Goal: Task Accomplishment & Management: Use online tool/utility

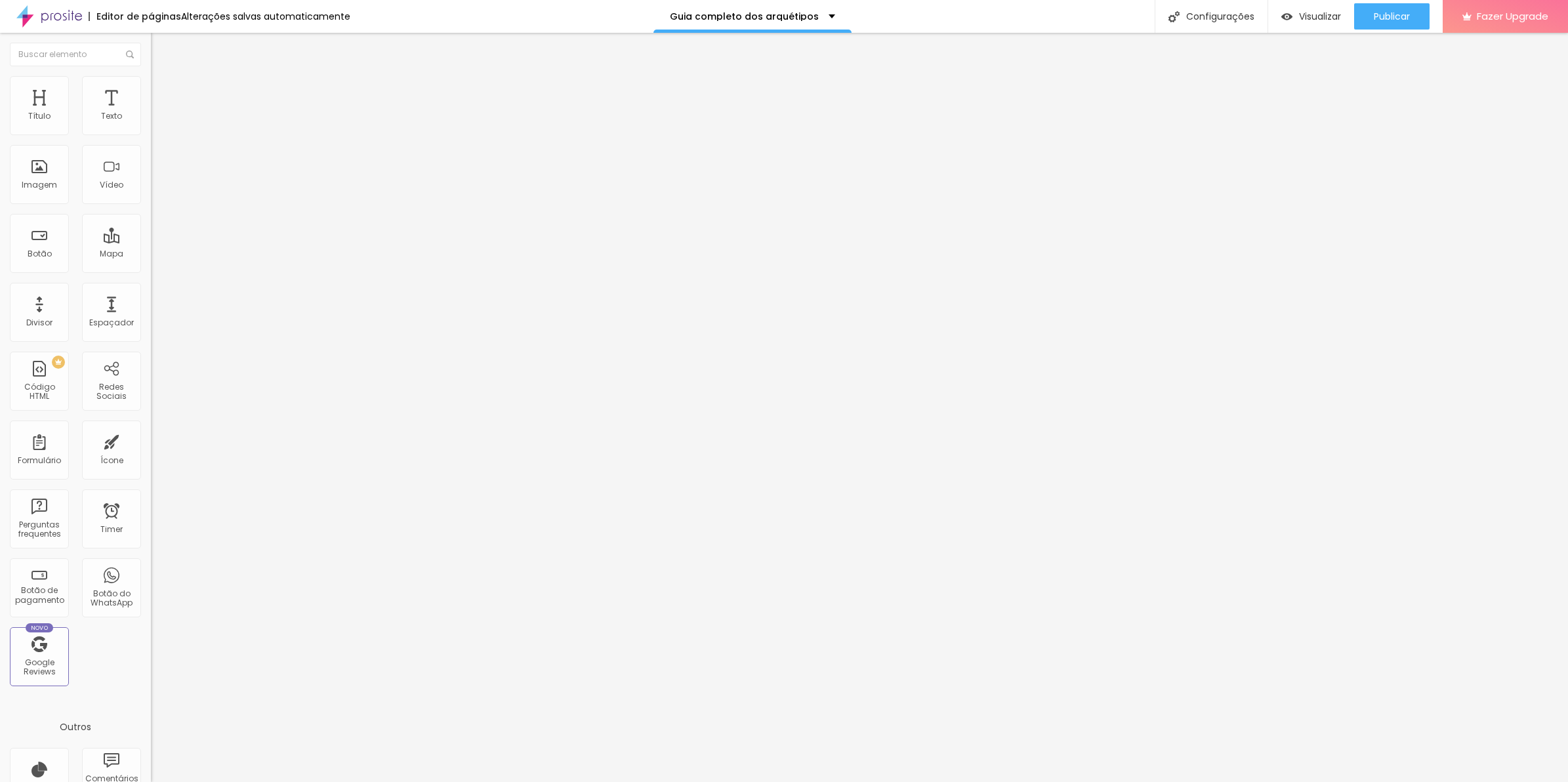
click at [163, 90] on span "Estilo" at bounding box center [172, 85] width 21 height 12
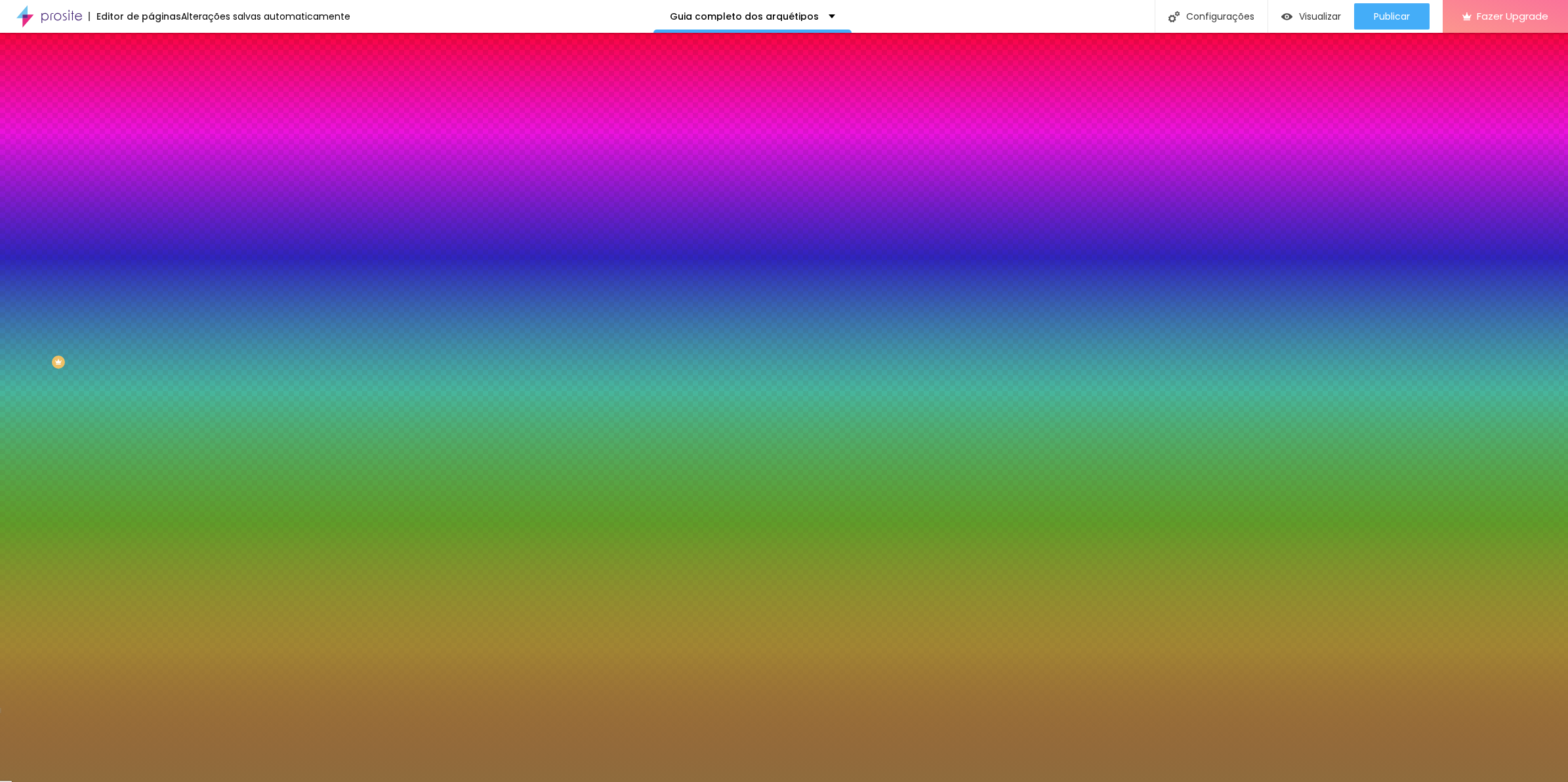
click at [151, 126] on div at bounding box center [227, 126] width 151 height 0
drag, startPoint x: 132, startPoint y: 220, endPoint x: 132, endPoint y: 288, distance: 68.0
click at [151, 288] on div "Editar Coluna Conteúdo Estilo Avançado Cor de fundo Voltar ao padrão #8F6C3D So…" at bounding box center [227, 407] width 151 height 749
drag, startPoint x: 132, startPoint y: 288, endPoint x: 135, endPoint y: 104, distance: 184.0
click at [151, 103] on li "Avançado" at bounding box center [227, 96] width 151 height 13
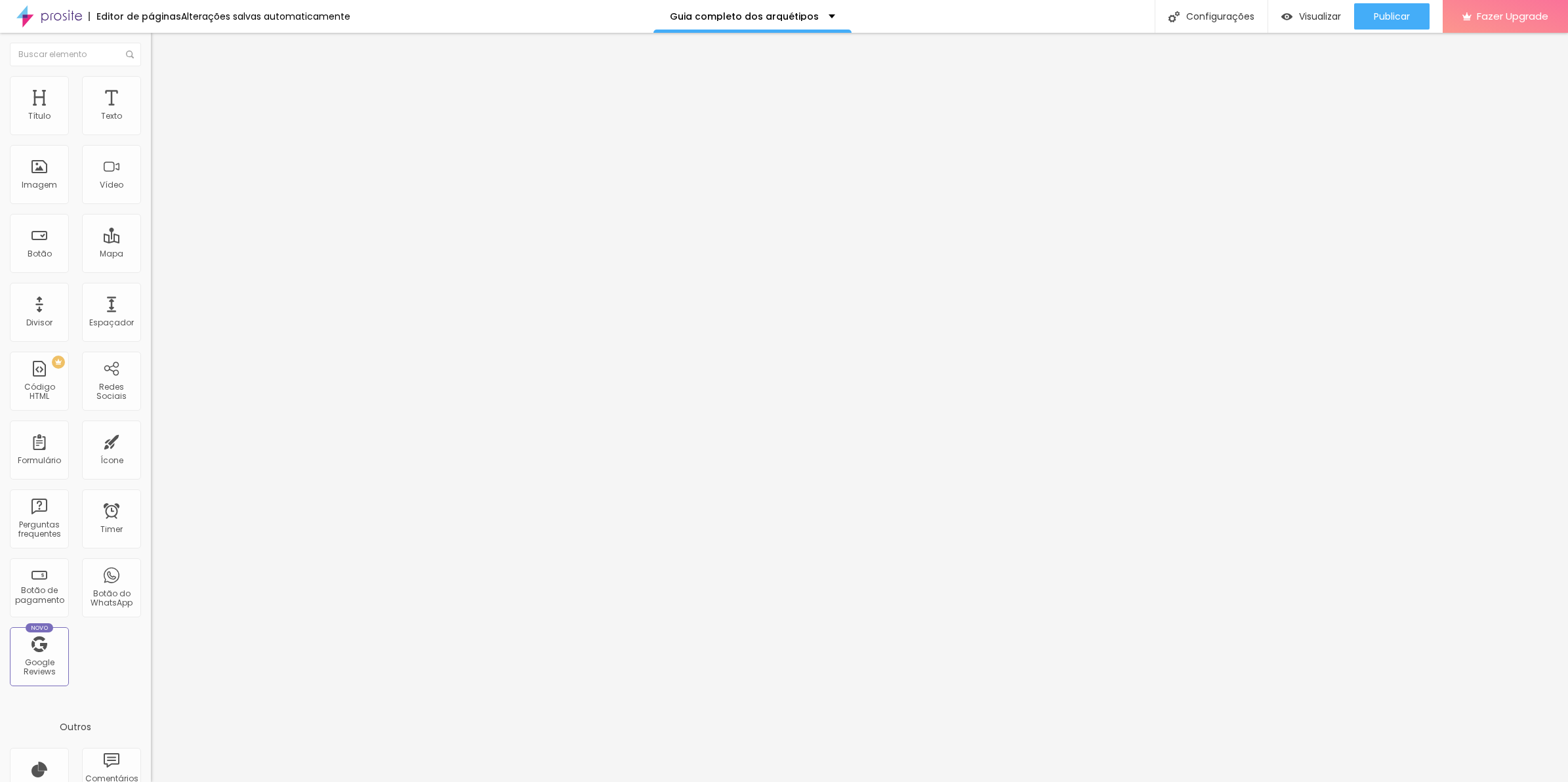
click at [151, 100] on li "Avançado" at bounding box center [227, 96] width 151 height 13
click at [151, 460] on div at bounding box center [227, 464] width 151 height 9
click at [151, 76] on img at bounding box center [157, 82] width 11 height 12
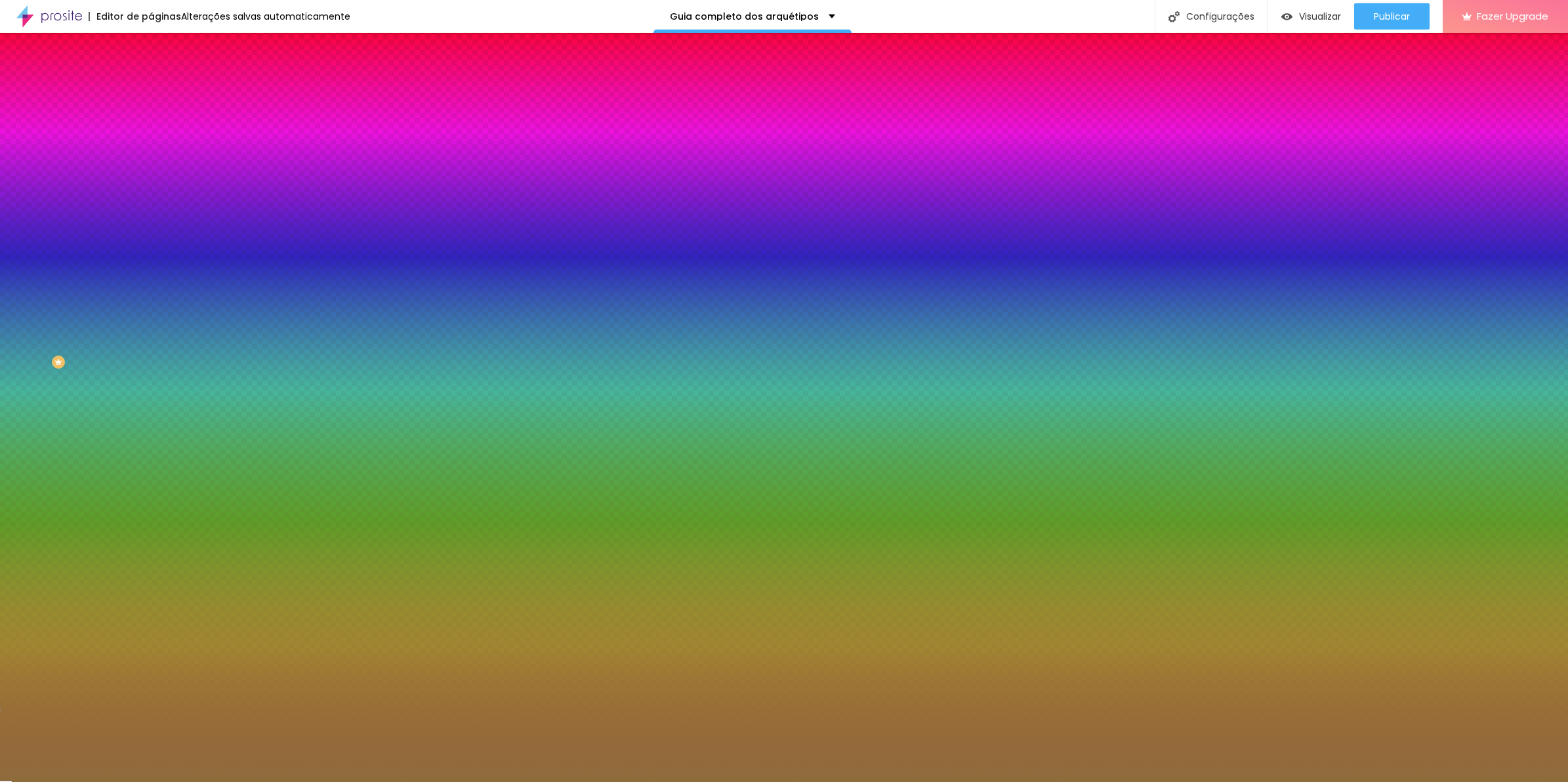
click at [151, 205] on button "button" at bounding box center [160, 212] width 18 height 14
click at [85, 782] on img at bounding box center [80, 789] width 10 height 10
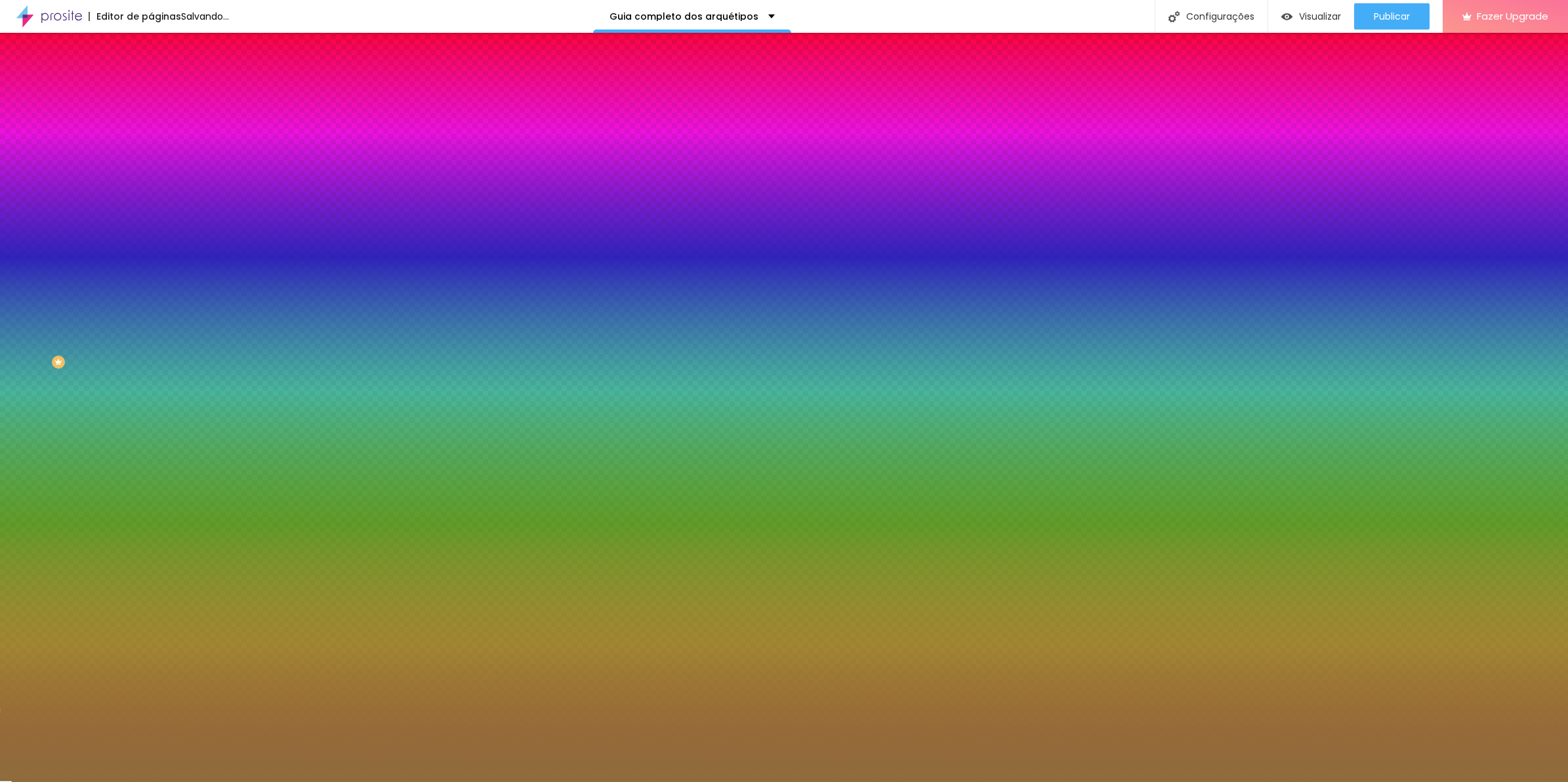
type input "10"
paste input "1"
type input "10"
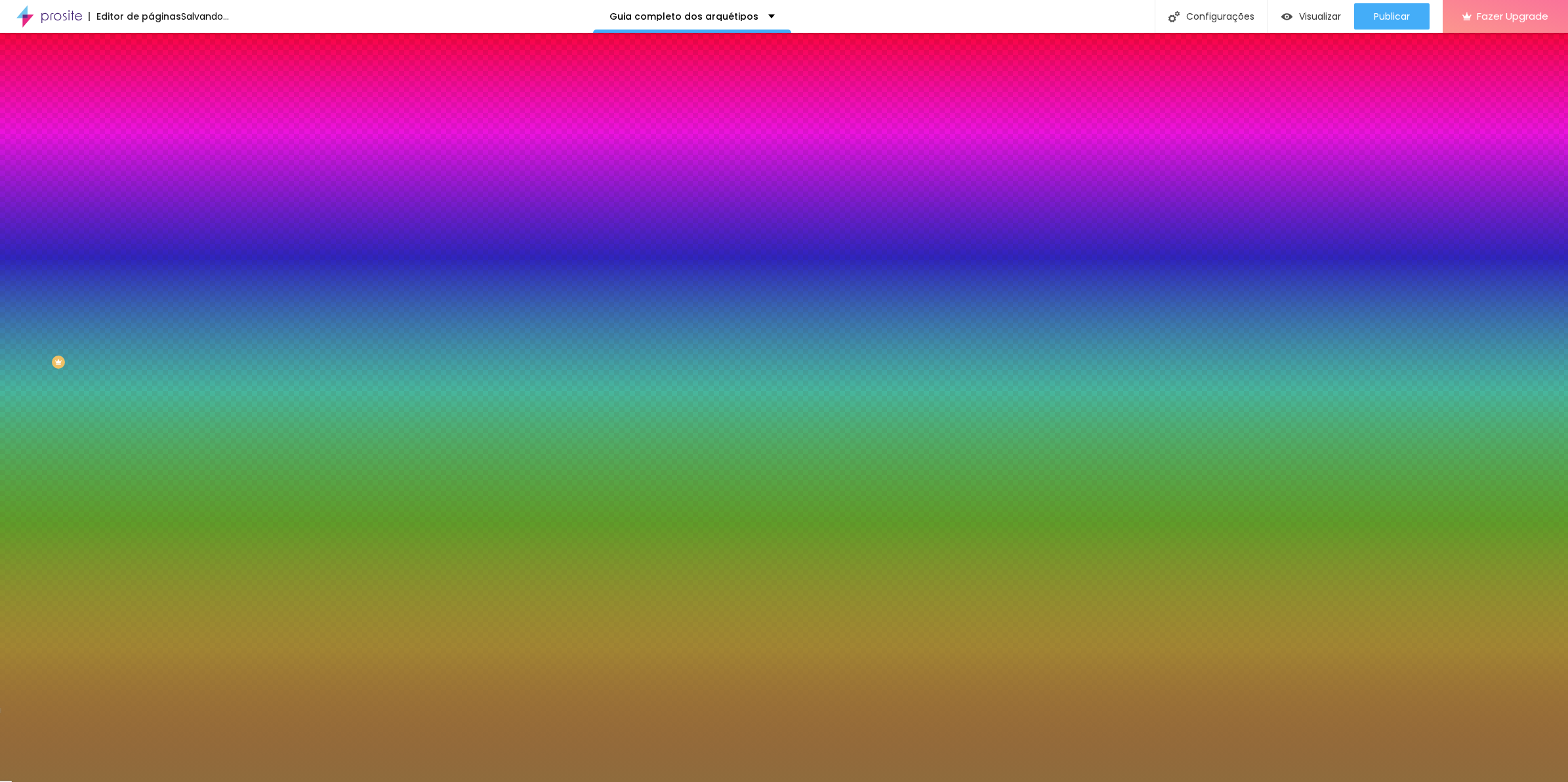
click at [481, 782] on div at bounding box center [784, 782] width 1568 height 0
click at [151, 128] on input "#8F6C3D" at bounding box center [230, 132] width 158 height 13
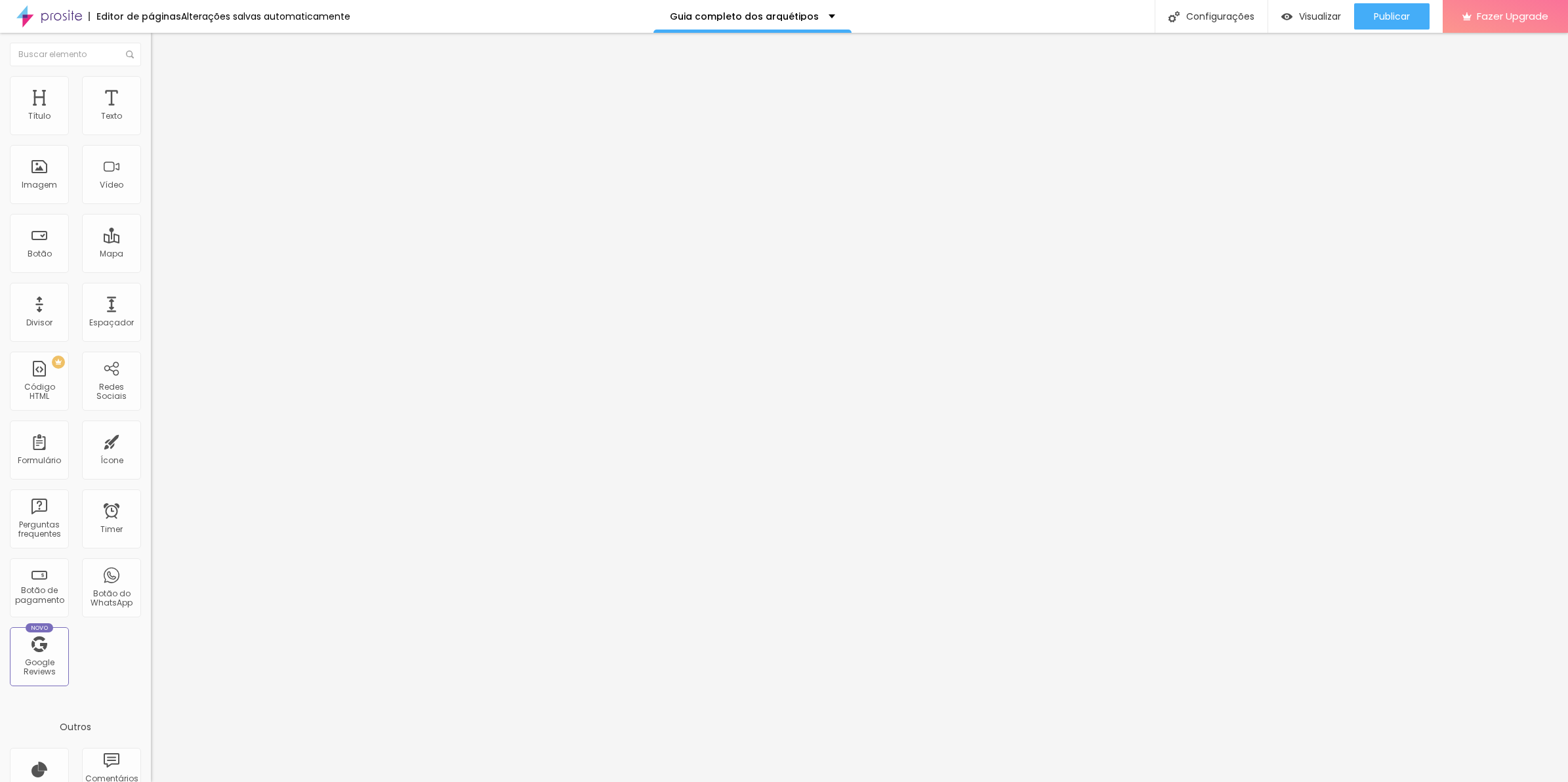
click at [163, 96] on span "Avançado" at bounding box center [184, 99] width 44 height 12
click at [151, 469] on div "background : -webkit-linear-gradient ( 125deg , #8f6c3d , #6d4e26 ) ; /* Chrome…" at bounding box center [420, 519] width 538 height 100
click at [151, 86] on li "Estilo" at bounding box center [227, 83] width 151 height 13
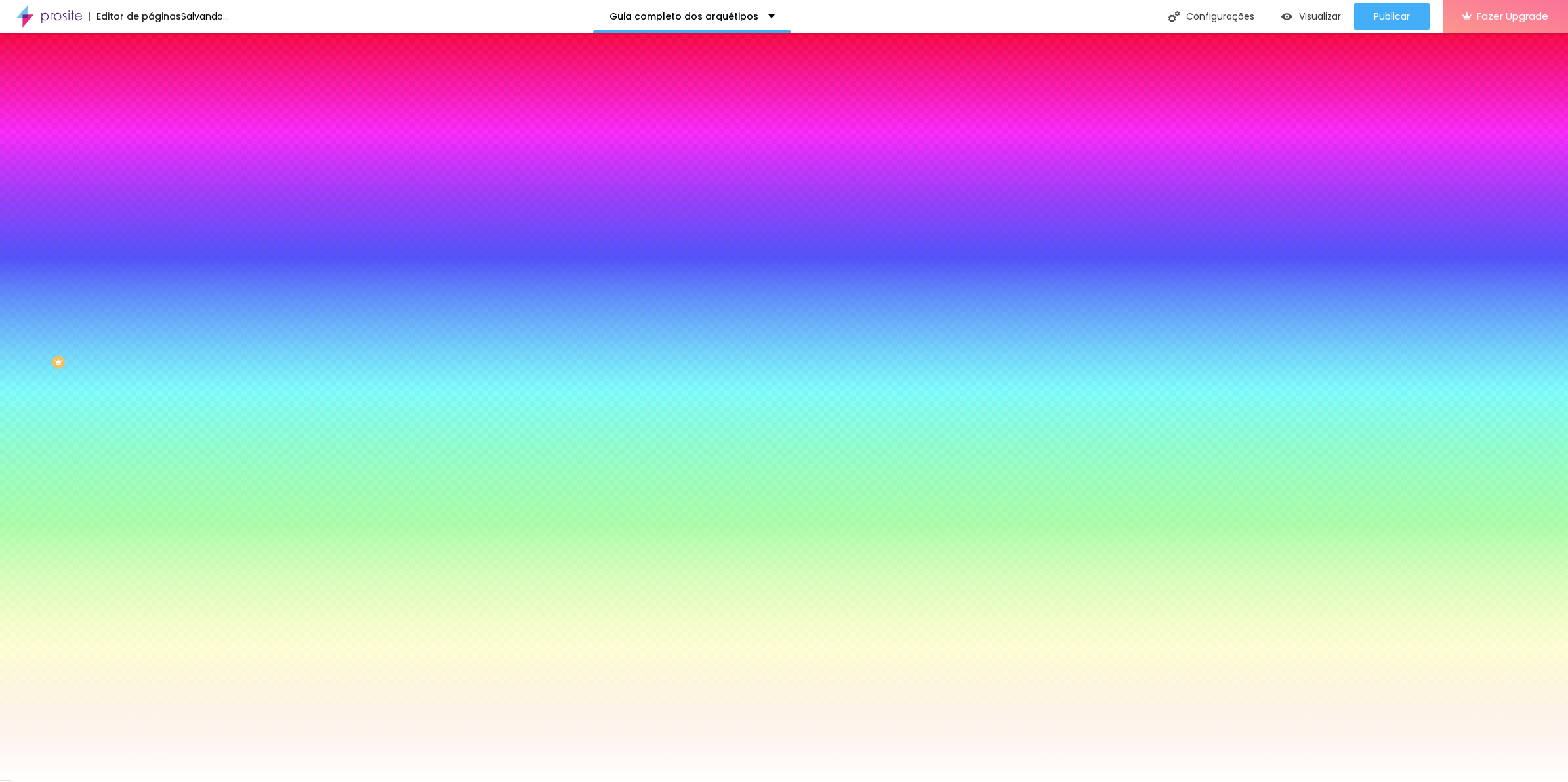
click at [151, 132] on input "#FFFFFF" at bounding box center [230, 132] width 158 height 13
paste input "8F6C3D"
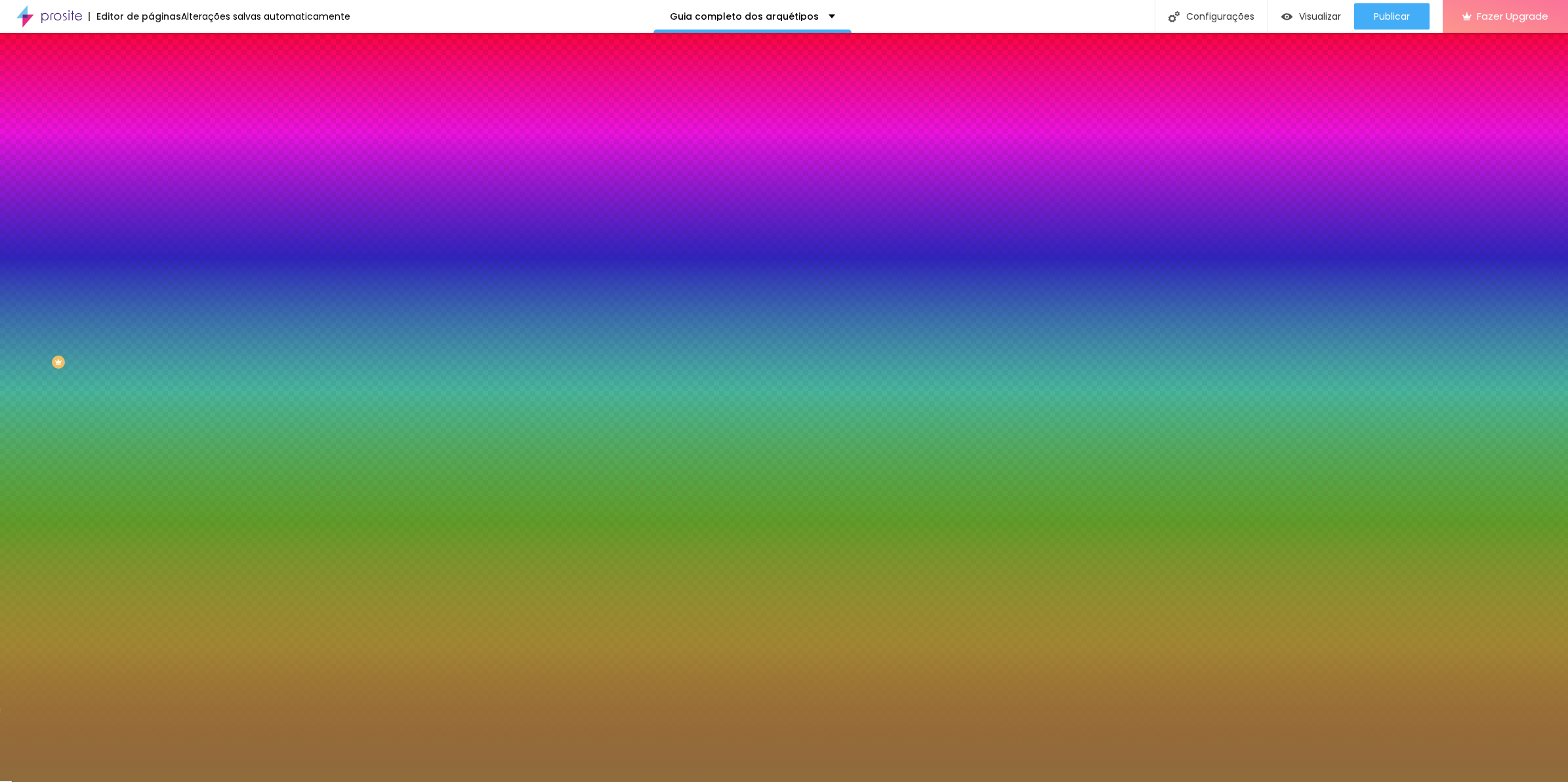
type input "#8F6C3D"
click at [151, 168] on button "button" at bounding box center [160, 175] width 18 height 14
click at [99, 782] on div at bounding box center [784, 782] width 1568 height 0
click at [151, 205] on button "button" at bounding box center [160, 212] width 18 height 14
click at [85, 782] on img at bounding box center [80, 789] width 10 height 10
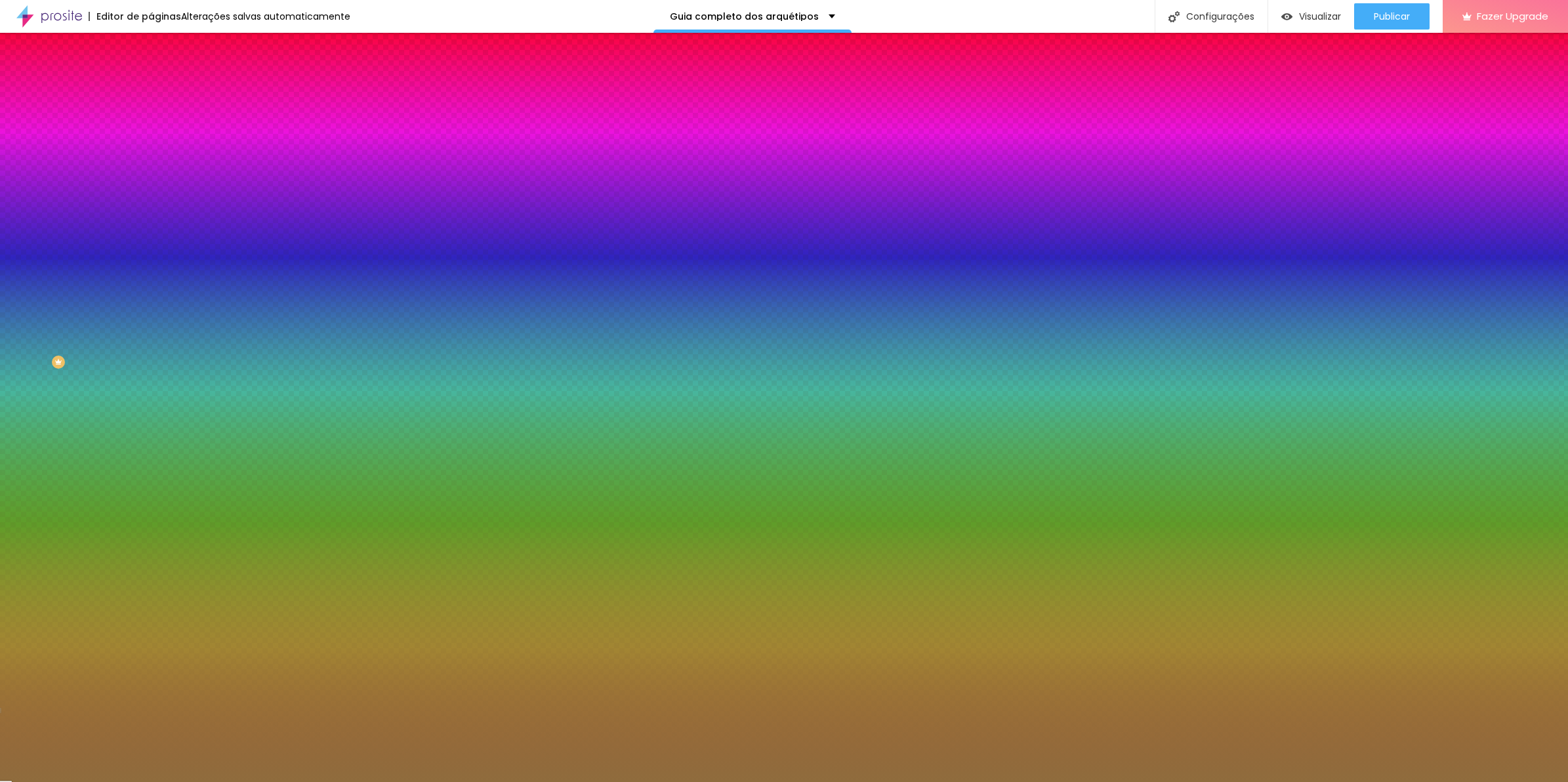
paste input "5"
type input "10"
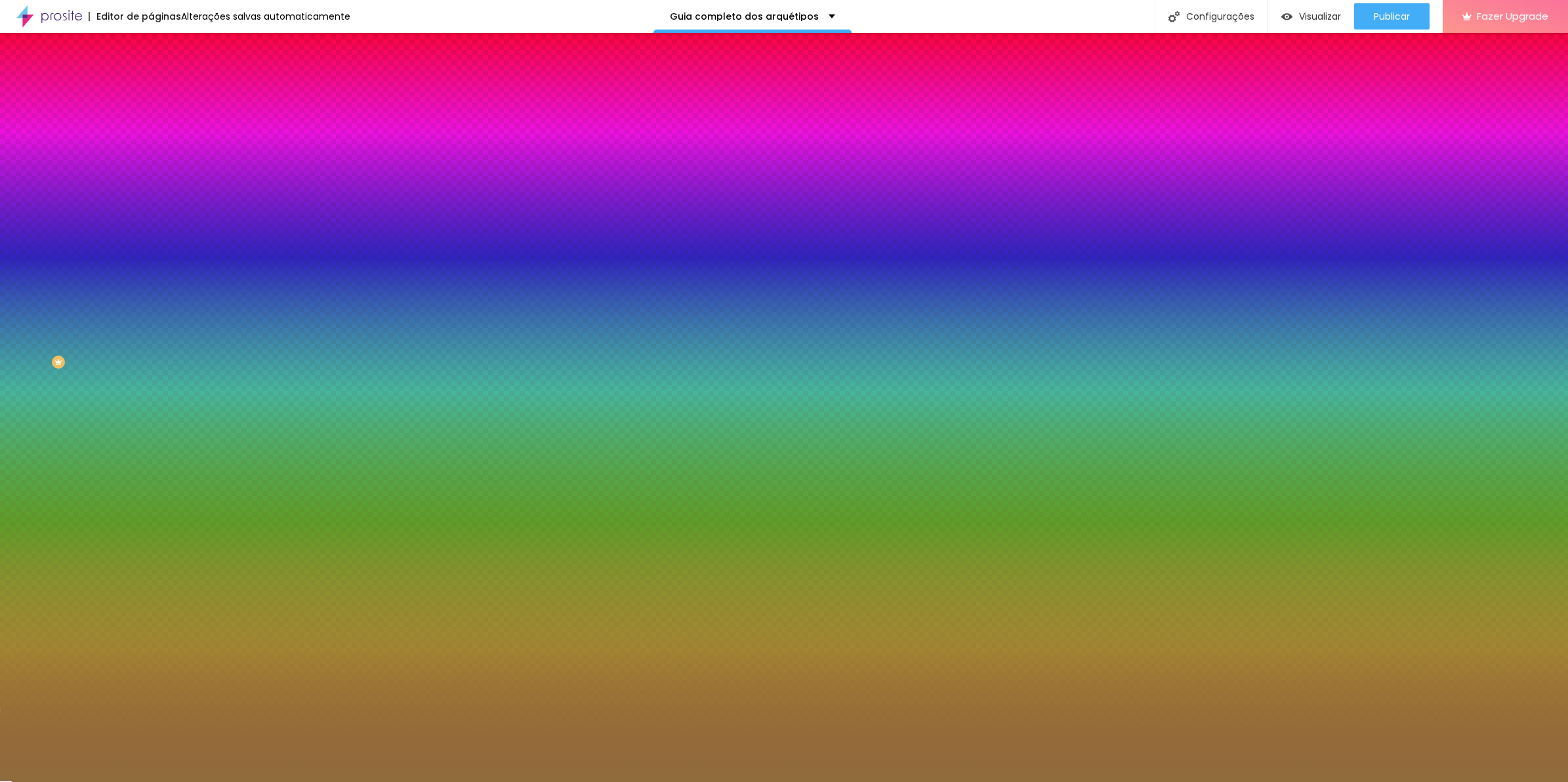
click at [315, 782] on div at bounding box center [784, 782] width 1568 height 0
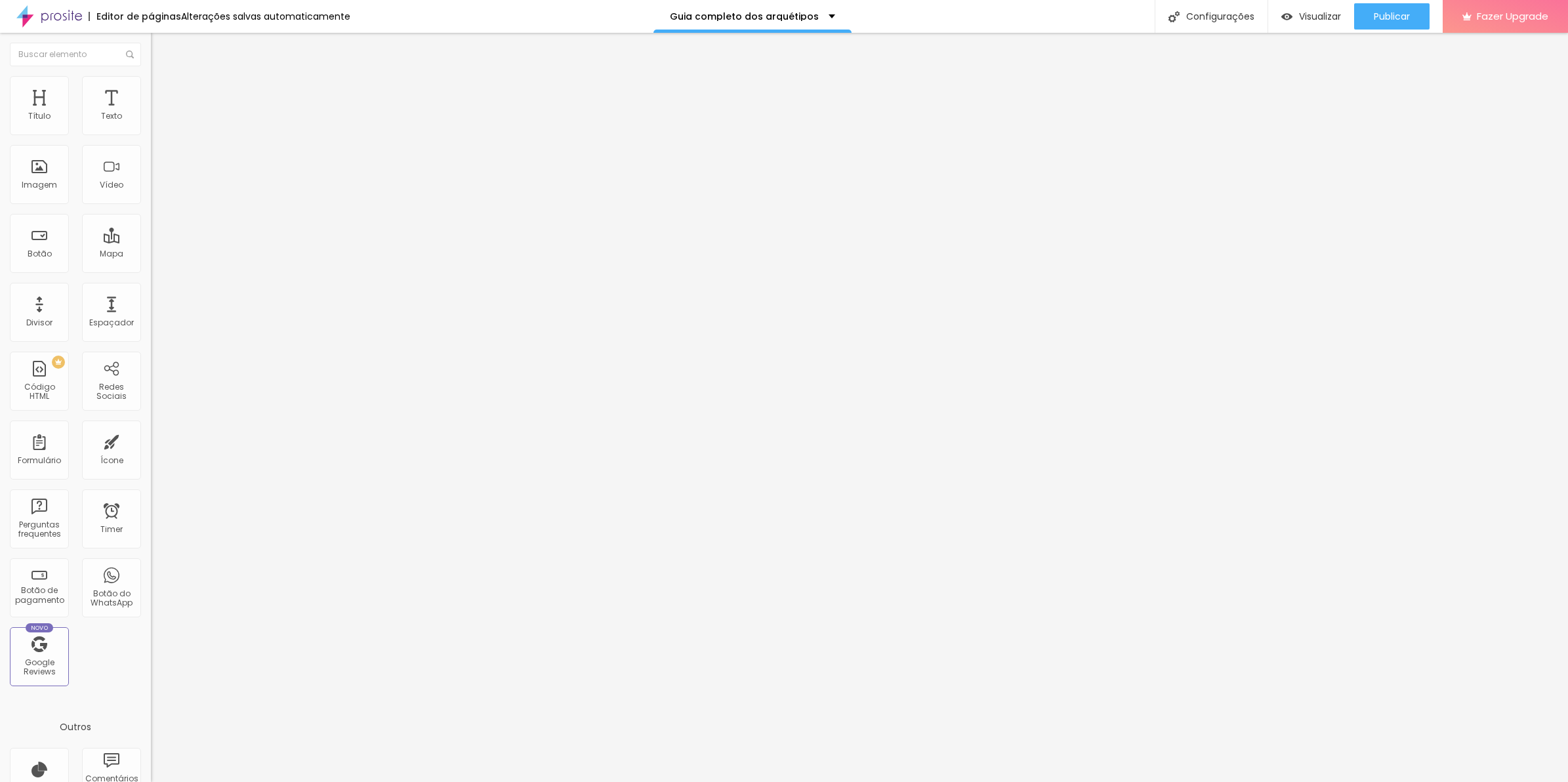
click at [151, 90] on ul "Conteúdo Estilo Avançado" at bounding box center [227, 83] width 151 height 39
click at [163, 93] on span "Avançado" at bounding box center [184, 99] width 44 height 12
click at [151, 469] on div "background : -webkit-linear-gradient ( 125deg , #8f6c3d , #6d4e26 ) ; /* Chrome…" at bounding box center [420, 513] width 538 height 88
click at [163, 90] on span "Estilo" at bounding box center [172, 85] width 21 height 12
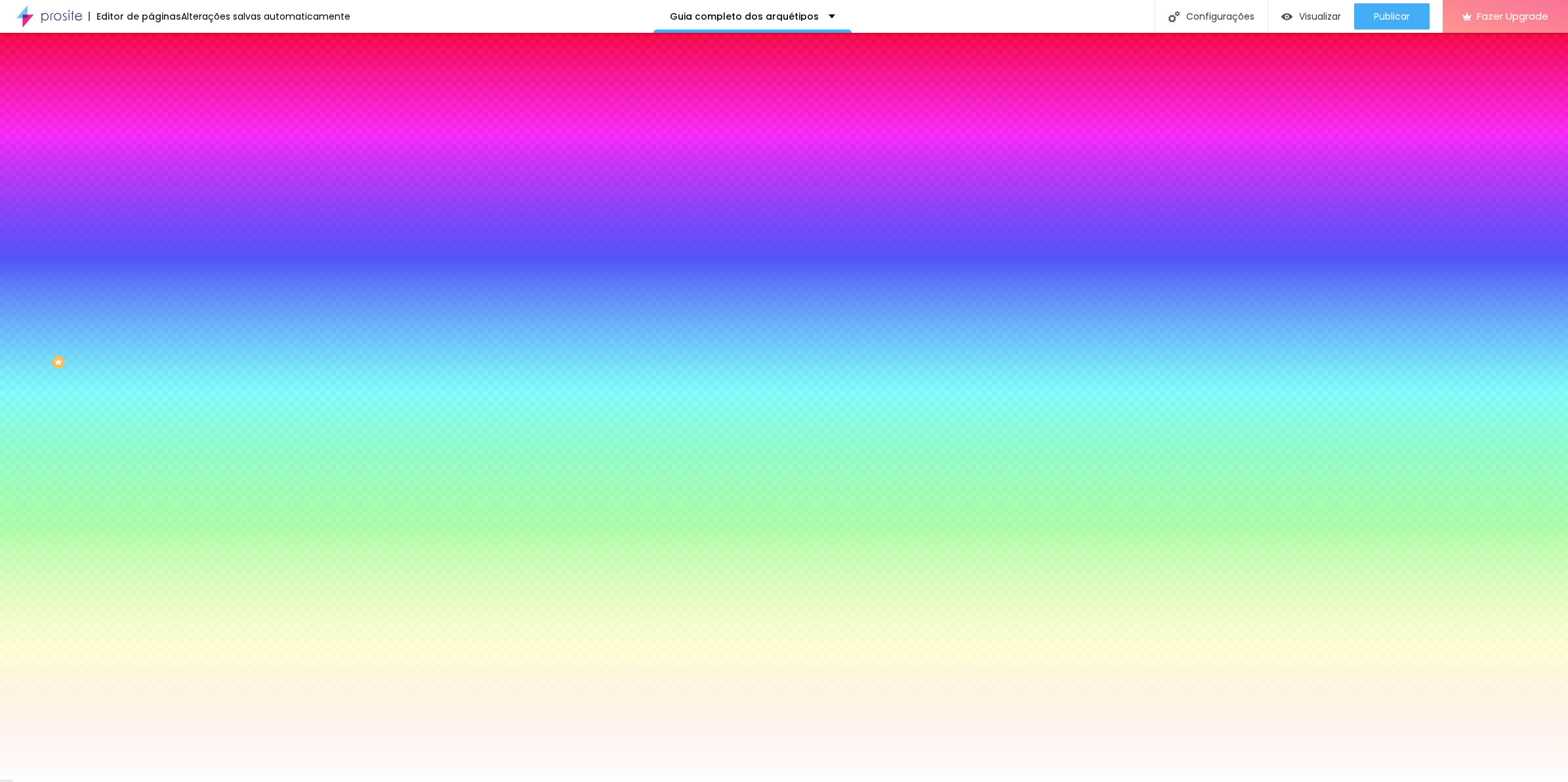
click at [151, 126] on div at bounding box center [227, 126] width 151 height 0
click at [151, 130] on input "#FFFFFF" at bounding box center [230, 132] width 158 height 13
paste input "8F6C3D"
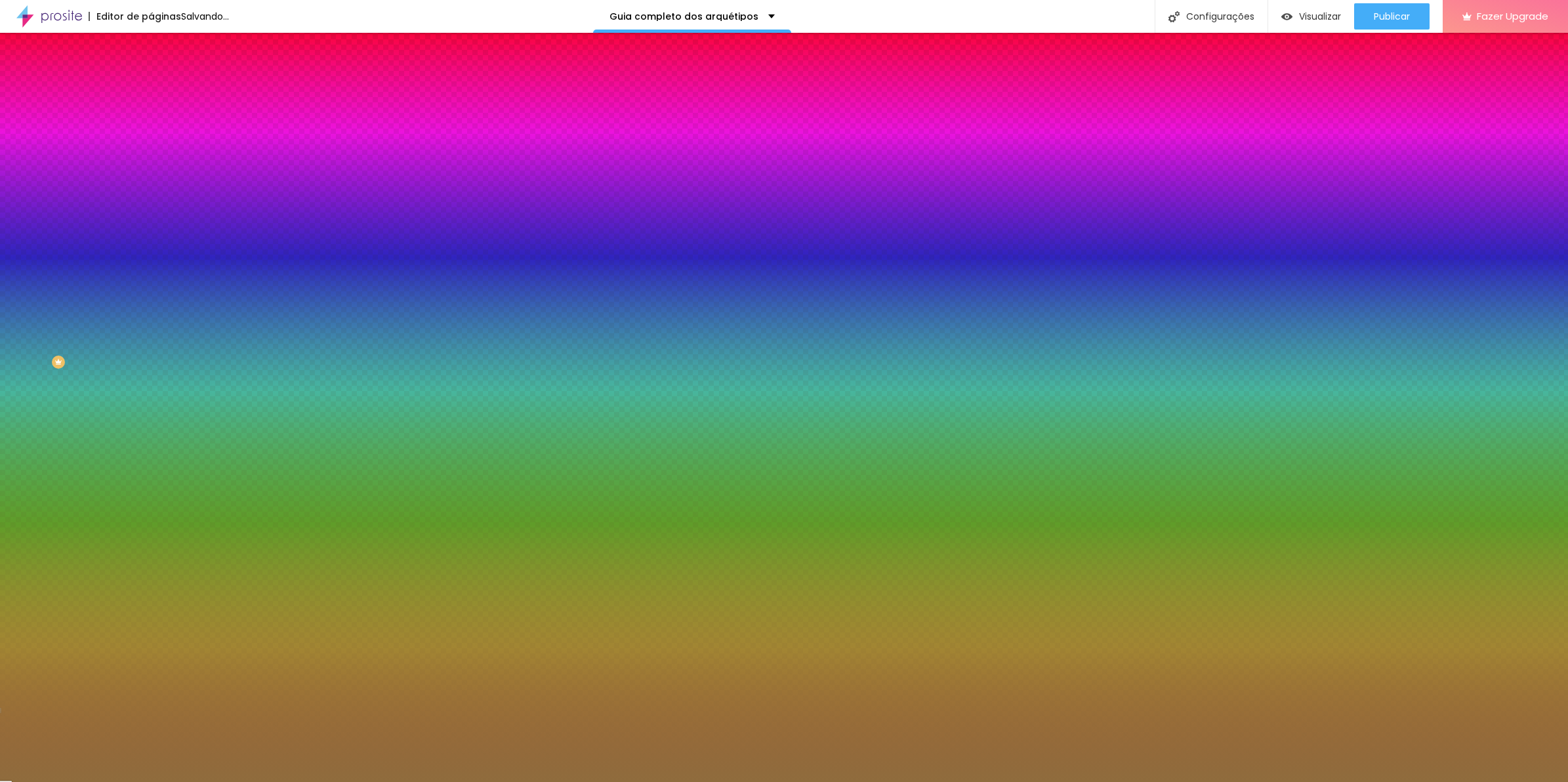
type input "#8F6C3D"
click at [156, 207] on icon "button" at bounding box center [160, 211] width 8 height 8
click at [85, 782] on img at bounding box center [80, 789] width 10 height 10
click at [451, 782] on div at bounding box center [784, 782] width 1568 height 0
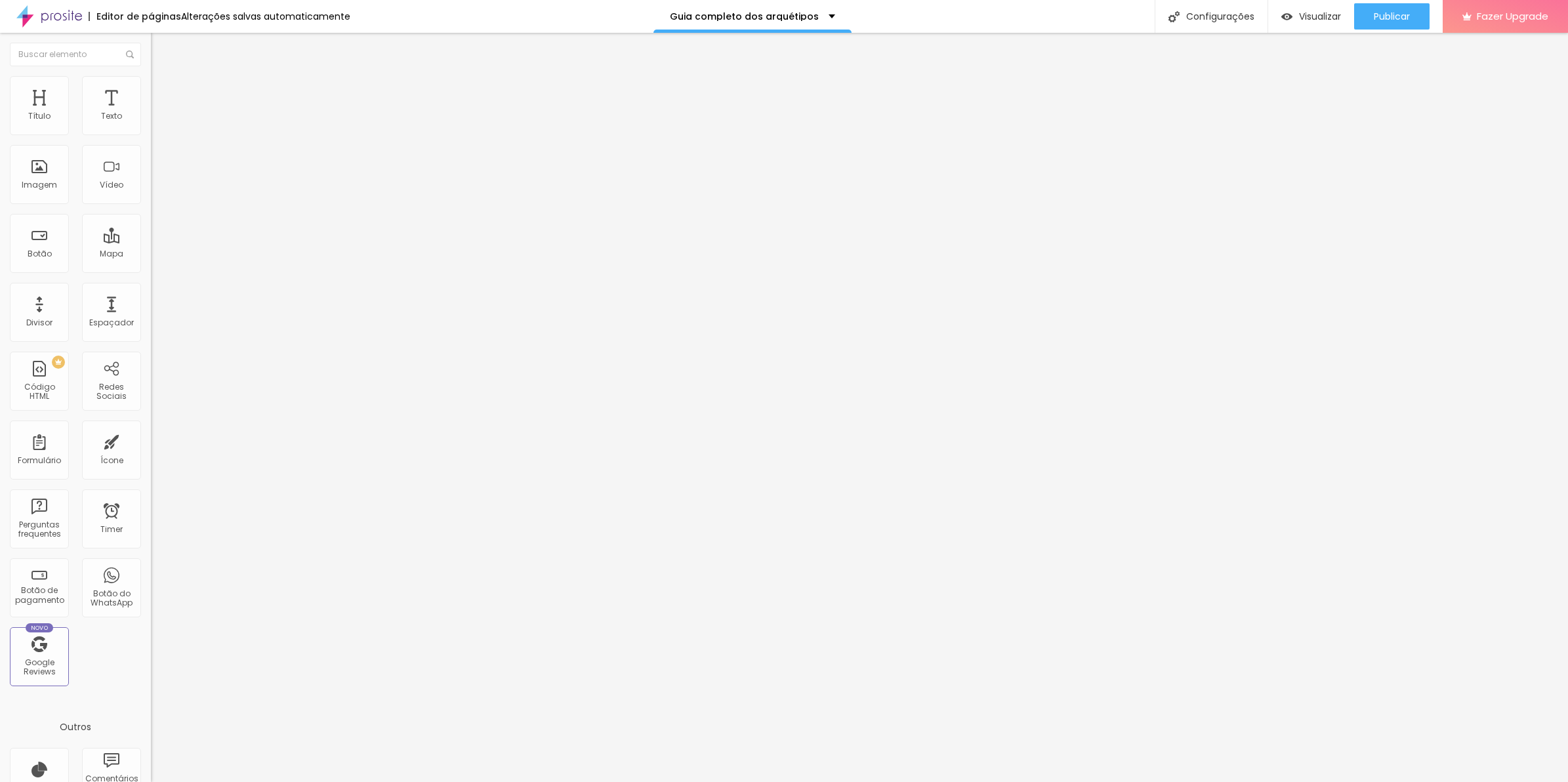
click at [151, 90] on ul "Estilo Avançado" at bounding box center [227, 76] width 151 height 26
click at [151, 86] on li "Estilo" at bounding box center [227, 83] width 151 height 13
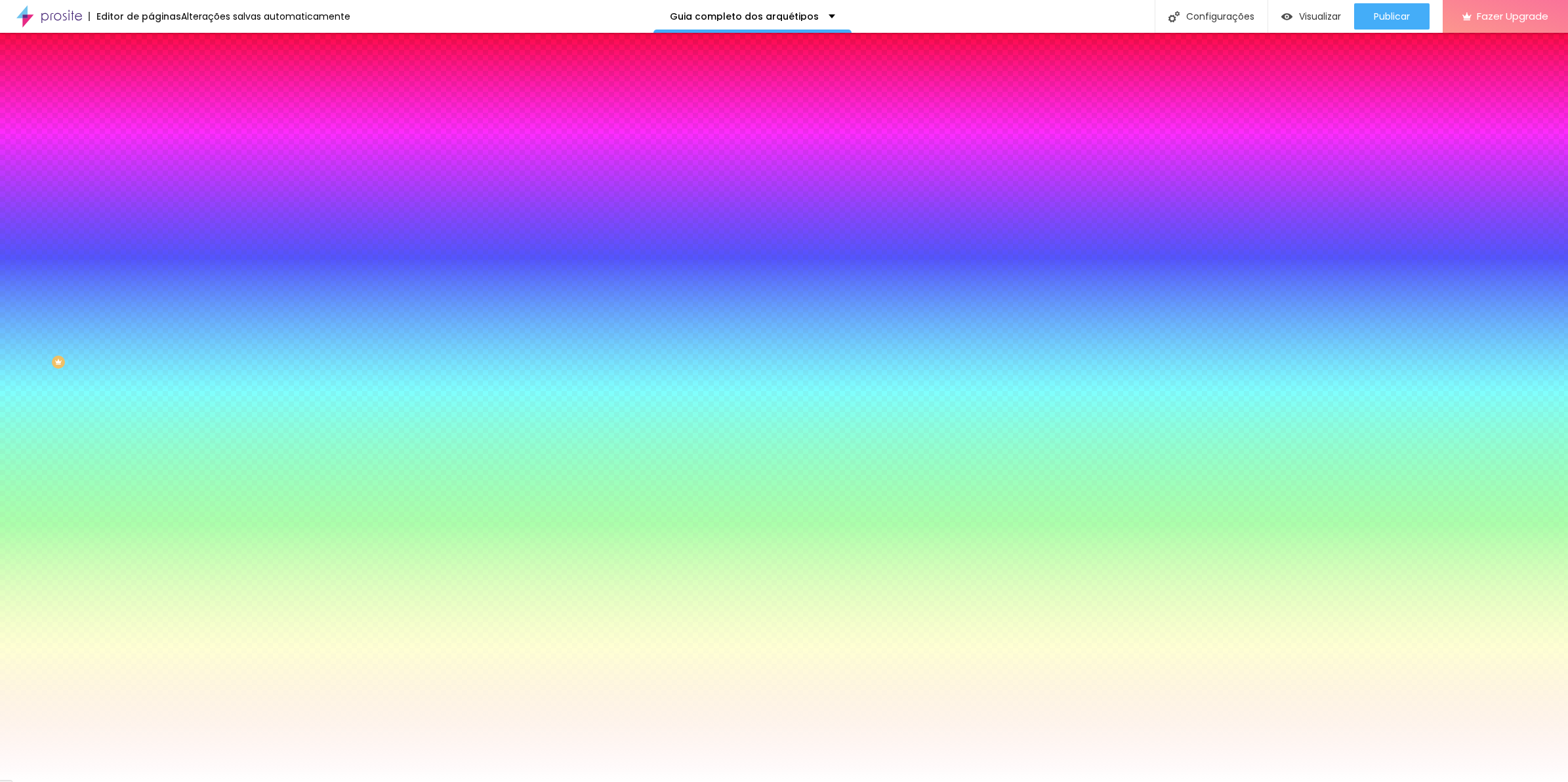
click at [151, 132] on input "#FFFFFF" at bounding box center [230, 132] width 158 height 13
paste input "8F6C3D"
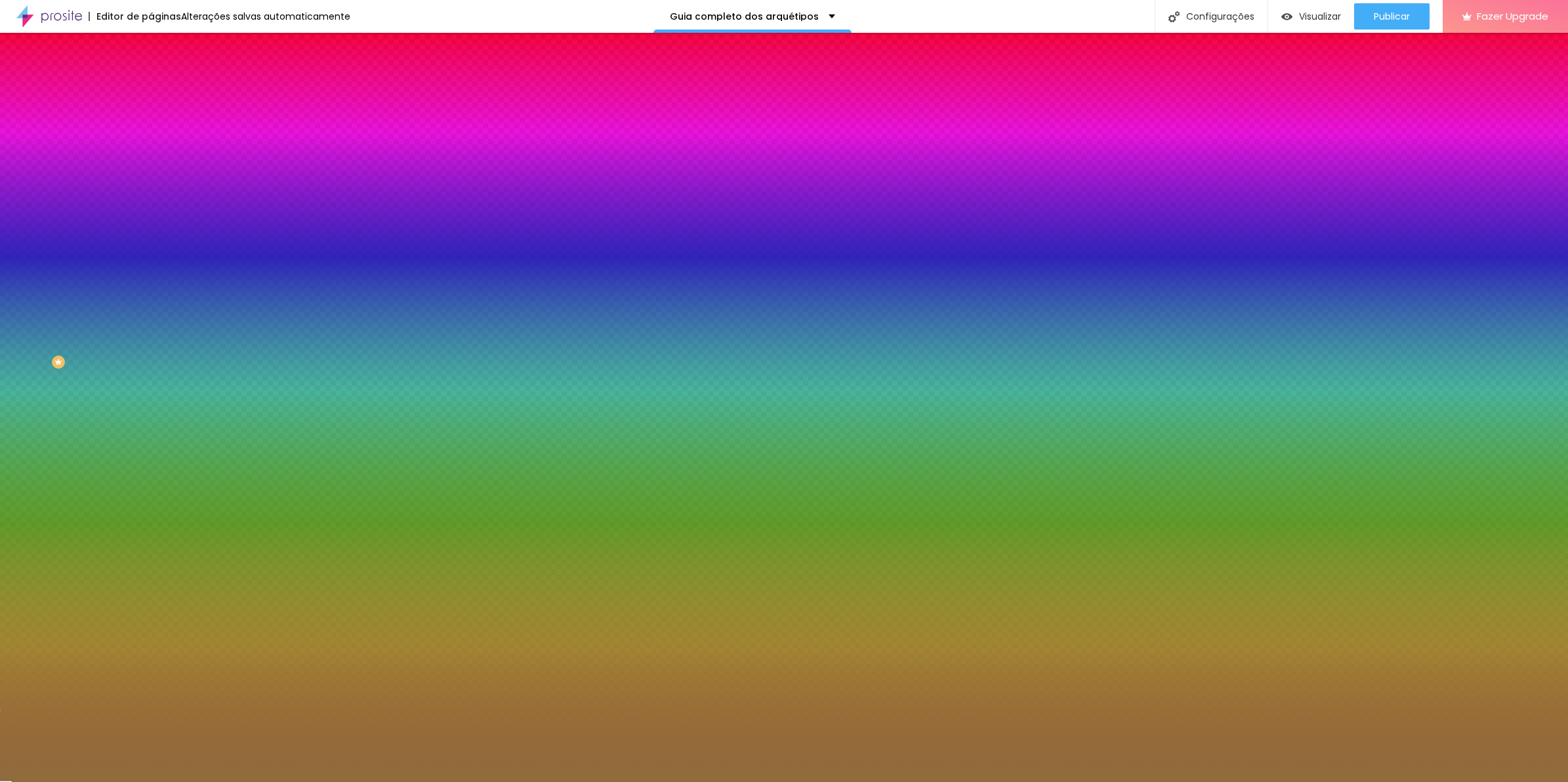
type input "#8F6C3D"
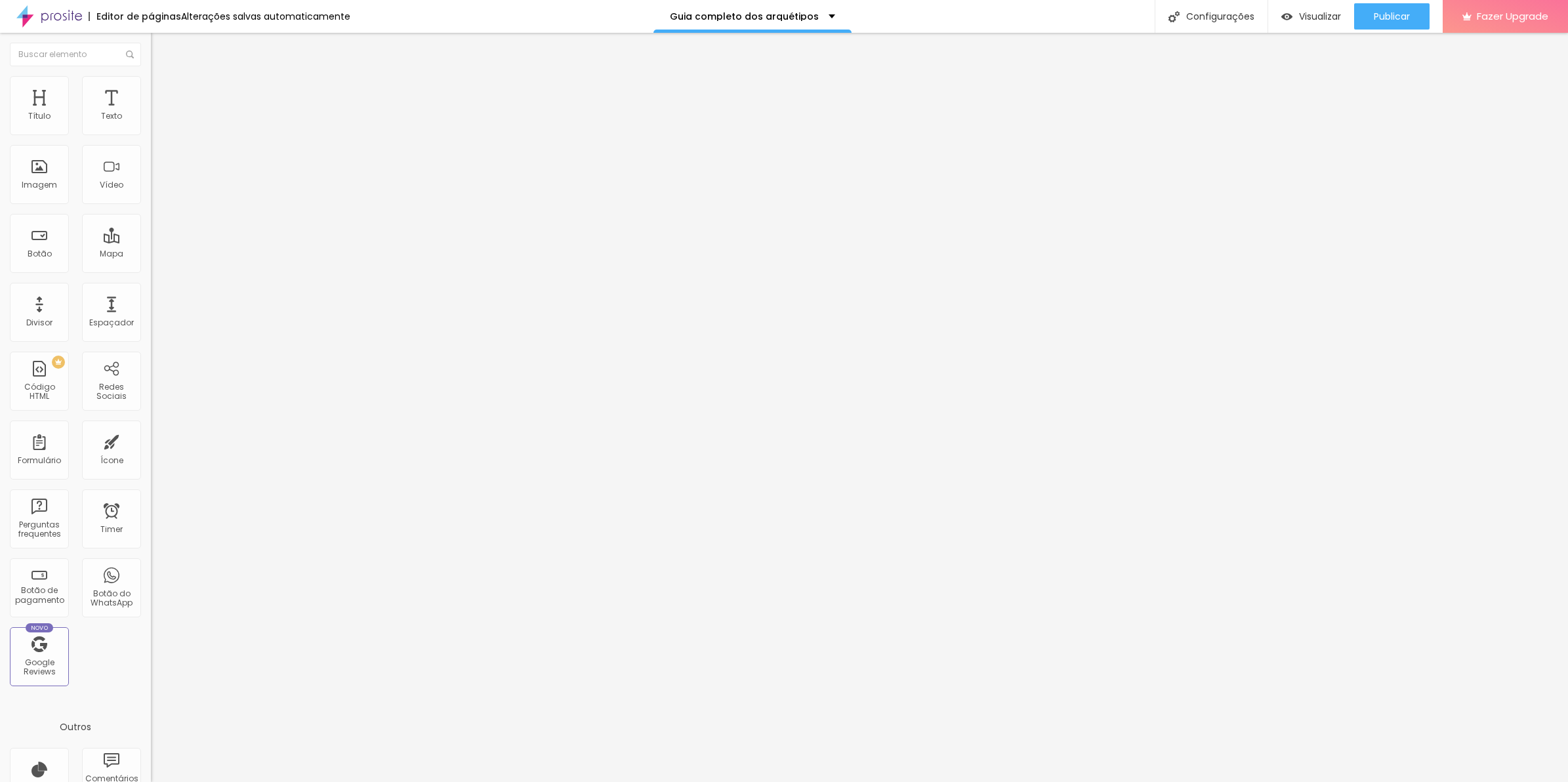
click at [151, 80] on li "Estilo" at bounding box center [227, 83] width 151 height 13
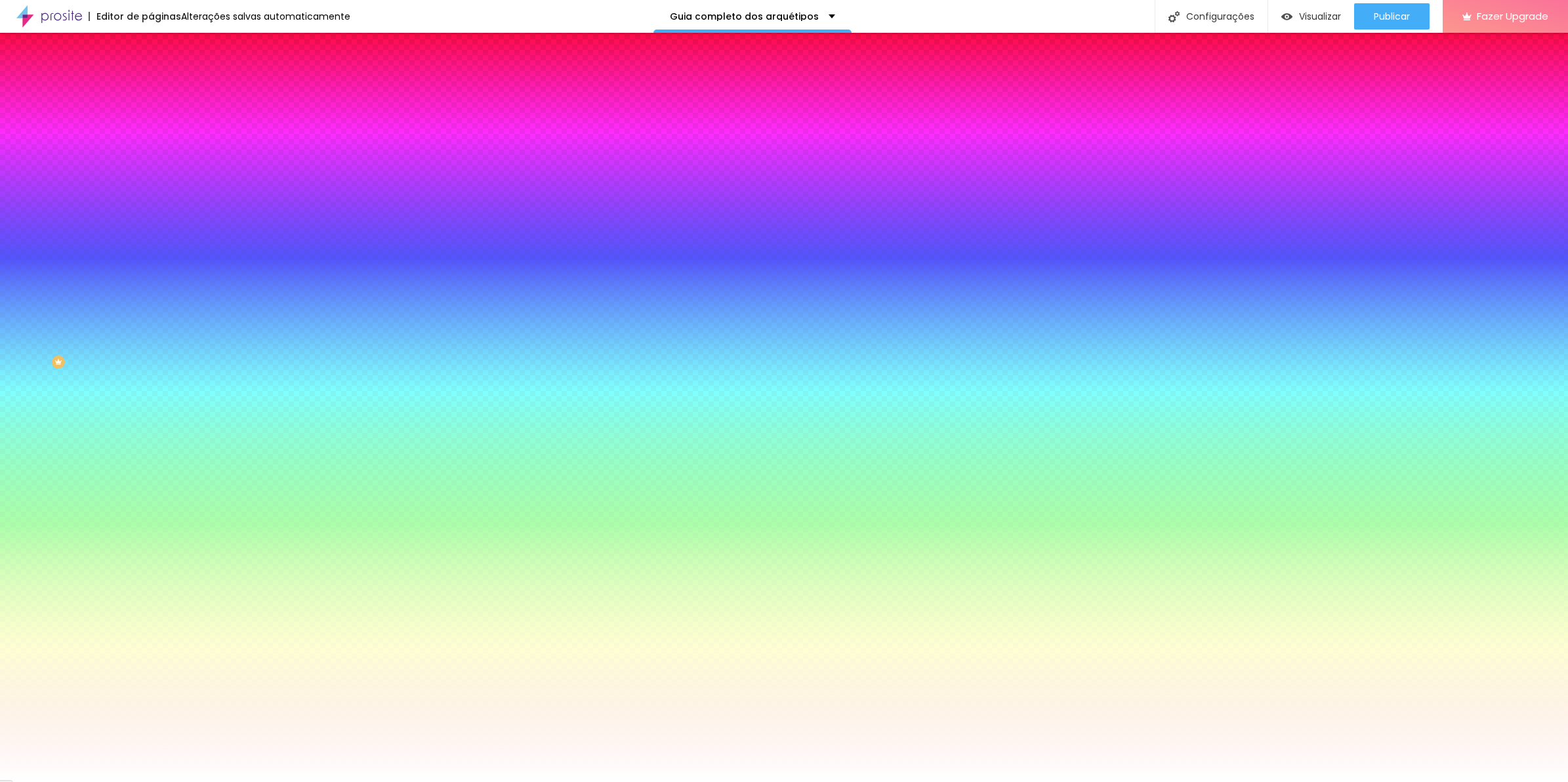
click at [151, 132] on input "#FFFFFF" at bounding box center [230, 132] width 158 height 13
paste input "8F6C3D"
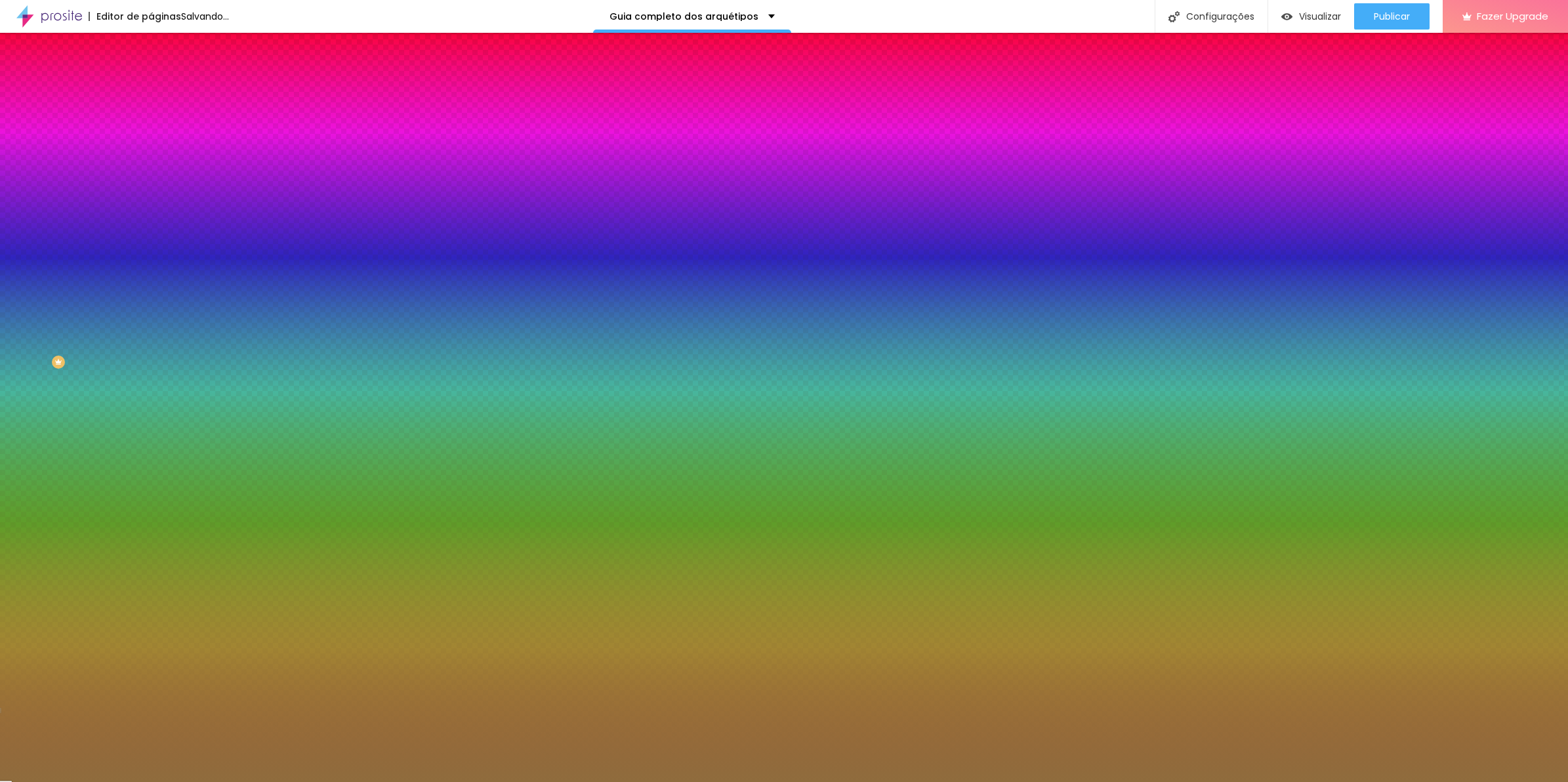
type input "#8F6C3D"
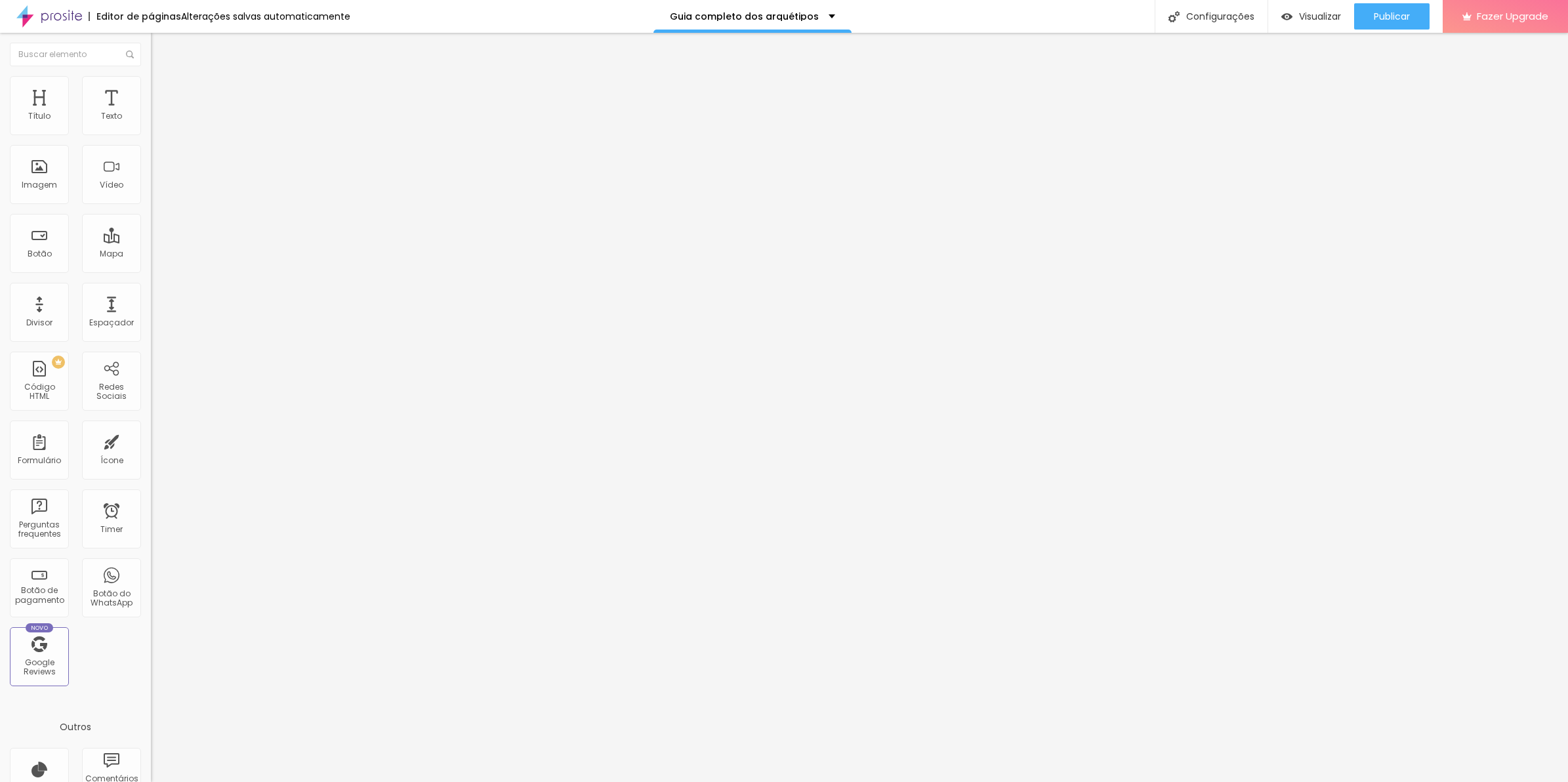
click at [163, 90] on span "Estilo" at bounding box center [172, 85] width 21 height 12
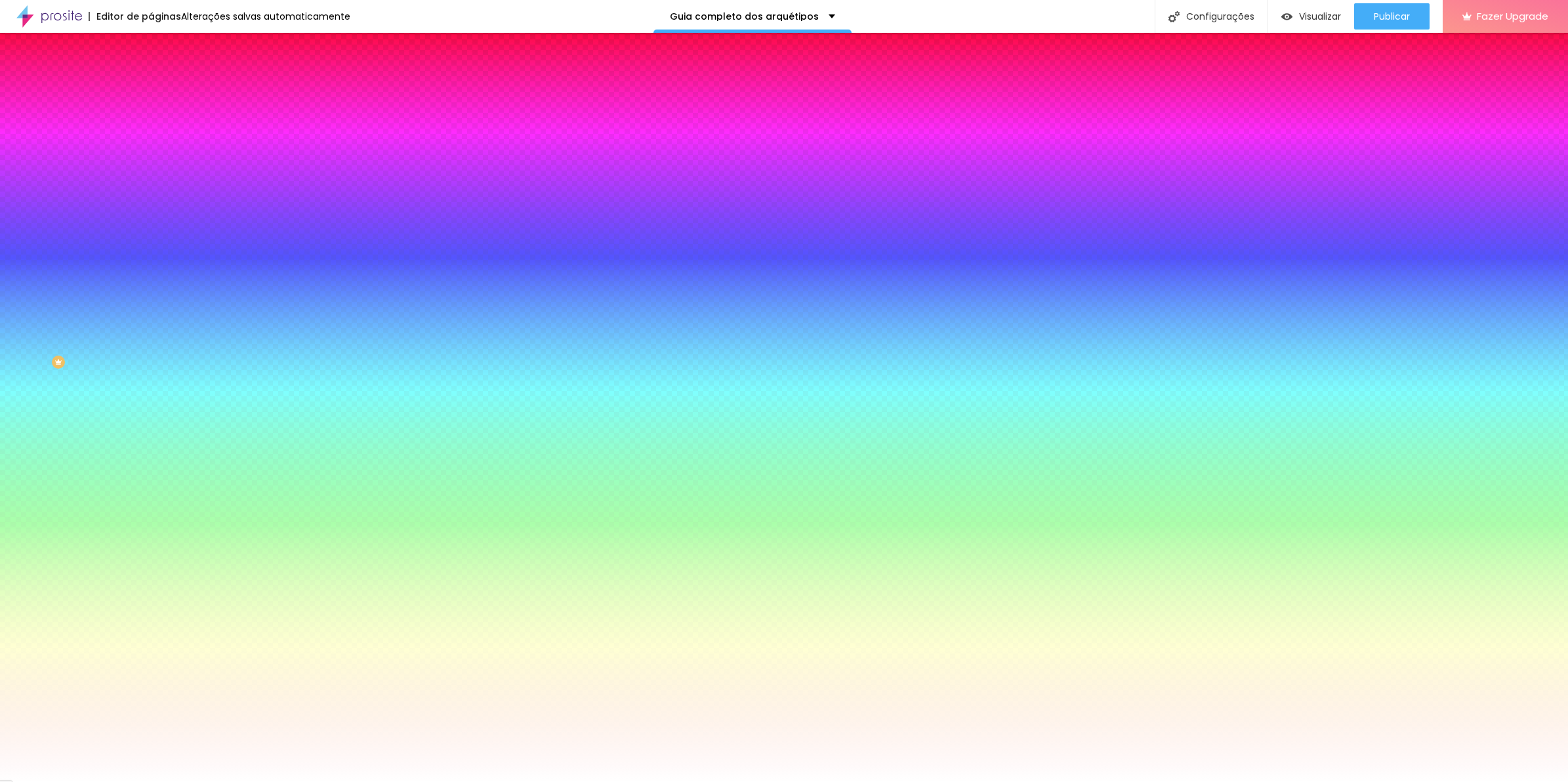
click at [151, 136] on input "#FFFFFF" at bounding box center [230, 132] width 158 height 13
paste input "8F6C3D"
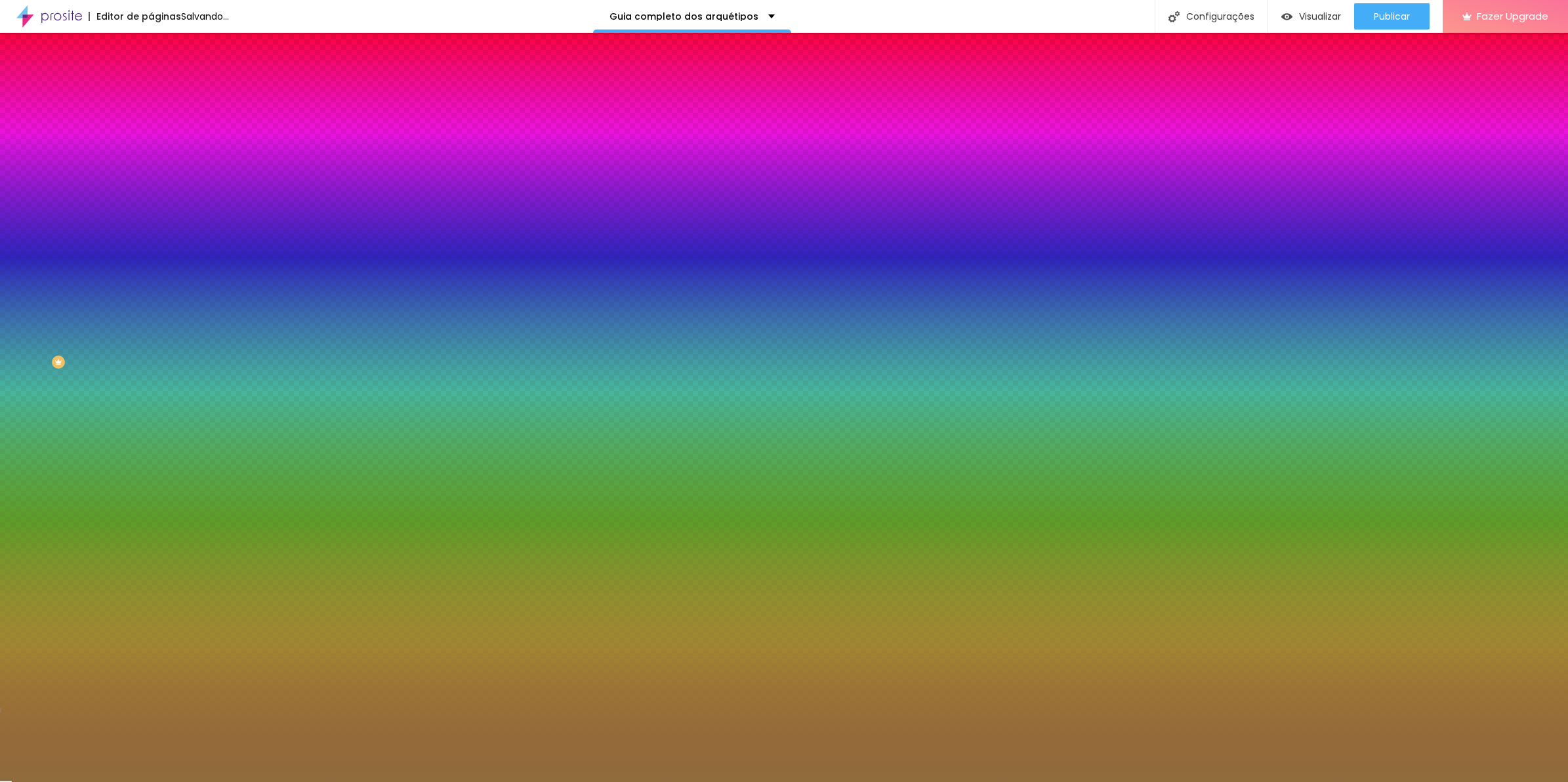
type input "#8F6C3D"
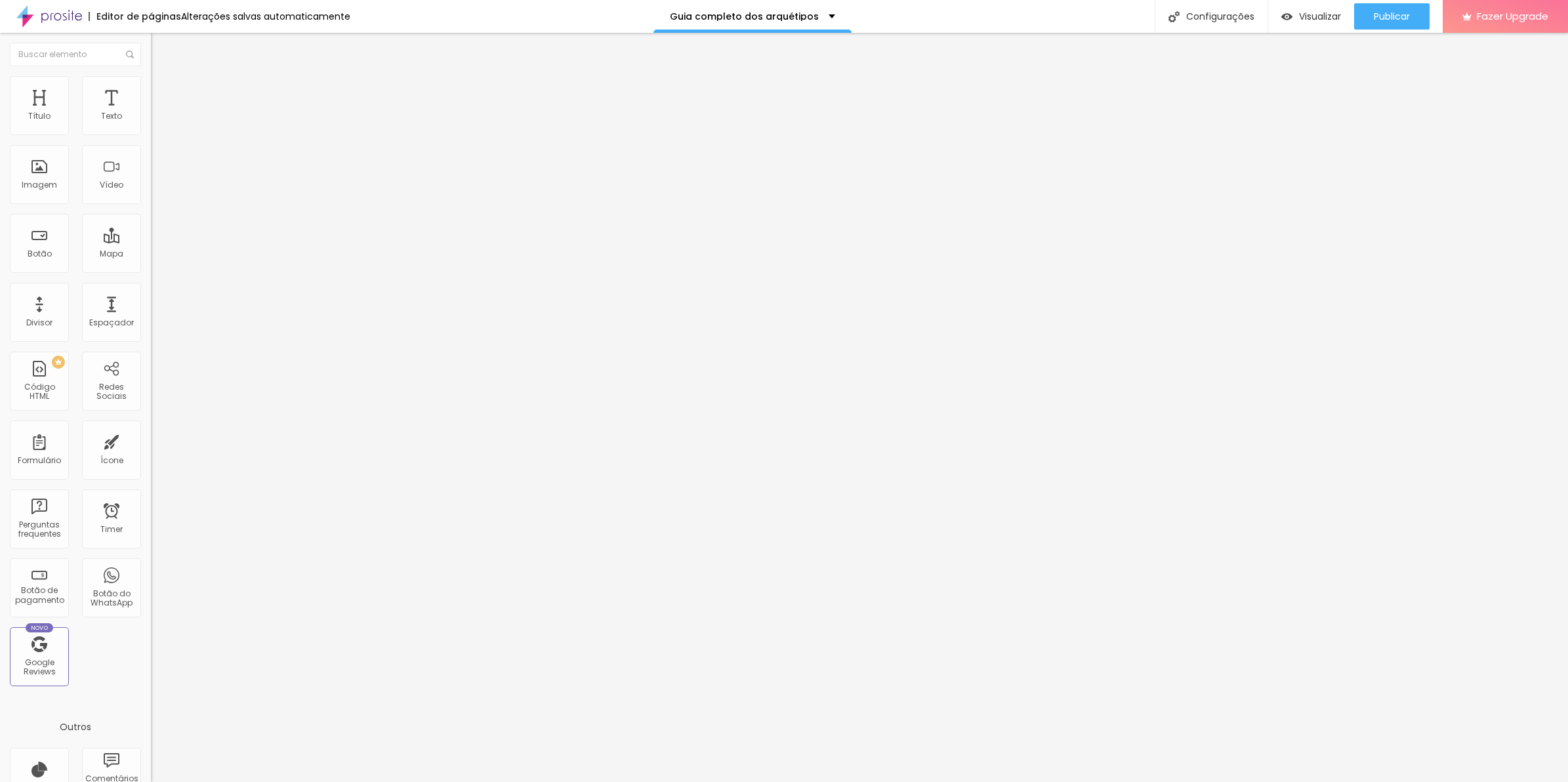
click at [163, 90] on span "Estilo" at bounding box center [172, 85] width 21 height 12
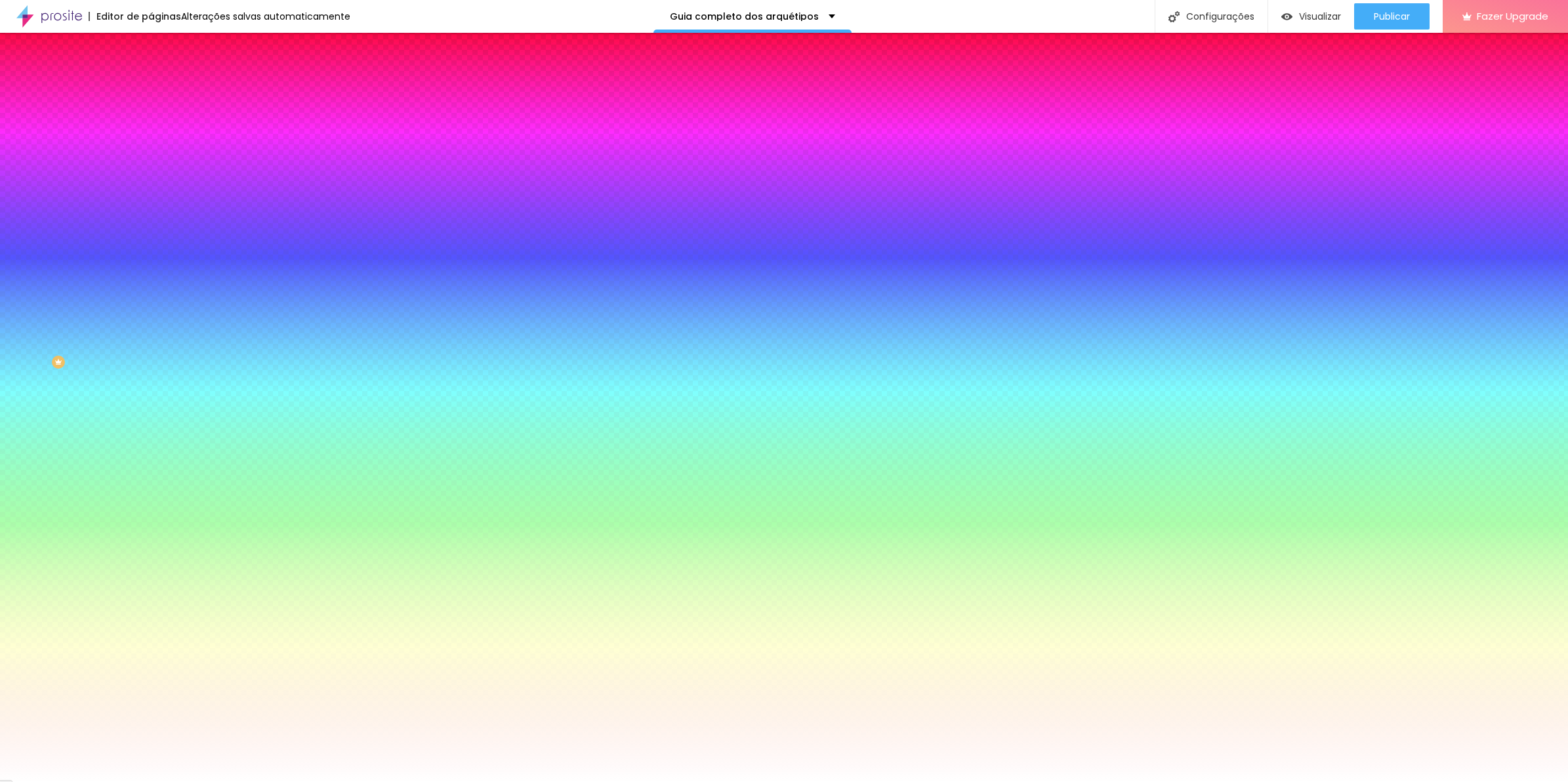
click at [151, 135] on input "#FFFFFF" at bounding box center [230, 132] width 158 height 13
paste input "8F6C3D"
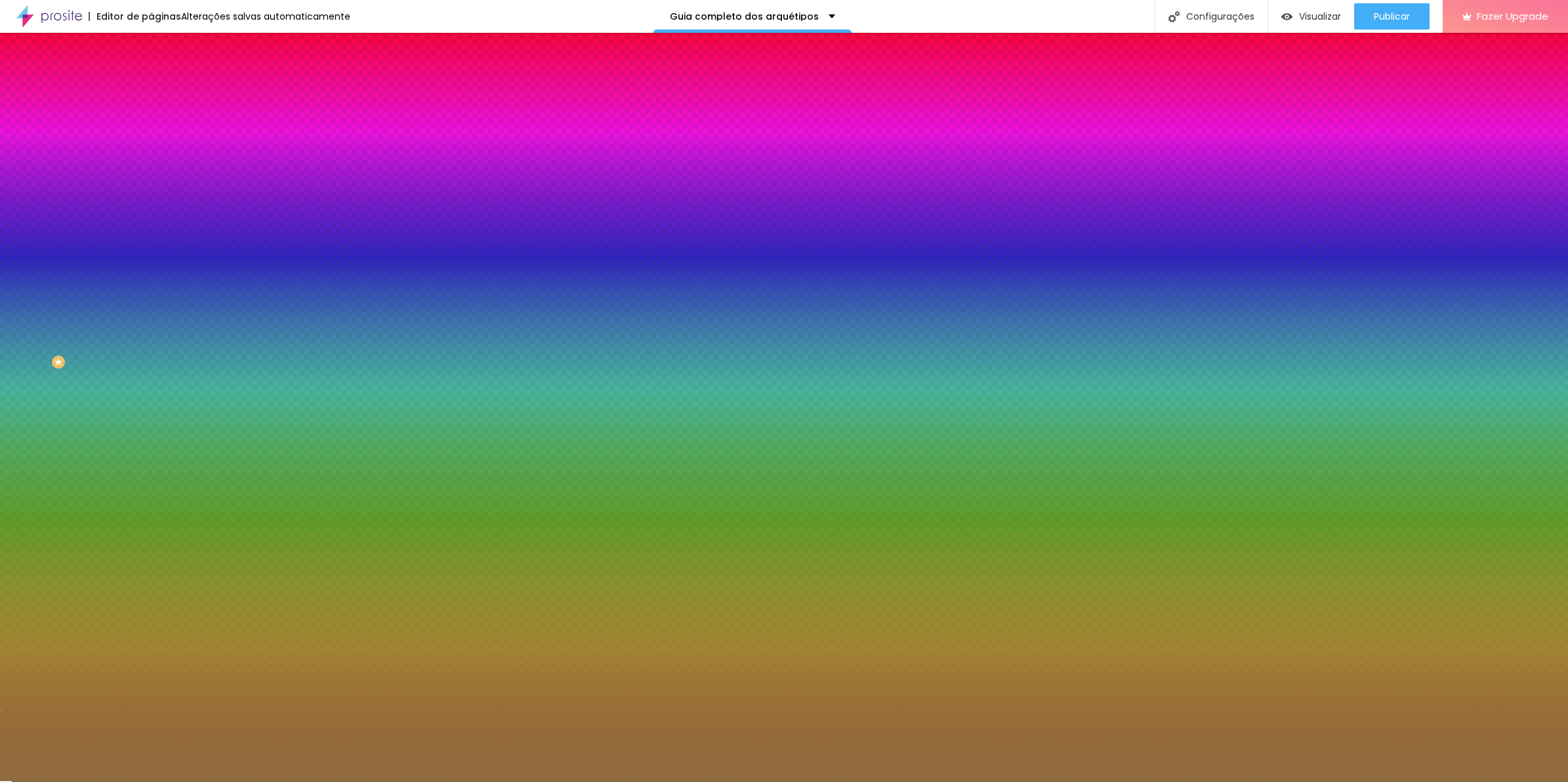
type input "#8F6C3D"
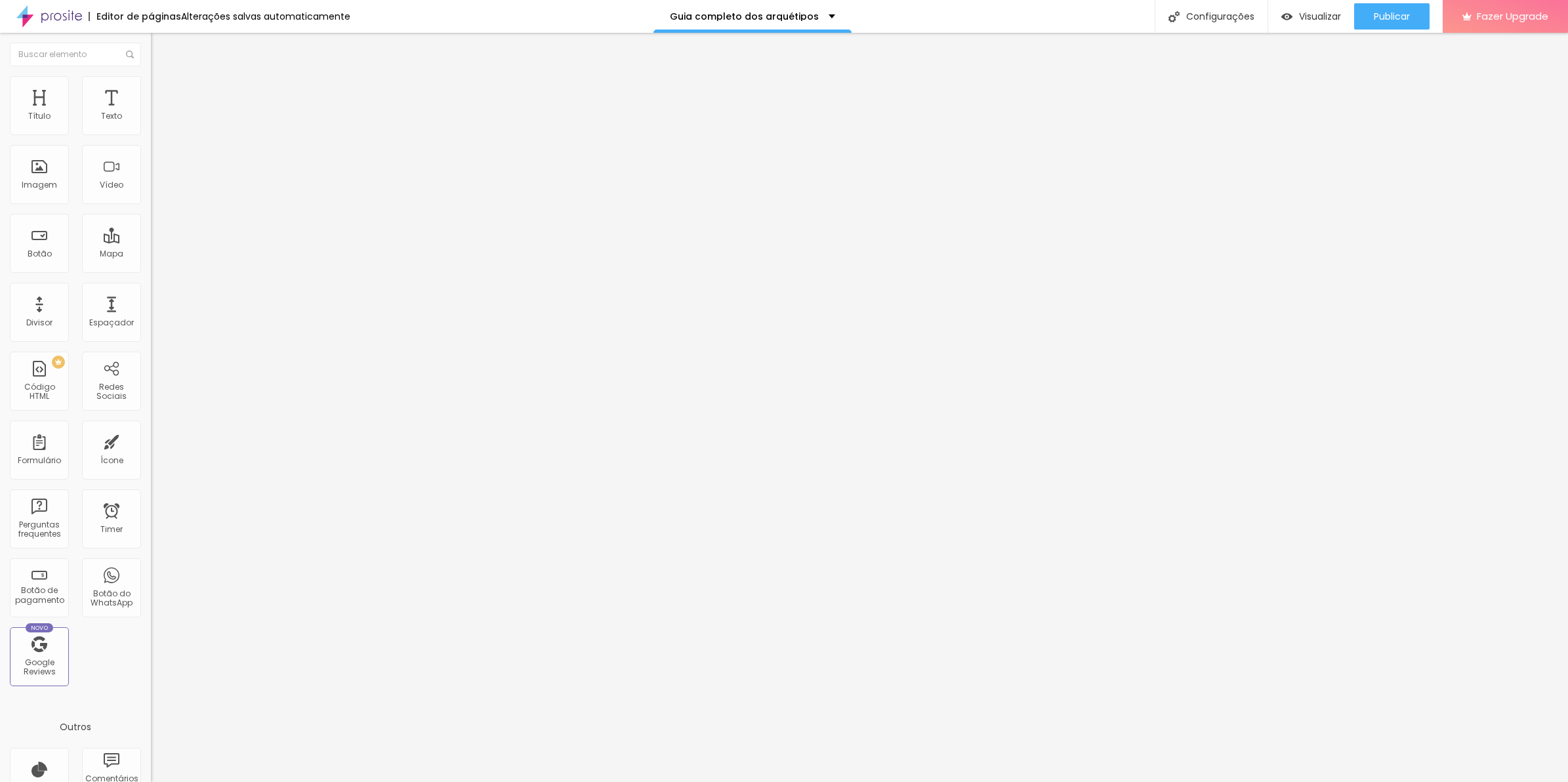
click at [151, 87] on li "Estilo" at bounding box center [227, 83] width 151 height 13
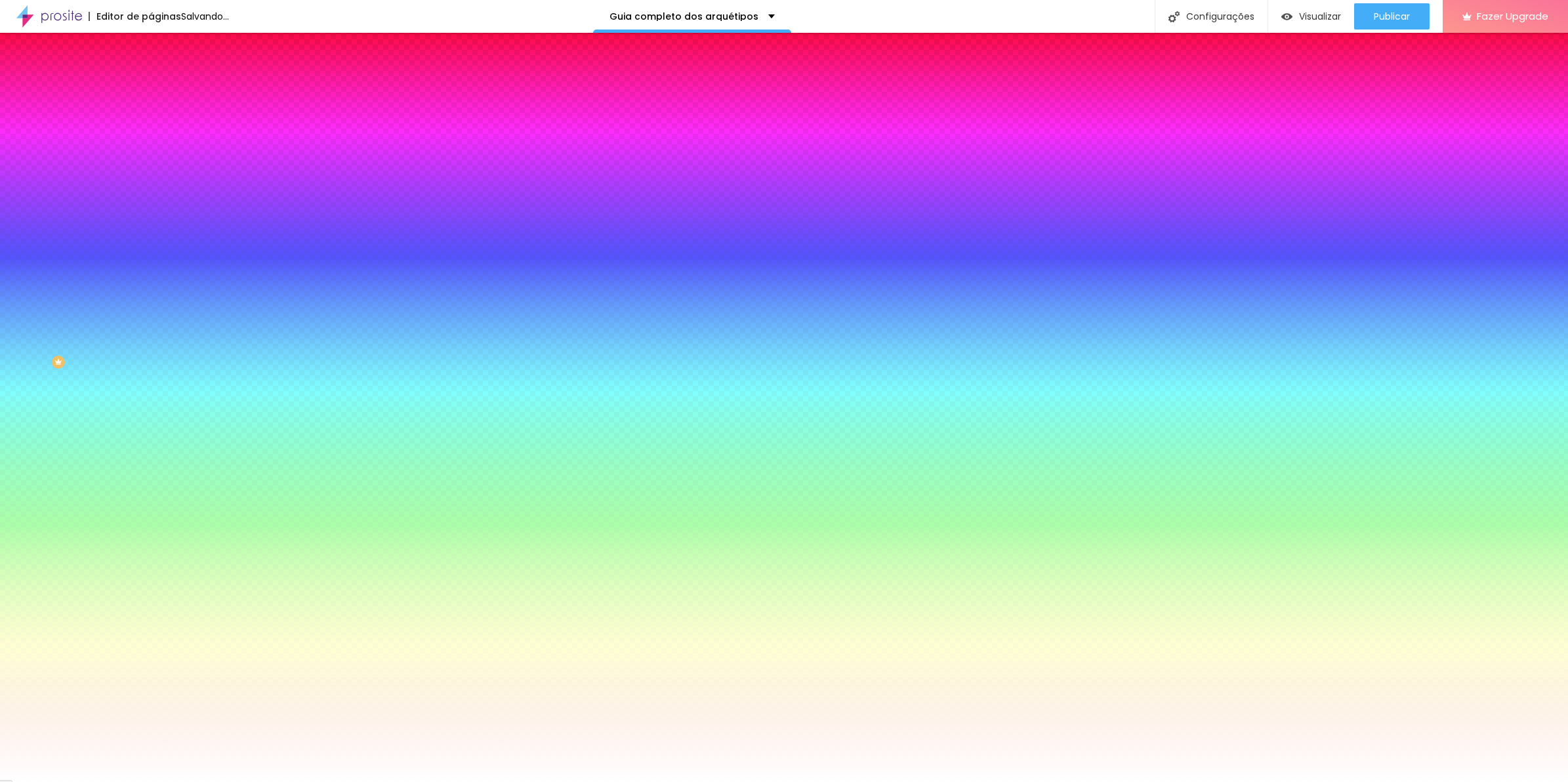
click at [151, 139] on div "Cor de fundo Voltar ao padrão #FFFFFF" at bounding box center [227, 121] width 151 height 36
click at [151, 136] on input "#FFFFFF" at bounding box center [230, 132] width 158 height 13
paste input "8F6C3D"
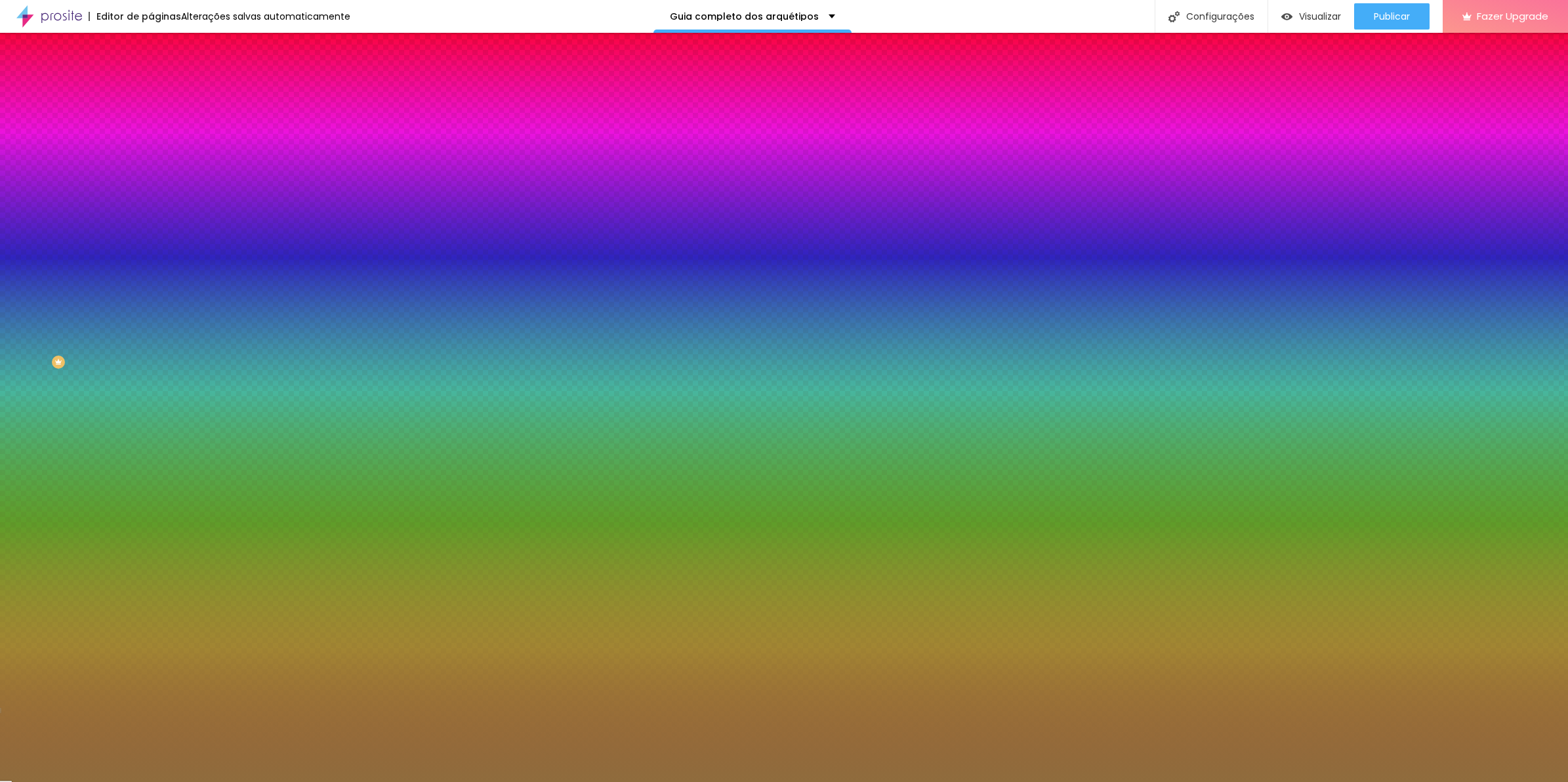
type input "#8F6C3D"
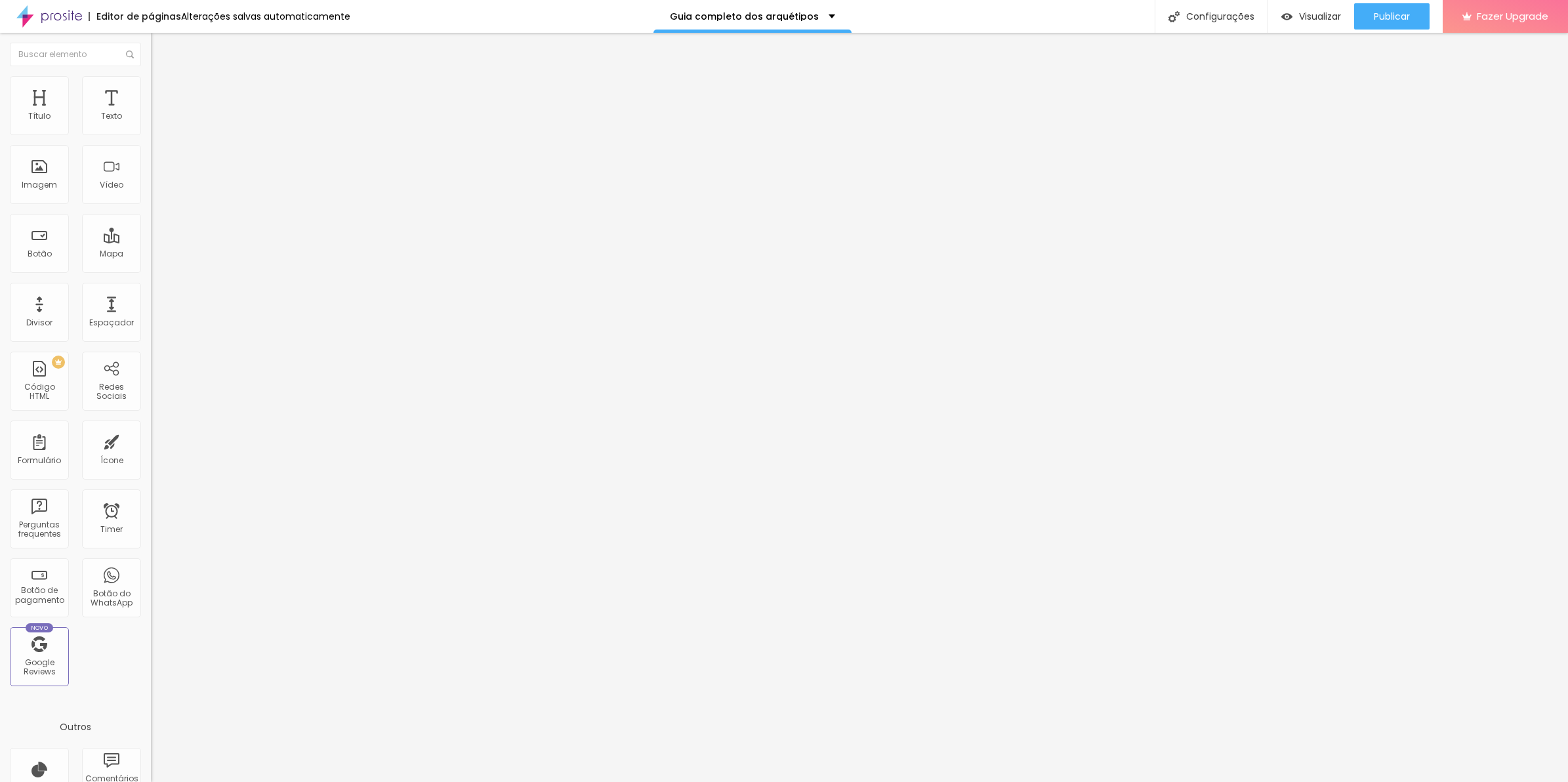
click at [151, 82] on img at bounding box center [157, 82] width 11 height 12
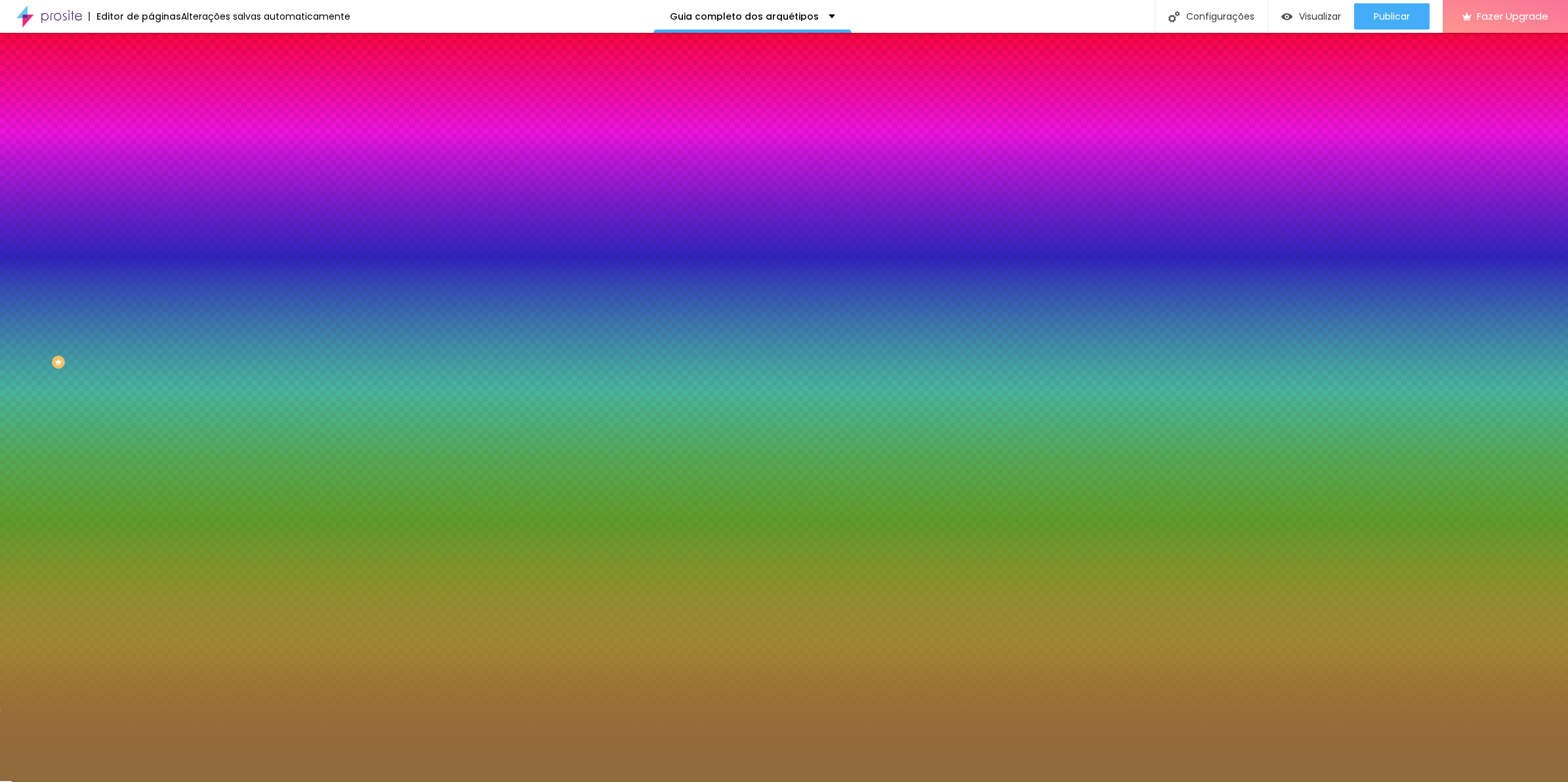
click at [156, 213] on icon "button" at bounding box center [157, 214] width 2 height 2
type input "30"
paste input "3"
type input "30"
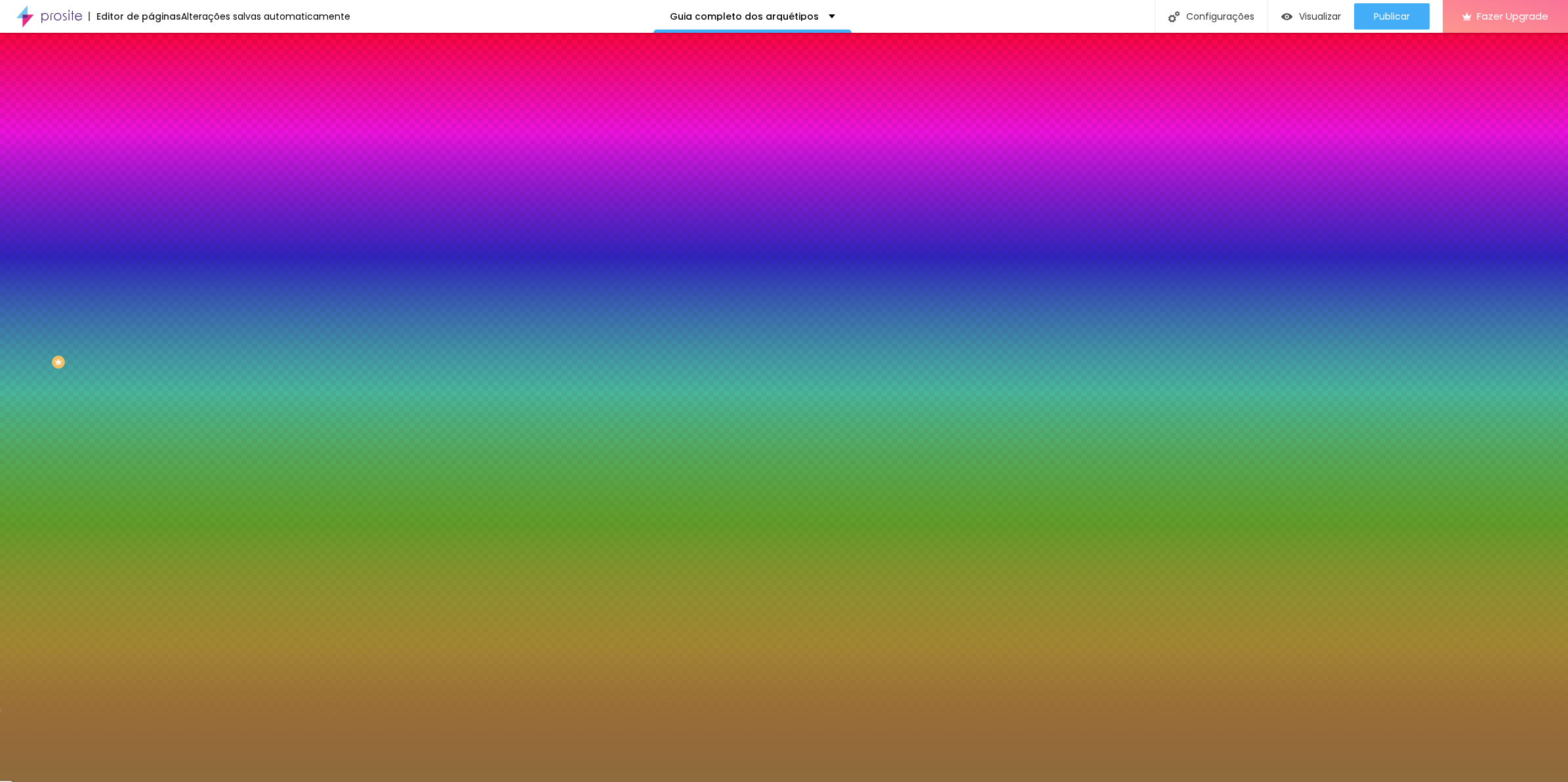
click at [470, 782] on div at bounding box center [784, 782] width 1568 height 0
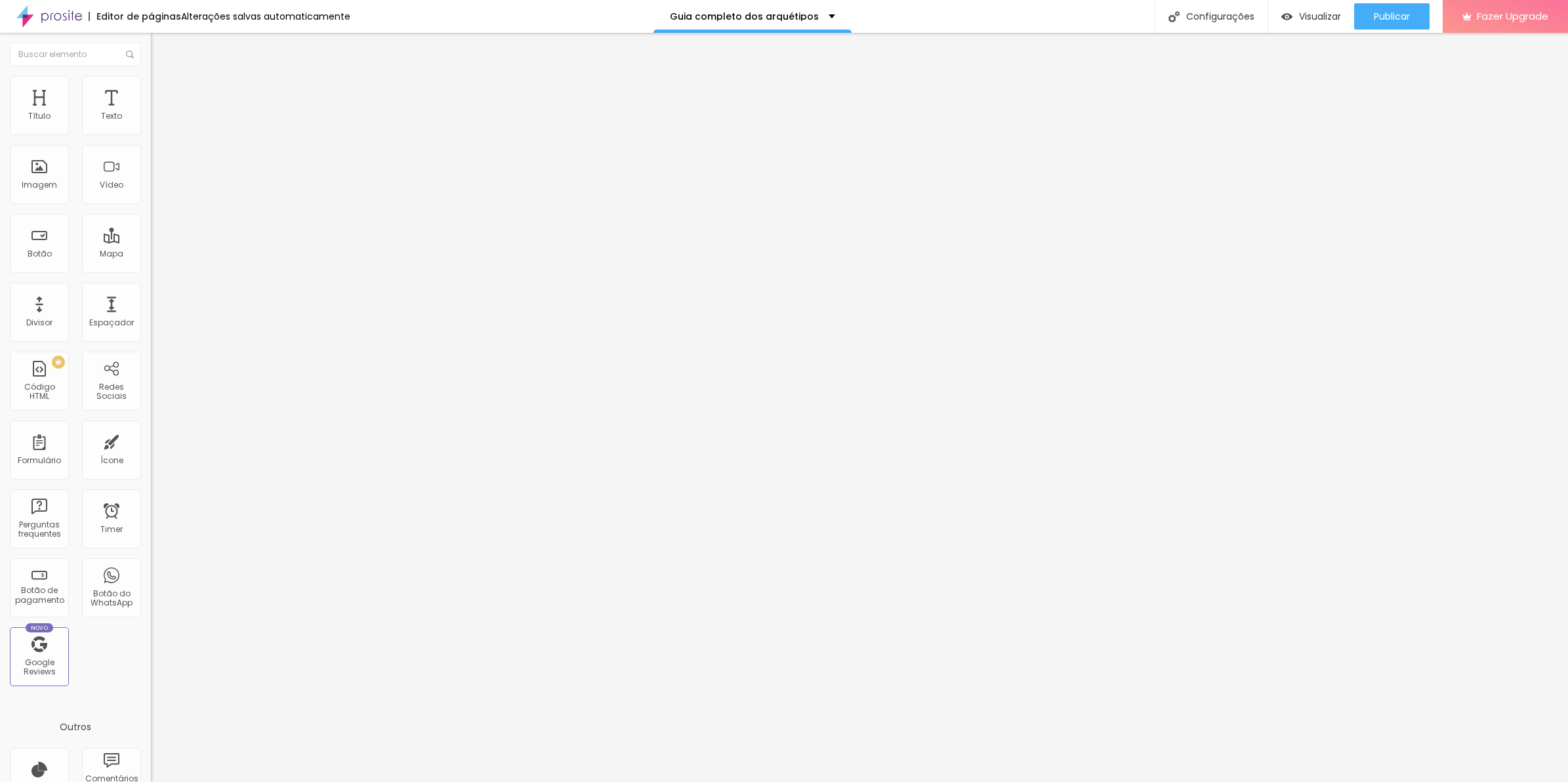
click at [151, 84] on li "Estilo" at bounding box center [227, 83] width 151 height 13
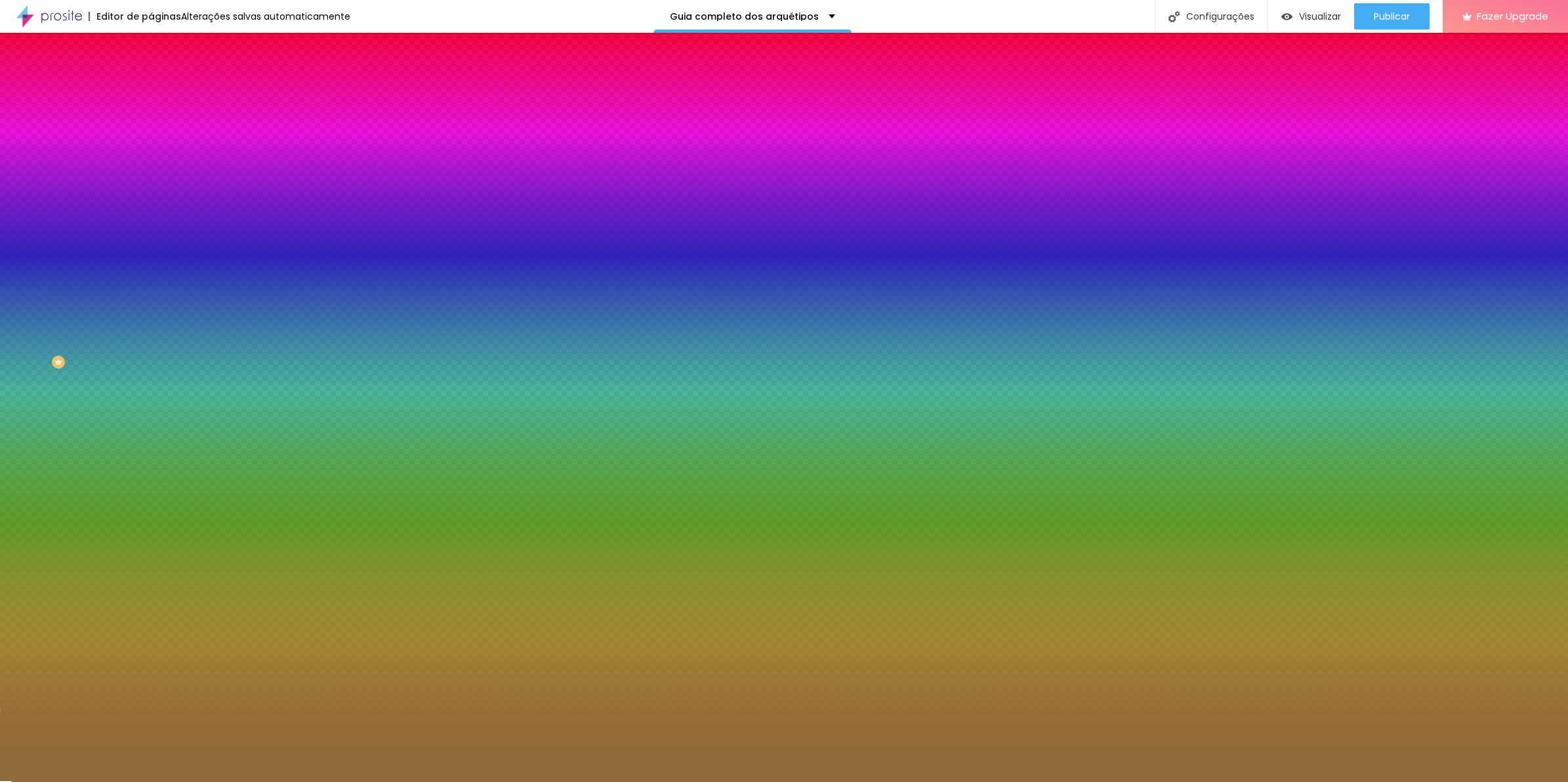
click at [158, 209] on icon "button" at bounding box center [160, 211] width 5 height 5
drag, startPoint x: 236, startPoint y: 256, endPoint x: 287, endPoint y: 274, distance: 54.1
paste input "3"
type input "30"
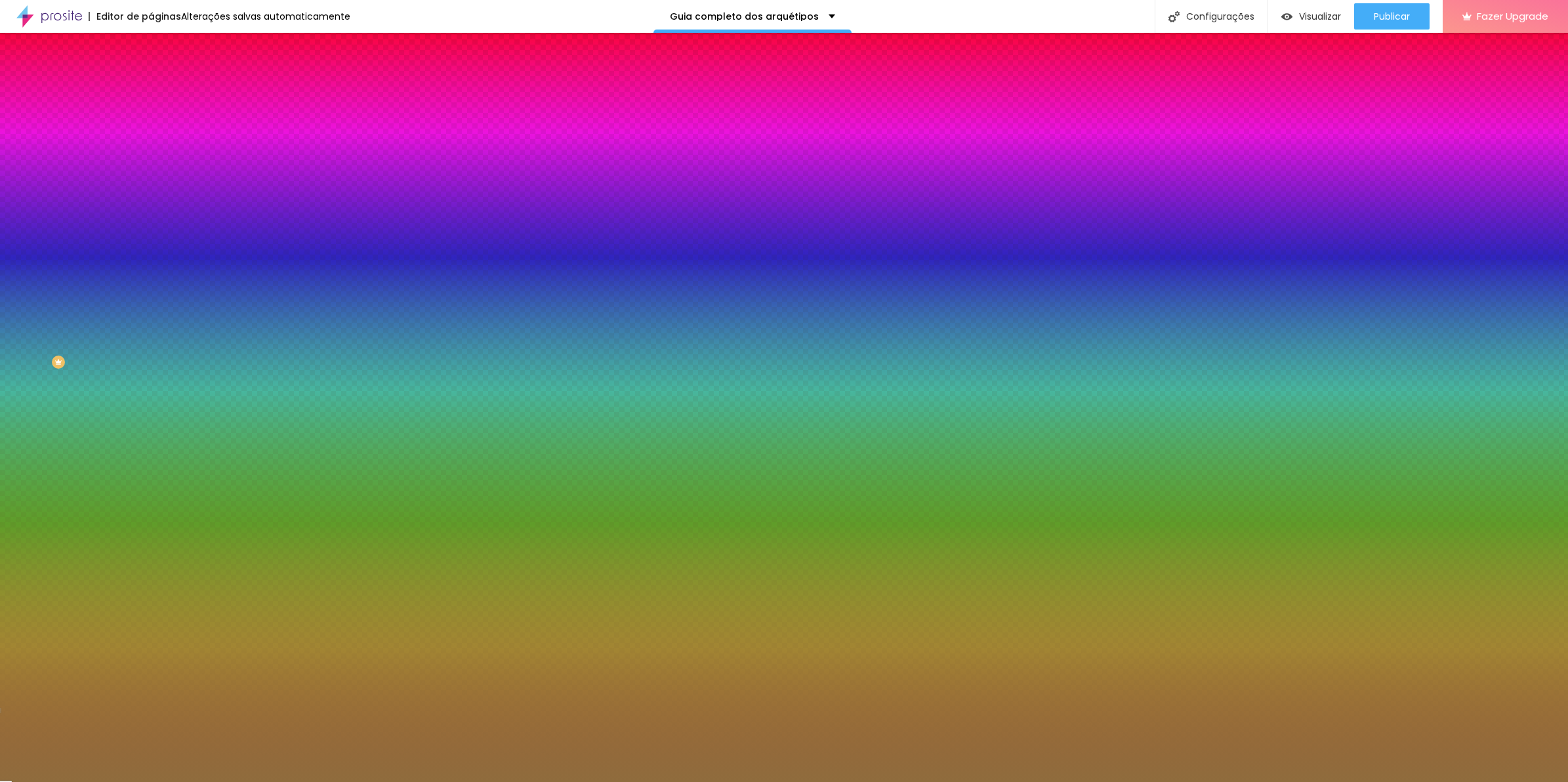
paste input "3"
type input "30"
click at [417, 782] on div at bounding box center [784, 782] width 1568 height 0
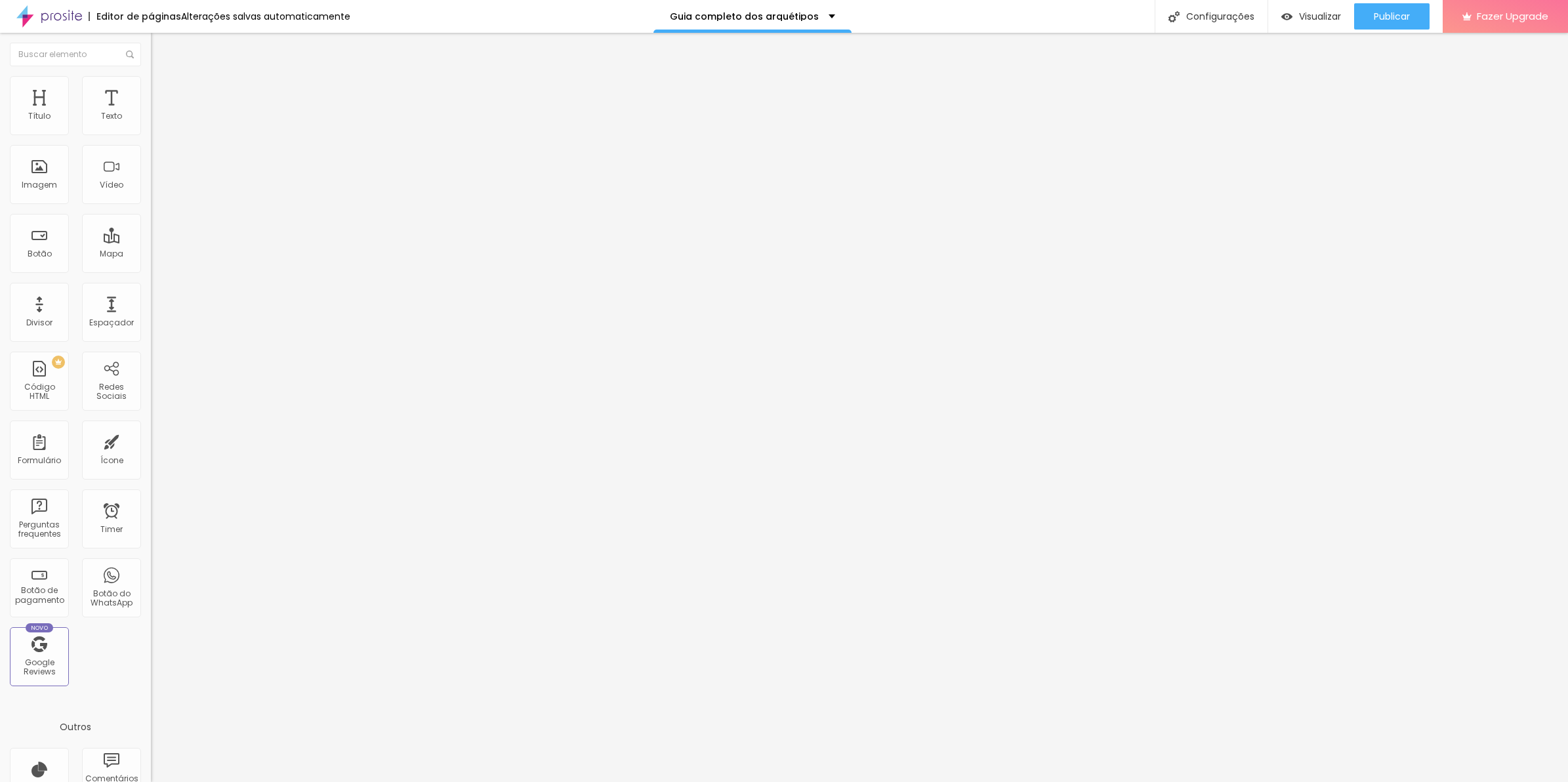
click at [151, 83] on li "Avançado" at bounding box center [227, 83] width 151 height 13
click at [163, 90] on span "Estilo" at bounding box center [172, 85] width 21 height 12
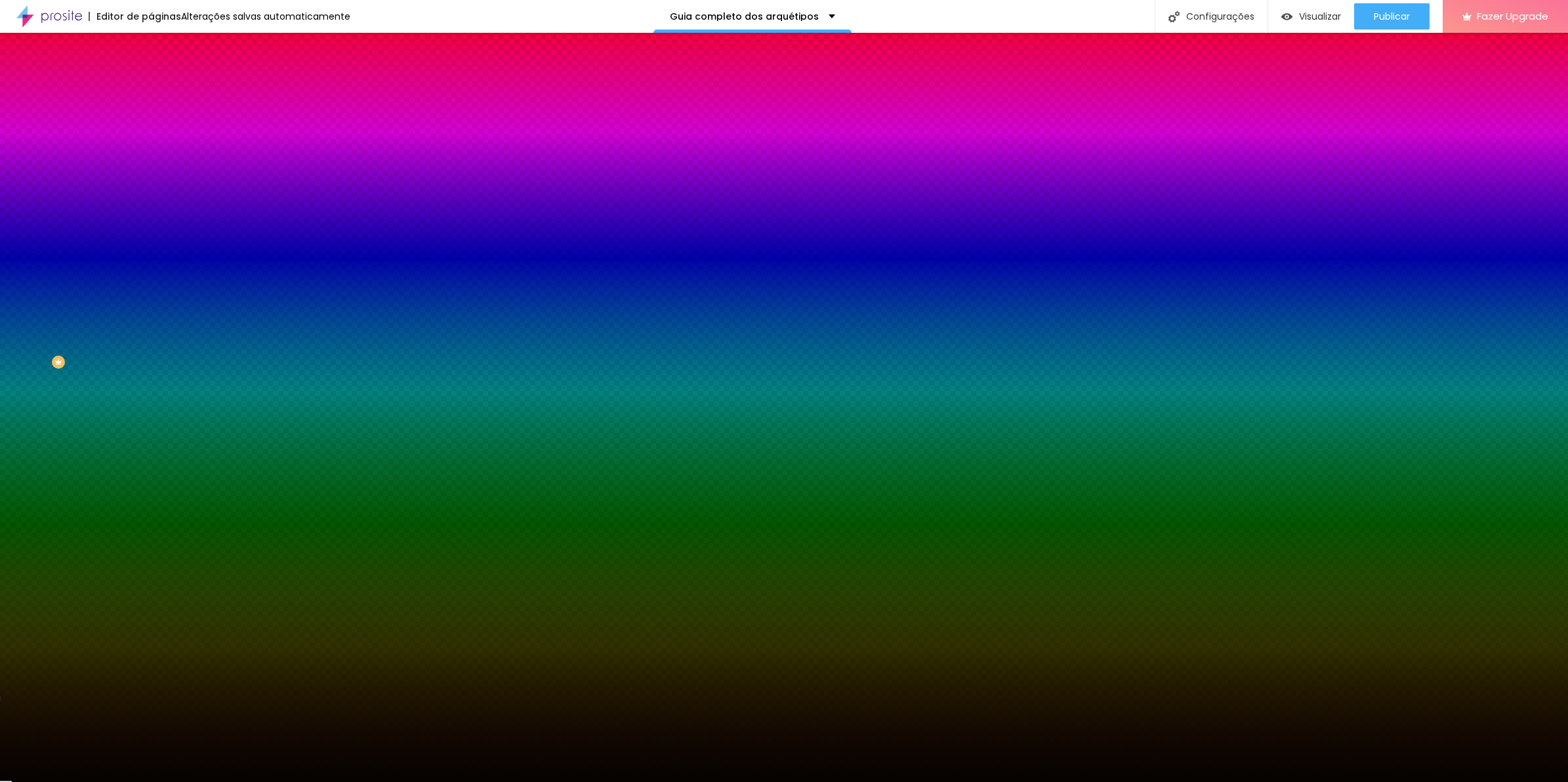
click at [163, 93] on span "Avançado" at bounding box center [184, 99] width 44 height 12
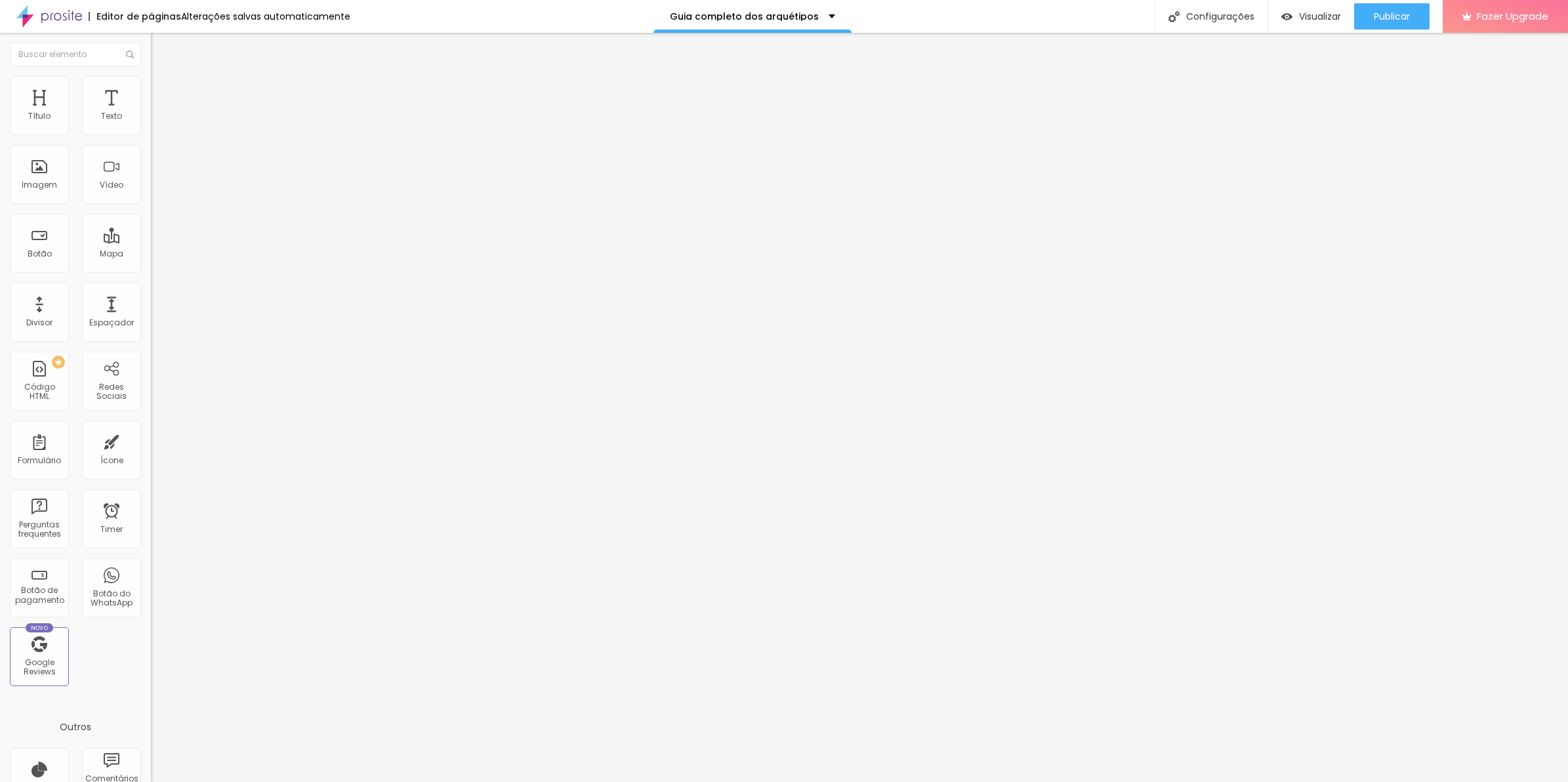
type input "5"
type input "10"
type input "5"
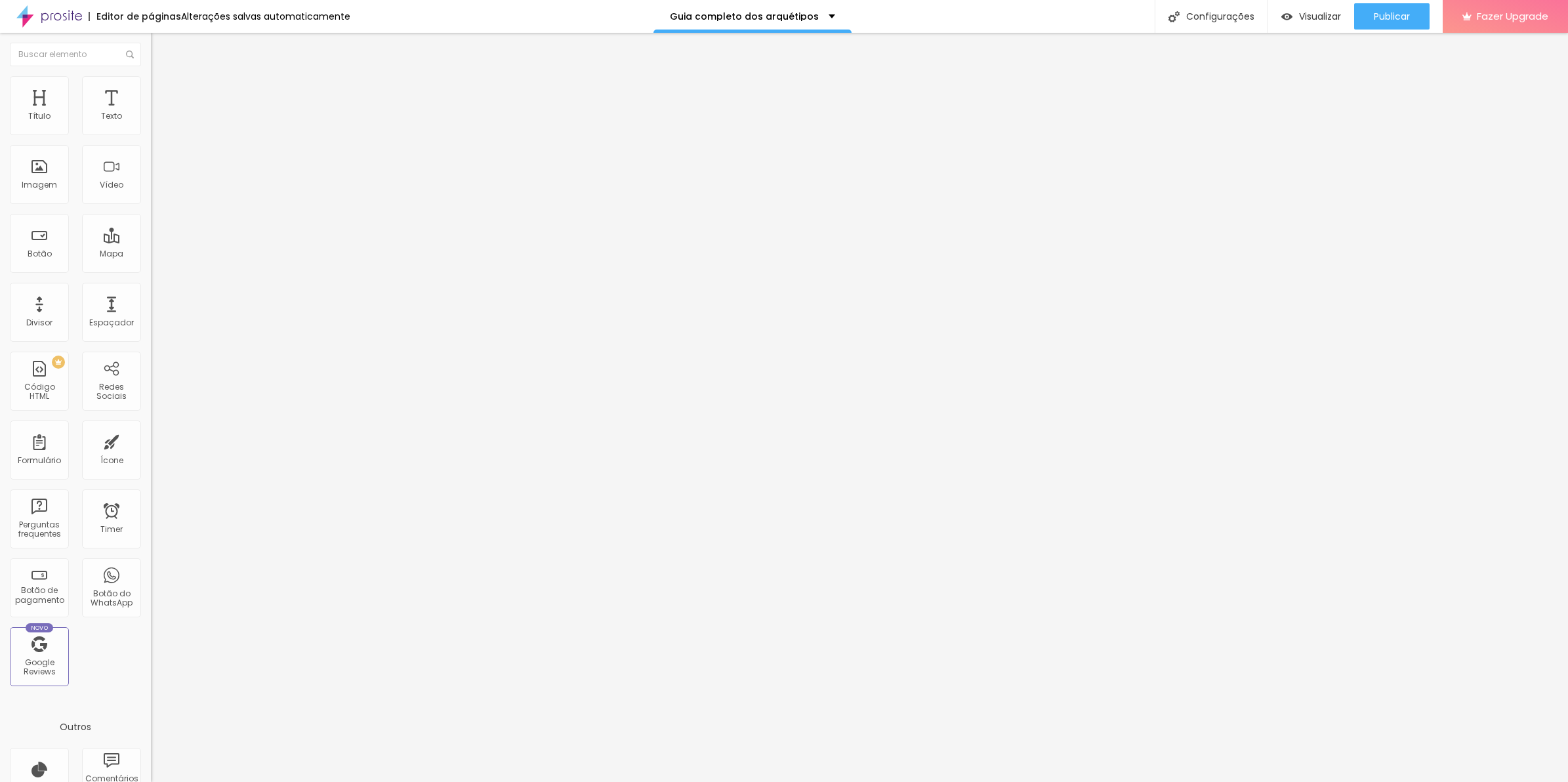
type input "5"
type input "0"
drag, startPoint x: 34, startPoint y: 128, endPoint x: -3, endPoint y: 132, distance: 37.2
click at [151, 255] on input "range" at bounding box center [193, 260] width 85 height 11
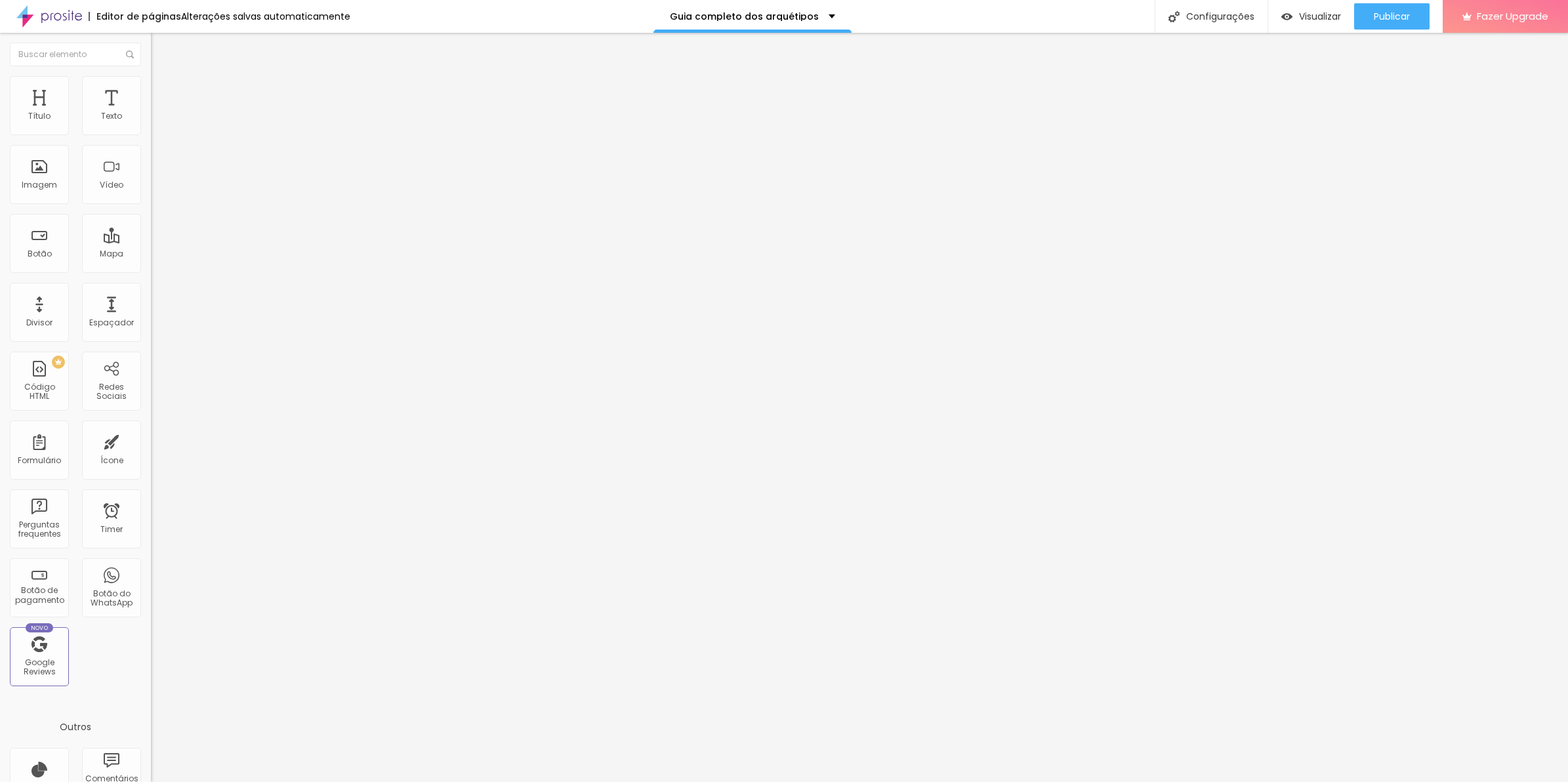
click at [151, 205] on span "Original" at bounding box center [167, 200] width 31 height 12
click at [151, 177] on img at bounding box center [155, 172] width 9 height 9
click at [151, 188] on div at bounding box center [227, 172] width 151 height 31
click at [151, 188] on div at bounding box center [227, 183] width 151 height 11
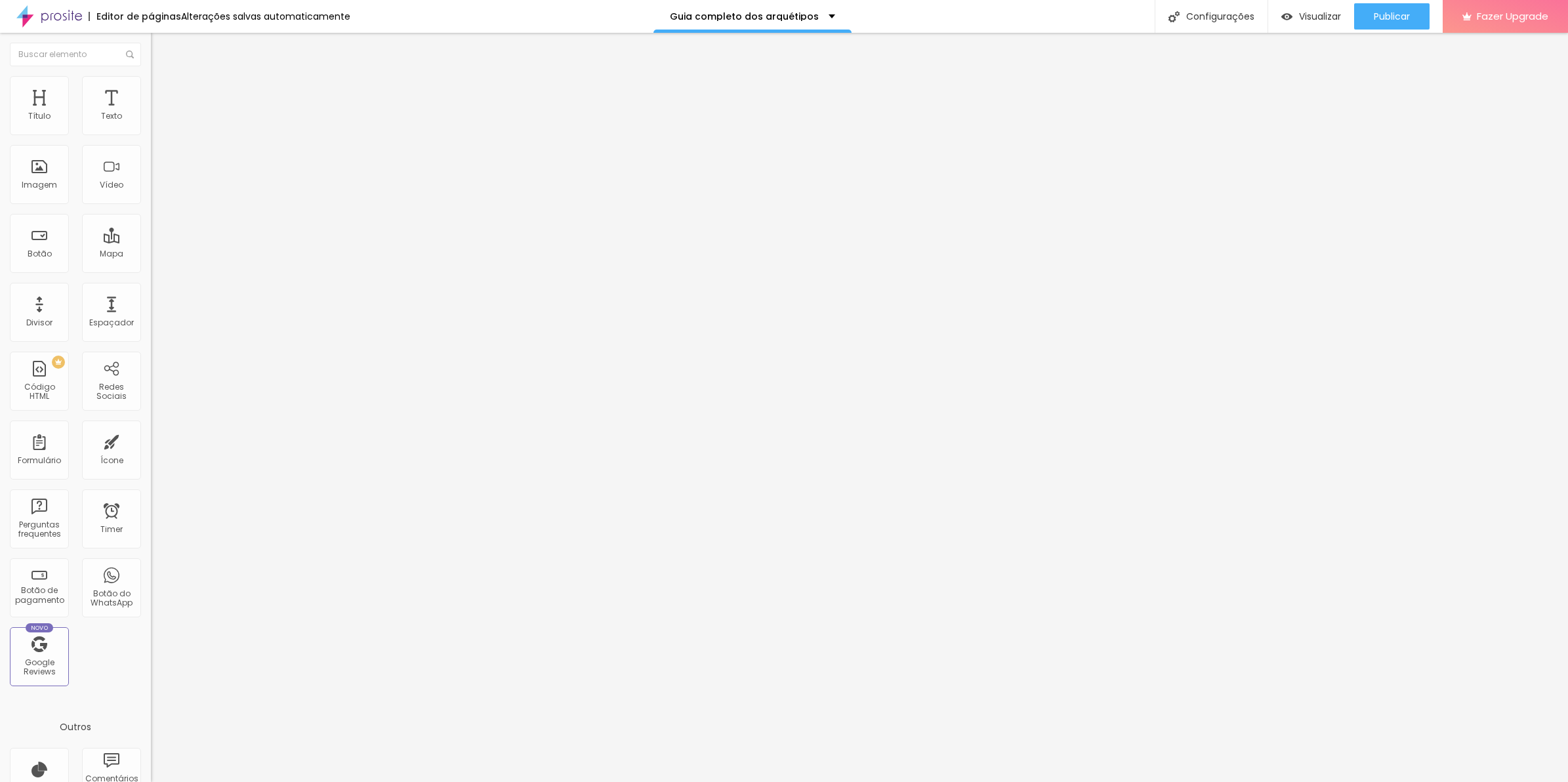
click at [151, 90] on li "Avançado" at bounding box center [227, 96] width 151 height 13
click at [163, 90] on span "Estilo" at bounding box center [172, 85] width 21 height 12
click at [163, 94] on span "Avançado" at bounding box center [184, 99] width 44 height 12
type input "5"
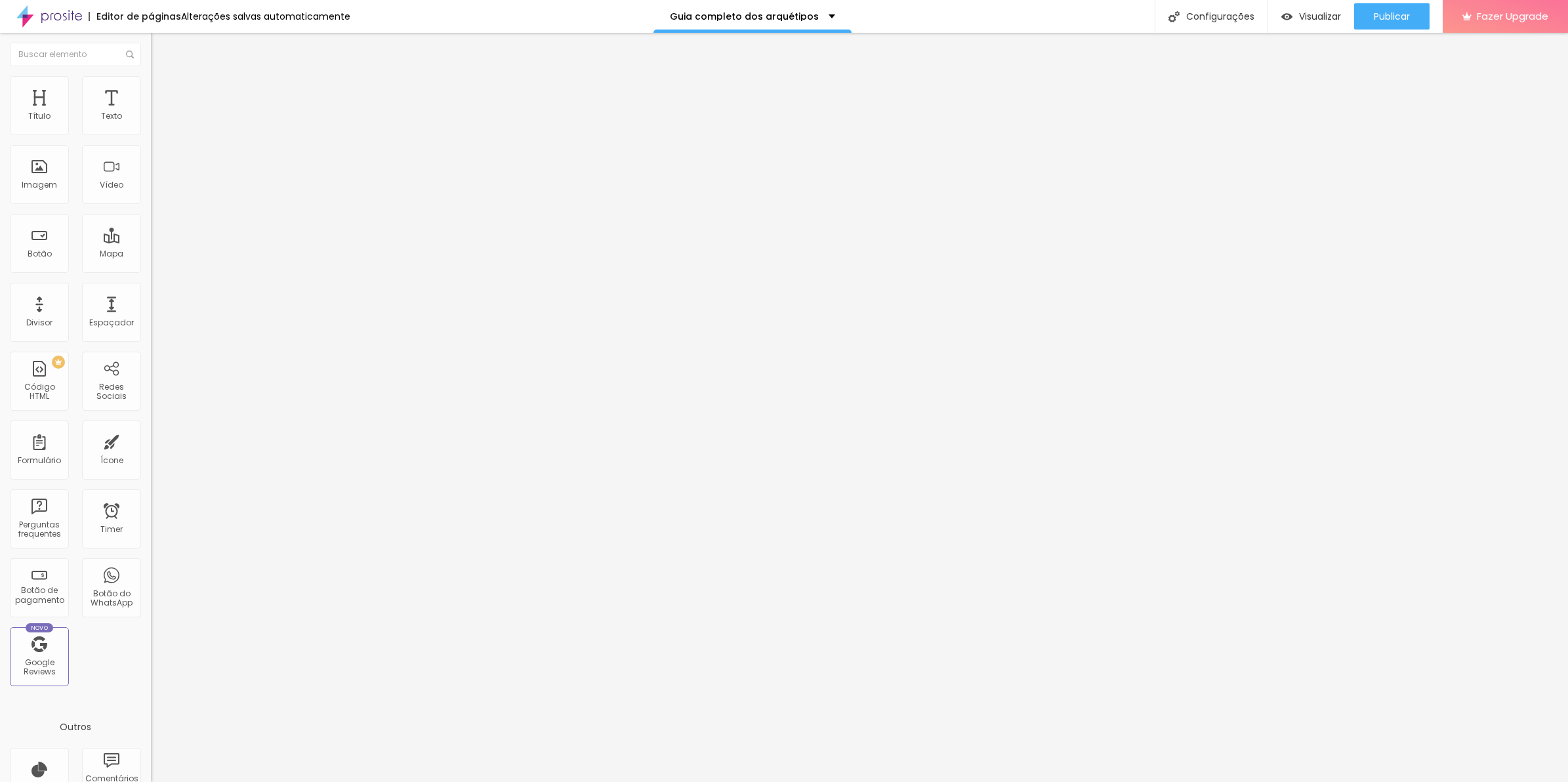
type input "10"
type input "15"
type input "10"
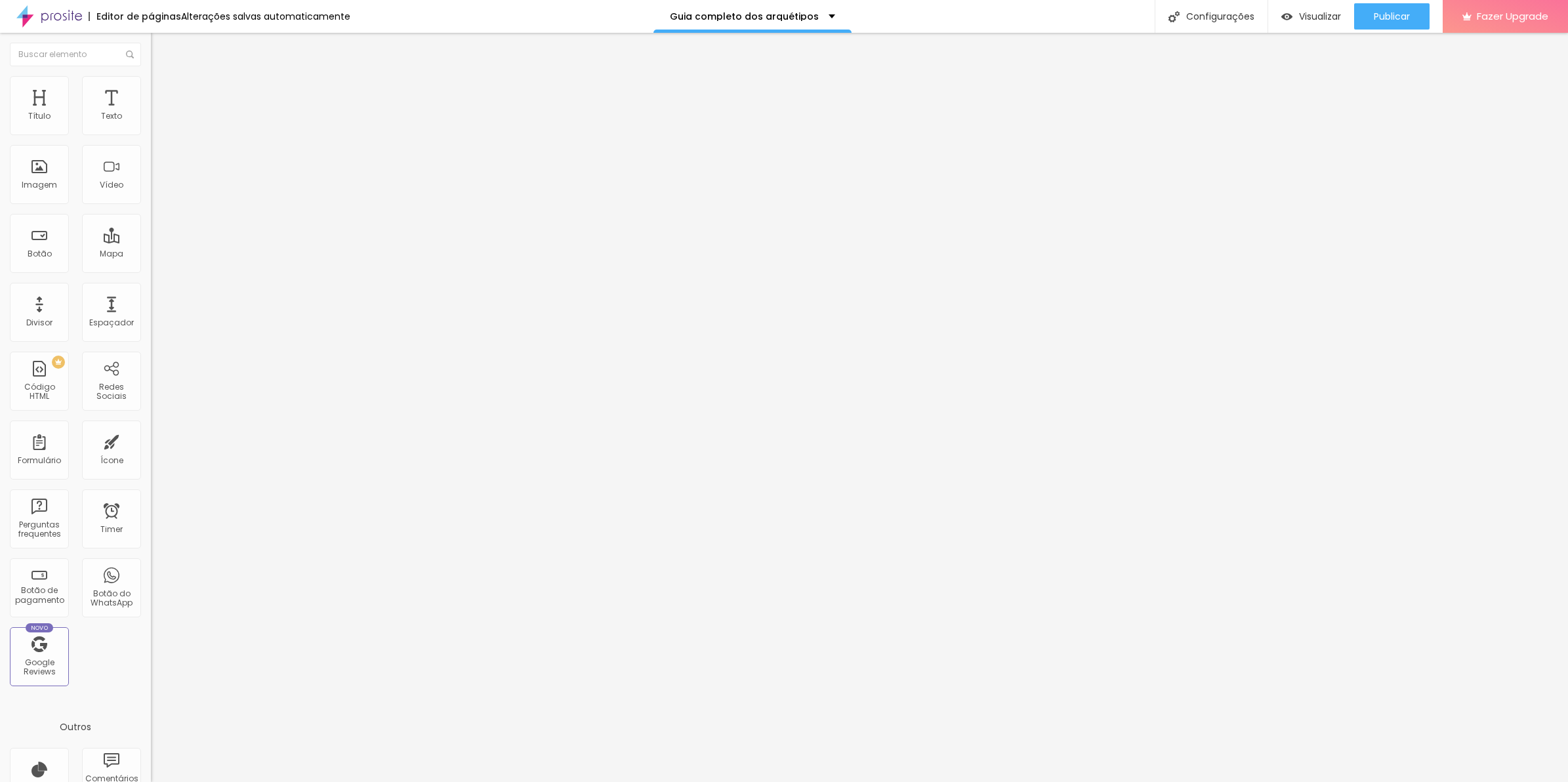
type input "10"
drag, startPoint x: 28, startPoint y: 129, endPoint x: 44, endPoint y: 131, distance: 16.1
type input "10"
click at [151, 255] on input "range" at bounding box center [193, 260] width 85 height 11
click at [151, 90] on li "Avançado" at bounding box center [227, 96] width 151 height 13
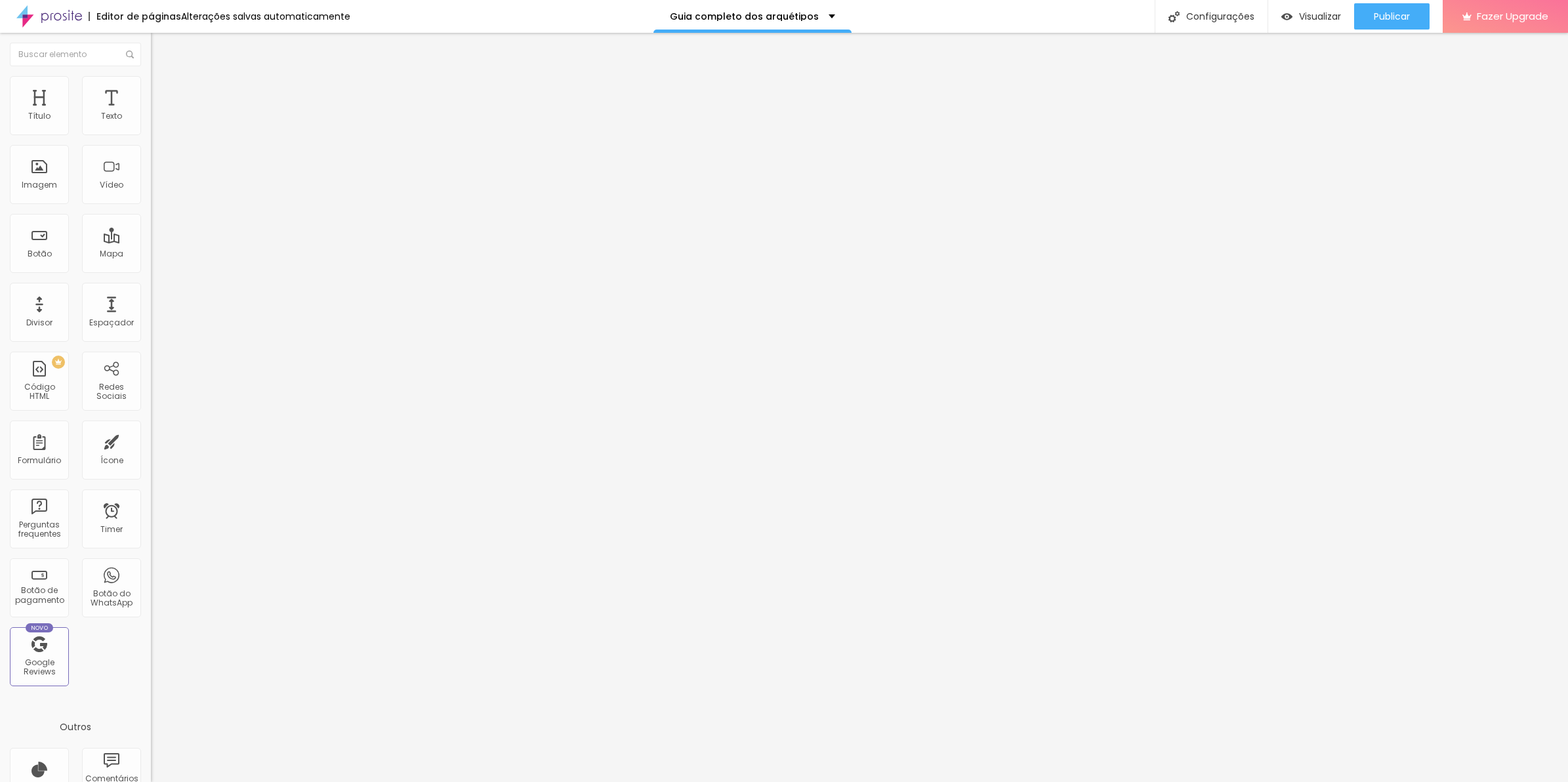
type input "5"
type input "10"
drag, startPoint x: 31, startPoint y: 129, endPoint x: 41, endPoint y: 129, distance: 10.0
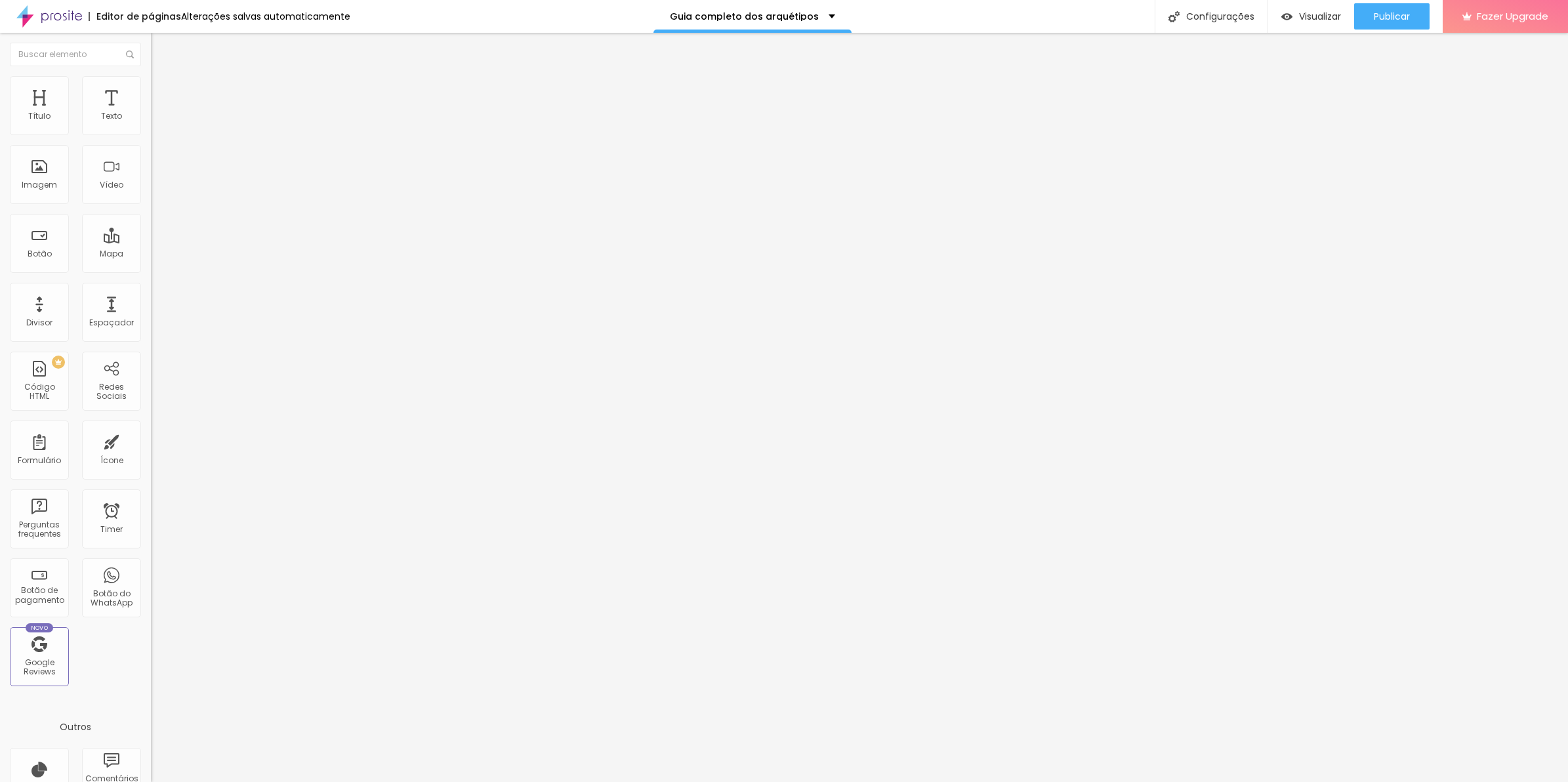
type input "10"
click at [151, 255] on input "range" at bounding box center [193, 260] width 85 height 11
click at [163, 93] on span "Avançado" at bounding box center [184, 99] width 44 height 12
type input "5"
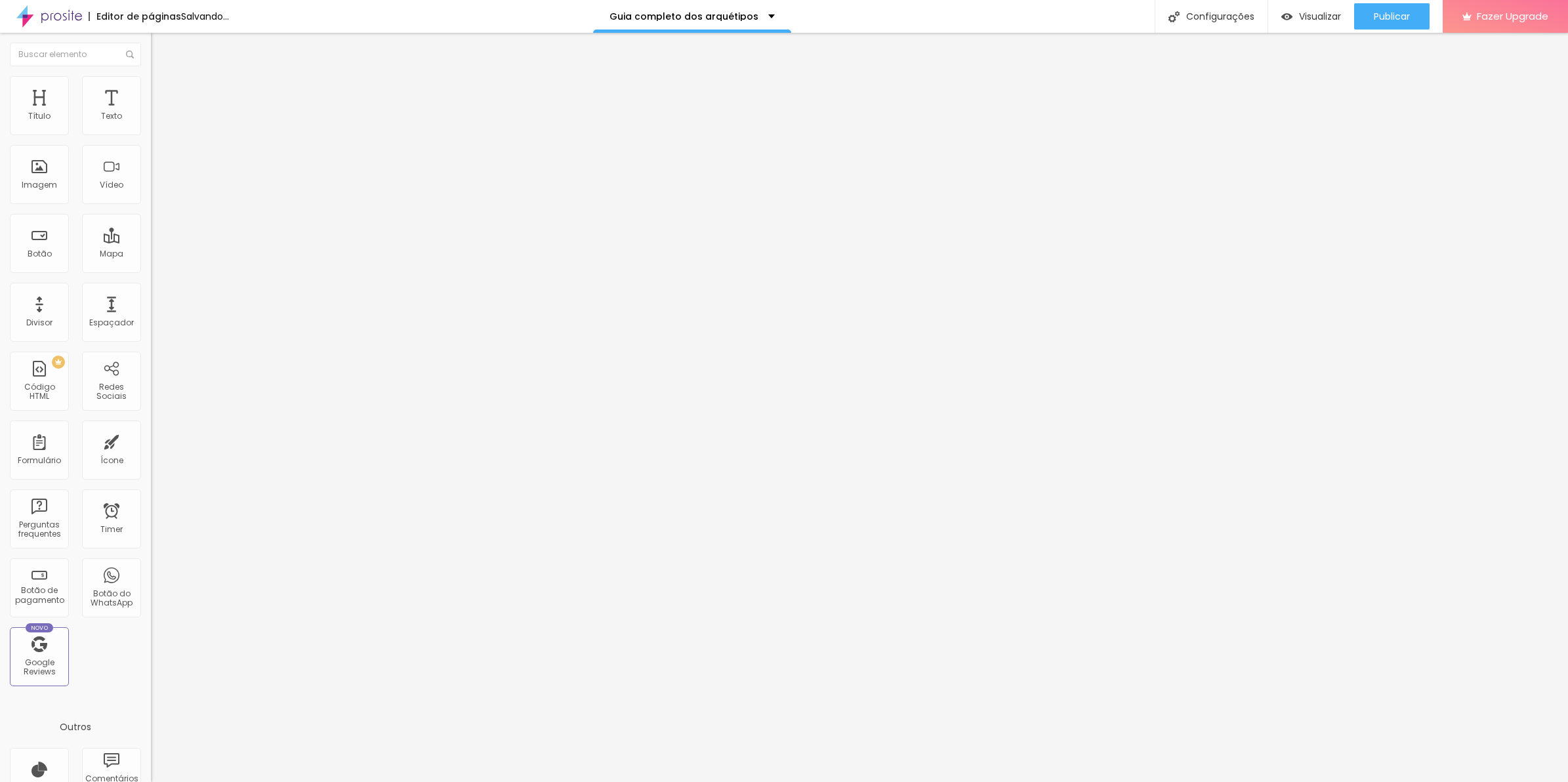
type input "10"
type input "15"
drag, startPoint x: 30, startPoint y: 129, endPoint x: 47, endPoint y: 132, distance: 17.3
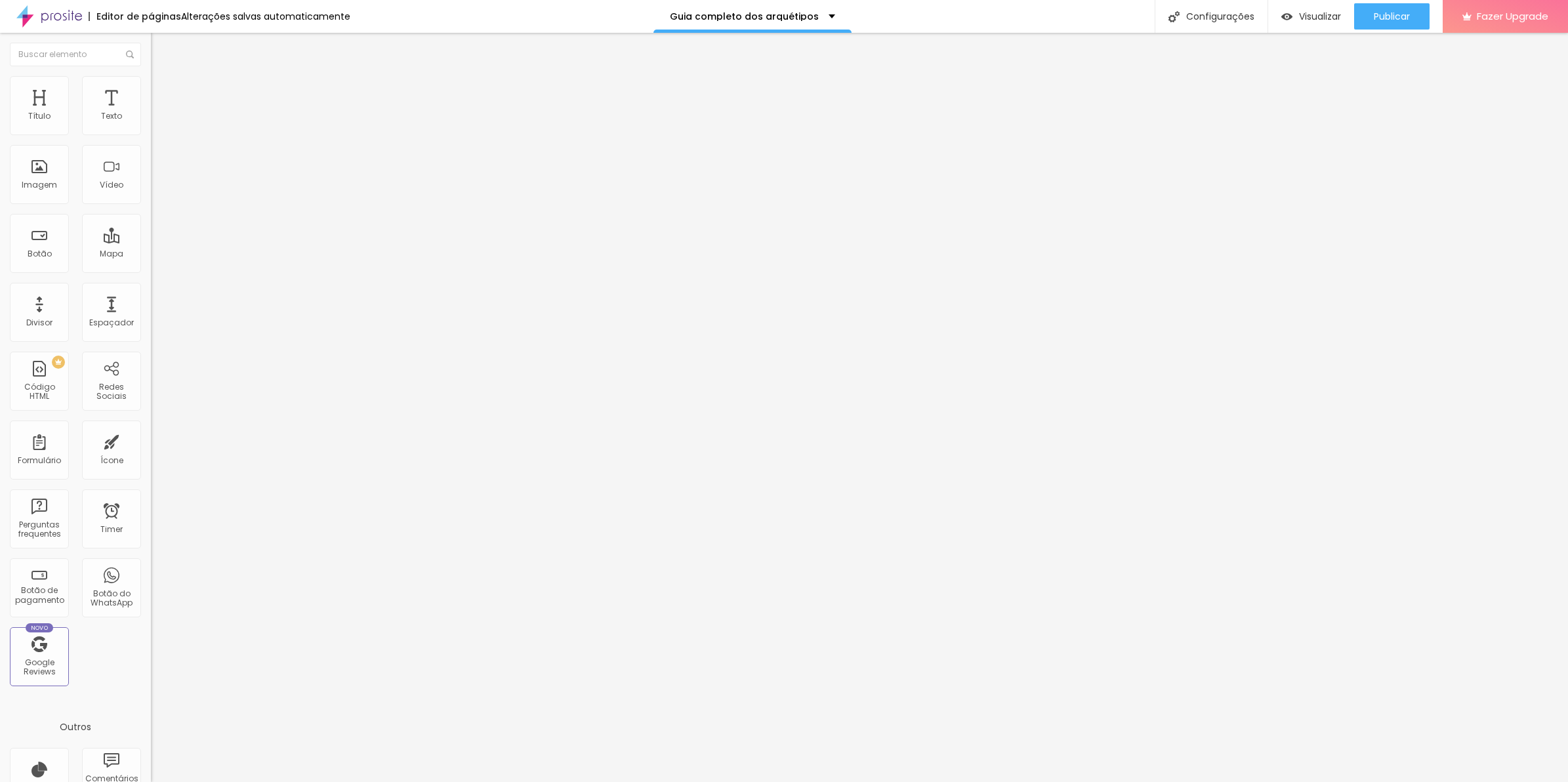
type input "15"
click at [151, 255] on input "range" at bounding box center [193, 260] width 85 height 11
click at [163, 93] on span "Avançado" at bounding box center [184, 99] width 44 height 12
type input "5"
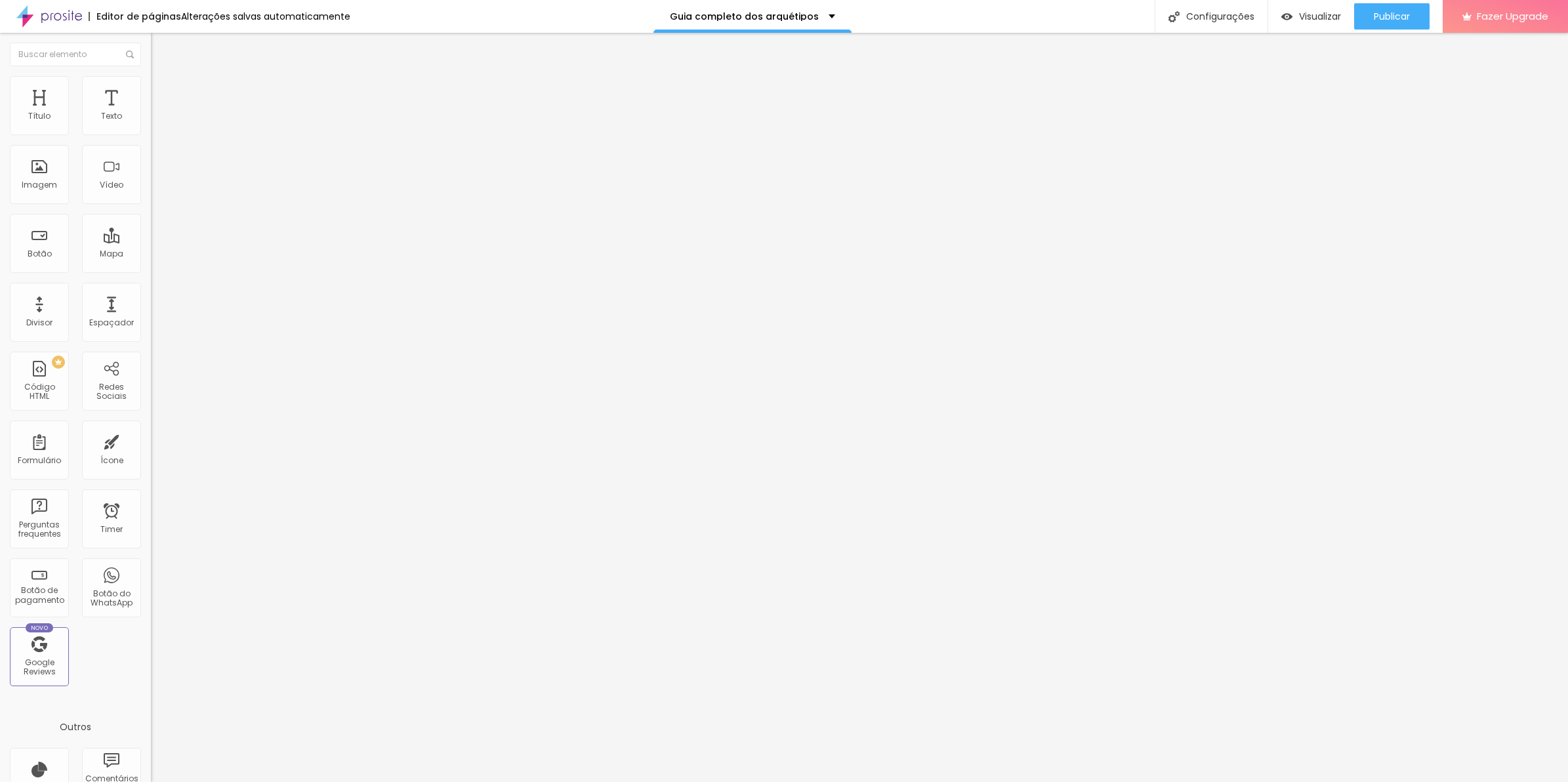
type input "10"
type input "15"
drag, startPoint x: 34, startPoint y: 126, endPoint x: 50, endPoint y: 126, distance: 16.0
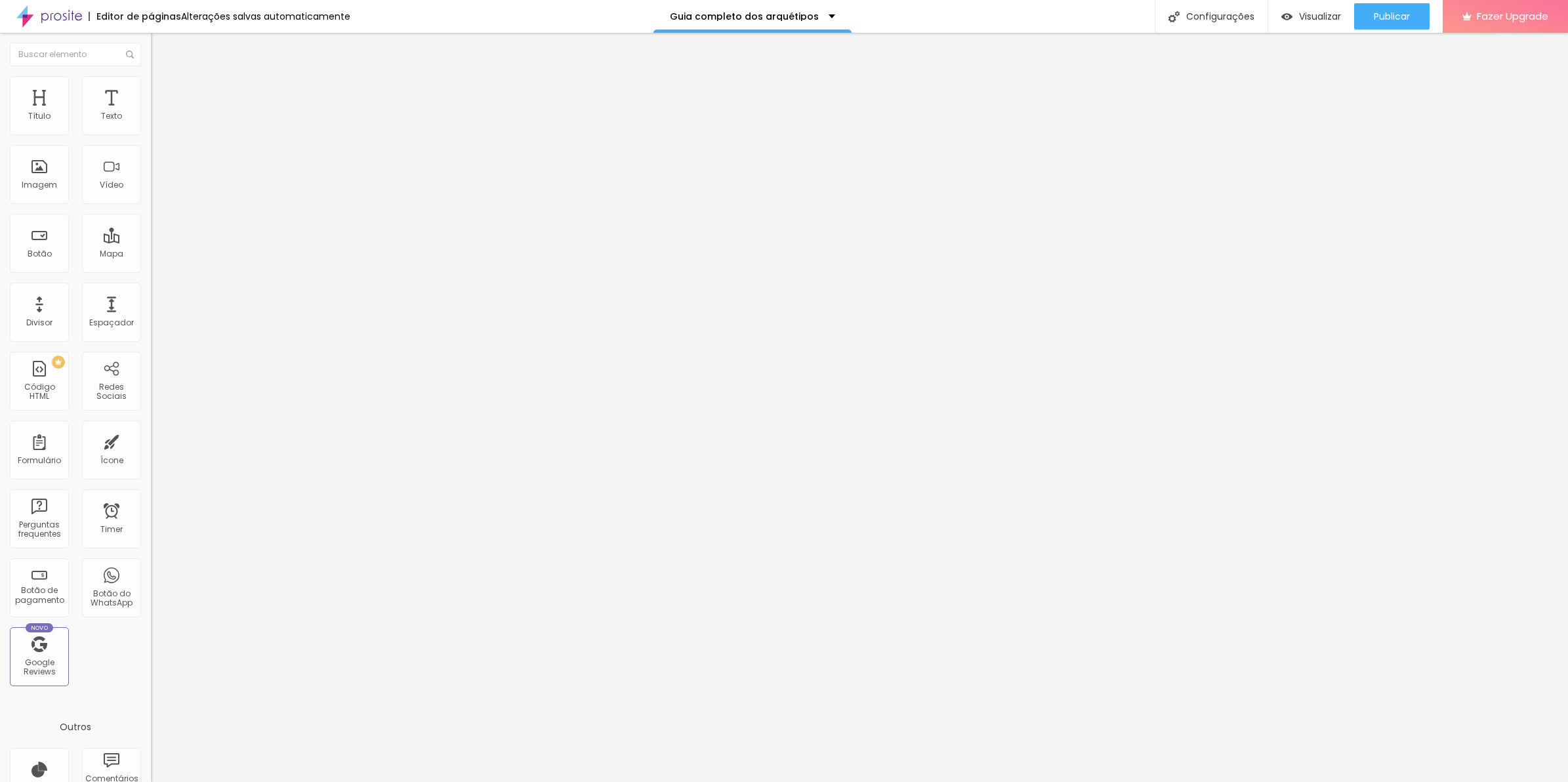
type input "15"
click at [151, 255] on input "range" at bounding box center [193, 260] width 85 height 11
click at [163, 93] on span "Avançado" at bounding box center [184, 99] width 44 height 12
type input "5"
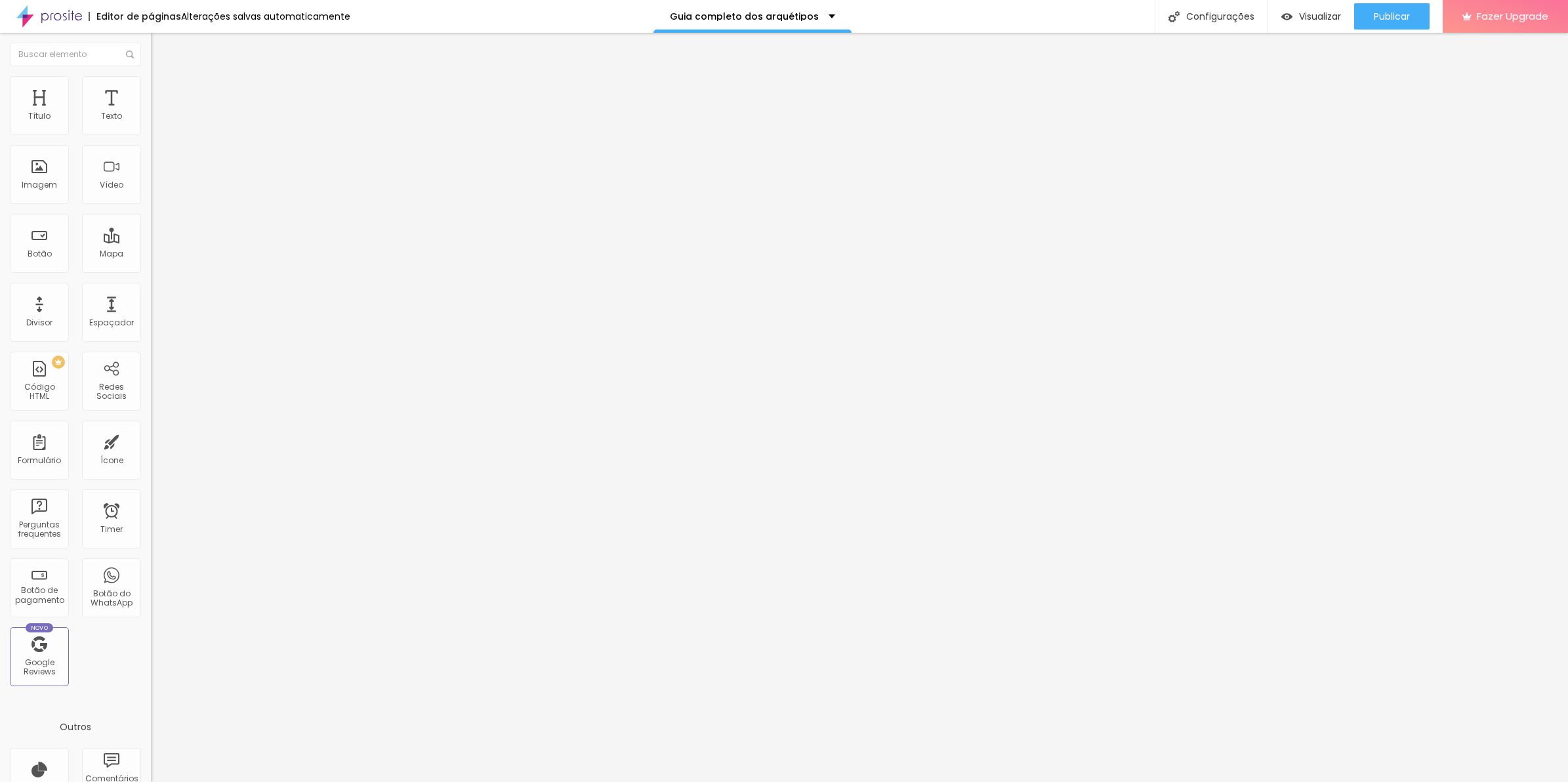
type input "10"
type input "15"
drag, startPoint x: 30, startPoint y: 129, endPoint x: 50, endPoint y: 129, distance: 20.0
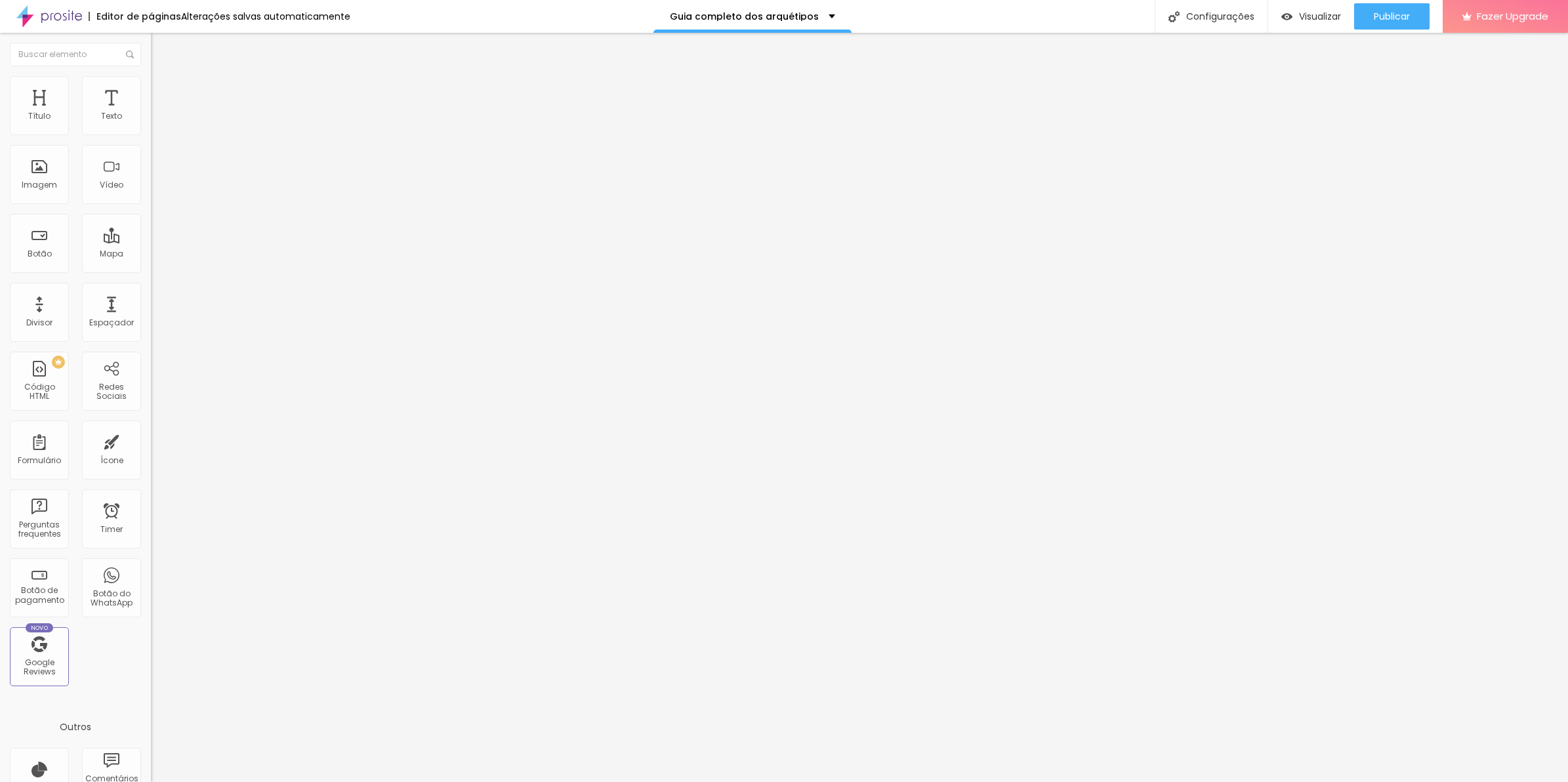
type input "15"
click at [151, 255] on input "range" at bounding box center [193, 260] width 85 height 11
click at [151, 99] on li "Avançado" at bounding box center [227, 96] width 151 height 13
type input "5"
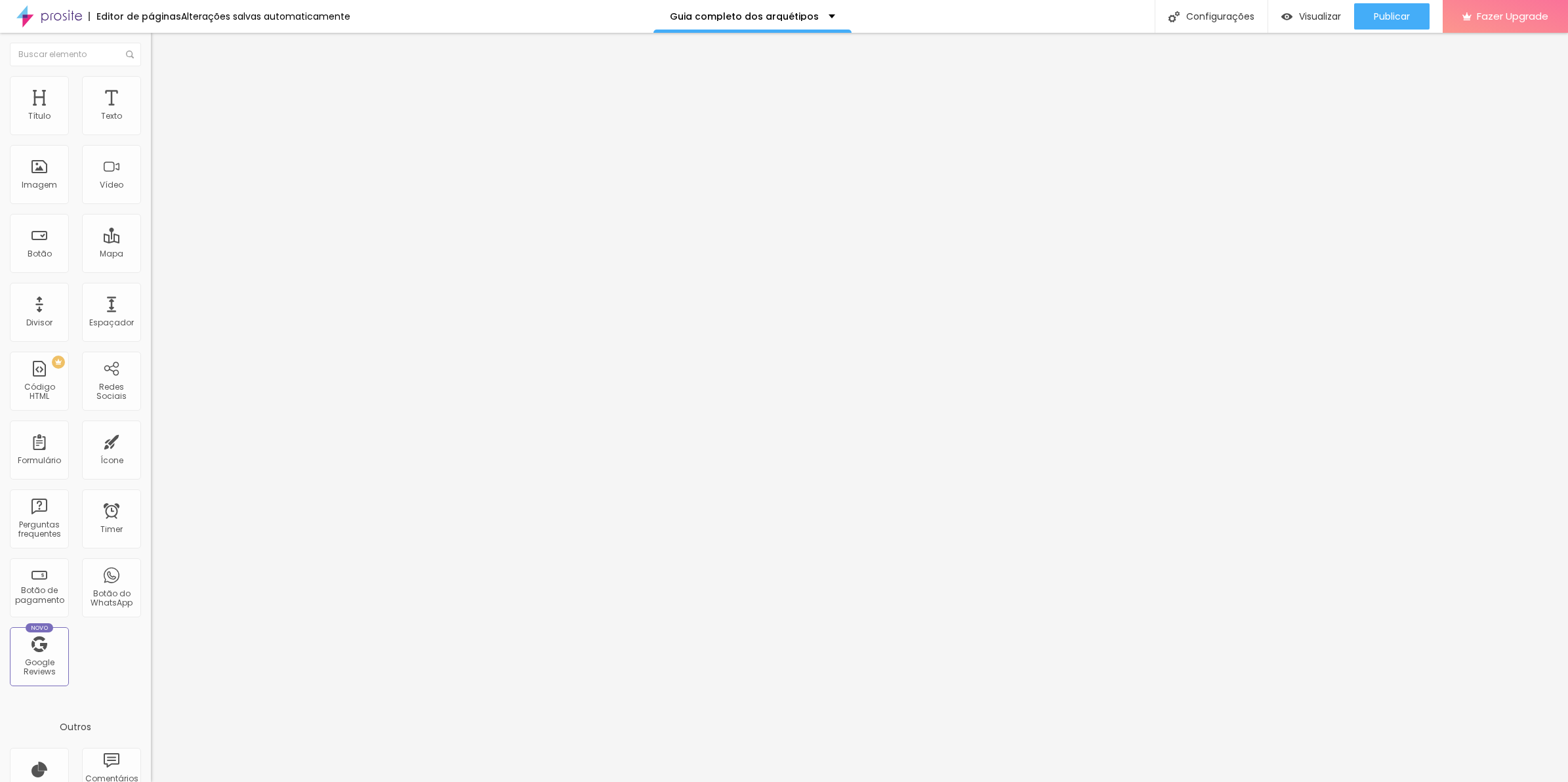
type input "10"
type input "15"
drag, startPoint x: 31, startPoint y: 126, endPoint x: 44, endPoint y: 128, distance: 13.2
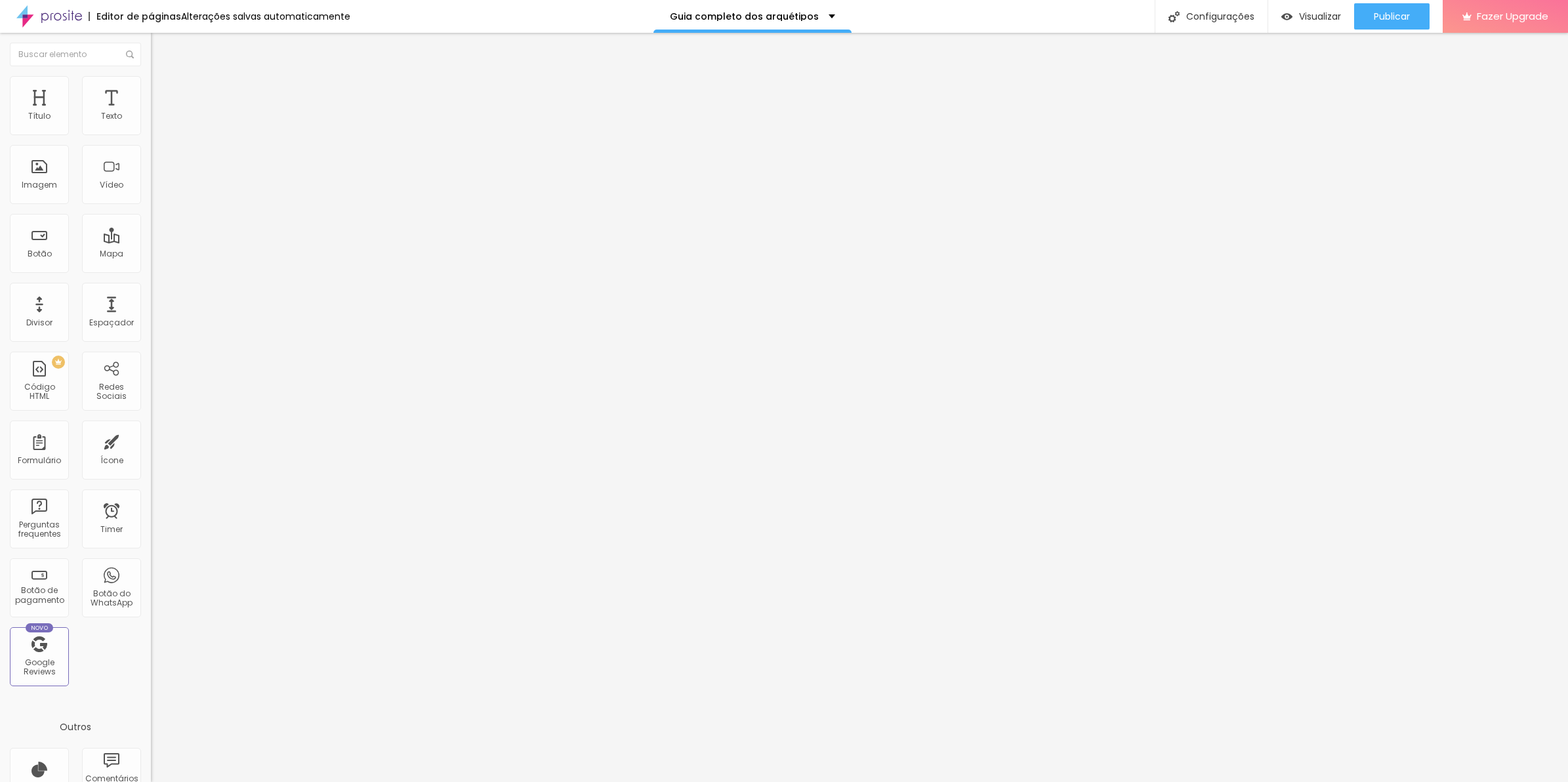
type input "15"
click at [151, 255] on input "range" at bounding box center [193, 260] width 85 height 11
click at [151, 90] on li "Avançado" at bounding box center [227, 96] width 151 height 13
type input "5"
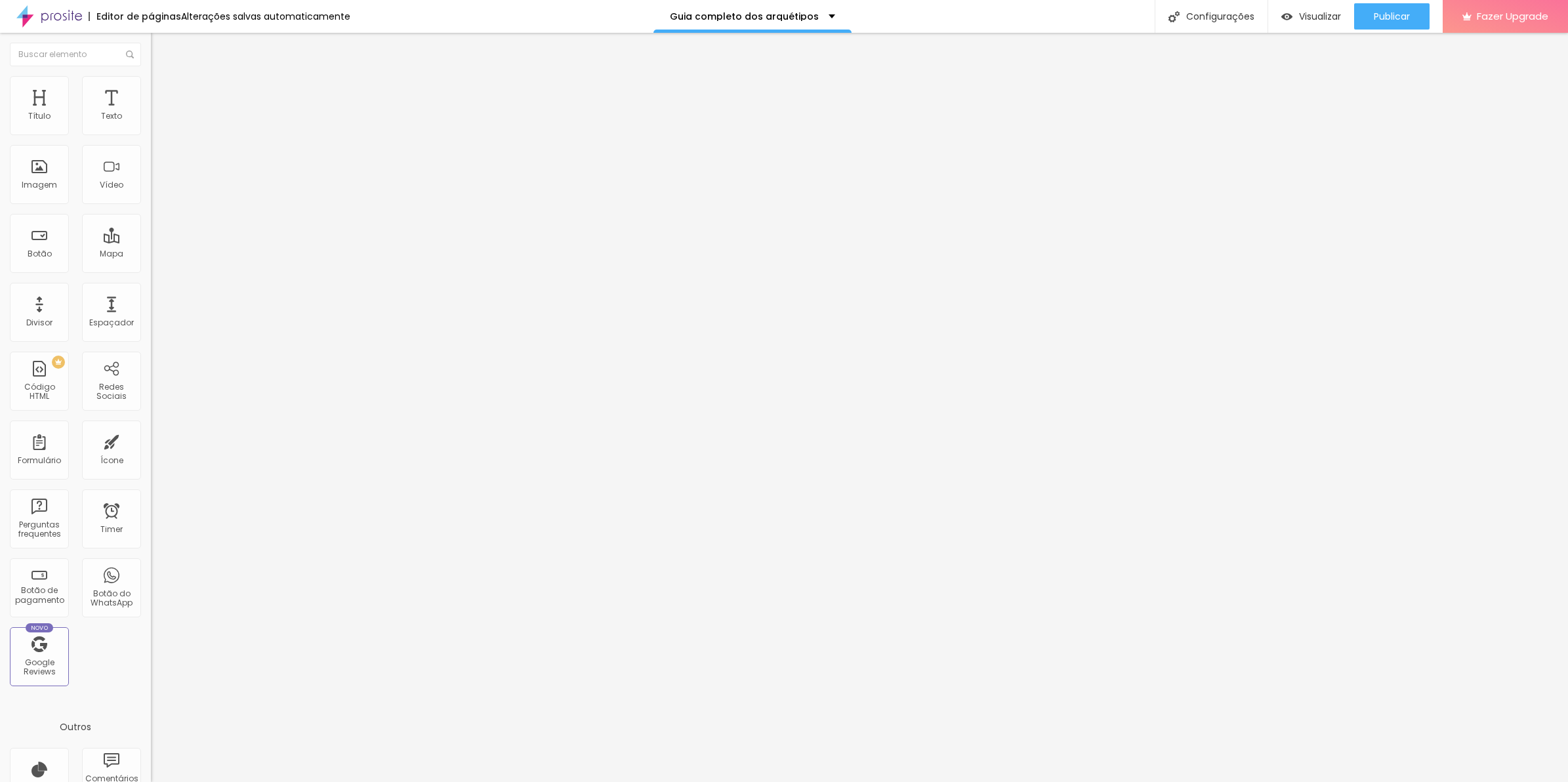
type input "10"
type input "15"
drag, startPoint x: 30, startPoint y: 129, endPoint x: 44, endPoint y: 129, distance: 14.0
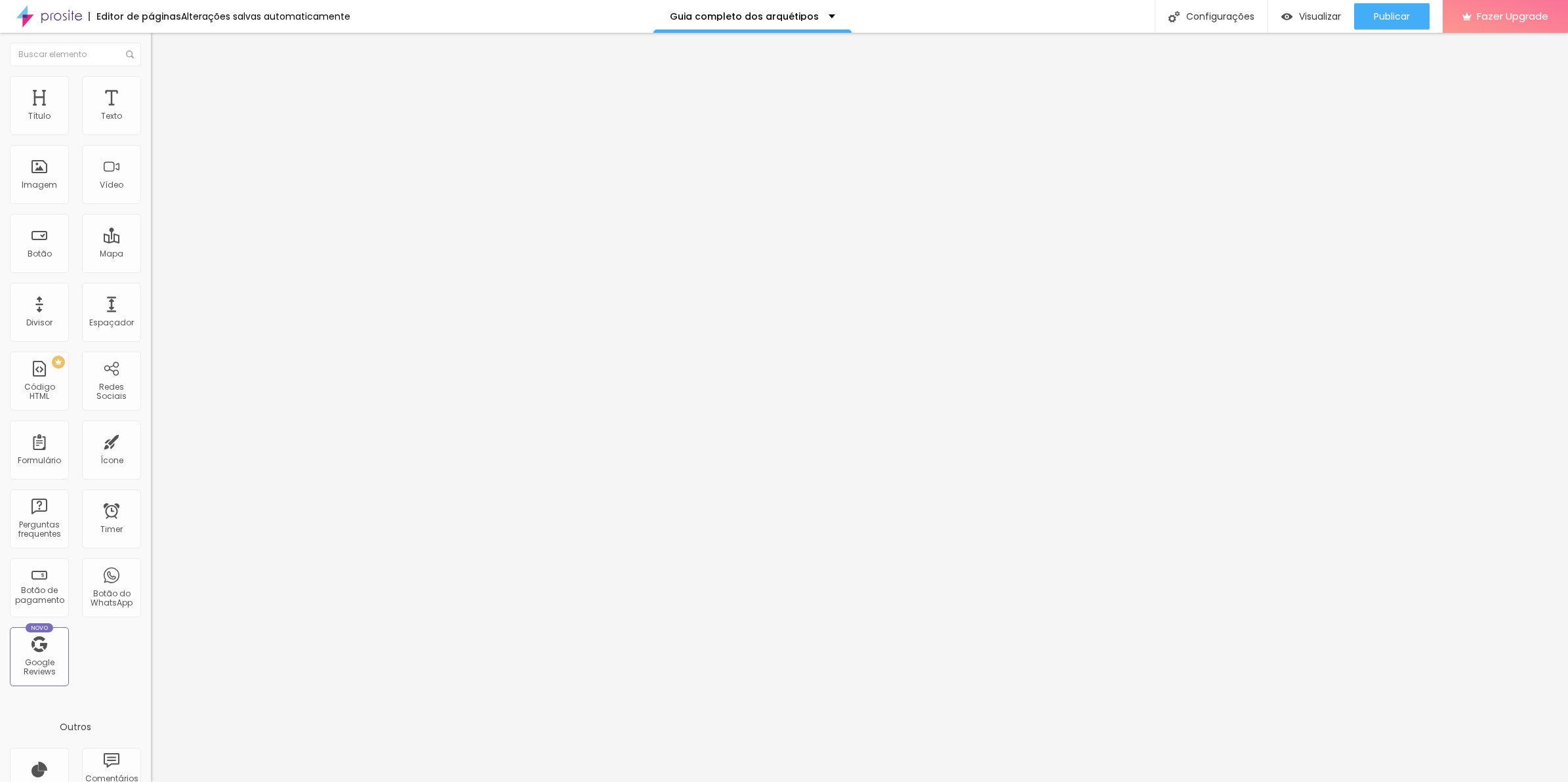
type input "15"
click at [151, 255] on input "range" at bounding box center [193, 260] width 85 height 11
click at [151, 90] on li "Avançado" at bounding box center [227, 96] width 151 height 13
drag, startPoint x: 133, startPoint y: 80, endPoint x: 30, endPoint y: 130, distance: 114.5
click at [151, 255] on input "range" at bounding box center [193, 260] width 85 height 11
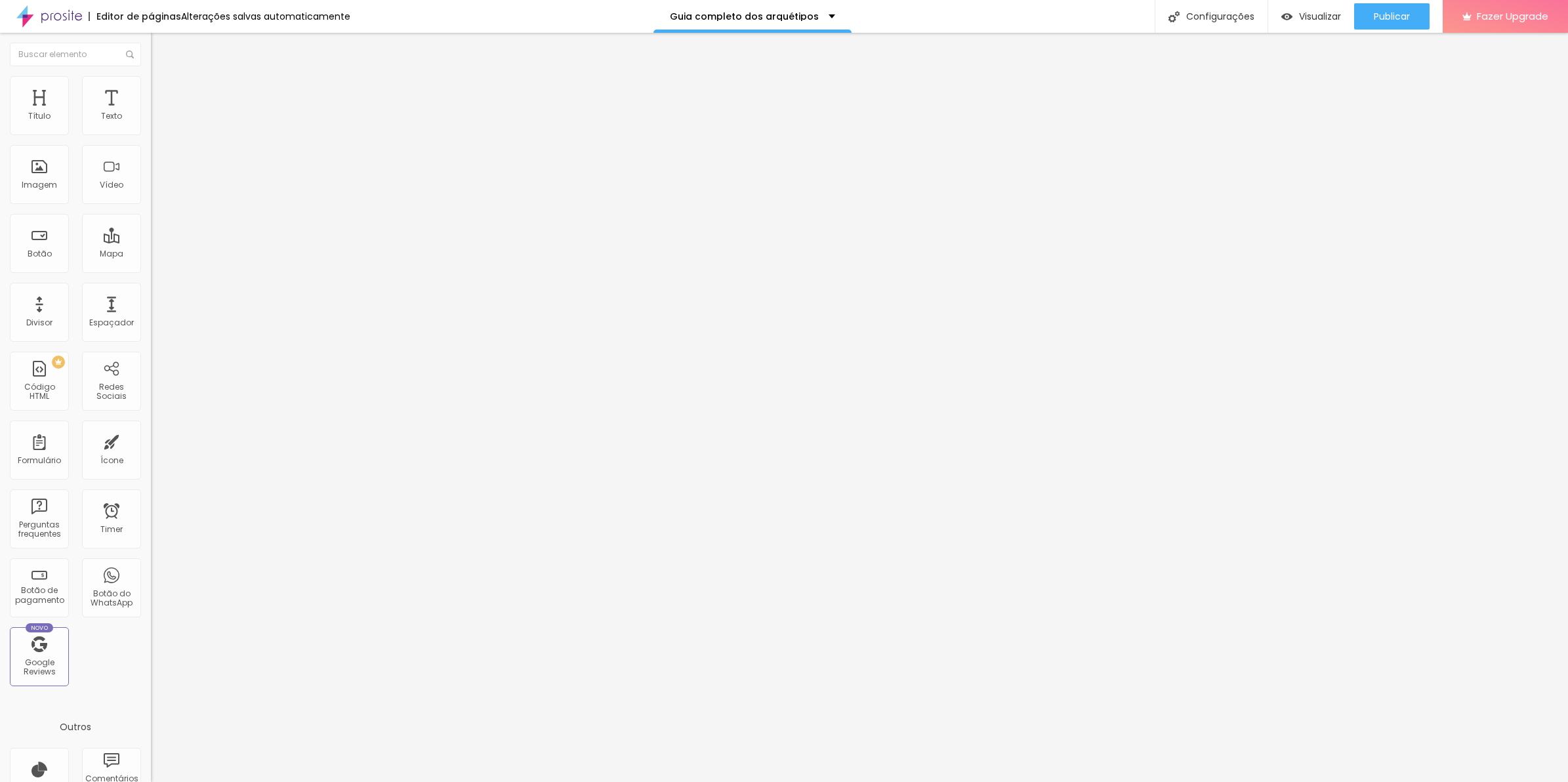
type input "5"
type input "10"
type input "15"
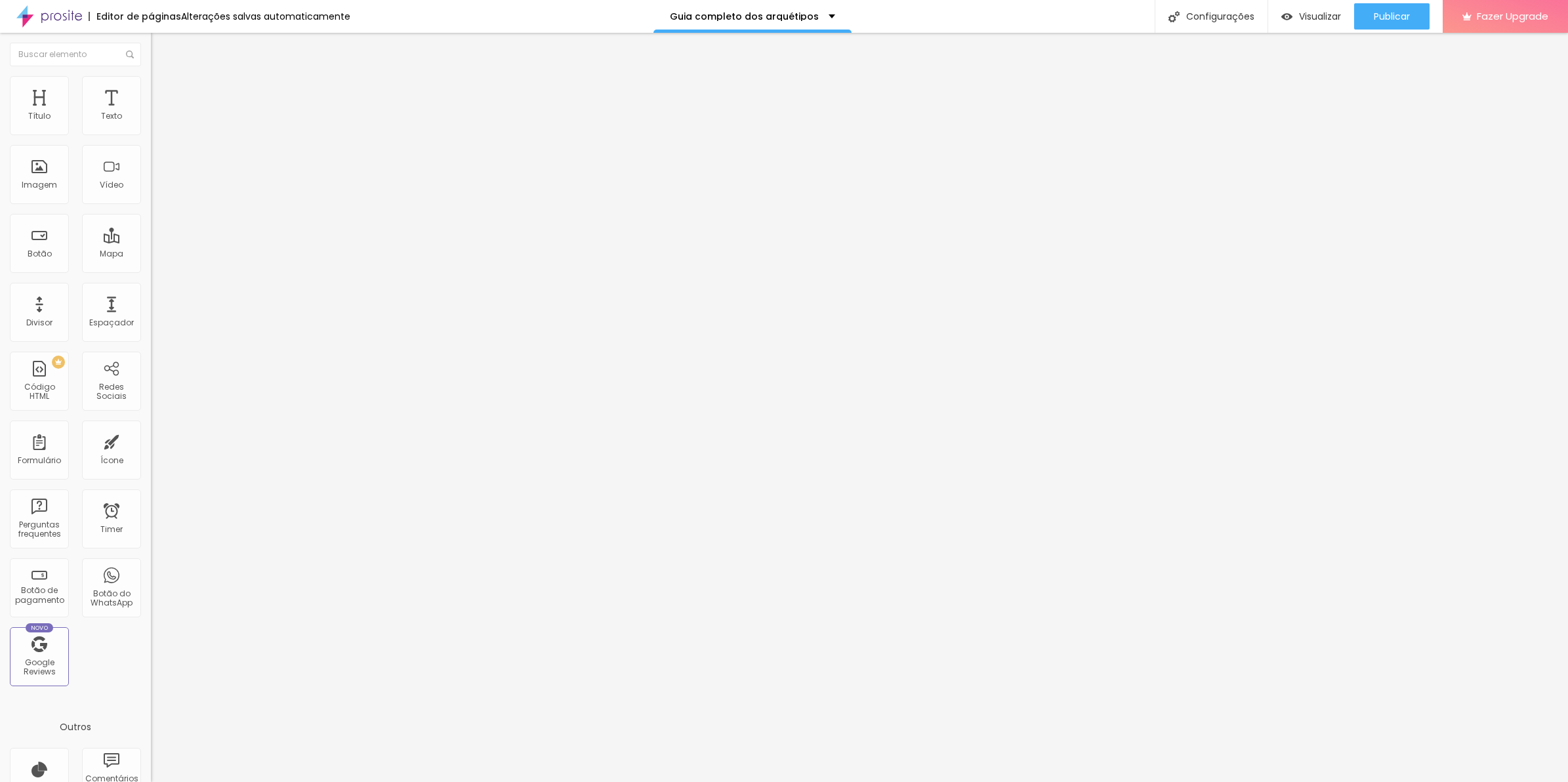
type input "15"
drag, startPoint x: 31, startPoint y: 130, endPoint x: 121, endPoint y: 200, distance: 114.0
type input "15"
click at [151, 255] on input "range" at bounding box center [193, 260] width 85 height 11
click at [151, 99] on ul "Conteúdo Estilo Avançado" at bounding box center [227, 83] width 151 height 39
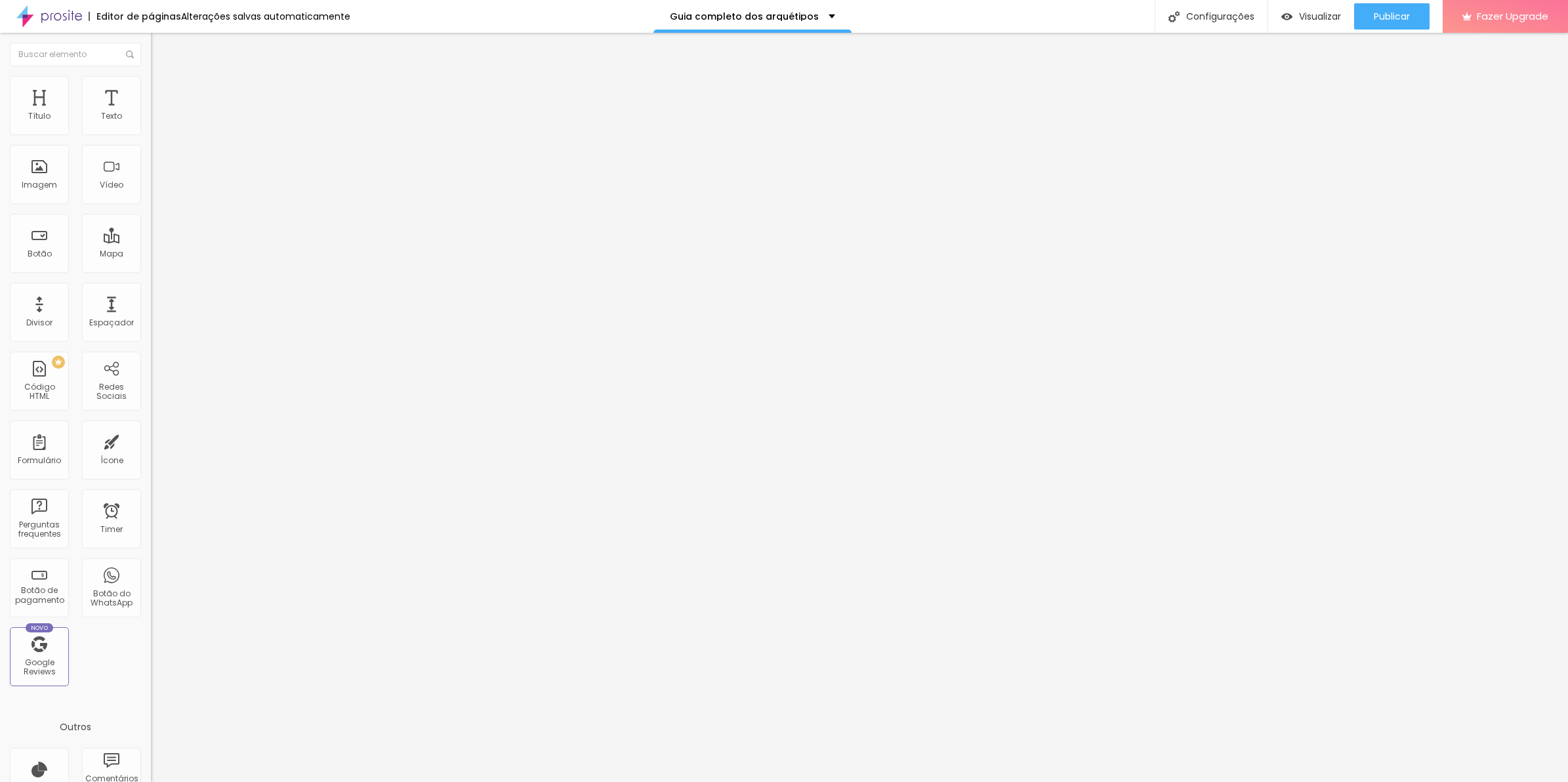
click at [163, 90] on span "Estilo" at bounding box center [172, 85] width 21 height 12
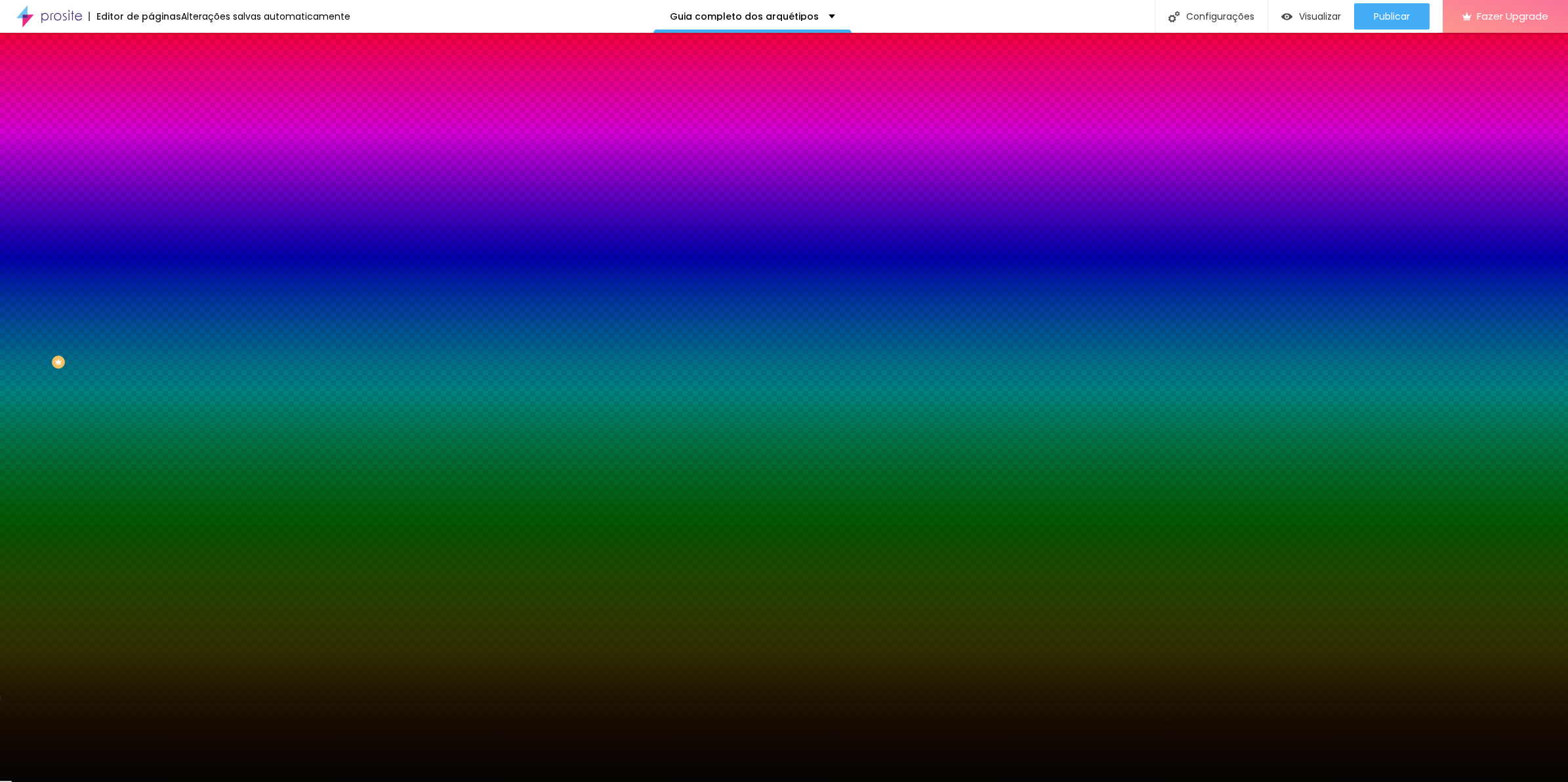
click at [151, 121] on span "Adicionar imagem" at bounding box center [193, 115] width 85 height 12
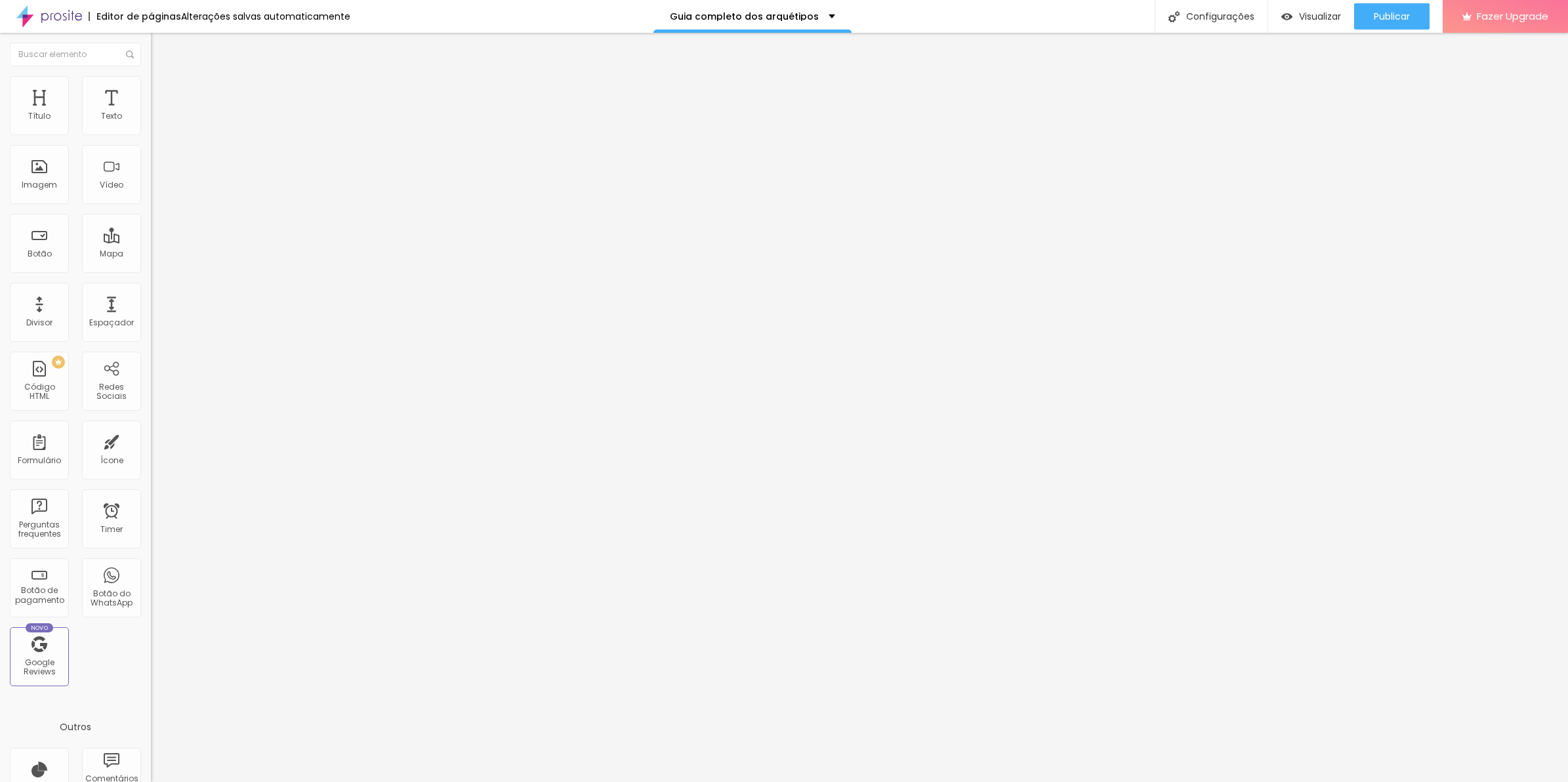
click at [151, 85] on li "Estilo" at bounding box center [227, 83] width 151 height 13
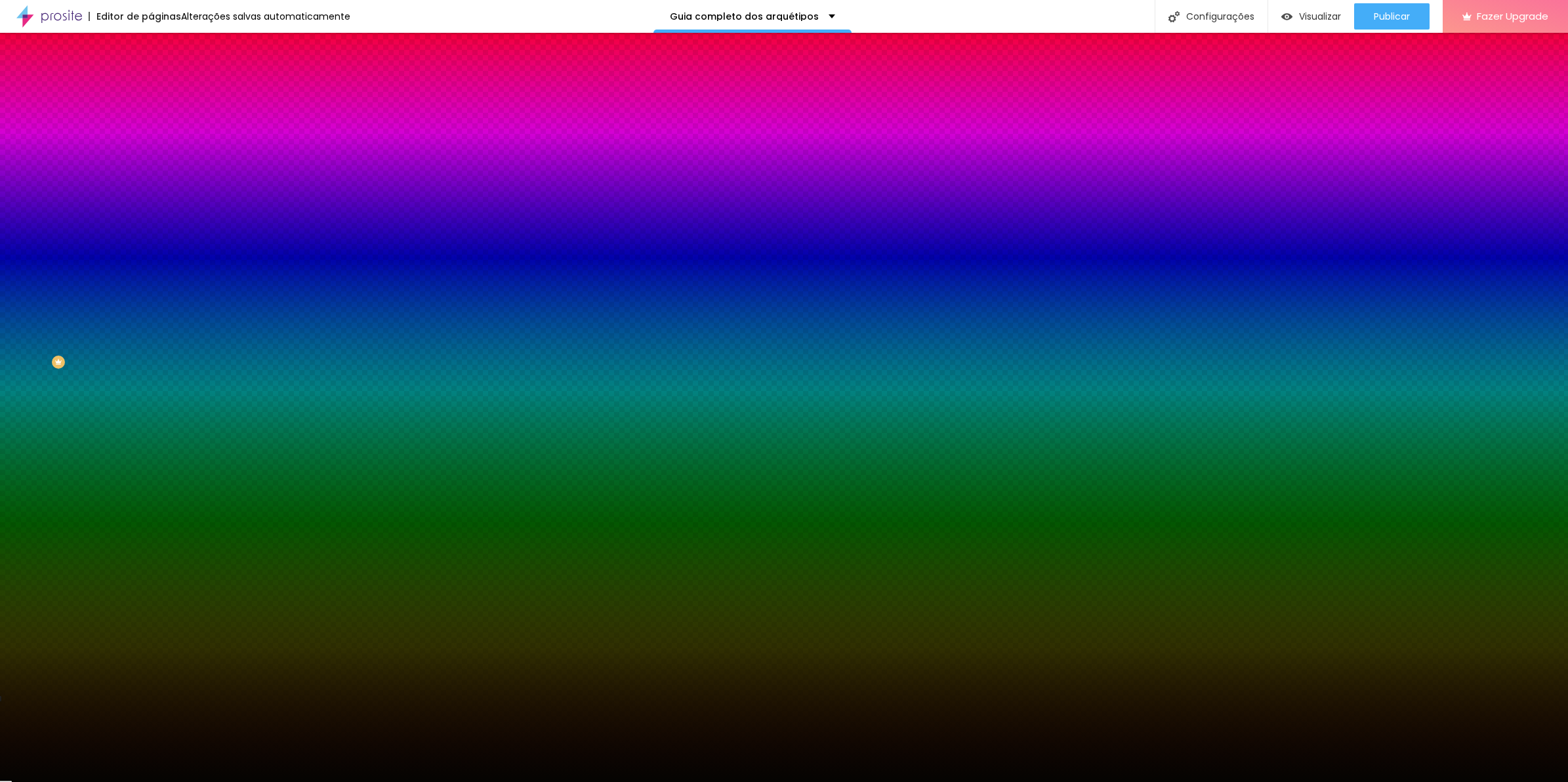
click at [151, 178] on div at bounding box center [227, 178] width 151 height 0
drag, startPoint x: 135, startPoint y: 283, endPoint x: 130, endPoint y: 398, distance: 115.1
click at [151, 398] on div "Editar Seção Conteúdo Estilo Avançado Imagem de fundo Trocar imagem Efeito da I…" at bounding box center [227, 407] width 151 height 749
click at [151, 121] on span "Trocar imagem" at bounding box center [186, 115] width 71 height 12
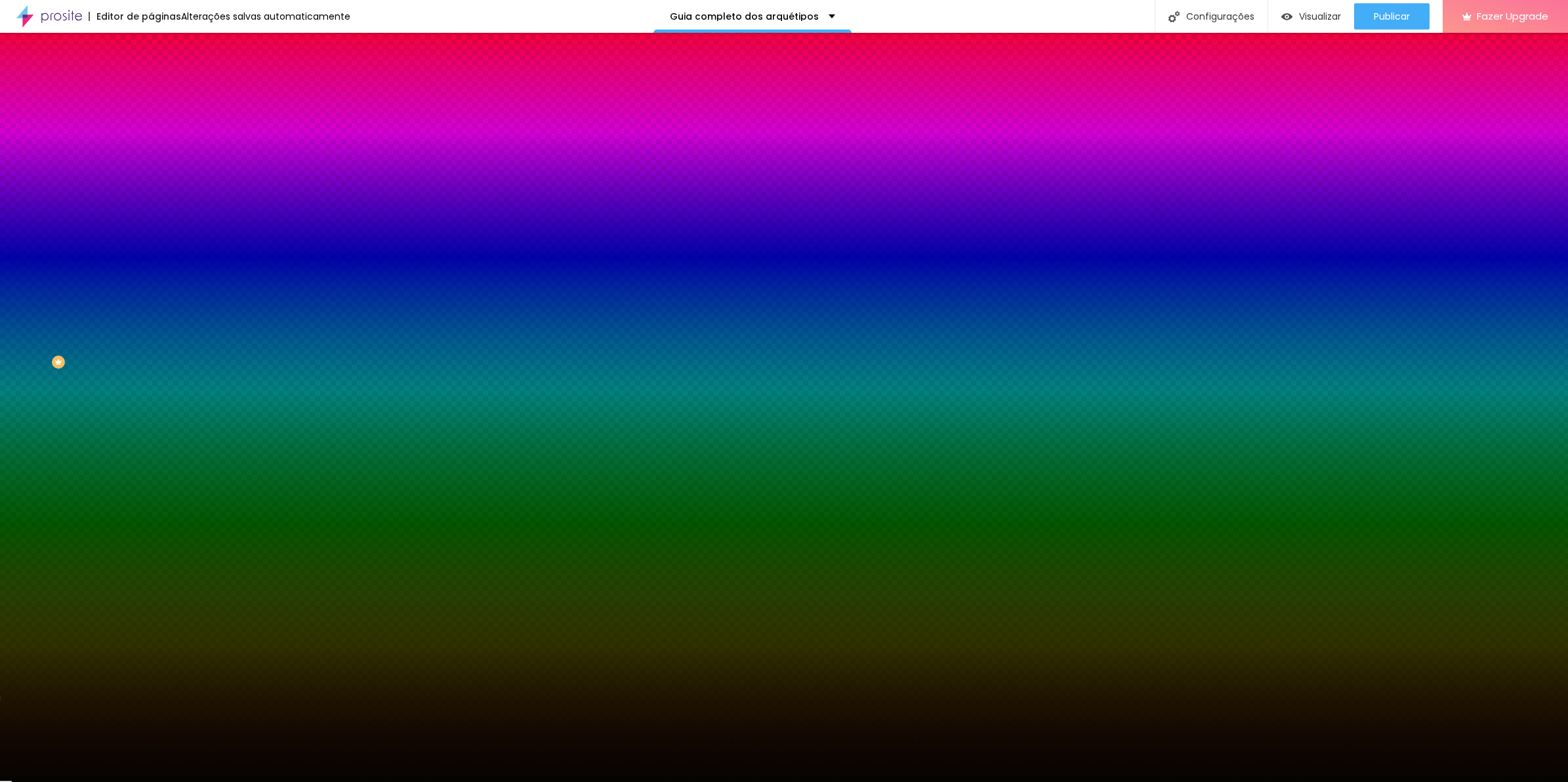
click at [222, 118] on img at bounding box center [227, 114] width 8 height 8
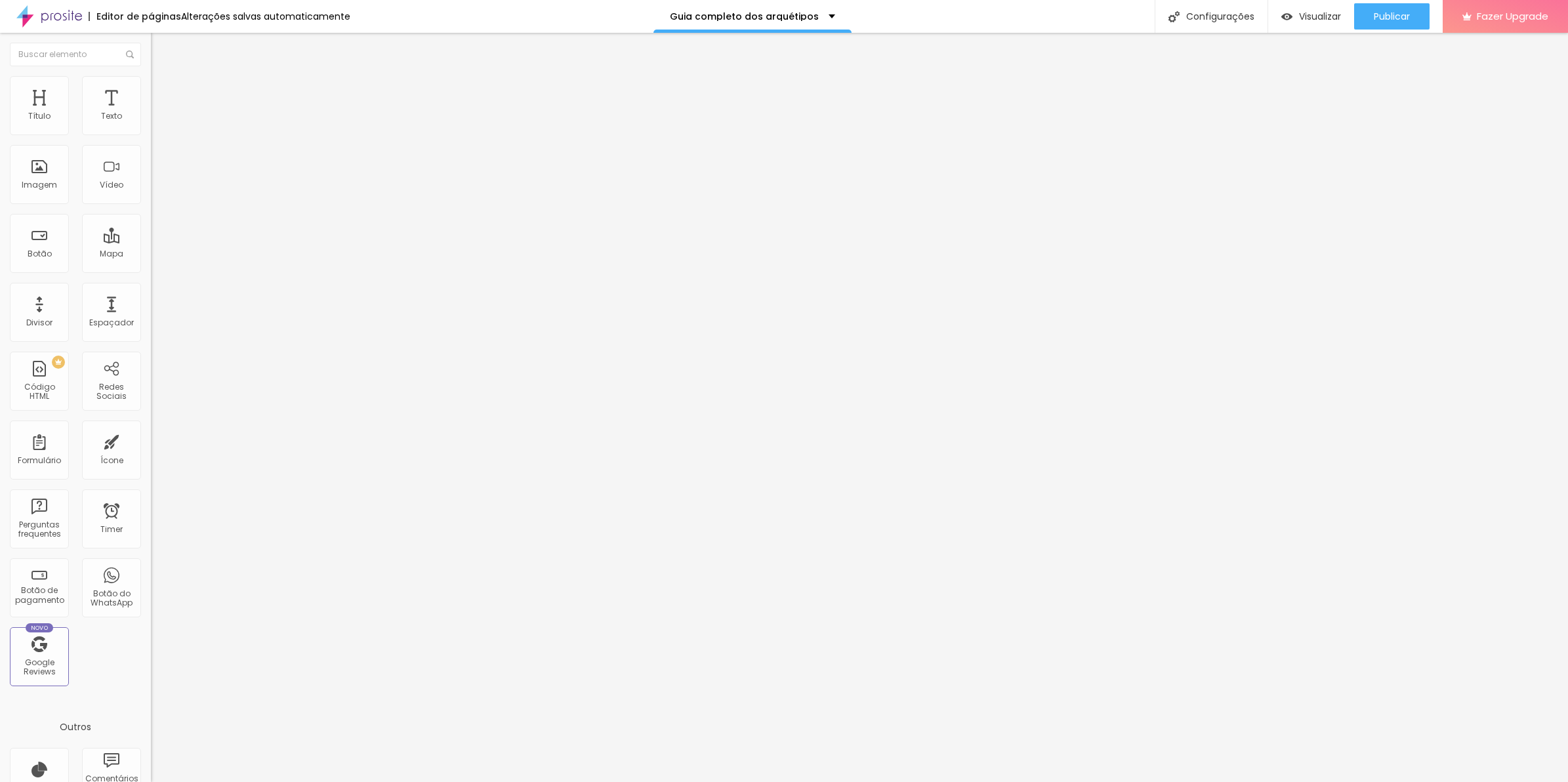
click at [151, 113] on span "Adicionar imagem" at bounding box center [193, 108] width 85 height 12
click at [151, 80] on li "Estilo" at bounding box center [227, 83] width 151 height 13
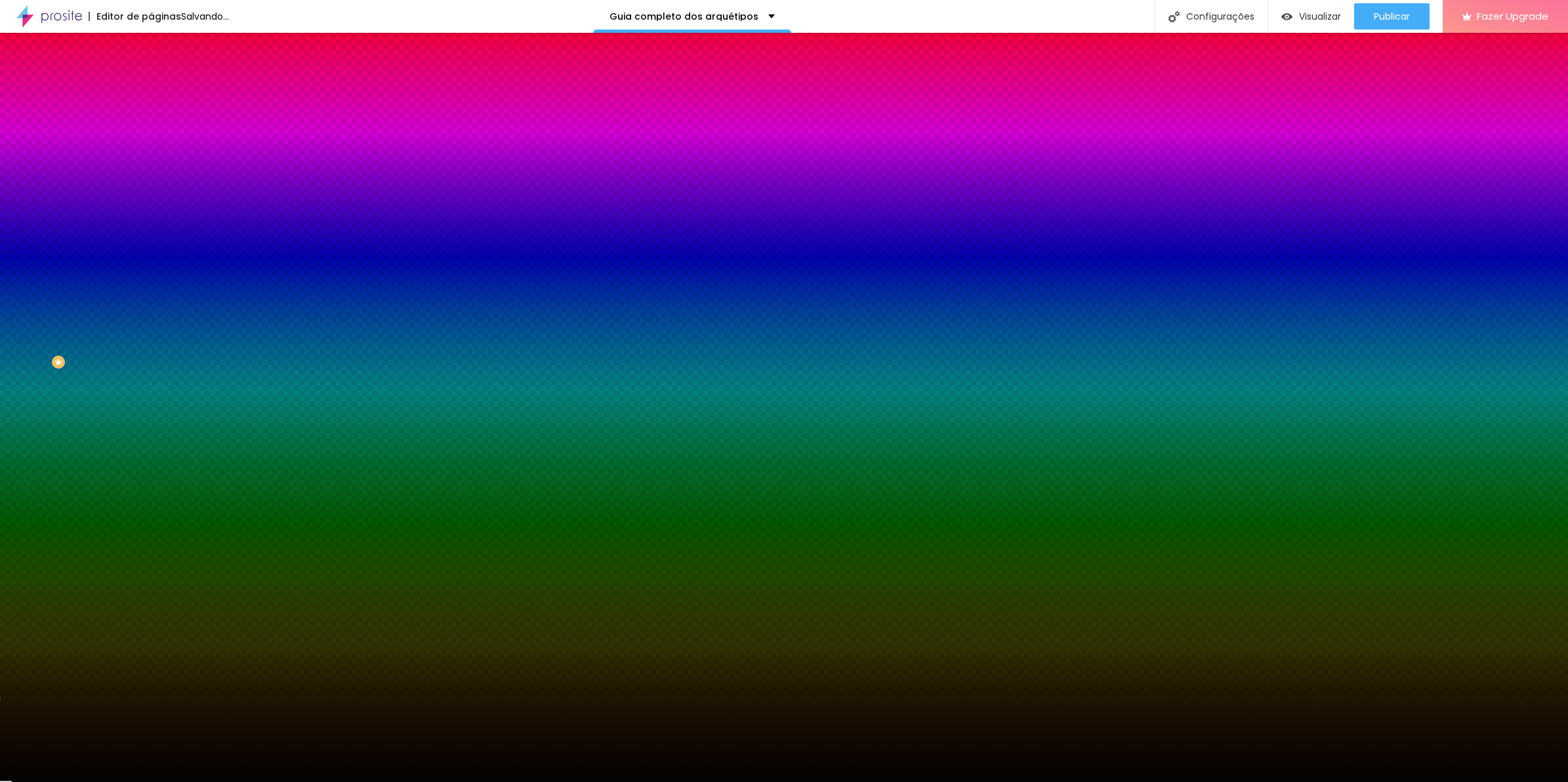
click at [151, 82] on ul "Conteúdo Estilo Avançado" at bounding box center [227, 83] width 151 height 39
click at [151, 76] on li "Conteúdo" at bounding box center [227, 70] width 151 height 13
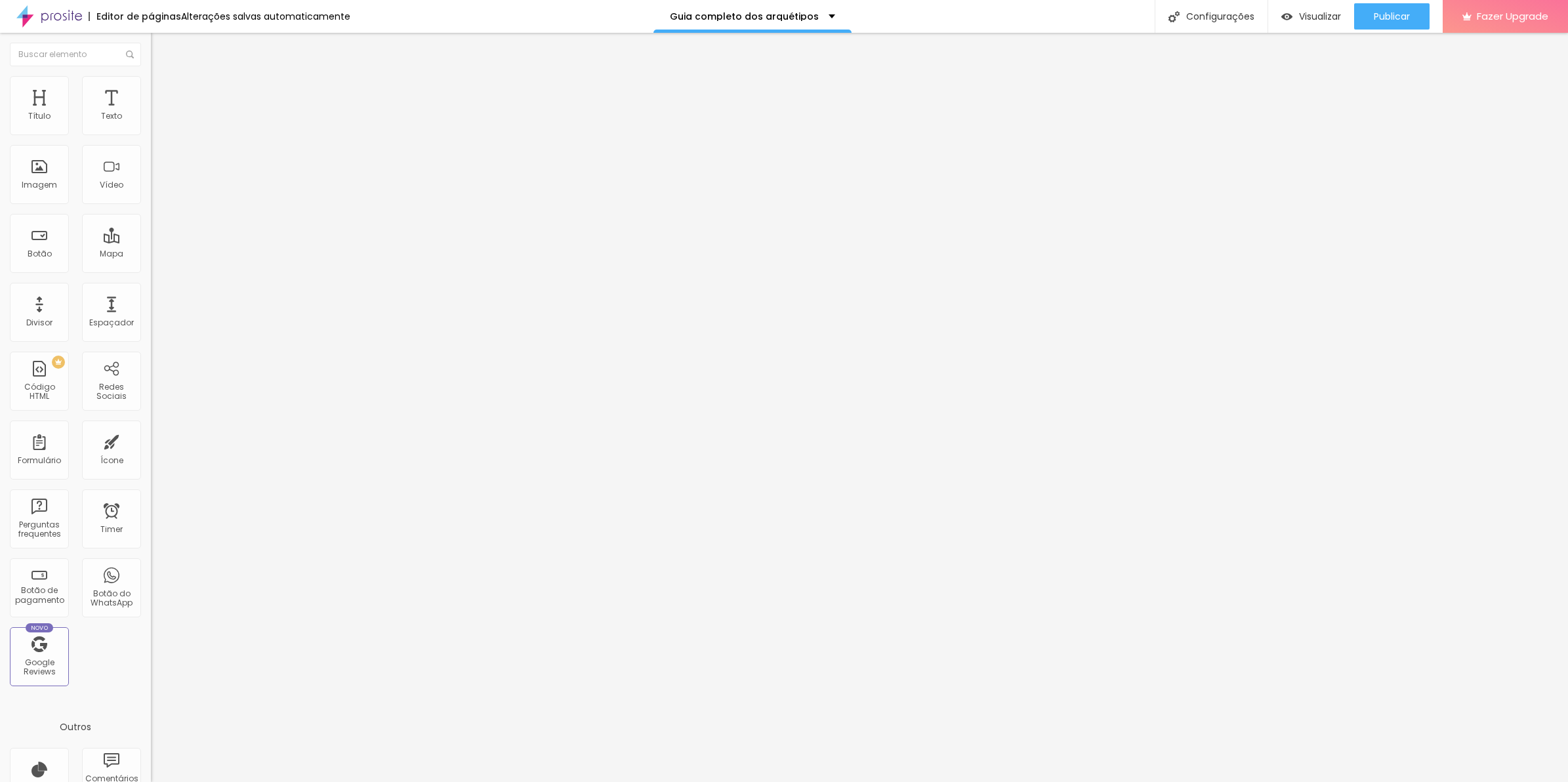
click at [151, 119] on span "Encaixotado" at bounding box center [177, 114] width 51 height 12
click at [151, 140] on span "Completo" at bounding box center [171, 135] width 40 height 12
click at [151, 80] on li "Estilo" at bounding box center [227, 83] width 151 height 13
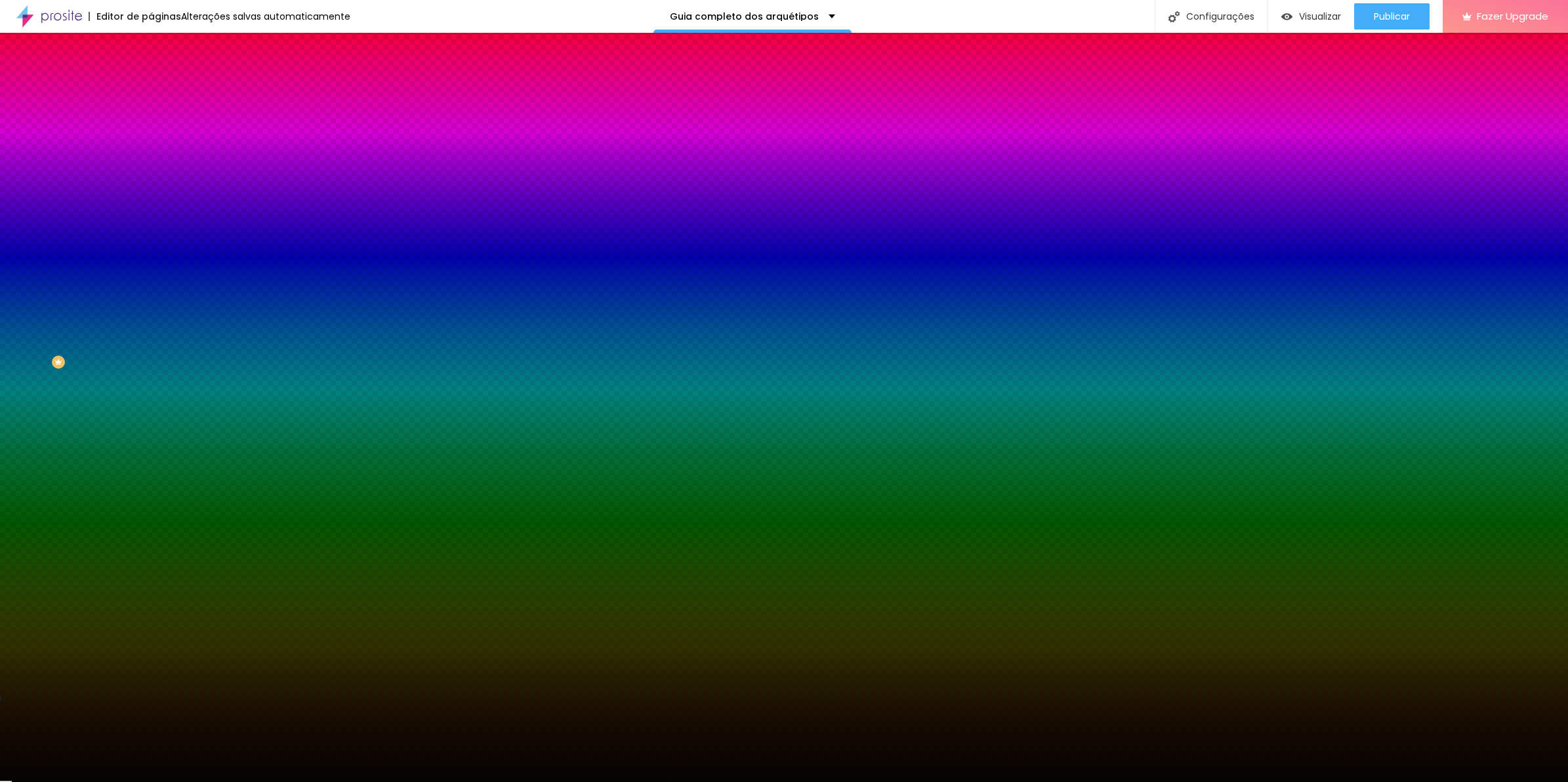
click at [151, 121] on span "Adicionar imagem" at bounding box center [193, 115] width 85 height 12
click at [151, 178] on div at bounding box center [227, 178] width 151 height 0
drag, startPoint x: 132, startPoint y: 309, endPoint x: 128, endPoint y: 233, distance: 76.1
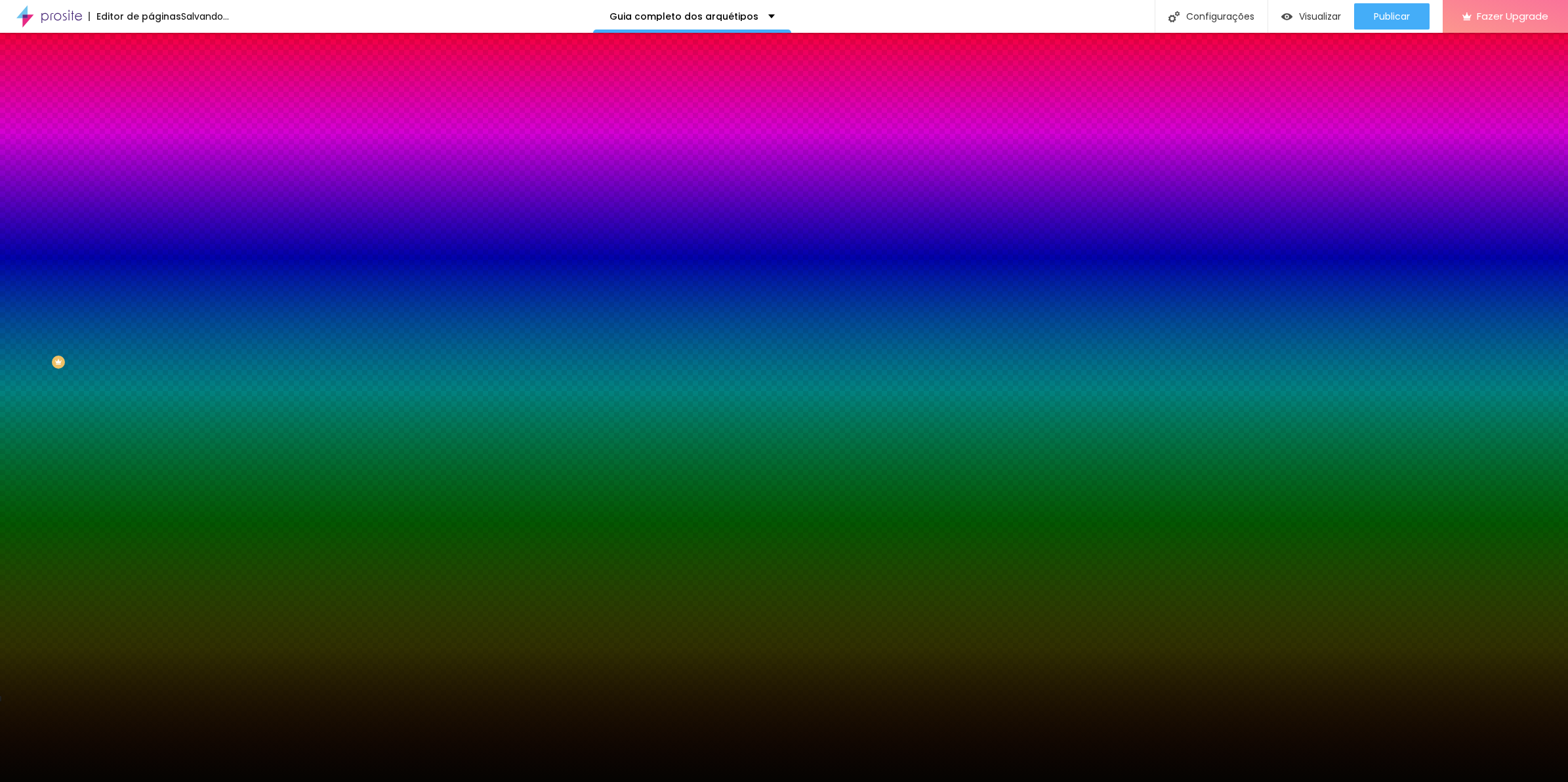
click at [151, 191] on div "Cor de fundo Voltar ao padrão #050402" at bounding box center [227, 173] width 151 height 36
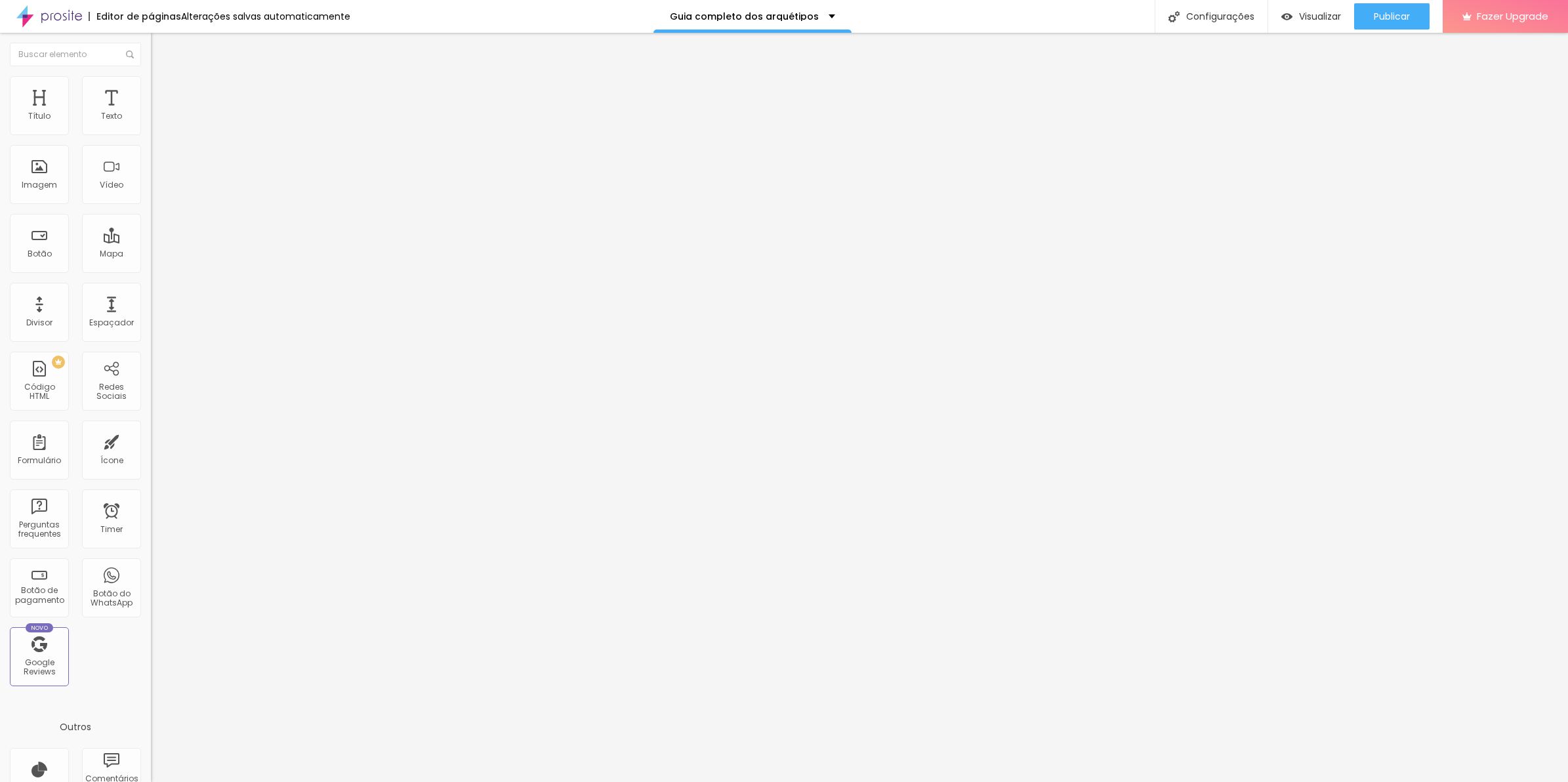
click at [158, 121] on icon "button" at bounding box center [160, 118] width 5 height 5
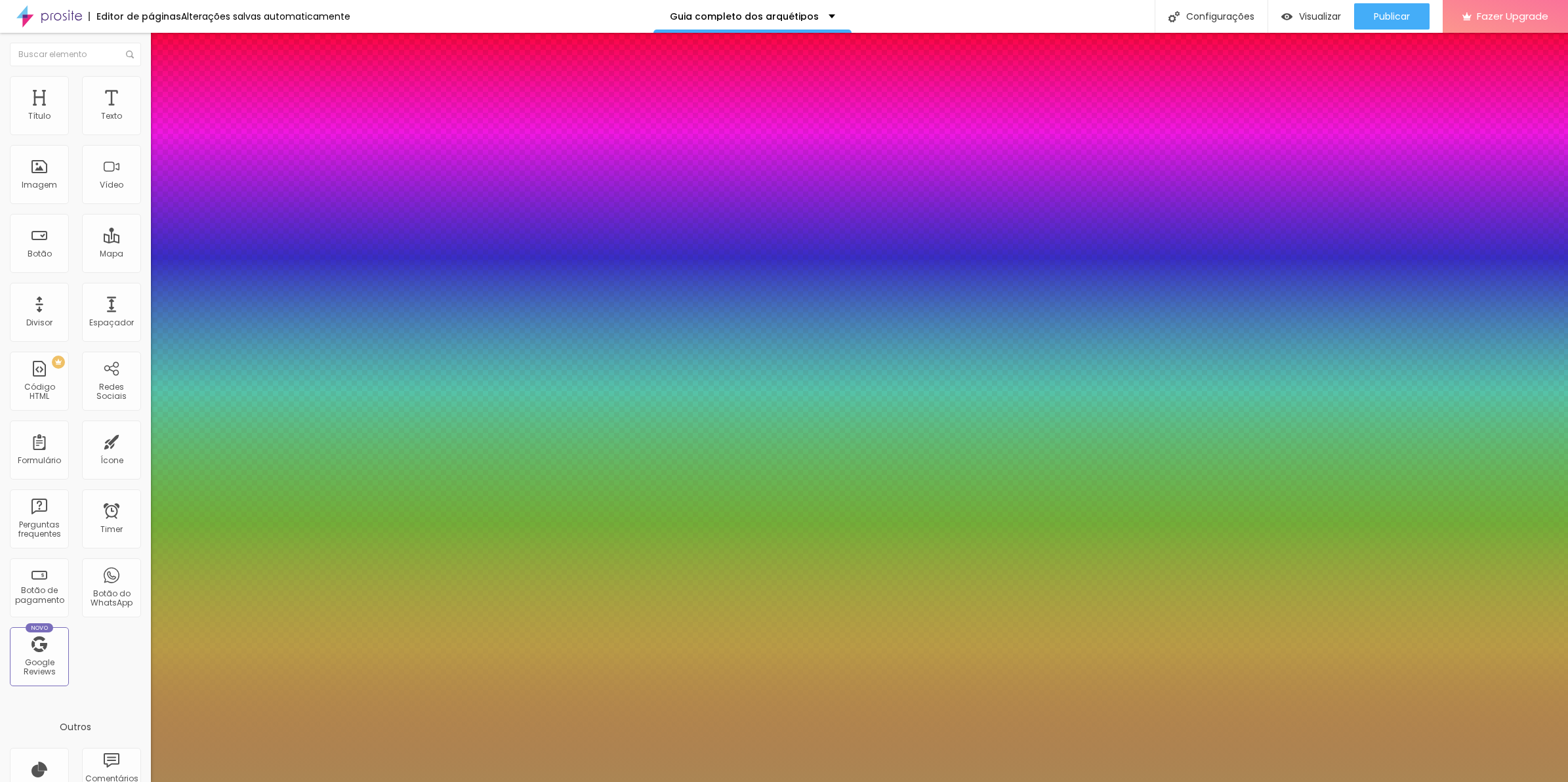
type input "8"
type input "3"
type input "30"
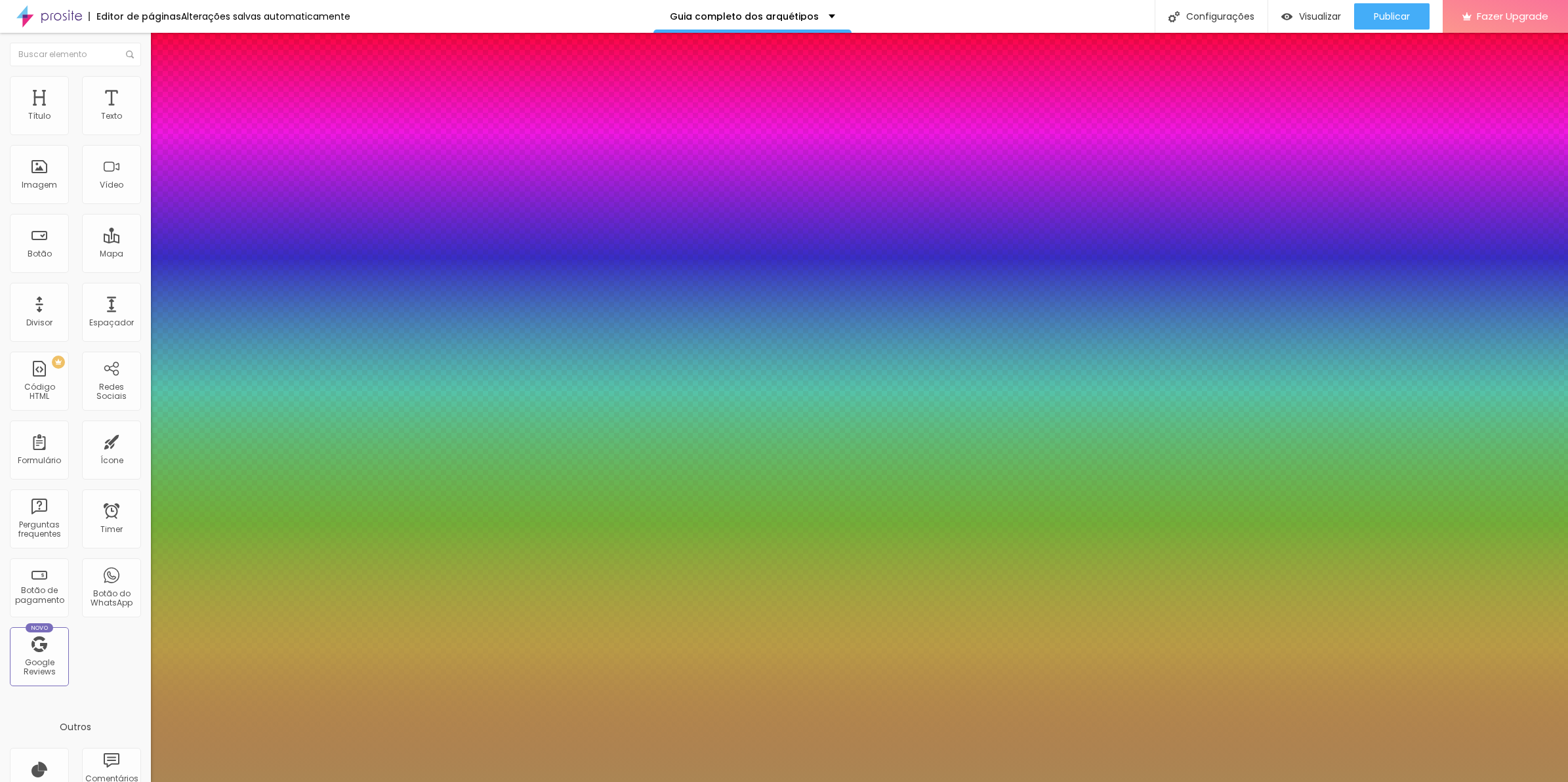
type input "30"
type input "8"
type input "2"
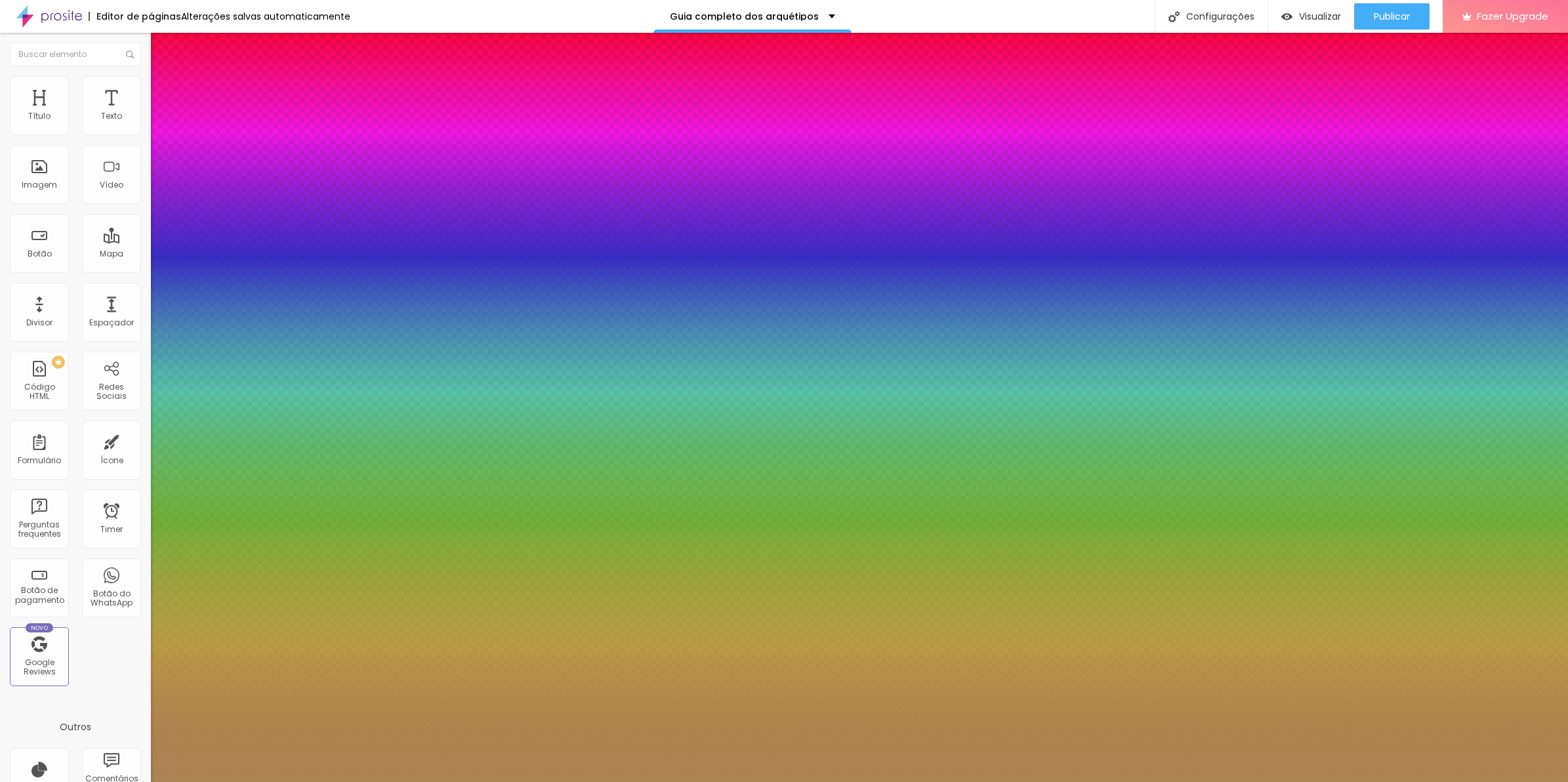
type input "25"
click at [962, 782] on div at bounding box center [784, 782] width 1568 height 0
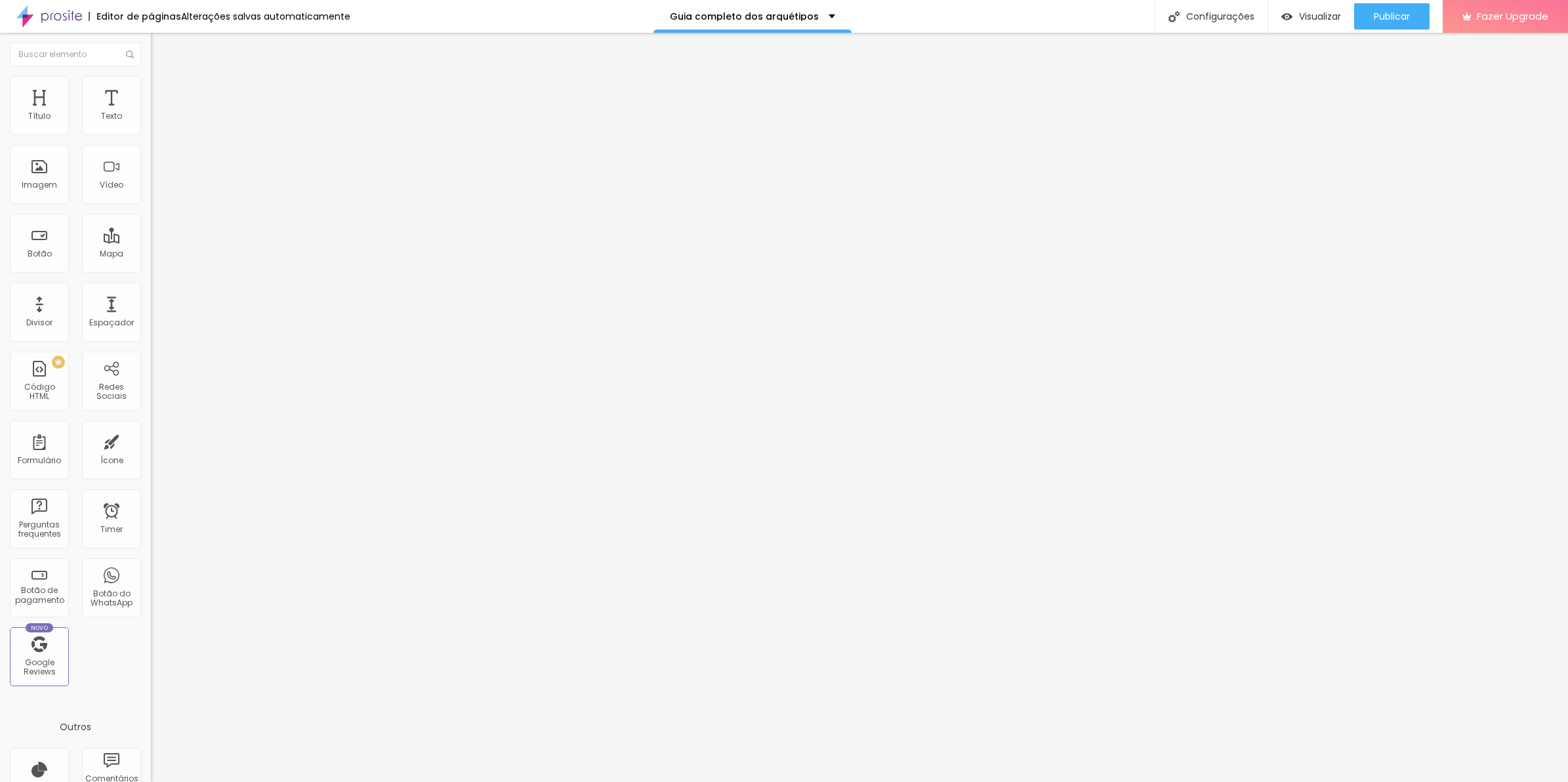
click at [151, 41] on button "Editar Texto" at bounding box center [227, 48] width 151 height 30
click at [151, 113] on span "Adicionar imagem" at bounding box center [193, 108] width 85 height 12
click at [151, 89] on li "Estilo" at bounding box center [227, 83] width 151 height 13
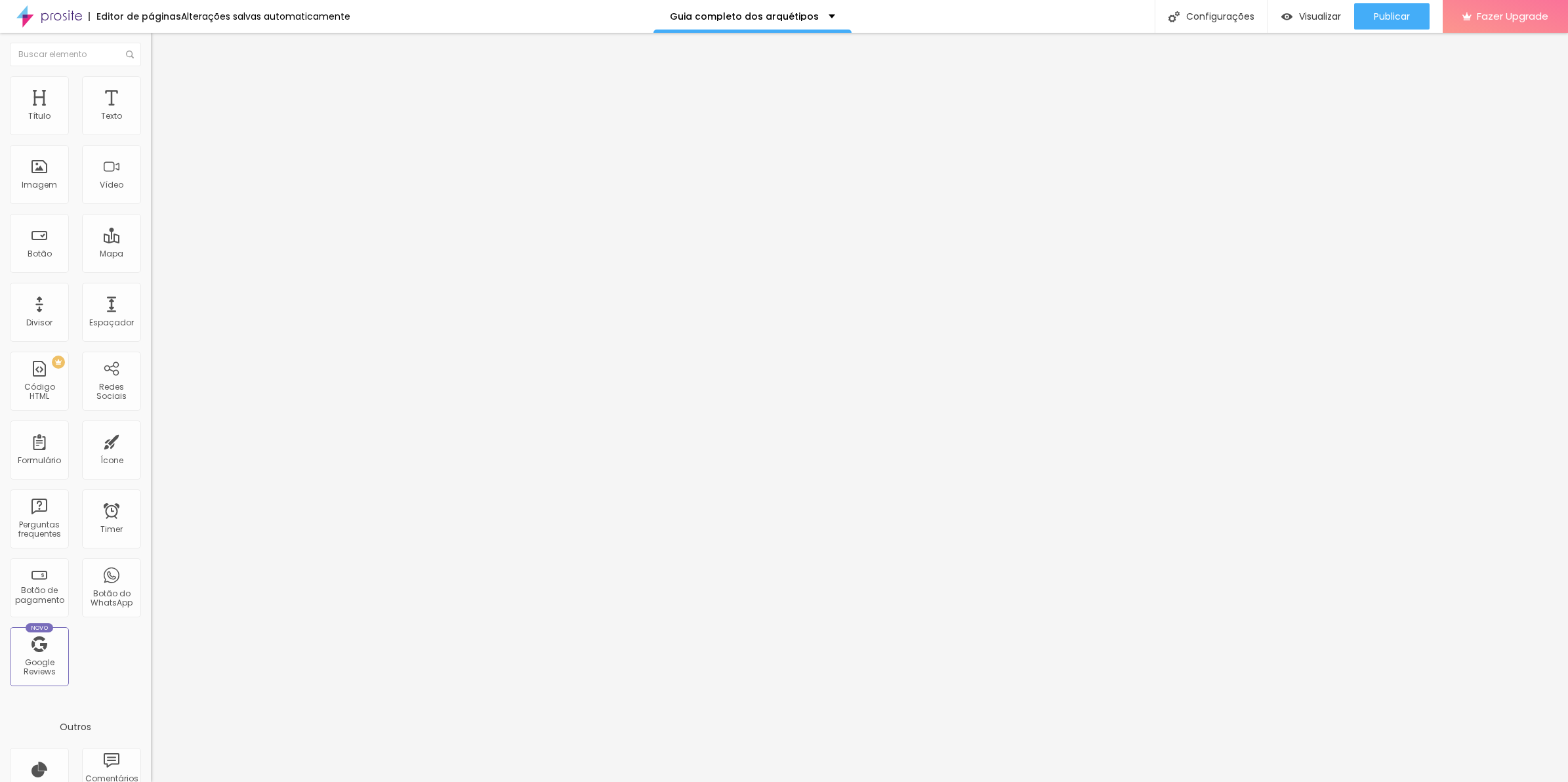
type input "90"
type input "80"
type input "75"
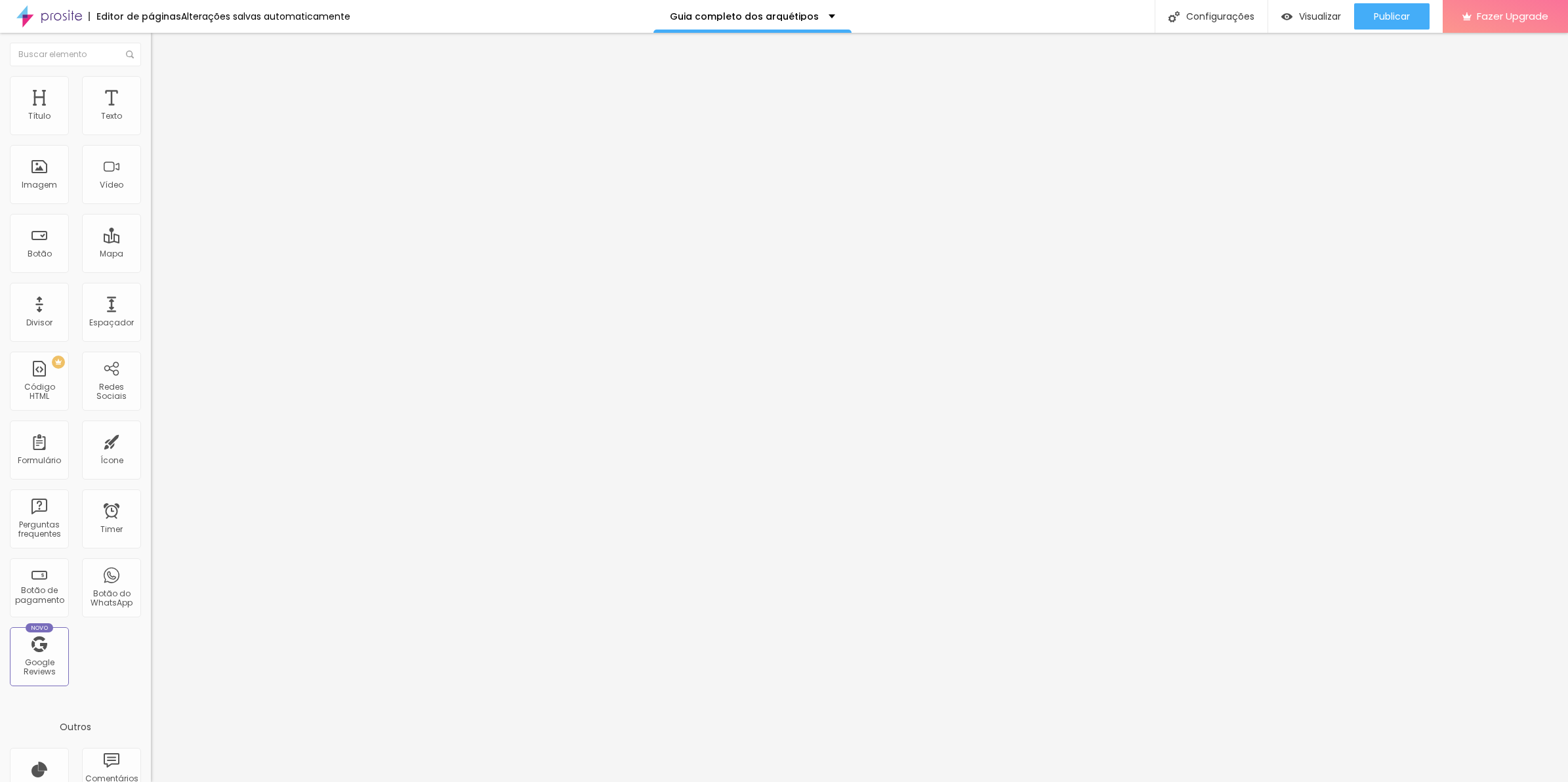
type input "75"
type input "70"
type input "65"
drag, startPoint x: 135, startPoint y: 139, endPoint x: 89, endPoint y: 139, distance: 46.0
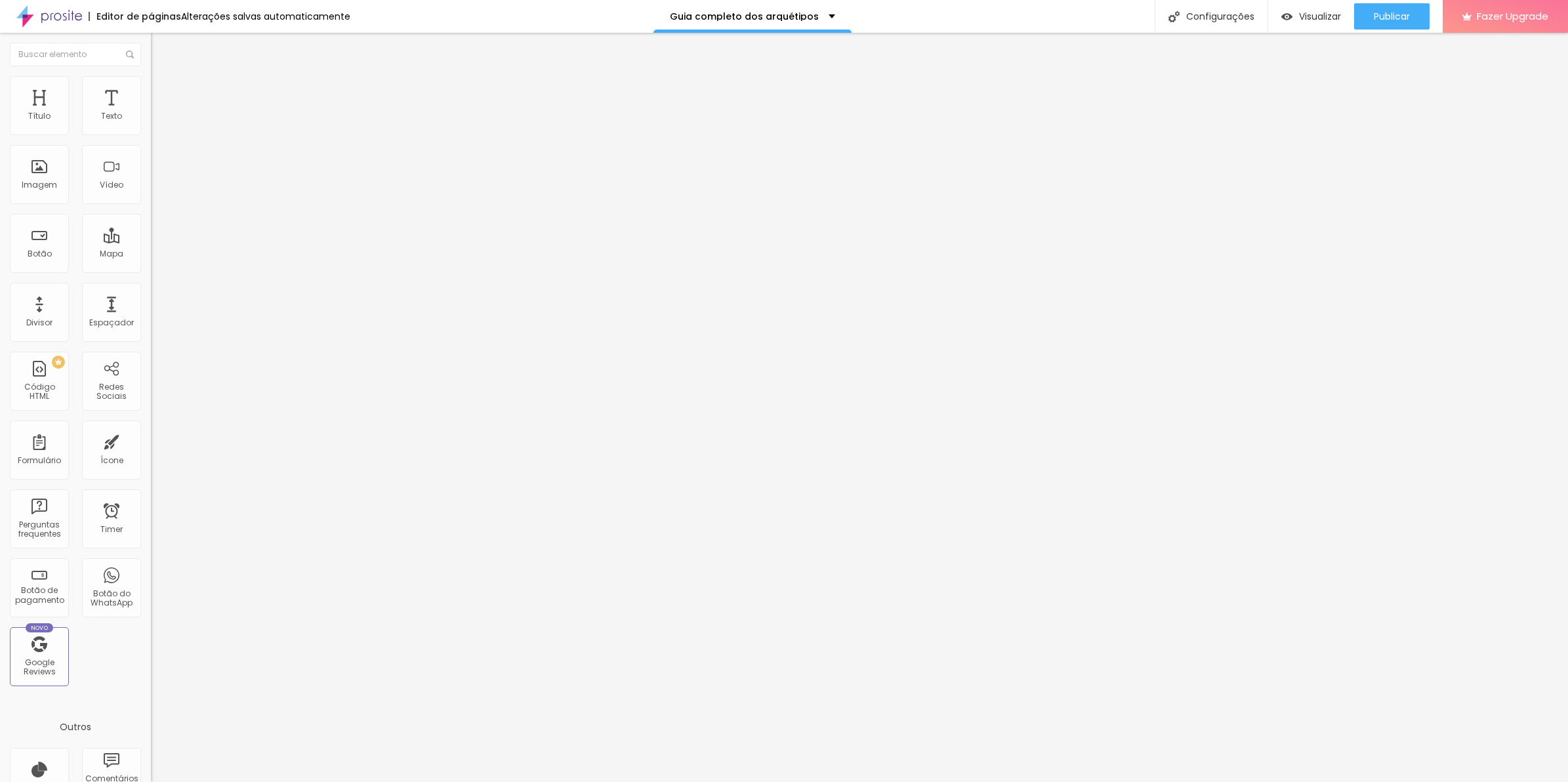
type input "65"
click at [151, 135] on input "range" at bounding box center [193, 129] width 85 height 11
click at [151, 76] on li "Conteúdo" at bounding box center [227, 70] width 151 height 13
click at [151, 166] on img at bounding box center [155, 161] width 9 height 9
click at [163, 90] on span "Estilo" at bounding box center [172, 85] width 21 height 12
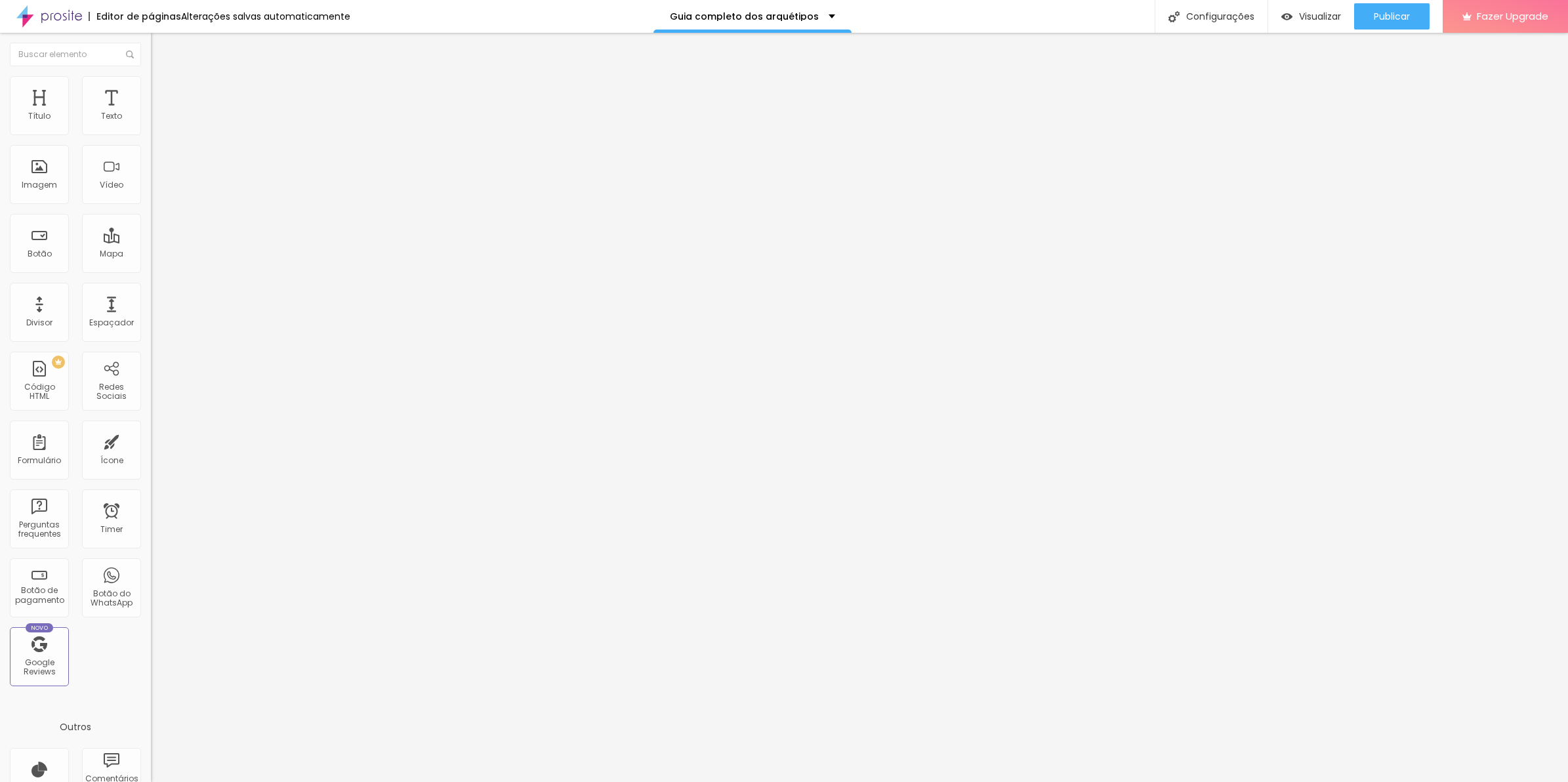
type input "60"
type input "55"
click at [151, 135] on input "range" at bounding box center [193, 129] width 85 height 11
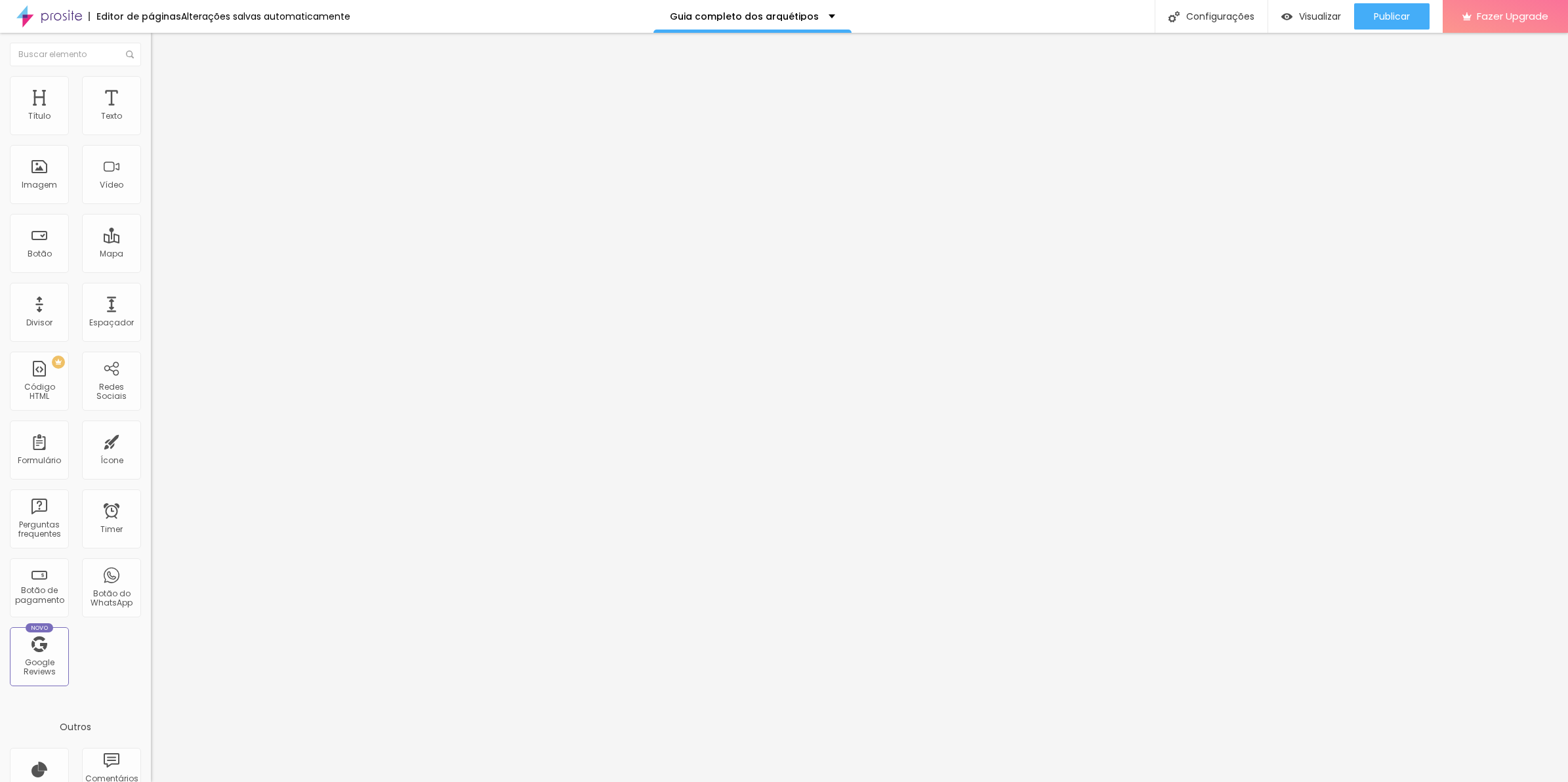
drag, startPoint x: 74, startPoint y: 146, endPoint x: 51, endPoint y: 145, distance: 23.0
click at [151, 136] on div at bounding box center [227, 130] width 151 height 12
type input "50"
type input "45"
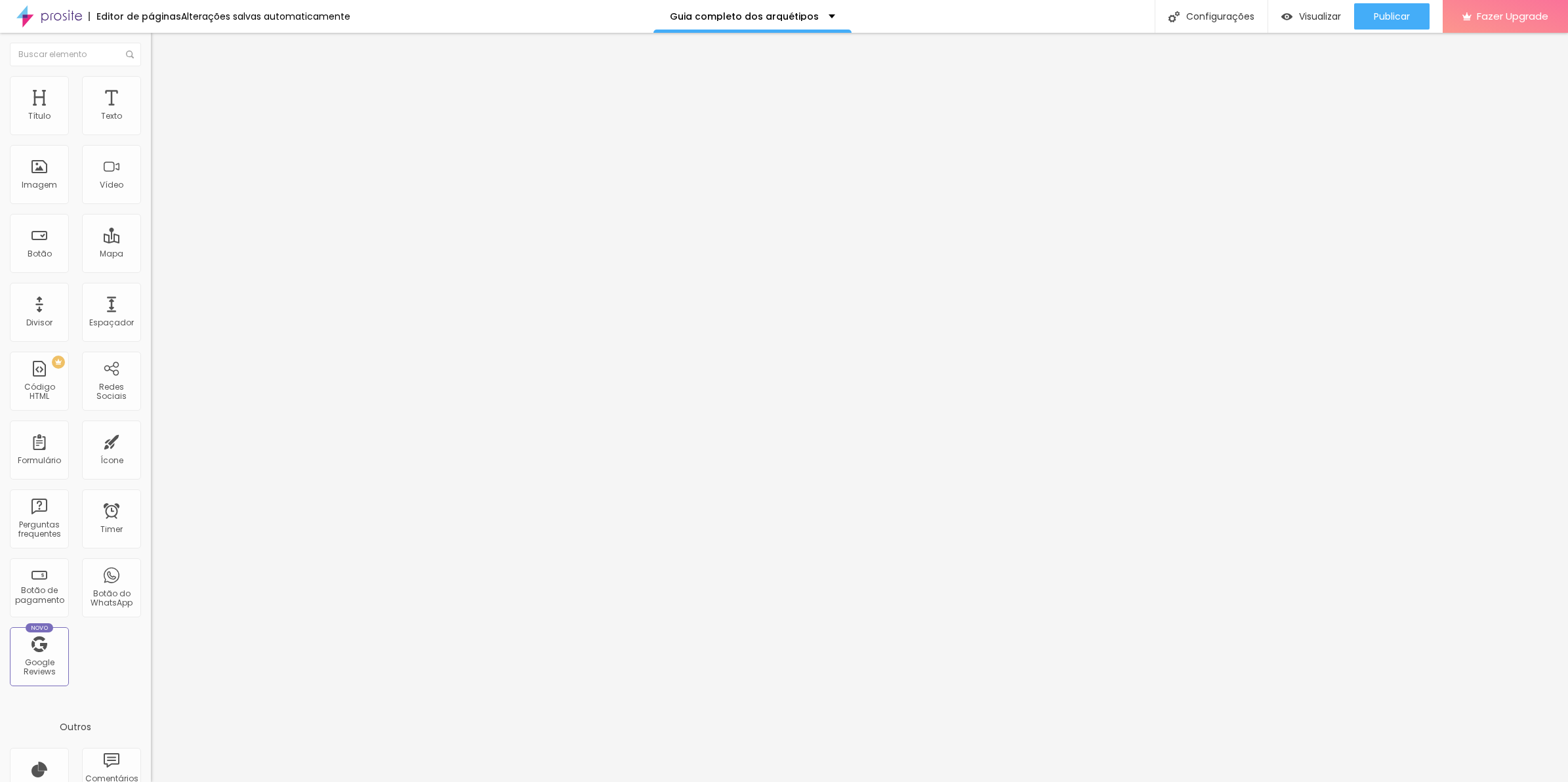
type input "45"
type input "40"
type input "45"
drag, startPoint x: 76, startPoint y: 136, endPoint x: 59, endPoint y: 136, distance: 17.0
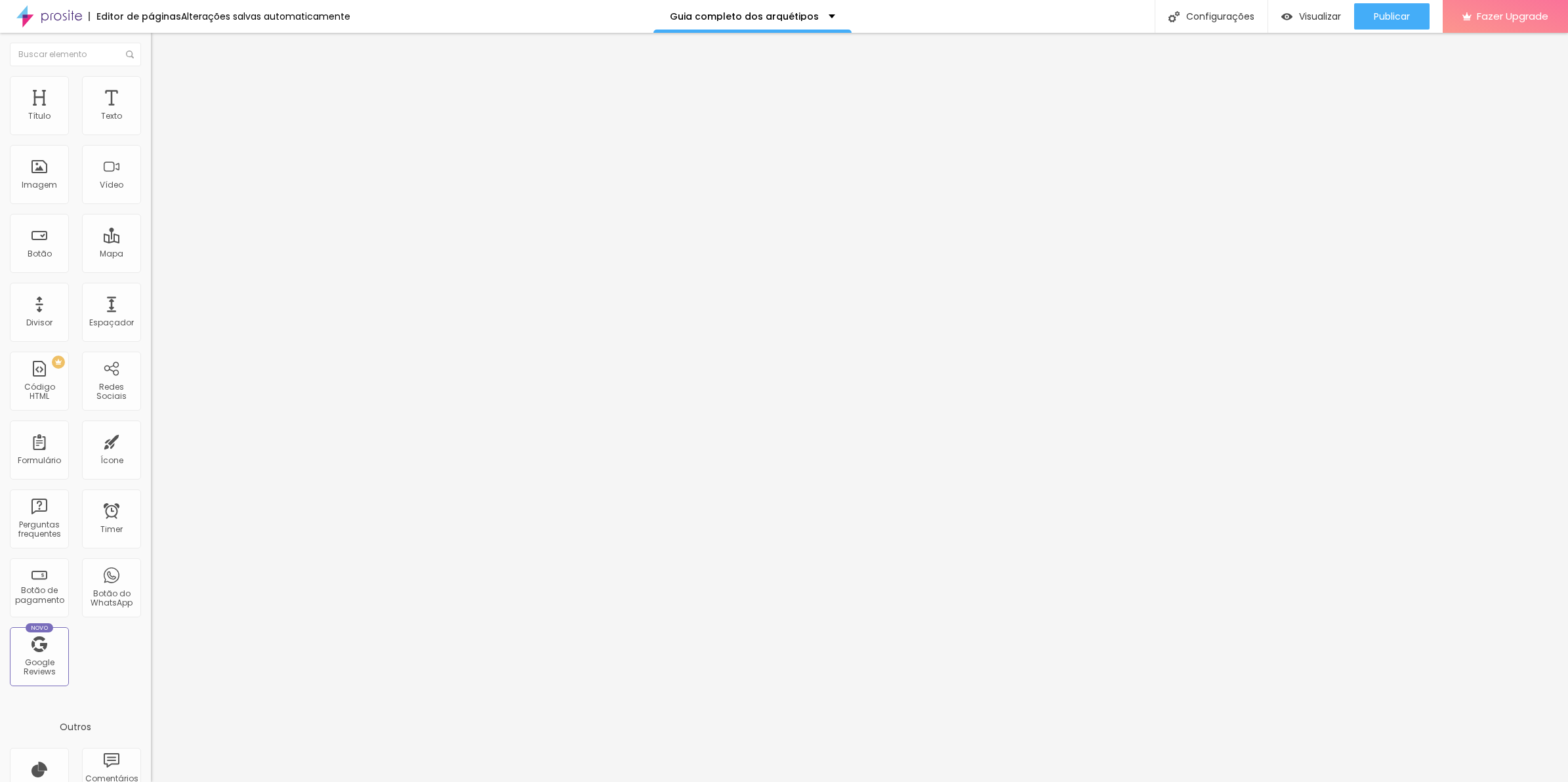
type input "45"
click at [151, 135] on input "range" at bounding box center [193, 129] width 85 height 11
click at [151, 122] on div at bounding box center [227, 126] width 151 height 31
click at [151, 129] on div at bounding box center [227, 126] width 151 height 11
click at [163, 90] on span "Estilo" at bounding box center [172, 85] width 21 height 12
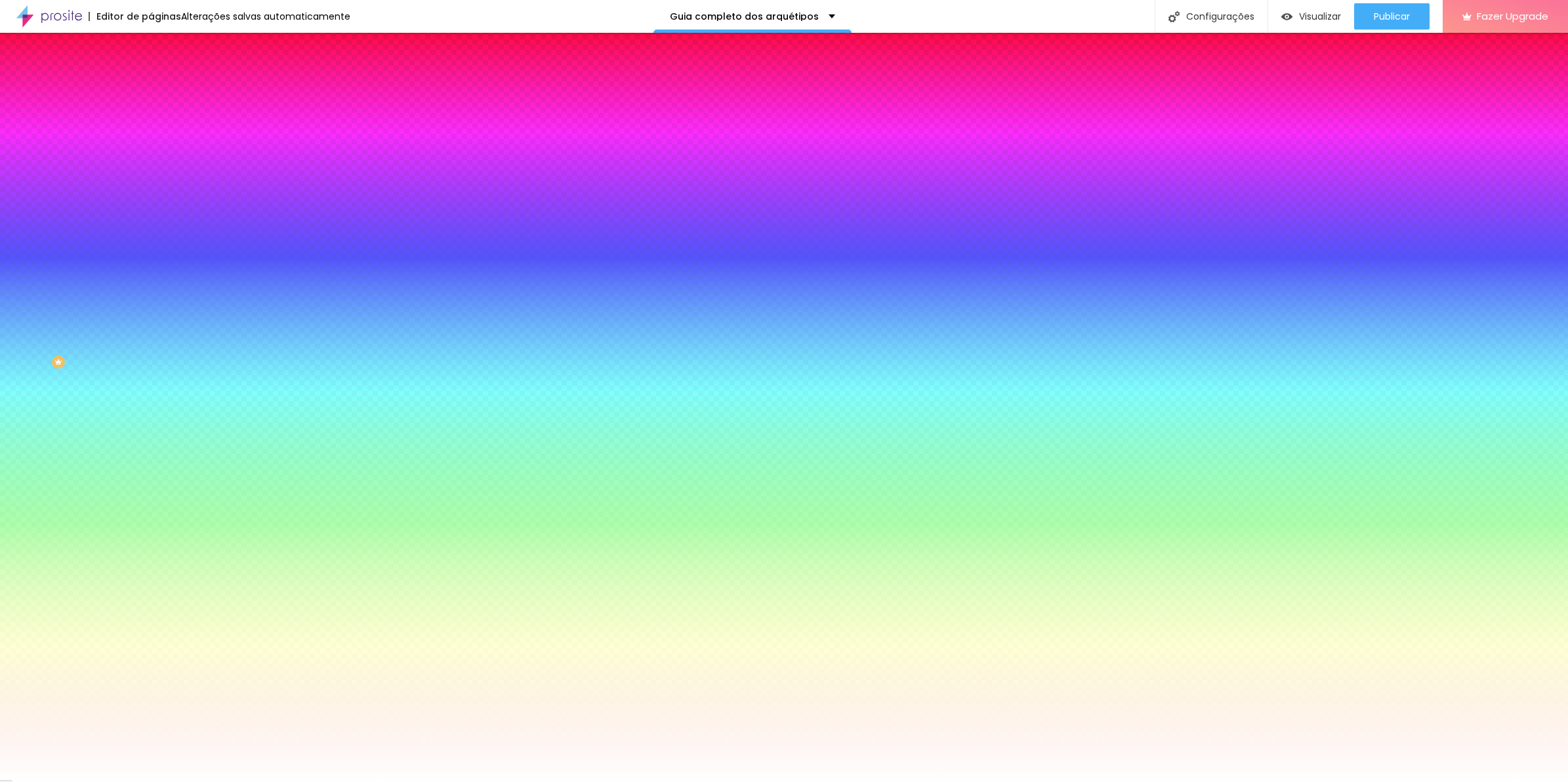
click at [163, 93] on span "Avançado" at bounding box center [184, 99] width 44 height 12
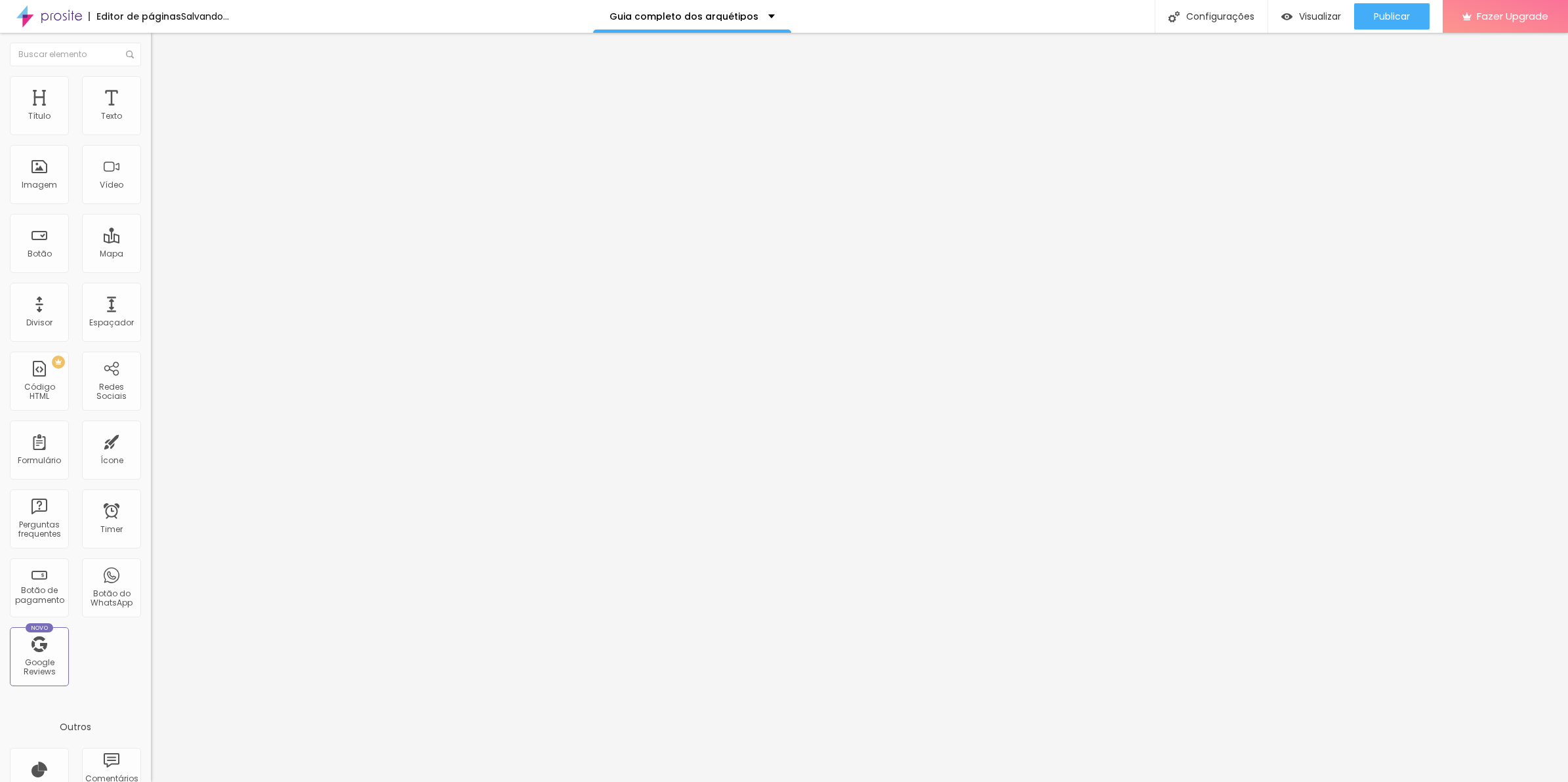
type input "25"
type input "30"
type input "35"
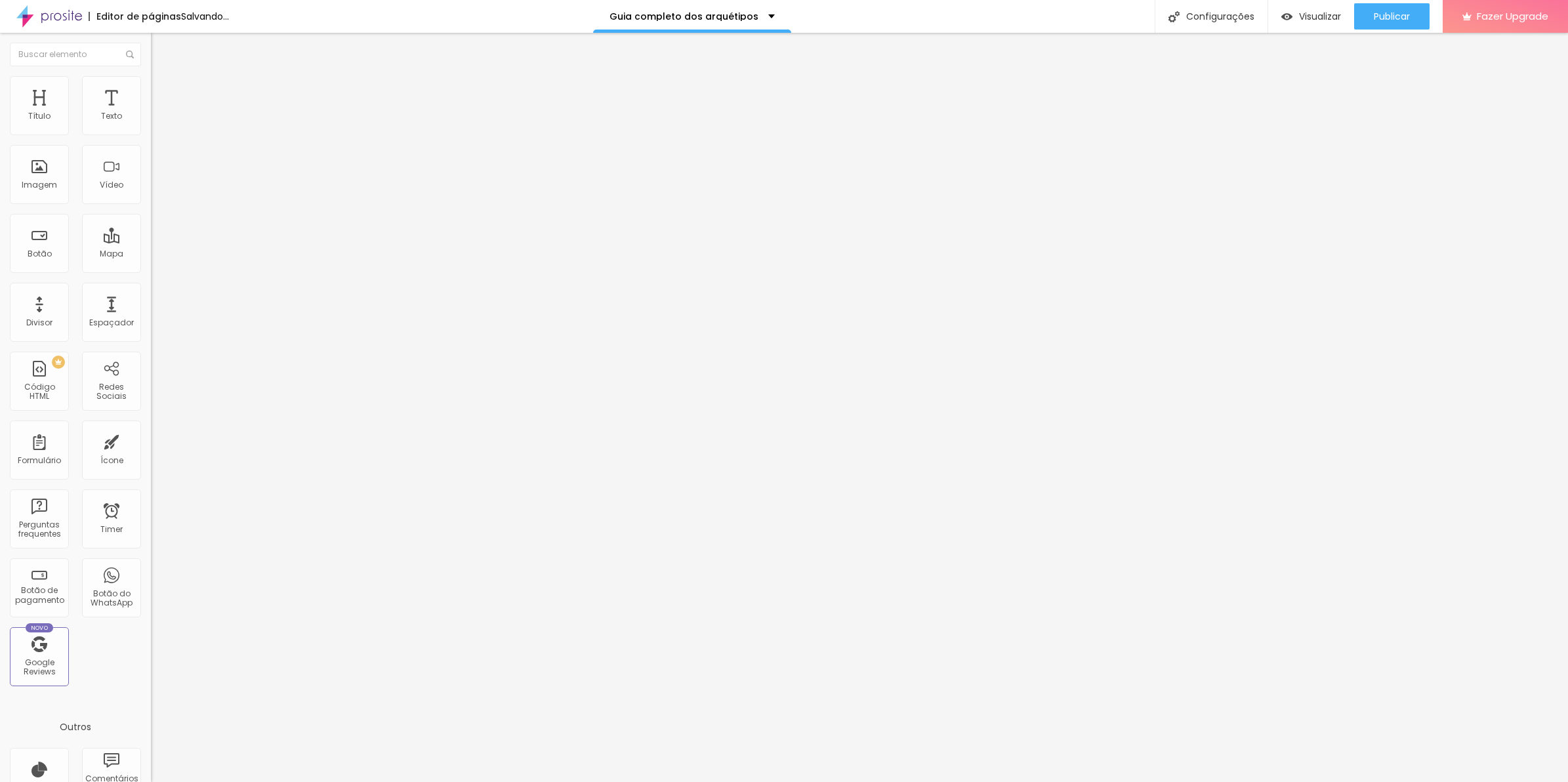
type input "35"
type input "40"
type input "35"
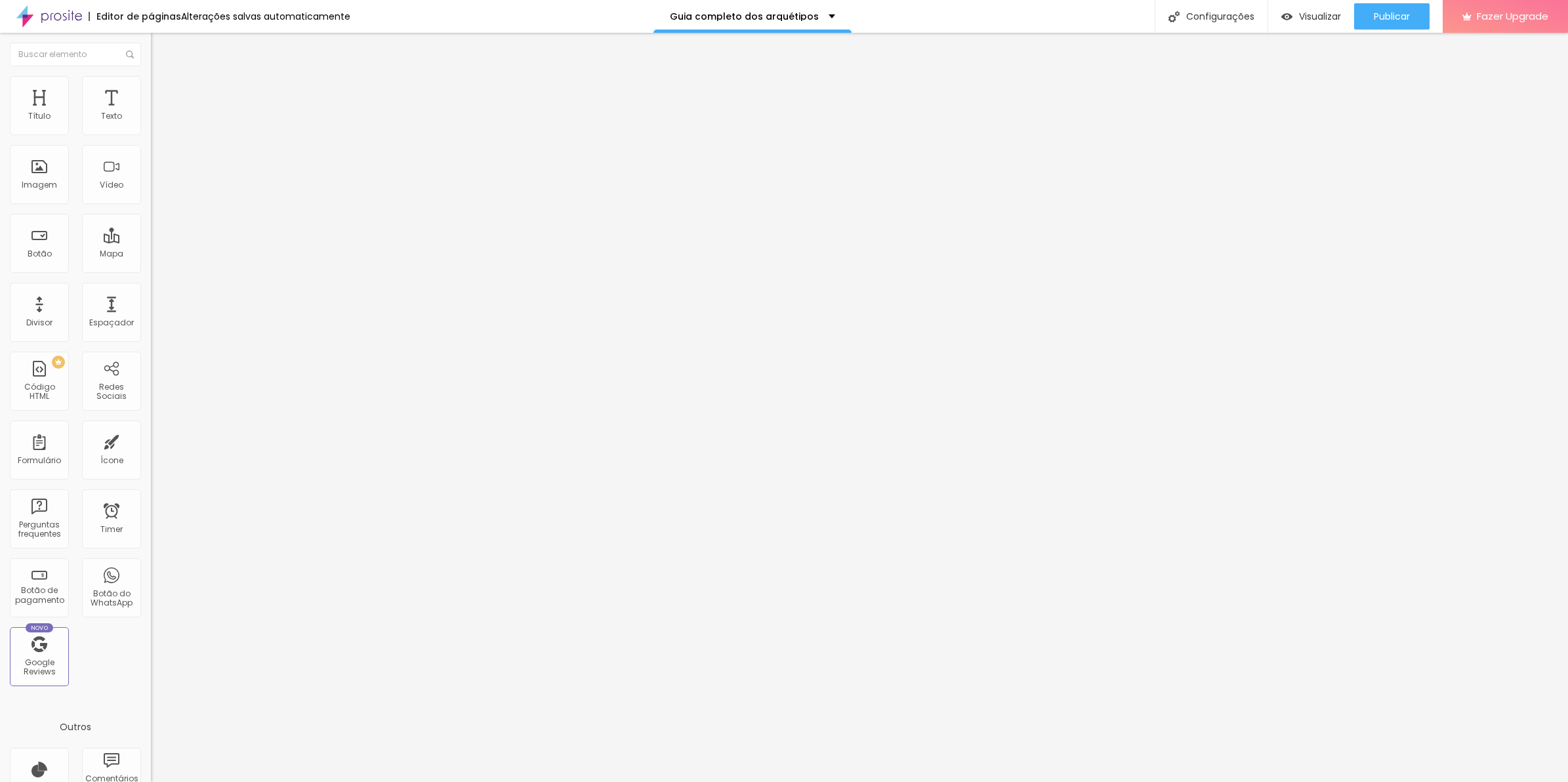
type input "20"
click at [151, 255] on input "range" at bounding box center [193, 260] width 85 height 11
type input "44"
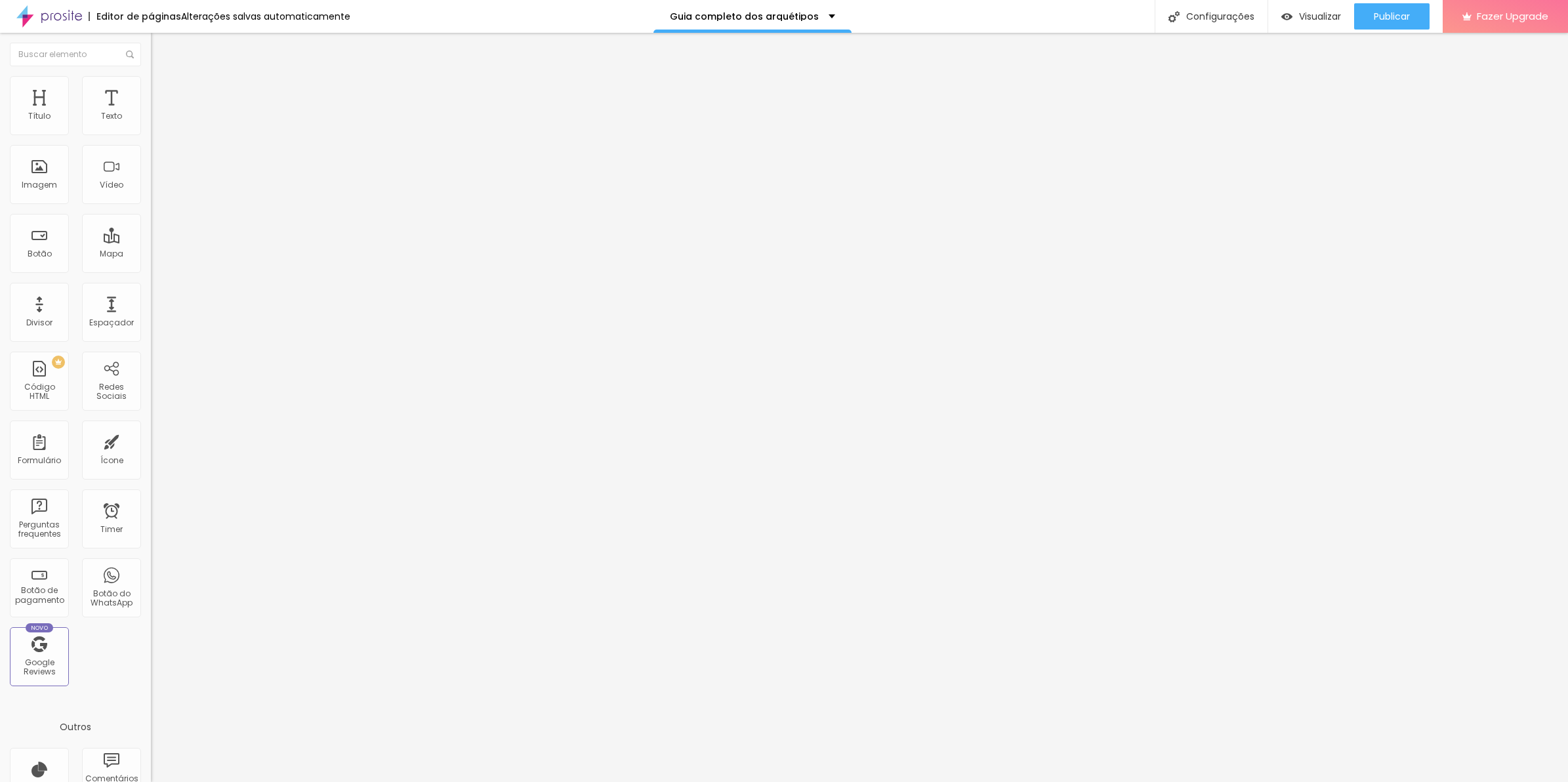
type input "148"
type input "206"
type input "219"
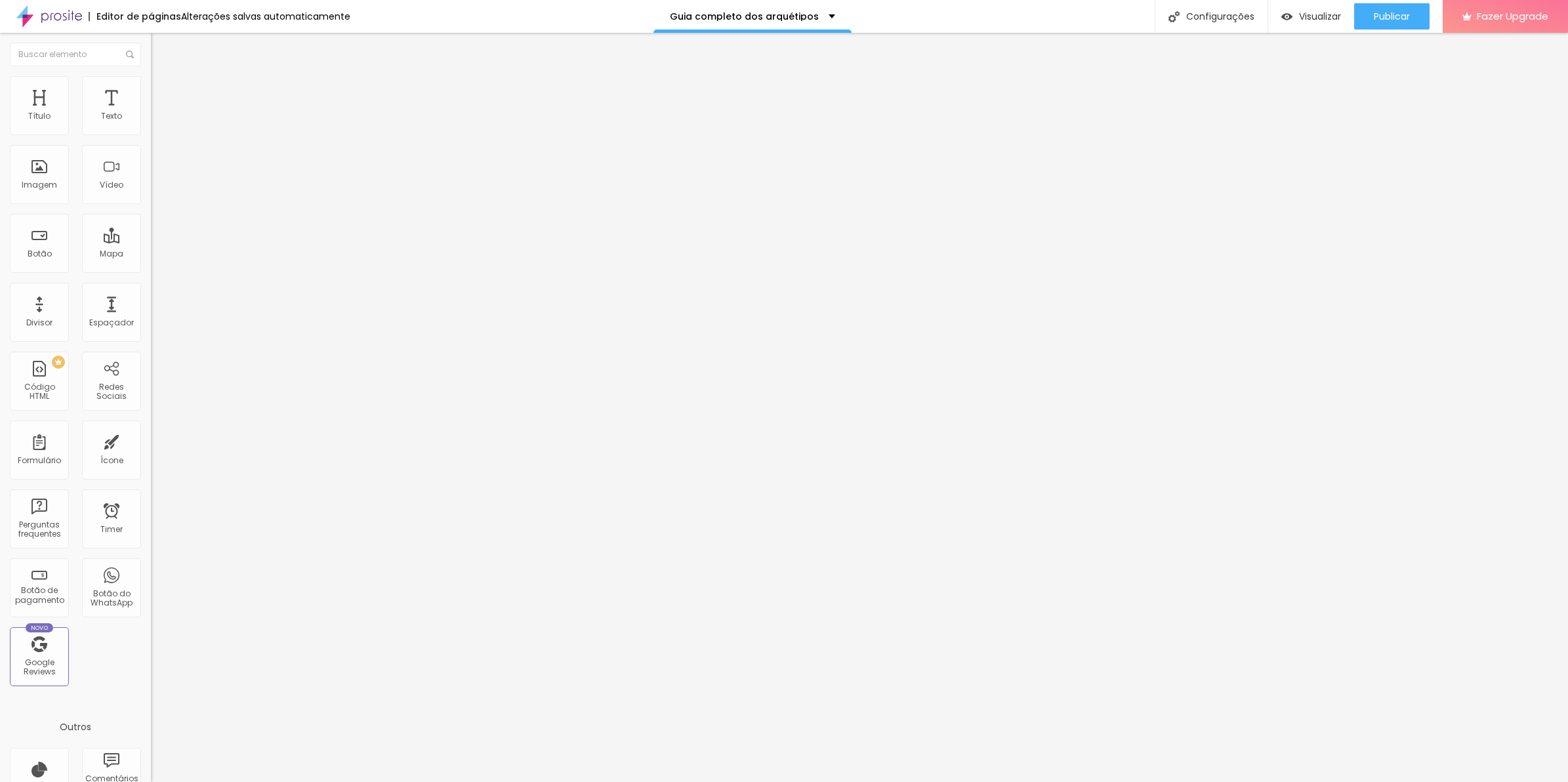
type input "219"
type input "238"
type input "296"
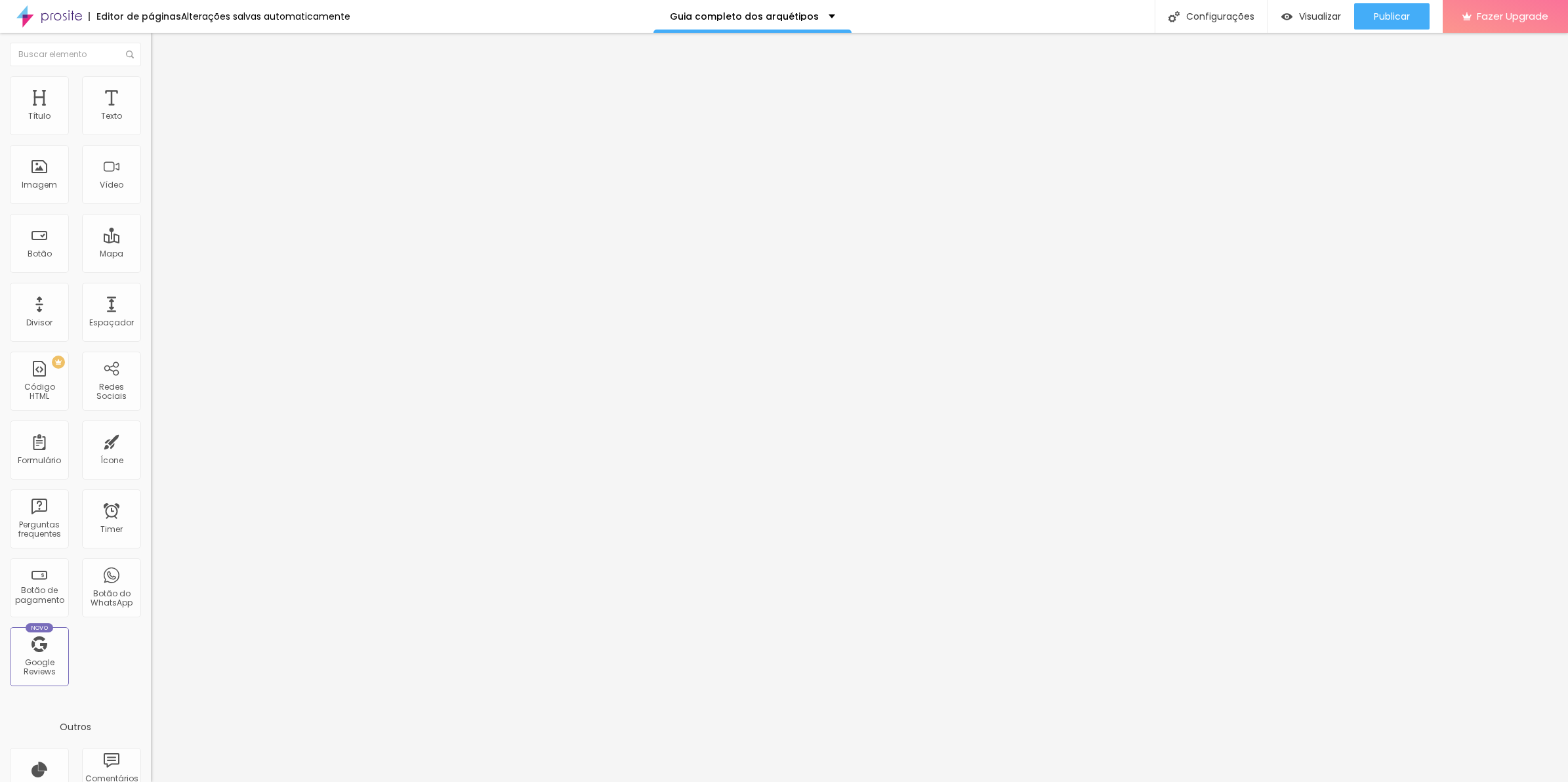
type input "328"
type input "386"
type input "477"
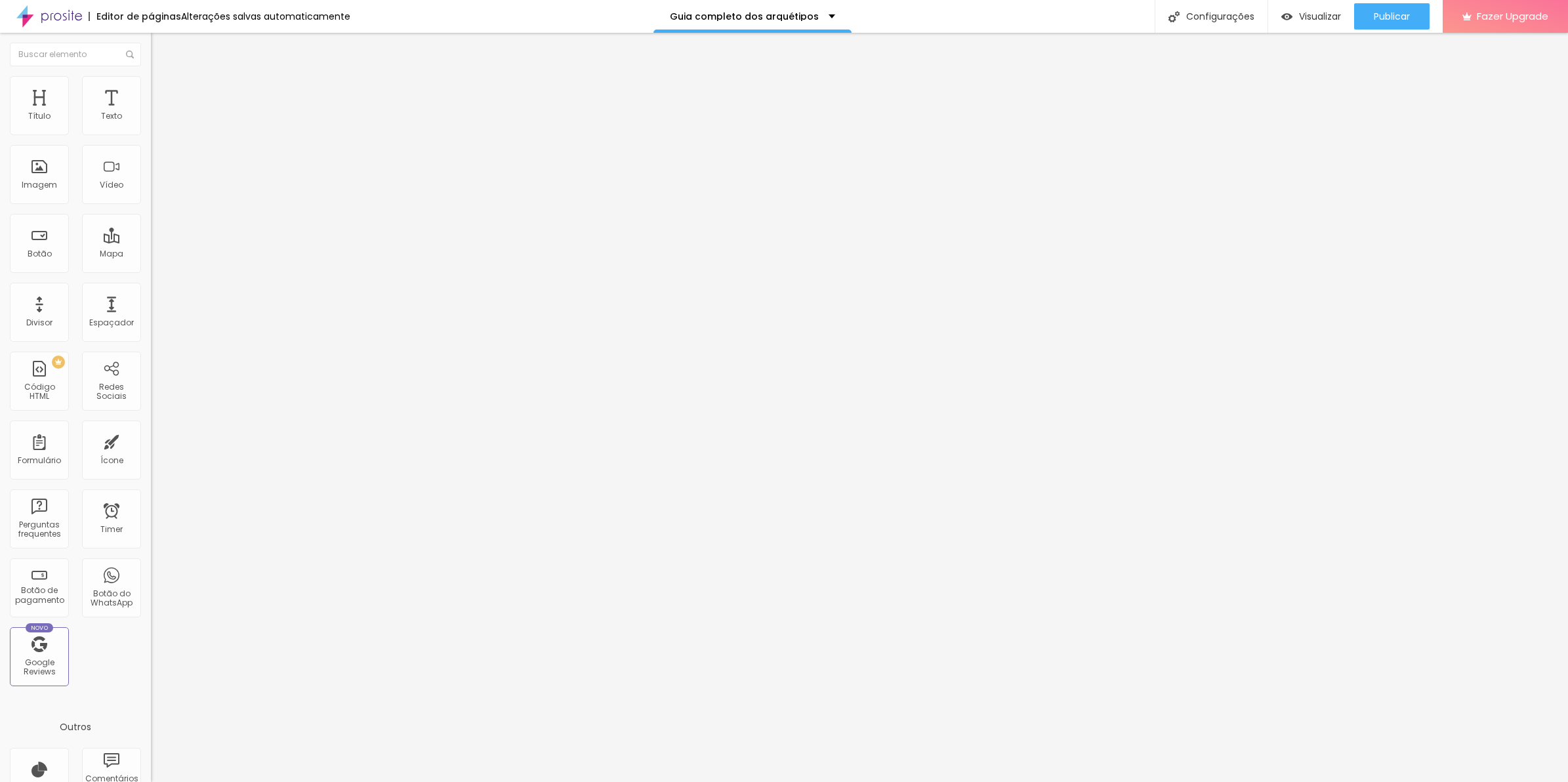
type input "477"
type input "500"
drag, startPoint x: 31, startPoint y: 130, endPoint x: 181, endPoint y: 122, distance: 150.2
click at [181, 242] on input "range" at bounding box center [193, 246] width 85 height 11
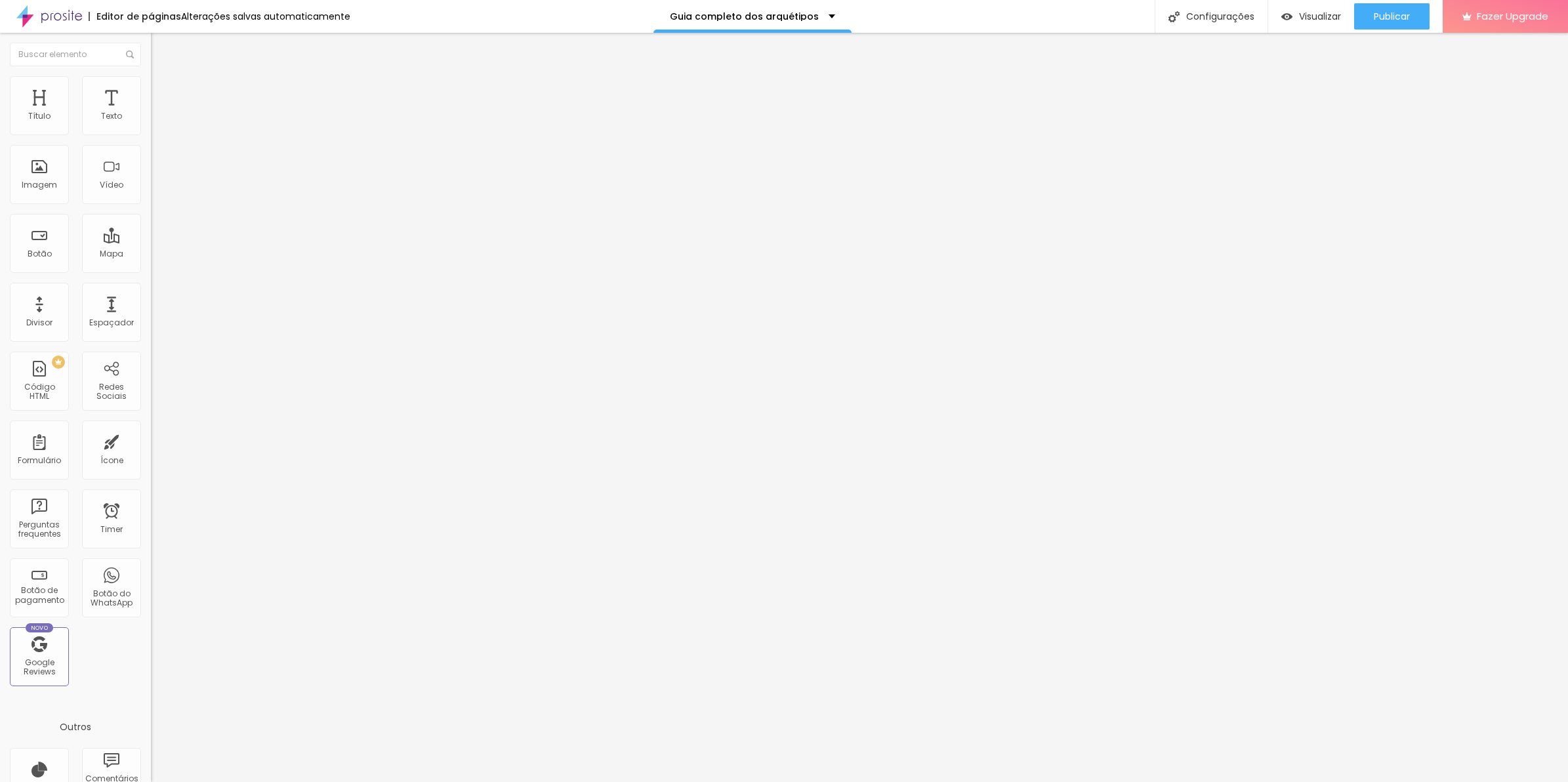
type input "490"
type input "451"
type input "445"
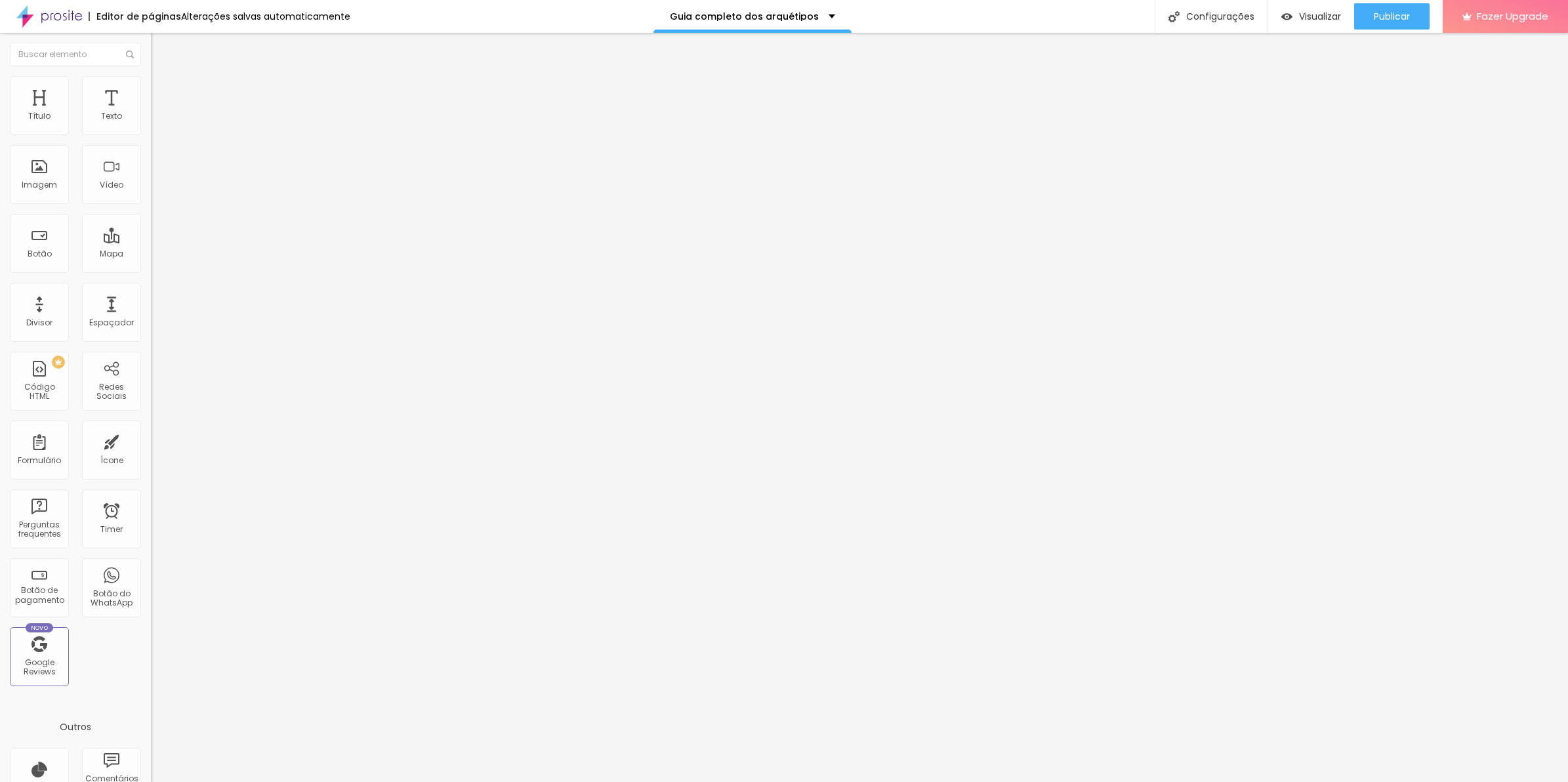
type input "445"
type input "399"
type input "367"
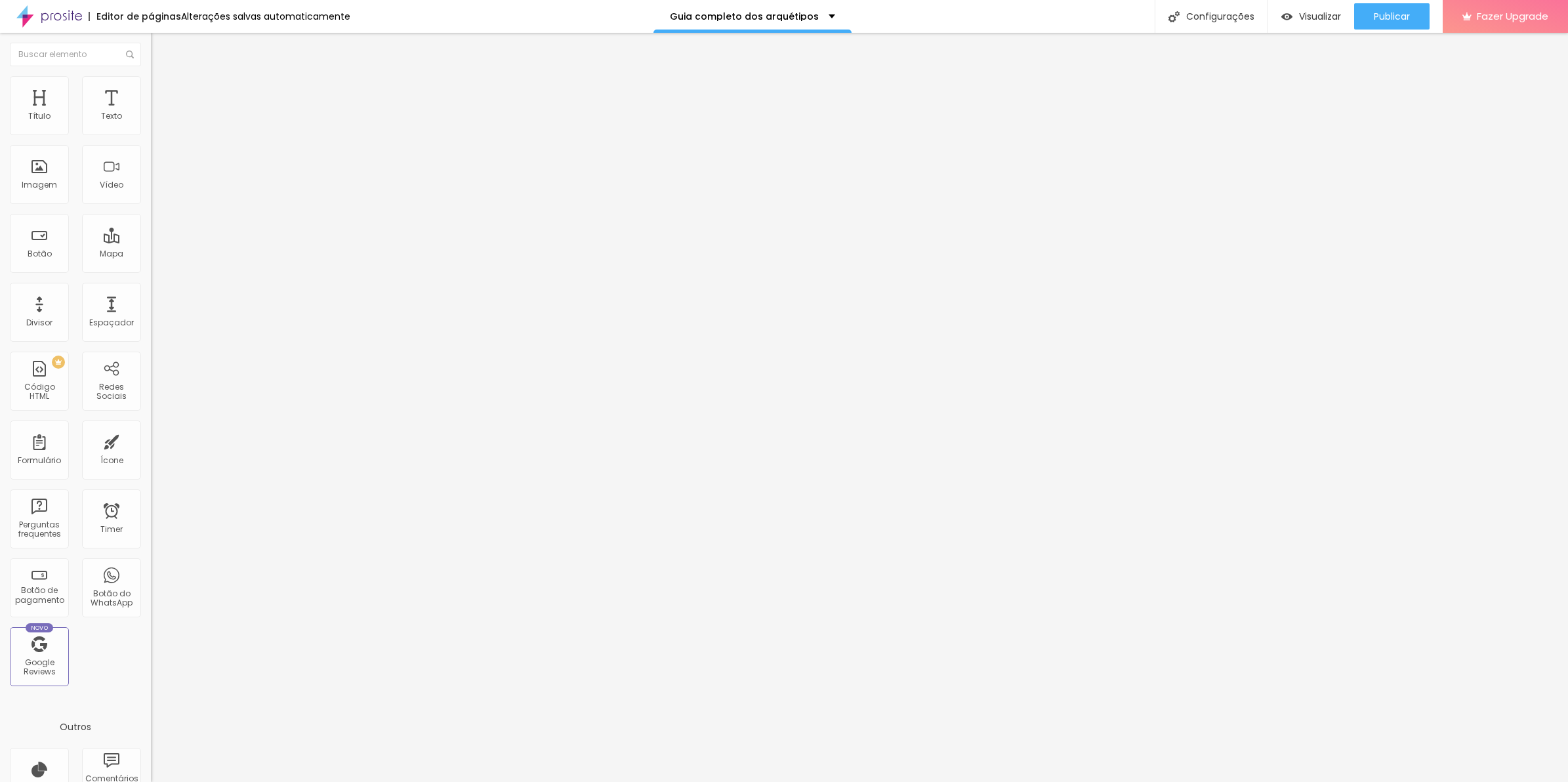
type input "399"
type input "500"
drag, startPoint x: 92, startPoint y: 129, endPoint x: 158, endPoint y: 125, distance: 66.1
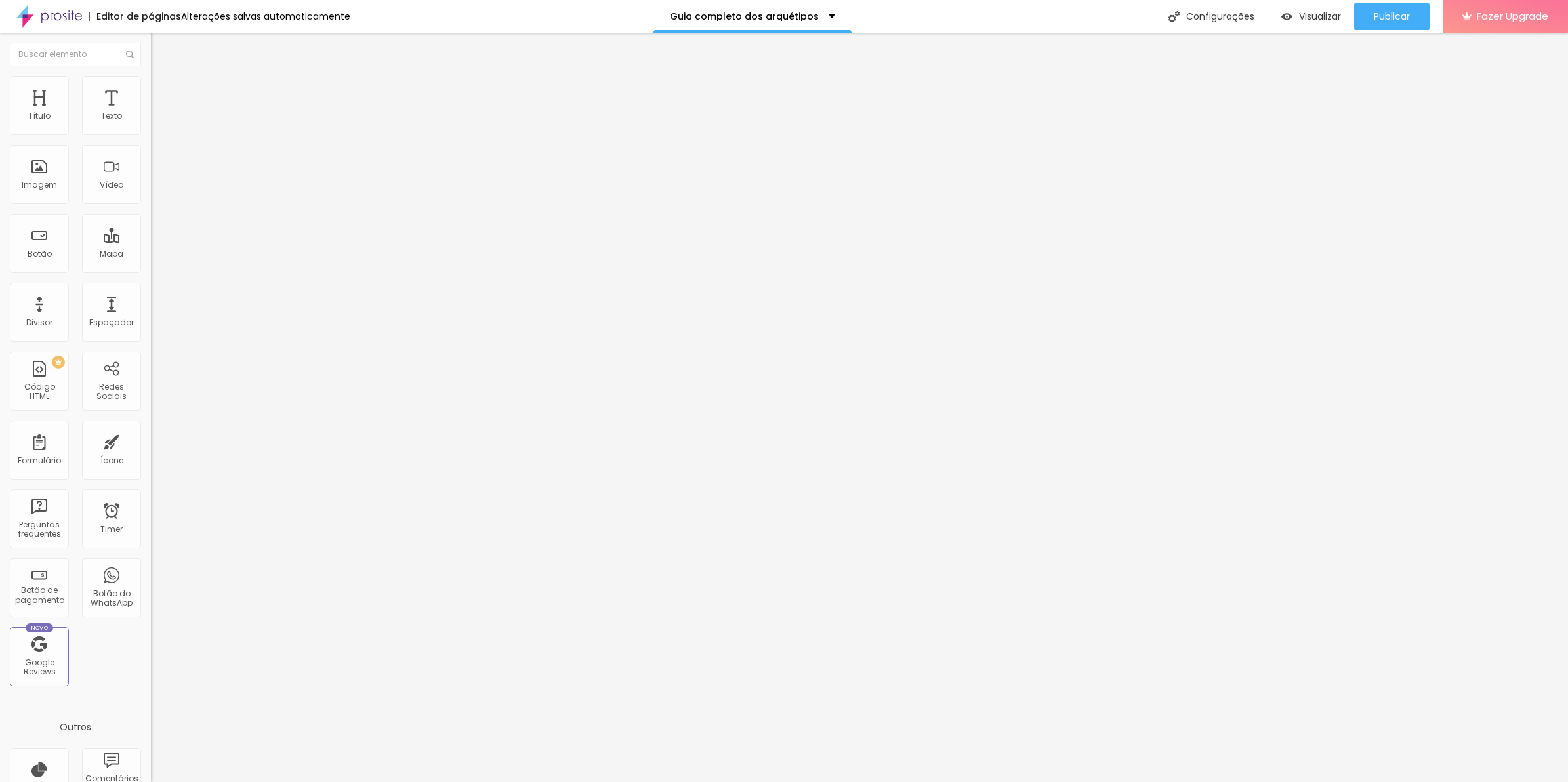
click at [158, 242] on input "range" at bounding box center [193, 246] width 85 height 11
click at [151, 119] on span "Completo" at bounding box center [171, 114] width 40 height 12
click at [151, 127] on span "Encaixotado" at bounding box center [177, 122] width 51 height 12
click at [151, 119] on span "Completo" at bounding box center [171, 114] width 40 height 12
click at [151, 126] on div "Encaixotado" at bounding box center [227, 122] width 151 height 8
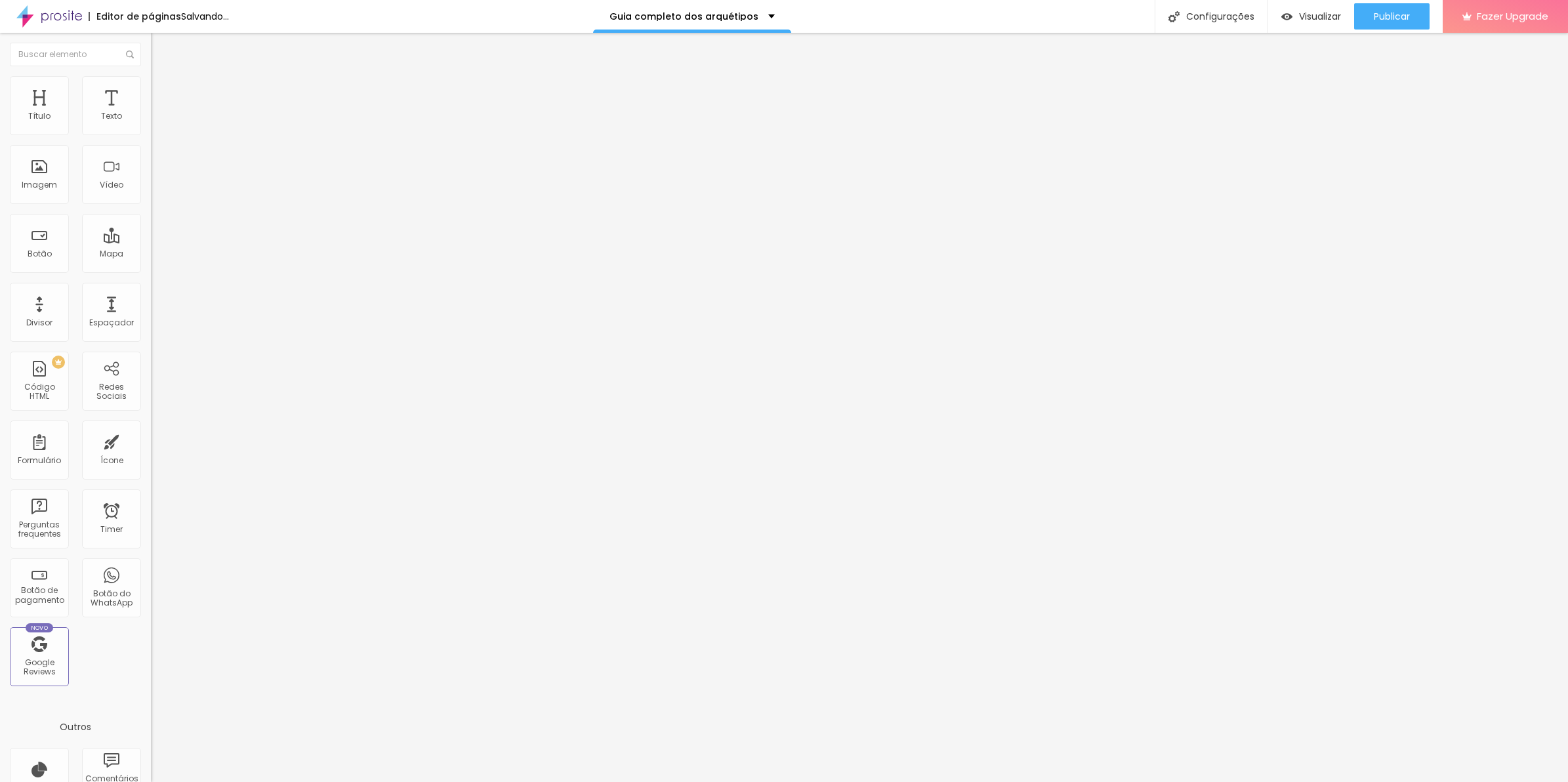
click at [163, 90] on span "Estilo" at bounding box center [172, 85] width 21 height 12
click at [151, 139] on span "Editar perguntas" at bounding box center [188, 134] width 75 height 12
click at [151, 154] on div at bounding box center [227, 154] width 151 height 0
click at [151, 138] on div "Quantidade : 2 Editar perguntas" at bounding box center [227, 129] width 151 height 17
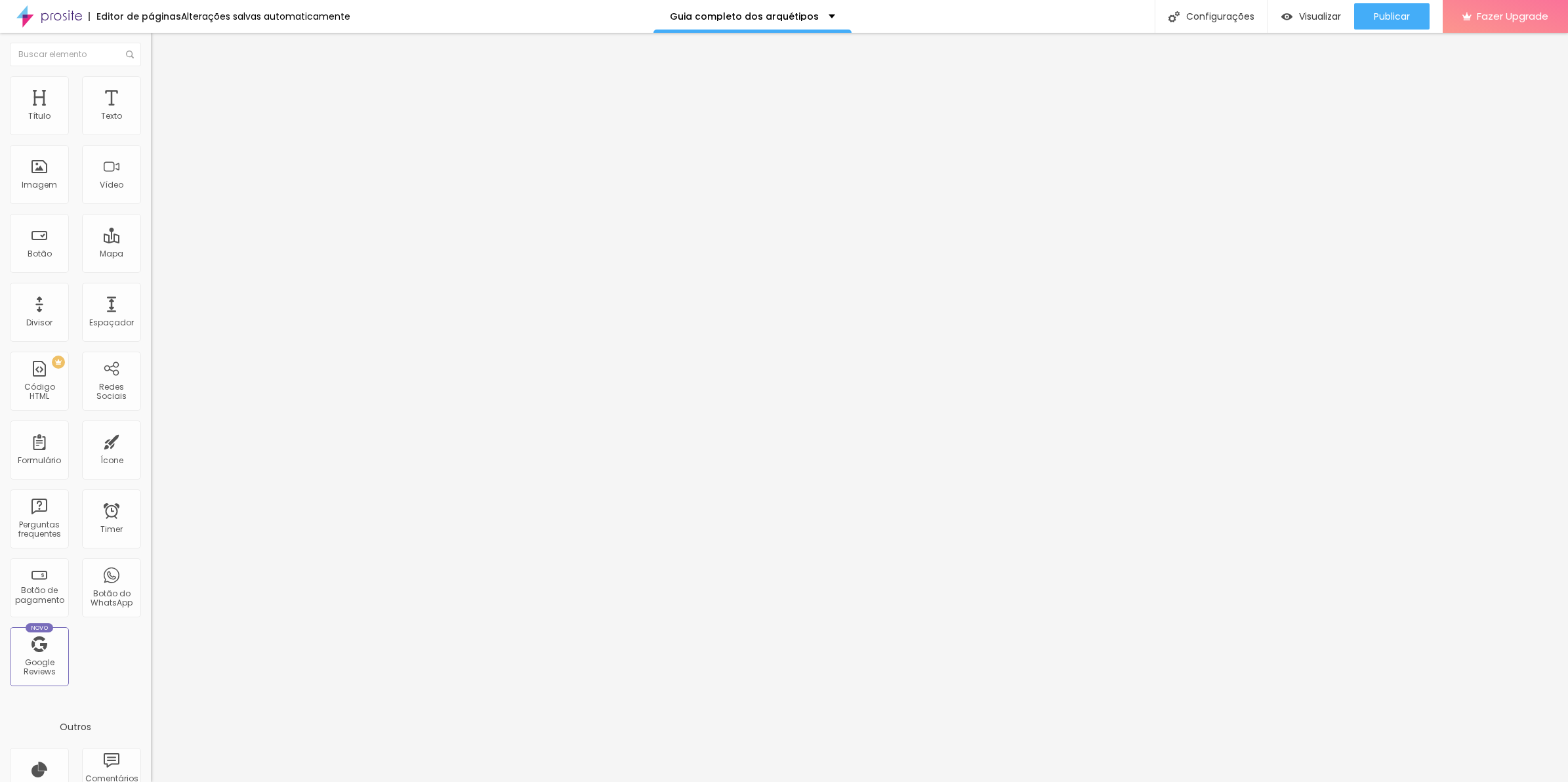
click at [151, 139] on span "Editar perguntas" at bounding box center [188, 134] width 75 height 12
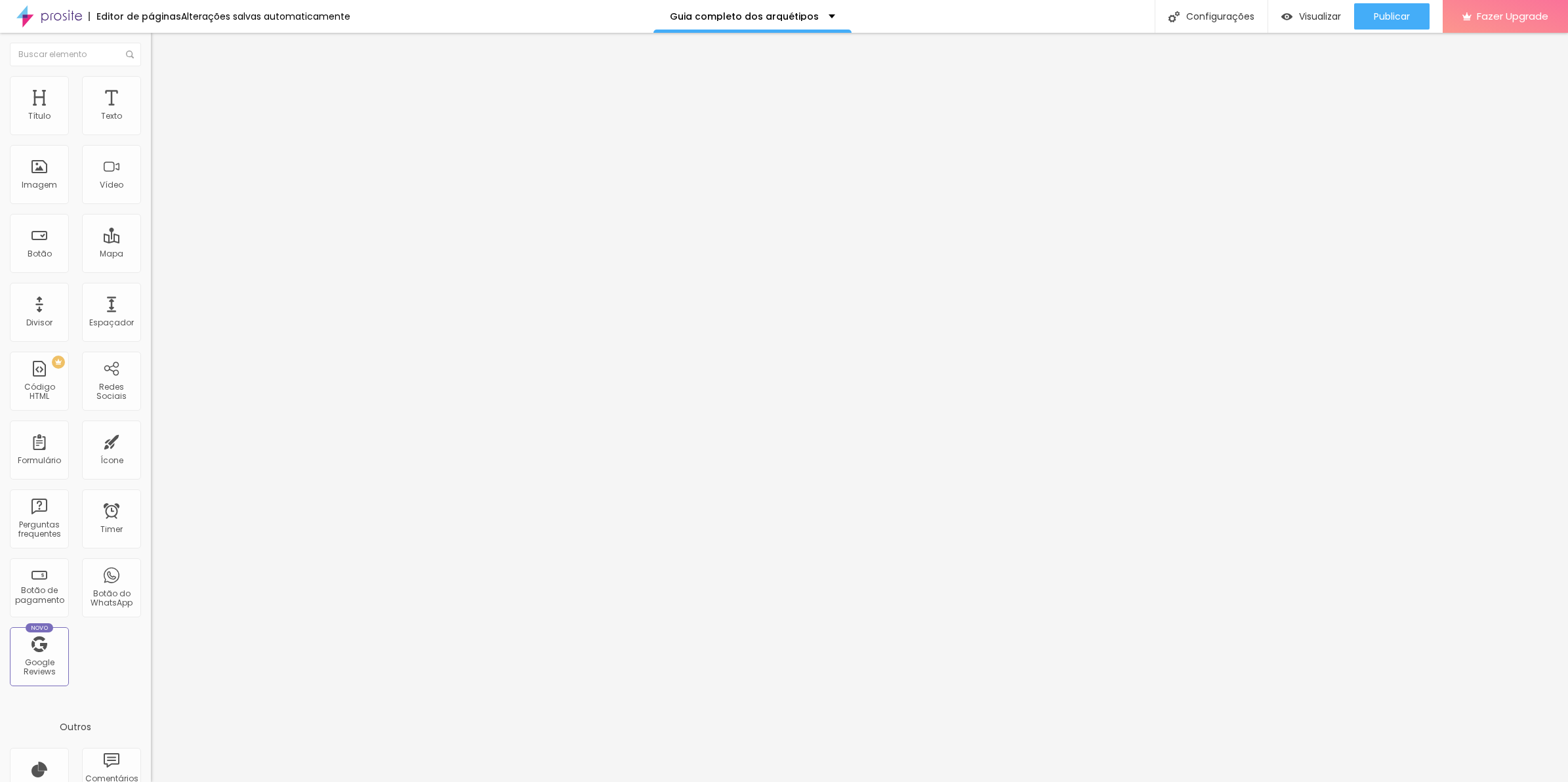
drag, startPoint x: 630, startPoint y: 362, endPoint x: 650, endPoint y: 421, distance: 62.3
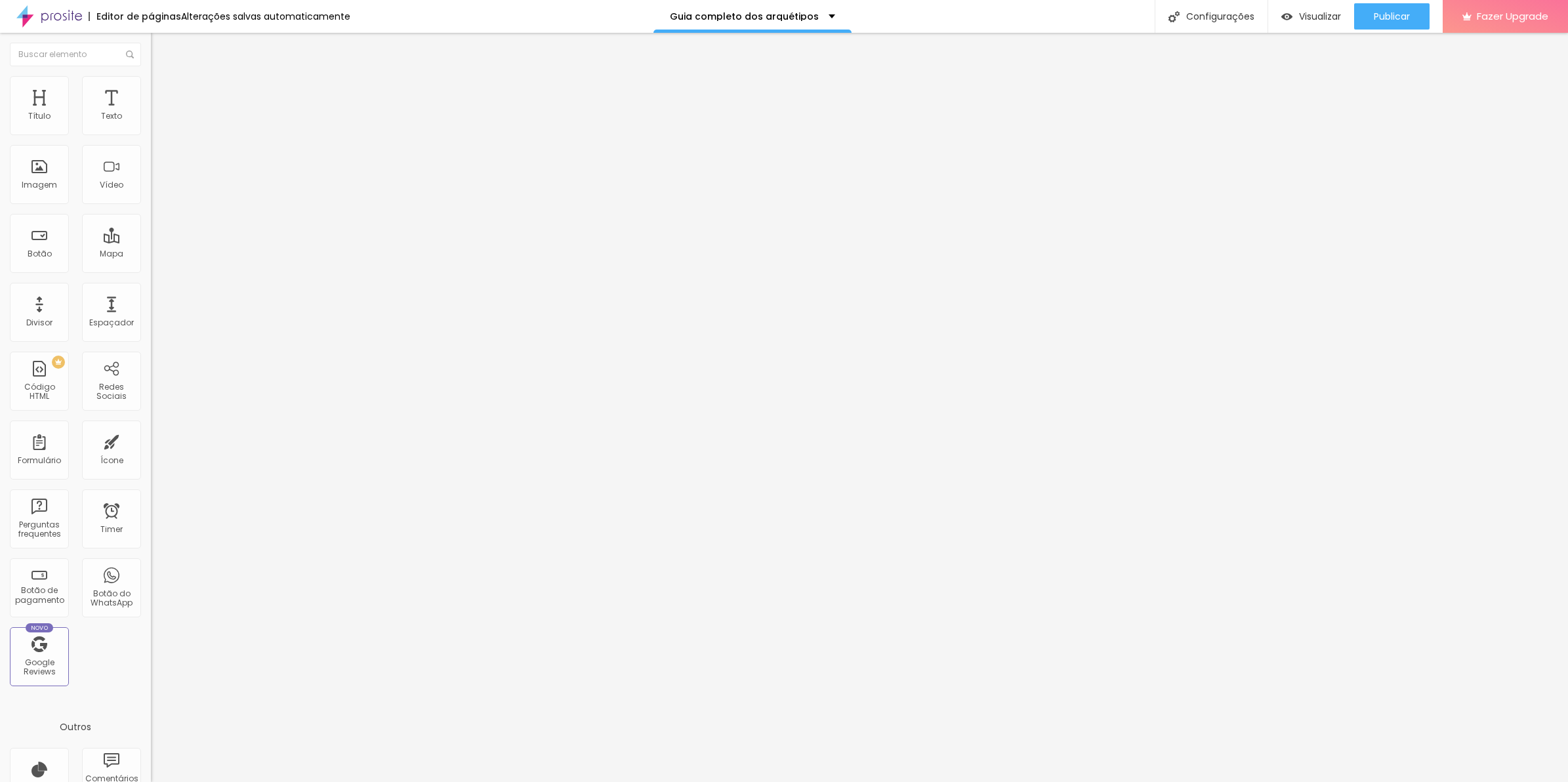
drag, startPoint x: 952, startPoint y: 380, endPoint x: 401, endPoint y: 345, distance: 552.1
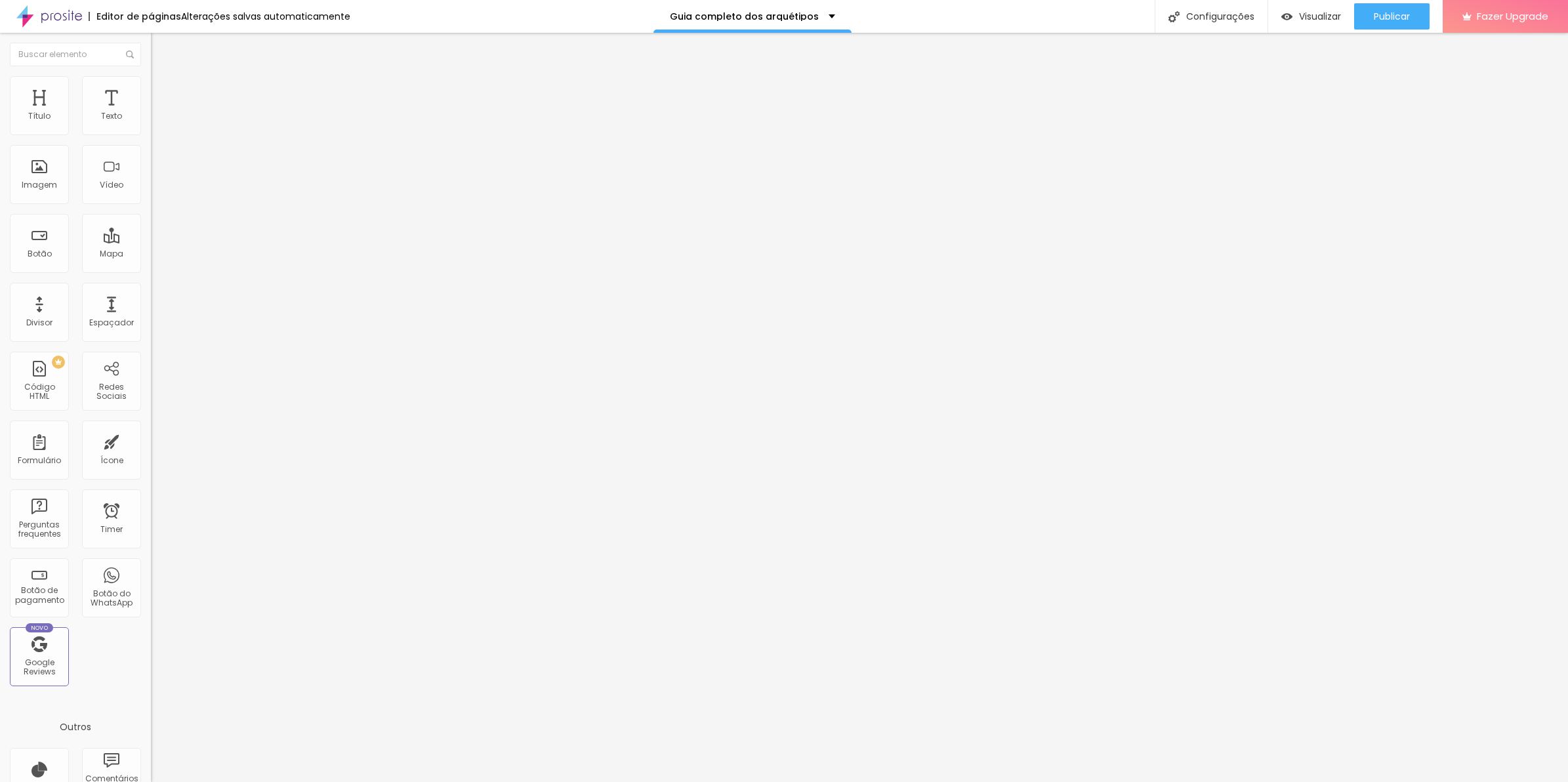
drag, startPoint x: 735, startPoint y: 397, endPoint x: 584, endPoint y: 359, distance: 155.7
drag, startPoint x: 1112, startPoint y: 411, endPoint x: 1120, endPoint y: 412, distance: 8.1
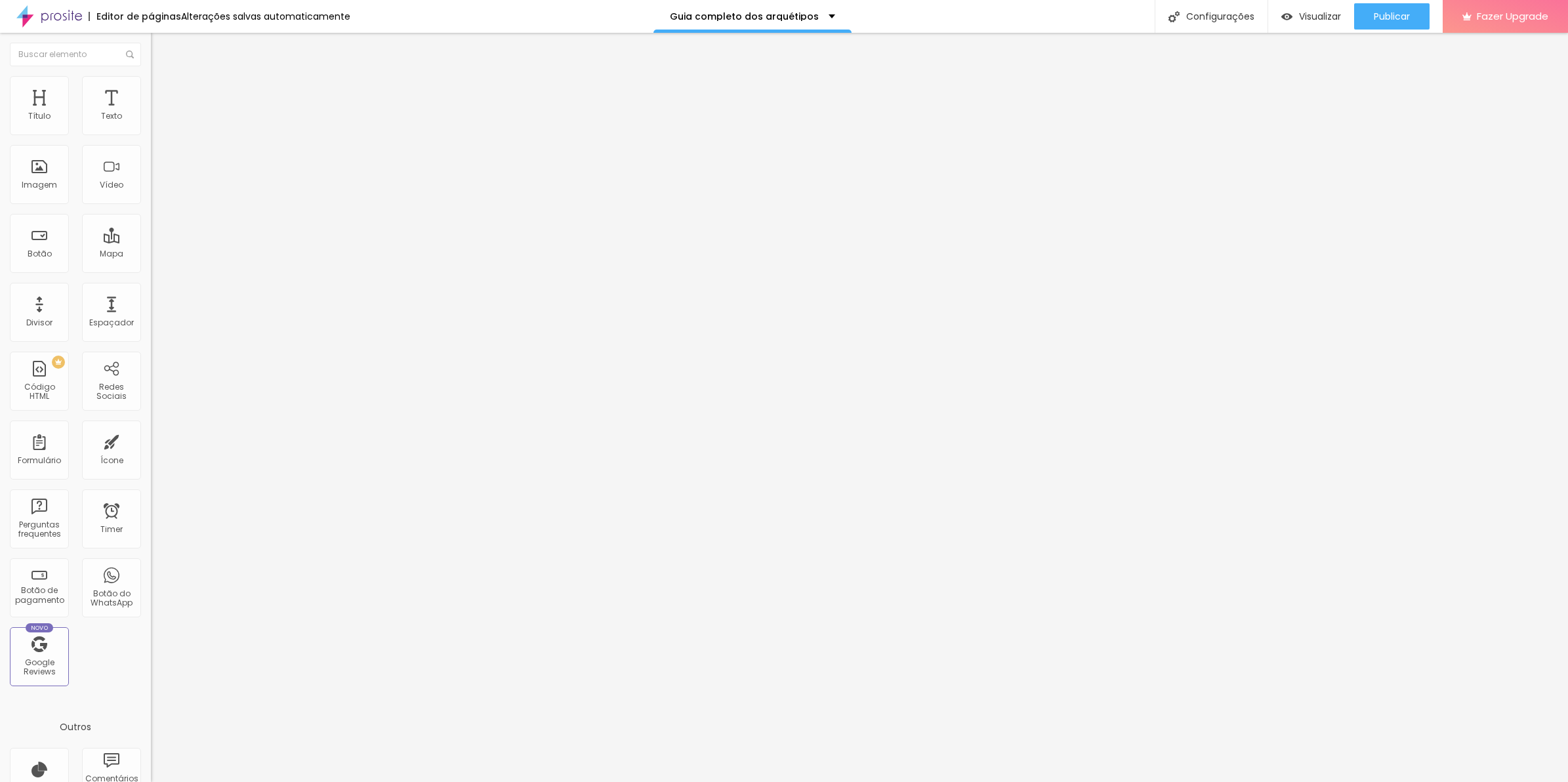
drag, startPoint x: 585, startPoint y: 359, endPoint x: 571, endPoint y: 352, distance: 15.7
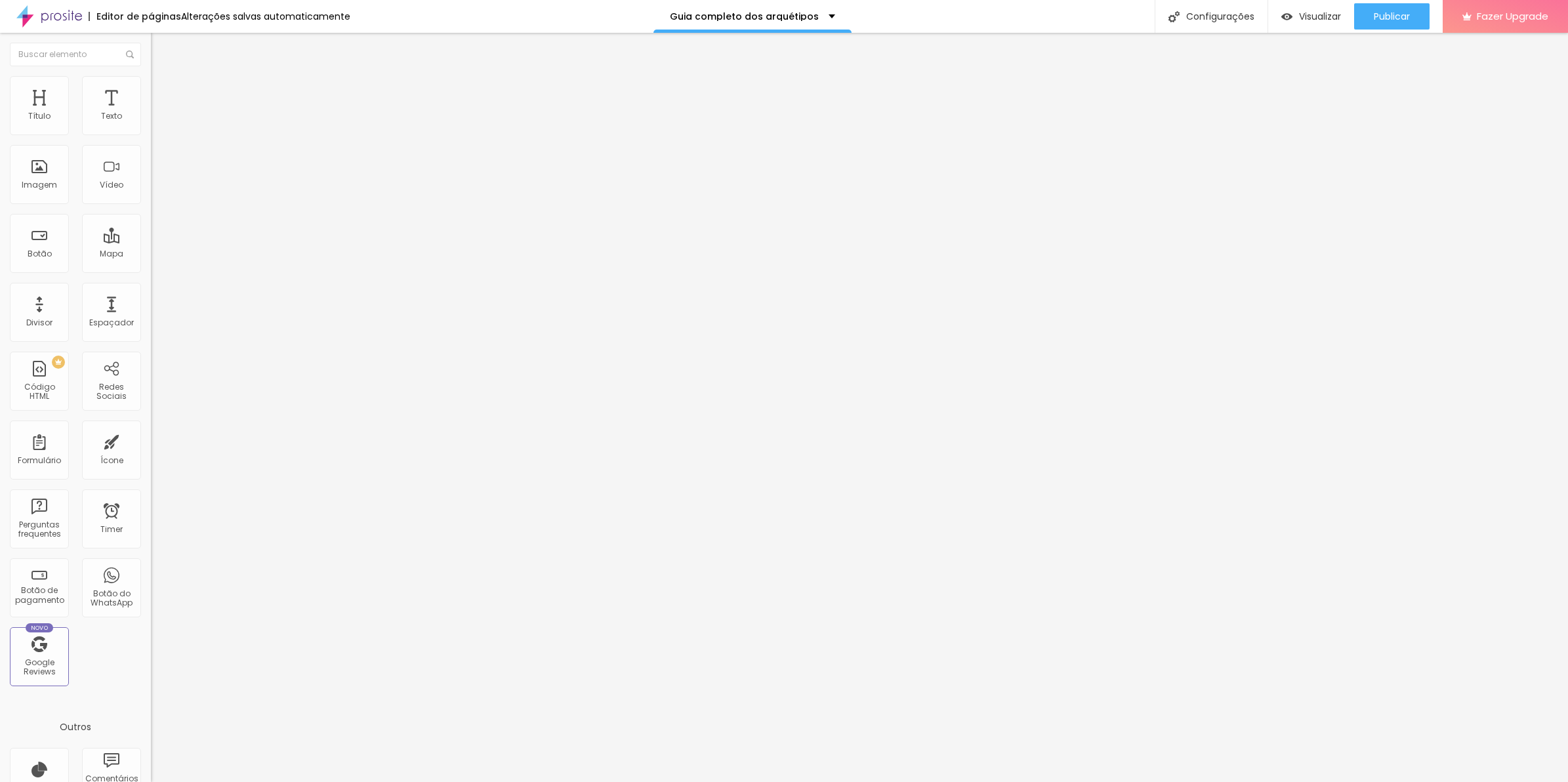
drag, startPoint x: 725, startPoint y: 420, endPoint x: 582, endPoint y: 367, distance: 152.5
drag, startPoint x: 765, startPoint y: 392, endPoint x: 947, endPoint y: 472, distance: 198.8
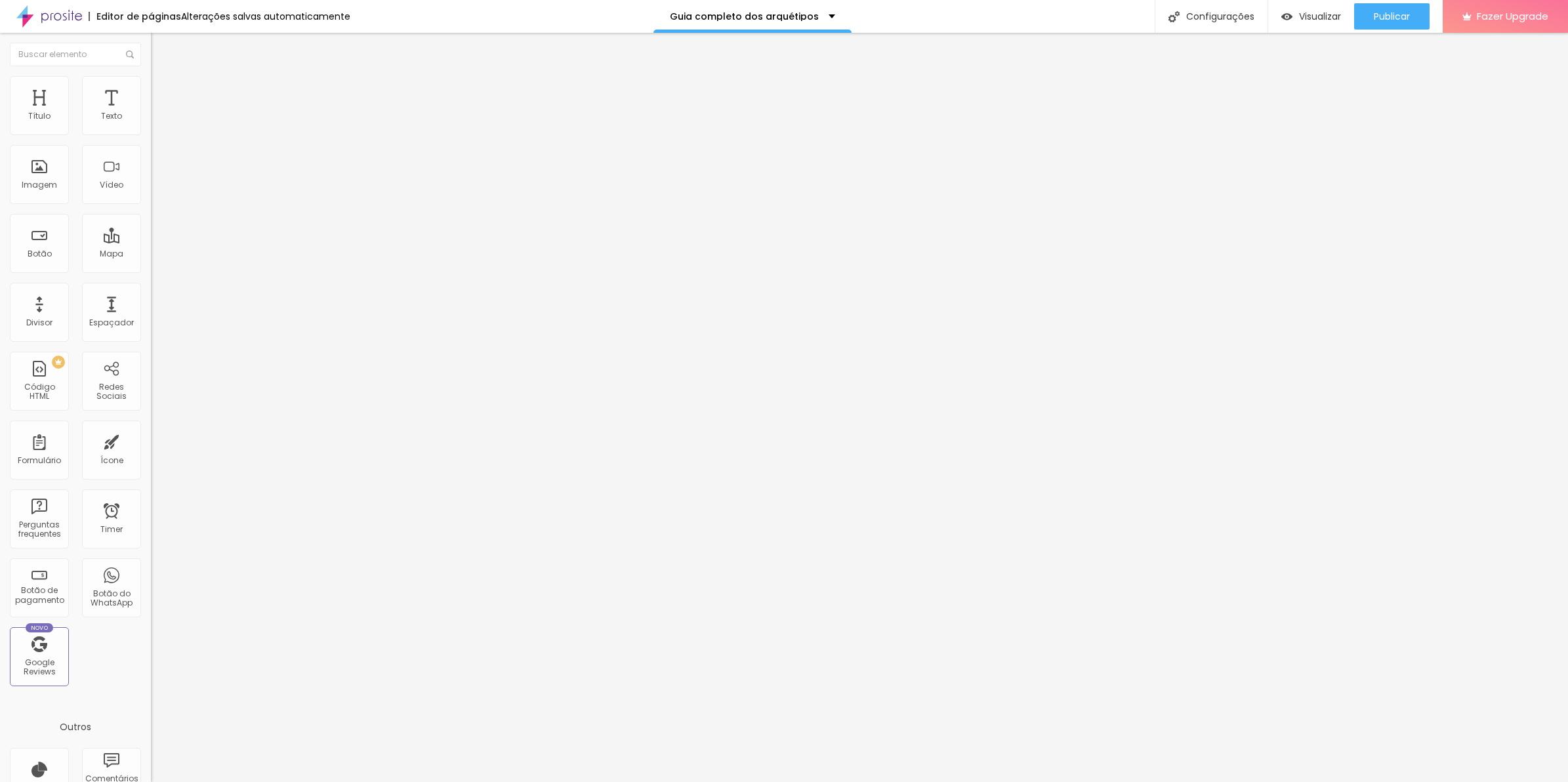
click at [151, 99] on li "Avançado" at bounding box center [227, 106] width 151 height 13
click at [151, 95] on li "Estilo" at bounding box center [227, 93] width 151 height 13
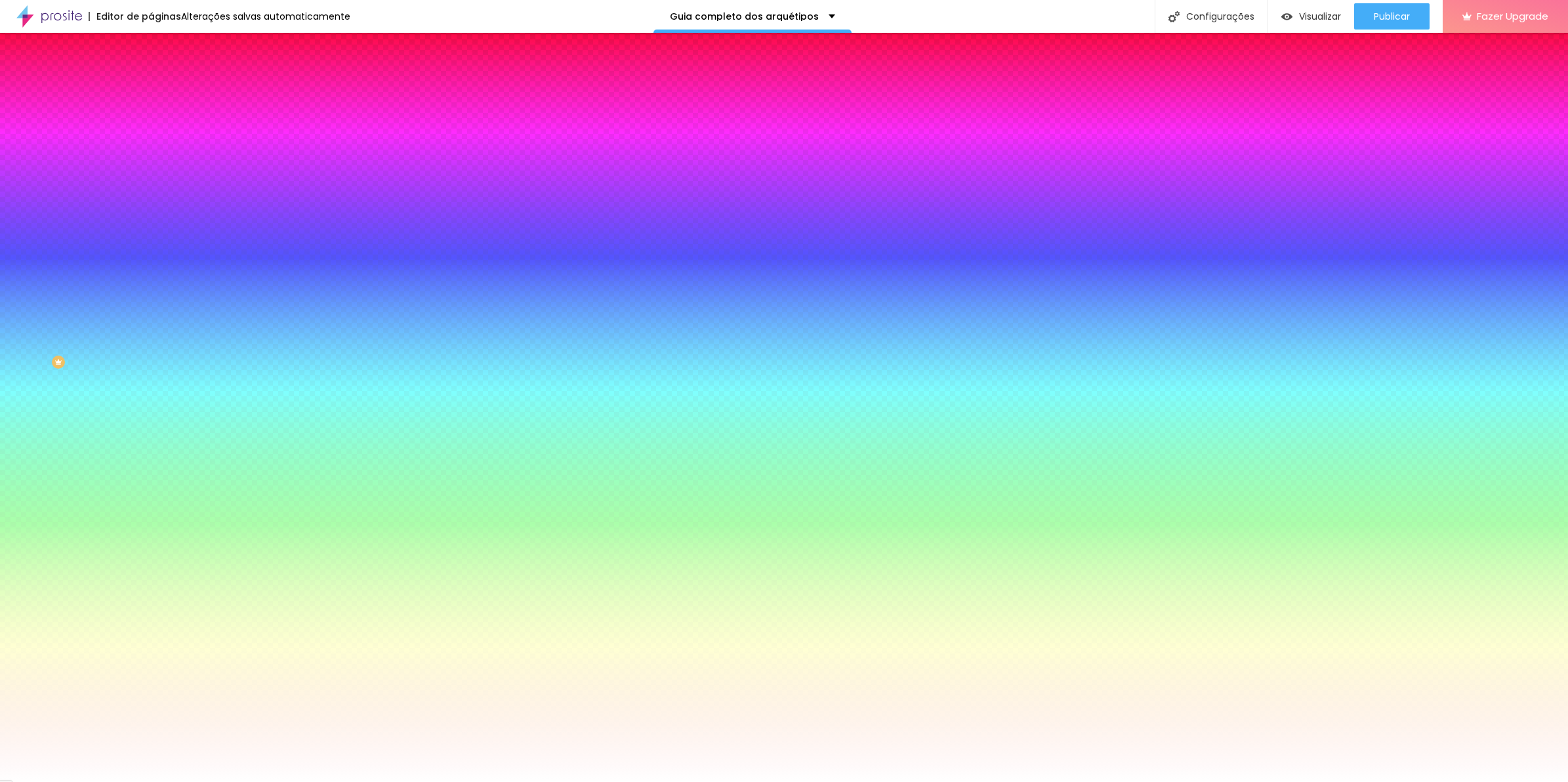
type input "95"
type input "90"
type input "85"
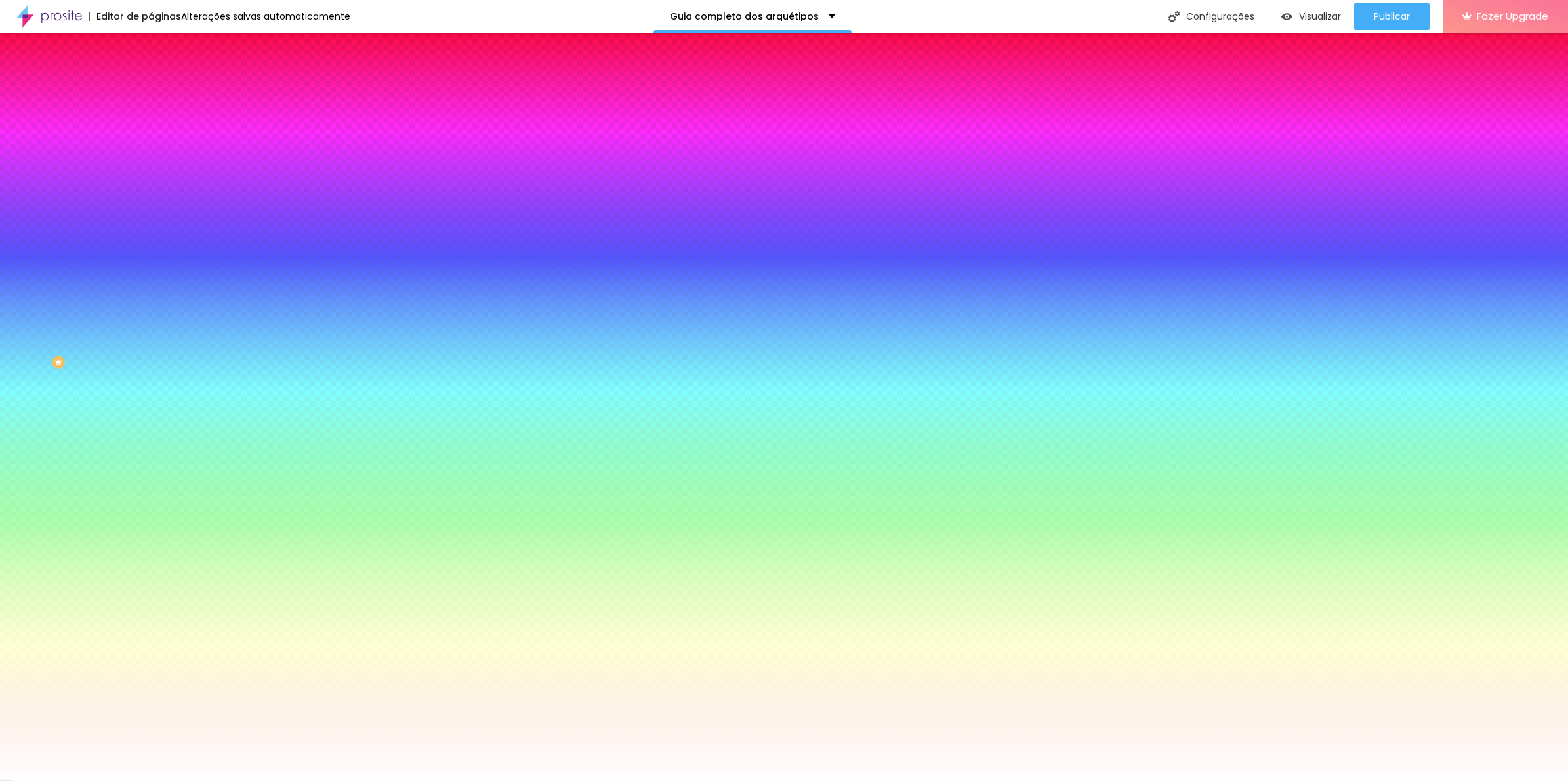
type input "85"
type input "80"
type input "75"
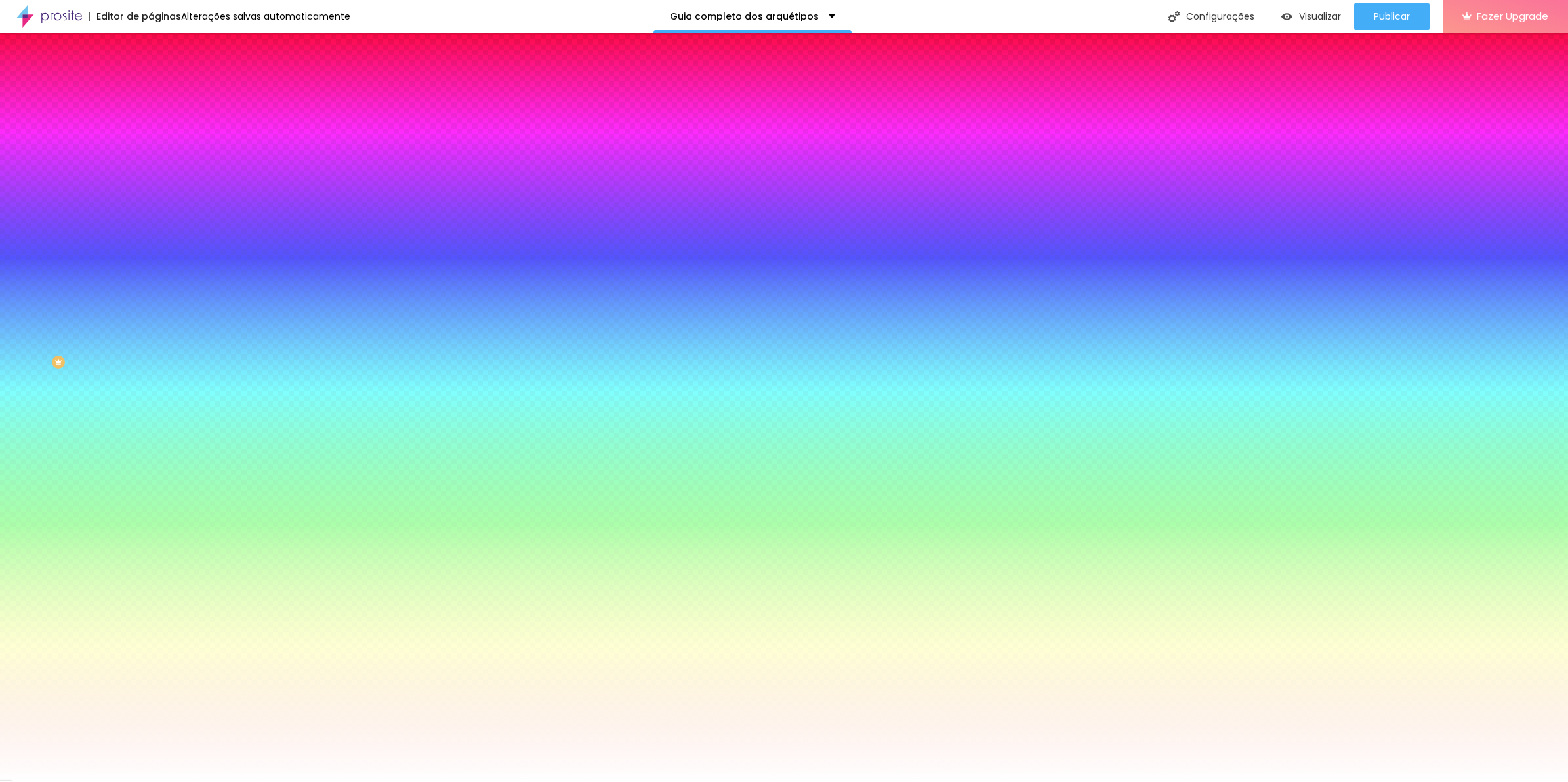
type input "70"
type input "65"
type input "70"
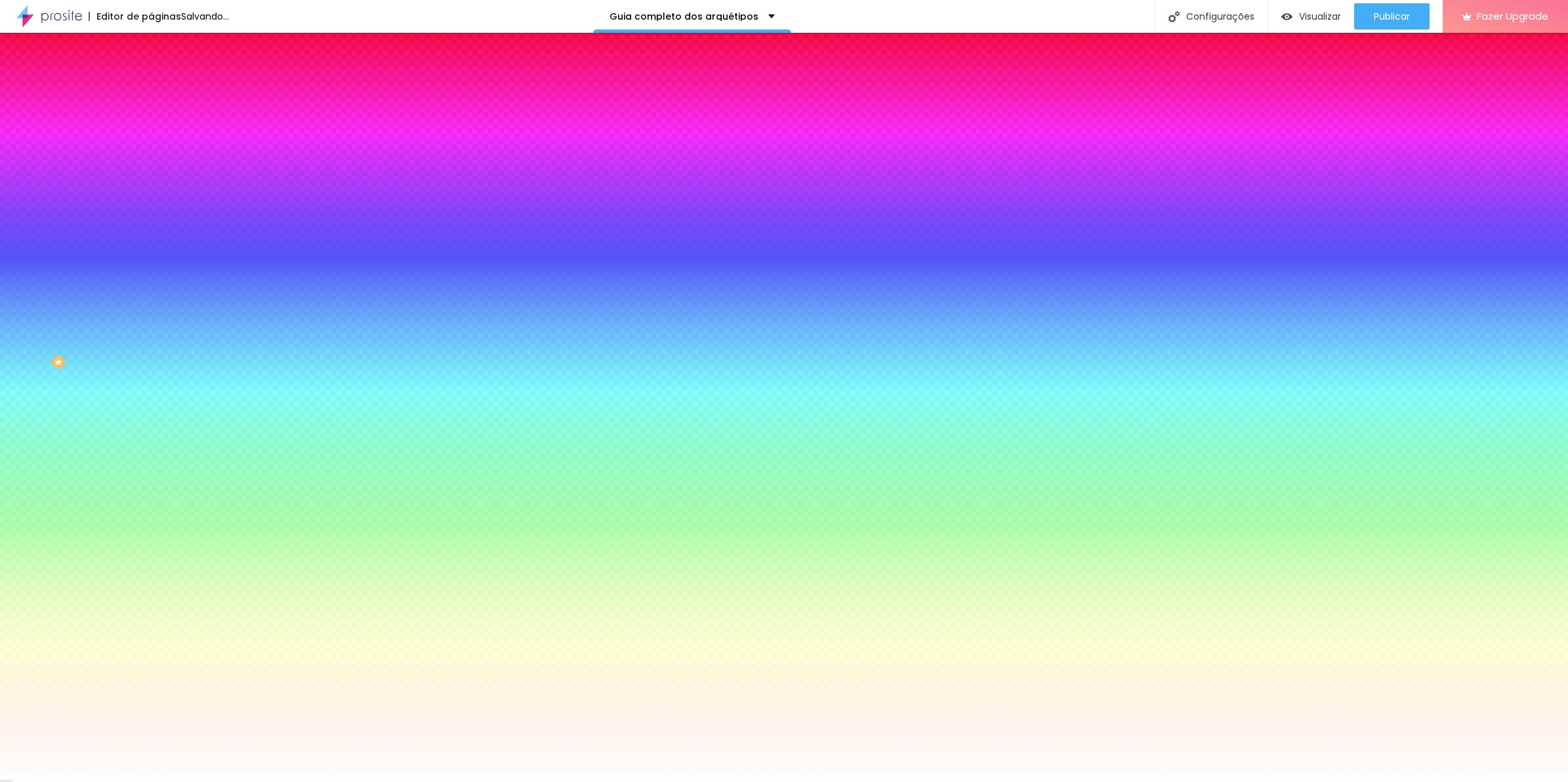
drag, startPoint x: 136, startPoint y: 221, endPoint x: 89, endPoint y: 186, distance: 58.6
type input "70"
click at [151, 220] on input "range" at bounding box center [193, 218] width 85 height 11
click at [151, 86] on li "Conteúdo" at bounding box center [227, 80] width 151 height 13
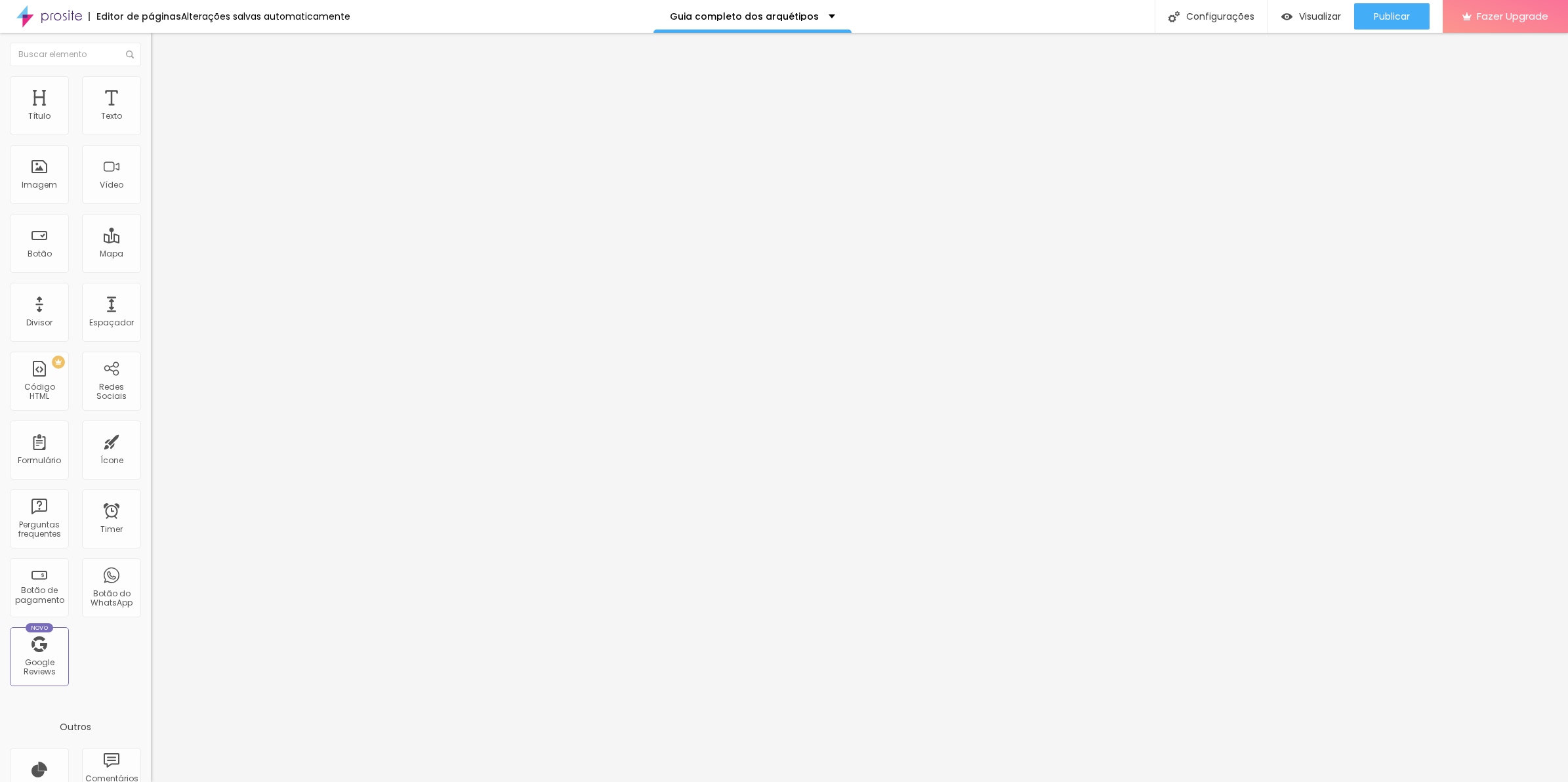
click at [151, 99] on li "Avançado" at bounding box center [227, 106] width 151 height 13
click at [151, 87] on li "Estilo" at bounding box center [227, 83] width 151 height 13
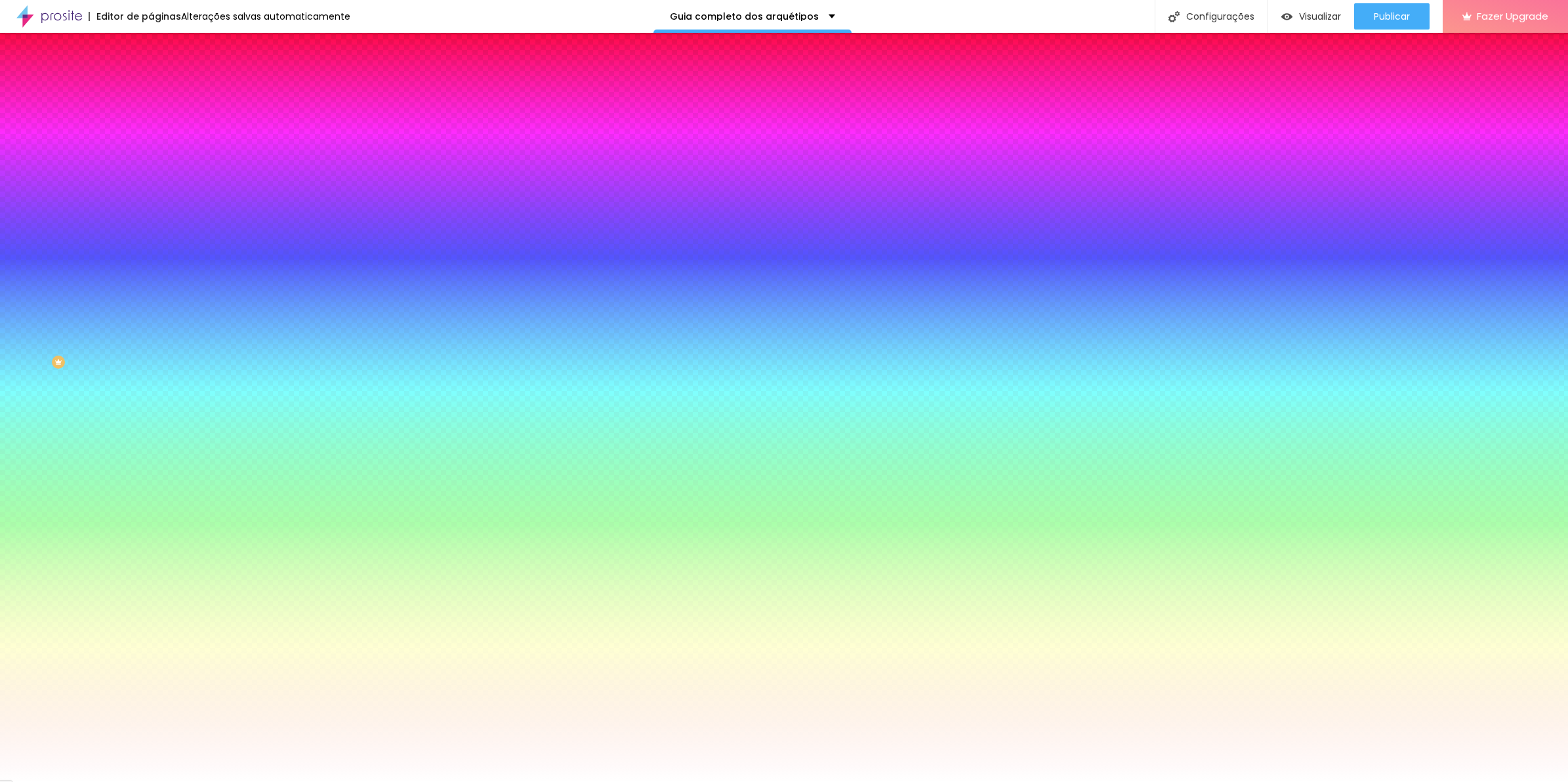
click at [151, 90] on li "Avançado" at bounding box center [227, 96] width 151 height 13
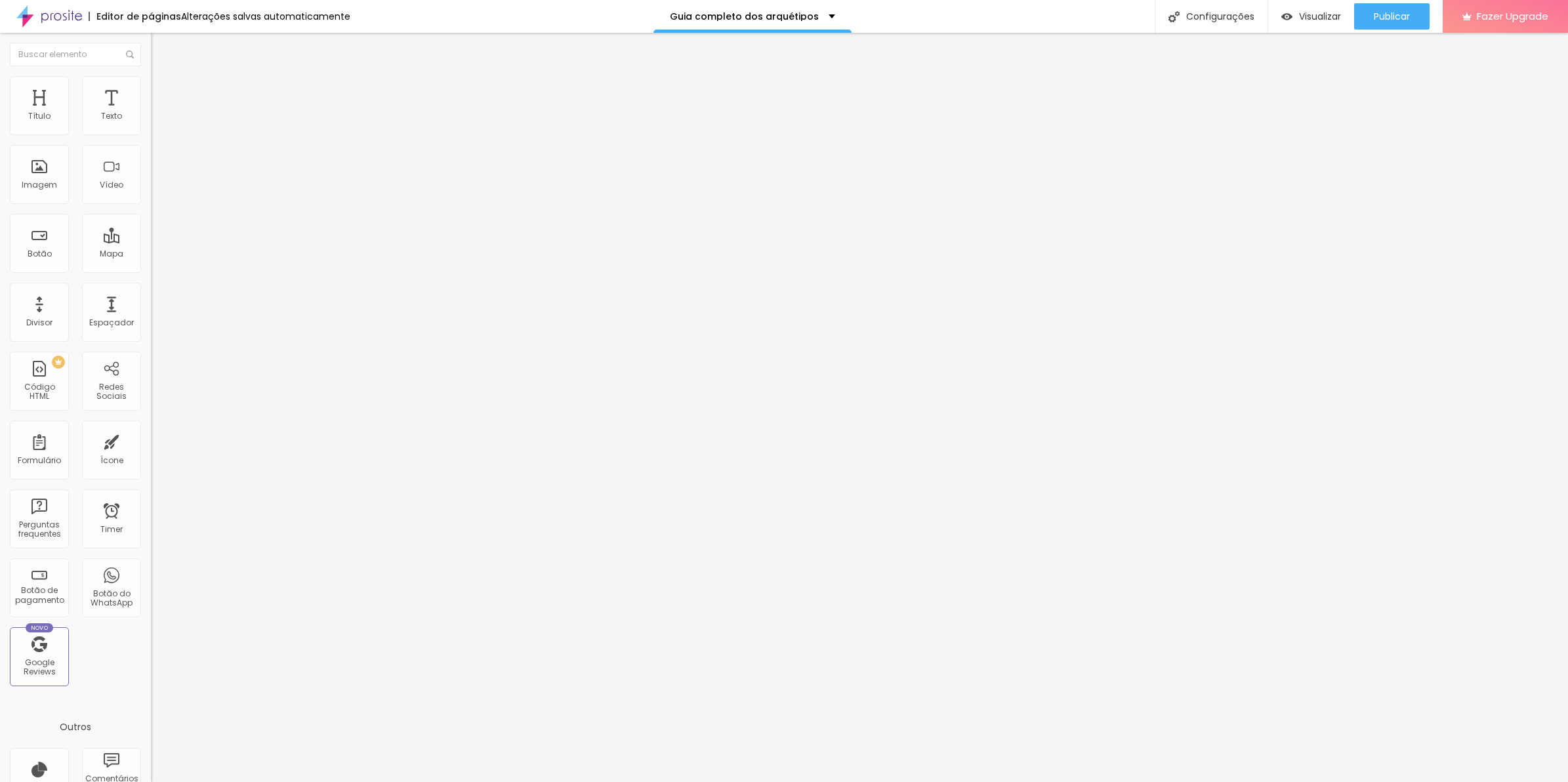
click at [151, 87] on ul "Conteúdo Estilo Avançado" at bounding box center [227, 93] width 151 height 39
click at [151, 97] on li "Estilo" at bounding box center [227, 93] width 151 height 13
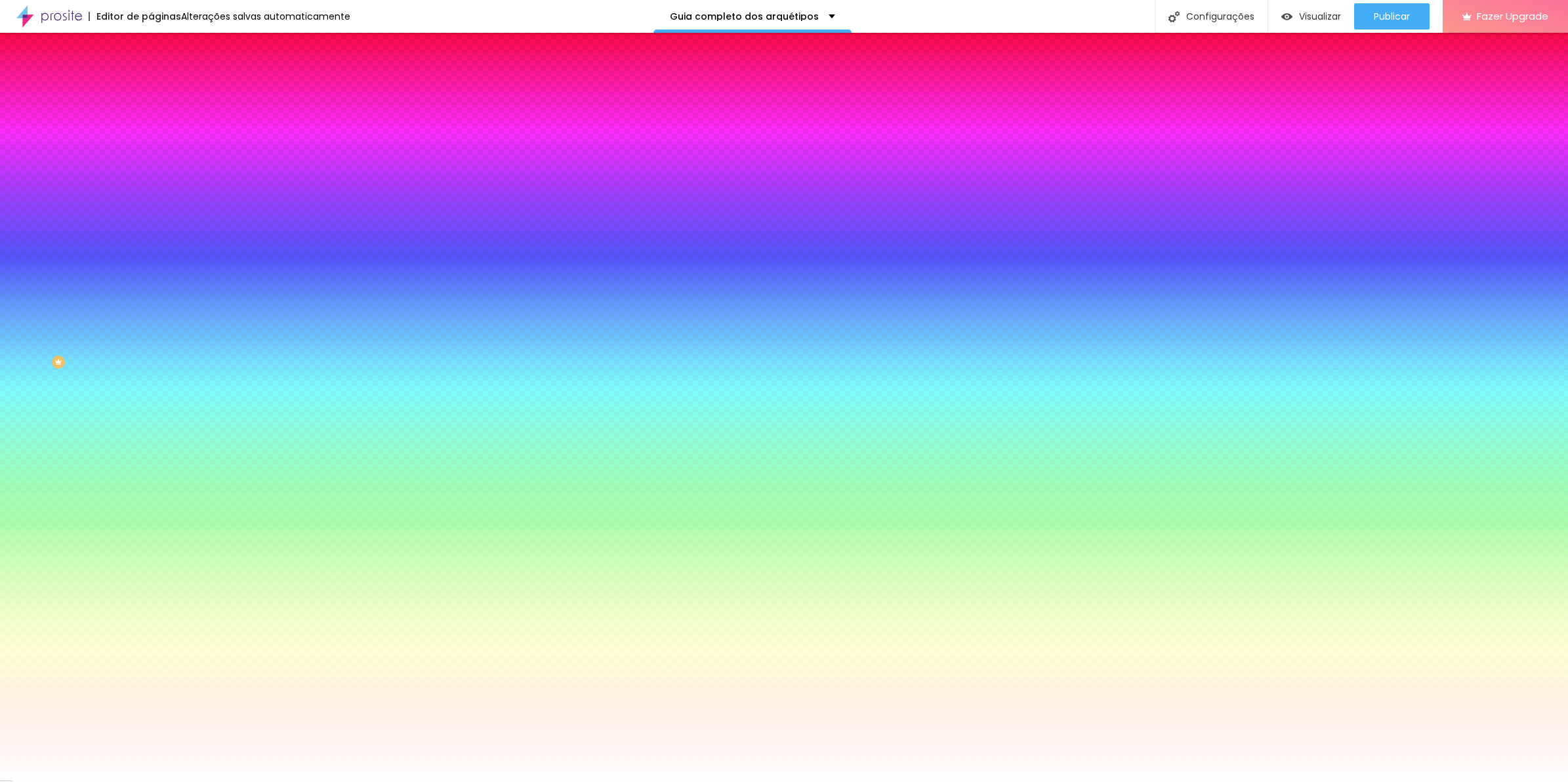
click at [151, 191] on div at bounding box center [227, 186] width 151 height 10
click at [156, 169] on img at bounding box center [160, 173] width 8 height 8
radio input "false"
radio input "true"
click at [156, 169] on img at bounding box center [160, 173] width 8 height 8
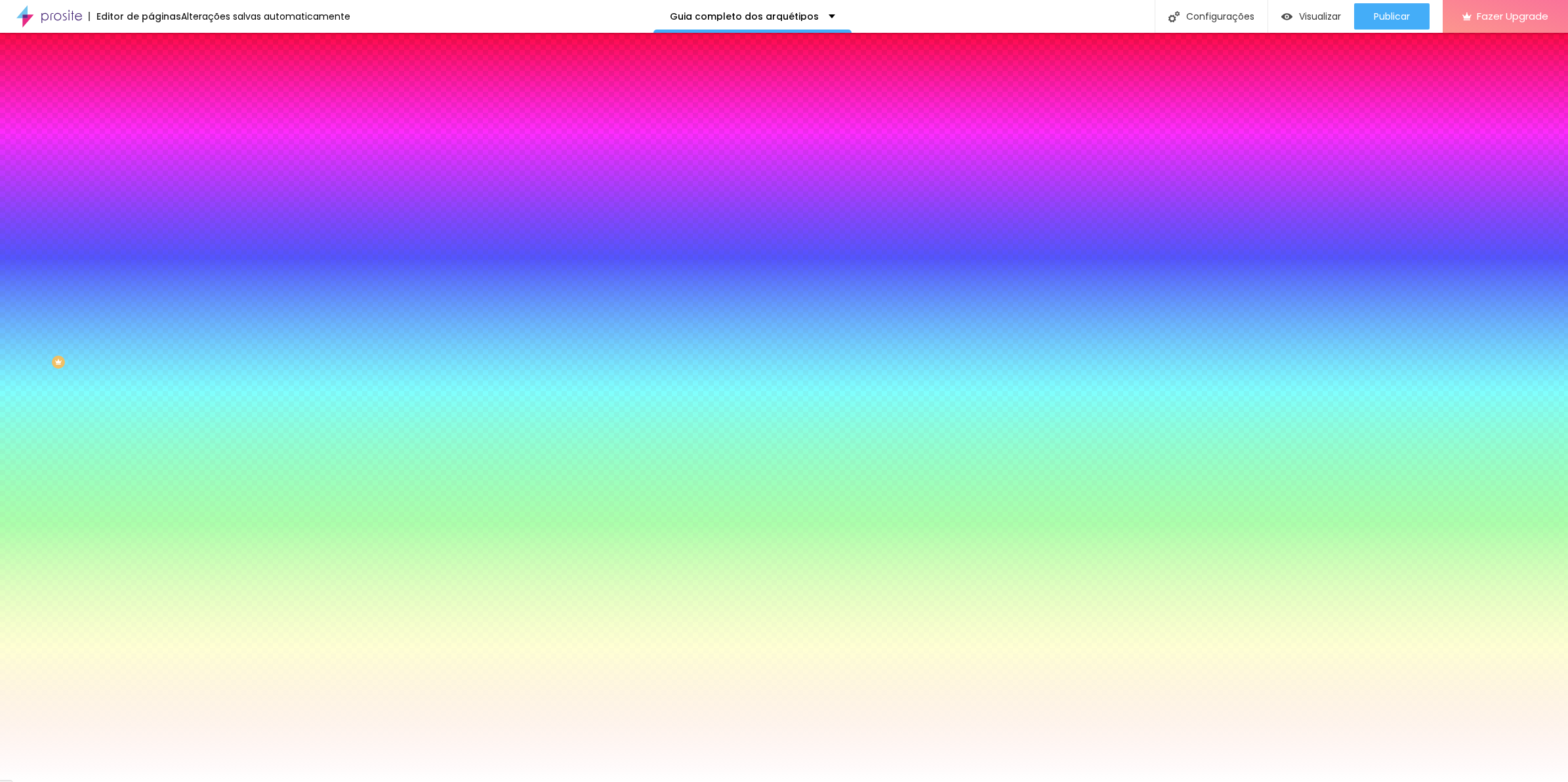
radio input "true"
radio input "false"
click at [156, 338] on icon "button" at bounding box center [160, 342] width 8 height 8
click at [141, 782] on select "AbrilFatface-Regular Actor-Regular Alegreya AlegreyaBlack [PERSON_NAME] [PERSON…" at bounding box center [71, 797] width 141 height 14
select select "Montserrat"
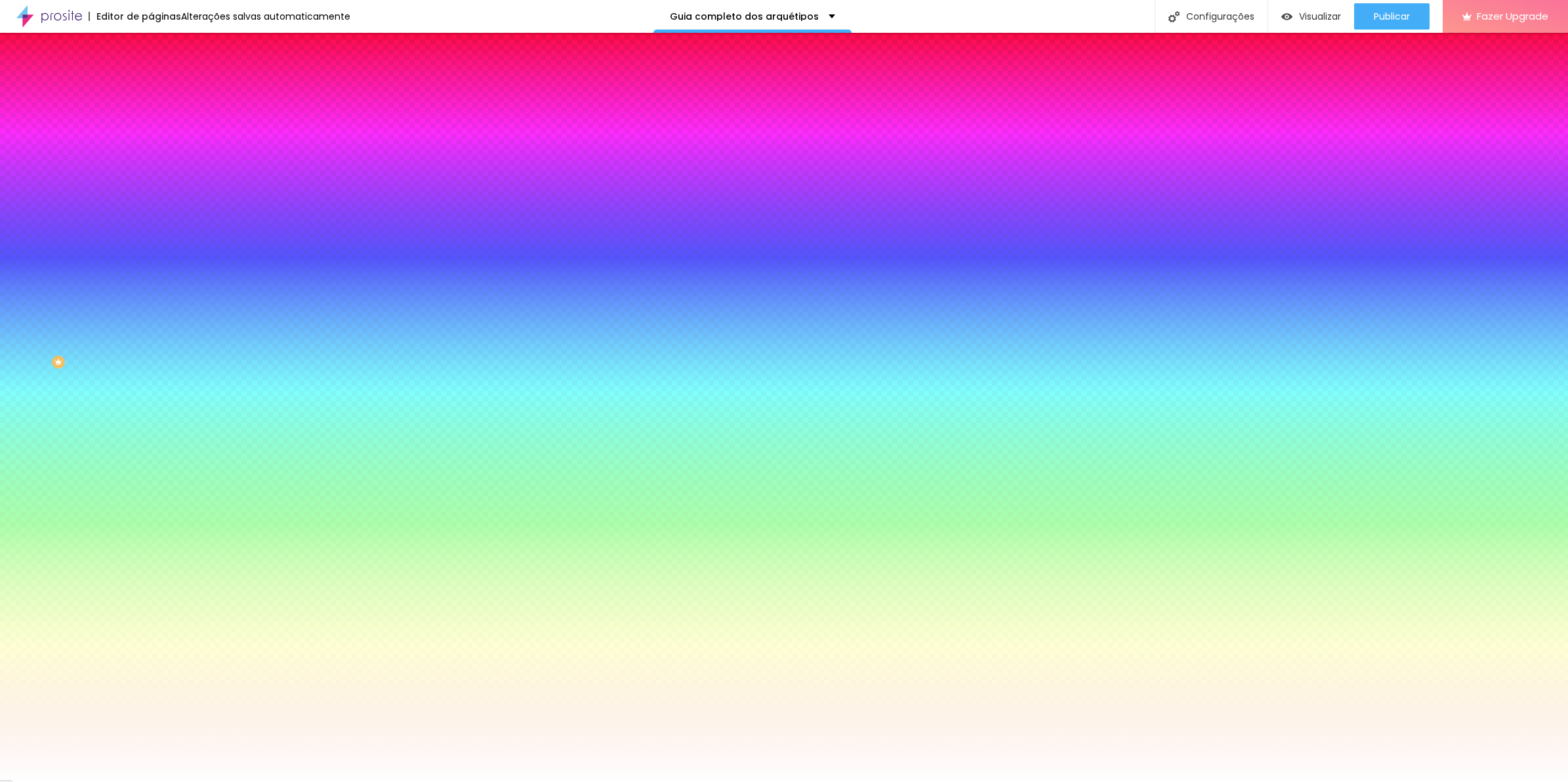
click at [140, 782] on select "AbrilFatface-Regular Actor-Regular Alegreya AlegreyaBlack [PERSON_NAME] [PERSON…" at bounding box center [71, 797] width 141 height 14
paste input "6D4E26"
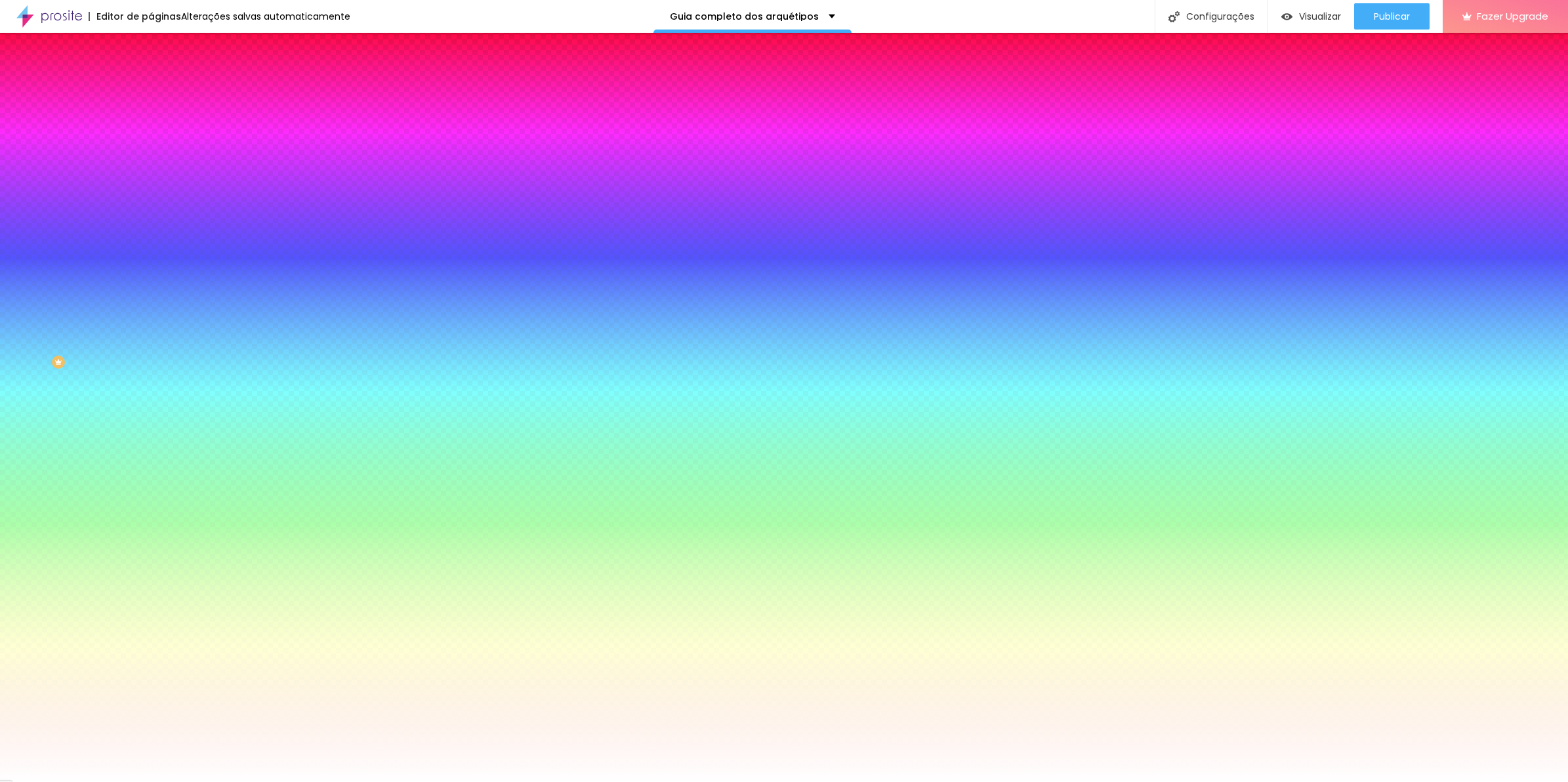
type input "#6D4E26"
type input "8"
type input "2"
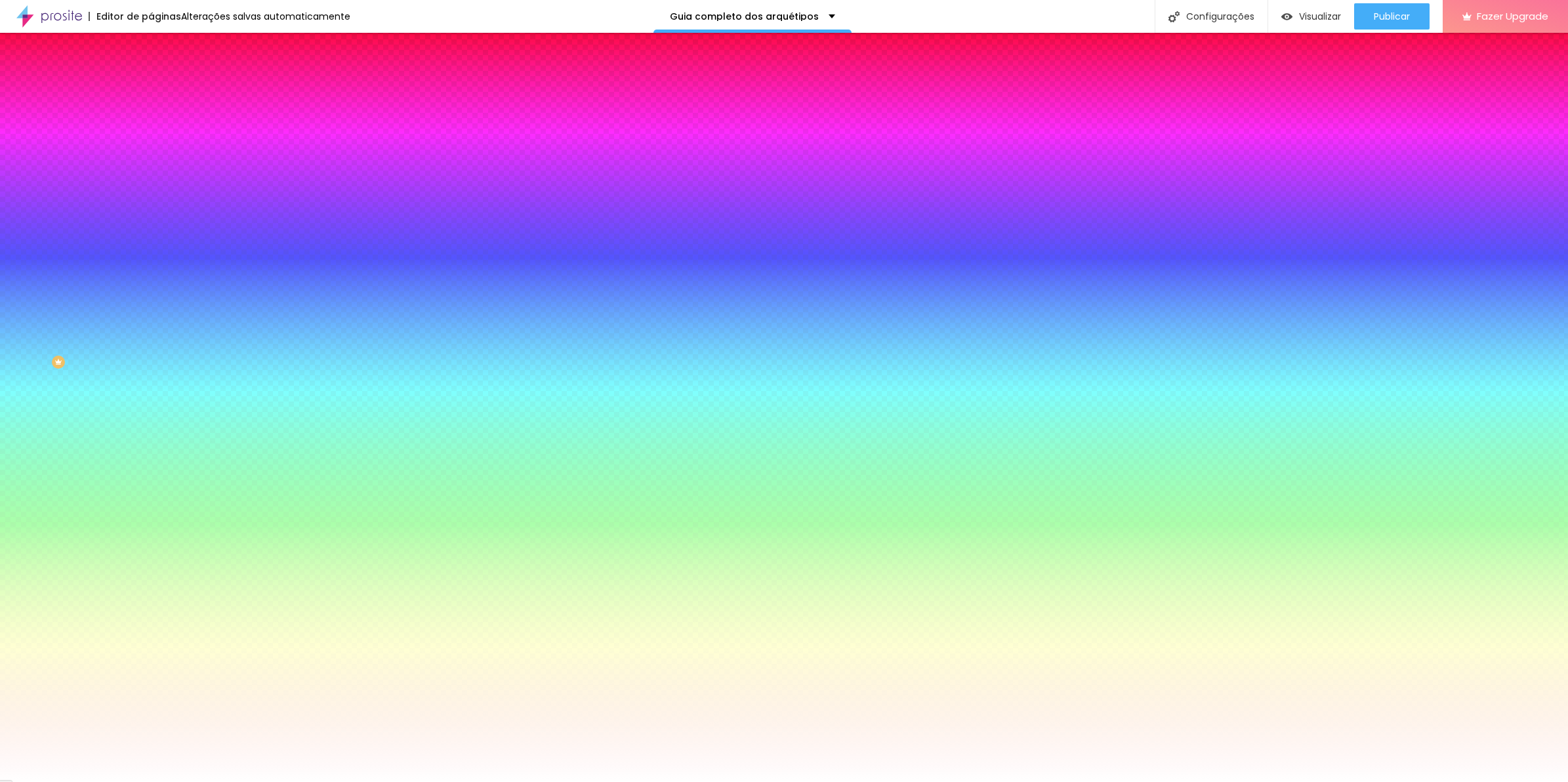
type input "20"
click at [138, 782] on div at bounding box center [784, 782] width 1568 height 0
click at [151, 336] on button "button" at bounding box center [160, 343] width 18 height 14
click at [108, 782] on div at bounding box center [784, 782] width 1568 height 0
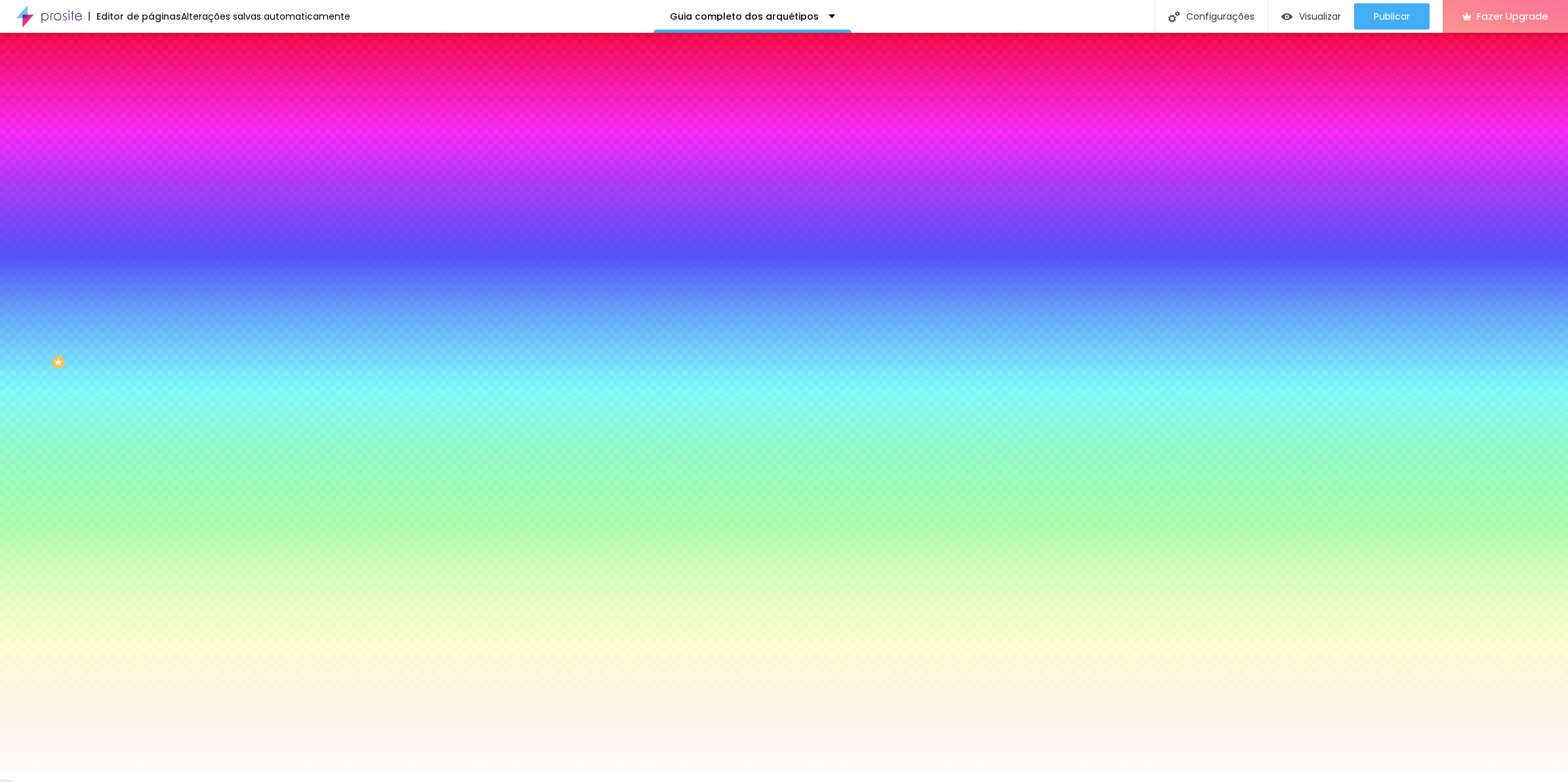
click at [156, 426] on icon "button" at bounding box center [160, 422] width 8 height 8
click at [141, 782] on select "AbrilFatface-Regular Actor-Regular Alegreya AlegreyaBlack [PERSON_NAME] [PERSON…" at bounding box center [71, 797] width 141 height 14
select select "Montserrat"
click at [140, 782] on select "AbrilFatface-Regular Actor-Regular Alegreya AlegreyaBlack [PERSON_NAME] [PERSON…" at bounding box center [71, 797] width 141 height 14
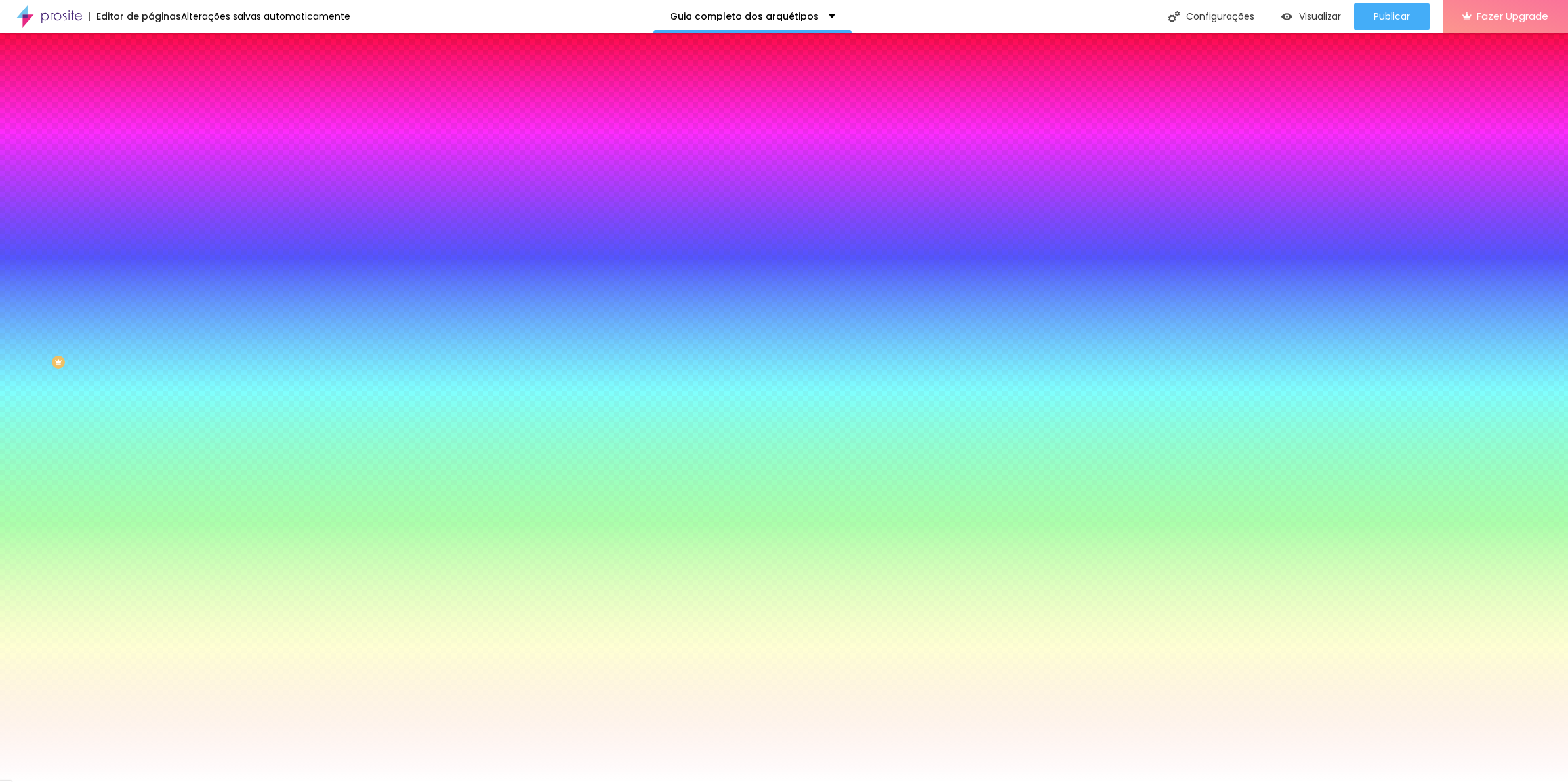
paste input "6D4E2"
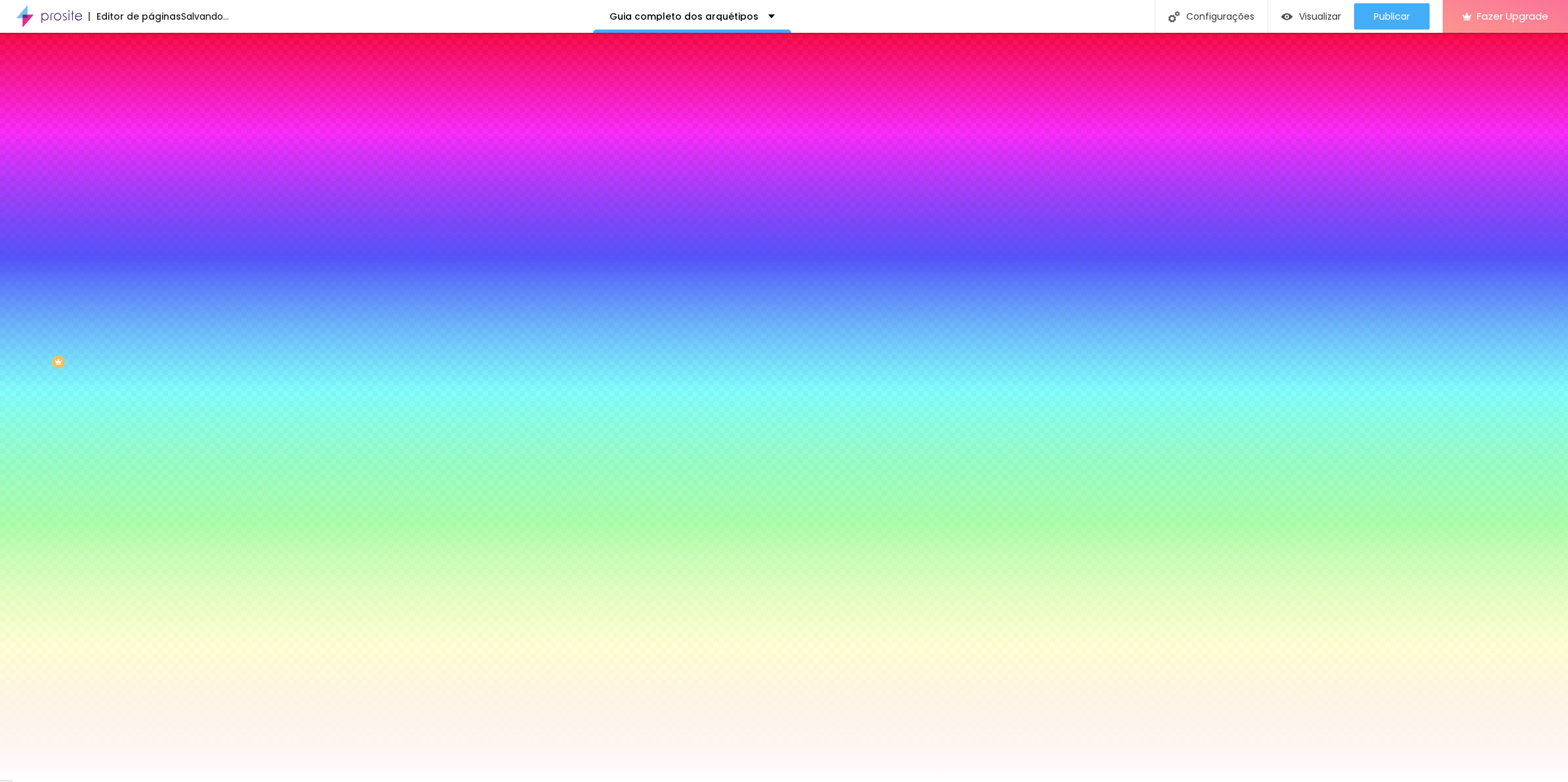
type input "#6D4E26"
click at [755, 782] on div at bounding box center [784, 782] width 1568 height 0
click at [151, 430] on button "button" at bounding box center [160, 423] width 18 height 14
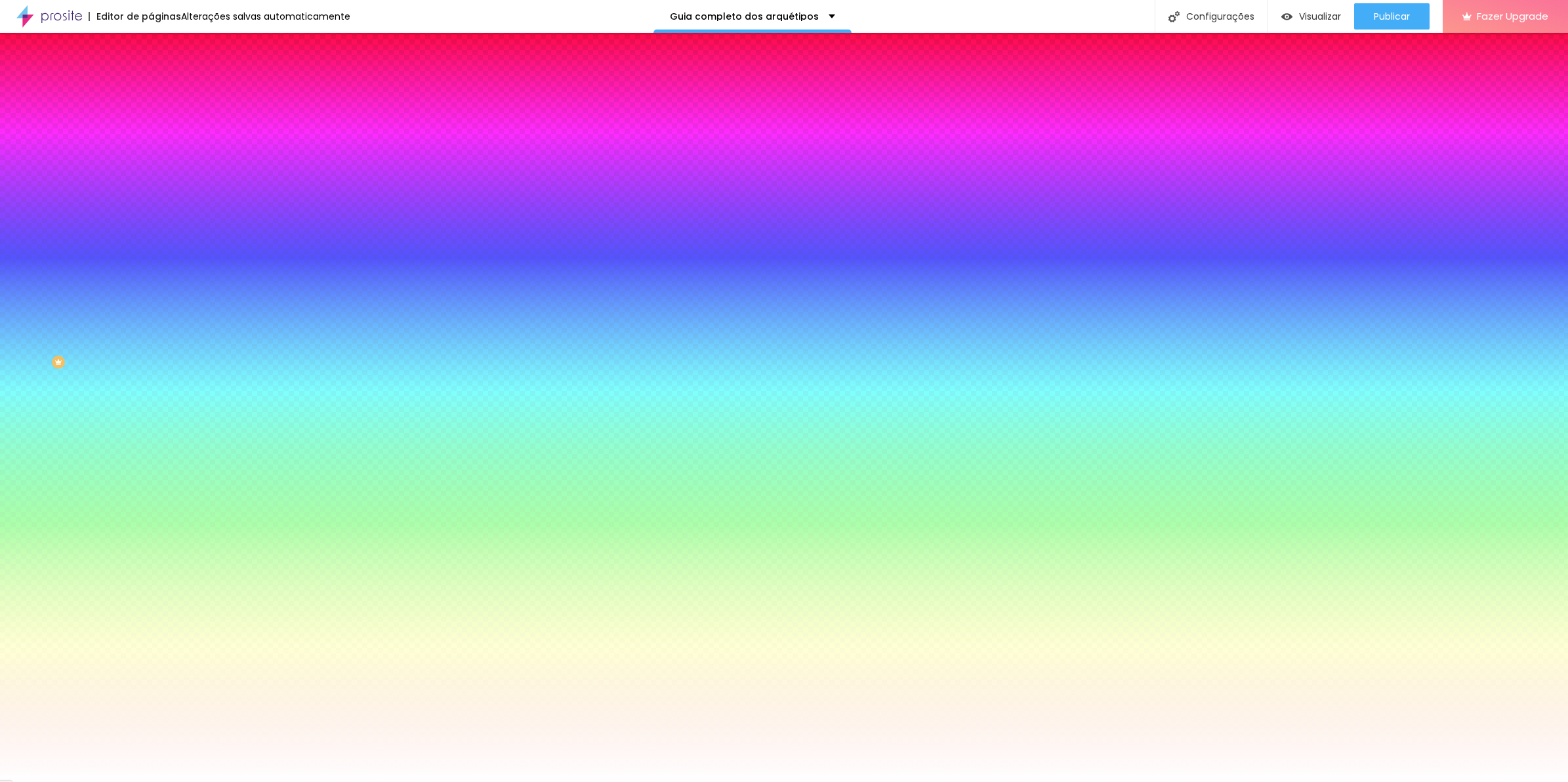
type input "#000000"
drag, startPoint x: 202, startPoint y: 654, endPoint x: 128, endPoint y: 717, distance: 97.2
click at [128, 717] on body "Editor de páginas Alterações salvas automaticamente Guia completo dos arquétipo…" at bounding box center [784, 391] width 1568 height 782
type input "15"
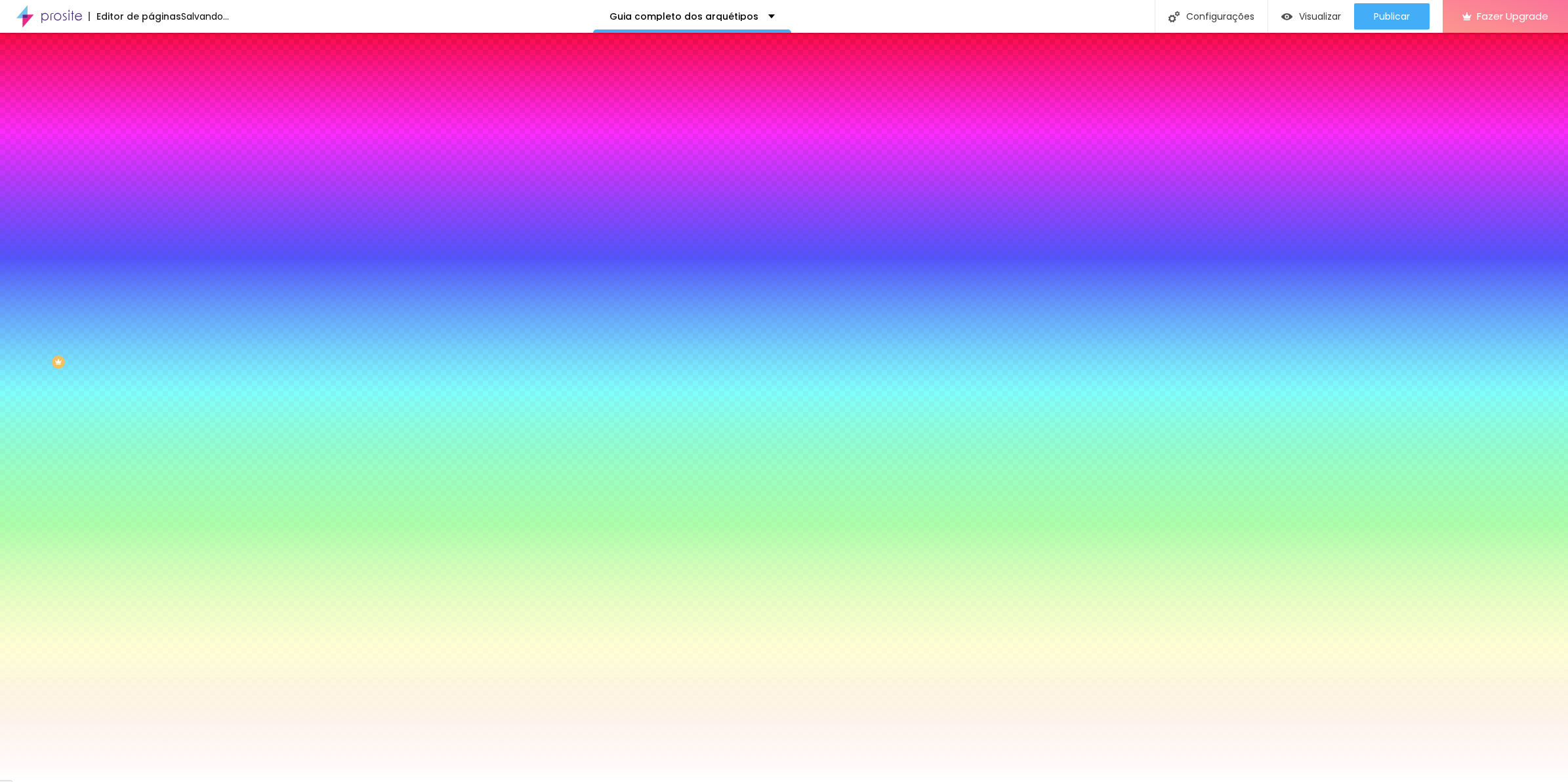
type input "15"
drag, startPoint x: 128, startPoint y: 717, endPoint x: 208, endPoint y: 521, distance: 211.7
type input "16"
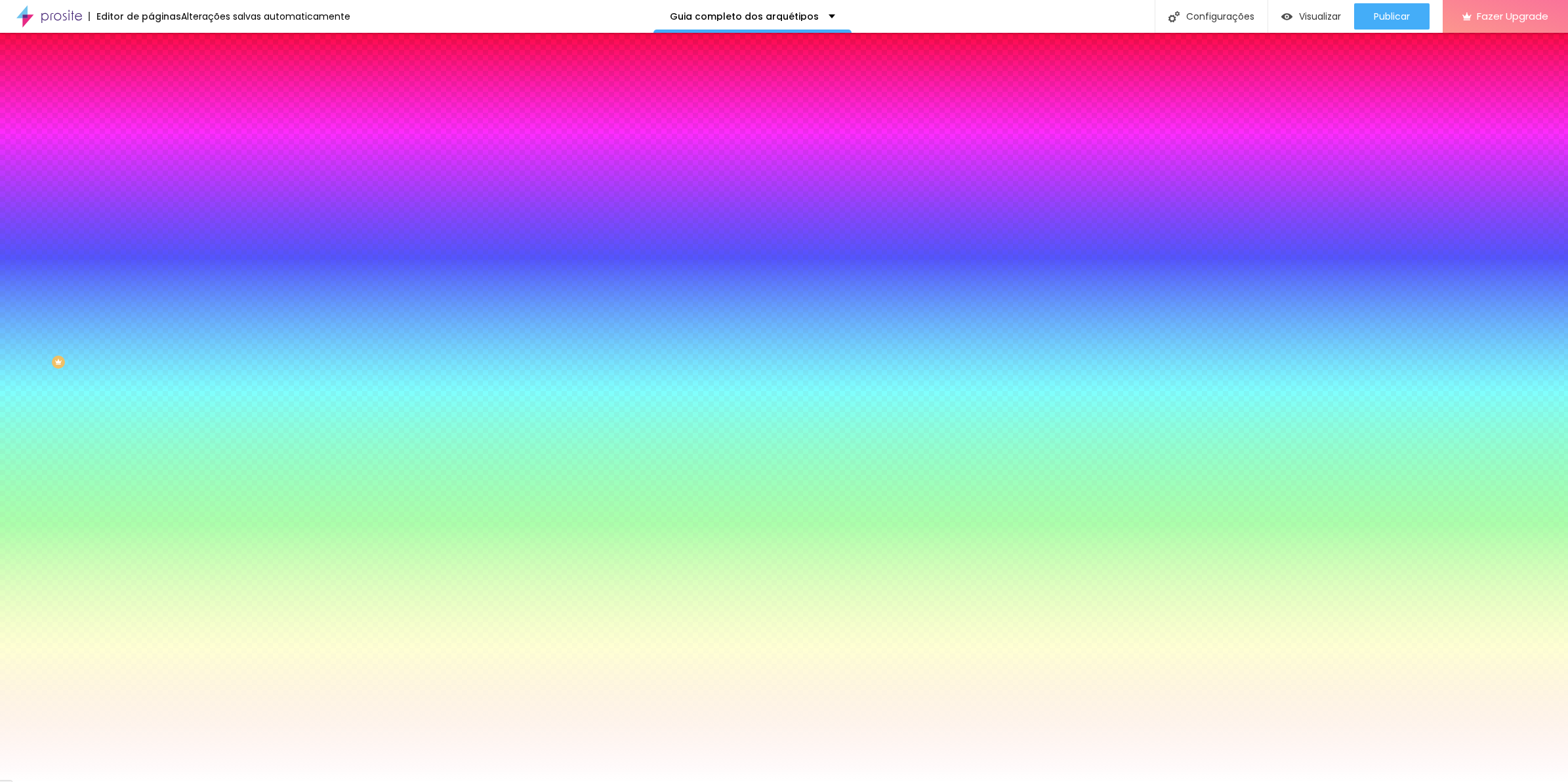
type input "17"
type input "18"
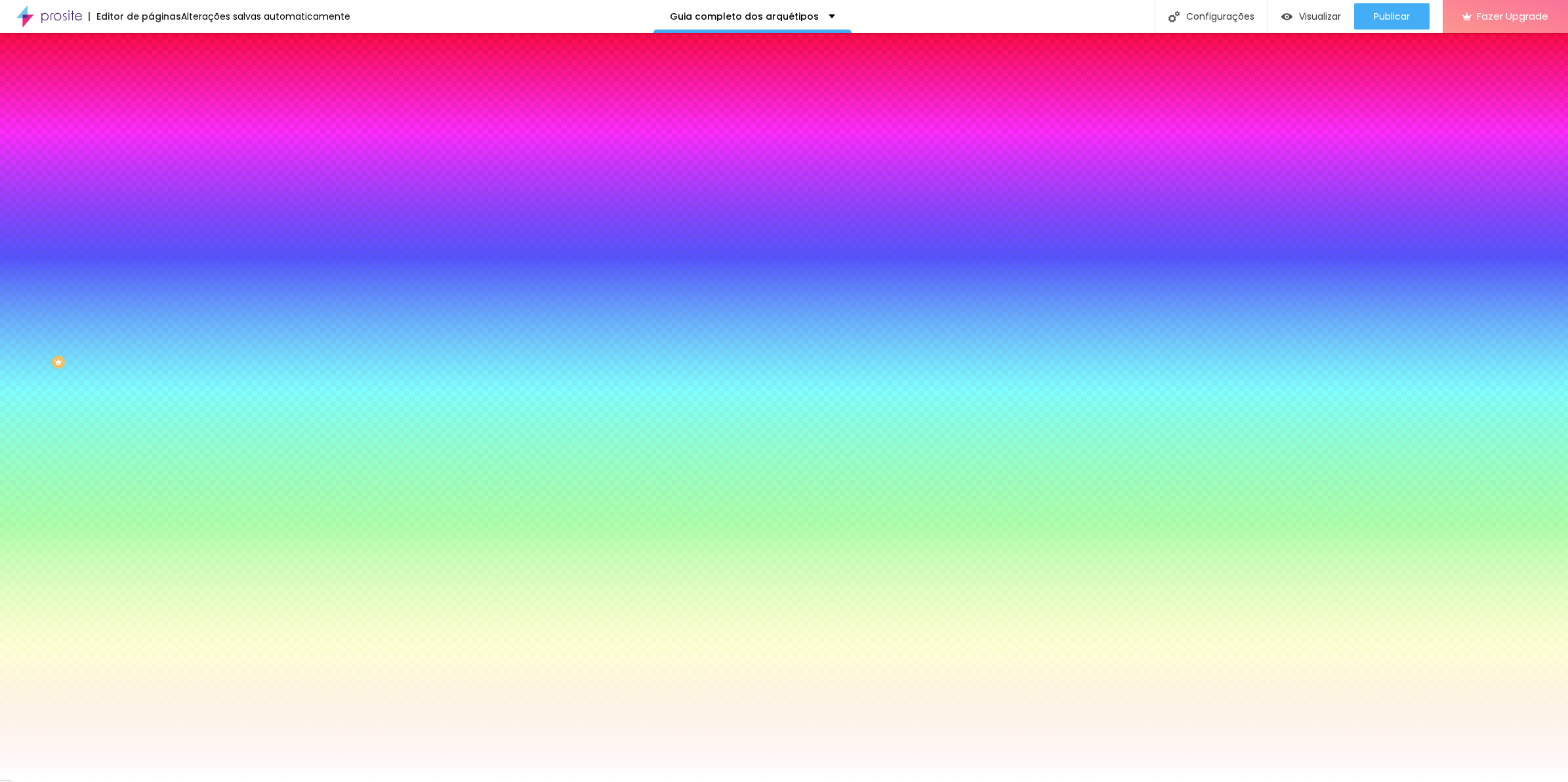
type input "21"
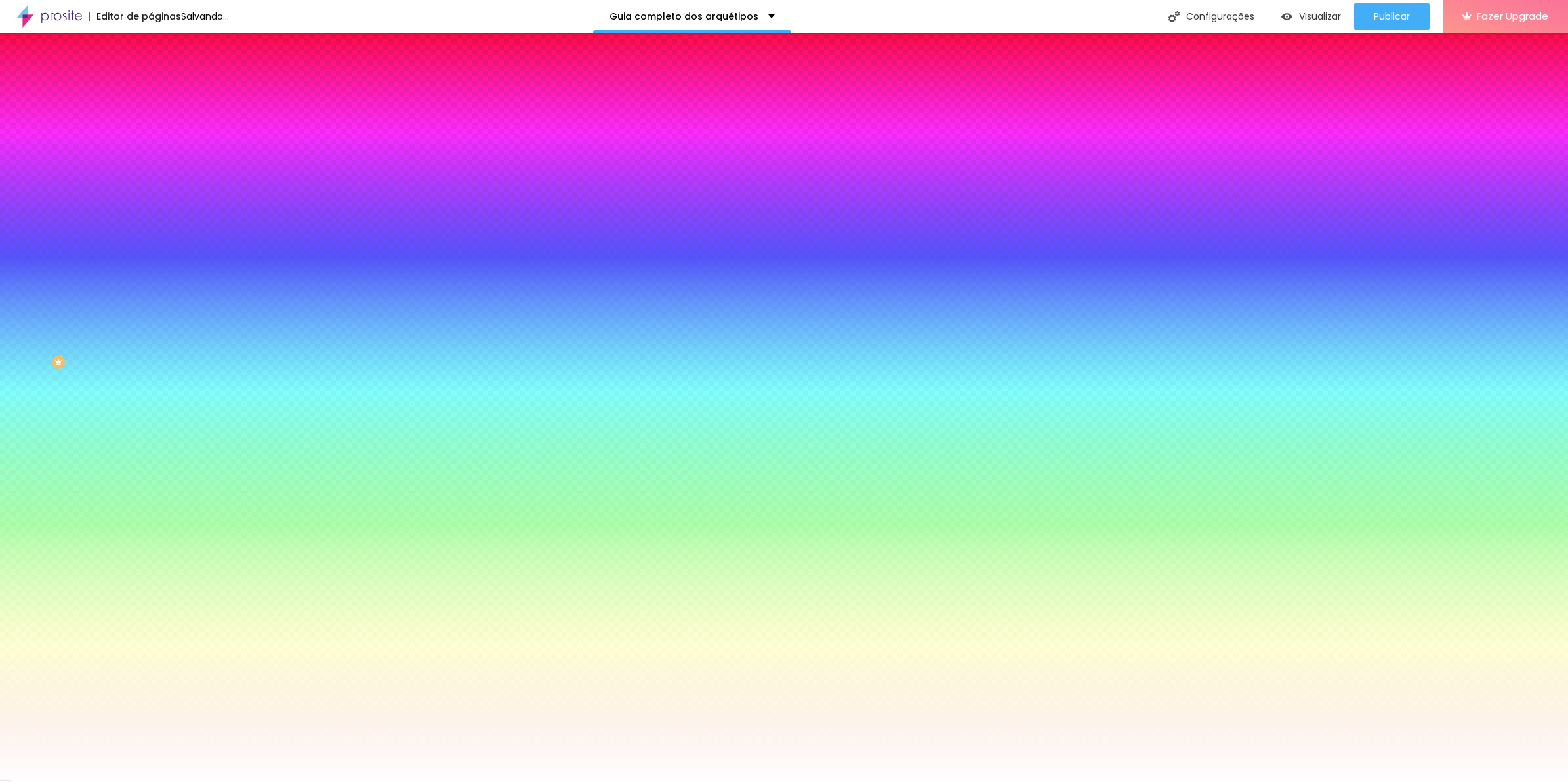
type input "8"
type input "1"
type input "18"
click at [561, 782] on div at bounding box center [784, 782] width 1568 height 0
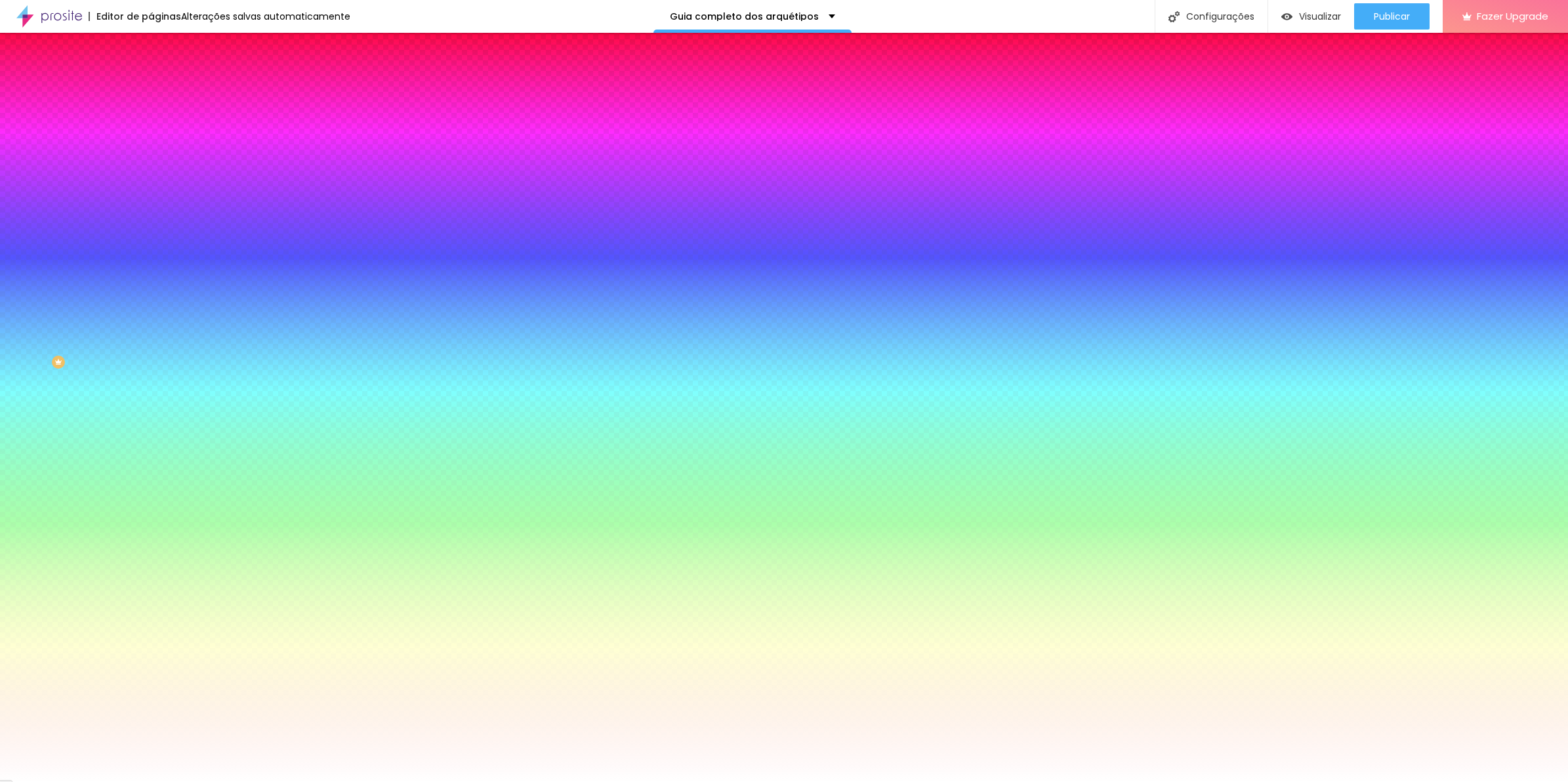
click at [151, 372] on input "#F8F8F8" at bounding box center [230, 379] width 158 height 13
click at [151, 372] on div at bounding box center [227, 372] width 151 height 0
drag, startPoint x: 53, startPoint y: 417, endPoint x: -3, endPoint y: 354, distance: 84.3
click at [0, 354] on html "Editor de páginas Alterações salvas automaticamente Guia completo dos arquétipo…" at bounding box center [784, 391] width 1568 height 782
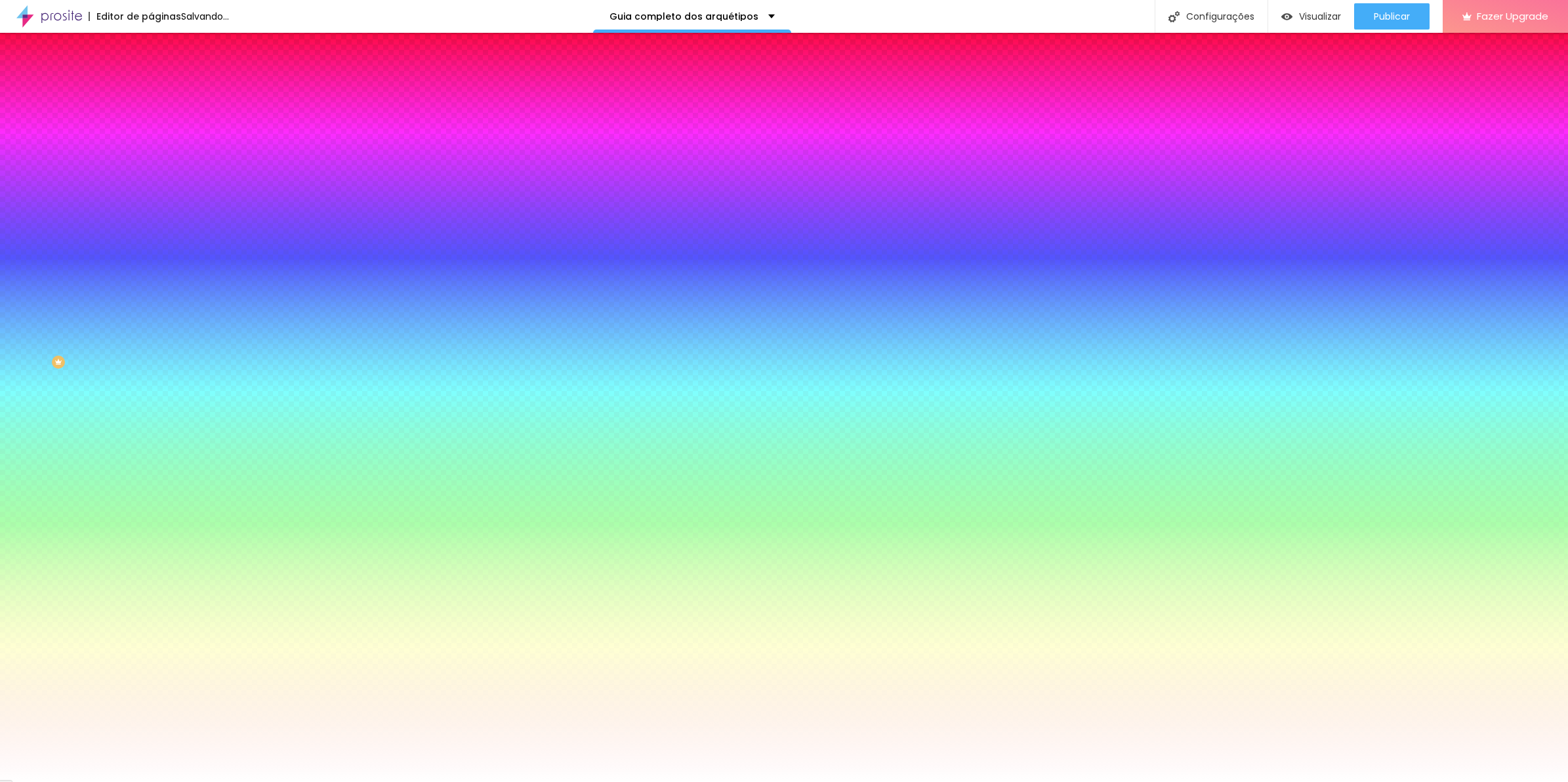
drag, startPoint x: -3, startPoint y: 354, endPoint x: 119, endPoint y: 366, distance: 122.6
click at [151, 372] on input "#FFFFFF" at bounding box center [230, 379] width 158 height 13
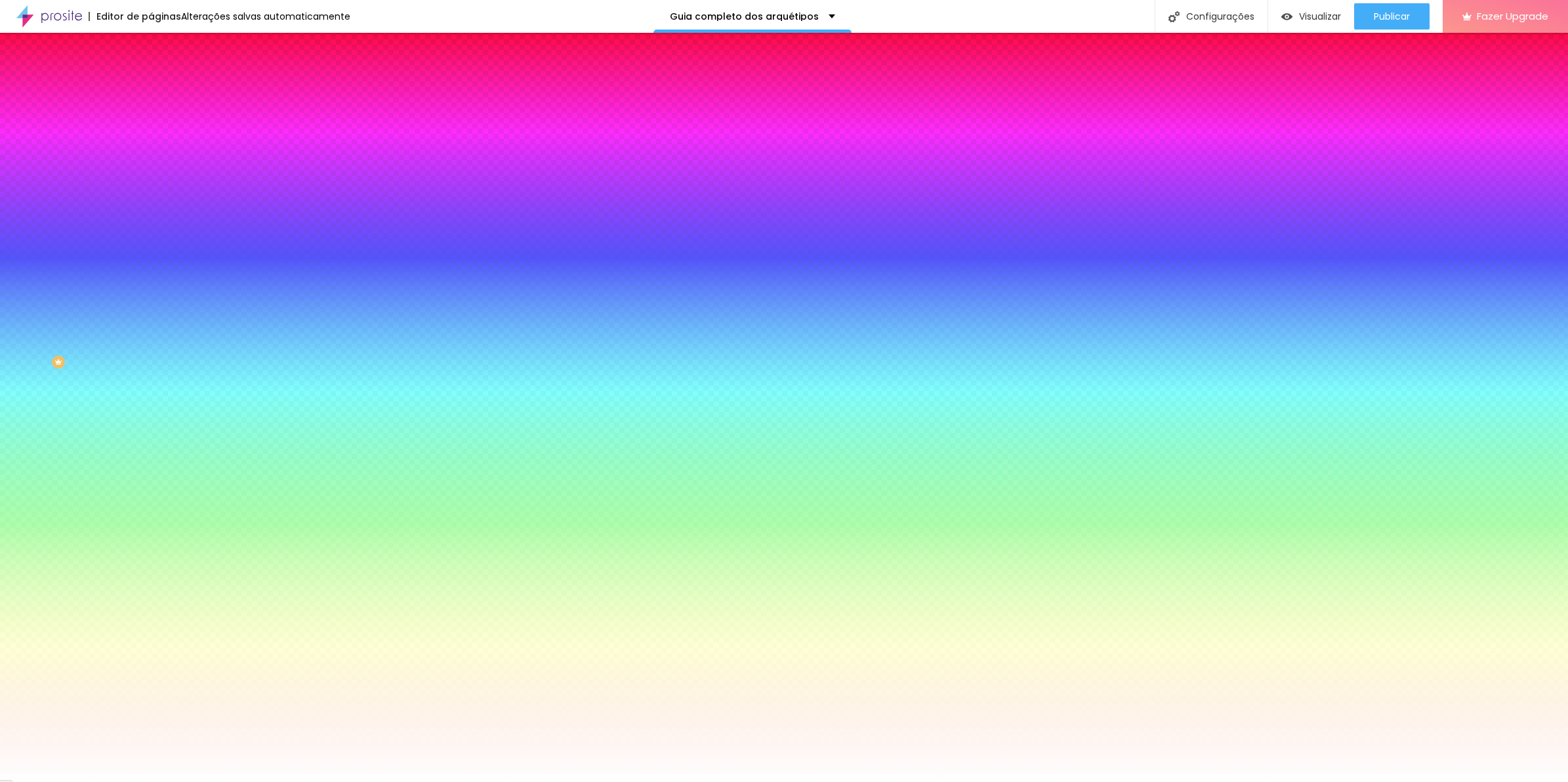
click at [151, 452] on div at bounding box center [227, 452] width 151 height 0
drag, startPoint x: 21, startPoint y: 493, endPoint x: -2, endPoint y: 454, distance: 45.3
click at [0, 454] on html "Editor de páginas Alterações salvas automaticamente Guia completo dos arquétipo…" at bounding box center [784, 391] width 1568 height 782
click at [151, 490] on span "Seta" at bounding box center [160, 485] width 18 height 12
click at [151, 509] on div "Abrir" at bounding box center [227, 505] width 151 height 8
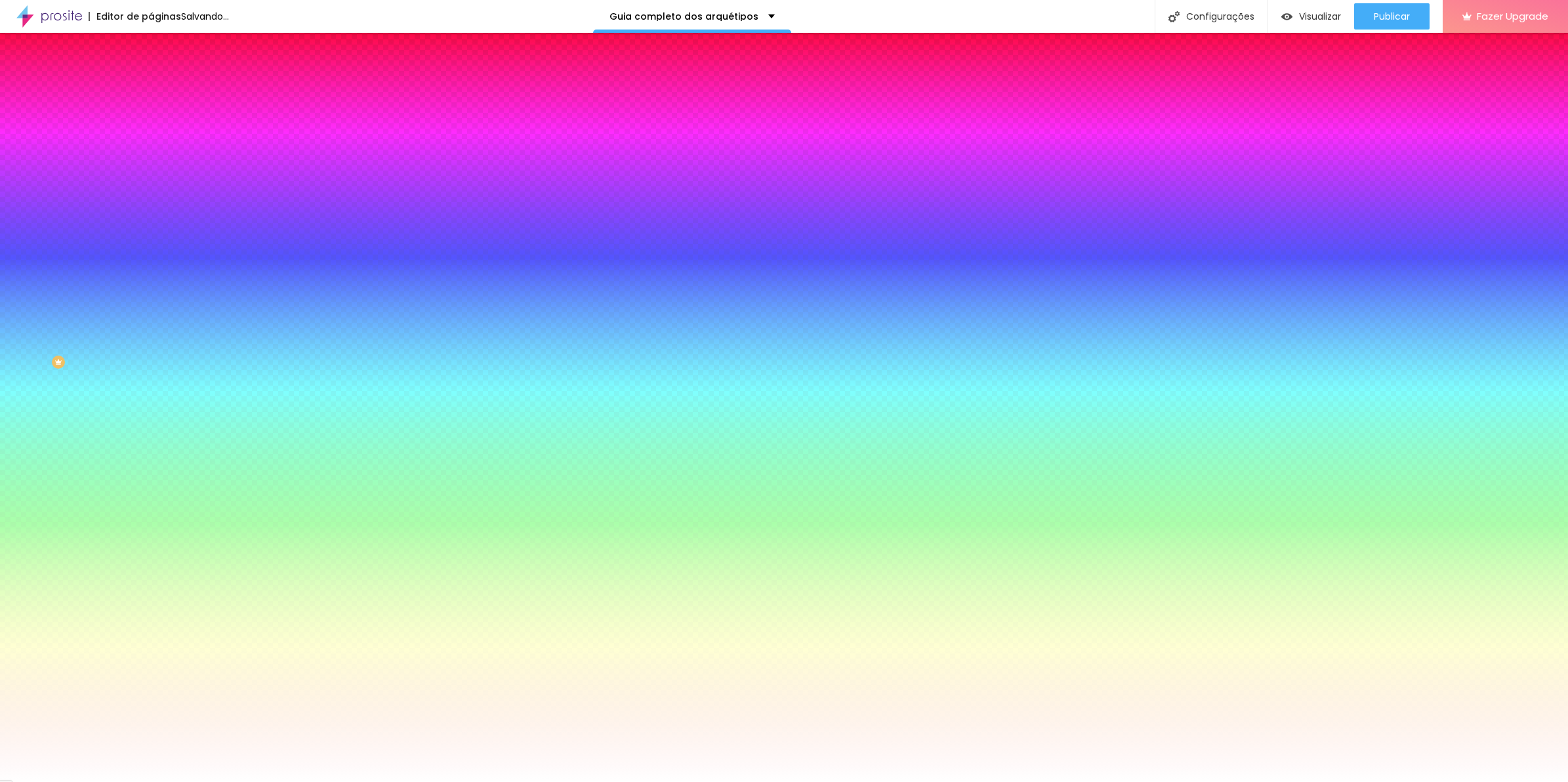
click at [151, 509] on div "Abrir" at bounding box center [227, 503] width 151 height 12
click at [151, 497] on div "Seta" at bounding box center [227, 493] width 151 height 8
click at [151, 527] on span "Direita" at bounding box center [163, 521] width 25 height 12
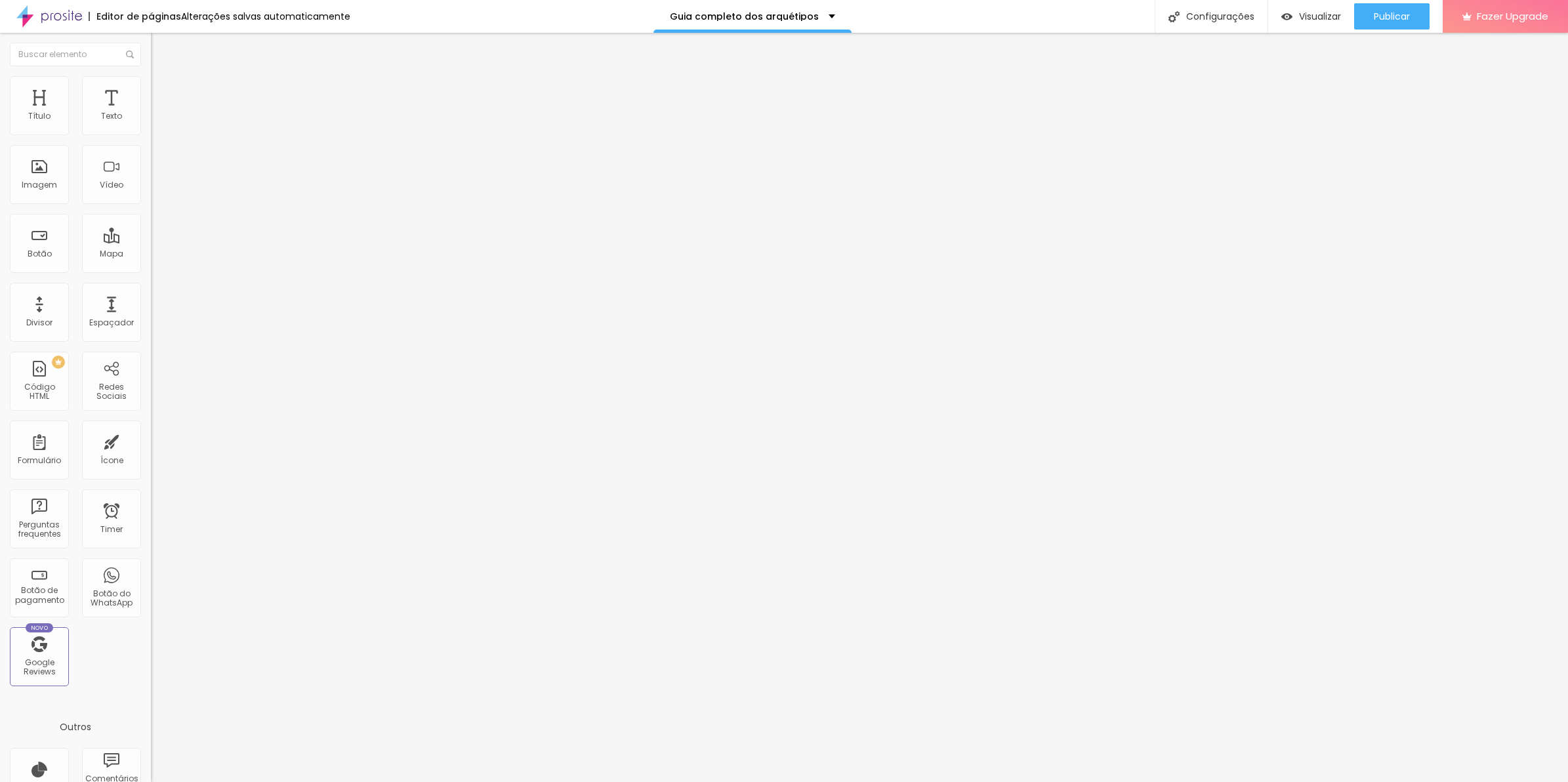
click at [163, 105] on span "Avançado" at bounding box center [184, 108] width 44 height 12
click at [163, 101] on span "Estilo" at bounding box center [172, 95] width 21 height 12
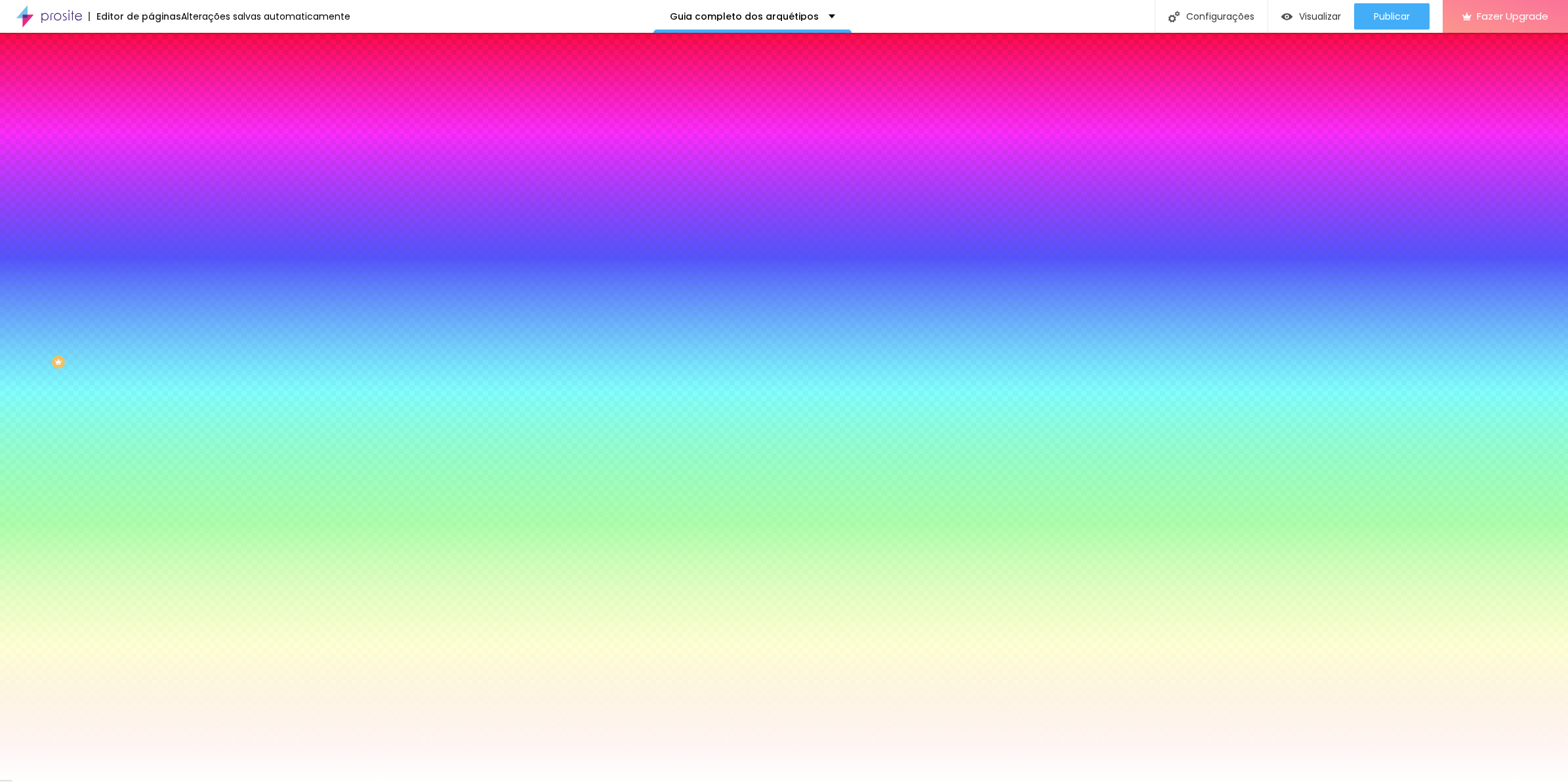
click at [156, 250] on icon "button" at bounding box center [160, 254] width 8 height 8
drag, startPoint x: 174, startPoint y: 333, endPoint x: 139, endPoint y: 330, distance: 35.1
drag, startPoint x: 151, startPoint y: 297, endPoint x: 195, endPoint y: 300, distance: 44.1
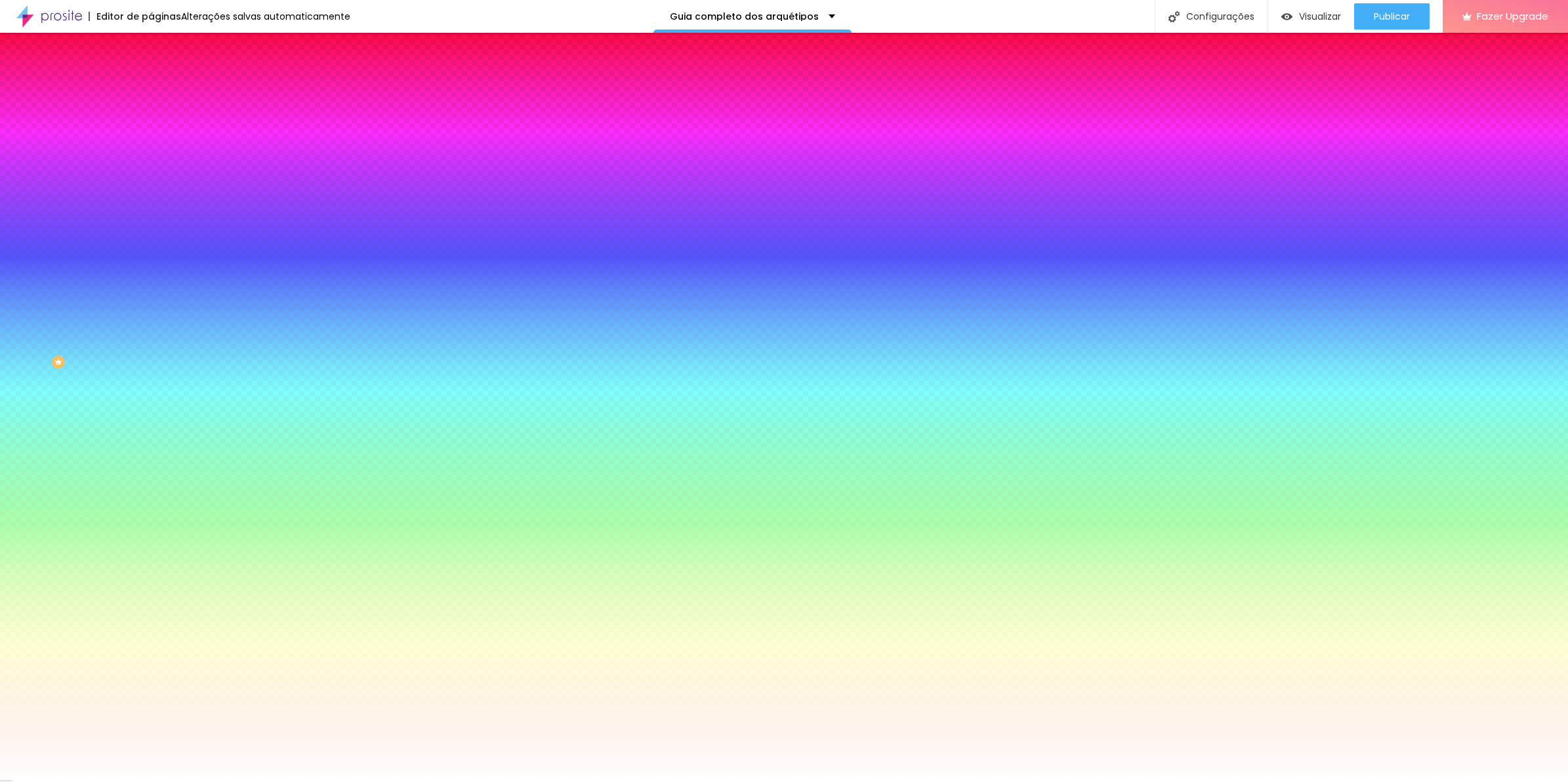
click at [96, 782] on div at bounding box center [784, 782] width 1568 height 0
click at [156, 169] on img at bounding box center [160, 173] width 8 height 8
click at [151, 135] on button at bounding box center [160, 127] width 18 height 14
click at [163, 103] on span "Avançado" at bounding box center [184, 108] width 44 height 12
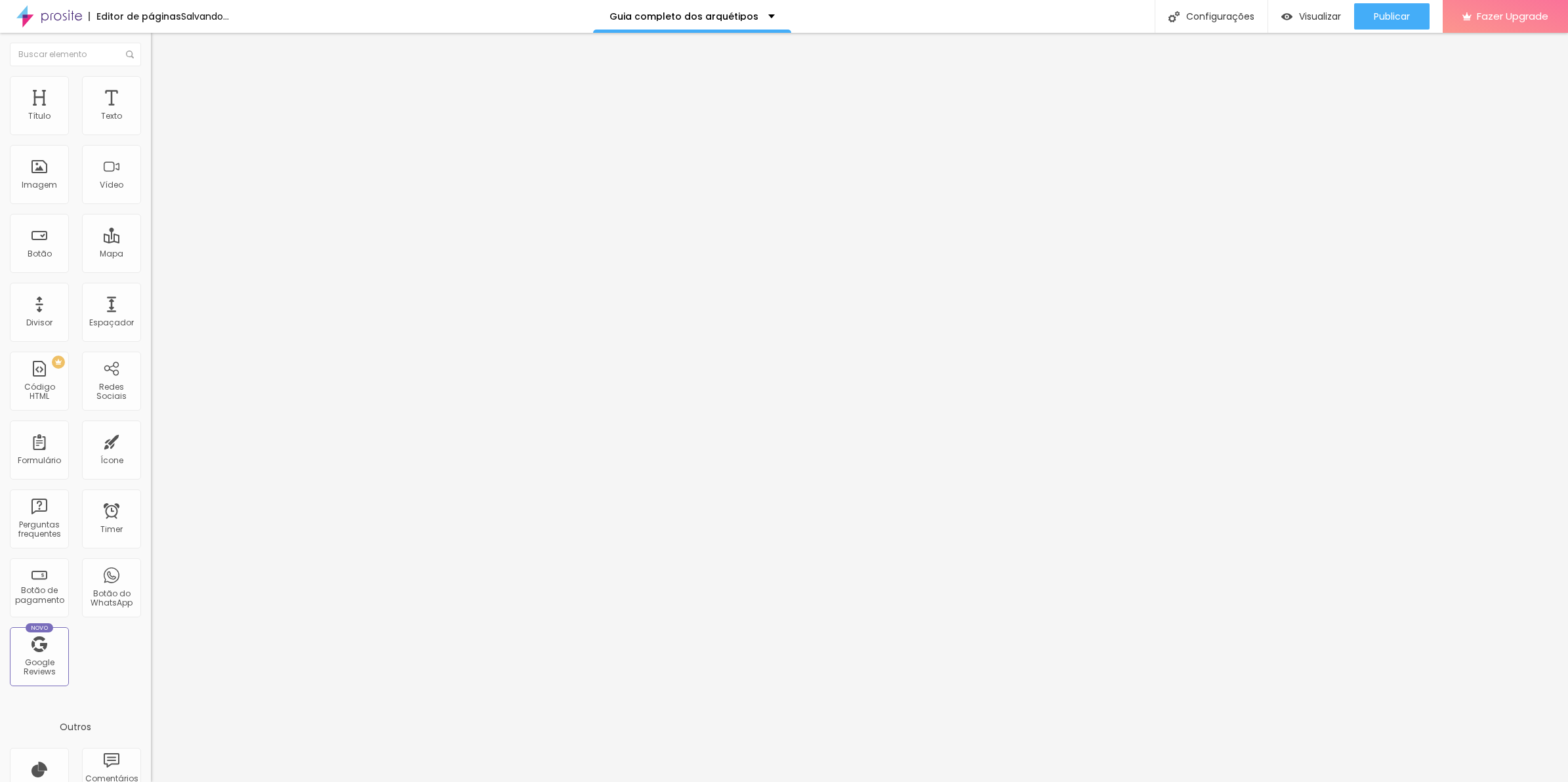
drag, startPoint x: 31, startPoint y: 168, endPoint x: 5, endPoint y: 172, distance: 26.3
click at [151, 451] on input "range" at bounding box center [193, 456] width 85 height 11
click at [151, 90] on img at bounding box center [157, 92] width 11 height 12
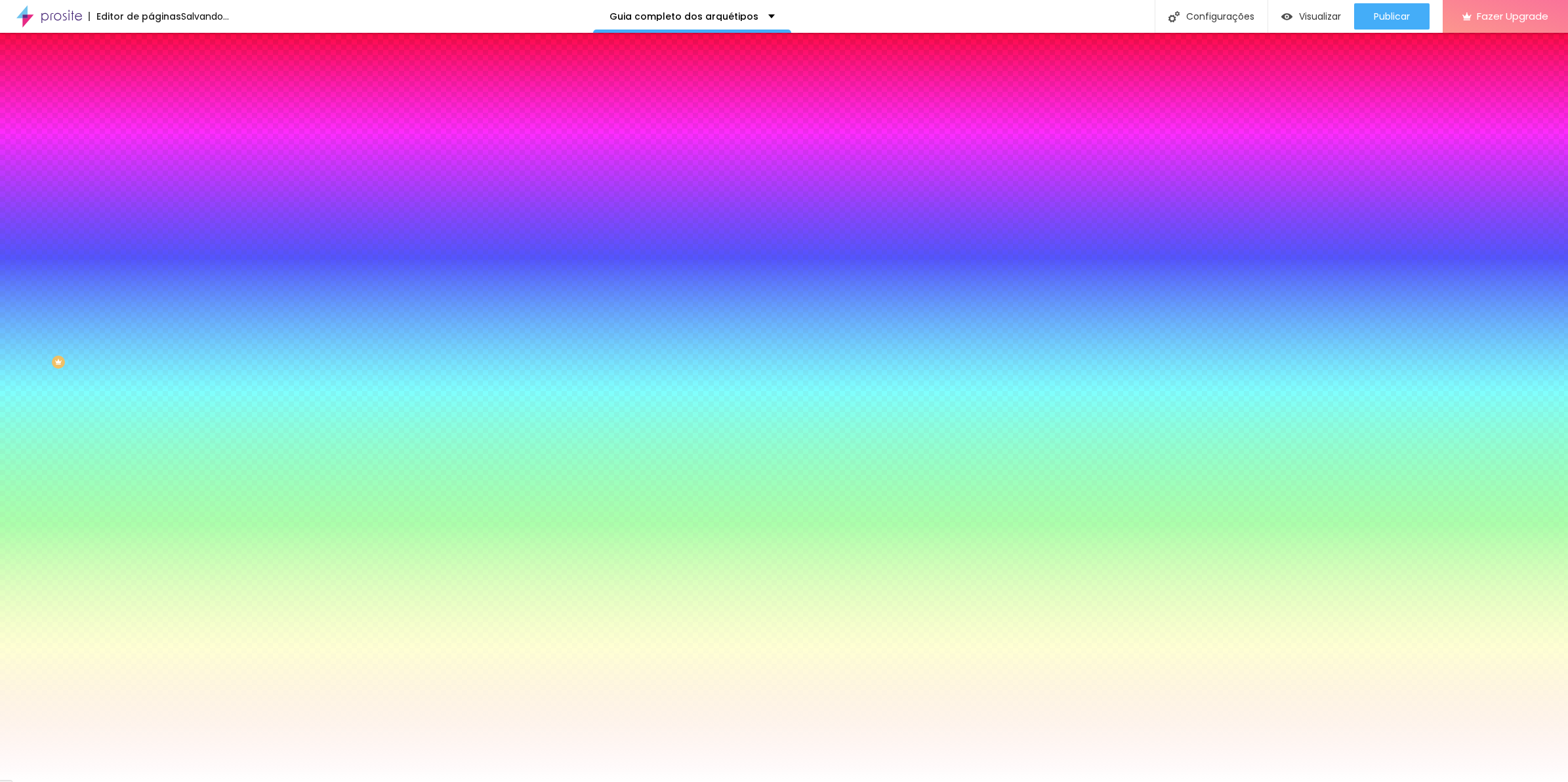
click at [151, 86] on li "Conteúdo" at bounding box center [227, 80] width 151 height 13
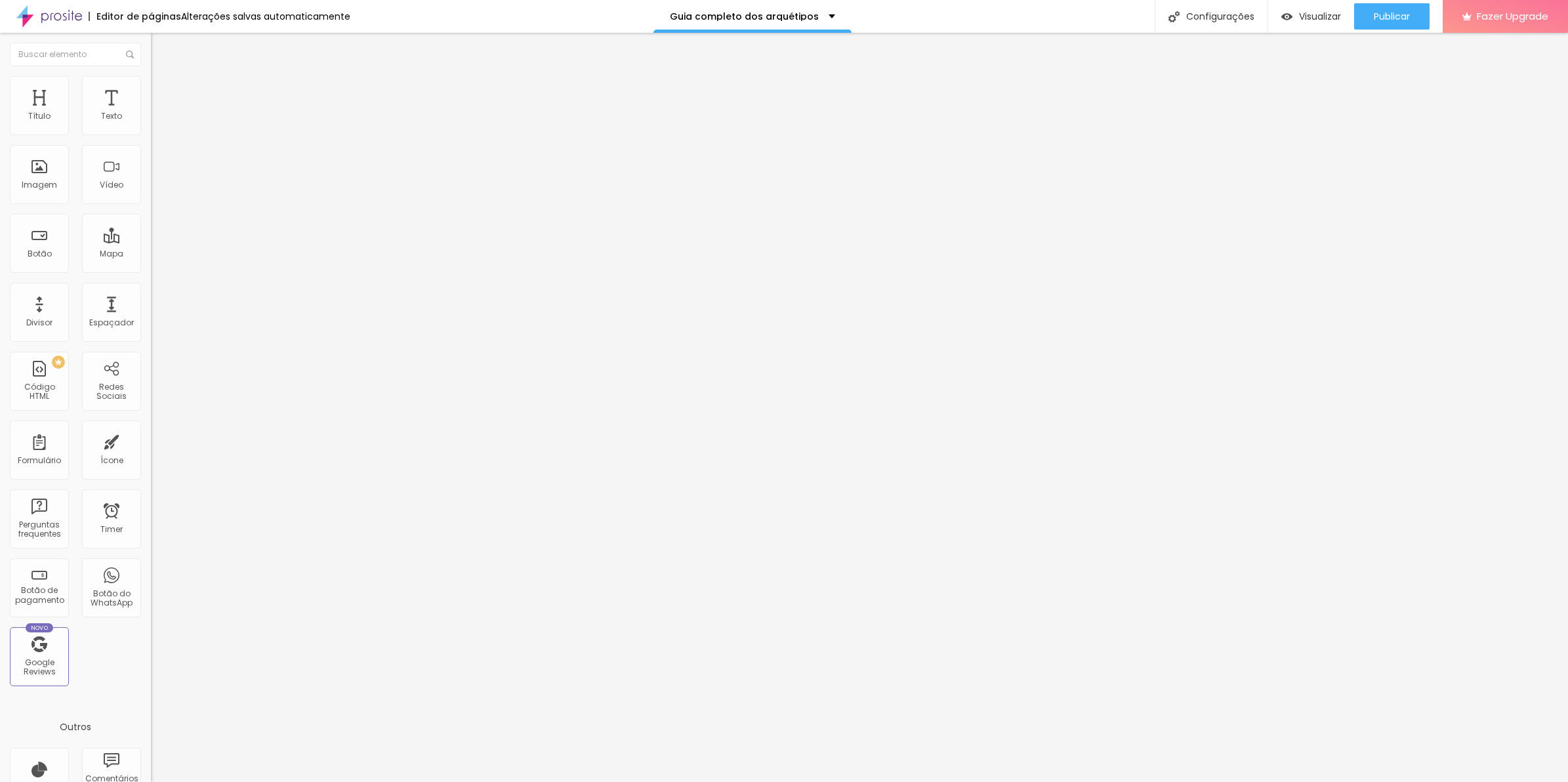
click at [151, 154] on div at bounding box center [227, 154] width 151 height 0
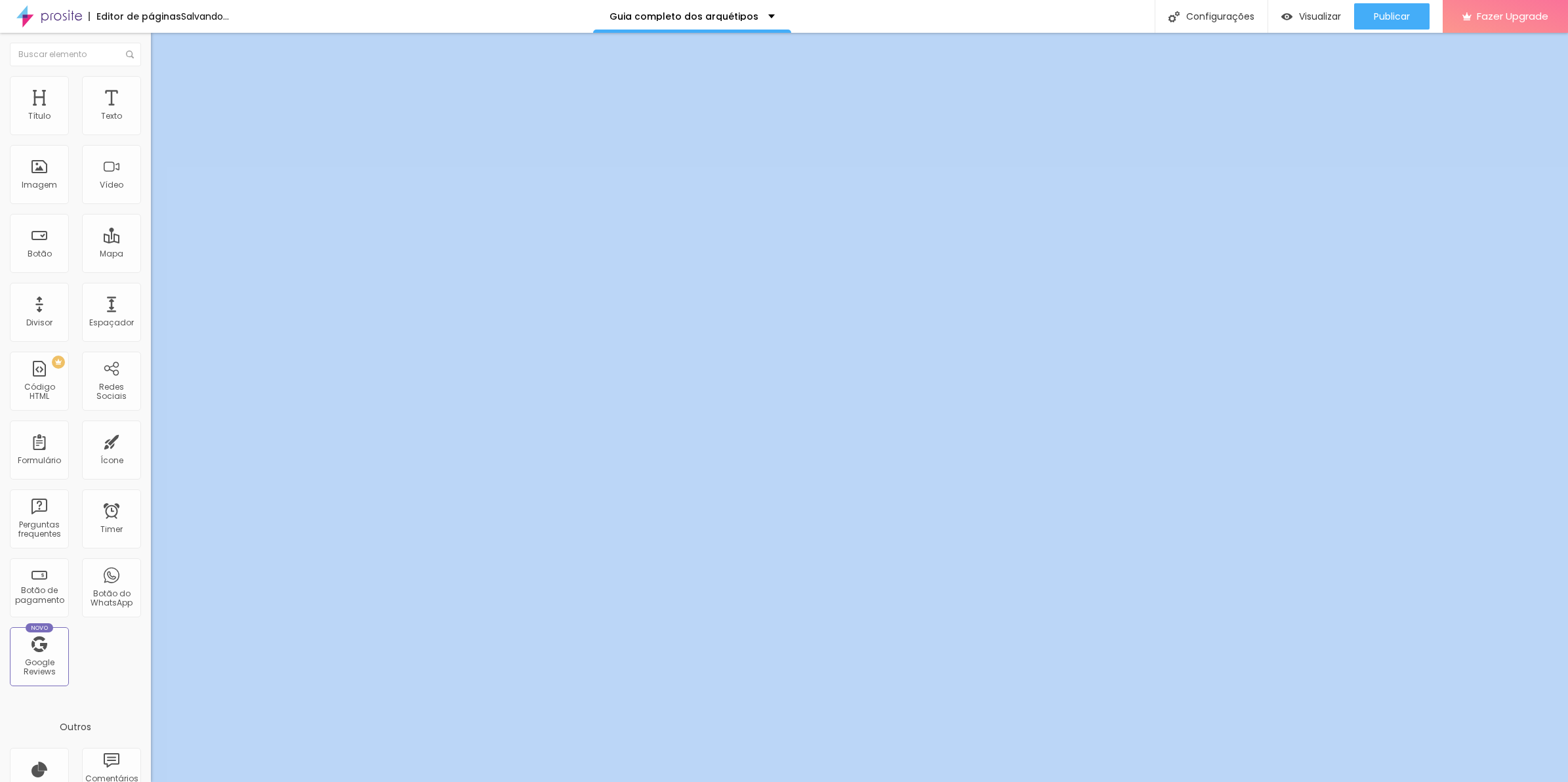
click at [151, 154] on div at bounding box center [227, 154] width 151 height 0
click at [151, 139] on span "Editar perguntas" at bounding box center [188, 134] width 75 height 12
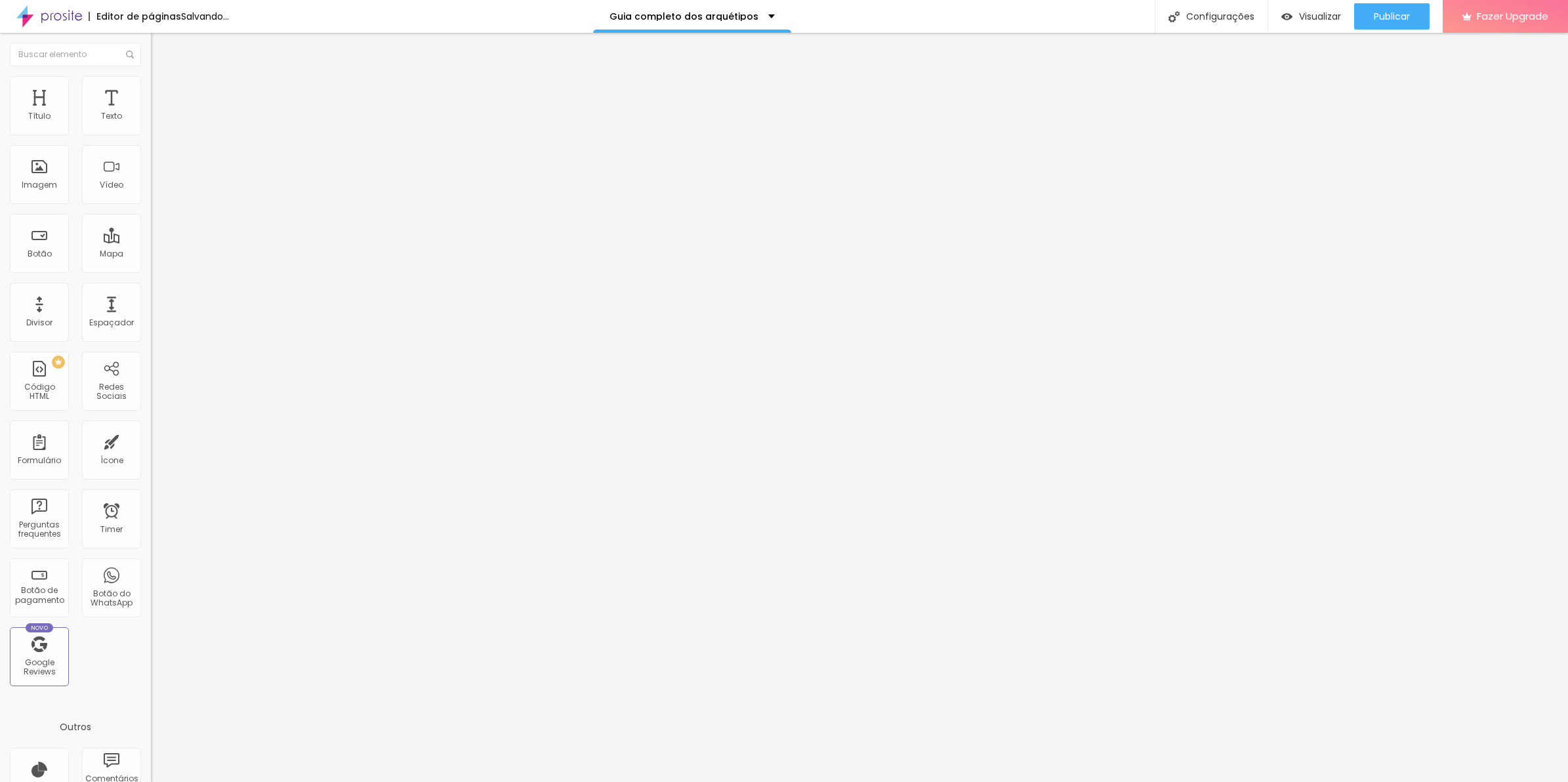
click at [151, 100] on ul "Conteúdo Estilo Avançado" at bounding box center [227, 93] width 151 height 39
click at [163, 100] on span "Estilo" at bounding box center [172, 95] width 21 height 12
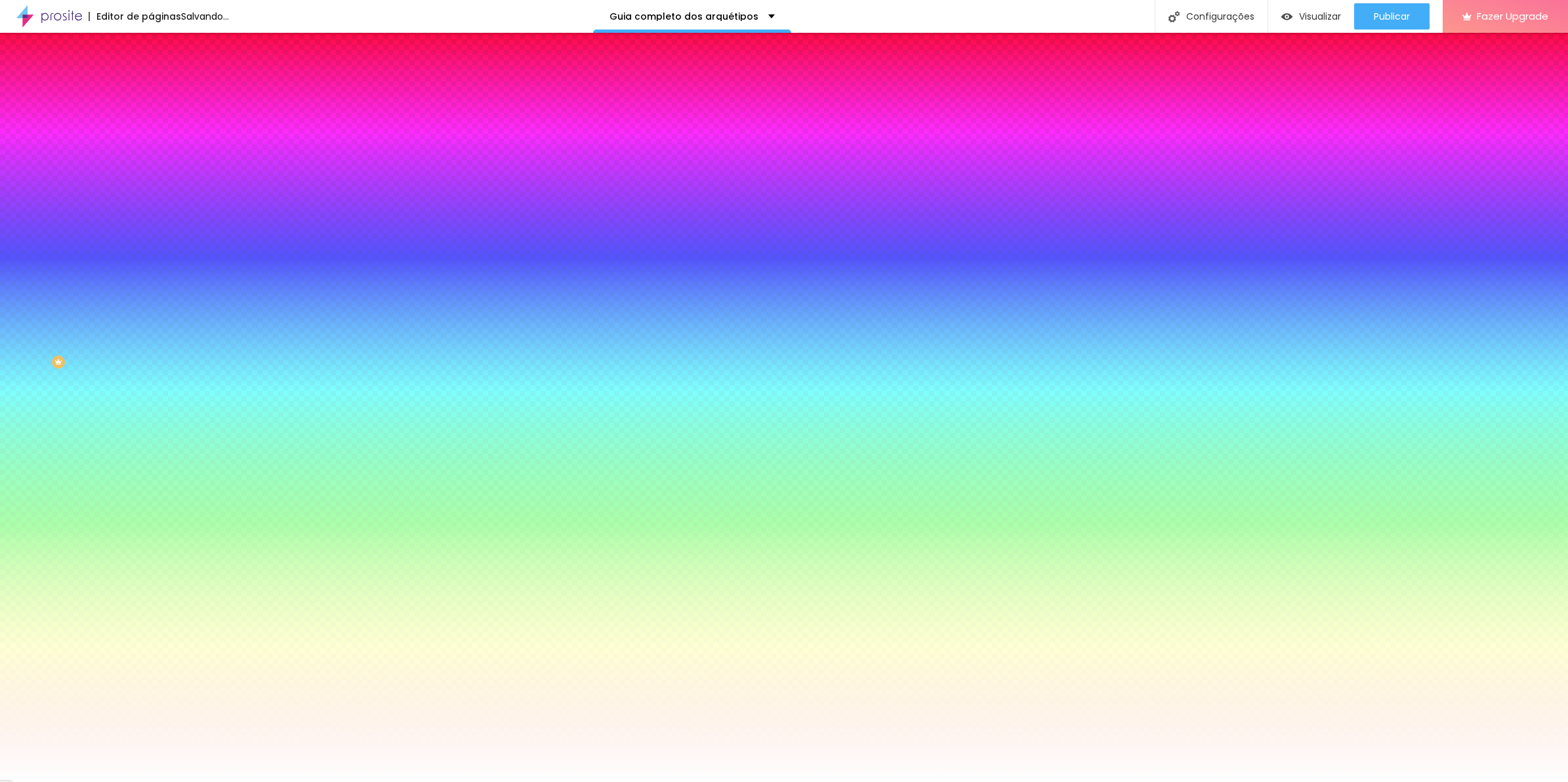
drag, startPoint x: 89, startPoint y: 222, endPoint x: 204, endPoint y: 221, distance: 115.0
click at [204, 221] on input "range" at bounding box center [193, 218] width 85 height 11
click at [151, 119] on div "Visual Largura 100 % px Borda Voltar ao padrão Sombra DESATIVADO Voltar ao padr…" at bounding box center [227, 329] width 151 height 433
click at [151, 110] on li "Avançado" at bounding box center [227, 106] width 151 height 13
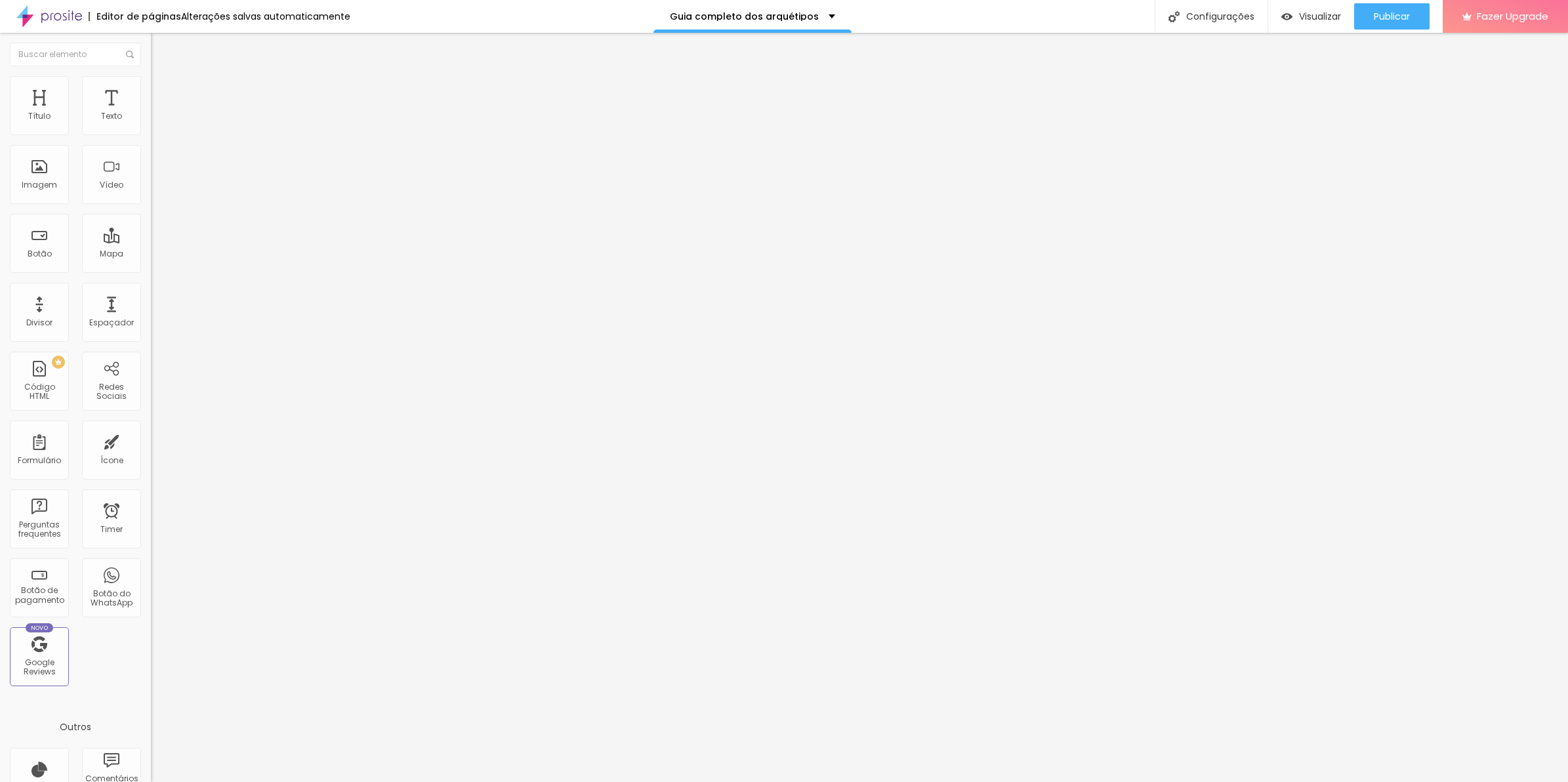
click at [151, 126] on button "button" at bounding box center [160, 119] width 18 height 14
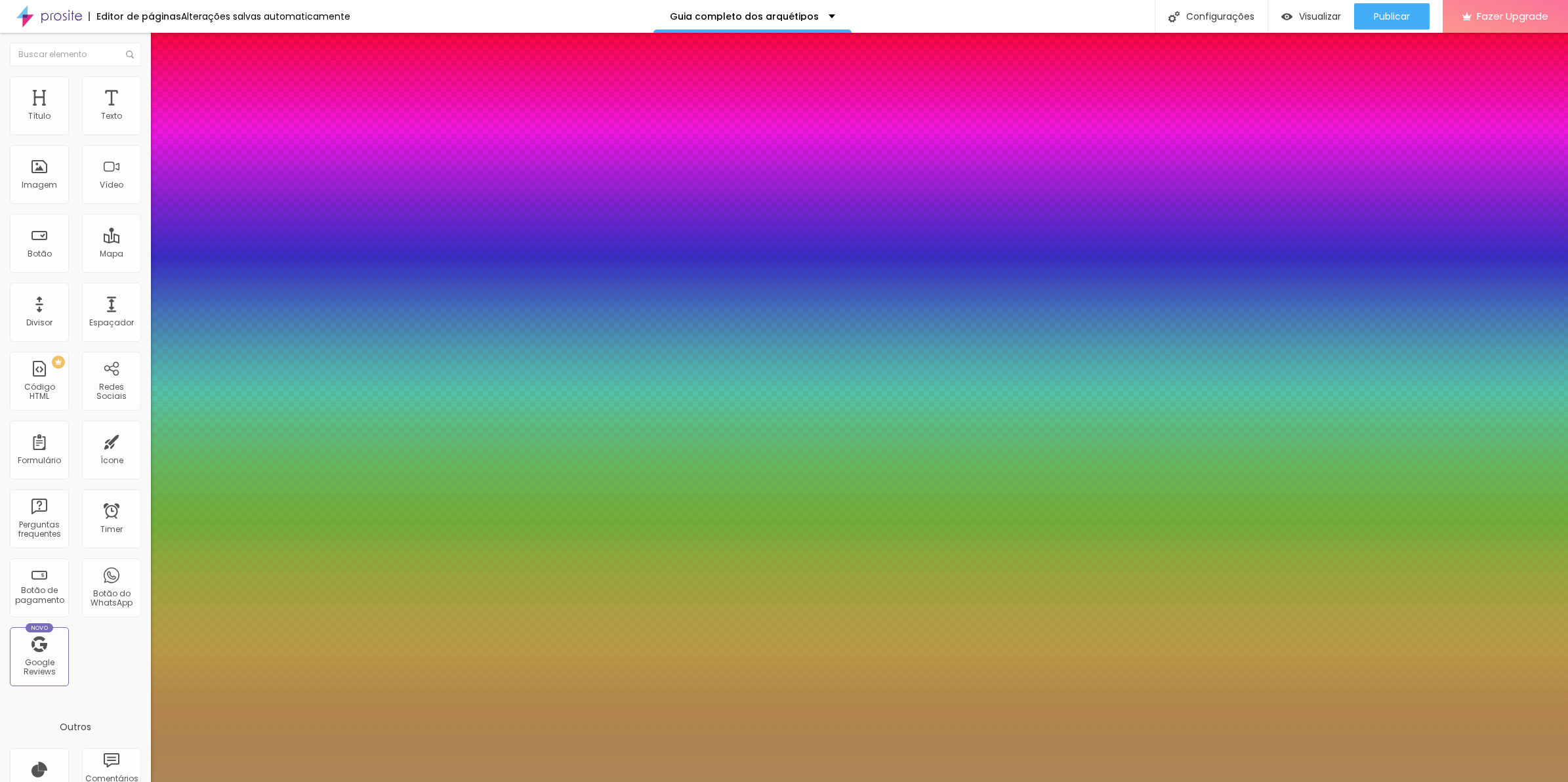
click at [548, 782] on div at bounding box center [784, 782] width 1568 height 0
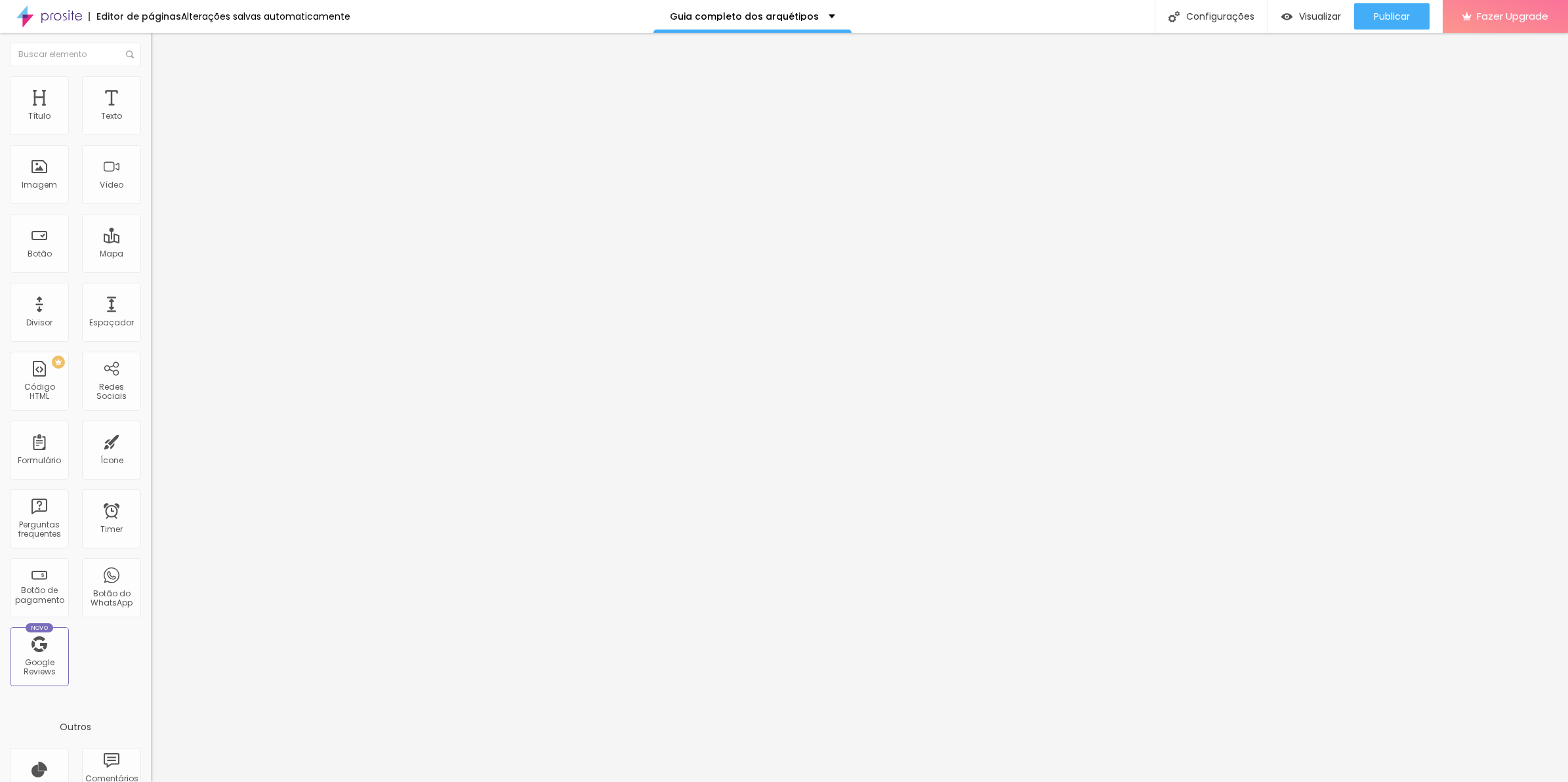
click at [151, 99] on li "Estilo" at bounding box center [227, 93] width 151 height 13
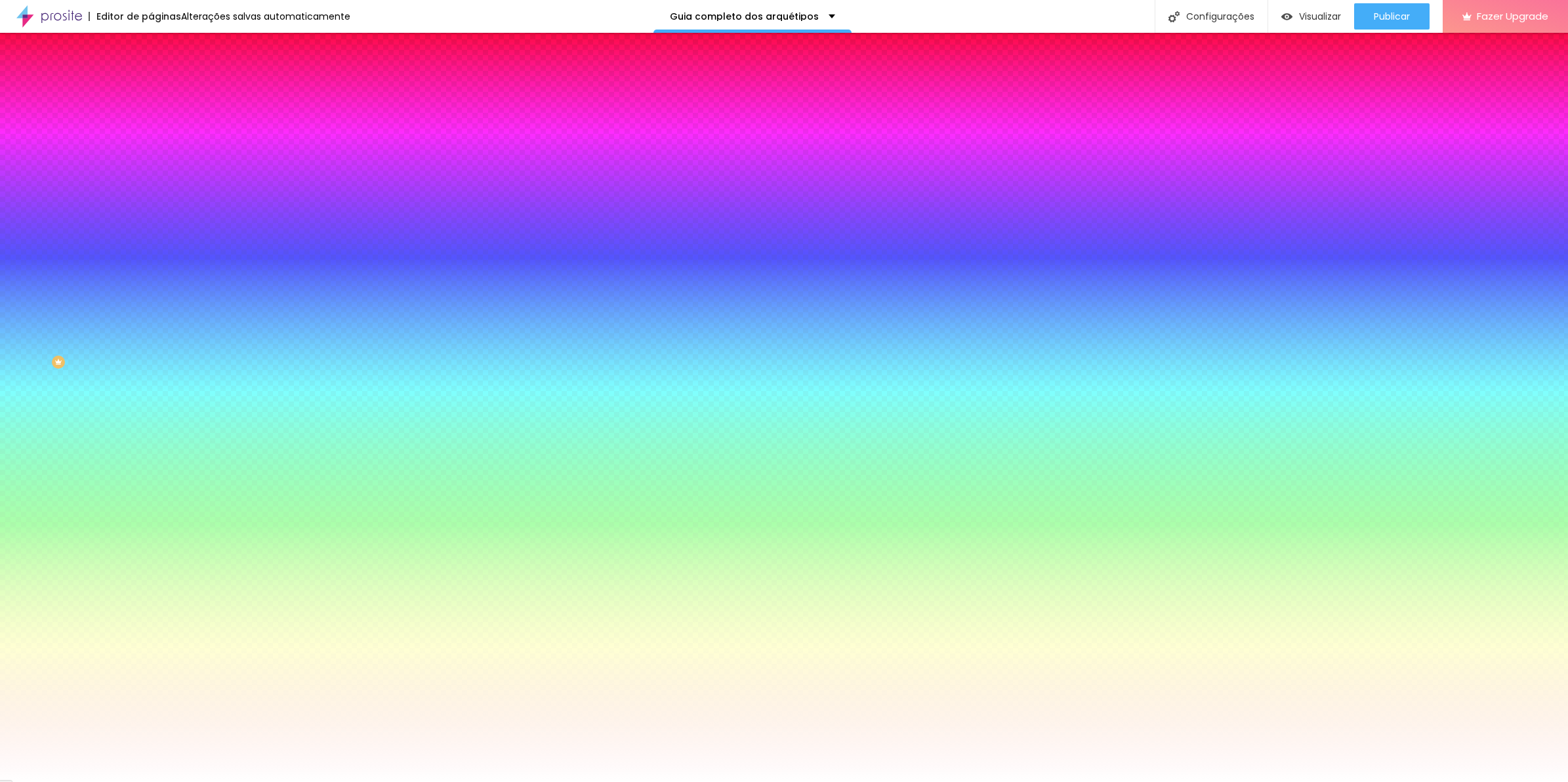
click at [151, 490] on span "Seta" at bounding box center [160, 485] width 18 height 12
click at [151, 109] on li "Avançado" at bounding box center [227, 106] width 151 height 13
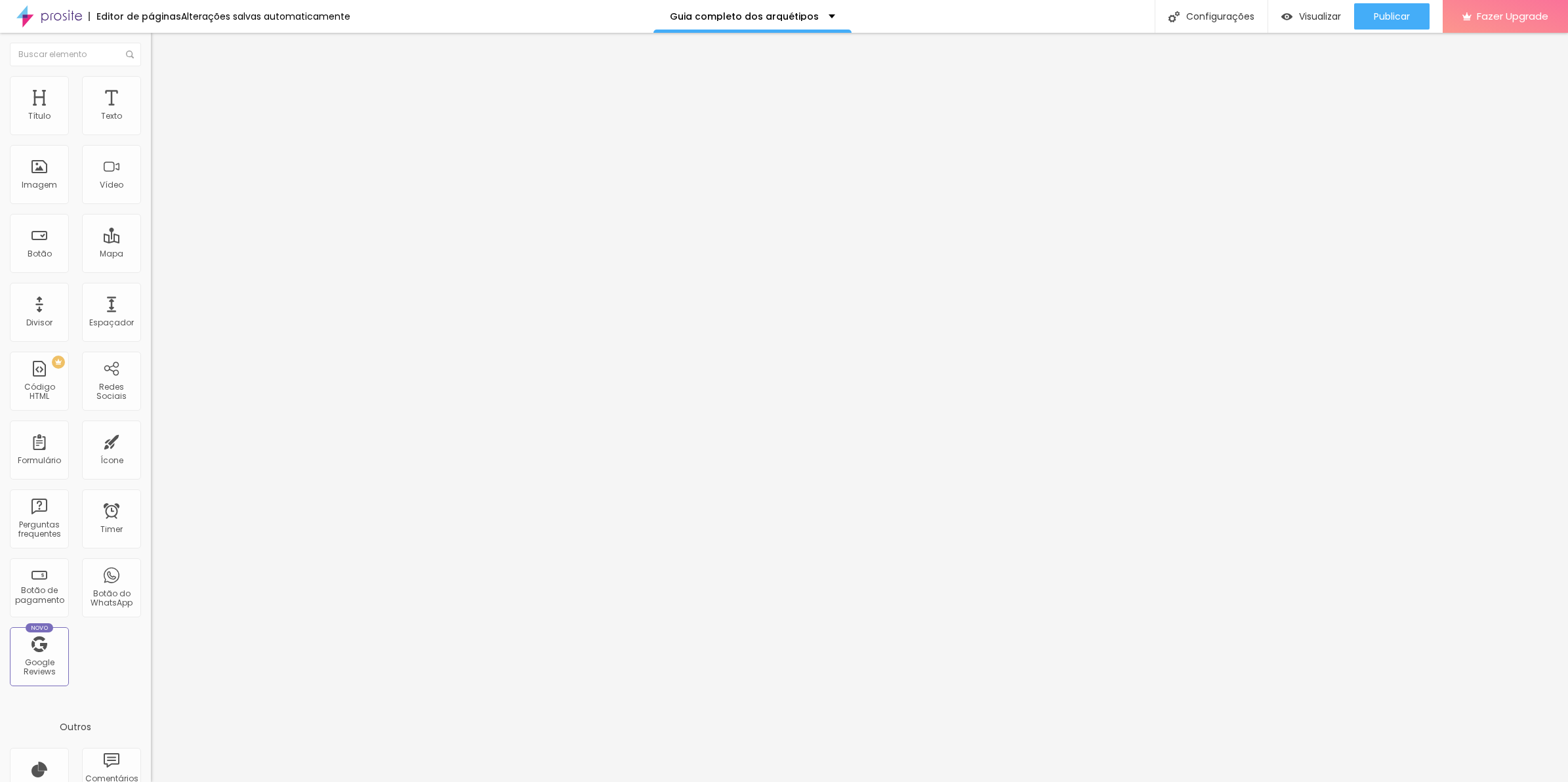
drag, startPoint x: 31, startPoint y: 140, endPoint x: 18, endPoint y: 142, distance: 13.2
click at [151, 265] on input "range" at bounding box center [193, 270] width 85 height 11
click at [151, 86] on li "Conteúdo" at bounding box center [227, 80] width 151 height 13
click at [151, 145] on div at bounding box center [227, 145] width 151 height 0
click at [1378, 5] on div "Publicar" at bounding box center [1391, 16] width 36 height 26
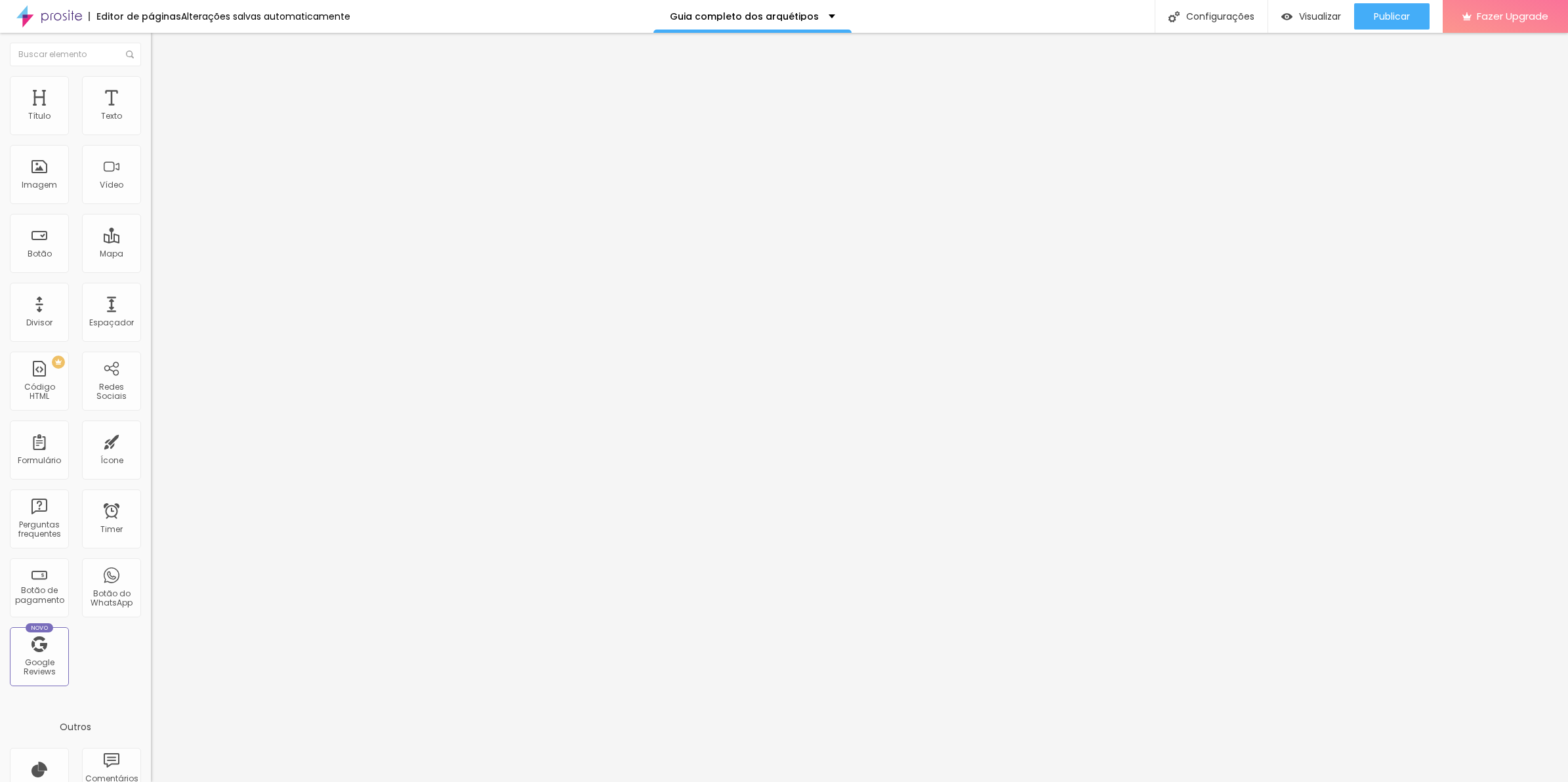
click at [151, 99] on li "Avançado" at bounding box center [227, 106] width 151 height 13
click at [151, 93] on ul "Conteúdo Estilo Avançado" at bounding box center [227, 93] width 151 height 39
click at [151, 97] on li "Estilo" at bounding box center [227, 93] width 151 height 13
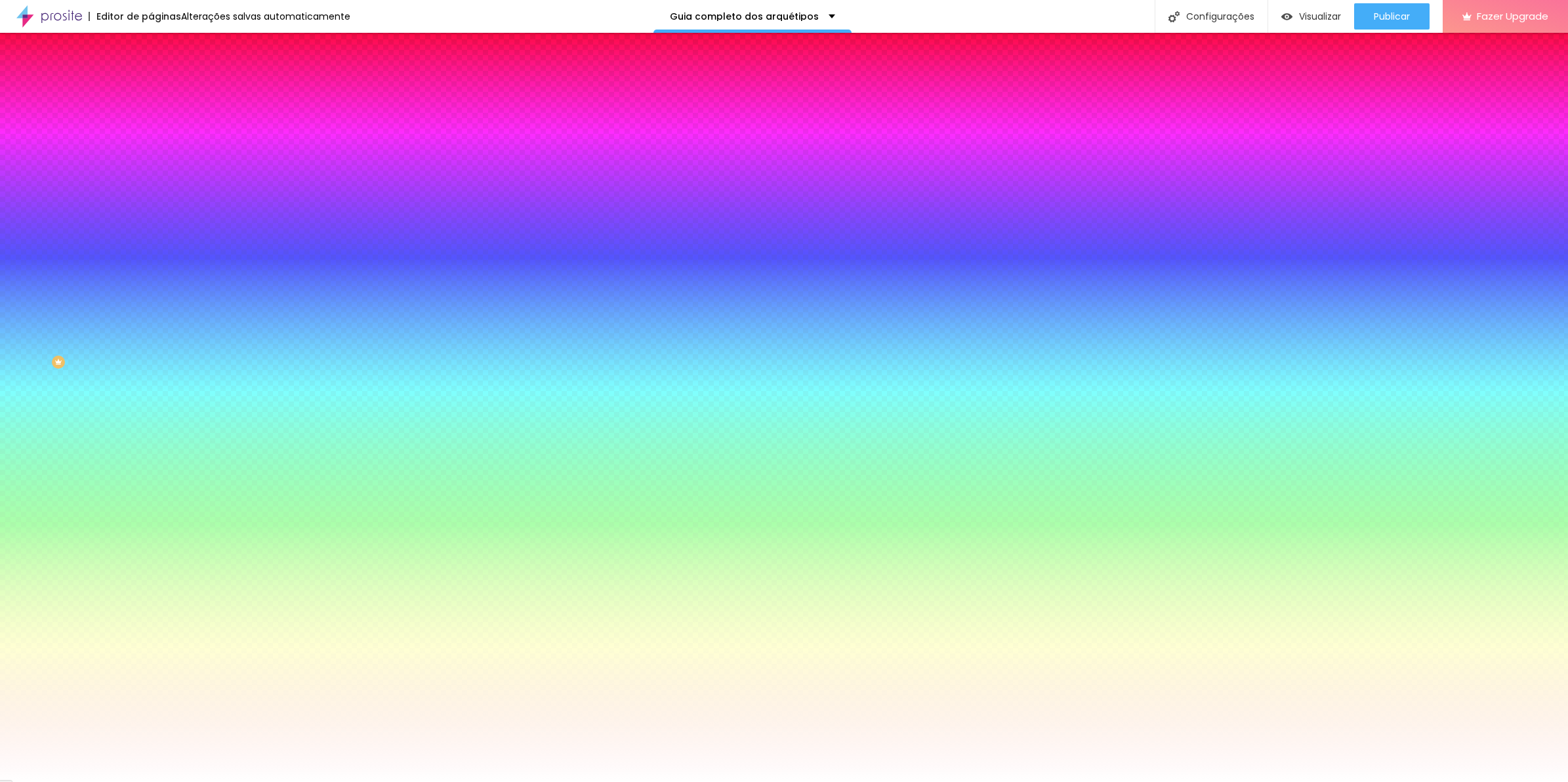
click at [159, 190] on input "radio" at bounding box center [163, 186] width 8 height 8
click at [151, 168] on button at bounding box center [160, 174] width 18 height 14
click at [151, 218] on input "range" at bounding box center [193, 218] width 85 height 11
click at [163, 88] on span "Conteúdo" at bounding box center [183, 82] width 41 height 12
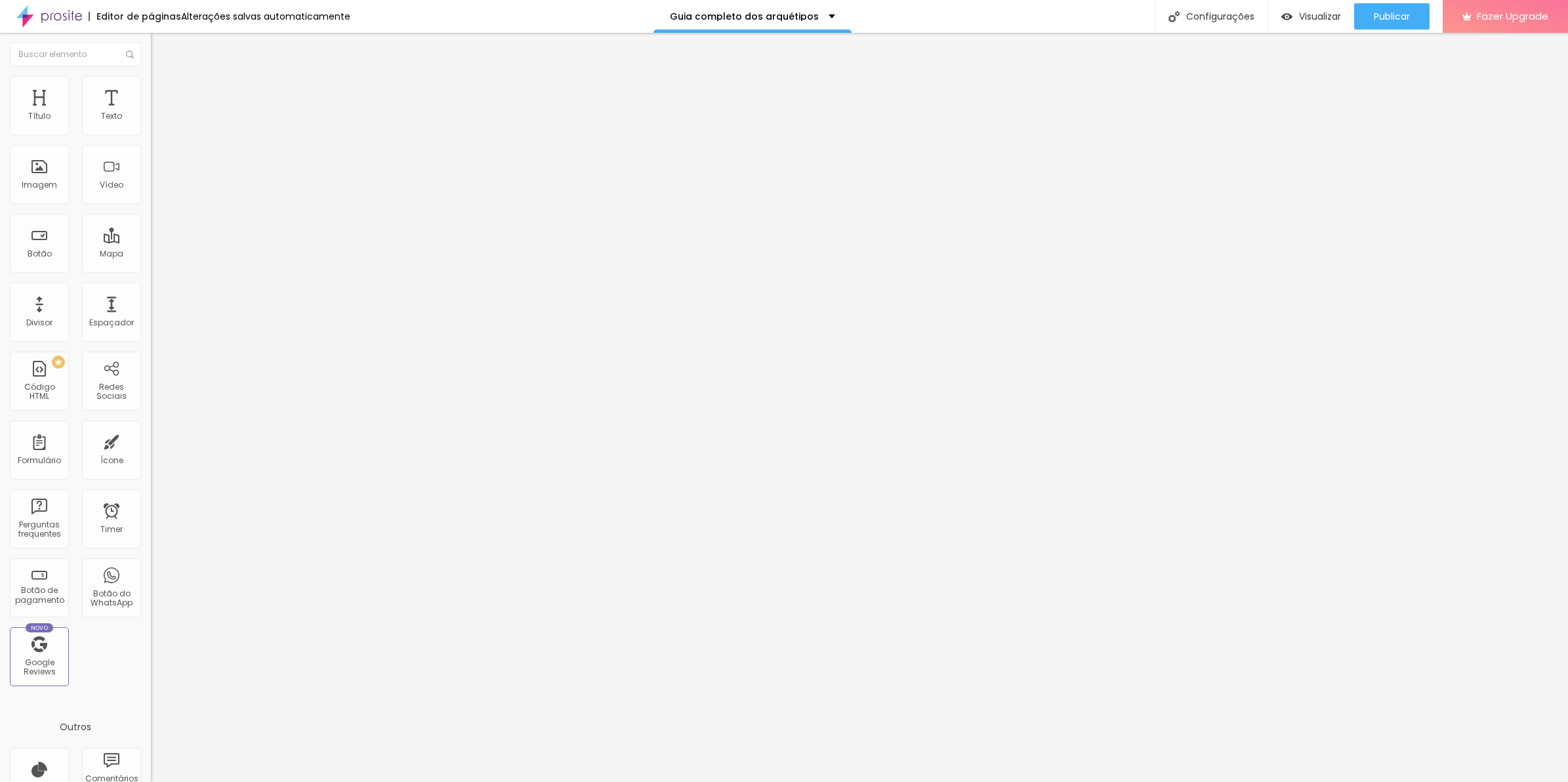
click at [151, 93] on ul "Conteúdo Estilo Avançado" at bounding box center [227, 93] width 151 height 39
click at [151, 145] on div at bounding box center [227, 145] width 151 height 0
click at [151, 139] on span "Editar perguntas" at bounding box center [188, 134] width 75 height 12
click at [1140, 782] on div at bounding box center [784, 796] width 1568 height 12
click at [151, 44] on button "Editar Perguntas frequentes" at bounding box center [227, 53] width 151 height 41
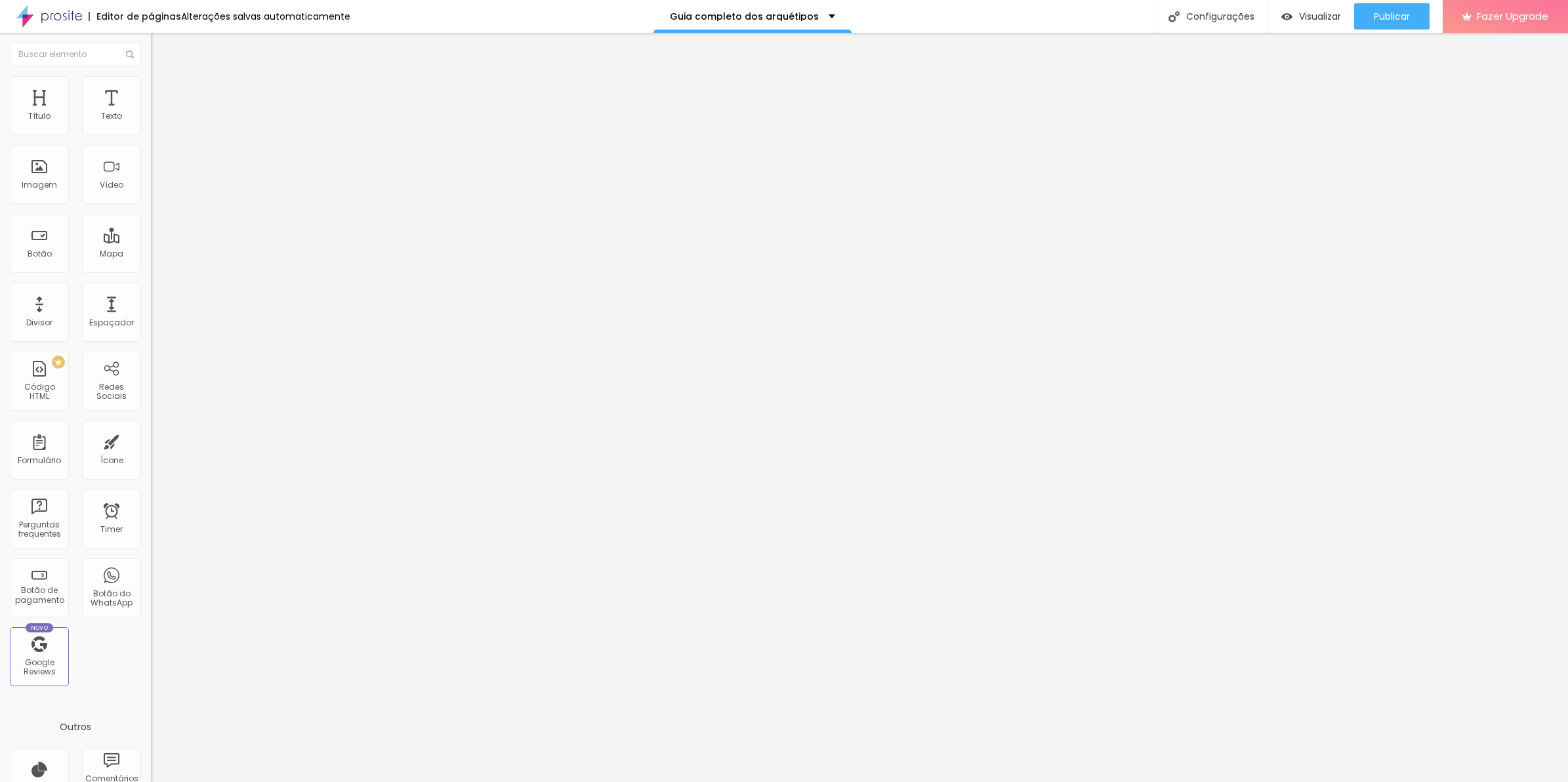
click at [151, 139] on span "Editar perguntas" at bounding box center [188, 134] width 75 height 12
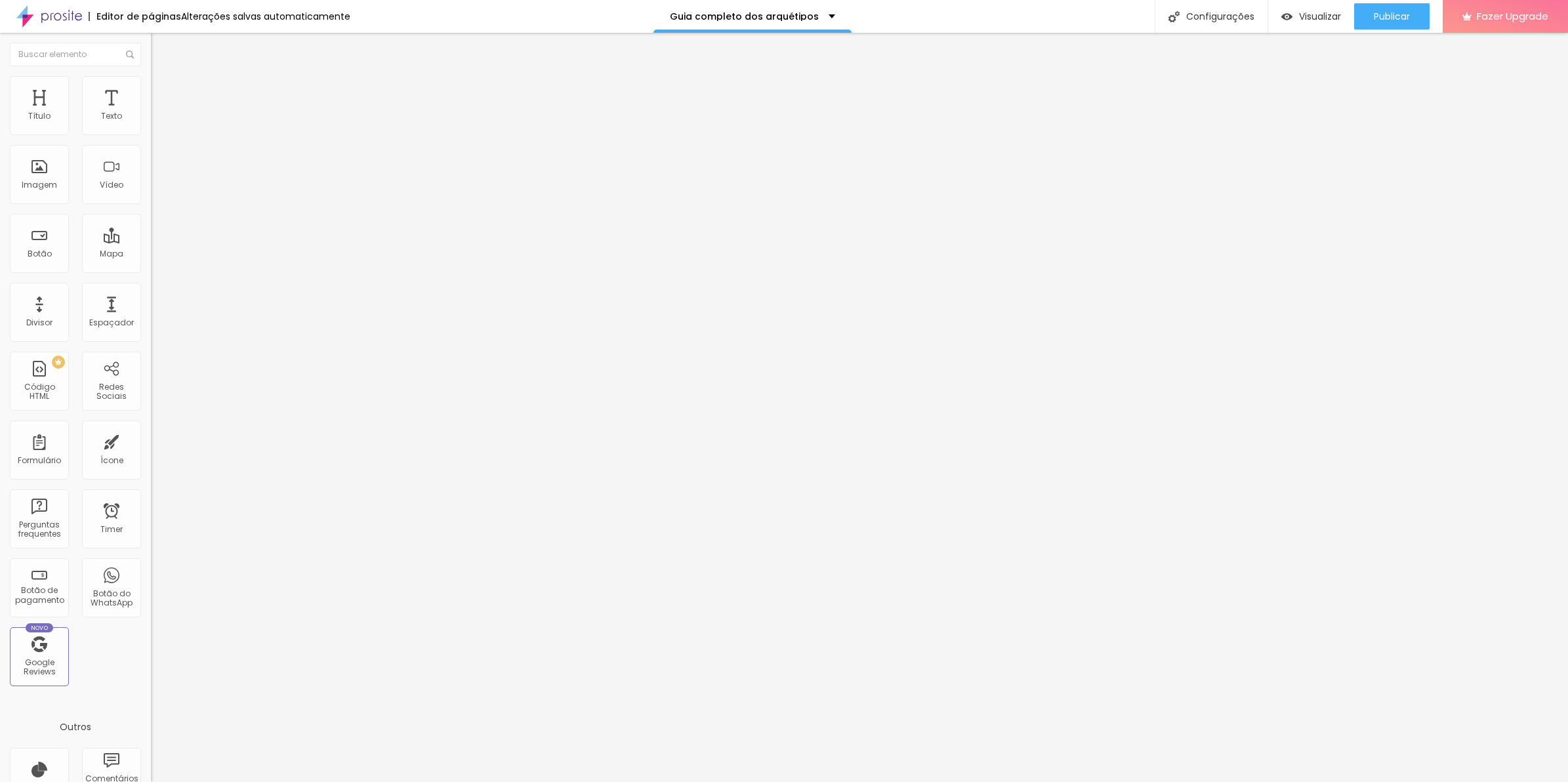
click at [151, 139] on span "Editar perguntas" at bounding box center [188, 134] width 75 height 12
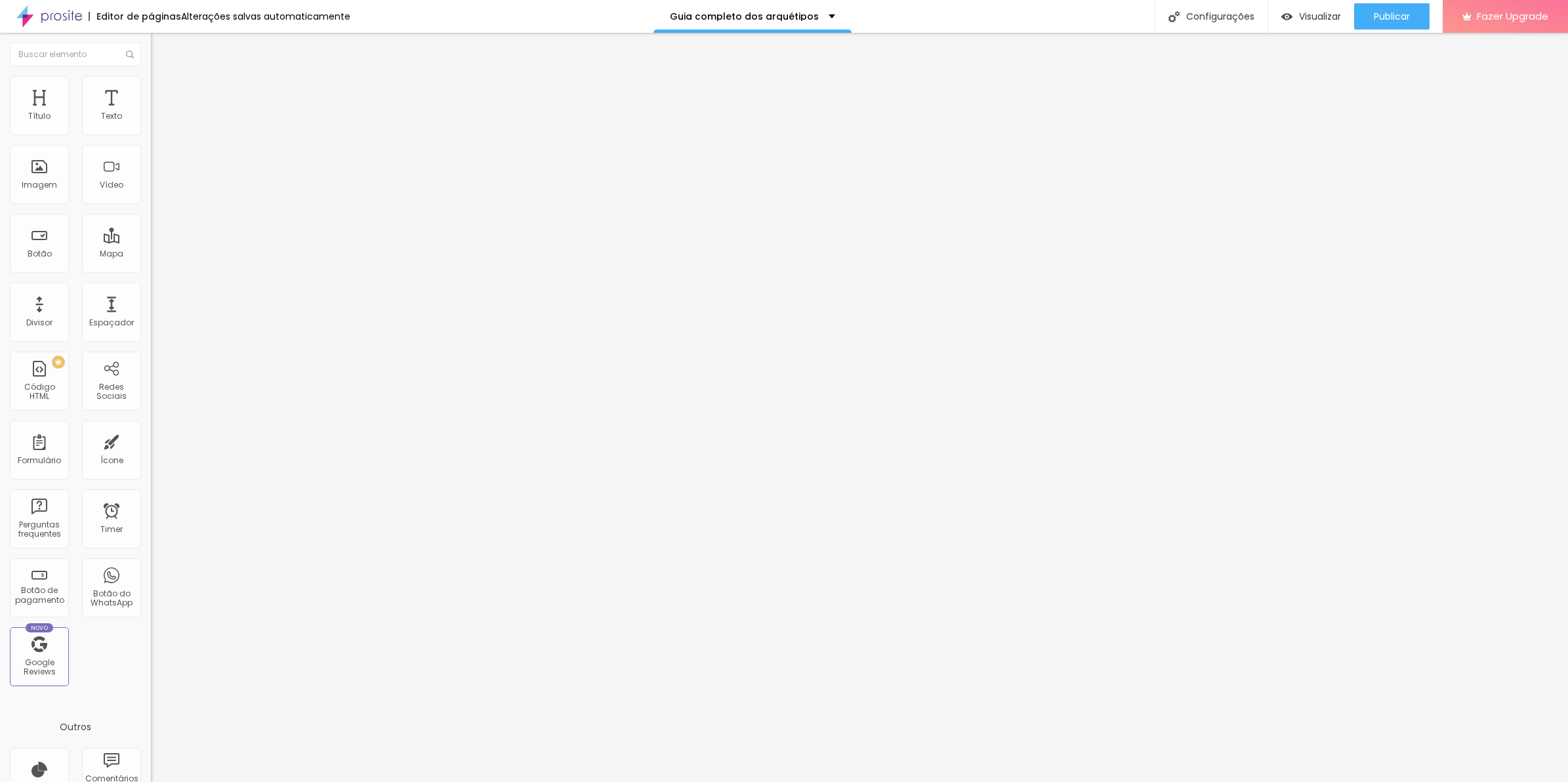
drag, startPoint x: 577, startPoint y: 220, endPoint x: 571, endPoint y: 208, distance: 13.4
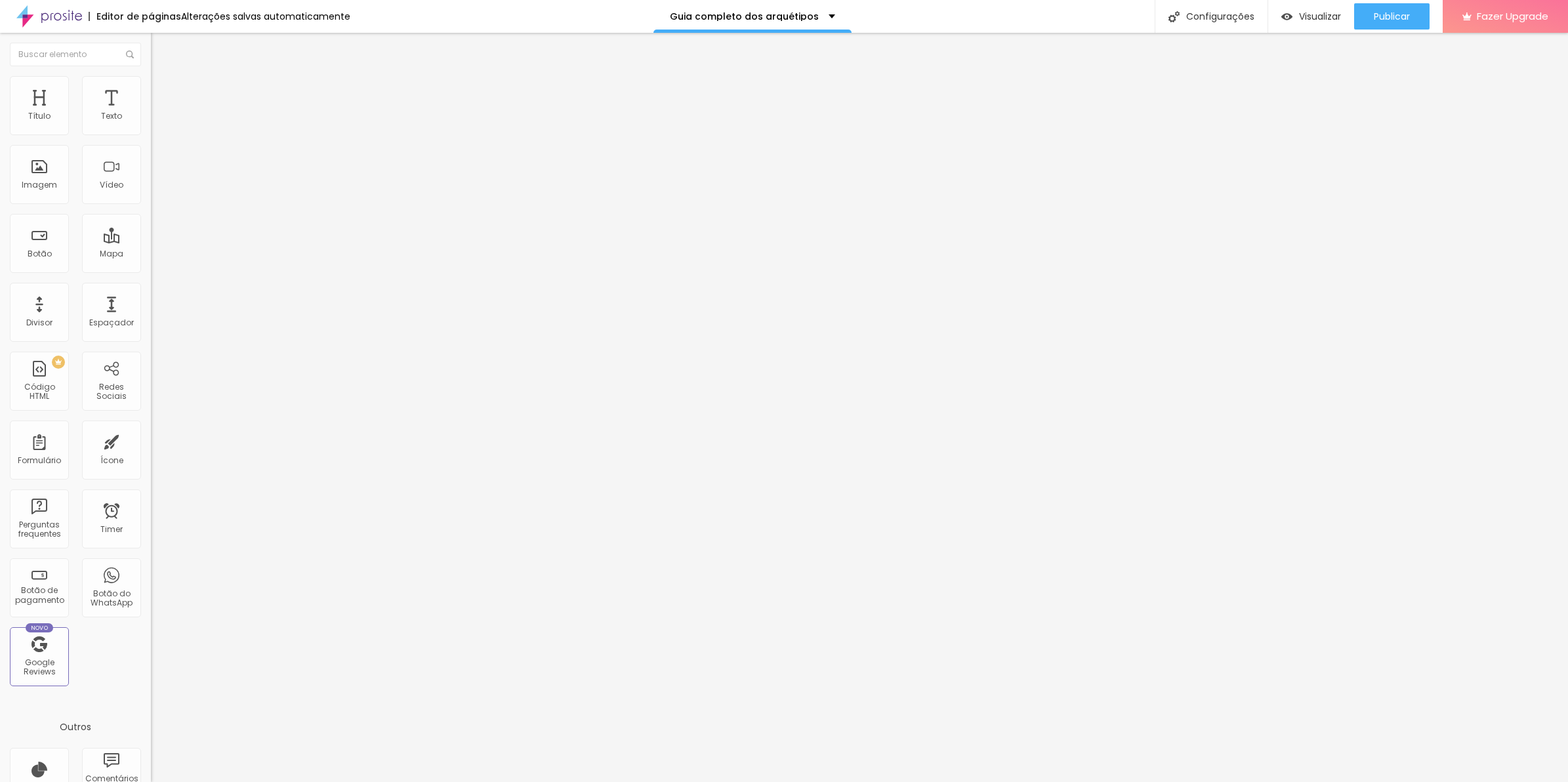
click at [151, 139] on span "Editar perguntas" at bounding box center [188, 134] width 75 height 12
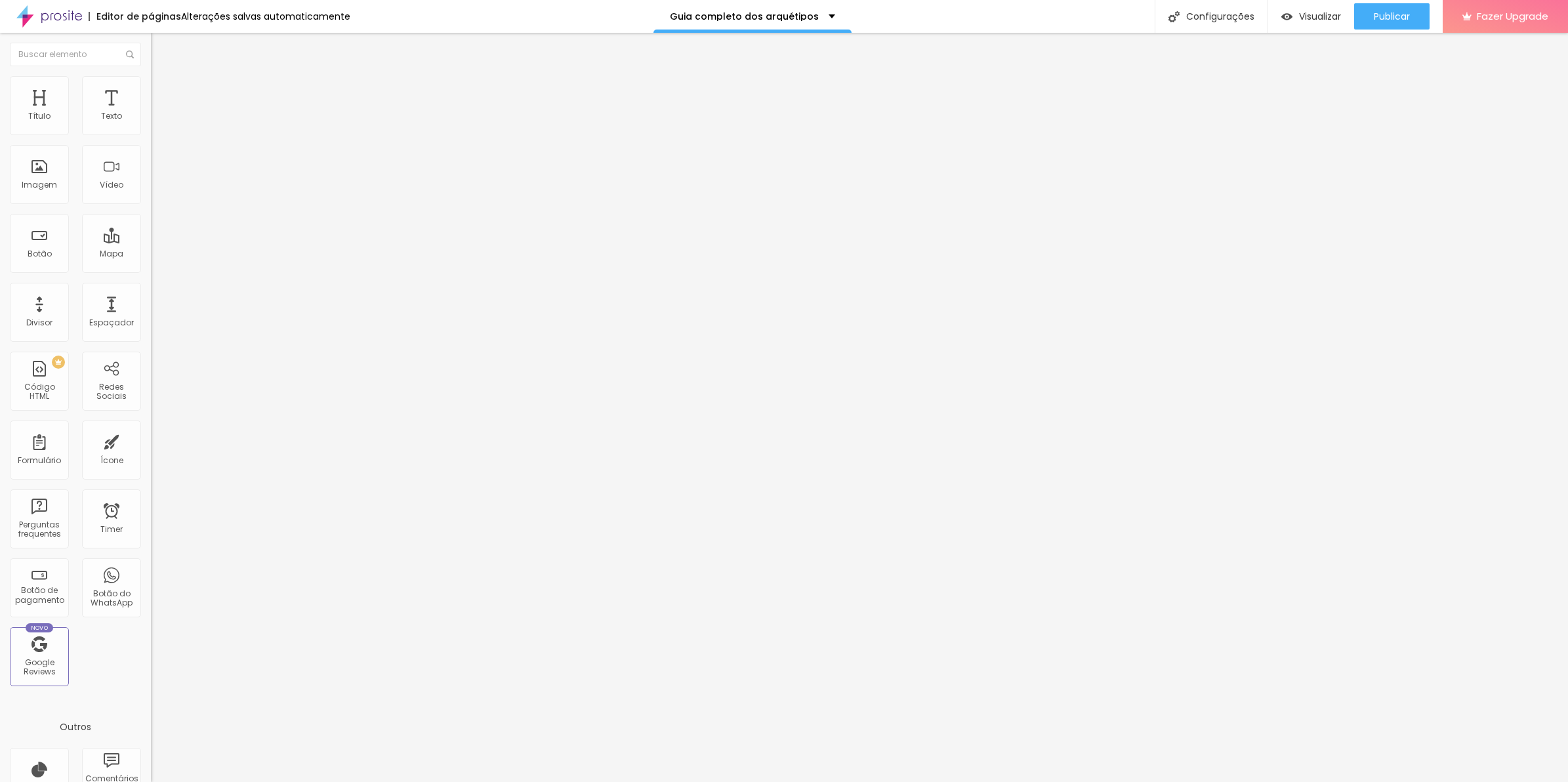
drag, startPoint x: 579, startPoint y: 231, endPoint x: 574, endPoint y: 223, distance: 9.4
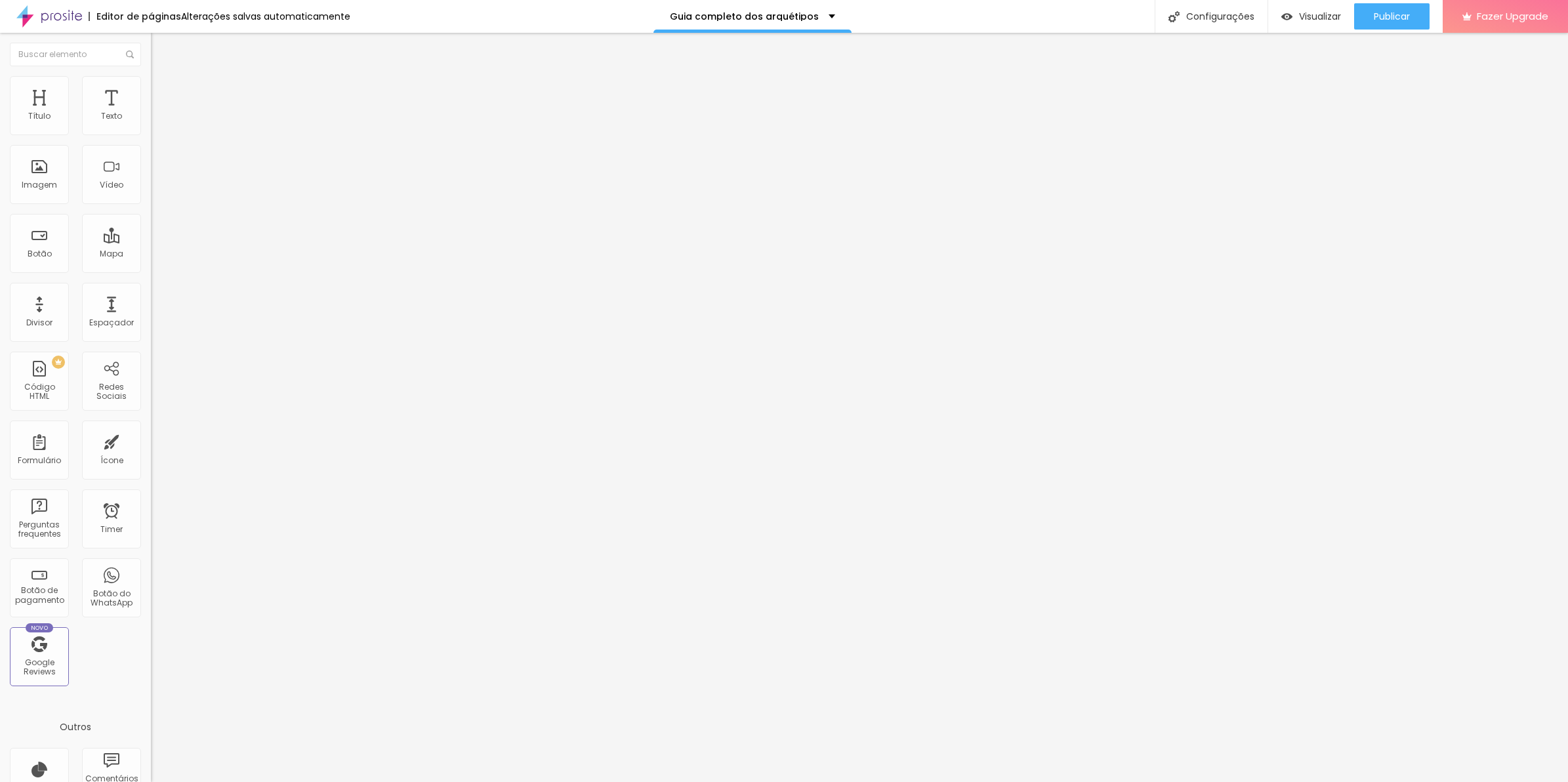
click at [151, 99] on li "Estilo" at bounding box center [227, 93] width 151 height 13
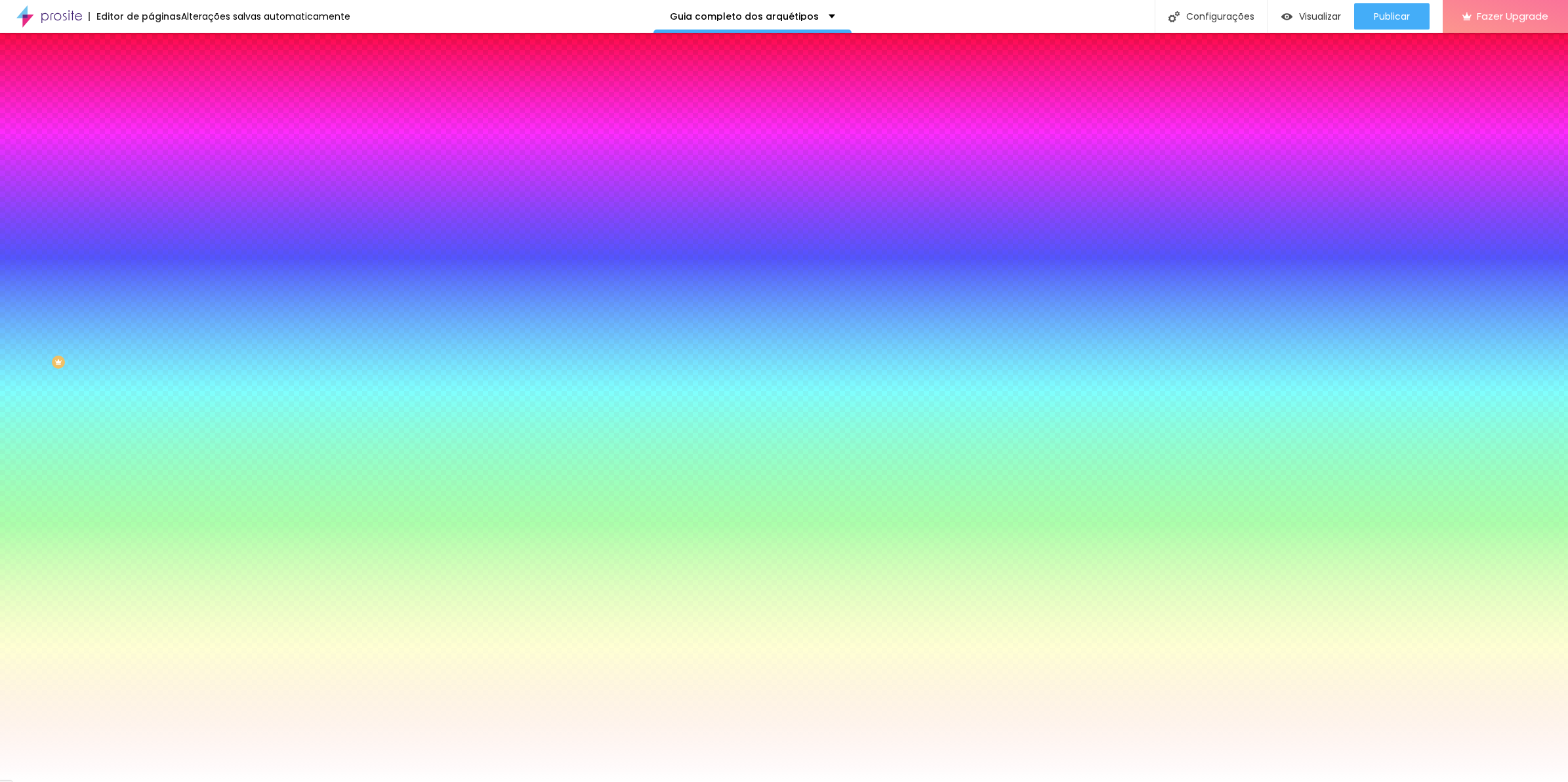
click at [163, 88] on span "Conteúdo" at bounding box center [183, 82] width 41 height 12
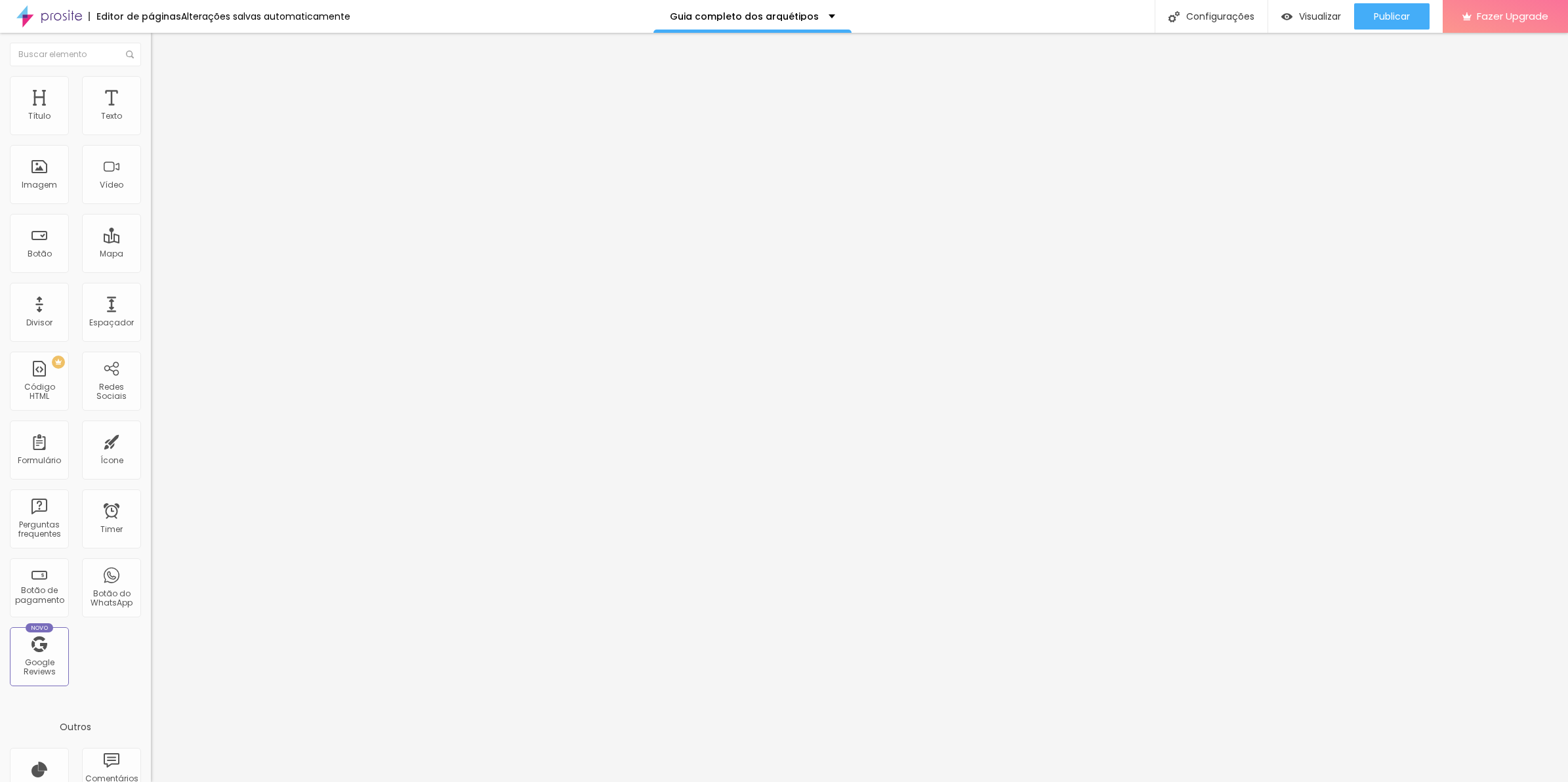
click at [151, 139] on span "Editar perguntas" at bounding box center [188, 134] width 75 height 12
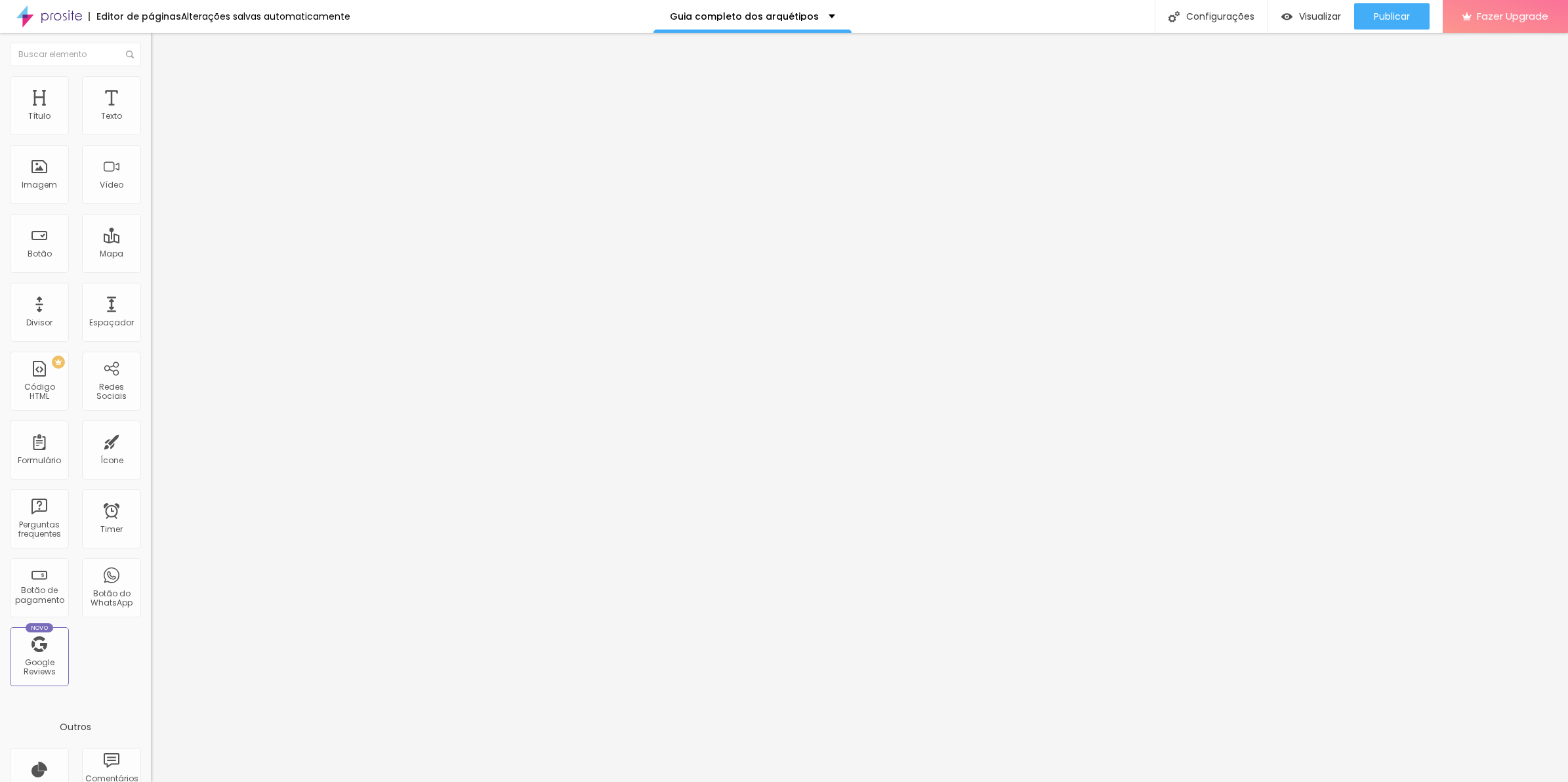
click at [151, 139] on span "Editar perguntas" at bounding box center [188, 134] width 75 height 12
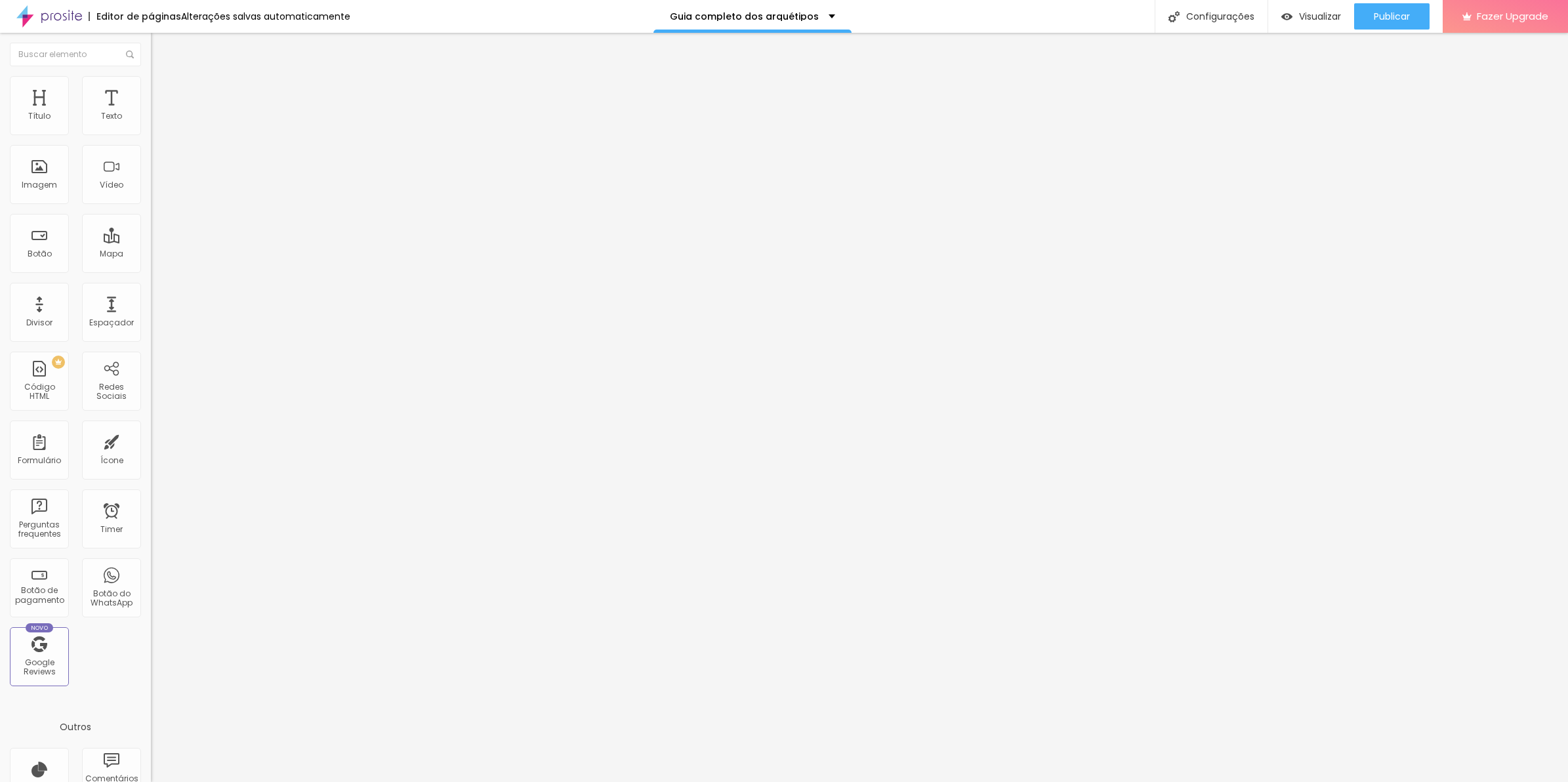
click at [151, 139] on span "Editar perguntas" at bounding box center [188, 134] width 75 height 12
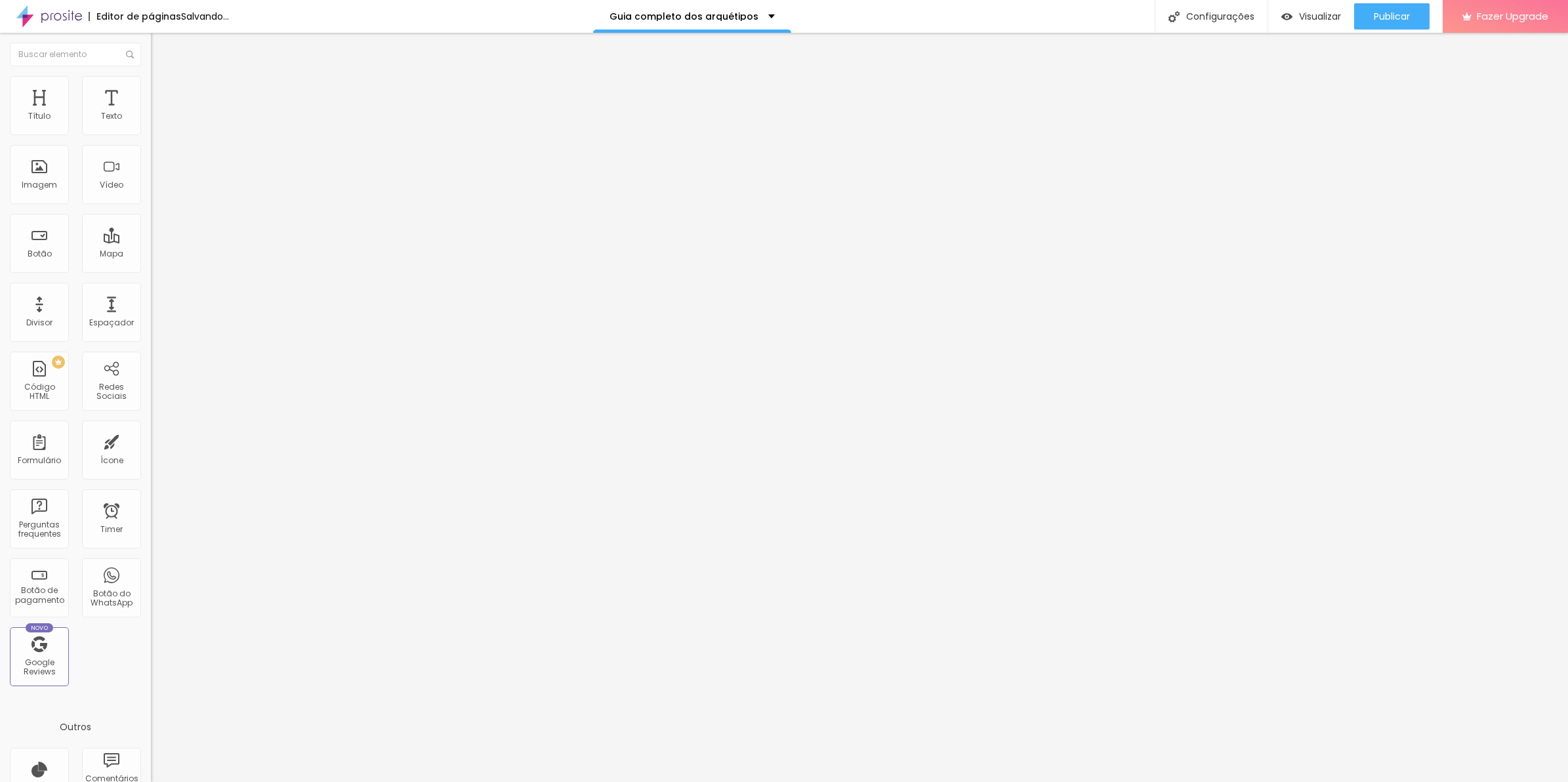
click at [161, 49] on div "Editar Perguntas frequentes" at bounding box center [227, 53] width 131 height 21
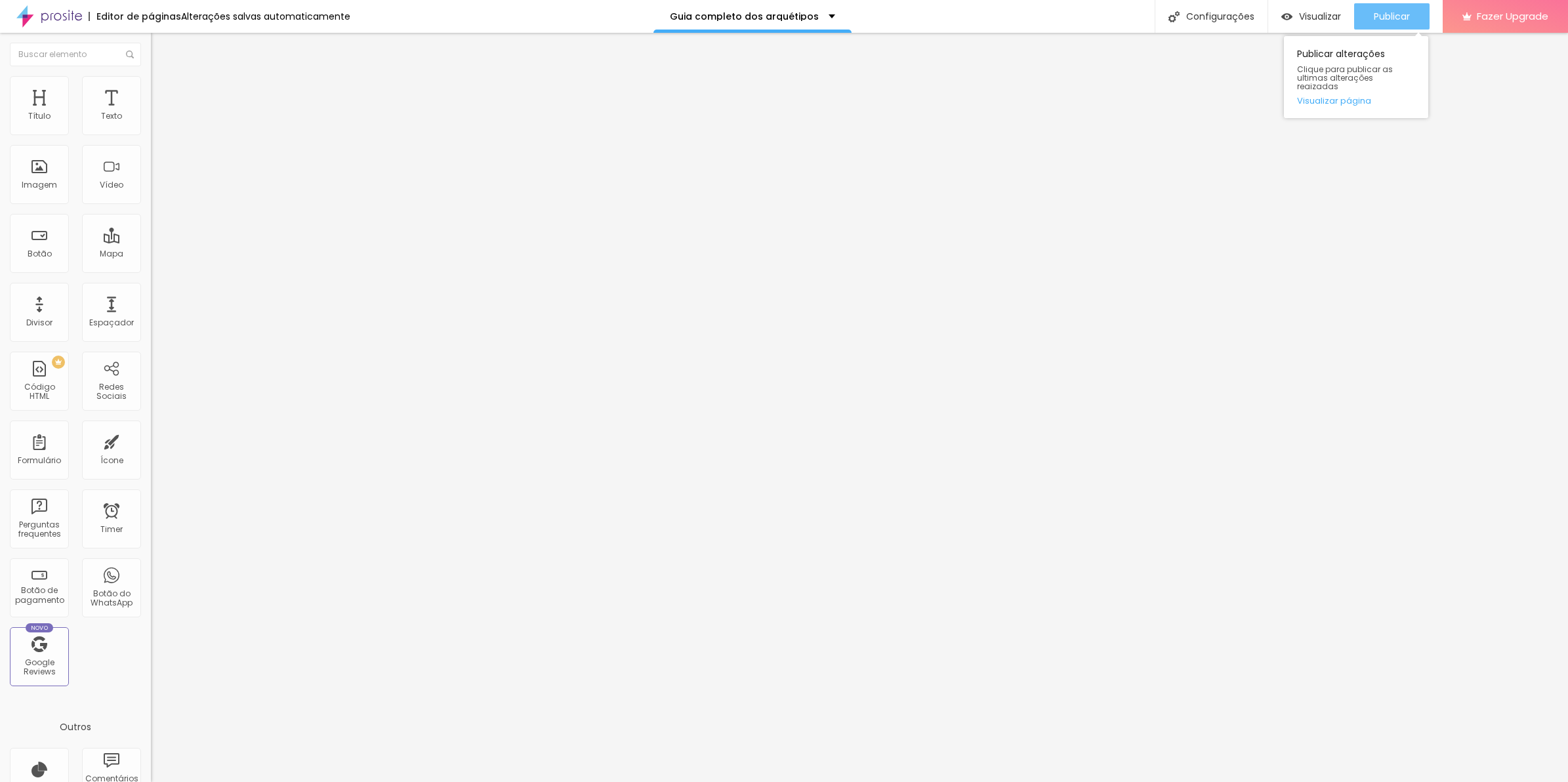
click at [1388, 21] on span "Publicar" at bounding box center [1391, 16] width 36 height 11
click at [151, 99] on li "Estilo" at bounding box center [227, 93] width 151 height 13
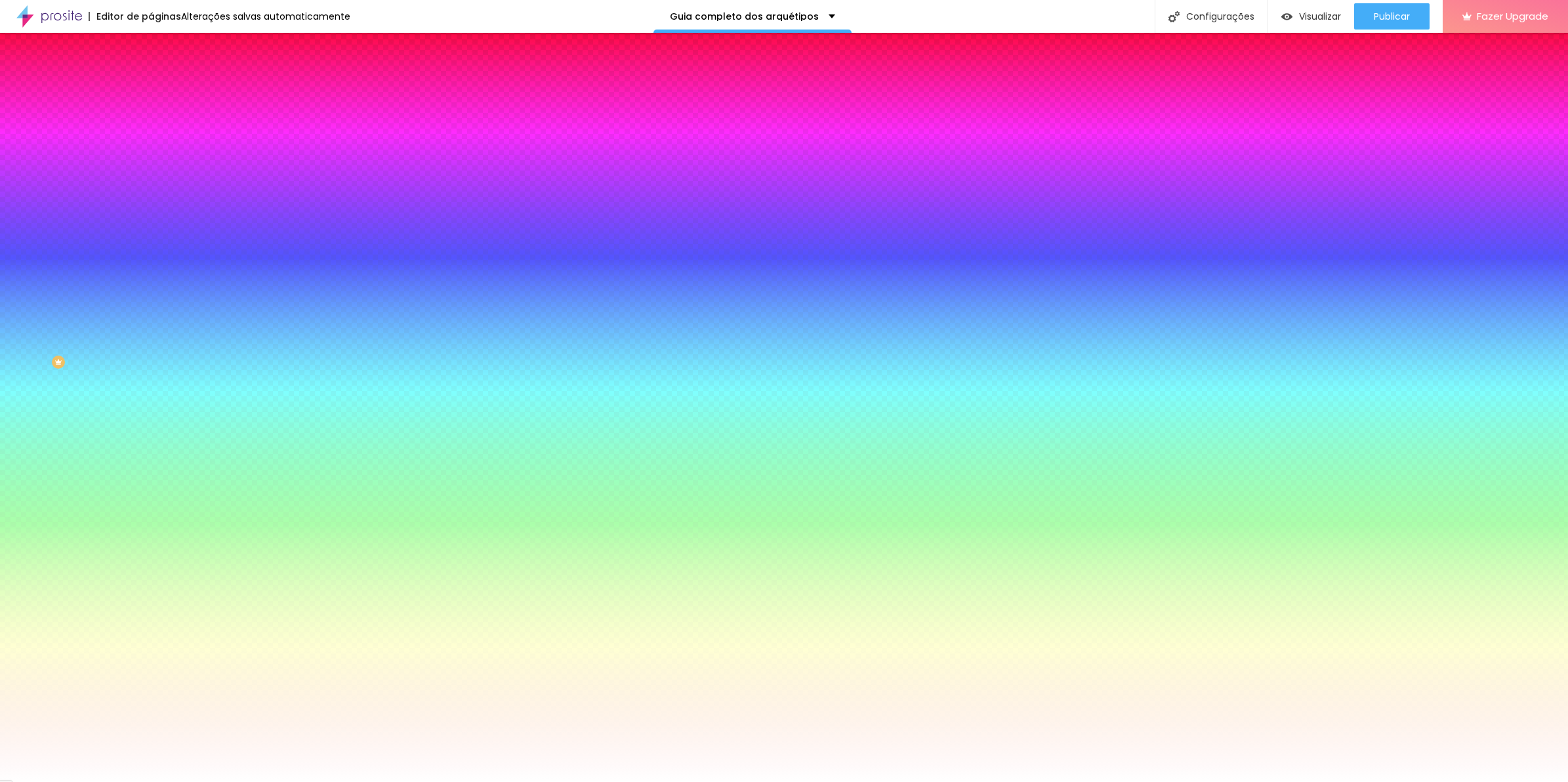
click at [151, 99] on li "Avançado" at bounding box center [227, 106] width 151 height 13
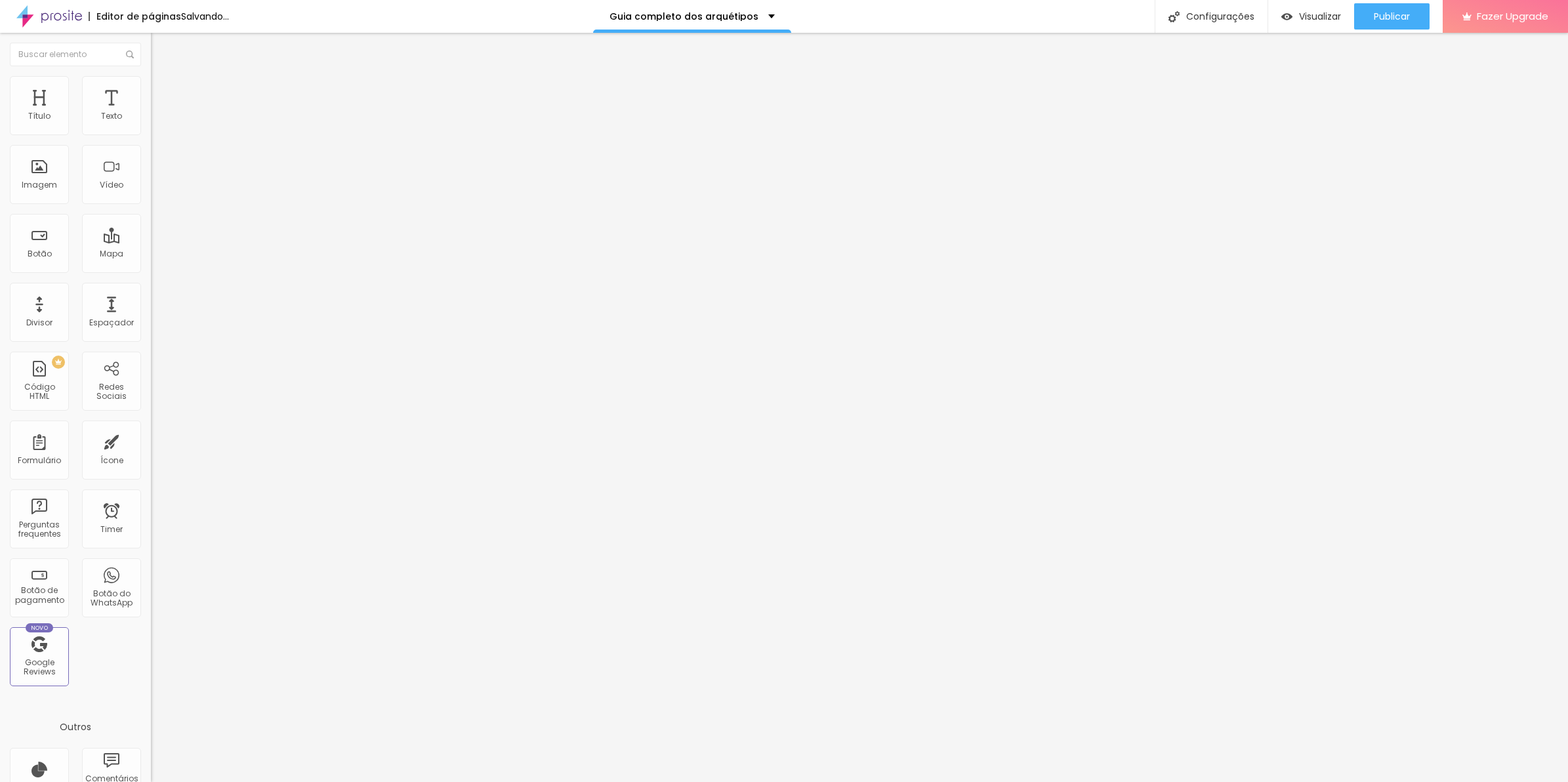
drag, startPoint x: 34, startPoint y: 139, endPoint x: -3, endPoint y: 142, distance: 37.1
click at [151, 265] on input "range" at bounding box center [193, 270] width 85 height 11
click at [151, 94] on li "Estilo" at bounding box center [227, 93] width 151 height 13
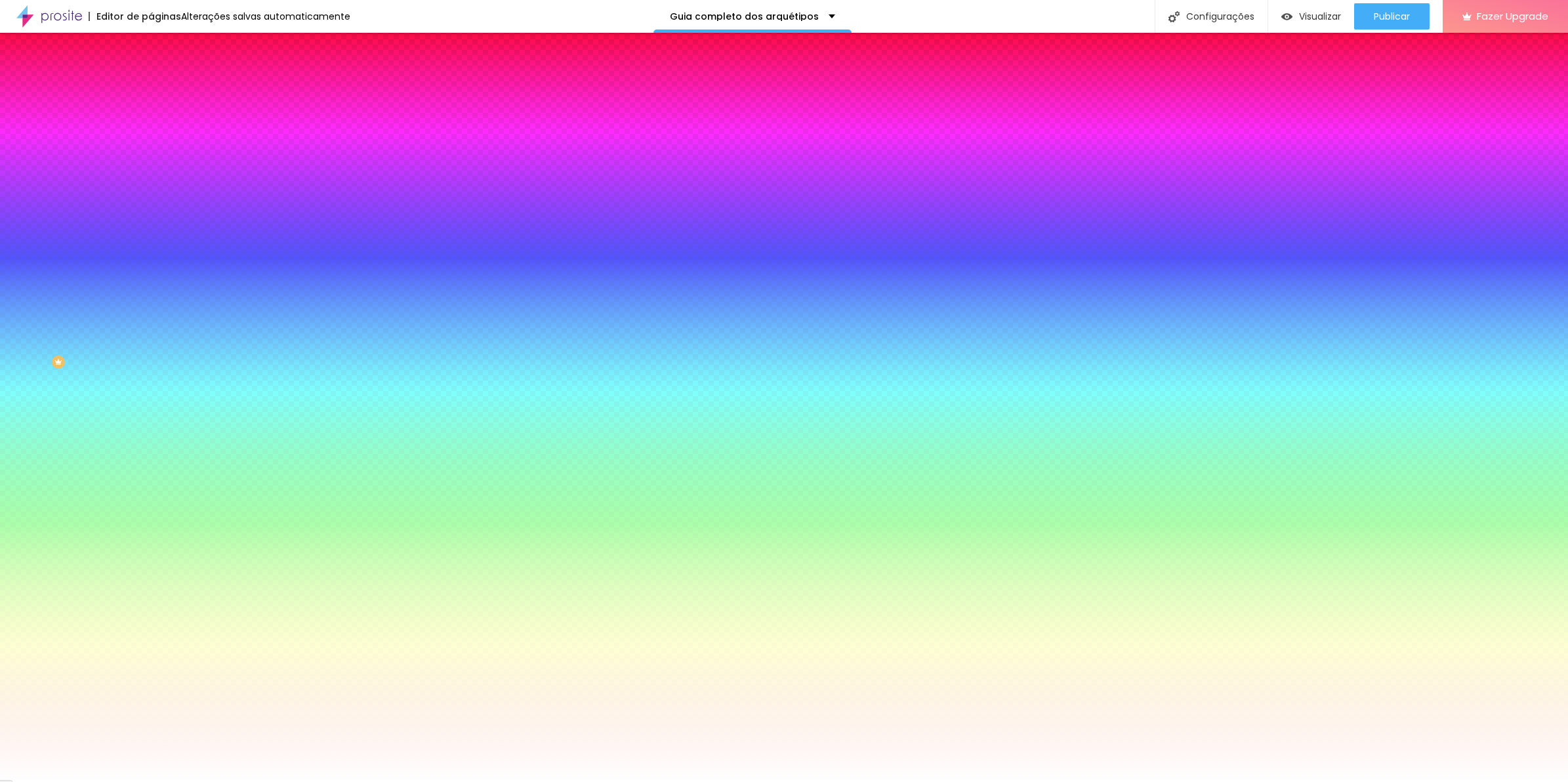
drag, startPoint x: 135, startPoint y: 215, endPoint x: 82, endPoint y: 214, distance: 53.0
click at [151, 211] on div "Largura 100 % px" at bounding box center [227, 208] width 151 height 34
drag, startPoint x: 87, startPoint y: 222, endPoint x: 224, endPoint y: 227, distance: 137.1
click at [224, 223] on input "range" at bounding box center [193, 218] width 85 height 11
click at [163, 88] on span "Conteúdo" at bounding box center [183, 82] width 41 height 12
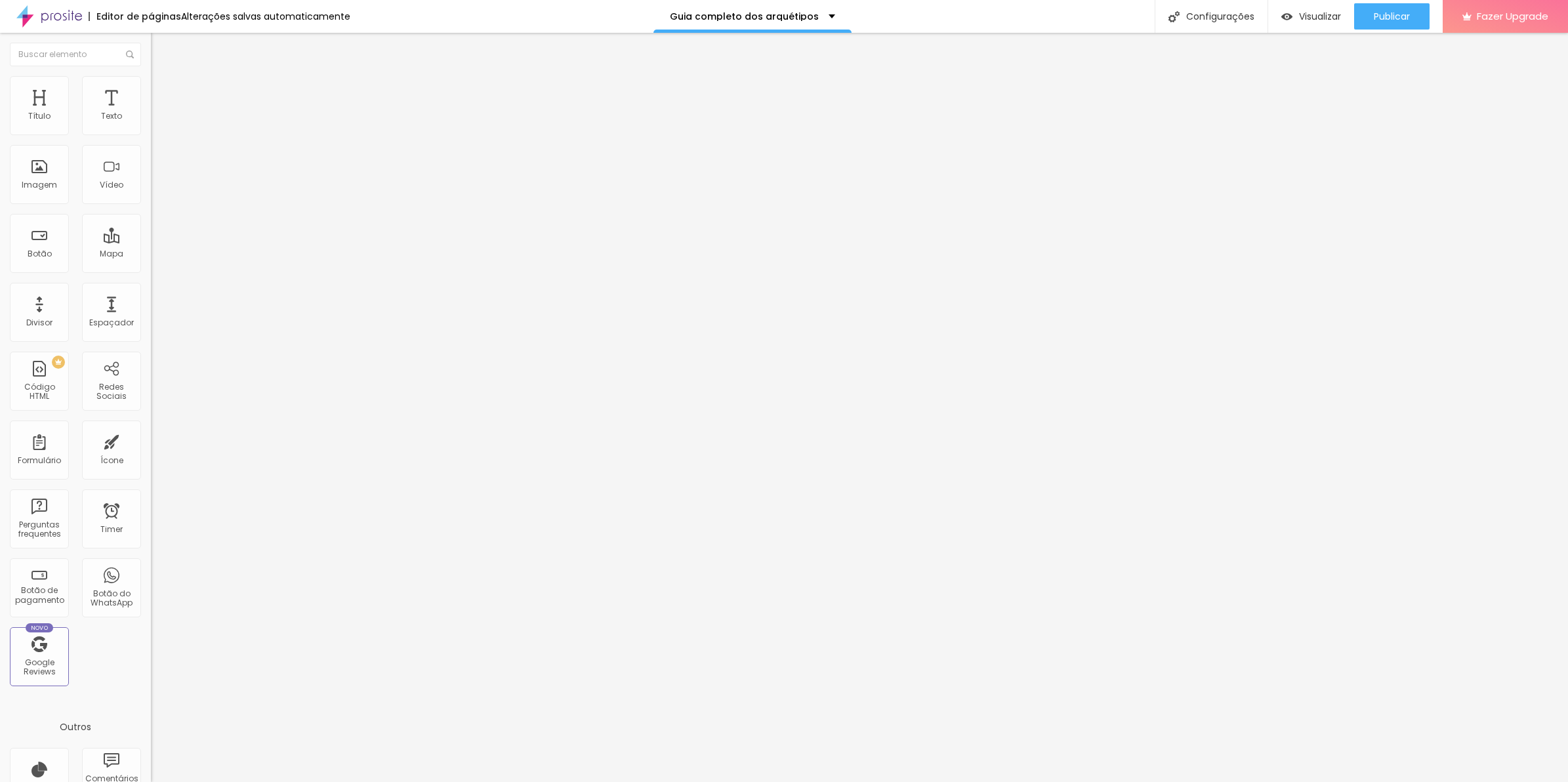
click at [163, 103] on span "Avançado" at bounding box center [184, 108] width 44 height 12
click at [151, 99] on ul "Conteúdo Estilo Avançado" at bounding box center [227, 93] width 151 height 39
click at [151, 90] on li "Estilo" at bounding box center [227, 83] width 151 height 13
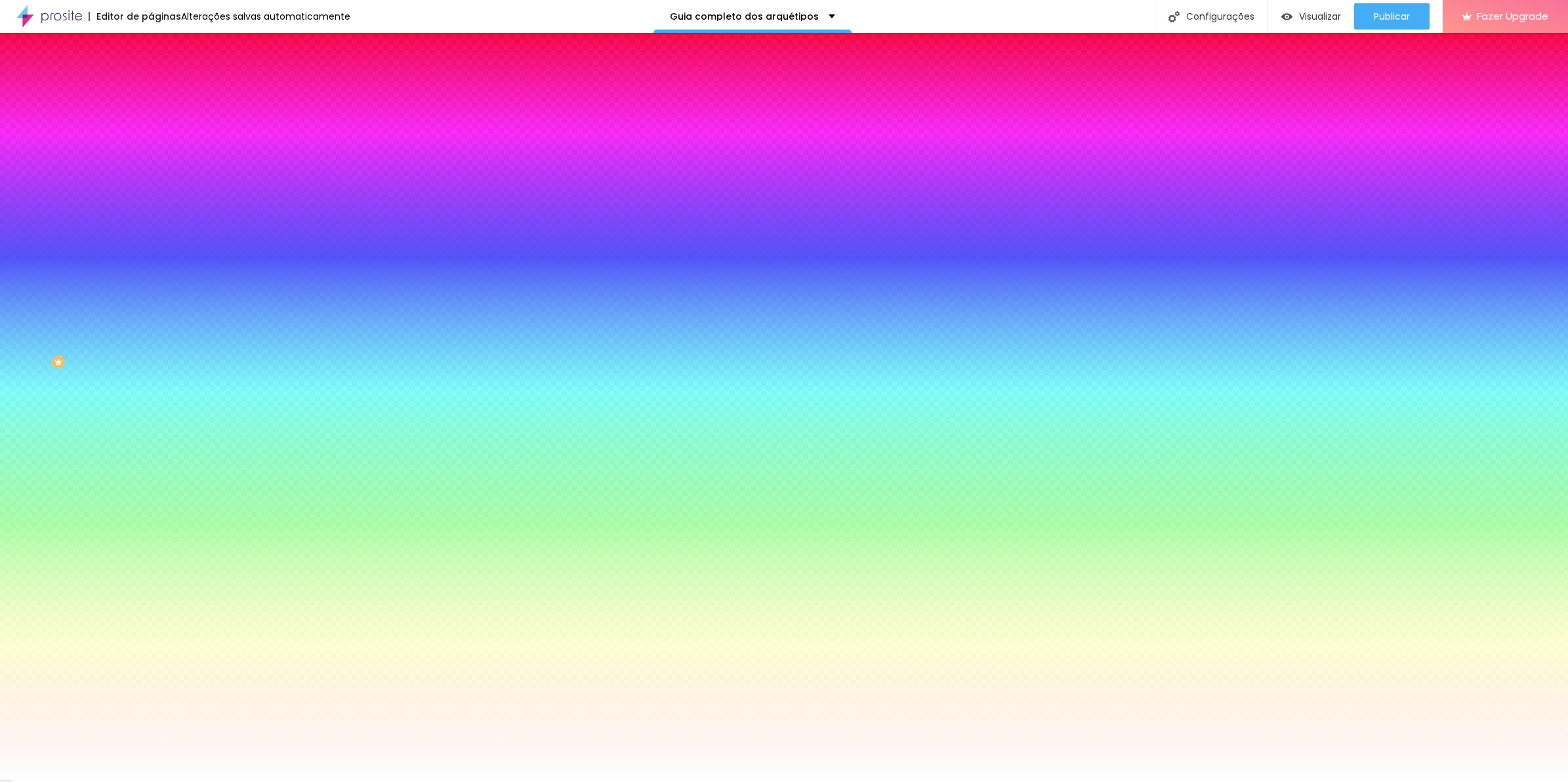
click at [161, 51] on div "Editar Coluna" at bounding box center [201, 48] width 81 height 11
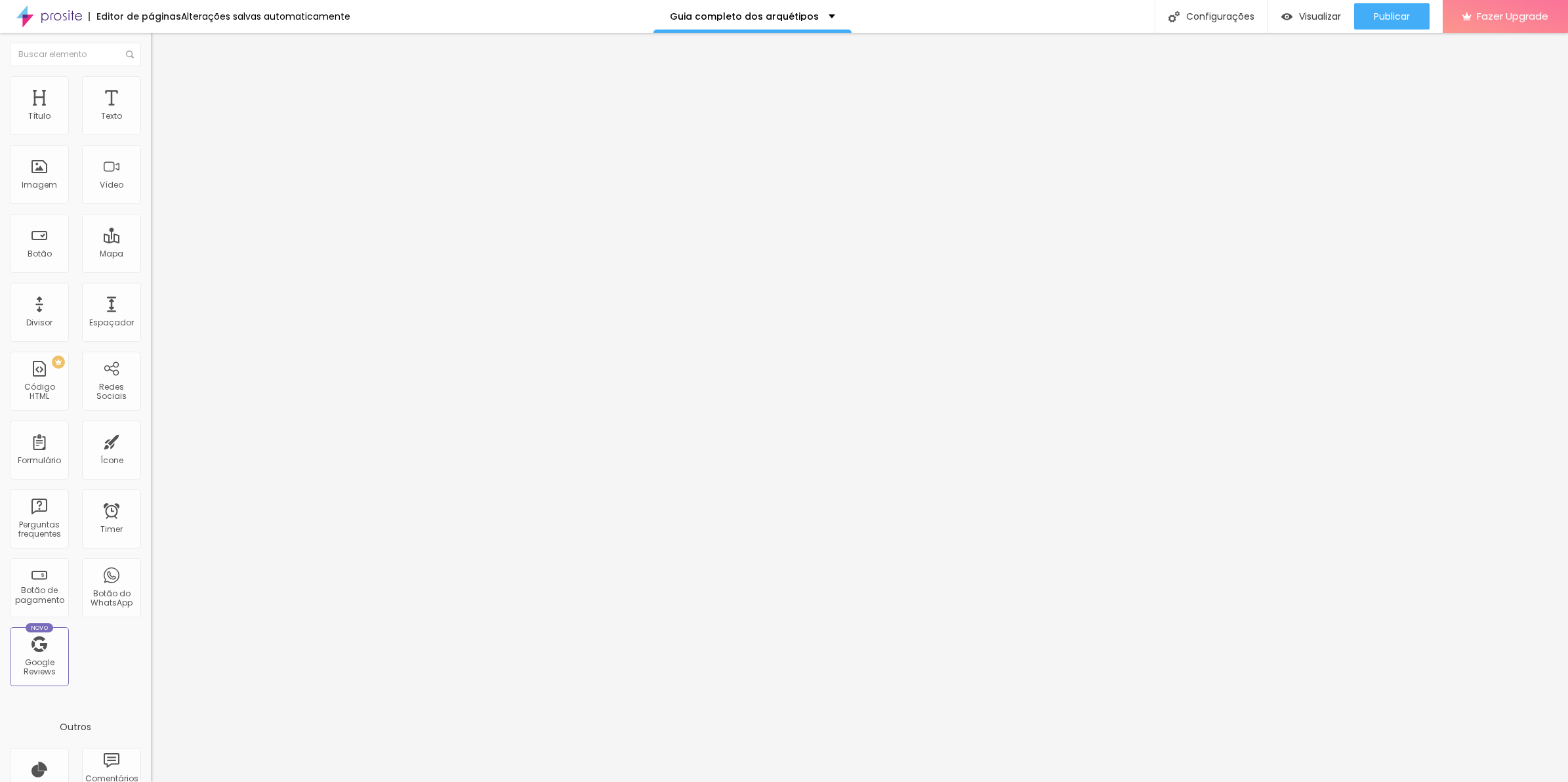
click at [163, 90] on span "Estilo" at bounding box center [172, 85] width 21 height 12
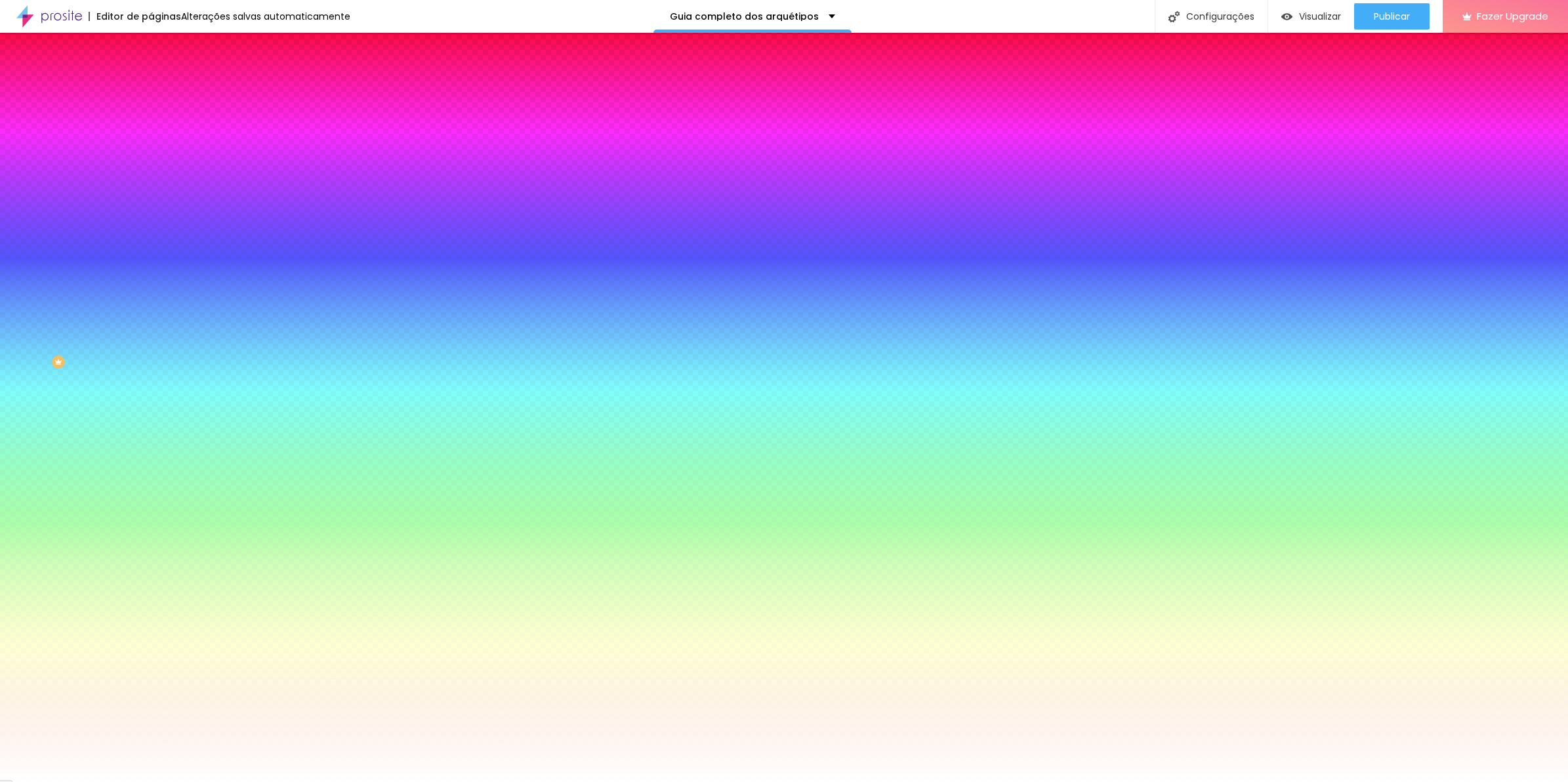
click at [151, 121] on span "Adicionar imagem" at bounding box center [193, 115] width 85 height 12
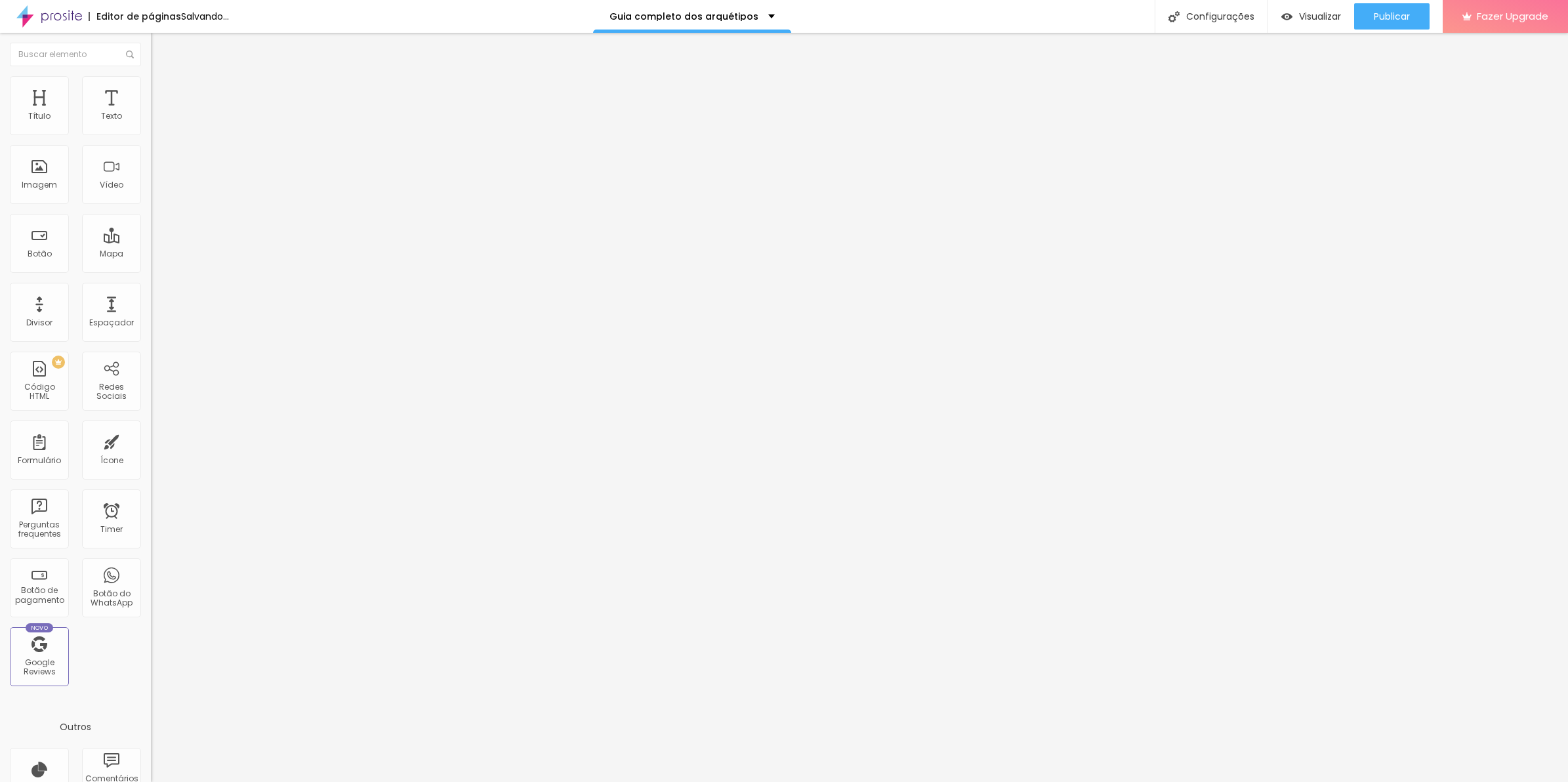
click at [151, 157] on img at bounding box center [155, 152] width 9 height 9
click at [163, 89] on span "Estilo" at bounding box center [172, 85] width 21 height 12
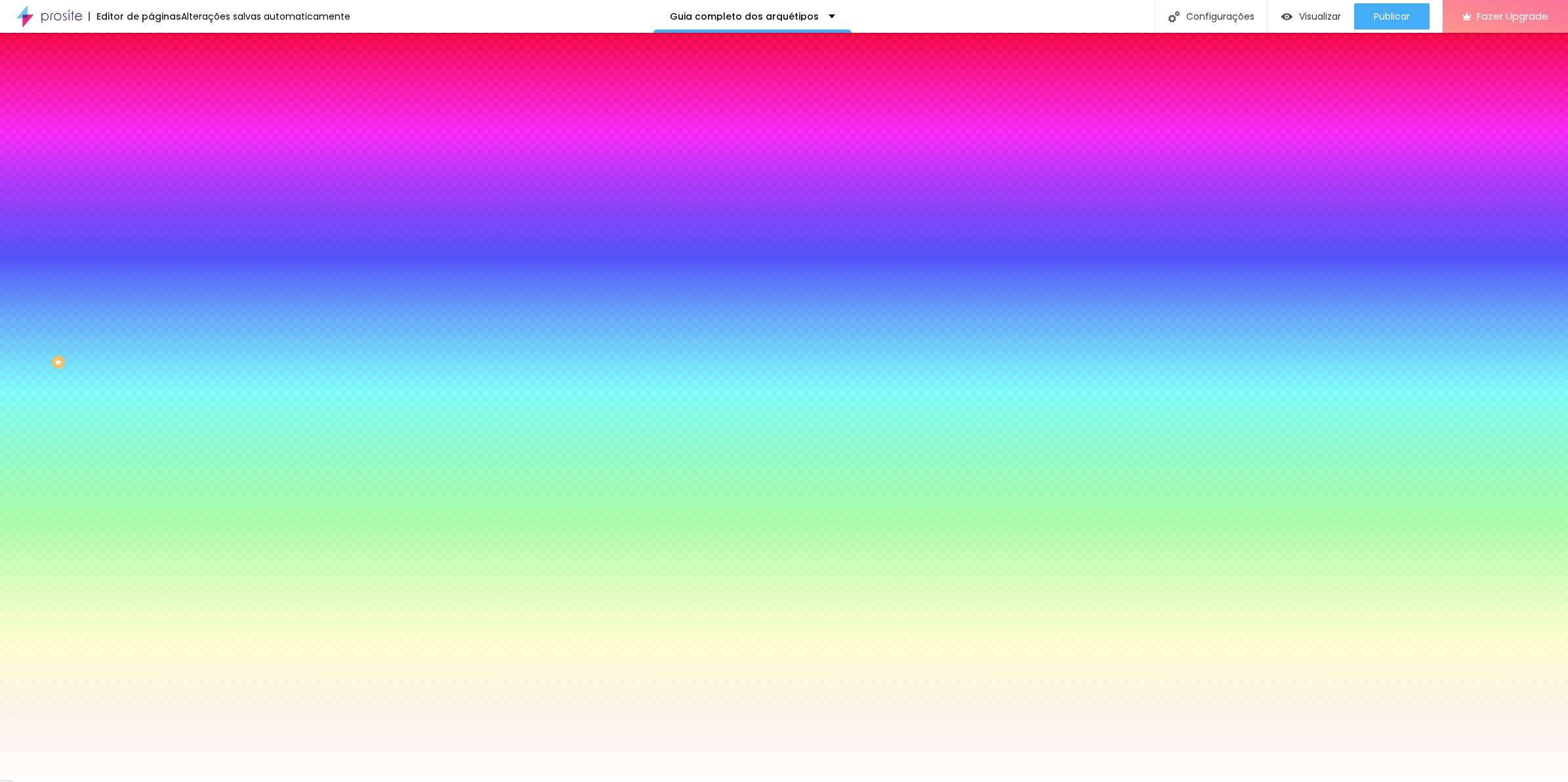
click at [161, 51] on img "button" at bounding box center [166, 48] width 11 height 11
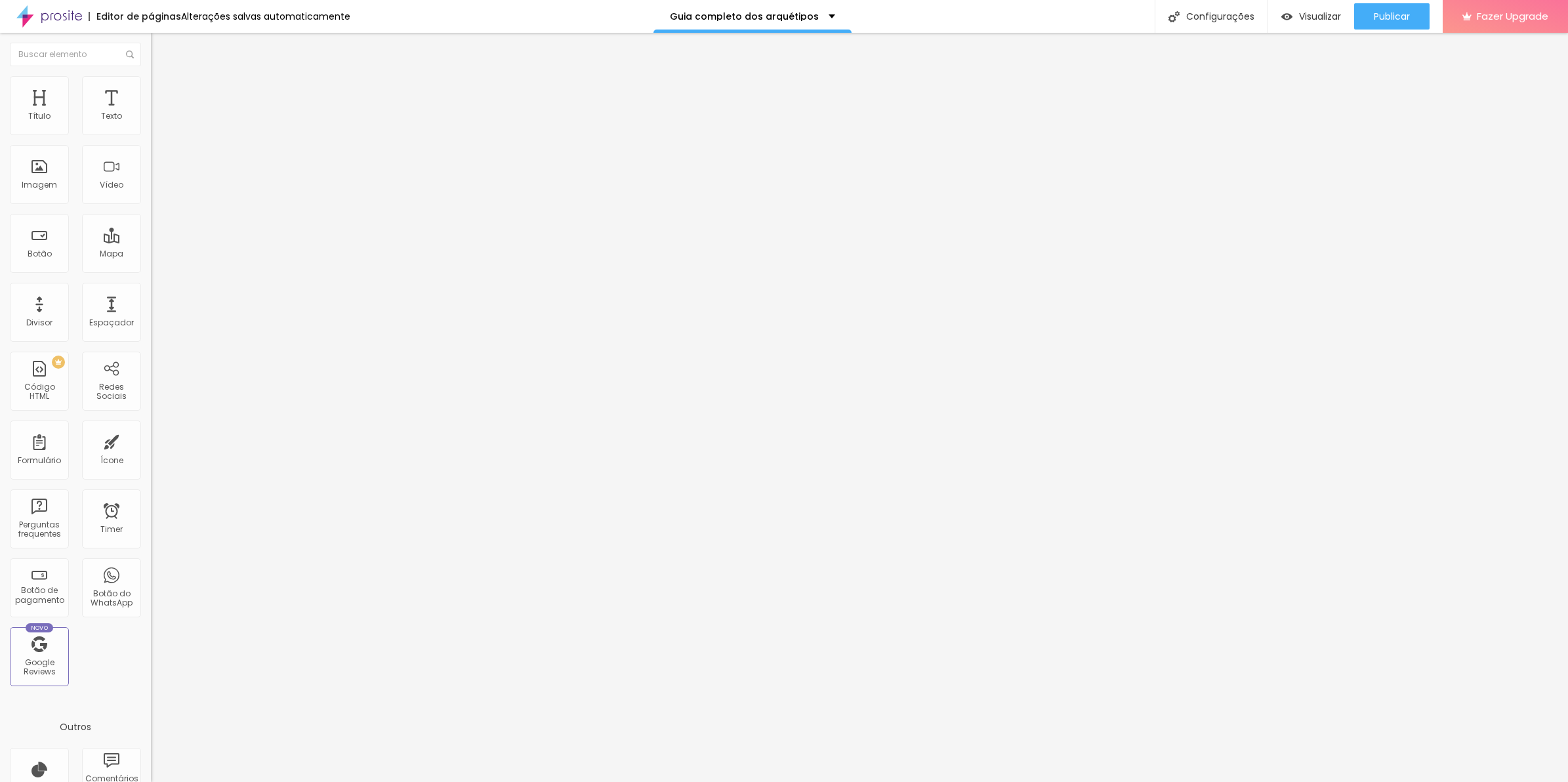
click at [151, 136] on div at bounding box center [227, 126] width 151 height 31
click at [151, 120] on div "Alinhamento" at bounding box center [227, 122] width 151 height 39
click at [151, 129] on div at bounding box center [227, 126] width 151 height 31
click at [151, 126] on div at bounding box center [227, 126] width 151 height 11
click at [151, 90] on li "Avançado" at bounding box center [227, 96] width 151 height 13
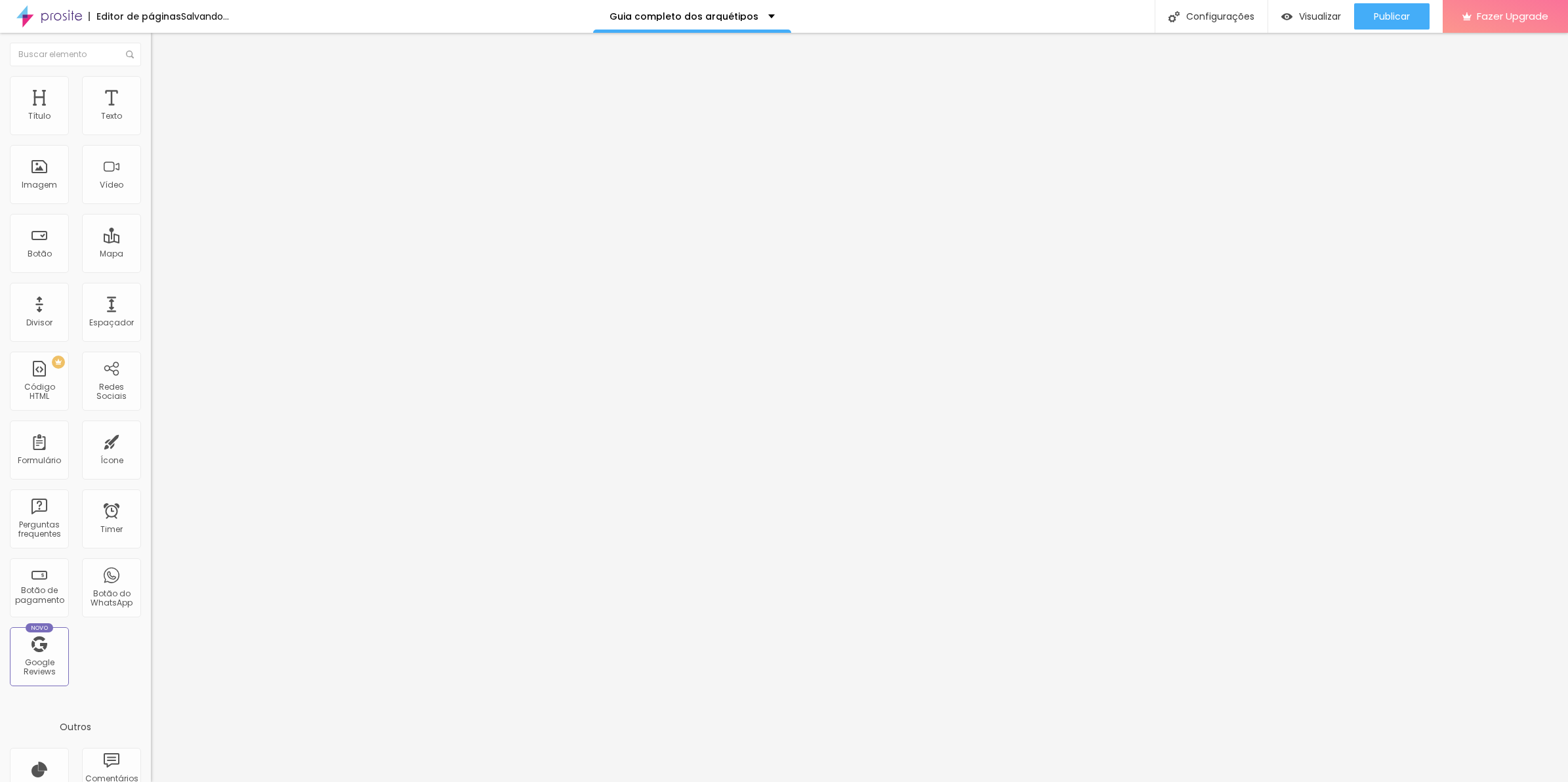
click at [151, 113] on span "Adicionar imagem" at bounding box center [193, 108] width 85 height 12
click at [151, 90] on li "Avançado" at bounding box center [227, 96] width 151 height 13
click at [163, 90] on span "Avançado" at bounding box center [184, 85] width 44 height 12
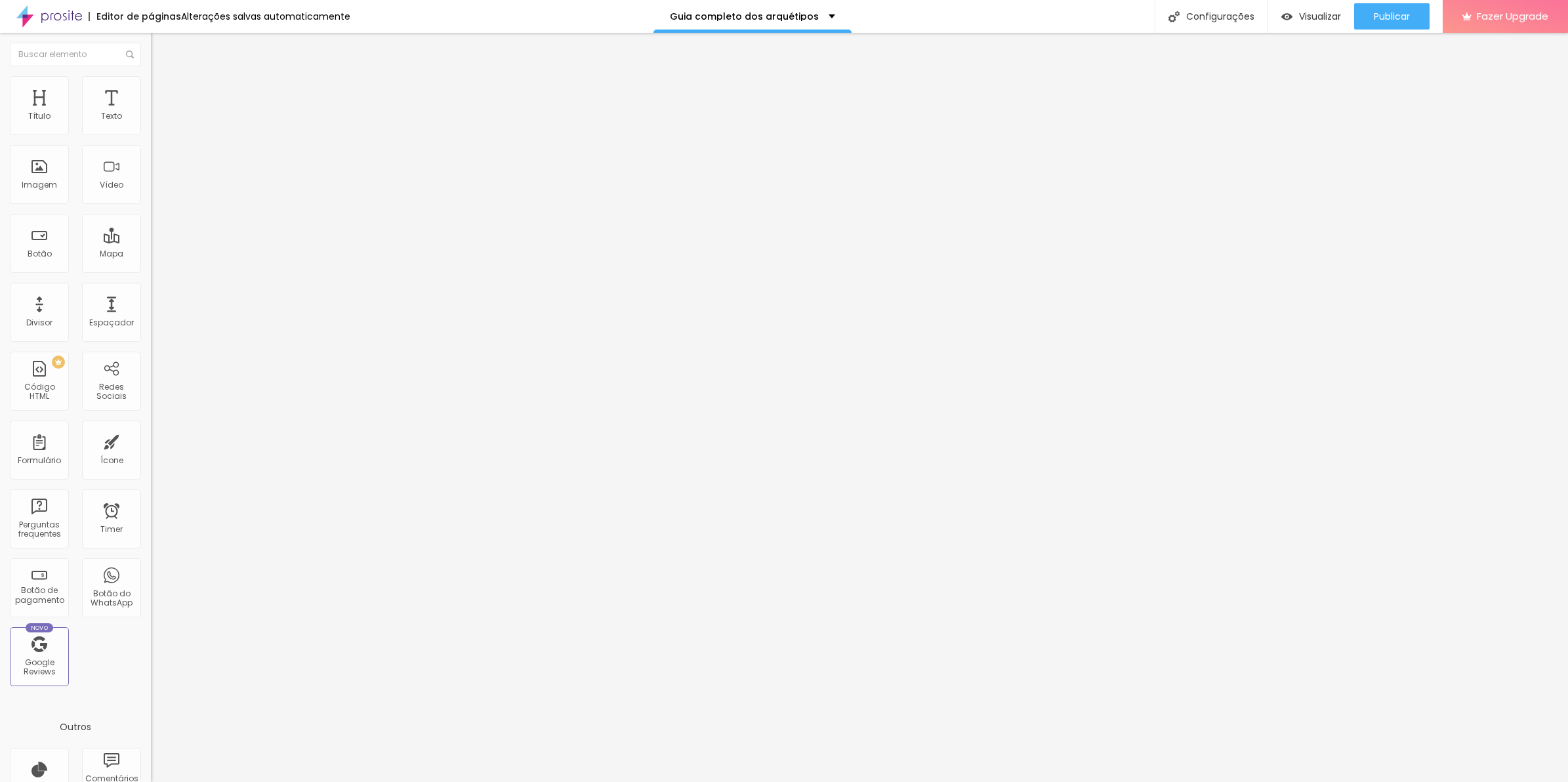
click at [151, 90] on ul "Conteúdo Avançado" at bounding box center [227, 76] width 151 height 26
click at [163, 77] on span "Conteúdo" at bounding box center [183, 72] width 41 height 12
drag, startPoint x: 37, startPoint y: 126, endPoint x: 310, endPoint y: 119, distance: 273.1
click at [236, 242] on input "range" at bounding box center [193, 246] width 85 height 11
click at [151, 129] on img at bounding box center [155, 125] width 9 height 9
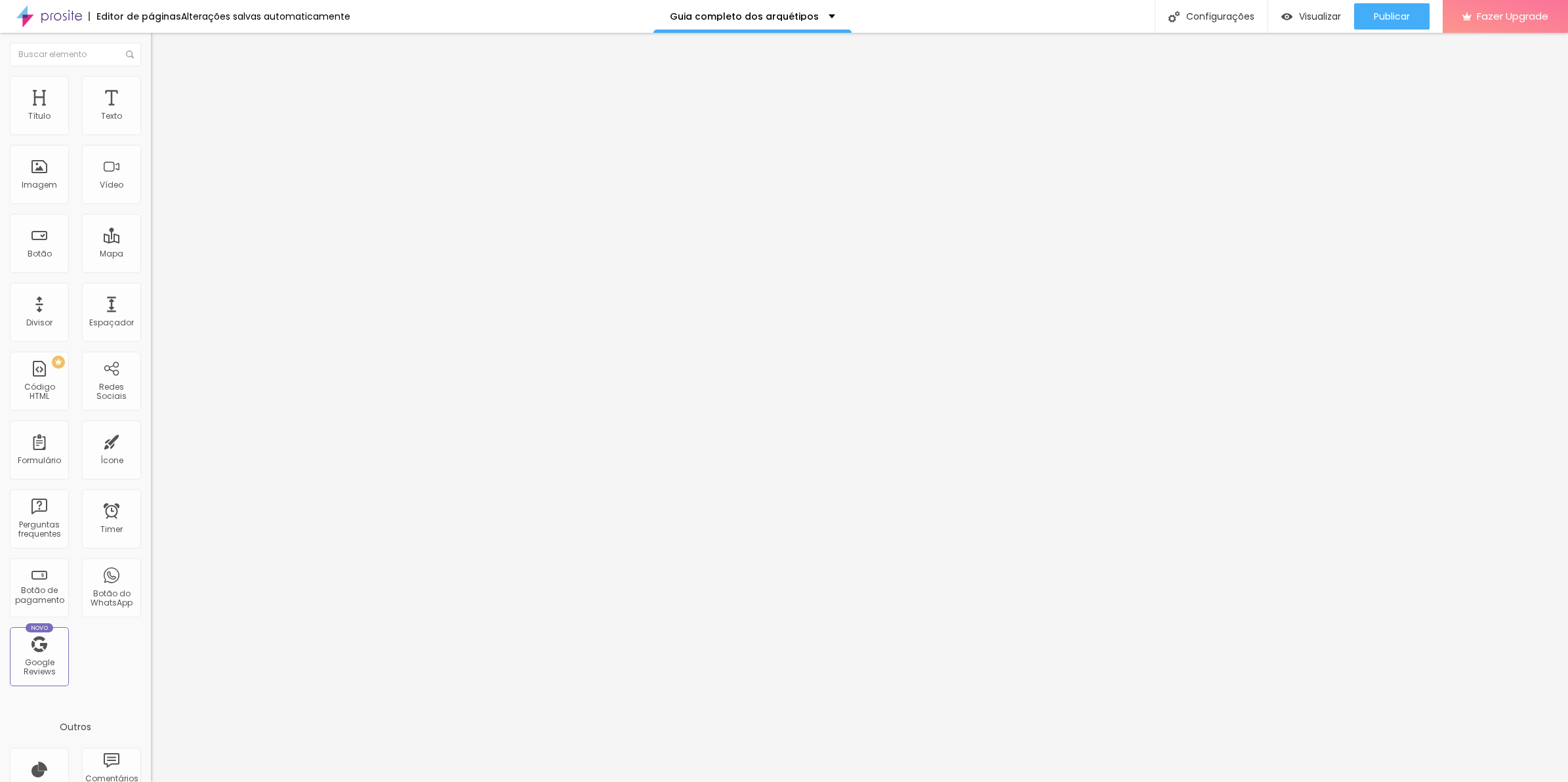
drag, startPoint x: 89, startPoint y: 132, endPoint x: 57, endPoint y: 129, distance: 32.1
click at [151, 242] on input "range" at bounding box center [193, 246] width 85 height 11
click at [151, 253] on input "225" at bounding box center [179, 260] width 57 height 14
click at [151, 253] on input "500" at bounding box center [179, 260] width 57 height 14
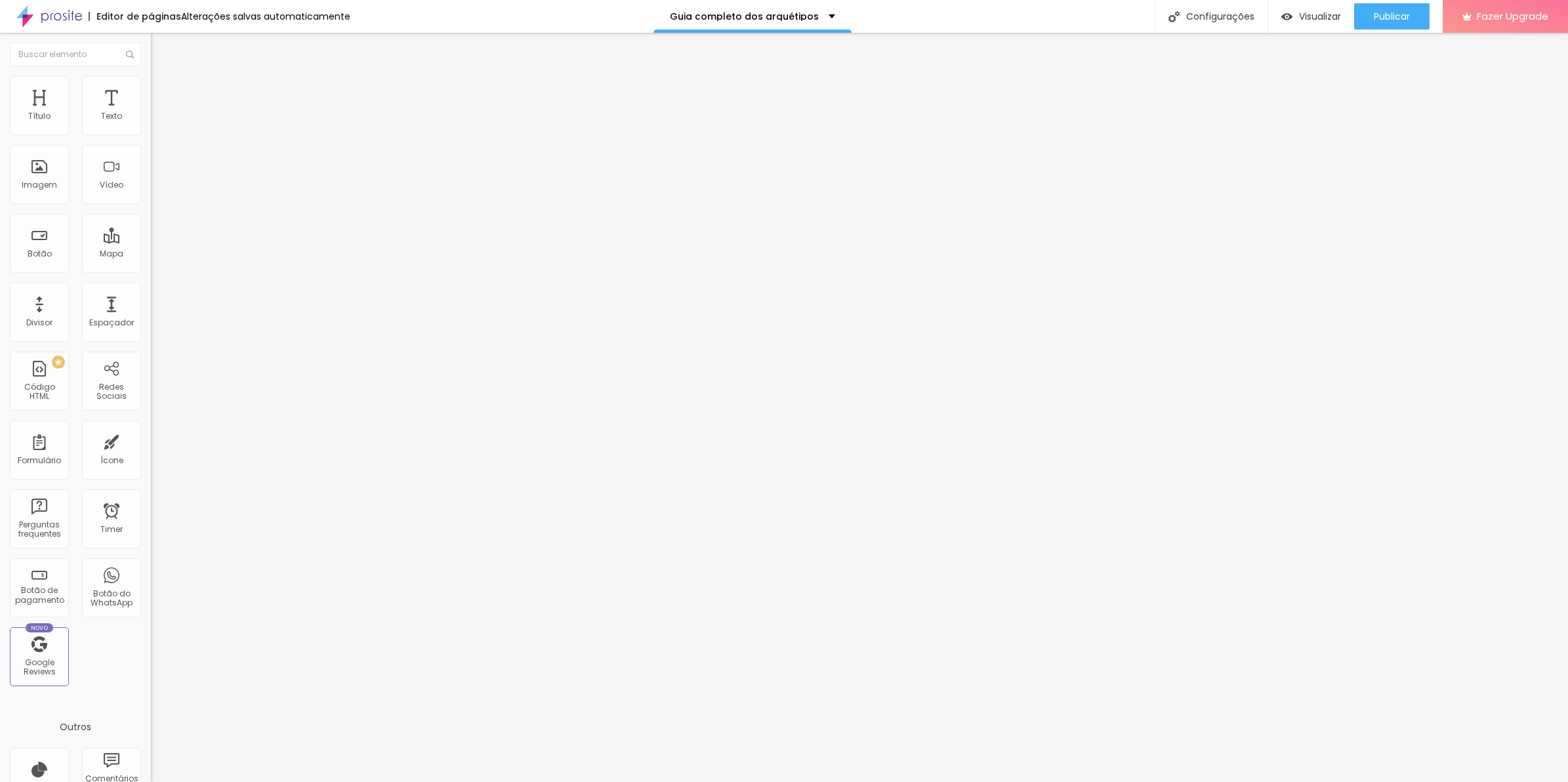
paste input "12"
click at [151, 253] on input "120" at bounding box center [179, 260] width 57 height 14
click at [163, 90] on span "Avançado" at bounding box center [184, 85] width 44 height 12
drag, startPoint x: 125, startPoint y: 95, endPoint x: 31, endPoint y: 83, distance: 94.8
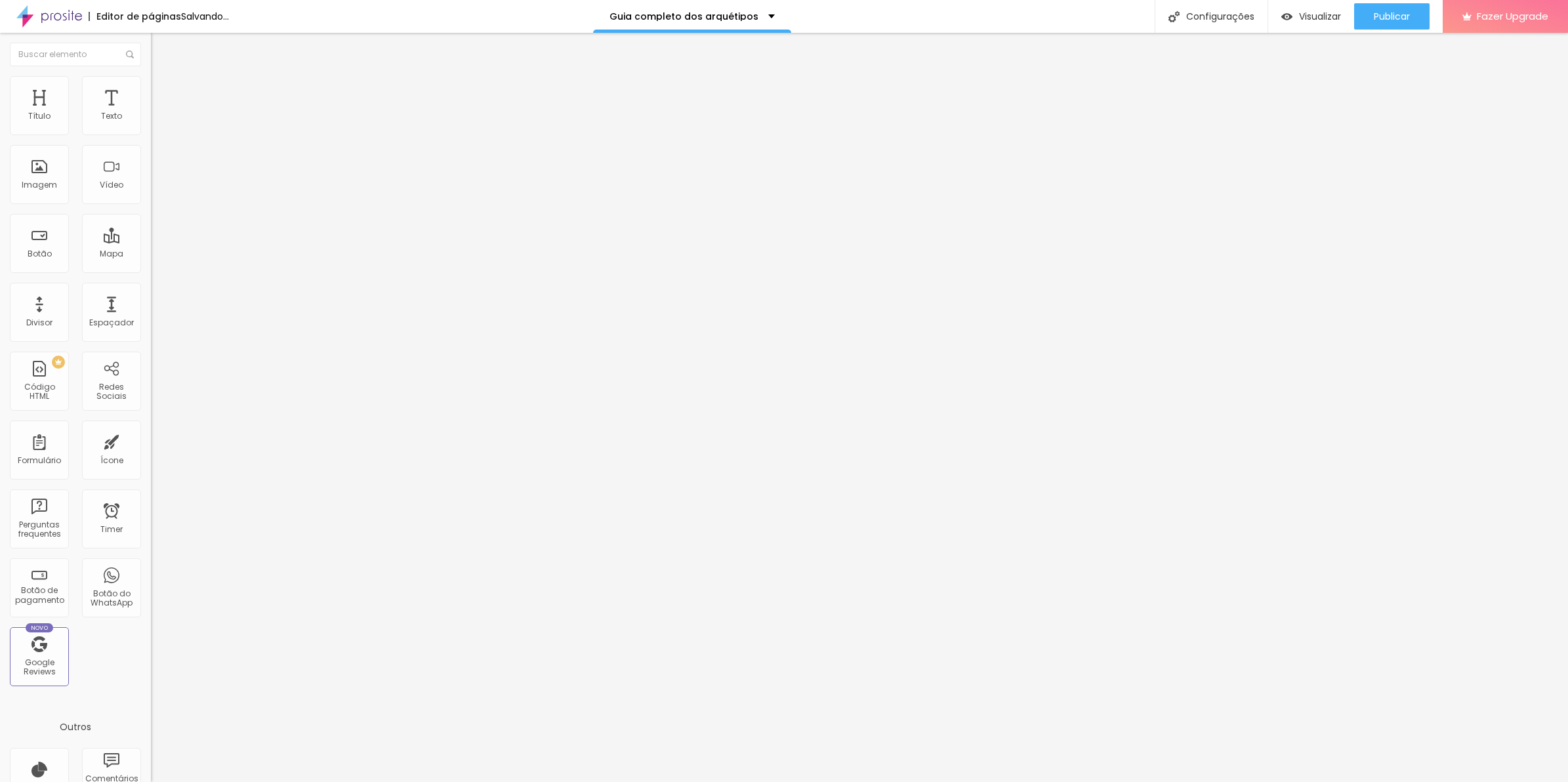
click at [151, 75] on img at bounding box center [157, 69] width 11 height 12
click at [151, 253] on input "120" at bounding box center [179, 260] width 57 height 14
paste input "20"
click at [151, 253] on input "200" at bounding box center [179, 260] width 57 height 14
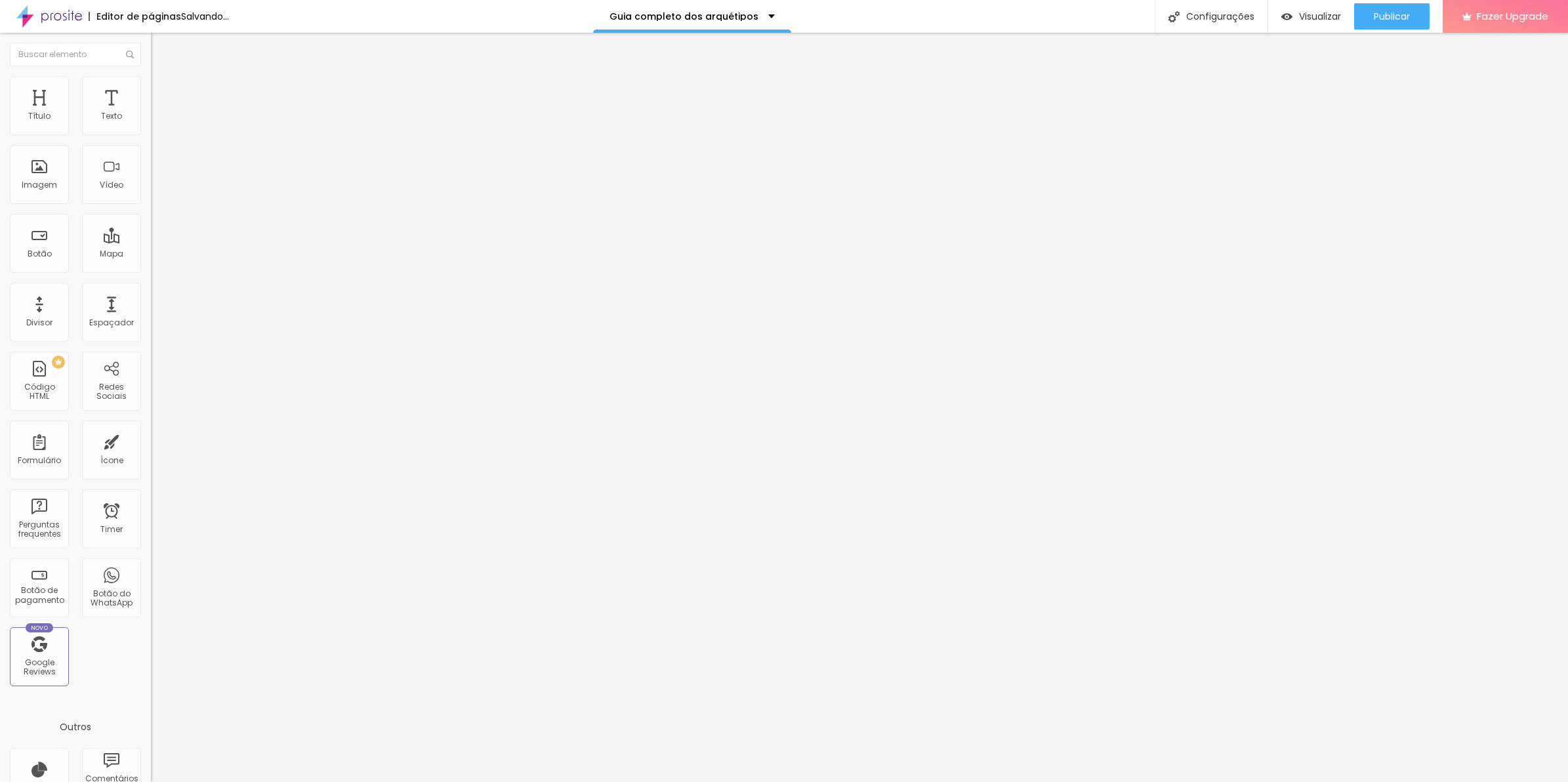
click at [163, 90] on span "Avançado" at bounding box center [184, 85] width 44 height 12
click at [151, 76] on li "Conteúdo" at bounding box center [227, 70] width 151 height 13
drag, startPoint x: 76, startPoint y: 126, endPoint x: 188, endPoint y: 115, distance: 112.5
click at [188, 242] on input "range" at bounding box center [193, 246] width 85 height 11
click at [151, 90] on ul "Conteúdo Avançado" at bounding box center [227, 76] width 151 height 26
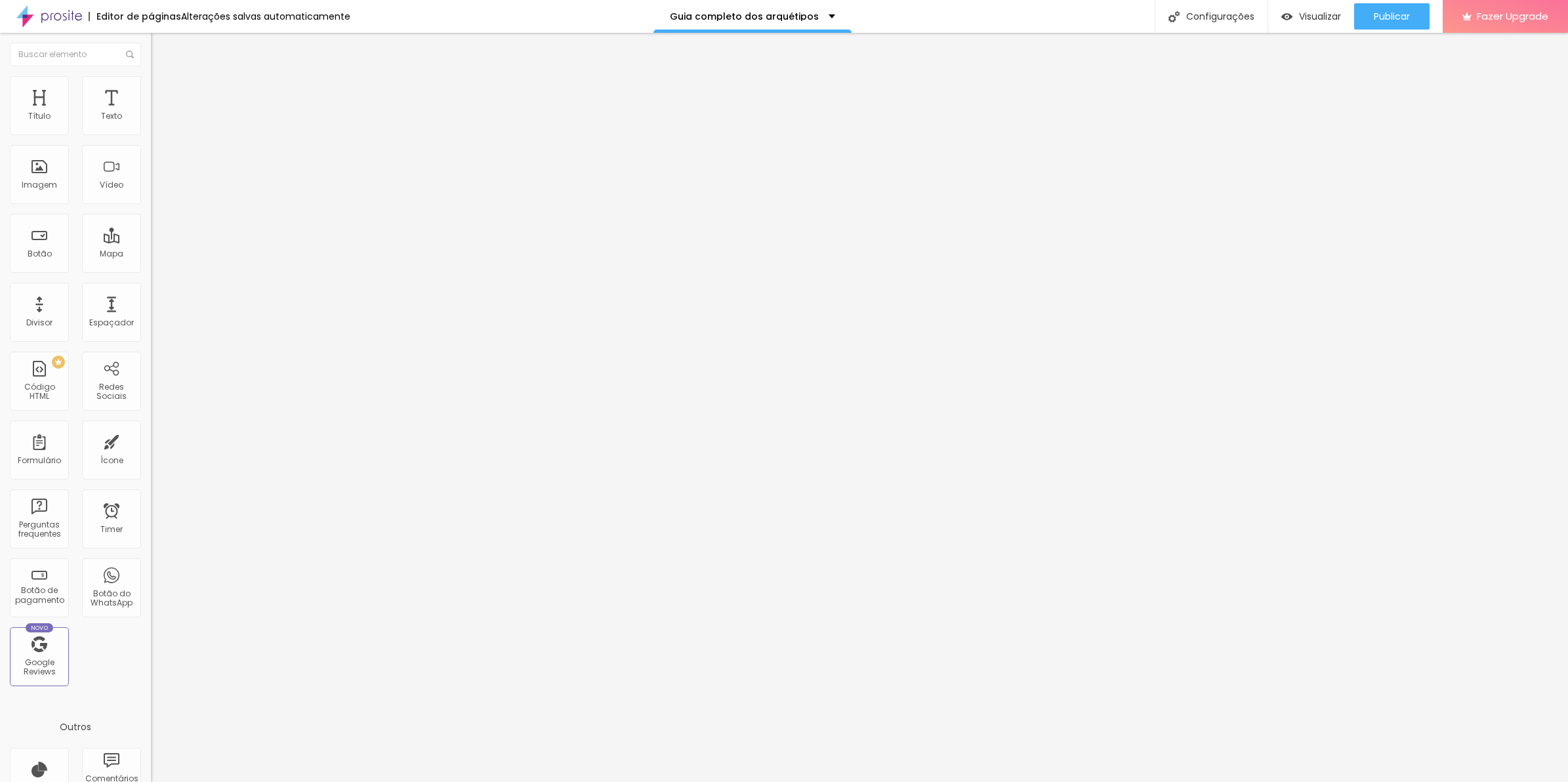
drag, startPoint x: 87, startPoint y: 129, endPoint x: 76, endPoint y: 132, distance: 11.4
click at [151, 242] on input "range" at bounding box center [193, 246] width 85 height 11
click at [151, 253] on input "386" at bounding box center [179, 260] width 57 height 14
click at [151, 253] on input "275" at bounding box center [179, 260] width 57 height 14
click at [151, 253] on input "200" at bounding box center [179, 260] width 57 height 14
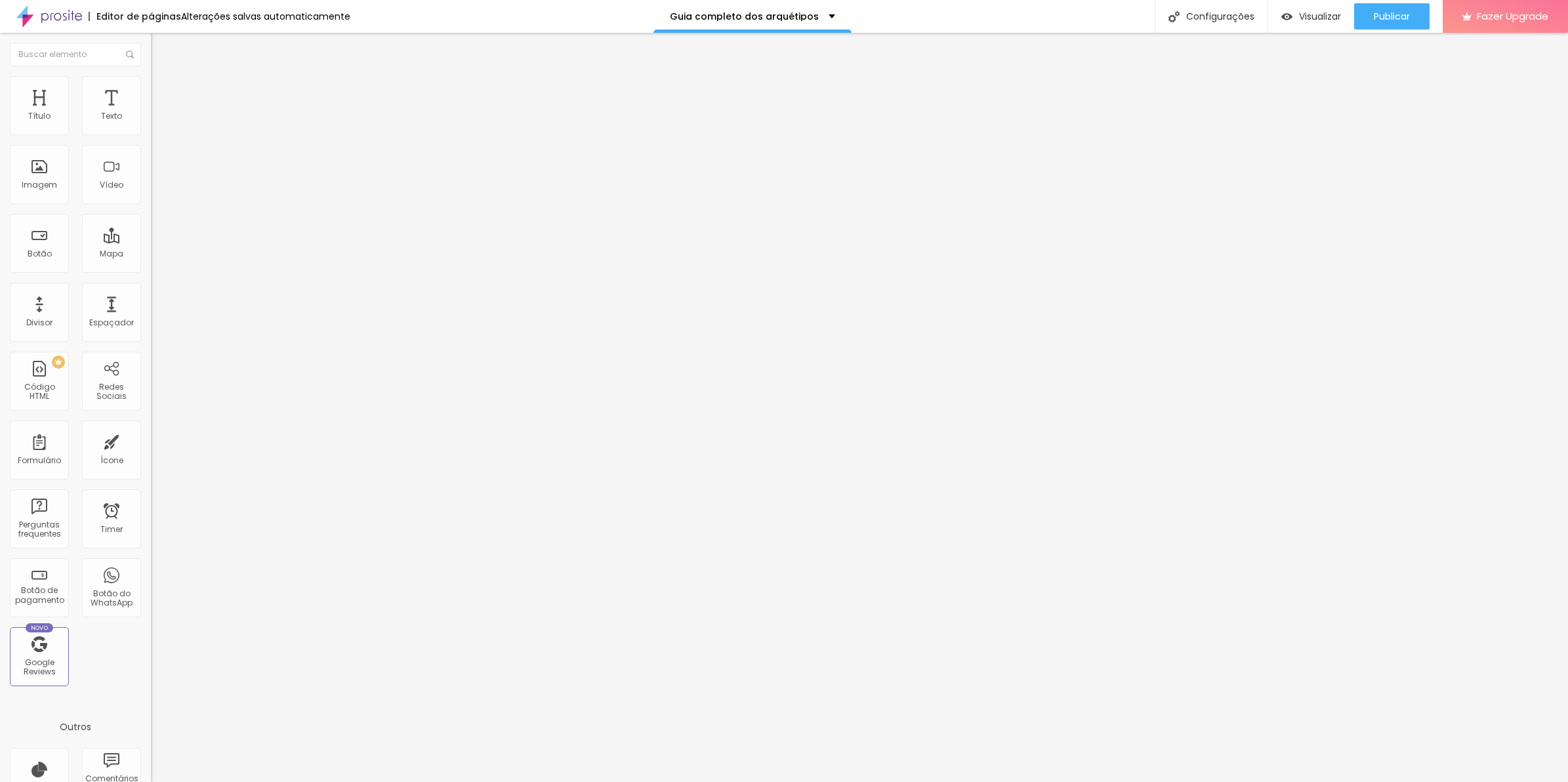
paste input "375"
click at [1424, 18] on button "Publicar" at bounding box center [1391, 16] width 76 height 26
click at [1307, 21] on span "Visualizar" at bounding box center [1319, 16] width 42 height 11
click at [151, 253] on input "375" at bounding box center [179, 260] width 57 height 14
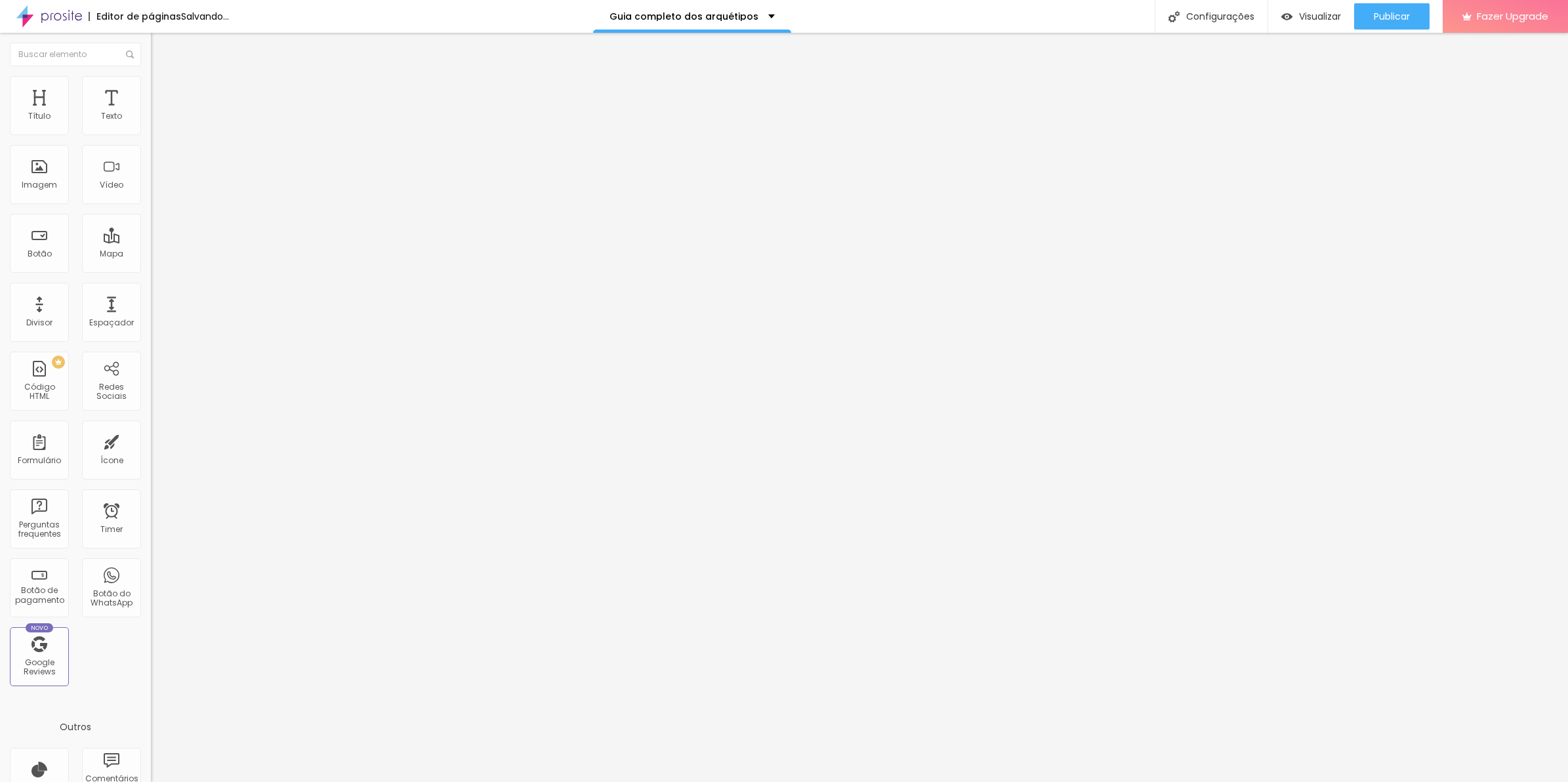
click at [151, 253] on input "375" at bounding box center [179, 260] width 57 height 14
paste input "00"
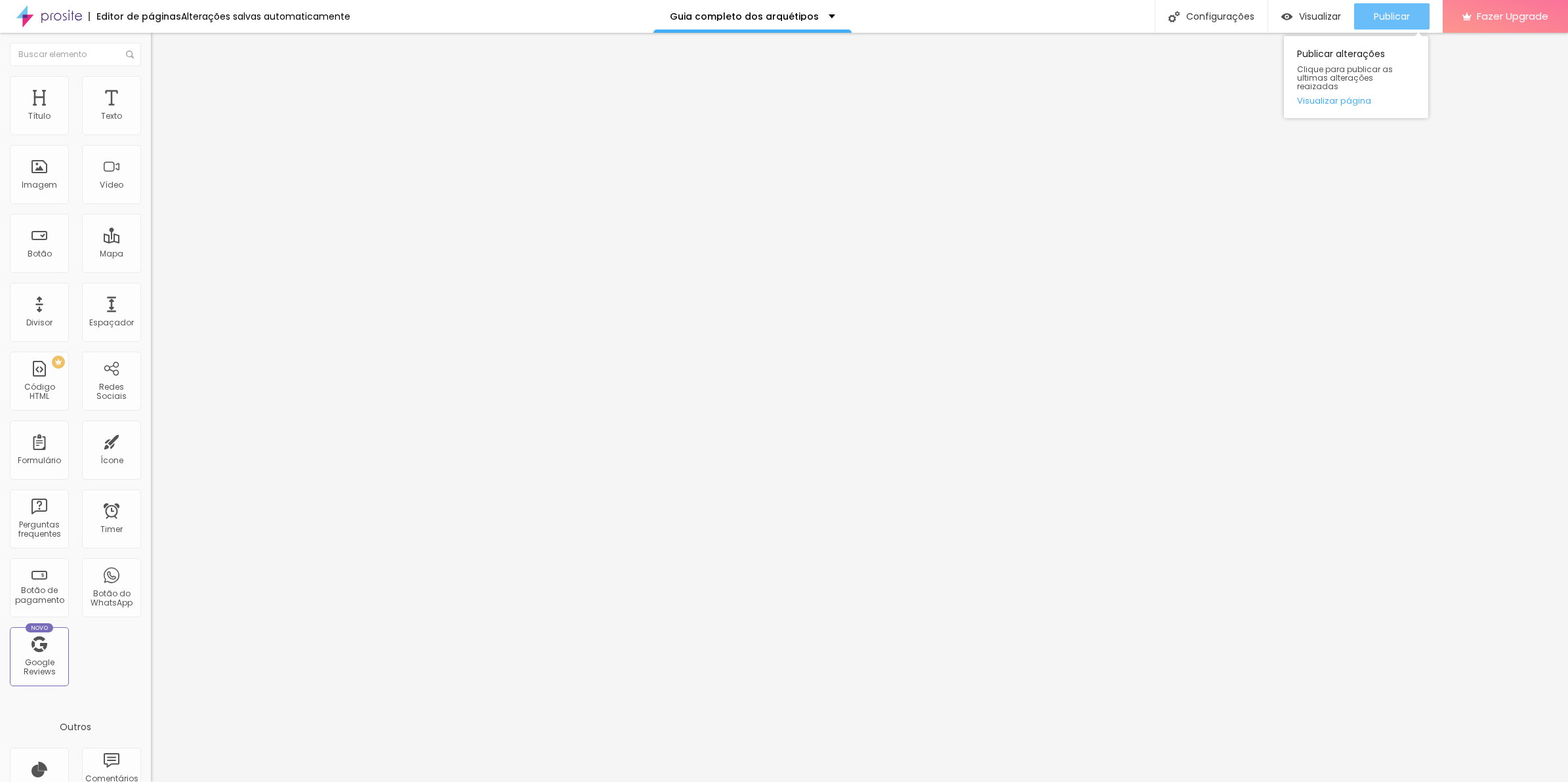
click at [1365, 7] on button "Publicar" at bounding box center [1391, 16] width 76 height 26
click at [151, 253] on input "300" at bounding box center [179, 260] width 57 height 14
paste input "2"
click at [1415, 26] on button "Publicar" at bounding box center [1391, 16] width 76 height 26
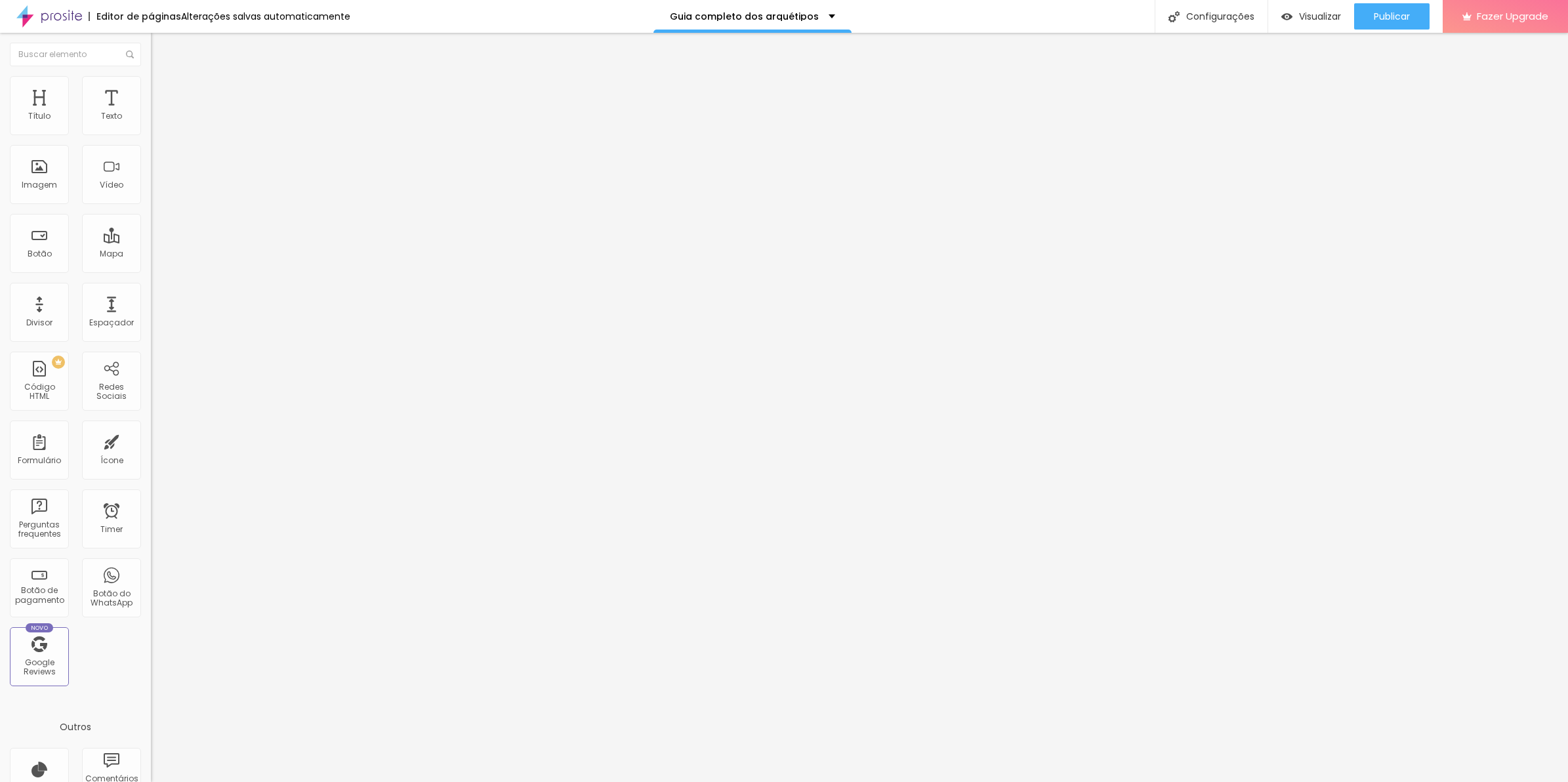
click at [151, 253] on input "200" at bounding box center [179, 260] width 57 height 14
paste input "5"
click at [1355, 16] on button "Publicar" at bounding box center [1391, 16] width 76 height 26
click at [151, 253] on input "250" at bounding box center [179, 260] width 57 height 14
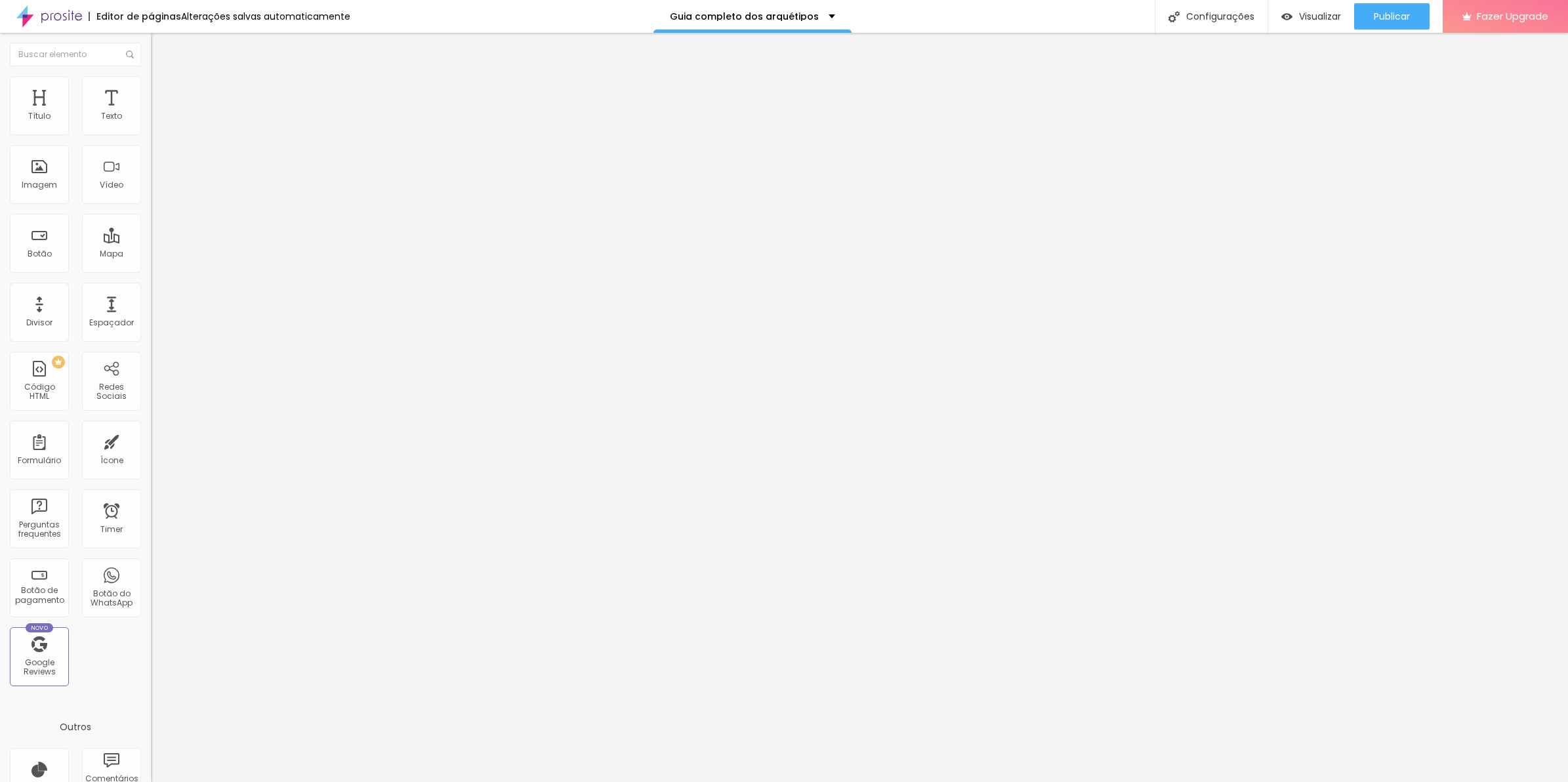
click at [151, 253] on input "250" at bounding box center [179, 260] width 57 height 14
paste input "75"
click at [151, 253] on input "275" at bounding box center [179, 260] width 57 height 14
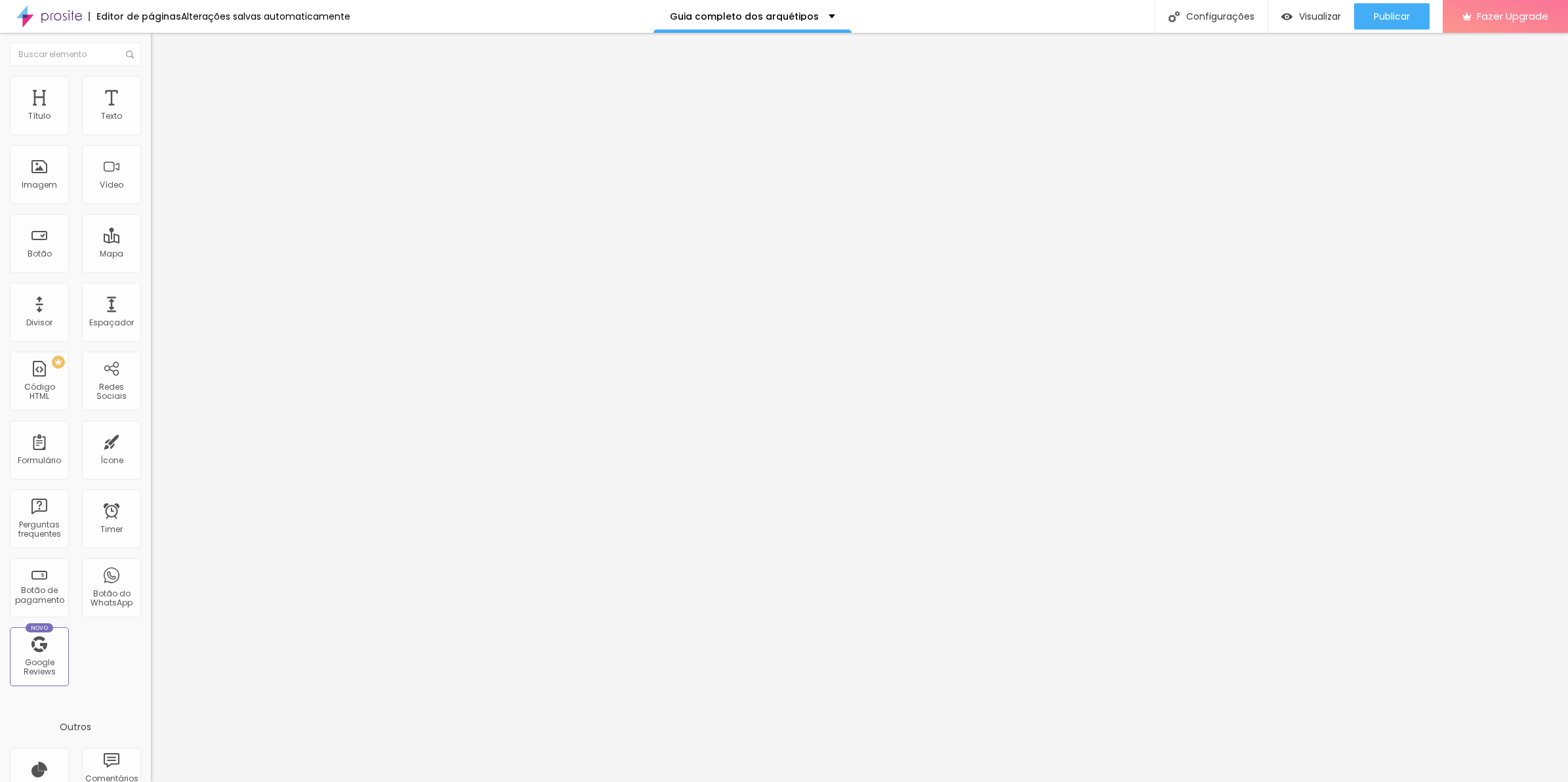
paste input "300"
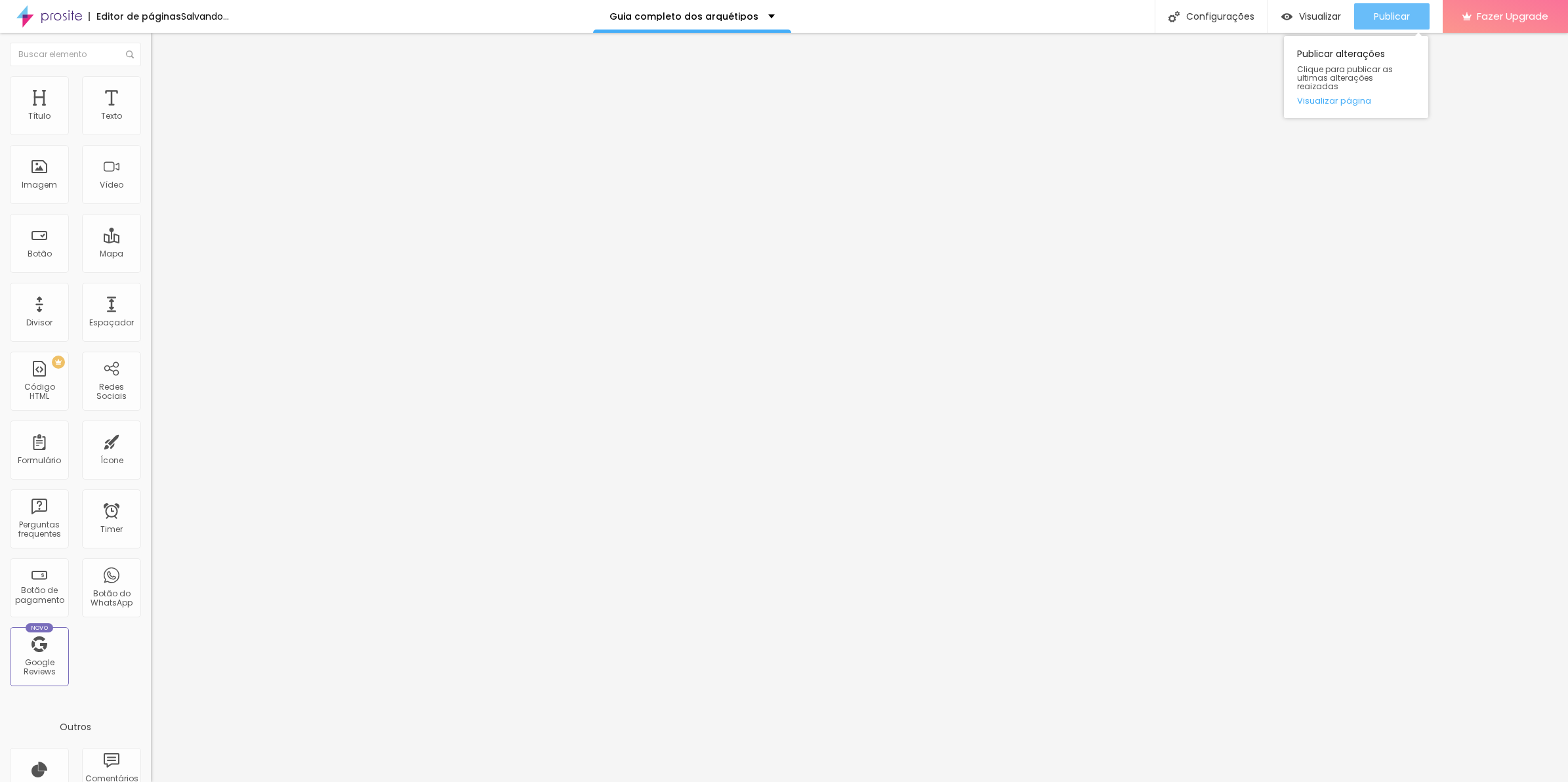
click at [1388, 21] on span "Publicar" at bounding box center [1391, 16] width 36 height 11
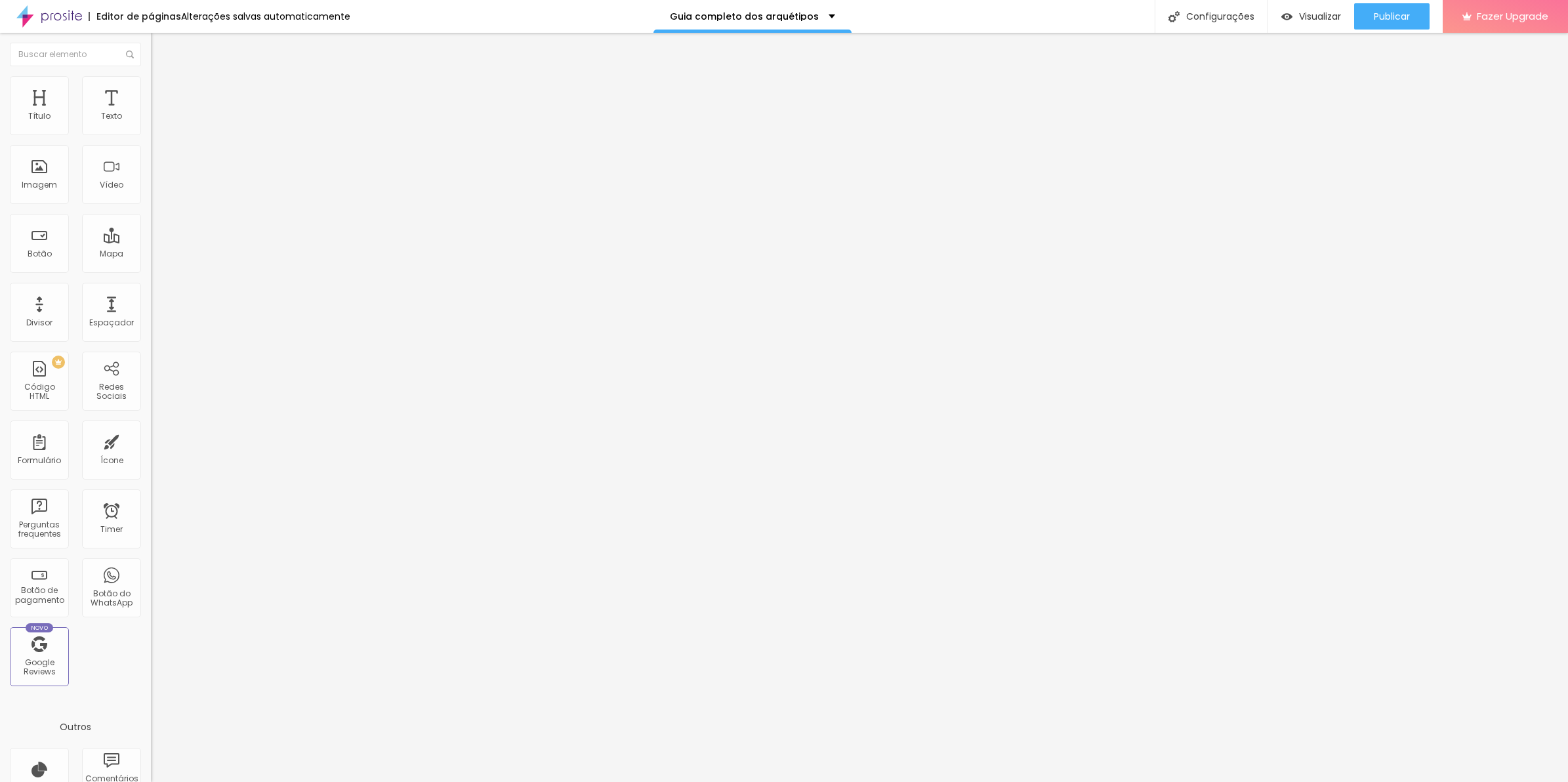
click at [151, 76] on img at bounding box center [157, 82] width 11 height 12
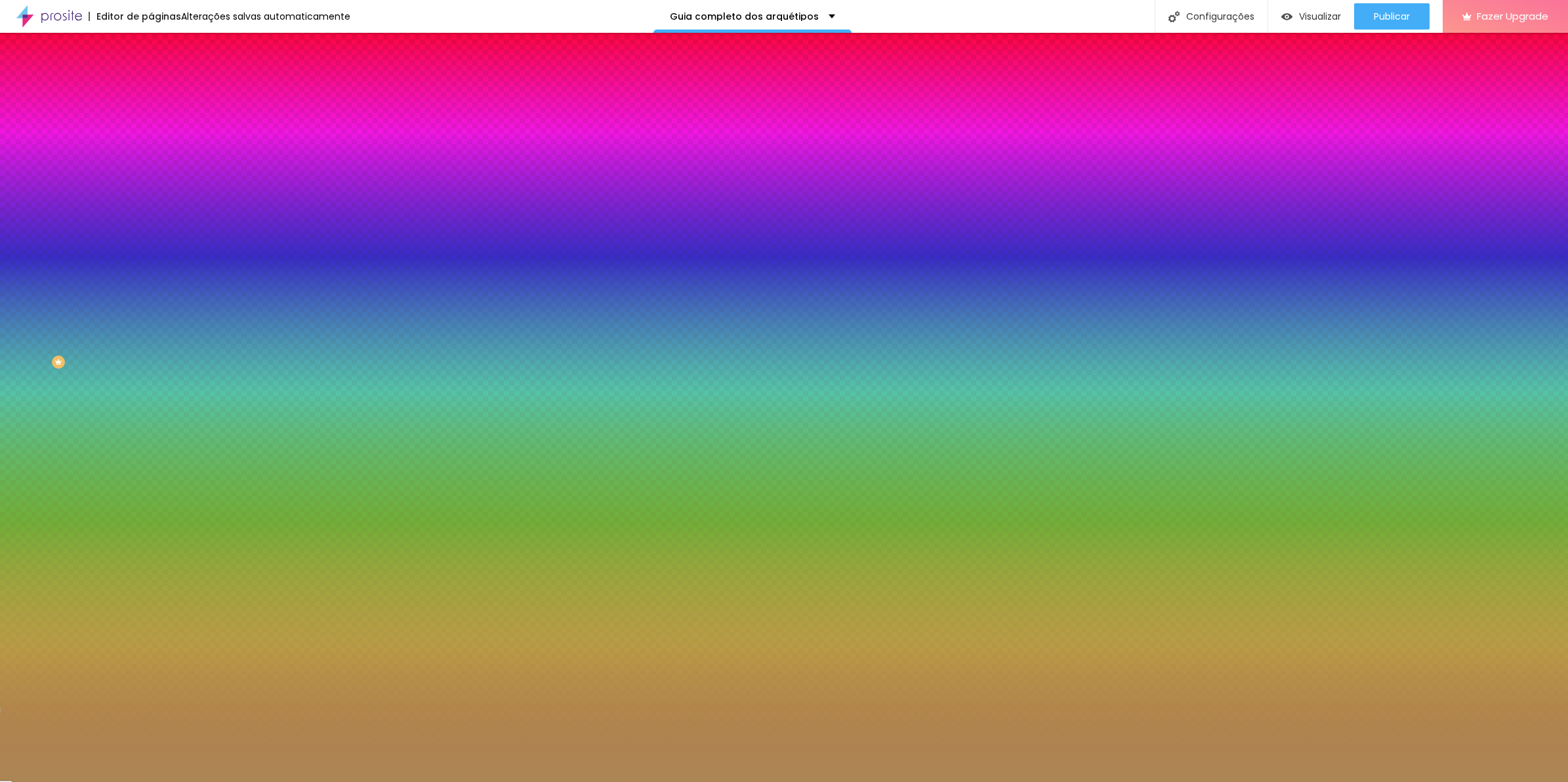
click at [151, 204] on input "range" at bounding box center [193, 199] width 85 height 11
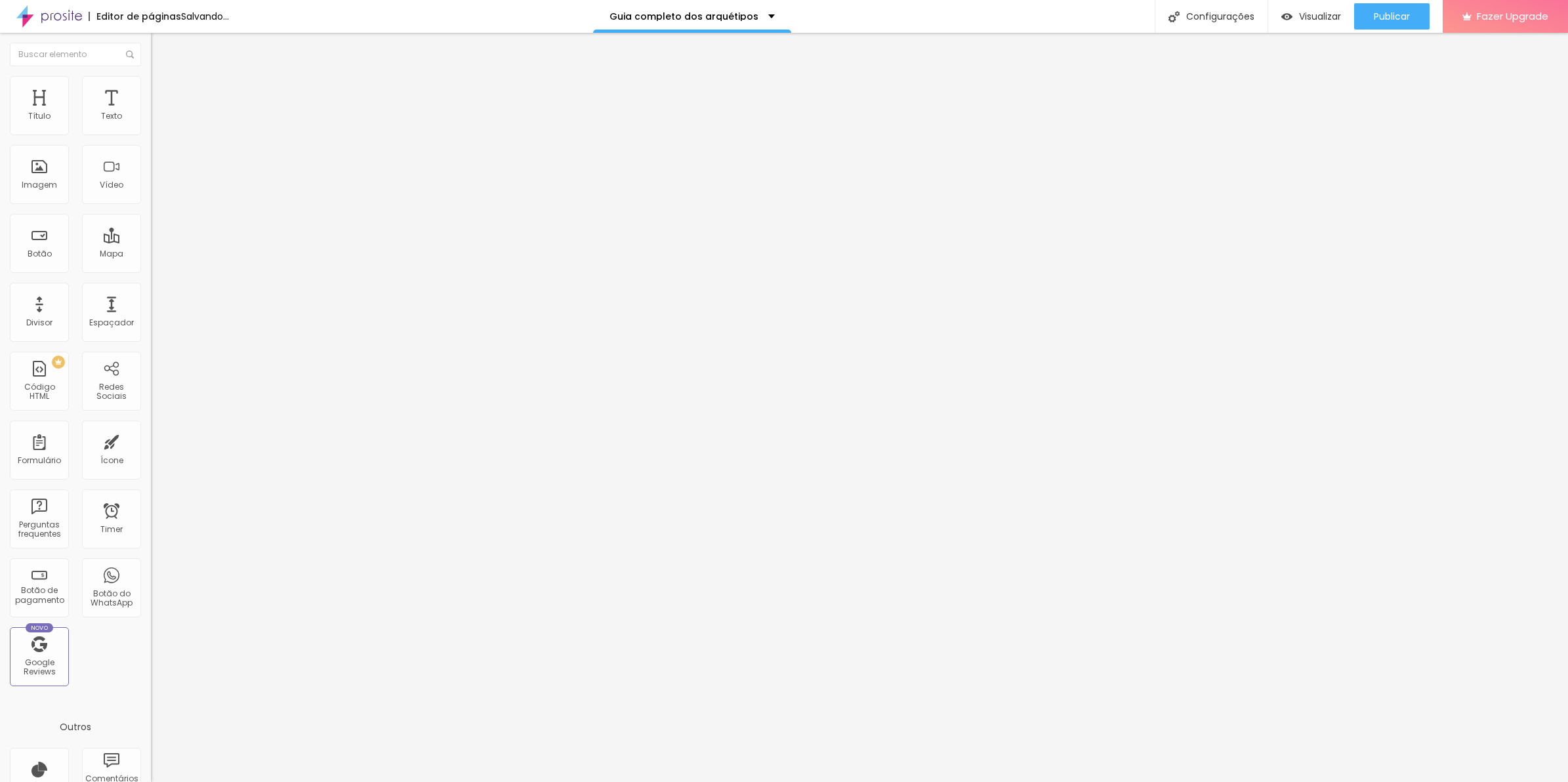
click at [151, 82] on ul "Conteúdo Estilo Avançado" at bounding box center [227, 83] width 151 height 39
click at [163, 90] on span "Estilo" at bounding box center [172, 85] width 21 height 12
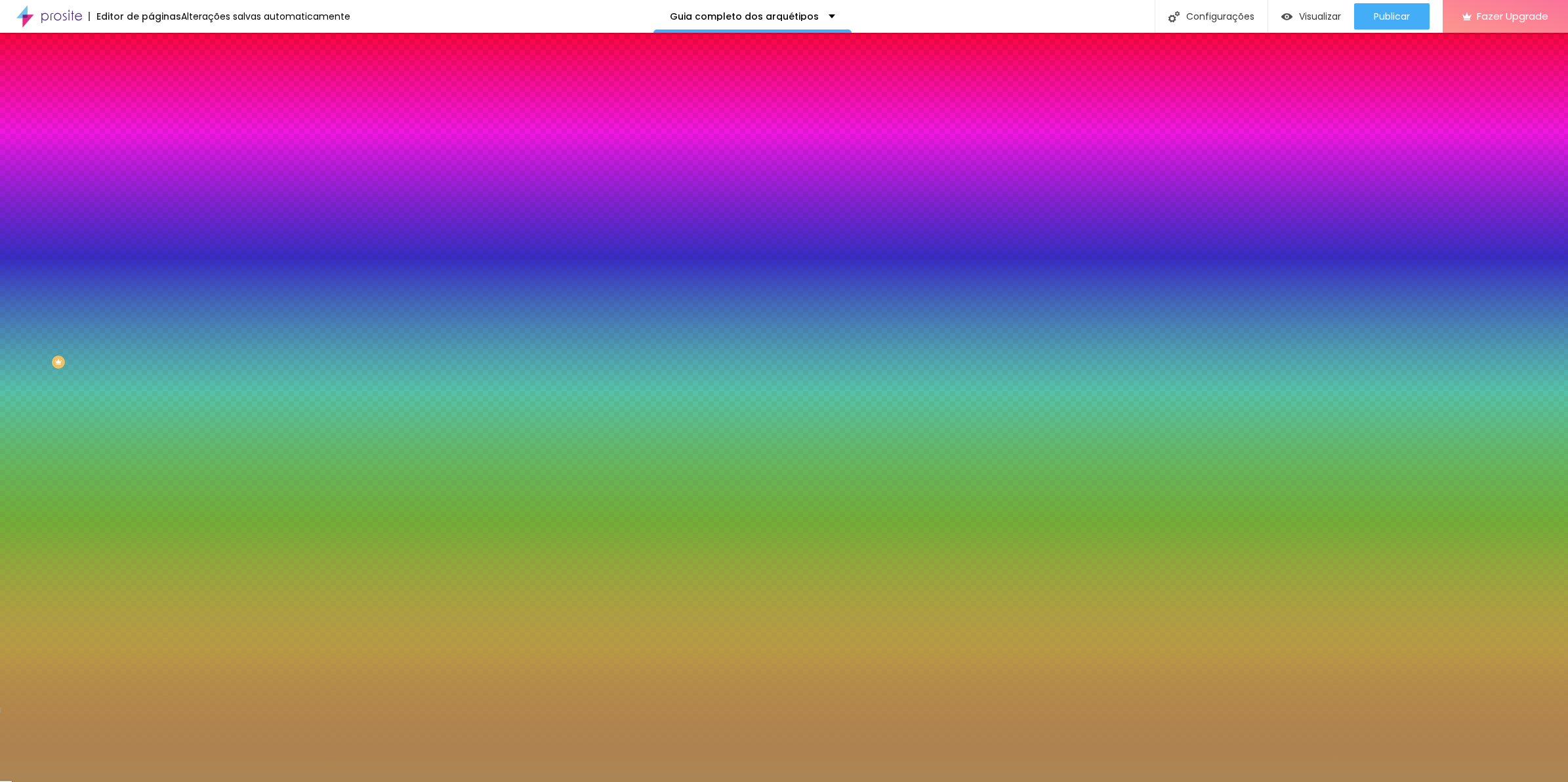
click at [151, 204] on input "range" at bounding box center [193, 199] width 85 height 11
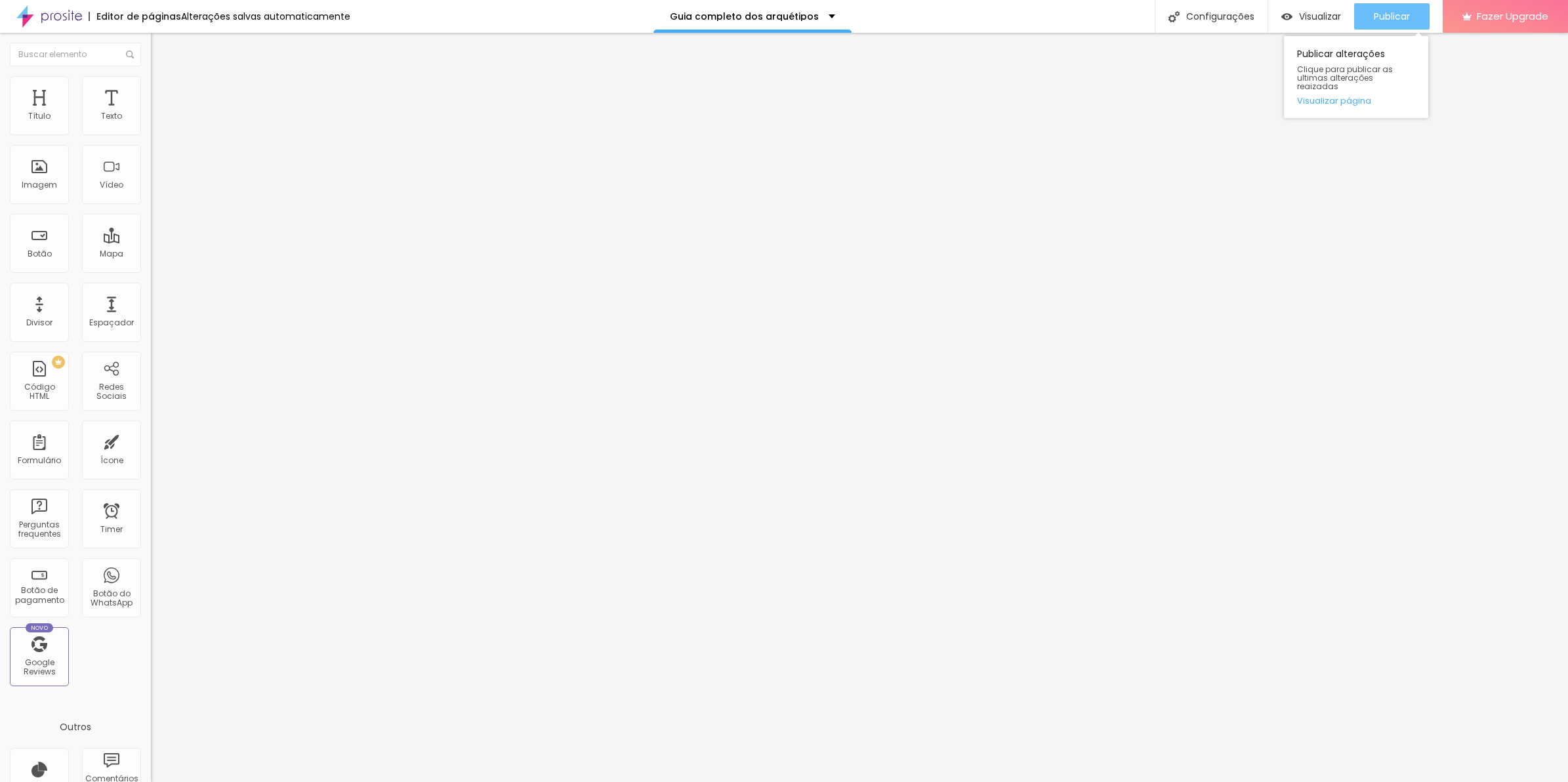
click at [1418, 21] on button "Publicar" at bounding box center [1391, 16] width 76 height 26
click at [151, 112] on div "Adicionar imagem" at bounding box center [227, 107] width 151 height 9
click at [151, 113] on span "Adicionar imagem" at bounding box center [193, 108] width 85 height 12
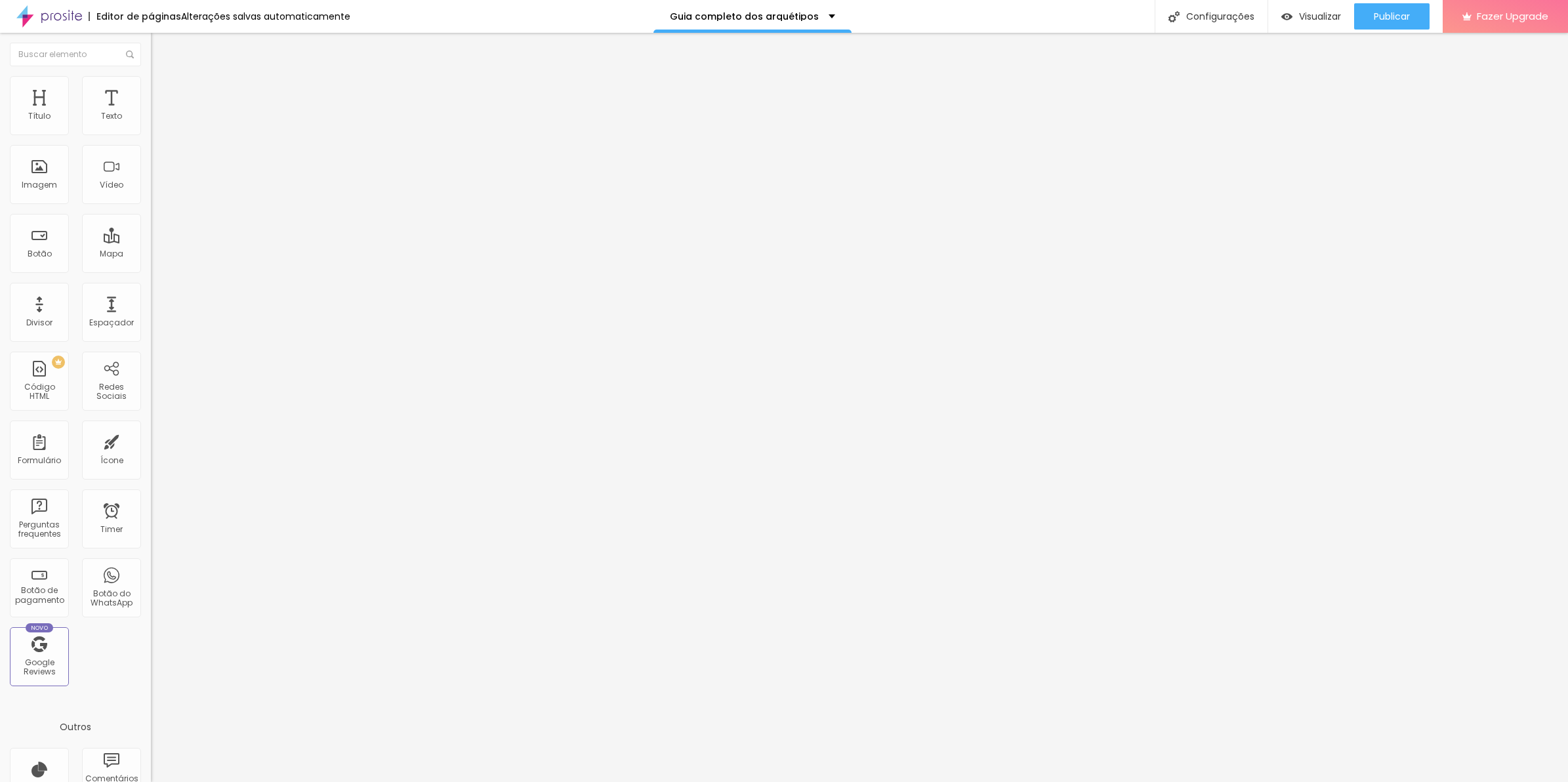
click at [163, 90] on span "Avançado" at bounding box center [184, 85] width 44 height 12
click at [151, 131] on div at bounding box center [227, 136] width 151 height 11
click at [151, 136] on div at bounding box center [227, 136] width 151 height 11
click at [151, 128] on img at bounding box center [155, 125] width 9 height 9
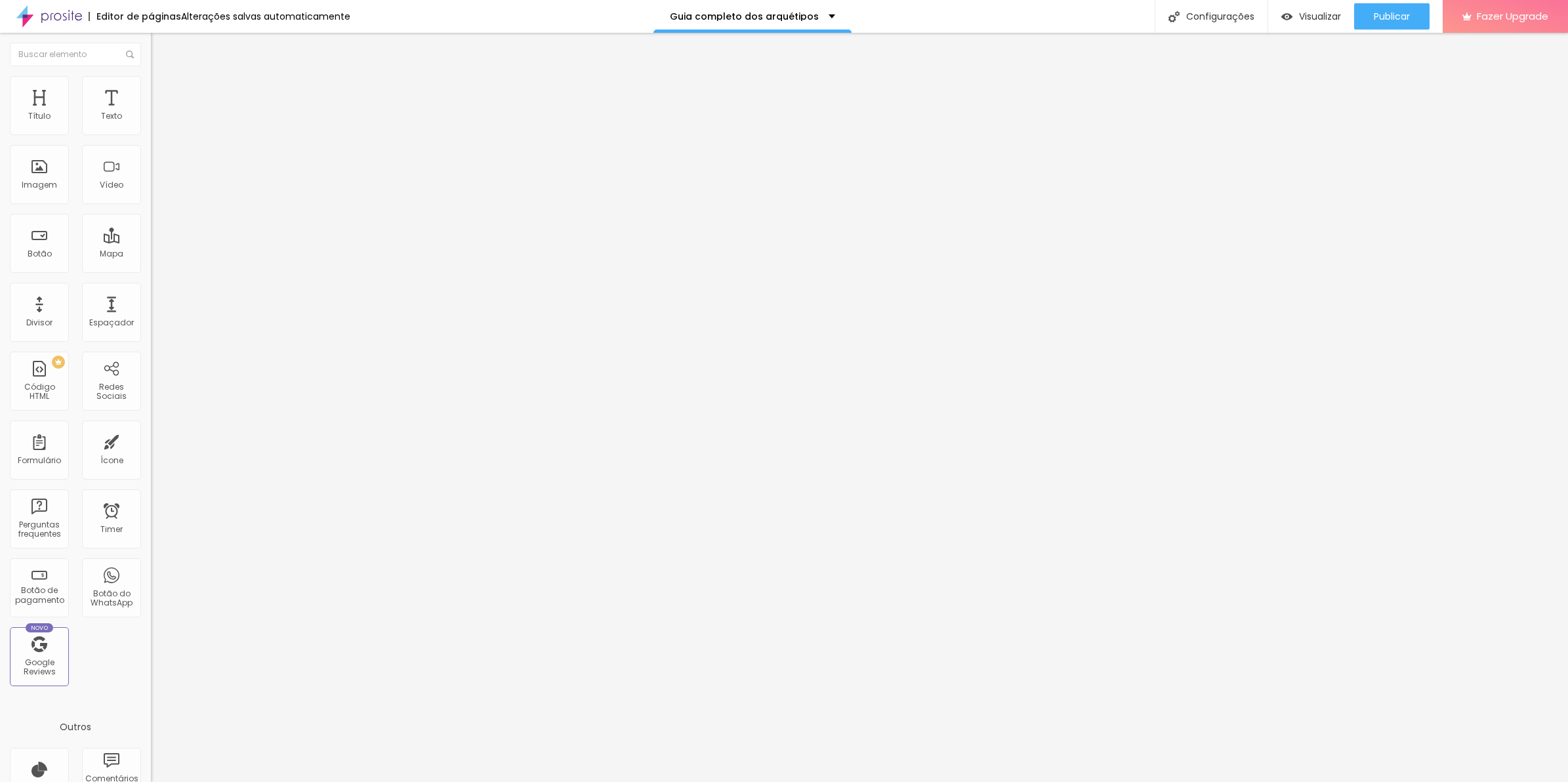
click at [163, 94] on span "Avançado" at bounding box center [184, 99] width 44 height 12
drag, startPoint x: 31, startPoint y: 128, endPoint x: -3, endPoint y: 132, distance: 34.2
click at [151, 242] on input "range" at bounding box center [193, 246] width 85 height 11
click at [151, 85] on li "Estilo" at bounding box center [227, 83] width 151 height 13
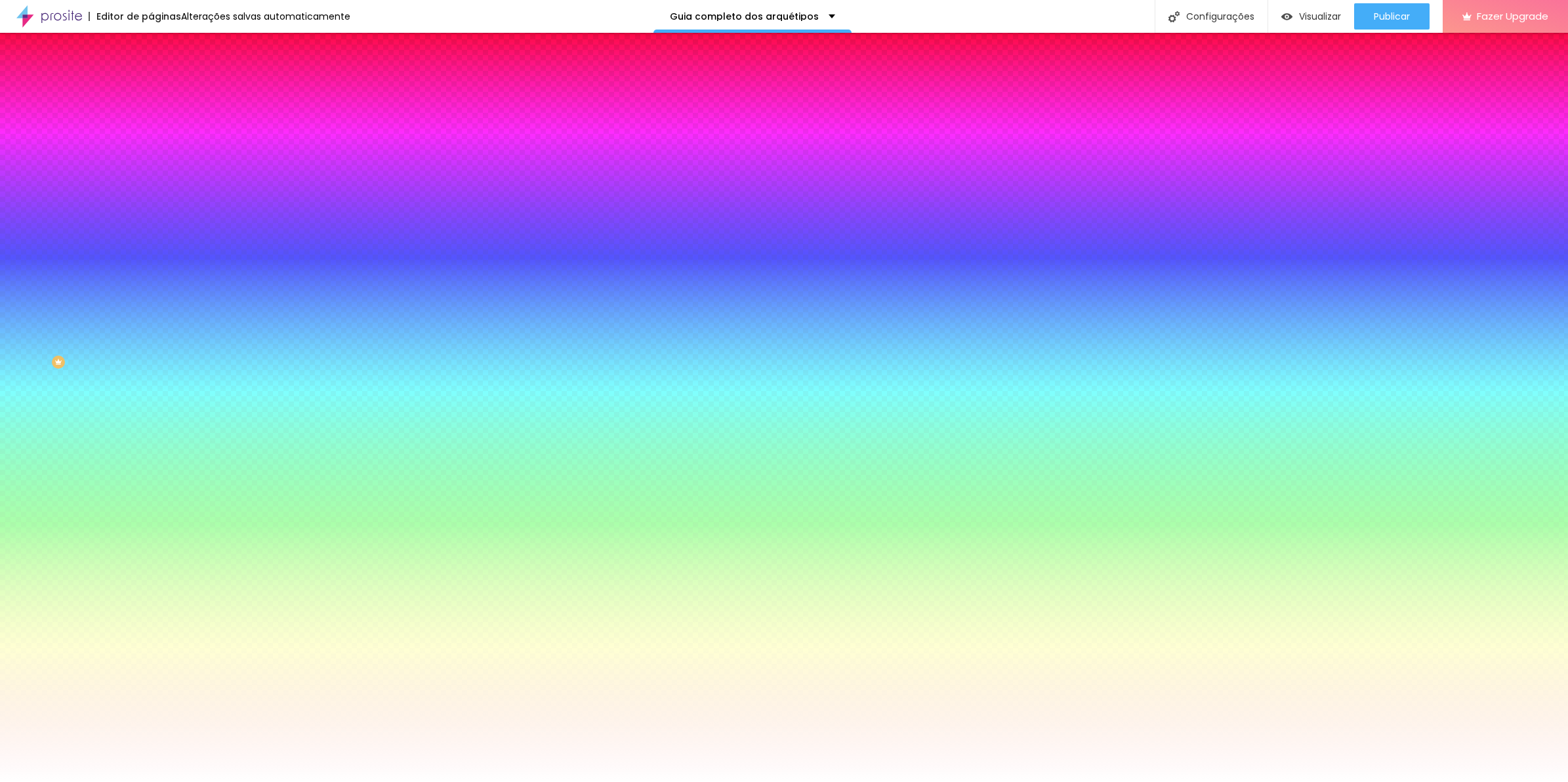
click at [151, 121] on span "Adicionar imagem" at bounding box center [193, 115] width 85 height 12
click at [151, 178] on div at bounding box center [227, 178] width 151 height 0
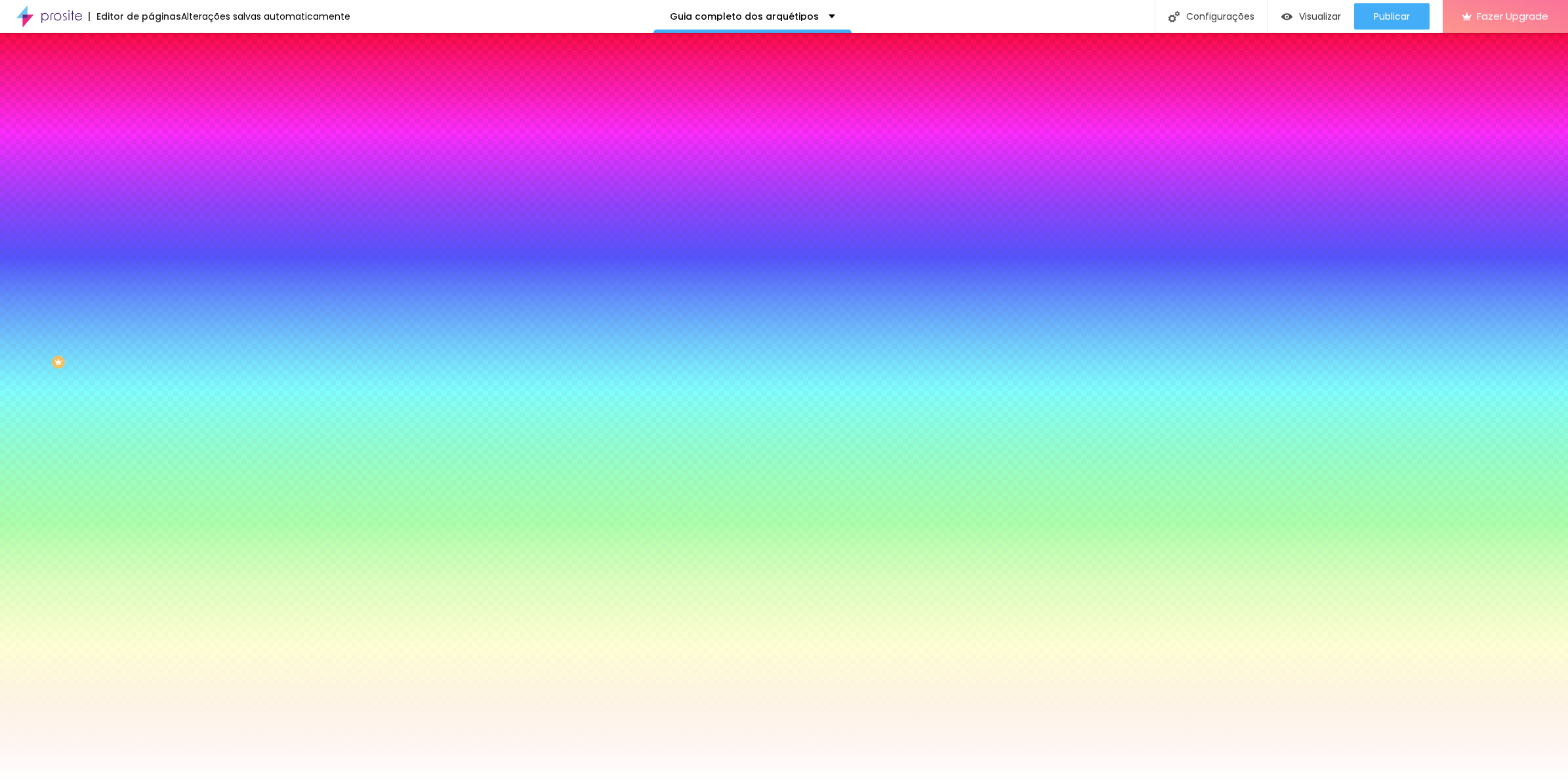
drag, startPoint x: 136, startPoint y: 274, endPoint x: 123, endPoint y: 414, distance: 140.6
click at [151, 414] on div "Editar Seção Conteúdo Estilo Avançado Imagem de fundo Trocar imagem Efeito da I…" at bounding box center [227, 407] width 151 height 749
drag, startPoint x: 123, startPoint y: 413, endPoint x: 89, endPoint y: 242, distance: 174.3
click at [151, 178] on div at bounding box center [227, 178] width 151 height 0
drag, startPoint x: 132, startPoint y: 340, endPoint x: 129, endPoint y: 241, distance: 99.0
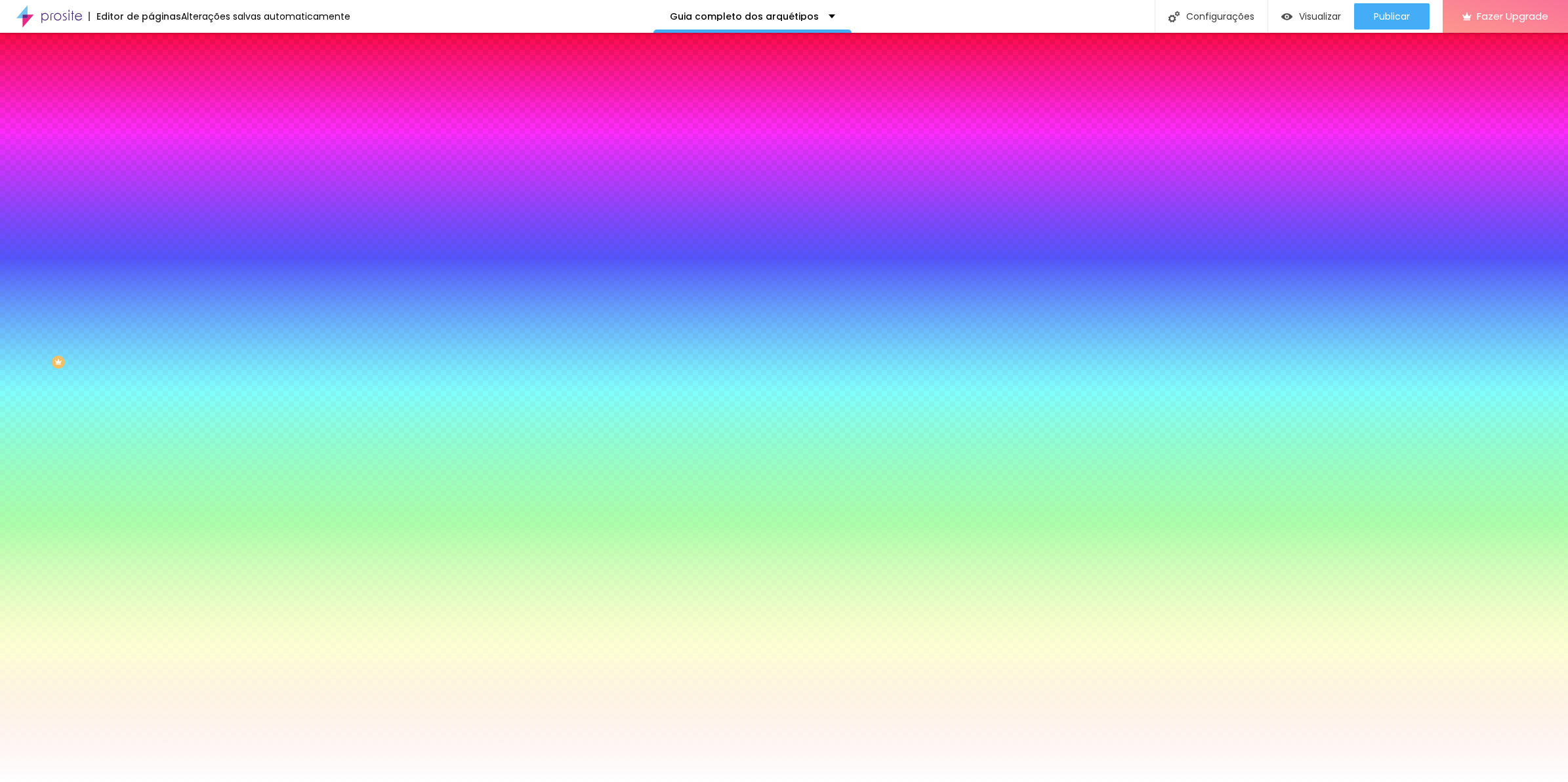
click at [151, 191] on div "Cor de fundo Voltar ao padrão #FFFFFF" at bounding box center [227, 173] width 151 height 36
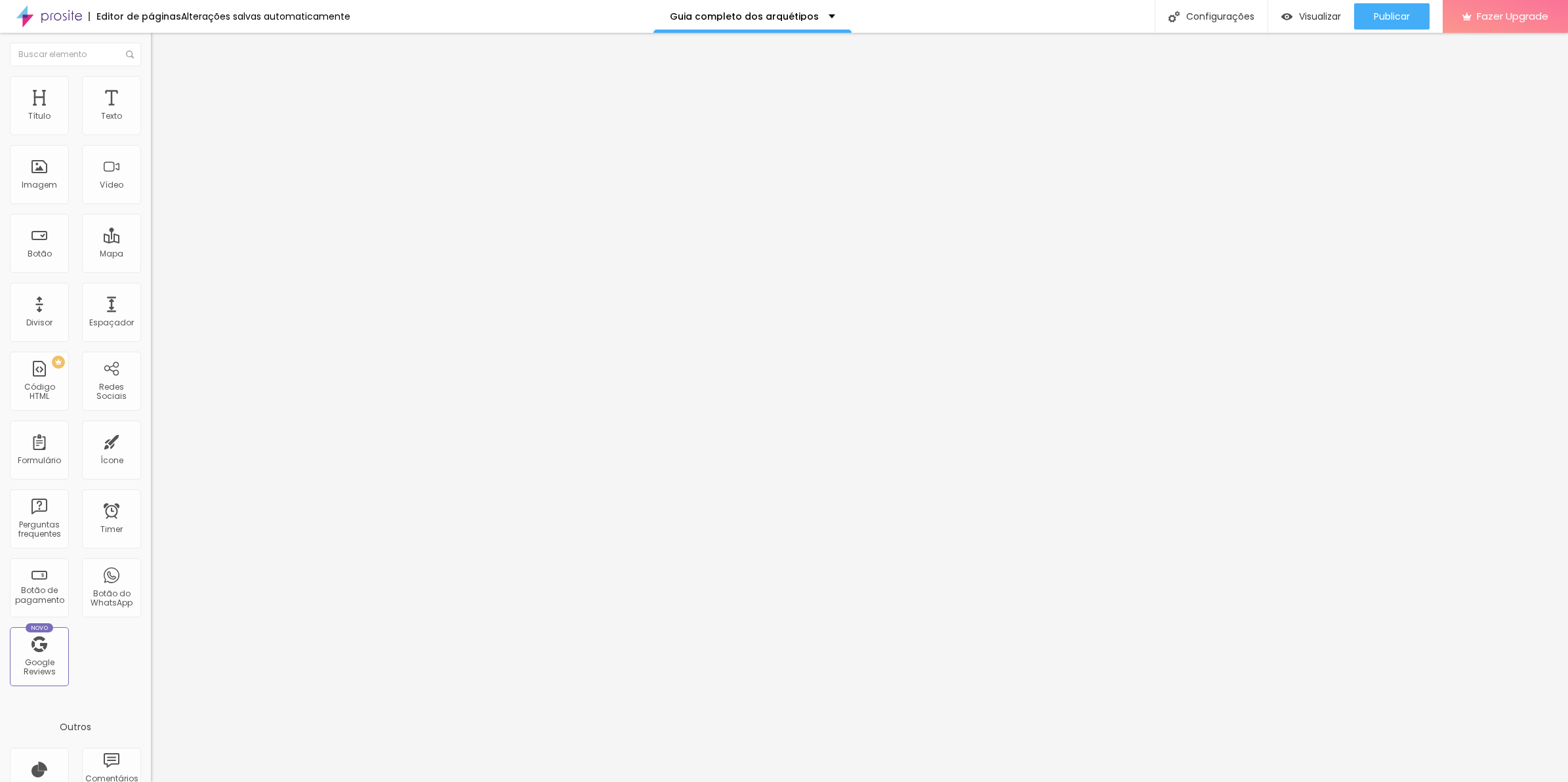
click at [163, 90] on span "Estilo" at bounding box center [172, 85] width 21 height 12
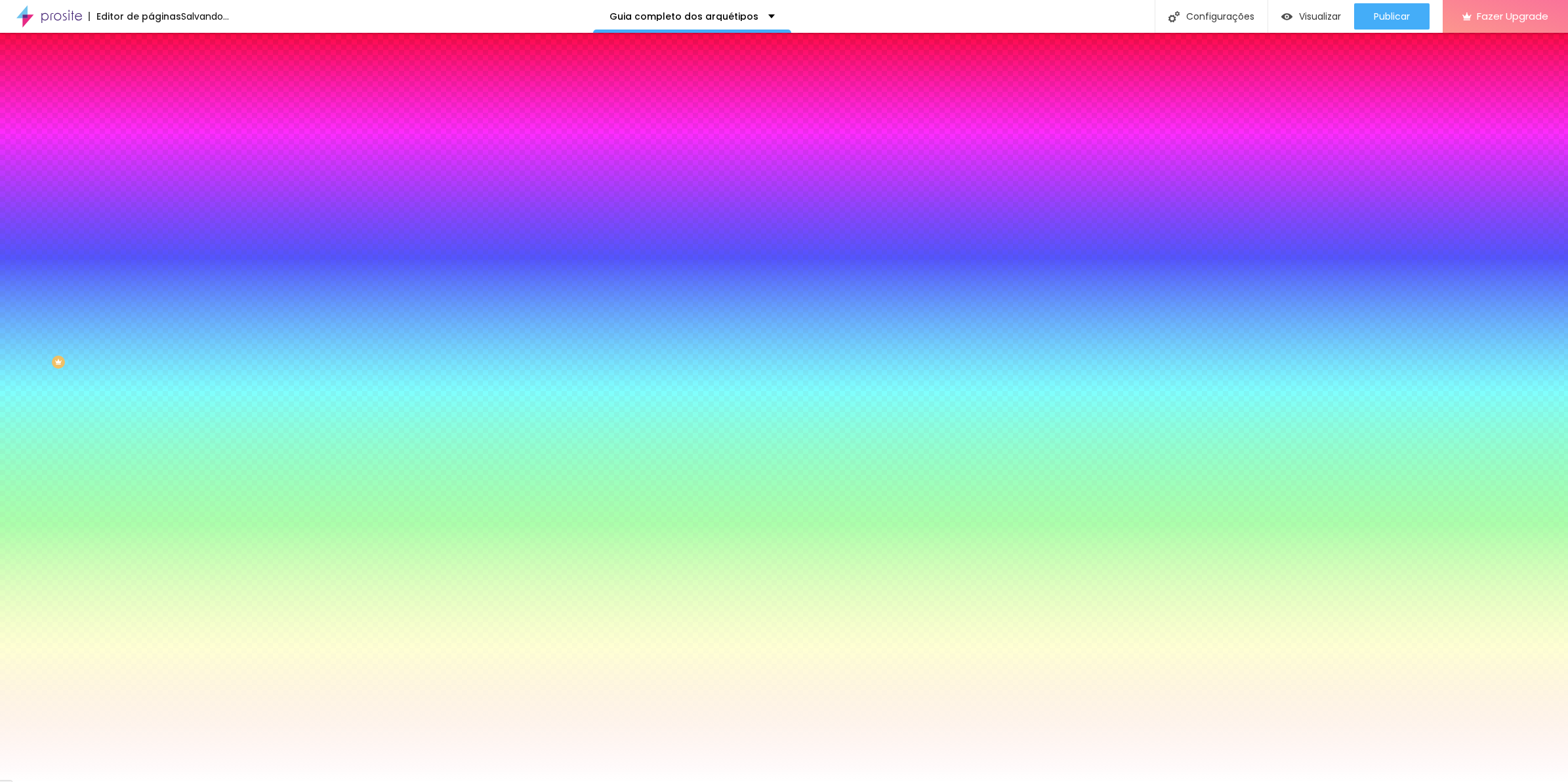
click at [151, 121] on span "Adicionar imagem" at bounding box center [193, 115] width 85 height 12
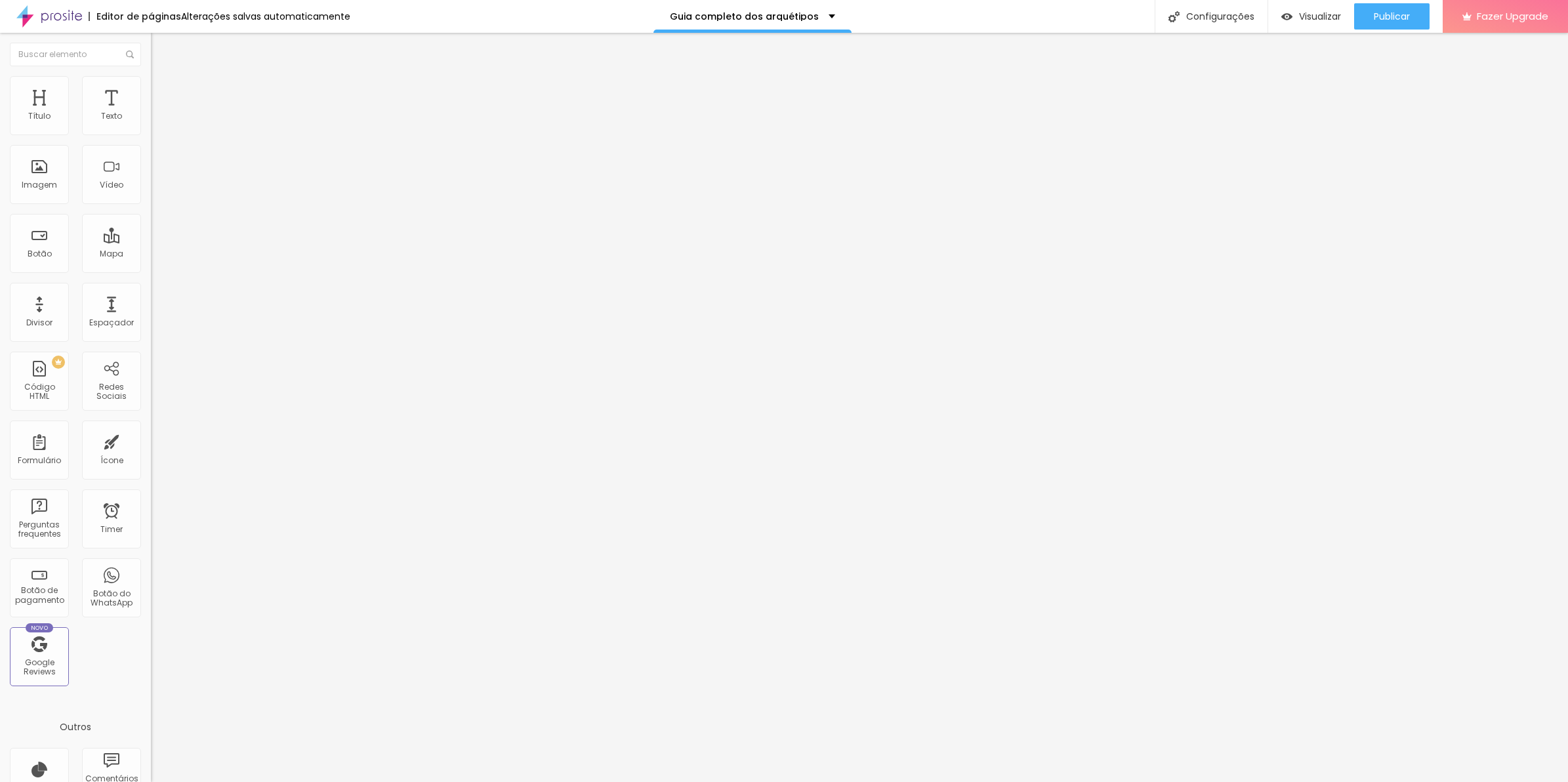
click at [163, 90] on span "Estilo" at bounding box center [172, 85] width 21 height 12
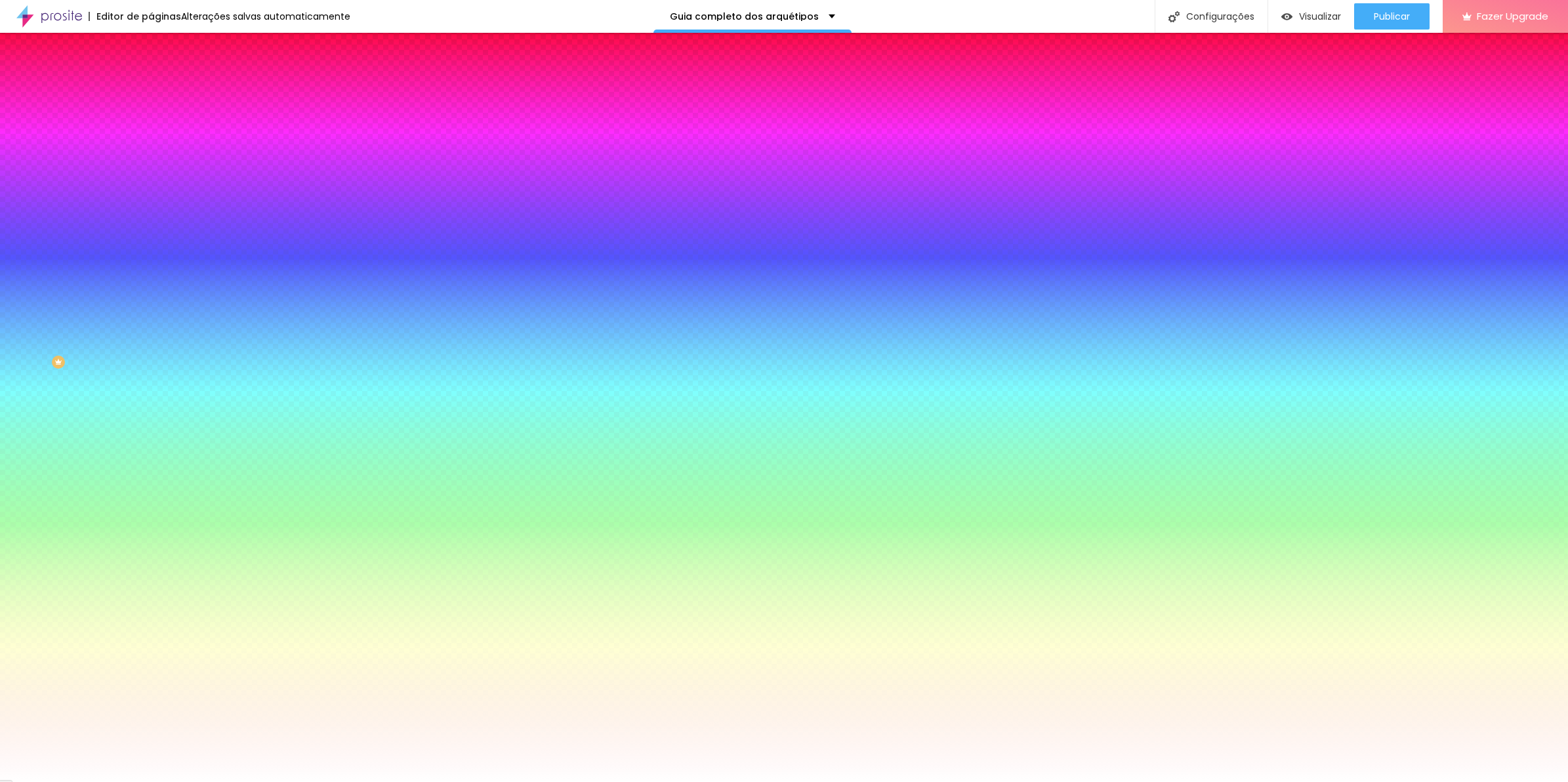
click at [161, 44] on div "Editar Coluna" at bounding box center [201, 48] width 81 height 11
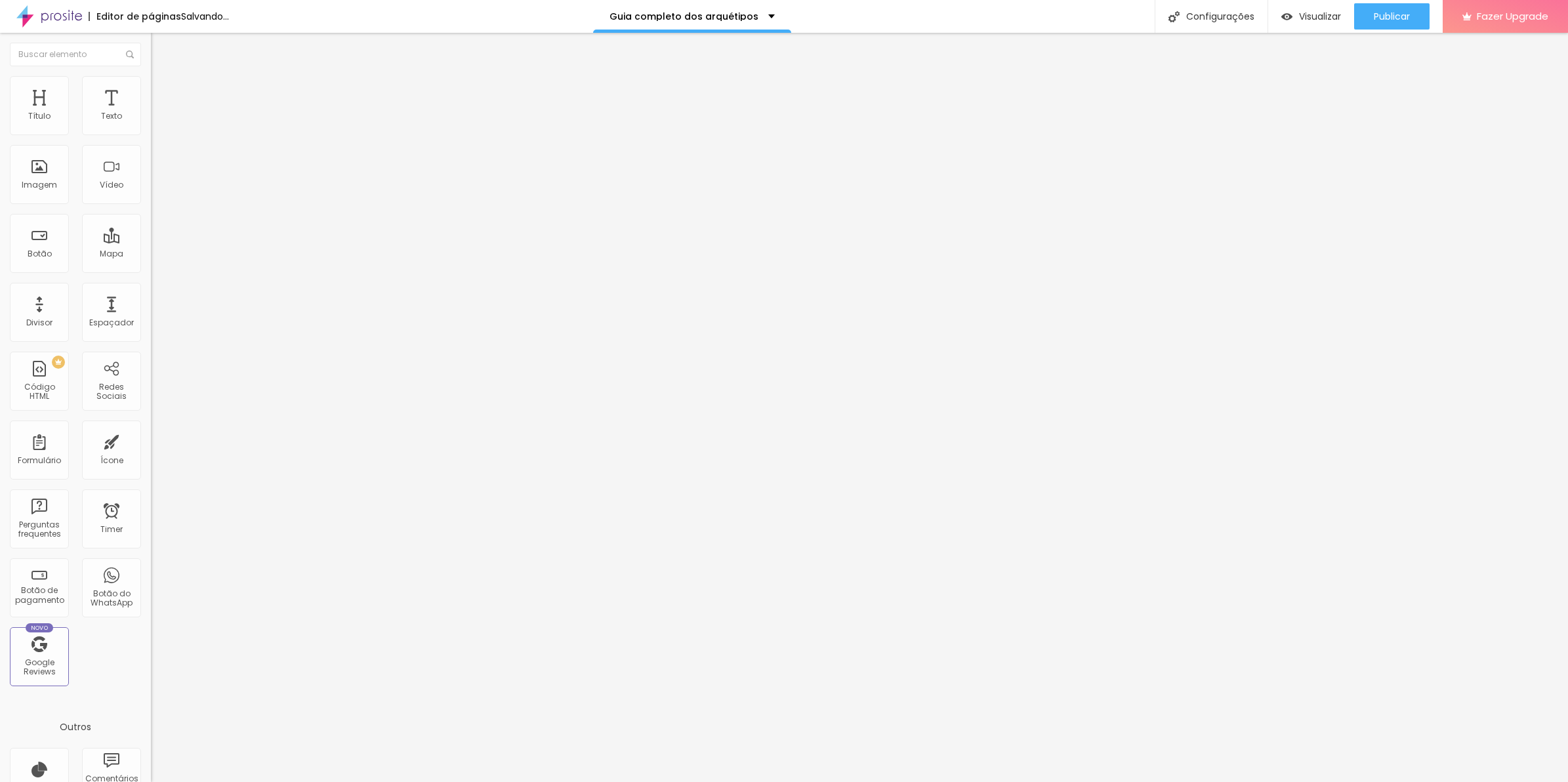
click at [151, 113] on span "Adicionar imagem" at bounding box center [193, 108] width 85 height 12
click at [151, 90] on li "Estilo" at bounding box center [227, 83] width 151 height 13
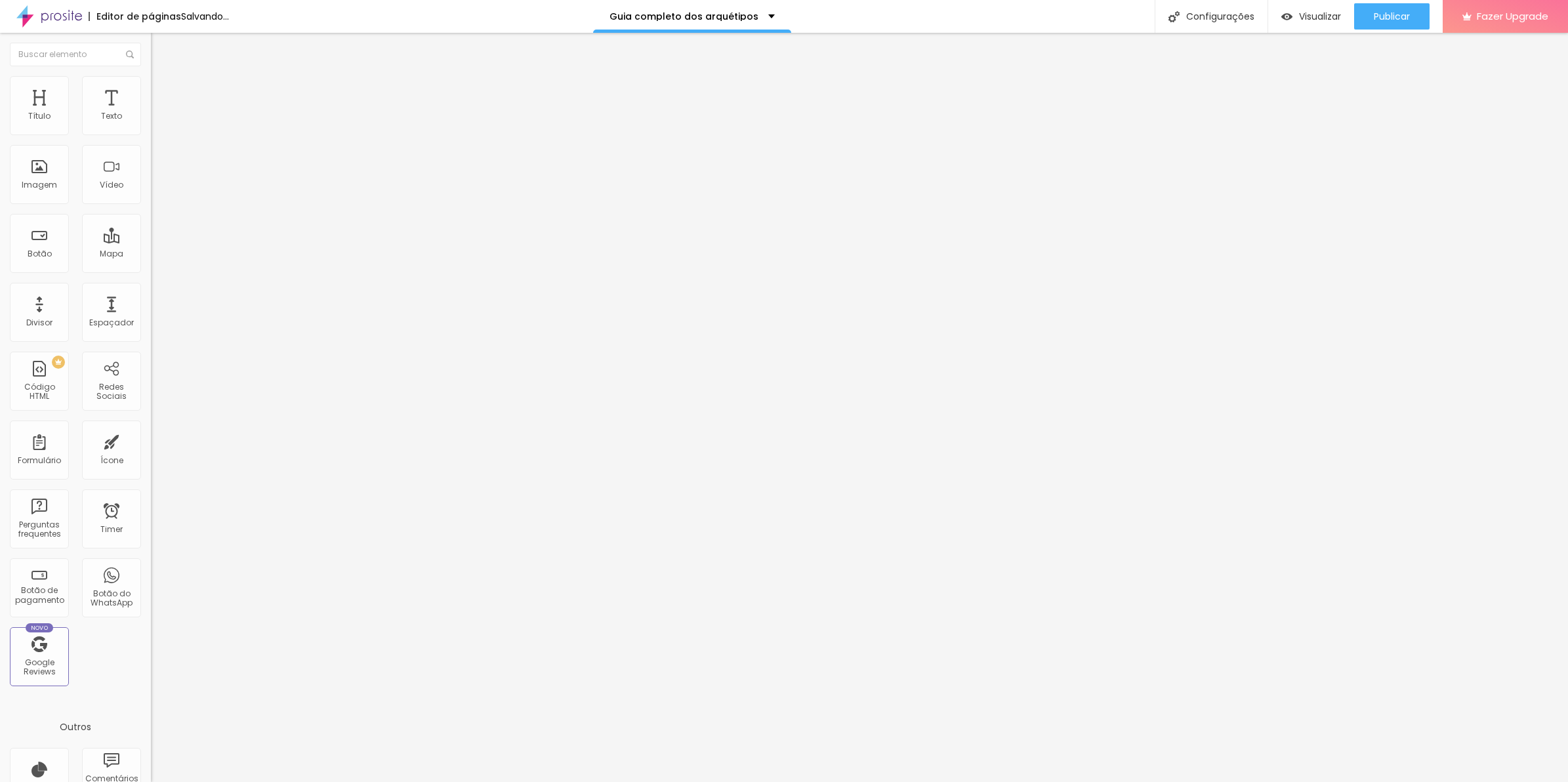
click at [151, 80] on li "Estilo" at bounding box center [227, 83] width 151 height 13
click at [163, 90] on span "Estilo" at bounding box center [172, 85] width 21 height 12
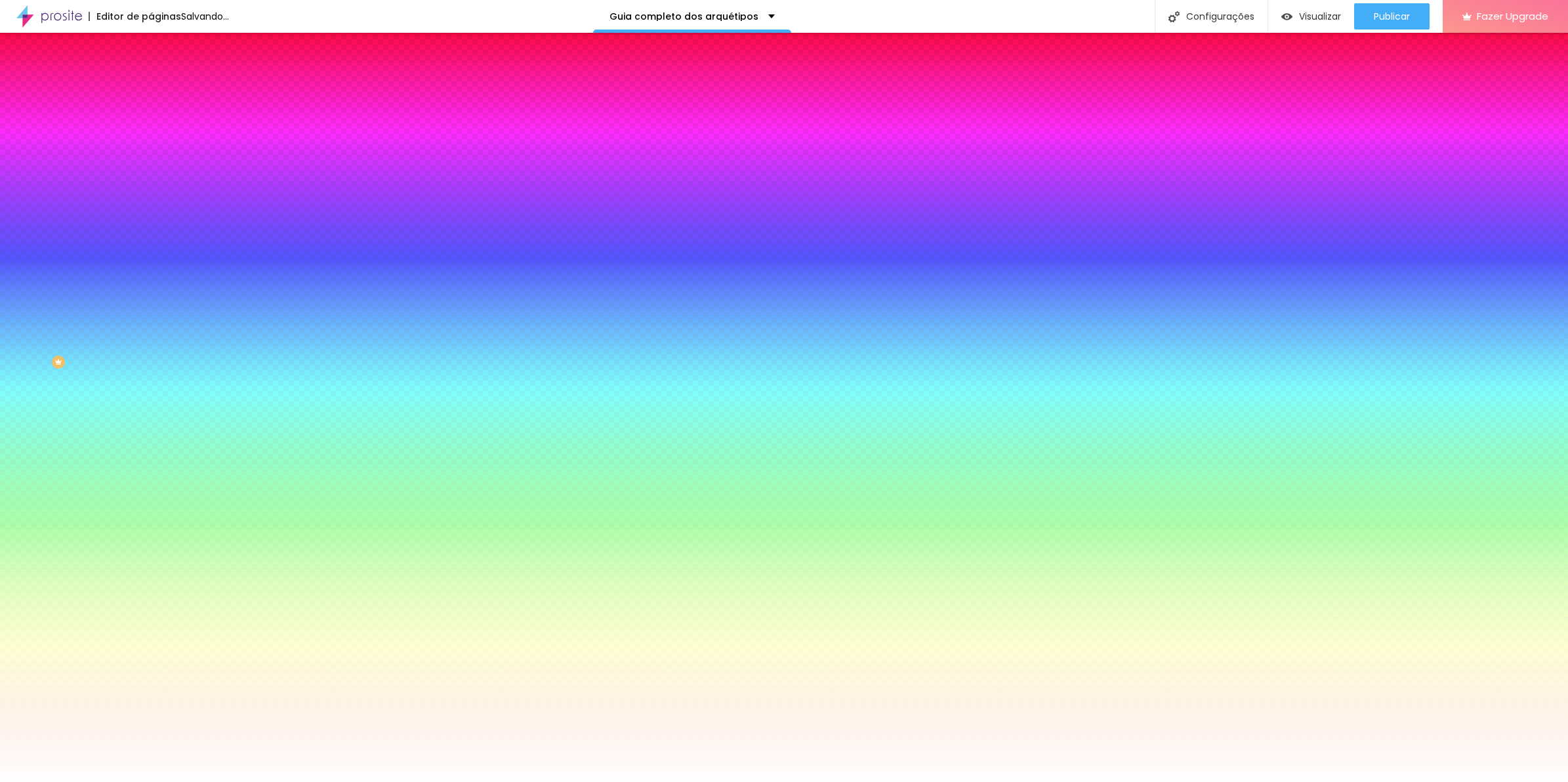
click at [222, 118] on img at bounding box center [227, 114] width 8 height 8
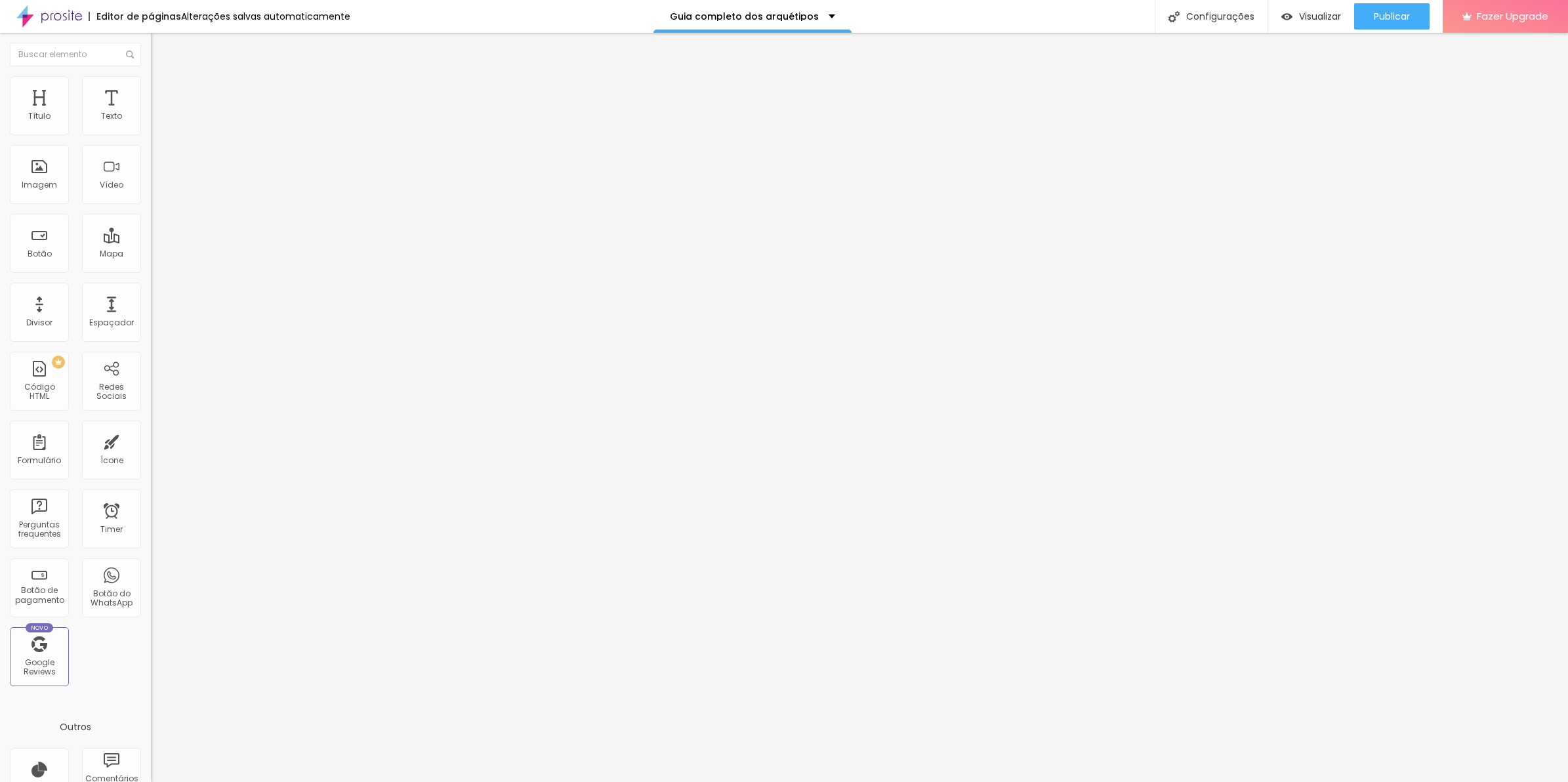
click at [163, 90] on span "Estilo" at bounding box center [172, 85] width 21 height 12
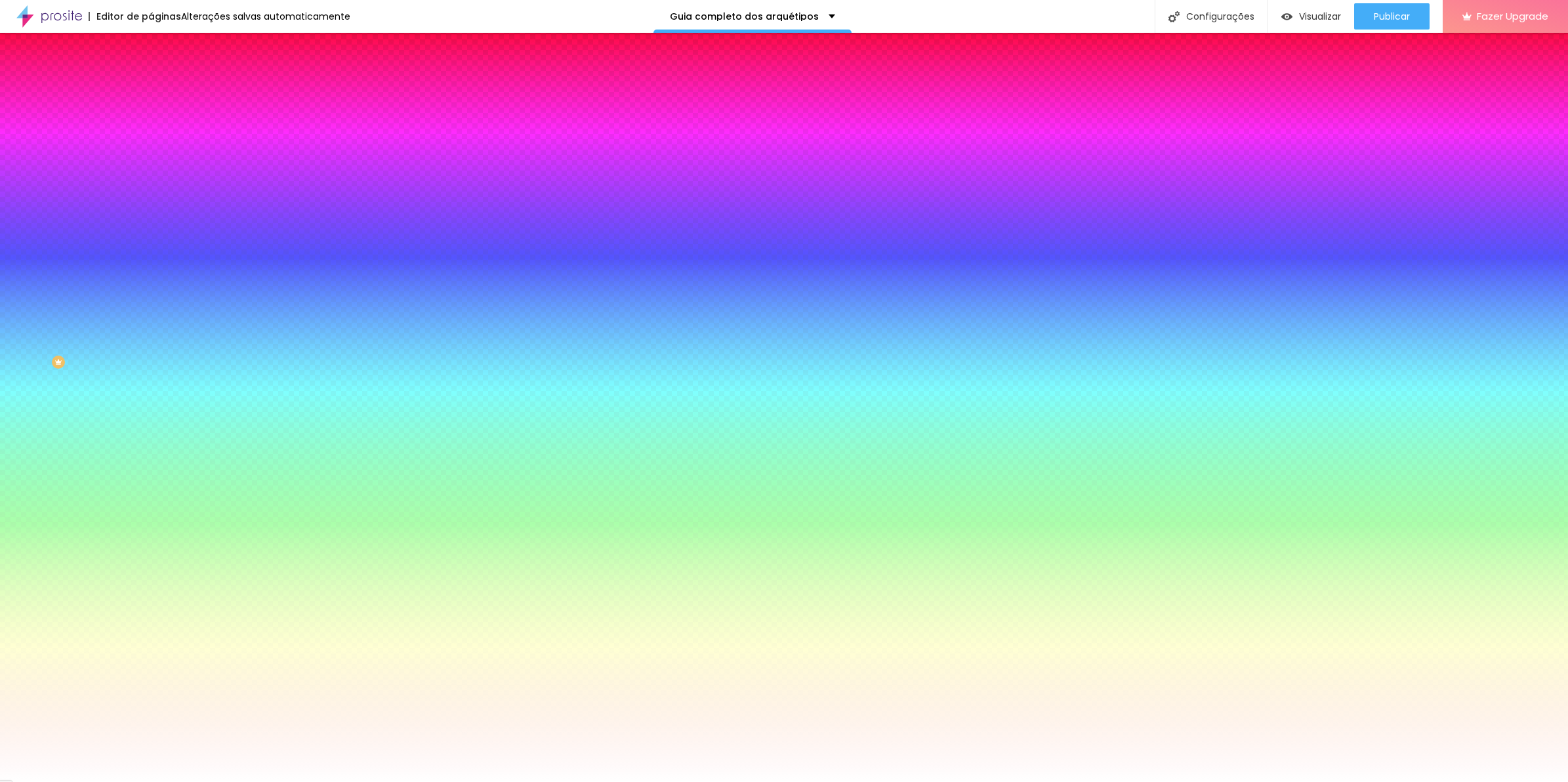
click at [151, 121] on span "Adicionar imagem" at bounding box center [193, 115] width 85 height 12
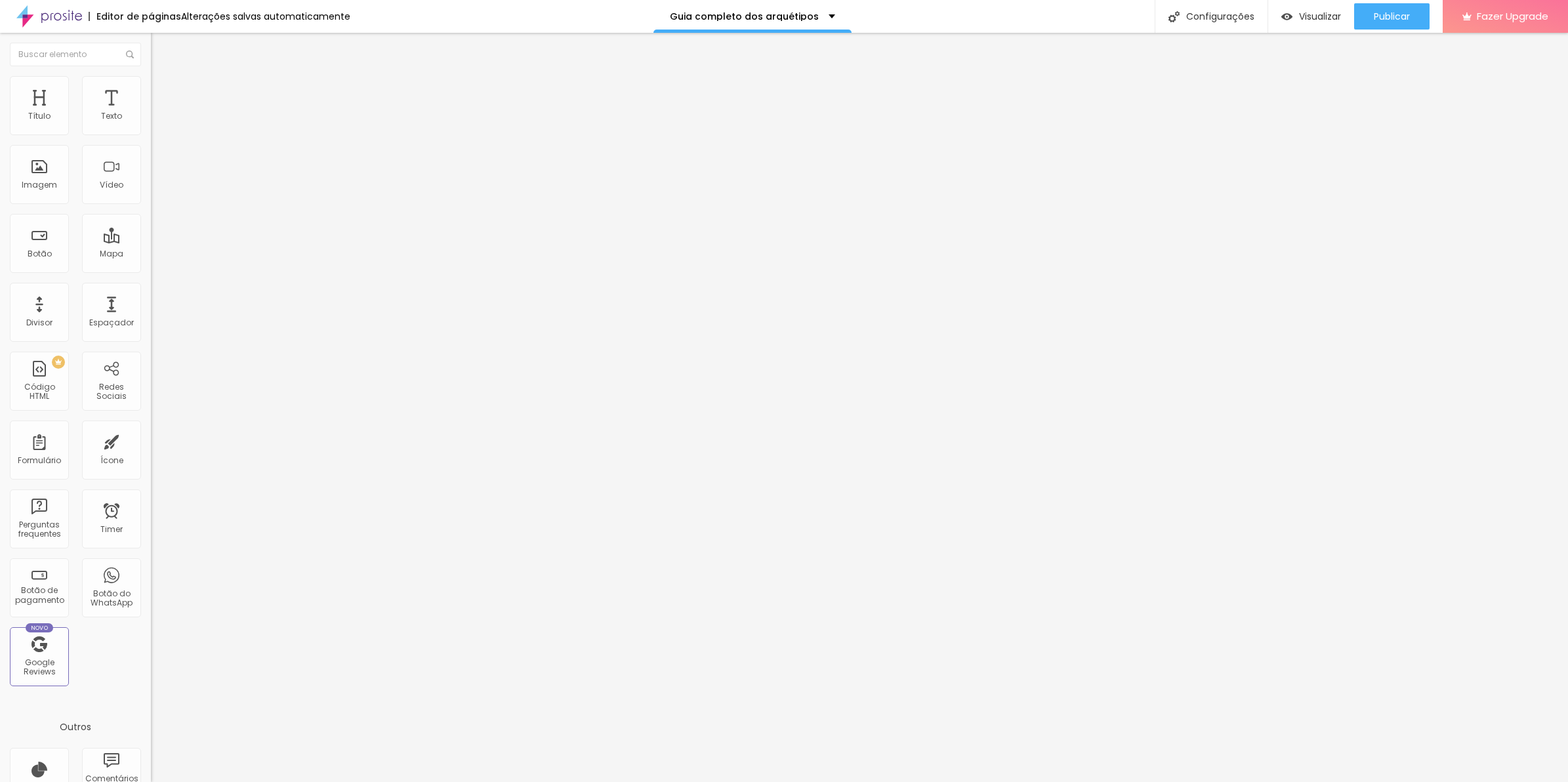
click at [151, 90] on li "Estilo" at bounding box center [227, 83] width 151 height 13
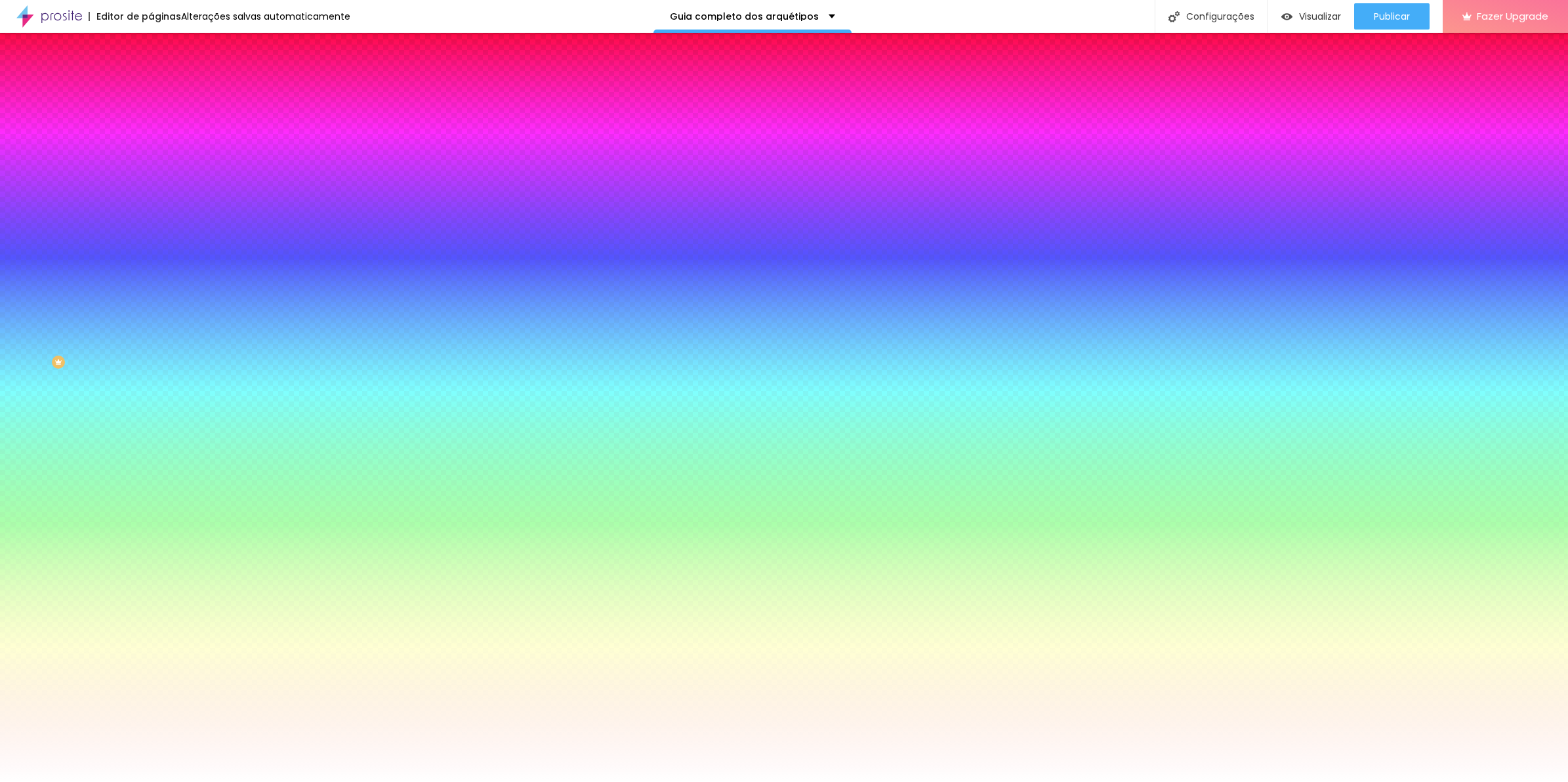
click at [151, 121] on span "Adicionar imagem" at bounding box center [193, 115] width 85 height 12
drag, startPoint x: 129, startPoint y: 191, endPoint x: 143, endPoint y: 210, distance: 23.6
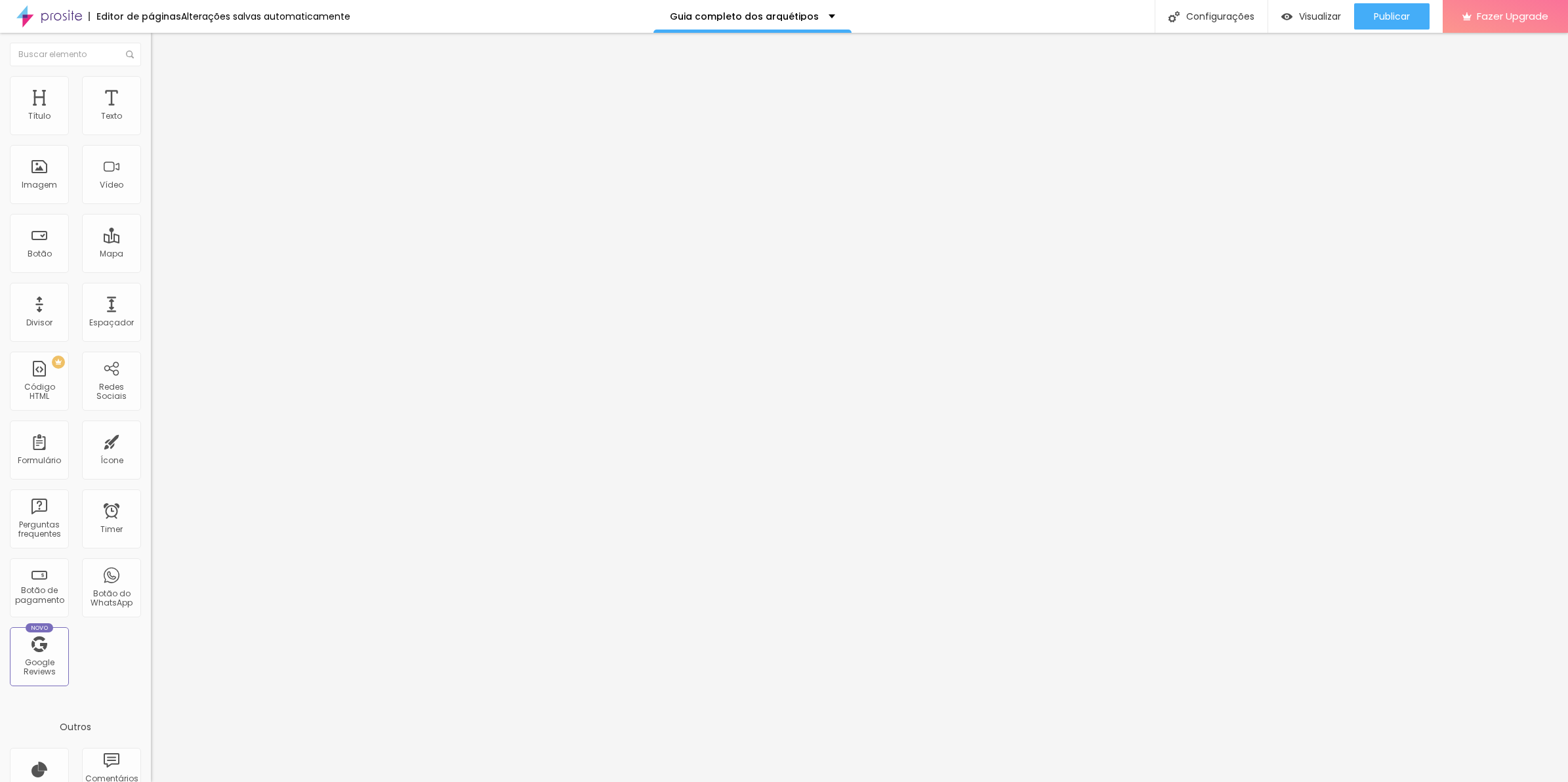
click at [151, 119] on span "Encaixotado" at bounding box center [177, 114] width 51 height 12
click at [151, 140] on span "Completo" at bounding box center [171, 135] width 40 height 12
click at [151, 127] on span "Encaixotado" at bounding box center [177, 122] width 51 height 12
click at [151, 92] on ul "Conteúdo Estilo Avançado" at bounding box center [227, 83] width 151 height 39
click at [151, 90] on li "Estilo" at bounding box center [227, 83] width 151 height 13
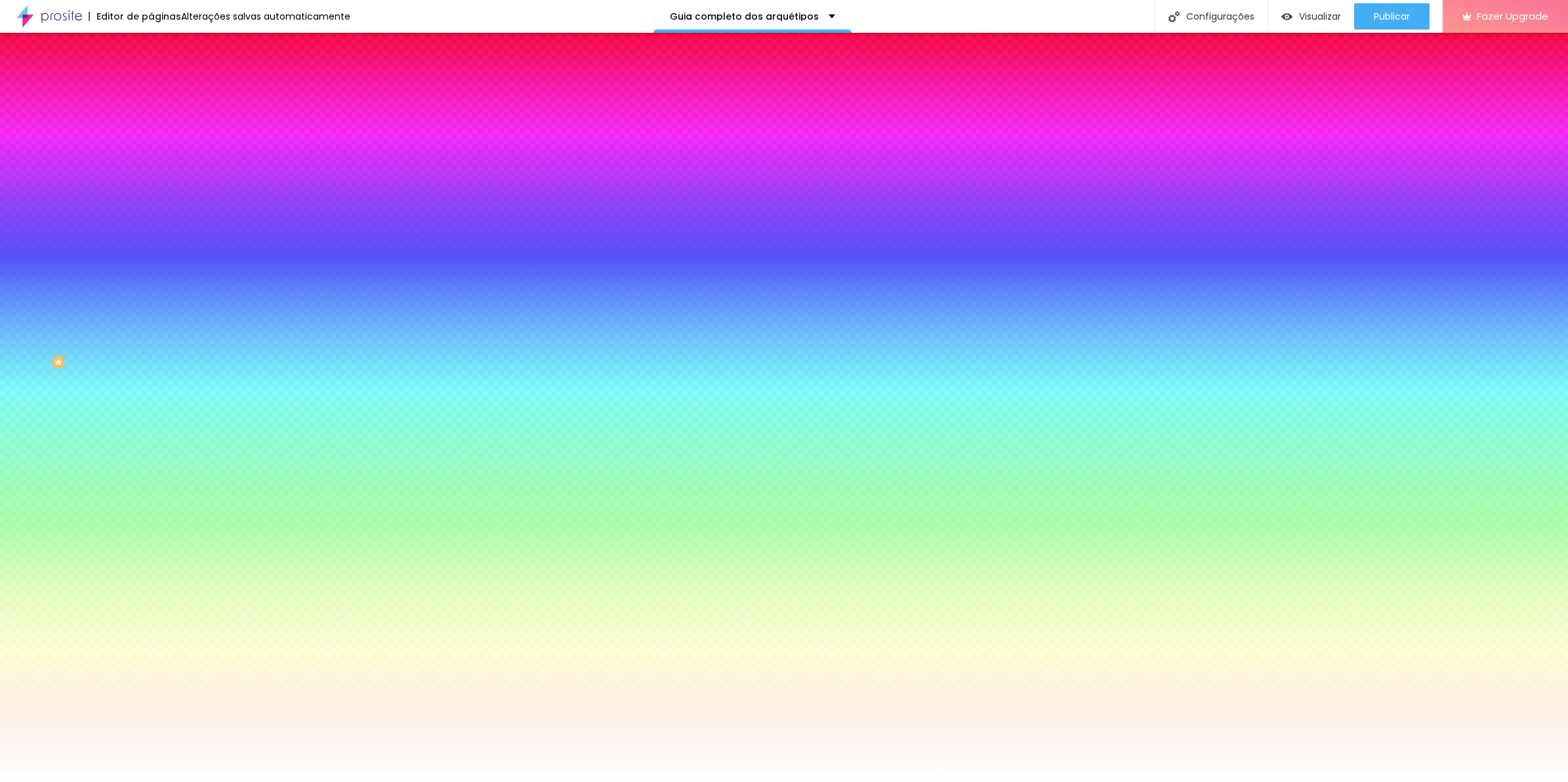
click at [151, 90] on li "Avançado" at bounding box center [227, 96] width 151 height 13
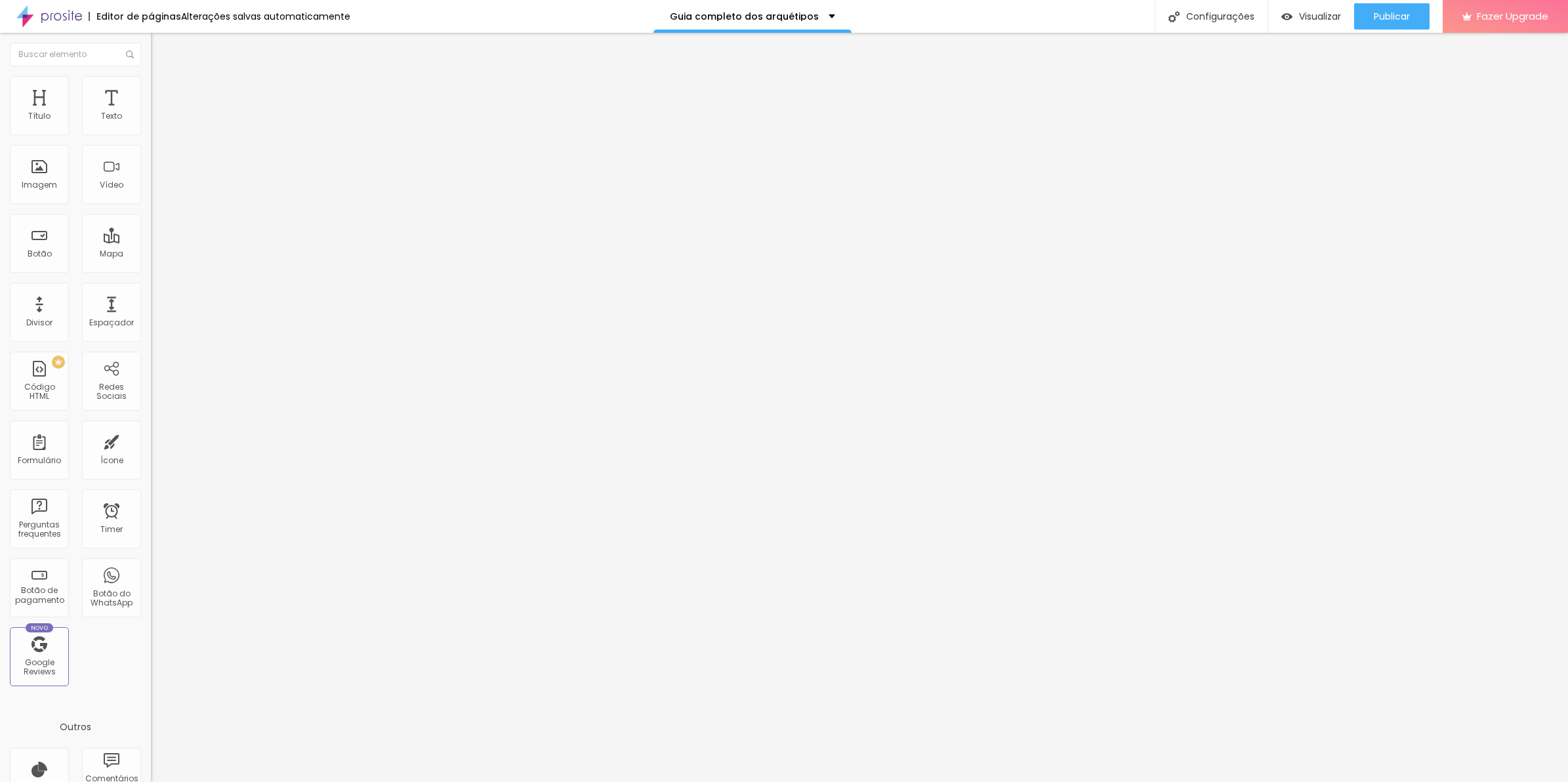
click at [151, 646] on img at bounding box center [155, 650] width 8 height 8
drag, startPoint x: 736, startPoint y: 319, endPoint x: 273, endPoint y: 207, distance: 476.4
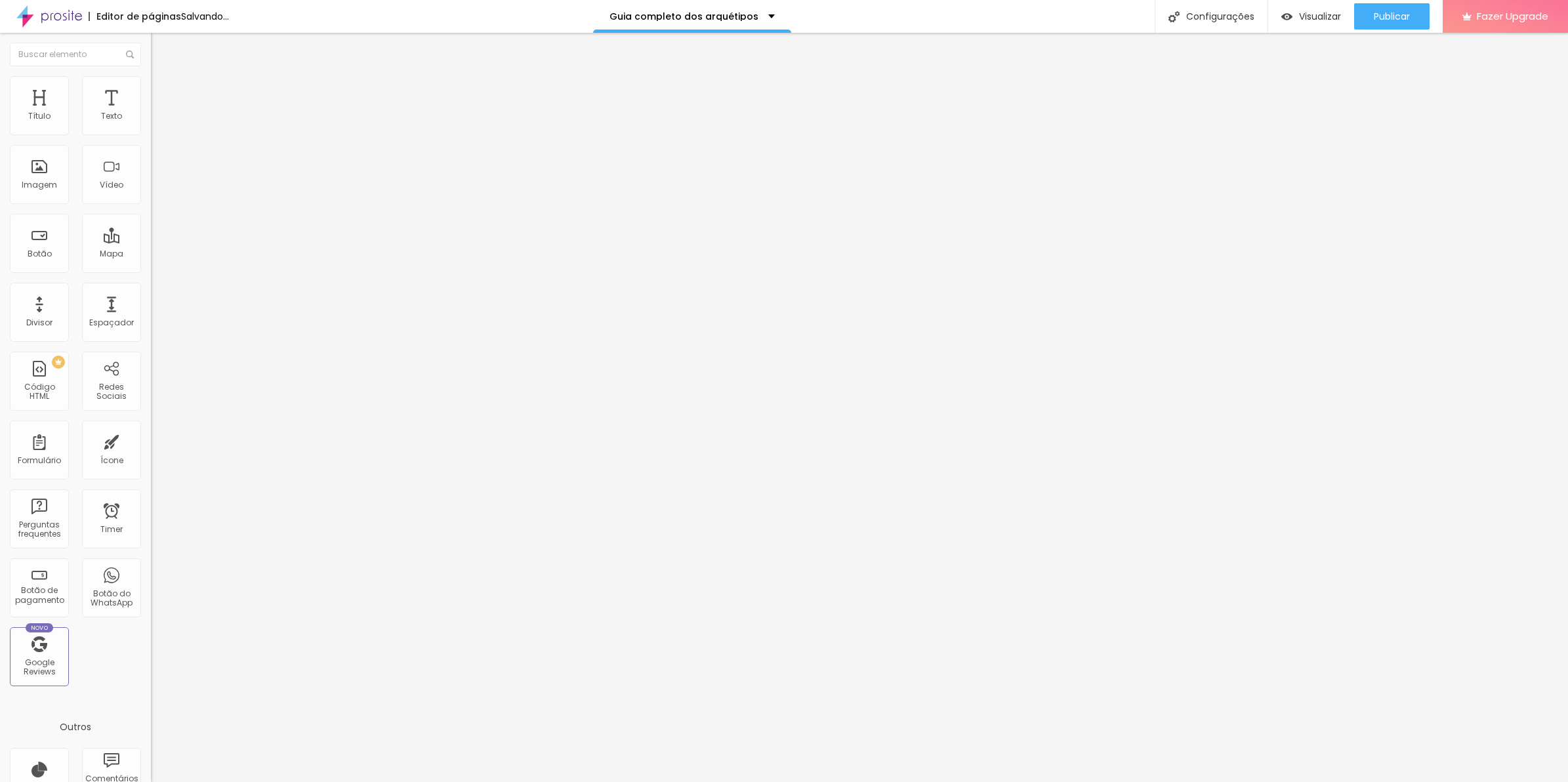
click at [151, 97] on li "Avançado" at bounding box center [227, 96] width 151 height 13
click at [161, 48] on div "Editar Coluna" at bounding box center [201, 48] width 81 height 11
type input "57"
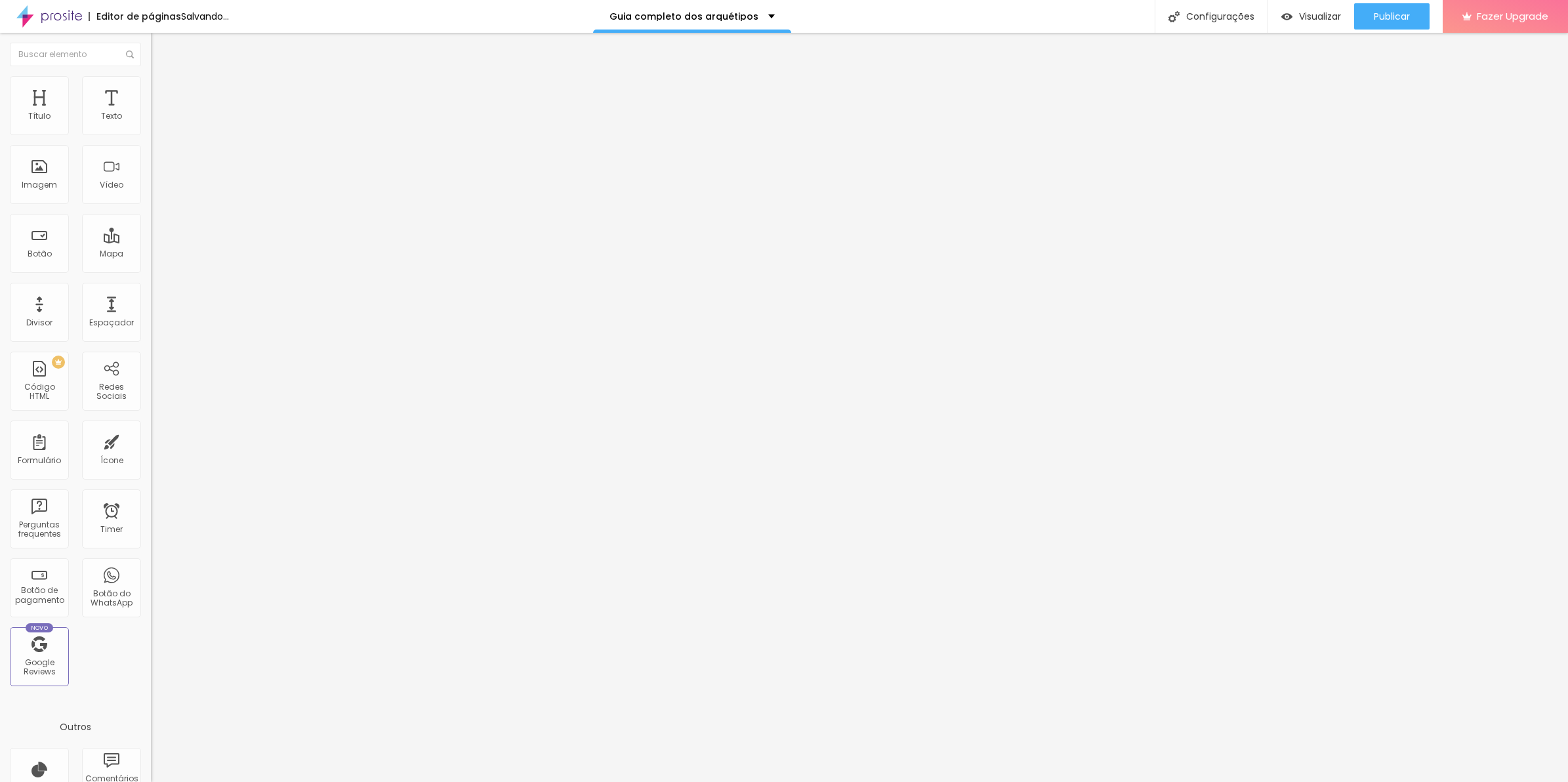
type input "57"
type input "148"
type input "161"
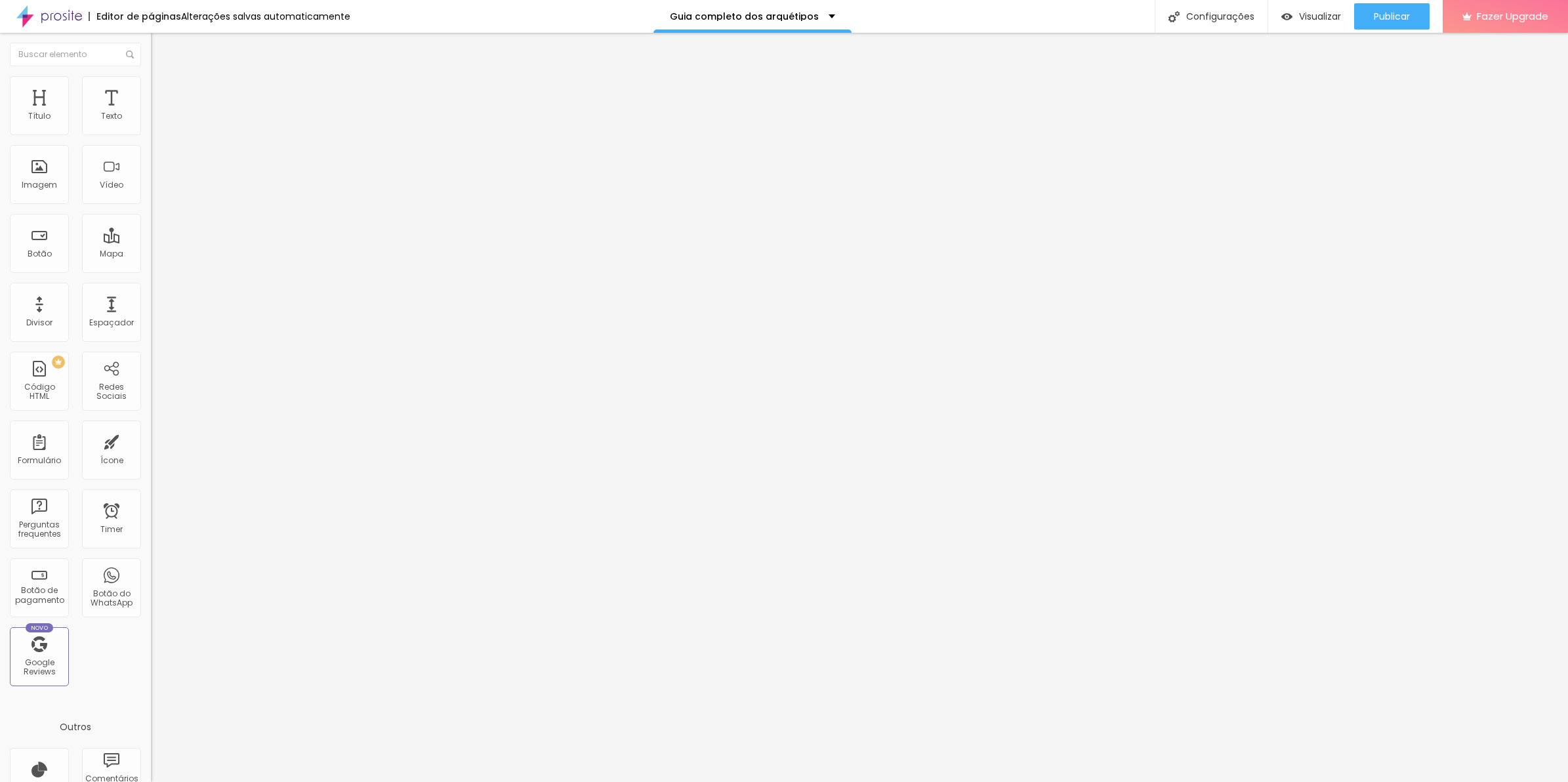
type input "167"
type input "186"
type input "193"
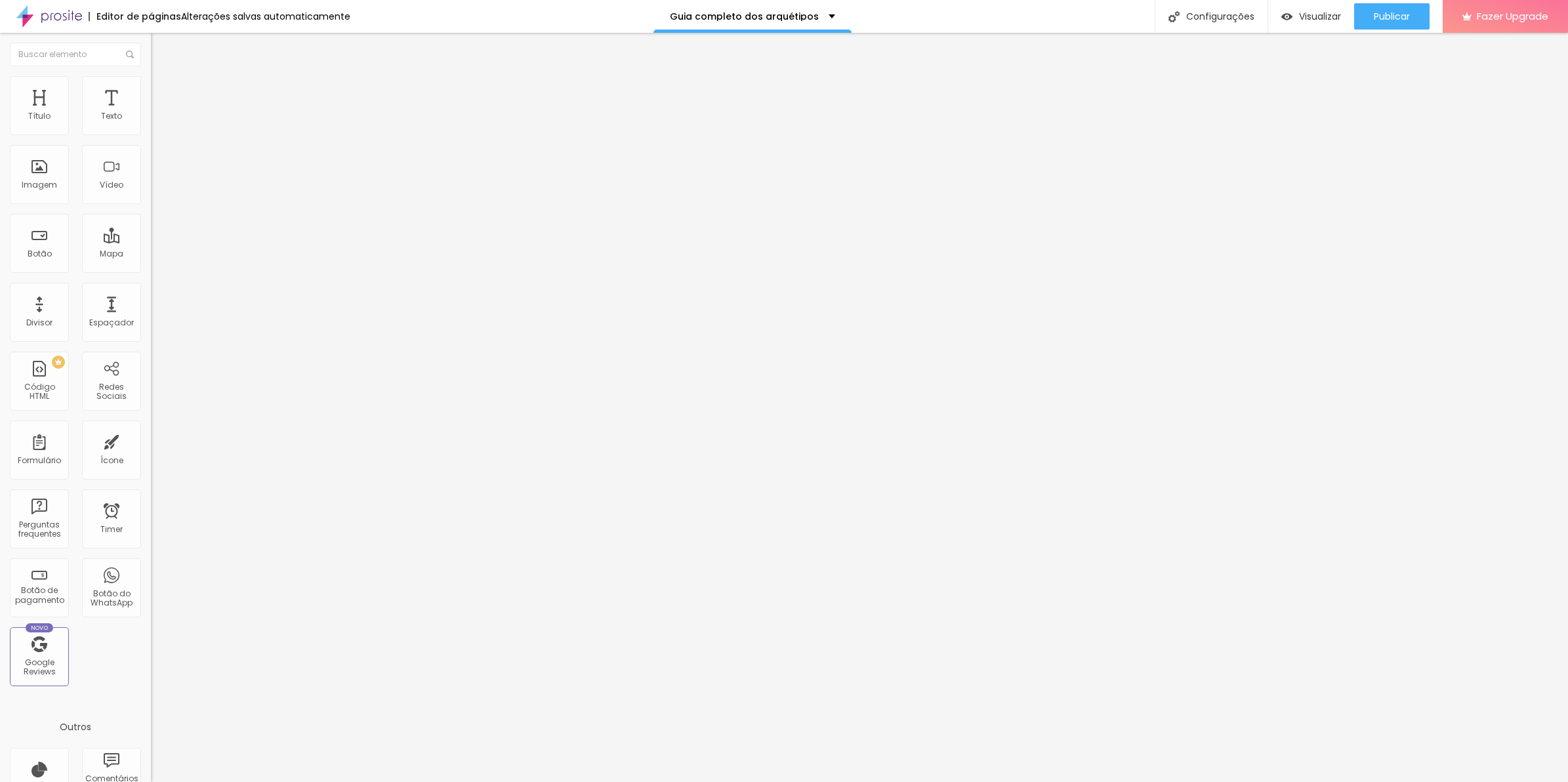
type input "193"
type input "199"
type input "186"
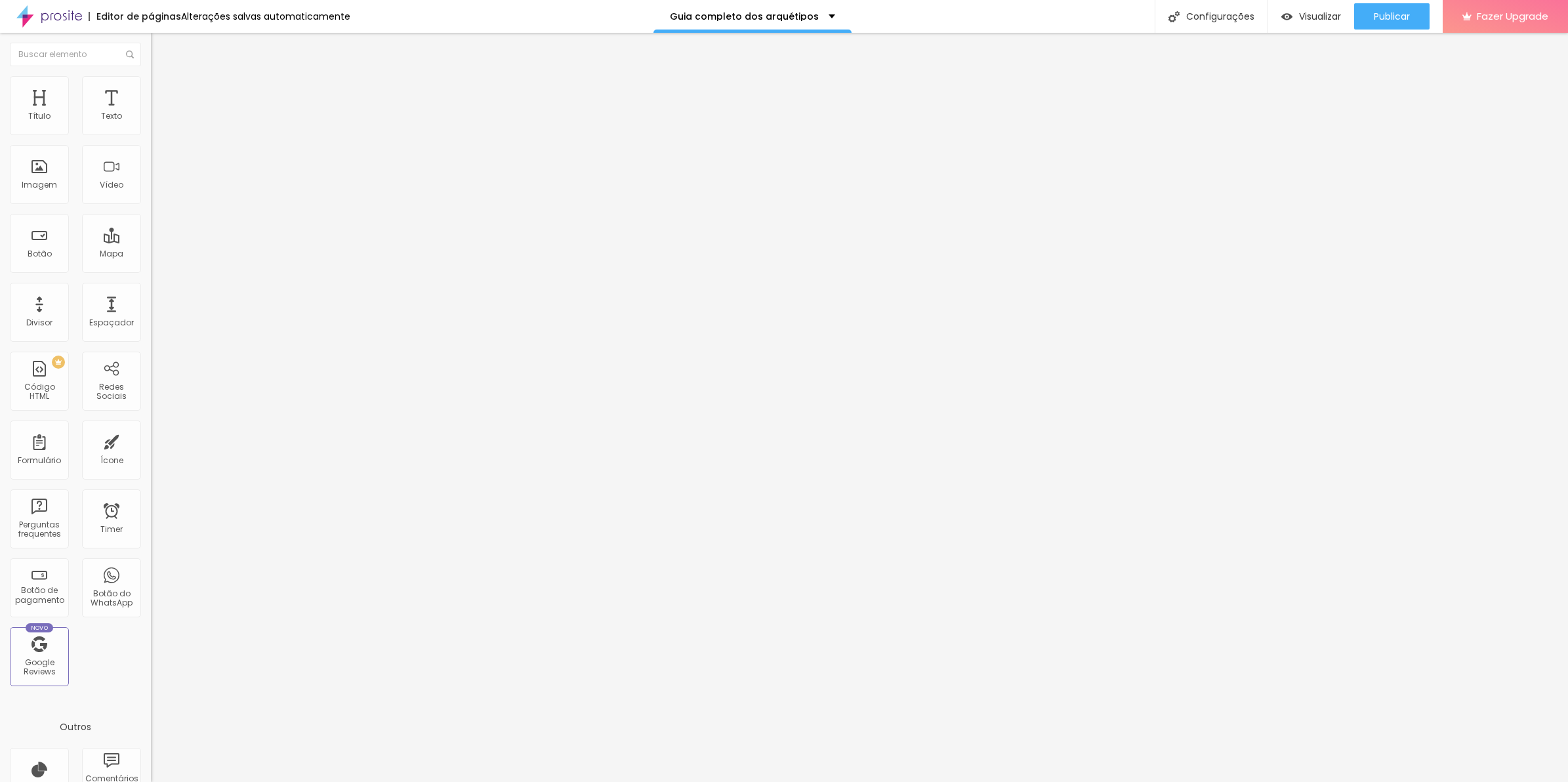
type input "154"
type input "148"
type input "141"
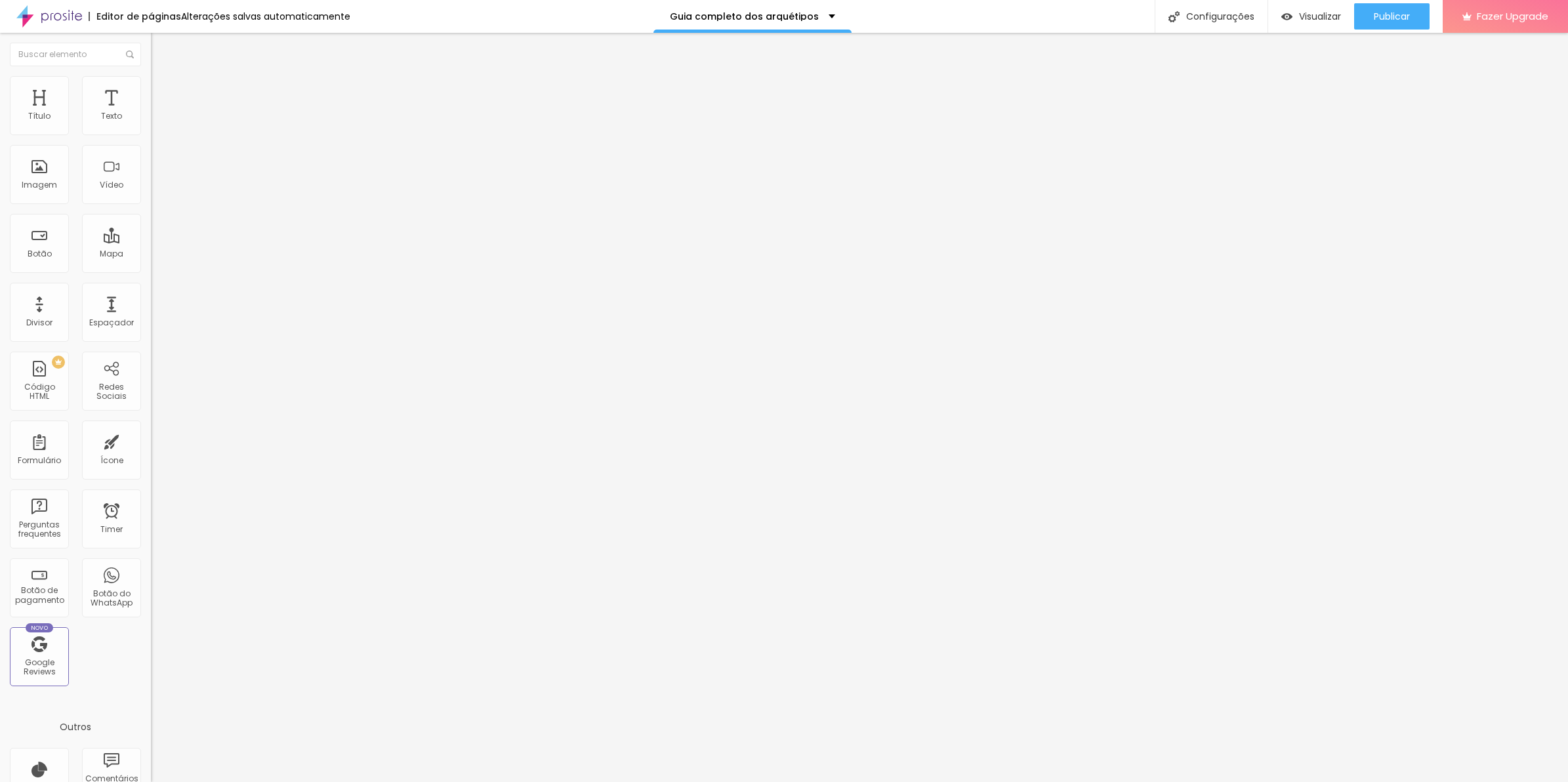
type input "141"
type input "128"
type input "122"
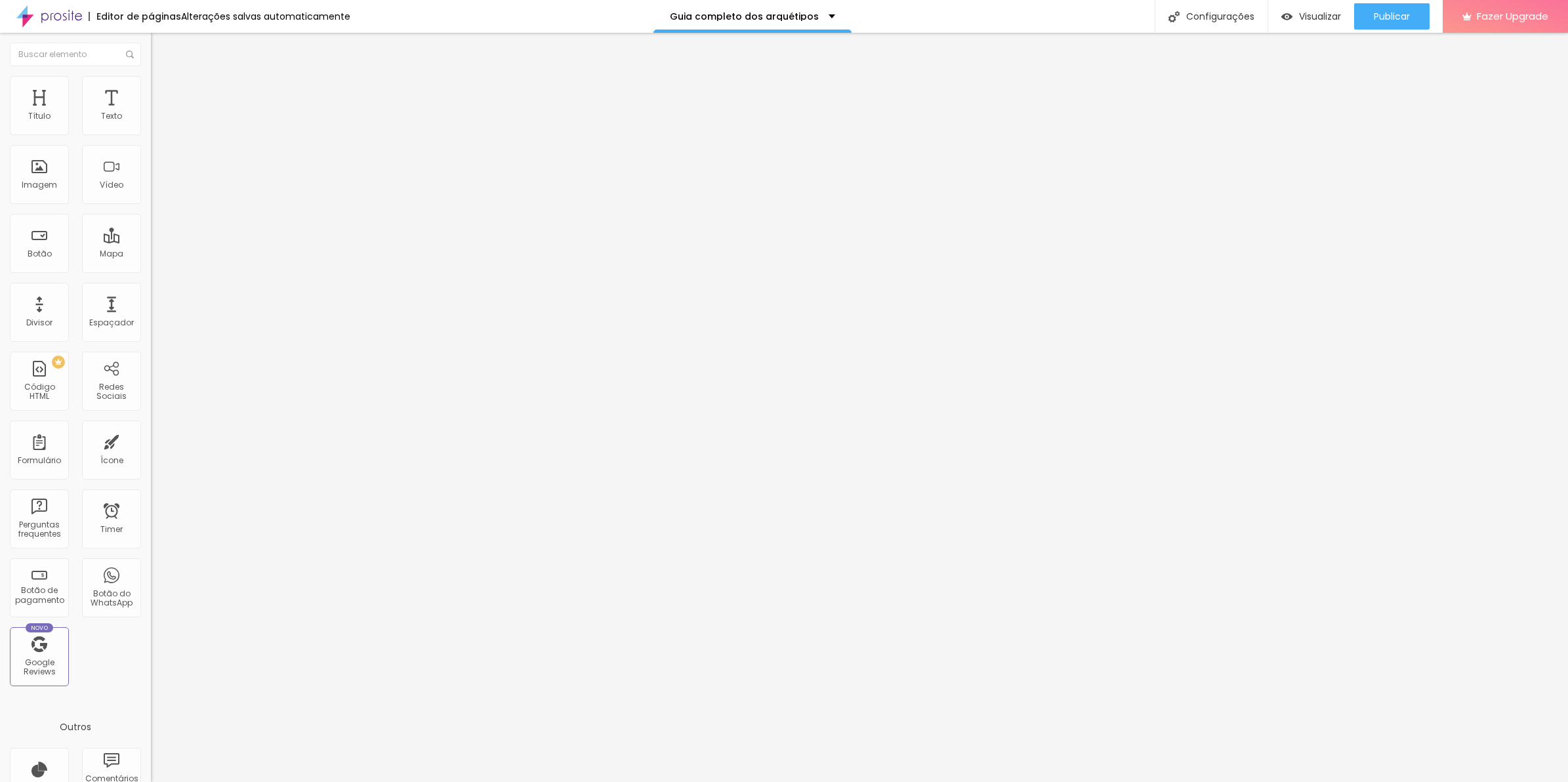
type input "115"
type input "122"
type input "128"
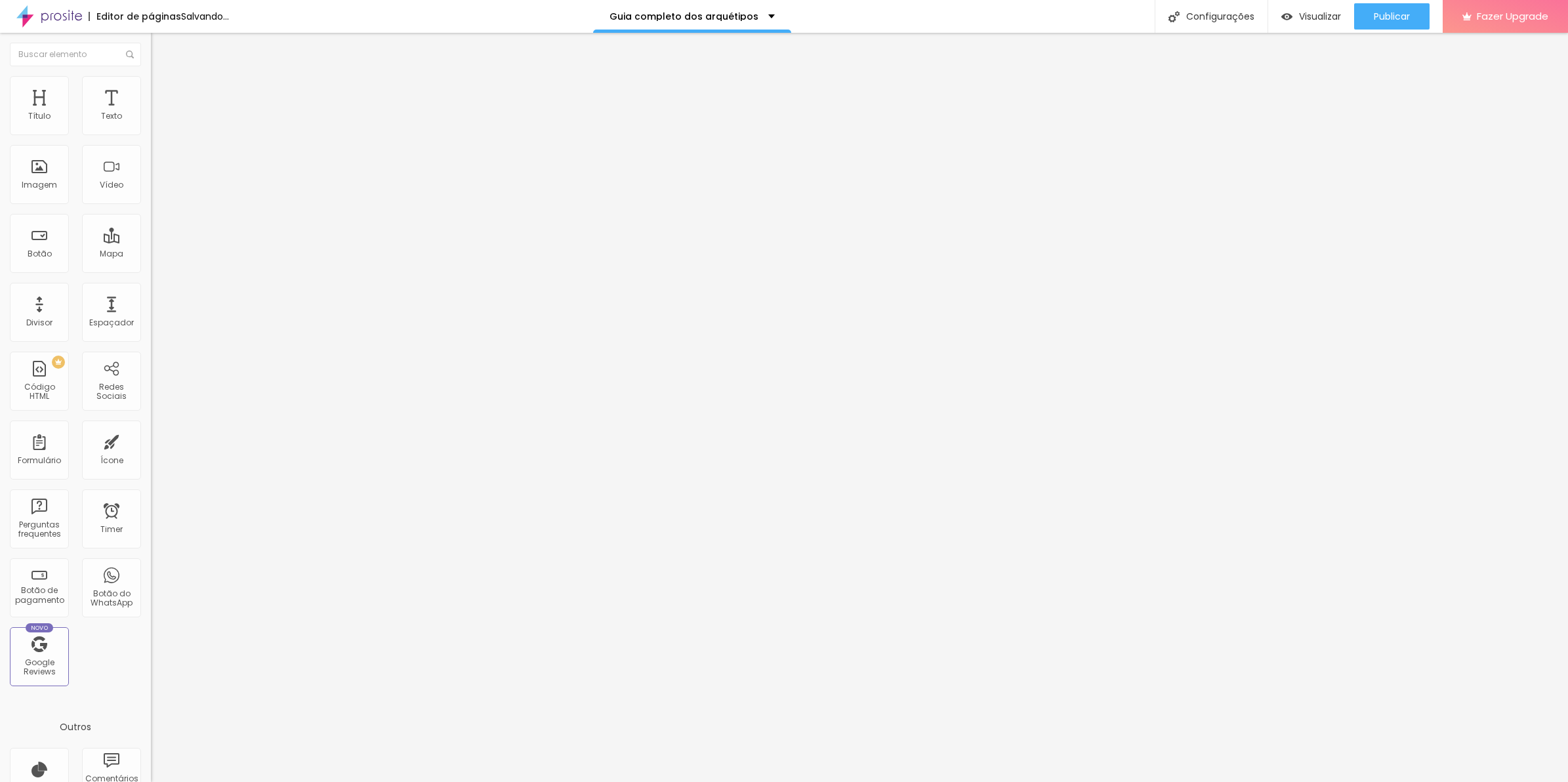
type input "128"
type input "135"
type input "128"
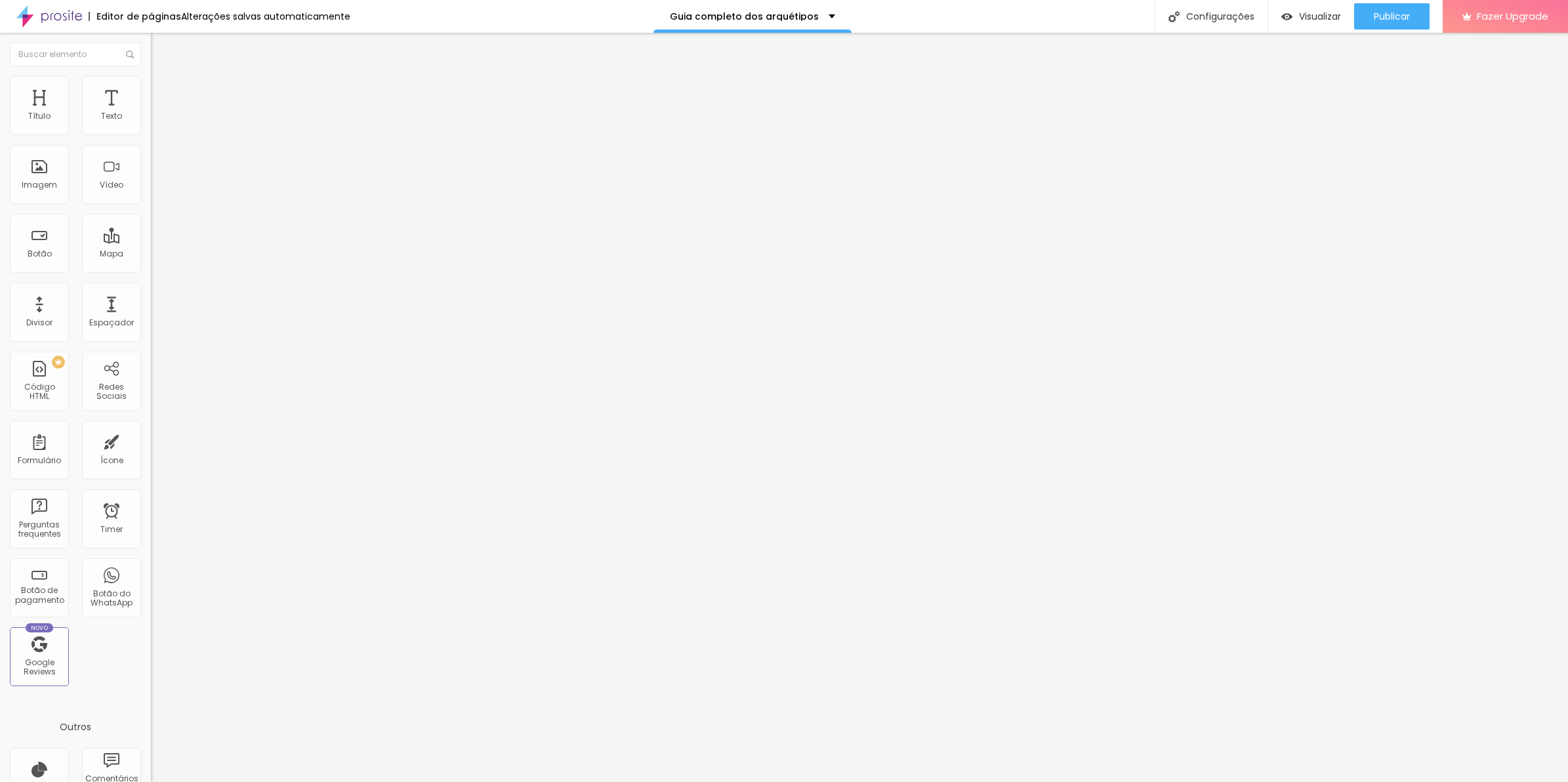
drag, startPoint x: 34, startPoint y: 128, endPoint x: 44, endPoint y: 132, distance: 10.8
type input "128"
click at [151, 242] on input "range" at bounding box center [193, 246] width 85 height 11
click at [151, 103] on li "Avançado" at bounding box center [227, 96] width 151 height 13
click at [151, 90] on li "Estilo" at bounding box center [227, 83] width 151 height 13
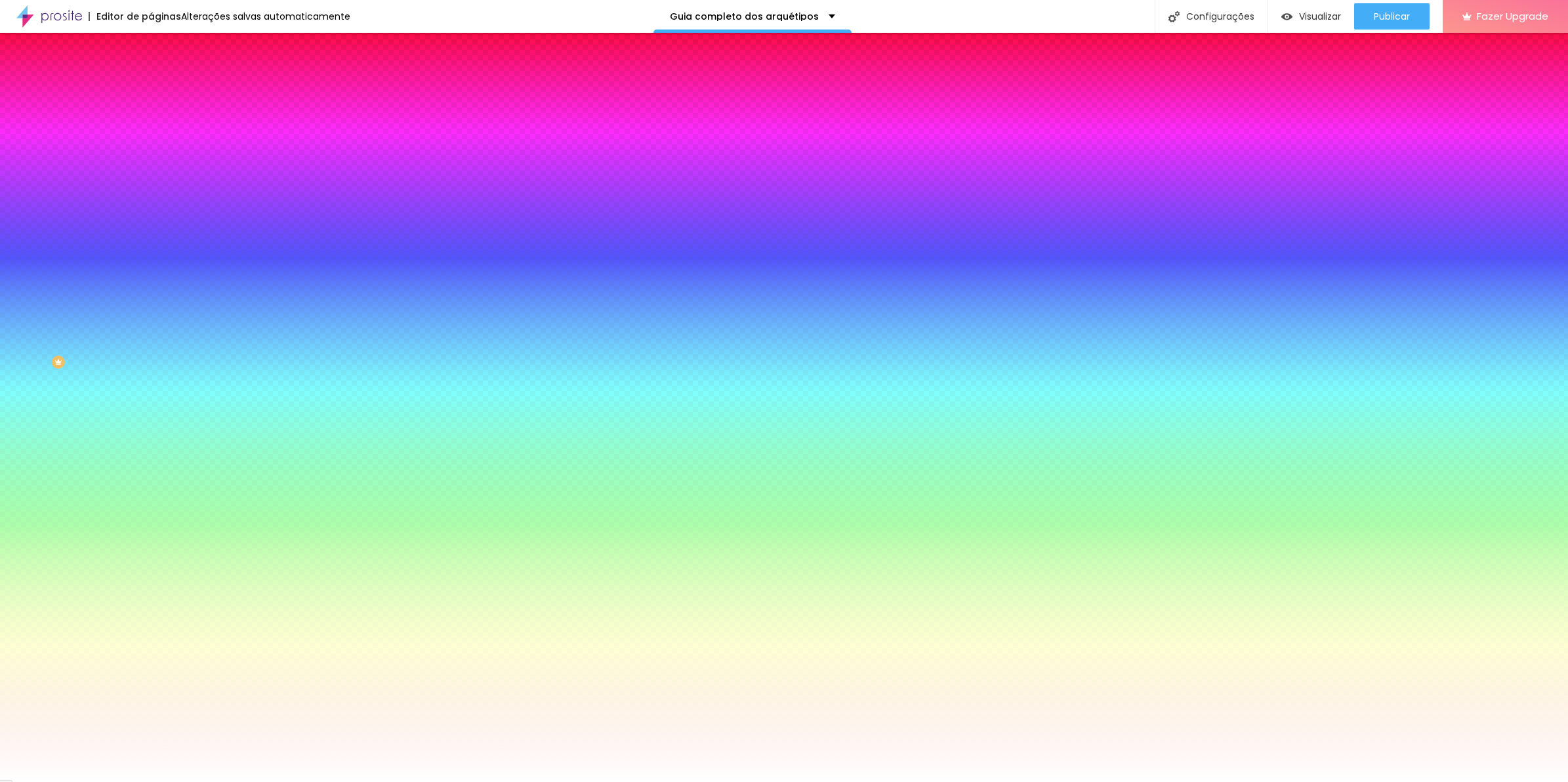
click at [161, 49] on div "Editar Coluna" at bounding box center [201, 48] width 81 height 11
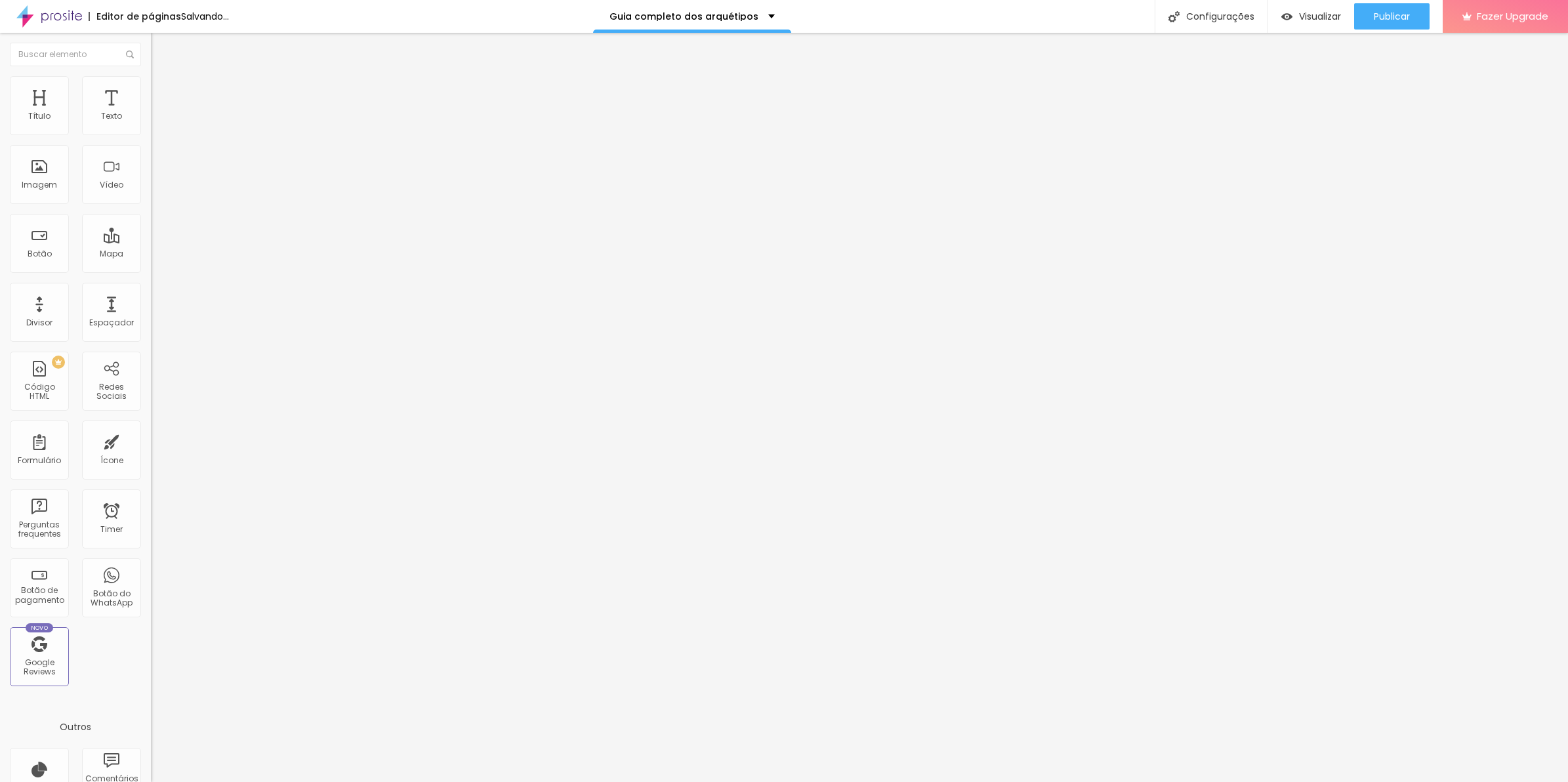
click at [151, 112] on div "Adicionar imagem" at bounding box center [227, 107] width 151 height 9
click at [151, 113] on span "Adicionar imagem" at bounding box center [193, 108] width 85 height 12
click at [151, 89] on ul "Conteúdo Estilo Avançado" at bounding box center [227, 83] width 151 height 39
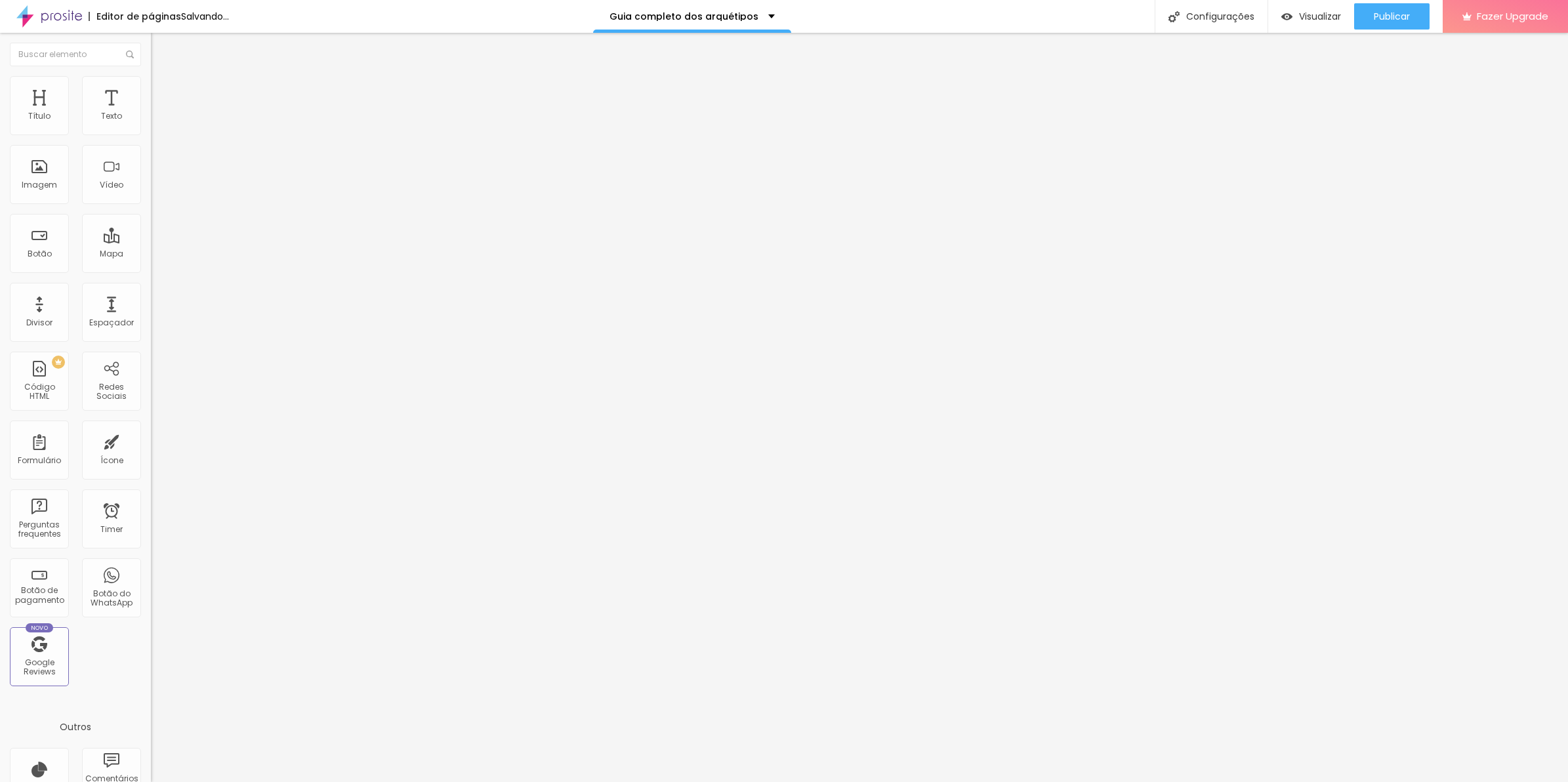
click at [163, 90] on span "Estilo" at bounding box center [172, 85] width 21 height 12
type input "55"
type input "10"
drag, startPoint x: 116, startPoint y: 142, endPoint x: -3, endPoint y: 136, distance: 119.2
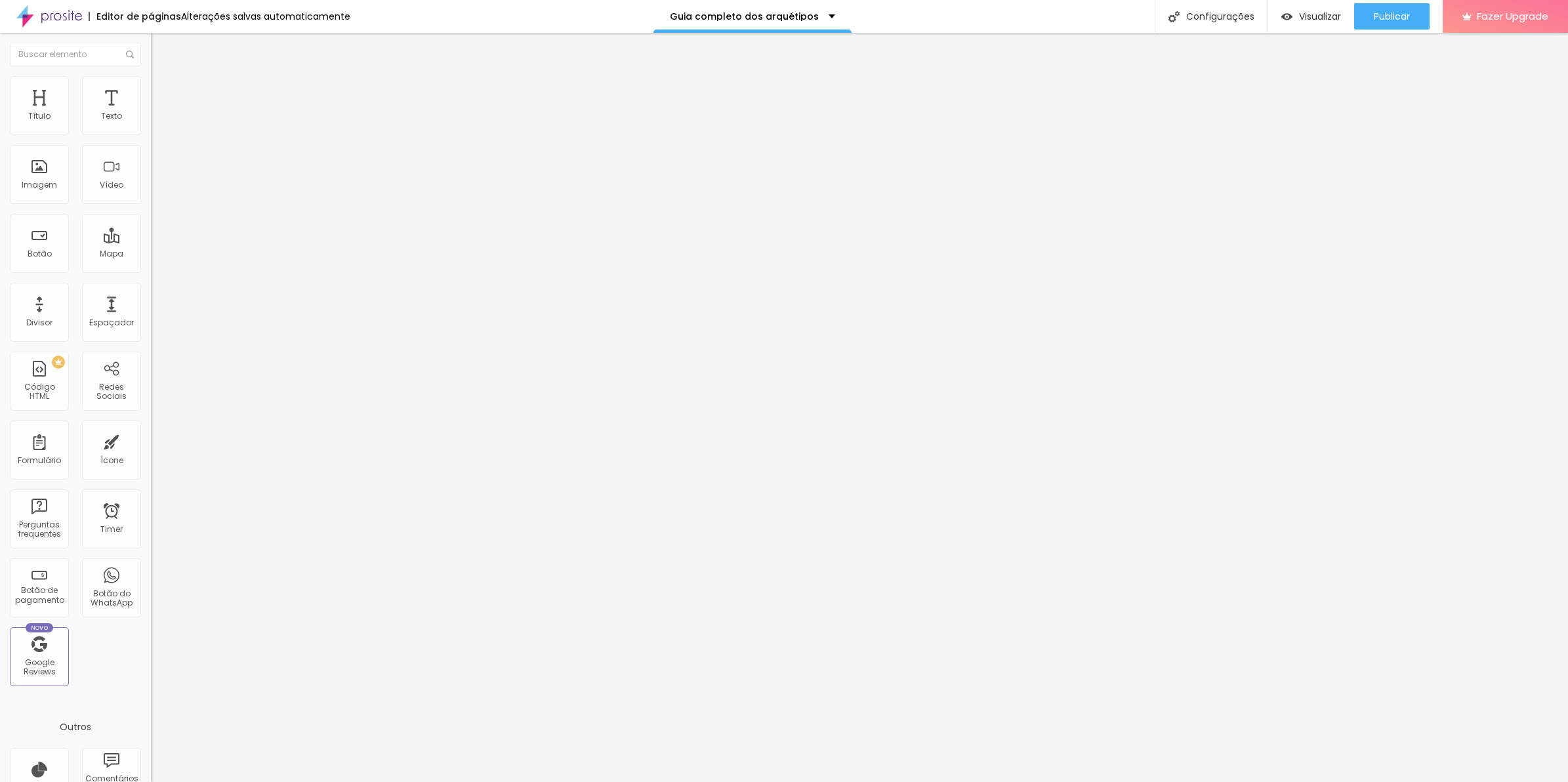
type input "10"
click at [151, 135] on input "range" at bounding box center [193, 129] width 85 height 11
click at [163, 93] on span "Avançado" at bounding box center [184, 99] width 44 height 12
click at [163, 90] on span "Estilo" at bounding box center [172, 85] width 21 height 12
click at [207, 124] on button "px" at bounding box center [217, 117] width 21 height 14
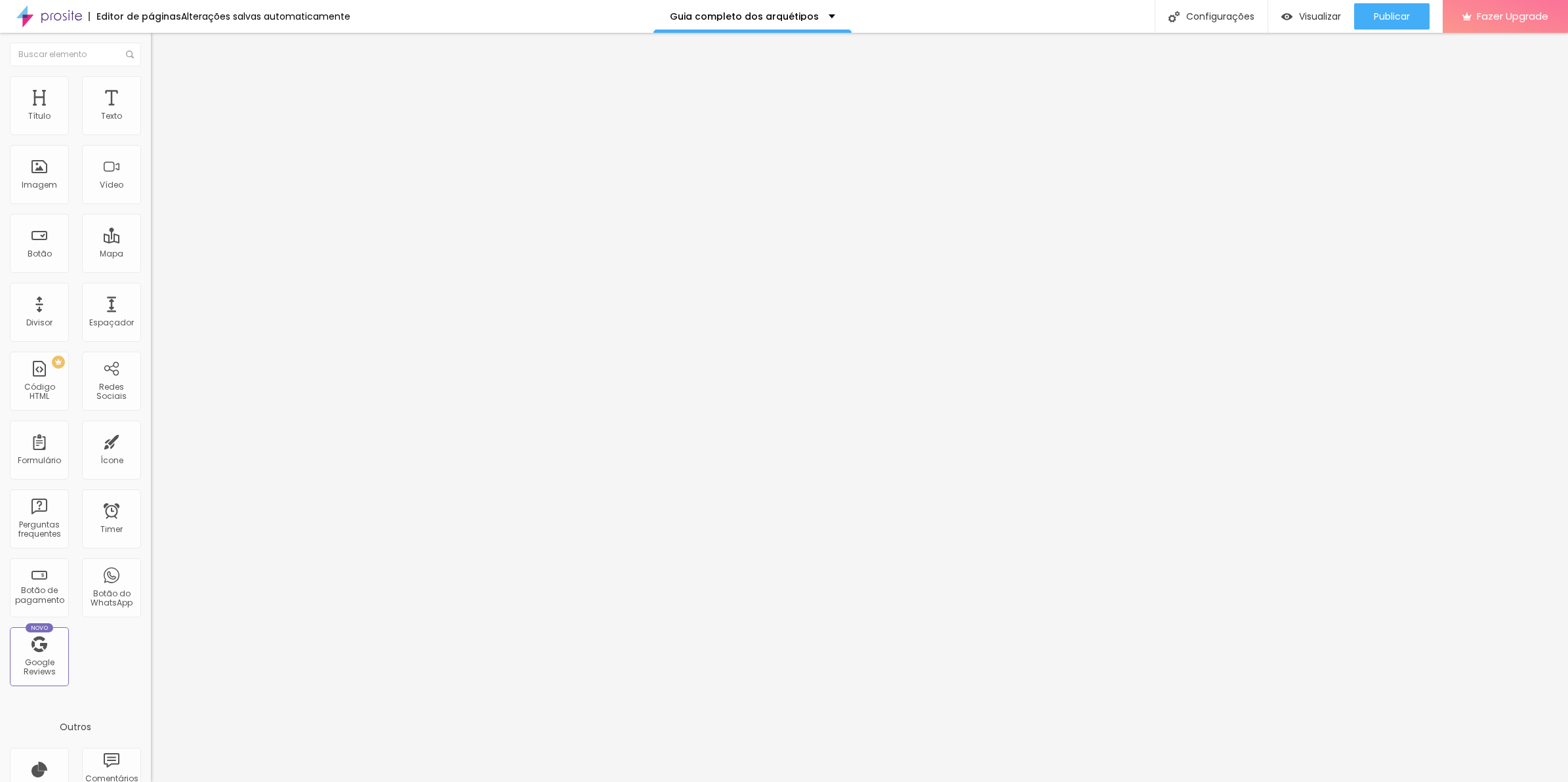
type input "600"
click at [151, 124] on input "600" at bounding box center [183, 117] width 64 height 14
drag, startPoint x: 56, startPoint y: 136, endPoint x: -3, endPoint y: 142, distance: 59.3
click at [0, 142] on html "Editor de páginas Alterações salvas automaticamente Guia completo dos arquétipo…" at bounding box center [784, 391] width 1568 height 782
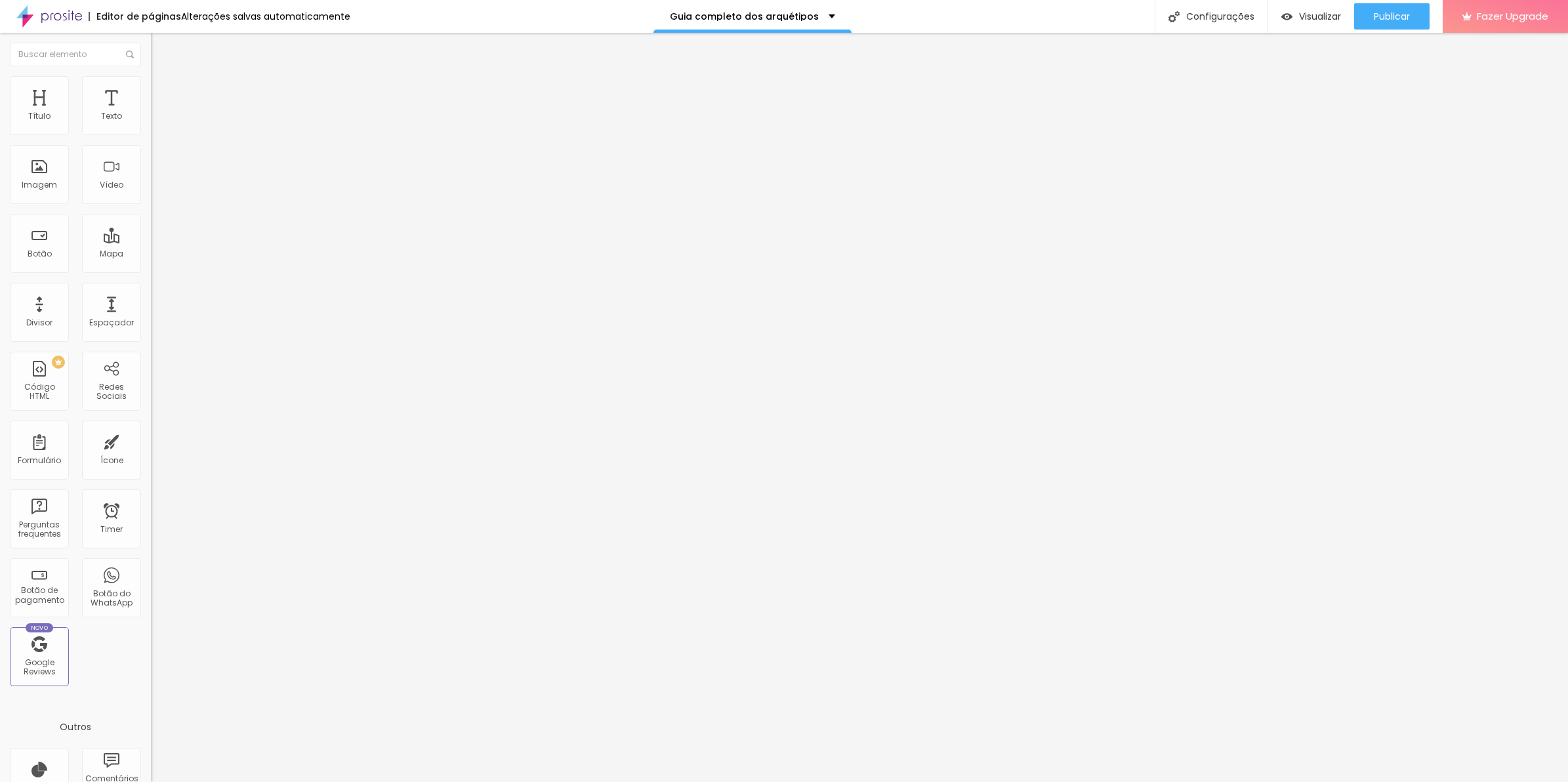
drag, startPoint x: 96, startPoint y: 129, endPoint x: 99, endPoint y: 140, distance: 11.4
click at [151, 124] on input "600" at bounding box center [183, 117] width 64 height 14
type input "00"
type input "50"
type input "0"
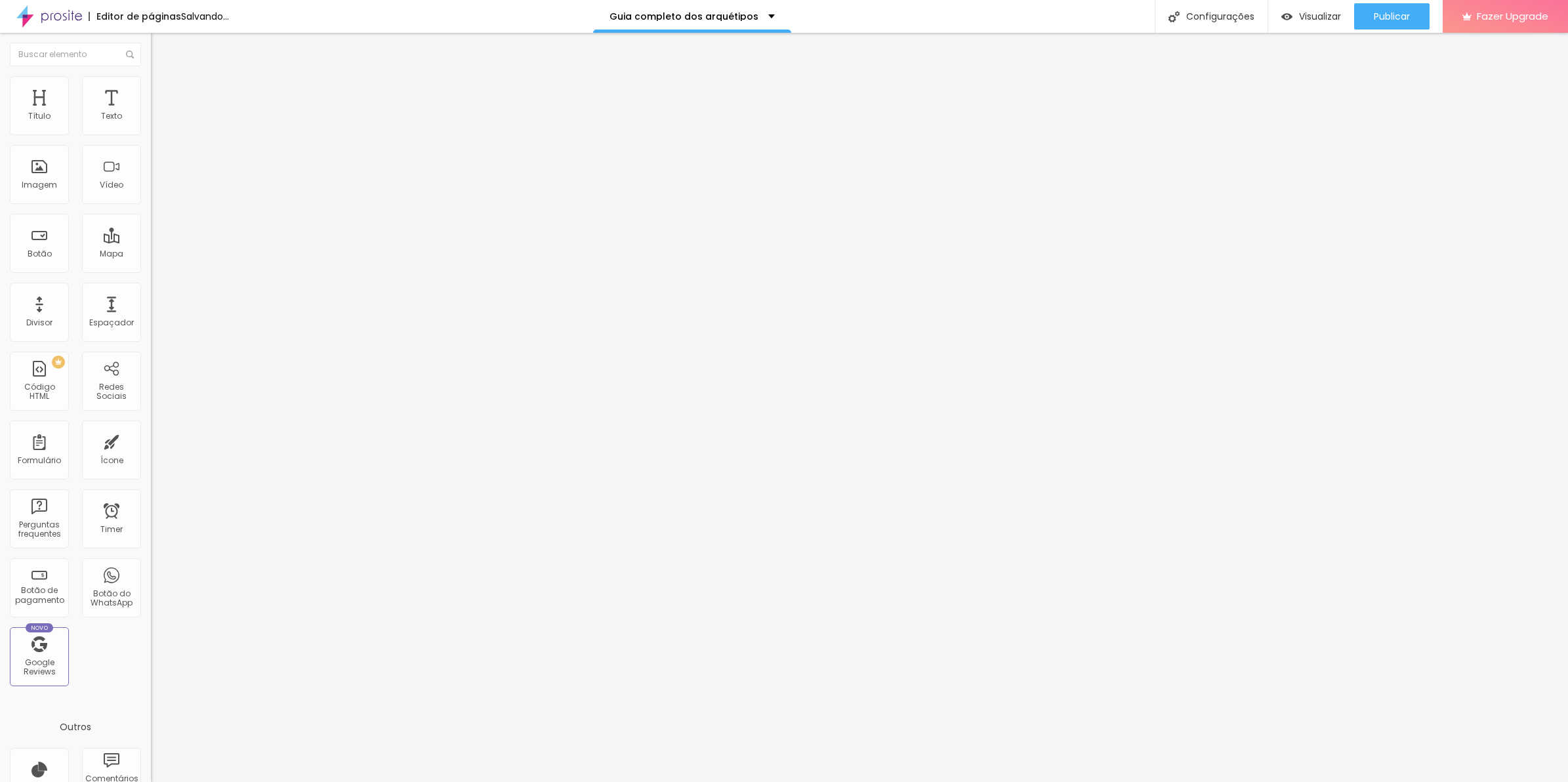
type input "50"
type input "730"
type input "5"
type input "50"
click at [151, 136] on div at bounding box center [227, 130] width 151 height 12
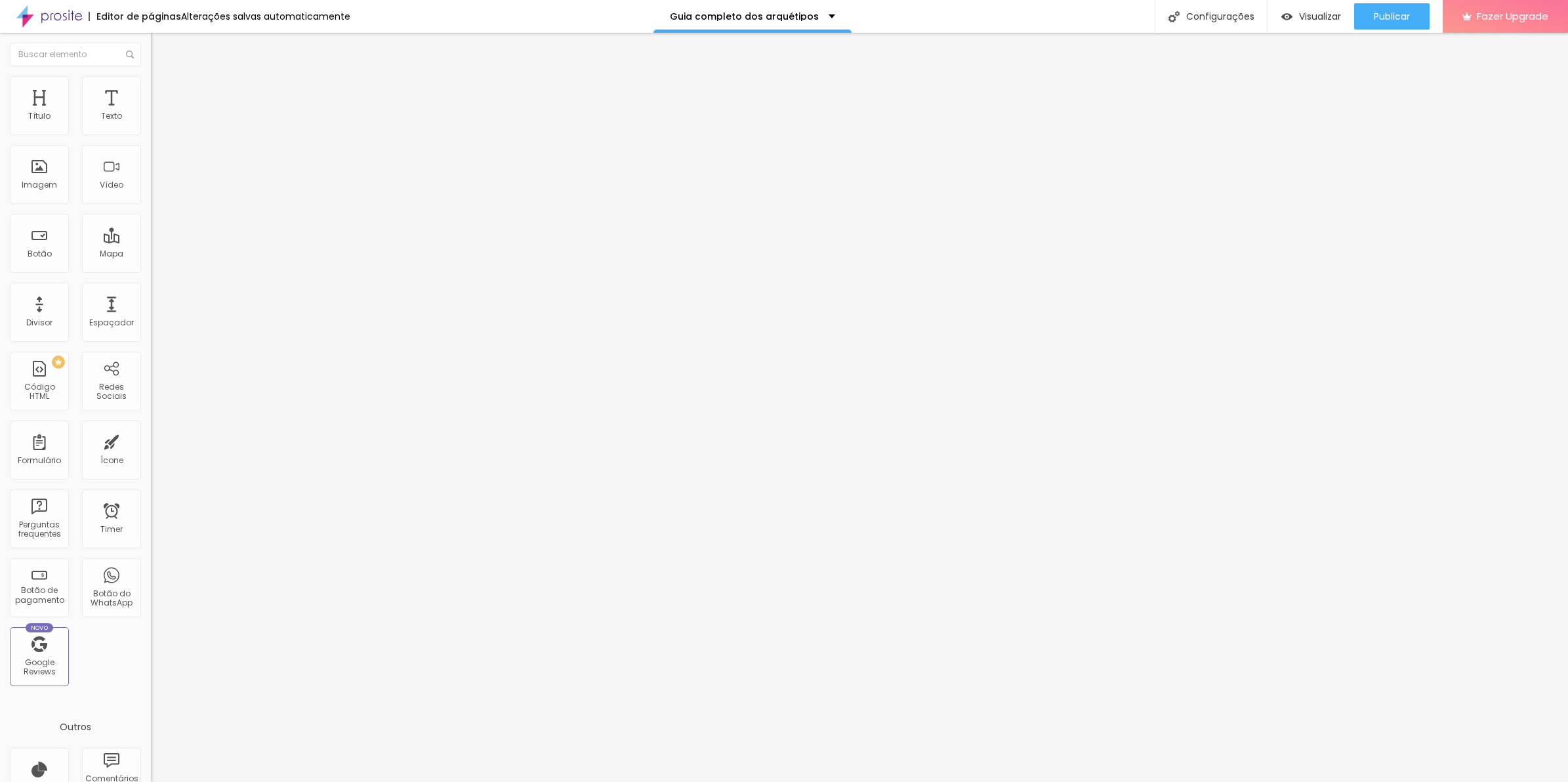
click at [151, 124] on input "50" at bounding box center [183, 117] width 64 height 14
click at [214, 124] on button "px" at bounding box center [224, 117] width 21 height 14
type input "600"
click at [214, 124] on button "px" at bounding box center [224, 117] width 21 height 14
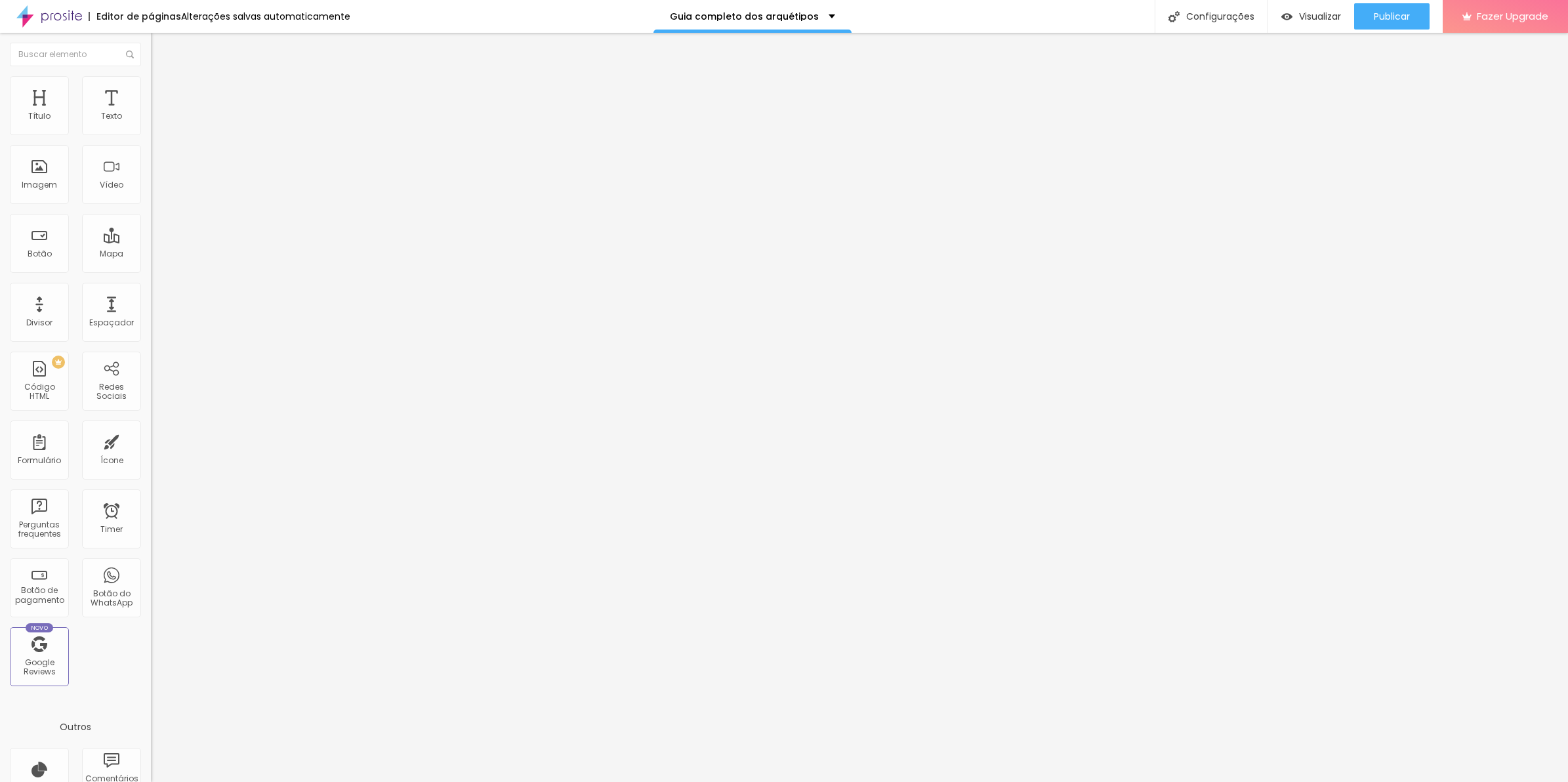
click at [214, 124] on button "px" at bounding box center [224, 117] width 21 height 14
click at [151, 124] on input "600" at bounding box center [183, 117] width 64 height 14
type input "630"
type input "640"
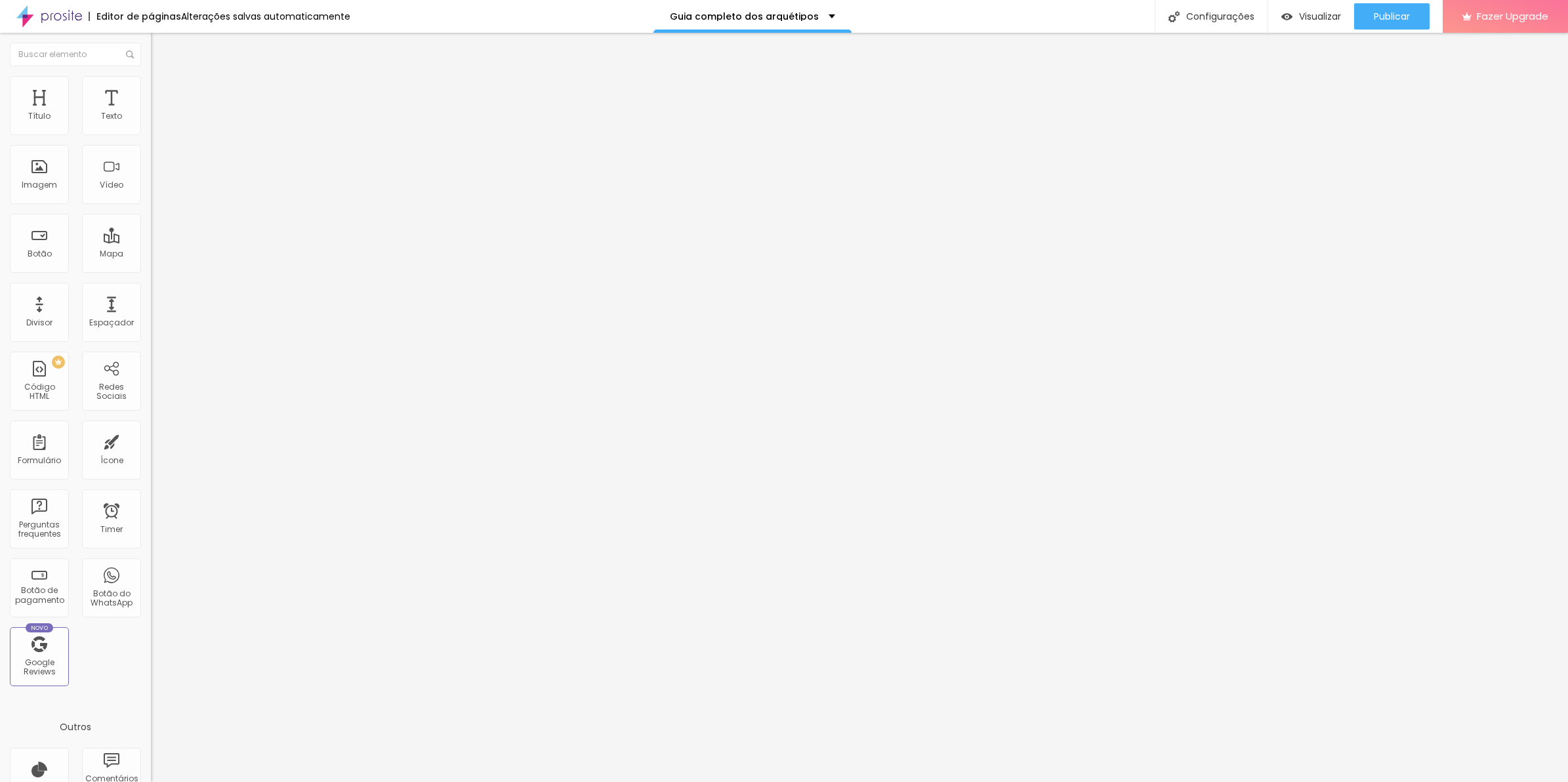
type input "640"
type input "670"
type input "700"
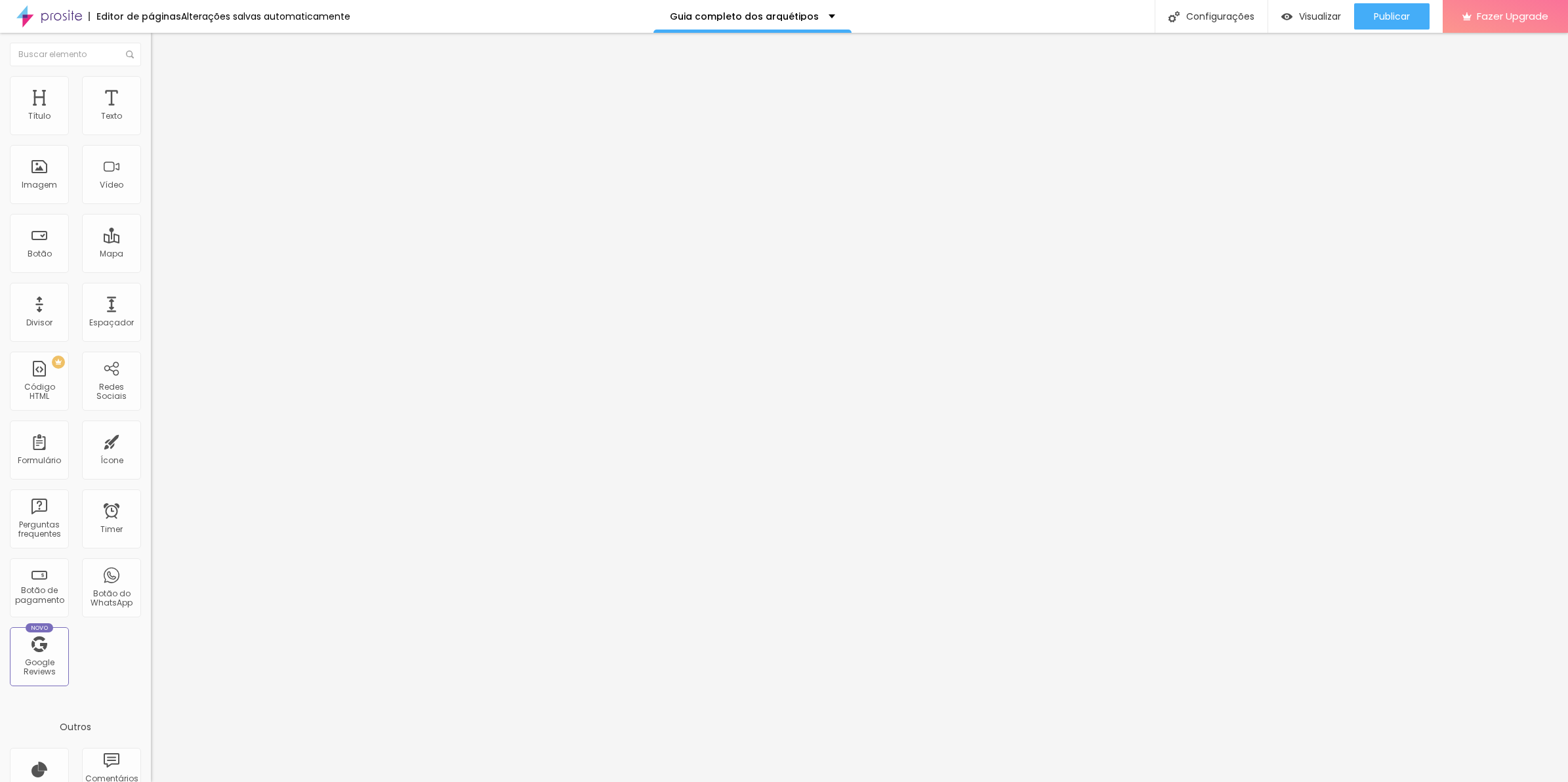
type input "690"
type input "330"
type input "50"
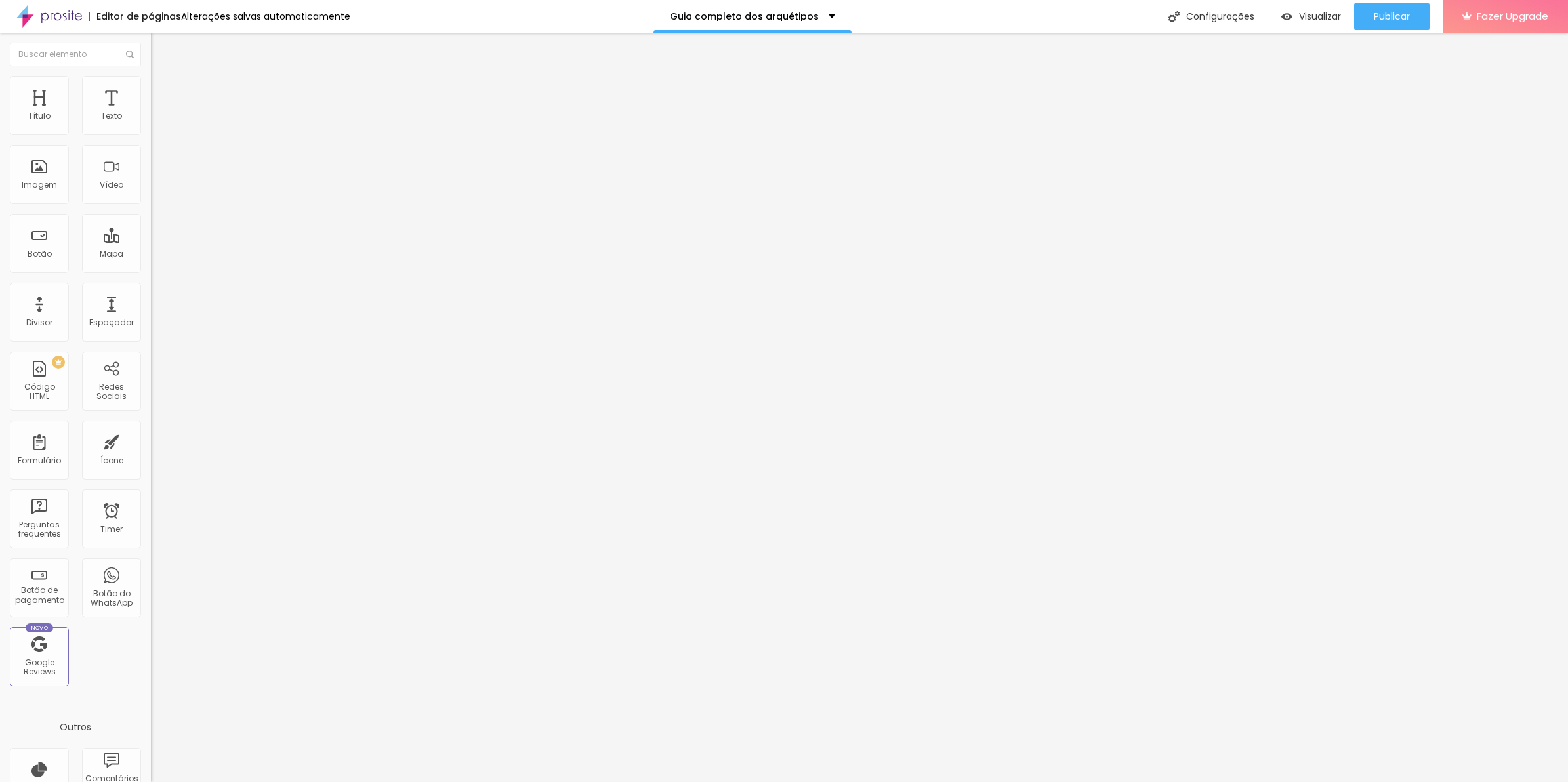
drag, startPoint x: 67, startPoint y: 139, endPoint x: -3, endPoint y: 142, distance: 70.1
type input "50"
click at [151, 135] on input "range" at bounding box center [193, 129] width 85 height 11
click at [151, 79] on img at bounding box center [157, 82] width 11 height 12
click at [163, 77] on span "Conteúdo" at bounding box center [183, 72] width 41 height 12
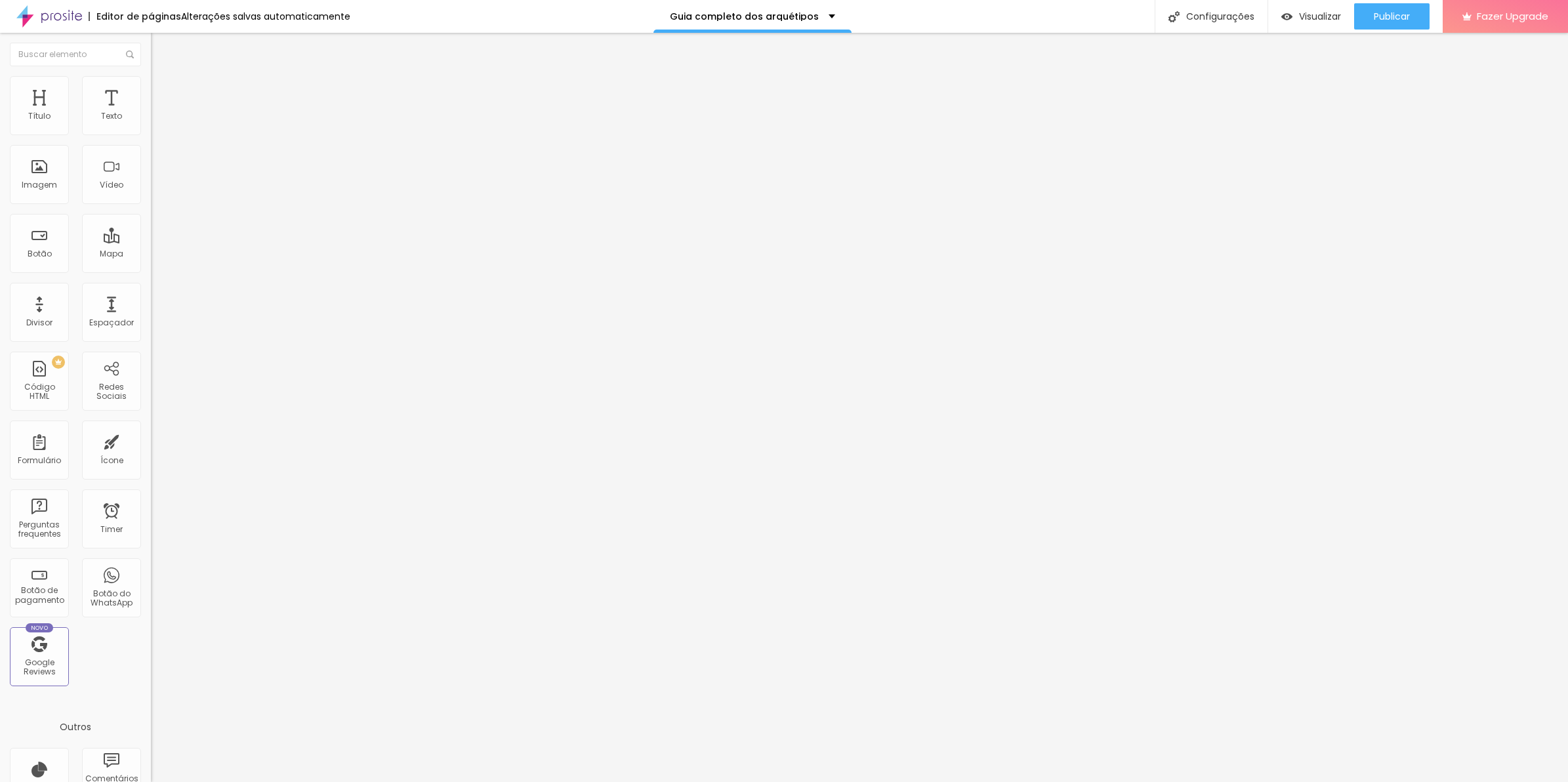
copy span "e"
click at [163, 89] on span "Estilo" at bounding box center [172, 85] width 21 height 12
click at [151, 90] on li "Estilo" at bounding box center [227, 83] width 151 height 13
click at [151, 76] on li "Conteúdo" at bounding box center [227, 70] width 151 height 13
click at [151, 103] on li "Avançado" at bounding box center [227, 96] width 151 height 13
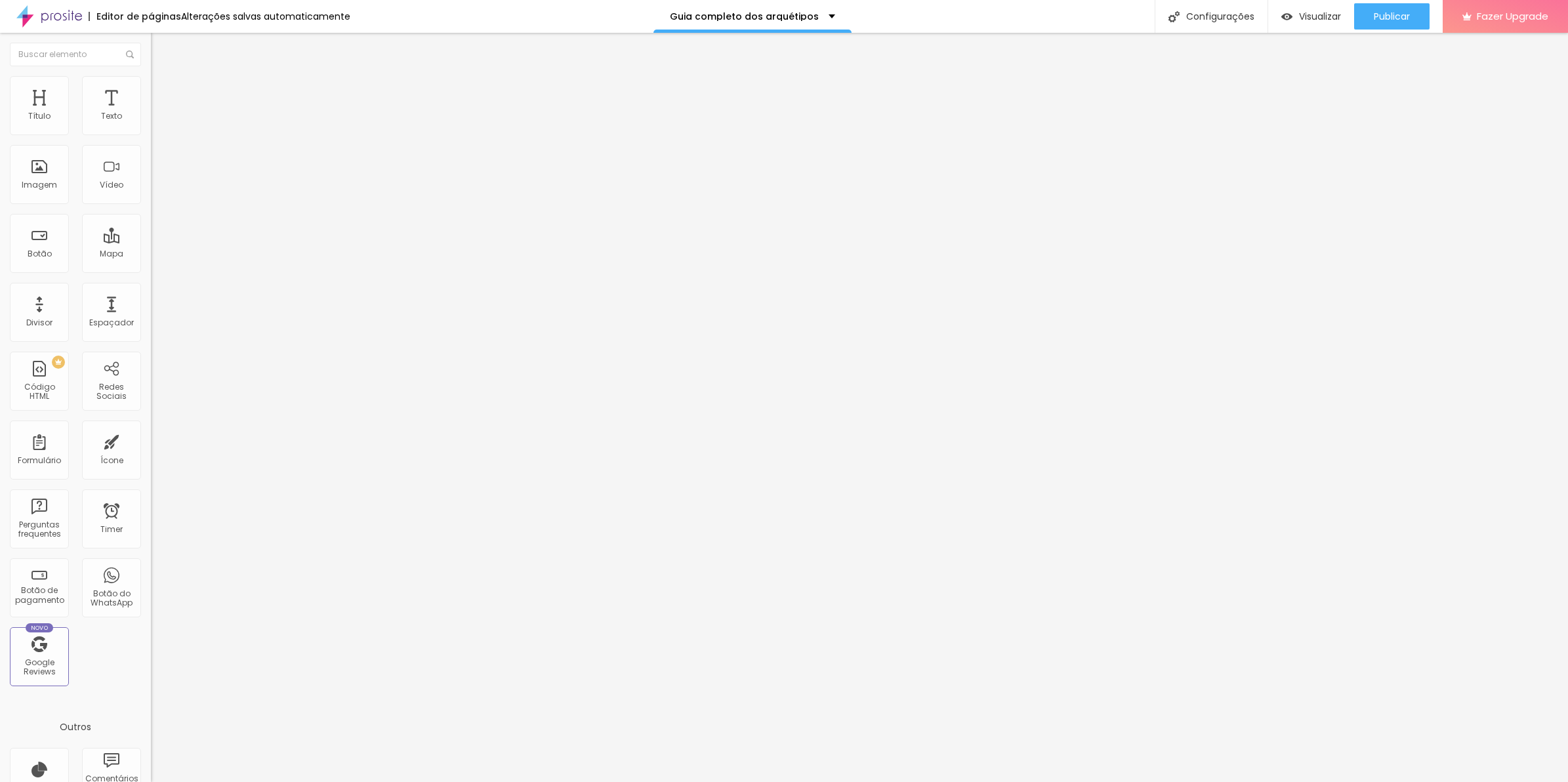
type input "0"
drag, startPoint x: 80, startPoint y: 129, endPoint x: -3, endPoint y: 132, distance: 83.1
type input "0"
click at [151, 255] on input "range" at bounding box center [193, 260] width 85 height 11
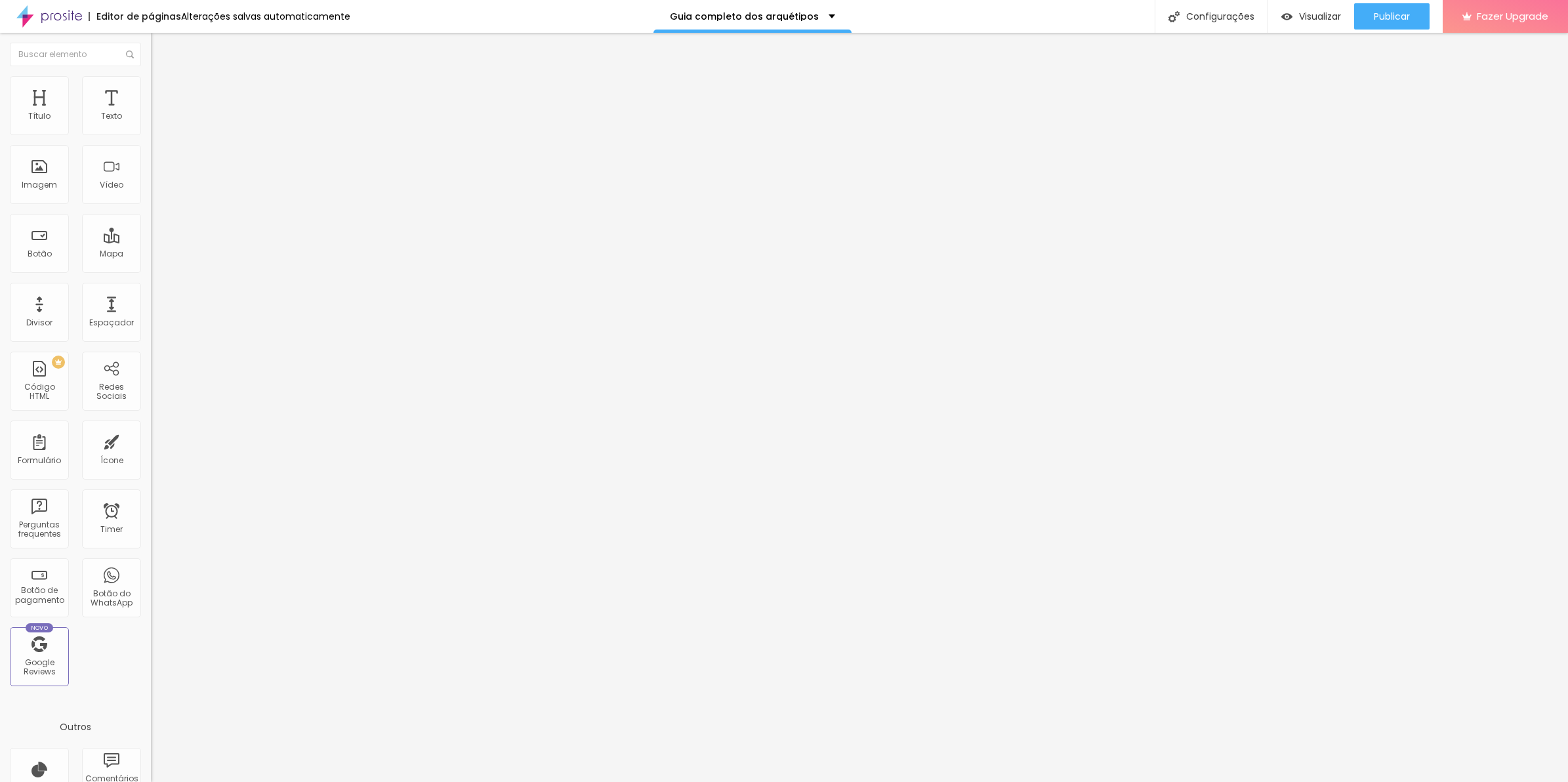
type input "0"
drag, startPoint x: 30, startPoint y: 154, endPoint x: 15, endPoint y: 155, distance: 15.0
type input "0"
click at [151, 440] on input "range" at bounding box center [193, 445] width 85 height 11
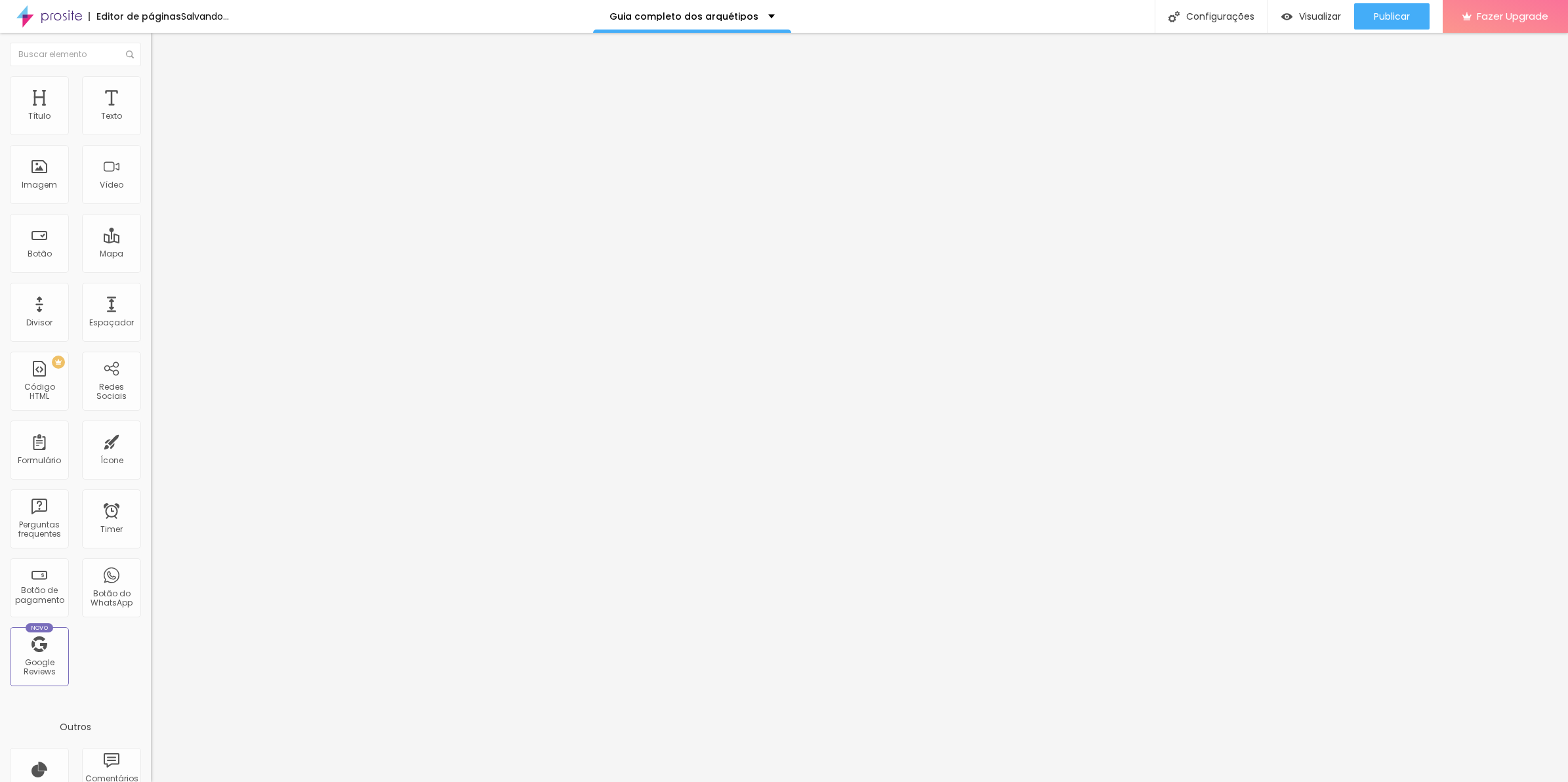
click at [151, 86] on li "Estilo" at bounding box center [227, 83] width 151 height 13
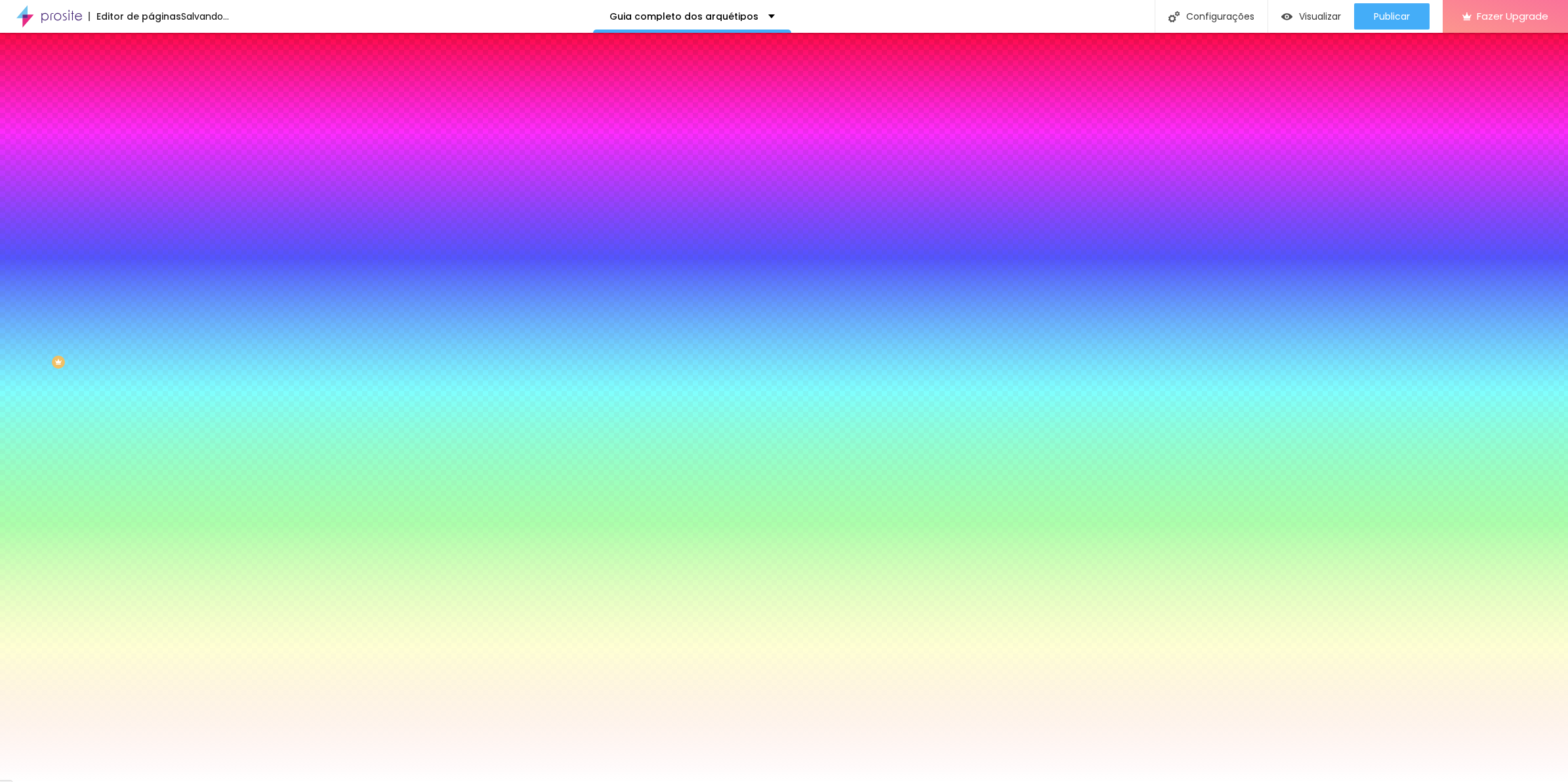
click at [163, 77] on span "Conteúdo" at bounding box center [183, 72] width 41 height 12
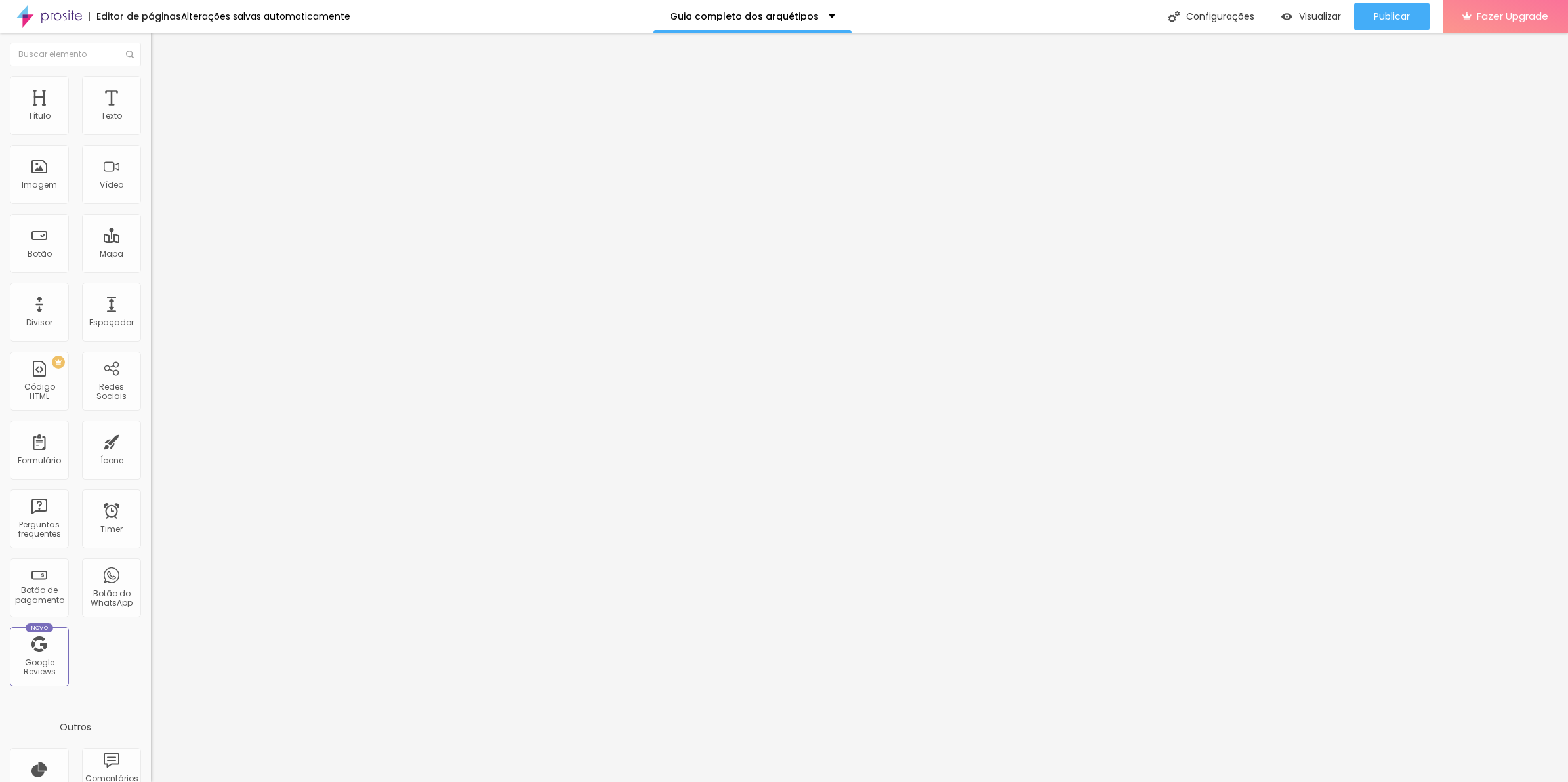
click at [151, 126] on img at bounding box center [155, 125] width 9 height 9
click at [151, 90] on li "Avançado" at bounding box center [227, 96] width 151 height 13
click at [151, 96] on ul "Conteúdo Estilo Avançado" at bounding box center [227, 83] width 151 height 39
click at [151, 93] on ul "Conteúdo Estilo Avançado" at bounding box center [227, 83] width 151 height 39
click at [151, 95] on ul "Conteúdo Estilo Avançado" at bounding box center [227, 83] width 151 height 39
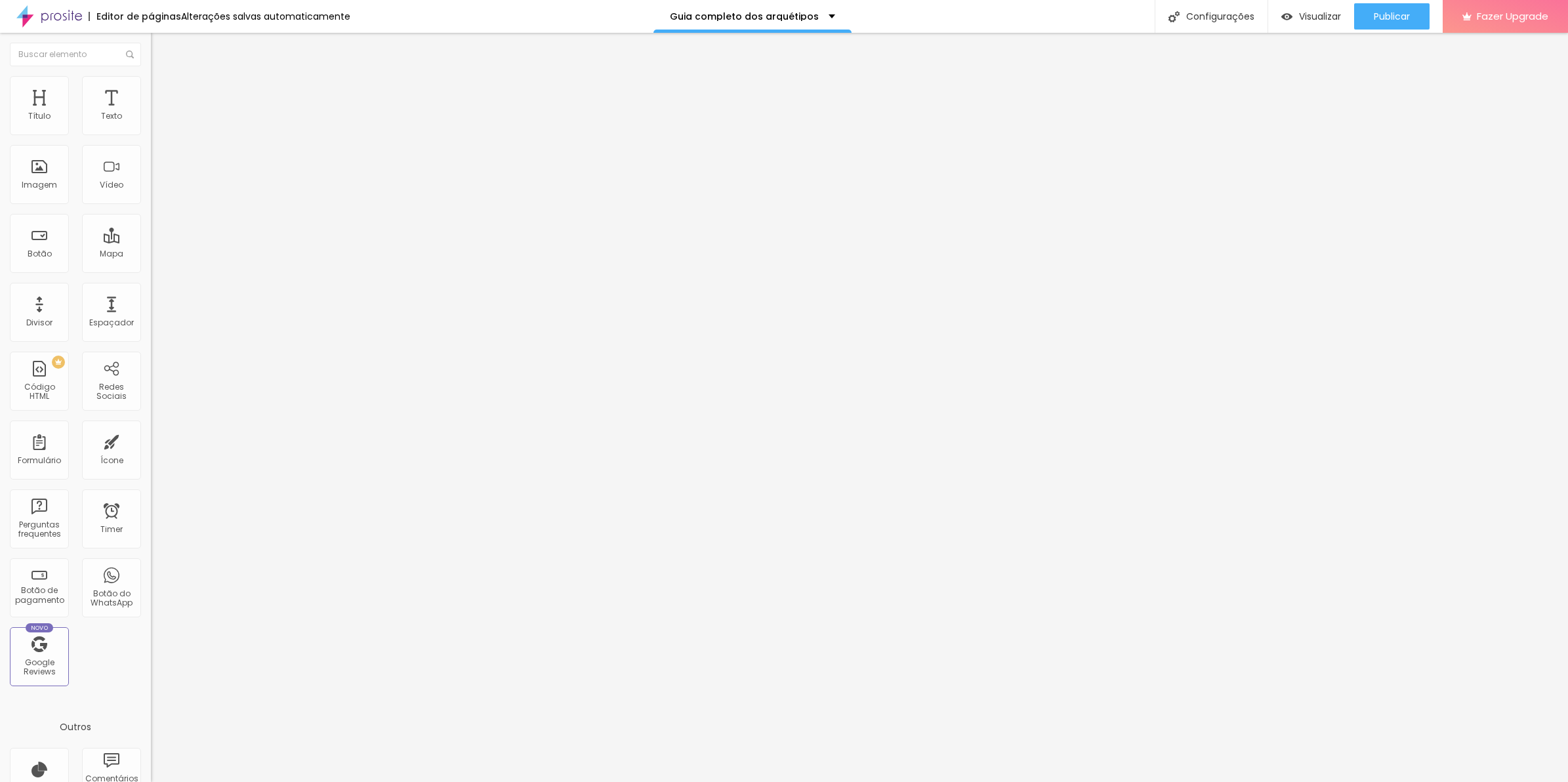
click at [151, 90] on ul "Conteúdo Estilo Avançado" at bounding box center [227, 83] width 151 height 39
click at [151, 83] on ul "Conteúdo Estilo Avançado" at bounding box center [227, 83] width 151 height 39
click at [151, 85] on li "Estilo" at bounding box center [227, 83] width 151 height 13
type input "95"
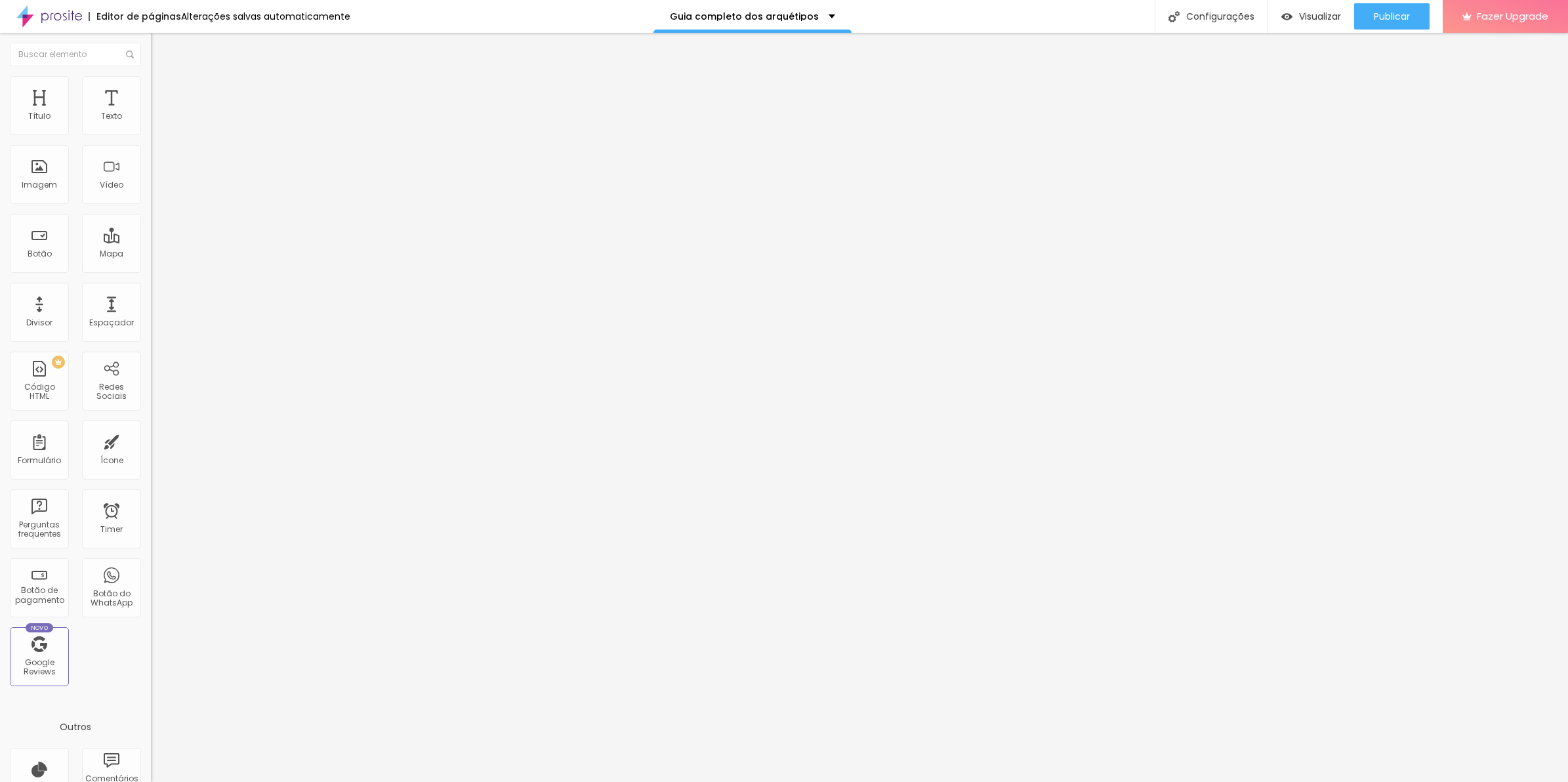
type input "90"
type input "85"
type input "90"
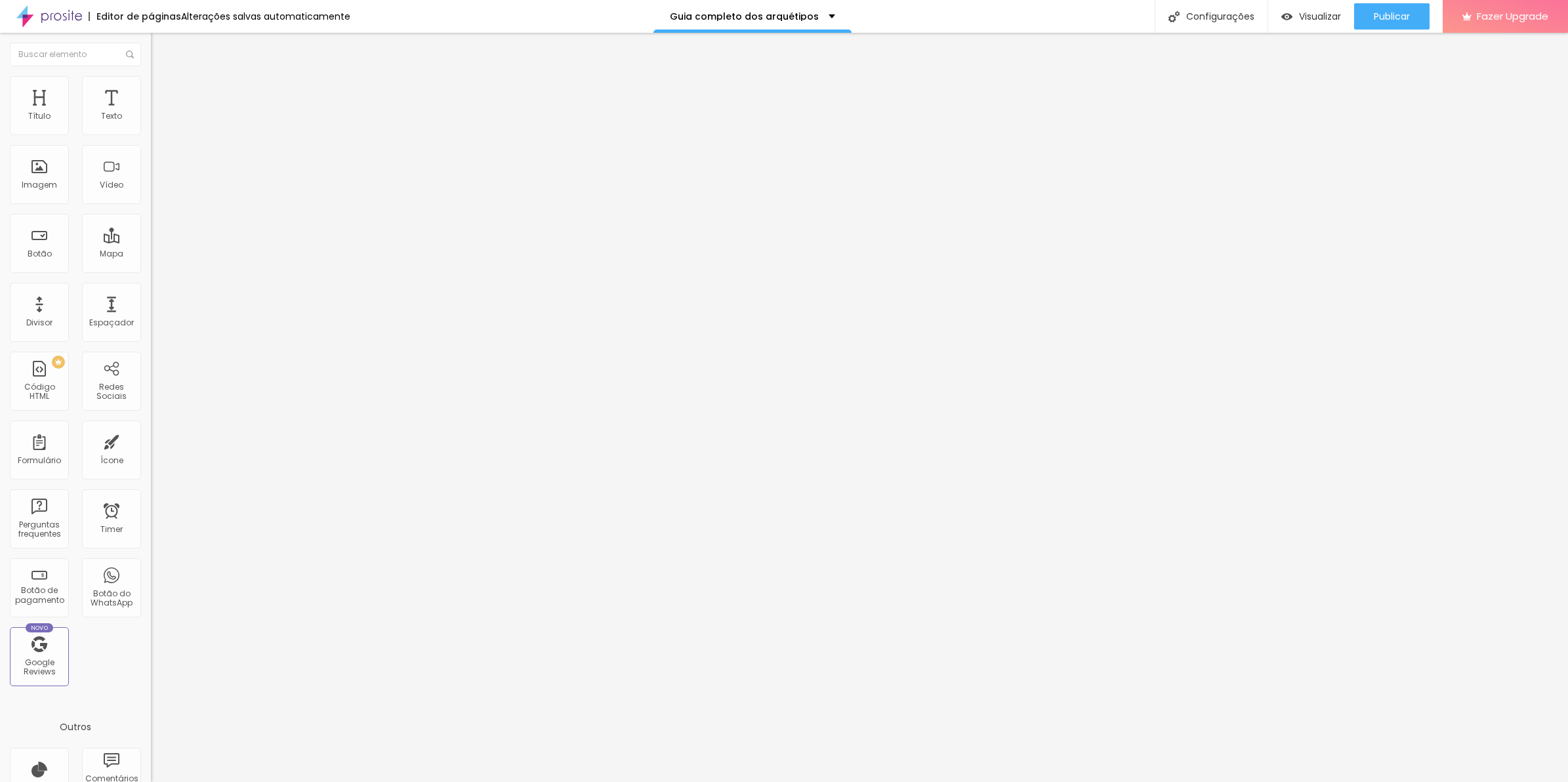
type input "90"
type input "95"
type input "100"
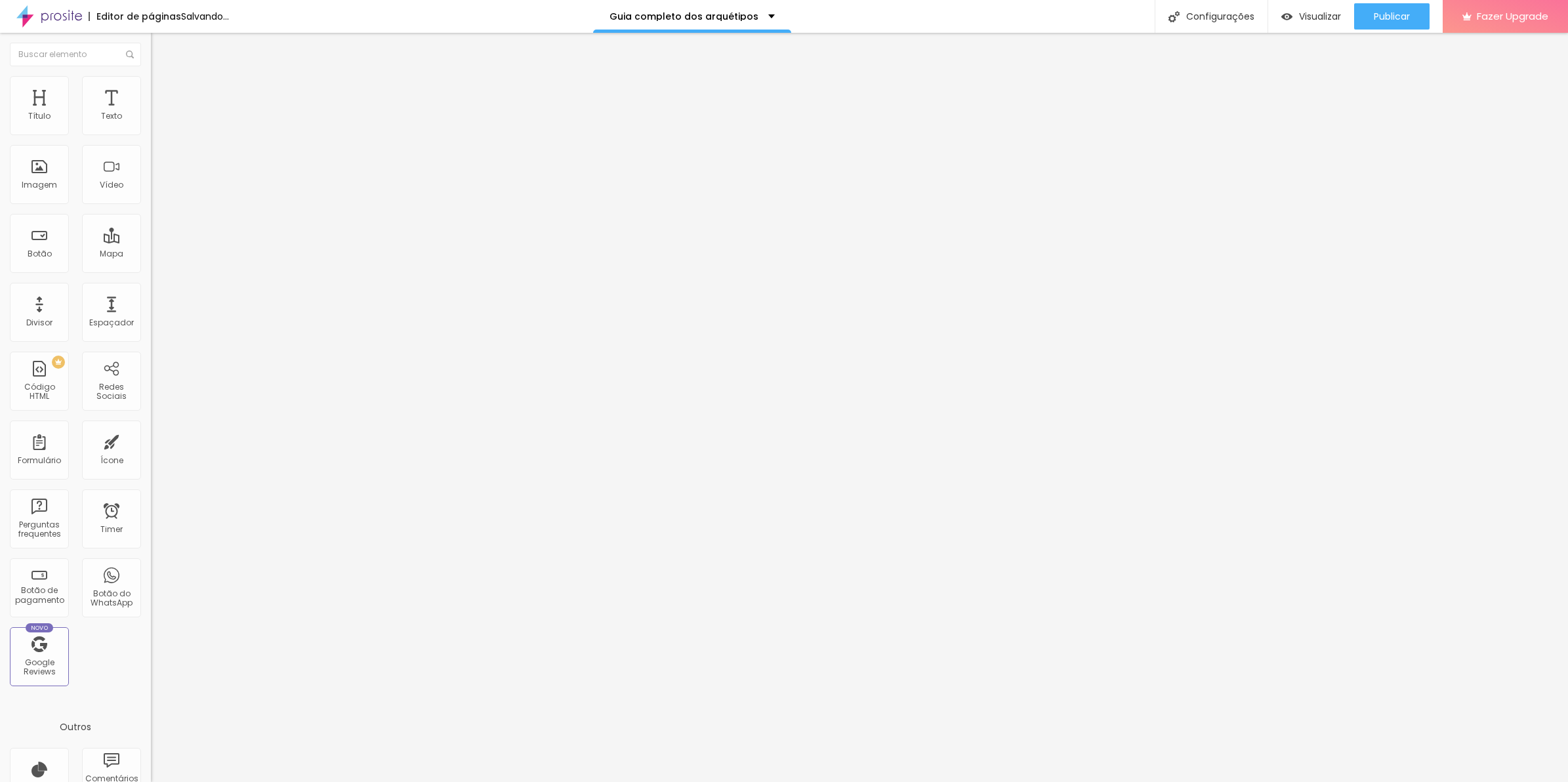
drag, startPoint x: 132, startPoint y: 142, endPoint x: 139, endPoint y: 146, distance: 8.1
click at [151, 135] on input "range" at bounding box center [193, 129] width 85 height 11
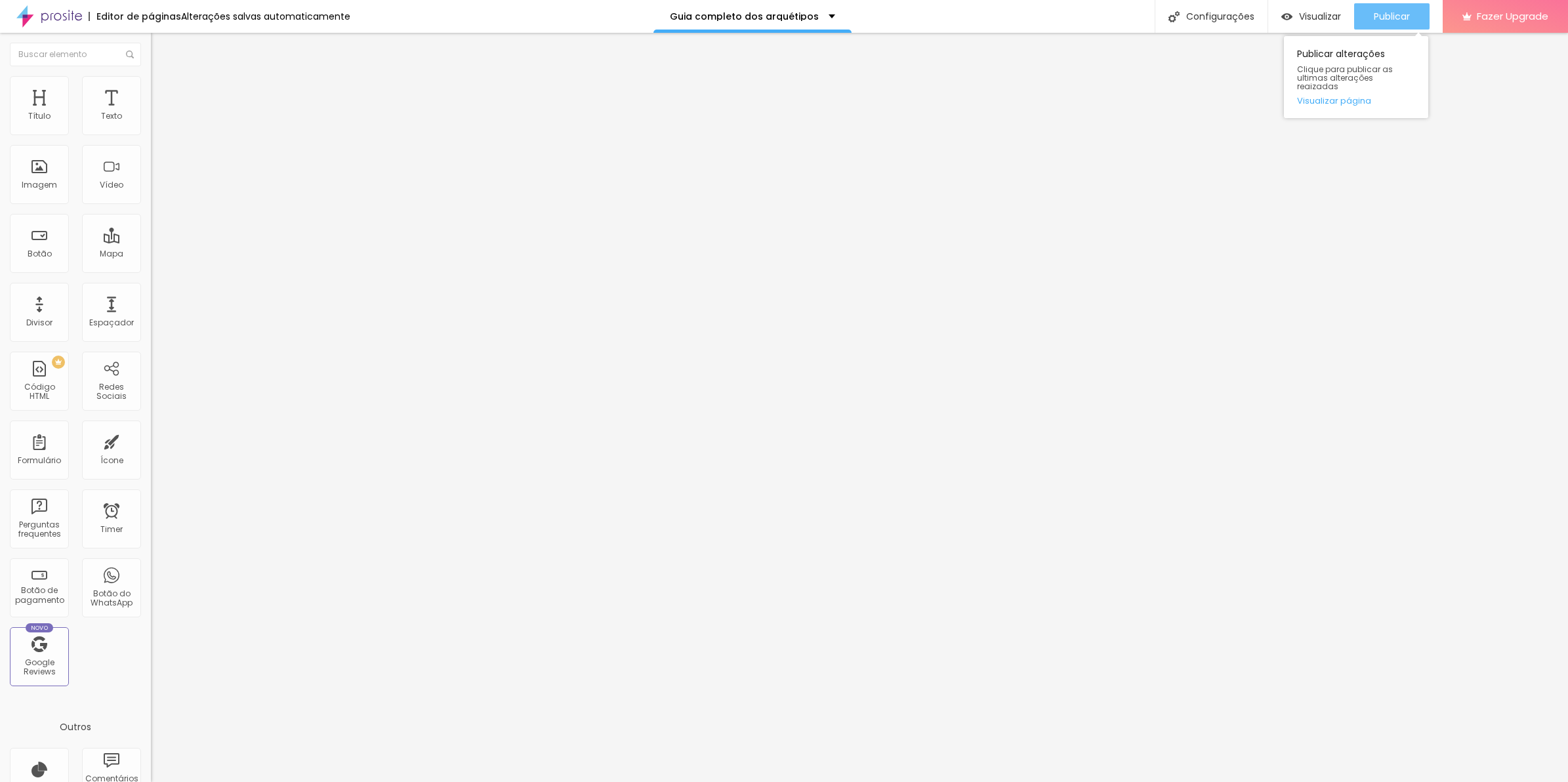
click at [1366, 21] on button "Publicar" at bounding box center [1391, 16] width 76 height 26
click at [151, 113] on span "Trocar imagem" at bounding box center [186, 108] width 71 height 12
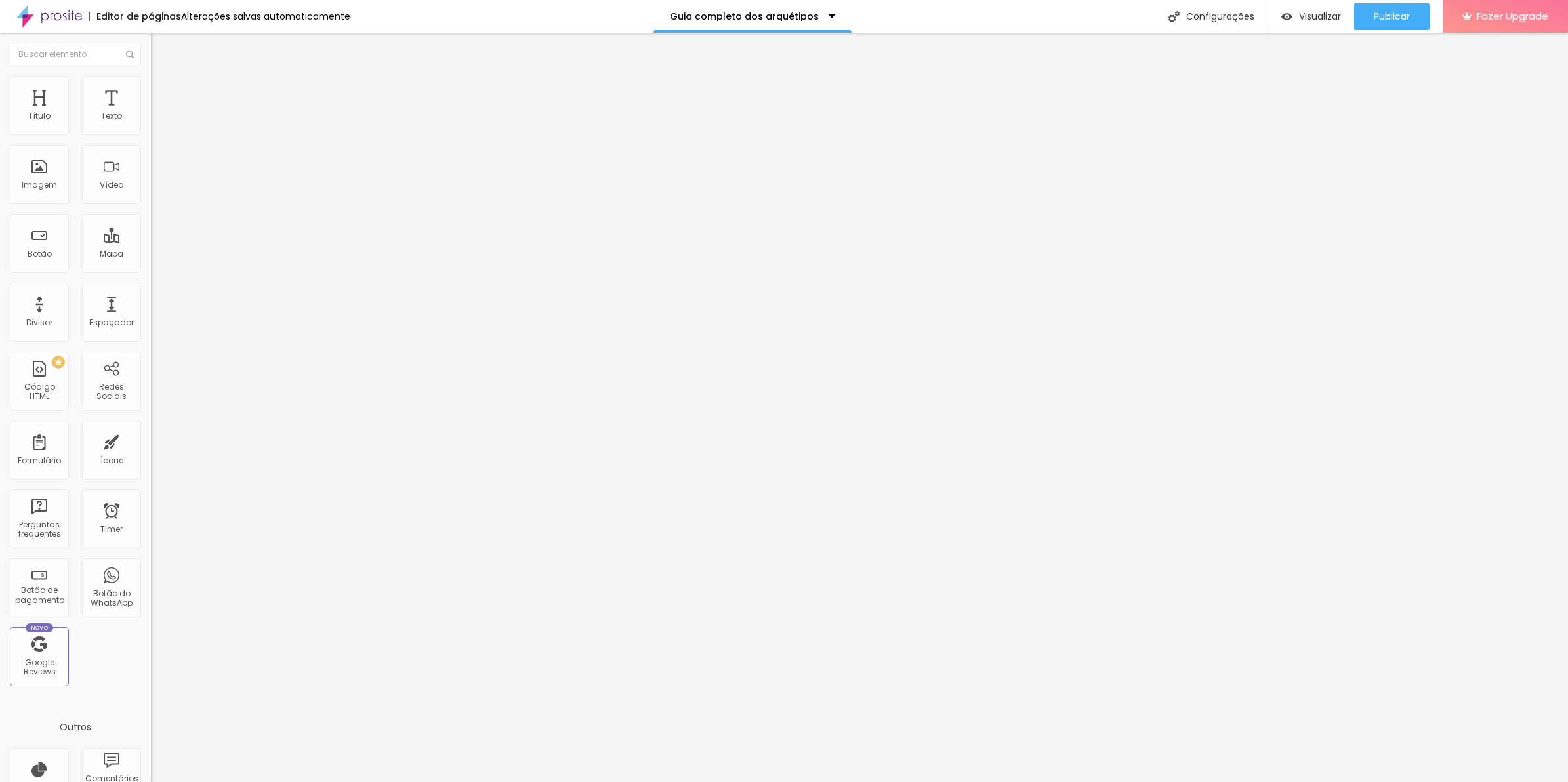
click at [151, 90] on li "Avançado" at bounding box center [227, 96] width 151 height 13
drag, startPoint x: 34, startPoint y: 159, endPoint x: -3, endPoint y: 163, distance: 37.2
click at [0, 163] on html "Editor de páginas Alterações salvas automaticamente Guia completo dos arquétipo…" at bounding box center [784, 391] width 1568 height 782
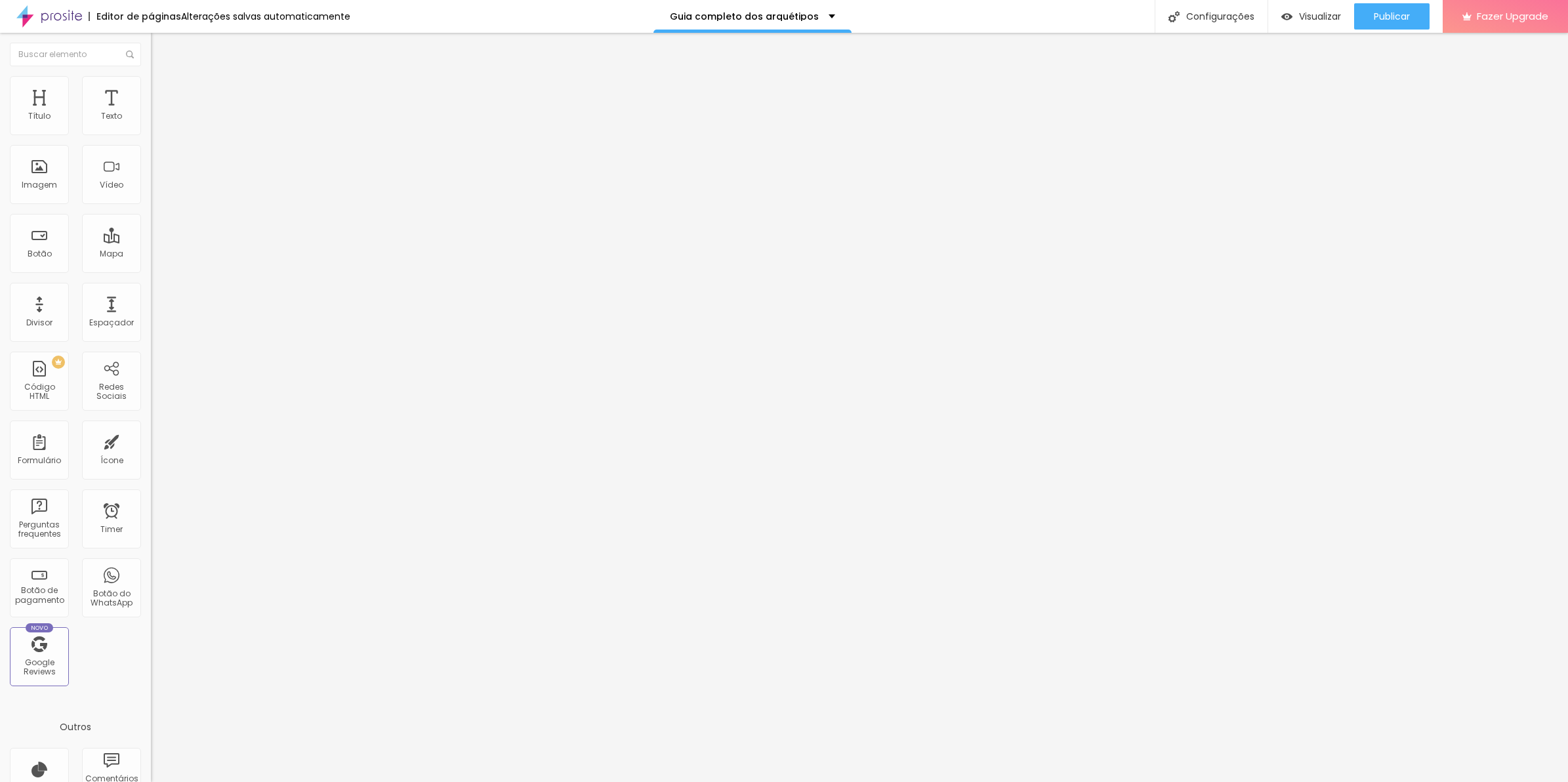
type input "0"
drag, startPoint x: 36, startPoint y: 158, endPoint x: -3, endPoint y: 161, distance: 39.1
type input "0"
click at [151, 440] on input "range" at bounding box center [193, 445] width 85 height 11
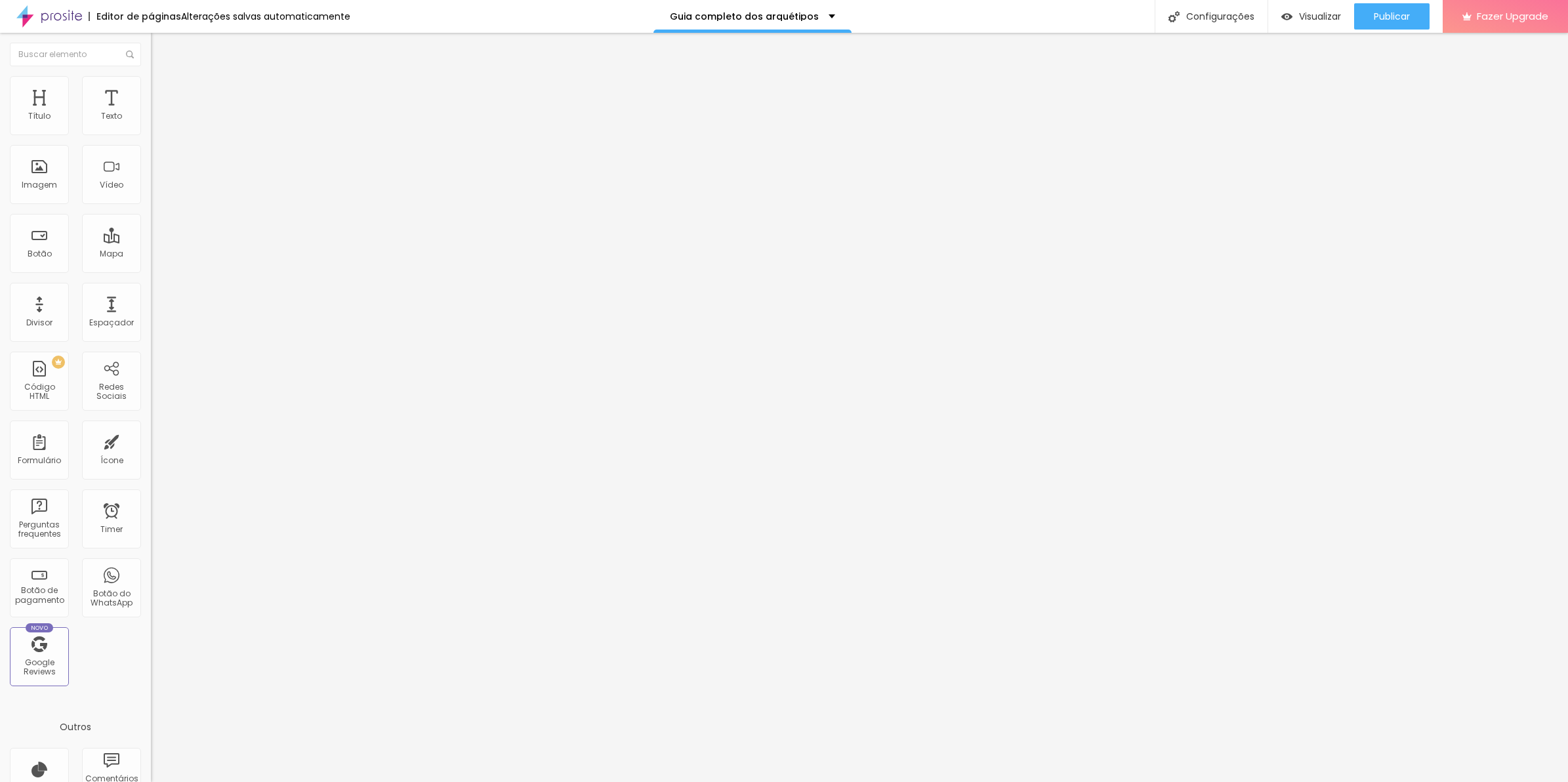
click at [151, 130] on img at bounding box center [155, 125] width 9 height 9
click at [151, 90] on li "Avançado" at bounding box center [227, 96] width 151 height 13
click at [163, 94] on span "Avançado" at bounding box center [184, 99] width 44 height 12
click at [151, 90] on li "Avançado" at bounding box center [227, 96] width 151 height 13
click at [1392, 15] on span "Publicar" at bounding box center [1391, 16] width 36 height 11
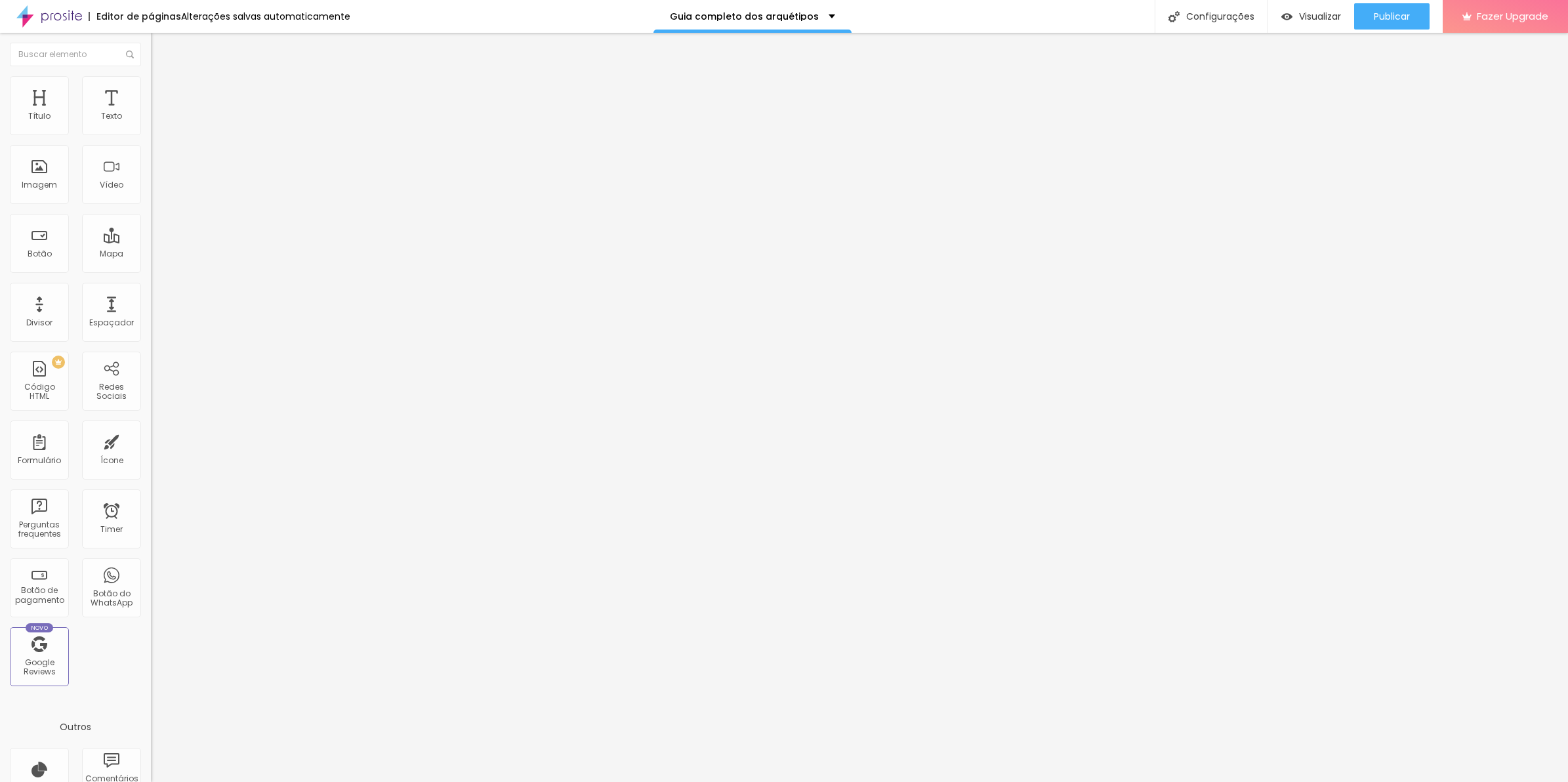
click at [151, 90] on li "Avançado" at bounding box center [227, 96] width 151 height 13
click at [151, 99] on ul "Conteúdo Estilo Avançado" at bounding box center [227, 83] width 151 height 39
click at [163, 90] on span "Estilo" at bounding box center [172, 85] width 21 height 12
click at [151, 124] on input "50" at bounding box center [183, 117] width 64 height 14
type input "0"
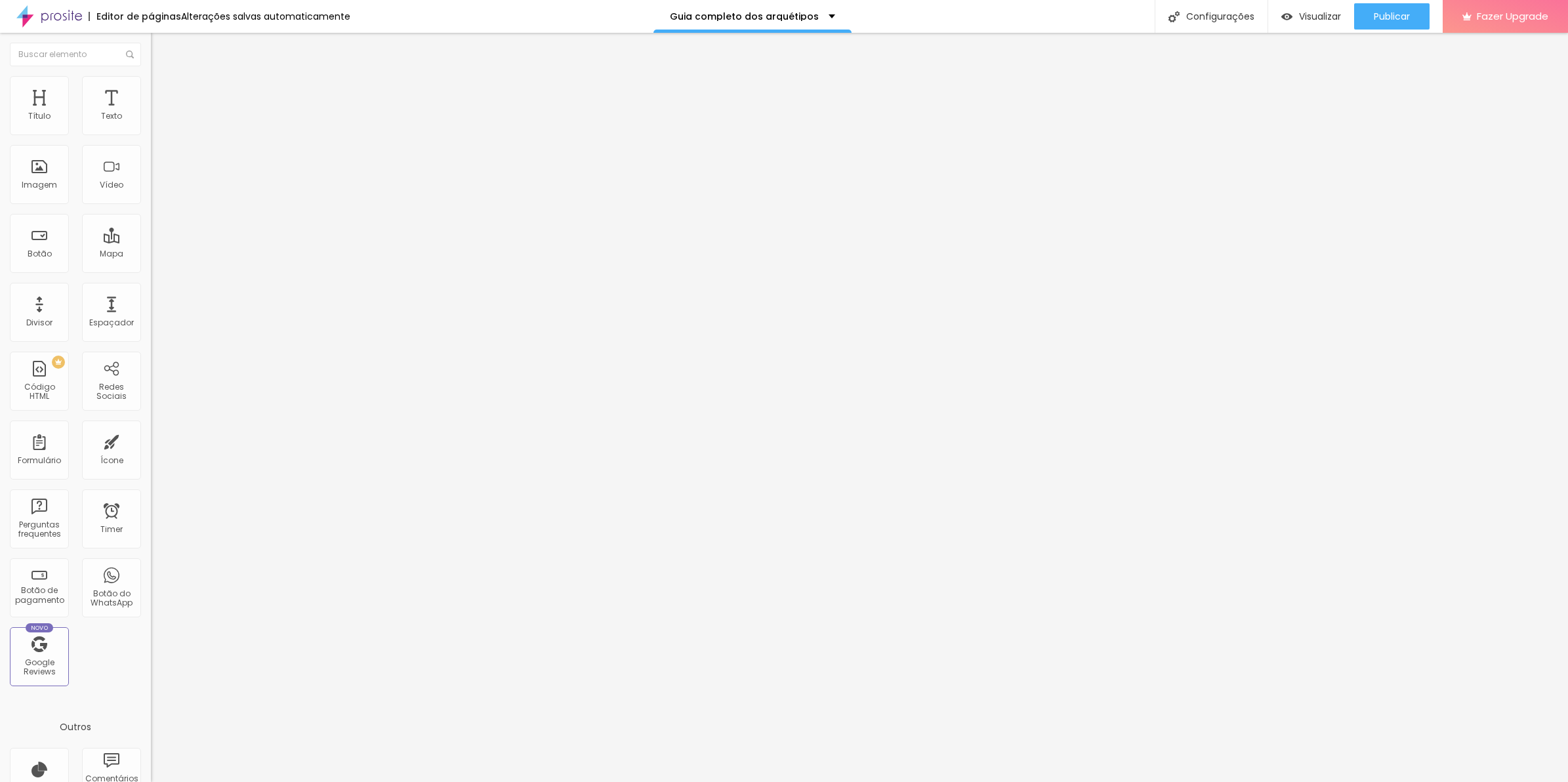
type input "50"
type input "40"
type input "50"
type input "40"
type input "50"
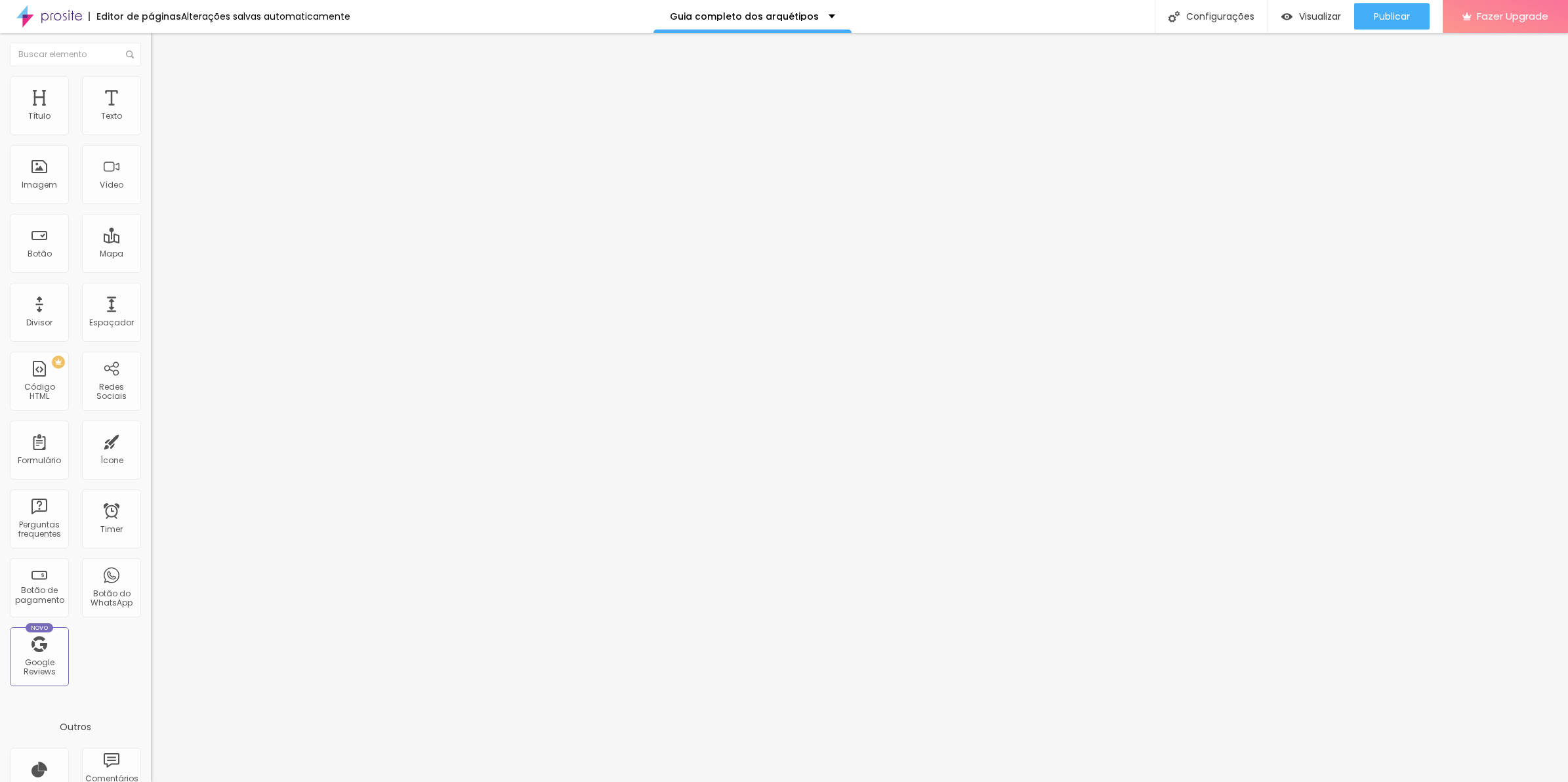
click at [151, 90] on ul "Conteúdo Estilo Avançado" at bounding box center [227, 83] width 151 height 39
click at [163, 93] on span "Avançado" at bounding box center [184, 99] width 44 height 12
click at [163, 90] on span "Estilo" at bounding box center [172, 85] width 21 height 12
click at [151, 124] on input "40" at bounding box center [183, 117] width 64 height 14
type input "4"
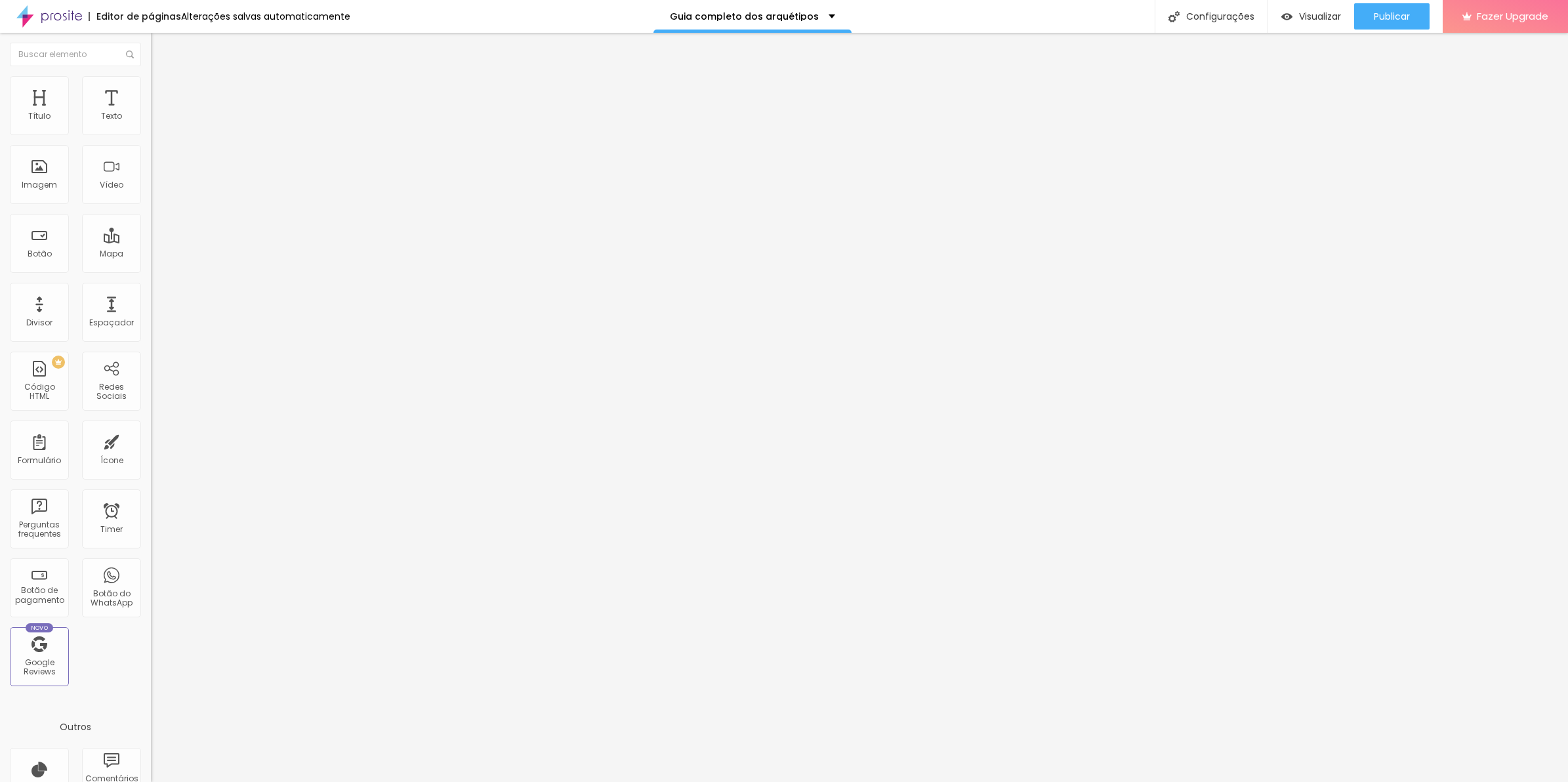
type input "50"
type input "40"
type input "50"
click at [1391, 16] on span "Publicar" at bounding box center [1391, 16] width 36 height 11
type input "200"
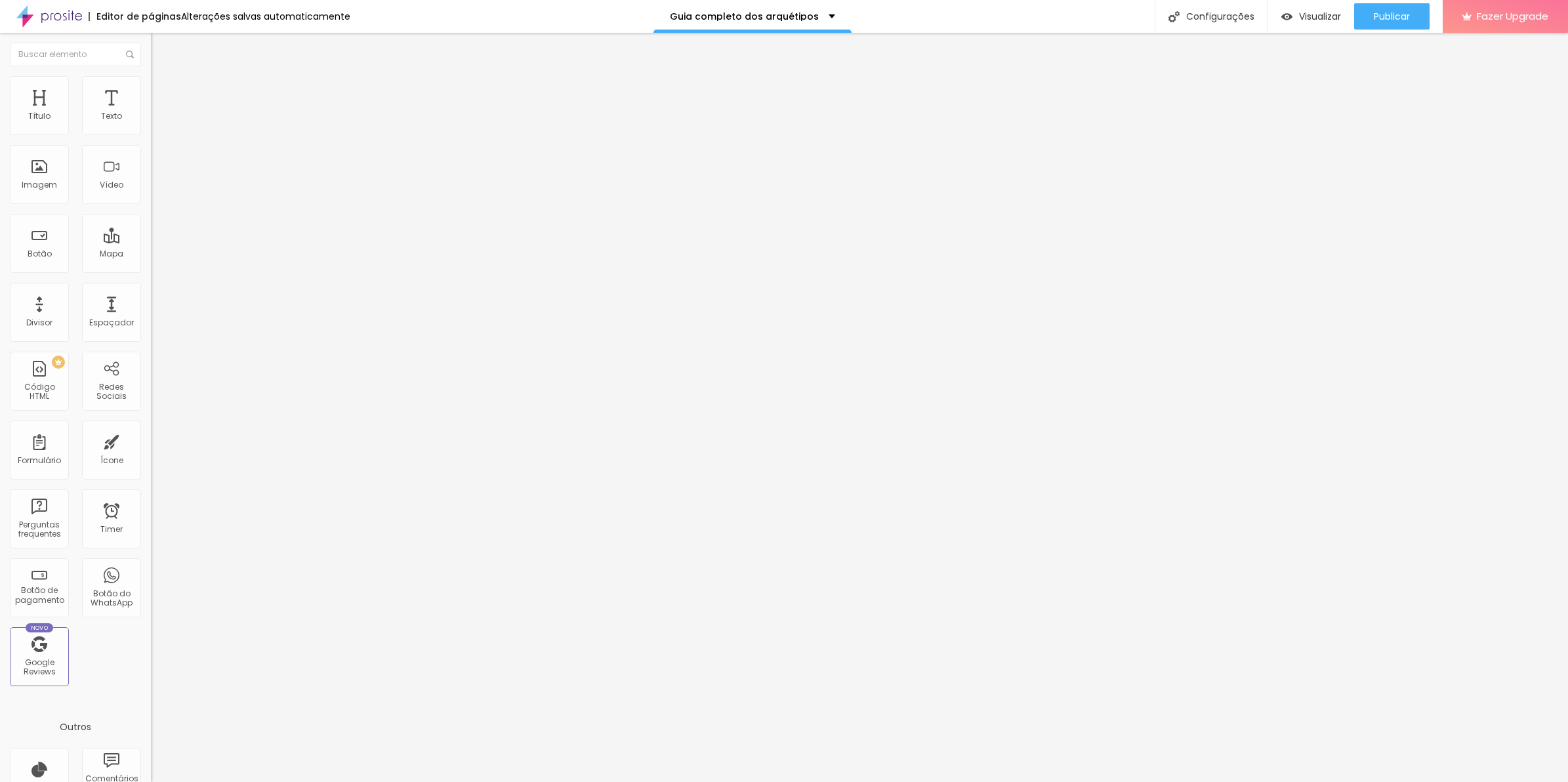
type input "200"
type input "206"
type input "212"
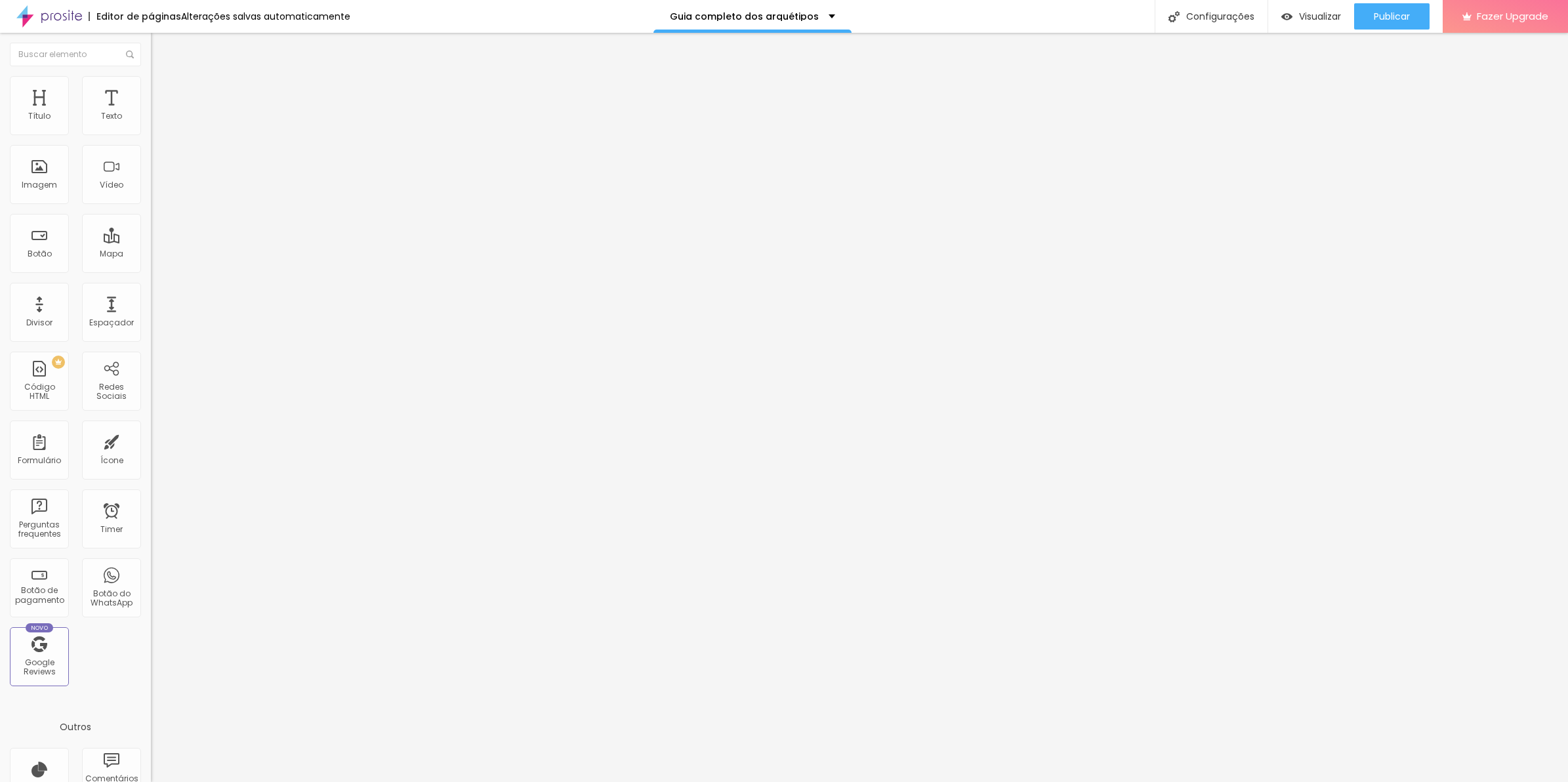
type input "219"
type input "212"
type input "206"
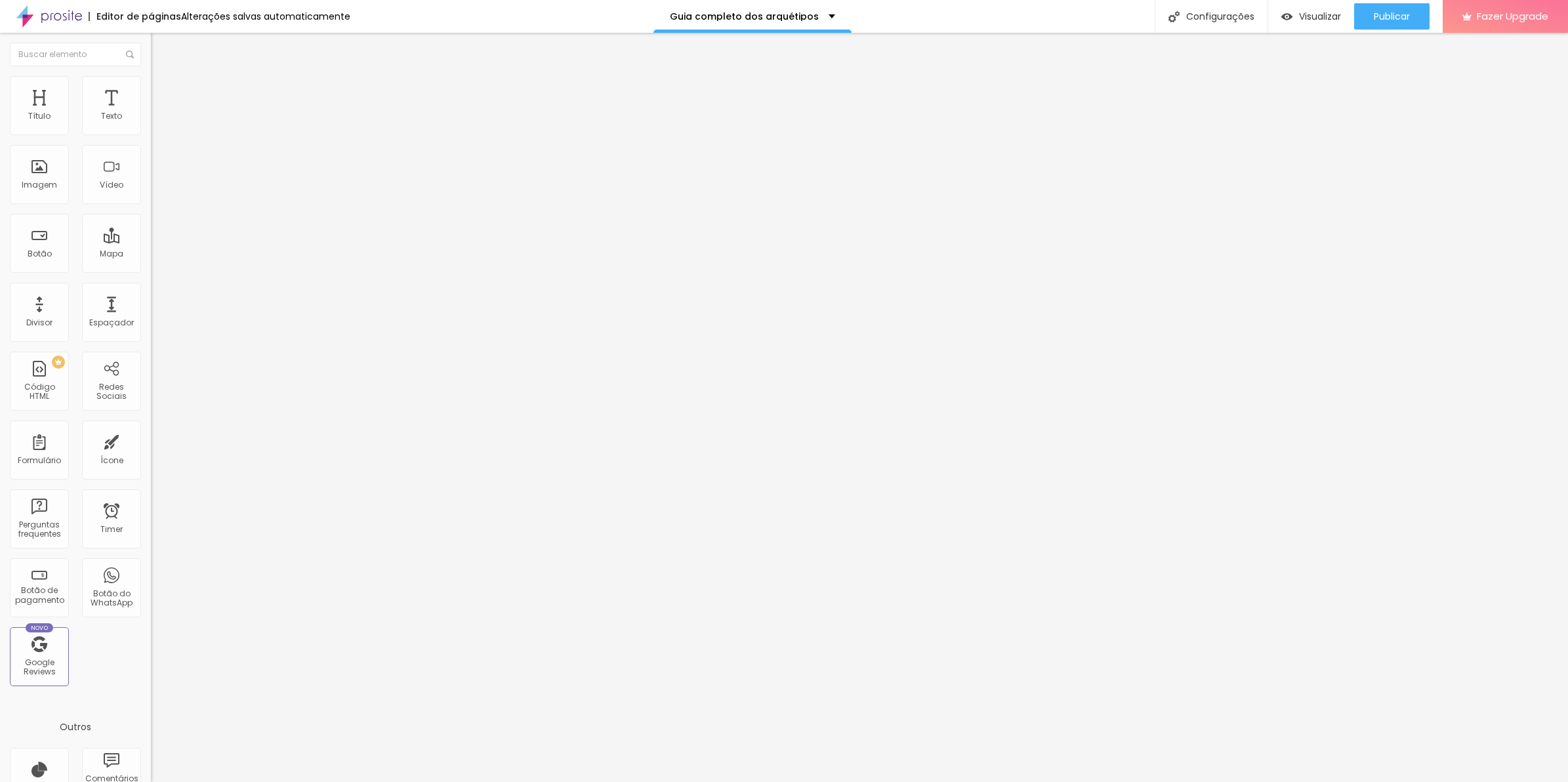
type input "206"
type input "199"
type input "193"
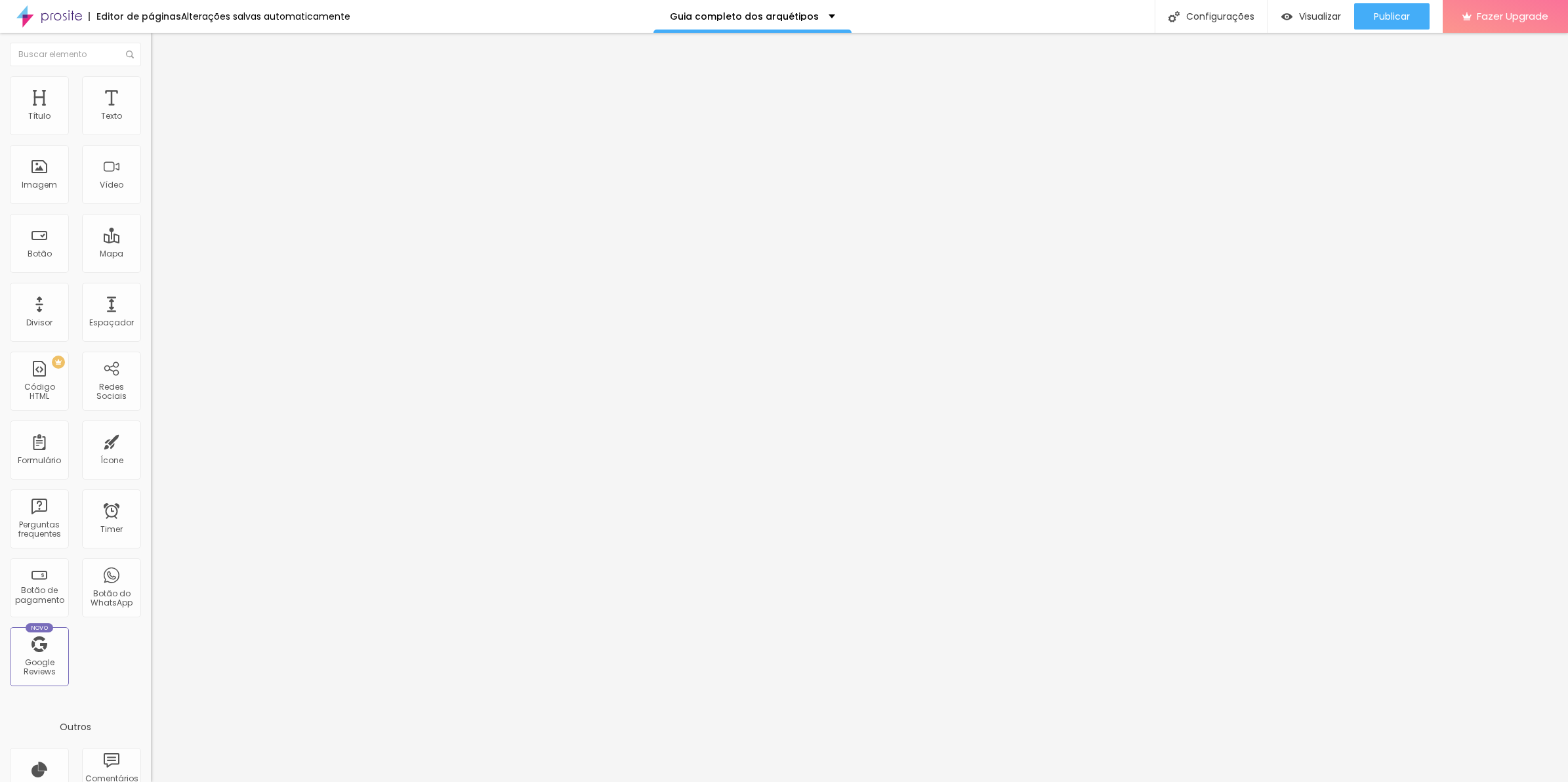
type input "186"
type input "167"
type input "154"
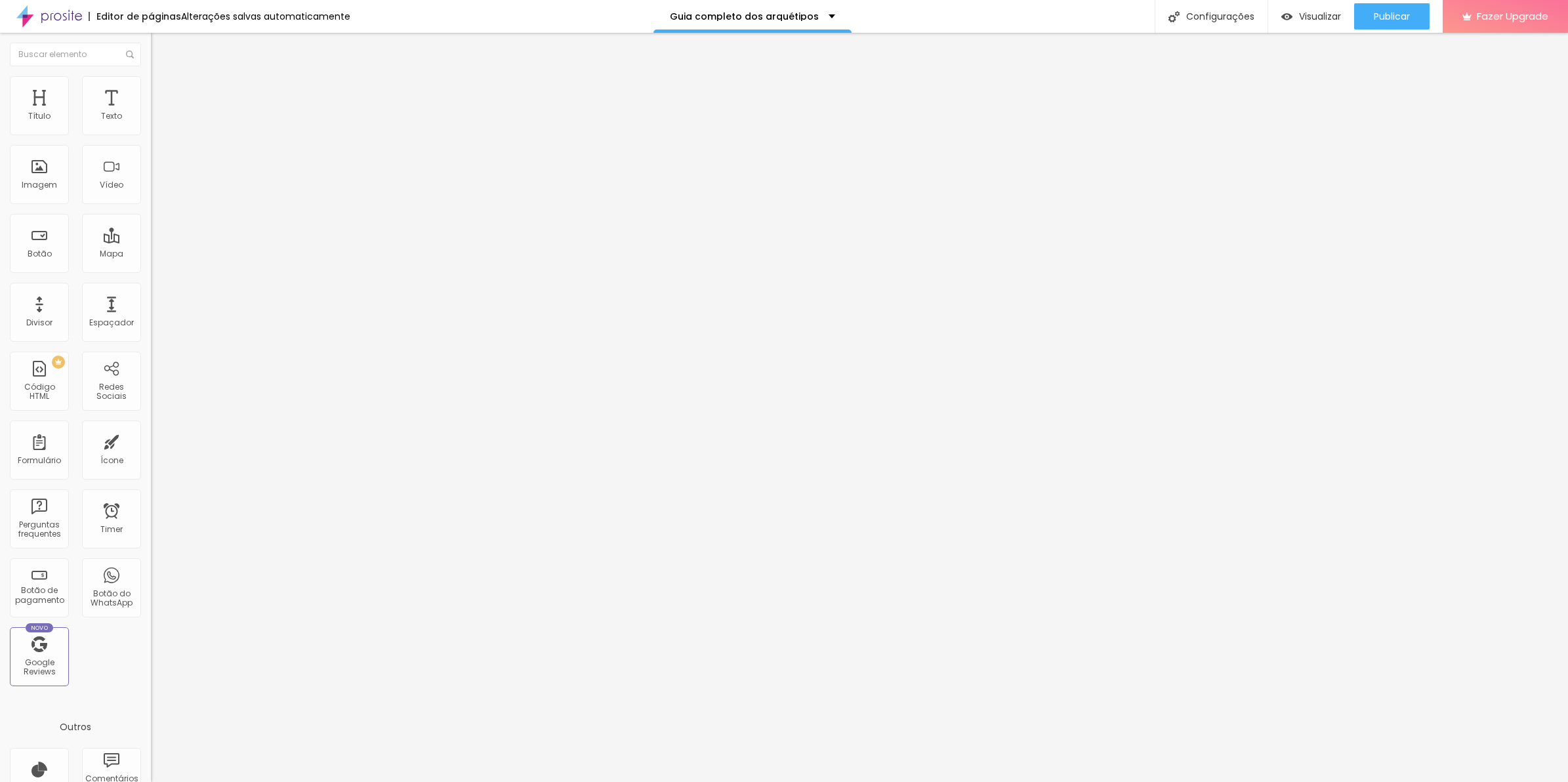
type input "154"
type input "148"
type input "141"
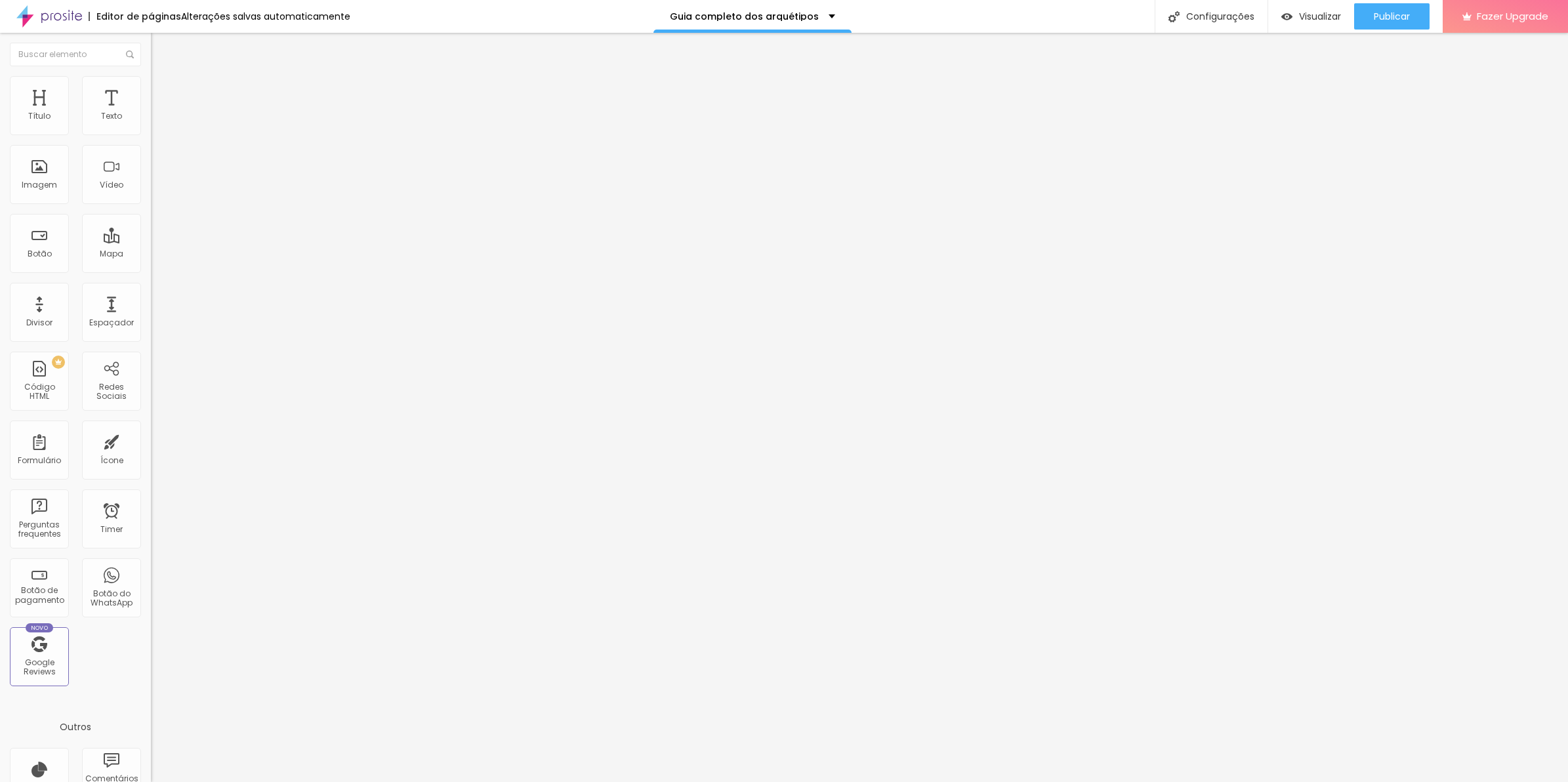
type input "135"
type input "141"
type input "148"
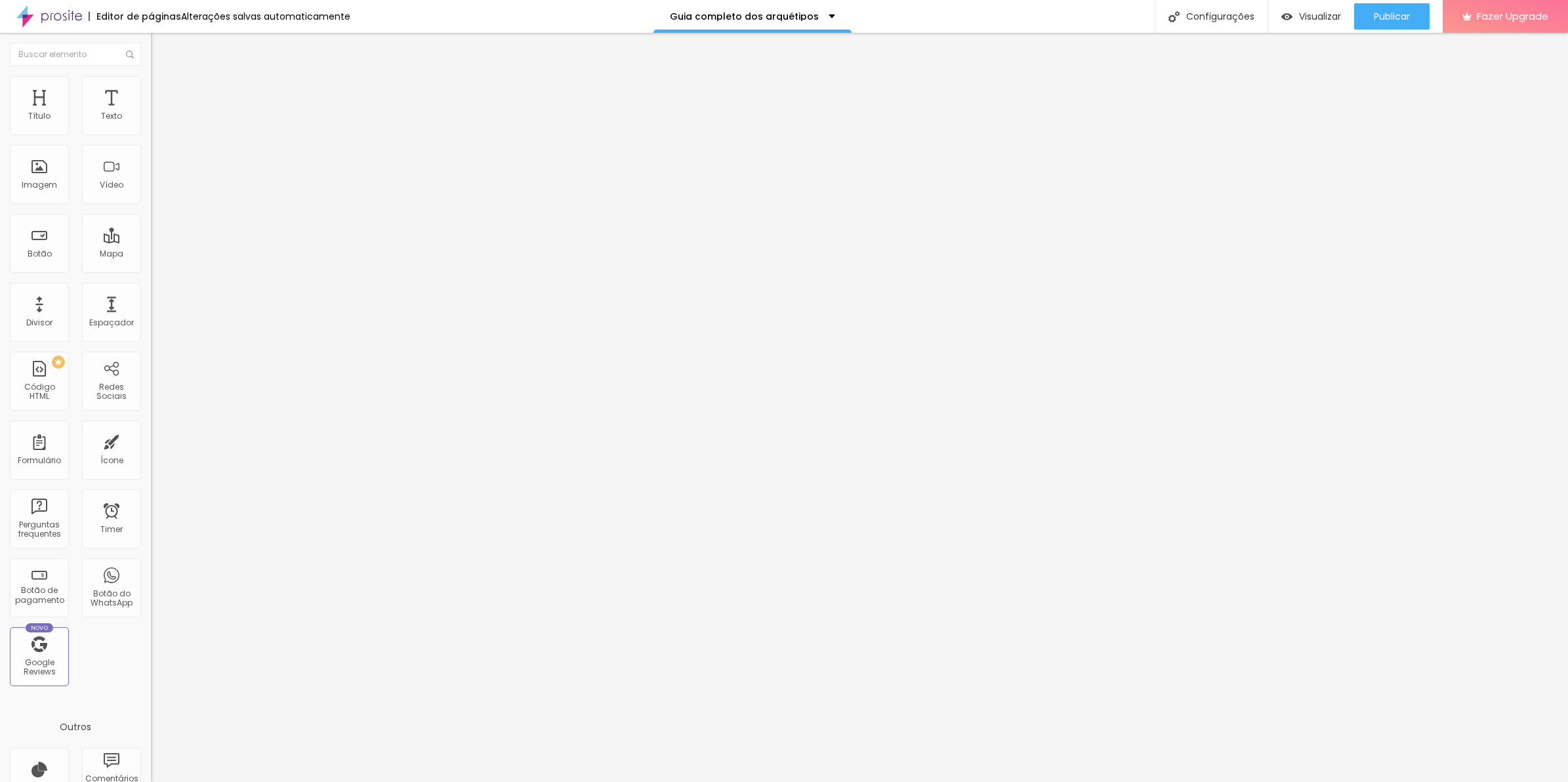
type input "148"
drag, startPoint x: 53, startPoint y: 129, endPoint x: 47, endPoint y: 128, distance: 6.1
type input "148"
click at [151, 242] on input "range" at bounding box center [193, 246] width 85 height 11
click at [1365, 21] on button "Publicar" at bounding box center [1391, 16] width 76 height 26
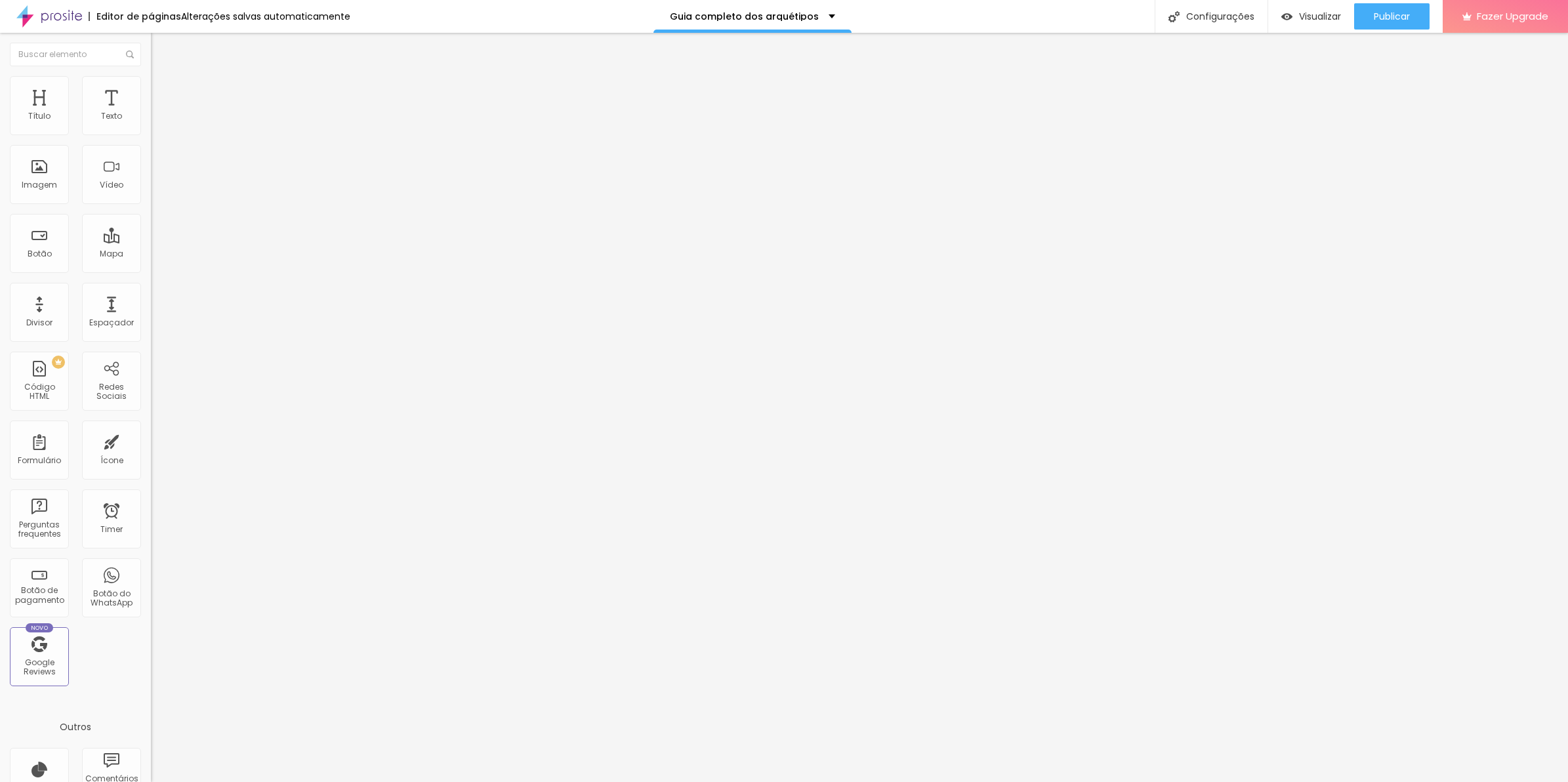
click at [151, 253] on input "148" at bounding box center [179, 260] width 57 height 14
type input "149"
type input "150"
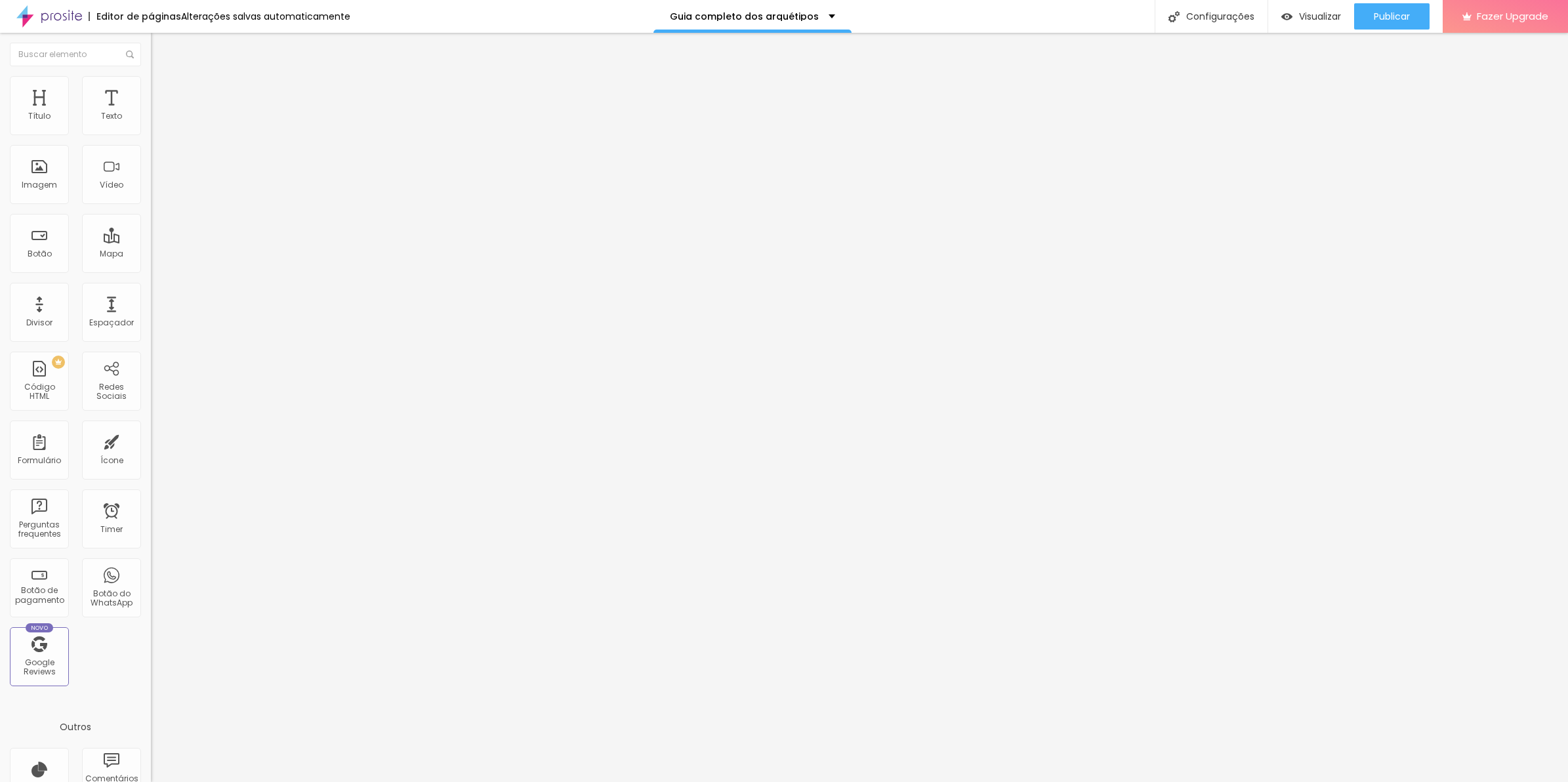
type input "151"
type input "152"
type input "153"
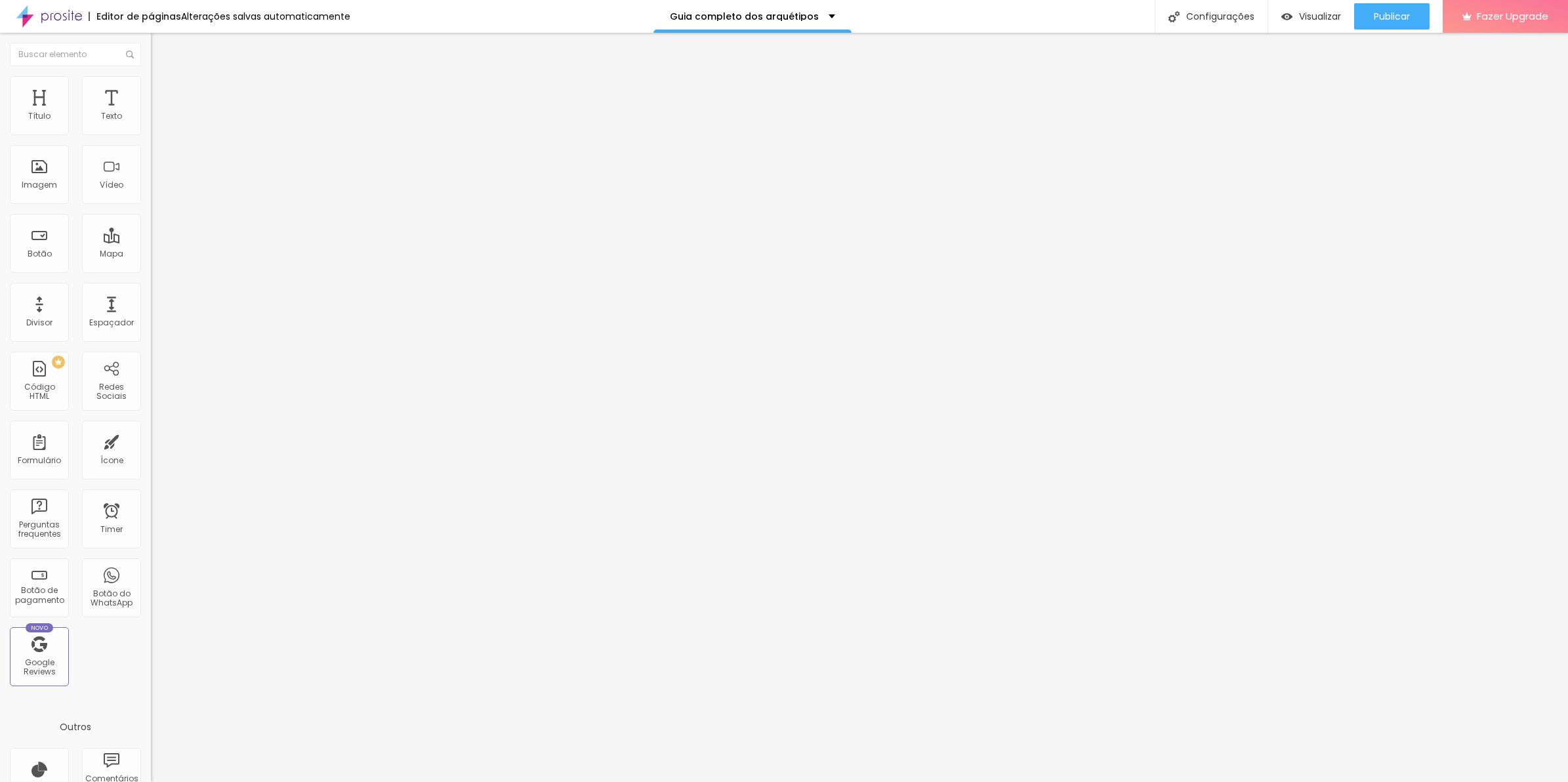
type input "153"
type input "154"
type input "155"
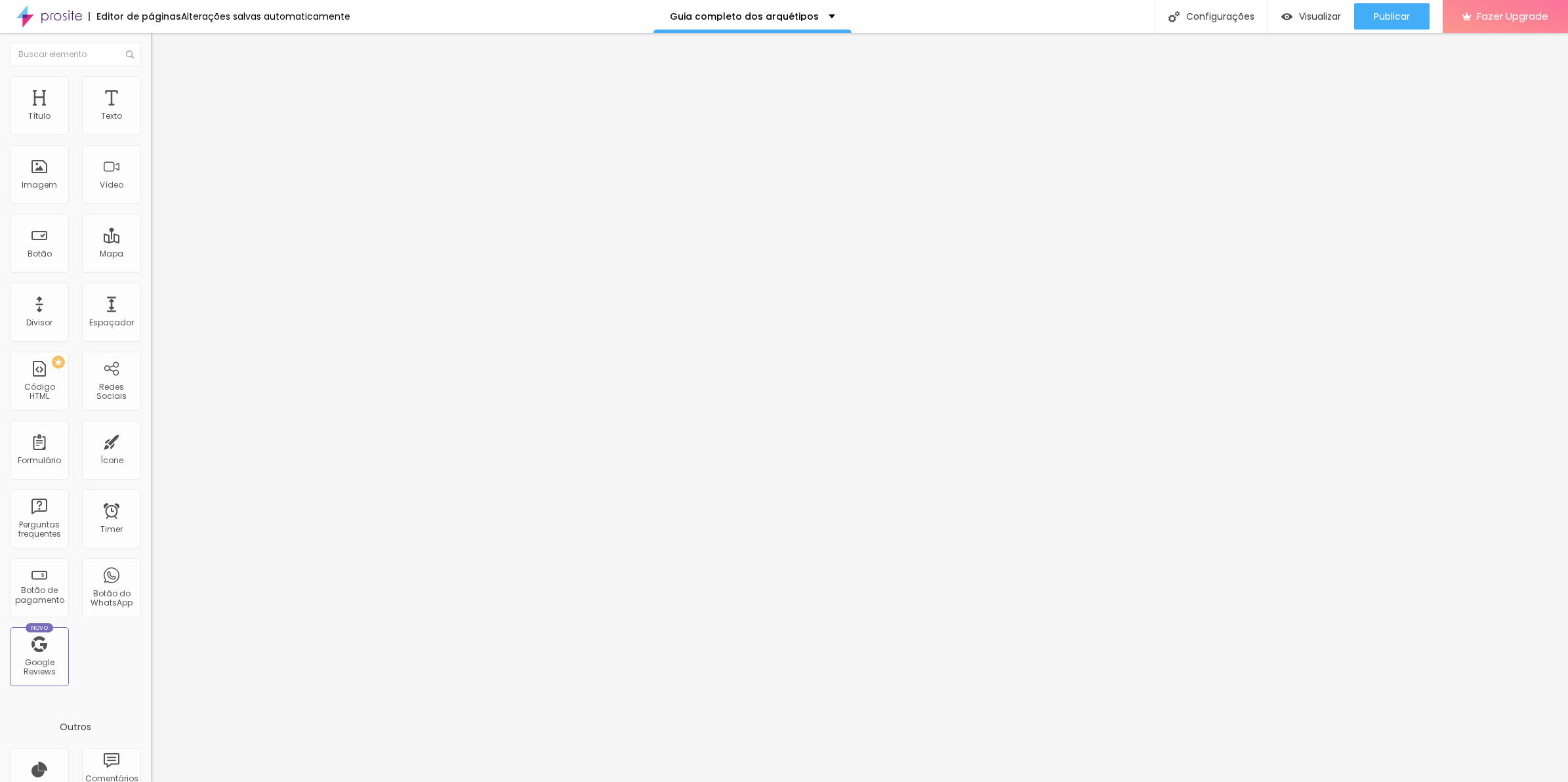
type input "156"
type input "157"
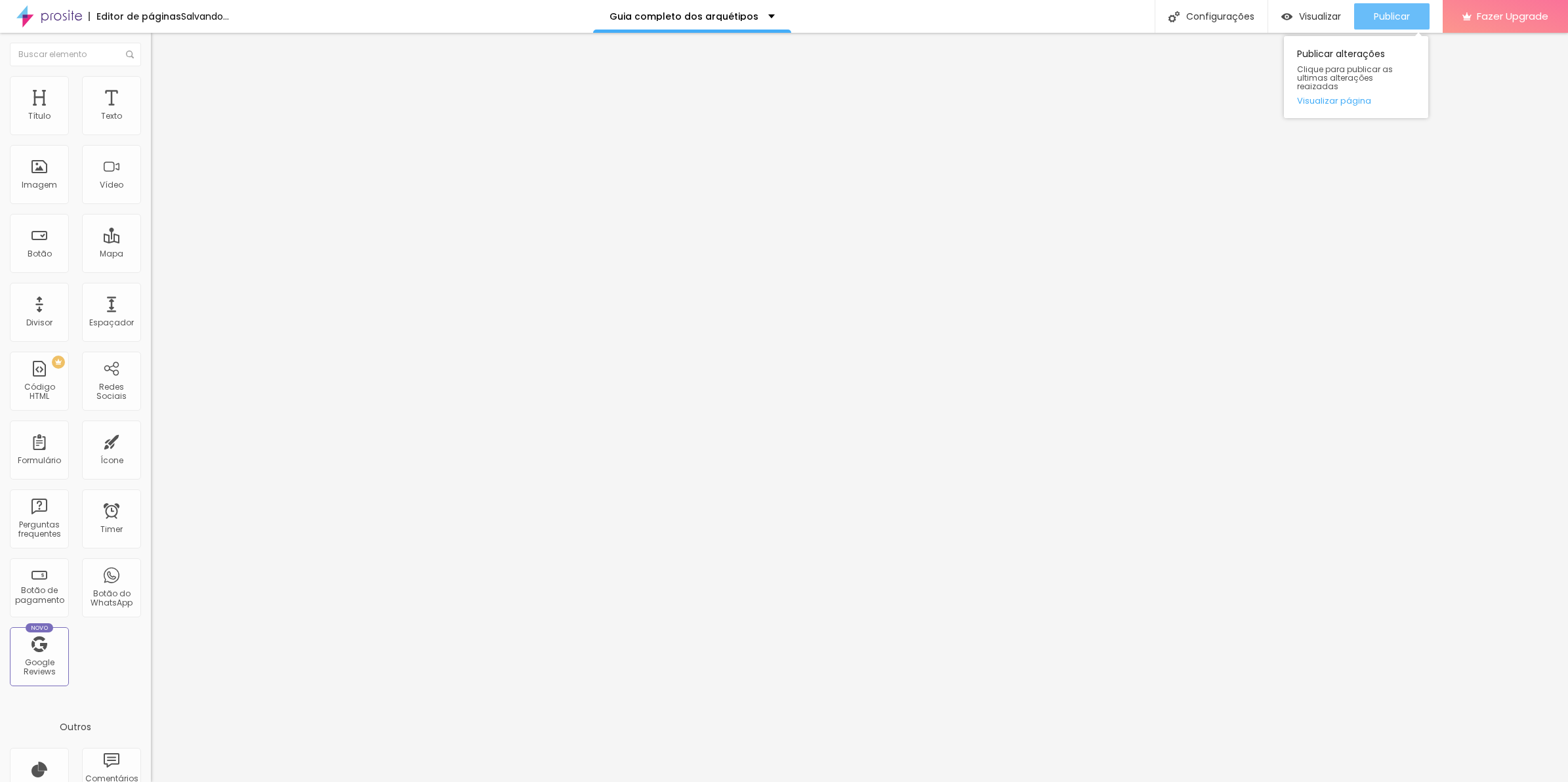
click at [1414, 16] on button "Publicar" at bounding box center [1391, 16] width 76 height 26
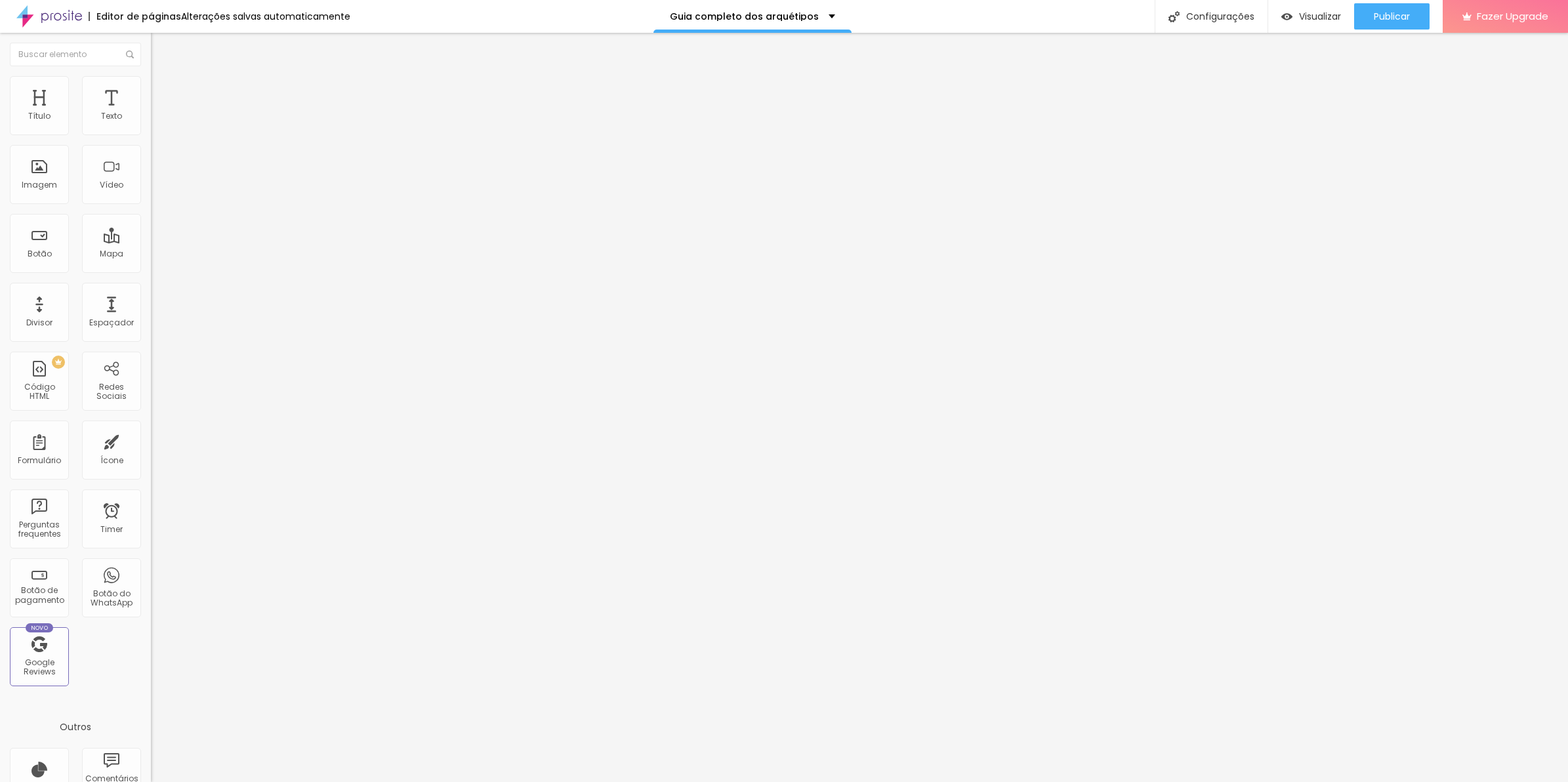
click at [151, 253] on input "157" at bounding box center [179, 260] width 57 height 14
type input "10"
type input "1"
type input "17"
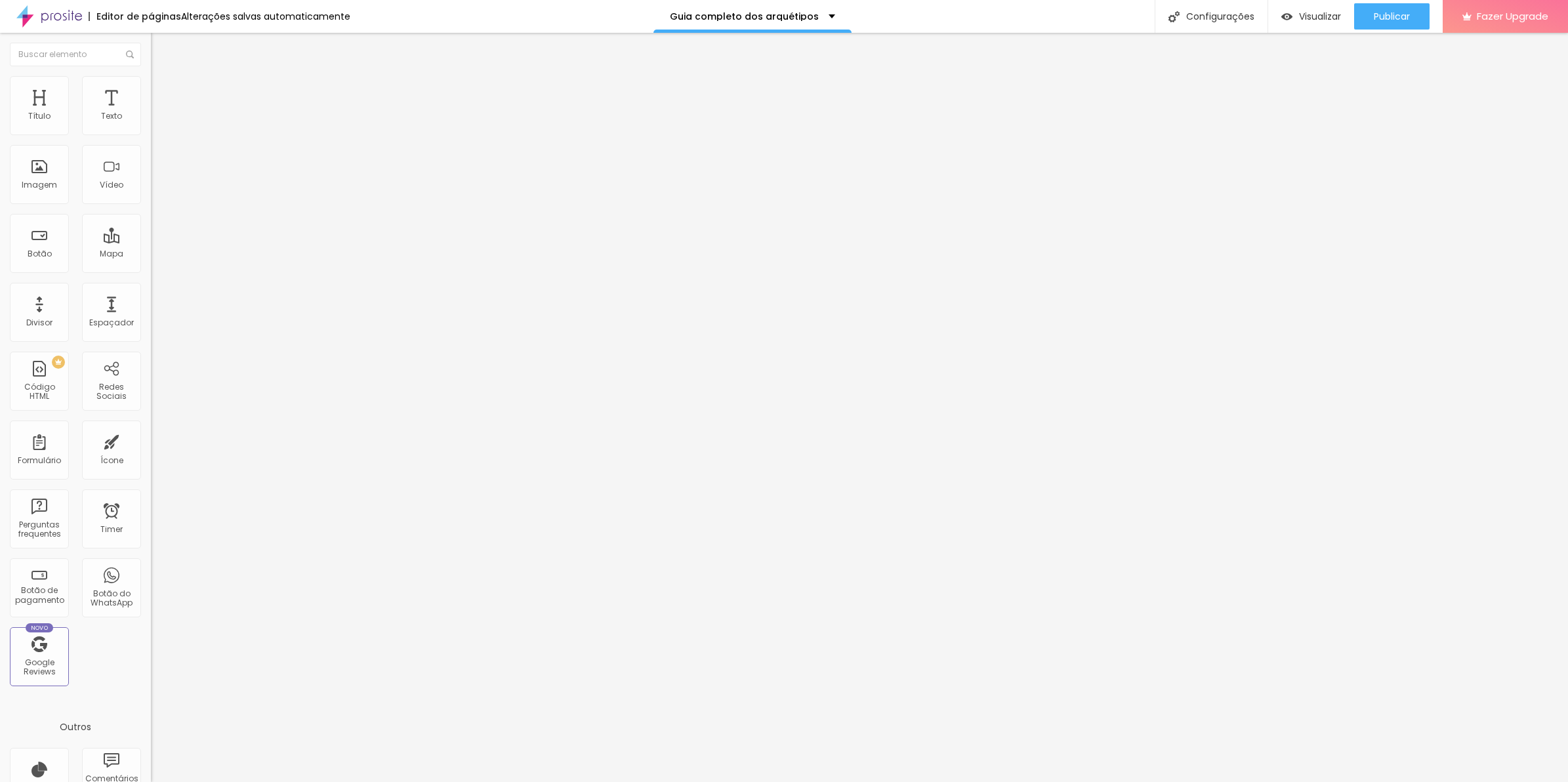
type input "17"
type input "170"
click at [151, 184] on div "Editar Espaçador Conteúdo Avançado 170 px Tamanho" at bounding box center [227, 407] width 151 height 749
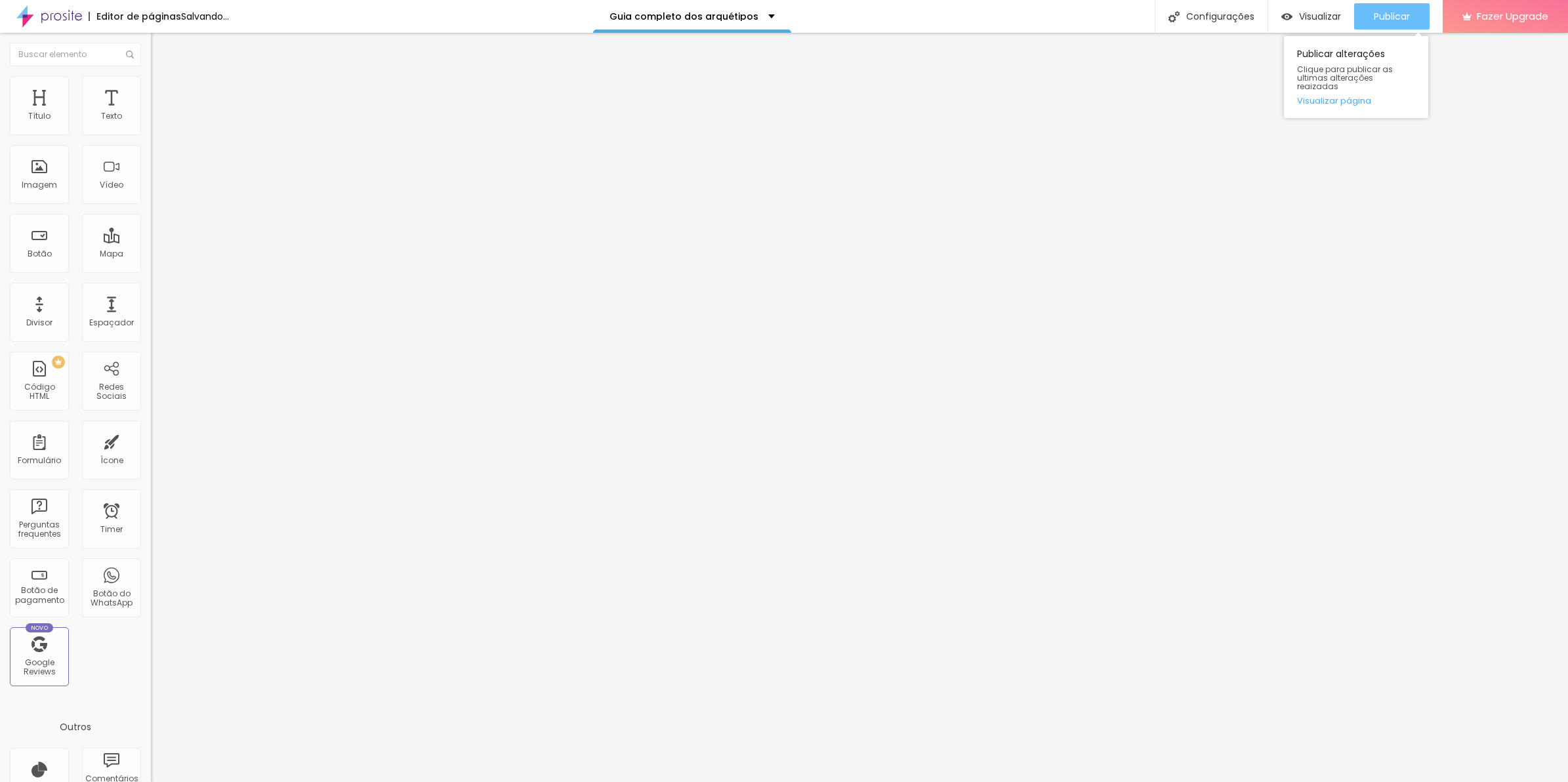
click at [1419, 21] on button "Publicar" at bounding box center [1391, 16] width 76 height 26
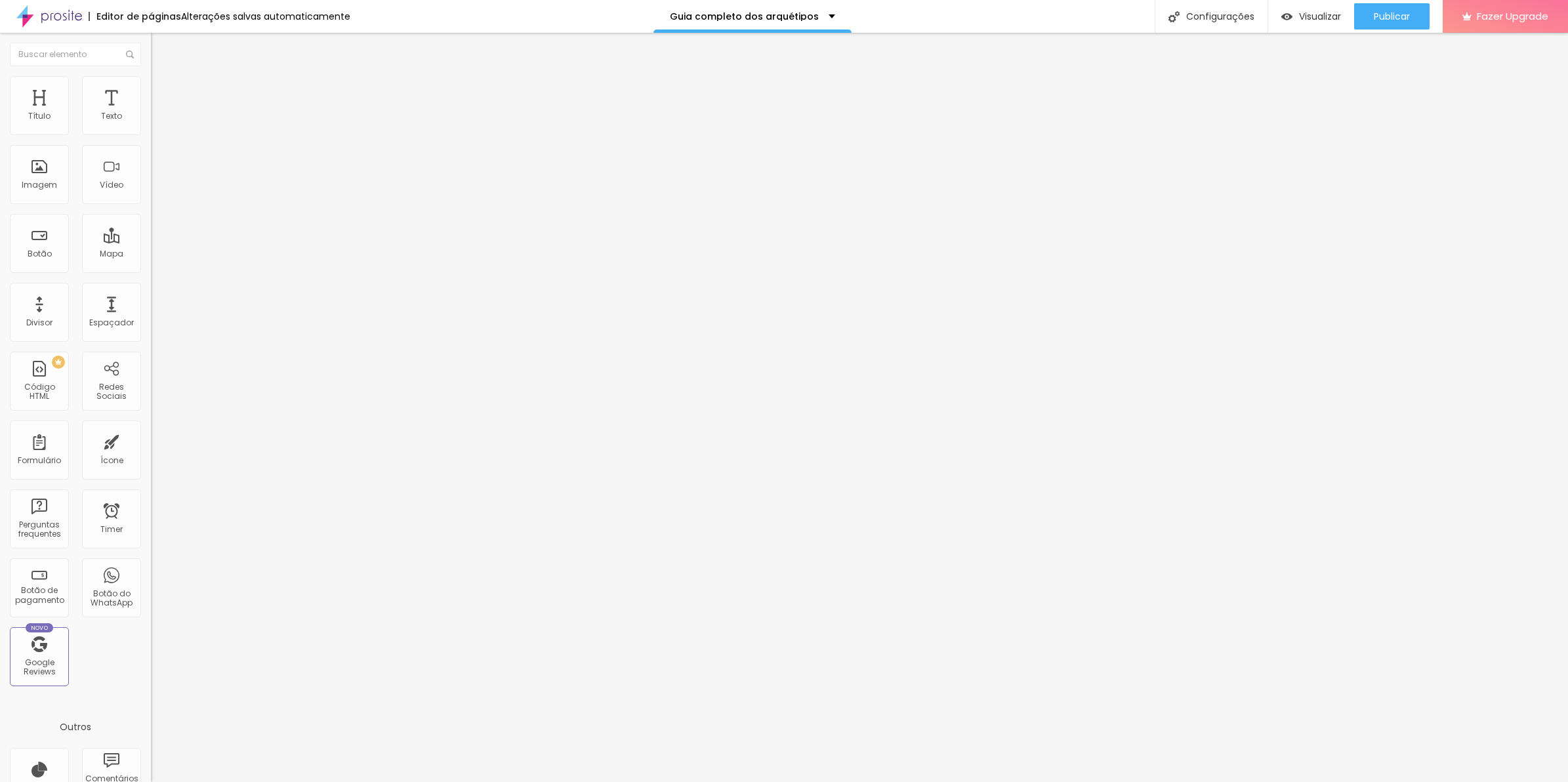
click at [151, 113] on span "Adicionar imagem" at bounding box center [193, 108] width 85 height 12
click at [163, 90] on span "Estilo" at bounding box center [172, 85] width 21 height 12
click at [163, 94] on span "Avançado" at bounding box center [184, 99] width 44 height 12
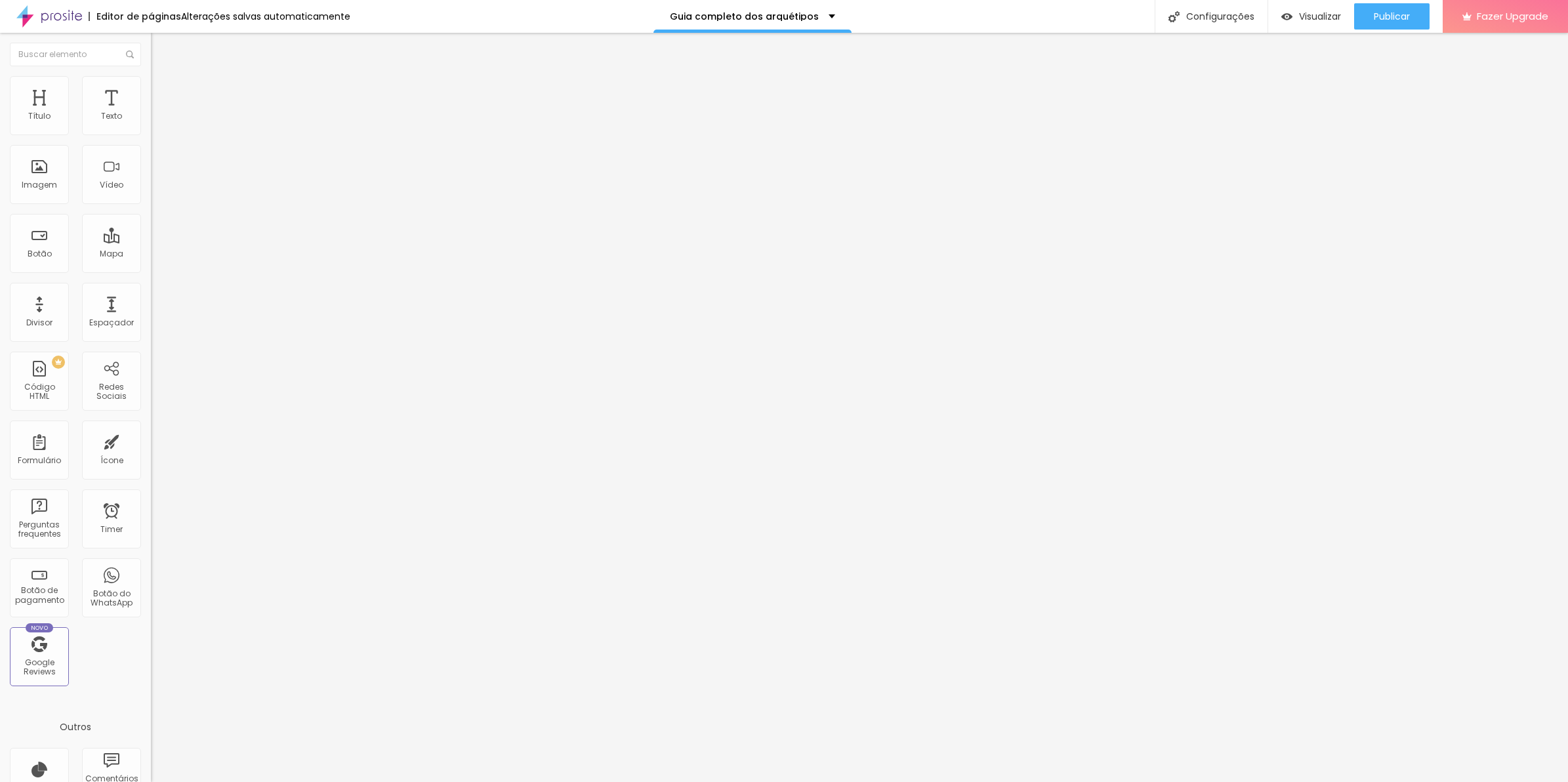
click at [163, 89] on span "Estilo" at bounding box center [172, 85] width 21 height 12
type input "70"
type input "65"
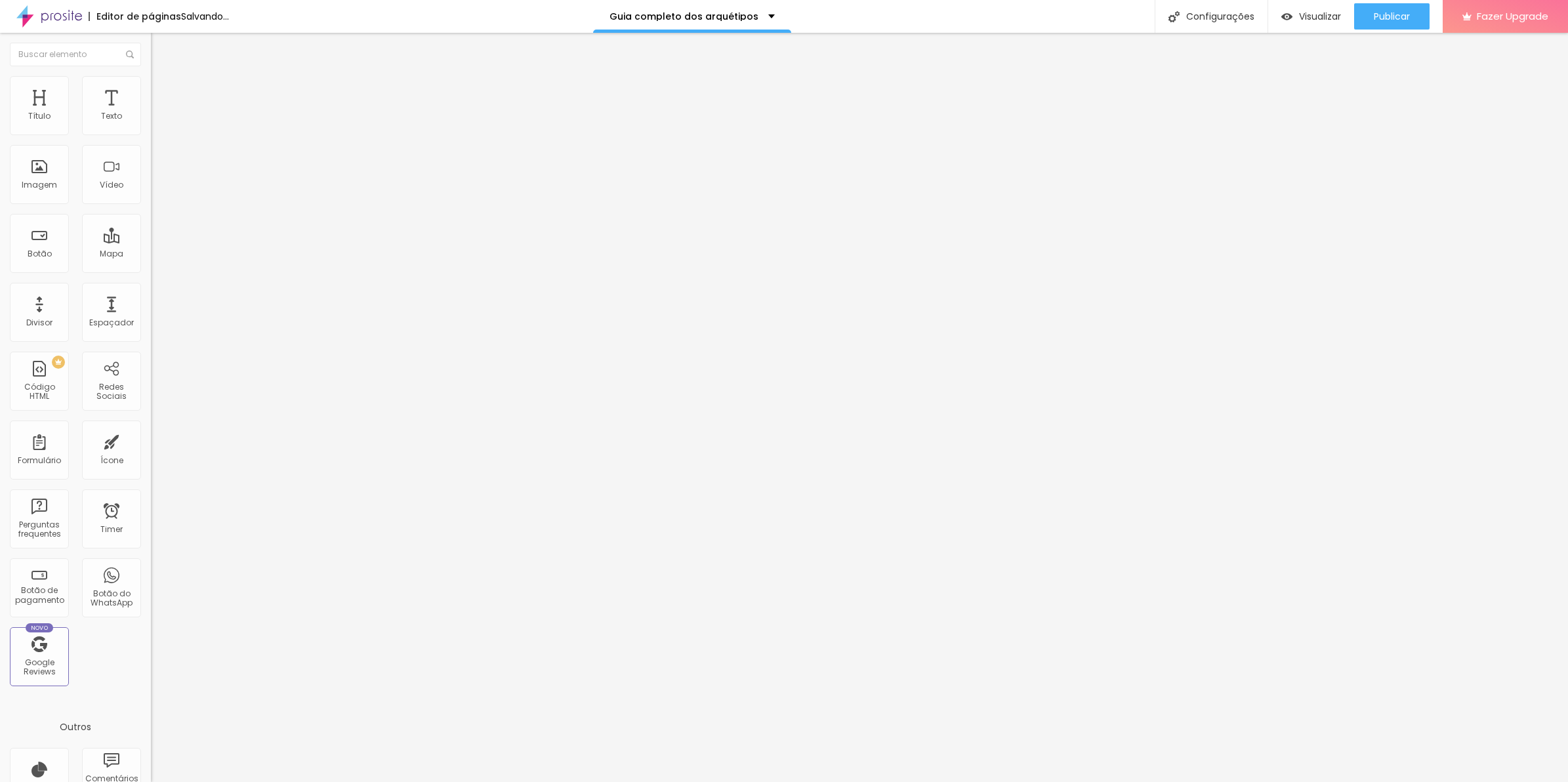
type input "40"
type input "30"
type input "35"
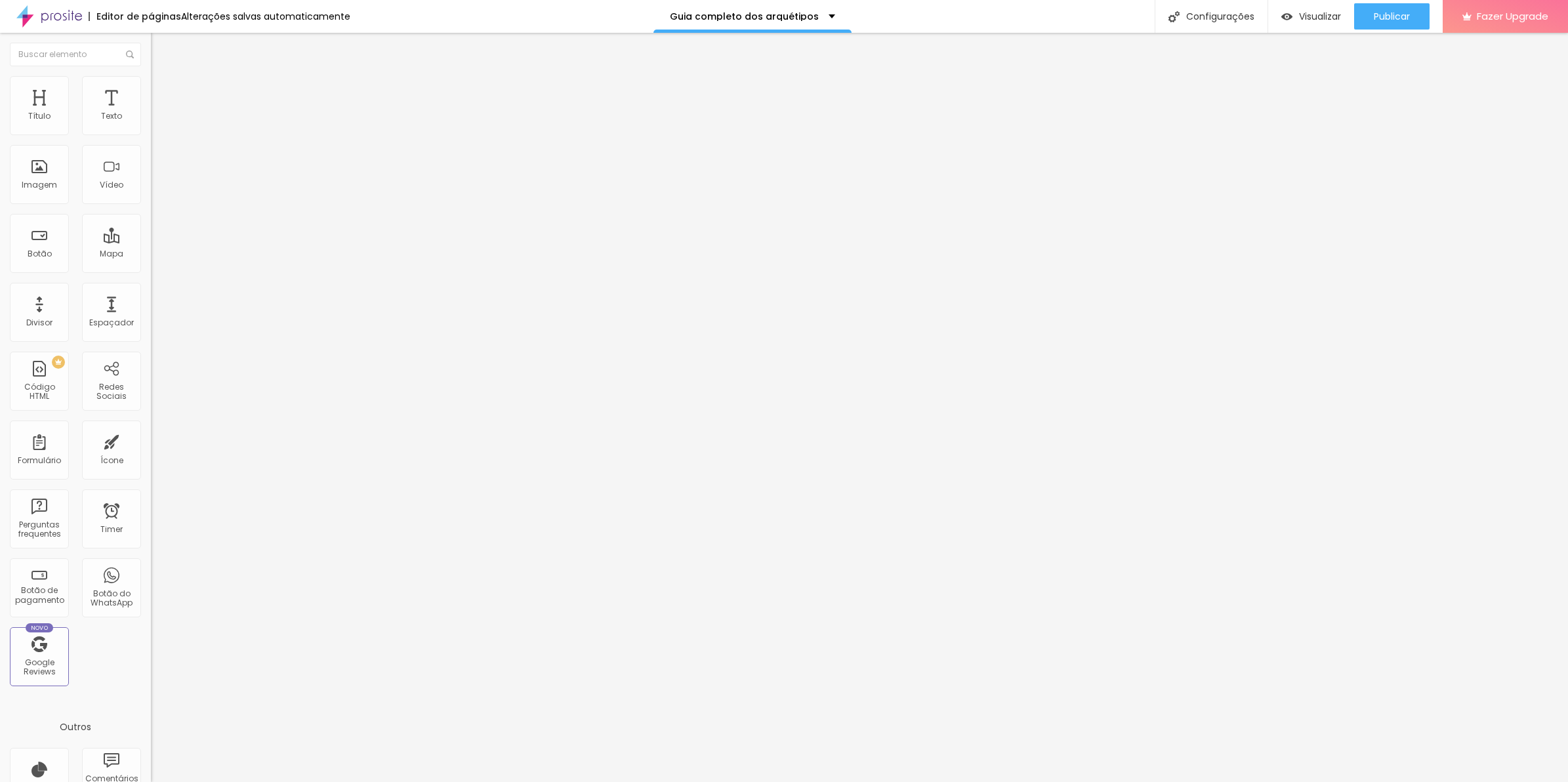
drag, startPoint x: 99, startPoint y: 142, endPoint x: 48, endPoint y: 145, distance: 51.1
type input "35"
click at [151, 135] on input "range" at bounding box center [193, 129] width 85 height 11
click at [151, 99] on ul "Conteúdo Estilo Avançado" at bounding box center [227, 83] width 151 height 39
click at [163, 90] on span "Estilo" at bounding box center [172, 85] width 21 height 12
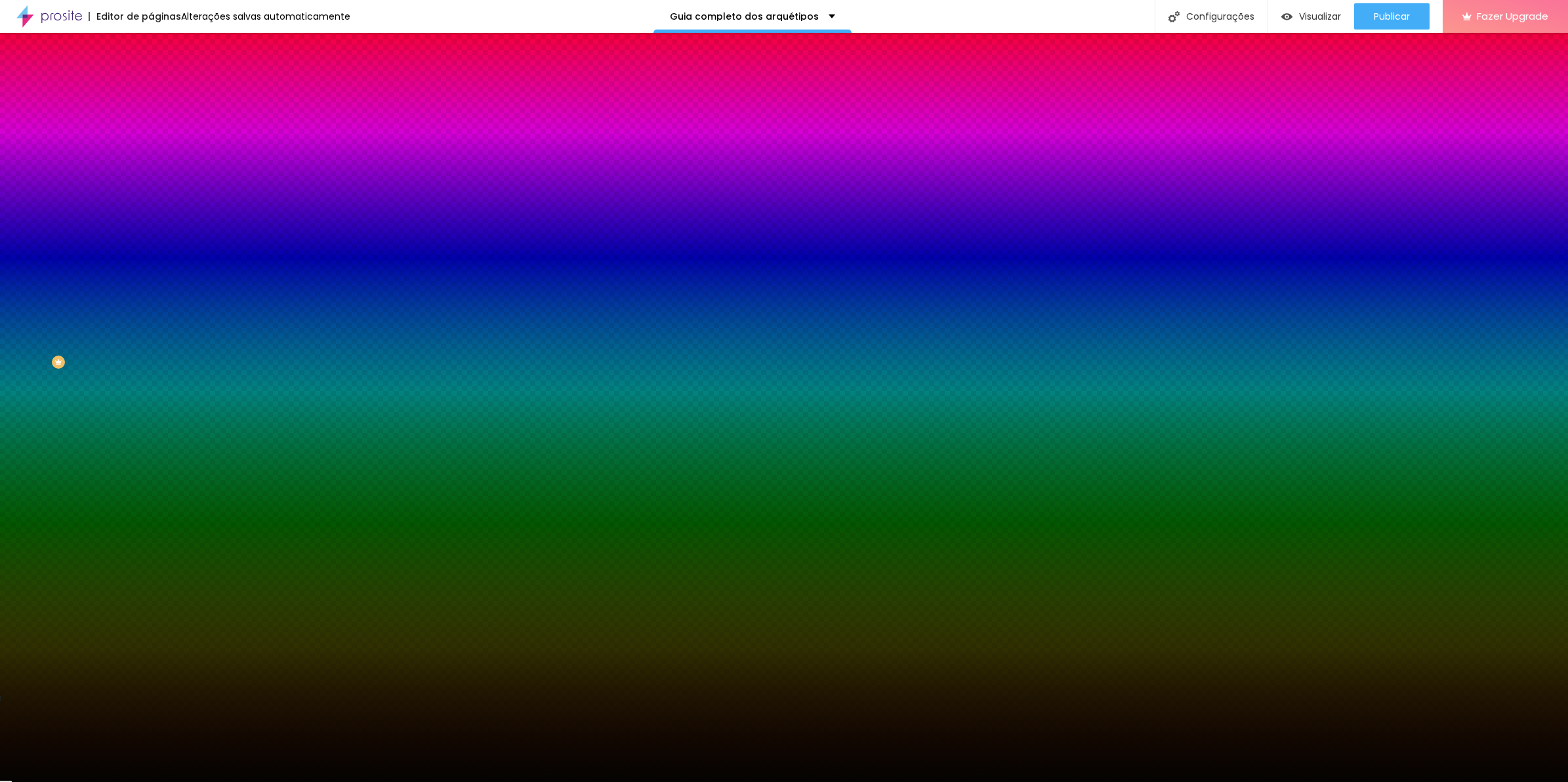
click at [163, 93] on span "Avançado" at bounding box center [184, 99] width 44 height 12
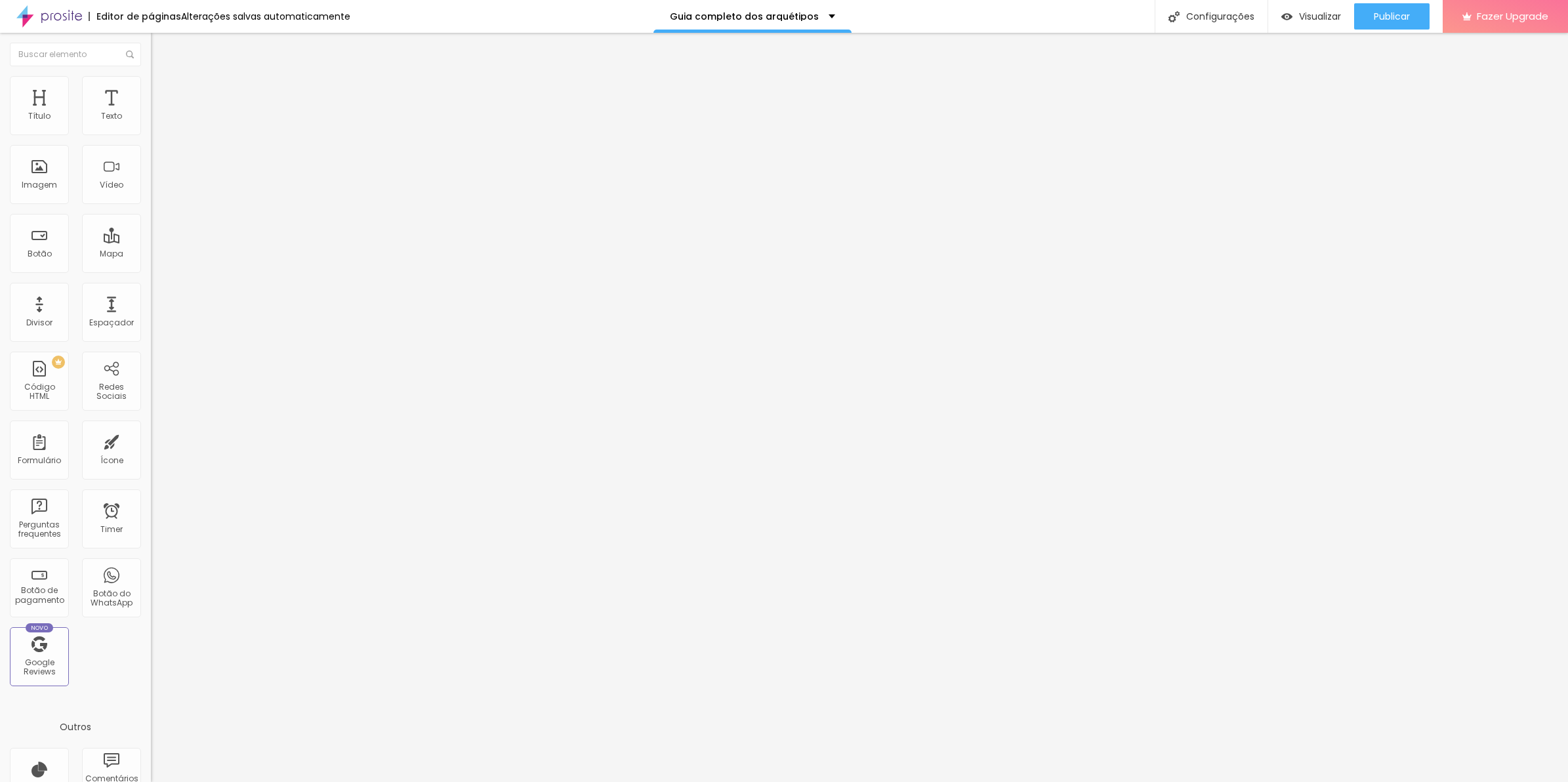
type input "5"
type input "10"
type input "15"
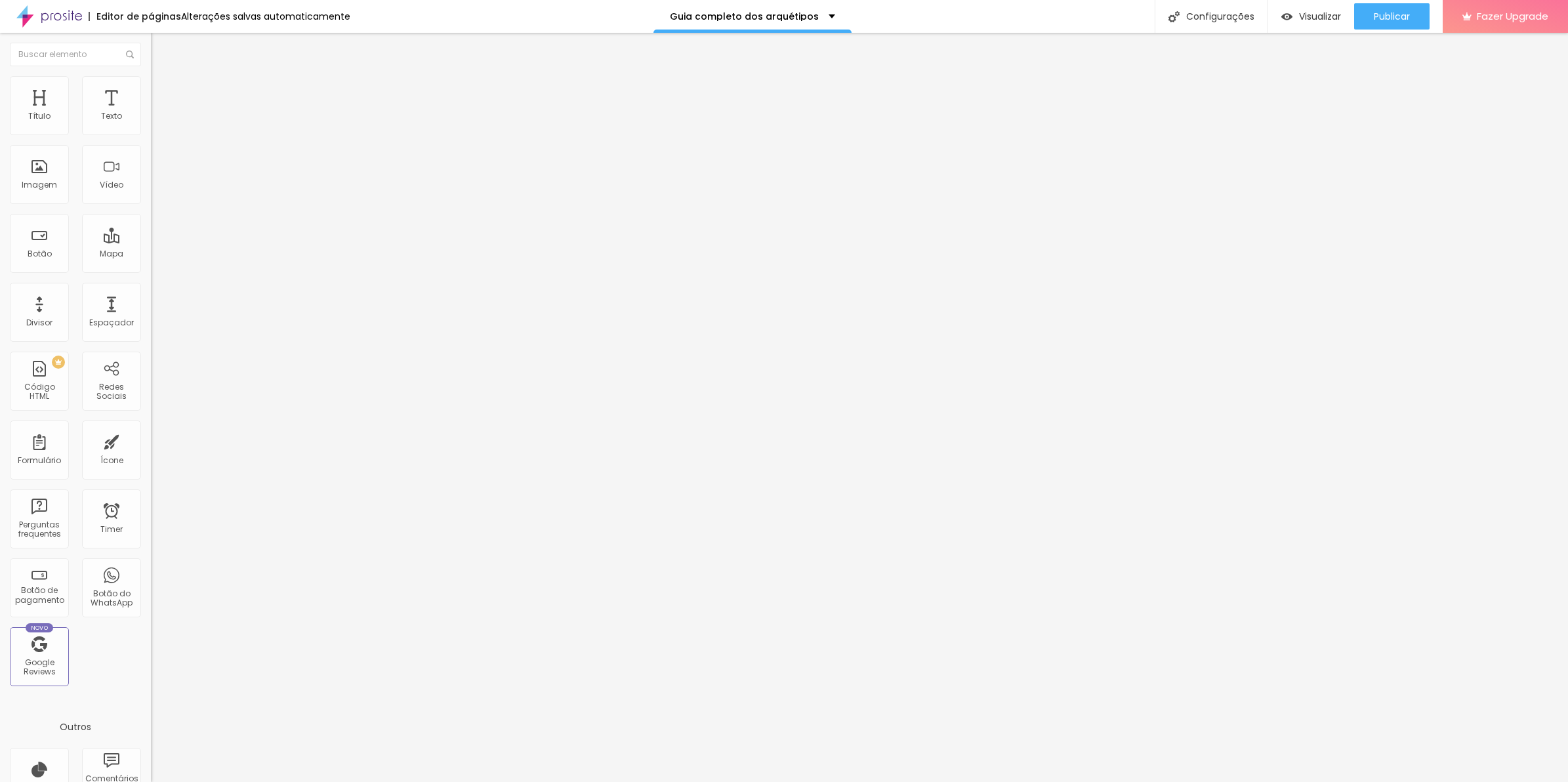
type input "15"
type input "10"
type input "15"
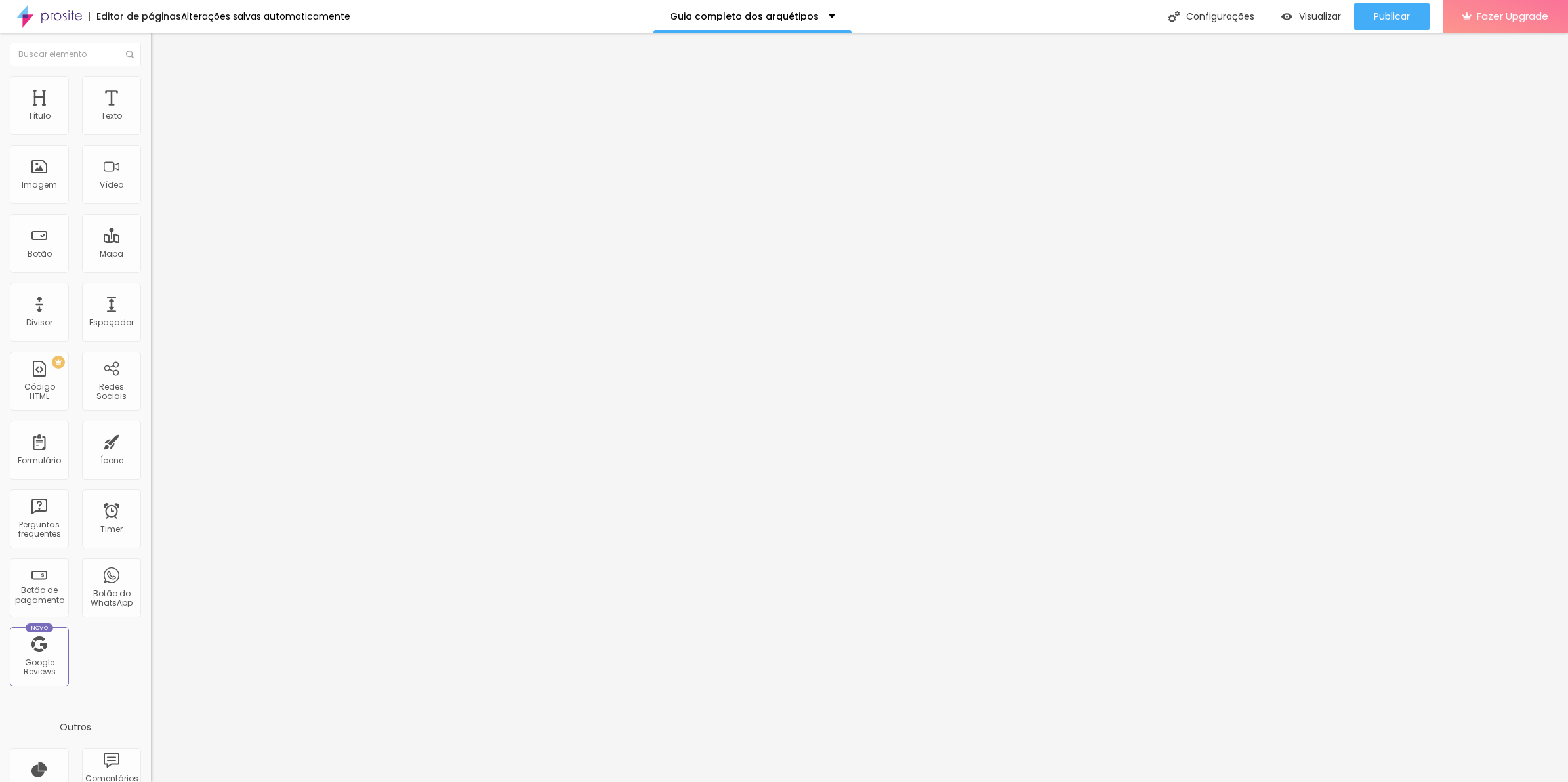
type input "20"
type input "25"
type input "30"
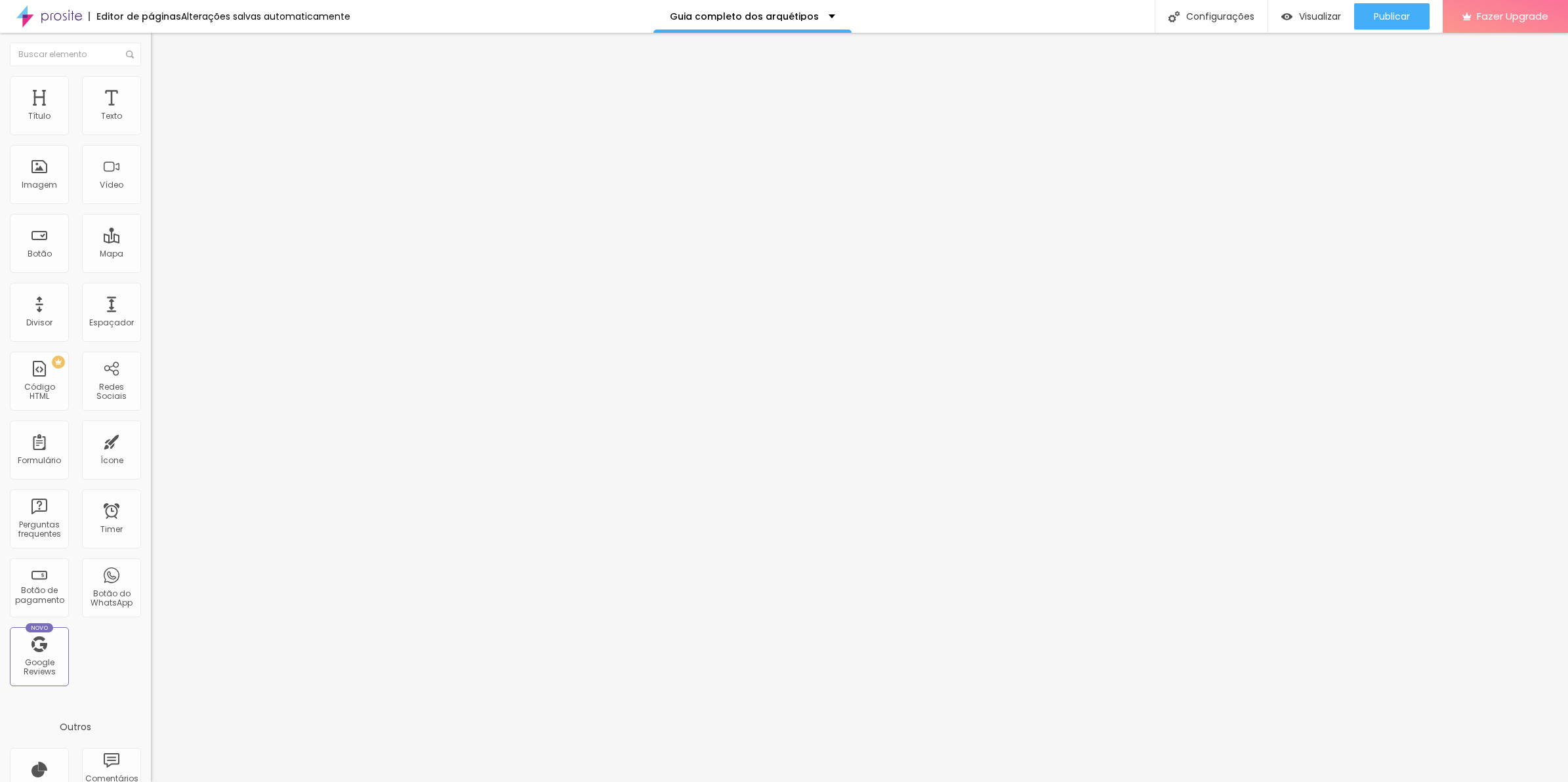
type input "30"
type input "0"
drag, startPoint x: 49, startPoint y: 129, endPoint x: -3, endPoint y: 133, distance: 52.2
click at [151, 255] on input "range" at bounding box center [193, 260] width 85 height 11
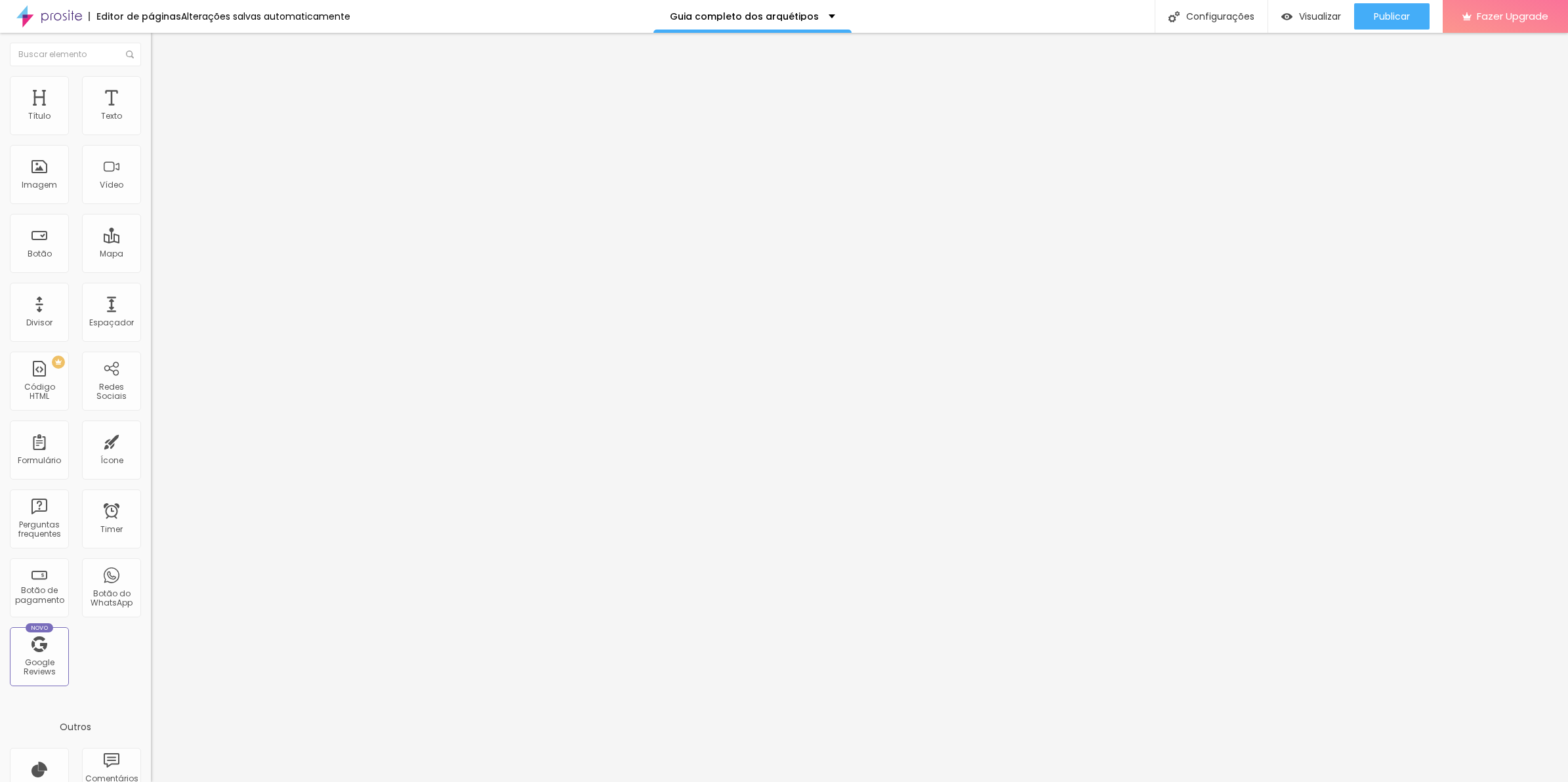
drag, startPoint x: 83, startPoint y: 93, endPoint x: 93, endPoint y: 103, distance: 14.1
click at [163, 90] on span "Estilo" at bounding box center [172, 85] width 21 height 12
click at [163, 90] on span "Avançado" at bounding box center [184, 85] width 44 height 12
click at [1385, 4] on div "Publicar" at bounding box center [1391, 16] width 36 height 26
click at [163, 94] on span "Avançado" at bounding box center [184, 99] width 44 height 12
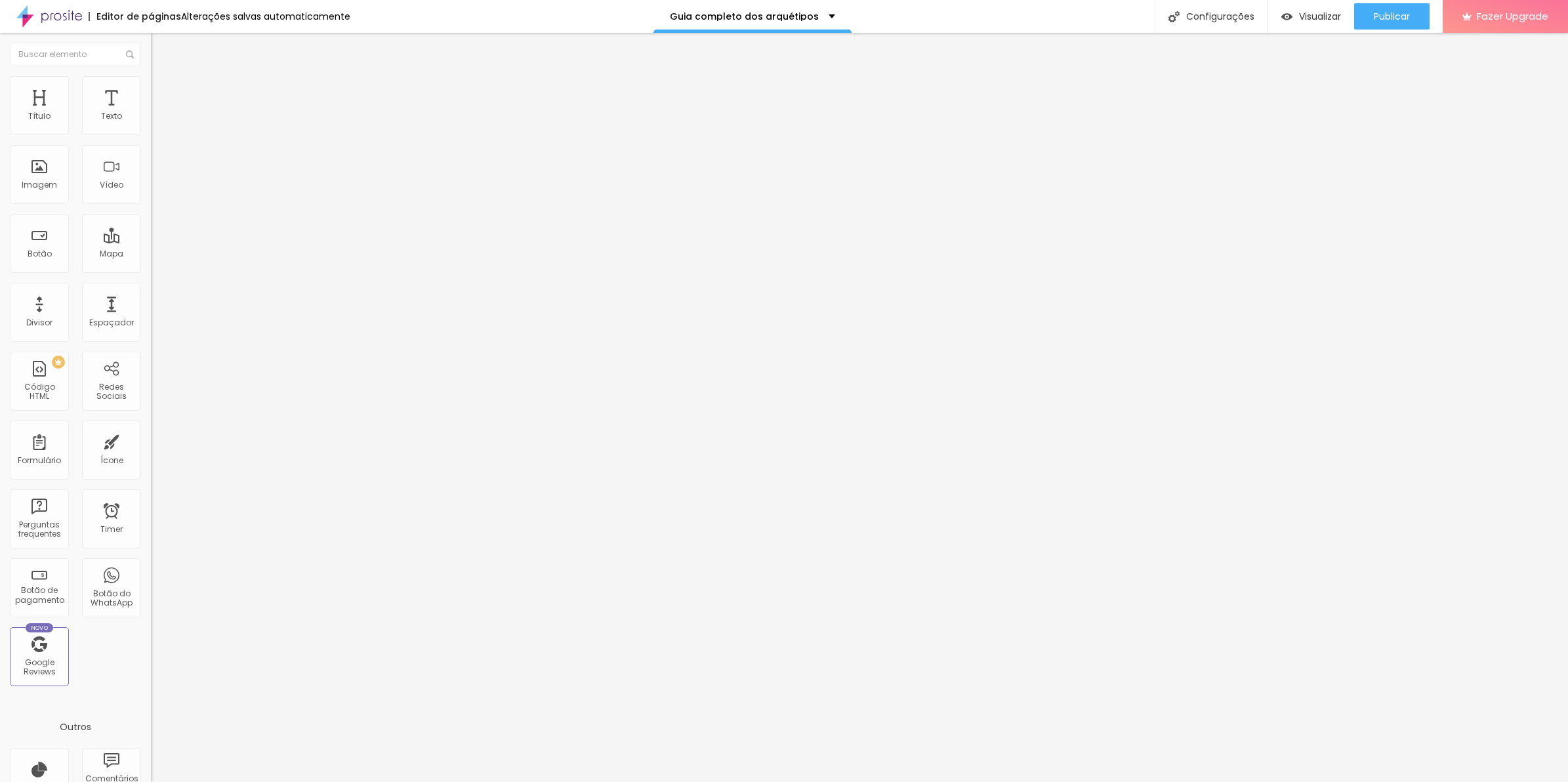
click at [163, 90] on span "Avançado" at bounding box center [184, 85] width 44 height 12
type input "0"
drag, startPoint x: 39, startPoint y: 152, endPoint x: -3, endPoint y: 154, distance: 42.0
type input "0"
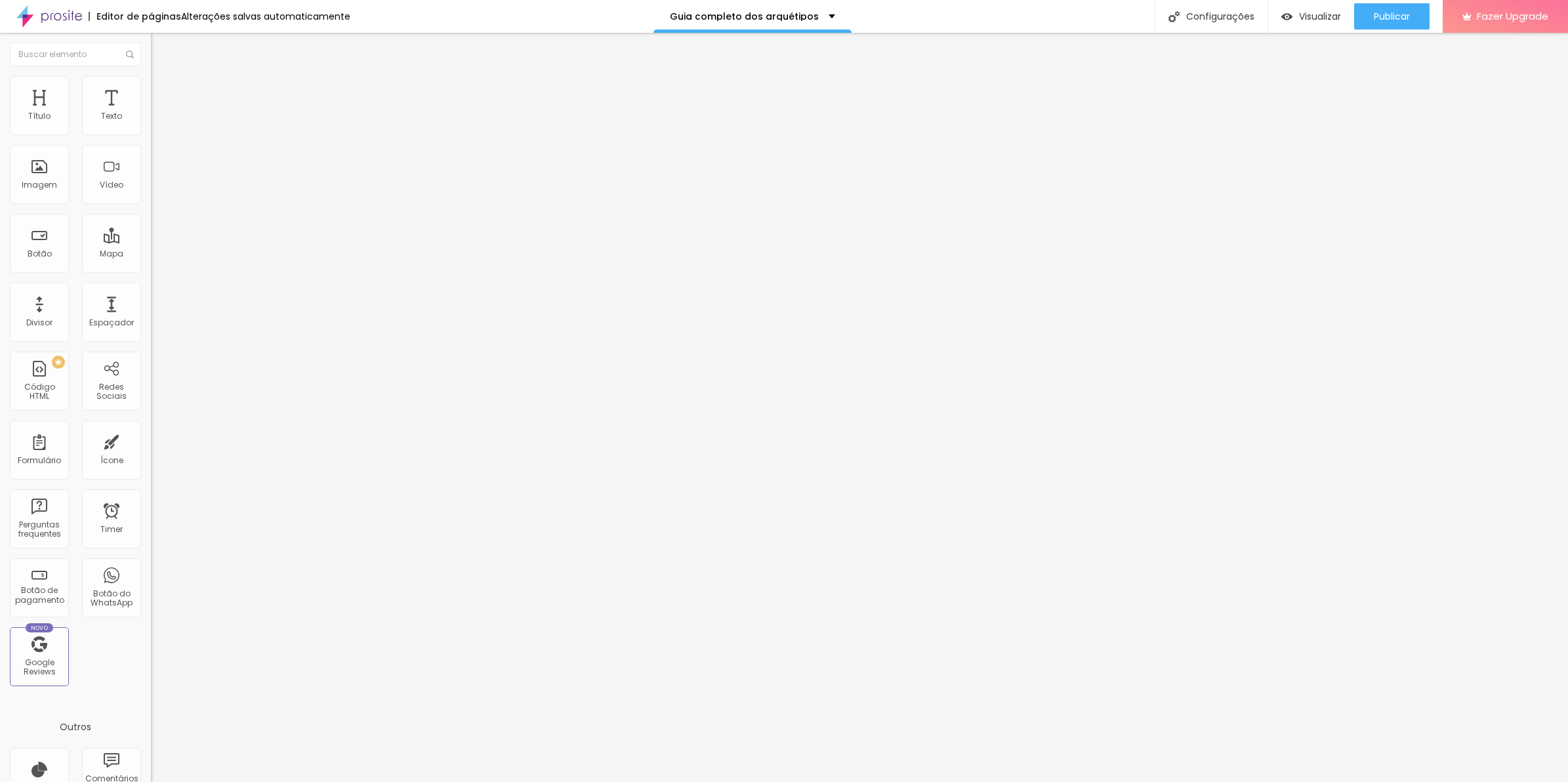
click at [151, 427] on input "range" at bounding box center [193, 432] width 85 height 11
click at [1408, 17] on span "Publicar" at bounding box center [1391, 16] width 36 height 11
click at [151, 130] on img at bounding box center [155, 125] width 9 height 9
click at [1368, 10] on button "Publicar" at bounding box center [1391, 16] width 76 height 26
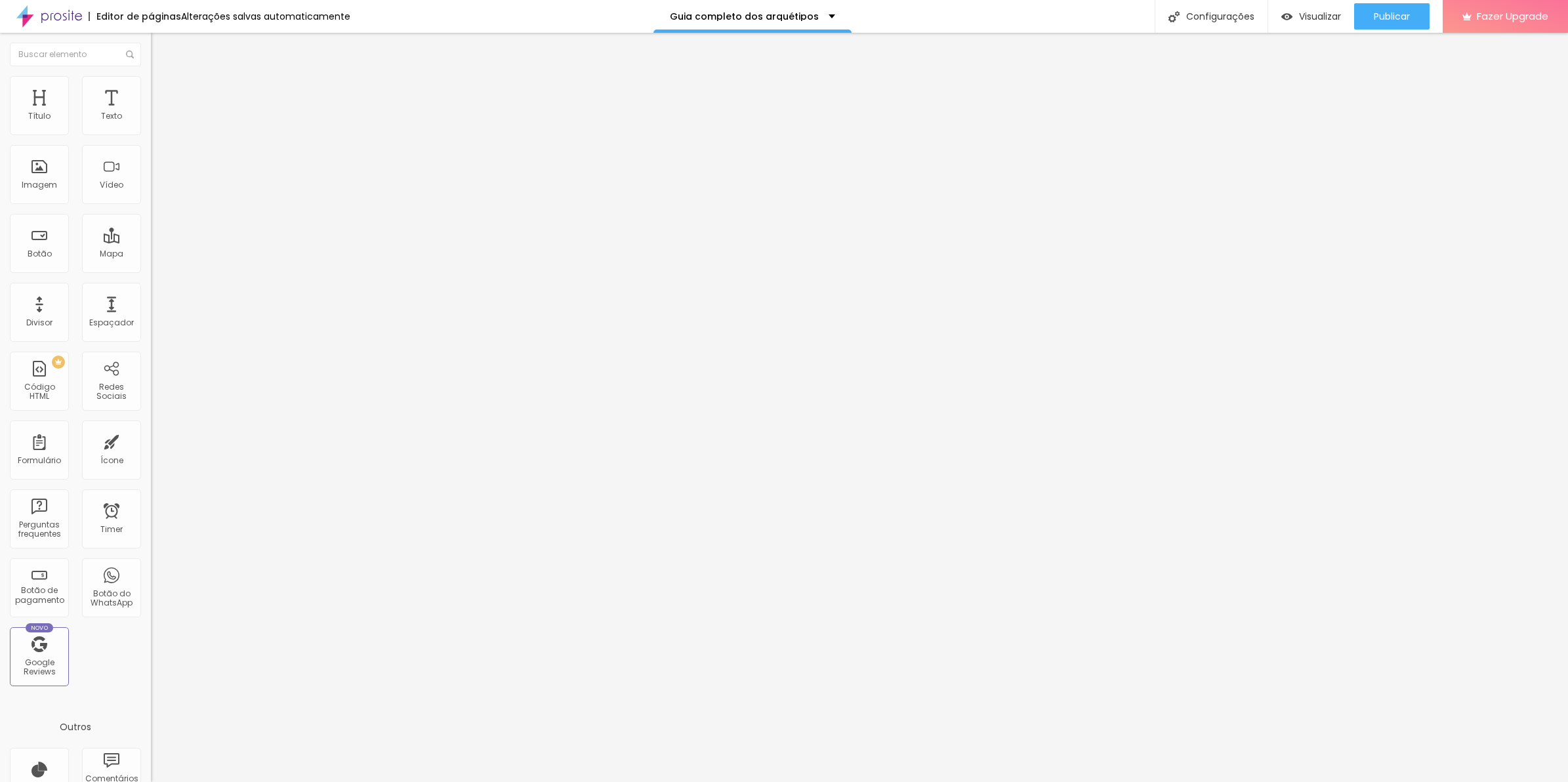
click at [151, 90] on li "Avançado" at bounding box center [227, 96] width 151 height 13
drag, startPoint x: 49, startPoint y: 125, endPoint x: -2, endPoint y: 126, distance: 51.0
click at [0, 126] on html "Editor de páginas Alterações salvas automaticamente Guia completo dos arquétipo…" at bounding box center [784, 391] width 1568 height 782
type input "0"
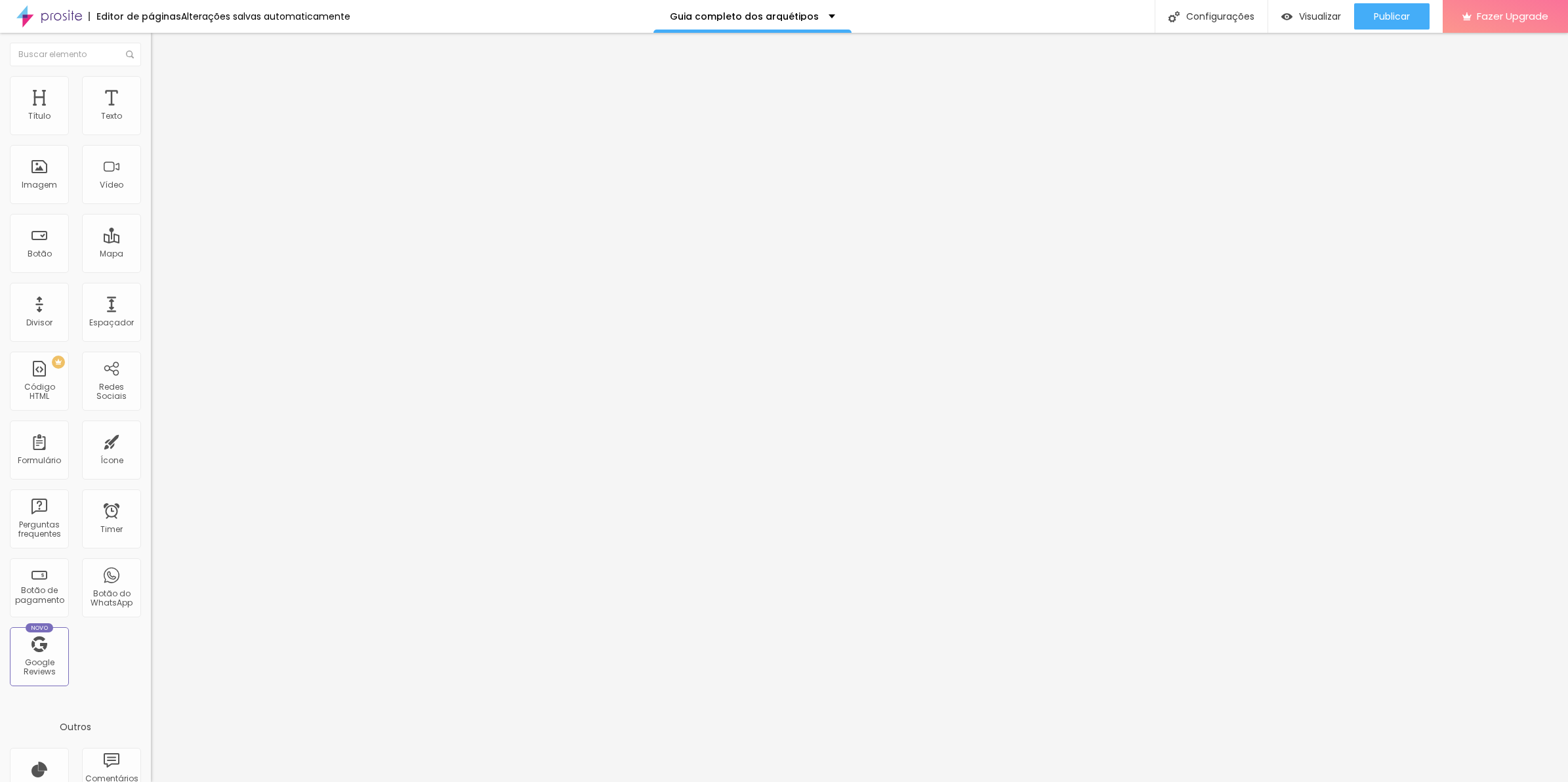
drag, startPoint x: 51, startPoint y: 126, endPoint x: -3, endPoint y: 132, distance: 54.3
type input "0"
click at [151, 255] on input "range" at bounding box center [193, 260] width 85 height 11
click at [1369, 28] on button "Publicar" at bounding box center [1391, 16] width 76 height 26
click at [163, 93] on span "Avançado" at bounding box center [184, 99] width 44 height 12
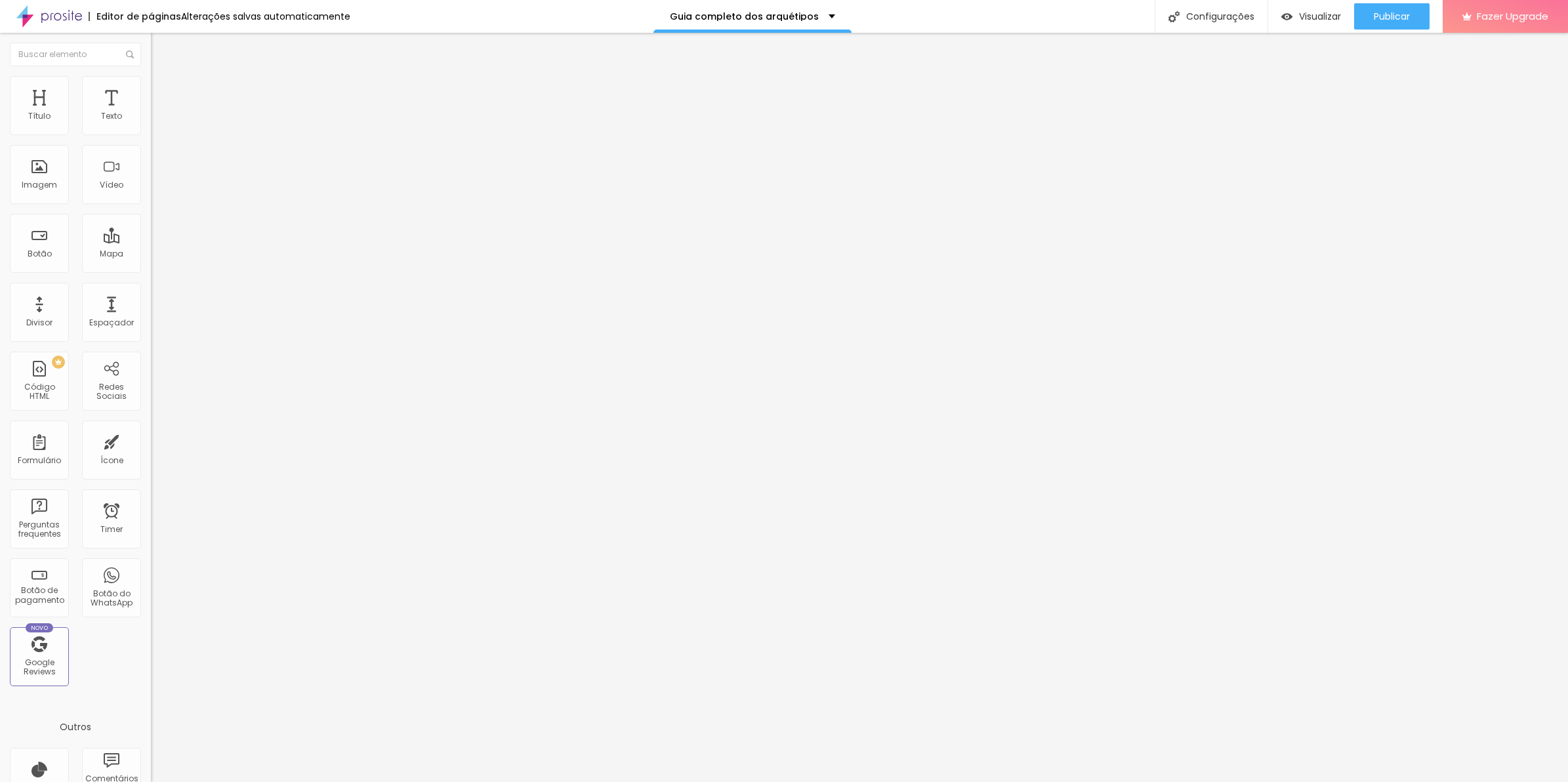
type input "15"
type input "0"
type input "5"
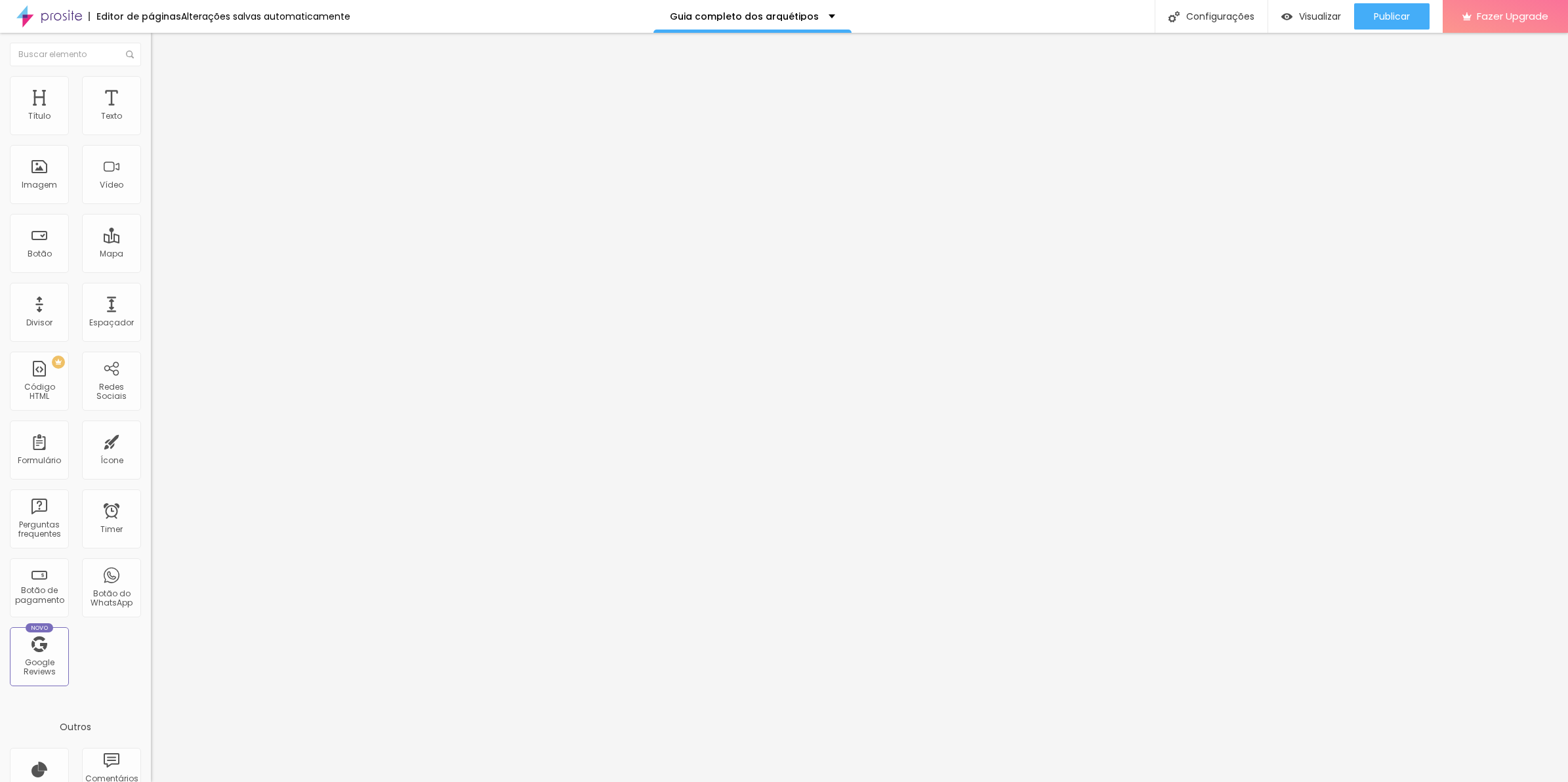
type input "5"
type input "10"
type input "15"
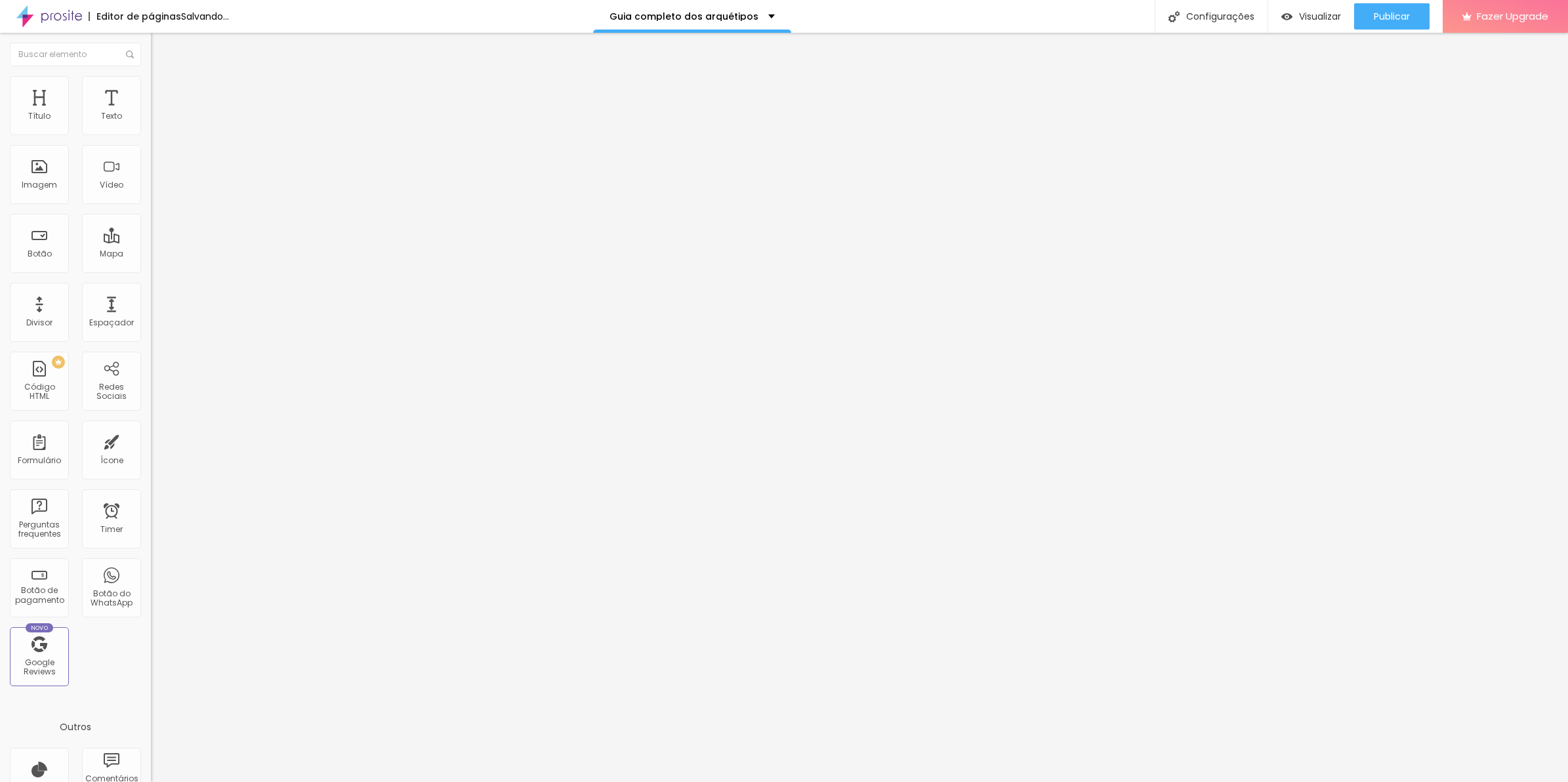
type input "20"
click at [151, 255] on input "range" at bounding box center [193, 260] width 85 height 11
click at [163, 96] on span "Avançado" at bounding box center [184, 99] width 44 height 12
click at [163, 90] on span "Estilo" at bounding box center [172, 85] width 21 height 12
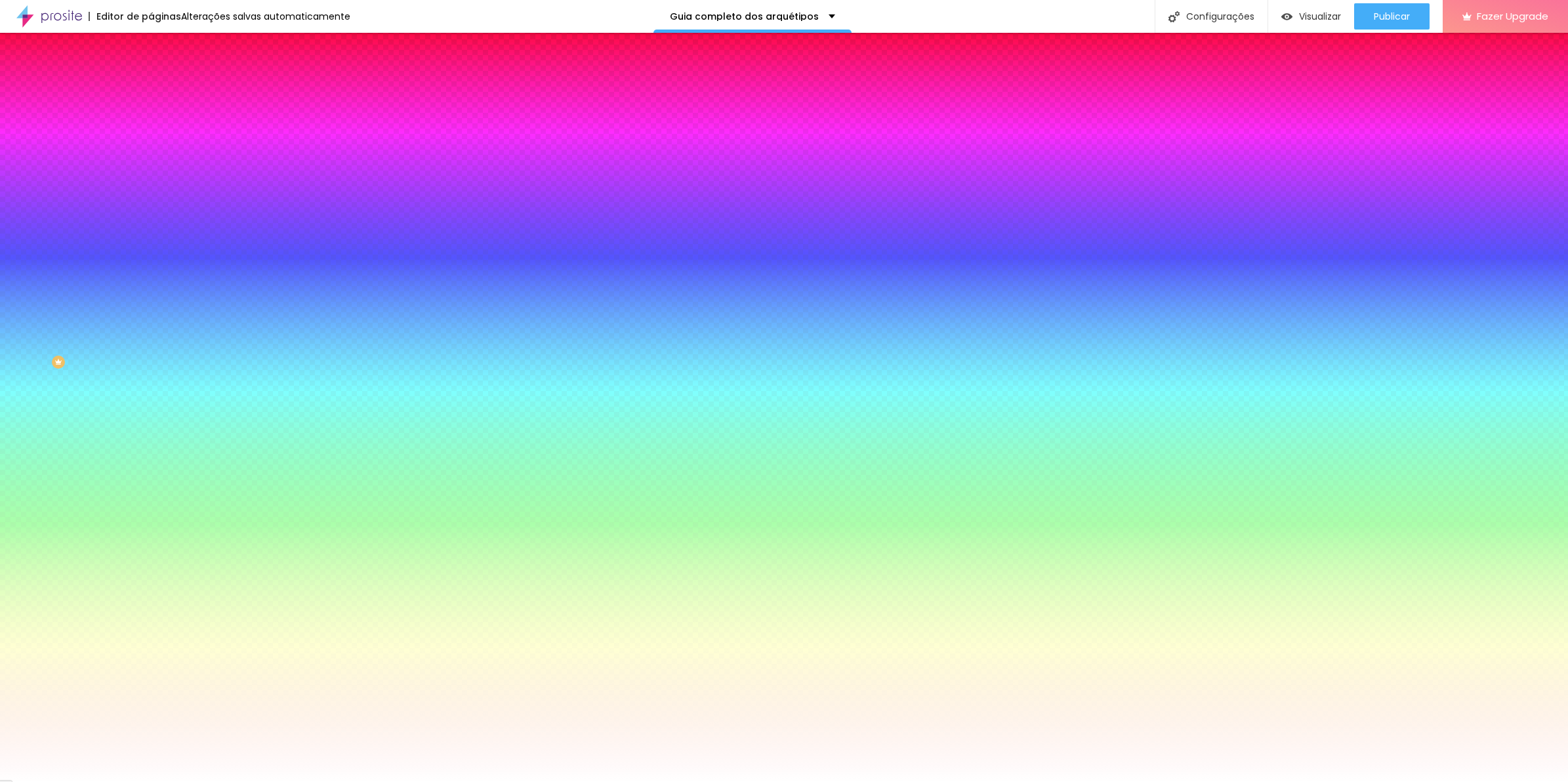
drag, startPoint x: 126, startPoint y: 89, endPoint x: 117, endPoint y: 104, distance: 17.5
click at [163, 93] on span "Avançado" at bounding box center [184, 99] width 44 height 12
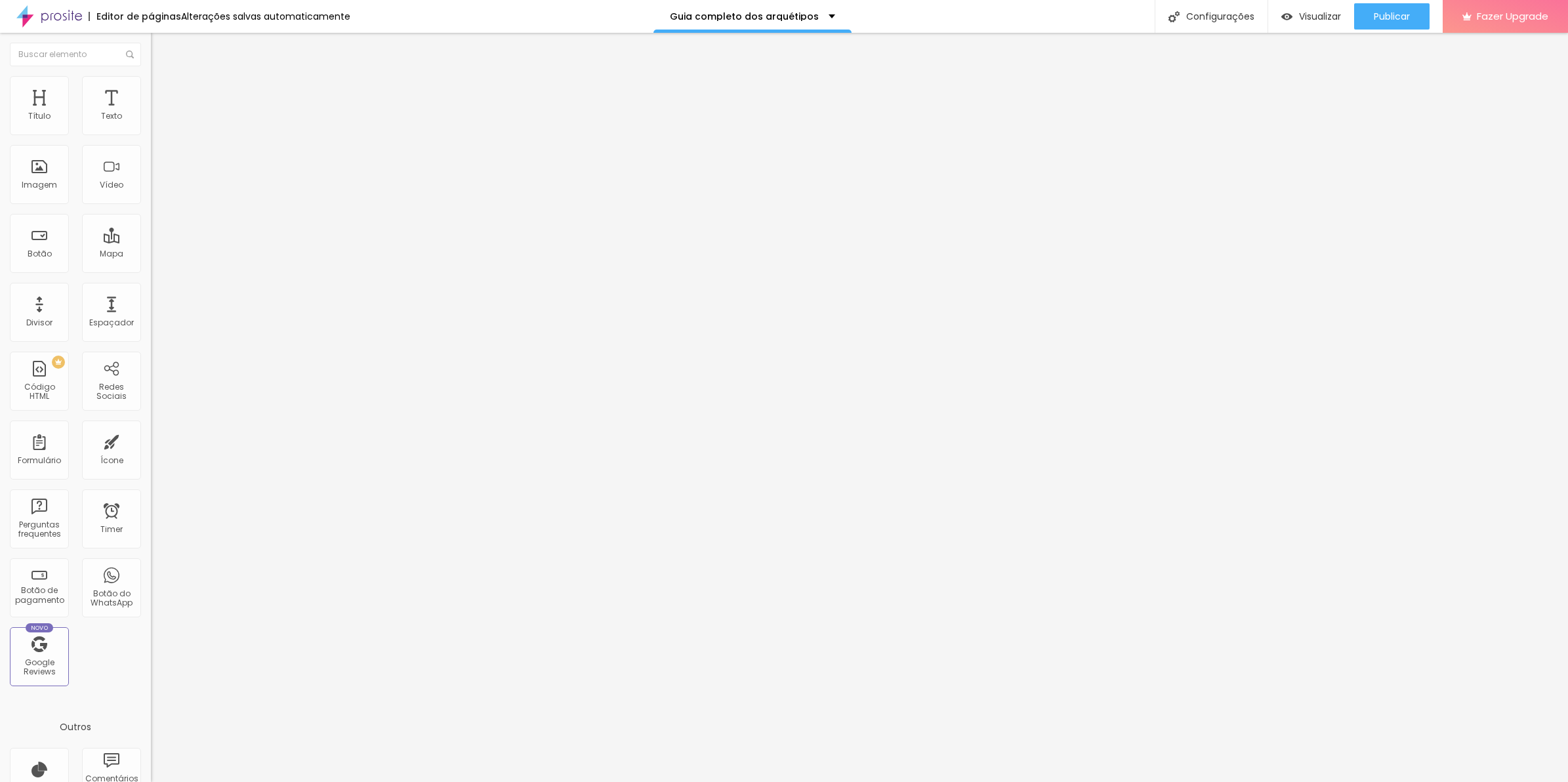
drag, startPoint x: 41, startPoint y: 129, endPoint x: 54, endPoint y: 128, distance: 13.0
click at [151, 255] on input "range" at bounding box center [193, 260] width 85 height 11
click at [163, 93] on span "Avançado" at bounding box center [184, 99] width 44 height 12
click at [151, 469] on div at bounding box center [227, 519] width 151 height 100
click at [151, 469] on div "margin" at bounding box center [227, 519] width 151 height 100
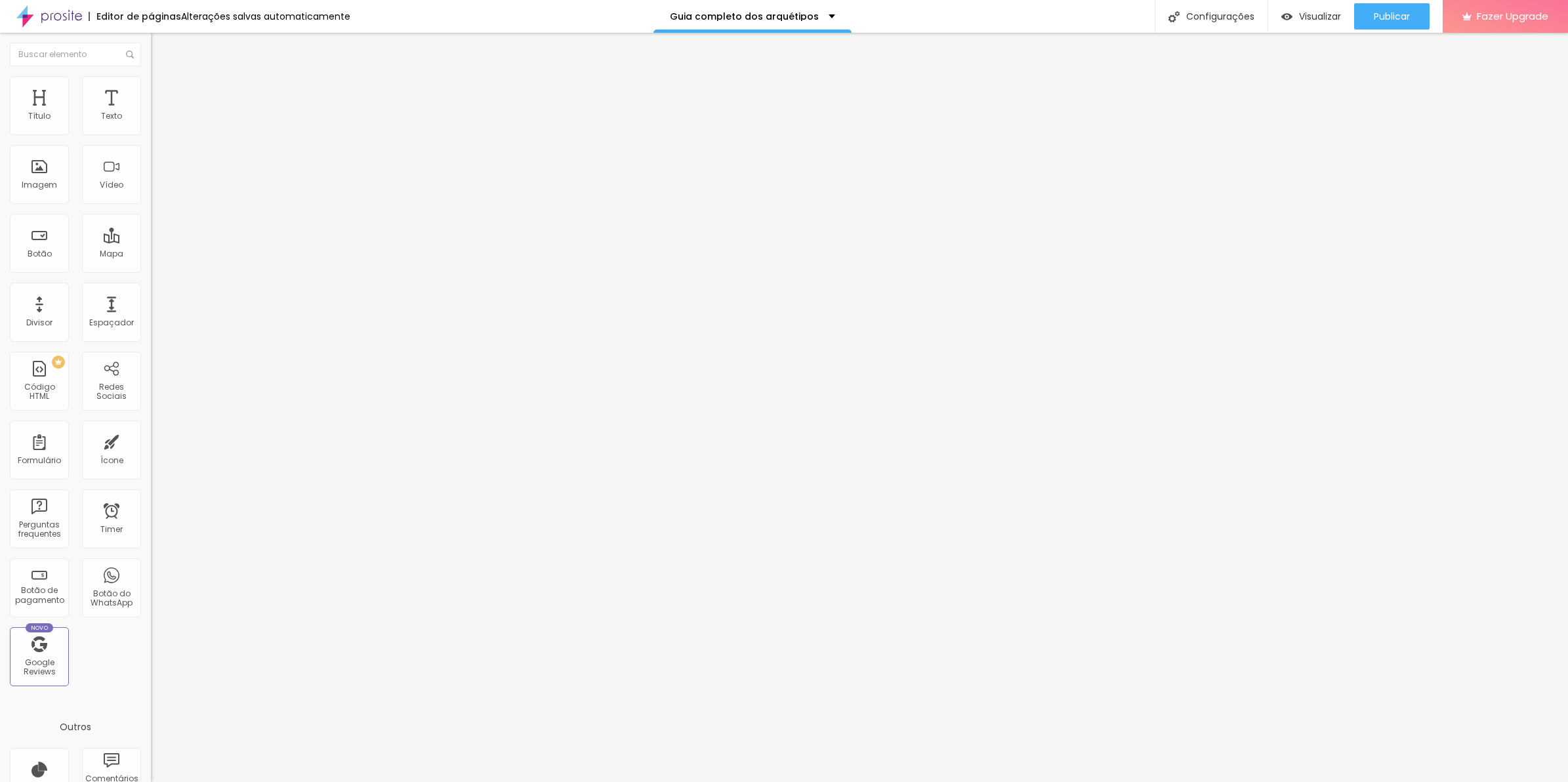
click at [151, 469] on div "margin-left : 0 ;" at bounding box center [227, 519] width 151 height 100
click at [1386, 5] on div "Publicar" at bounding box center [1391, 16] width 36 height 26
click at [1312, 21] on span "Visualizar" at bounding box center [1308, 16] width 42 height 11
click at [163, 93] on span "Avançado" at bounding box center [184, 99] width 44 height 12
click at [151, 469] on div "margin-left : 0 ;" at bounding box center [227, 519] width 151 height 100
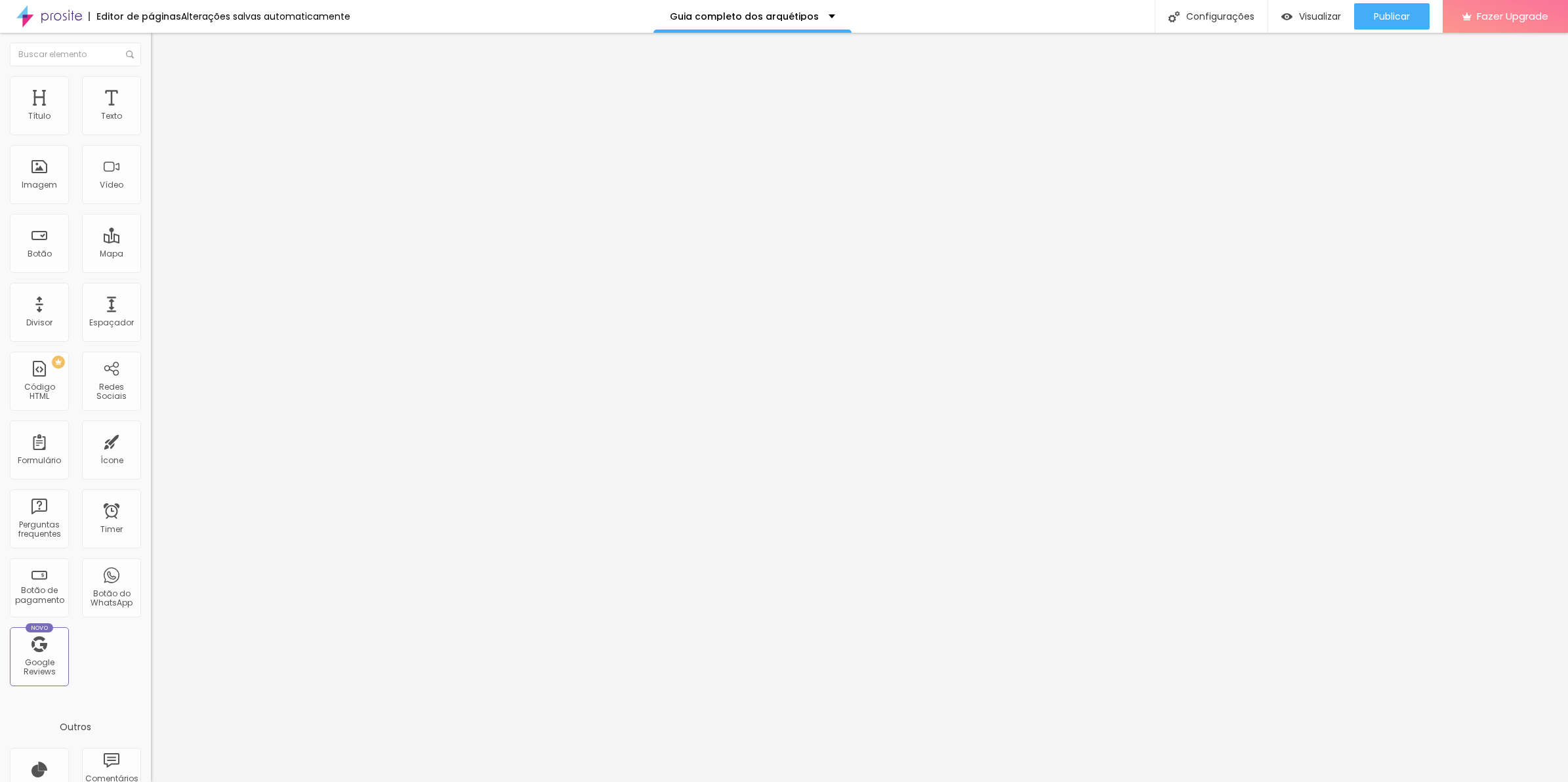
click at [151, 90] on li "Avançado" at bounding box center [227, 96] width 151 height 13
click at [151, 655] on div at bounding box center [227, 705] width 151 height 100
click at [151, 655] on div "margin-left : 0 ;" at bounding box center [227, 705] width 151 height 100
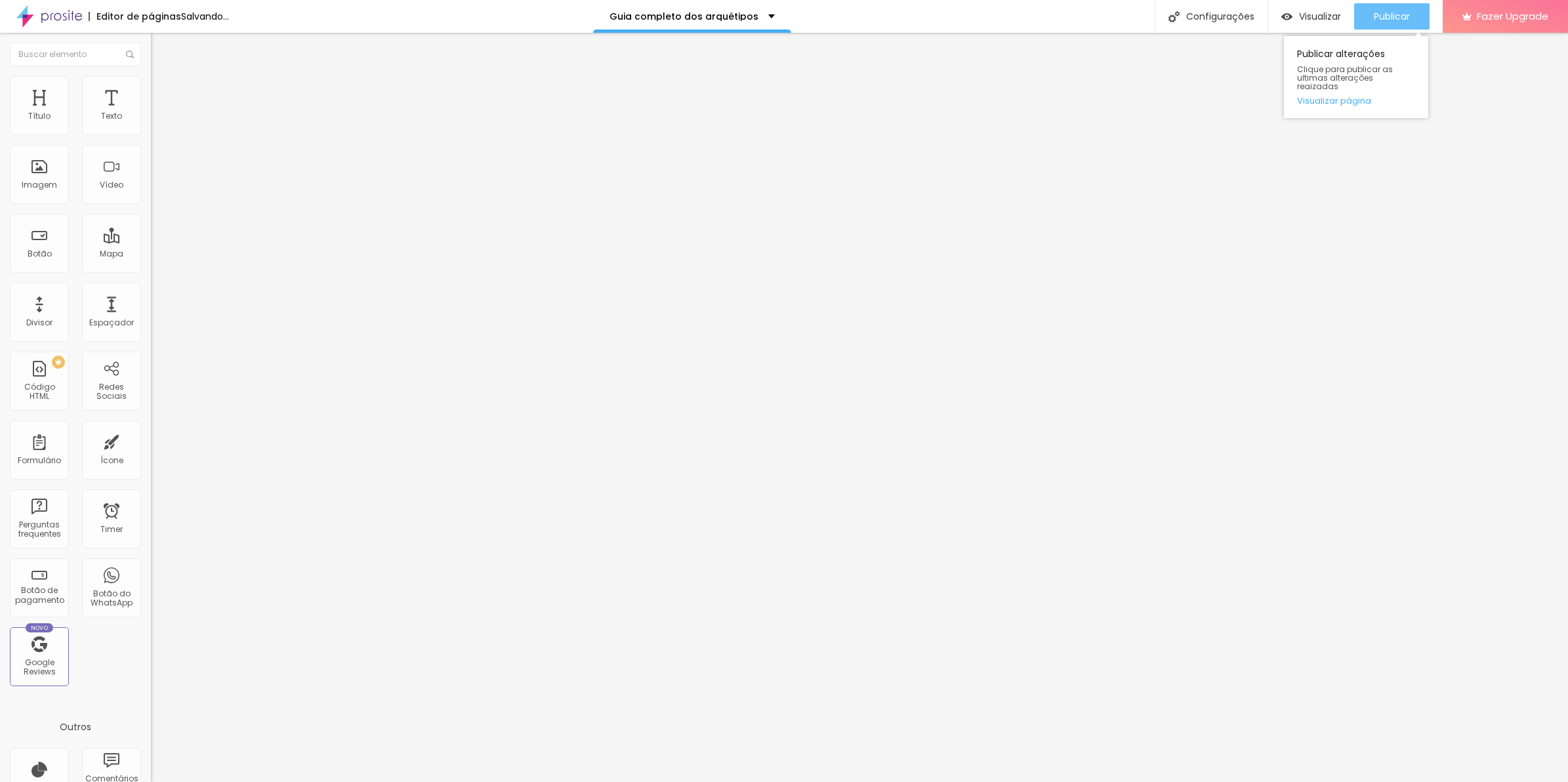
click at [1365, 12] on button "Publicar" at bounding box center [1391, 16] width 76 height 26
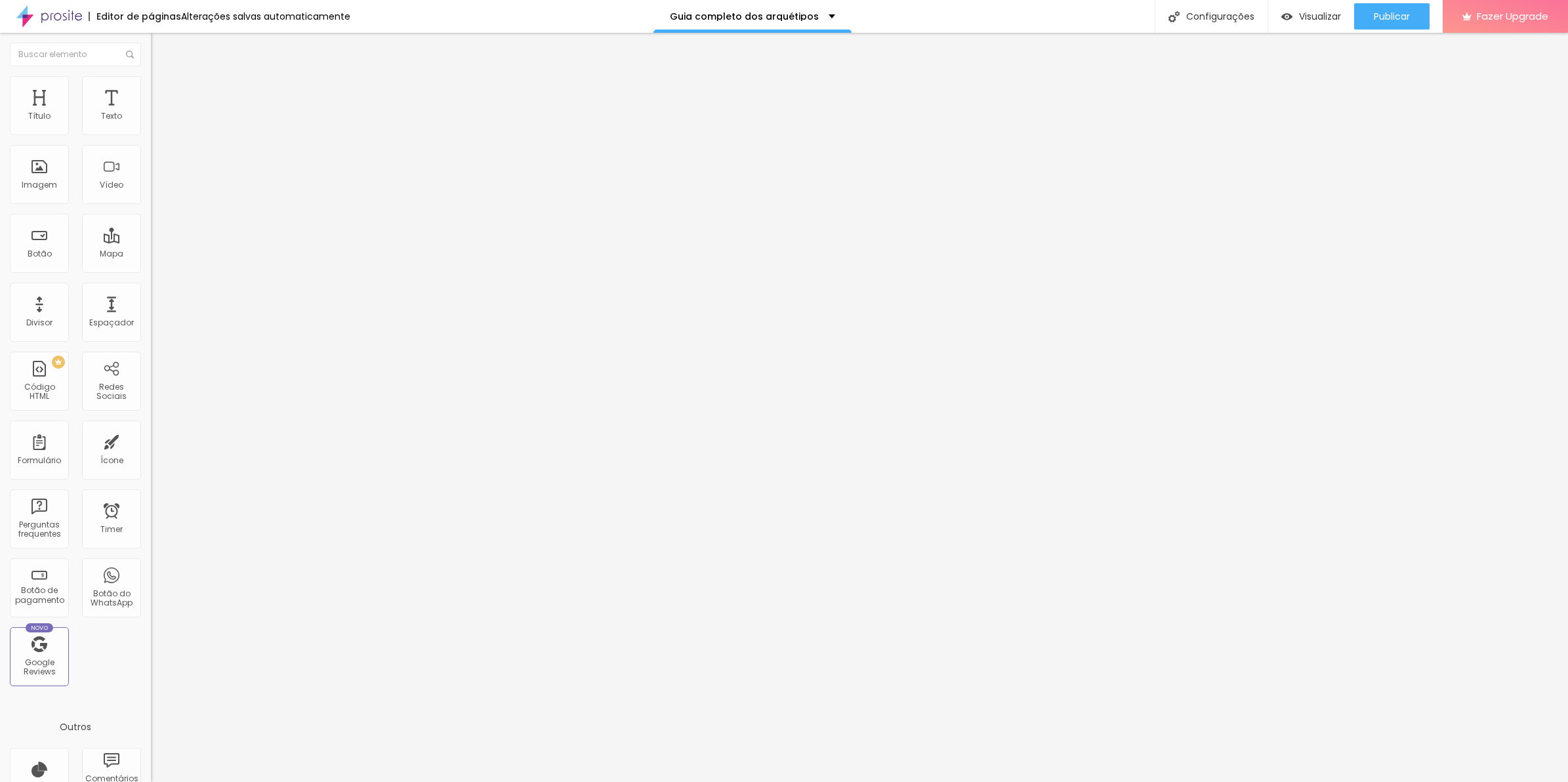
click at [151, 90] on li "Avançado" at bounding box center [227, 96] width 151 height 13
click at [151, 86] on li "Estilo" at bounding box center [227, 83] width 151 height 13
click at [151, 90] on li "Avançado" at bounding box center [227, 96] width 151 height 13
click at [151, 655] on div "margin-left : 0 ;" at bounding box center [227, 705] width 151 height 100
click at [151, 90] on li "Avançado" at bounding box center [227, 96] width 151 height 13
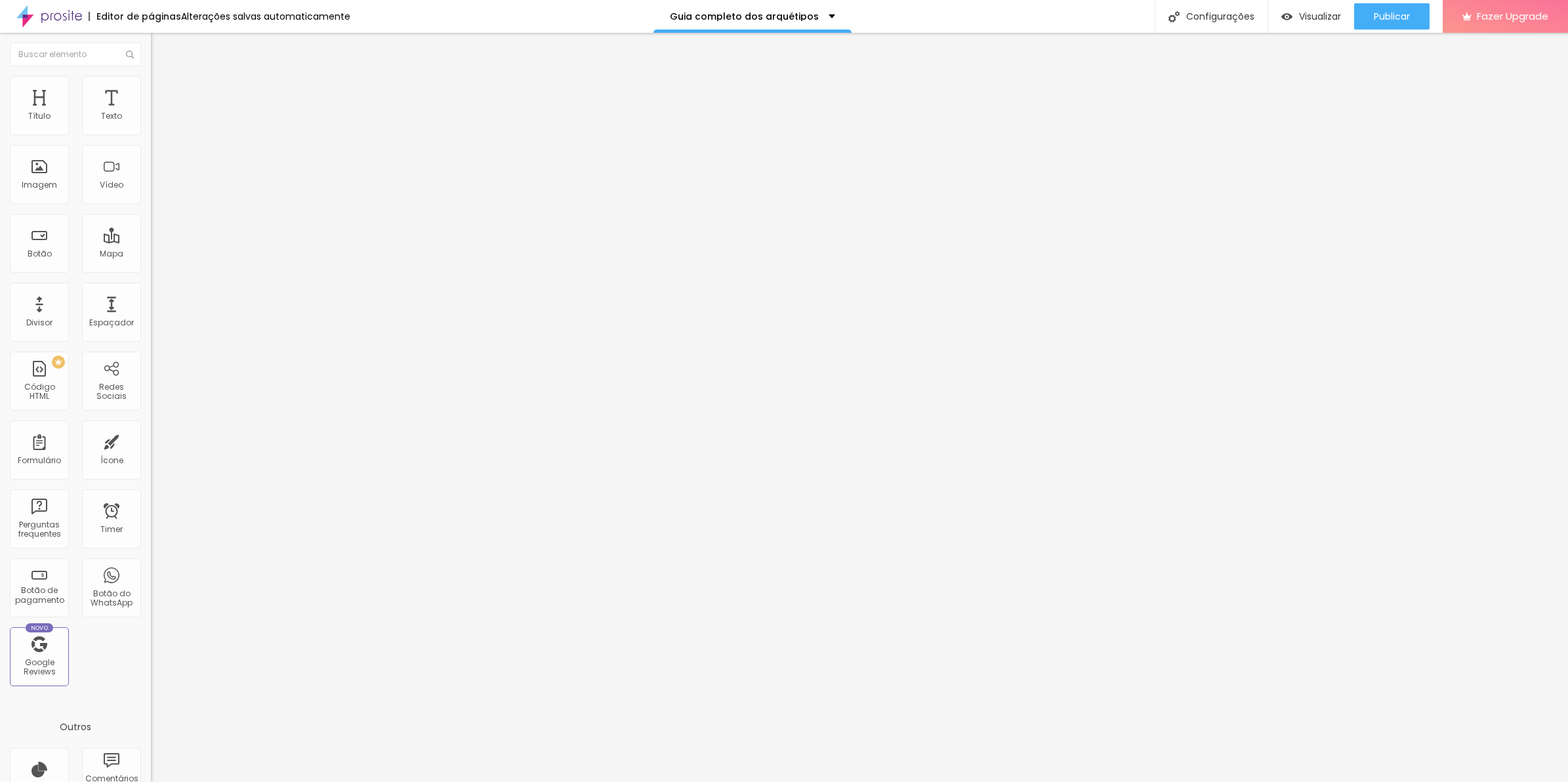
click at [151, 469] on div "margin-left : 0 ;" at bounding box center [227, 519] width 151 height 100
click at [151, 469] on div "margin-left : 0 ; margin : 0 ; padding : 0 ;" at bounding box center [227, 519] width 151 height 100
drag, startPoint x: 89, startPoint y: 374, endPoint x: -3, endPoint y: 367, distance: 92.3
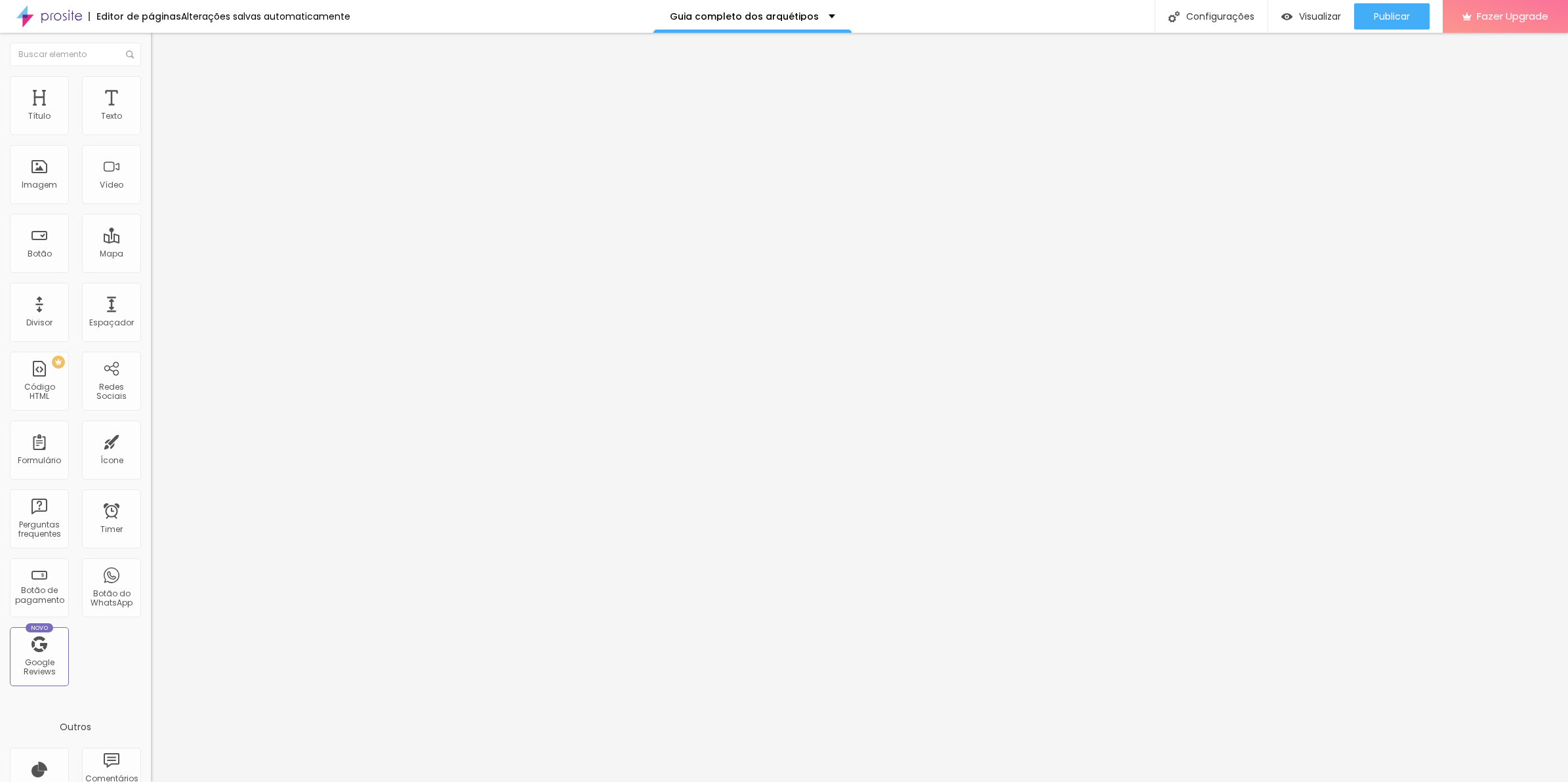
click at [0, 367] on html "Editor de páginas Alterações salvas automaticamente Guia completo dos arquétipo…" at bounding box center [784, 391] width 1568 height 782
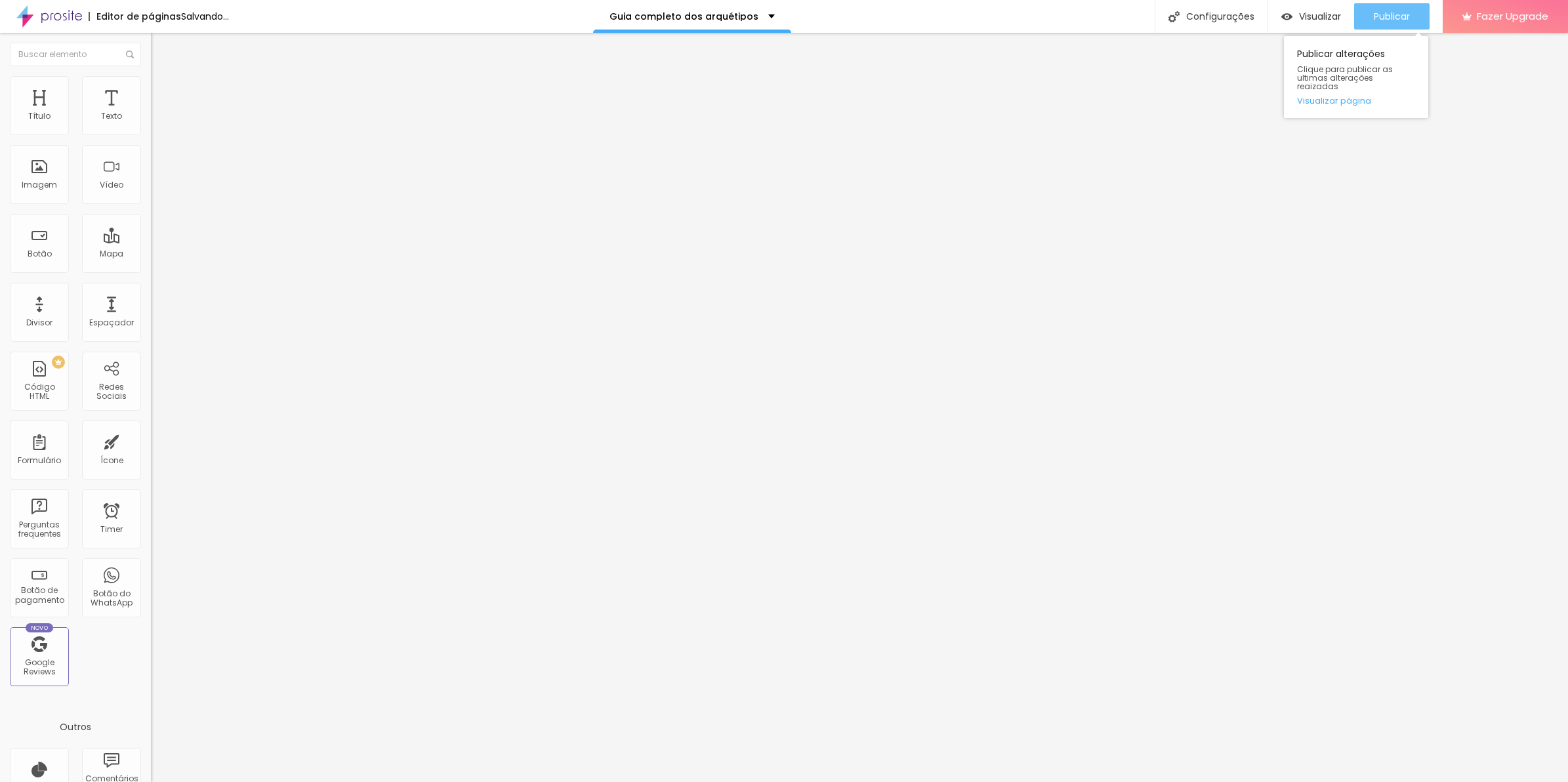
click at [1375, 12] on span "Publicar" at bounding box center [1391, 16] width 36 height 11
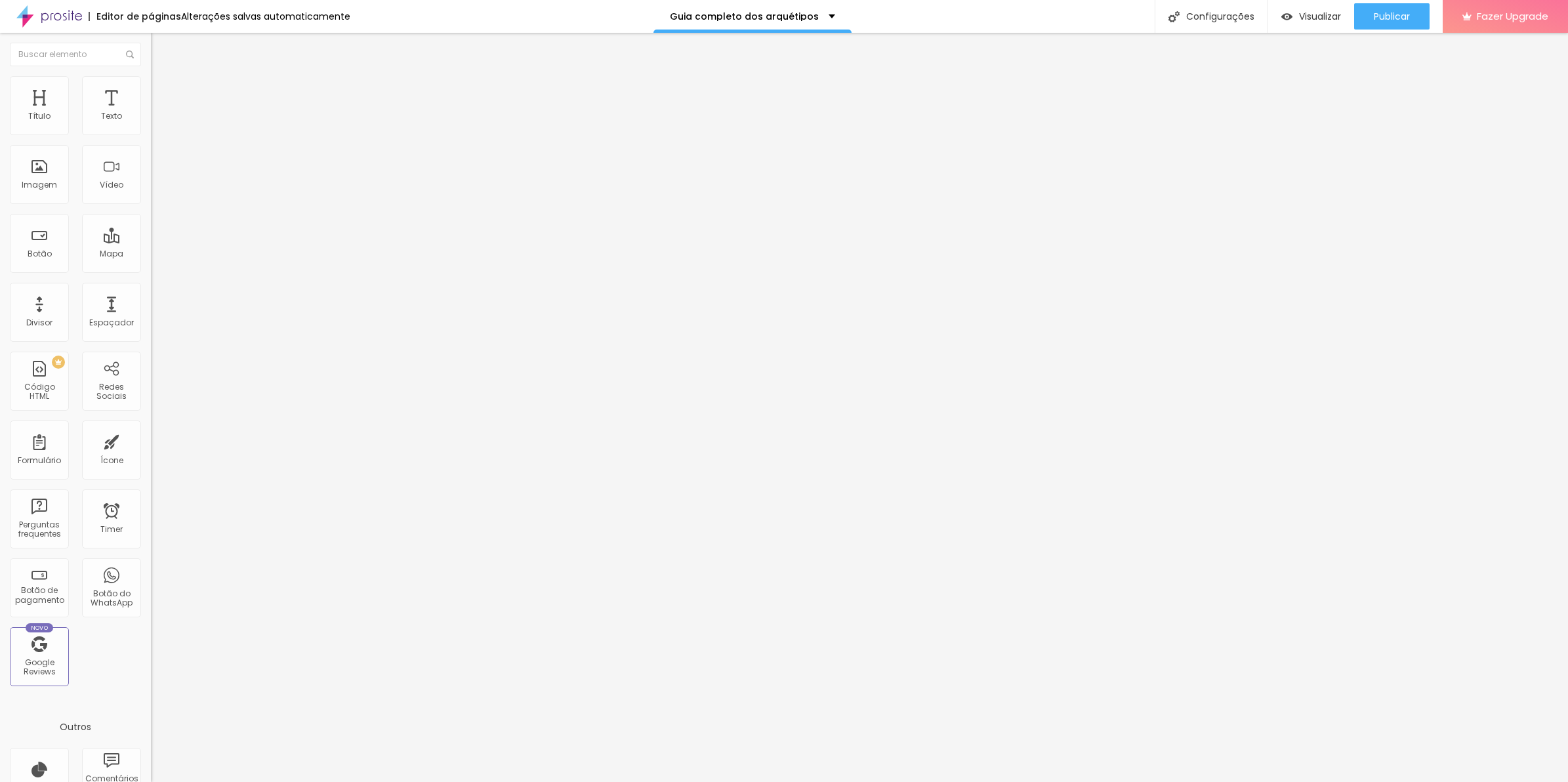
click at [163, 93] on span "Avançado" at bounding box center [184, 99] width 44 height 12
click at [151, 655] on div "Insira seu código aqui" at bounding box center [202, 660] width 103 height 12
click at [151, 166] on img at bounding box center [155, 161] width 9 height 9
click at [163, 90] on span "Estilo" at bounding box center [172, 85] width 21 height 12
drag, startPoint x: 57, startPoint y: 139, endPoint x: 215, endPoint y: 149, distance: 158.3
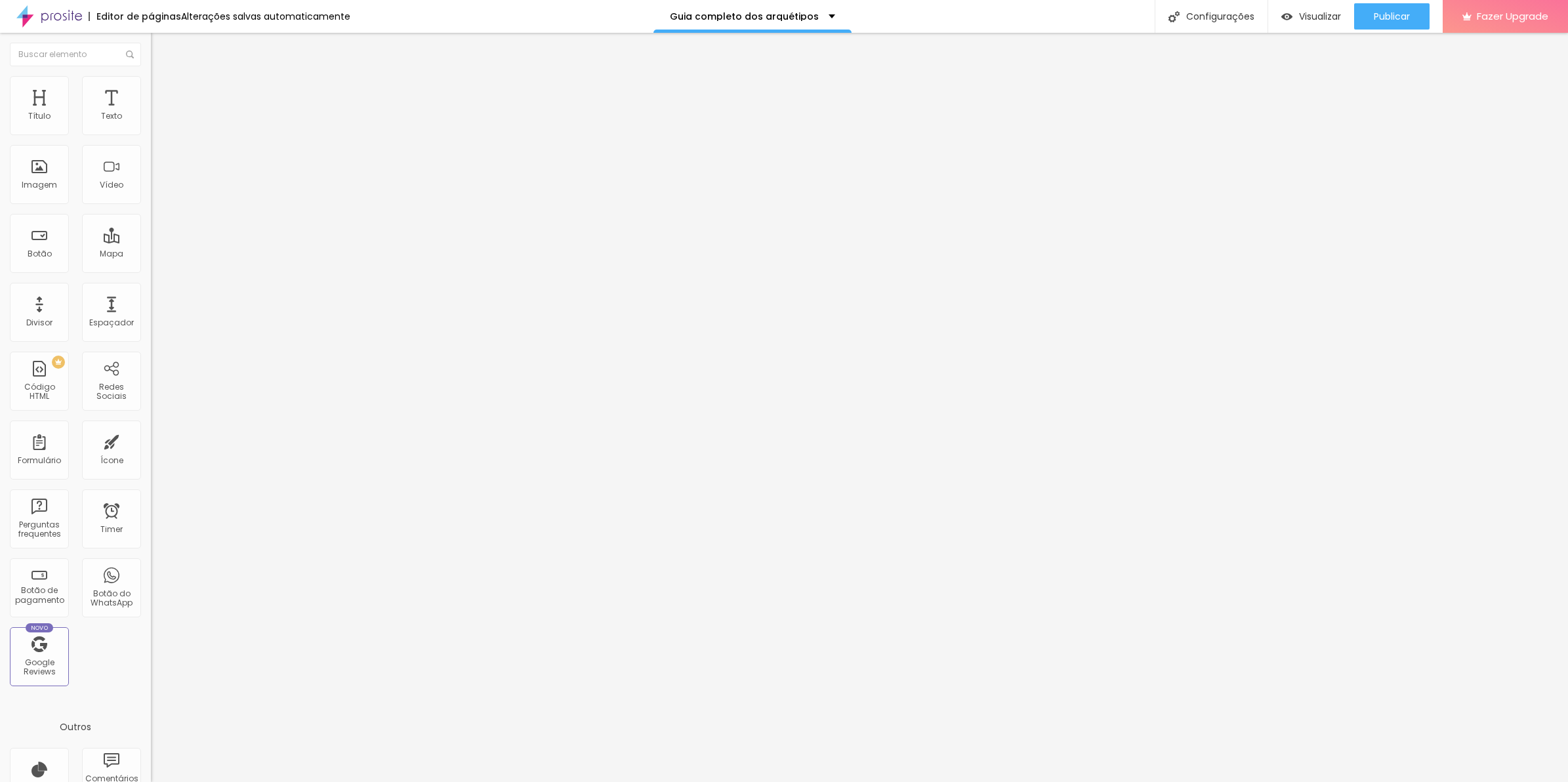
click at [215, 135] on input "range" at bounding box center [193, 129] width 85 height 11
click at [151, 90] on li "Avançado" at bounding box center [227, 96] width 151 height 13
drag, startPoint x: 76, startPoint y: 407, endPoint x: -3, endPoint y: 345, distance: 100.4
click at [0, 345] on html "Editor de páginas Alterações salvas automaticamente Guia completo dos arquétipo…" at bounding box center [784, 391] width 1568 height 782
click at [151, 90] on img at bounding box center [157, 95] width 11 height 12
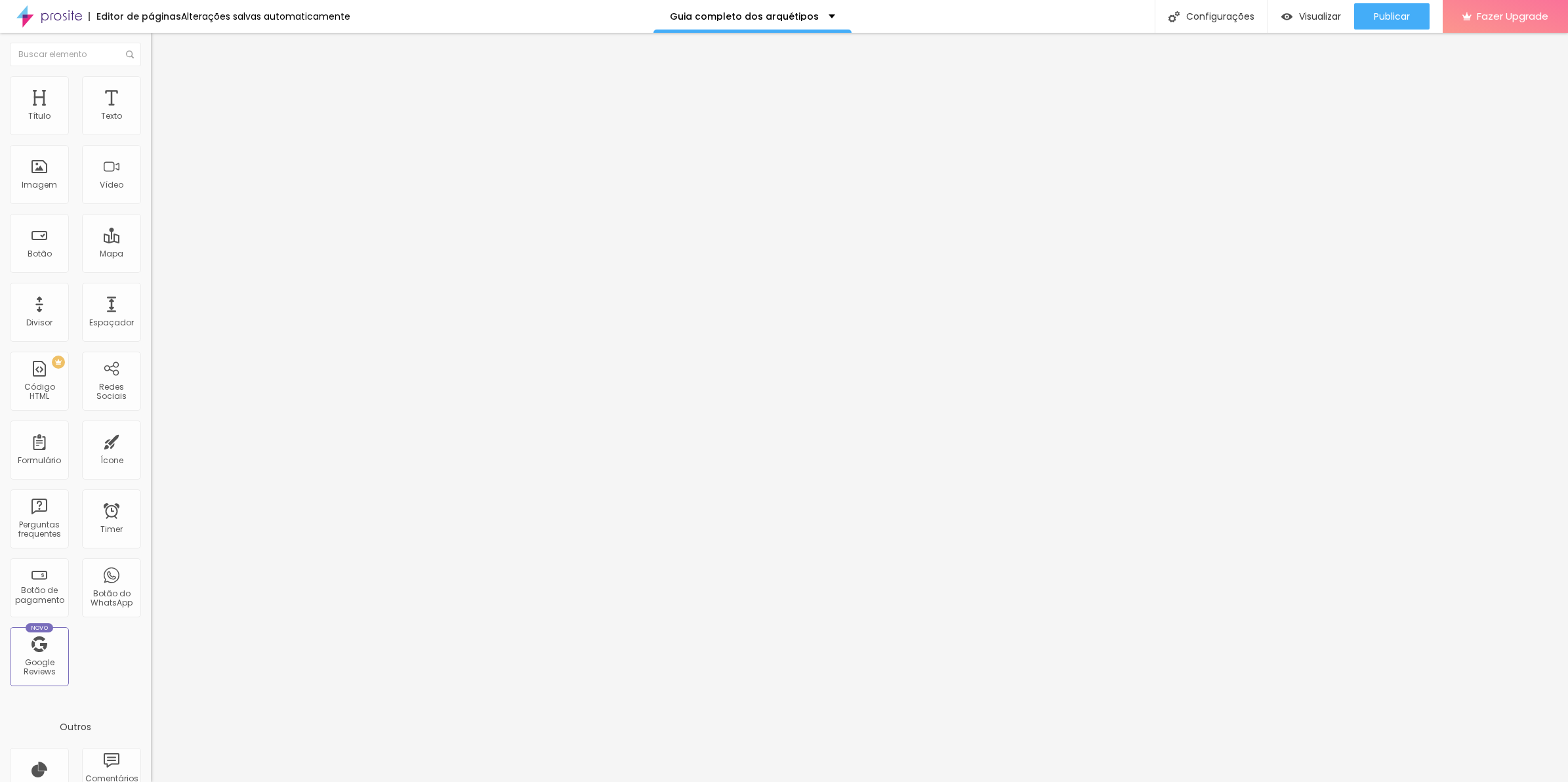
click at [151, 469] on div "margin : 0 ; padding : 0 ;" at bounding box center [227, 519] width 151 height 100
click at [151, 86] on li "Estilo" at bounding box center [227, 83] width 151 height 13
drag, startPoint x: 131, startPoint y: 145, endPoint x: 54, endPoint y: 136, distance: 77.5
click at [151, 135] on input "range" at bounding box center [193, 129] width 85 height 11
click at [1376, 13] on span "Publicar" at bounding box center [1391, 16] width 36 height 11
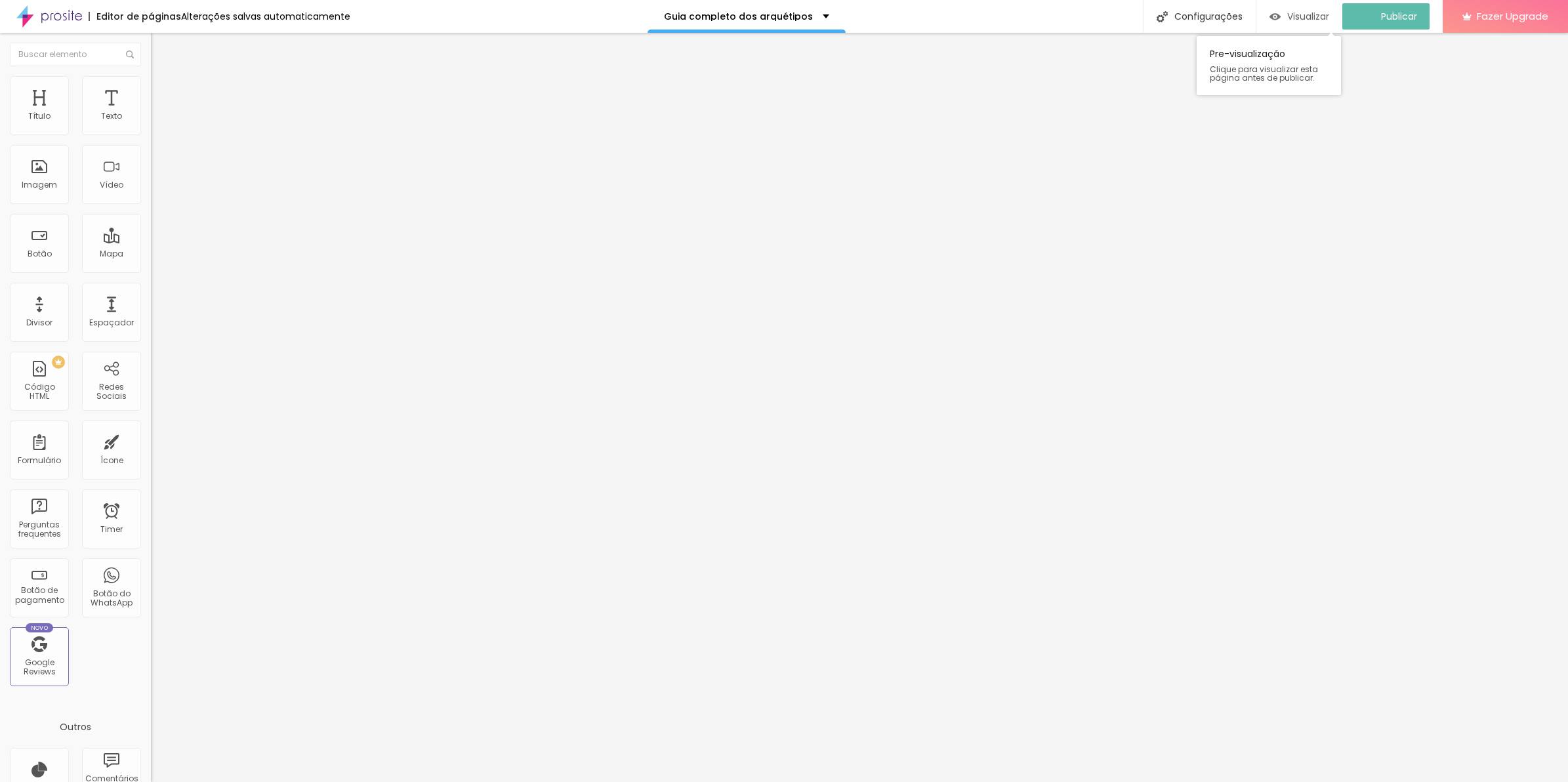
click at [1316, 21] on span "Visualizar" at bounding box center [1308, 16] width 42 height 11
click at [151, 90] on li "Avançado" at bounding box center [227, 96] width 151 height 13
click at [151, 85] on li "Estilo" at bounding box center [227, 83] width 151 height 13
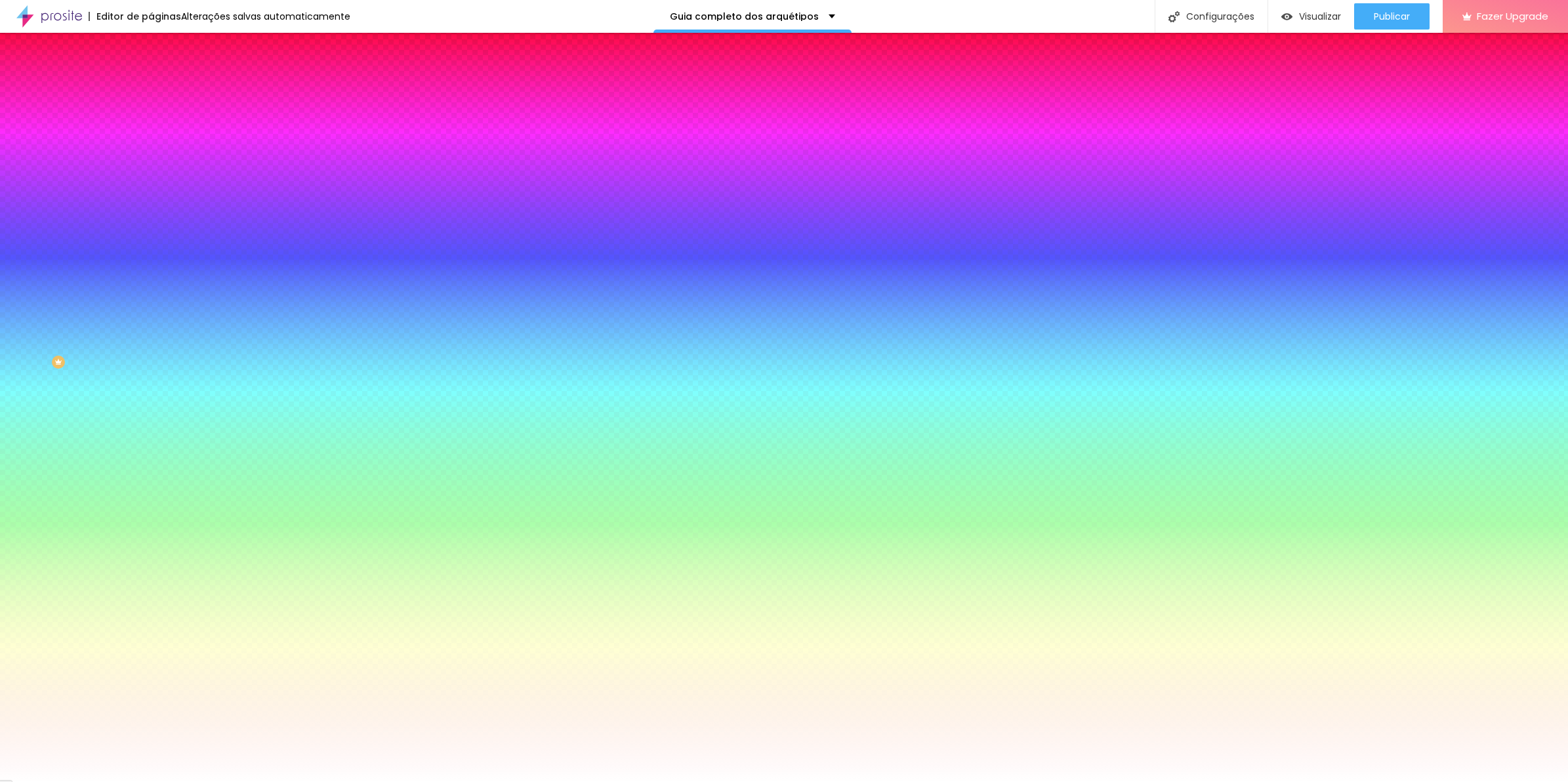
click at [163, 77] on span "Conteúdo" at bounding box center [183, 72] width 41 height 12
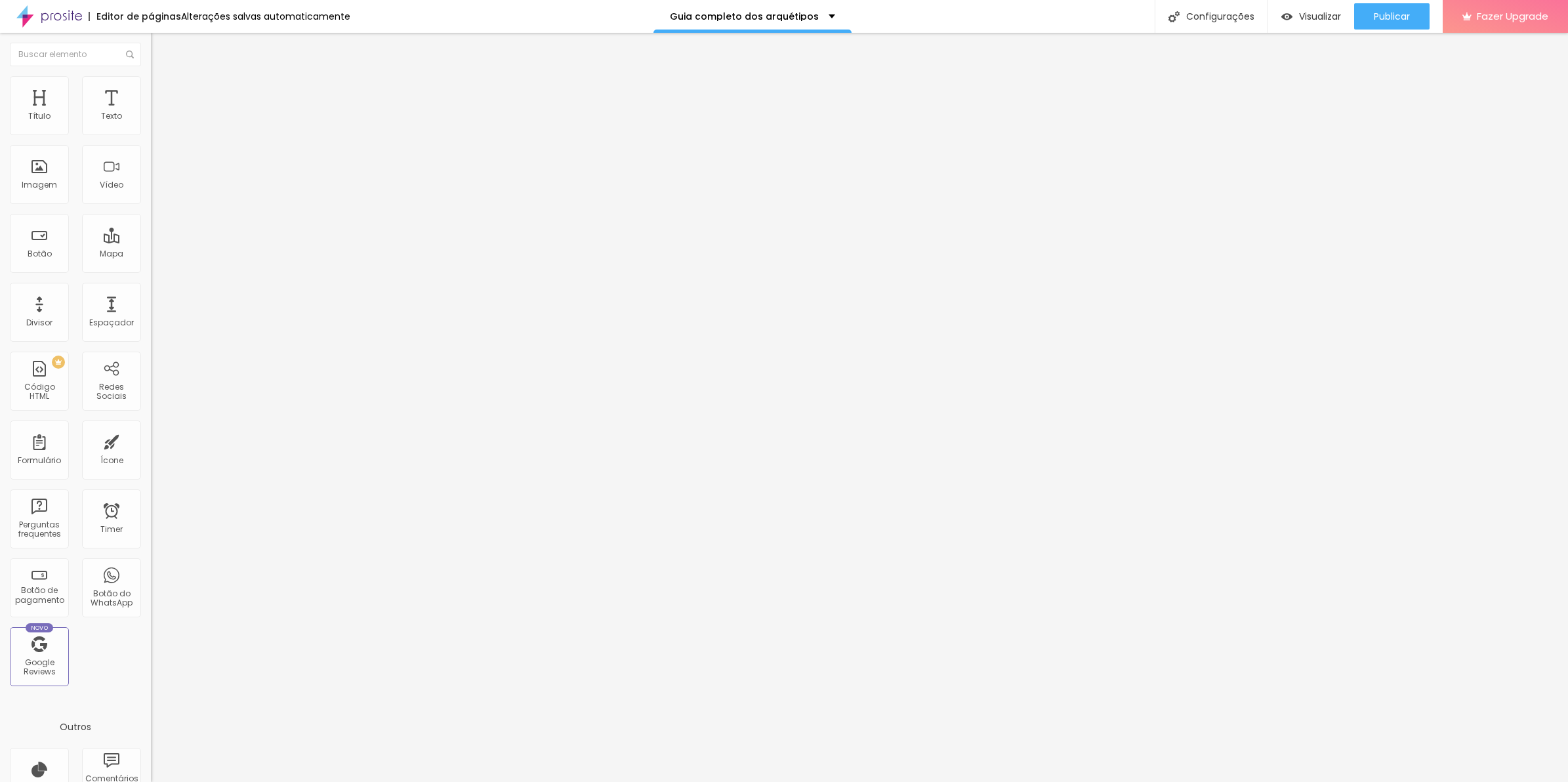
click at [151, 205] on span "Original" at bounding box center [167, 200] width 31 height 12
click at [151, 229] on span "Quadrado" at bounding box center [172, 223] width 43 height 12
click at [151, 221] on span "Padrão" at bounding box center [166, 216] width 30 height 12
click at [151, 212] on div "Cinema 16:9" at bounding box center [227, 208] width 151 height 8
click at [151, 224] on div "Padrão 4:3" at bounding box center [227, 221] width 151 height 8
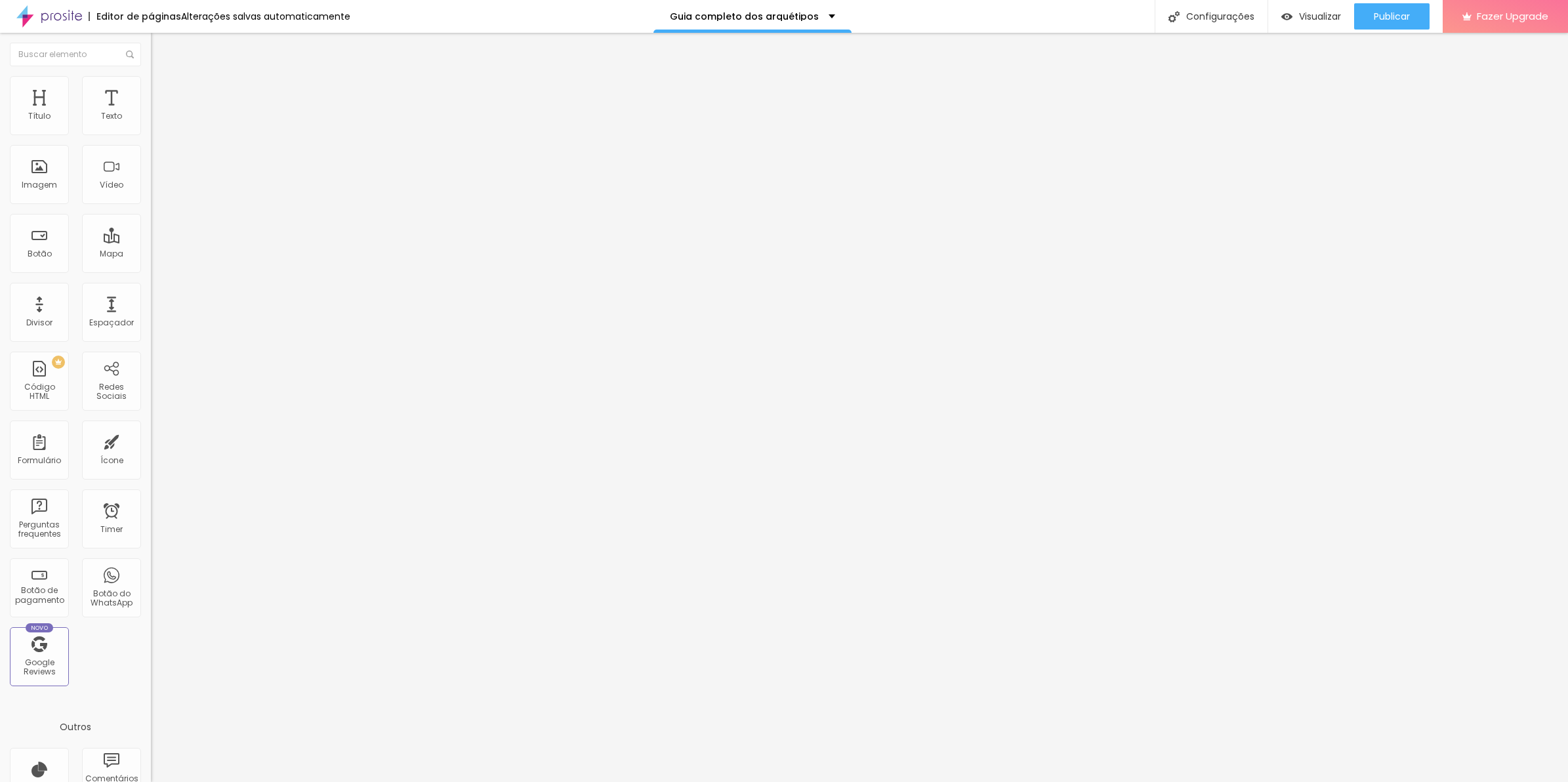
click at [151, 300] on div "Abrir em uma nova aba" at bounding box center [227, 297] width 151 height 7
click at [163, 90] on span "Estilo" at bounding box center [172, 85] width 21 height 12
click at [151, 135] on input "range" at bounding box center [193, 129] width 85 height 11
click at [163, 93] on span "Avançado" at bounding box center [184, 99] width 44 height 12
click at [151, 76] on li "Conteúdo" at bounding box center [227, 70] width 151 height 13
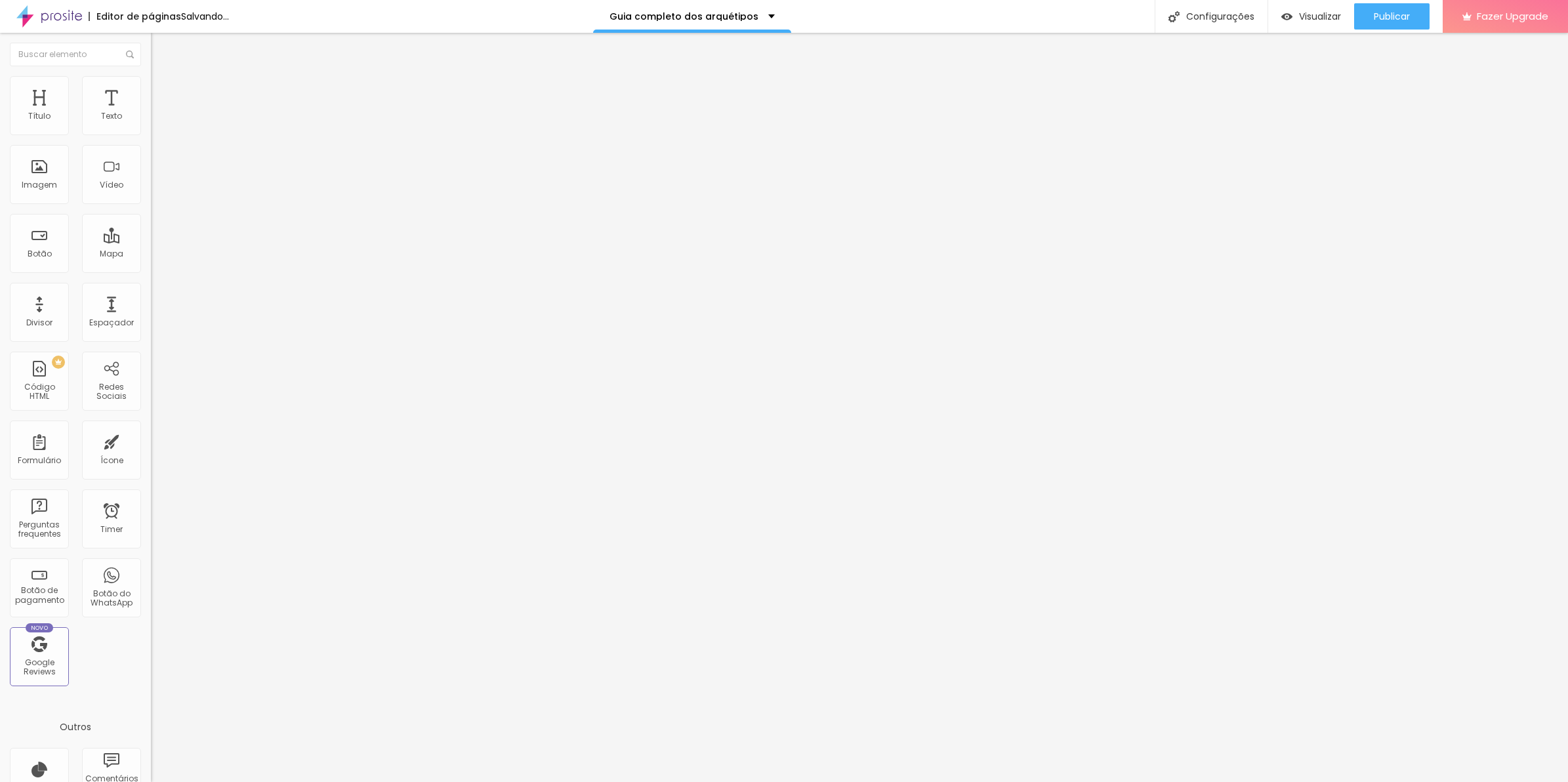
click at [151, 205] on span "4:3 Padrão" at bounding box center [172, 200] width 44 height 12
click at [151, 232] on div "Quadrado 1:1" at bounding box center [227, 228] width 151 height 8
click at [151, 242] on span "Original" at bounding box center [167, 236] width 31 height 12
click at [151, 84] on img at bounding box center [157, 82] width 11 height 12
click at [151, 84] on li "Estilo" at bounding box center [227, 83] width 151 height 13
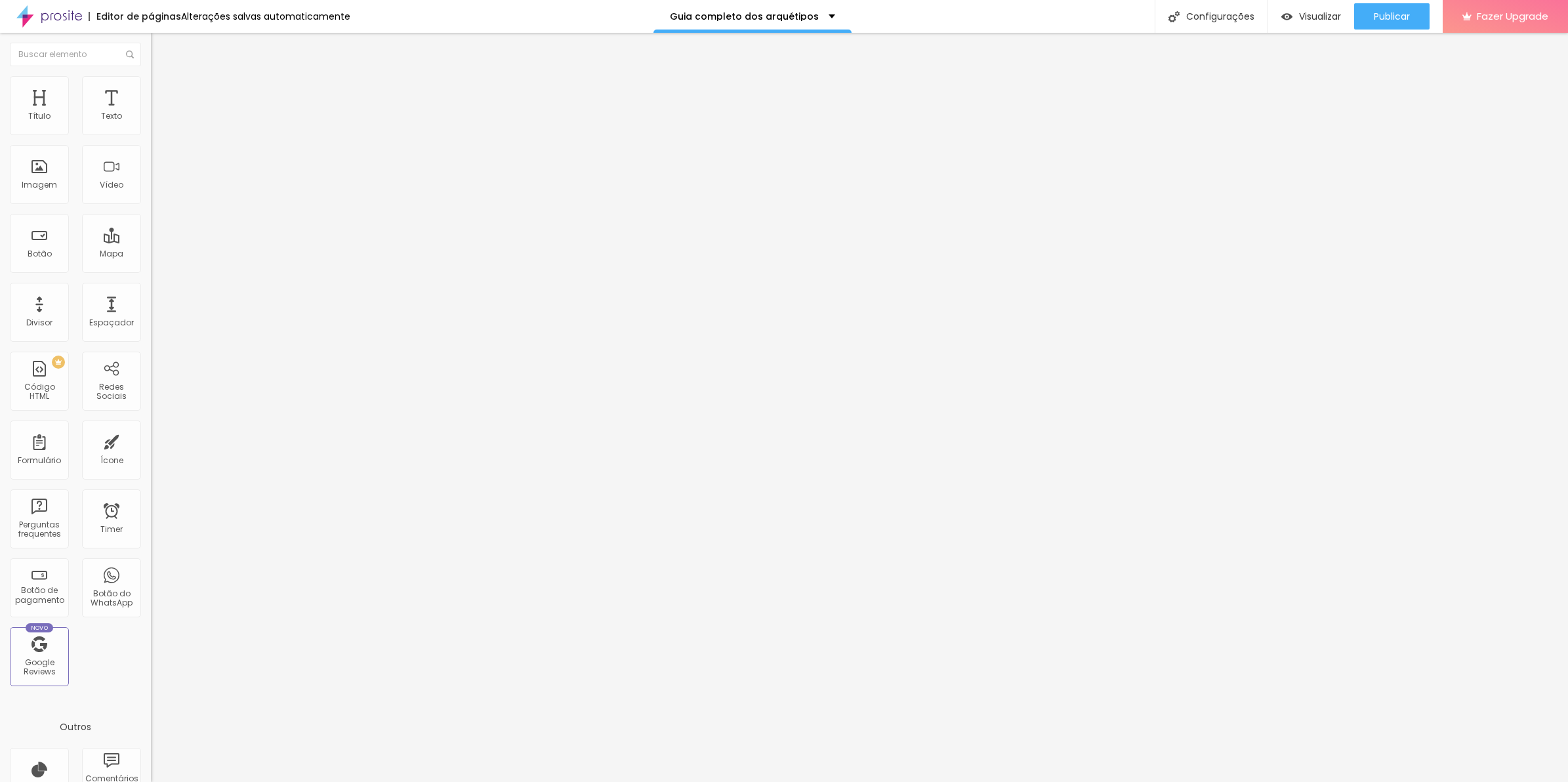
click at [151, 135] on input "range" at bounding box center [193, 129] width 85 height 11
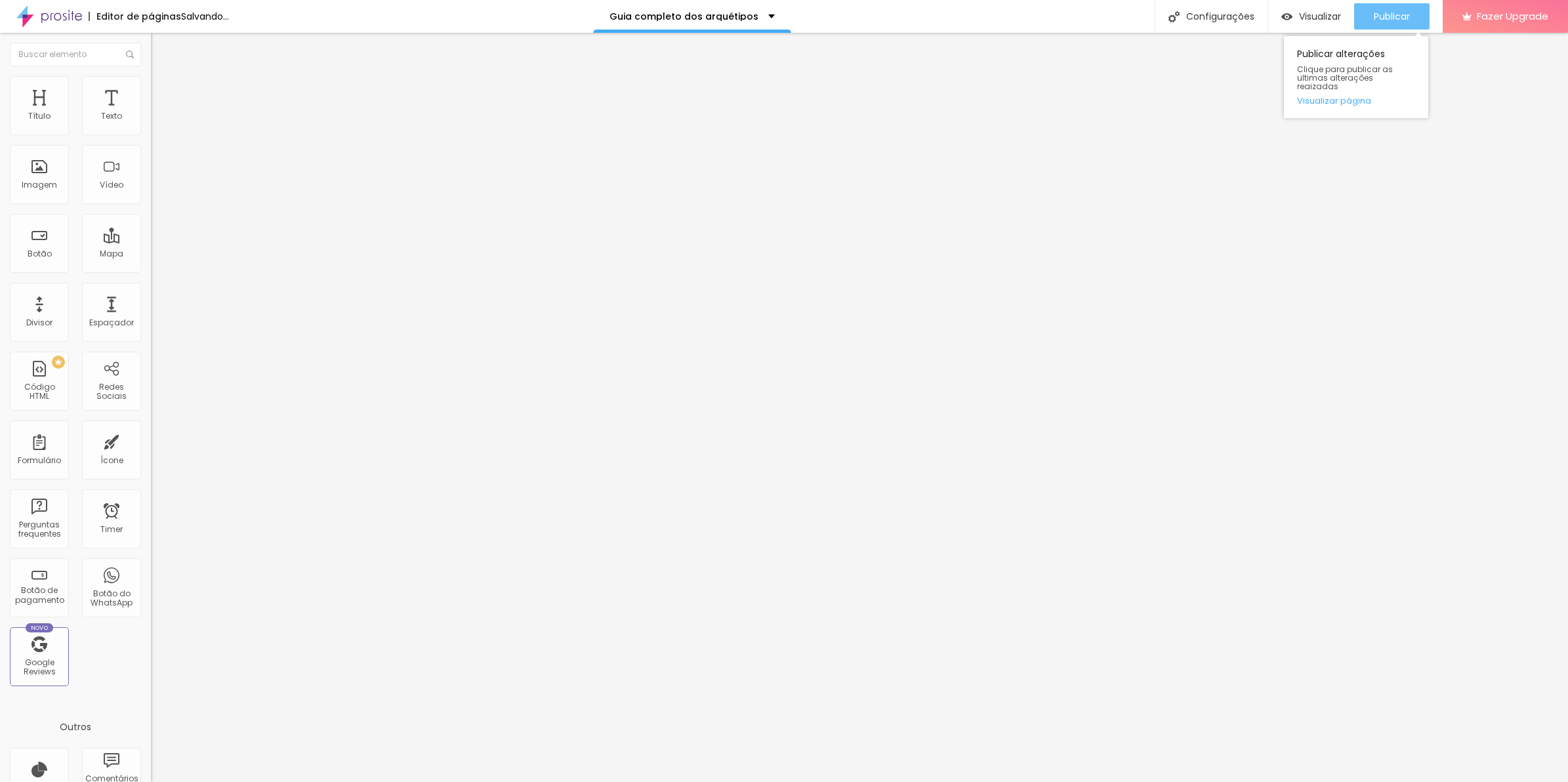
click at [1382, 12] on span "Publicar" at bounding box center [1391, 16] width 36 height 11
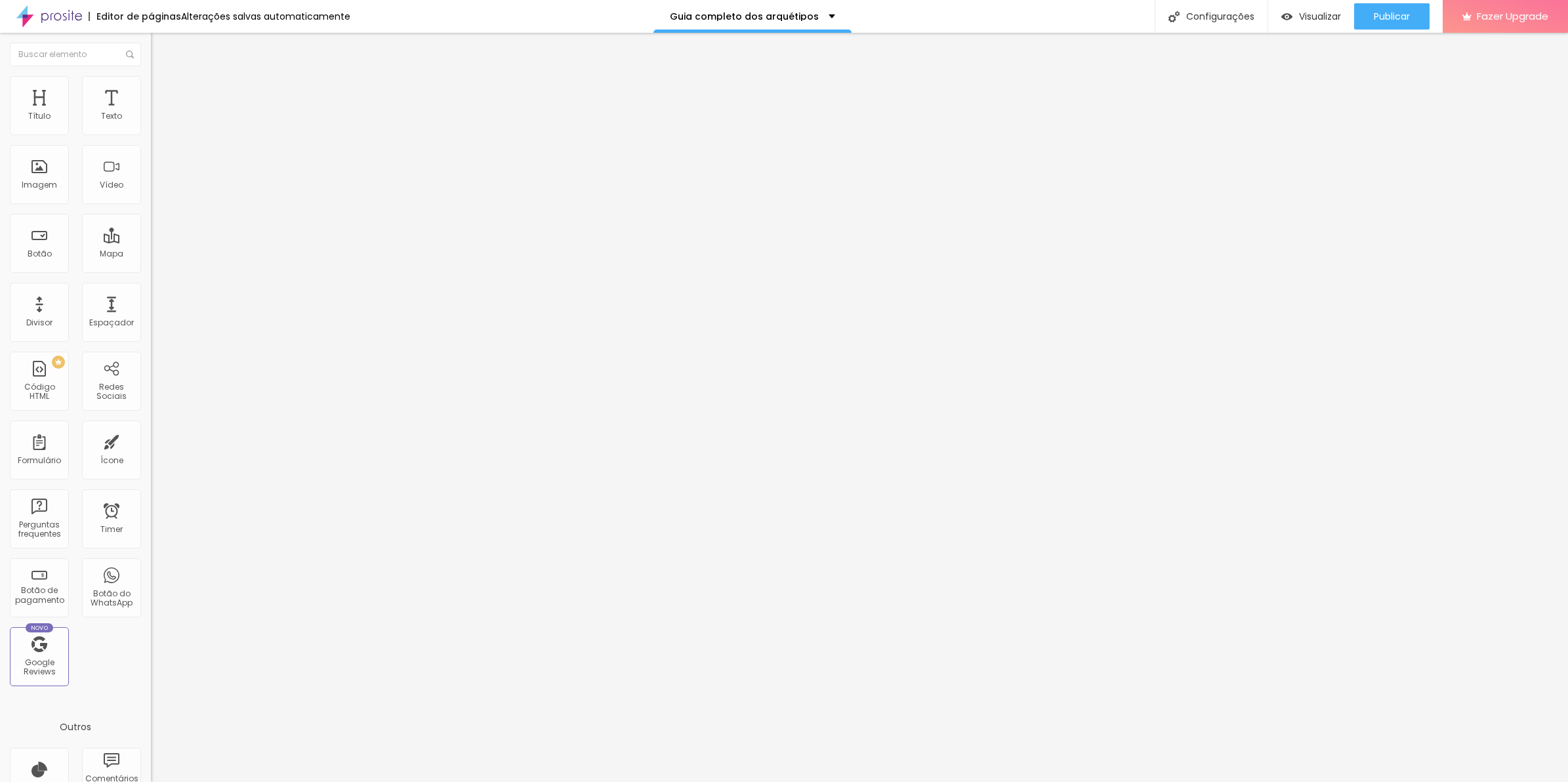
click at [151, 178] on div at bounding box center [227, 172] width 151 height 11
click at [151, 110] on img at bounding box center [155, 107] width 8 height 8
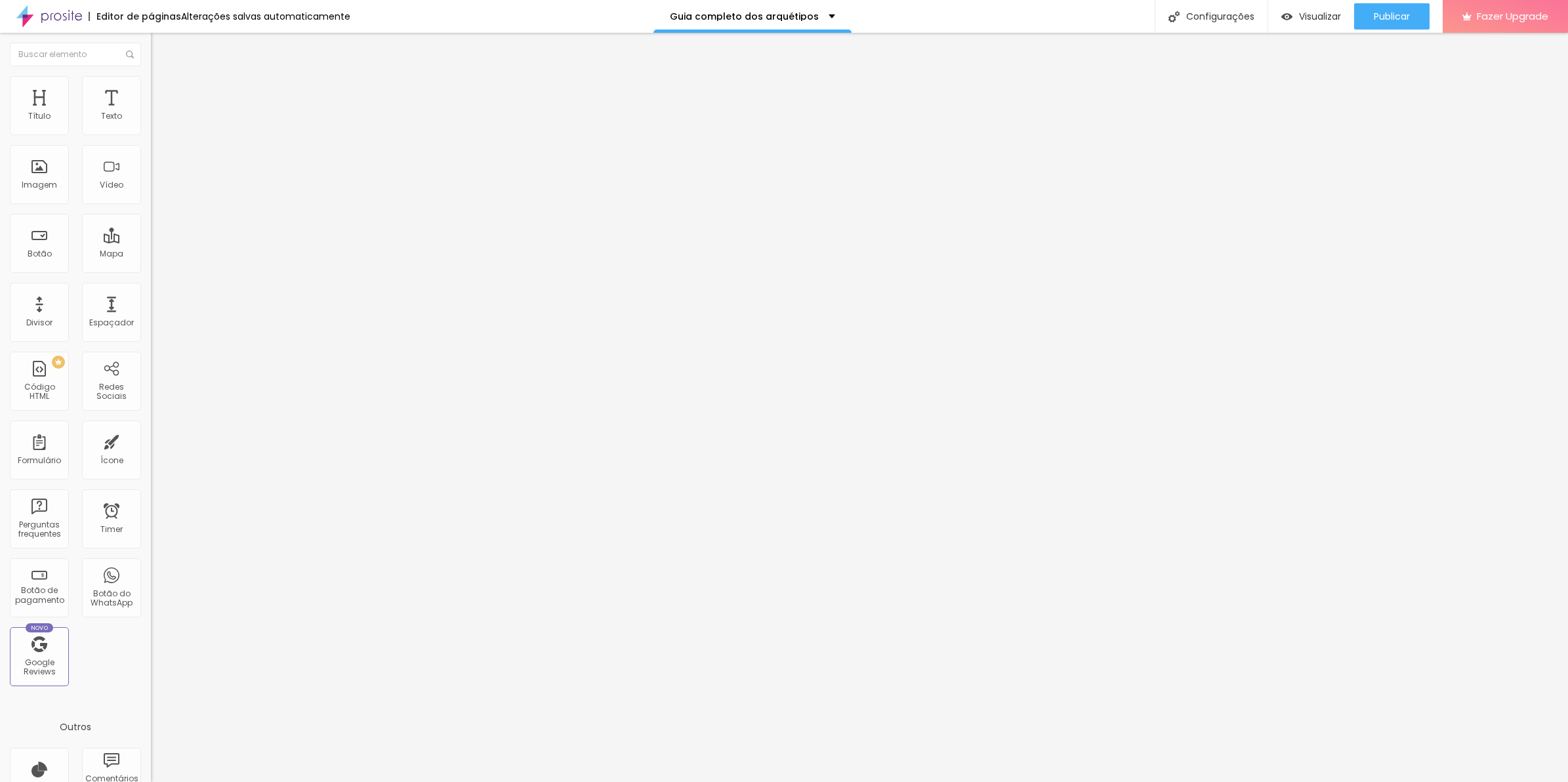
click at [163, 93] on span "Avançado" at bounding box center [184, 99] width 44 height 12
click at [151, 85] on li "Estilo" at bounding box center [227, 83] width 151 height 13
click at [163, 77] on span "Conteúdo" at bounding box center [183, 72] width 41 height 12
click at [1375, 23] on div "Publicar" at bounding box center [1391, 16] width 36 height 26
click at [151, 131] on img at bounding box center [155, 136] width 9 height 9
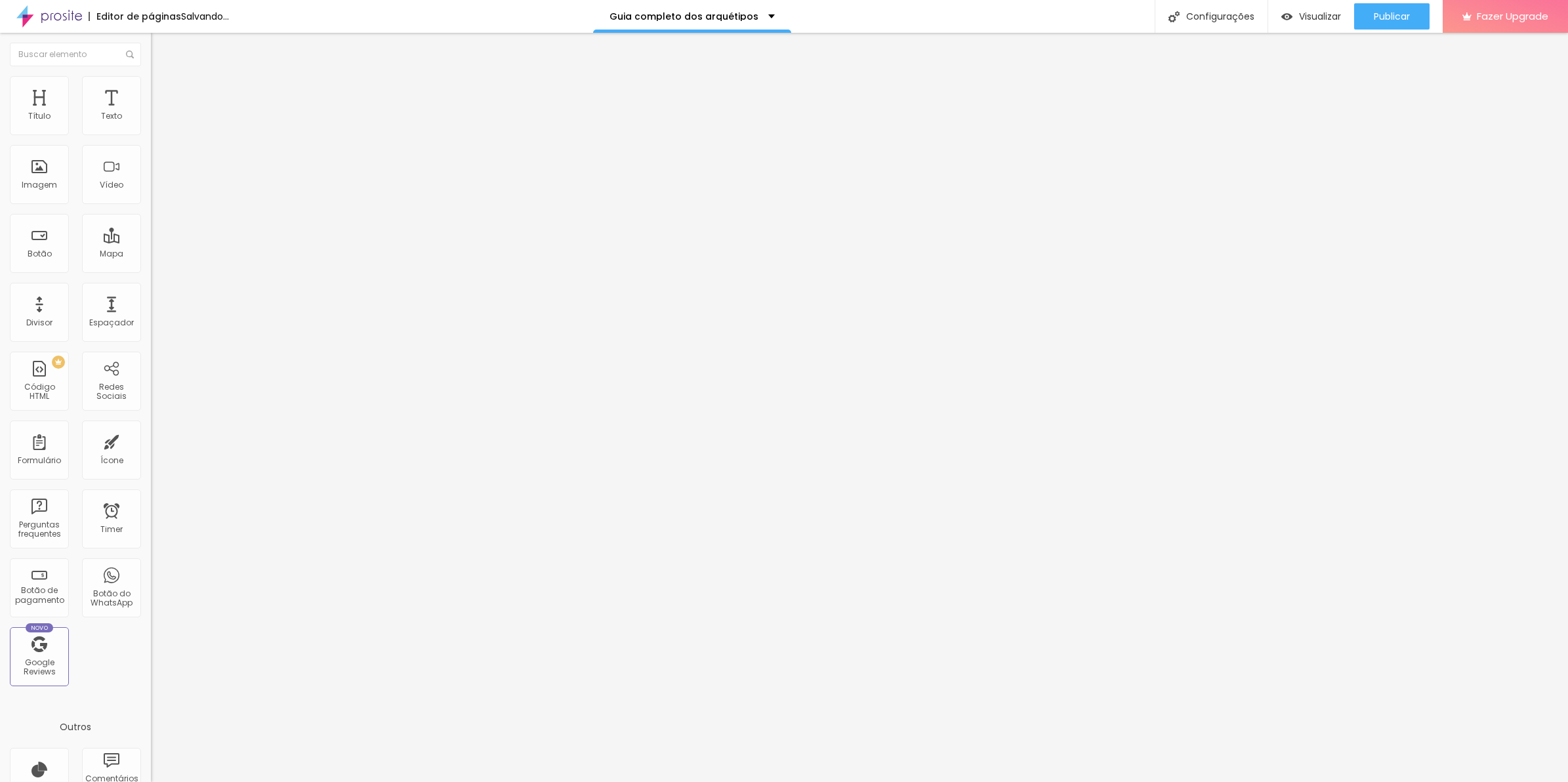
click at [151, 131] on img at bounding box center [155, 136] width 9 height 9
click at [151, 132] on div at bounding box center [227, 126] width 151 height 31
click at [151, 132] on img at bounding box center [155, 136] width 9 height 9
click at [151, 130] on img at bounding box center [155, 125] width 9 height 9
click at [151, 123] on div at bounding box center [227, 126] width 151 height 11
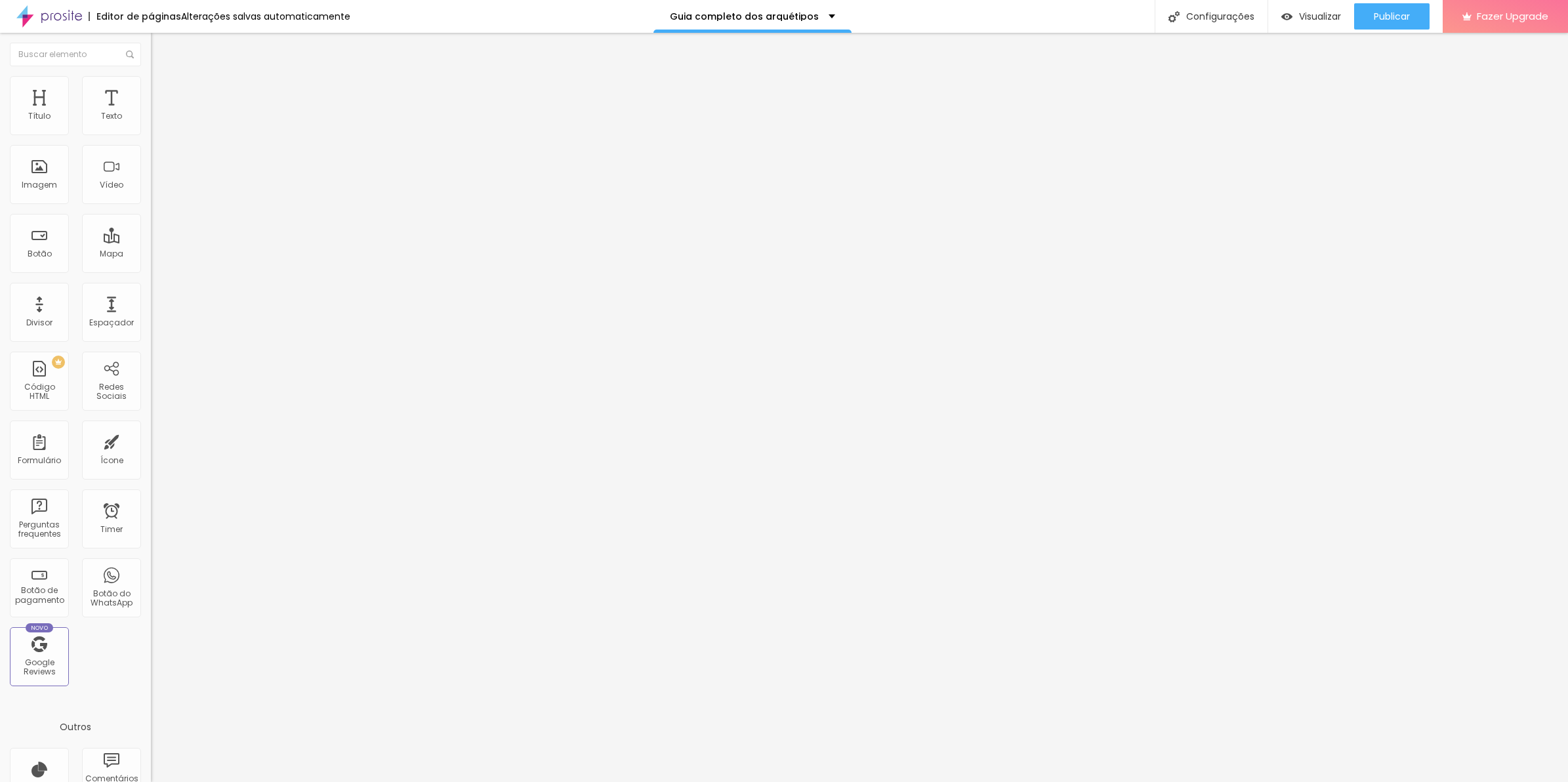
click at [151, 130] on img at bounding box center [155, 125] width 9 height 9
click at [1384, 21] on span "Publicar" at bounding box center [1391, 16] width 36 height 11
click at [151, 76] on li "Estilo" at bounding box center [227, 83] width 151 height 13
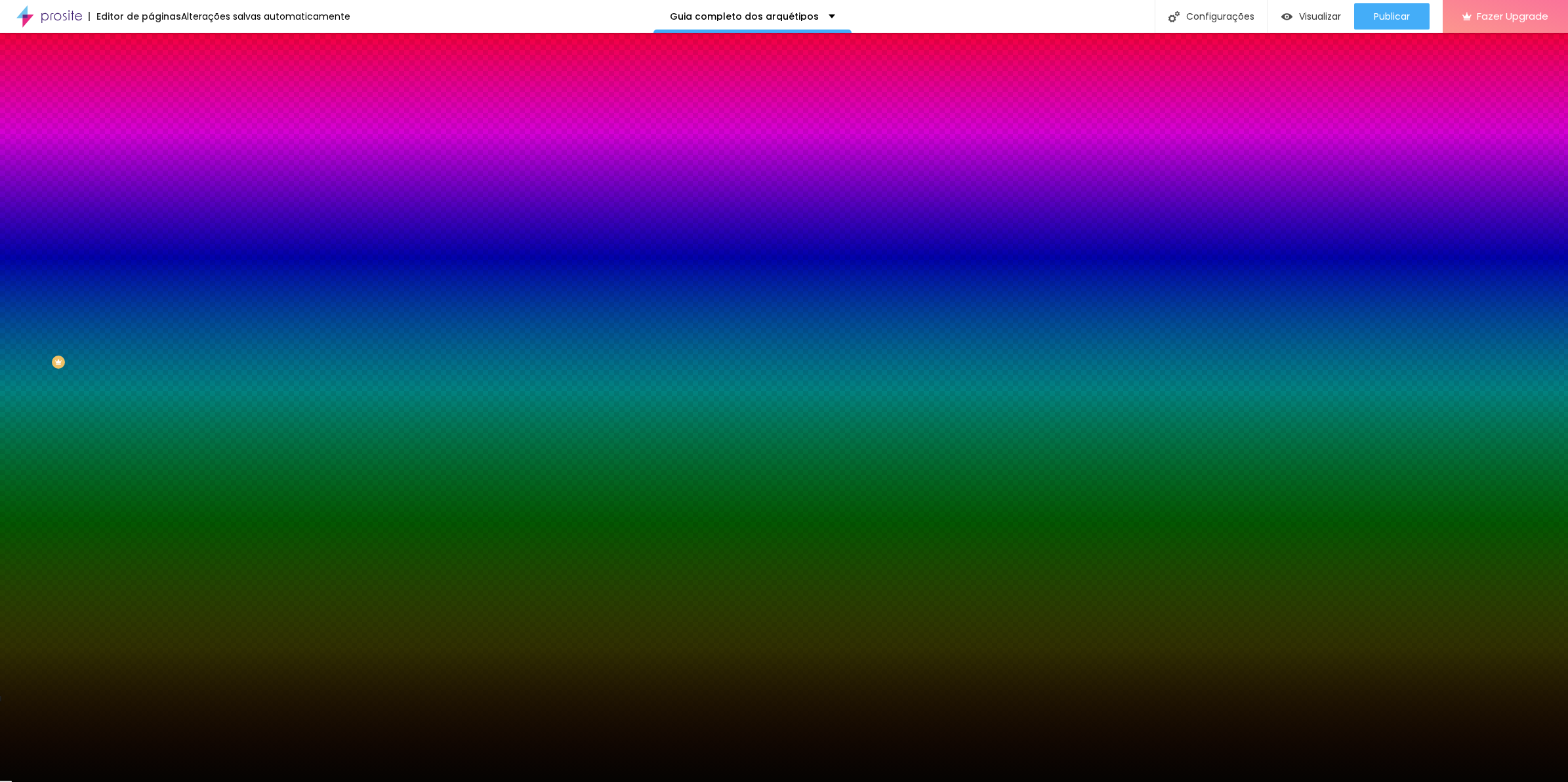
click at [151, 191] on div "#050402" at bounding box center [227, 185] width 151 height 13
click at [151, 191] on input "#050402" at bounding box center [230, 185] width 158 height 13
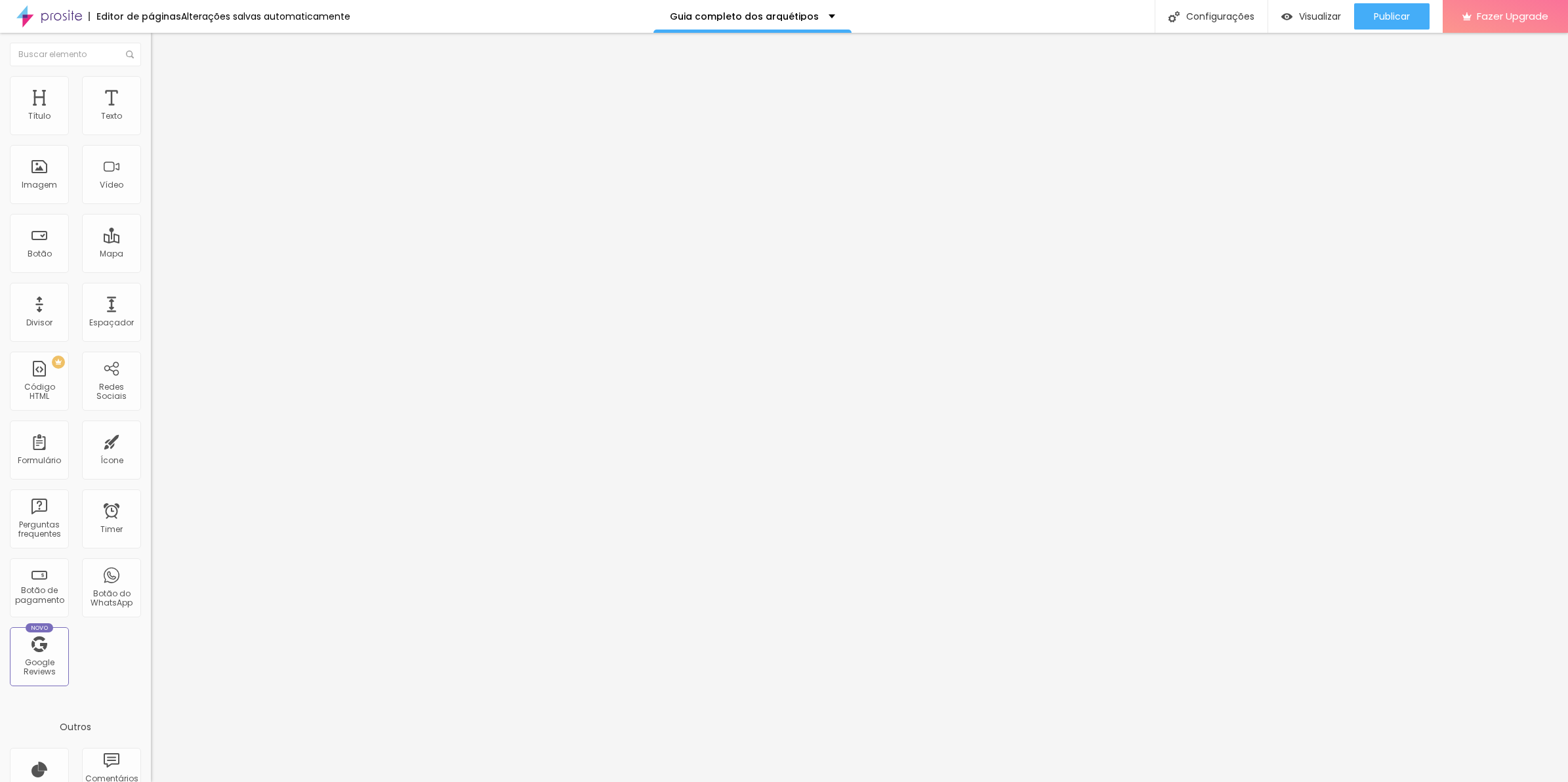
click at [151, 86] on li "Estilo" at bounding box center [227, 83] width 151 height 13
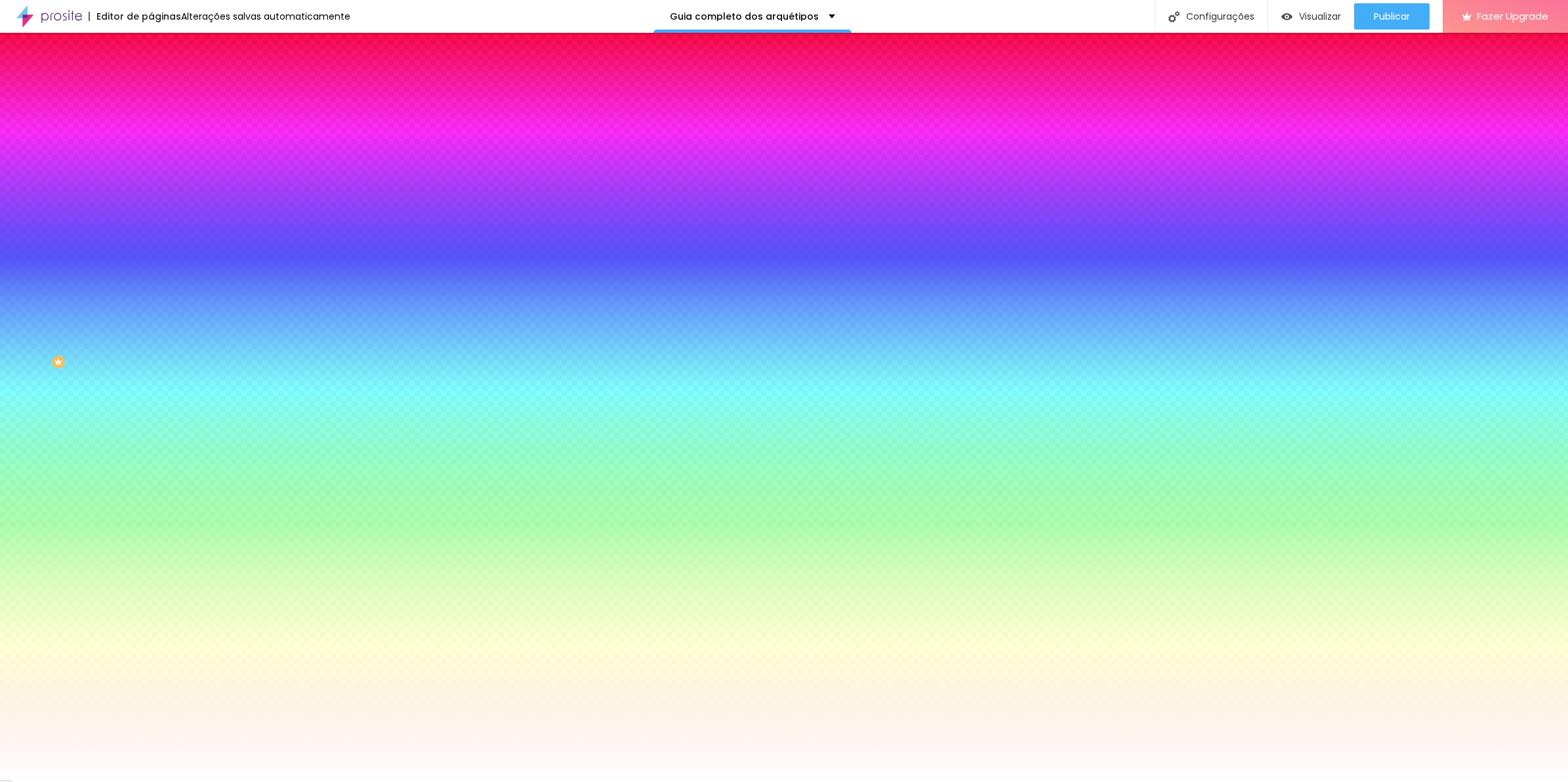
click at [151, 191] on input "#FFFFFF" at bounding box center [230, 185] width 158 height 13
paste input "050402"
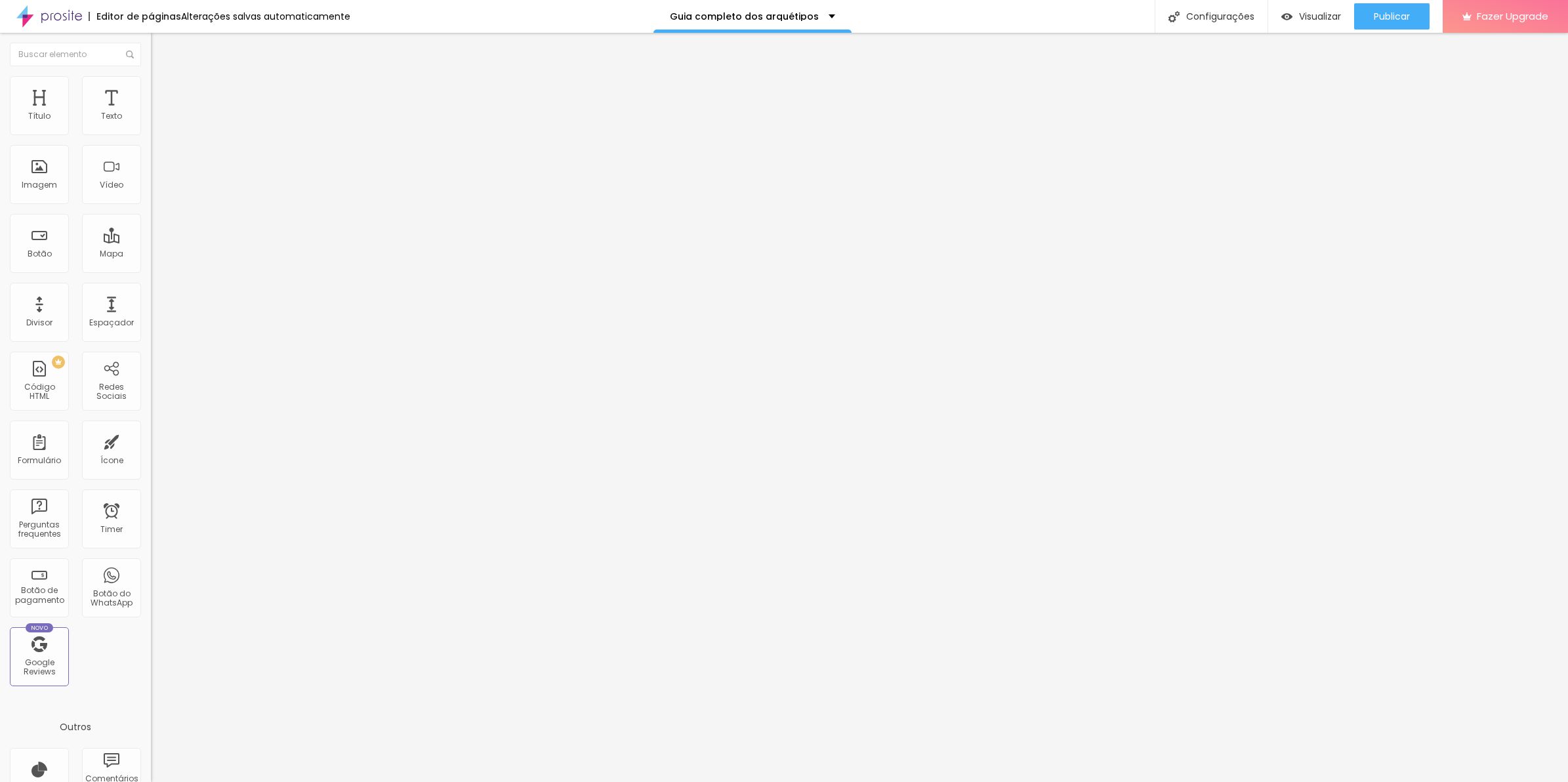
click at [151, 159] on div "Tipografia Voltar ao padrão Sombra ATIVO Voltar ao padrão" at bounding box center [227, 130] width 151 height 80
click at [151, 164] on button "button" at bounding box center [160, 163] width 18 height 14
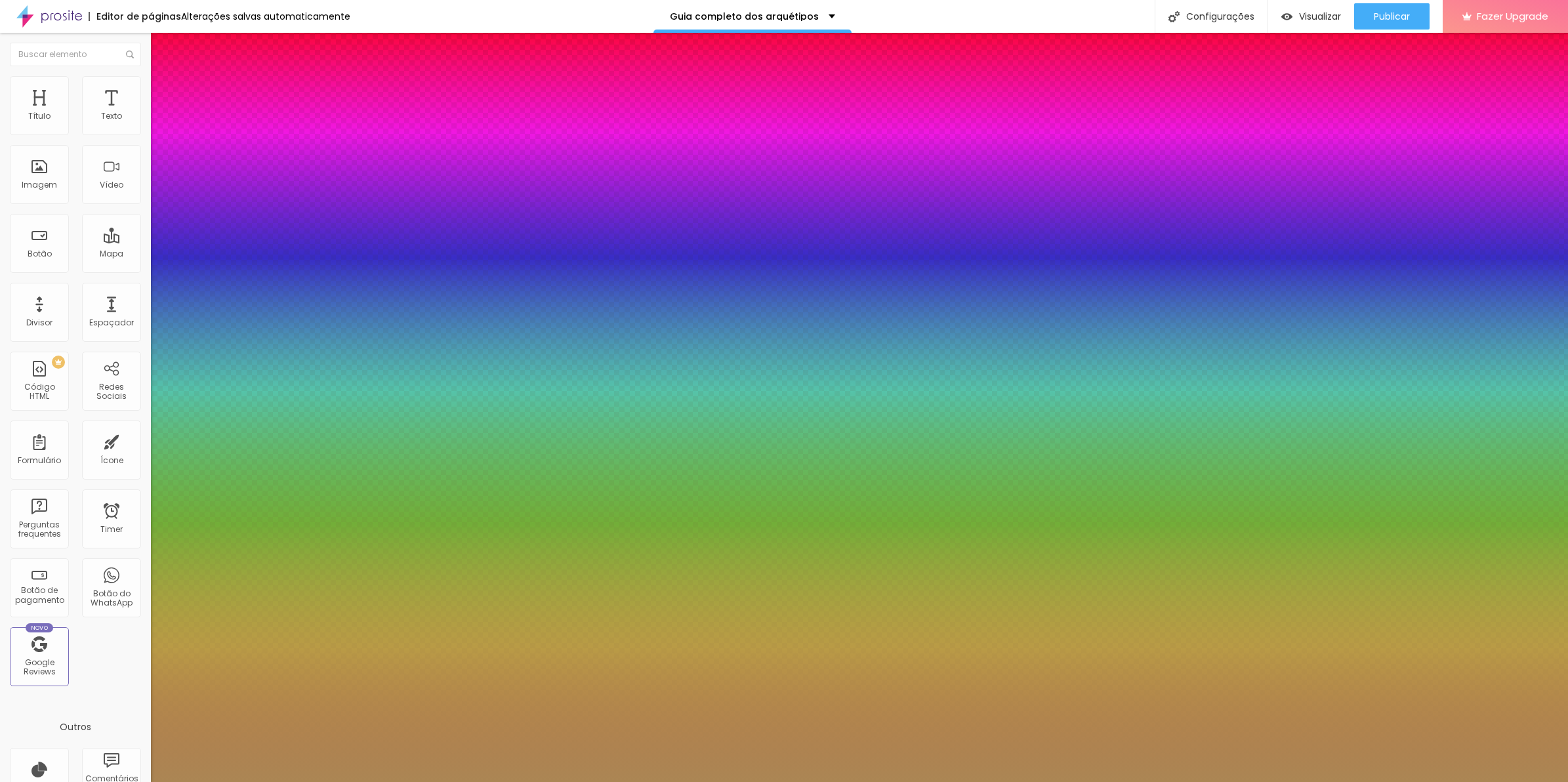
click at [238, 782] on div at bounding box center [784, 790] width 1568 height 0
click at [430, 782] on div at bounding box center [784, 782] width 1568 height 0
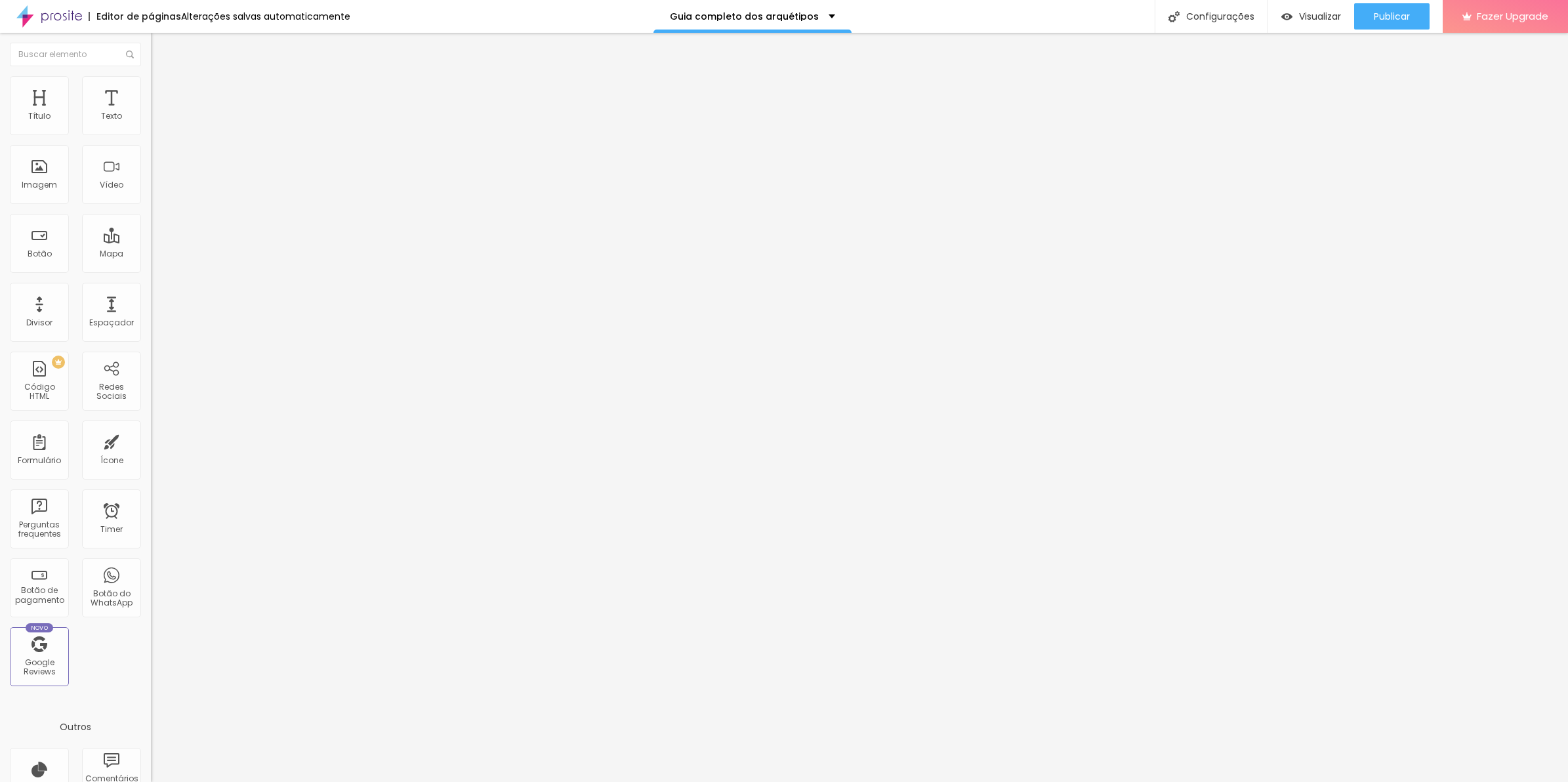
click at [156, 122] on icon "button" at bounding box center [160, 118] width 8 height 8
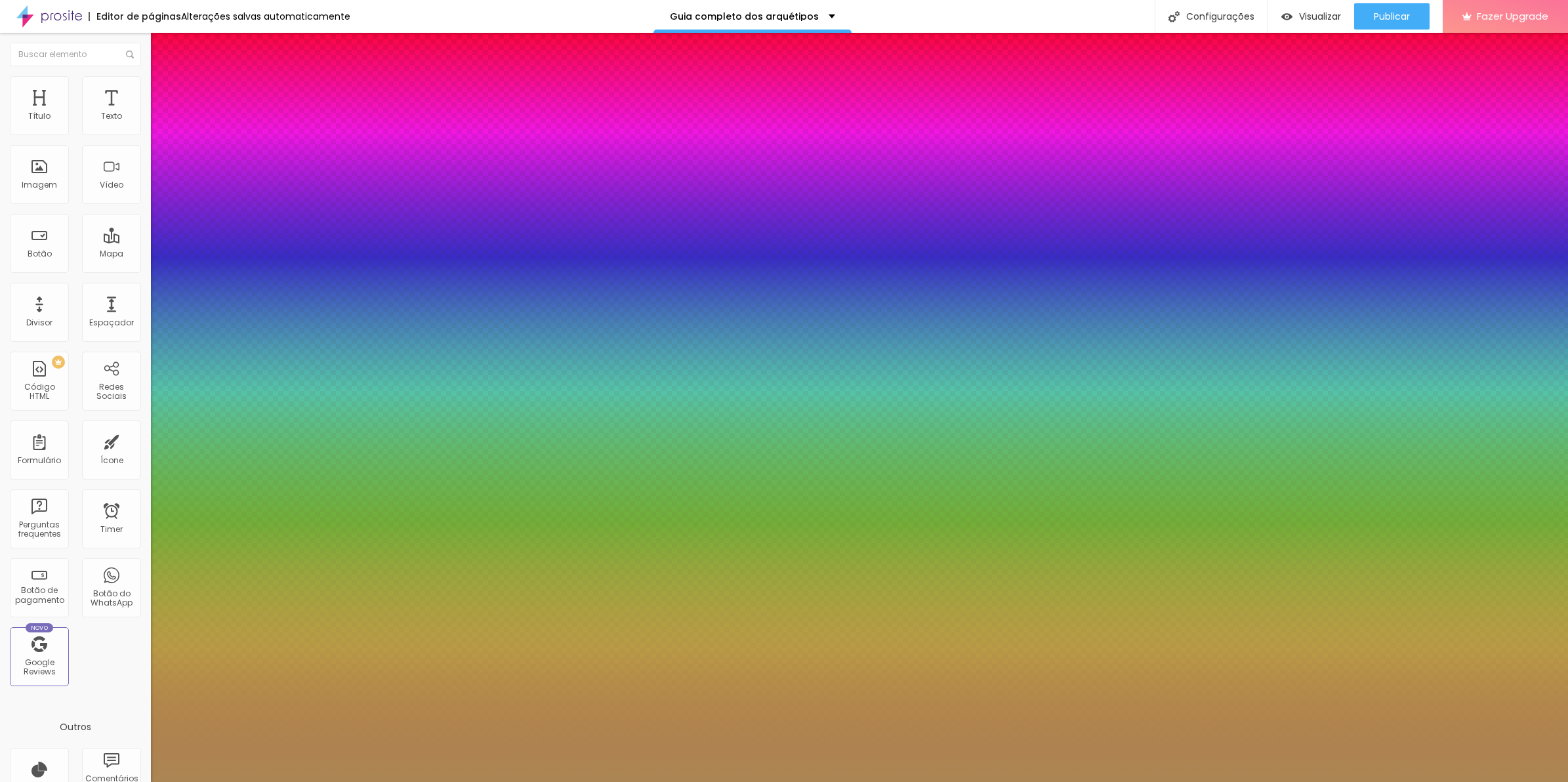
click at [141, 782] on select "AbrilFatface-Regular Actor-Regular Alegreya AlegreyaBlack [PERSON_NAME] [PERSON…" at bounding box center [71, 797] width 141 height 14
click at [140, 782] on select "AbrilFatface-Regular Actor-Regular Alegreya AlegreyaBlack [PERSON_NAME] [PERSON…" at bounding box center [71, 797] width 141 height 14
click at [539, 782] on div at bounding box center [784, 782] width 1568 height 0
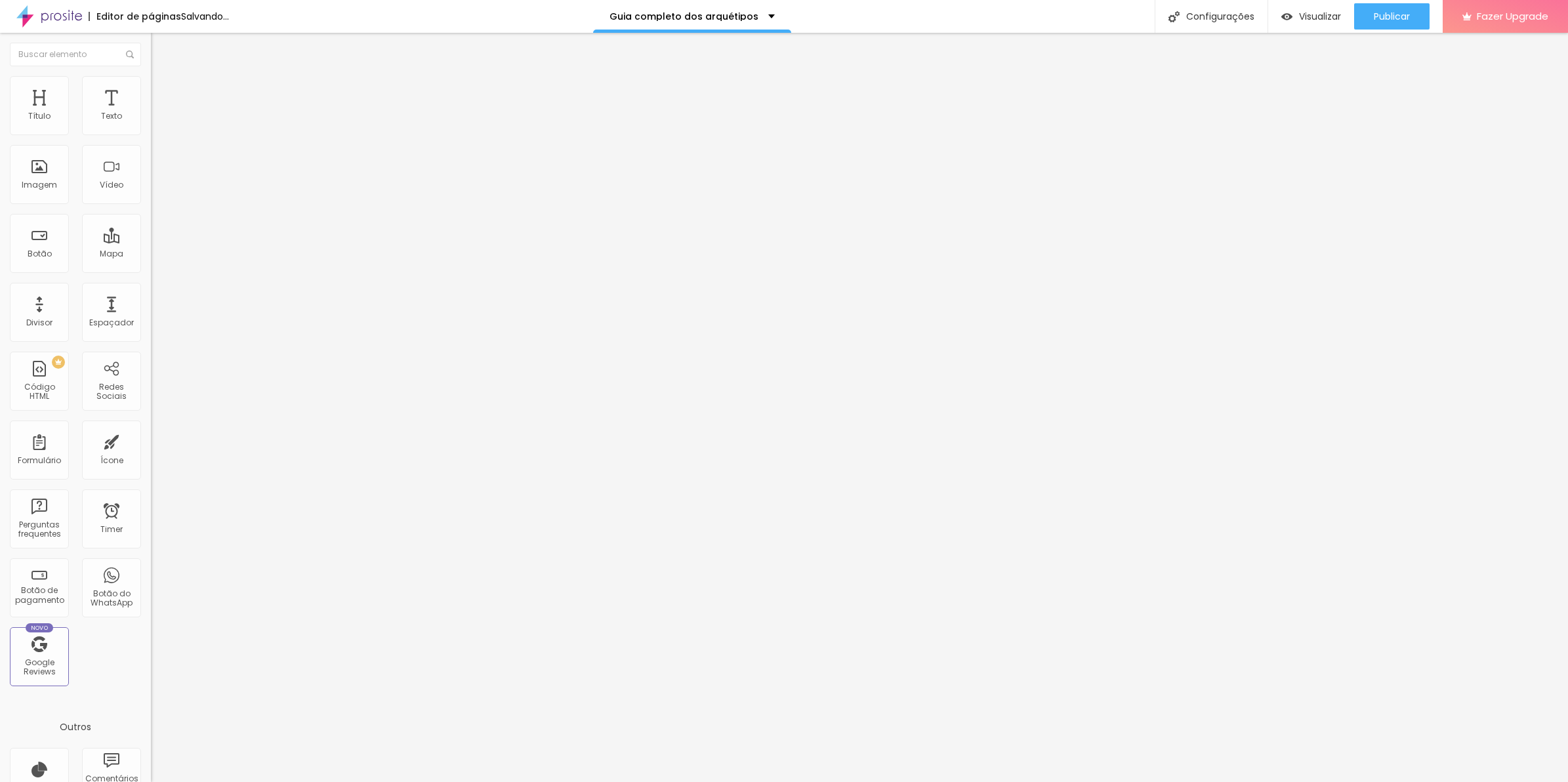
click at [151, 126] on button "button" at bounding box center [160, 119] width 18 height 14
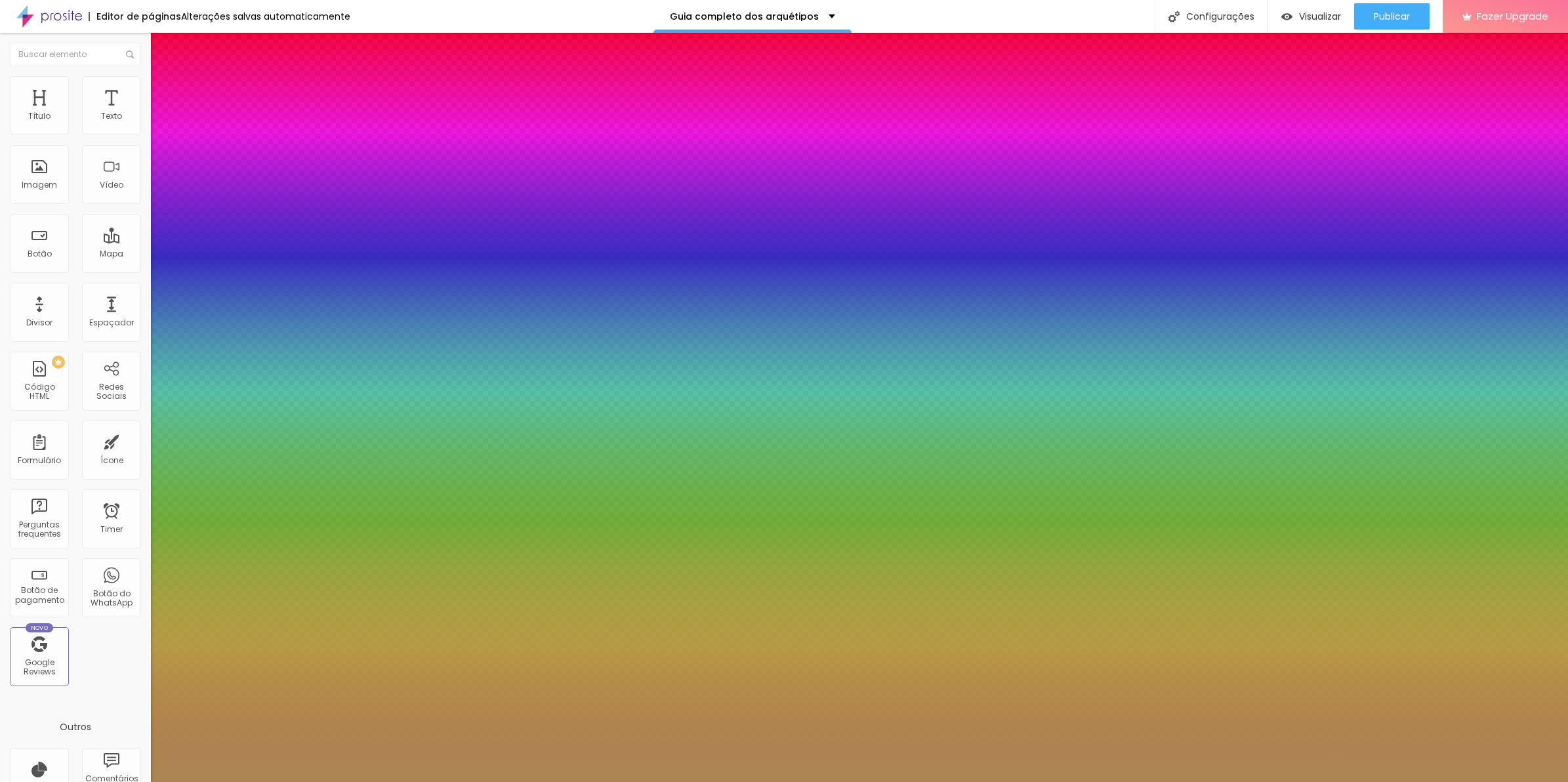
click at [567, 782] on div at bounding box center [784, 782] width 1568 height 0
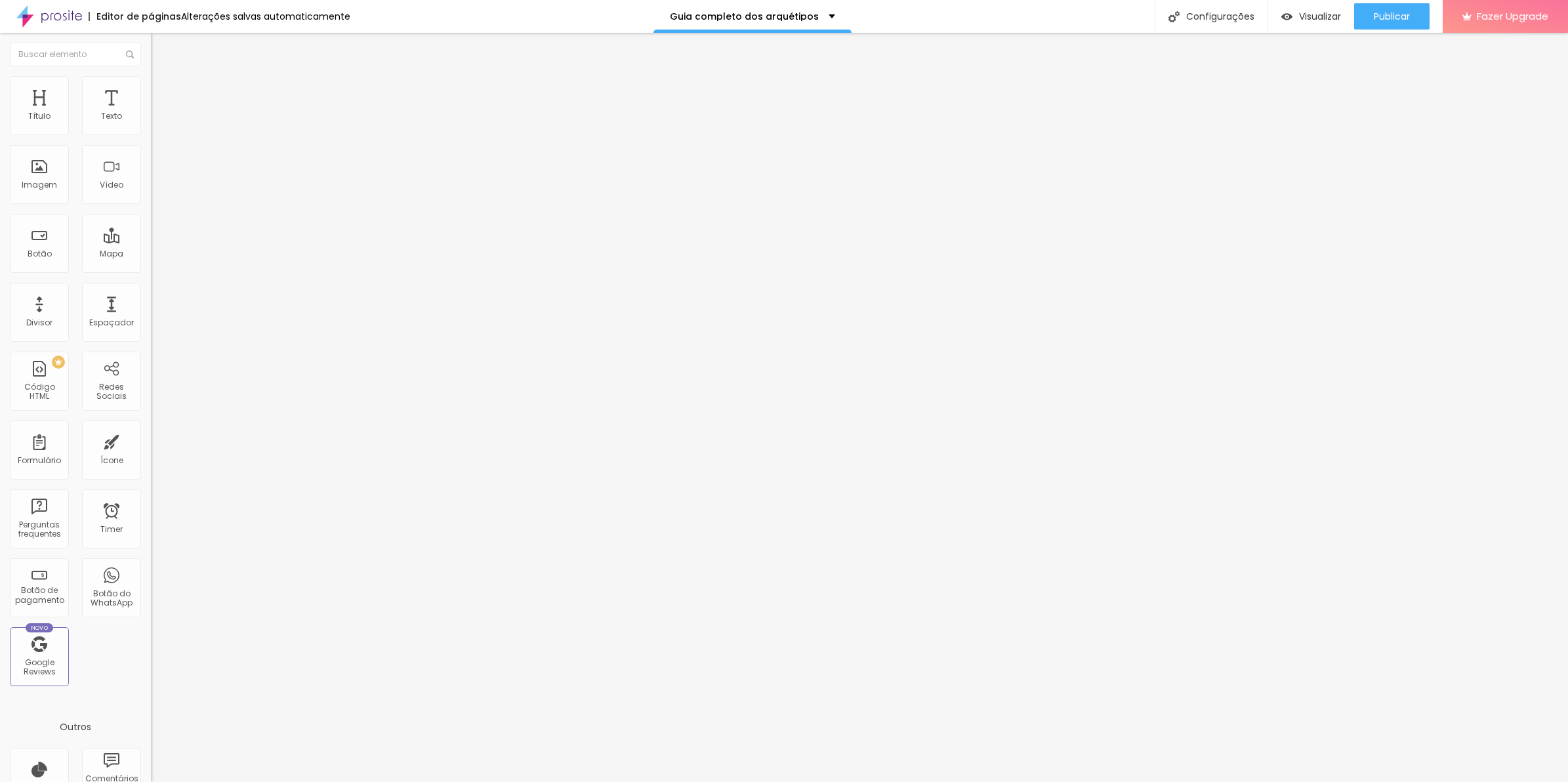
click at [151, 112] on div "Adicionar imagem" at bounding box center [227, 107] width 151 height 9
click at [151, 113] on span "Adicionar imagem" at bounding box center [193, 108] width 85 height 12
click at [151, 87] on li "Estilo" at bounding box center [227, 83] width 151 height 13
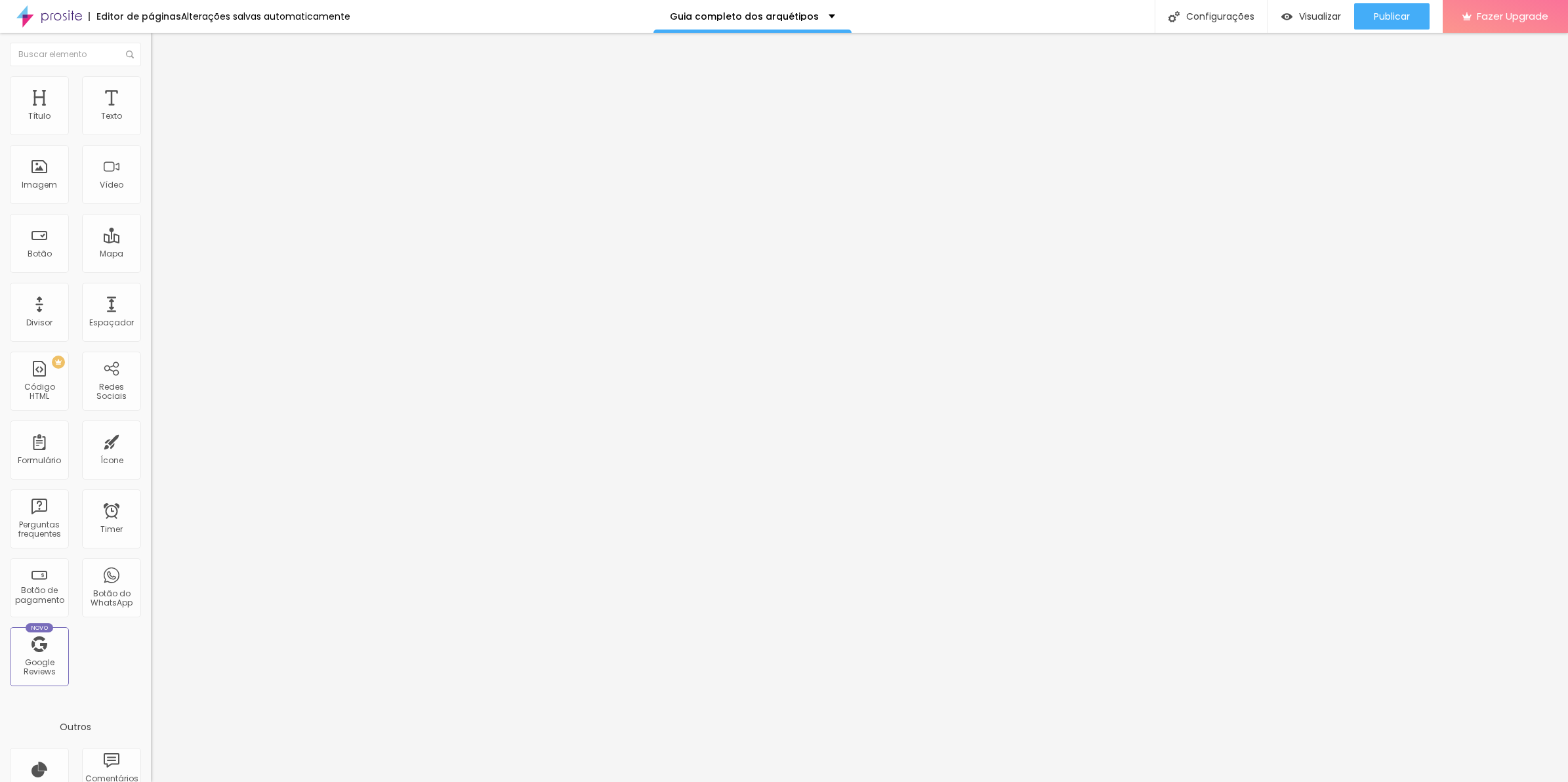
drag, startPoint x: 110, startPoint y: 140, endPoint x: 37, endPoint y: 145, distance: 73.2
click at [151, 135] on input "range" at bounding box center [193, 129] width 85 height 11
click at [151, 76] on li "Conteúdo" at bounding box center [227, 70] width 151 height 13
click at [151, 166] on img at bounding box center [155, 161] width 9 height 9
click at [163, 90] on span "Estilo" at bounding box center [172, 85] width 21 height 12
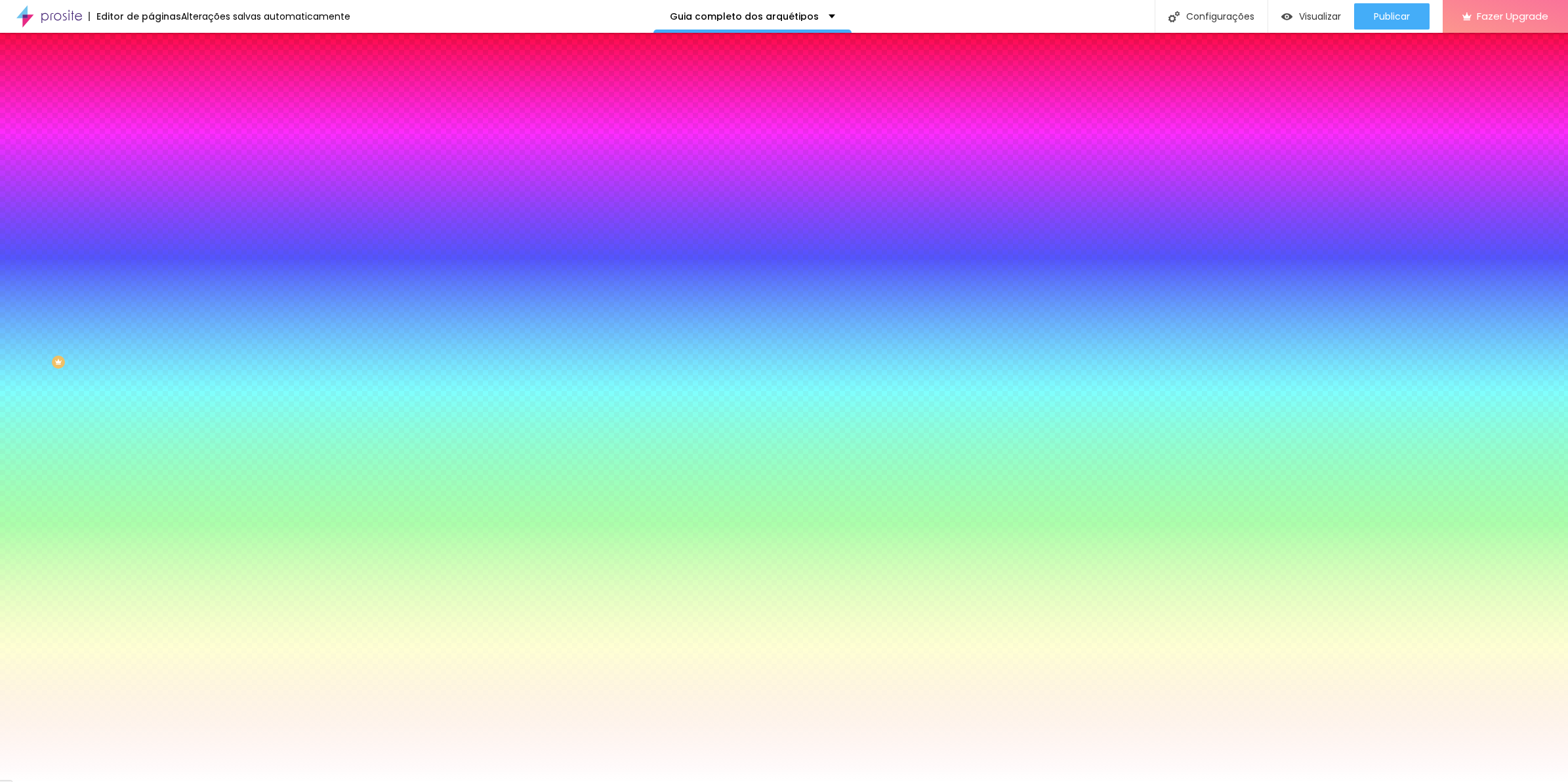
click at [151, 133] on input "#FFFFFF" at bounding box center [230, 132] width 158 height 13
click at [151, 132] on input "#FFFFFF" at bounding box center [230, 132] width 158 height 13
paste input "9F9F9"
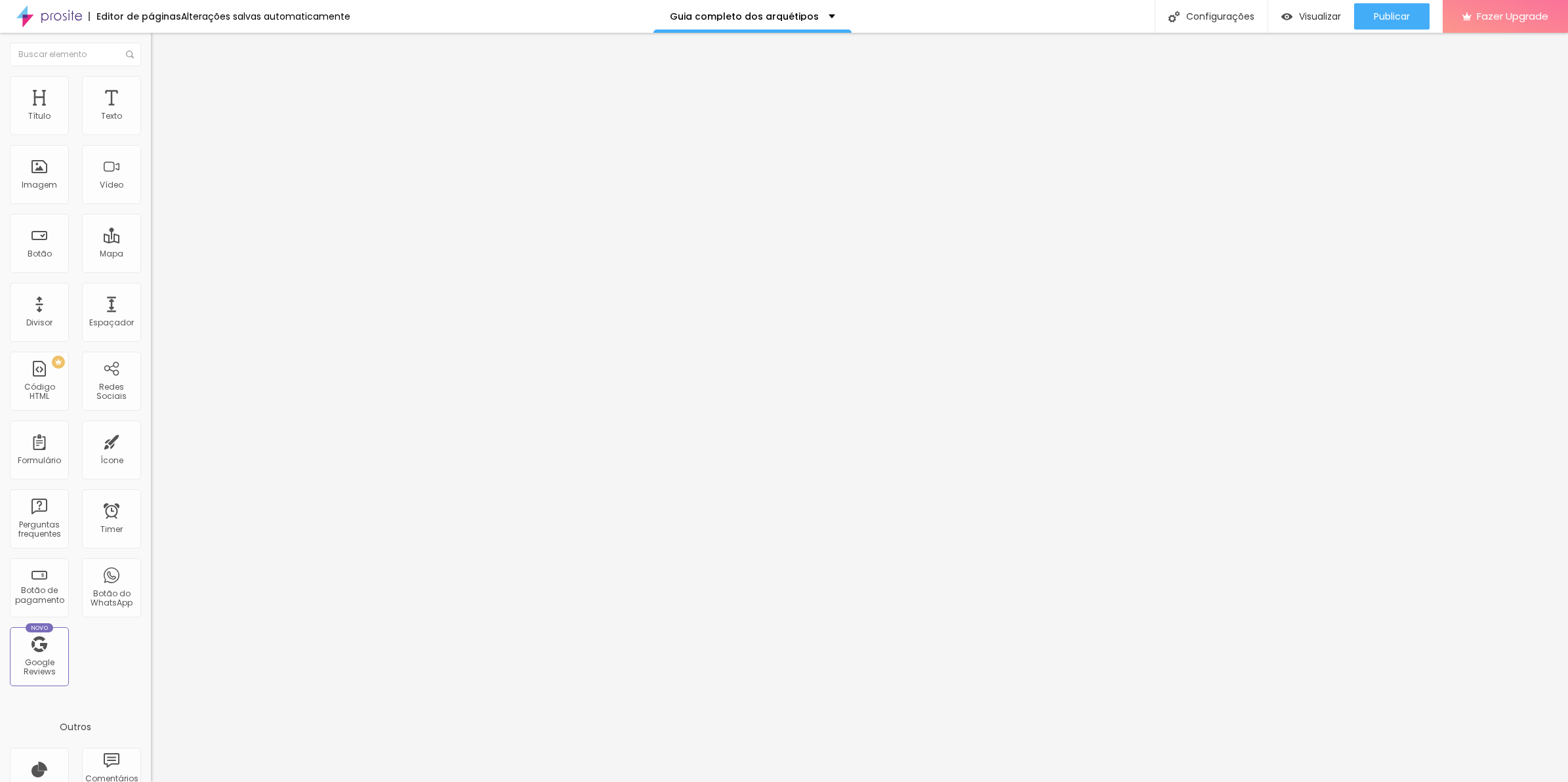
drag, startPoint x: 80, startPoint y: 93, endPoint x: 83, endPoint y: 109, distance: 16.3
click at [163, 90] on span "Estilo" at bounding box center [172, 85] width 21 height 12
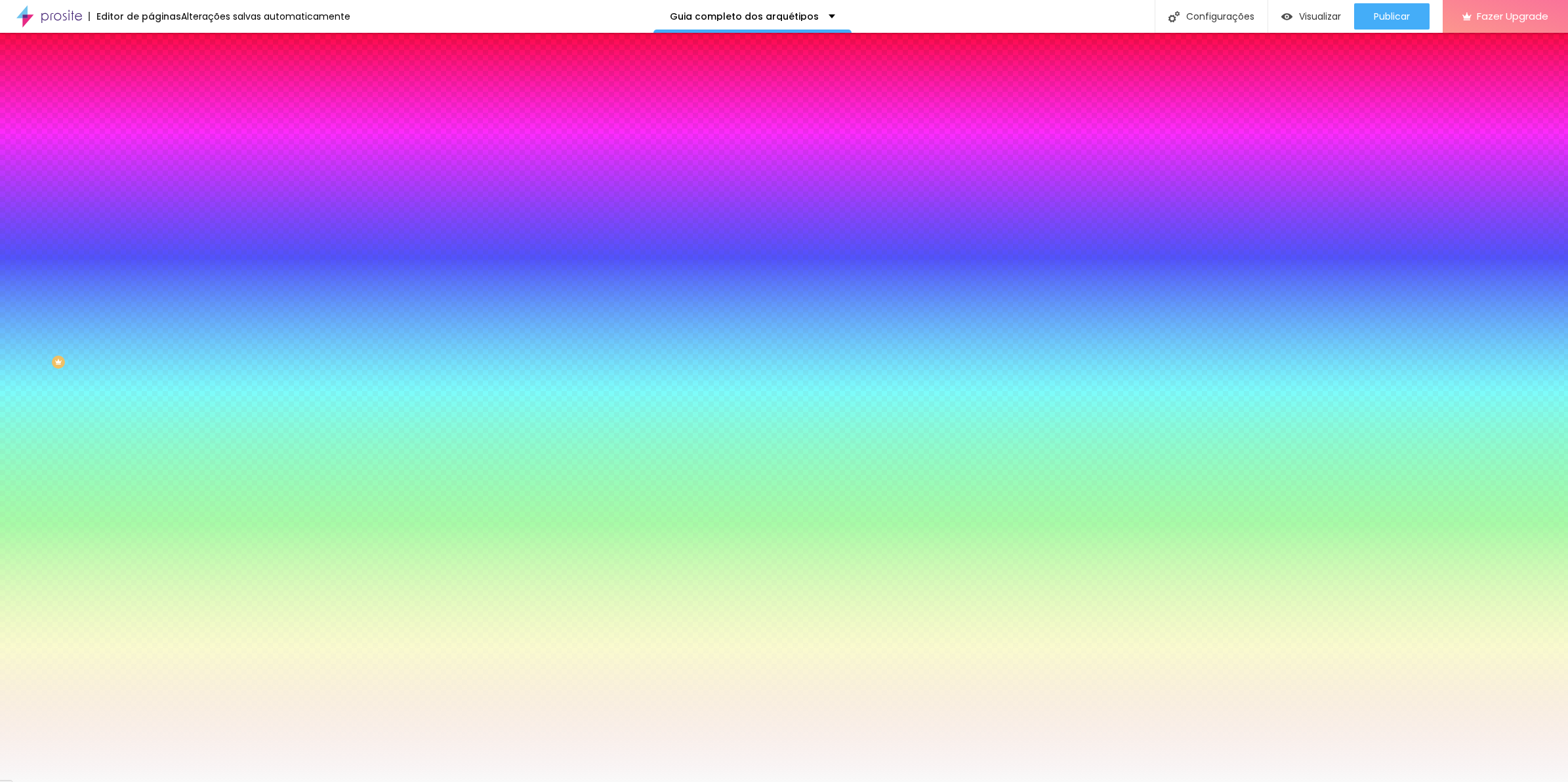
click at [151, 99] on li "Avançado" at bounding box center [227, 96] width 151 height 13
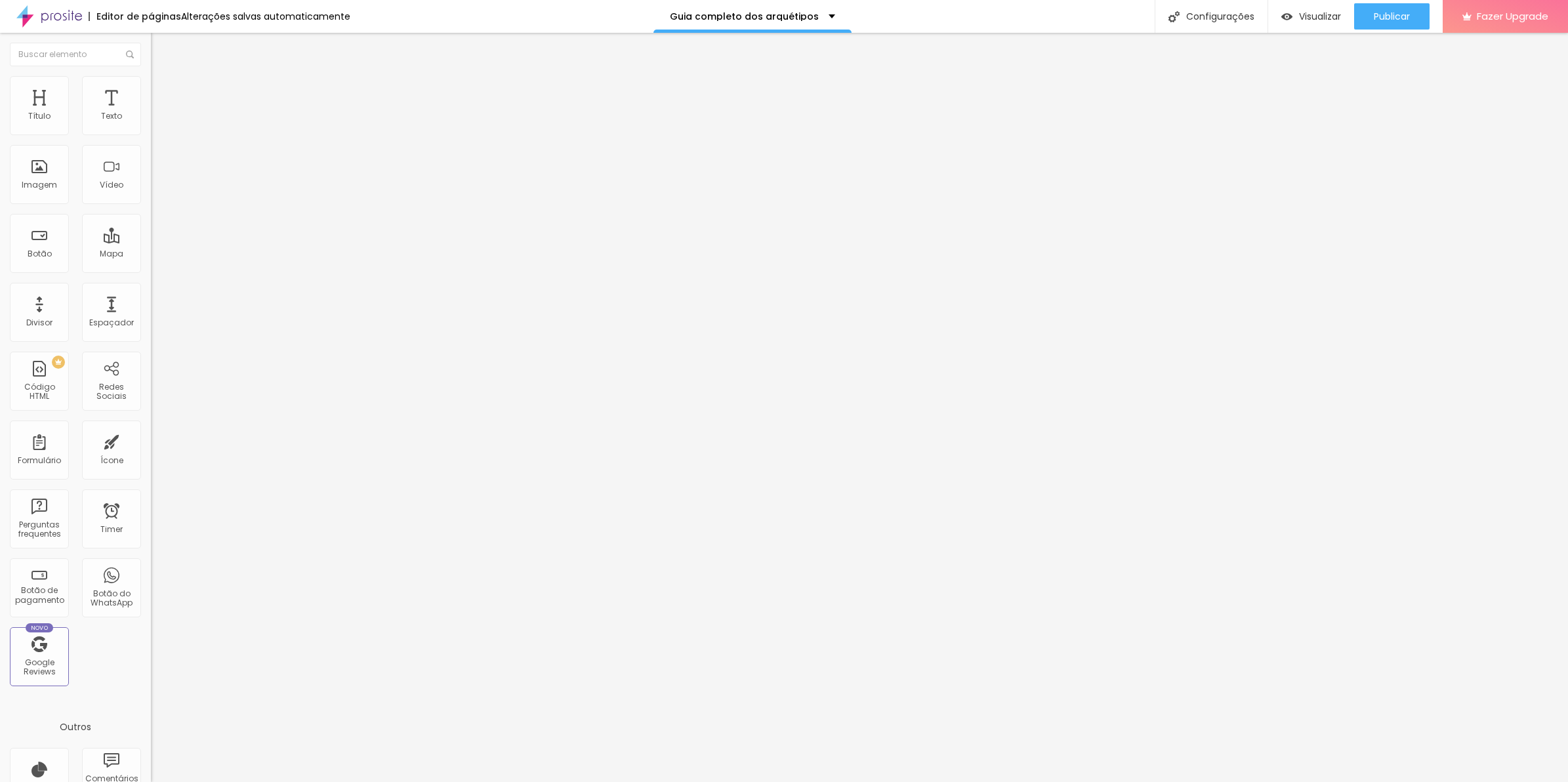
click at [163, 90] on span "Estilo" at bounding box center [172, 85] width 21 height 12
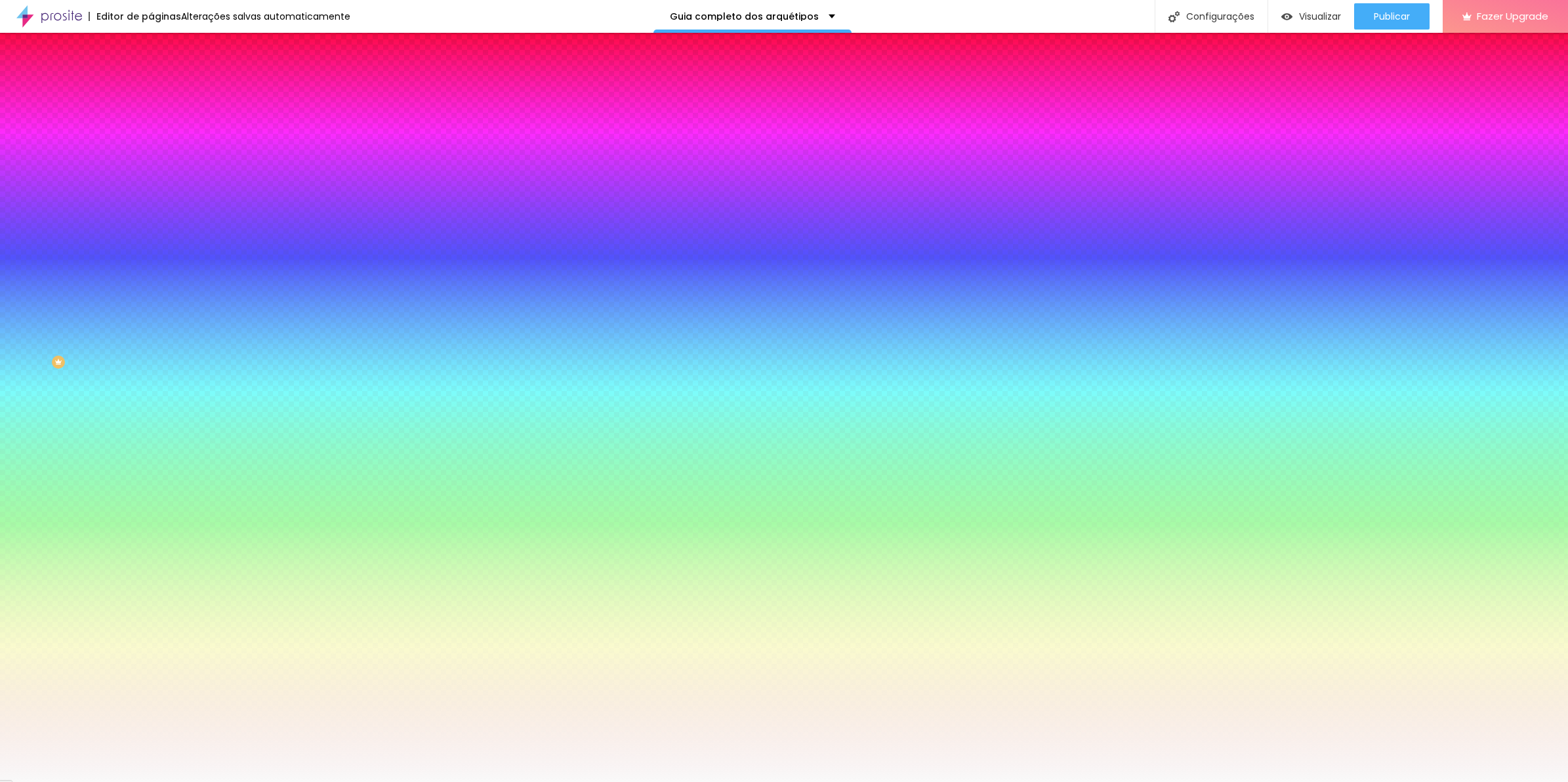
click at [151, 97] on ul "Conteúdo Estilo Avançado" at bounding box center [227, 83] width 151 height 39
drag, startPoint x: 41, startPoint y: 83, endPoint x: 46, endPoint y: 102, distance: 19.6
click at [151, 76] on li "Conteúdo" at bounding box center [227, 70] width 151 height 13
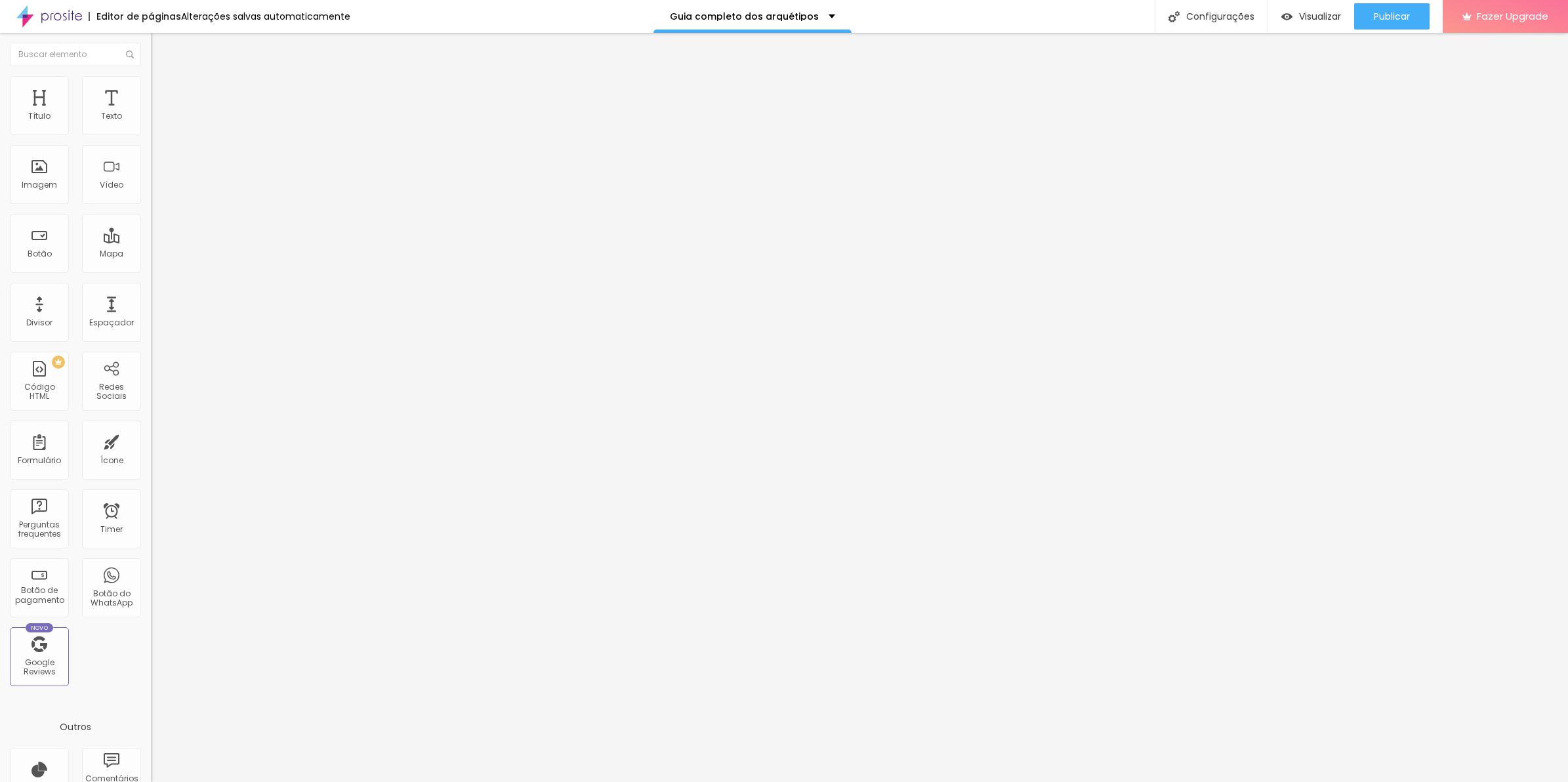
click at [151, 129] on img at bounding box center [155, 125] width 9 height 9
click at [151, 90] on ul "Conteúdo Estilo Avançado" at bounding box center [227, 83] width 151 height 39
click at [163, 90] on span "Estilo" at bounding box center [172, 85] width 21 height 12
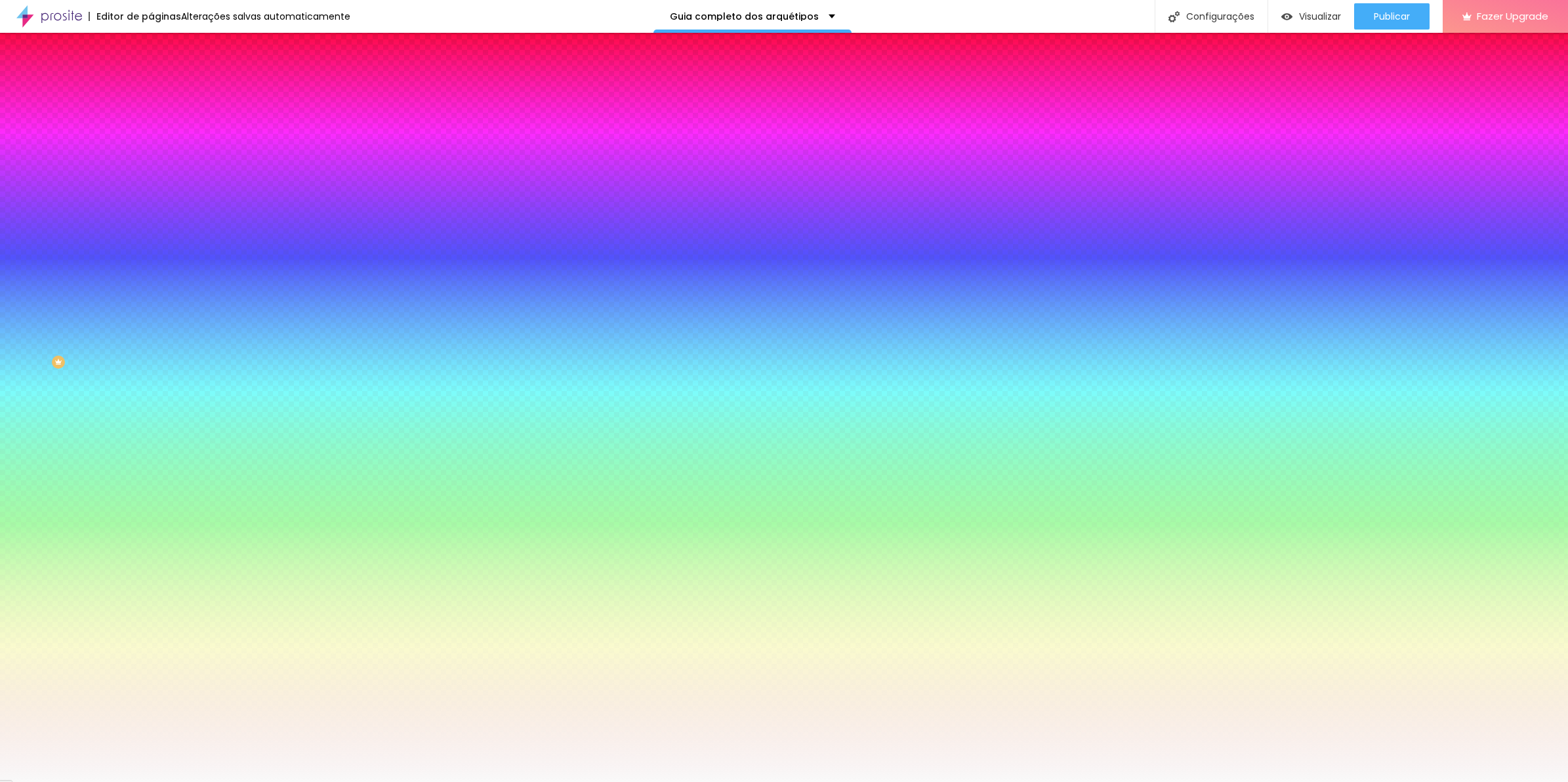
click at [156, 207] on icon "button" at bounding box center [160, 211] width 8 height 8
drag, startPoint x: 144, startPoint y: 280, endPoint x: 132, endPoint y: 276, distance: 12.6
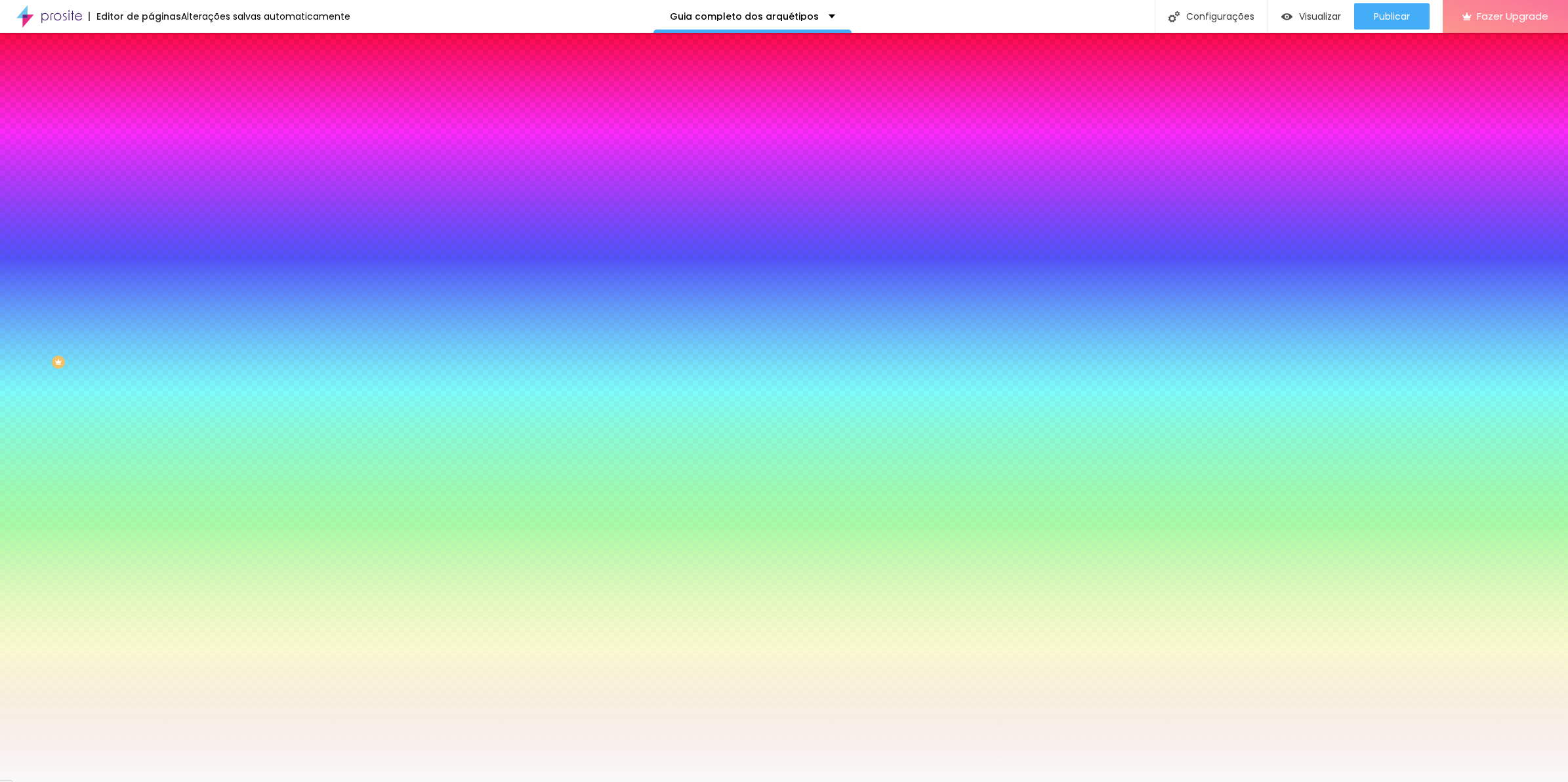
drag, startPoint x: 143, startPoint y: 242, endPoint x: 188, endPoint y: 245, distance: 45.1
click at [387, 782] on div at bounding box center [784, 782] width 1568 height 0
click at [151, 205] on button "button" at bounding box center [160, 212] width 18 height 14
drag, startPoint x: 145, startPoint y: 279, endPoint x: 168, endPoint y: 279, distance: 23.0
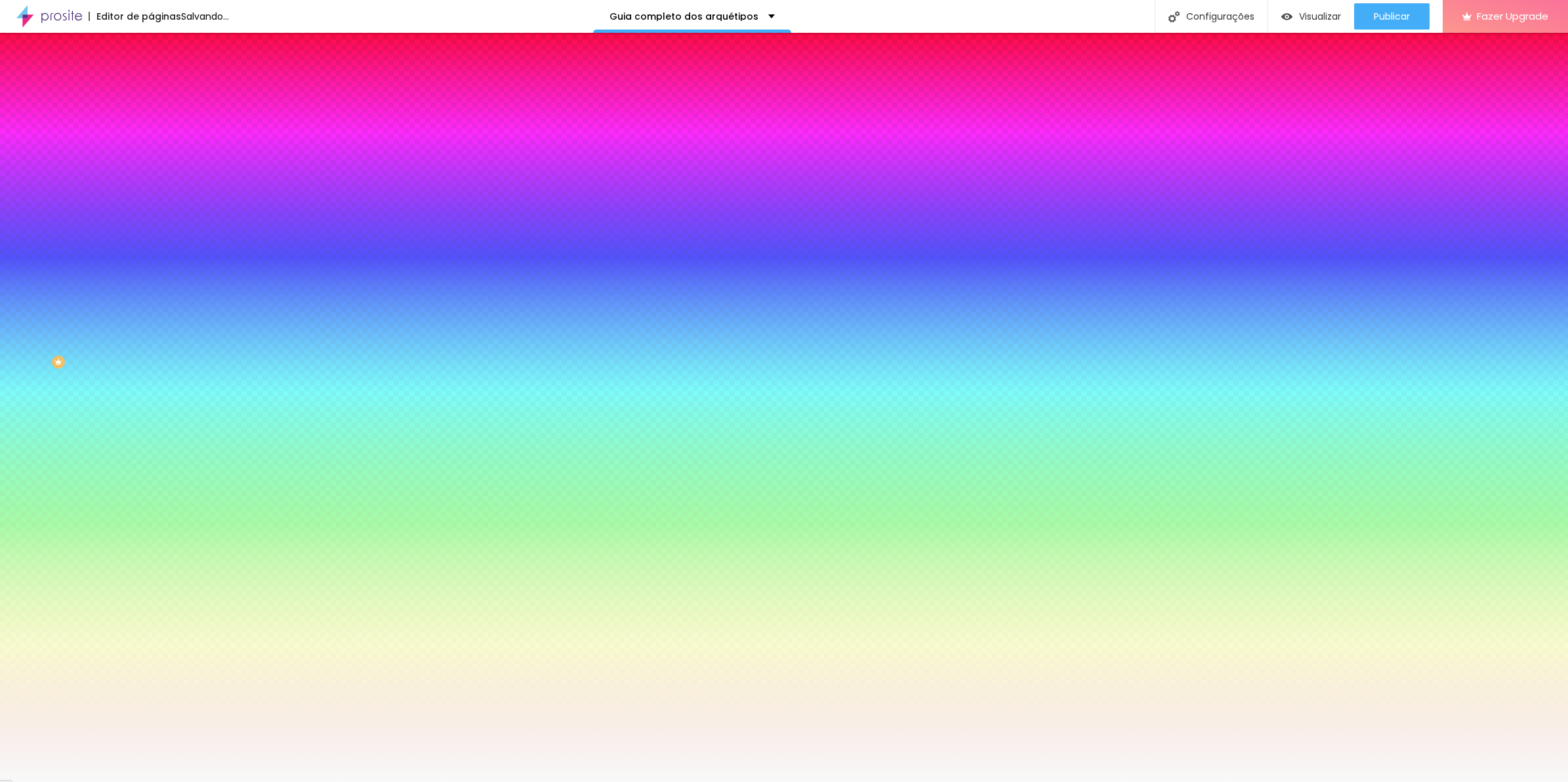
paste input "DADADA"
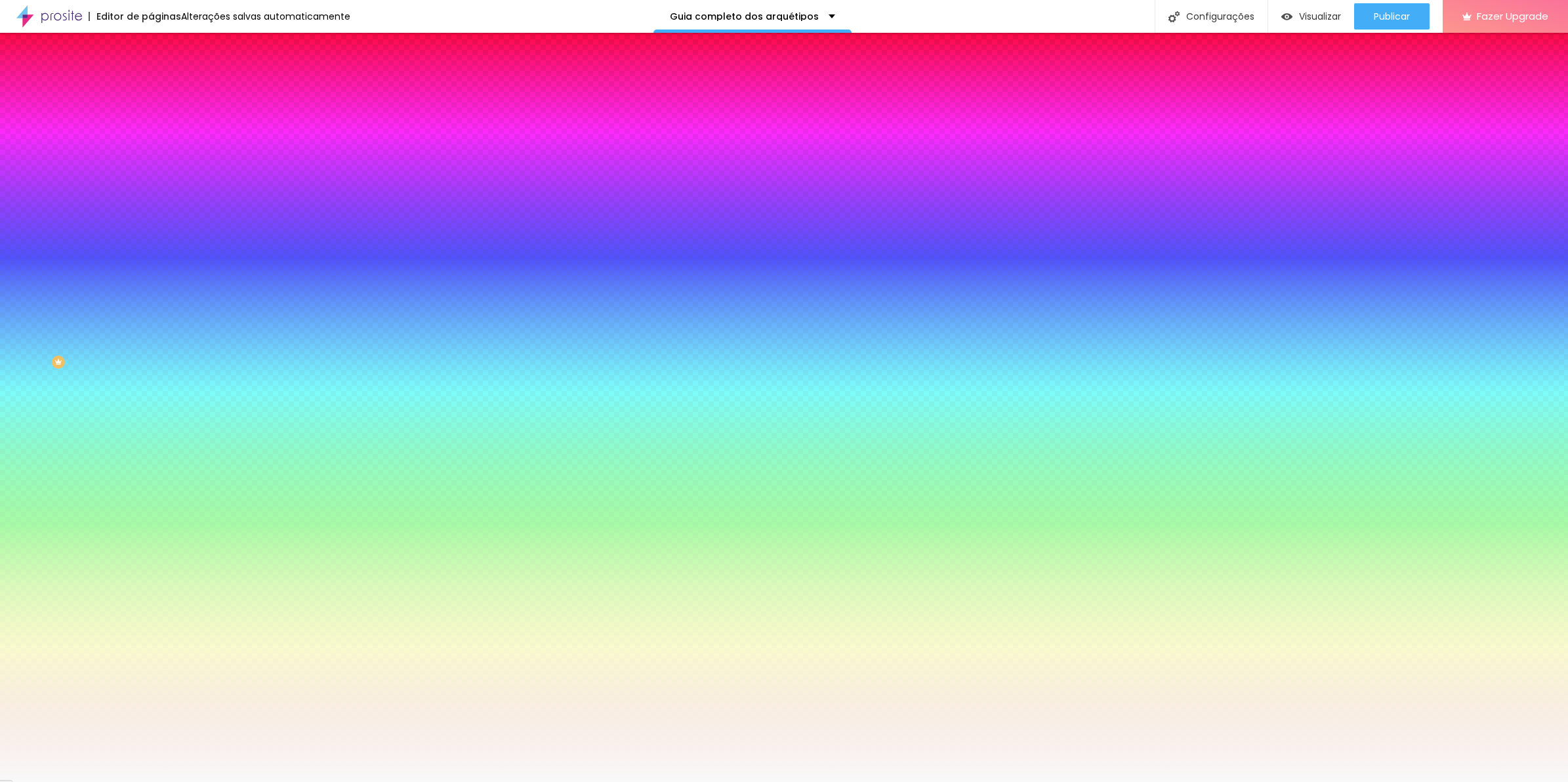
click at [364, 782] on div at bounding box center [784, 782] width 1568 height 0
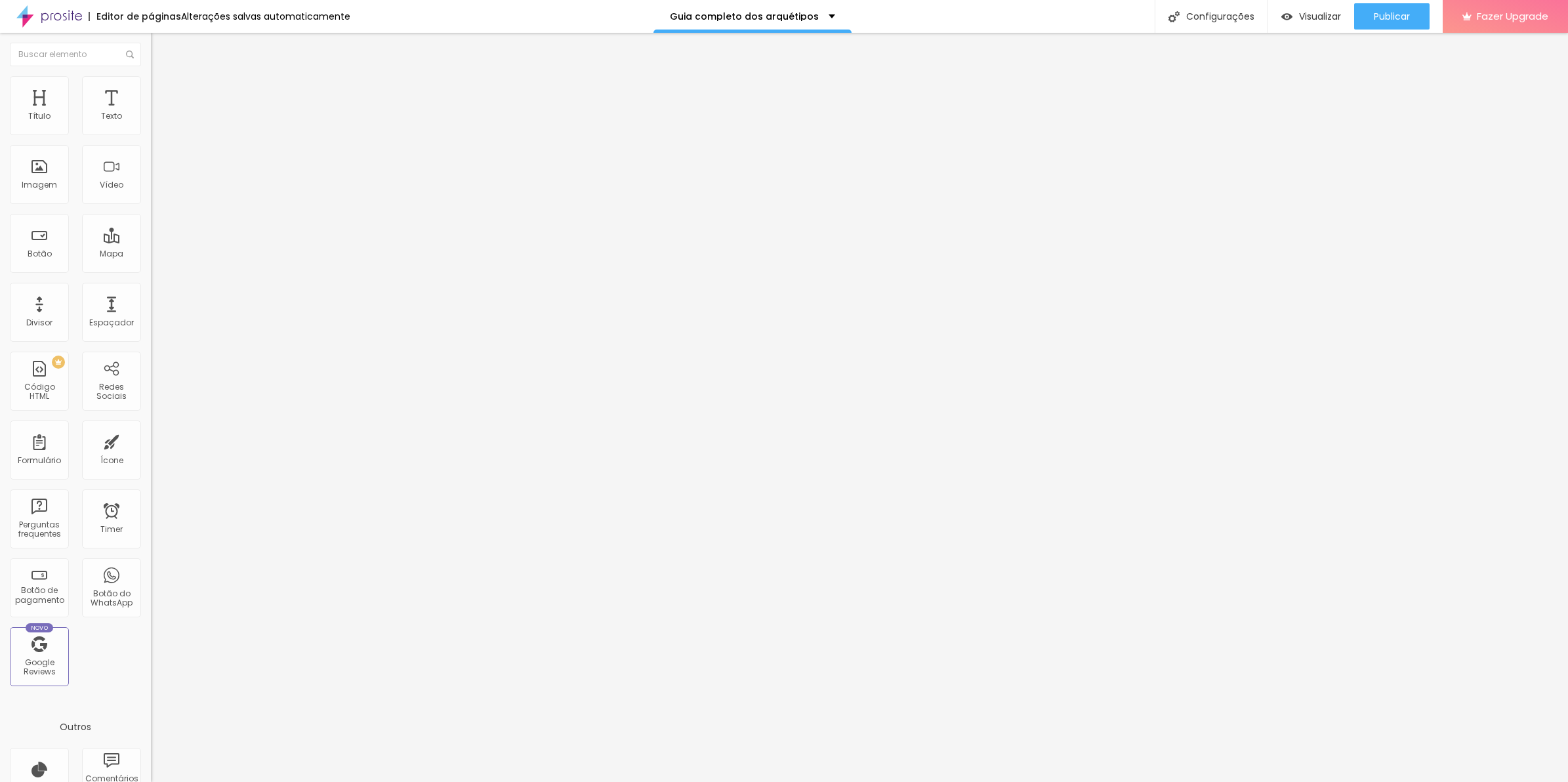
drag, startPoint x: 84, startPoint y: 84, endPoint x: 108, endPoint y: 103, distance: 30.6
click at [151, 83] on li "Estilo" at bounding box center [227, 83] width 151 height 13
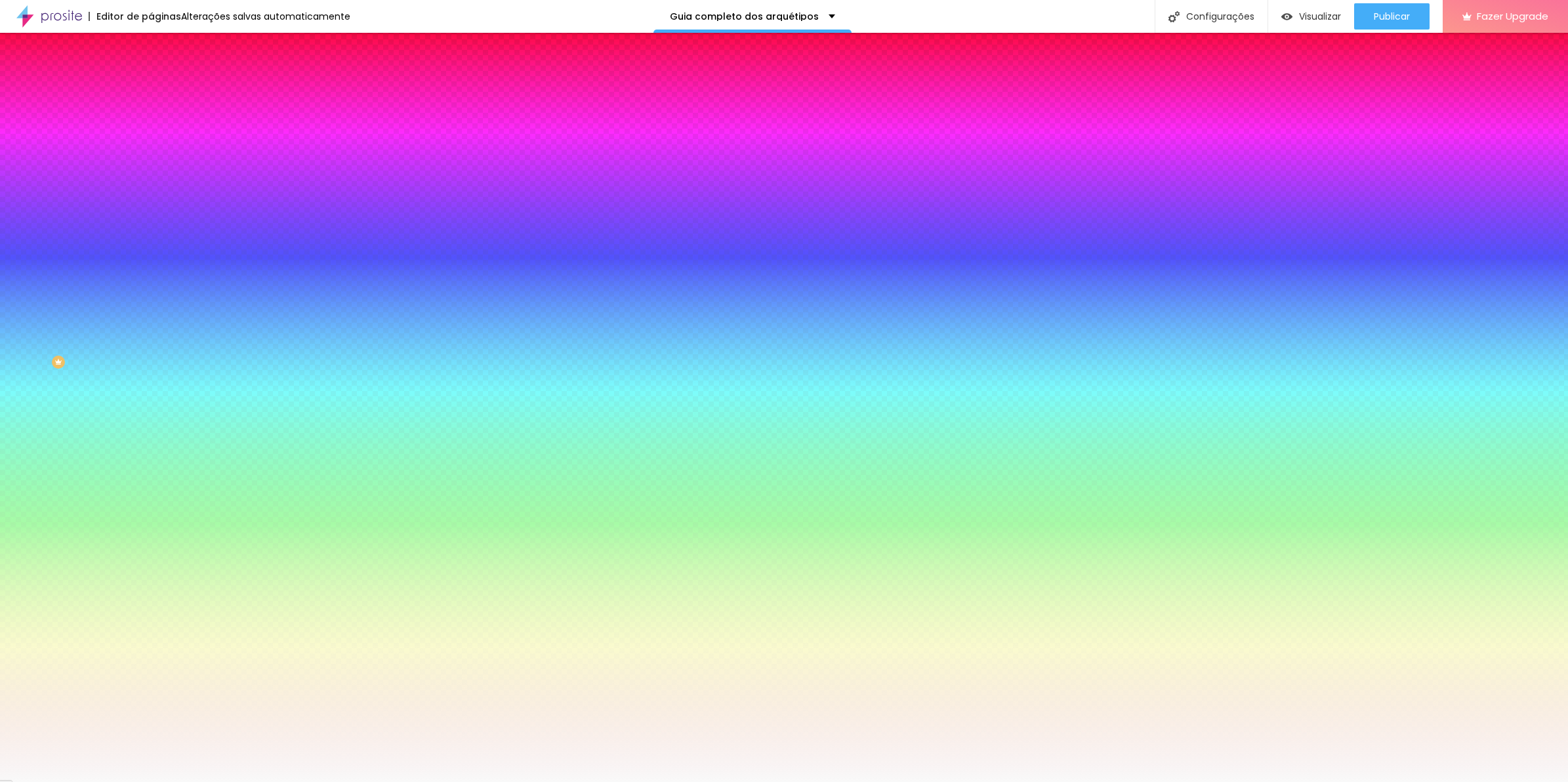
click at [151, 205] on button "button" at bounding box center [160, 212] width 18 height 14
drag, startPoint x: 181, startPoint y: 241, endPoint x: 169, endPoint y: 237, distance: 12.6
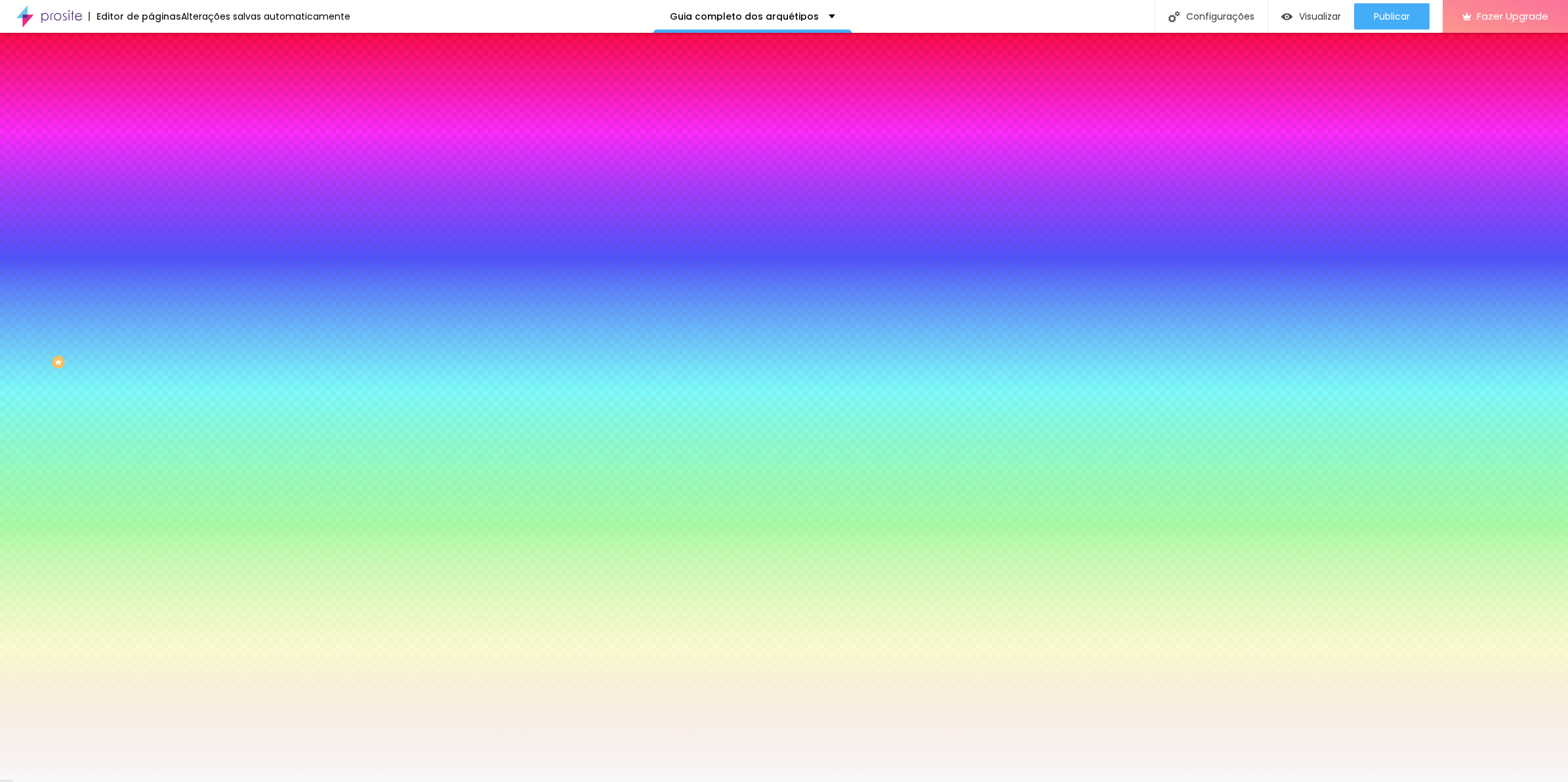
click at [788, 782] on div at bounding box center [784, 782] width 1568 height 0
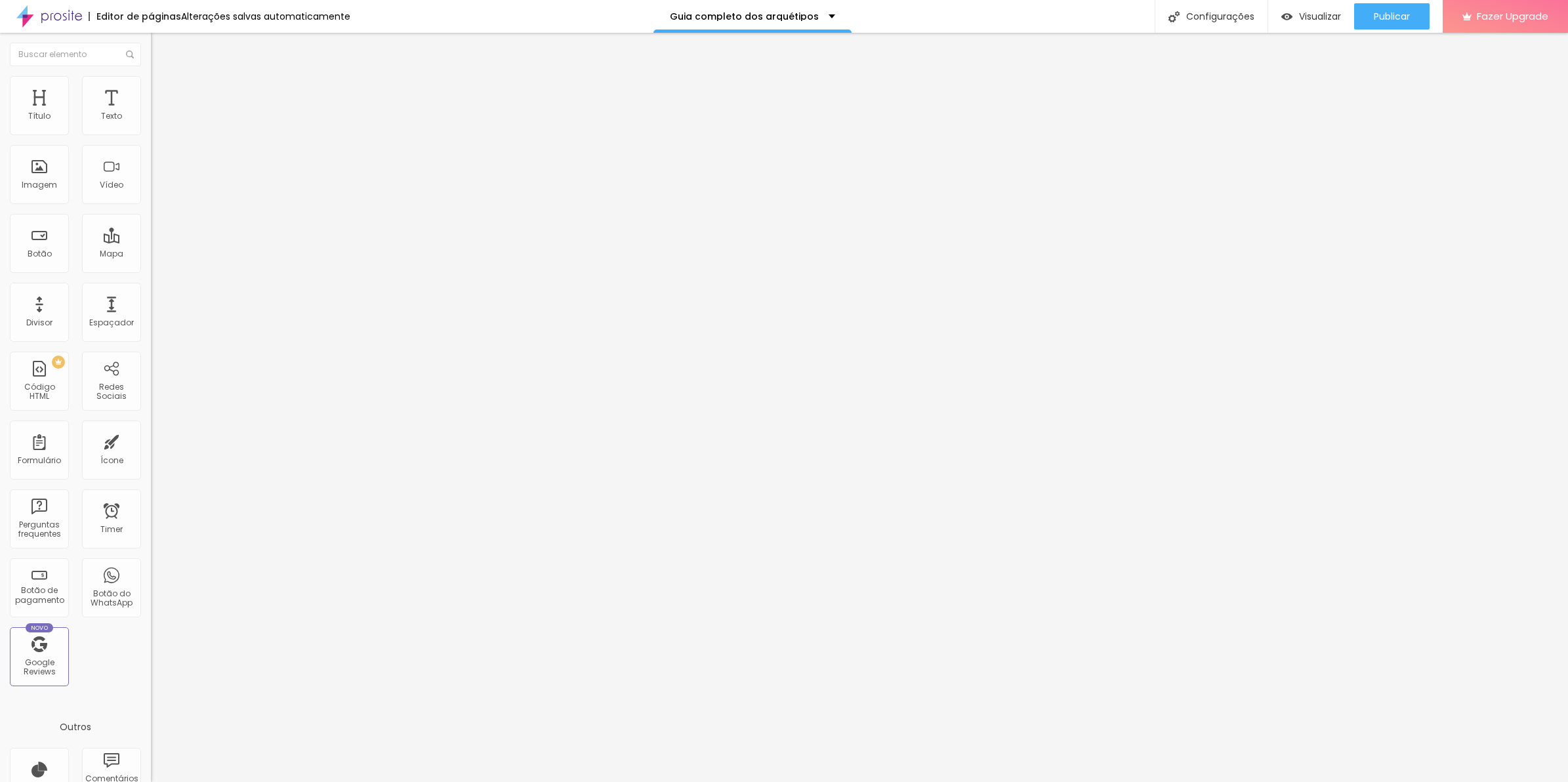
drag, startPoint x: 87, startPoint y: 89, endPoint x: 80, endPoint y: 92, distance: 7.6
click at [151, 89] on ul "Conteúdo Estilo Avançado" at bounding box center [227, 83] width 151 height 39
click at [163, 90] on span "Estilo" at bounding box center [172, 85] width 21 height 12
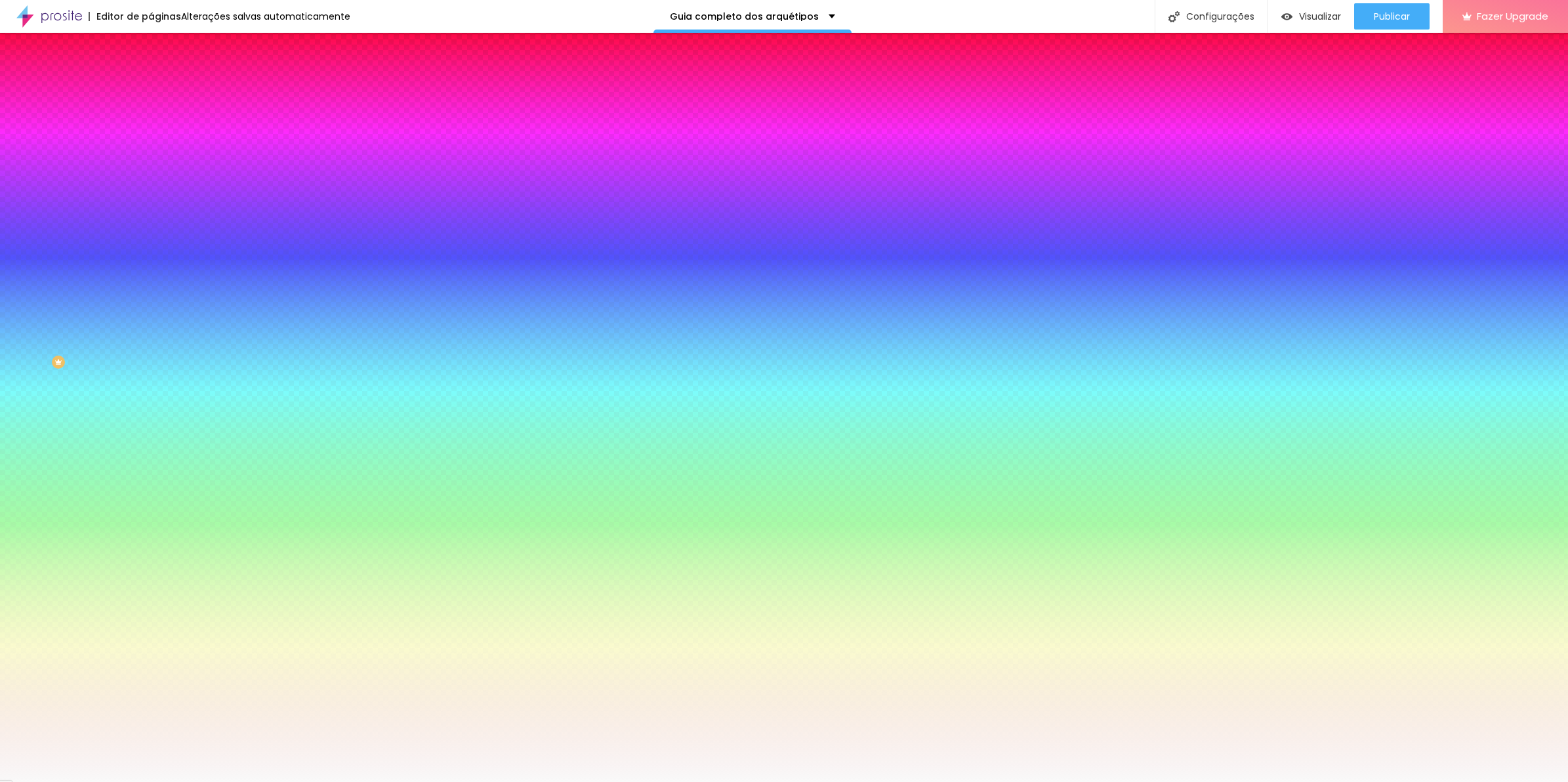
click at [156, 207] on icon "button" at bounding box center [160, 211] width 8 height 8
paste input "10"
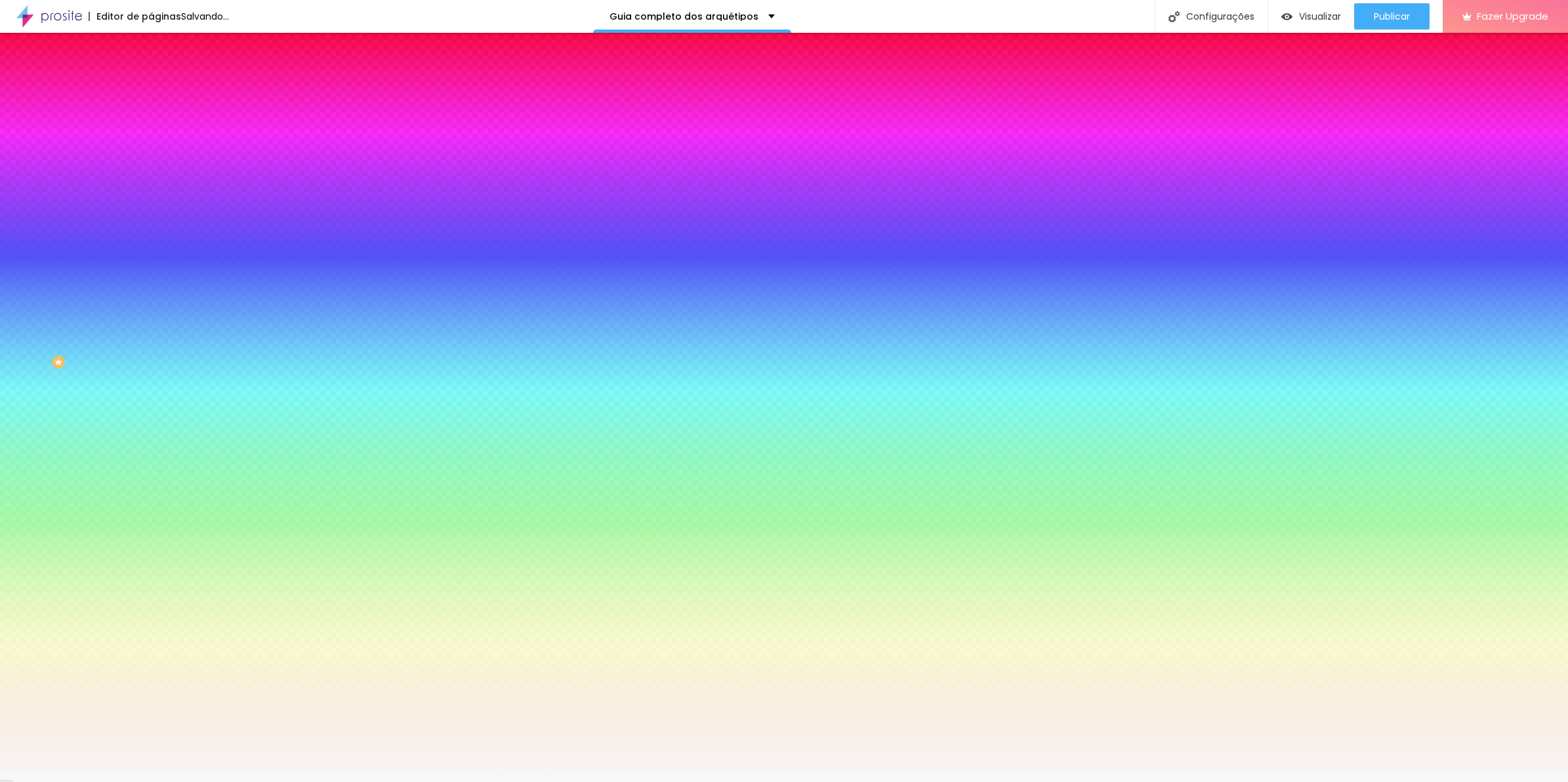
click at [1046, 782] on div at bounding box center [784, 782] width 1568 height 0
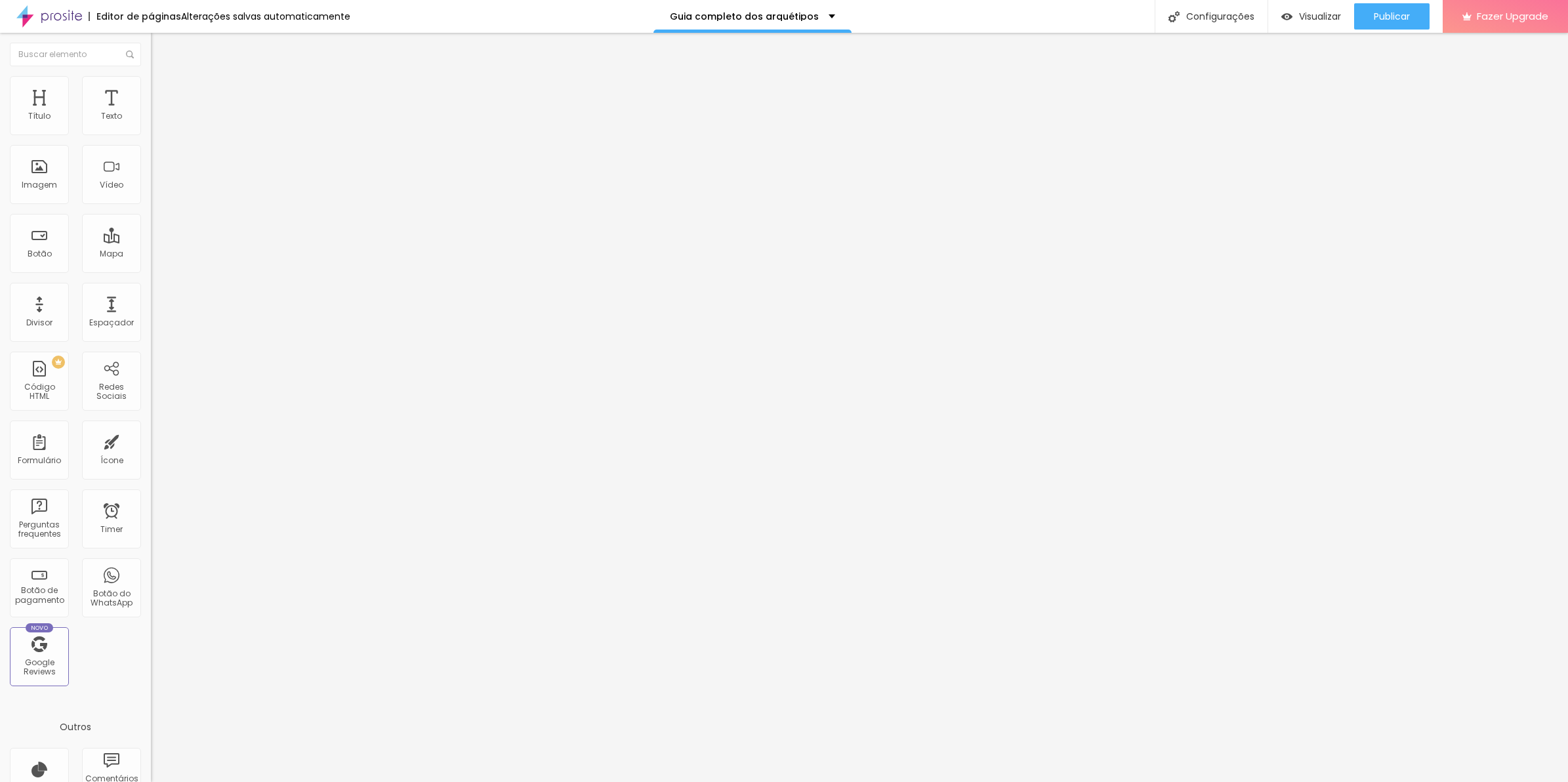
click at [163, 90] on span "Estilo" at bounding box center [172, 85] width 21 height 12
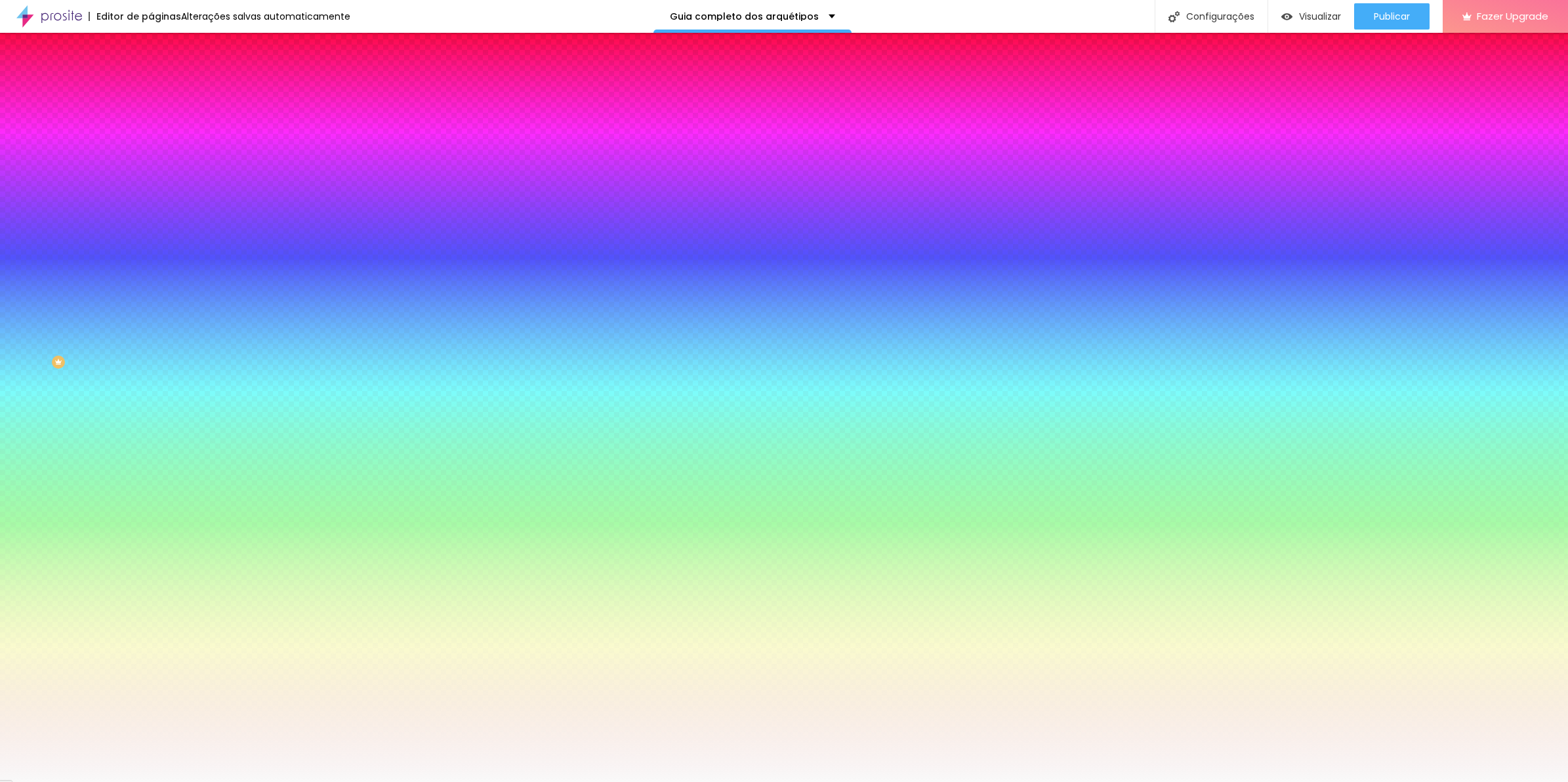
click at [156, 171] on icon "button" at bounding box center [160, 175] width 8 height 8
click at [61, 782] on div at bounding box center [784, 782] width 1568 height 0
click at [156, 207] on icon "button" at bounding box center [160, 211] width 8 height 8
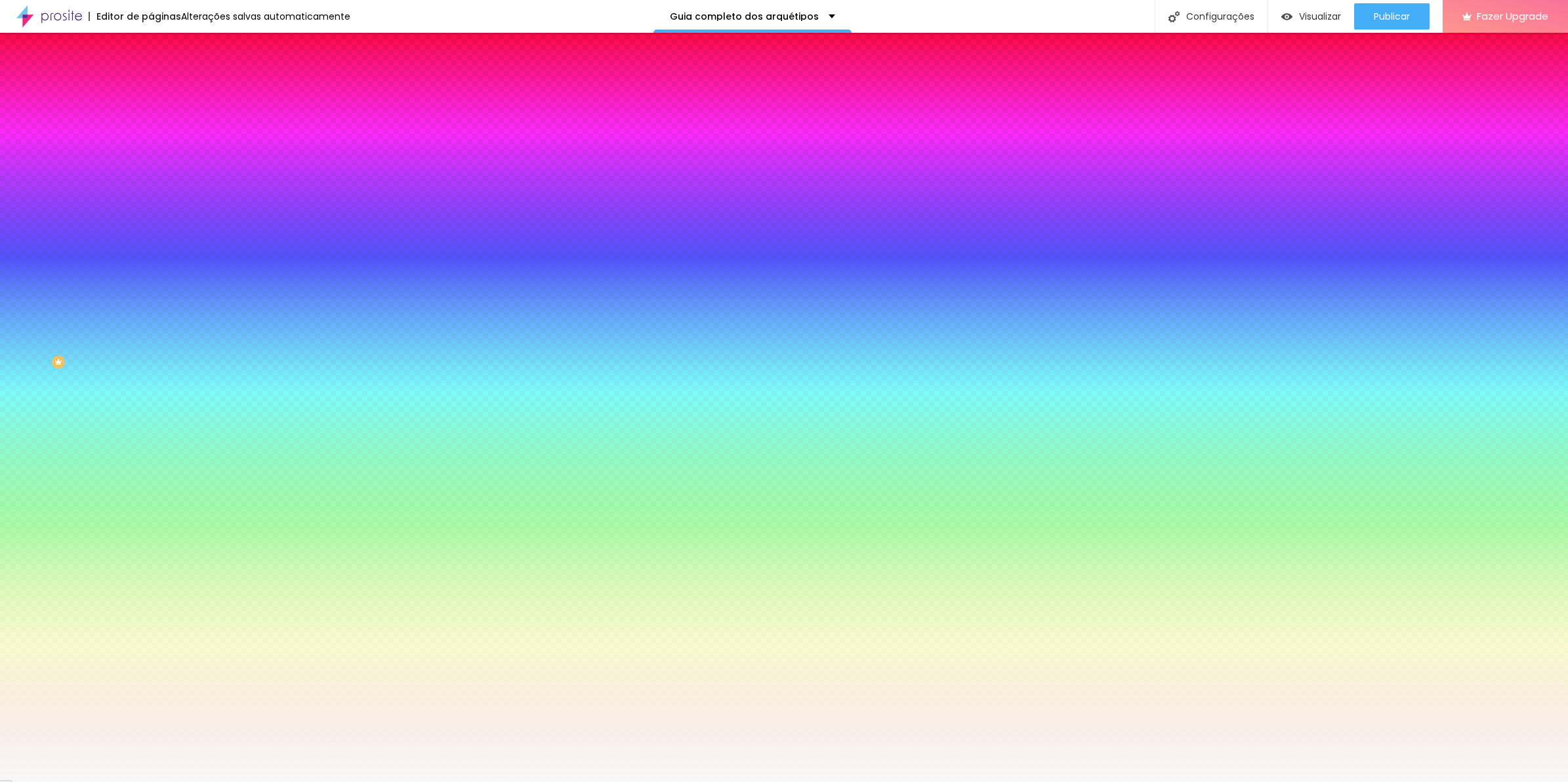
paste input "0"
click at [1158, 782] on div at bounding box center [784, 782] width 1568 height 0
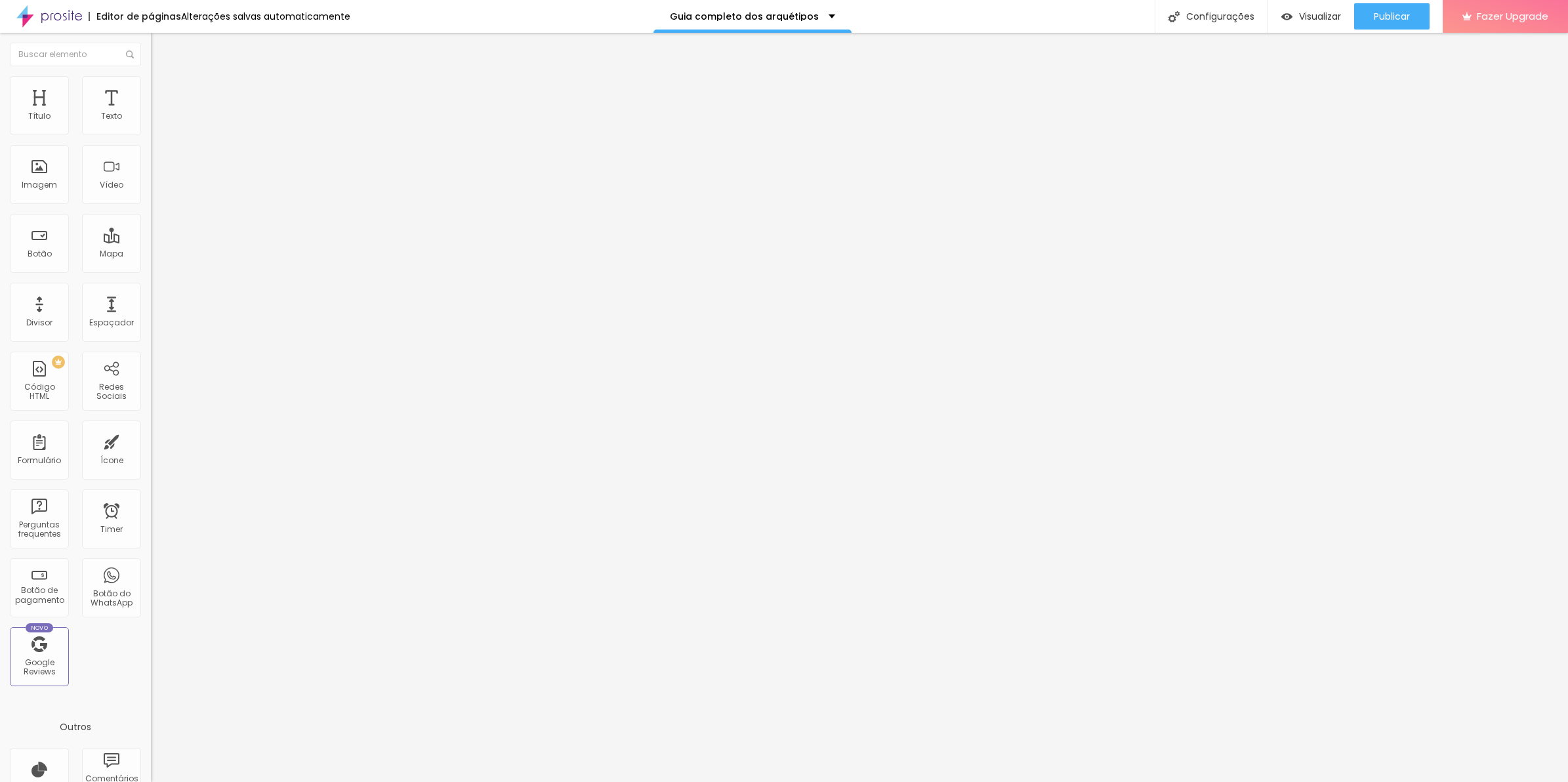
click at [151, 80] on img at bounding box center [157, 82] width 11 height 12
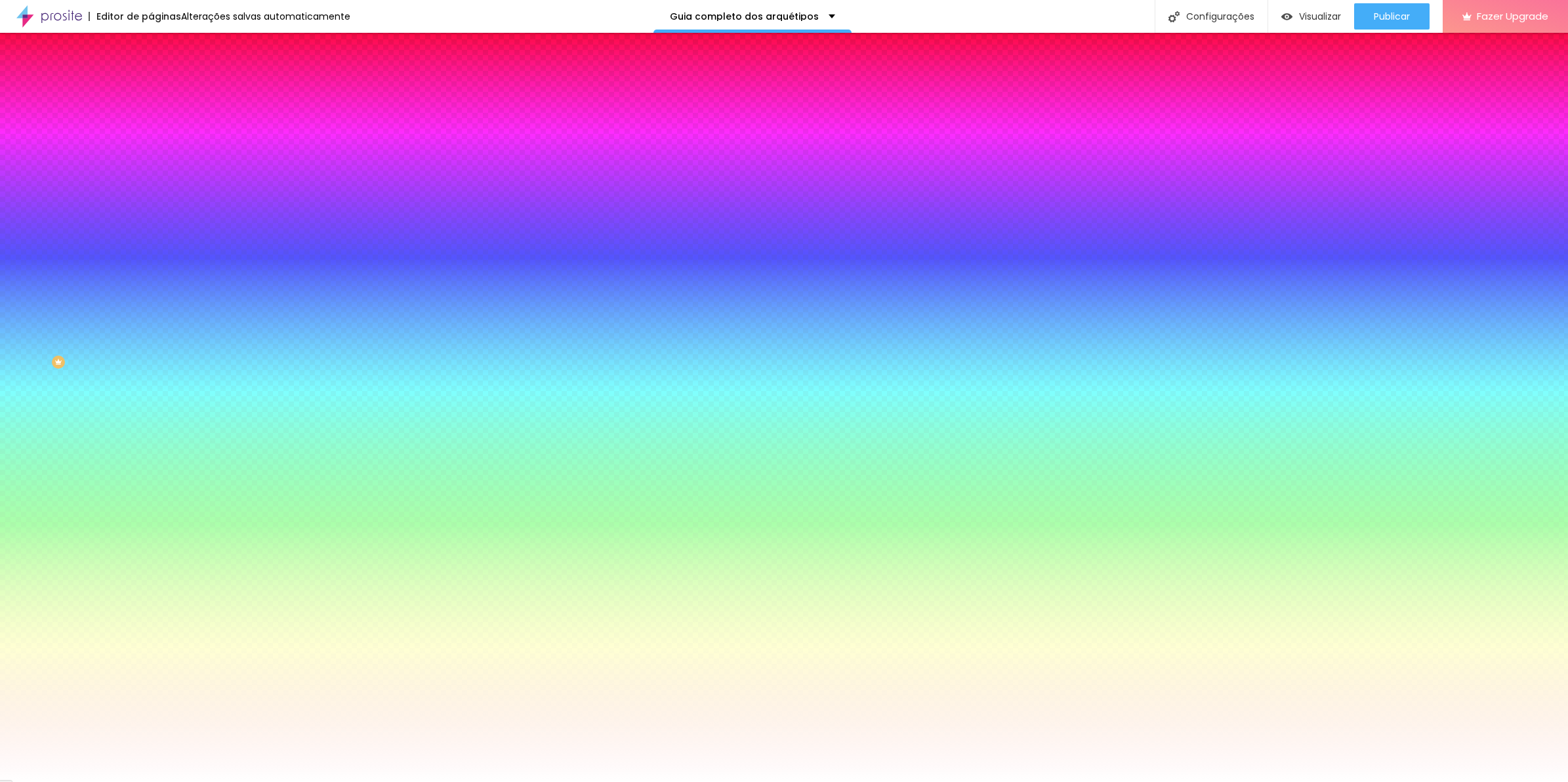
click at [151, 132] on input "#FFFFFF" at bounding box center [230, 132] width 158 height 13
paste input
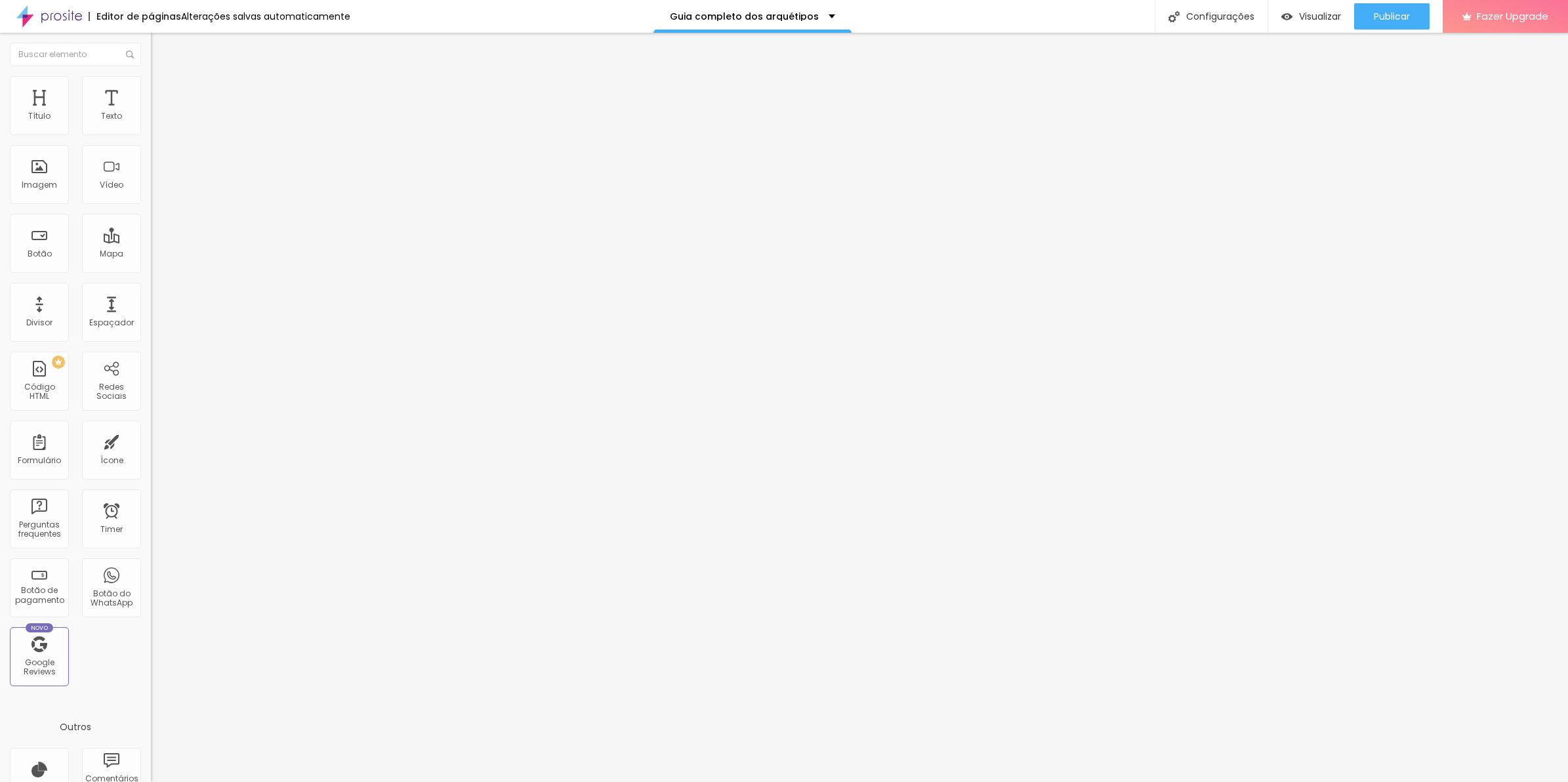
click at [151, 84] on li "Estilo" at bounding box center [227, 83] width 151 height 13
click at [163, 89] on span "Estilo" at bounding box center [172, 85] width 21 height 12
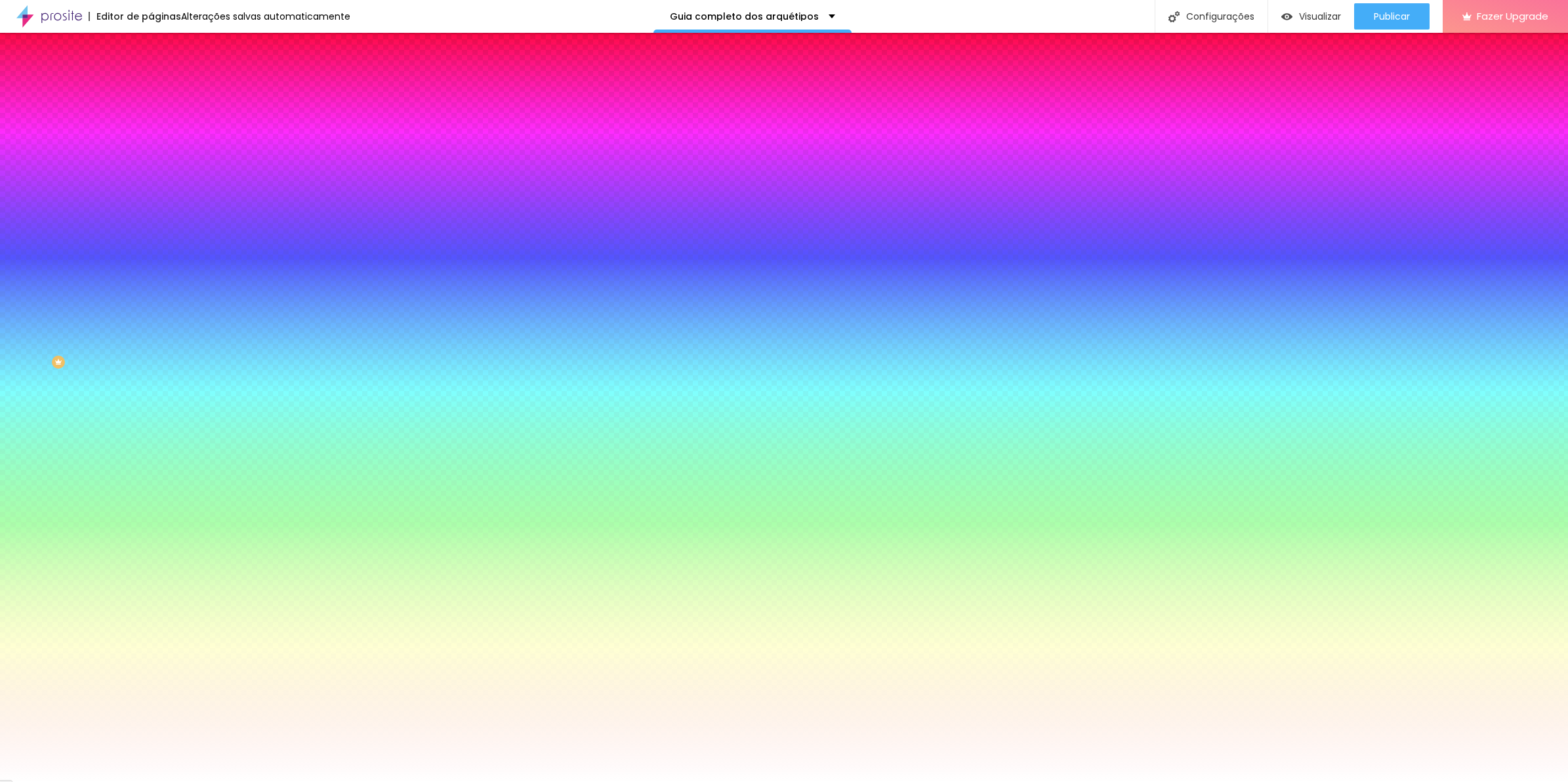
click at [151, 205] on button "button" at bounding box center [160, 212] width 18 height 14
click at [85, 782] on img at bounding box center [80, 789] width 10 height 10
drag, startPoint x: 243, startPoint y: 253, endPoint x: 222, endPoint y: 253, distance: 21.0
click at [515, 782] on div at bounding box center [784, 782] width 1568 height 0
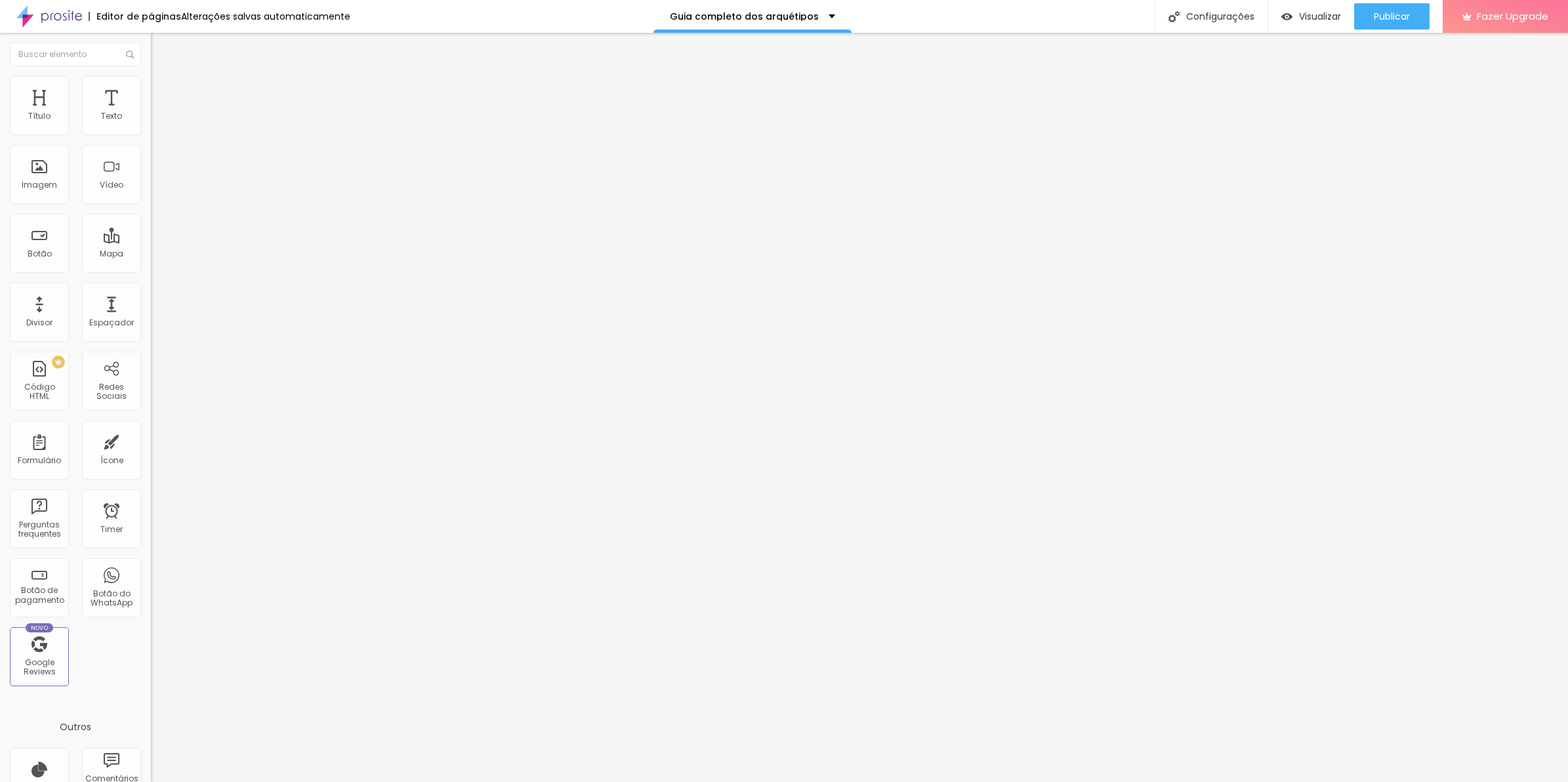
click at [151, 86] on ul "Conteúdo Estilo Avançado" at bounding box center [227, 83] width 151 height 39
click at [151, 77] on img at bounding box center [157, 82] width 11 height 12
click at [151, 90] on li "Estilo" at bounding box center [227, 83] width 151 height 13
click at [151, 90] on li "Avançado" at bounding box center [227, 96] width 151 height 13
drag, startPoint x: 70, startPoint y: 129, endPoint x: 60, endPoint y: 136, distance: 12.2
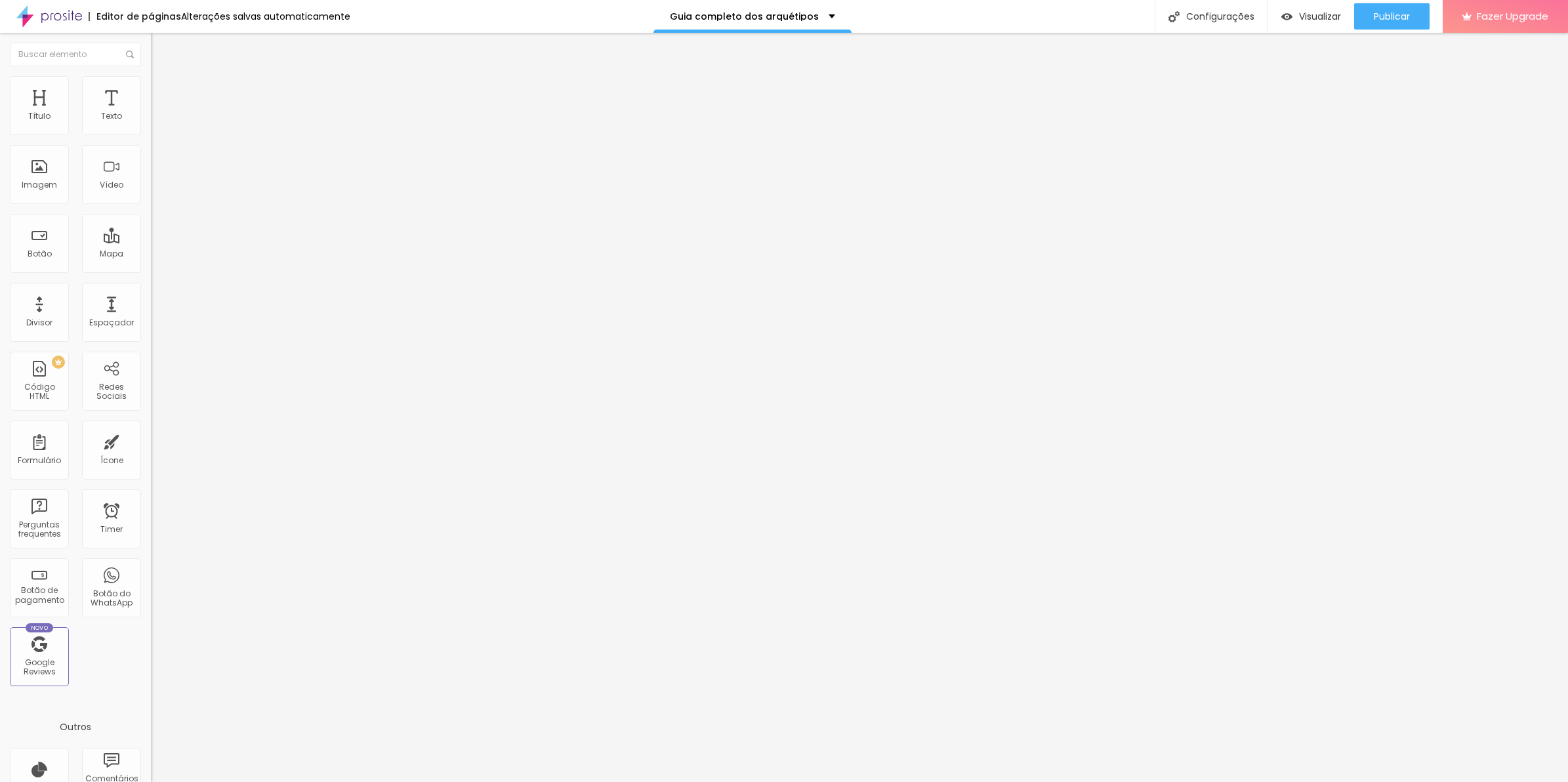
click at [151, 255] on input "range" at bounding box center [193, 260] width 85 height 11
drag, startPoint x: 57, startPoint y: 129, endPoint x: 51, endPoint y: 128, distance: 6.1
click at [151, 255] on input "range" at bounding box center [193, 260] width 85 height 11
click at [151, 90] on li "Estilo" at bounding box center [227, 83] width 151 height 13
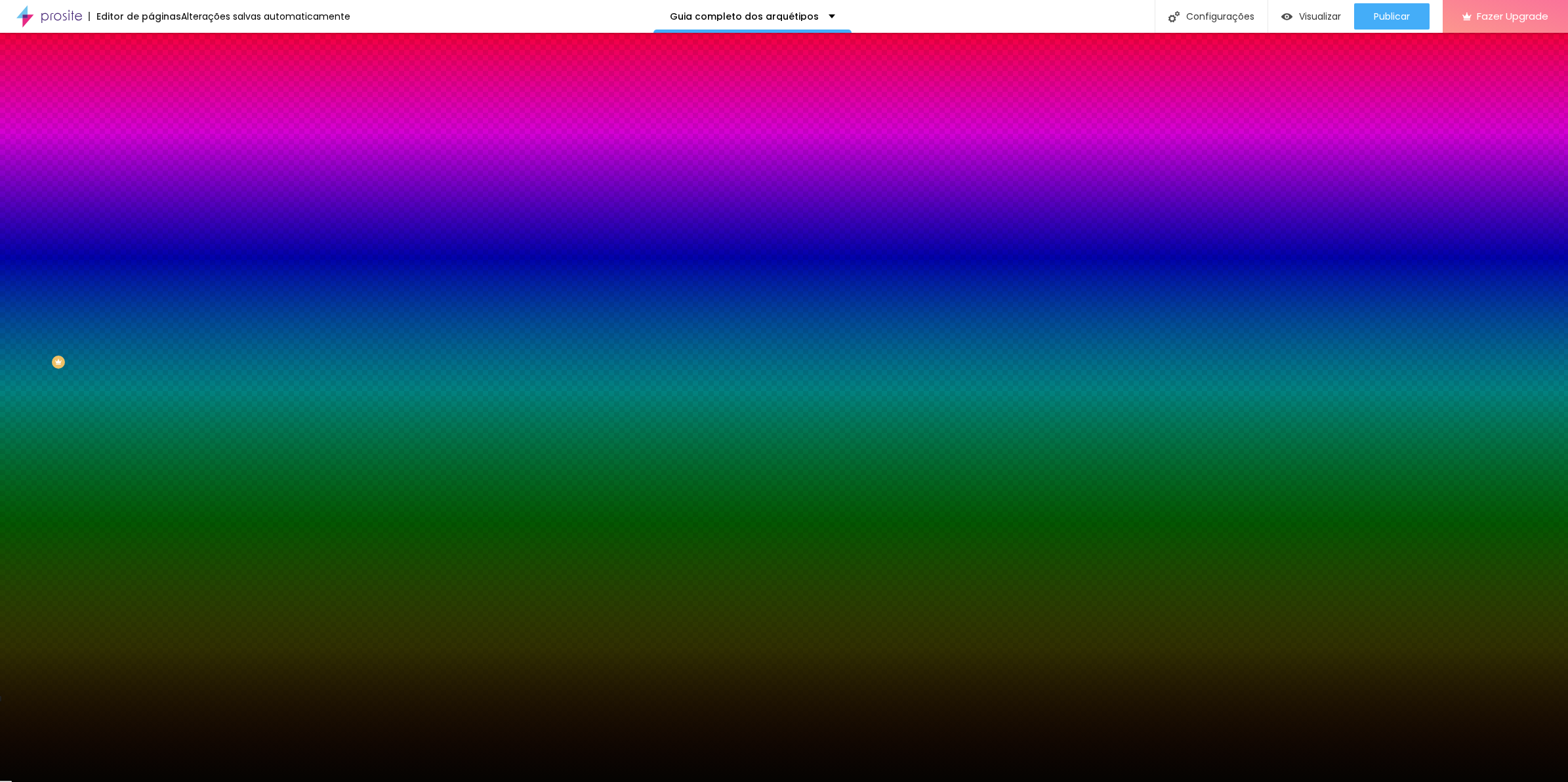
drag, startPoint x: 115, startPoint y: 93, endPoint x: 115, endPoint y: 105, distance: 12.0
click at [163, 93] on span "Avançado" at bounding box center [184, 99] width 44 height 12
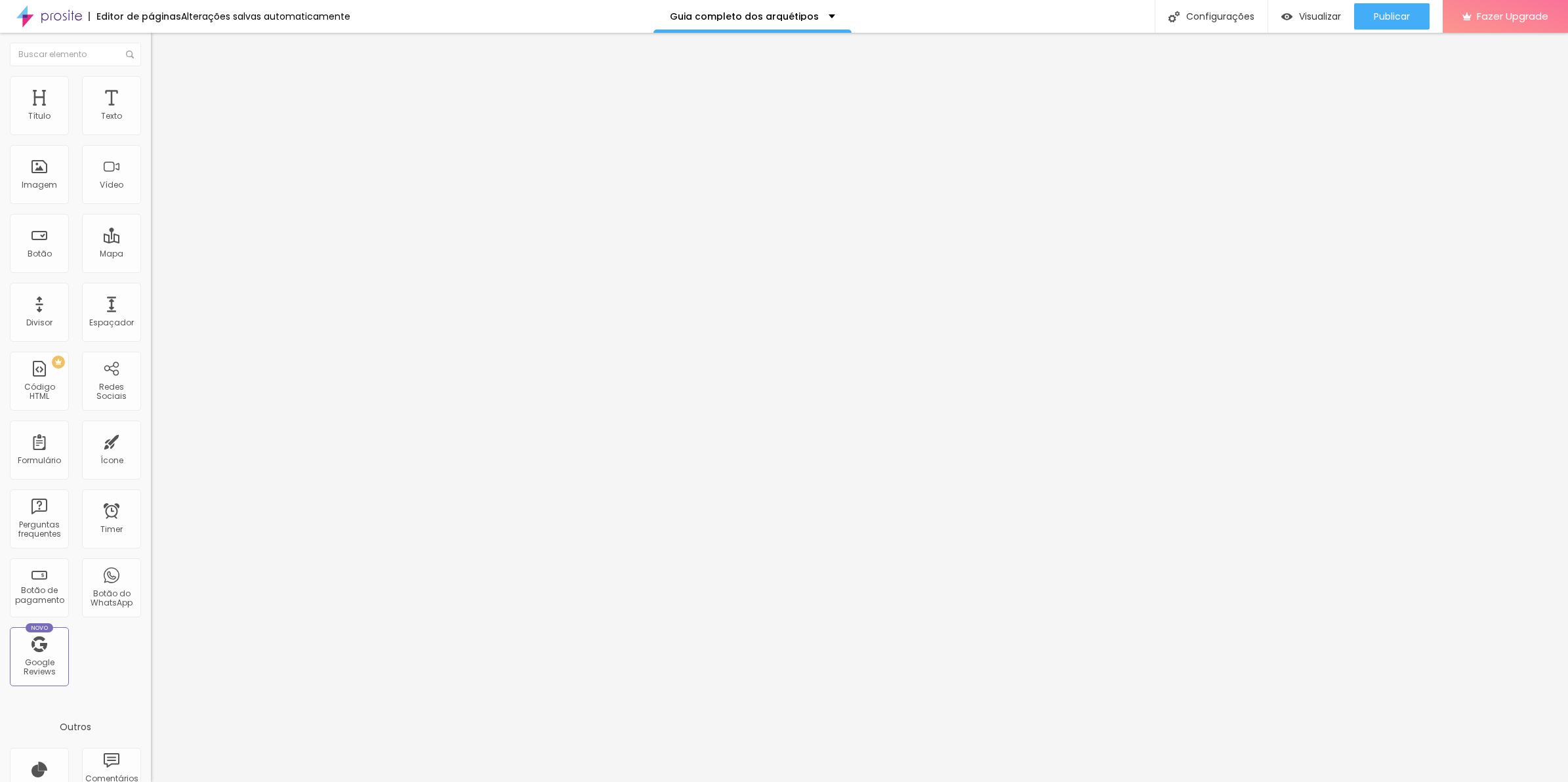
drag, startPoint x: 77, startPoint y: 129, endPoint x: 110, endPoint y: 168, distance: 51.1
click at [151, 255] on input "range" at bounding box center [193, 260] width 85 height 11
click at [151, 80] on img at bounding box center [157, 82] width 11 height 12
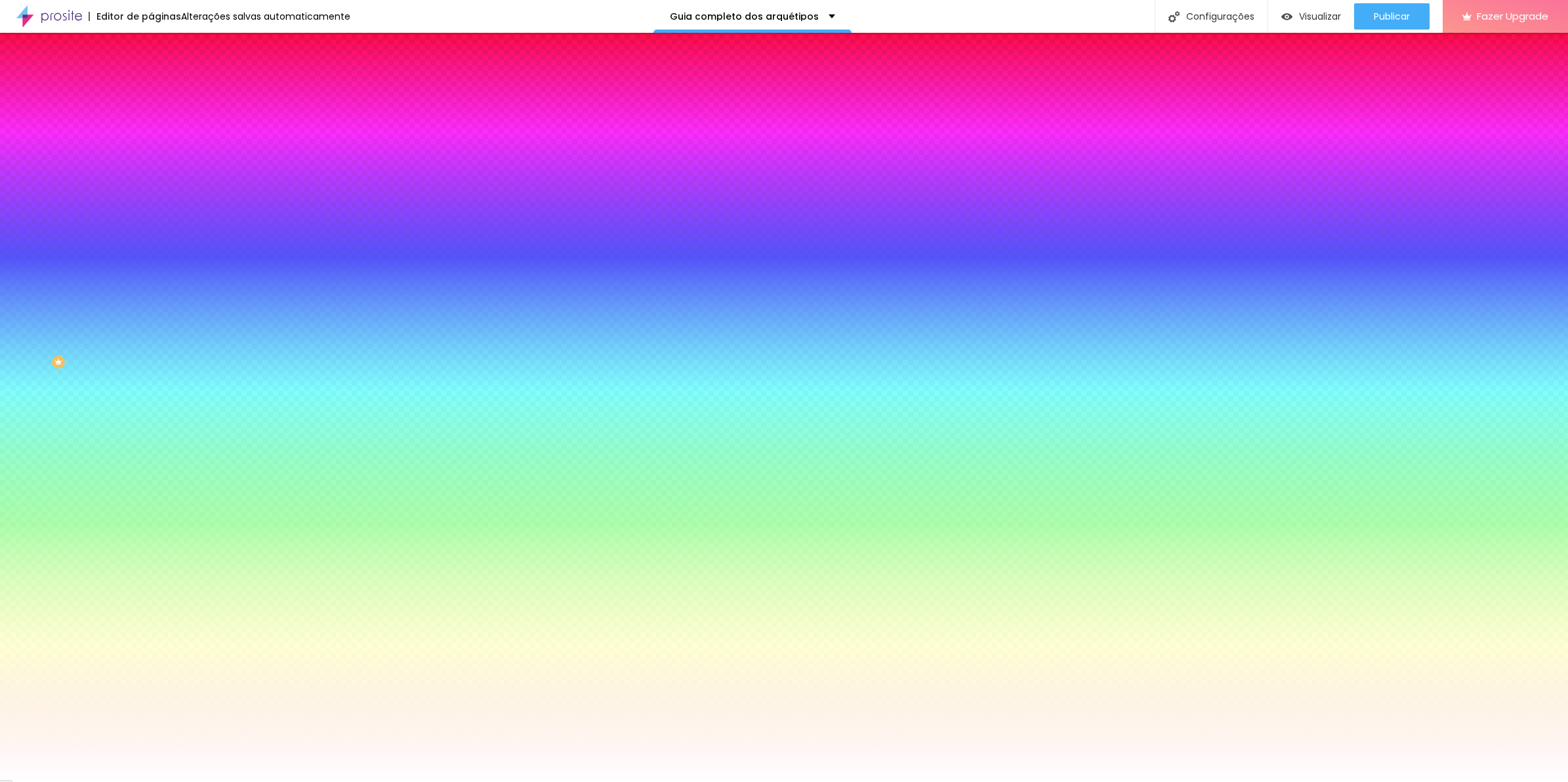
click at [151, 126] on div at bounding box center [227, 126] width 151 height 0
drag, startPoint x: 130, startPoint y: 217, endPoint x: 140, endPoint y: 94, distance: 123.4
click at [151, 94] on div "Conteúdo Estilo Avançado Cor de fundo Voltar ao padrão #FFFFFF Sombra DESATIVAD…" at bounding box center [227, 141] width 151 height 156
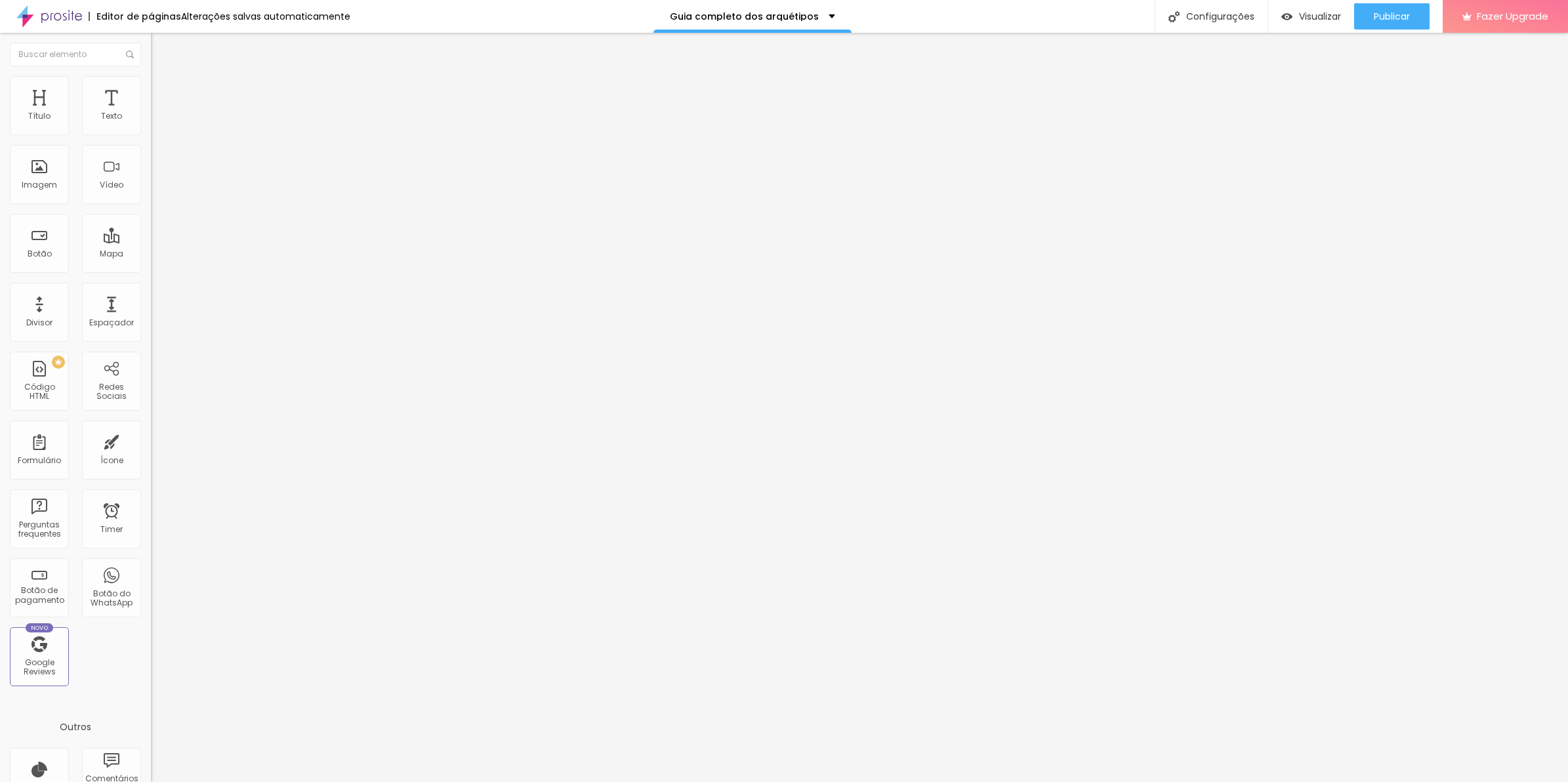
click at [163, 93] on span "Avançado" at bounding box center [184, 99] width 44 height 12
click at [151, 80] on li "Avançado" at bounding box center [227, 83] width 151 height 13
click at [151, 76] on li "Estilo" at bounding box center [227, 70] width 151 height 13
click at [151, 112] on div "Trocar imagem" at bounding box center [227, 107] width 151 height 9
click at [151, 113] on span "Trocar imagem" at bounding box center [186, 108] width 71 height 12
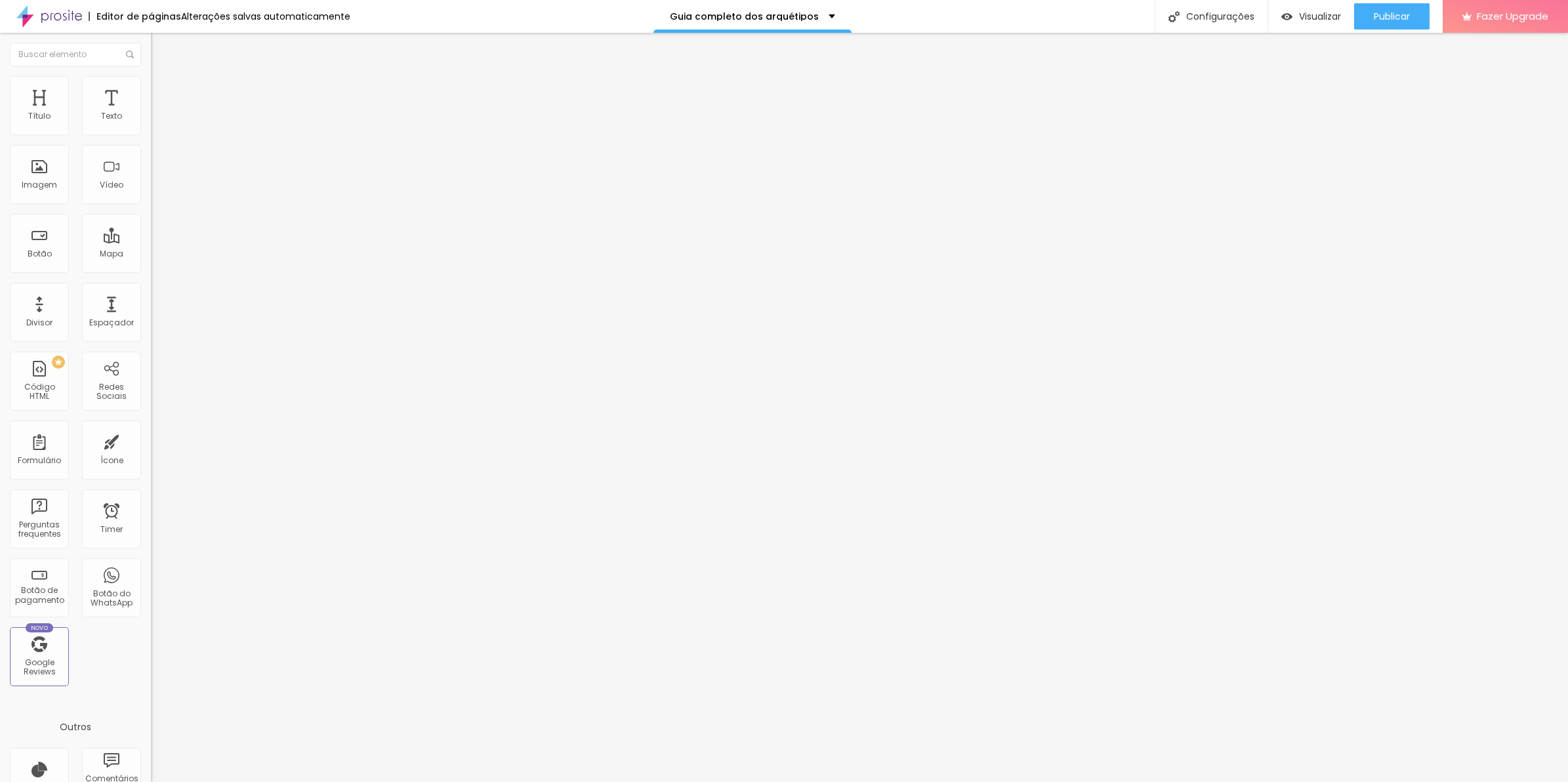
click at [151, 166] on img at bounding box center [155, 161] width 9 height 9
click at [163, 93] on span "Avançado" at bounding box center [184, 99] width 44 height 12
click at [163, 90] on span "Estilo" at bounding box center [172, 85] width 21 height 12
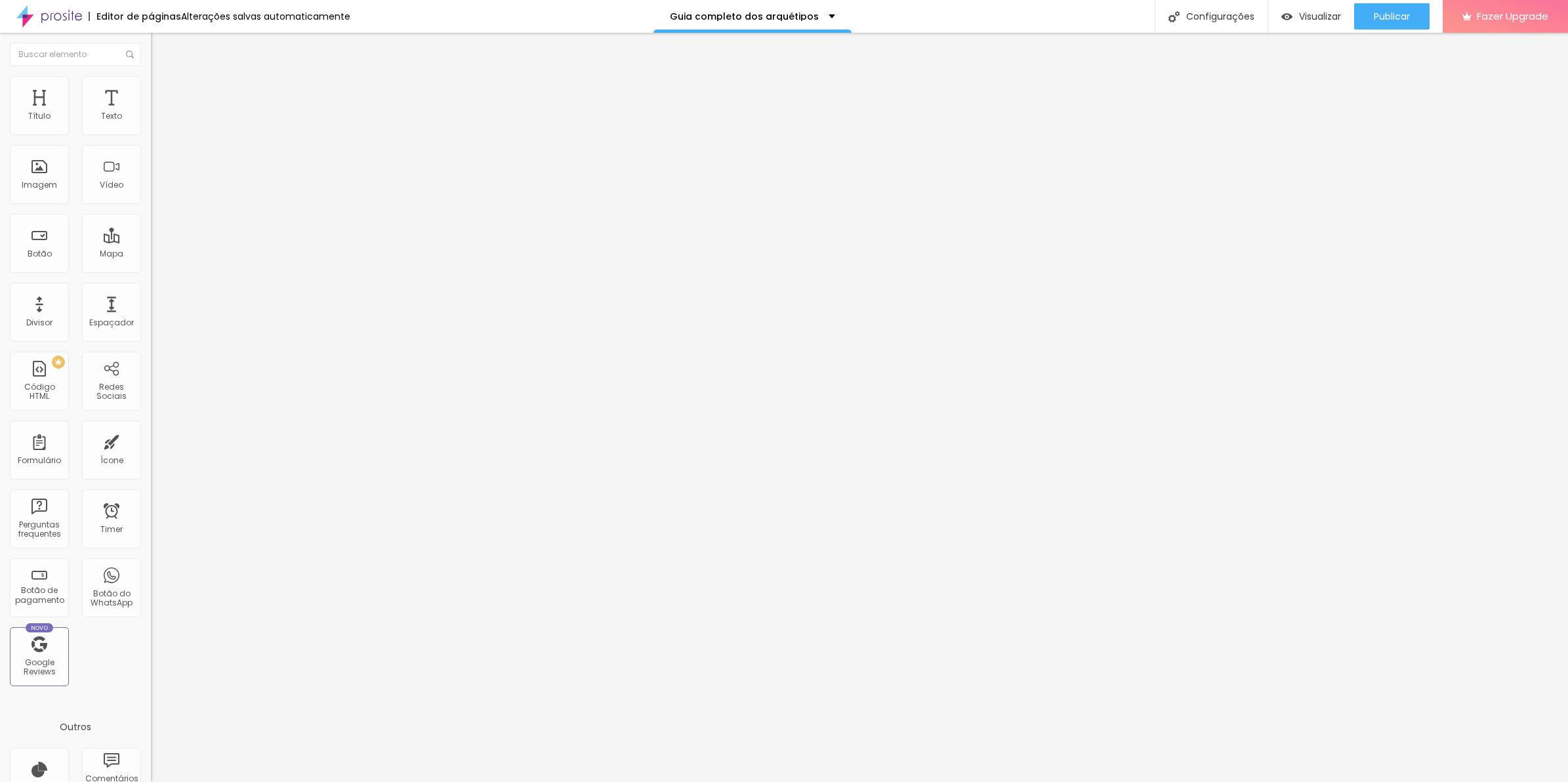
click at [151, 90] on li "Avançado" at bounding box center [227, 96] width 151 height 13
drag, startPoint x: 61, startPoint y: 128, endPoint x: 54, endPoint y: 132, distance: 8.1
click at [151, 255] on input "range" at bounding box center [193, 260] width 85 height 11
click at [151, 90] on li "Avançado" at bounding box center [227, 96] width 151 height 13
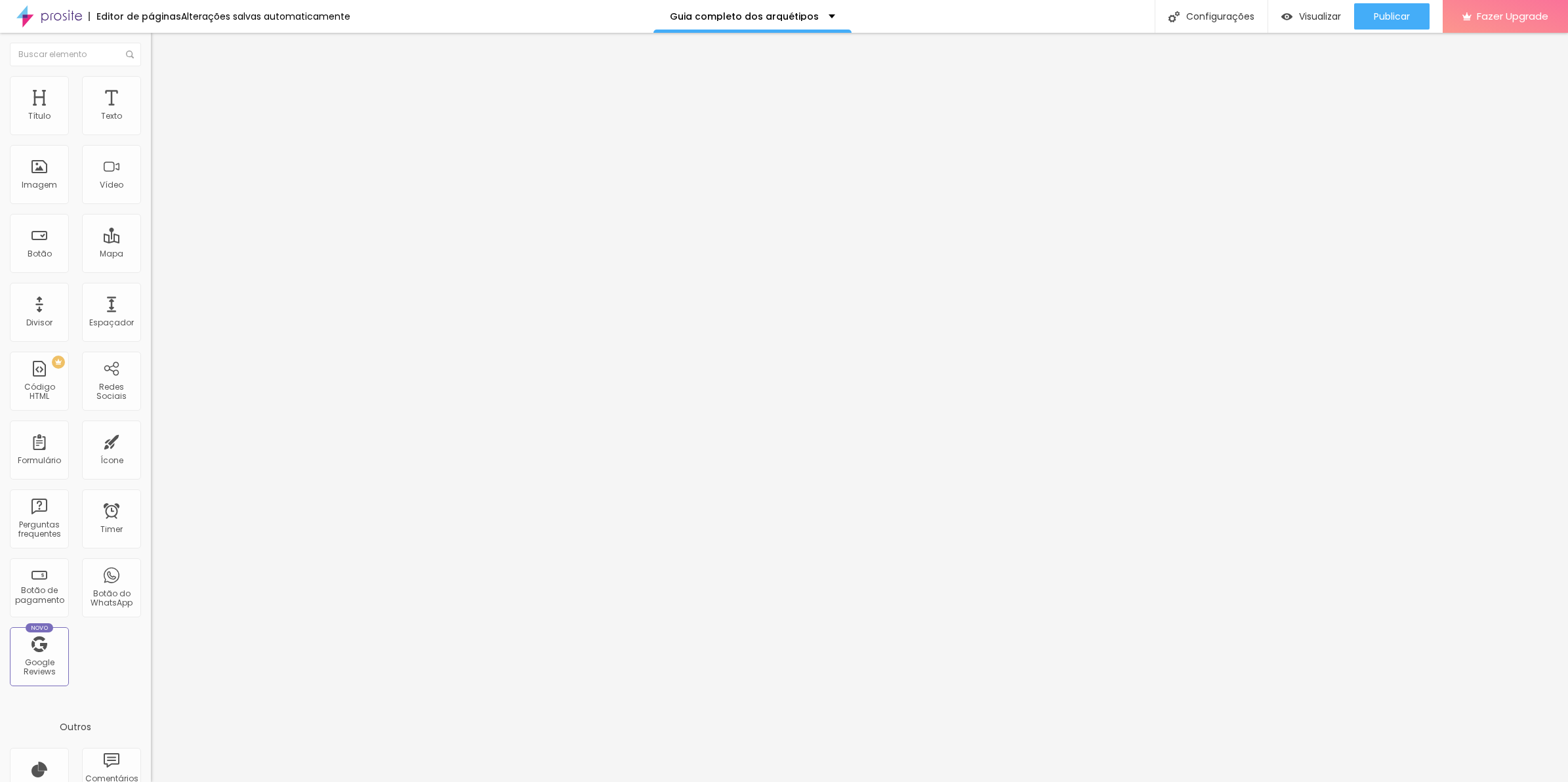
drag, startPoint x: 116, startPoint y: 411, endPoint x: -3, endPoint y: 343, distance: 137.1
click at [0, 343] on html "Editor de páginas Alterações salvas automaticamente Guia completo dos arquétipo…" at bounding box center [784, 391] width 1568 height 782
click at [151, 166] on img at bounding box center [155, 161] width 9 height 9
click at [151, 177] on img at bounding box center [155, 172] width 9 height 9
click at [151, 113] on span "Trocar imagem" at bounding box center [186, 108] width 71 height 12
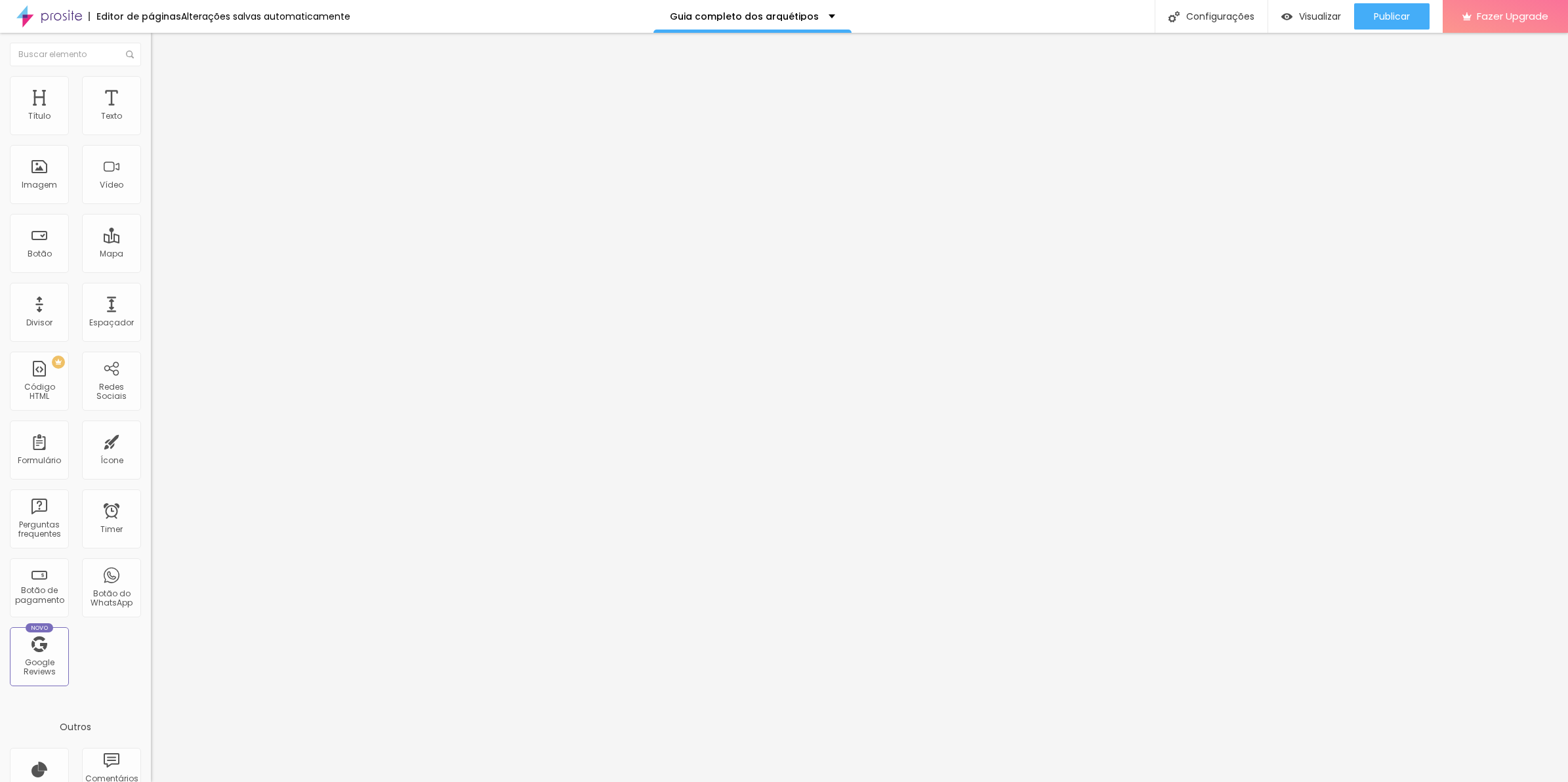
drag, startPoint x: 71, startPoint y: 86, endPoint x: 76, endPoint y: 116, distance: 30.4
click at [151, 86] on li "Estilo" at bounding box center [227, 83] width 151 height 13
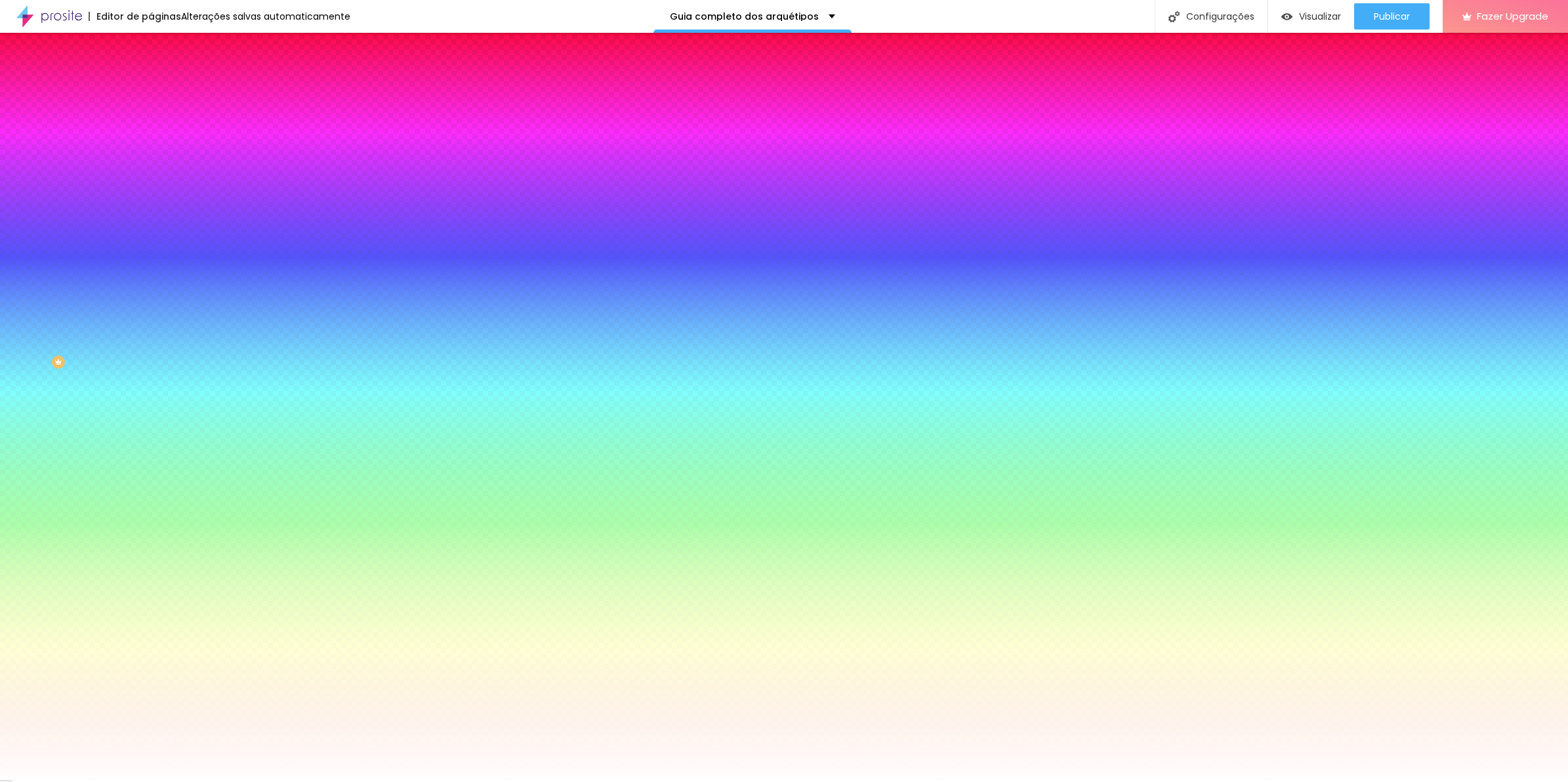
drag, startPoint x: 103, startPoint y: 135, endPoint x: 89, endPoint y: 136, distance: 14.0
click at [151, 135] on input "#FFFFFF" at bounding box center [230, 132] width 158 height 13
click at [151, 126] on div at bounding box center [227, 126] width 151 height 0
drag, startPoint x: 129, startPoint y: 242, endPoint x: 130, endPoint y: 256, distance: 14.0
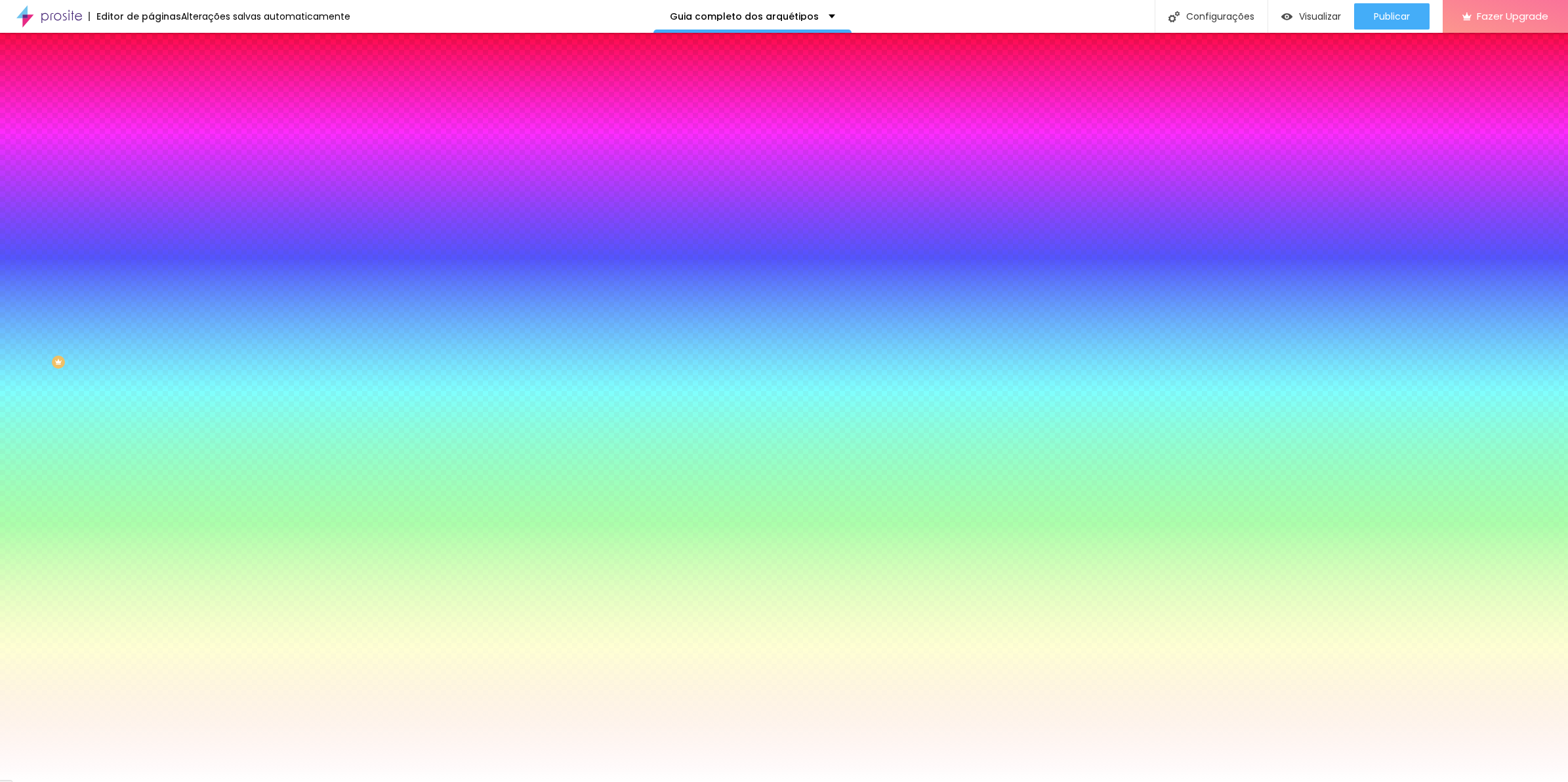
click at [151, 256] on div "Editar Coluna Conteúdo Estilo Avançado Cor de fundo Voltar ao padrão #FFFFFF So…" at bounding box center [227, 407] width 151 height 749
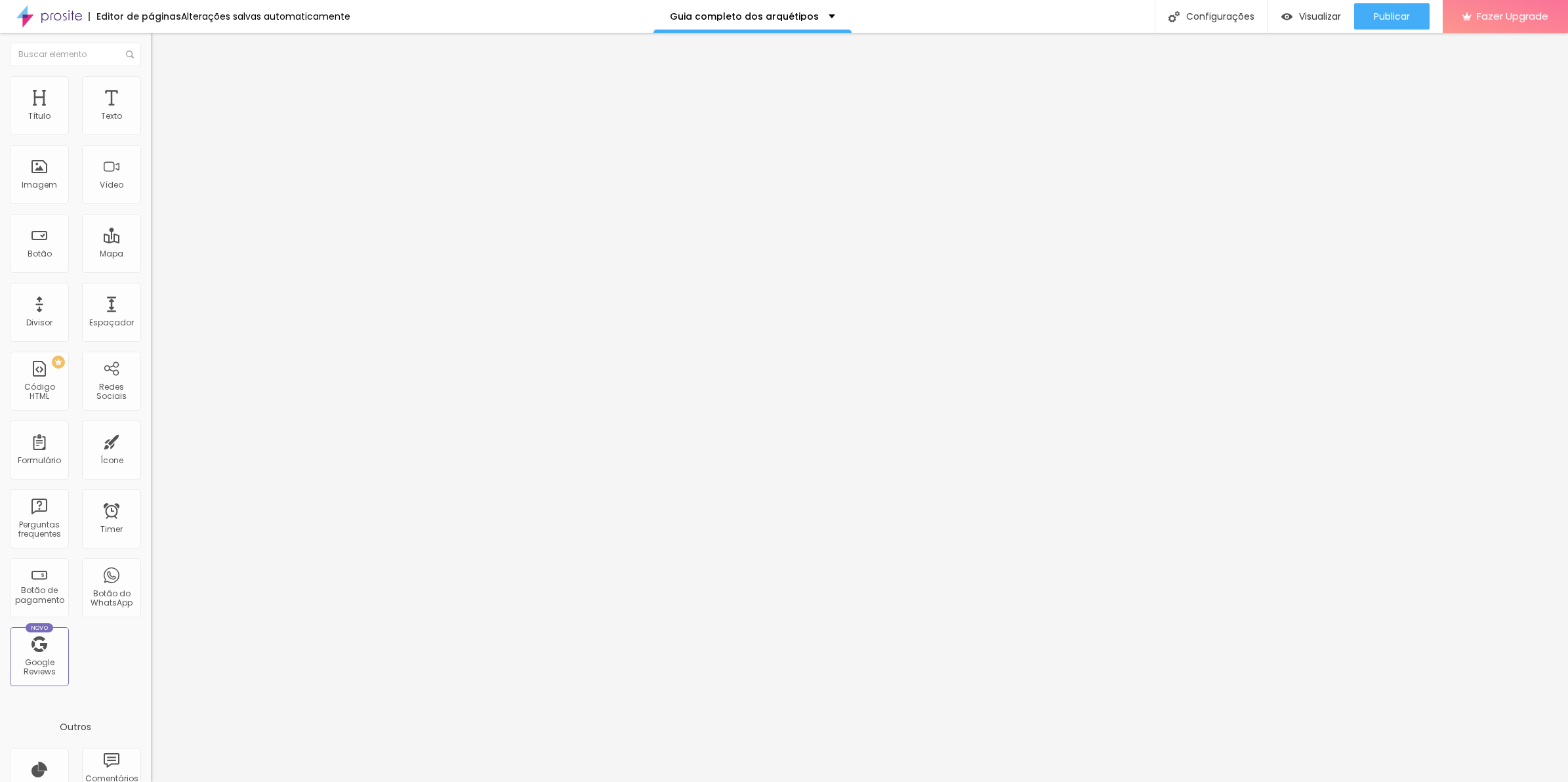
click at [151, 90] on img at bounding box center [157, 95] width 11 height 12
click at [151, 460] on img at bounding box center [155, 464] width 8 height 8
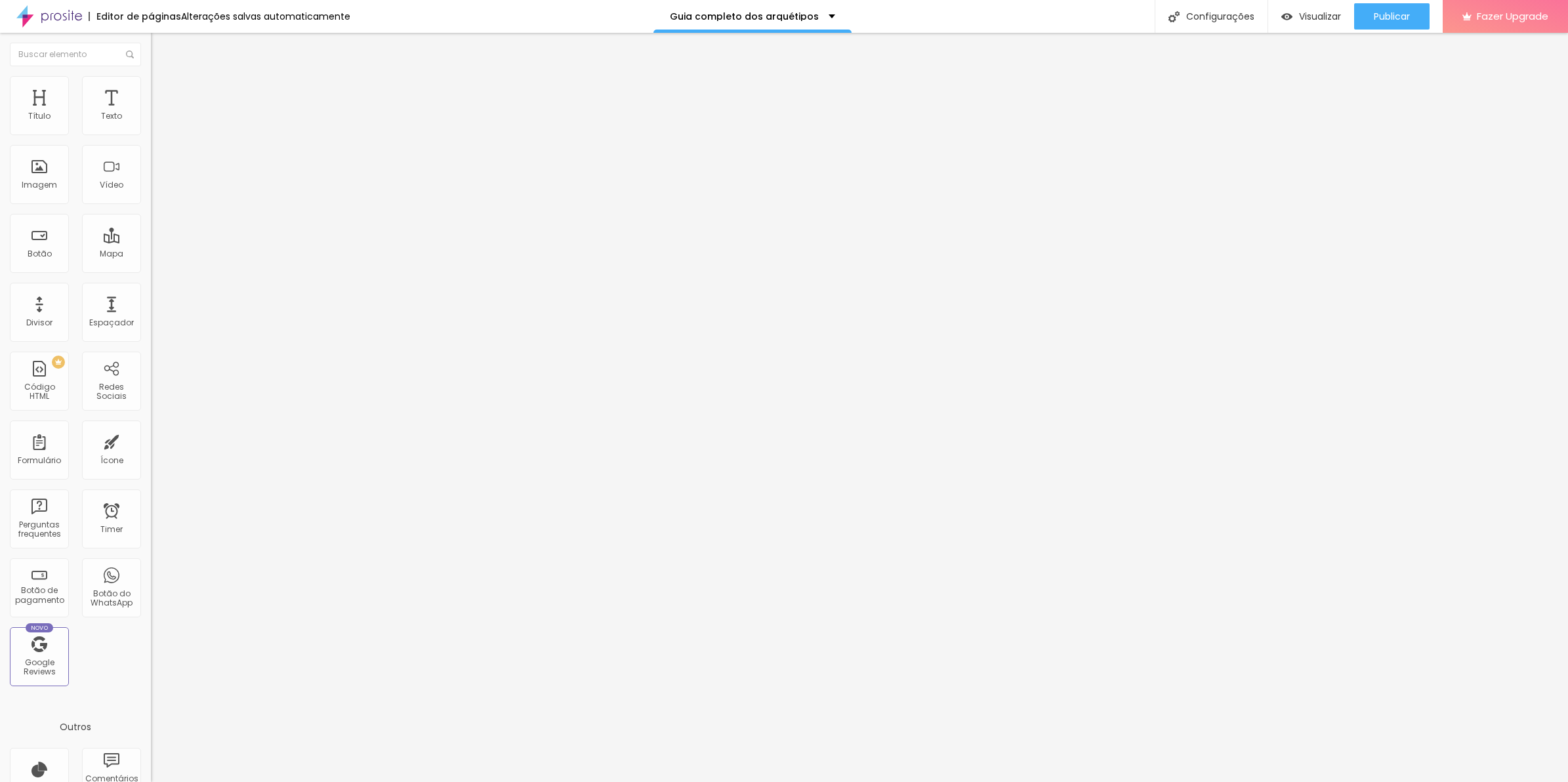
click at [151, 90] on li "Estilo" at bounding box center [227, 83] width 151 height 13
drag, startPoint x: 28, startPoint y: 142, endPoint x: 34, endPoint y: 141, distance: 6.1
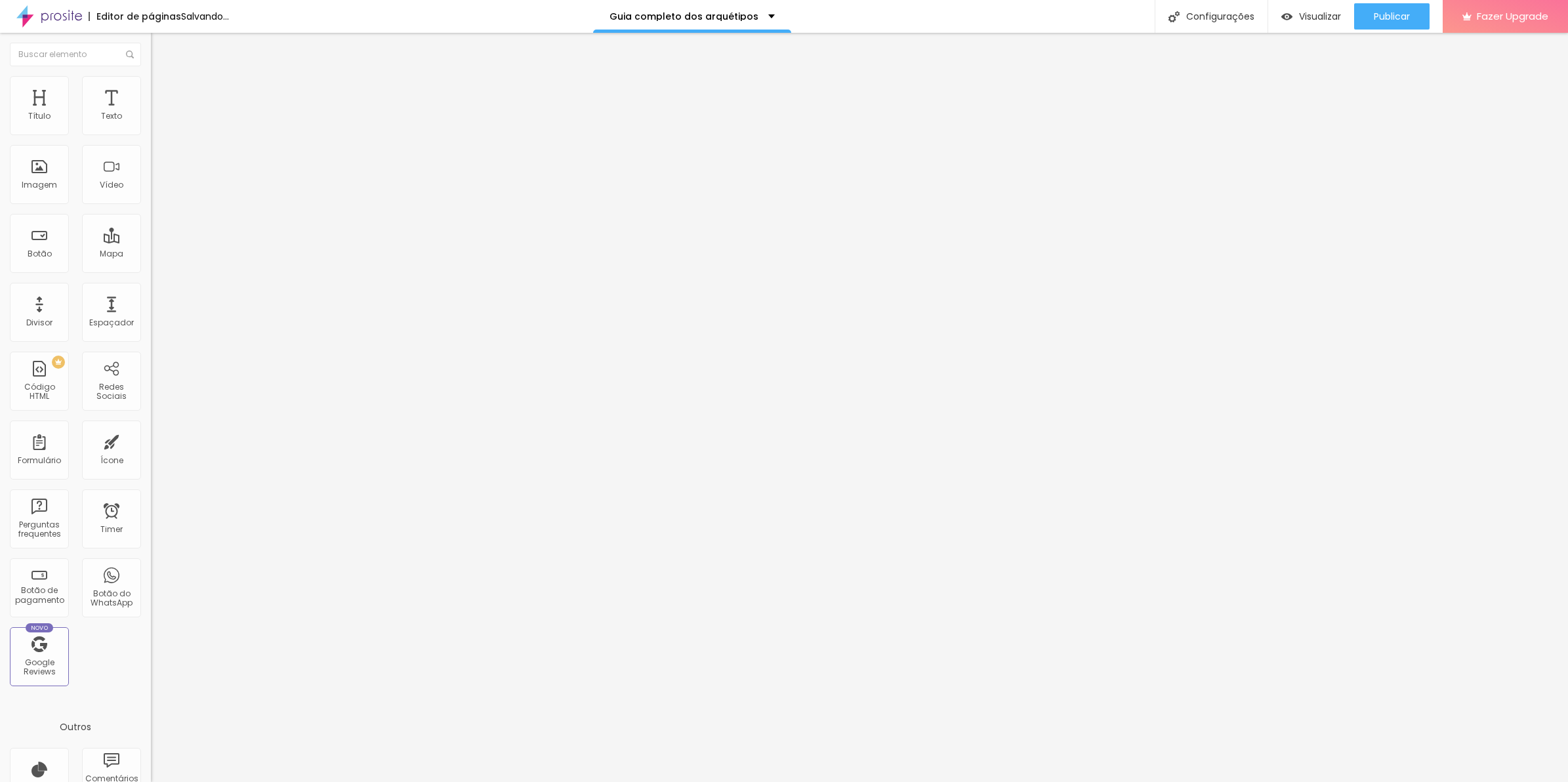
click at [151, 135] on input "range" at bounding box center [193, 129] width 85 height 11
click at [151, 102] on li "Avançado" at bounding box center [227, 96] width 151 height 13
drag, startPoint x: 67, startPoint y: 129, endPoint x: 0, endPoint y: 138, distance: 67.6
click at [151, 255] on input "range" at bounding box center [193, 260] width 85 height 11
click at [151, 90] on li "Avançado" at bounding box center [227, 96] width 151 height 13
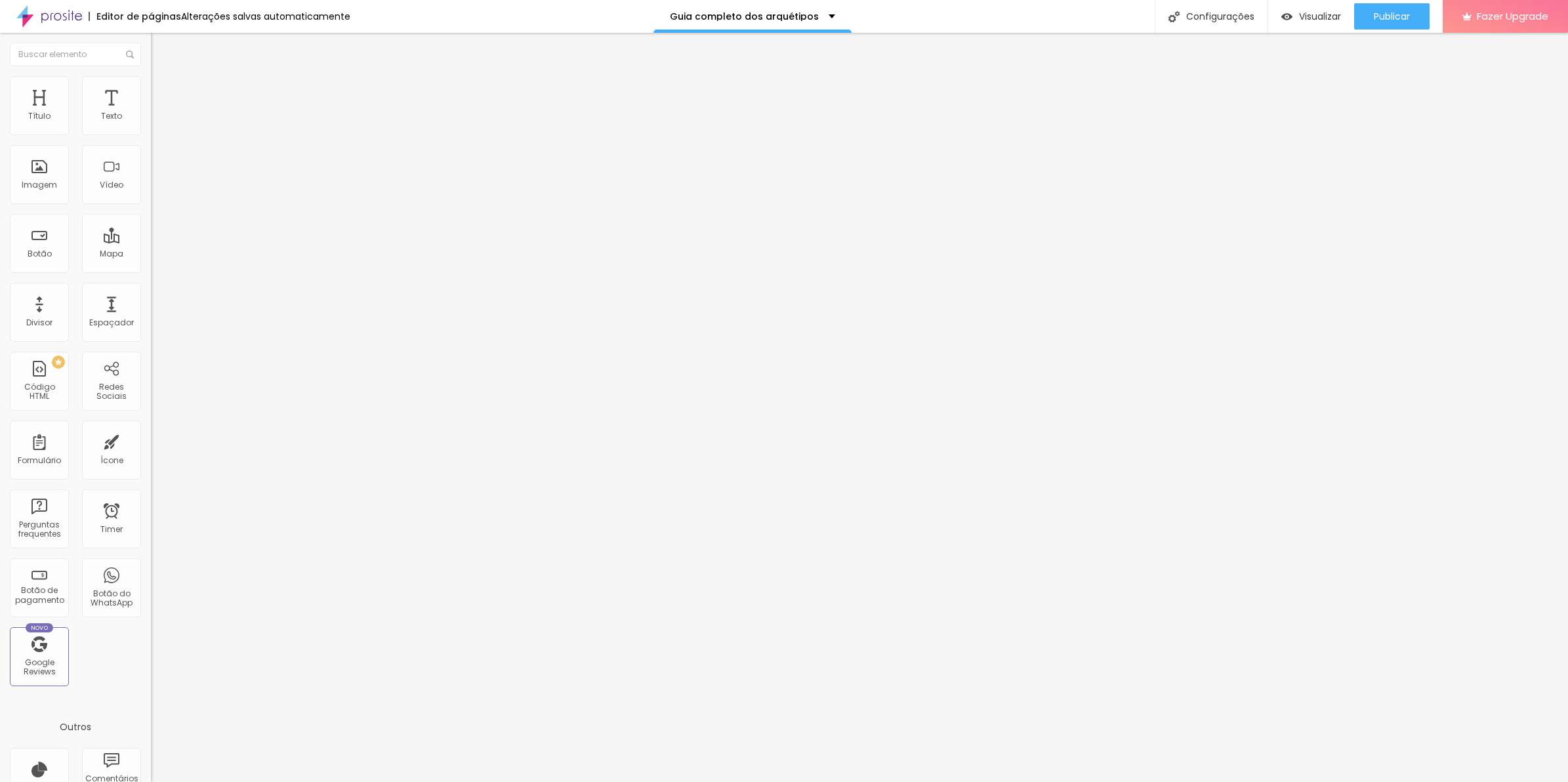
drag, startPoint x: 83, startPoint y: 128, endPoint x: -3, endPoint y: 129, distance: 86.0
click at [151, 255] on input "range" at bounding box center [193, 260] width 85 height 11
drag, startPoint x: 33, startPoint y: 152, endPoint x: -3, endPoint y: 155, distance: 36.1
click at [151, 440] on input "range" at bounding box center [193, 445] width 85 height 11
click at [151, 90] on li "Avançado" at bounding box center [227, 96] width 151 height 13
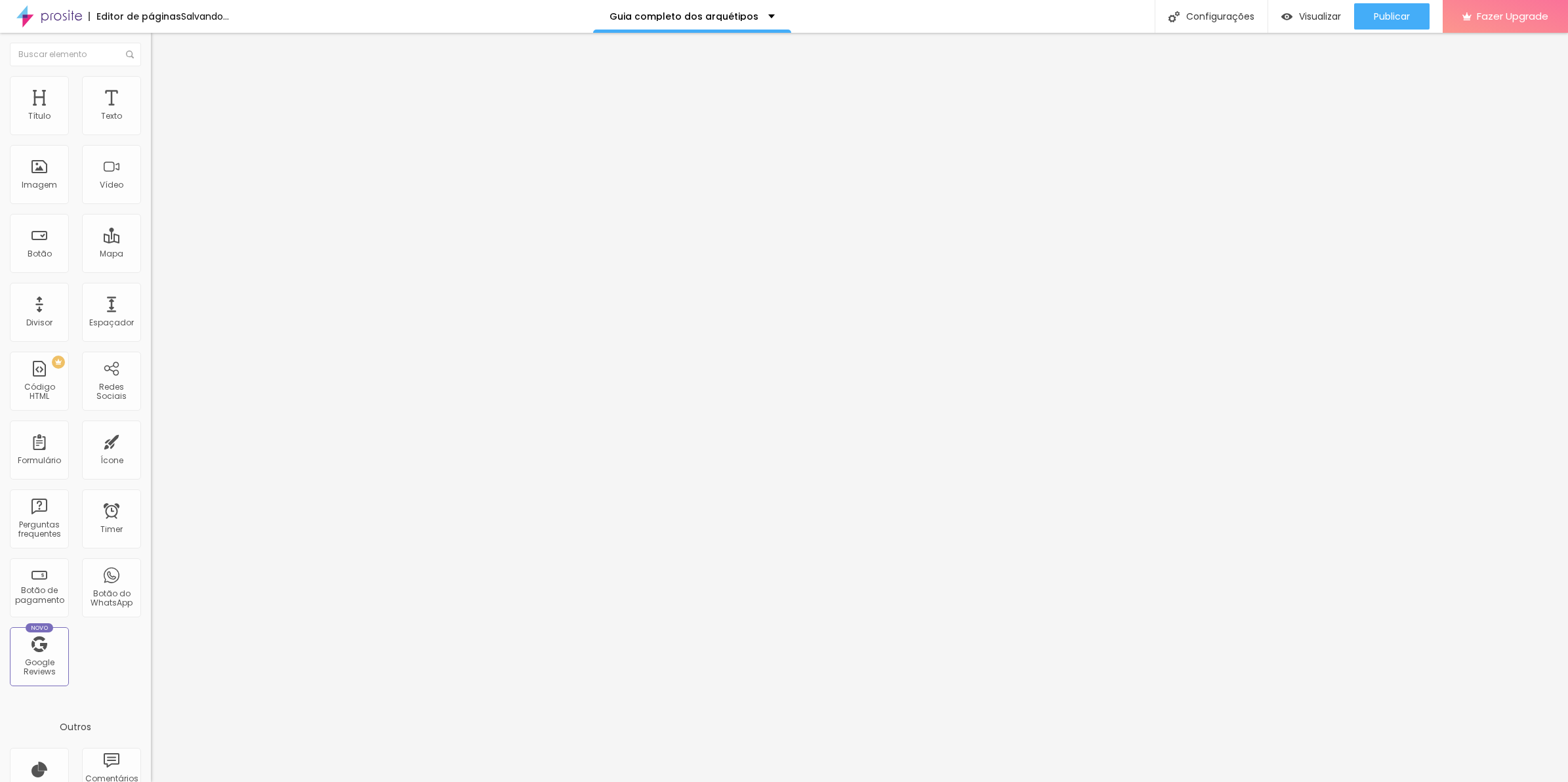
click at [151, 440] on input "range" at bounding box center [193, 445] width 85 height 11
drag, startPoint x: 80, startPoint y: 126, endPoint x: -3, endPoint y: 123, distance: 83.1
click at [151, 255] on input "range" at bounding box center [193, 260] width 85 height 11
click at [163, 90] on span "Estilo" at bounding box center [172, 85] width 21 height 12
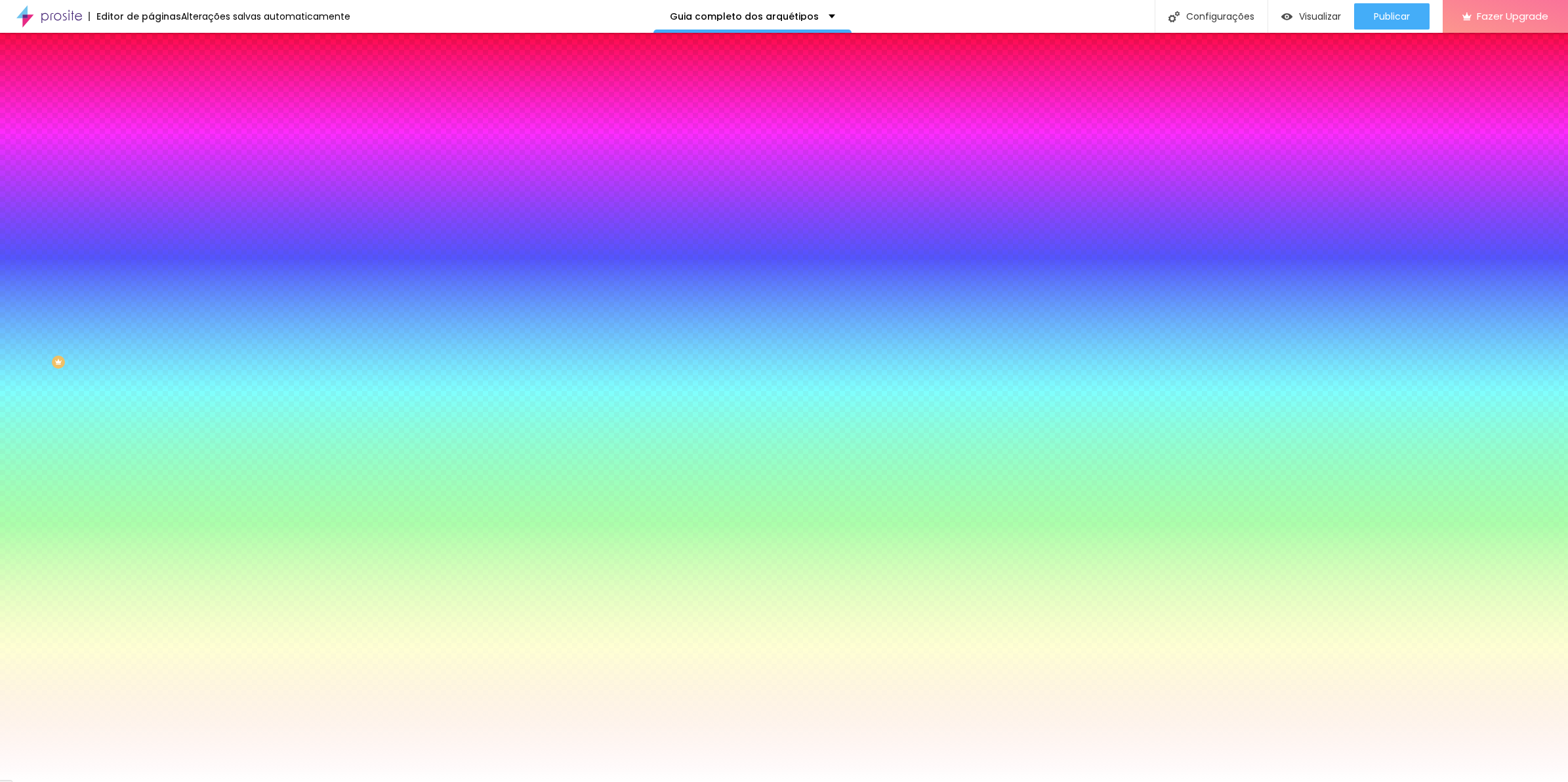
click at [151, 126] on div at bounding box center [227, 126] width 151 height 0
drag, startPoint x: 126, startPoint y: 221, endPoint x: 126, endPoint y: 269, distance: 48.0
click at [151, 269] on div "Editar Coluna Conteúdo Estilo Avançado Cor de fundo Voltar ao padrão #FFFFFF So…" at bounding box center [227, 407] width 151 height 749
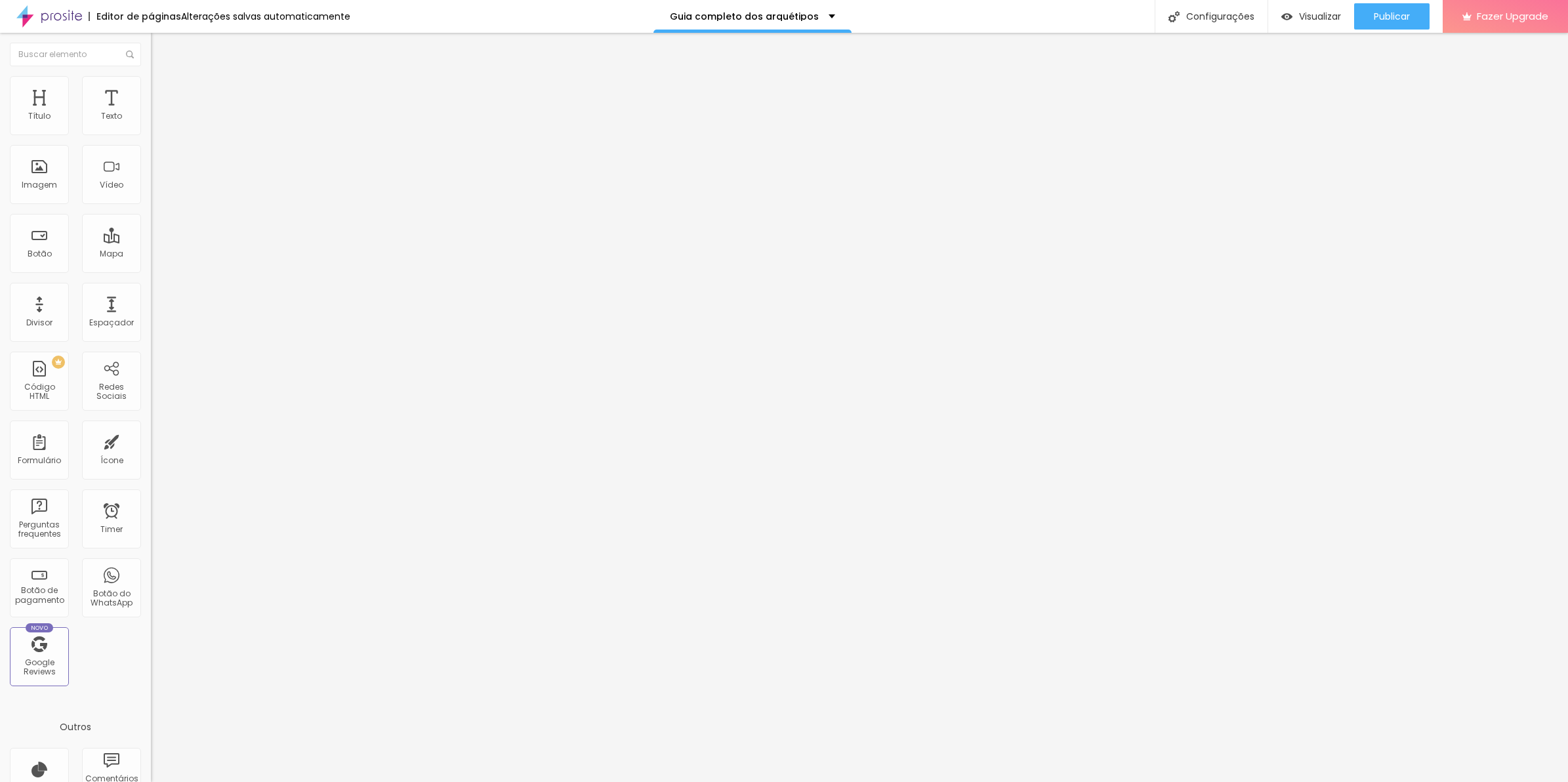
click at [151, 99] on li "Avançado" at bounding box center [227, 96] width 151 height 13
click at [151, 83] on ul "Conteúdo Estilo Avançado" at bounding box center [227, 83] width 151 height 39
click at [163, 90] on span "Estilo" at bounding box center [172, 85] width 21 height 12
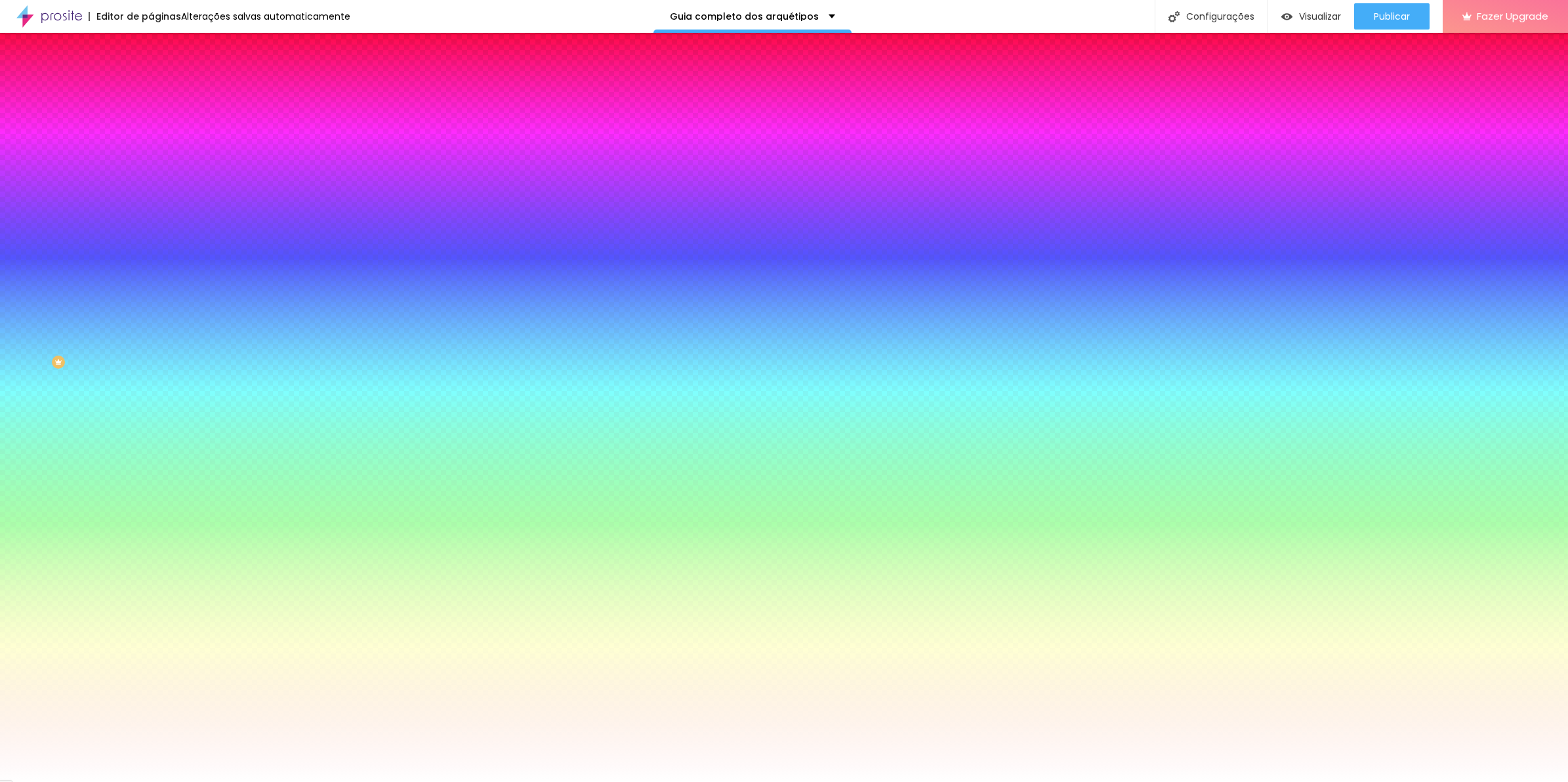
click at [151, 205] on button "button" at bounding box center [160, 212] width 18 height 14
click at [502, 782] on div at bounding box center [784, 782] width 1568 height 0
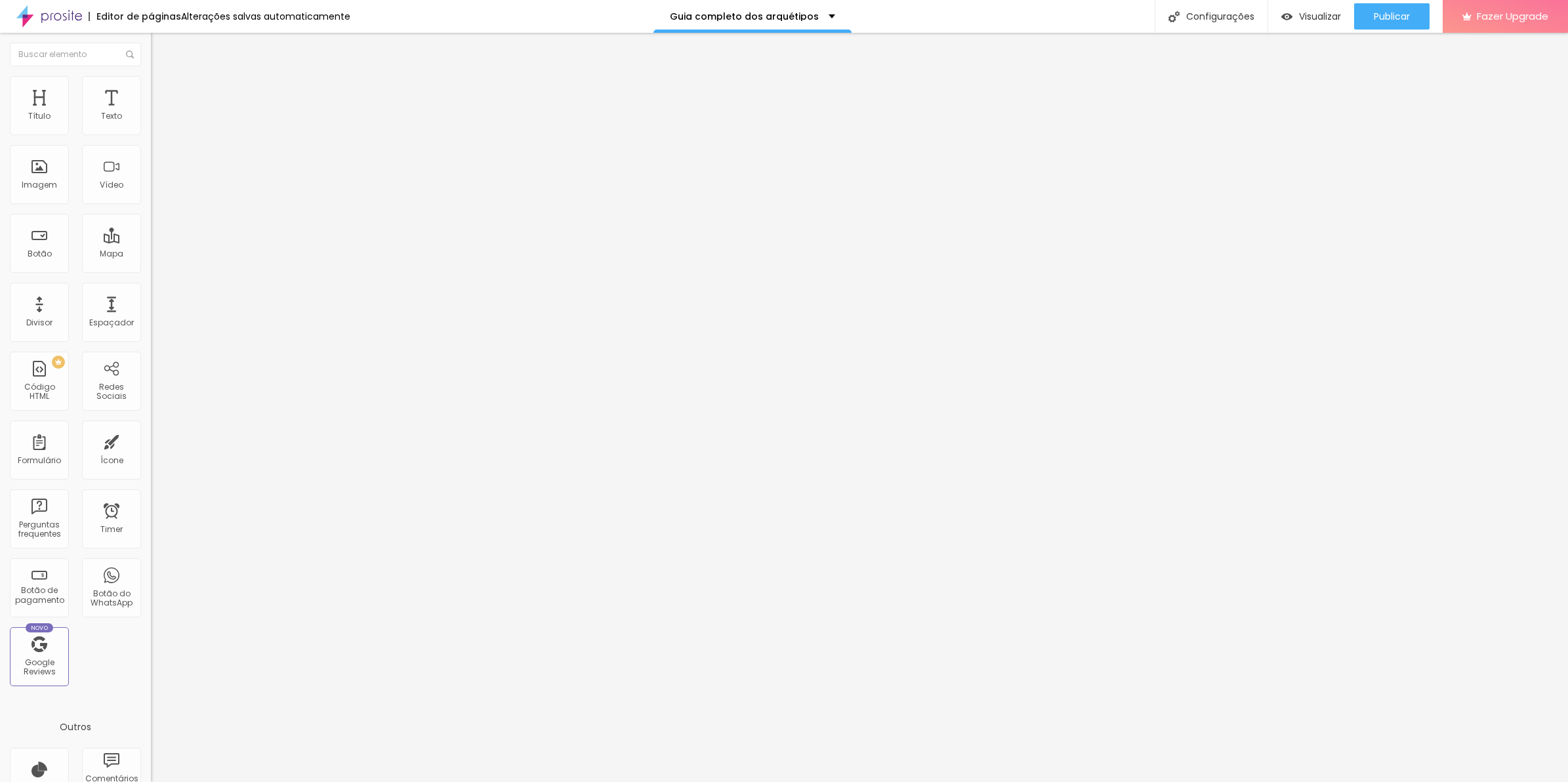
click at [151, 90] on li "Avançado" at bounding box center [227, 96] width 151 height 13
click at [163, 90] on span "Estilo" at bounding box center [172, 85] width 21 height 12
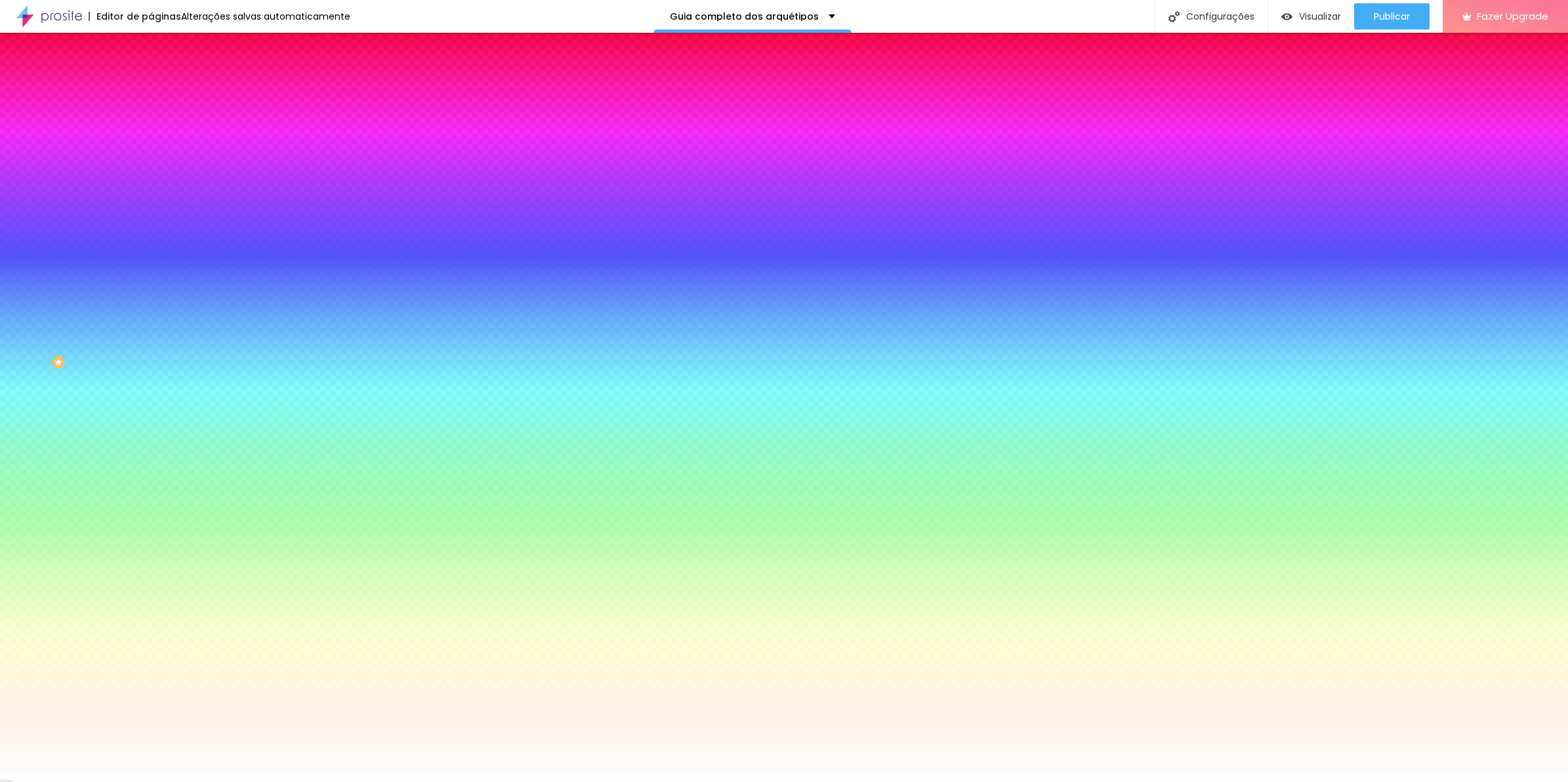
click at [151, 205] on button "button" at bounding box center [160, 212] width 18 height 14
click at [85, 782] on img at bounding box center [80, 789] width 10 height 10
drag, startPoint x: 207, startPoint y: 254, endPoint x: 179, endPoint y: 251, distance: 28.2
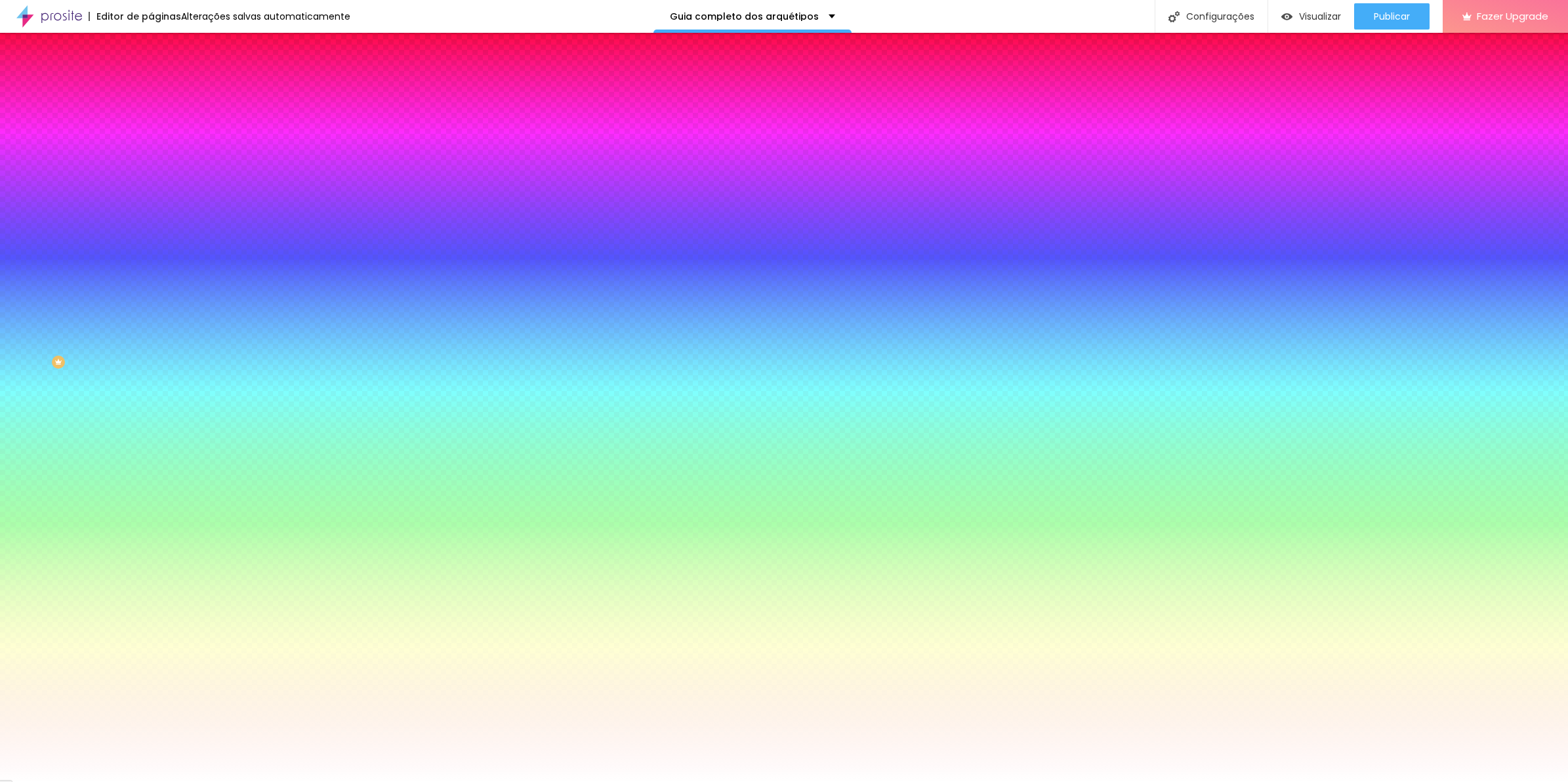
paste input "2"
click at [509, 782] on div at bounding box center [784, 782] width 1568 height 0
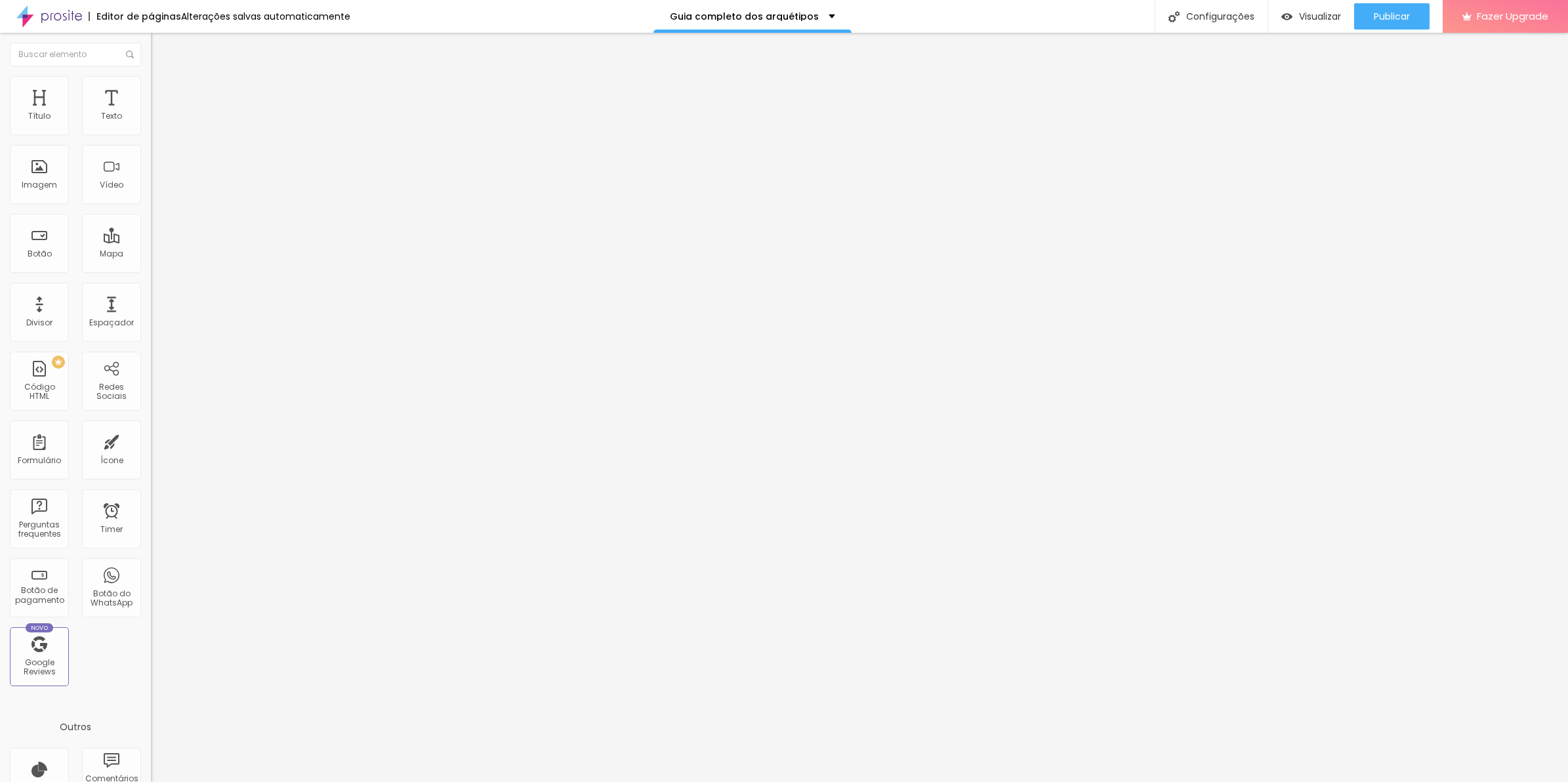
drag, startPoint x: 135, startPoint y: 90, endPoint x: 103, endPoint y: 99, distance: 33.2
click at [151, 90] on ul "Estilo Avançado" at bounding box center [227, 76] width 151 height 26
click at [151, 90] on li "Avançado" at bounding box center [227, 83] width 151 height 13
drag, startPoint x: 116, startPoint y: 102, endPoint x: 57, endPoint y: 129, distance: 64.9
click at [151, 242] on input "range" at bounding box center [193, 246] width 85 height 11
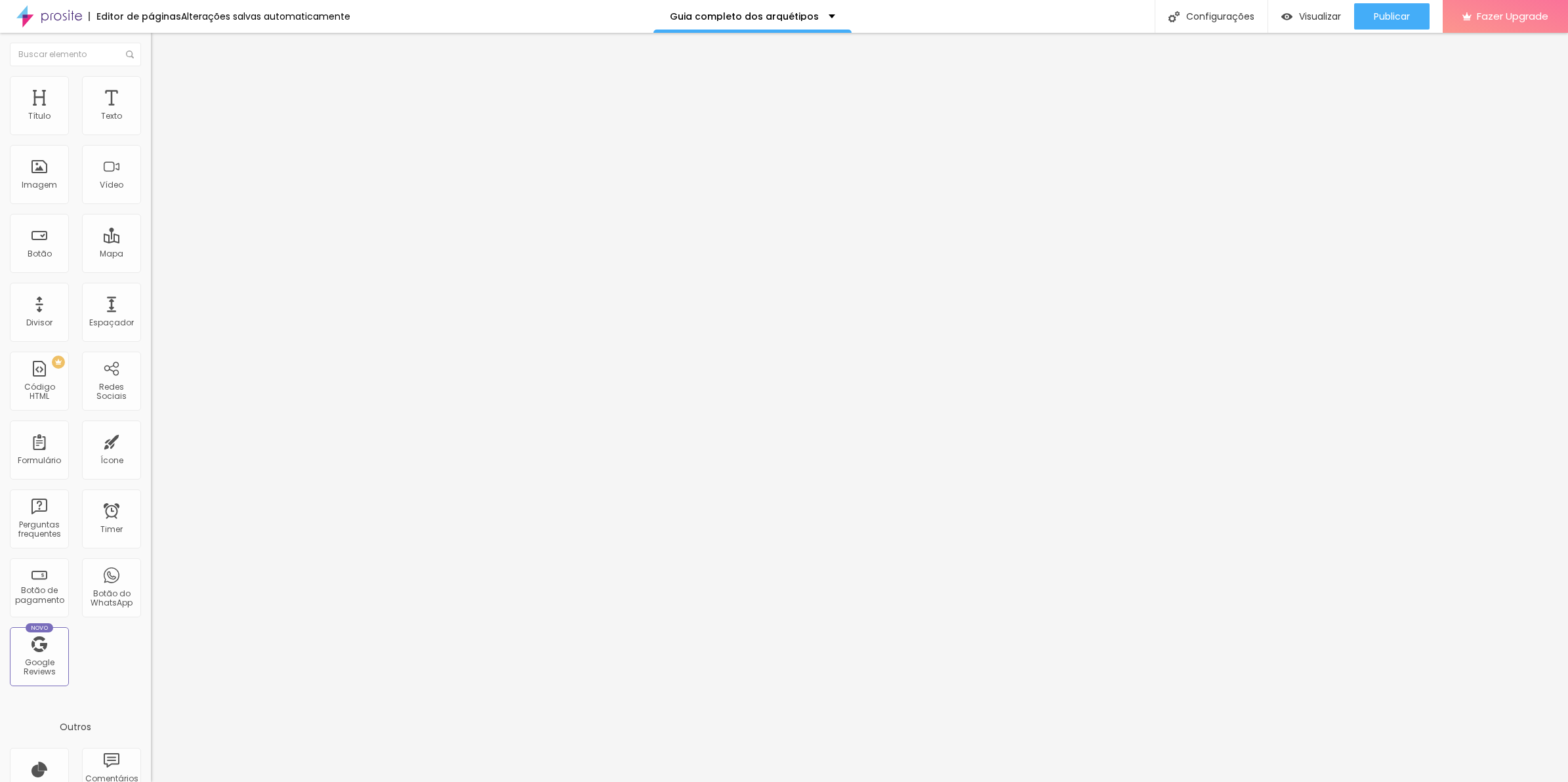
click at [151, 90] on li "Avançado" at bounding box center [227, 96] width 151 height 13
click at [151, 79] on img at bounding box center [157, 82] width 11 height 12
click at [151, 253] on input "33" at bounding box center [179, 260] width 57 height 14
click at [151, 90] on li "Avançado" at bounding box center [227, 96] width 151 height 13
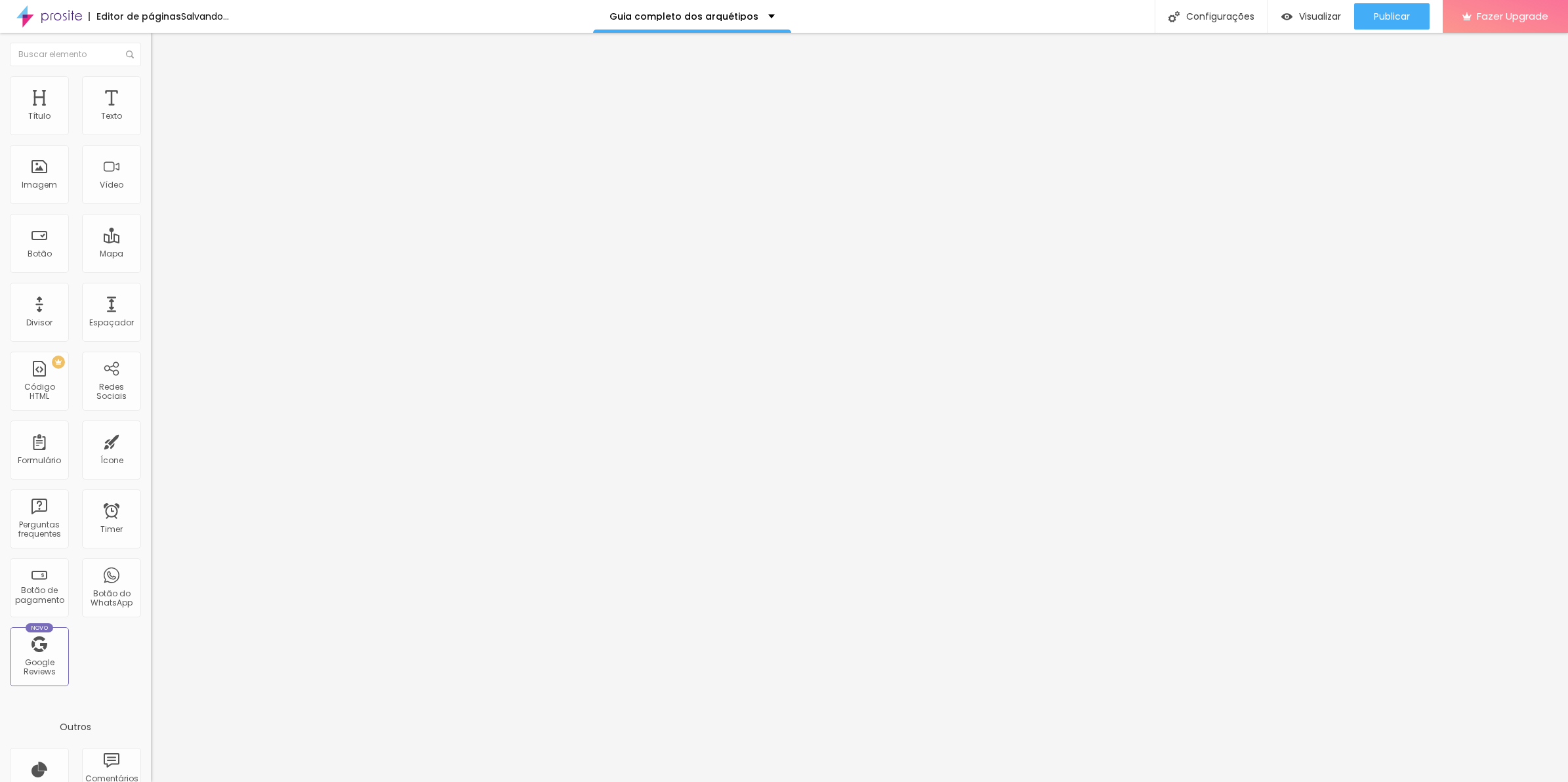
drag, startPoint x: 118, startPoint y: 90, endPoint x: 116, endPoint y: 97, distance: 7.3
click at [163, 93] on span "Avançado" at bounding box center [184, 99] width 44 height 12
drag, startPoint x: 40, startPoint y: 153, endPoint x: 54, endPoint y: 153, distance: 14.0
click at [151, 440] on input "range" at bounding box center [193, 445] width 85 height 11
click at [151, 99] on li "Avançado" at bounding box center [227, 96] width 151 height 13
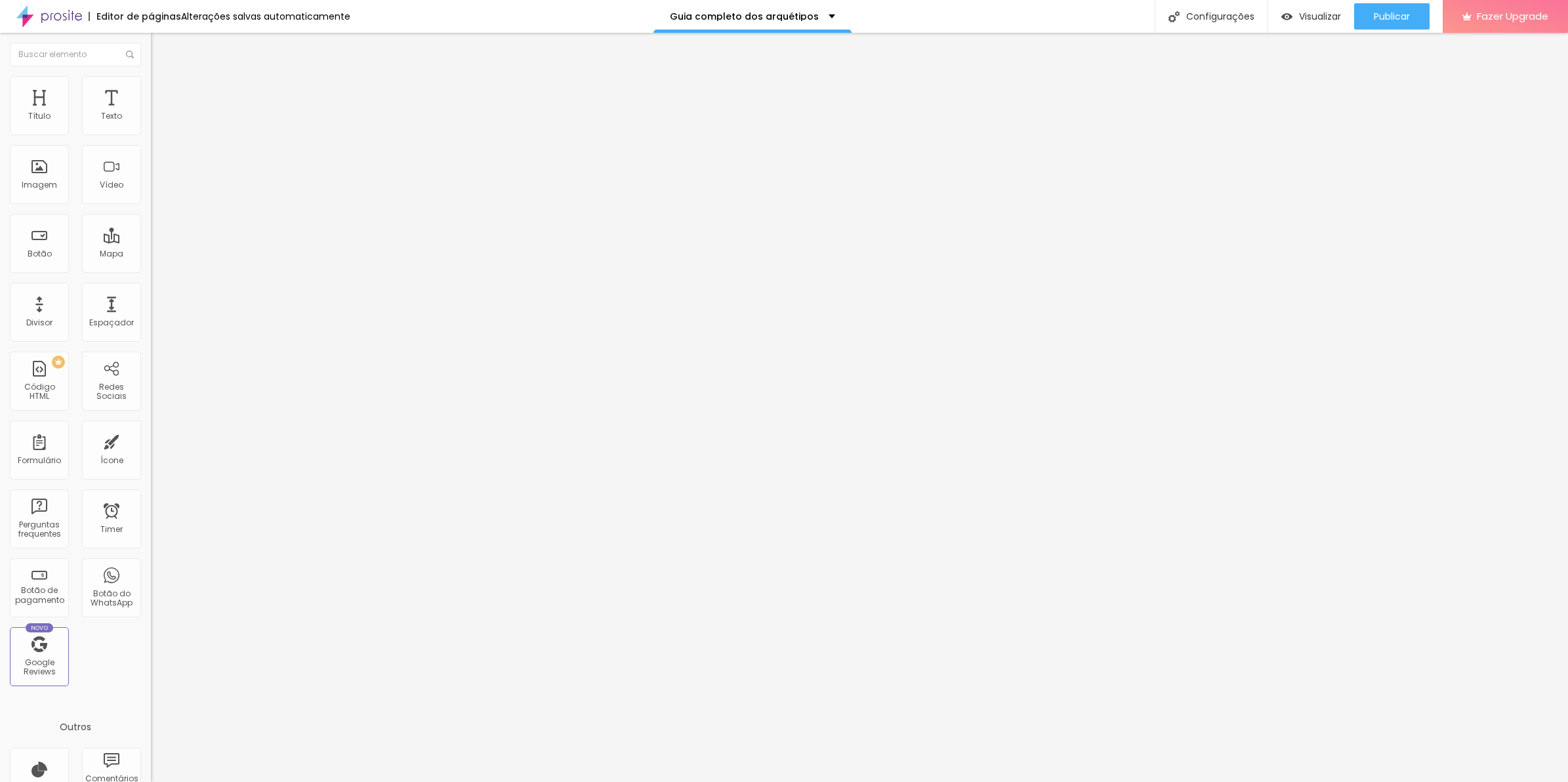
click at [151, 460] on img at bounding box center [155, 464] width 8 height 8
click at [151, 469] on div "background : -webkit-linear-gradient ( 125deg , #f9f9f6 , #6d4e26 ) ; /* Chrome…" at bounding box center [420, 513] width 538 height 88
drag, startPoint x: 48, startPoint y: 401, endPoint x: 126, endPoint y: 400, distance: 78.0
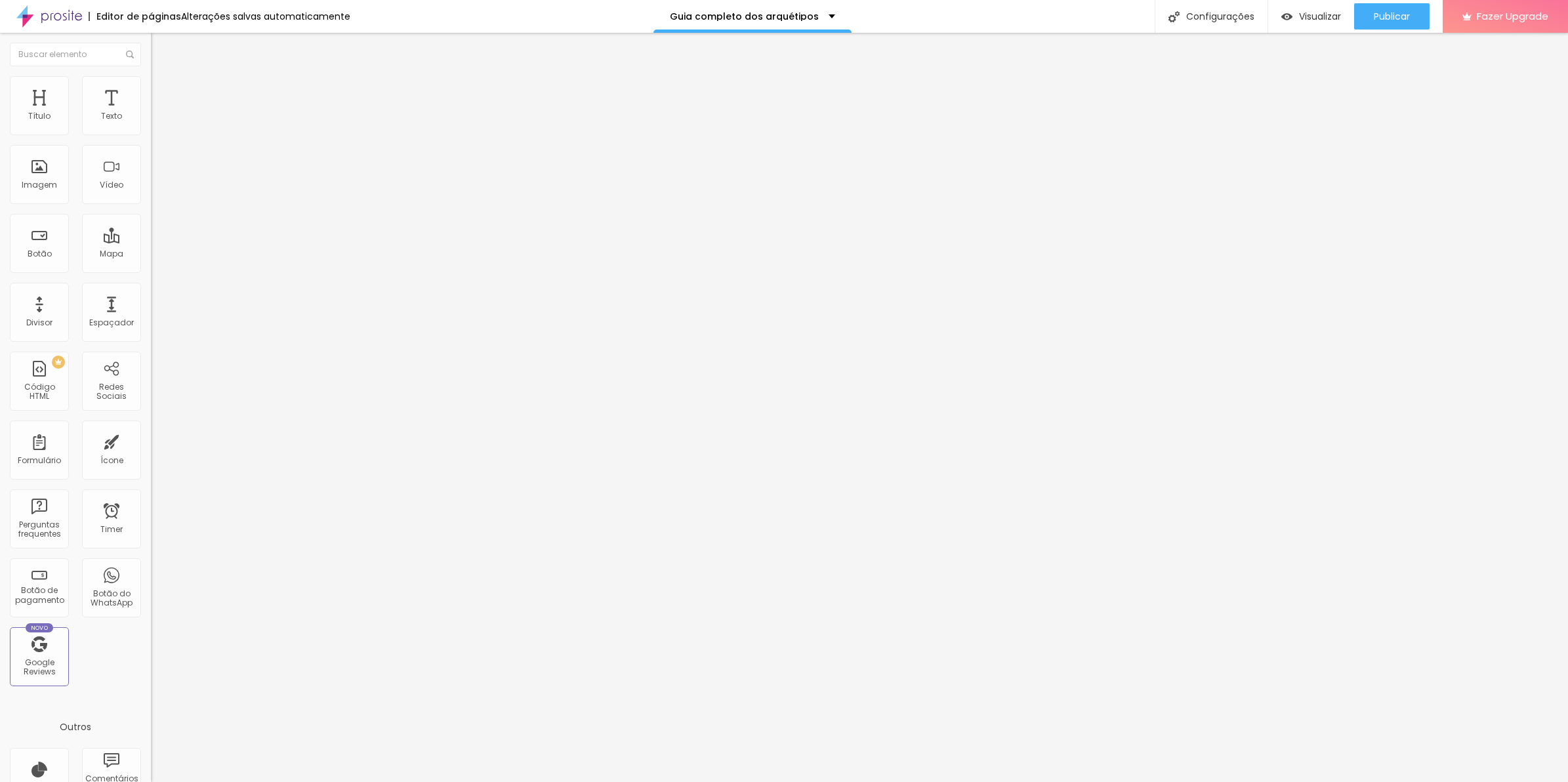
click at [151, 469] on div "background : -webkit-linear-gradient ( 125deg , #f9f9f6 , #6d4e26 ) ; /* Chrome…" at bounding box center [420, 513] width 538 height 88
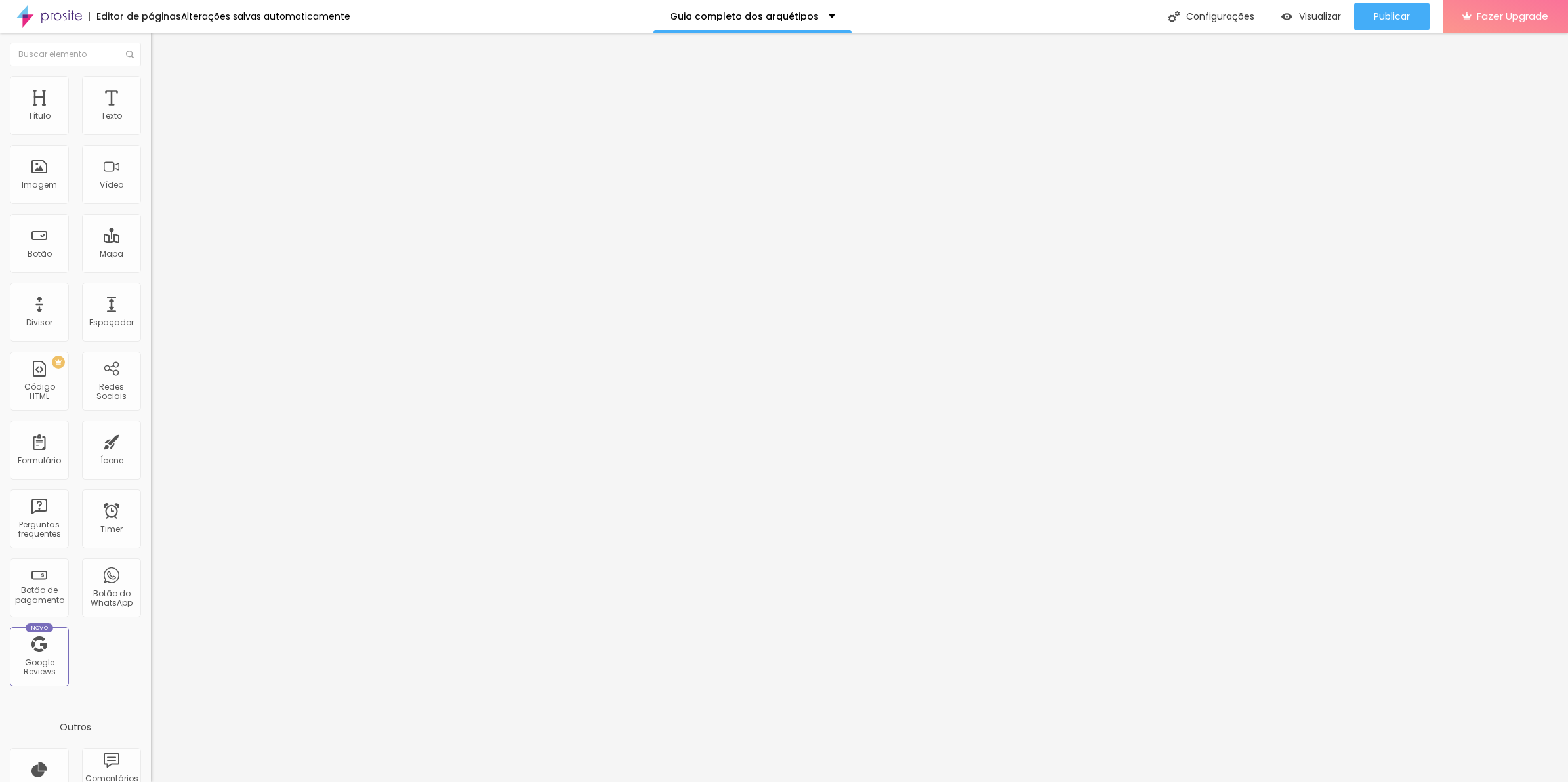
click at [151, 469] on div "background : -webkit-linear-gradient ( 125deg , #f9f9f6 , #6d4e26 ) ; /* Chrome…" at bounding box center [420, 513] width 538 height 88
drag, startPoint x: 131, startPoint y: 356, endPoint x: 140, endPoint y: 357, distance: 9.1
click at [151, 452] on div "249 caracteres" at bounding box center [227, 460] width 151 height 17
click at [151, 460] on img at bounding box center [155, 464] width 8 height 8
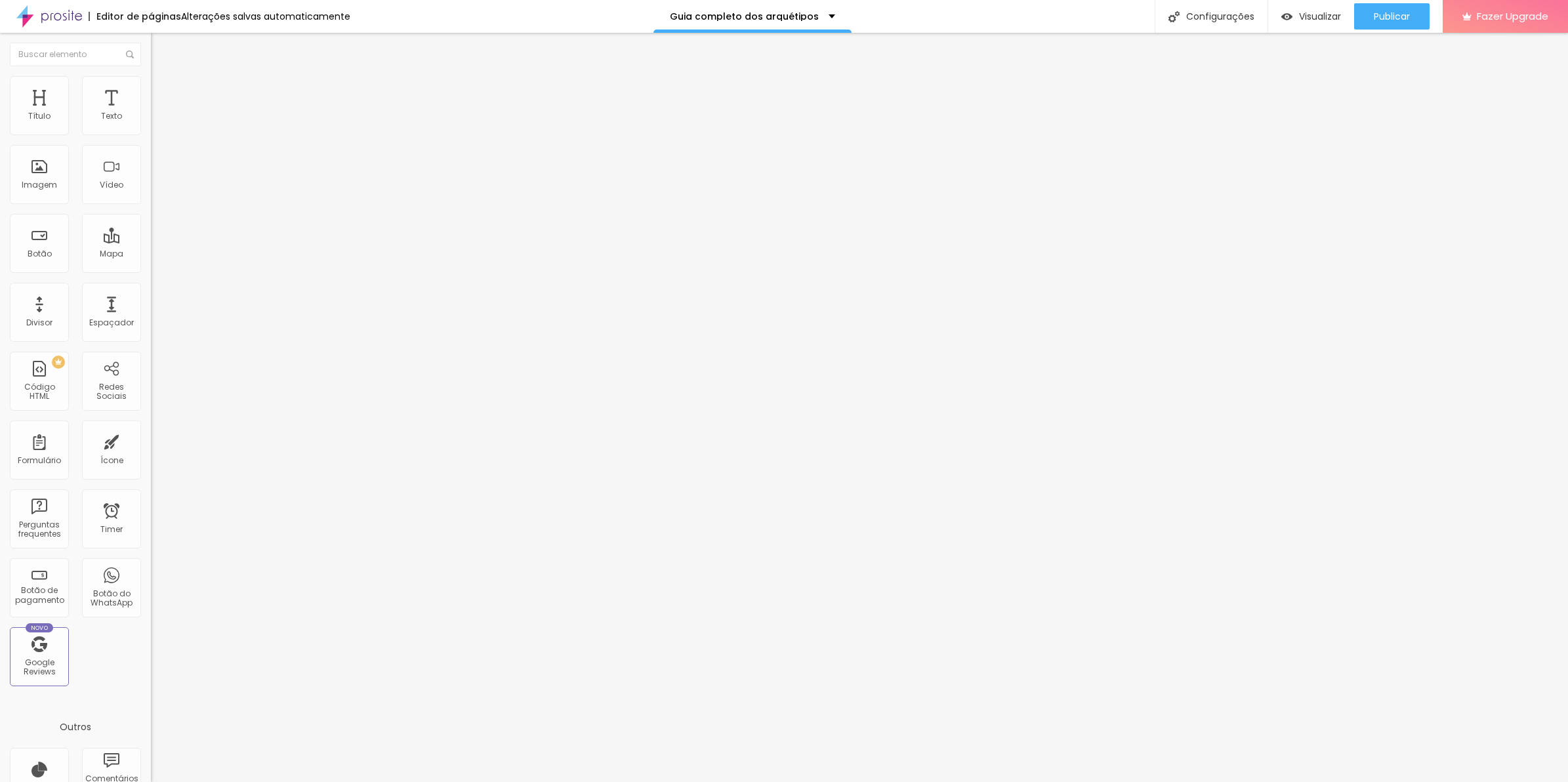
click at [151, 469] on div "background : -webkit-linear-gradient ( 125deg , #f9f9f6 , #6d4e26 ) ; /* Chrome…" at bounding box center [420, 513] width 538 height 88
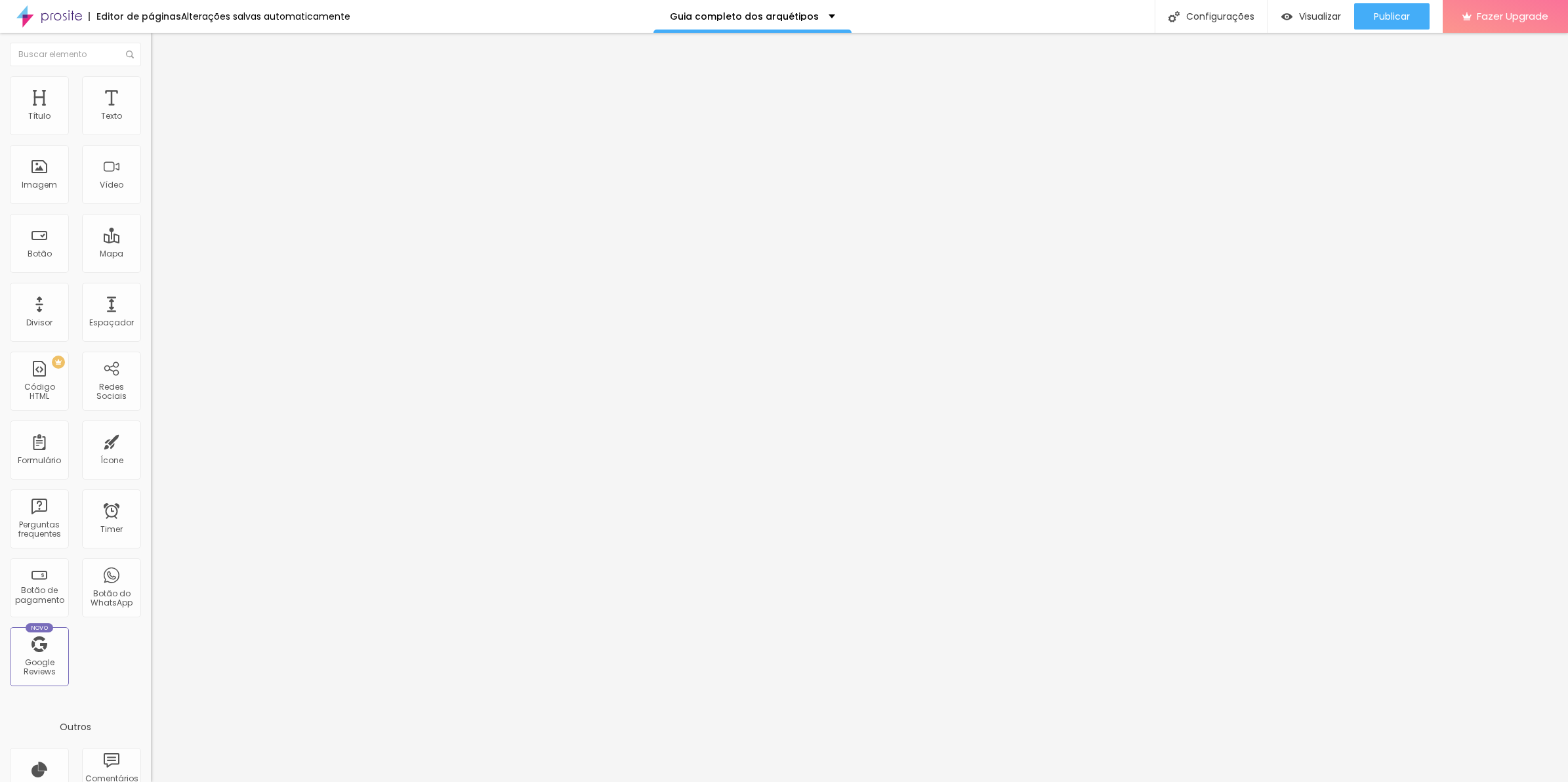
click at [151, 469] on div "background : -webkit-linear-gradient ( 125deg , #f9f9f6 , #6d4e26 ) ; /* Chrome…" at bounding box center [420, 513] width 538 height 88
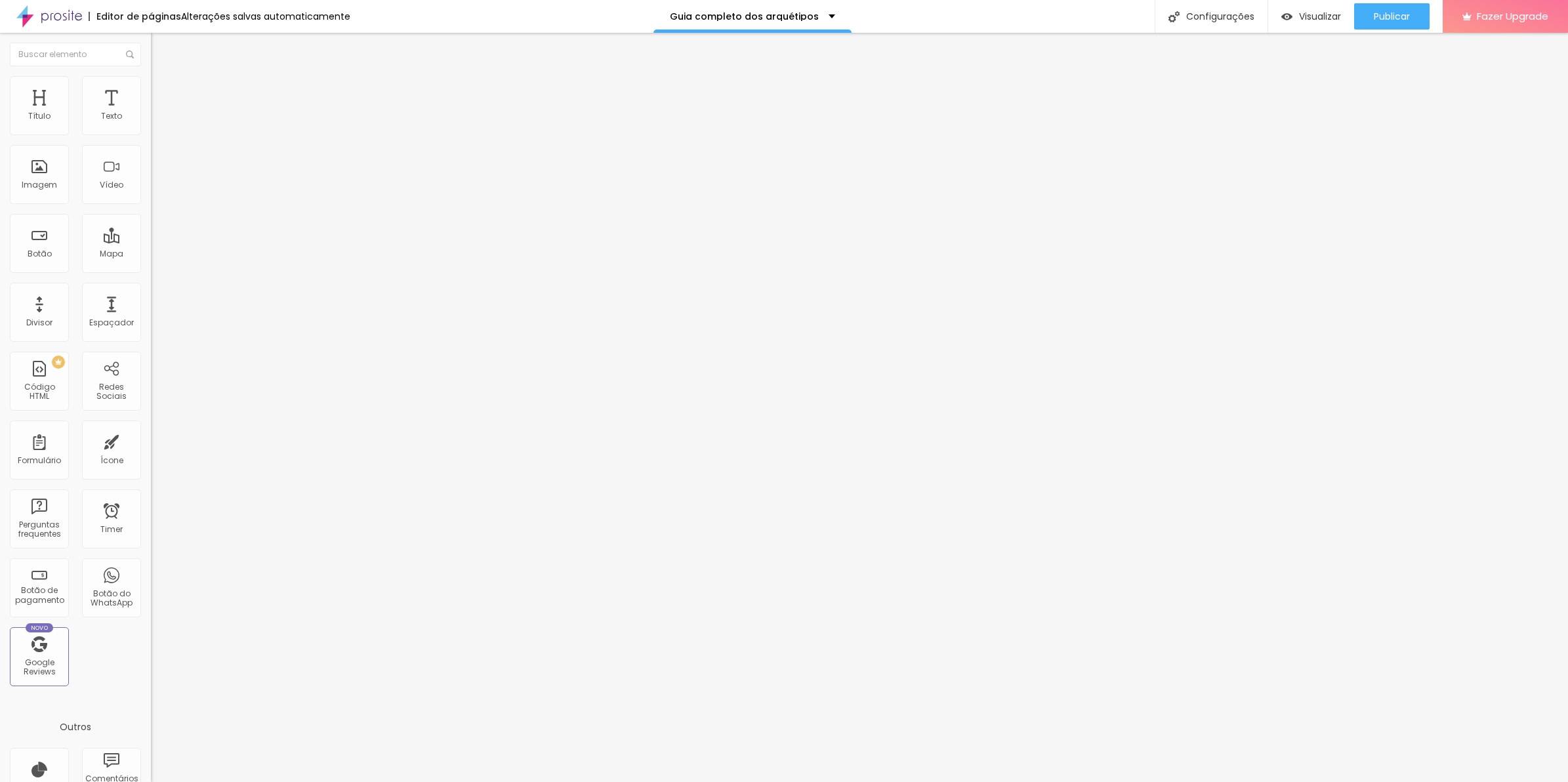
click at [151, 469] on div "background : -webkit-linear-gradient ( 125deg , #f9f9f6 , #6d4e26 ) ; /* Chrome…" at bounding box center [420, 513] width 538 height 88
click at [1414, 17] on button "Publicar" at bounding box center [1391, 16] width 76 height 26
click at [1329, 15] on span "Visualizar" at bounding box center [1308, 16] width 42 height 11
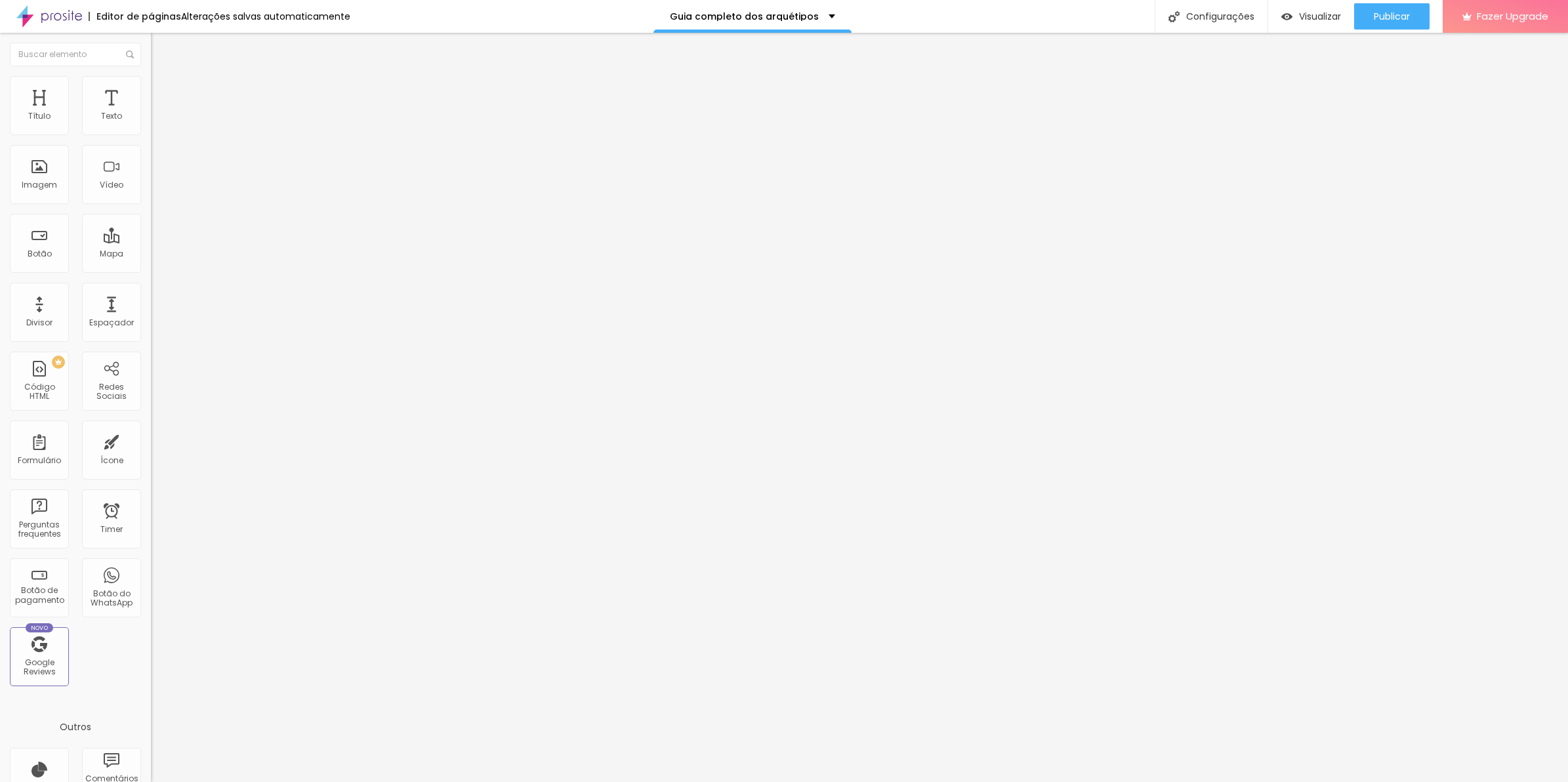
click at [151, 83] on li "Estilo" at bounding box center [227, 83] width 151 height 13
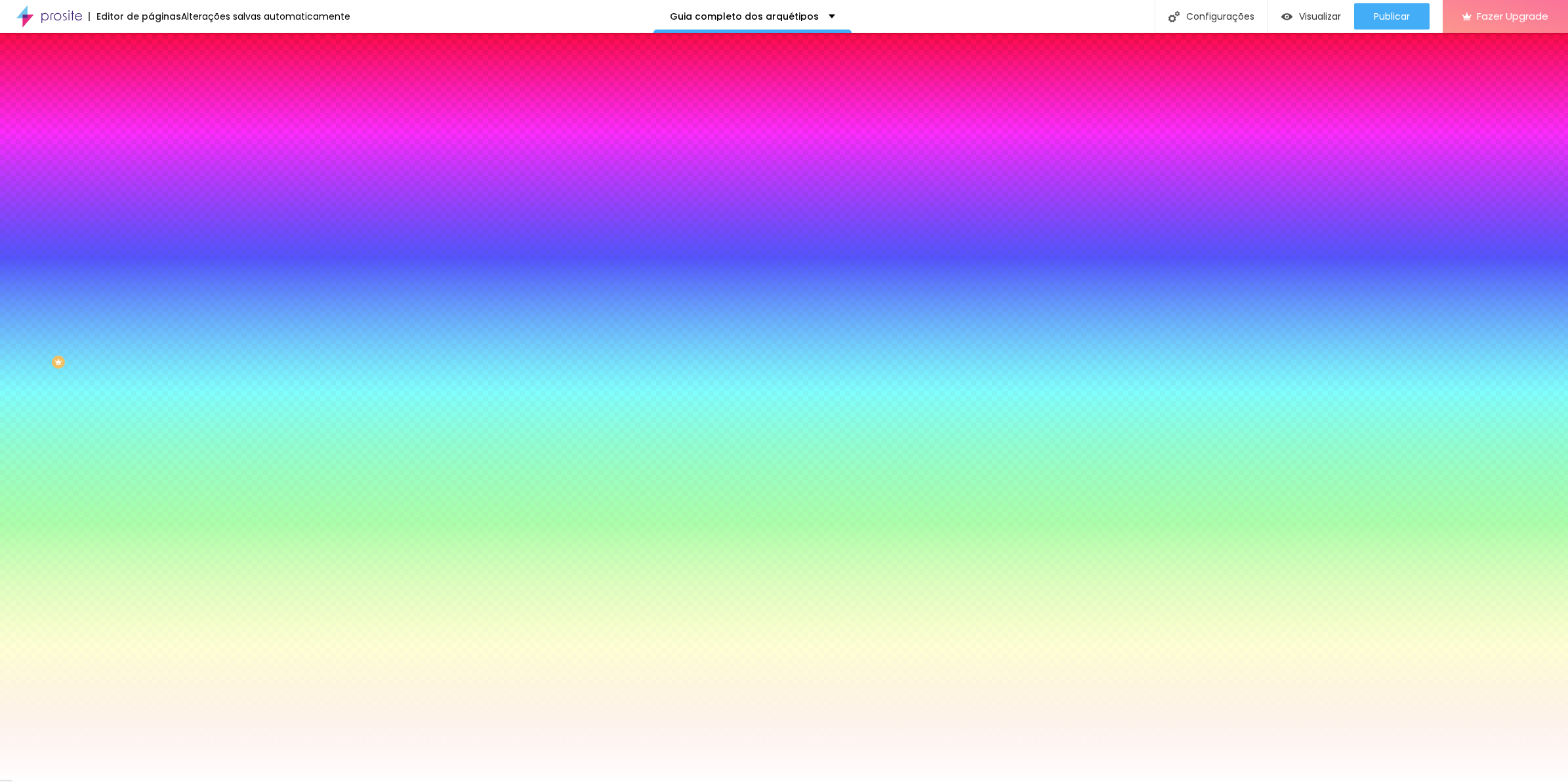
click at [151, 90] on li "Avançado" at bounding box center [227, 96] width 151 height 13
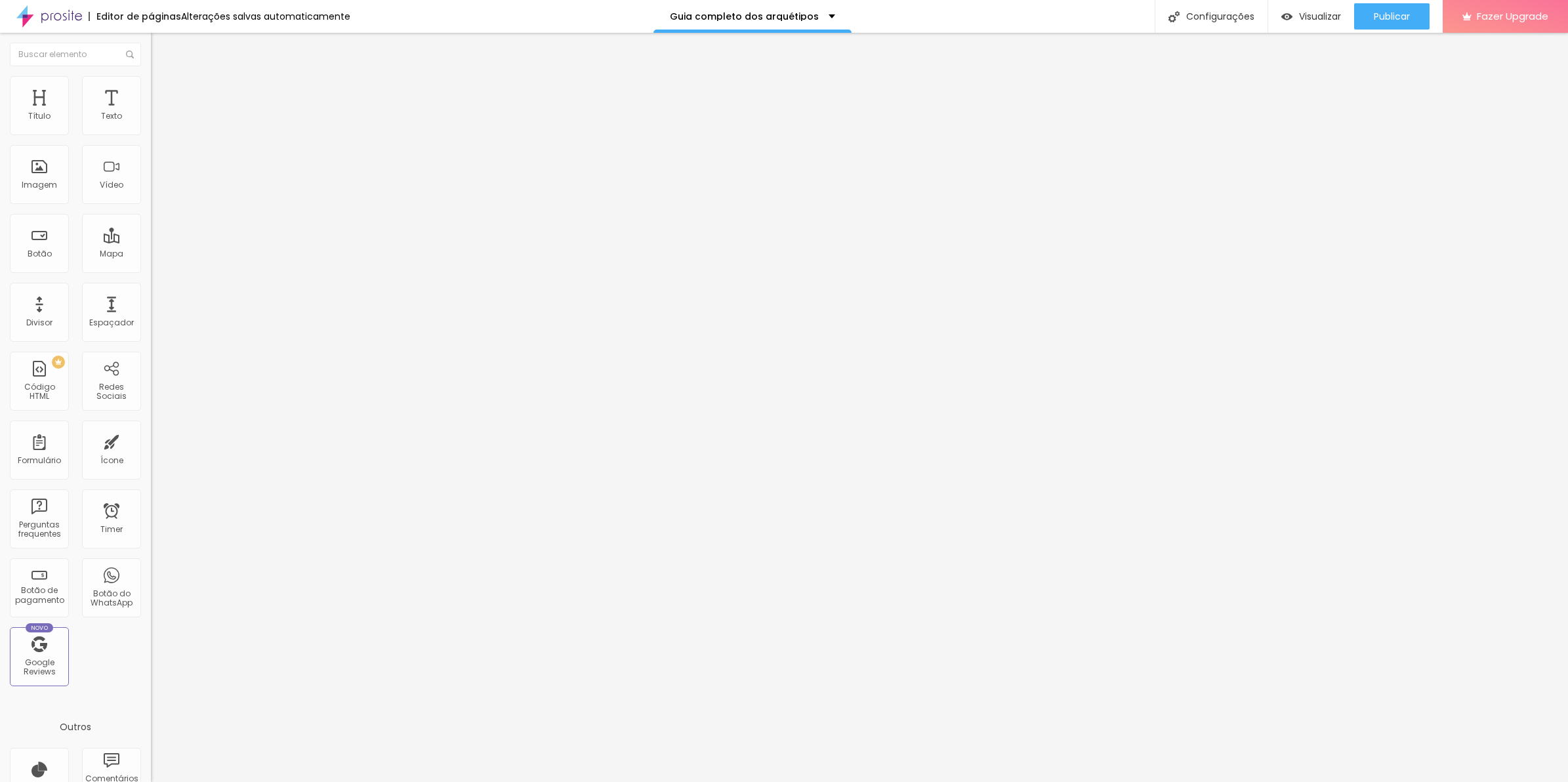
click at [151, 469] on div "background : -webkit-linear-gradient ( 125deg , #f9f9f6 , #6d4e26 ) ; /* Chrome…" at bounding box center [420, 513] width 538 height 88
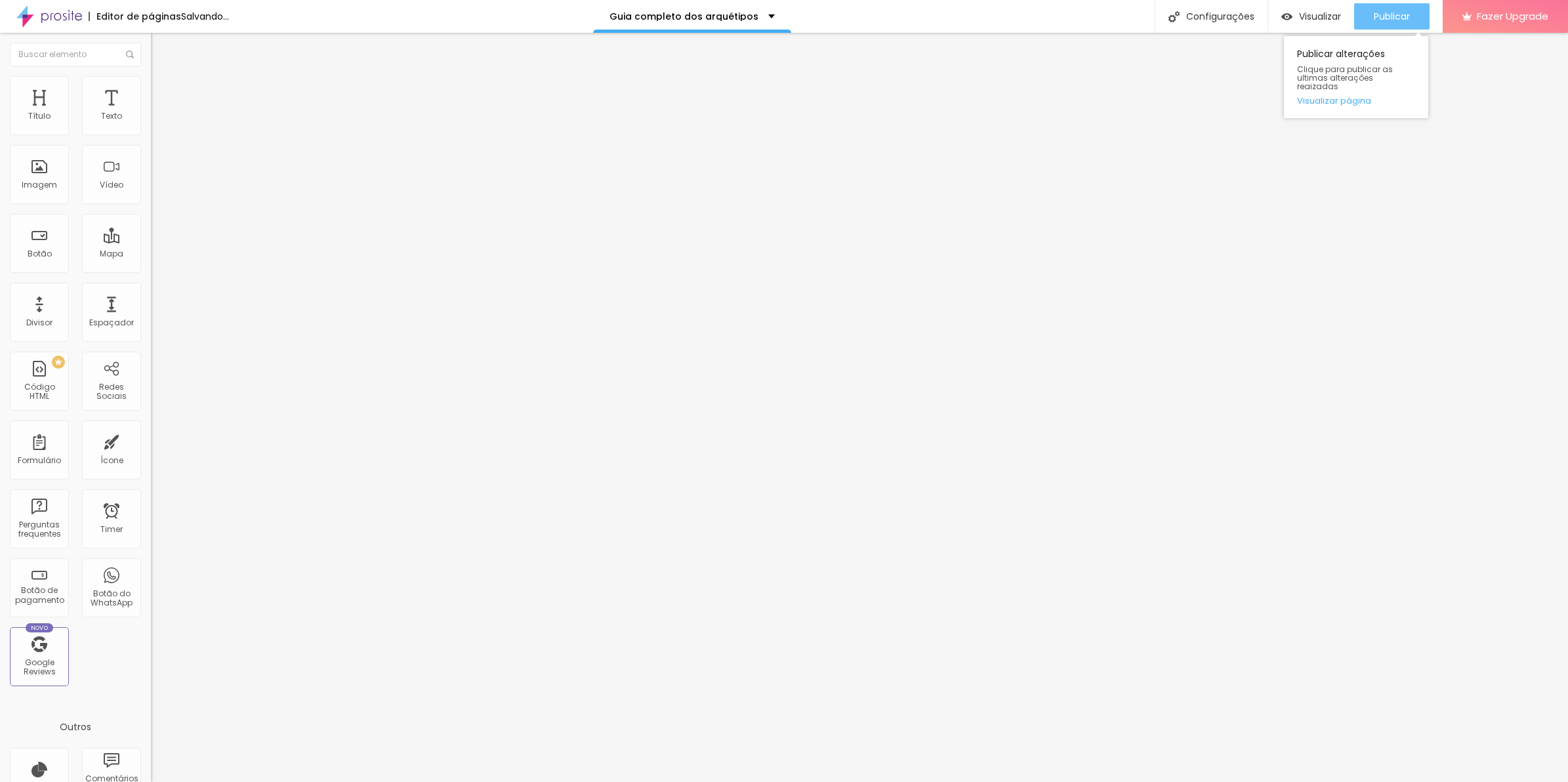
click at [1420, 12] on button "Publicar" at bounding box center [1391, 16] width 76 height 26
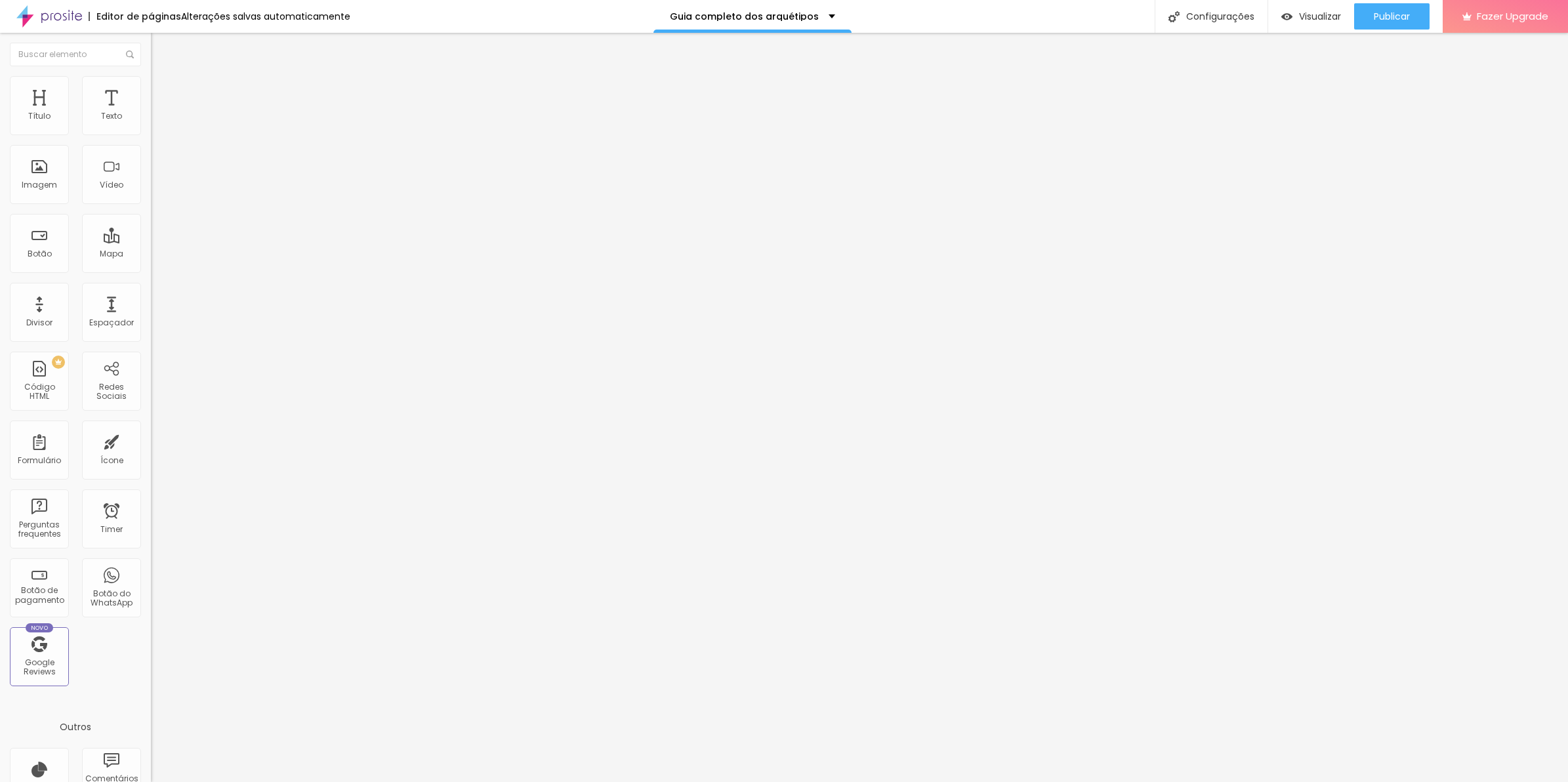
click at [163, 90] on span "Estilo" at bounding box center [172, 85] width 21 height 12
click at [151, 97] on li "Avançado" at bounding box center [227, 96] width 151 height 13
click at [163, 93] on span "Avançado" at bounding box center [184, 99] width 44 height 12
drag, startPoint x: 116, startPoint y: 426, endPoint x: -3, endPoint y: 420, distance: 119.2
click at [0, 420] on html "Editor de páginas Alterações salvas automaticamente Guia completo dos arquétipo…" at bounding box center [784, 391] width 1568 height 782
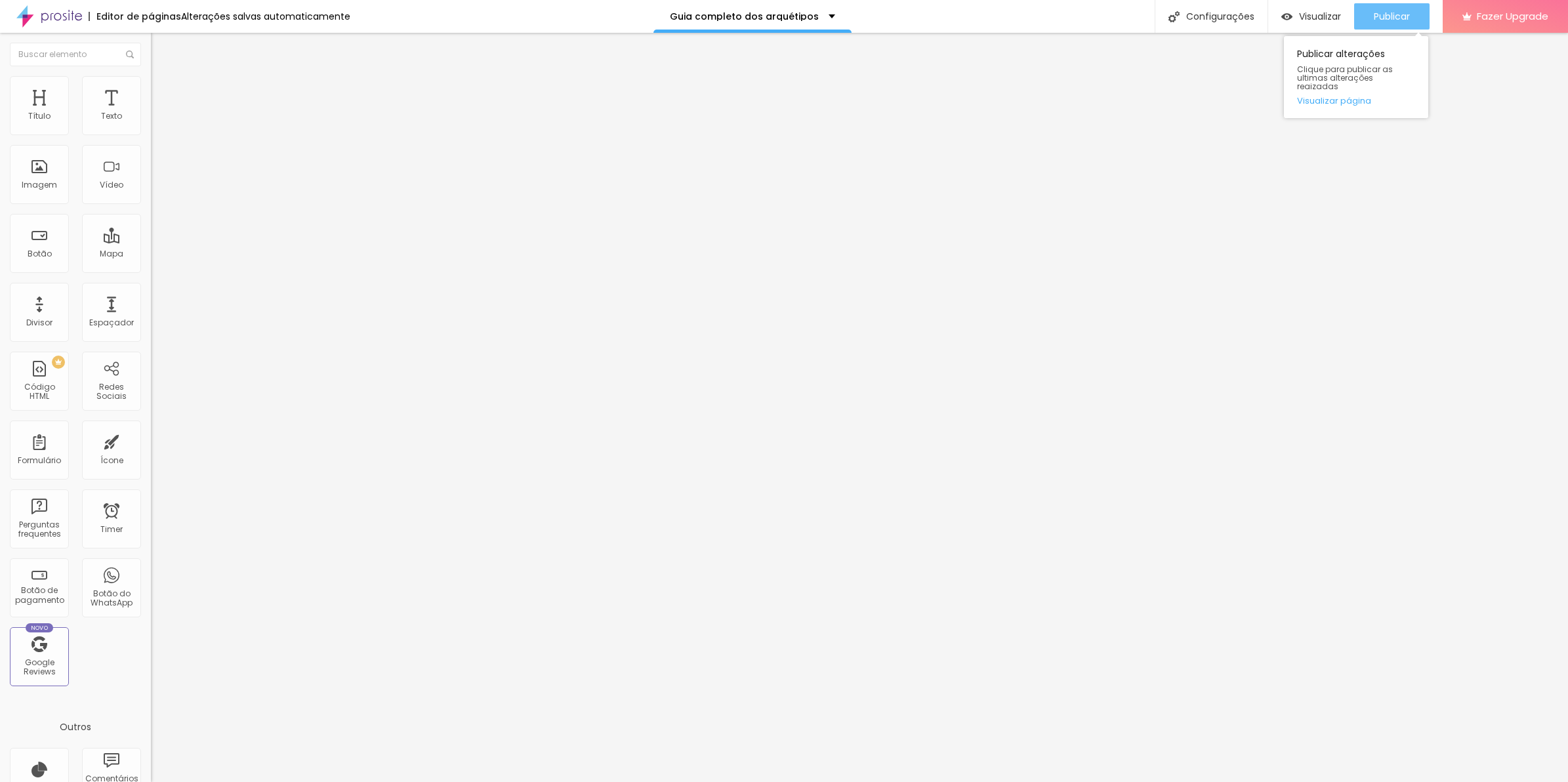
click at [1409, 23] on div "Publicar" at bounding box center [1391, 16] width 36 height 26
click at [163, 93] on span "Avançado" at bounding box center [184, 99] width 44 height 12
click at [151, 255] on input "range" at bounding box center [193, 260] width 85 height 11
click at [151, 83] on img at bounding box center [157, 82] width 11 height 12
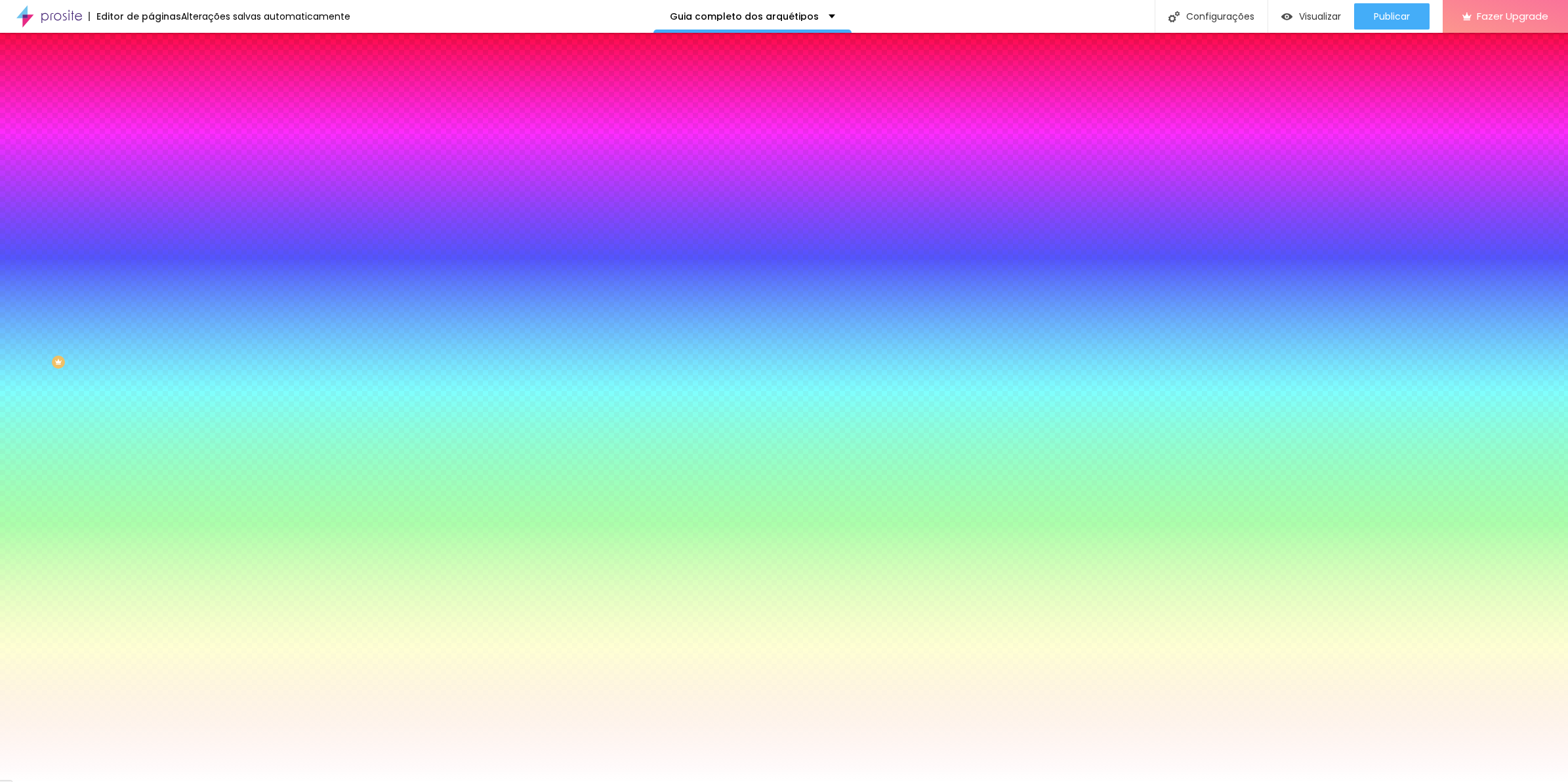
click at [151, 76] on li "Conteúdo" at bounding box center [227, 70] width 151 height 13
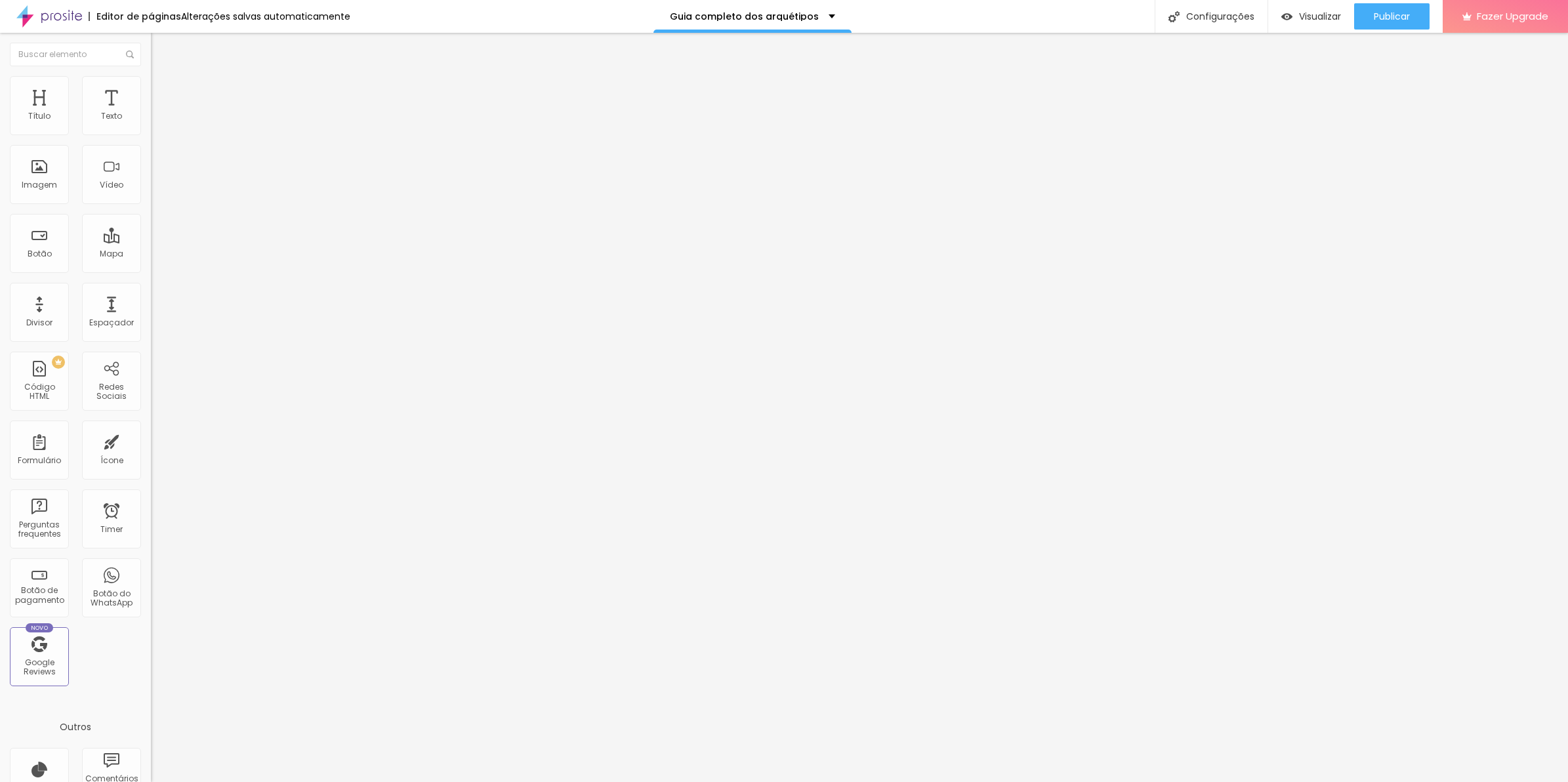
drag, startPoint x: 28, startPoint y: 132, endPoint x: -3, endPoint y: 136, distance: 31.3
click at [151, 242] on input "range" at bounding box center [193, 246] width 85 height 11
click at [1388, 7] on div "Publicar" at bounding box center [1391, 16] width 36 height 26
click at [163, 96] on span "Avançado" at bounding box center [184, 99] width 44 height 12
click at [163, 93] on span "Avançado" at bounding box center [184, 99] width 44 height 12
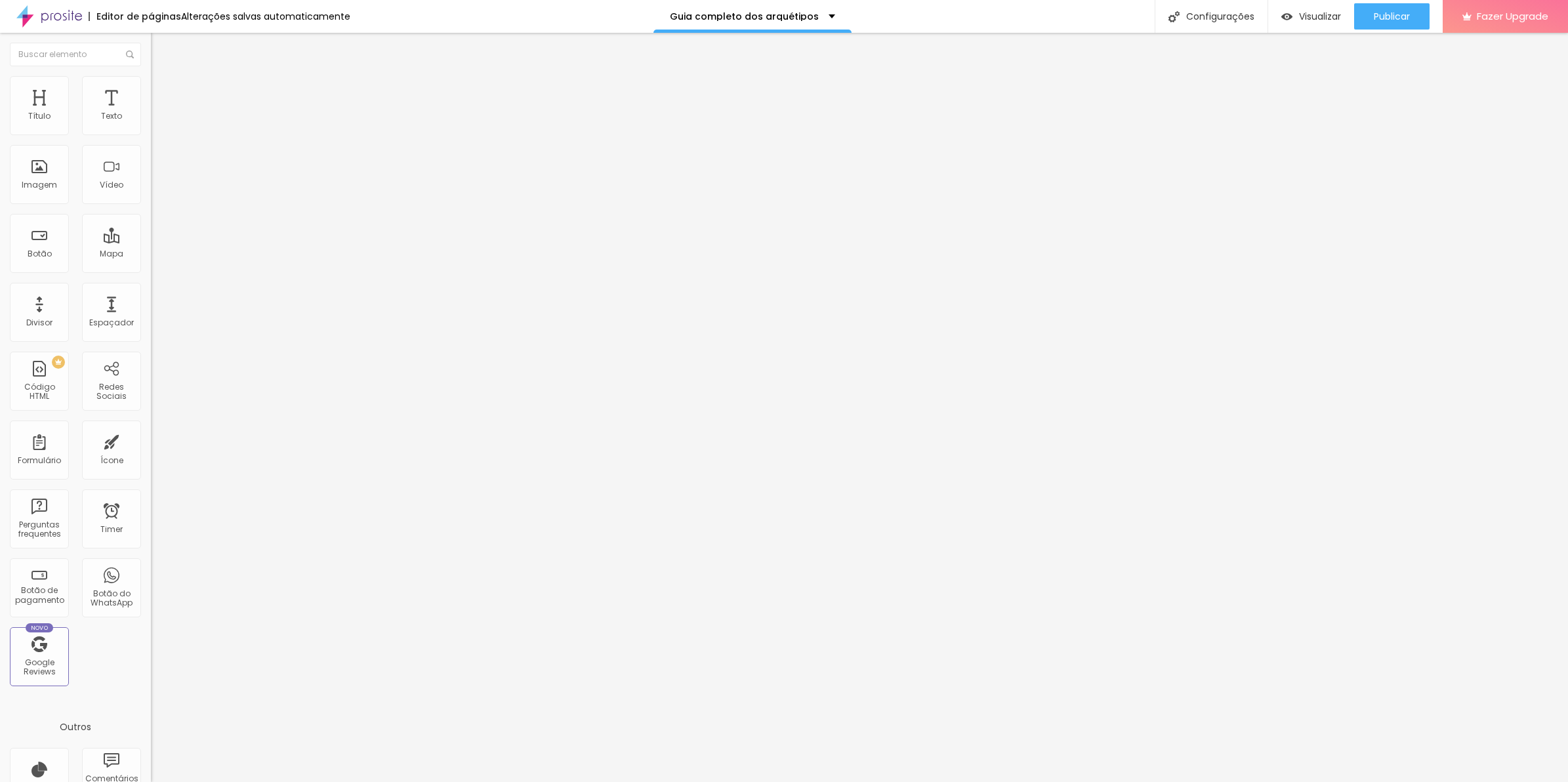
drag, startPoint x: 44, startPoint y: 129, endPoint x: -3, endPoint y: 126, distance: 47.1
click at [151, 255] on input "range" at bounding box center [193, 260] width 85 height 11
click at [1374, 15] on span "Publicar" at bounding box center [1391, 16] width 36 height 11
drag, startPoint x: 28, startPoint y: 129, endPoint x: 40, endPoint y: 130, distance: 12.0
click at [151, 255] on input "range" at bounding box center [193, 260] width 85 height 11
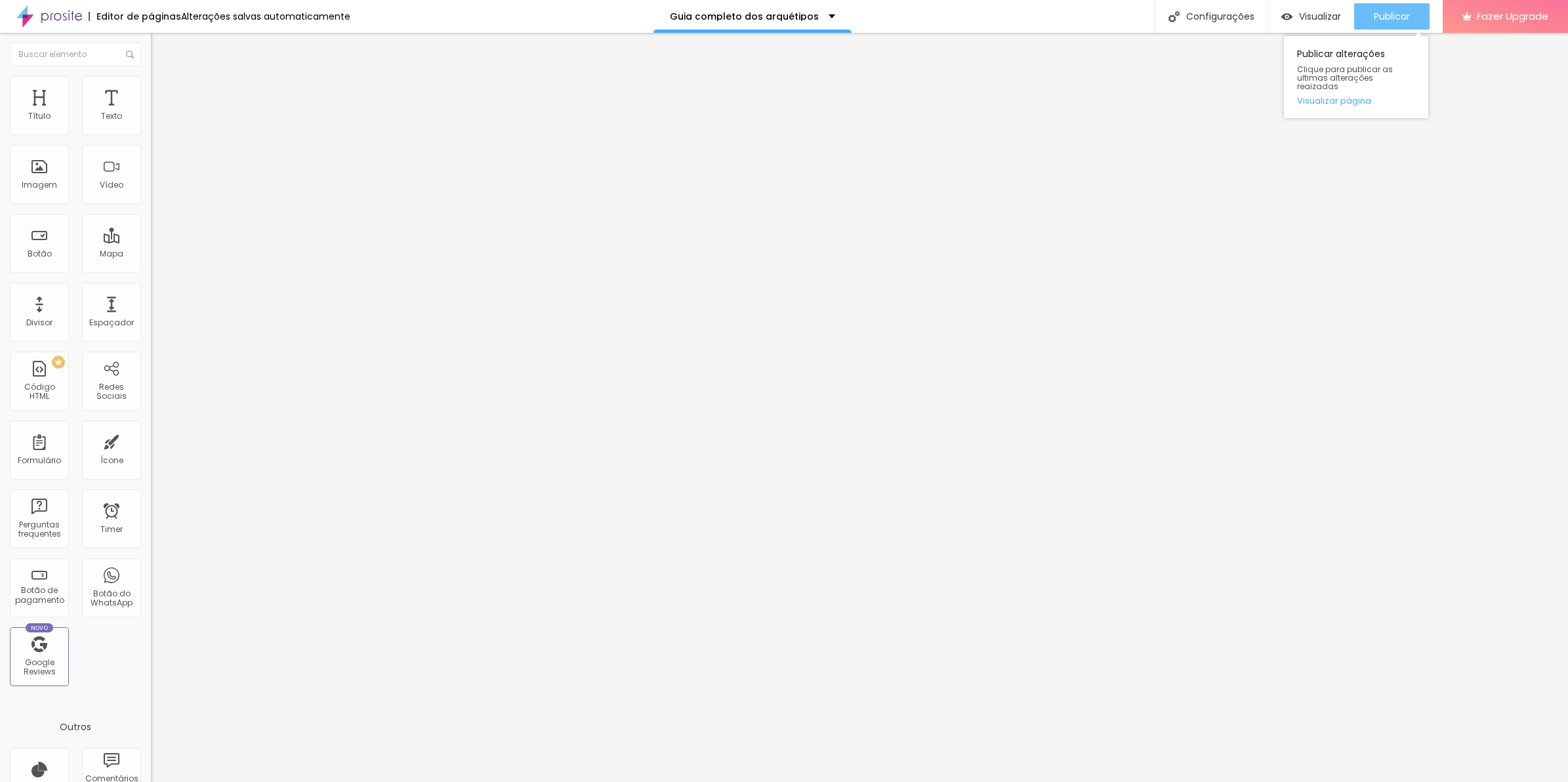
click at [1398, 13] on span "Publicar" at bounding box center [1391, 16] width 36 height 11
click at [151, 255] on input "range" at bounding box center [193, 260] width 85 height 11
click at [163, 93] on span "Avançado" at bounding box center [184, 99] width 44 height 12
click at [151, 102] on li "Avançado" at bounding box center [227, 96] width 151 height 13
type input "5"
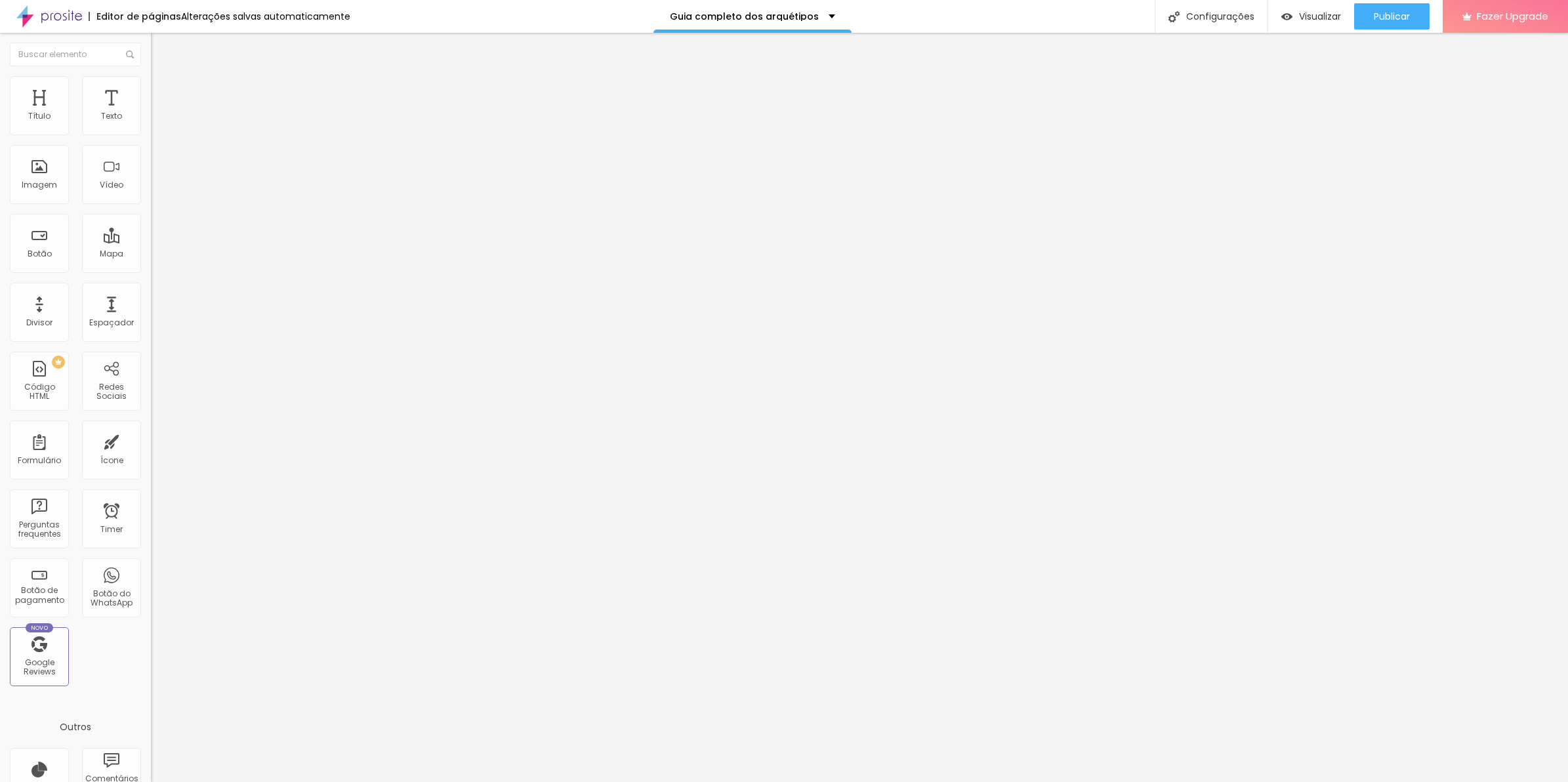
type input "5"
click at [151, 255] on input "range" at bounding box center [193, 260] width 85 height 11
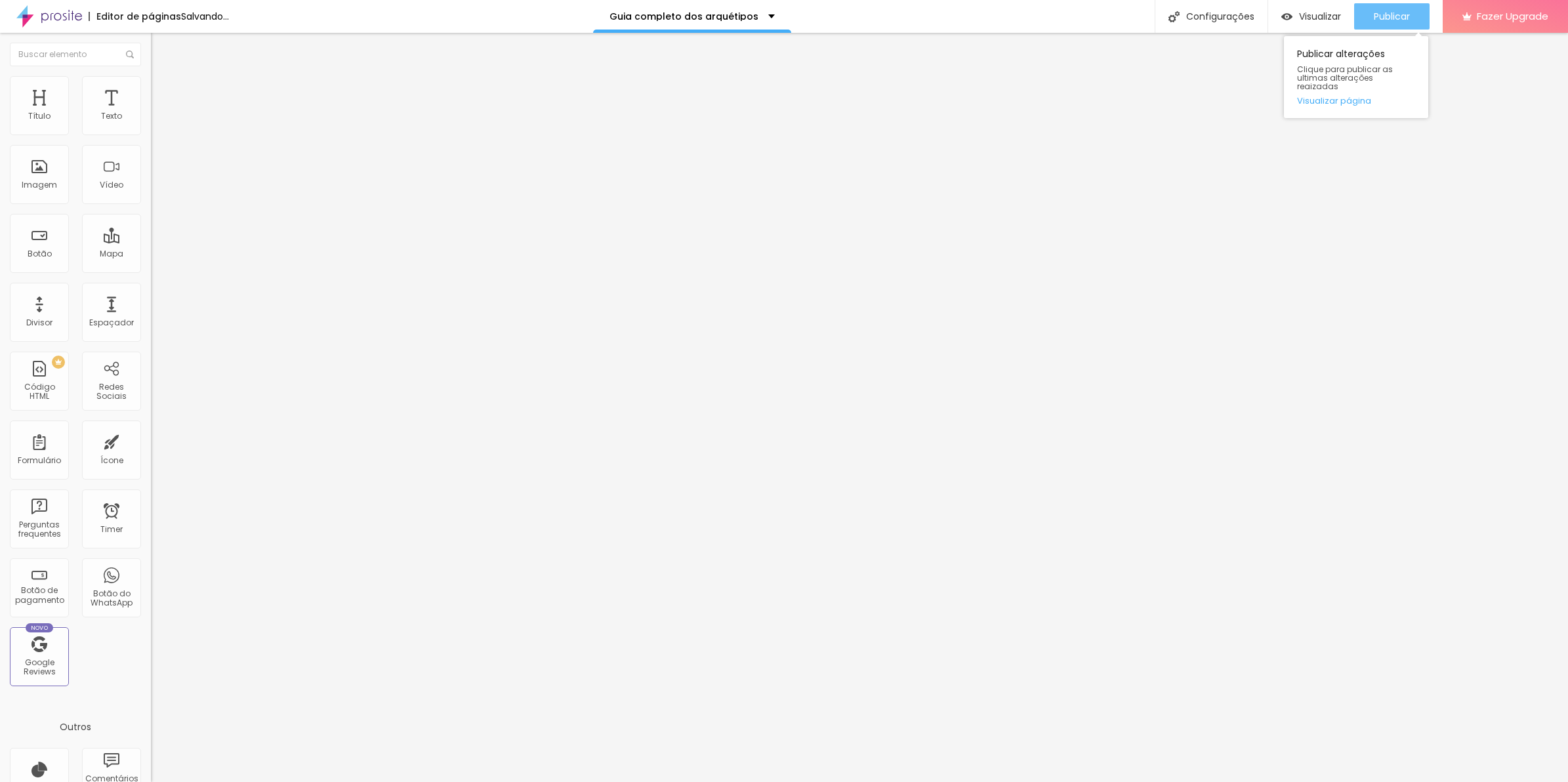
click at [1405, 26] on div "Publicar" at bounding box center [1391, 16] width 36 height 26
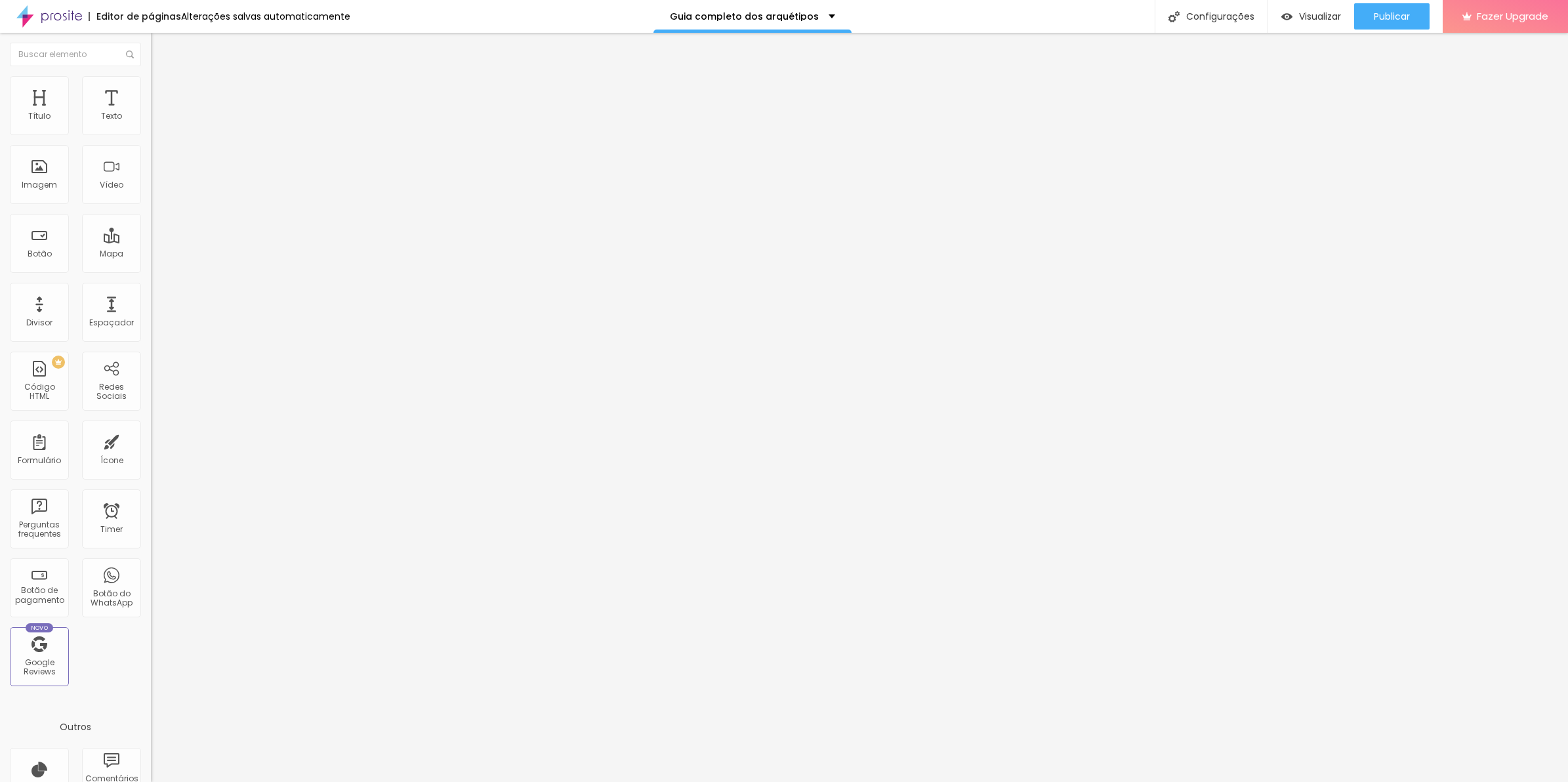
click at [151, 90] on li "Avançado" at bounding box center [227, 96] width 151 height 13
drag, startPoint x: 36, startPoint y: 381, endPoint x: -3, endPoint y: 334, distance: 61.1
click at [0, 334] on html "Editor de páginas Alterações salvas automaticamente Guia completo dos arquétipo…" at bounding box center [784, 391] width 1568 height 782
click at [1396, 17] on span "Publicar" at bounding box center [1391, 16] width 36 height 11
click at [151, 469] on div at bounding box center [227, 519] width 151 height 100
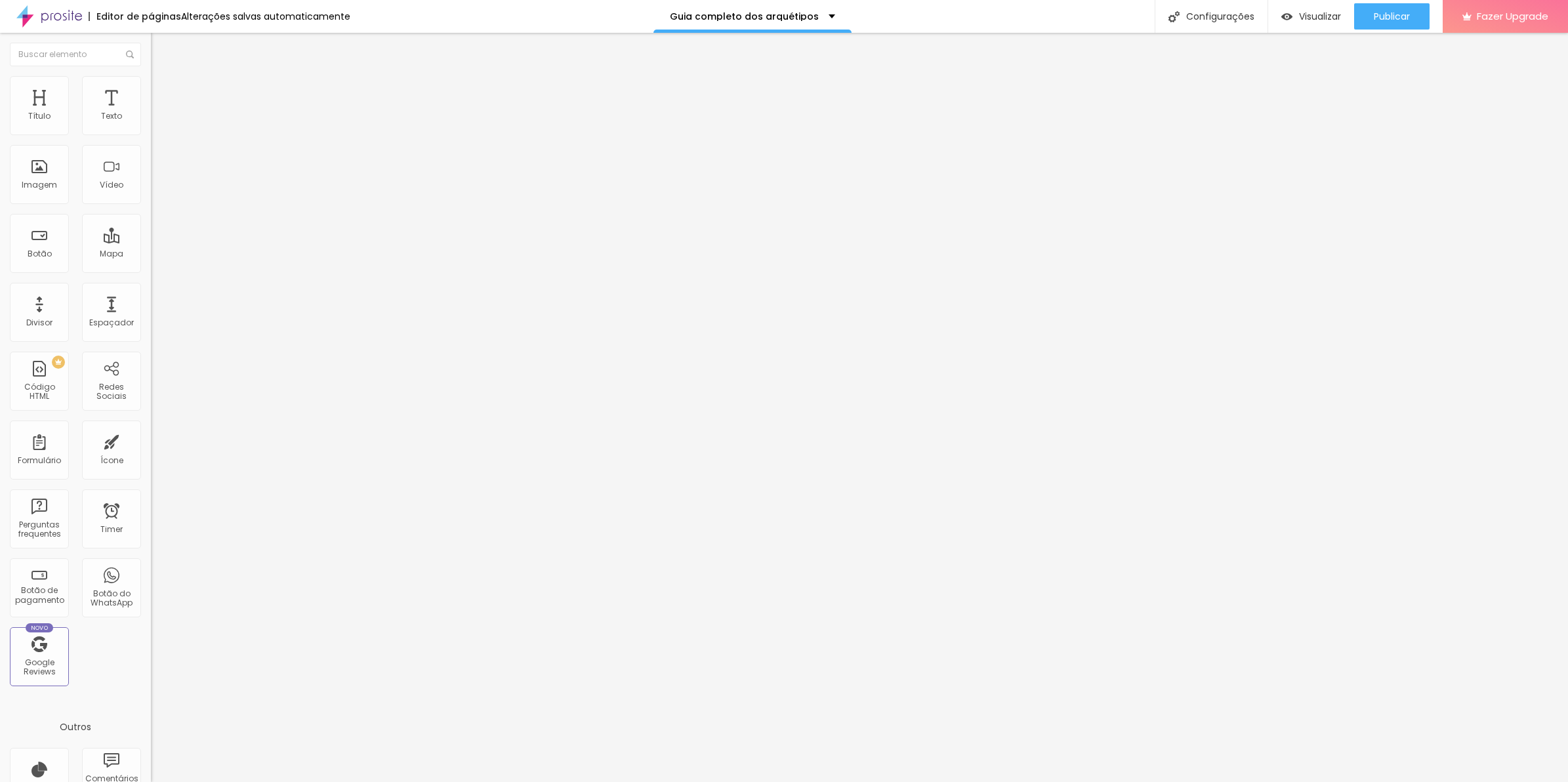
paste textarea
click at [1395, 21] on div "Publicar" at bounding box center [1391, 16] width 36 height 26
click at [151, 85] on li "Estilo" at bounding box center [227, 83] width 151 height 13
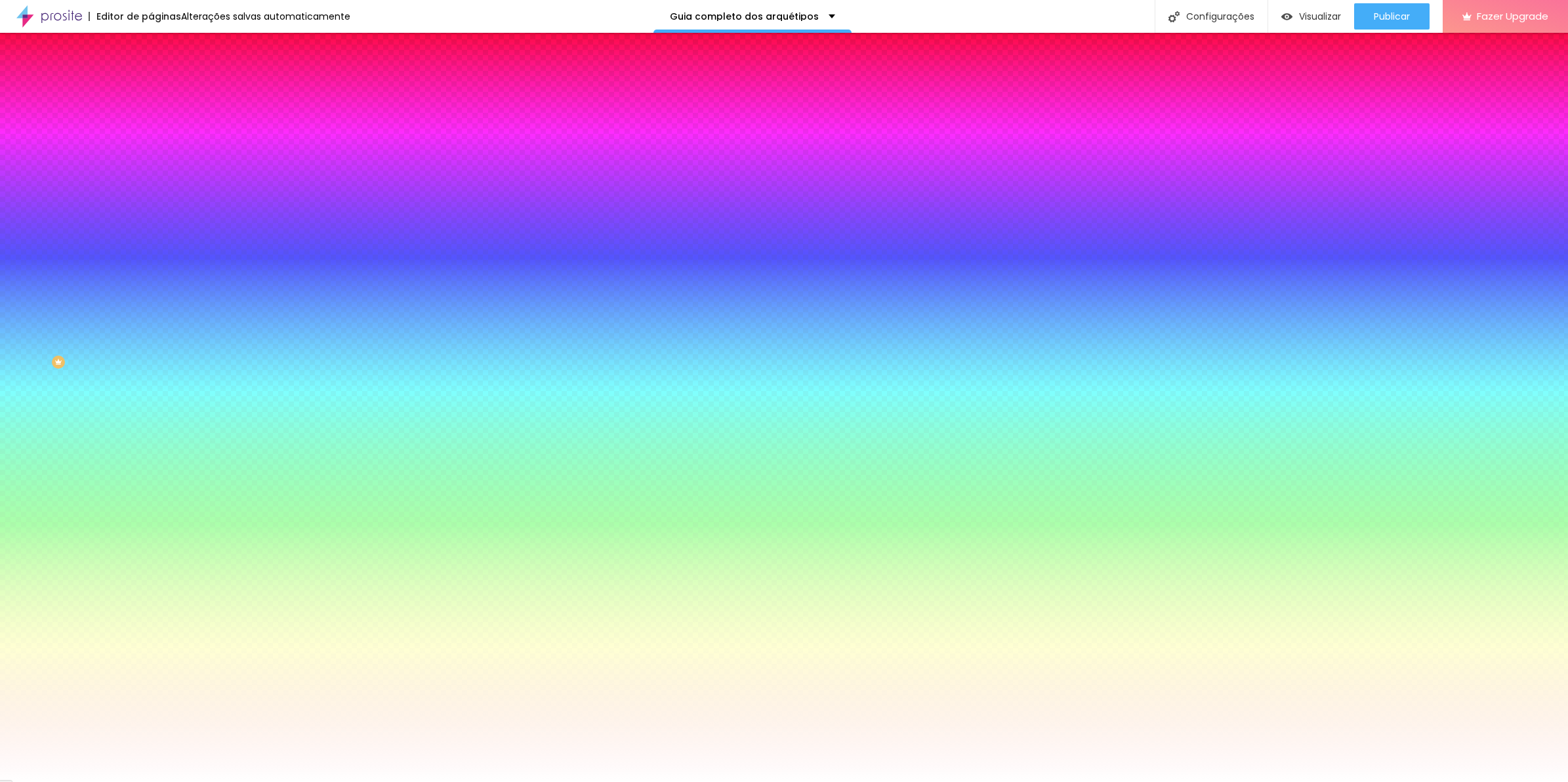
click at [151, 54] on button "Editar Coluna" at bounding box center [227, 48] width 151 height 30
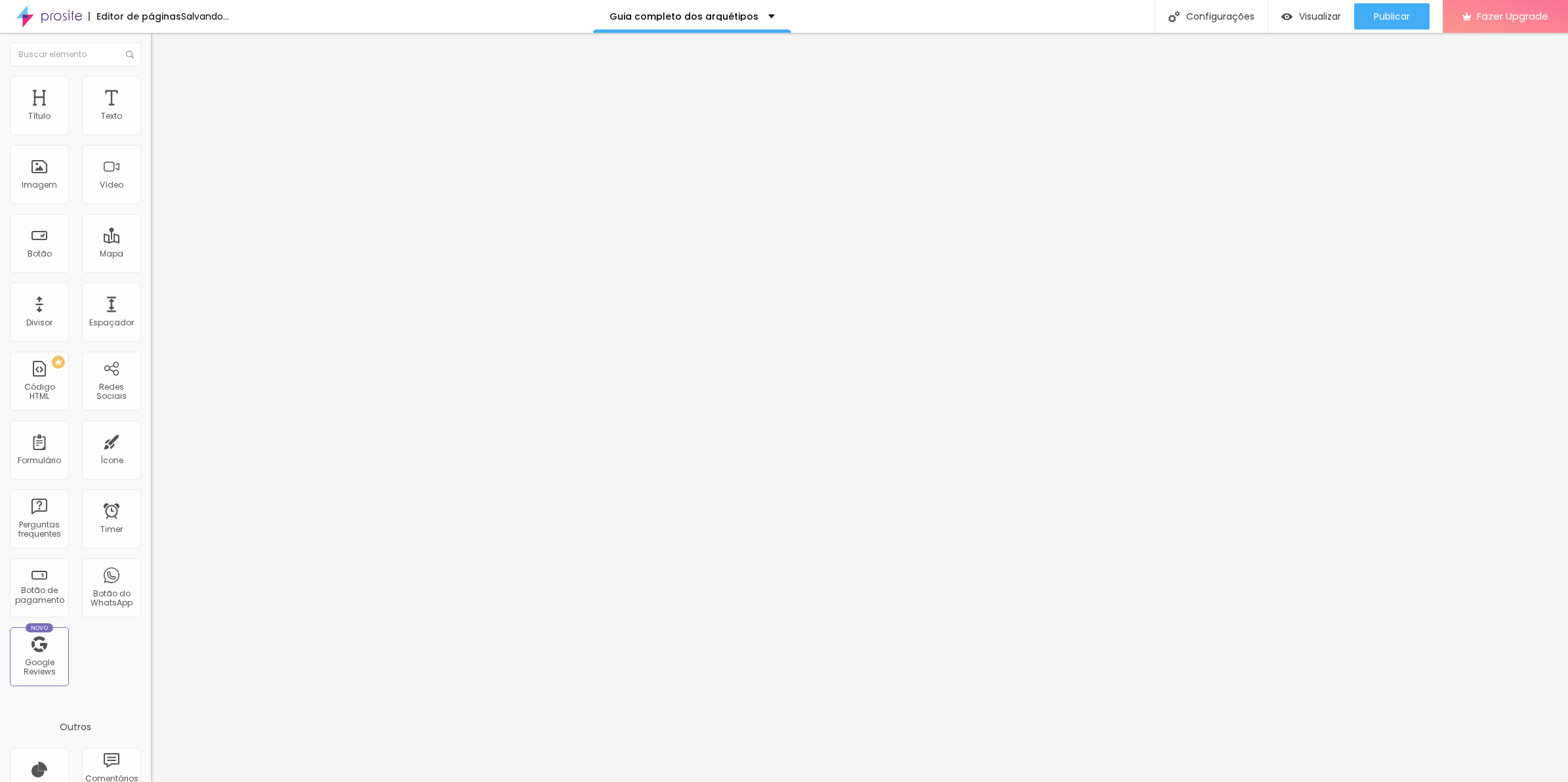
click at [151, 112] on div "Adicionar imagem" at bounding box center [227, 107] width 151 height 9
click at [151, 113] on span "Adicionar imagem" at bounding box center [193, 108] width 85 height 12
drag, startPoint x: 175, startPoint y: 197, endPoint x: 276, endPoint y: 273, distance: 126.4
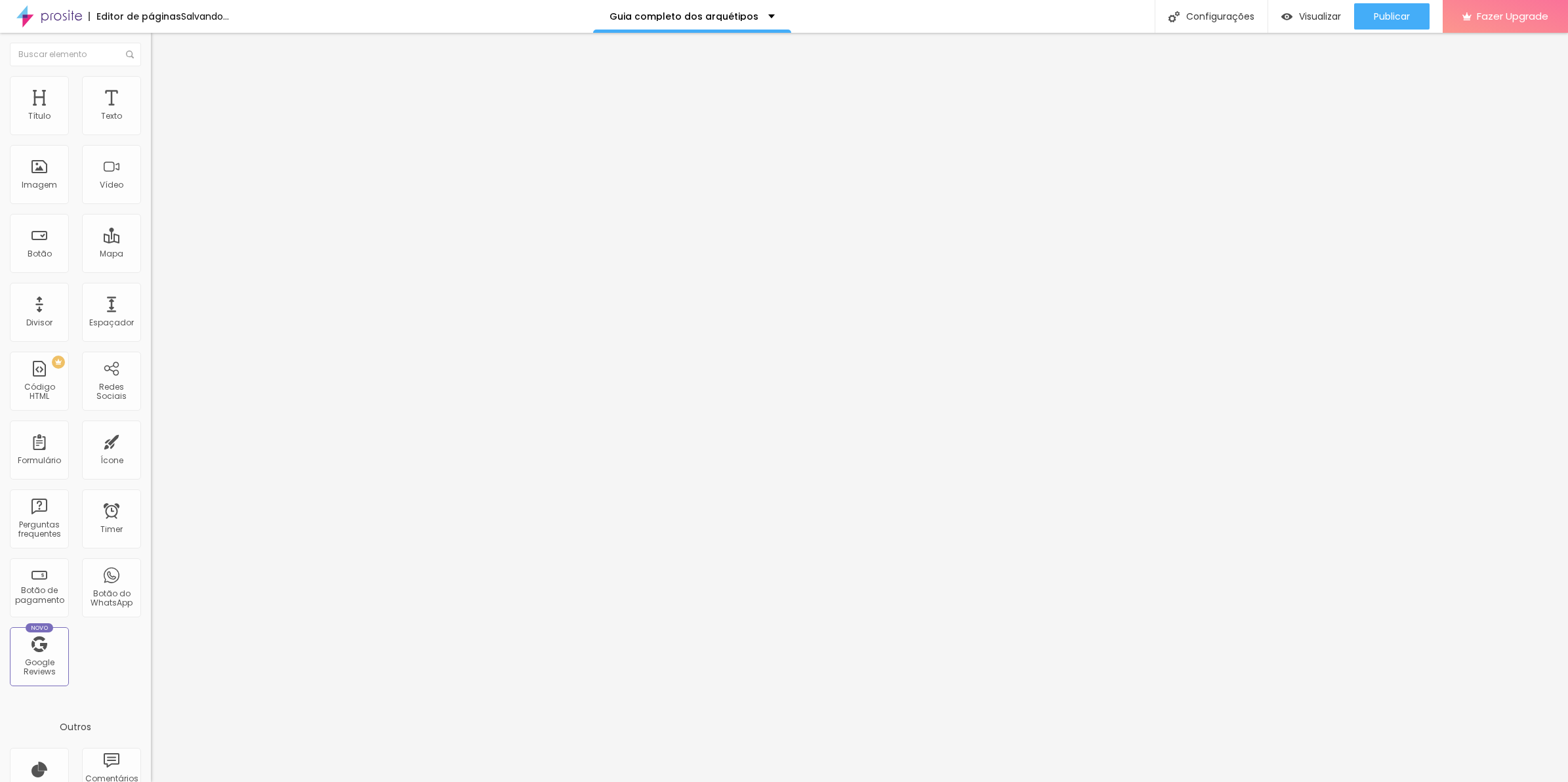
click at [163, 89] on span "Estilo" at bounding box center [172, 85] width 21 height 12
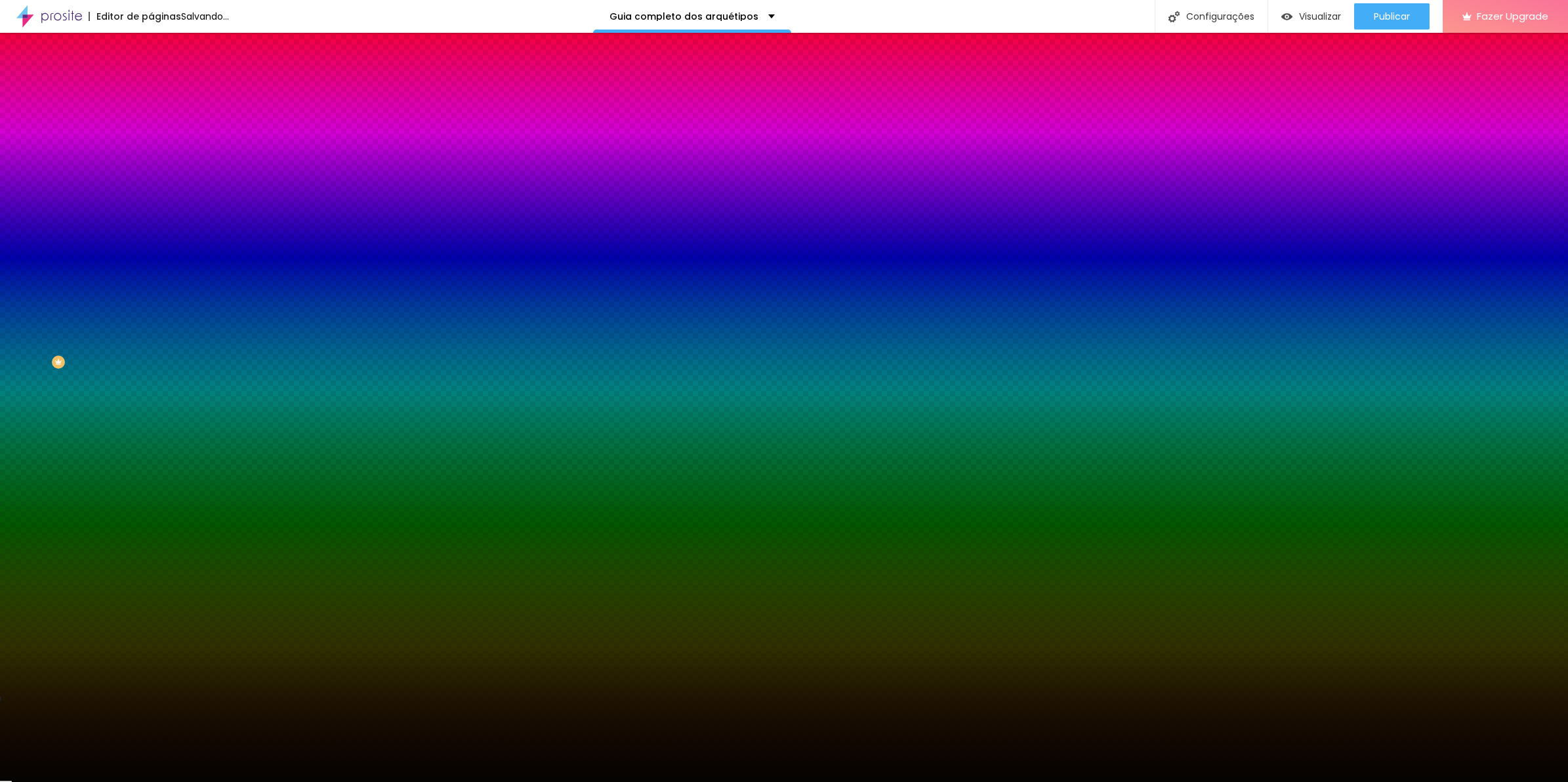
click at [151, 191] on input "#050402" at bounding box center [230, 185] width 158 height 13
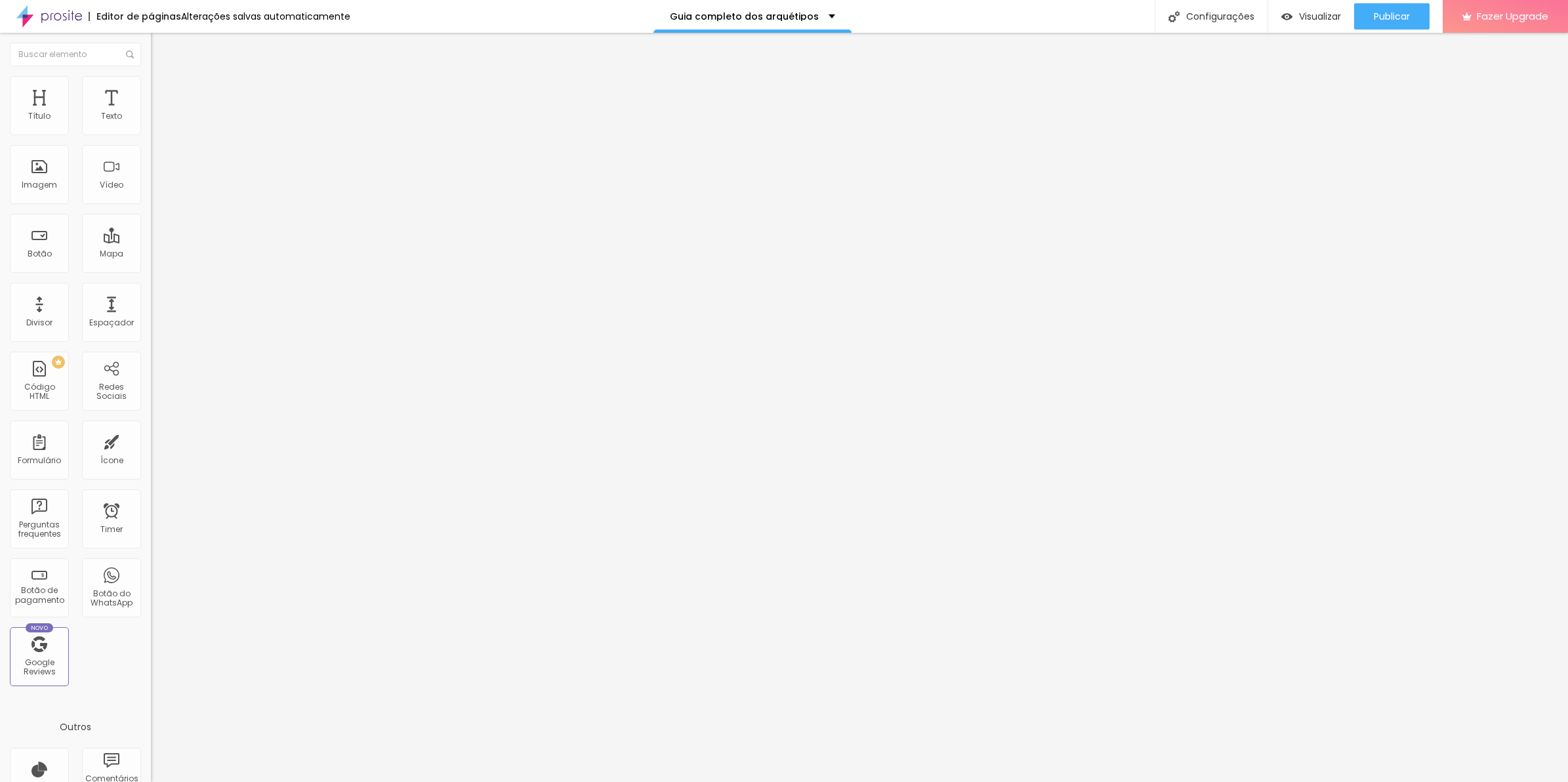
click at [151, 80] on li "Estilo" at bounding box center [227, 83] width 151 height 13
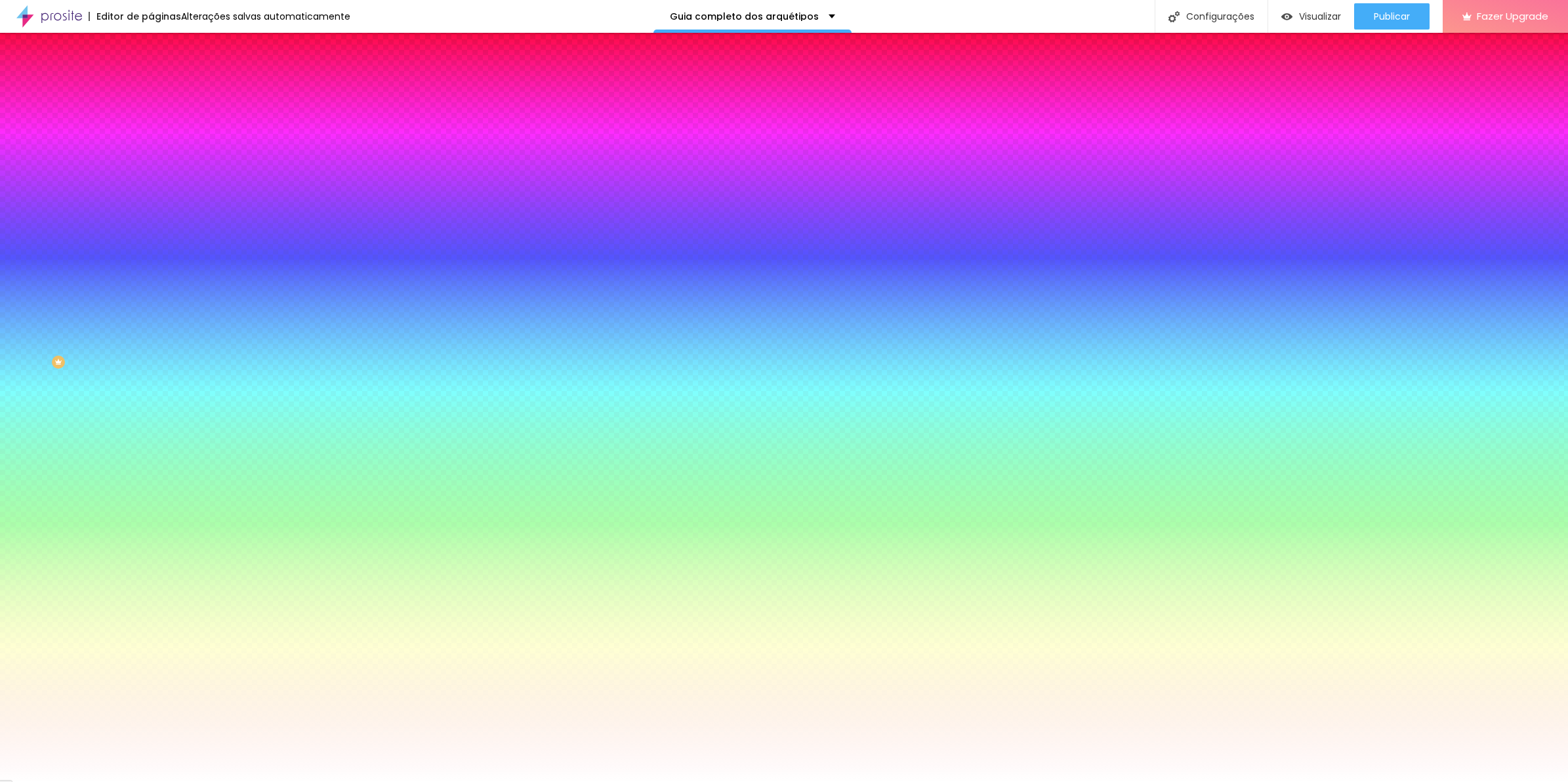
click at [151, 191] on input "#FFFFFF" at bounding box center [230, 185] width 158 height 13
paste input "050402"
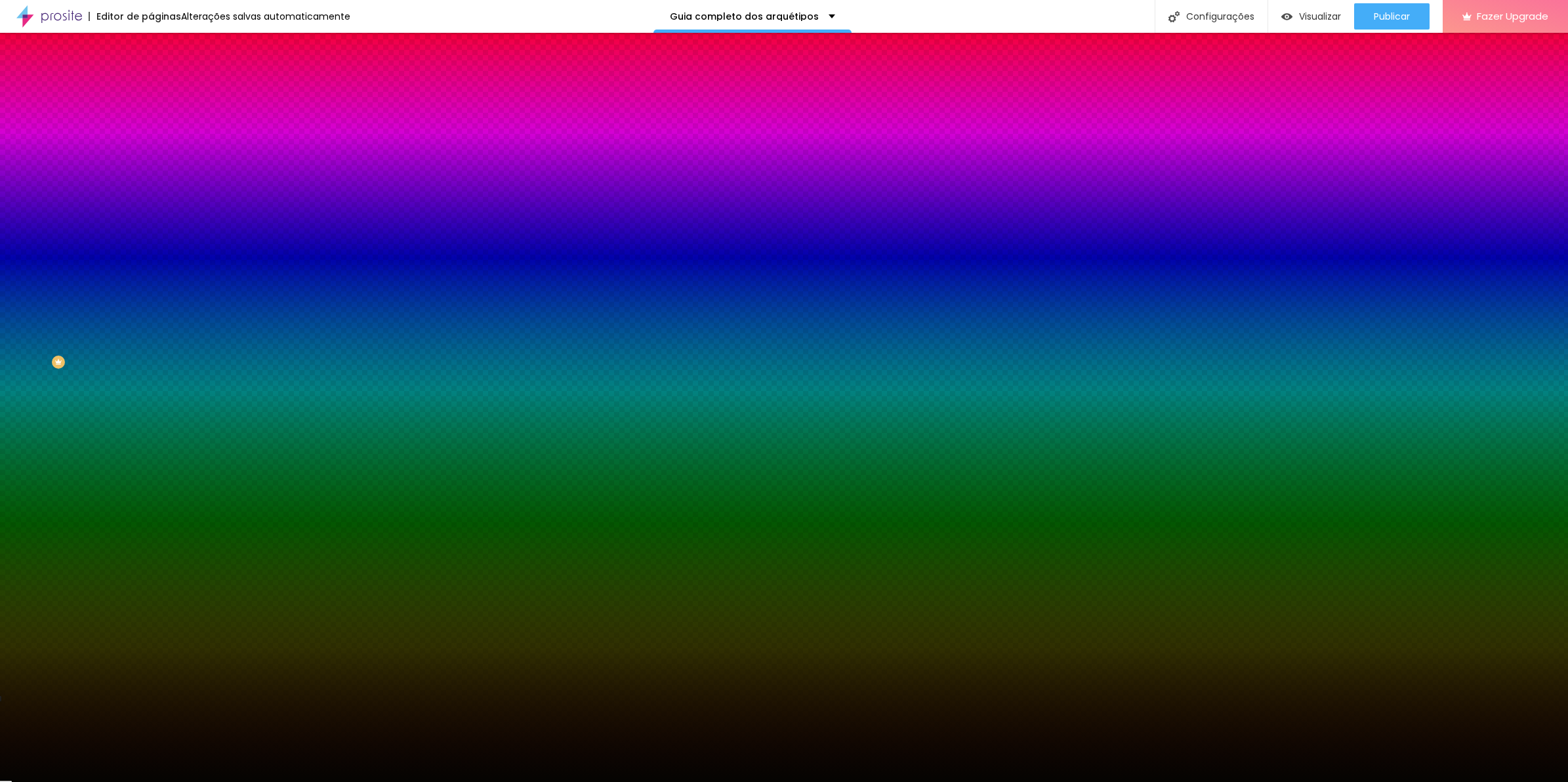
type input "#050402"
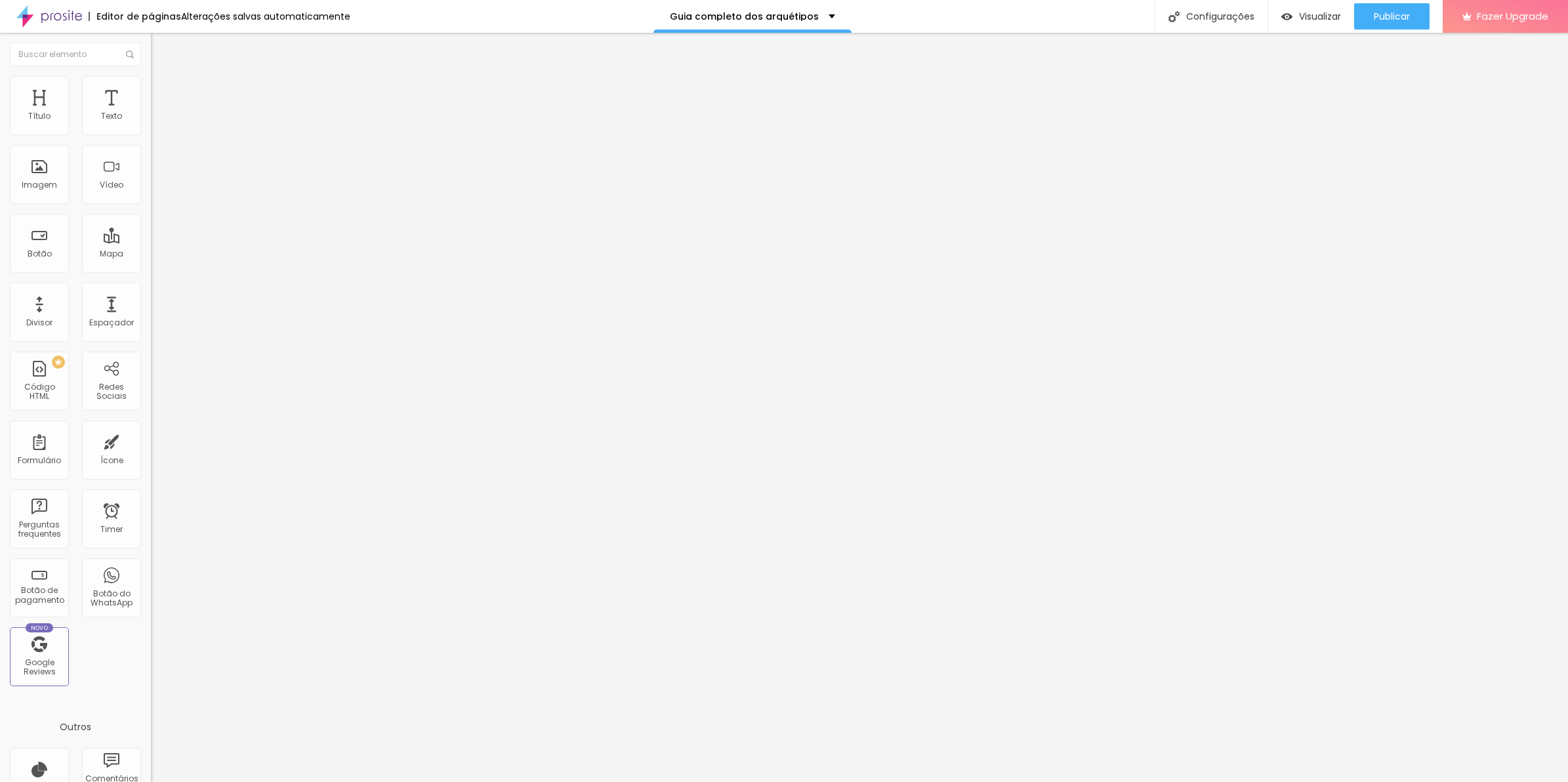
click at [163, 90] on span "Estilo" at bounding box center [172, 85] width 21 height 12
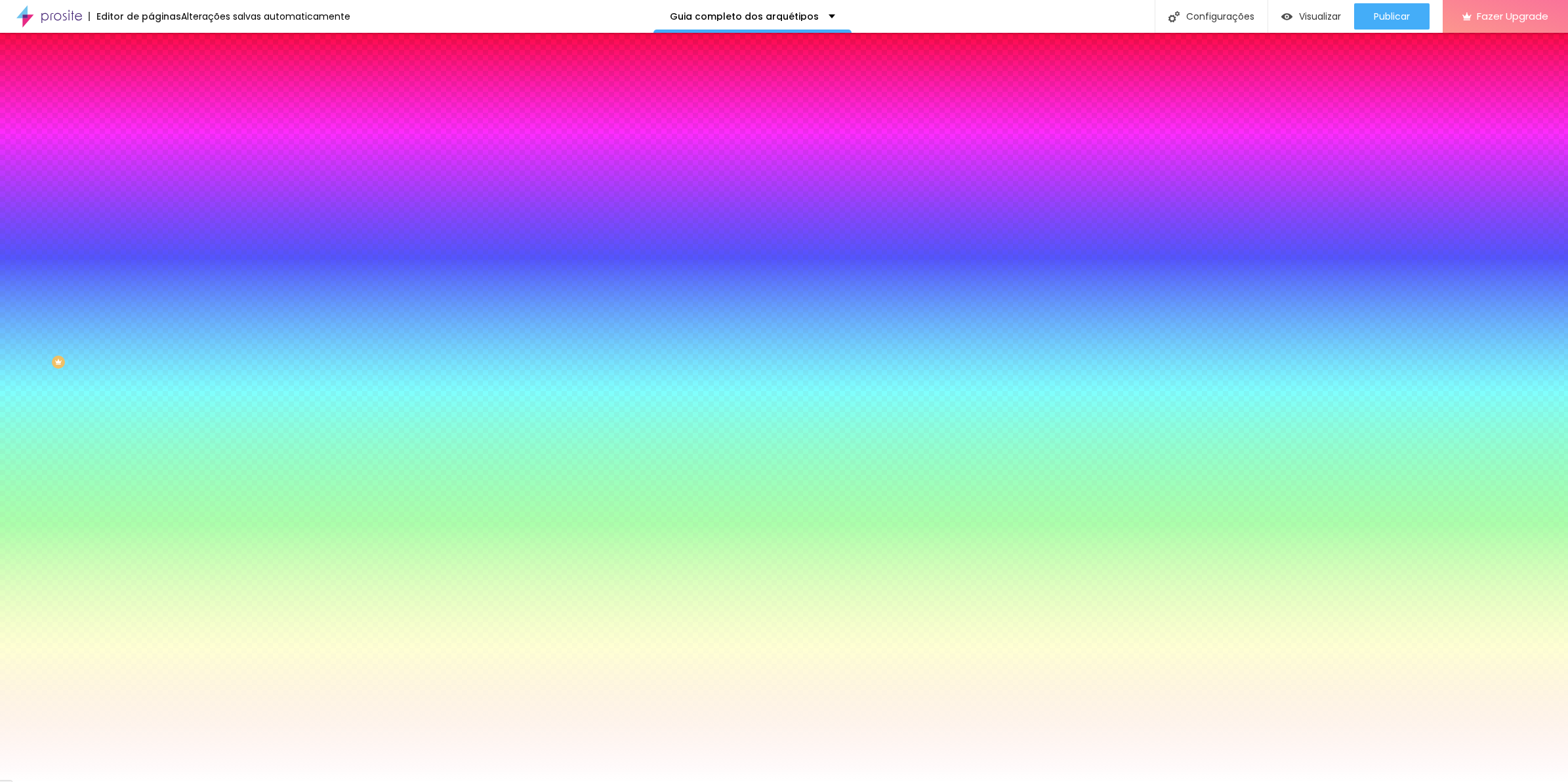
click at [151, 126] on div at bounding box center [227, 126] width 151 height 0
click at [151, 279] on div "Editar Coluna Conteúdo Estilo Avançado Cor de fundo Voltar ao padrão #FFFFFF So…" at bounding box center [227, 407] width 151 height 749
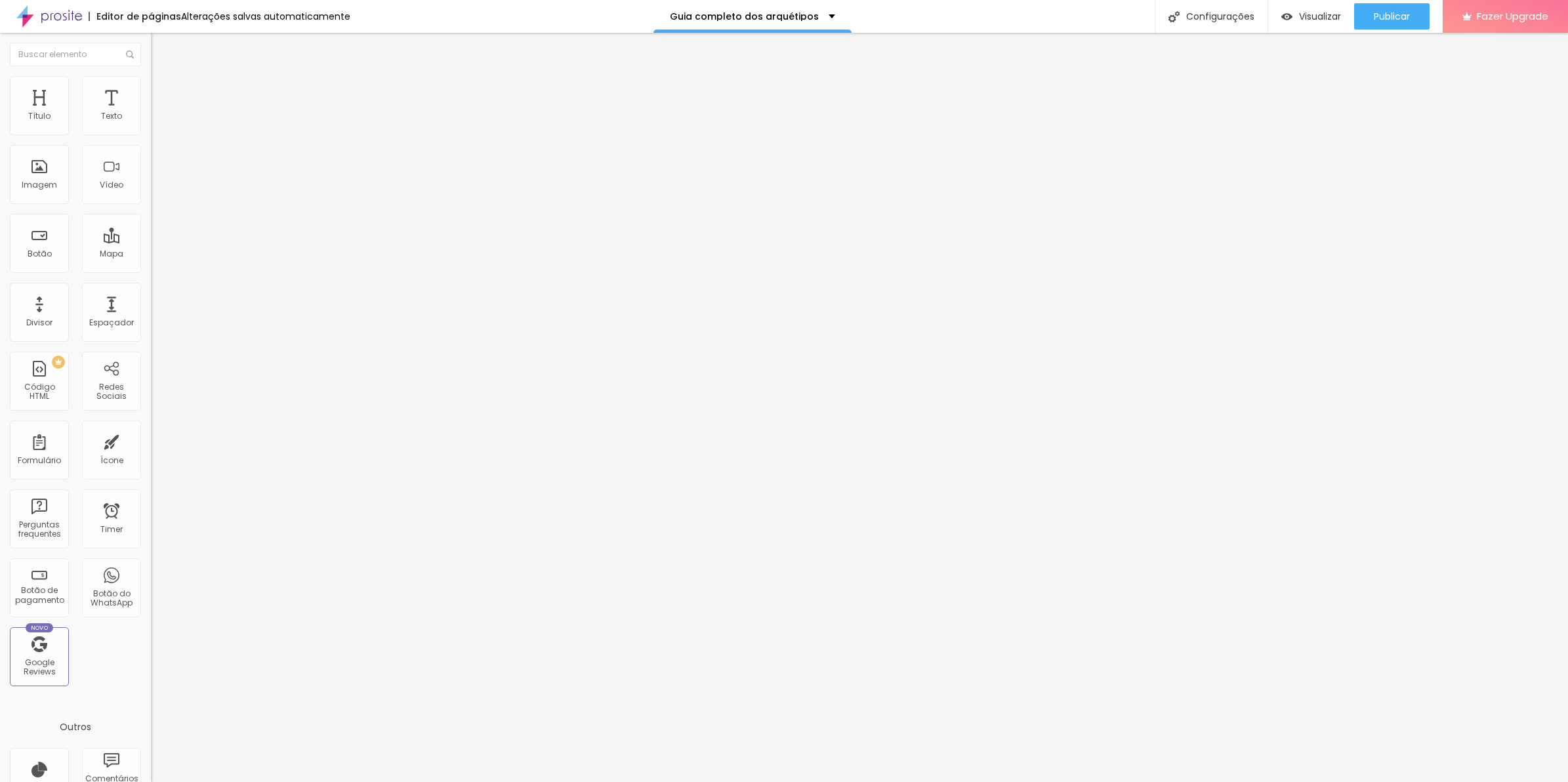
click at [151, 94] on ul "Conteúdo Estilo Avançado" at bounding box center [227, 83] width 151 height 39
drag, startPoint x: 89, startPoint y: 94, endPoint x: 80, endPoint y: 96, distance: 9.2
click at [151, 94] on ul "Conteúdo Estilo Avançado" at bounding box center [227, 83] width 151 height 39
click at [163, 90] on span "Estilo" at bounding box center [172, 85] width 21 height 12
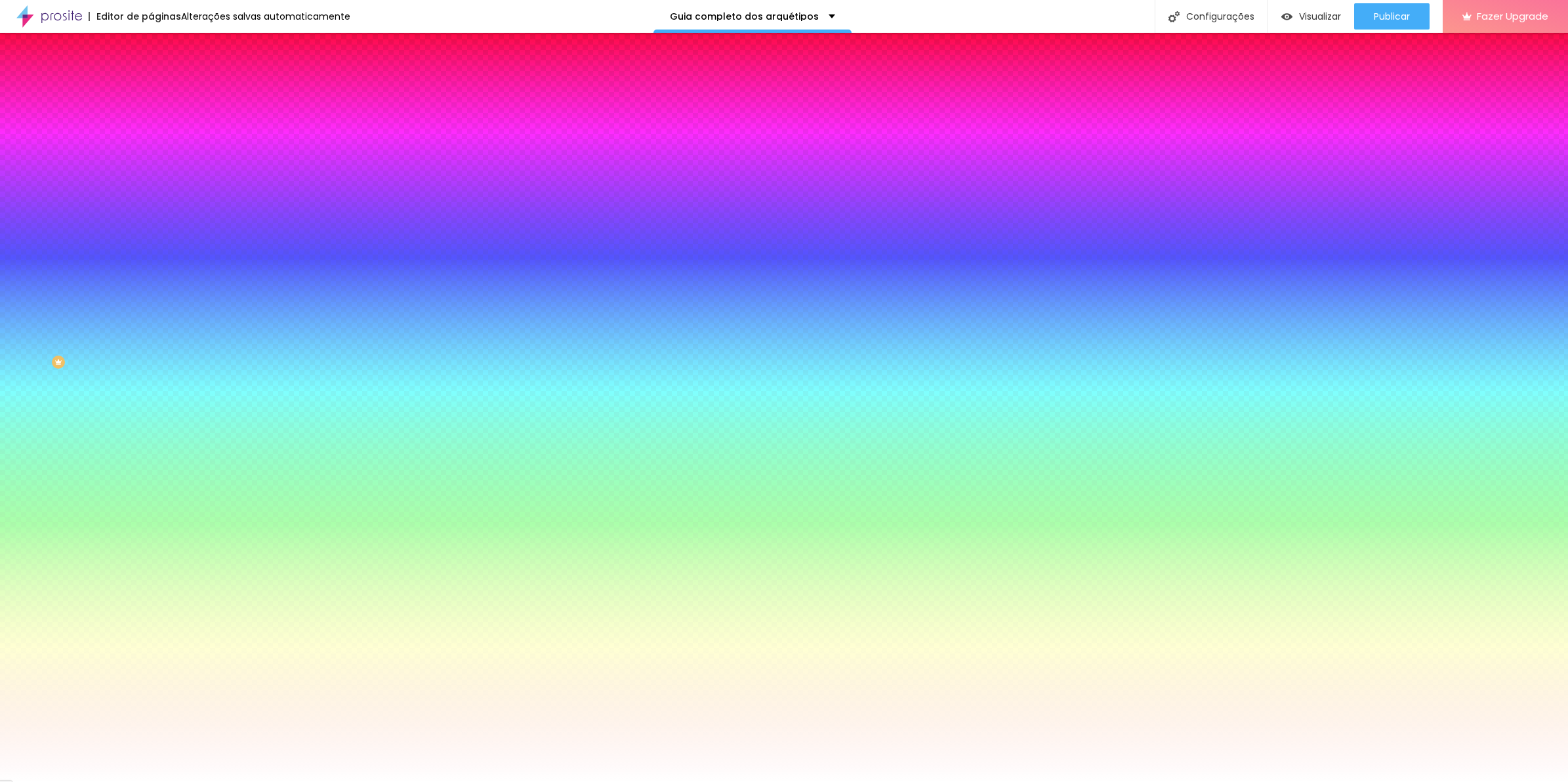
click at [151, 126] on div at bounding box center [227, 126] width 151 height 0
click at [151, 289] on div "Editar Coluna Conteúdo Estilo Avançado Cor de fundo Voltar ao padrão #FFFFFF So…" at bounding box center [227, 407] width 151 height 749
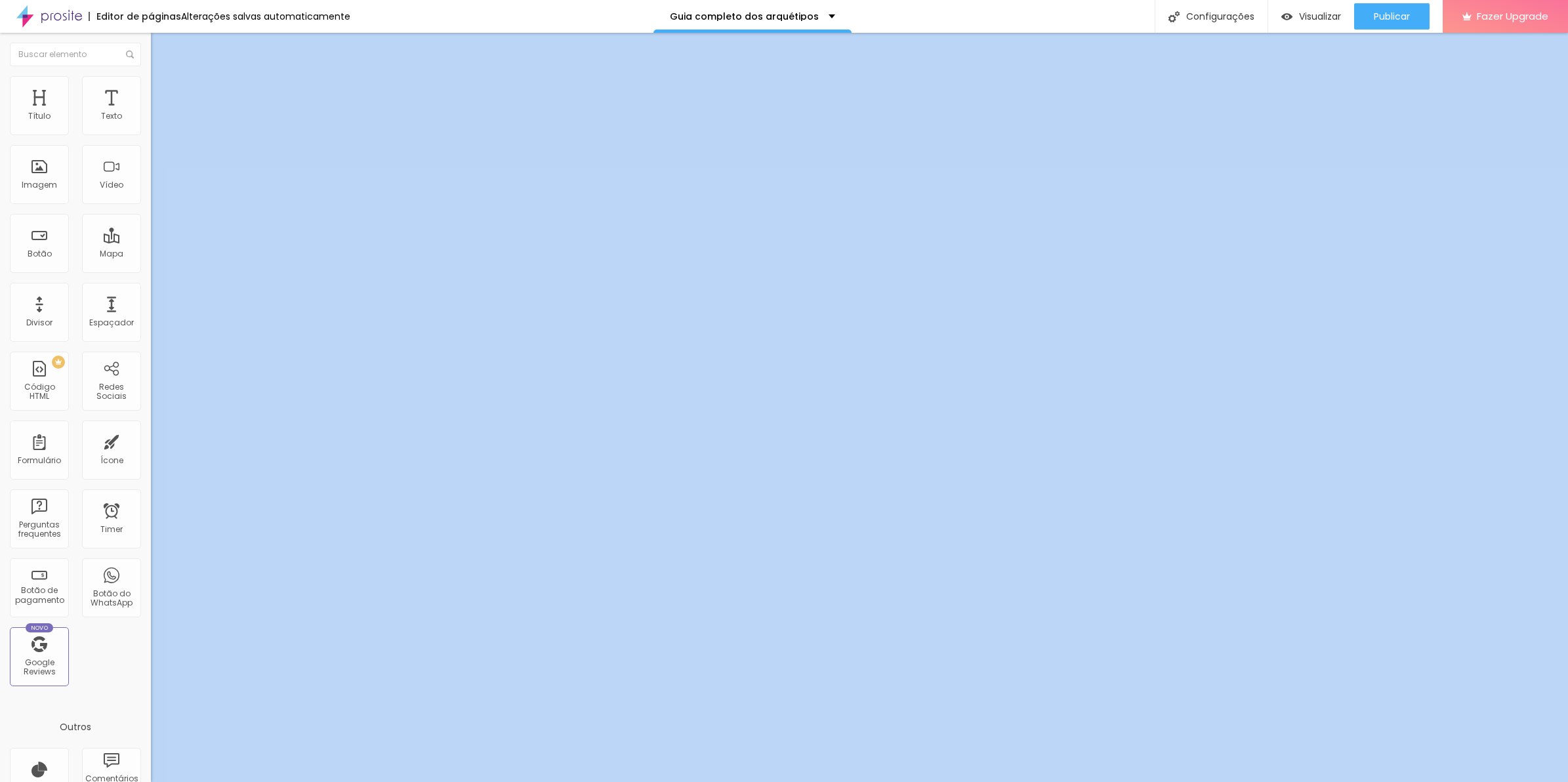
click at [163, 90] on span "Estilo" at bounding box center [172, 85] width 21 height 12
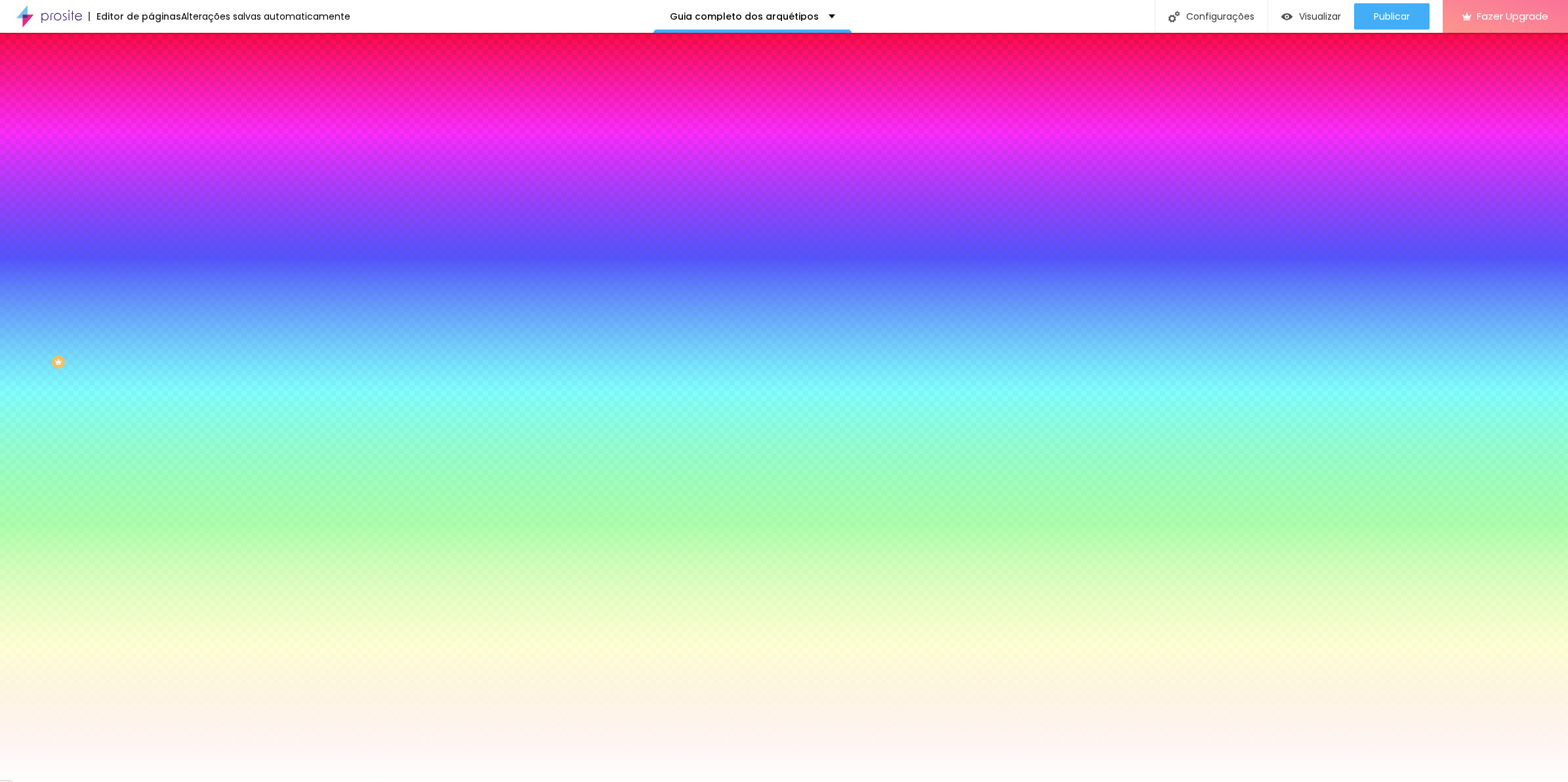
click at [151, 126] on div at bounding box center [227, 126] width 151 height 0
drag, startPoint x: 135, startPoint y: 292, endPoint x: 135, endPoint y: 306, distance: 14.0
click at [151, 306] on div "Editar Coluna Conteúdo Estilo Avançado Cor de fundo Voltar ao padrão #FFFFFF So…" at bounding box center [227, 407] width 151 height 749
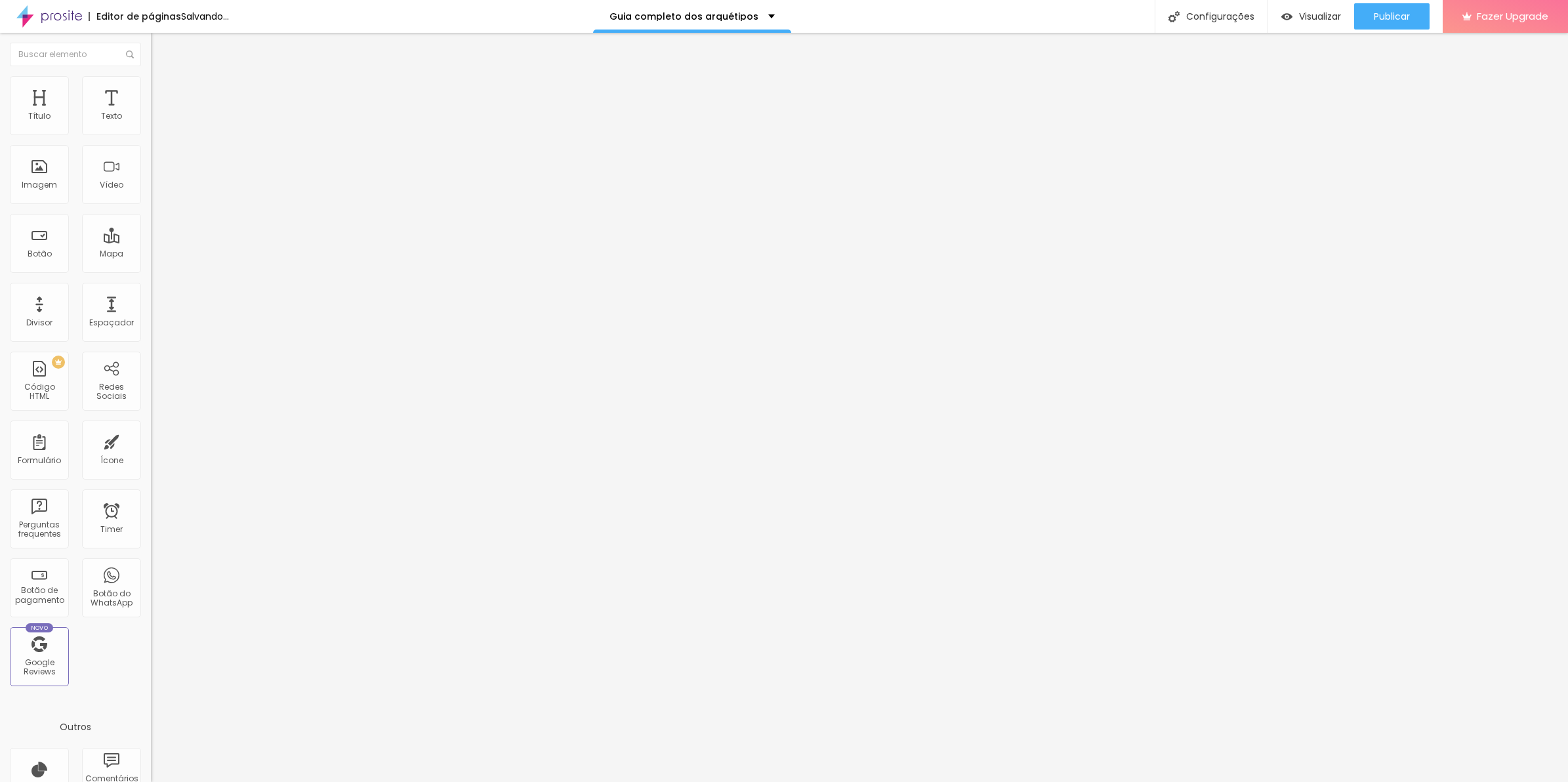
click at [163, 95] on span "Avançado" at bounding box center [184, 99] width 44 height 12
type input "0"
drag, startPoint x: 86, startPoint y: 129, endPoint x: -3, endPoint y: 126, distance: 89.1
type input "0"
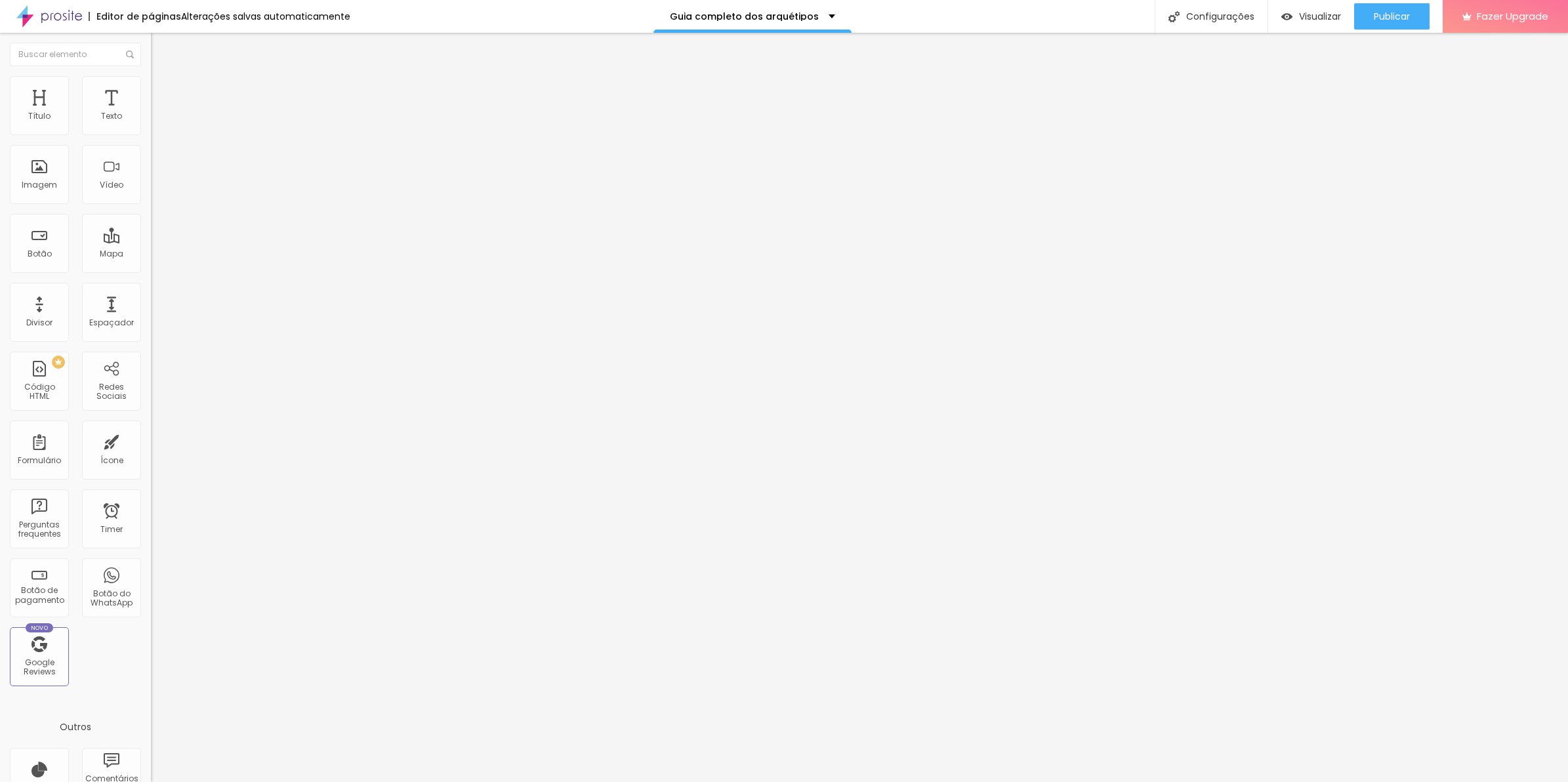
click at [151, 255] on input "range" at bounding box center [193, 260] width 85 height 11
type input "0"
drag, startPoint x: 28, startPoint y: 153, endPoint x: -3, endPoint y: 158, distance: 31.4
type input "0"
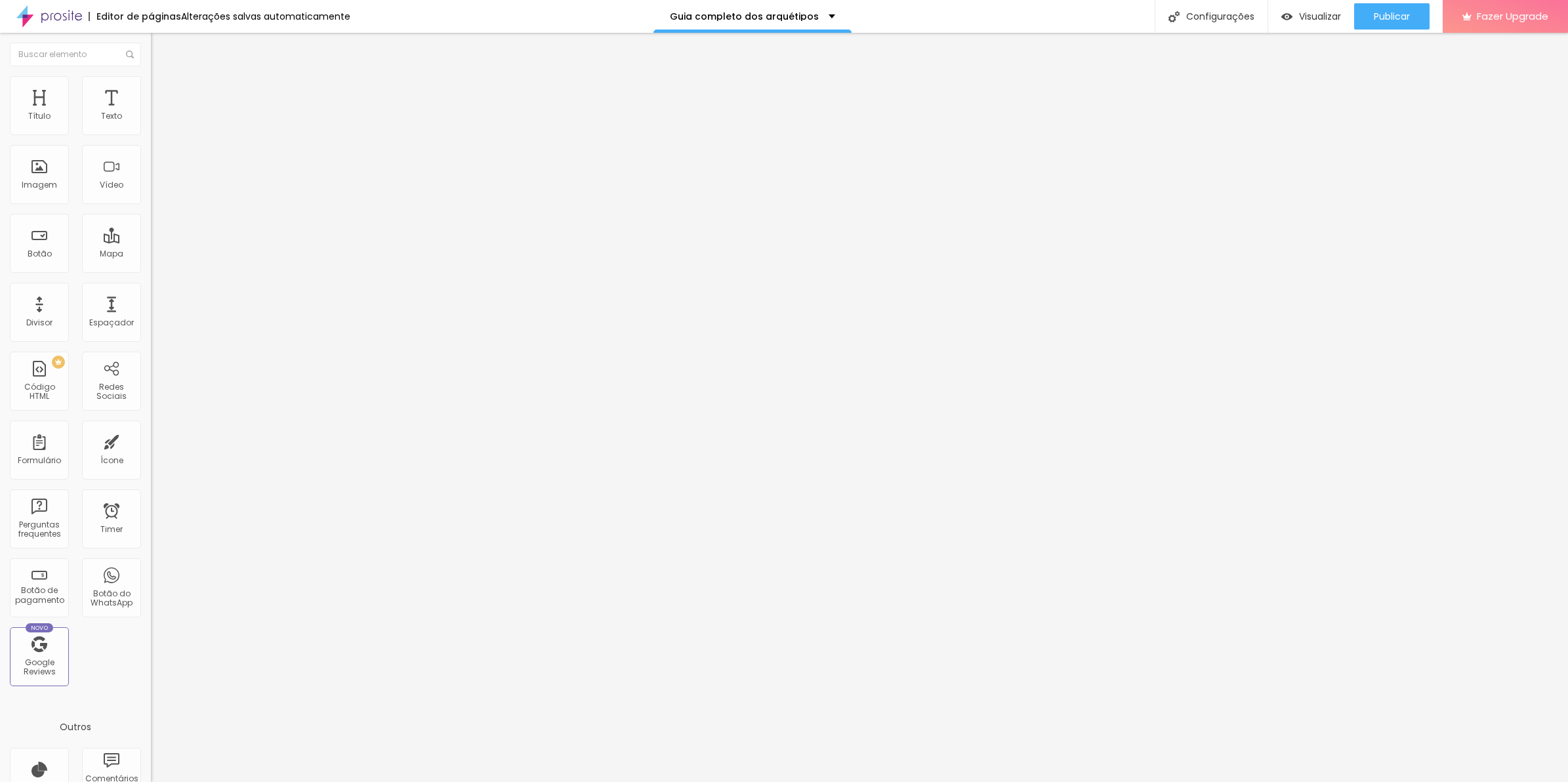
click at [151, 440] on input "range" at bounding box center [193, 445] width 85 height 11
click at [151, 113] on span "Adicionar imagem" at bounding box center [193, 108] width 85 height 12
drag, startPoint x: 135, startPoint y: 194, endPoint x: 175, endPoint y: 210, distance: 43.1
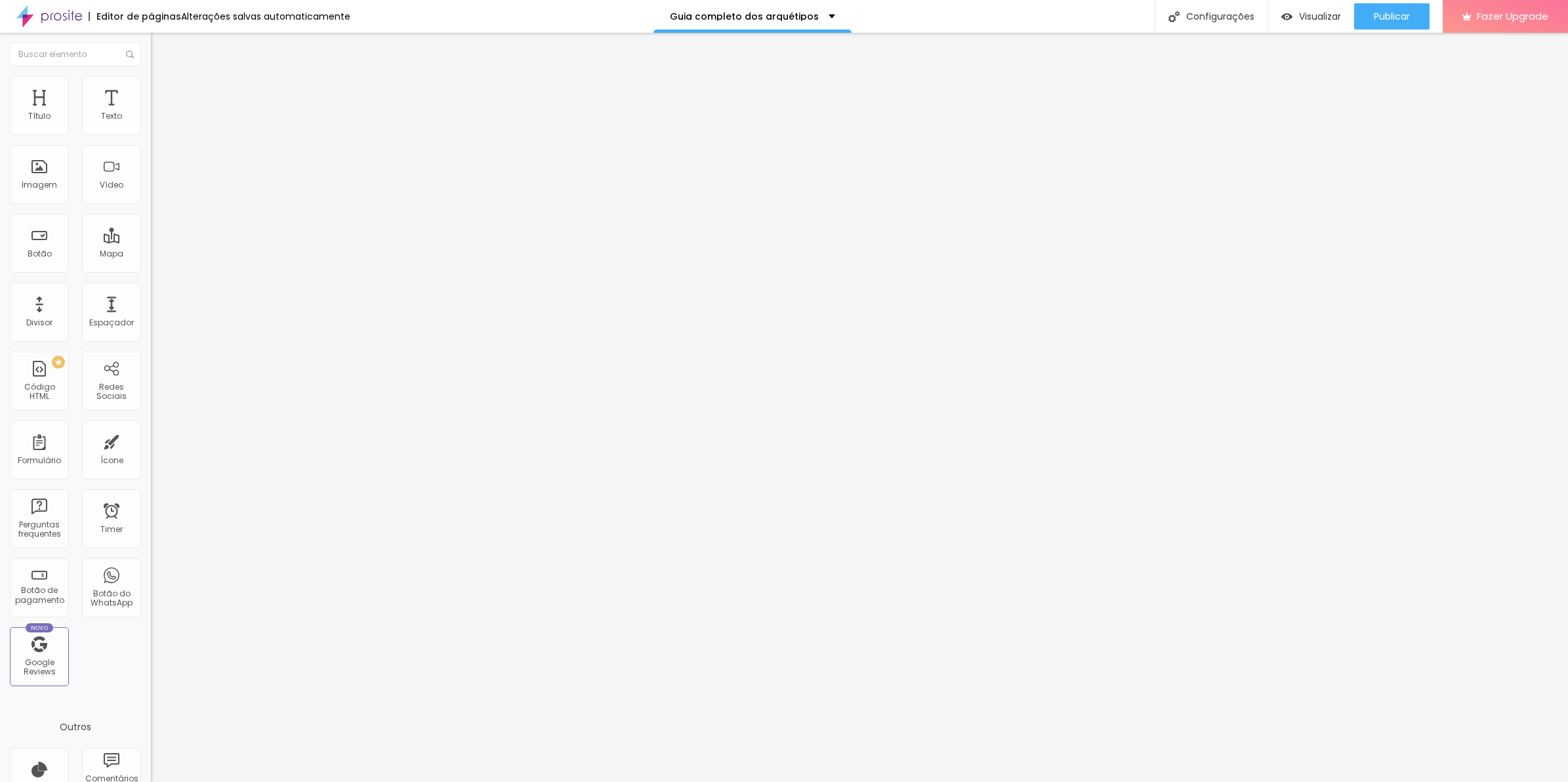
click at [163, 90] on span "Estilo" at bounding box center [172, 85] width 21 height 12
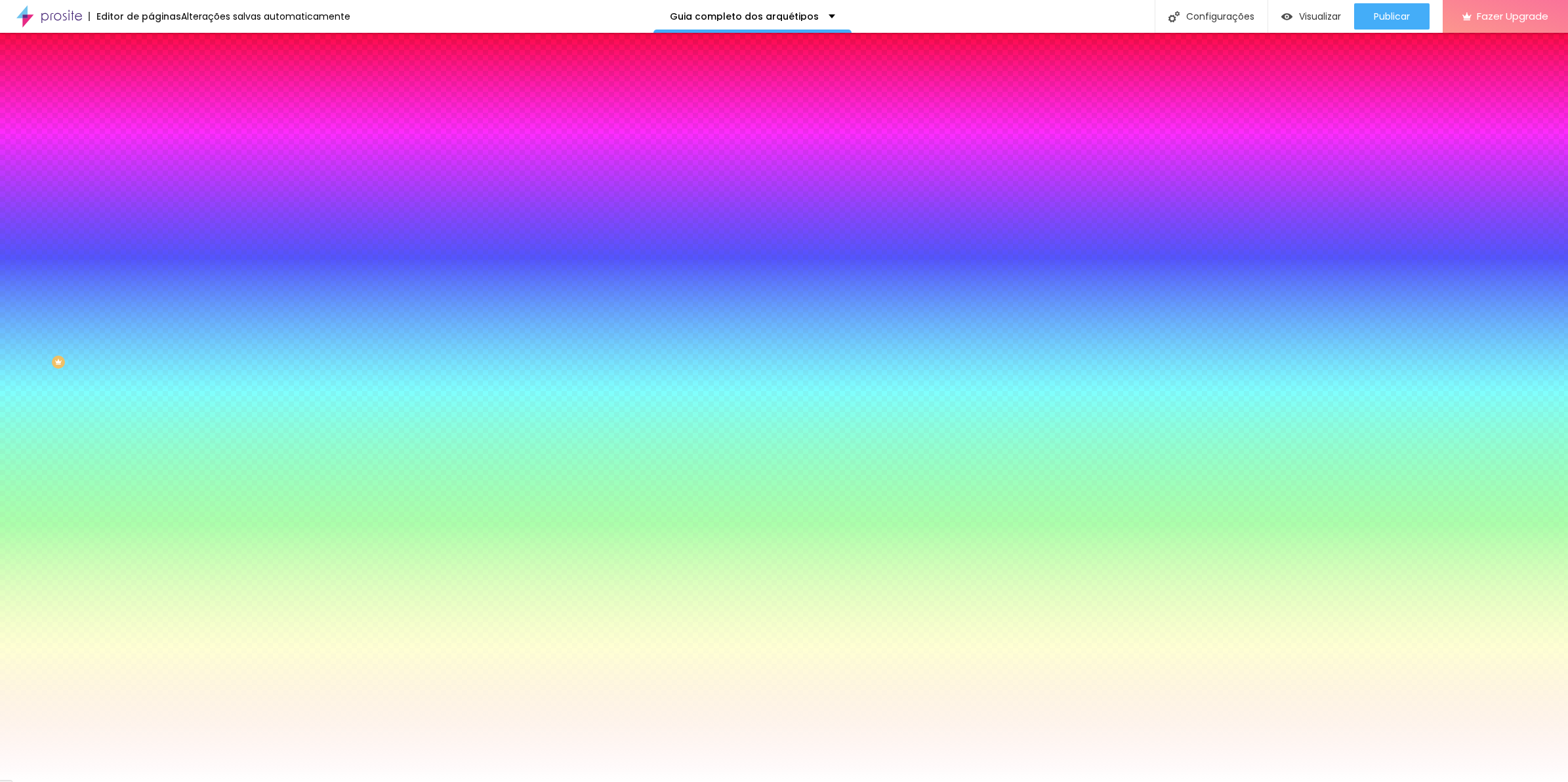
drag, startPoint x: 129, startPoint y: 96, endPoint x: 126, endPoint y: 103, distance: 7.6
click at [163, 96] on span "Avançado" at bounding box center [184, 99] width 44 height 12
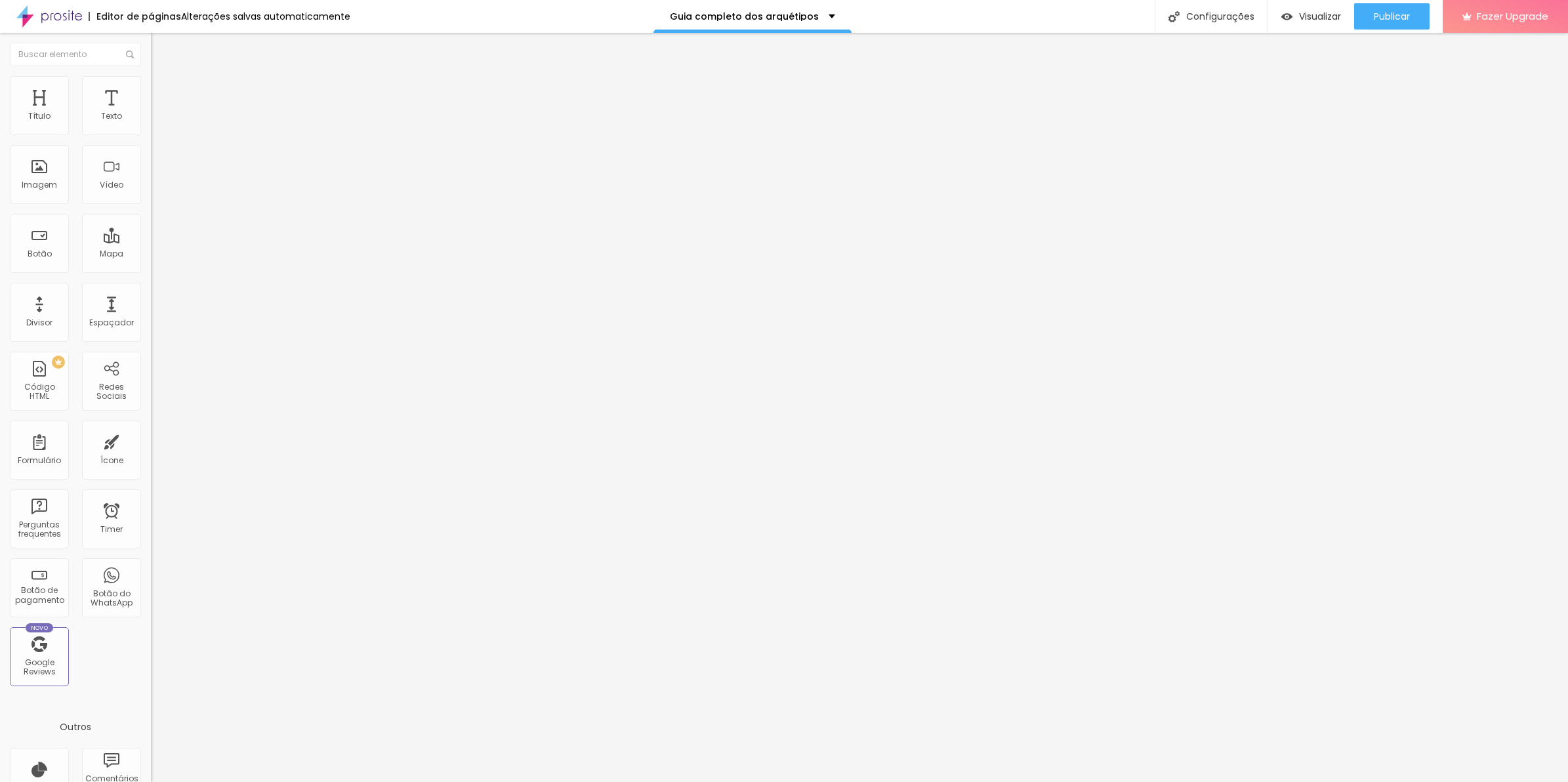
type input "30"
type input "35"
type input "30"
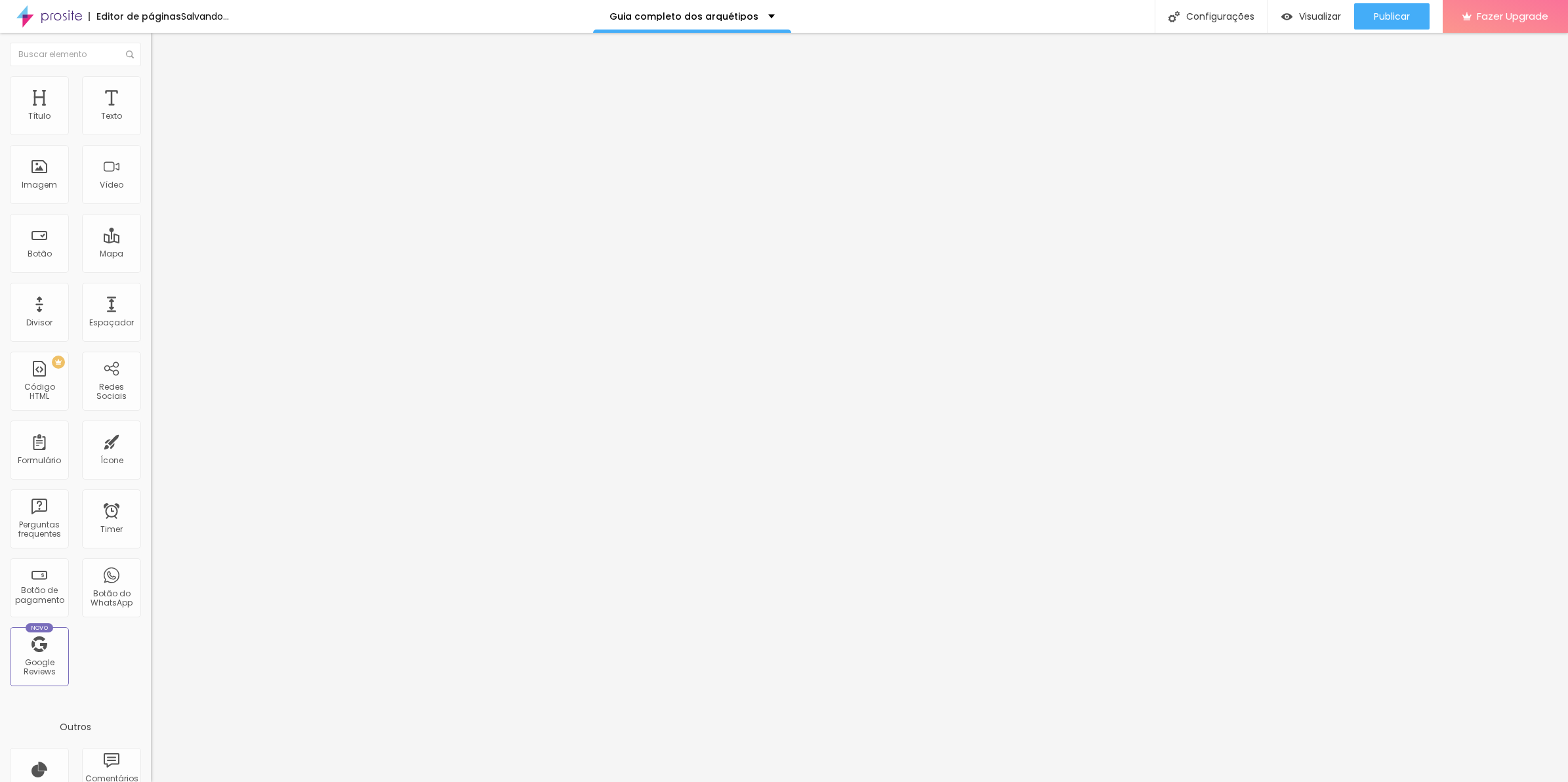
type input "30"
type input "25"
type input "30"
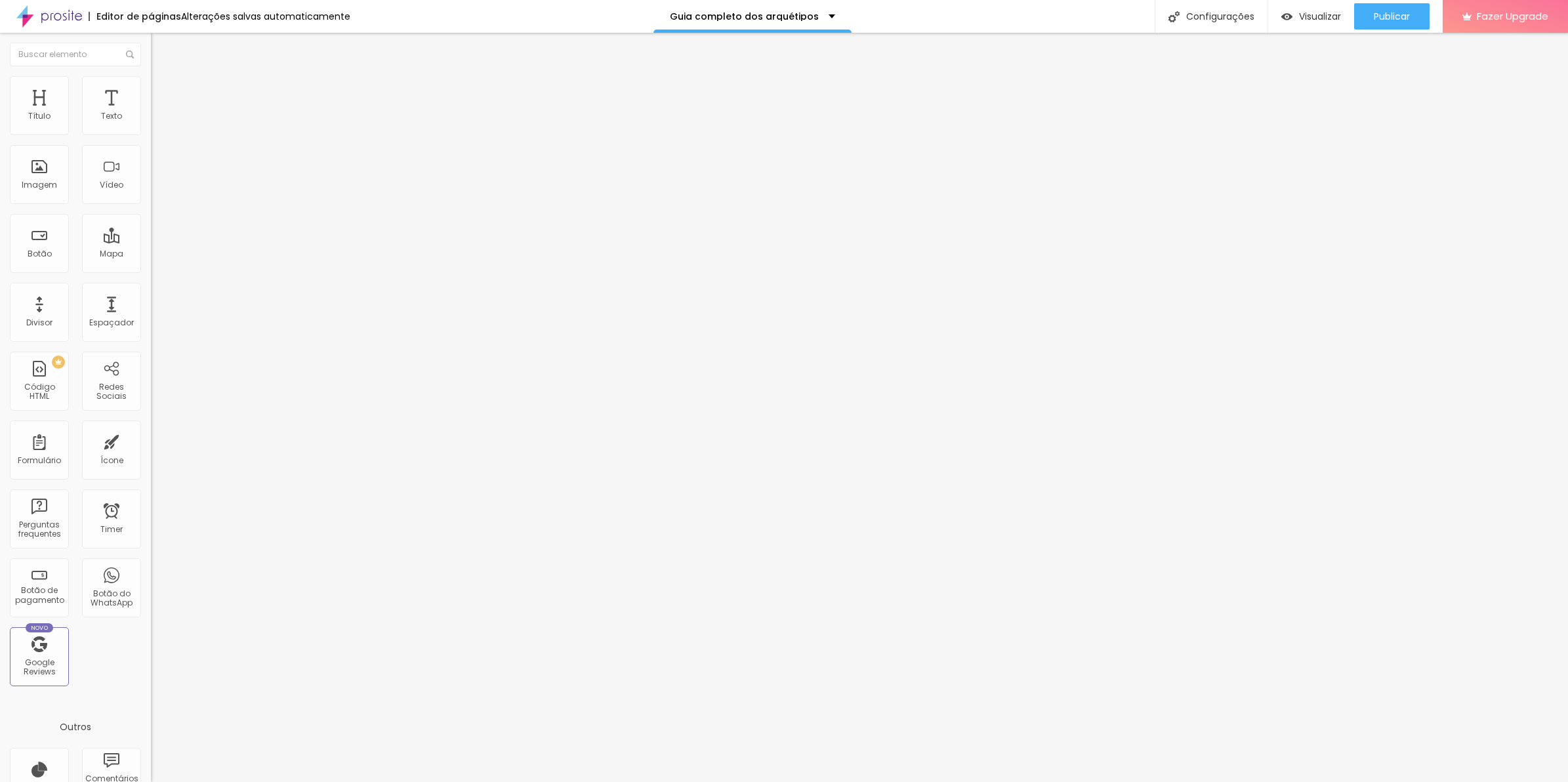
type input "30"
click at [151, 255] on input "range" at bounding box center [193, 260] width 85 height 11
click at [151, 83] on li "Estilo" at bounding box center [227, 83] width 151 height 13
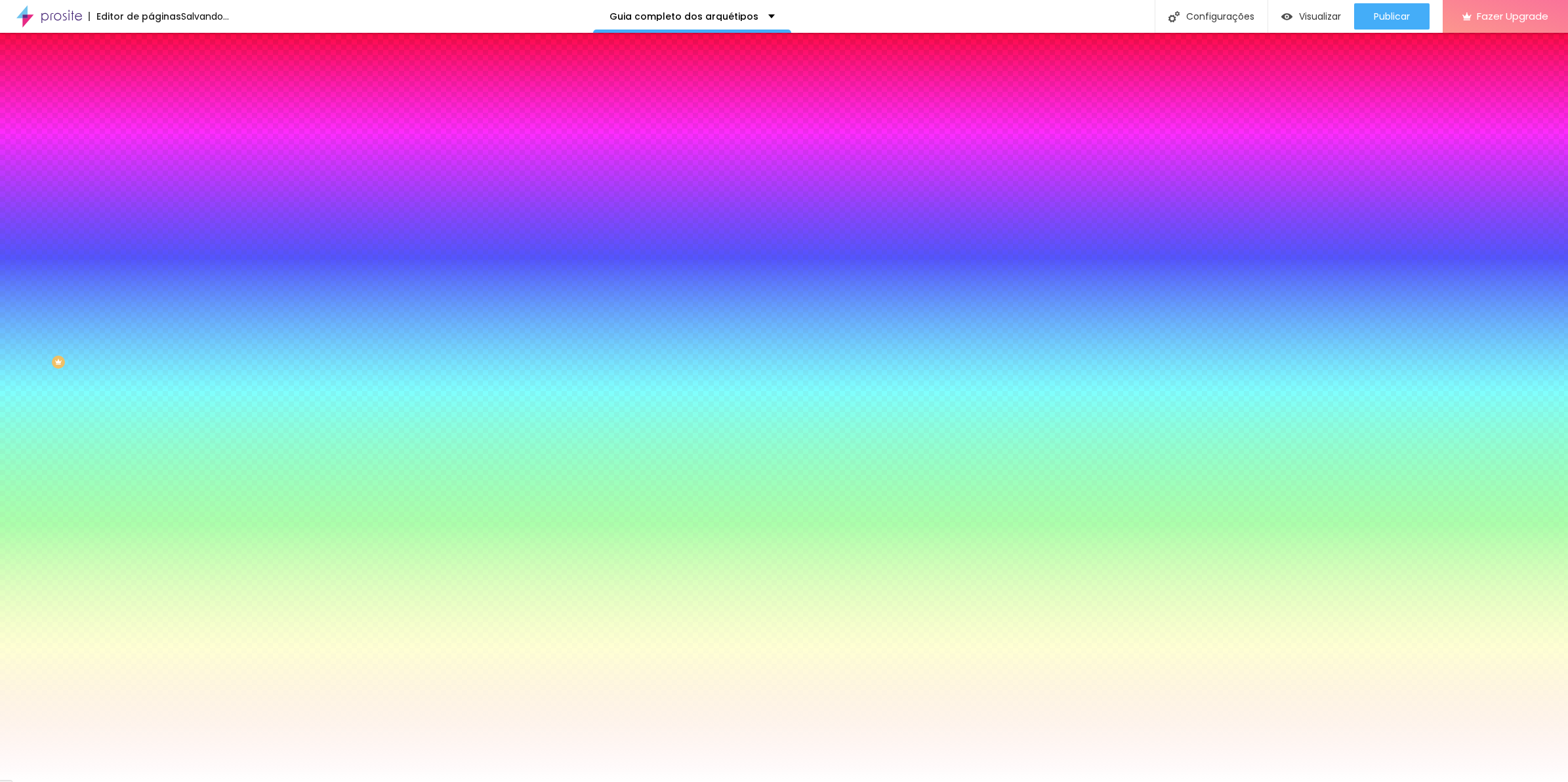
click at [163, 96] on span "Avançado" at bounding box center [184, 99] width 44 height 12
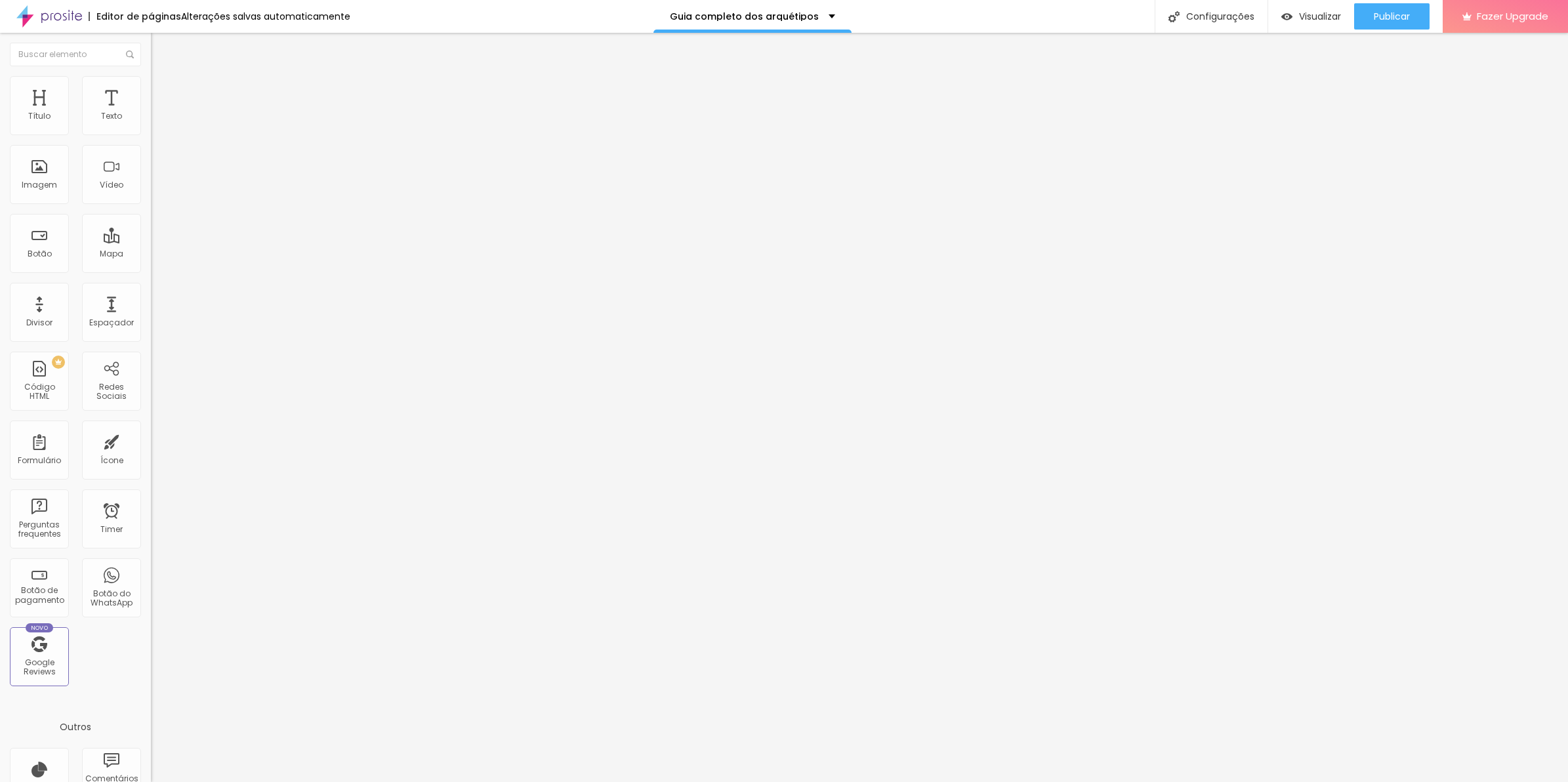
type input "25"
type input "30"
drag, startPoint x: 56, startPoint y: 130, endPoint x: 64, endPoint y: 130, distance: 8.0
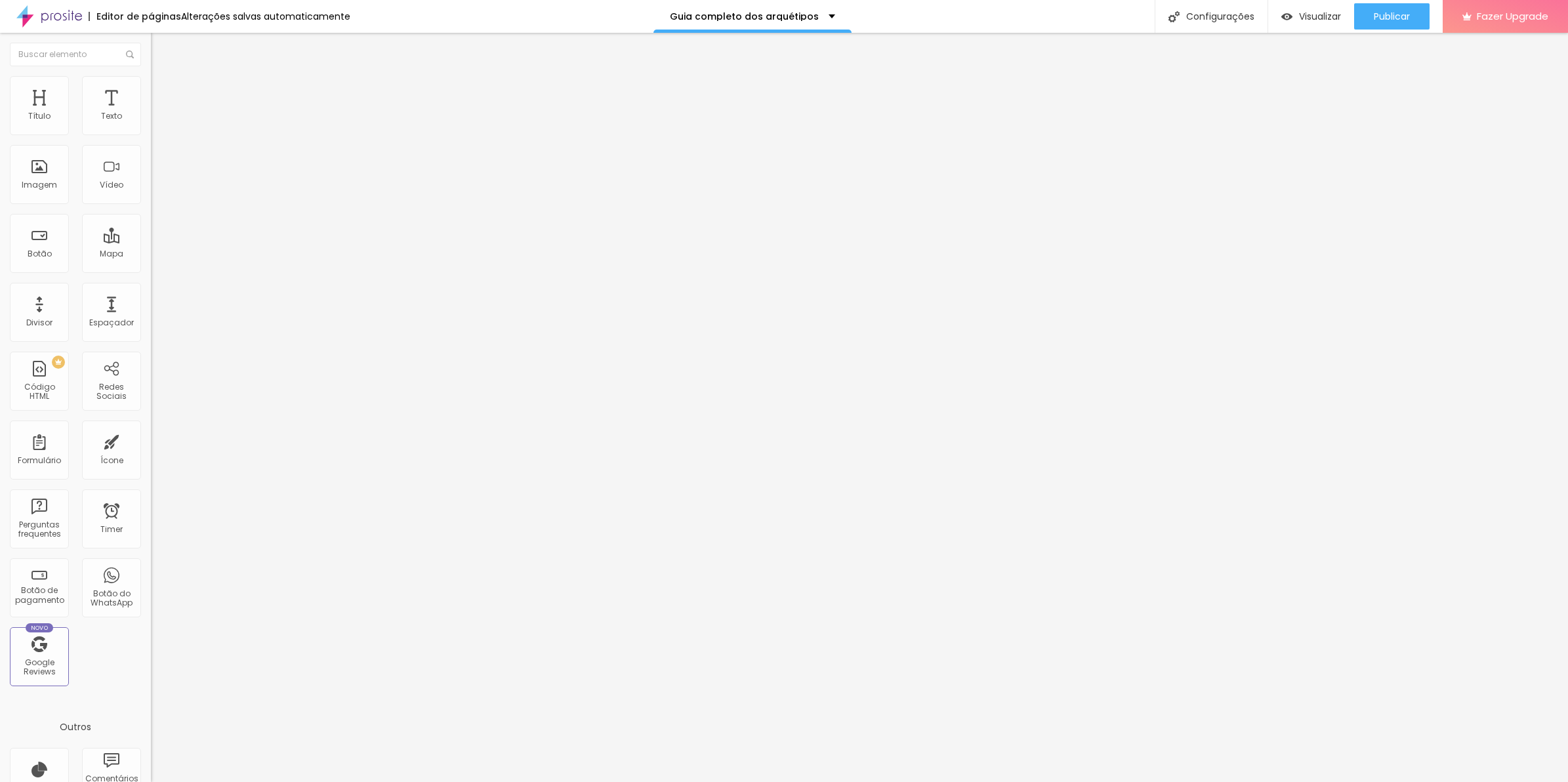
type input "30"
click at [151, 255] on input "range" at bounding box center [193, 260] width 85 height 11
click at [163, 90] on span "Estilo" at bounding box center [172, 85] width 21 height 12
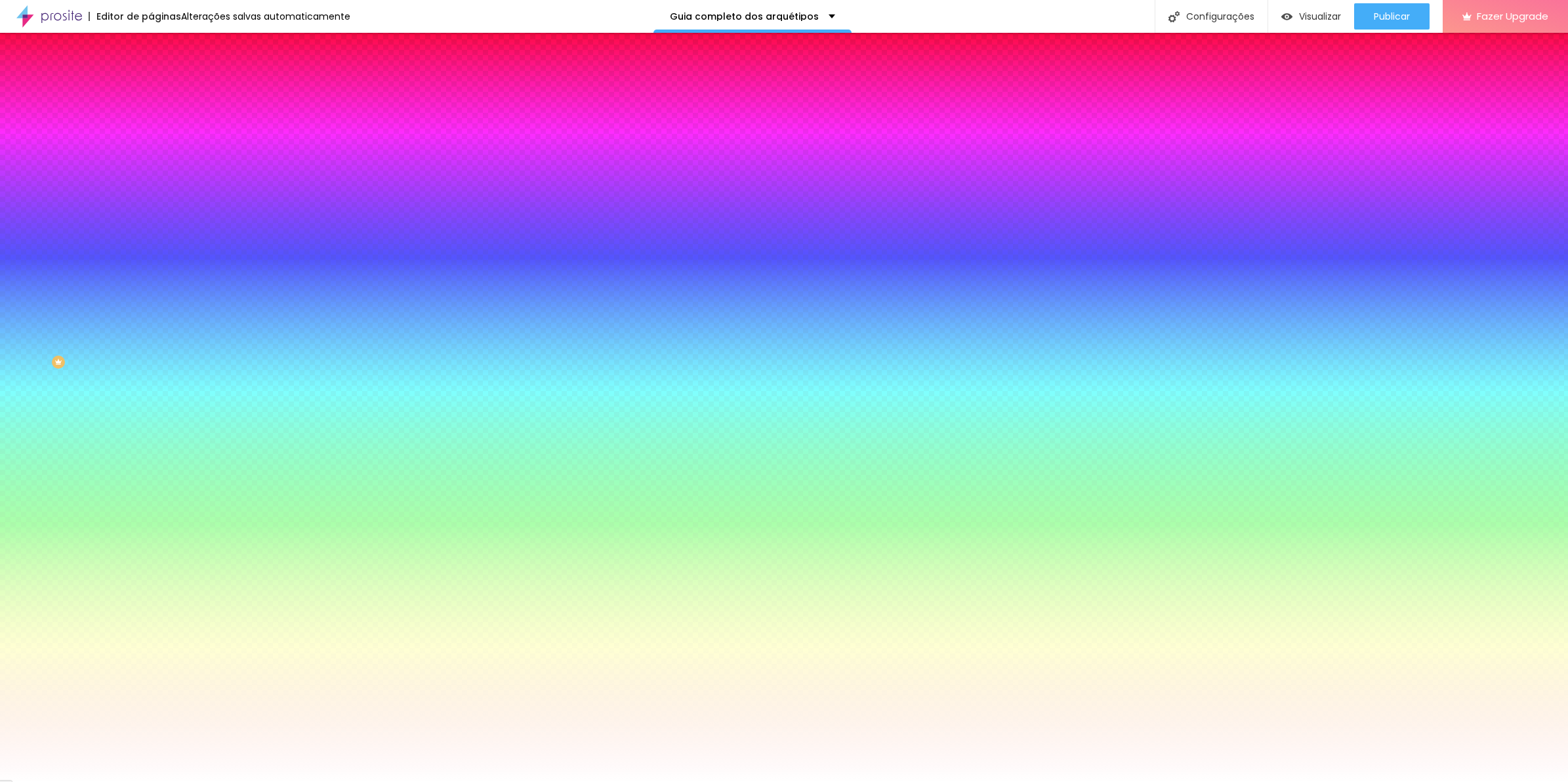
click at [163, 96] on span "Avançado" at bounding box center [184, 99] width 44 height 12
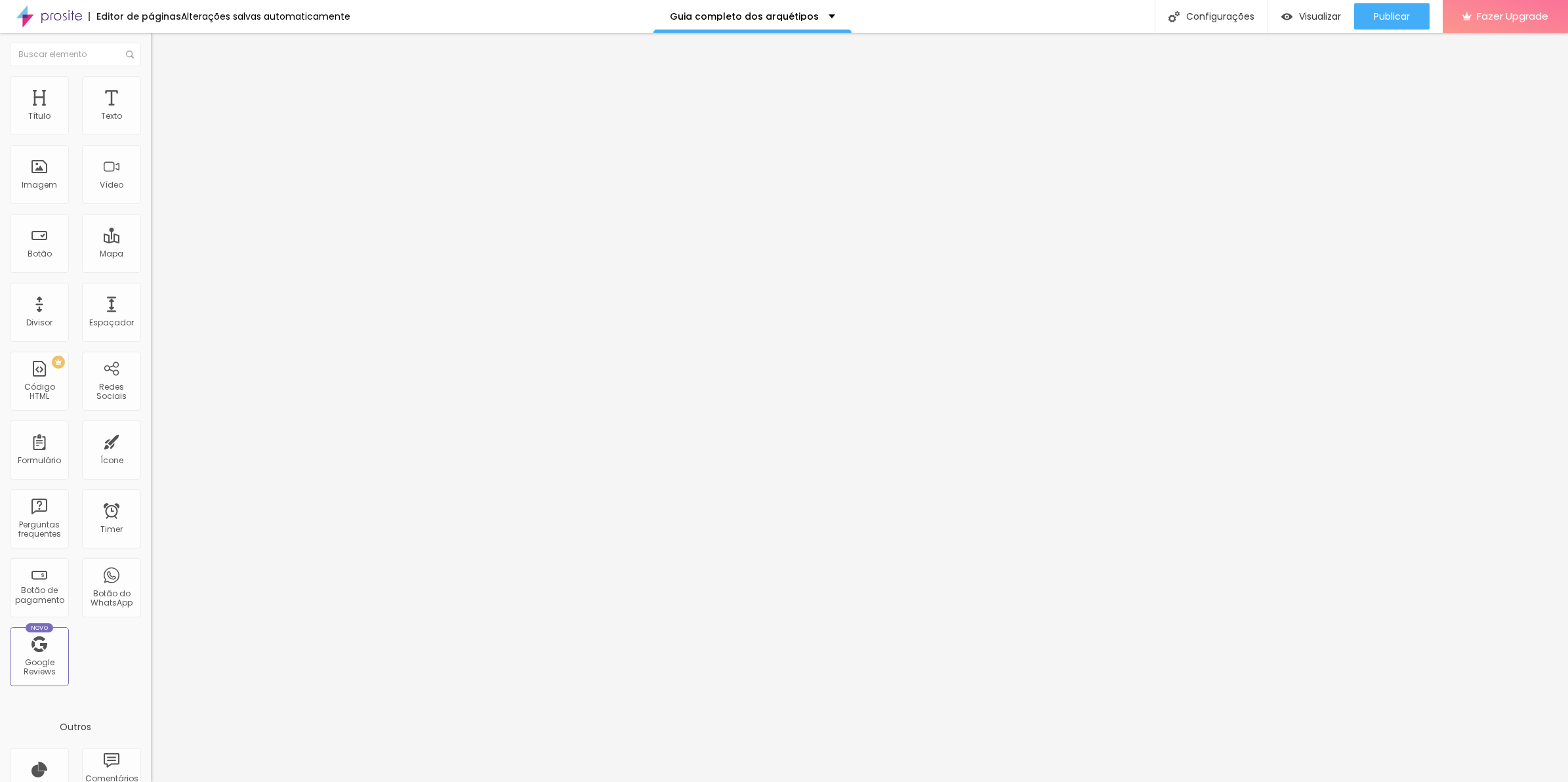
type input "25"
type input "30"
type input "35"
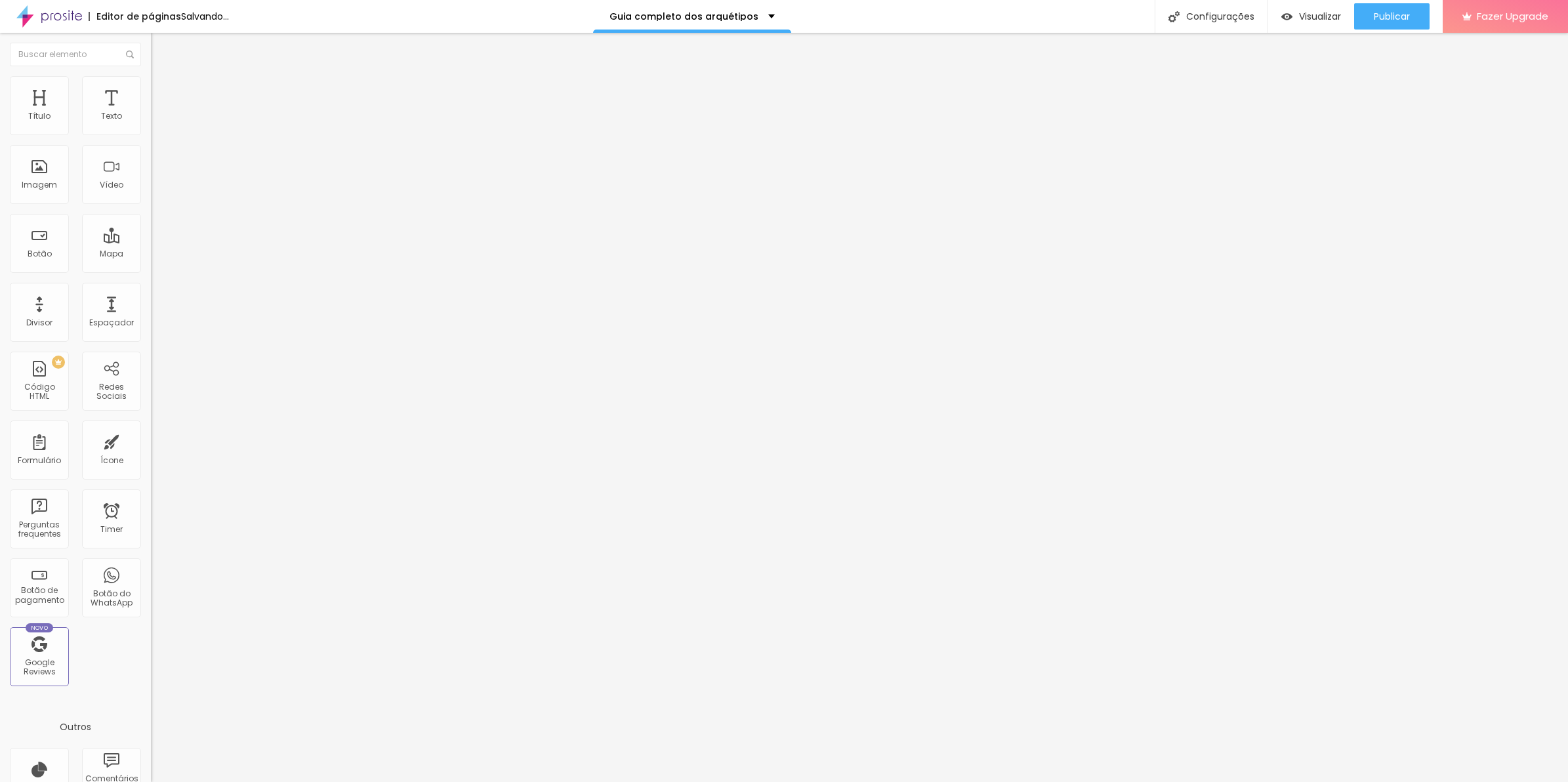
type input "35"
drag, startPoint x: 105, startPoint y: 96, endPoint x: 72, endPoint y: 129, distance: 46.7
type input "35"
click at [151, 255] on input "range" at bounding box center [193, 260] width 85 height 11
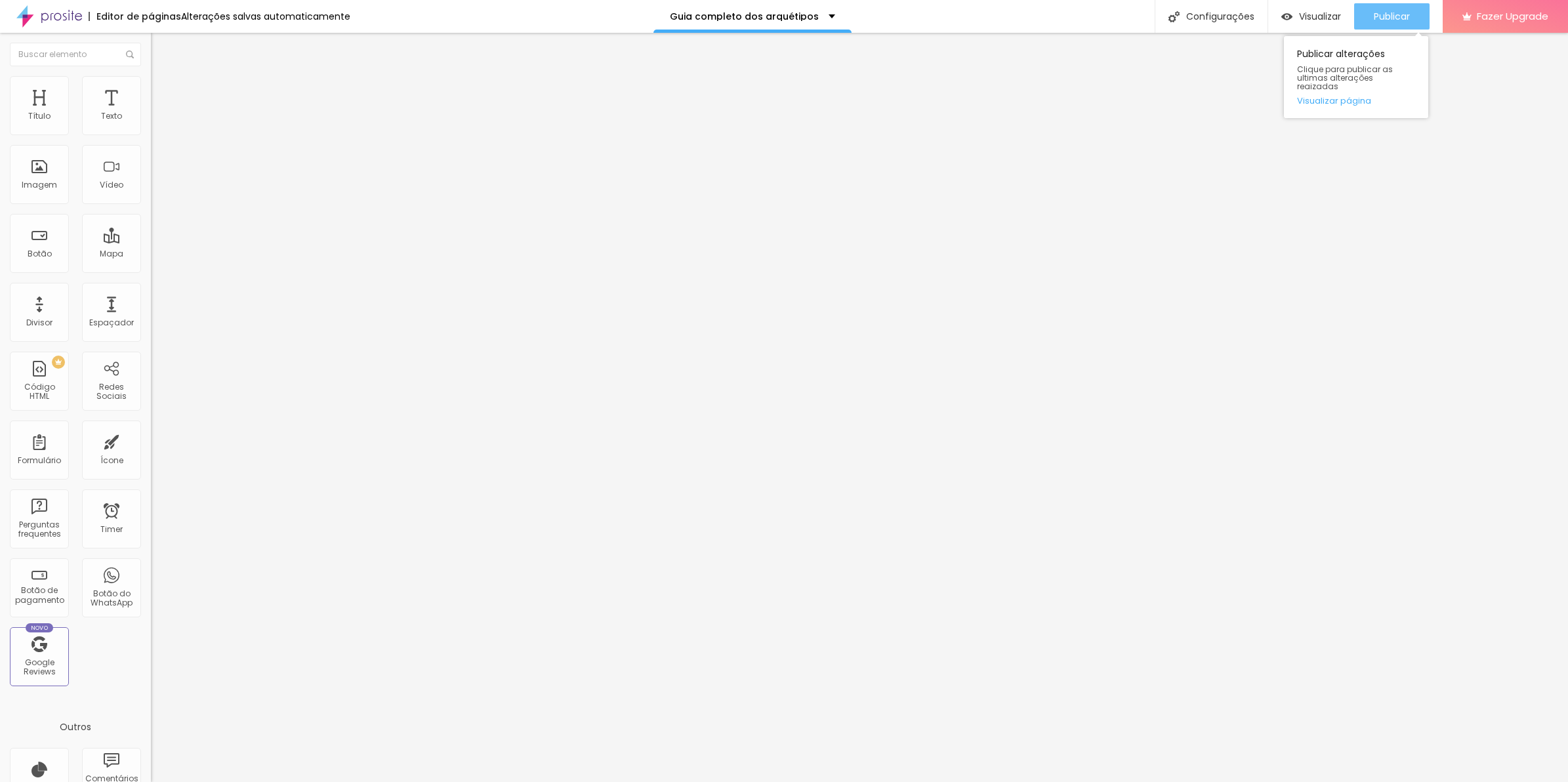
click at [1417, 20] on button "Publicar" at bounding box center [1391, 16] width 76 height 26
click at [151, 80] on li "Avançado" at bounding box center [227, 83] width 151 height 13
click at [151, 83] on li "Avançado" at bounding box center [227, 83] width 151 height 13
type input "0"
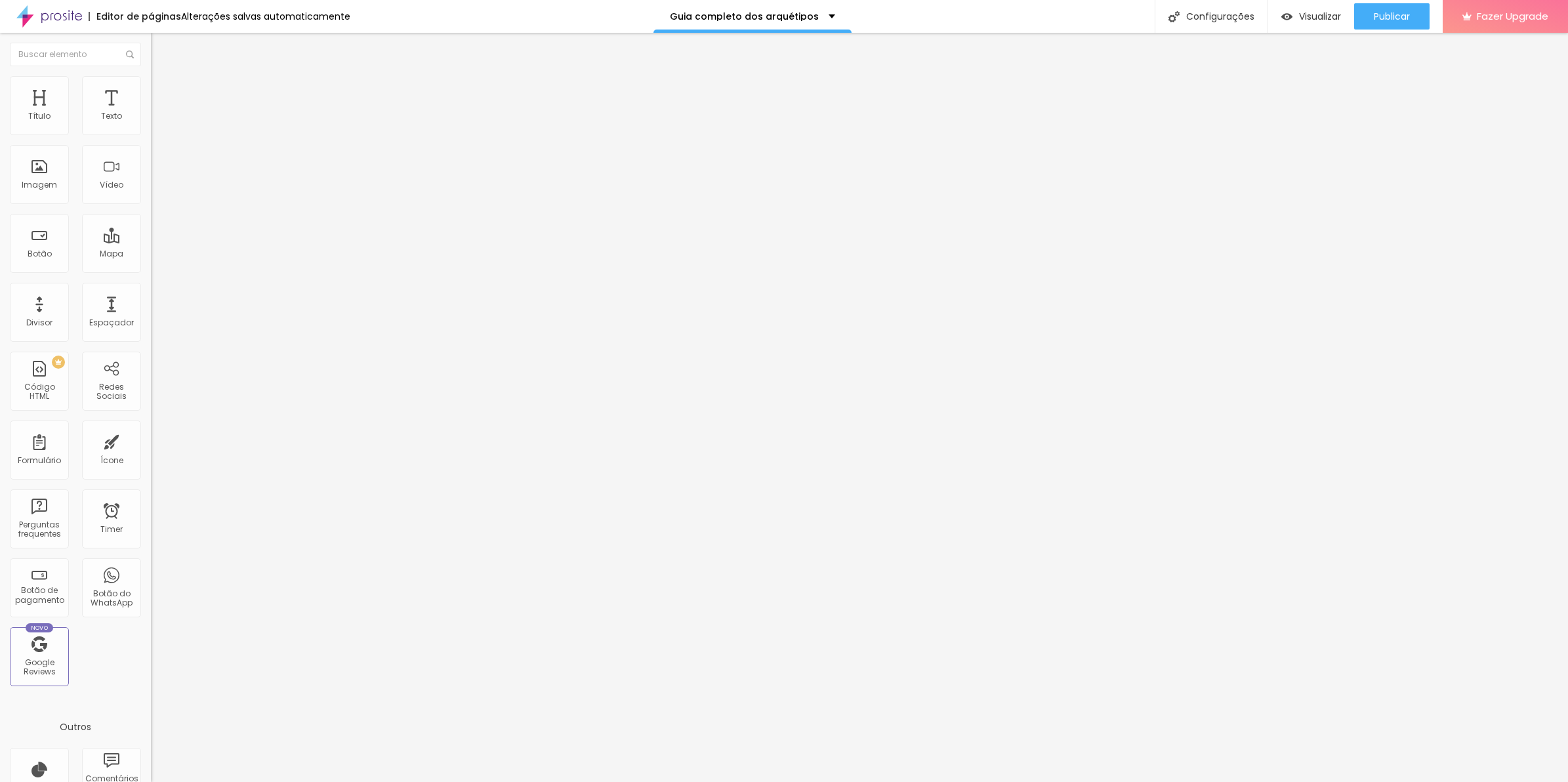
drag, startPoint x: 126, startPoint y: 83, endPoint x: -3, endPoint y: 155, distance: 147.7
type input "0"
click at [151, 427] on input "range" at bounding box center [193, 432] width 85 height 11
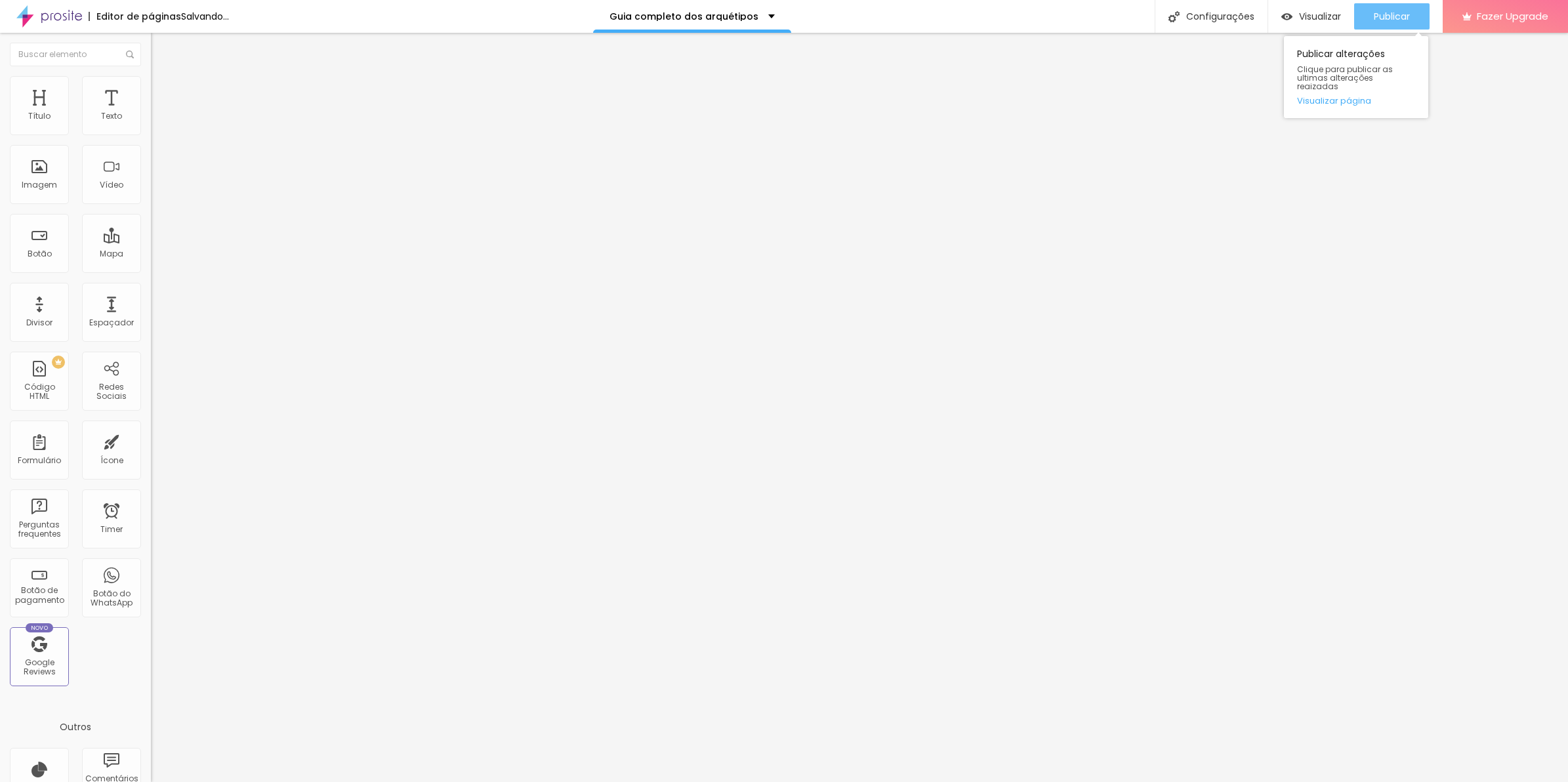
click at [1411, 28] on button "Publicar" at bounding box center [1391, 16] width 76 height 26
click at [1396, 17] on span "Publicar" at bounding box center [1391, 16] width 36 height 11
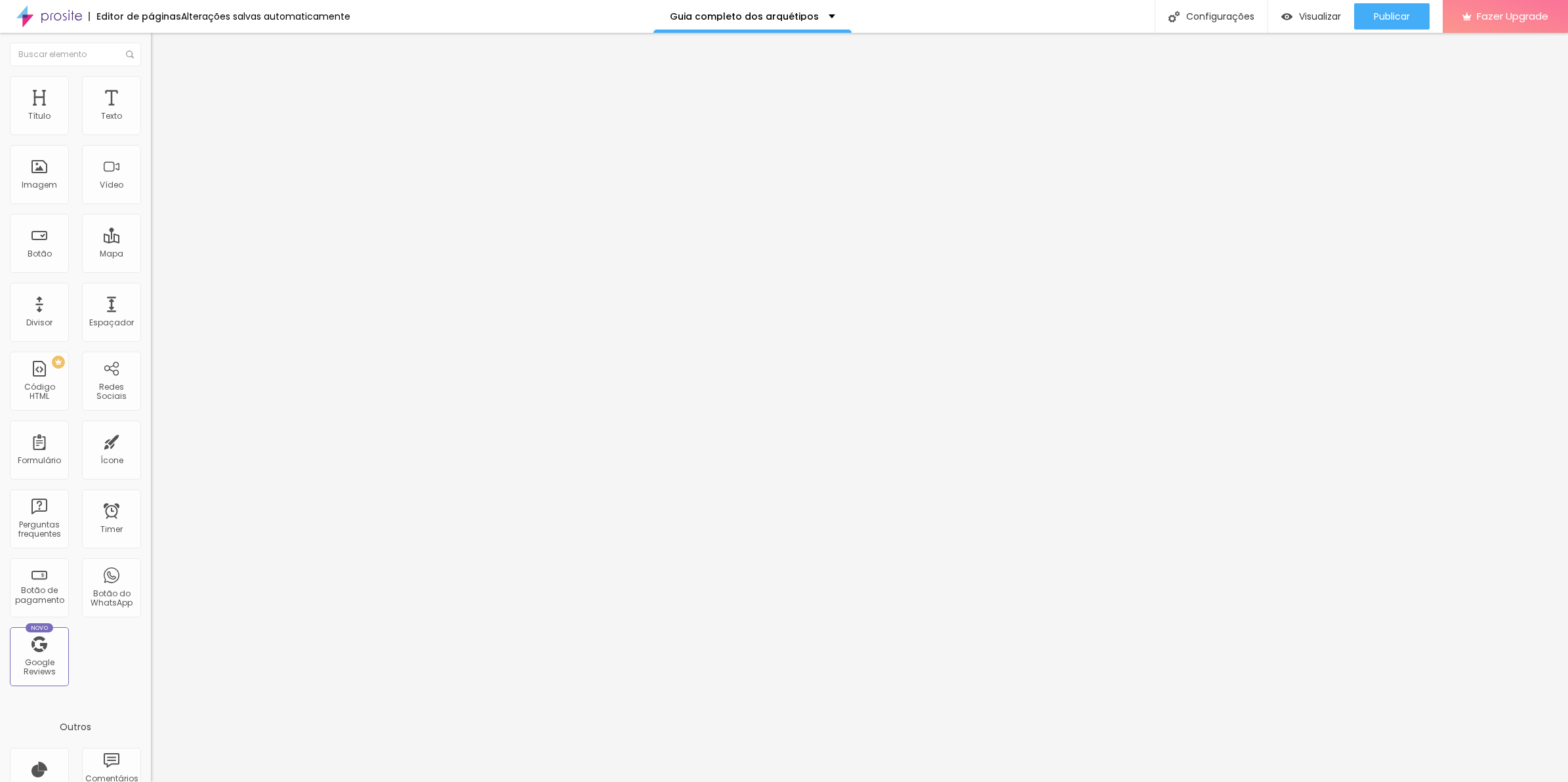
click at [151, 126] on img at bounding box center [155, 125] width 9 height 9
click at [151, 90] on img at bounding box center [157, 95] width 11 height 12
type input "25"
type input "20"
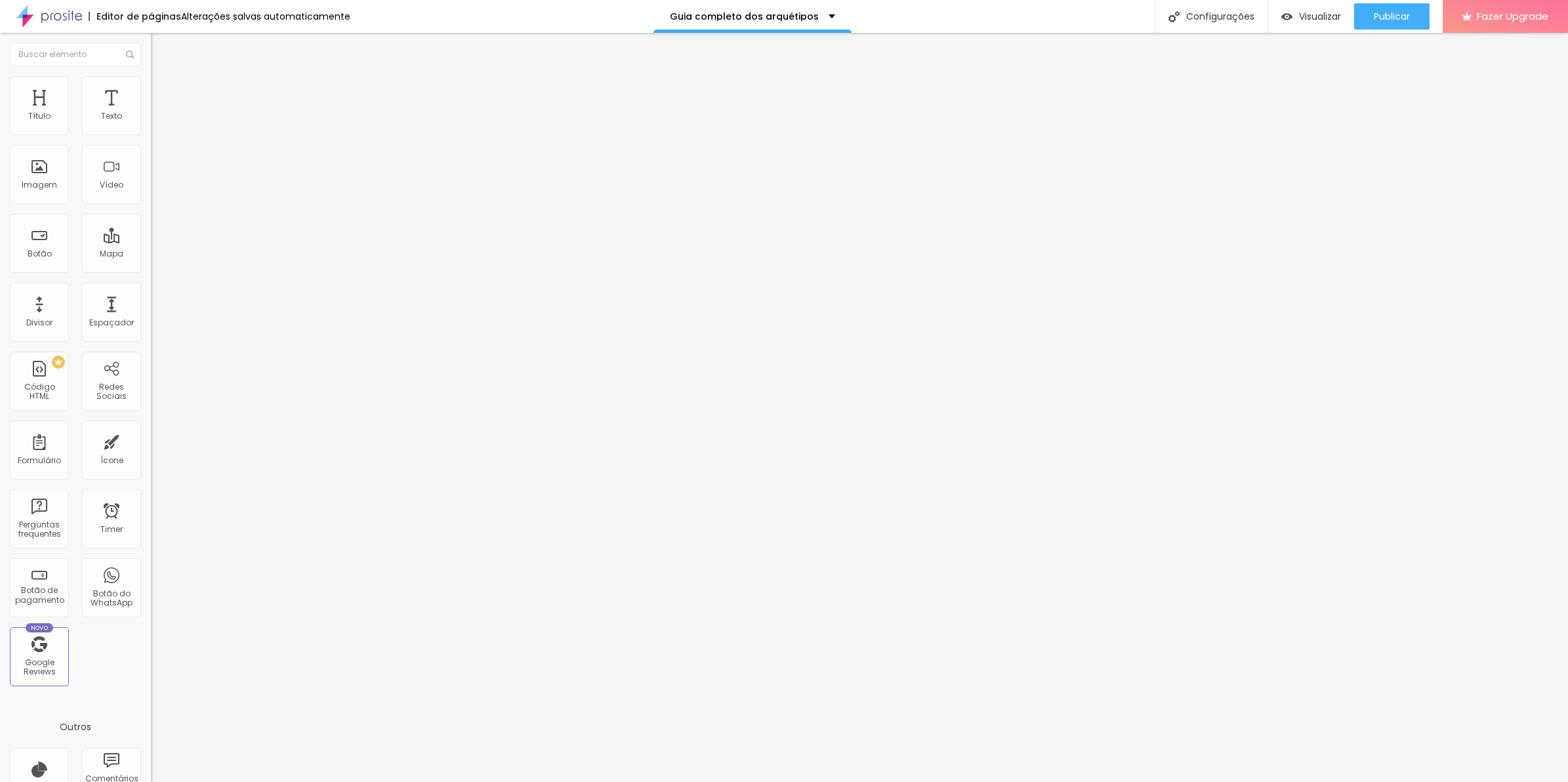
type input "20"
drag, startPoint x: 60, startPoint y: 129, endPoint x: 53, endPoint y: 129, distance: 7.0
type input "20"
click at [151, 255] on input "range" at bounding box center [193, 260] width 85 height 11
click at [151, 131] on div at bounding box center [227, 126] width 151 height 11
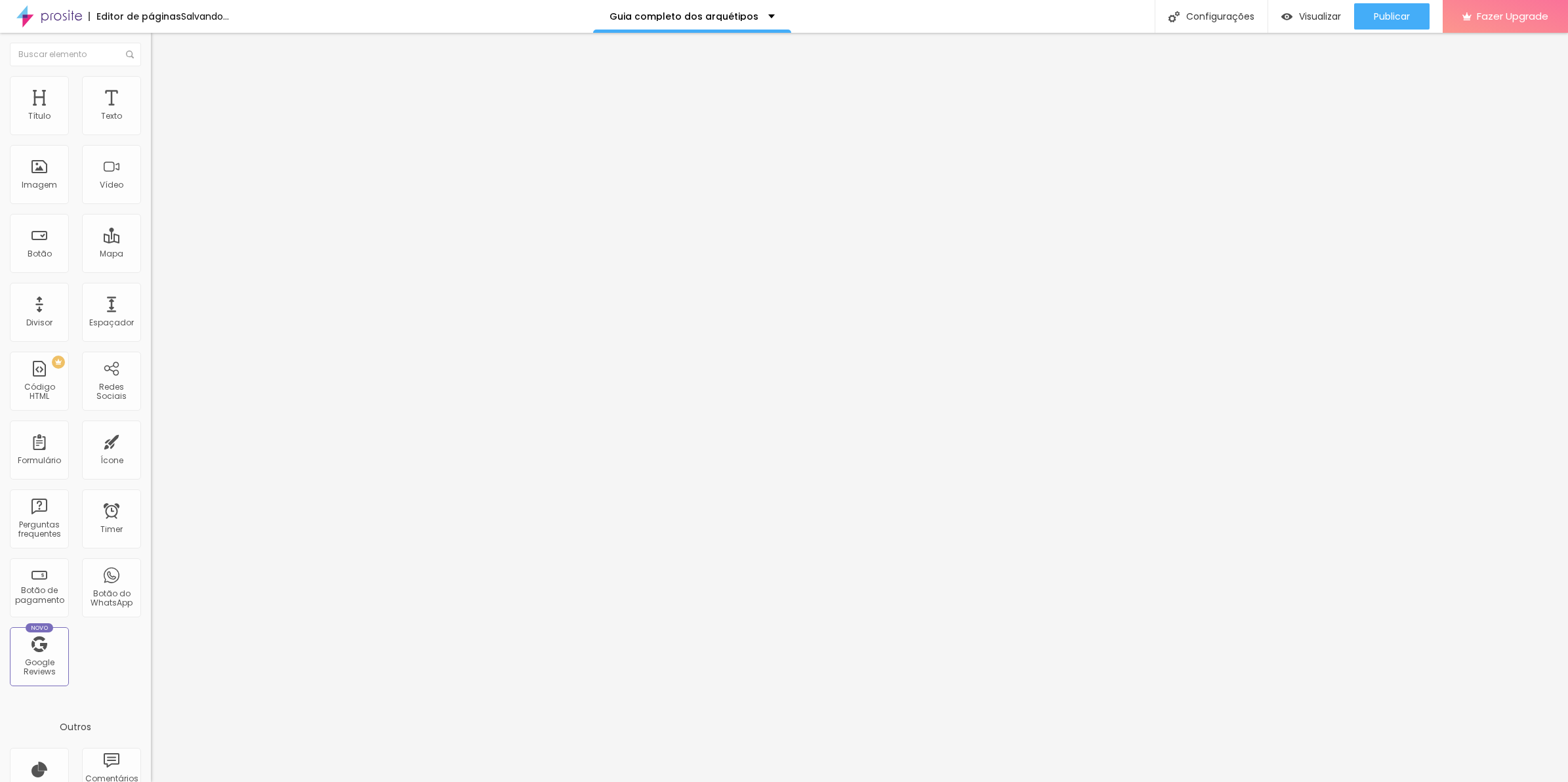
click at [151, 90] on li "Avançado" at bounding box center [227, 96] width 151 height 13
drag, startPoint x: 61, startPoint y: 125, endPoint x: 49, endPoint y: 126, distance: 12.0
click at [151, 255] on div at bounding box center [227, 260] width 151 height 12
type input "25"
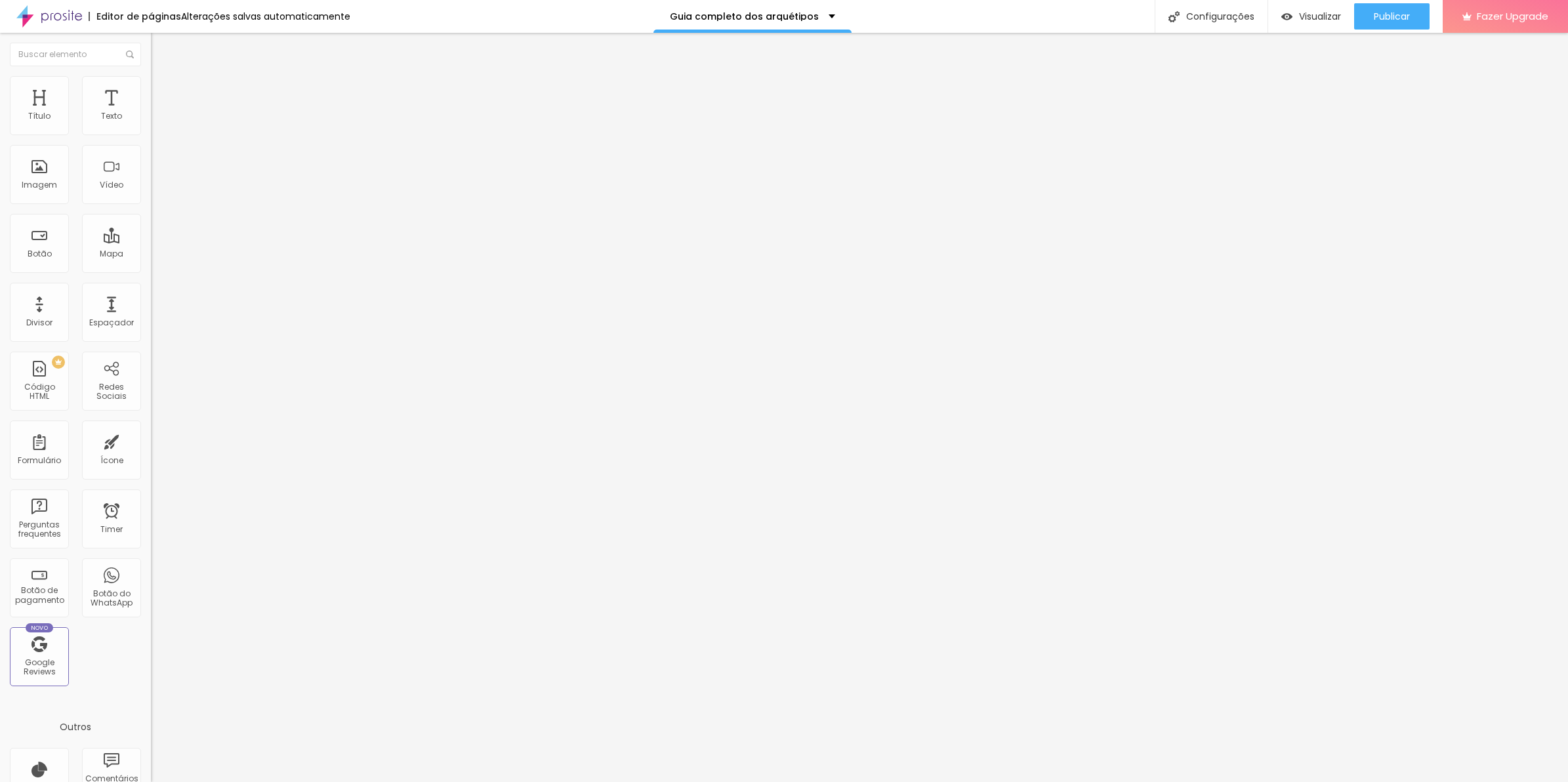
type input "20"
click at [151, 255] on input "range" at bounding box center [193, 260] width 85 height 11
click at [151, 132] on div at bounding box center [227, 126] width 151 height 31
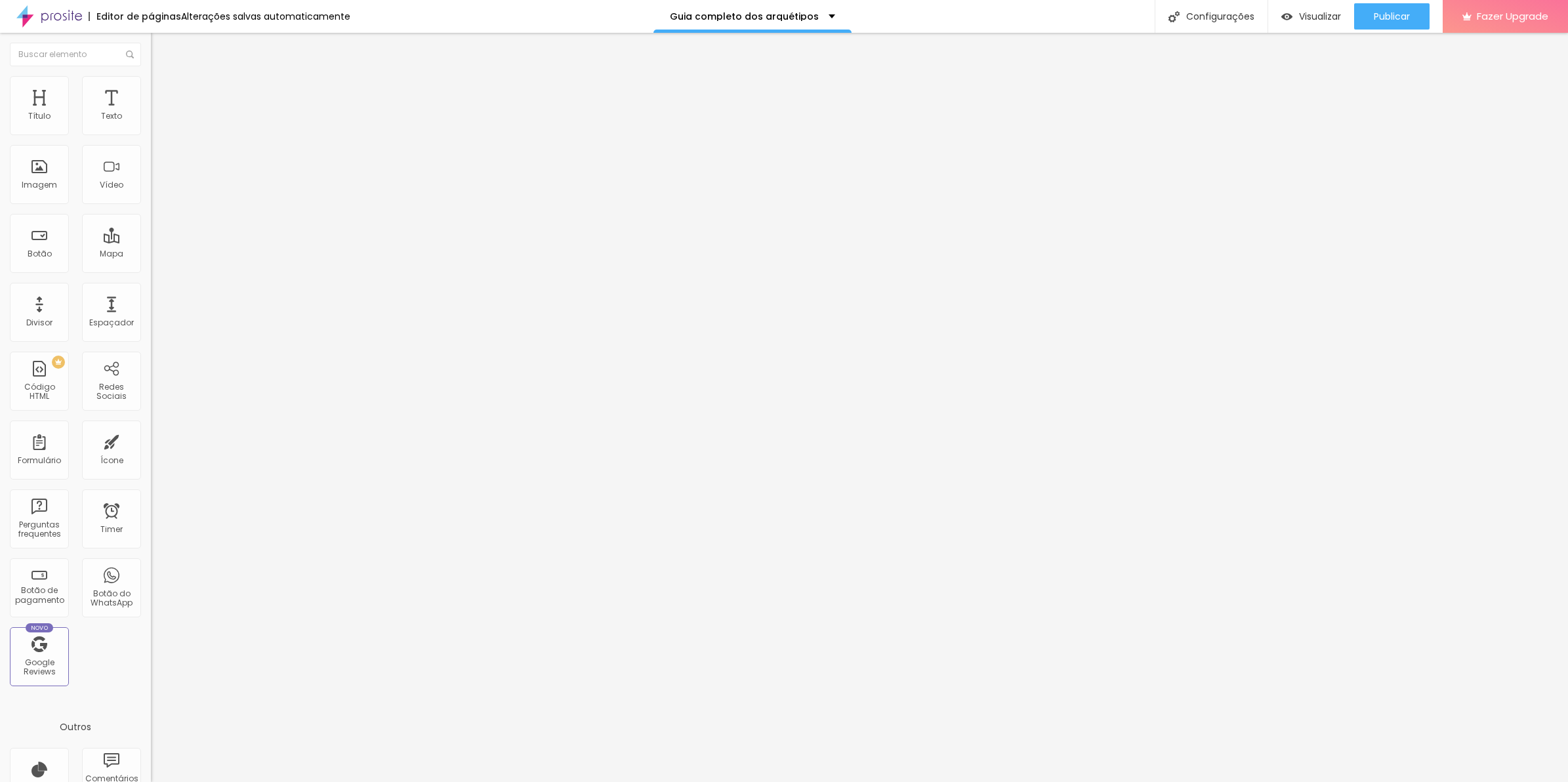
click at [151, 130] on img at bounding box center [155, 125] width 9 height 9
click at [163, 95] on span "Avançado" at bounding box center [184, 99] width 44 height 12
type input "30"
type input "20"
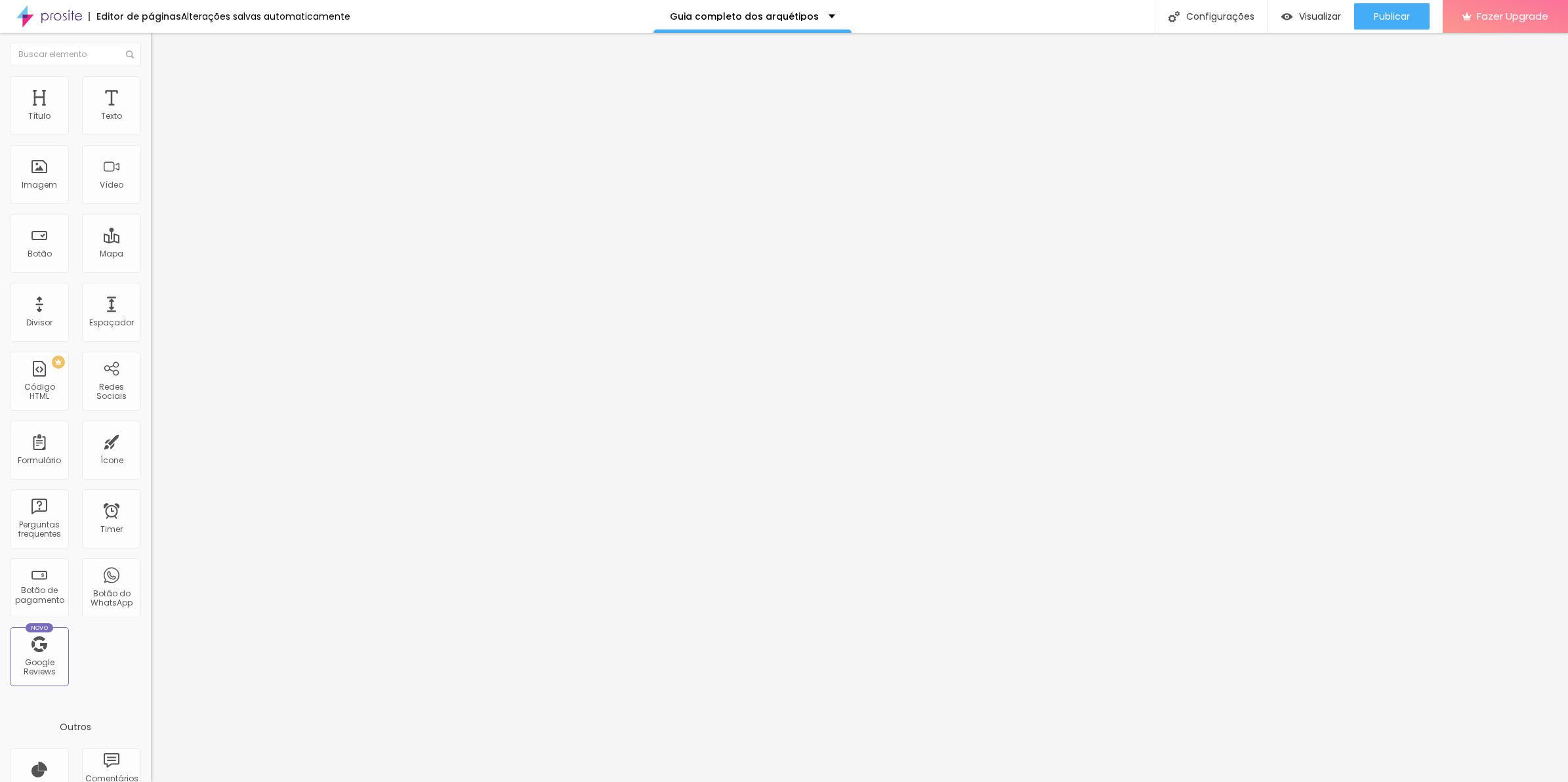
type input "20"
click at [151, 255] on input "range" at bounding box center [193, 260] width 85 height 11
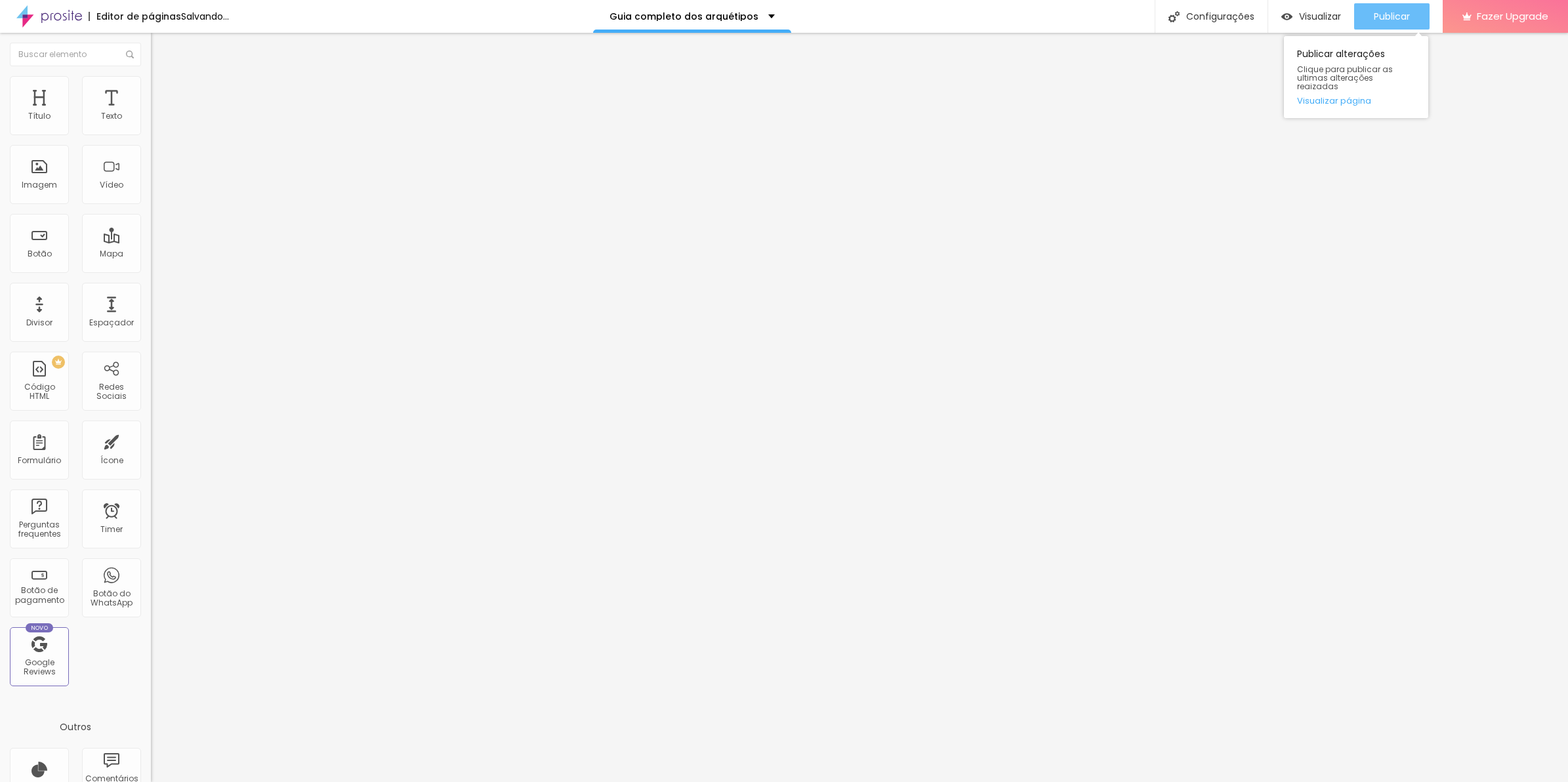
click at [1368, 20] on button "Publicar" at bounding box center [1391, 16] width 76 height 26
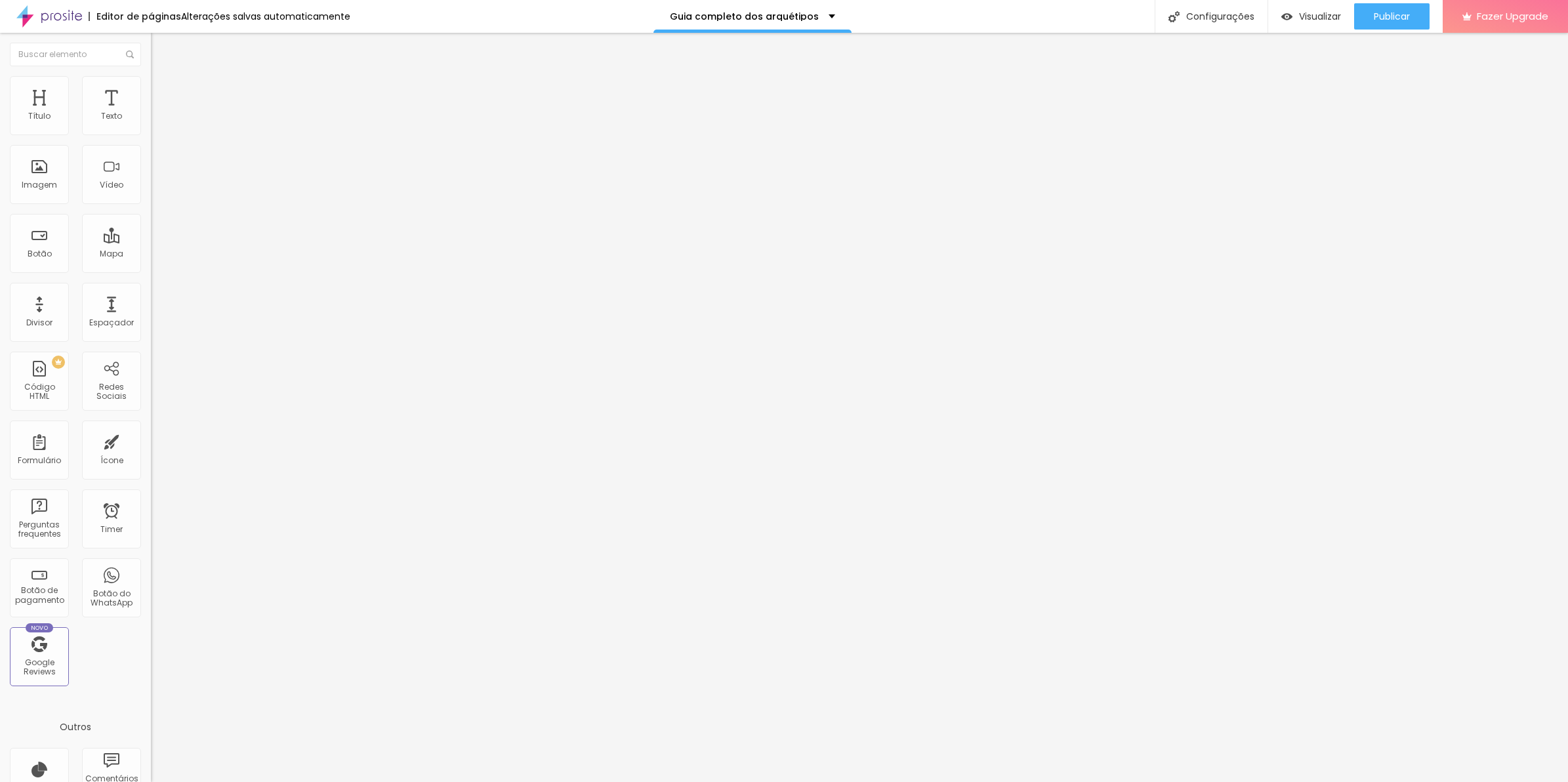
click at [151, 205] on span "1:1 Quadrado" at bounding box center [177, 200] width 52 height 12
click at [151, 220] on div "Padrão 4:3" at bounding box center [227, 216] width 151 height 8
click at [151, 242] on span "Original" at bounding box center [167, 236] width 31 height 12
click at [151, 229] on span "Quadrado" at bounding box center [172, 223] width 43 height 12
click at [151, 113] on span "Trocar imagem" at bounding box center [186, 108] width 71 height 12
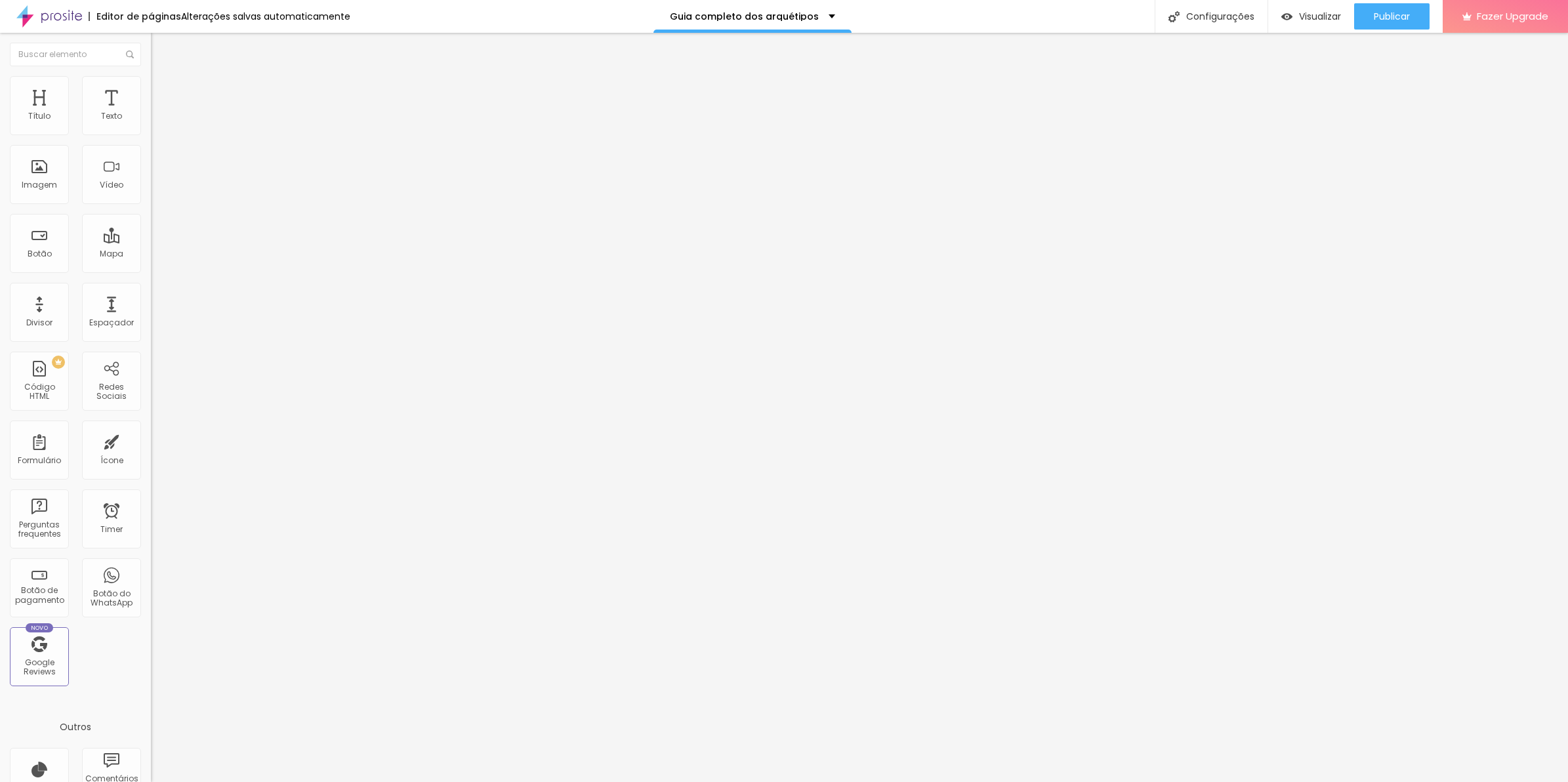
click at [1401, 23] on div "Publicar" at bounding box center [1391, 16] width 36 height 26
click at [1386, 21] on span "Publicar" at bounding box center [1391, 16] width 36 height 11
click at [151, 112] on div "Trocar imagem" at bounding box center [227, 107] width 151 height 9
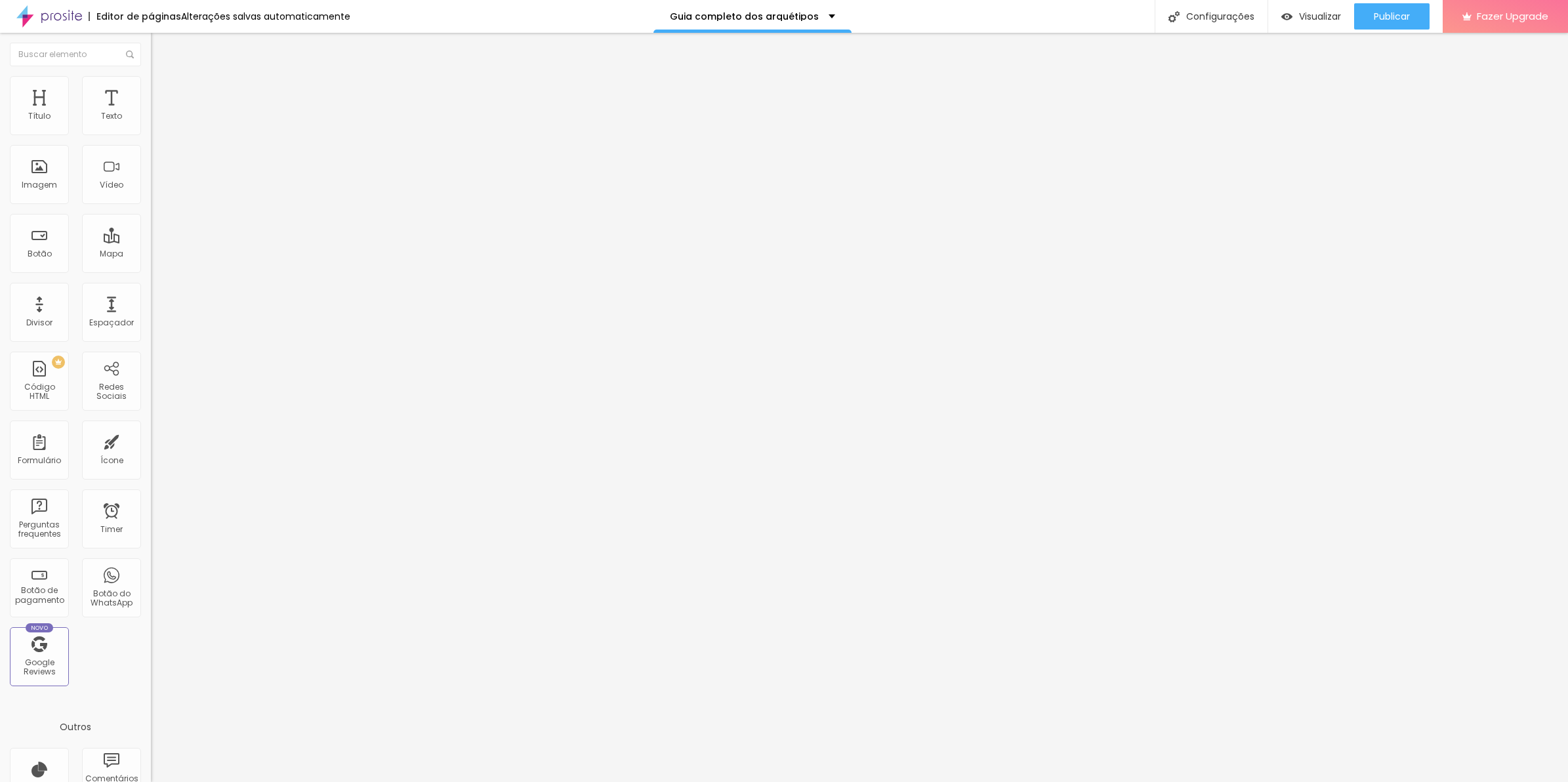
click at [151, 113] on span "Trocar imagem" at bounding box center [186, 108] width 71 height 12
drag, startPoint x: 230, startPoint y: 201, endPoint x: 254, endPoint y: 207, distance: 24.7
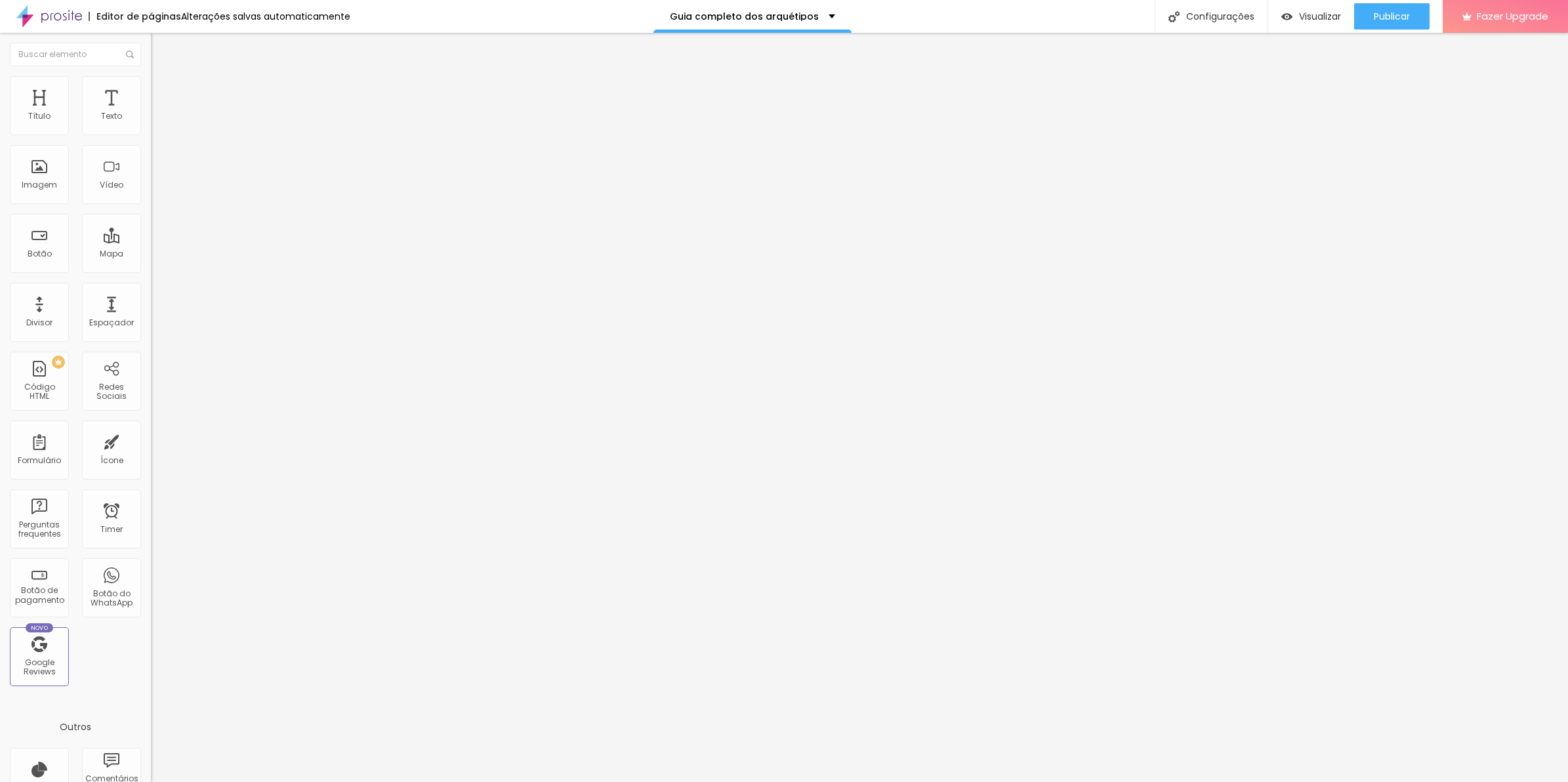
type input "10"
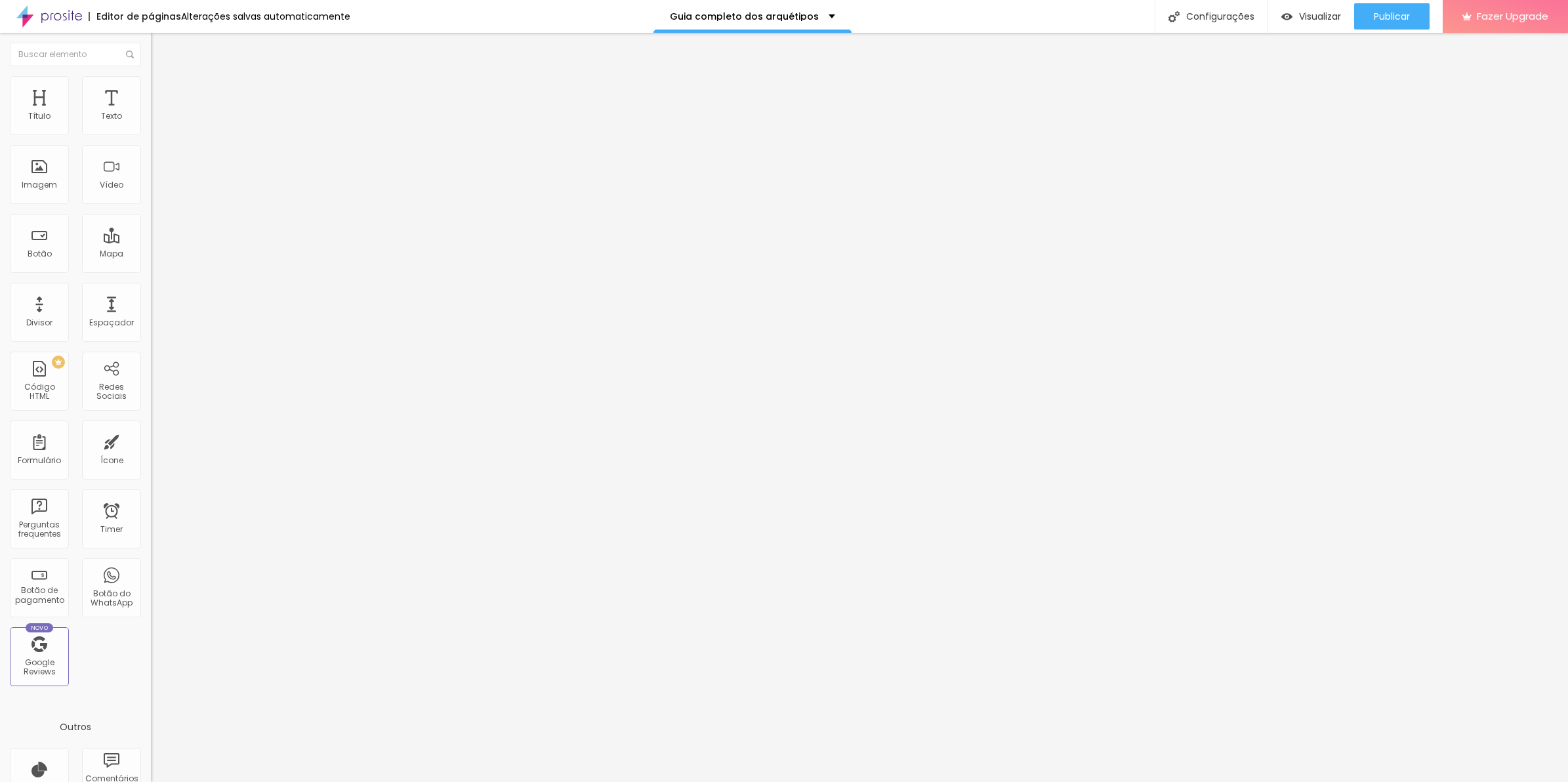
drag, startPoint x: 30, startPoint y: 126, endPoint x: 16, endPoint y: 126, distance: 14.0
type input "10"
click at [151, 242] on input "range" at bounding box center [193, 246] width 85 height 11
click at [163, 93] on span "Avançado" at bounding box center [184, 99] width 44 height 12
click at [151, 469] on div "background : -webkit-linear-gradient ( 125deg , #8f6c3d , #6d4e26 ) ; /* Chrome…" at bounding box center [420, 513] width 538 height 88
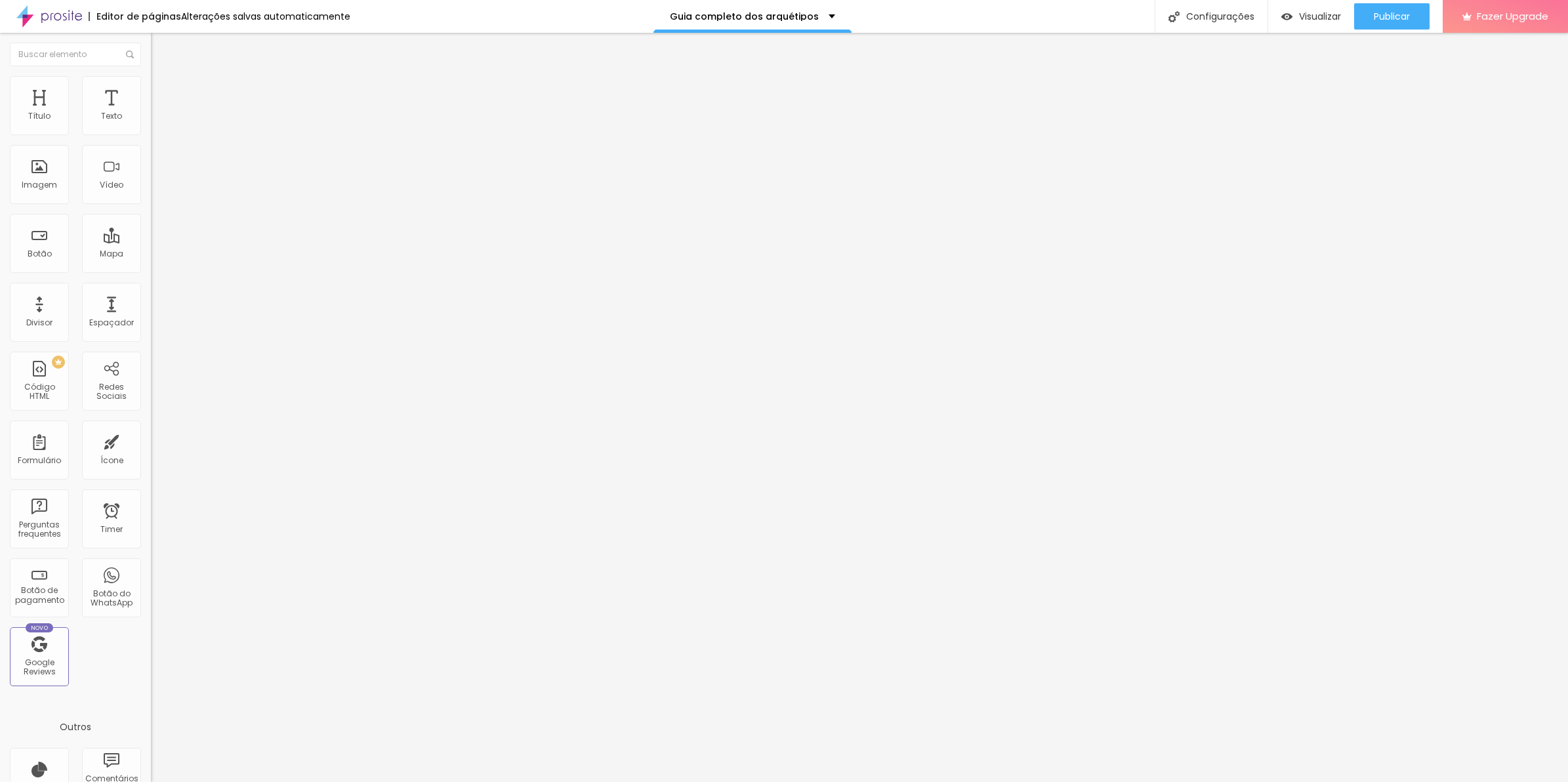
drag, startPoint x: 102, startPoint y: 86, endPoint x: 118, endPoint y: 90, distance: 16.5
click at [151, 90] on li "Avançado" at bounding box center [227, 96] width 151 height 13
click at [151, 469] on div at bounding box center [227, 519] width 151 height 100
type input "0"
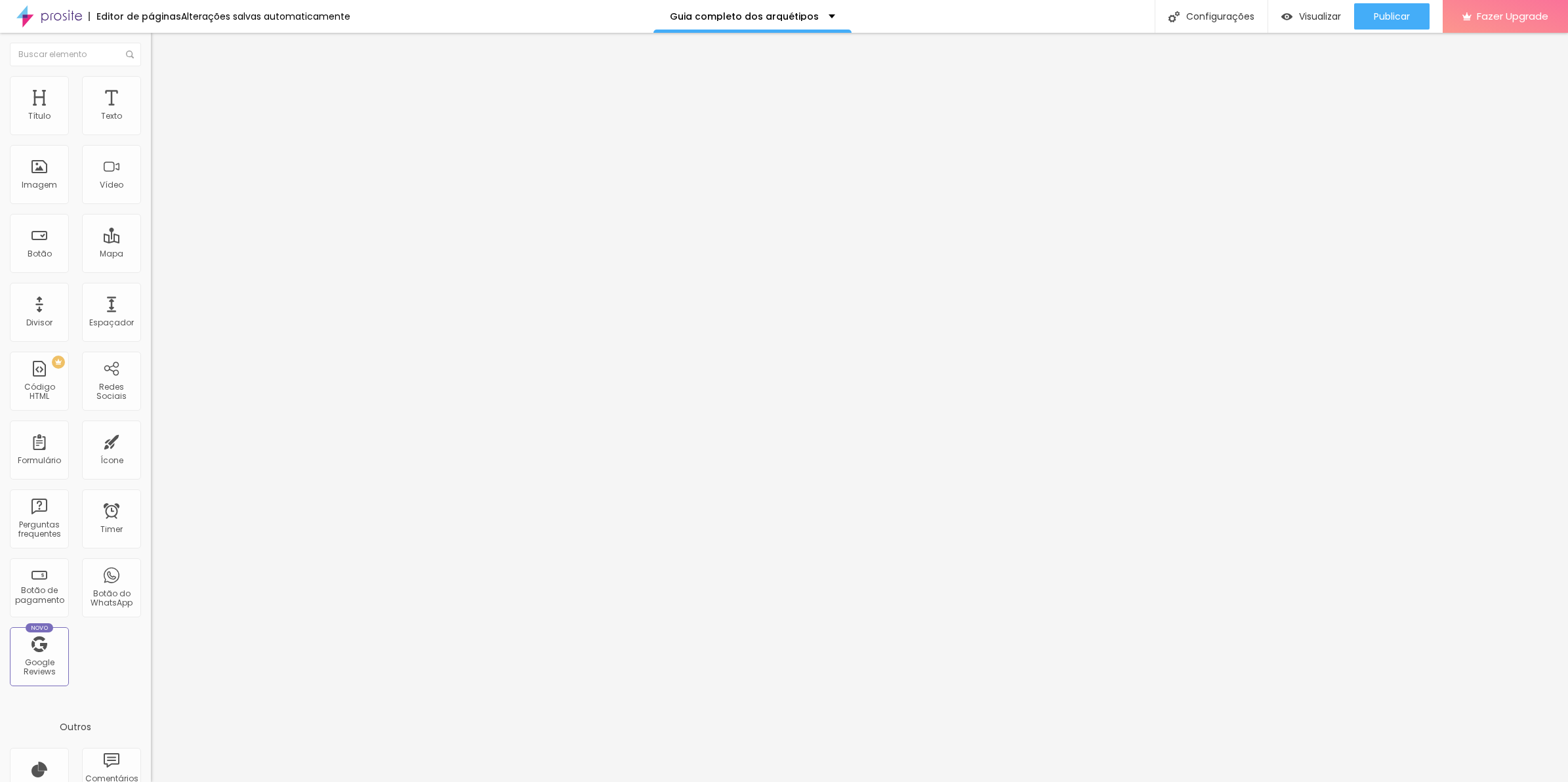
drag, startPoint x: 54, startPoint y: 129, endPoint x: 2, endPoint y: 129, distance: 52.0
click at [151, 255] on input "range" at bounding box center [193, 260] width 85 height 11
type input "5"
type input "10"
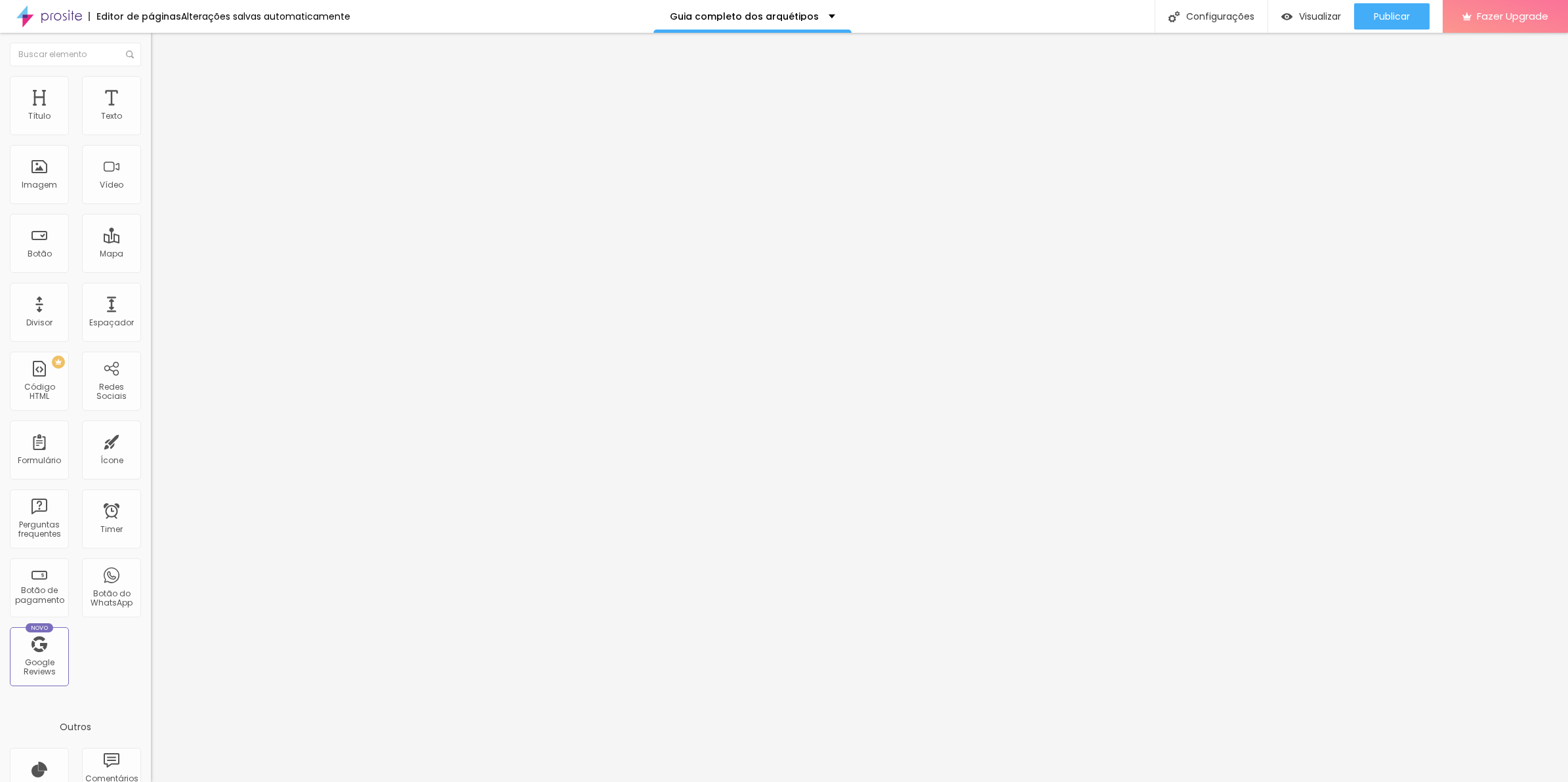
type input "10"
type input "15"
type input "20"
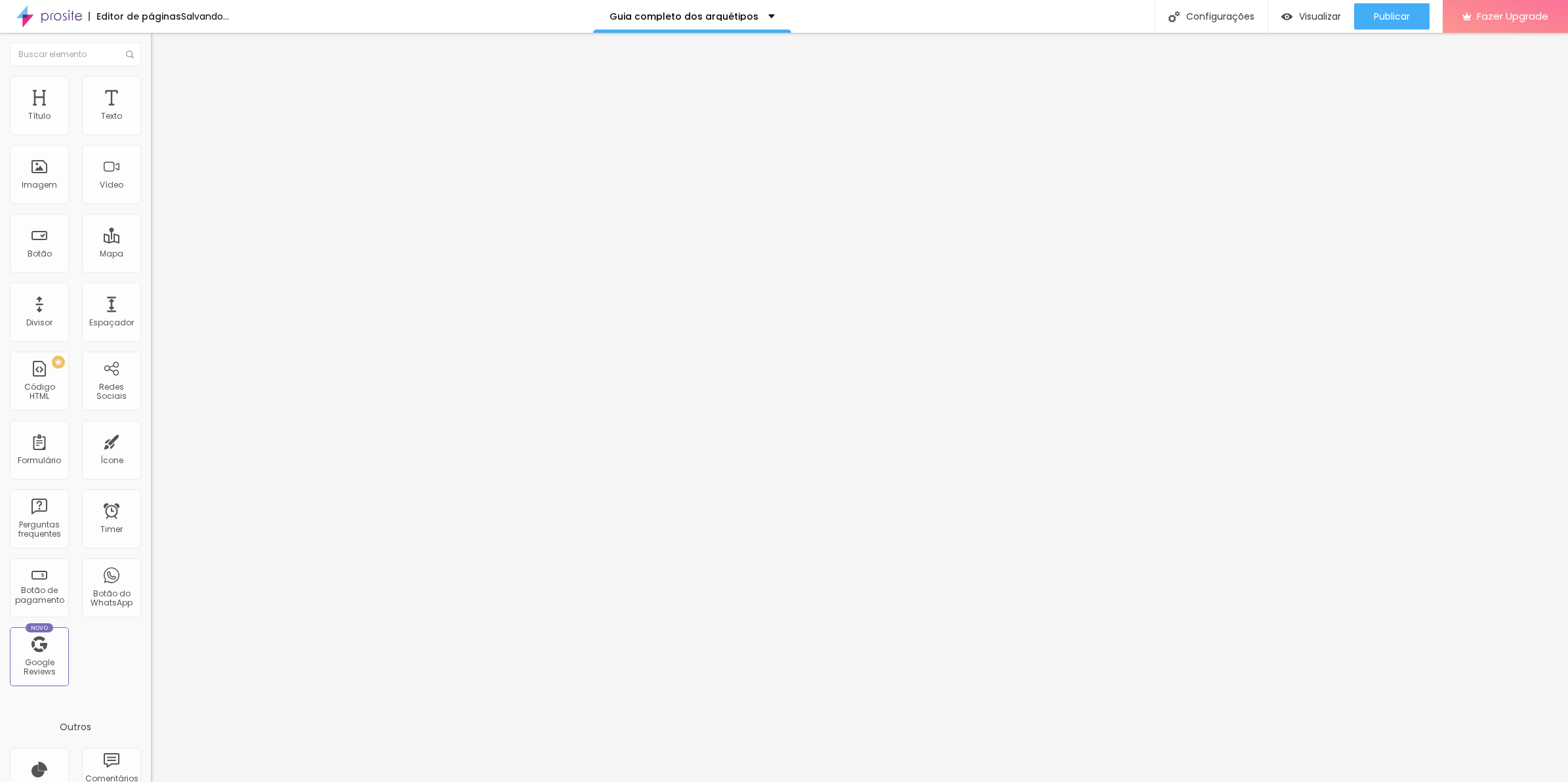
drag, startPoint x: 25, startPoint y: 129, endPoint x: 53, endPoint y: 130, distance: 28.0
type input "20"
click at [151, 255] on input "range" at bounding box center [193, 260] width 85 height 11
click at [151, 90] on li "Estilo" at bounding box center [227, 83] width 151 height 13
type input "95"
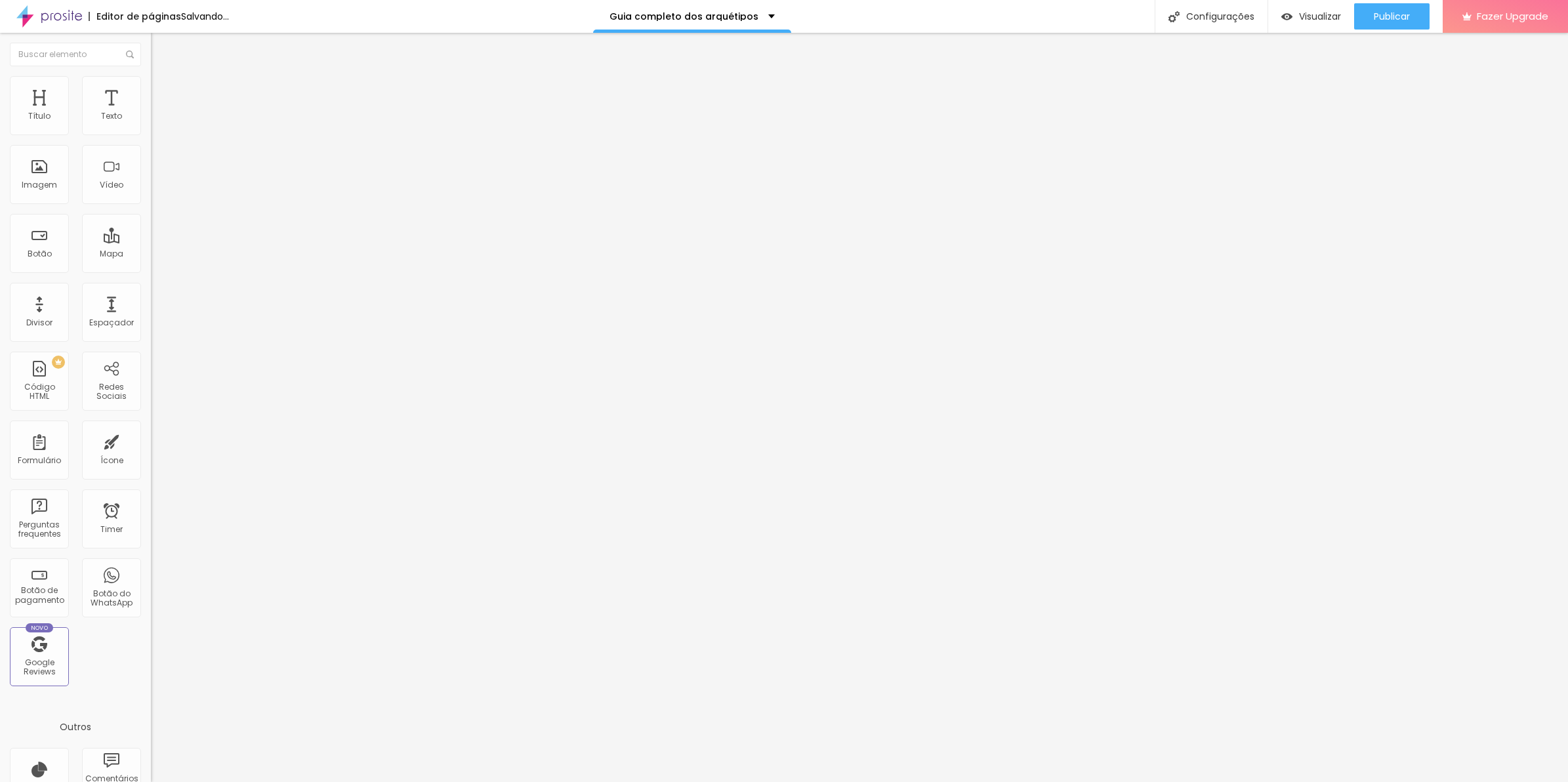
type input "95"
type input "90"
type input "85"
drag, startPoint x: 130, startPoint y: 140, endPoint x: 116, endPoint y: 143, distance: 14.3
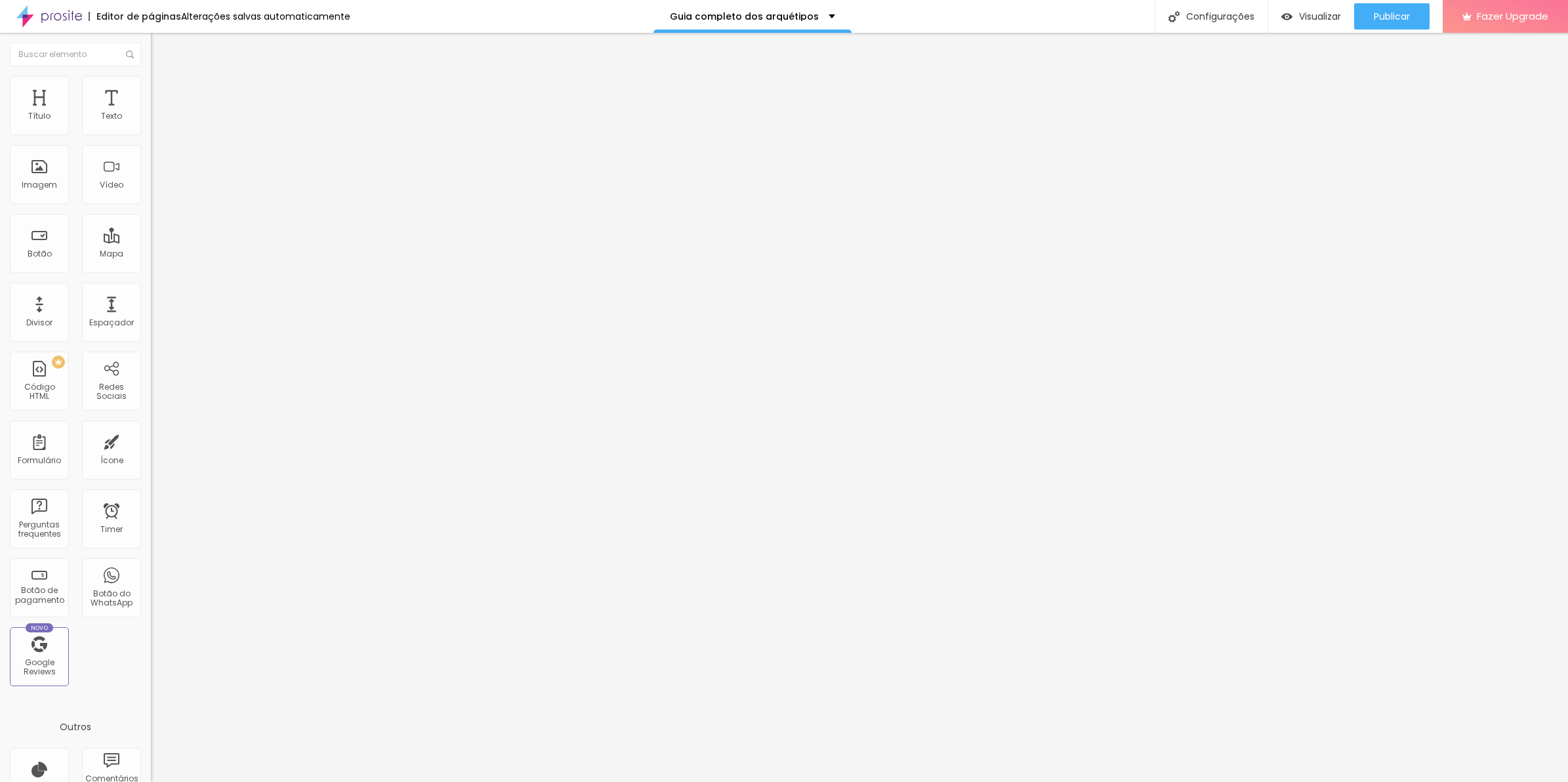
type input "85"
click at [151, 135] on input "range" at bounding box center [193, 129] width 85 height 11
drag, startPoint x: 143, startPoint y: 99, endPoint x: 135, endPoint y: 97, distance: 8.2
click at [151, 97] on ul "Conteúdo Estilo Avançado" at bounding box center [227, 83] width 151 height 39
click at [163, 93] on span "Avançado" at bounding box center [184, 99] width 44 height 12
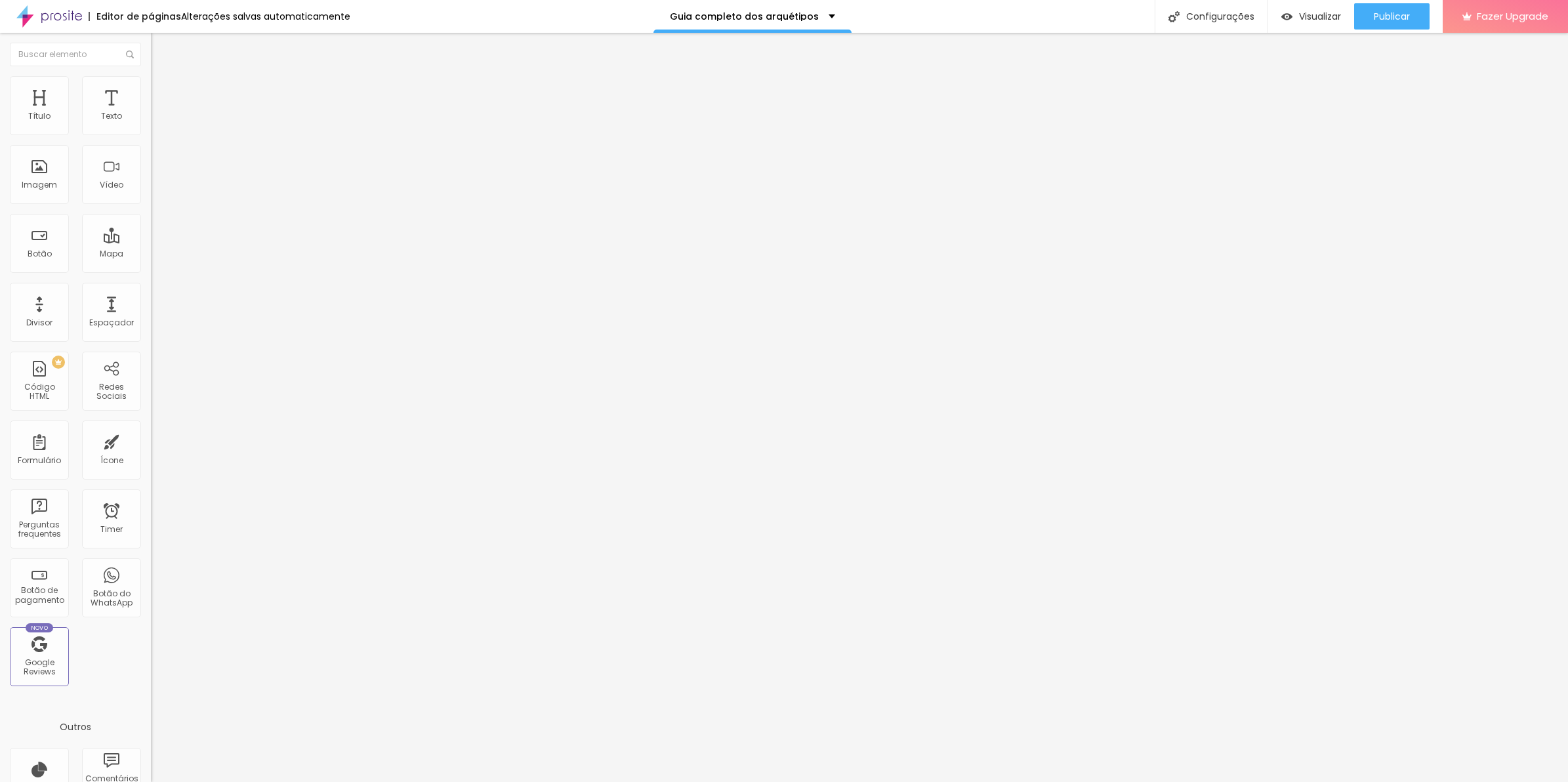
click at [163, 90] on span "Estilo" at bounding box center [172, 85] width 21 height 12
drag, startPoint x: 135, startPoint y: 145, endPoint x: 121, endPoint y: 148, distance: 14.3
click at [151, 136] on div at bounding box center [227, 130] width 151 height 12
type input "95"
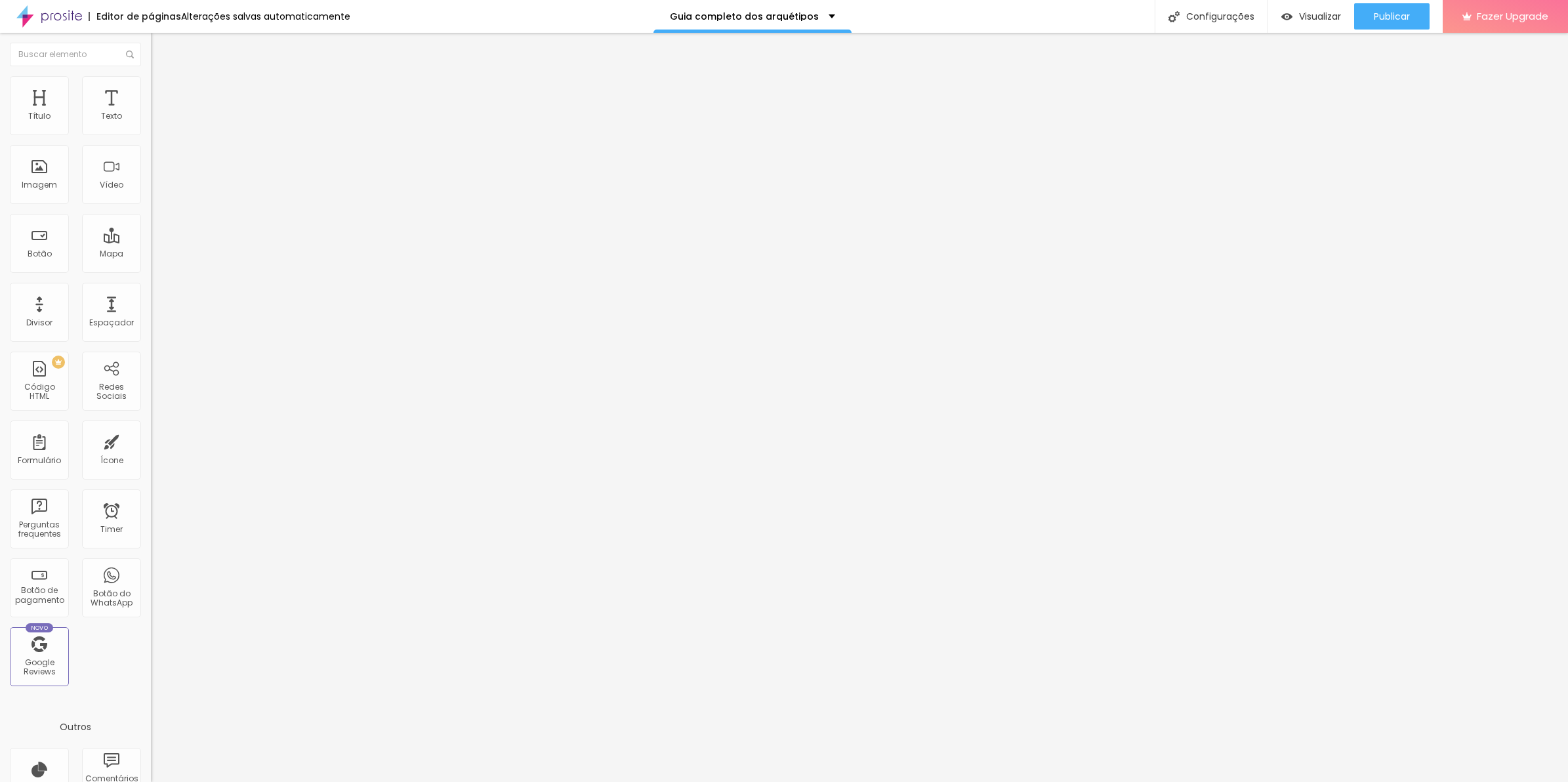
type input "90"
type input "85"
drag, startPoint x: 130, startPoint y: 142, endPoint x: 117, endPoint y: 142, distance: 13.0
type input "85"
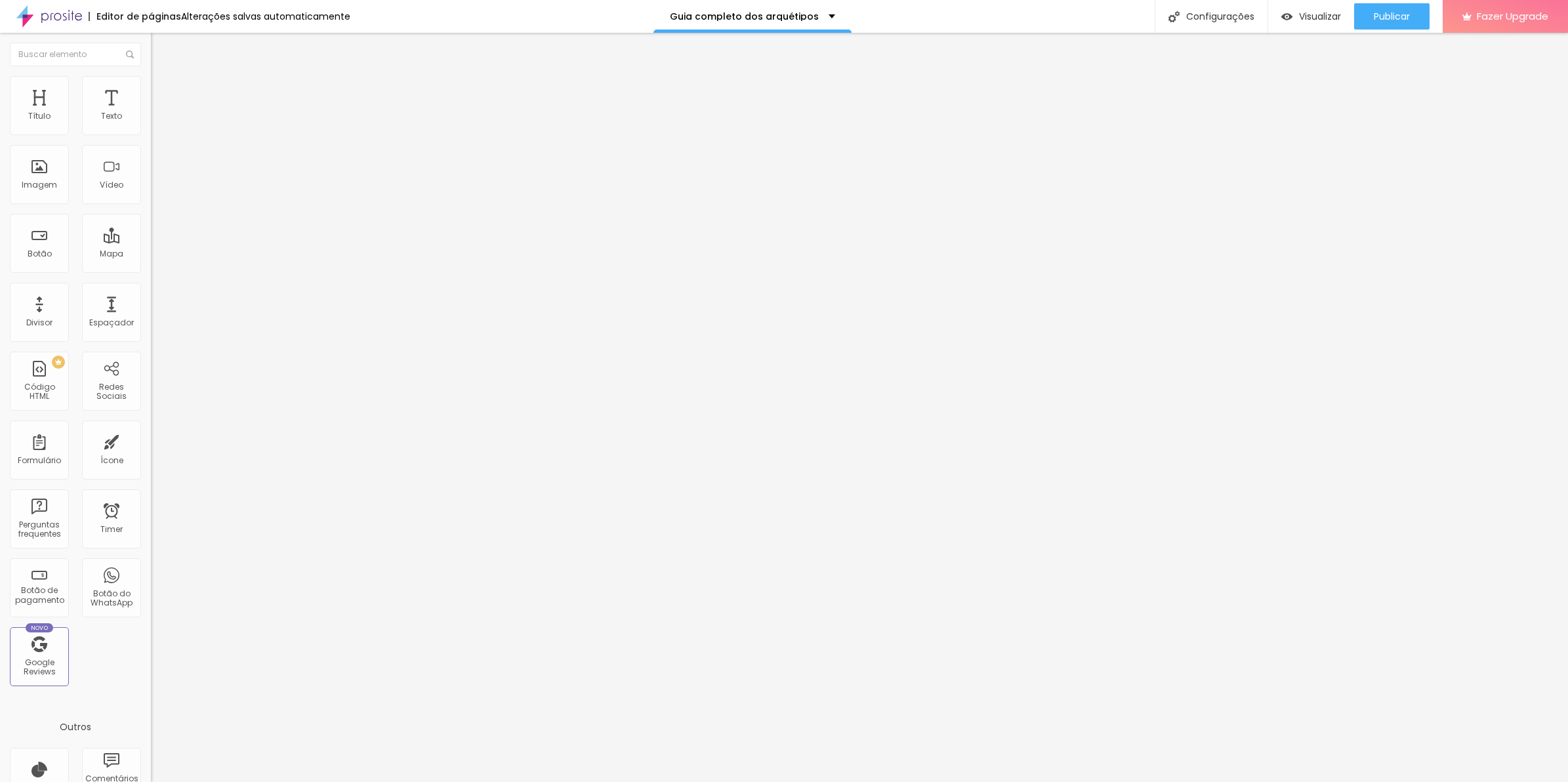
click at [151, 135] on input "range" at bounding box center [193, 129] width 85 height 11
click at [163, 90] on span "Estilo" at bounding box center [172, 85] width 21 height 12
type input "95"
type input "90"
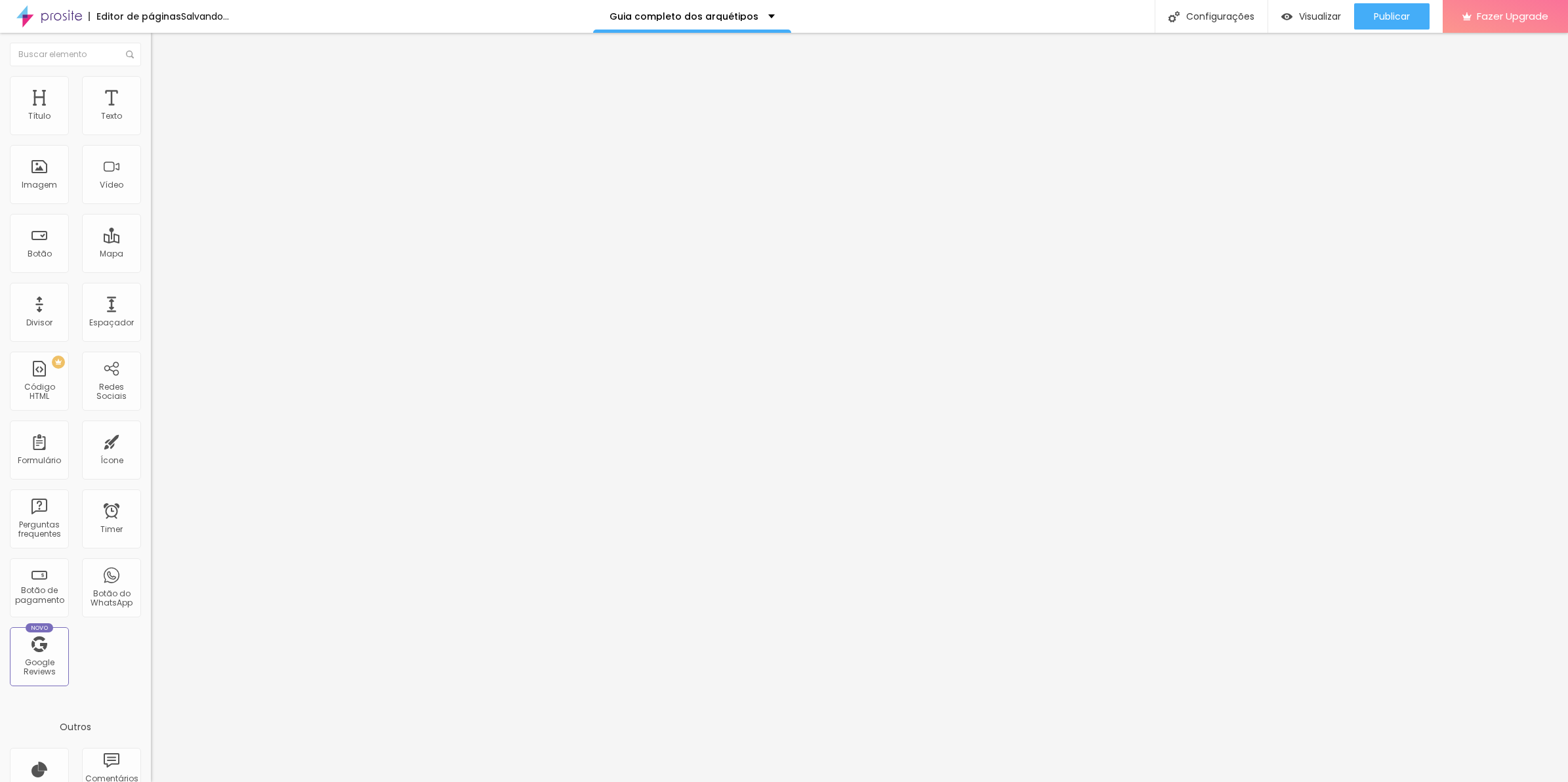
type input "90"
type input "85"
drag, startPoint x: 131, startPoint y: 139, endPoint x: 117, endPoint y: 141, distance: 14.1
type input "85"
click at [151, 135] on input "range" at bounding box center [193, 129] width 85 height 11
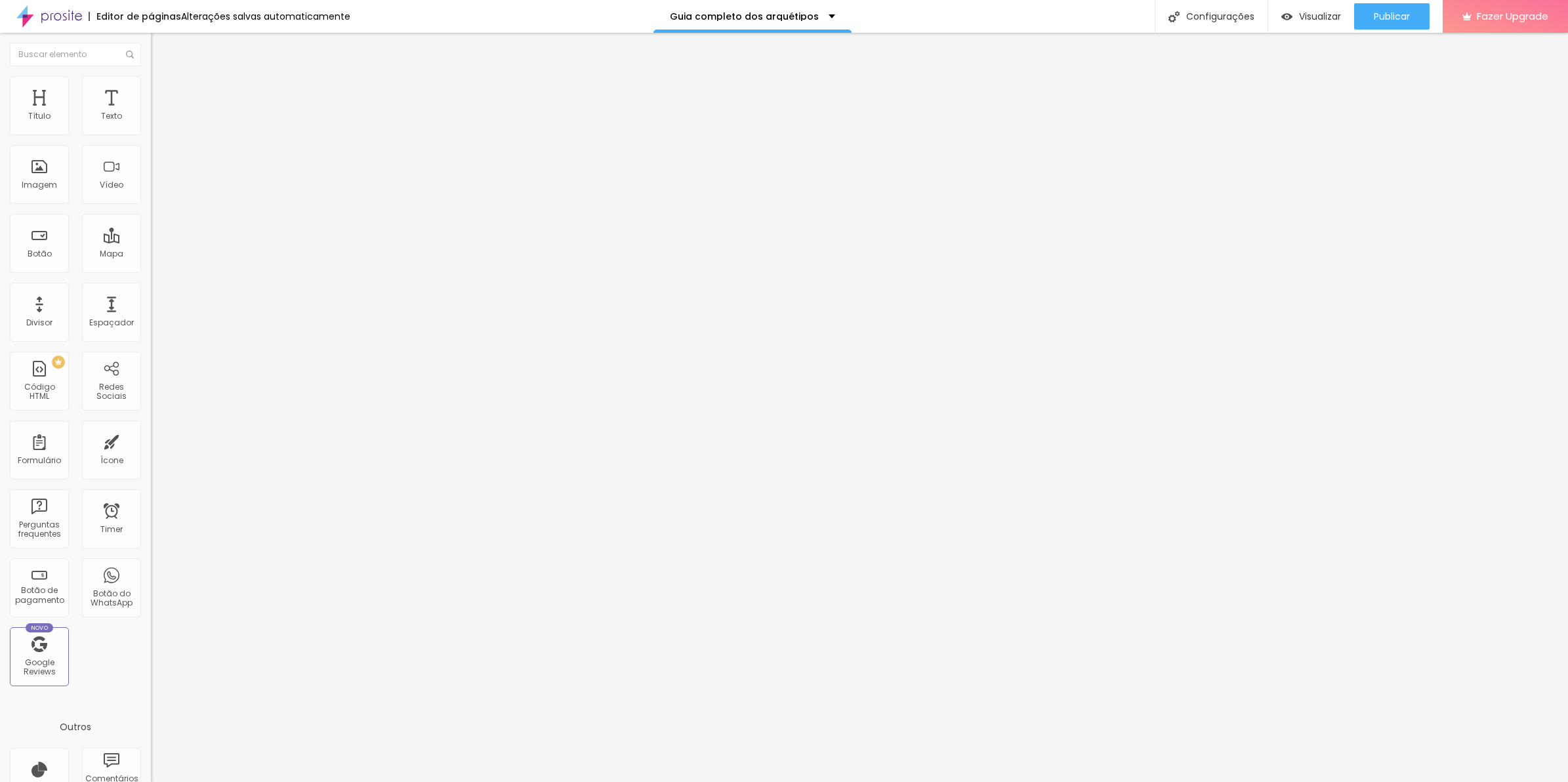
click at [151, 130] on img at bounding box center [155, 125] width 9 height 9
click at [163, 96] on span "Avançado" at bounding box center [184, 99] width 44 height 12
click at [151, 469] on div at bounding box center [227, 519] width 151 height 100
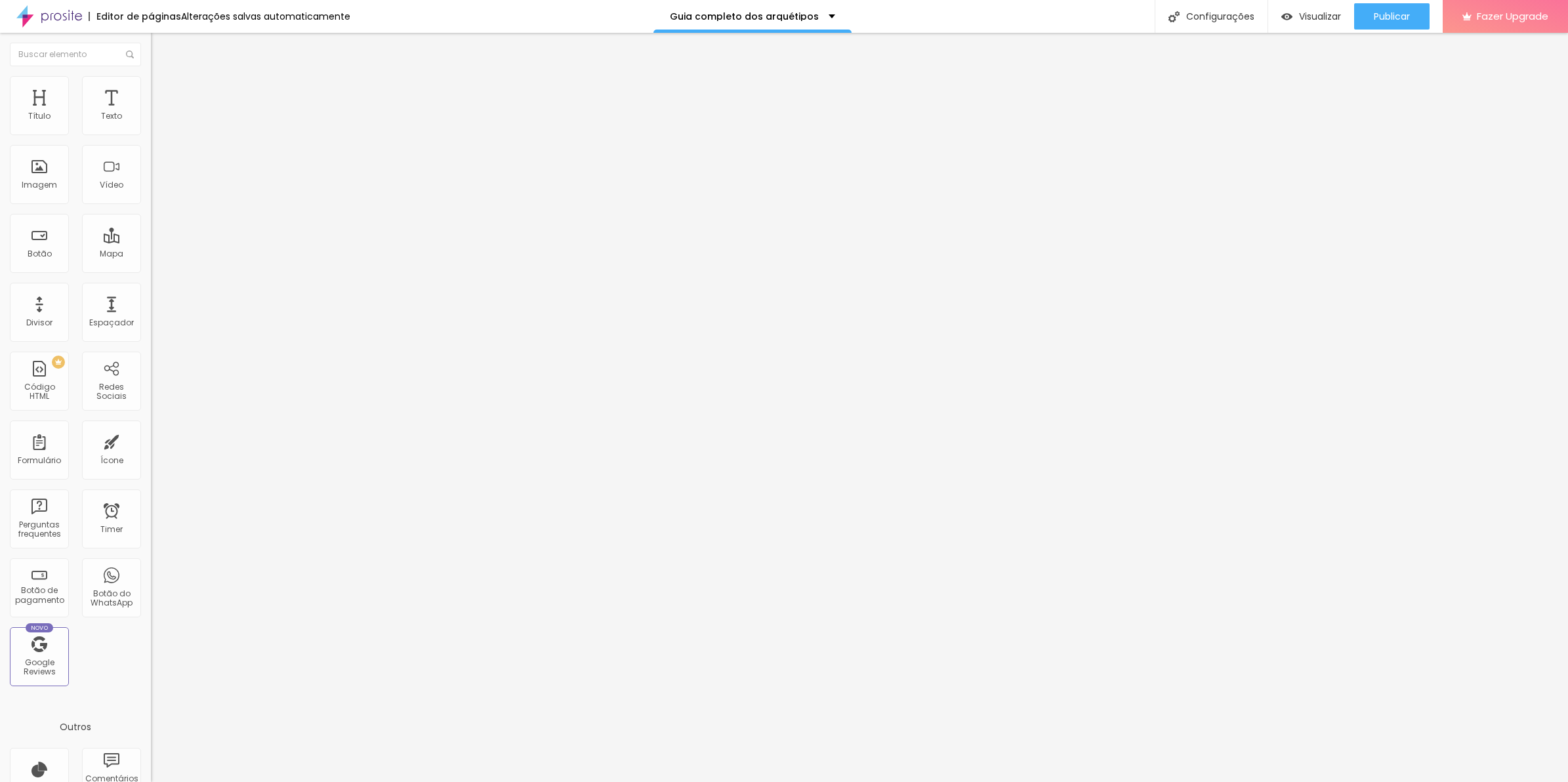
click at [151, 90] on li "Avançado" at bounding box center [227, 96] width 151 height 13
click at [151, 469] on div at bounding box center [227, 519] width 151 height 100
click at [1384, 18] on span "Publicar" at bounding box center [1391, 16] width 36 height 11
click at [1329, 20] on span "Visualizar" at bounding box center [1308, 16] width 42 height 11
click at [151, 90] on li "Avançado" at bounding box center [227, 96] width 151 height 13
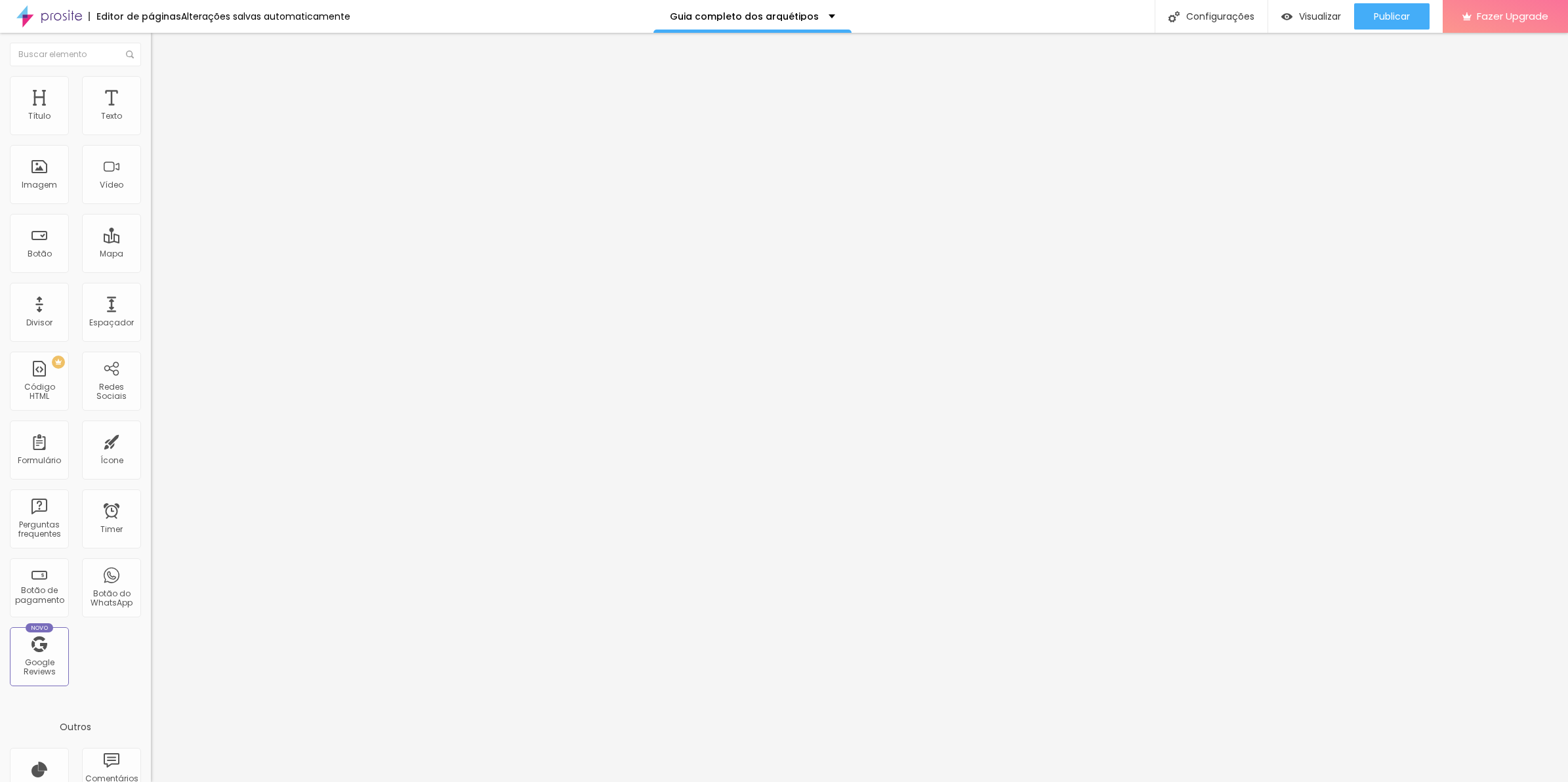
click at [151, 82] on ul "Conteúdo Estilo Avançado" at bounding box center [227, 83] width 151 height 39
type input "5"
type input "10"
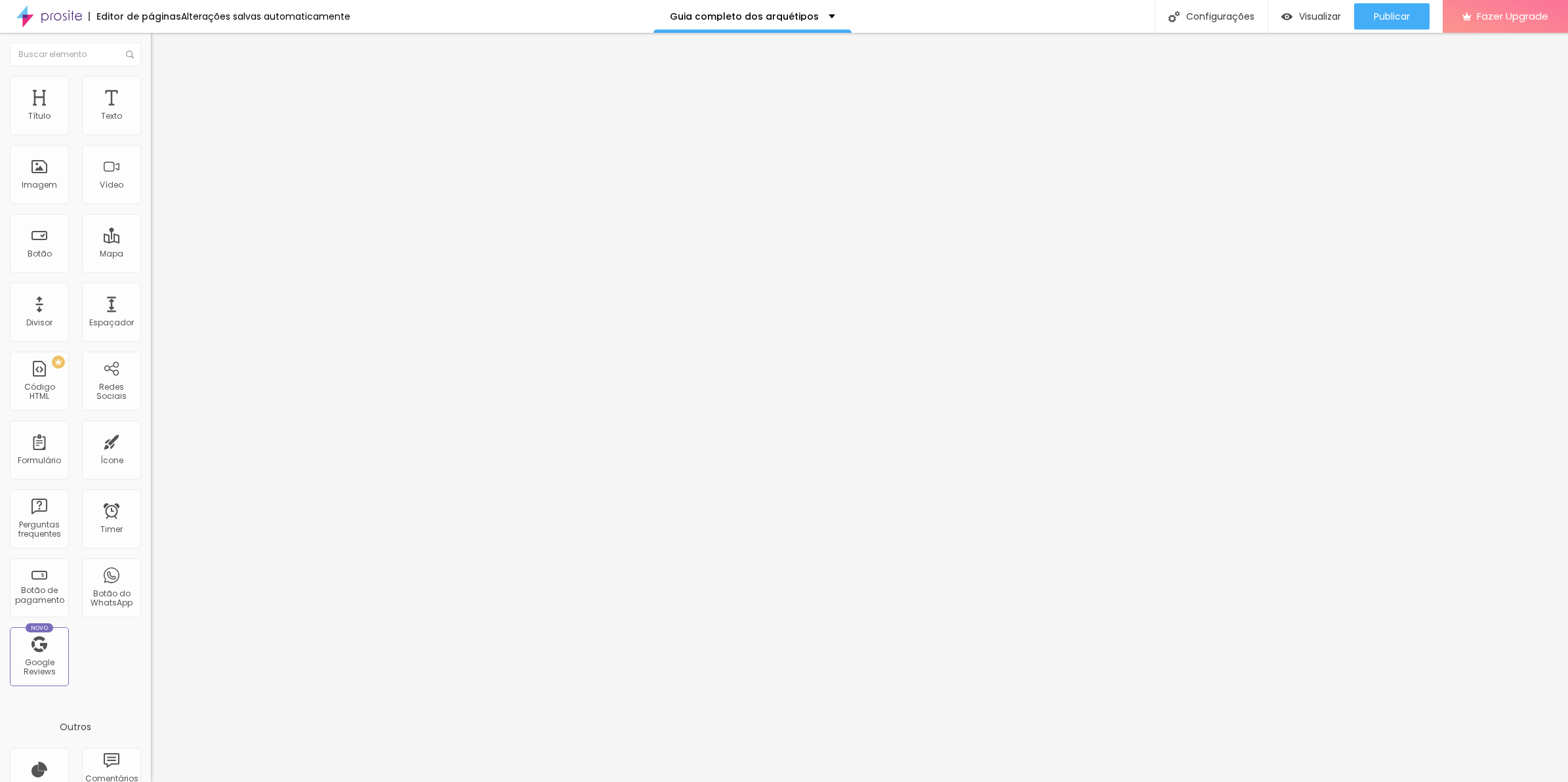
type input "15"
type input "20"
drag, startPoint x: 38, startPoint y: 126, endPoint x: 84, endPoint y: 126, distance: 46.0
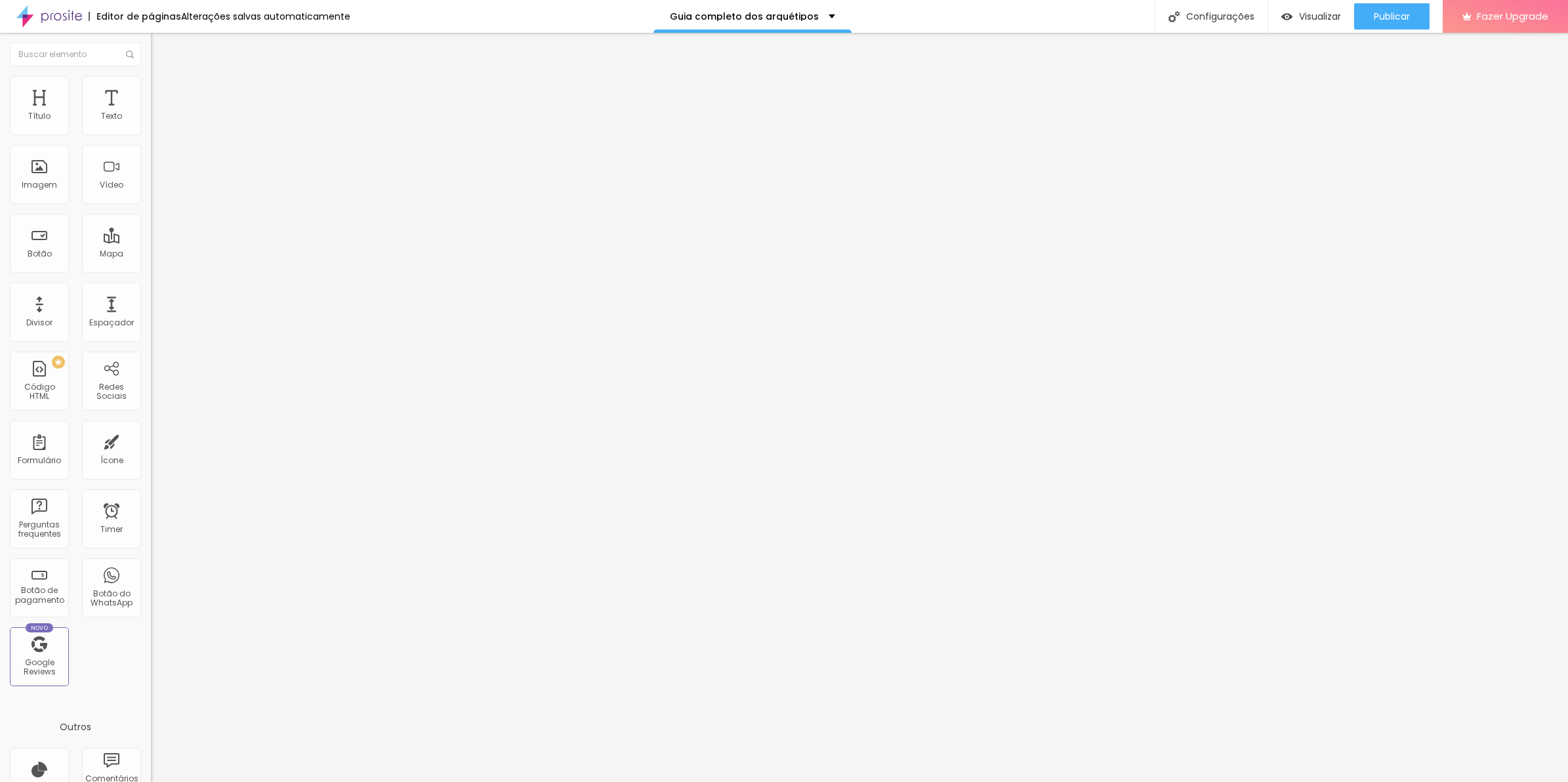
type input "20"
click at [151, 255] on input "range" at bounding box center [193, 260] width 85 height 11
click at [1375, 15] on span "Publicar" at bounding box center [1391, 16] width 36 height 11
click at [151, 90] on li "Avançado" at bounding box center [227, 96] width 151 height 13
click at [163, 90] on span "Estilo" at bounding box center [172, 85] width 21 height 12
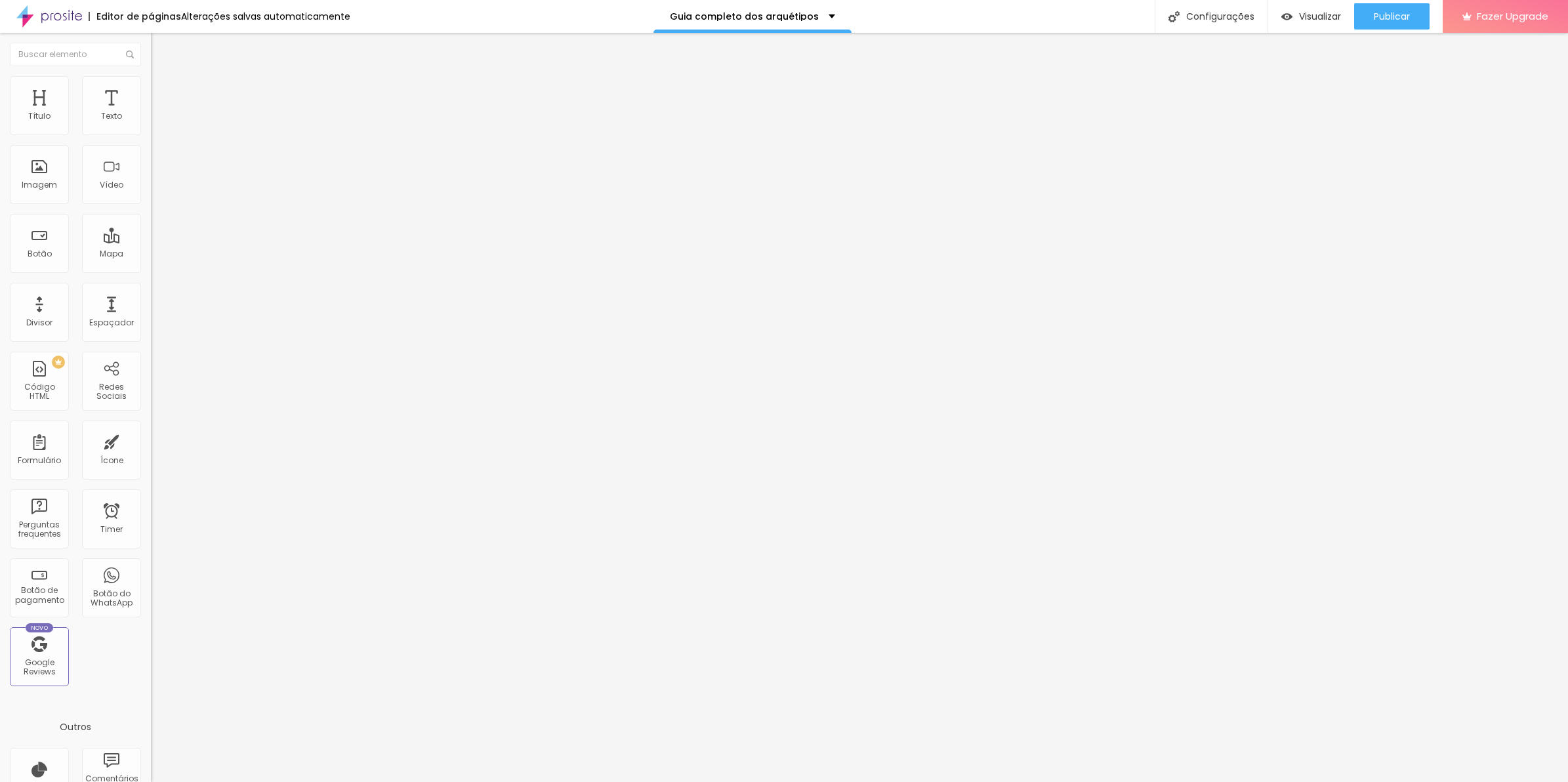
type input "80"
click at [151, 135] on input "range" at bounding box center [193, 129] width 85 height 11
click at [1401, 21] on span "Publicar" at bounding box center [1391, 16] width 36 height 11
type input "85"
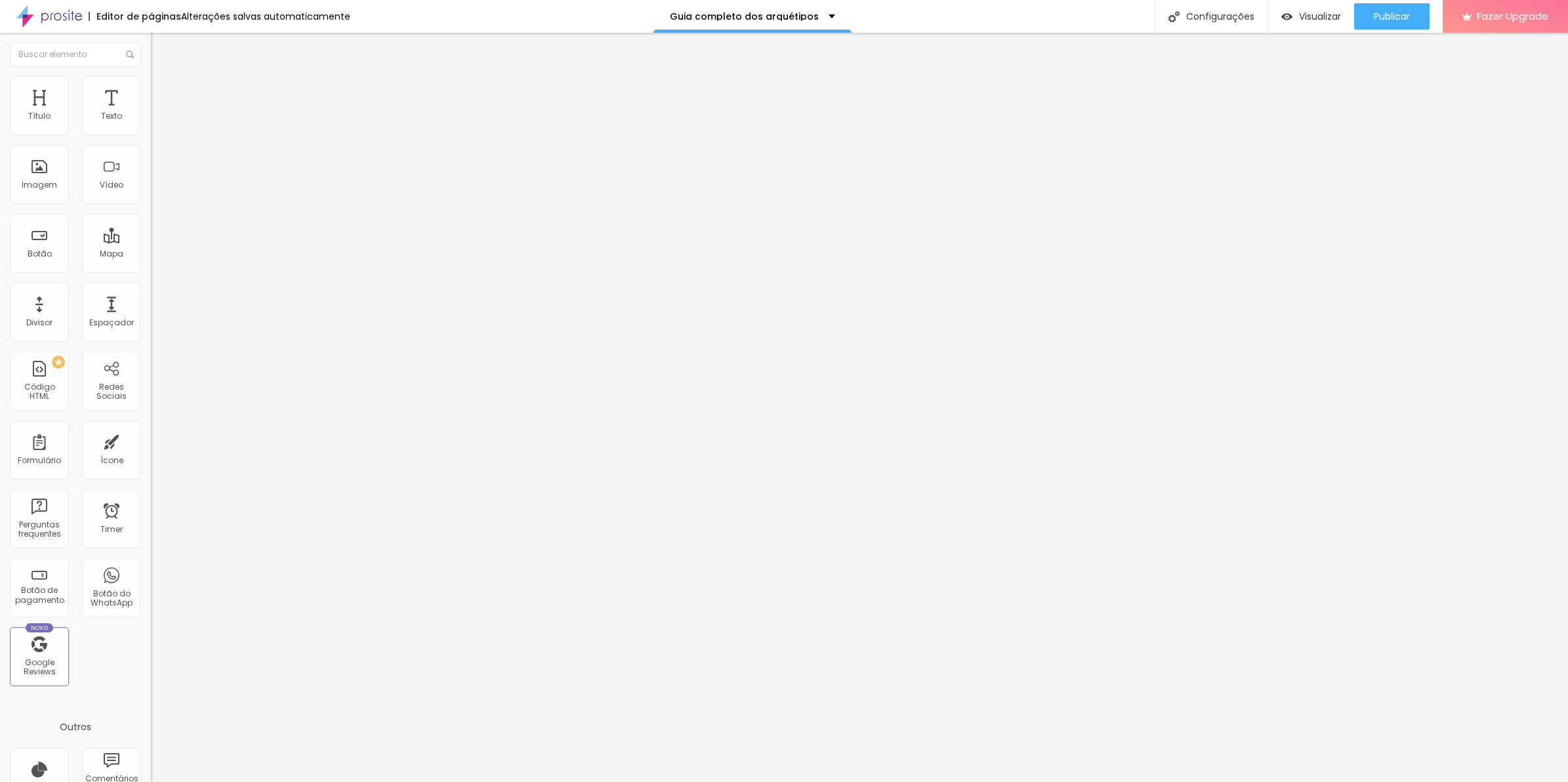
type input "85"
click at [151, 135] on input "range" at bounding box center [193, 129] width 85 height 11
click at [151, 99] on li "Avançado" at bounding box center [227, 96] width 151 height 13
type input "11"
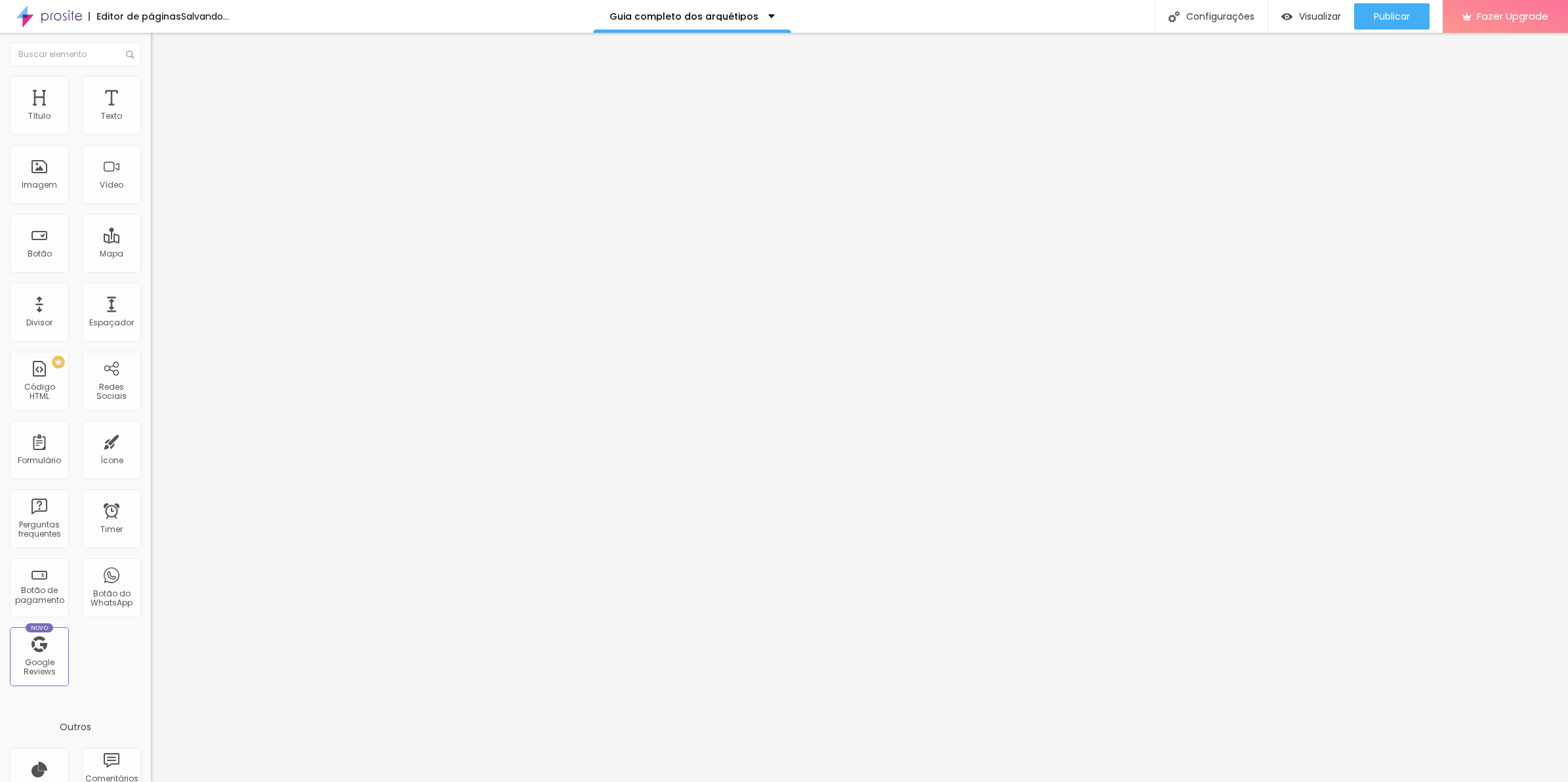
type input "0"
drag, startPoint x: 40, startPoint y: 154, endPoint x: 15, endPoint y: 154, distance: 25.0
click at [151, 440] on input "range" at bounding box center [193, 445] width 85 height 11
type input "2"
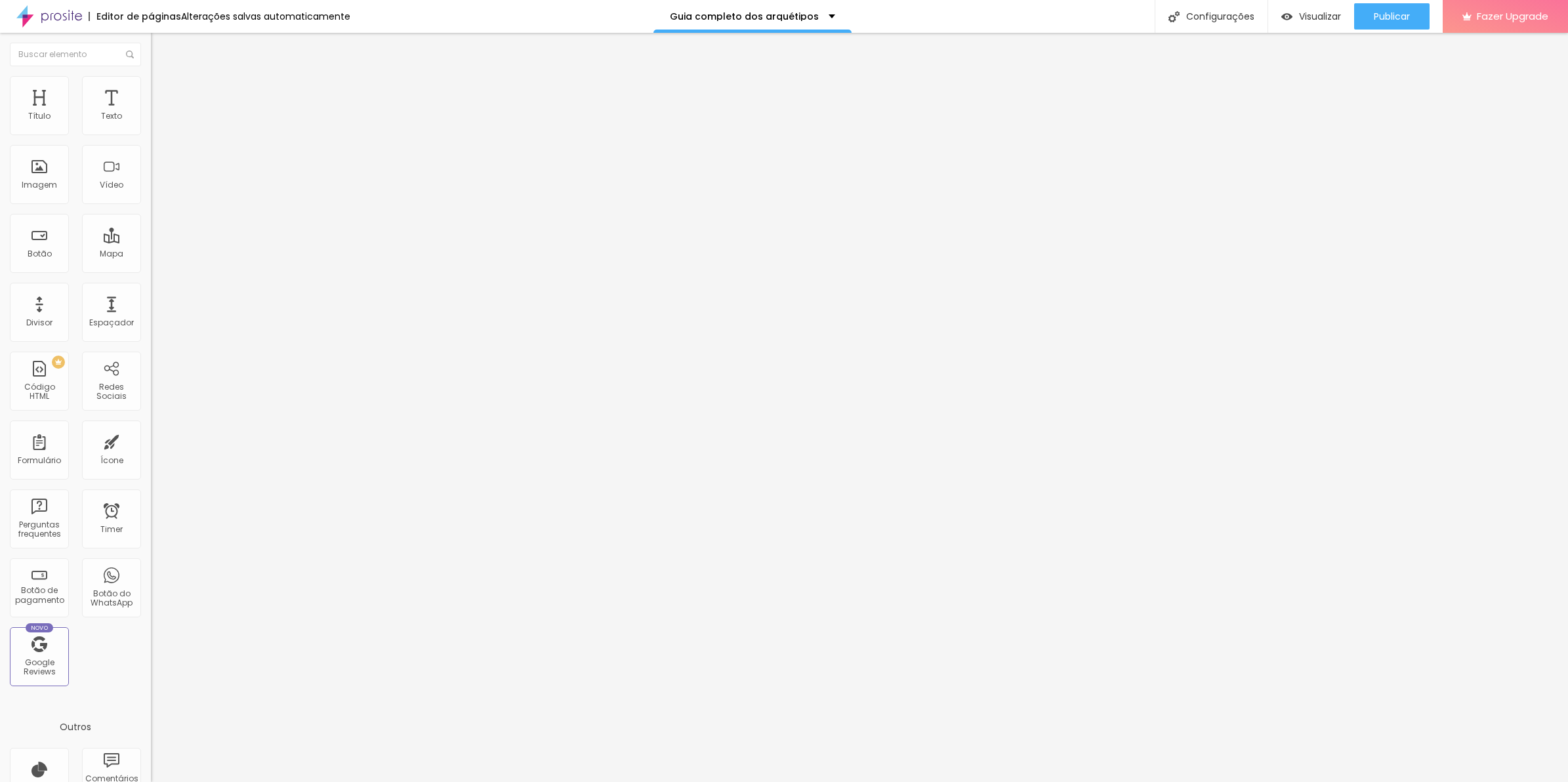
type input "2"
type input "3"
type input "5"
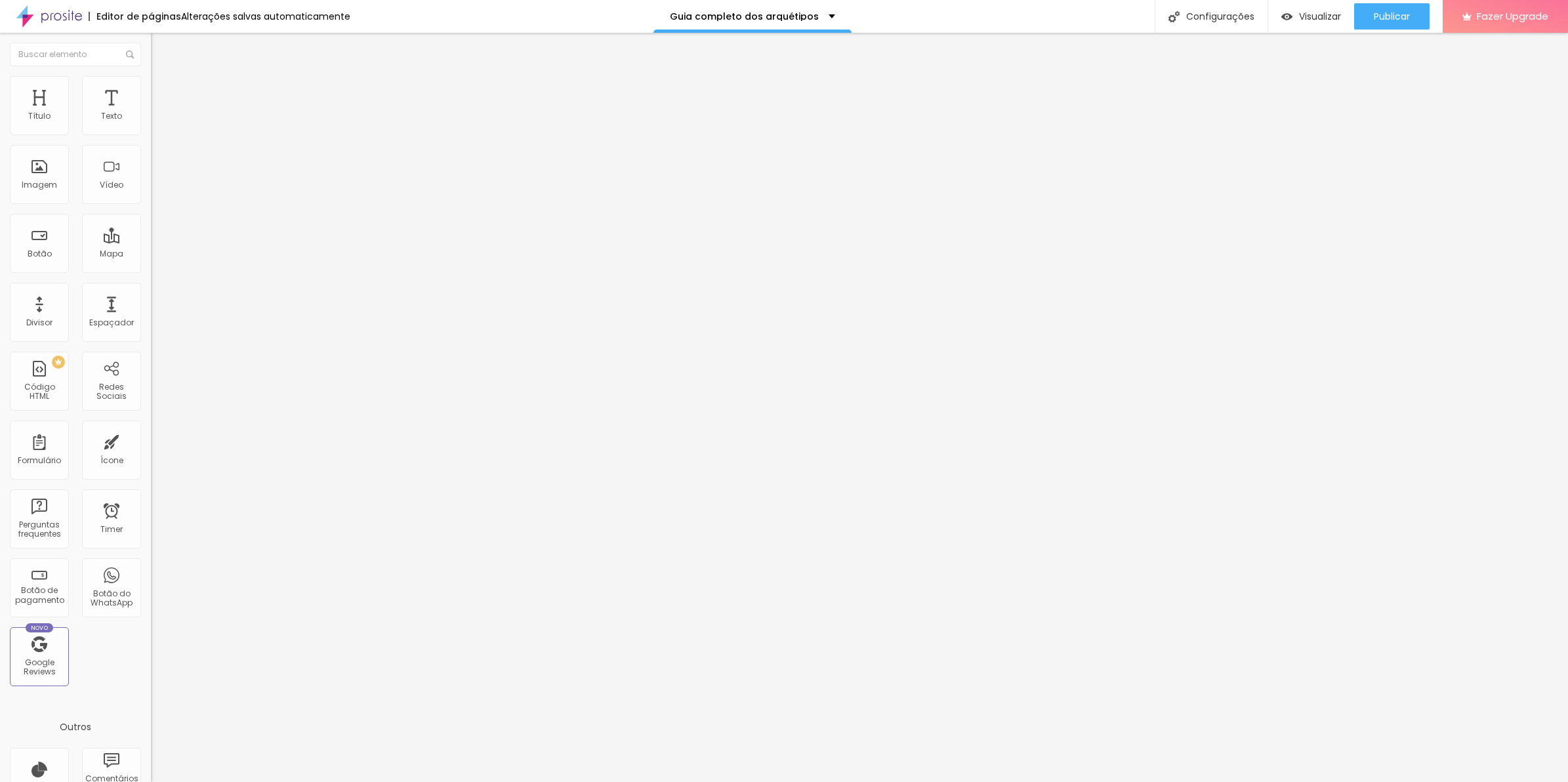
type input "7"
type input "8"
type input "9"
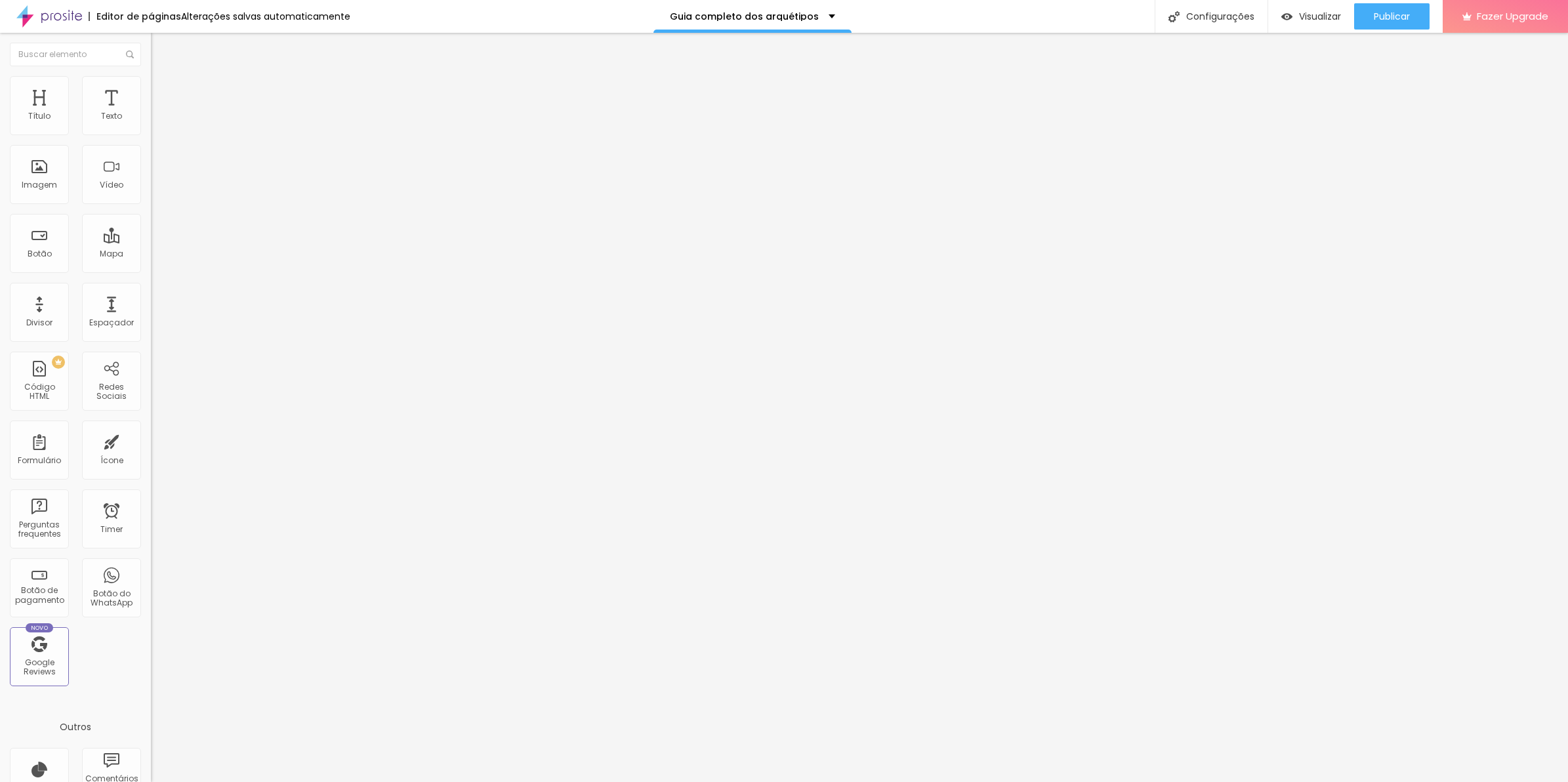
type input "9"
type input "10"
drag, startPoint x: 28, startPoint y: 156, endPoint x: 38, endPoint y: 156, distance: 10.0
type input "10"
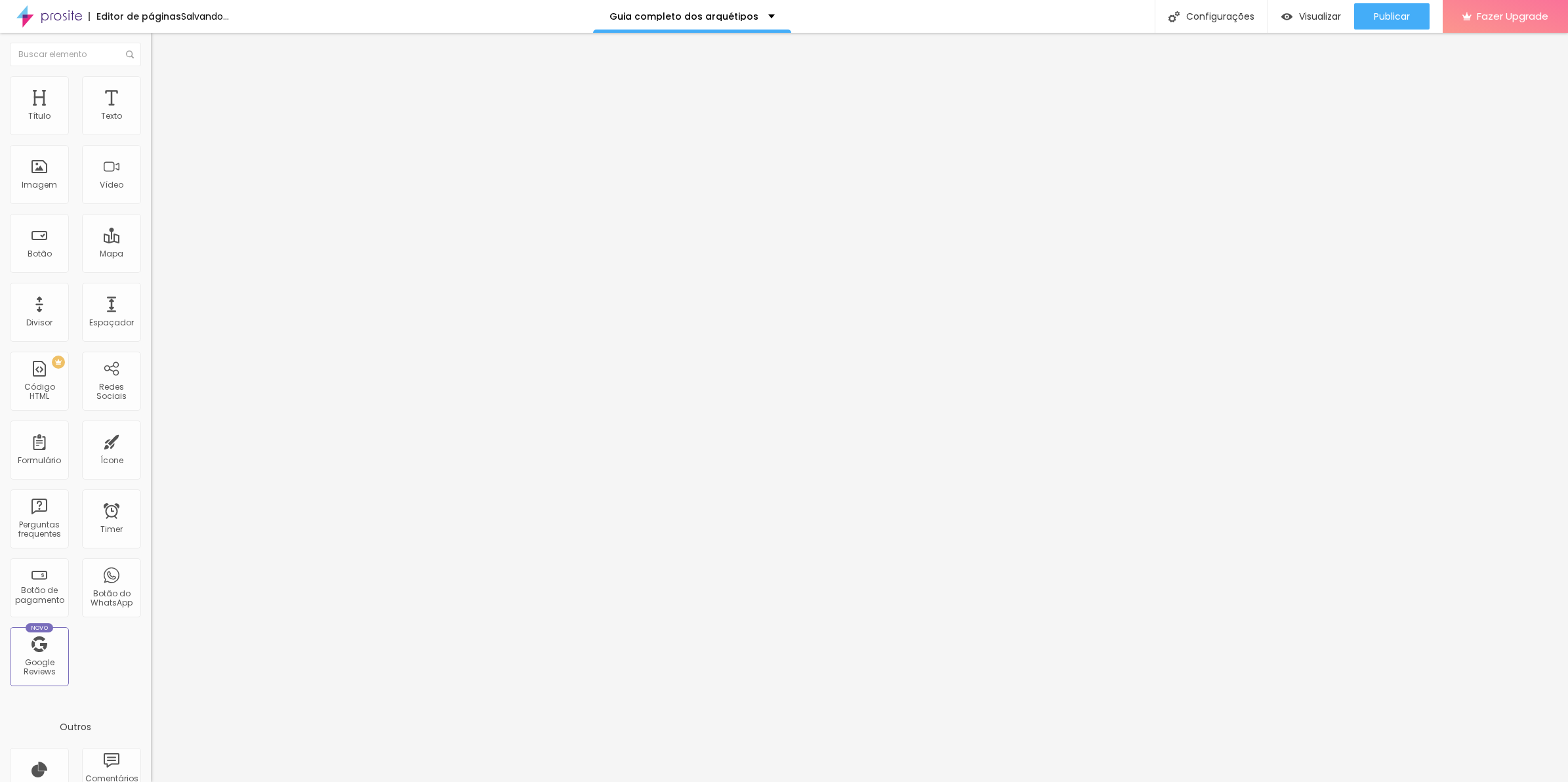
click at [151, 440] on input "range" at bounding box center [193, 445] width 85 height 11
click at [151, 266] on input "10" at bounding box center [179, 273] width 57 height 14
type input "0"
type input "20"
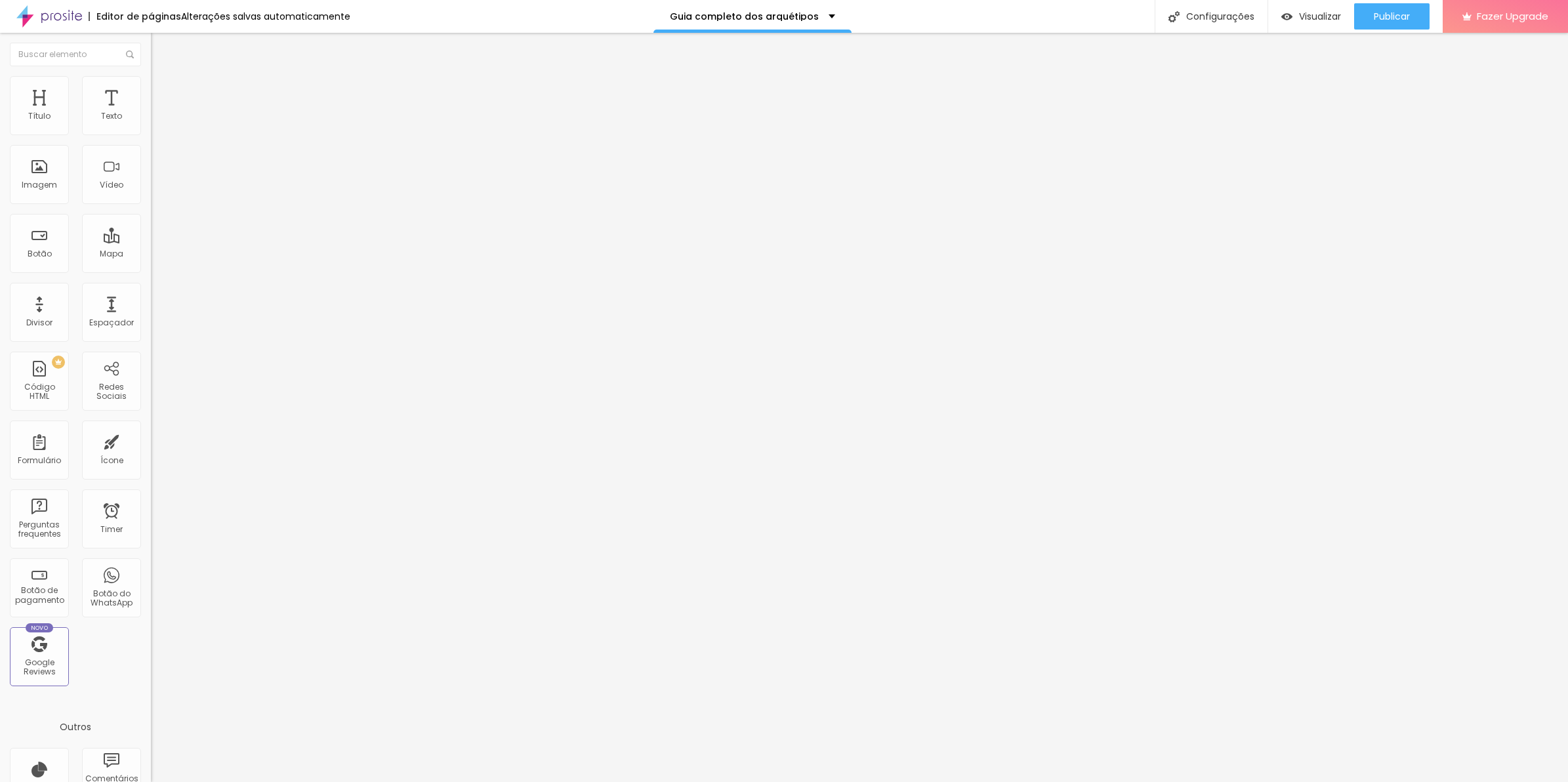
type input "20"
click at [163, 93] on span "Avançado" at bounding box center [184, 99] width 44 height 12
type input "17"
type input "23"
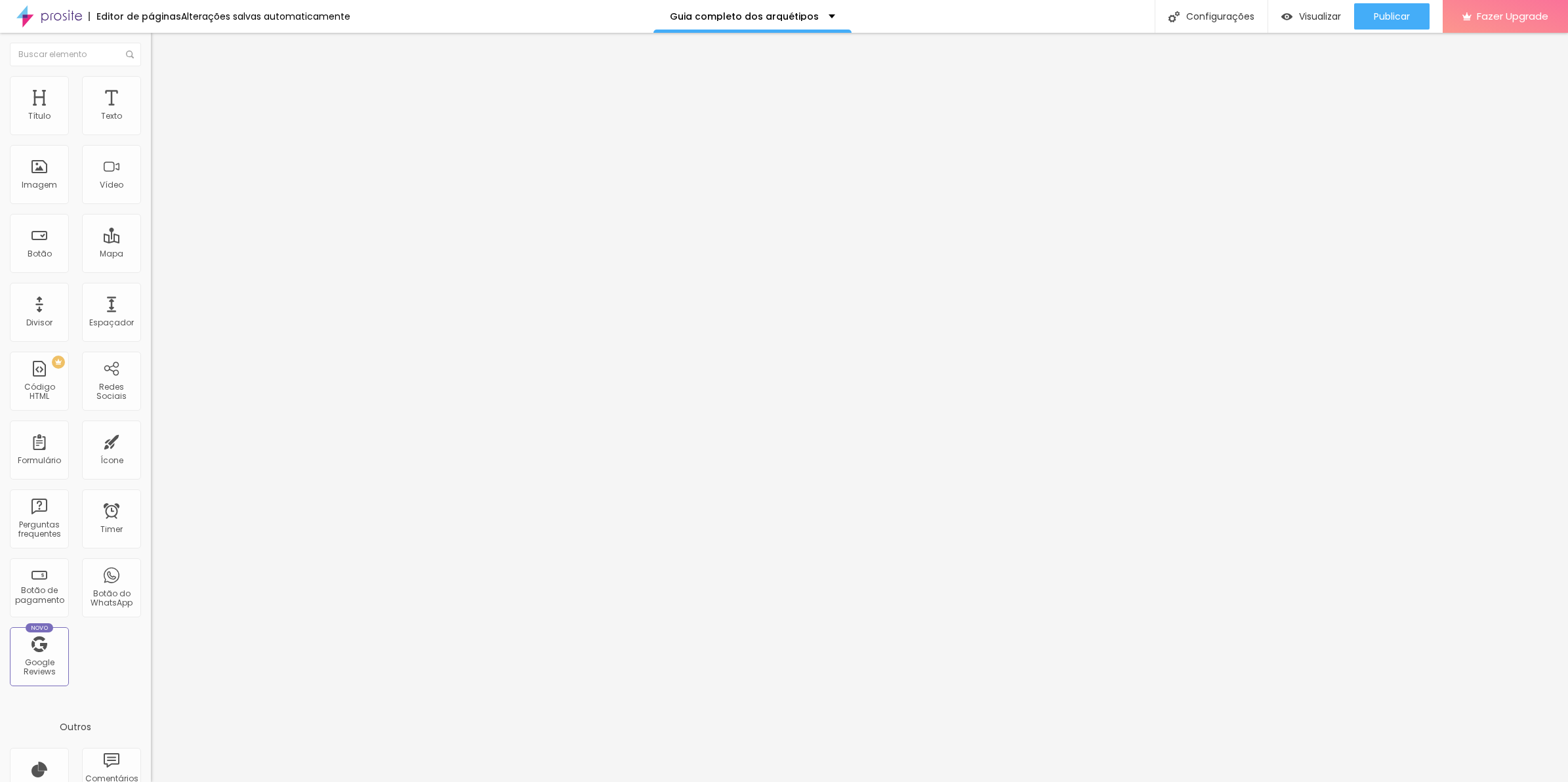
type input "23"
type input "22"
type input "21"
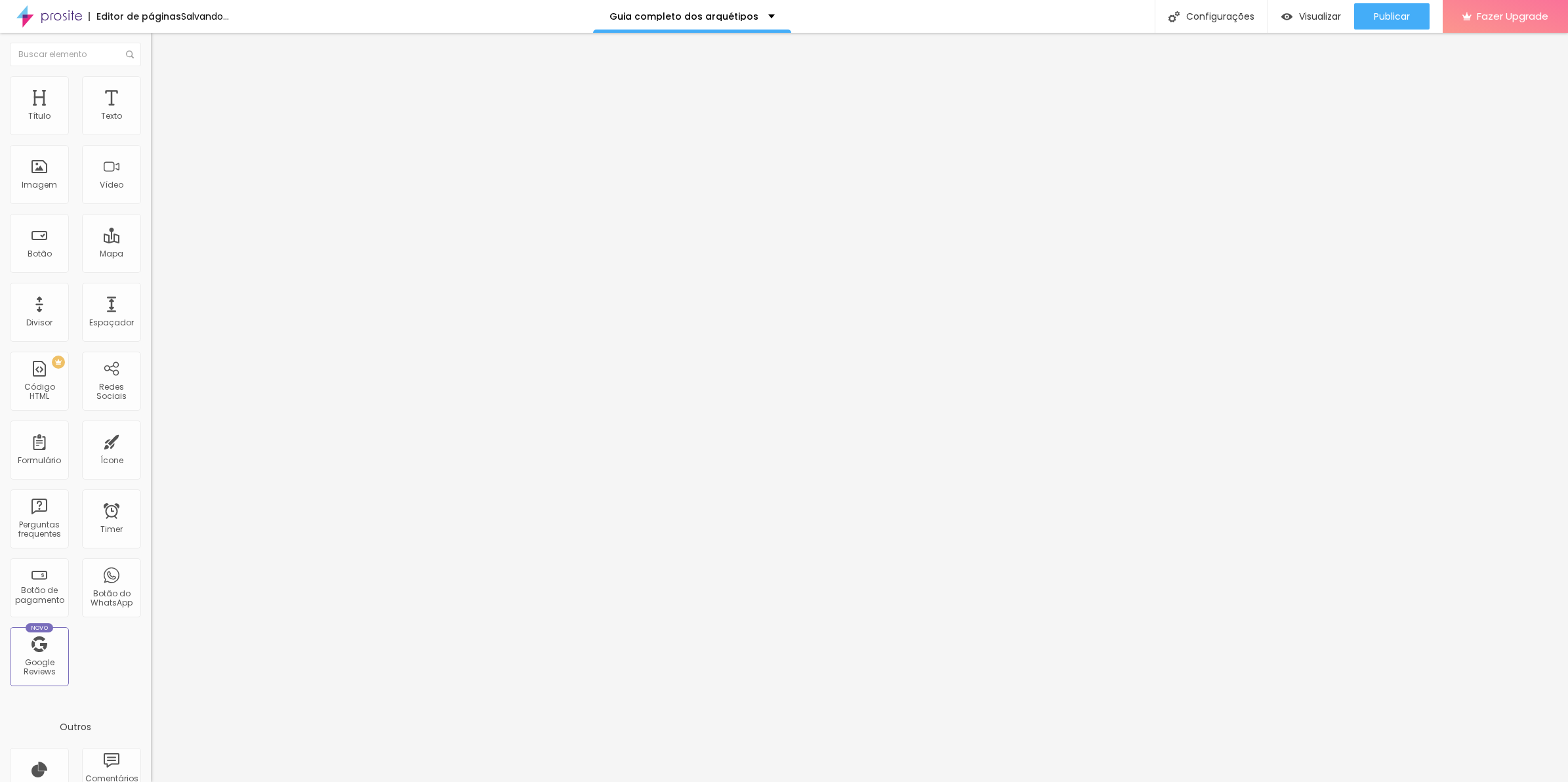
type input "20"
click at [151, 255] on input "range" at bounding box center [193, 260] width 85 height 11
click at [151, 90] on img at bounding box center [157, 95] width 11 height 12
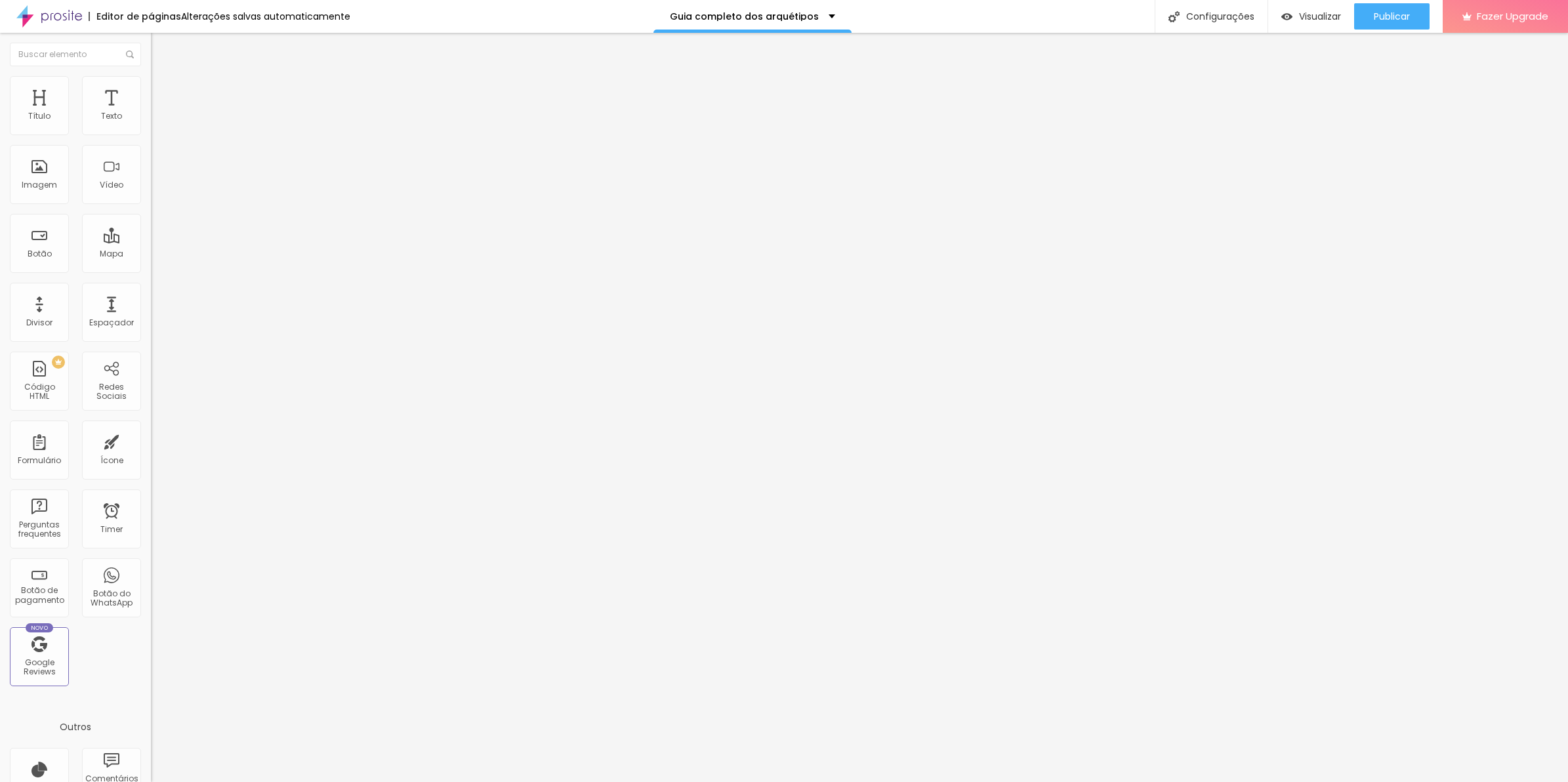
click at [151, 266] on input "10" at bounding box center [179, 273] width 57 height 14
type input "0"
type input "20"
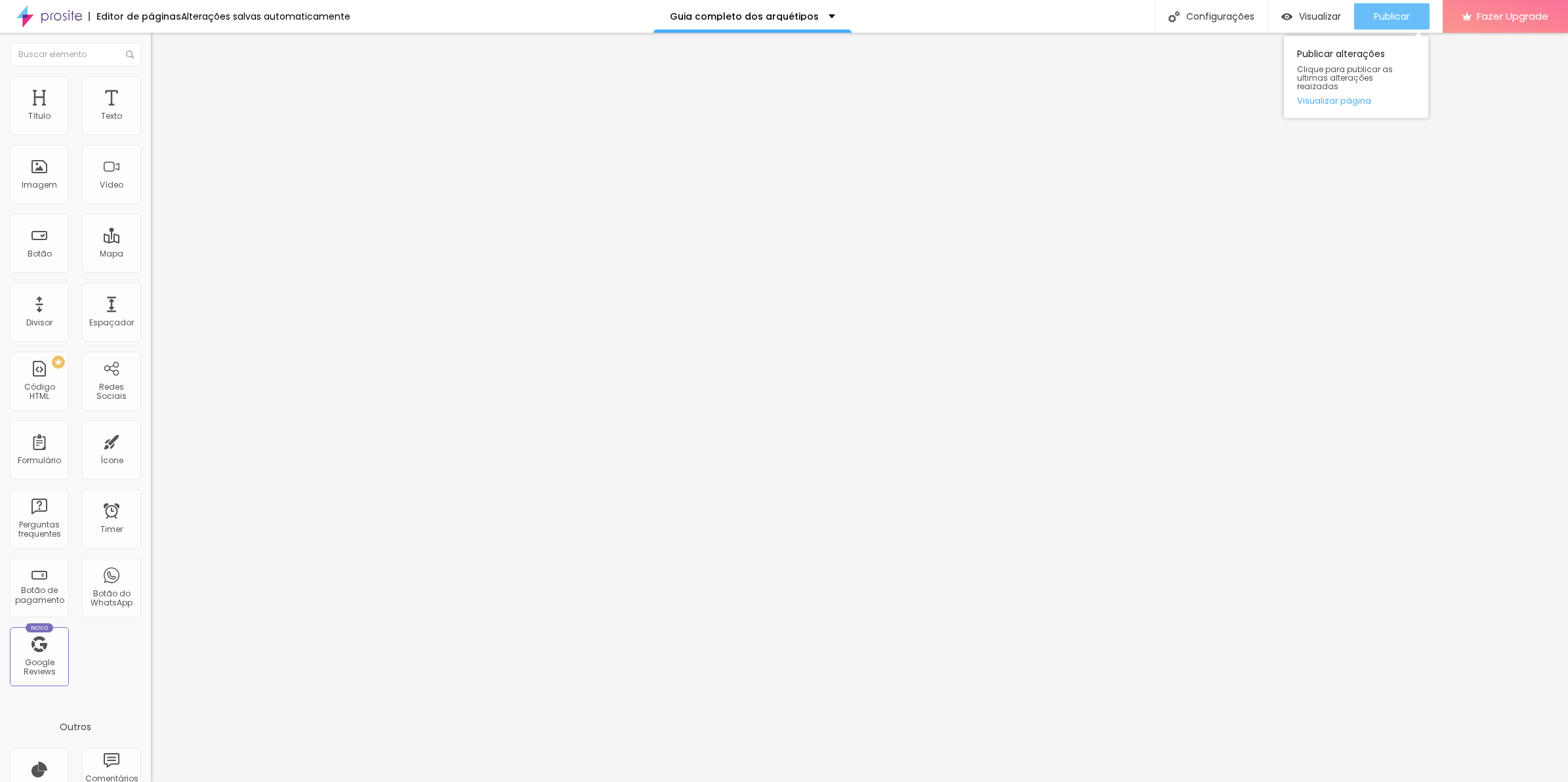
click at [1402, 21] on span "Publicar" at bounding box center [1391, 16] width 36 height 11
click at [163, 93] on span "Avançado" at bounding box center [184, 99] width 44 height 12
click at [151, 83] on img at bounding box center [157, 82] width 11 height 12
click at [151, 90] on li "Avançado" at bounding box center [227, 96] width 151 height 13
click at [163, 77] on span "Conteúdo" at bounding box center [183, 72] width 41 height 12
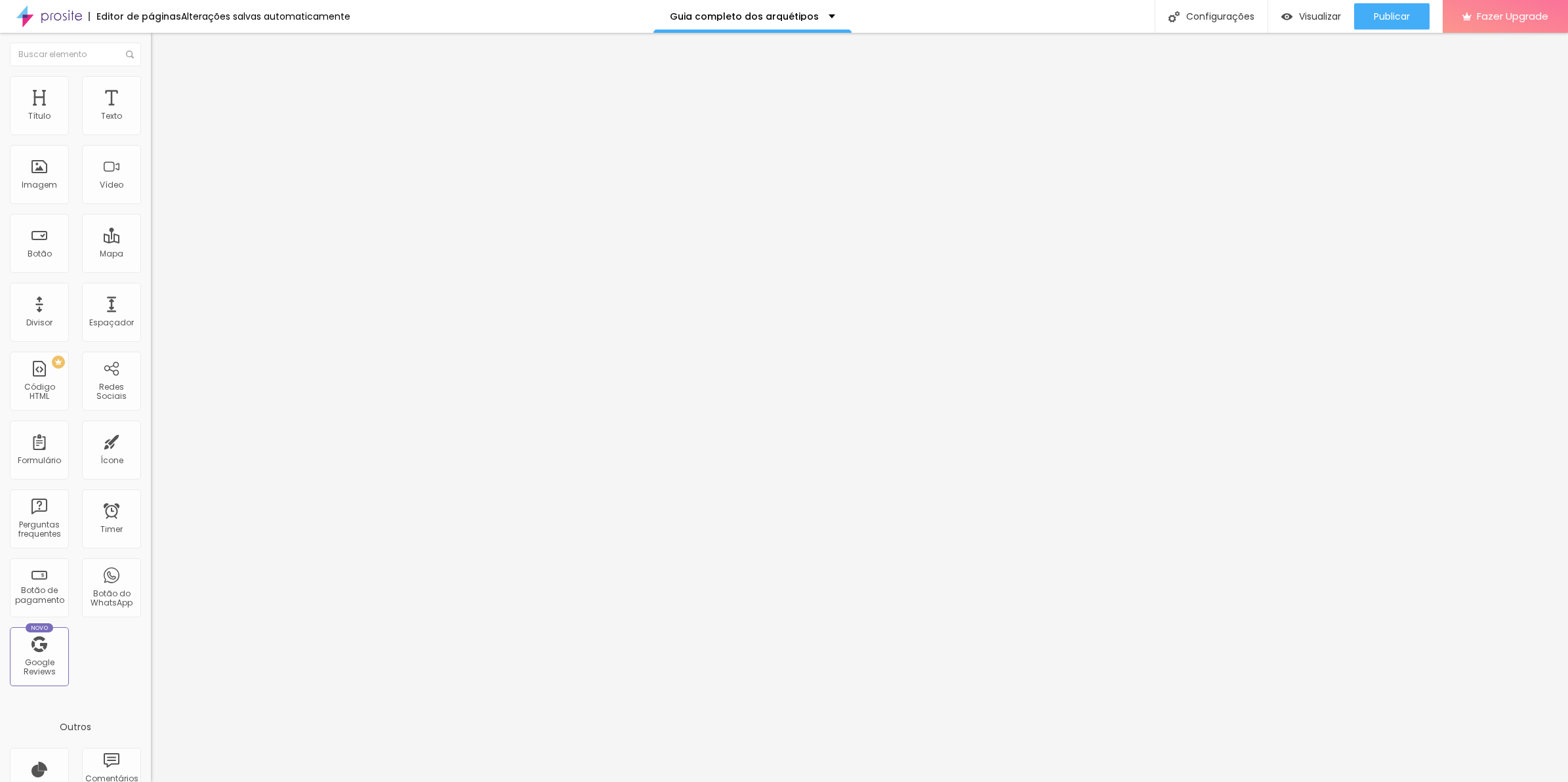
click at [151, 76] on li "Estilo" at bounding box center [227, 83] width 151 height 13
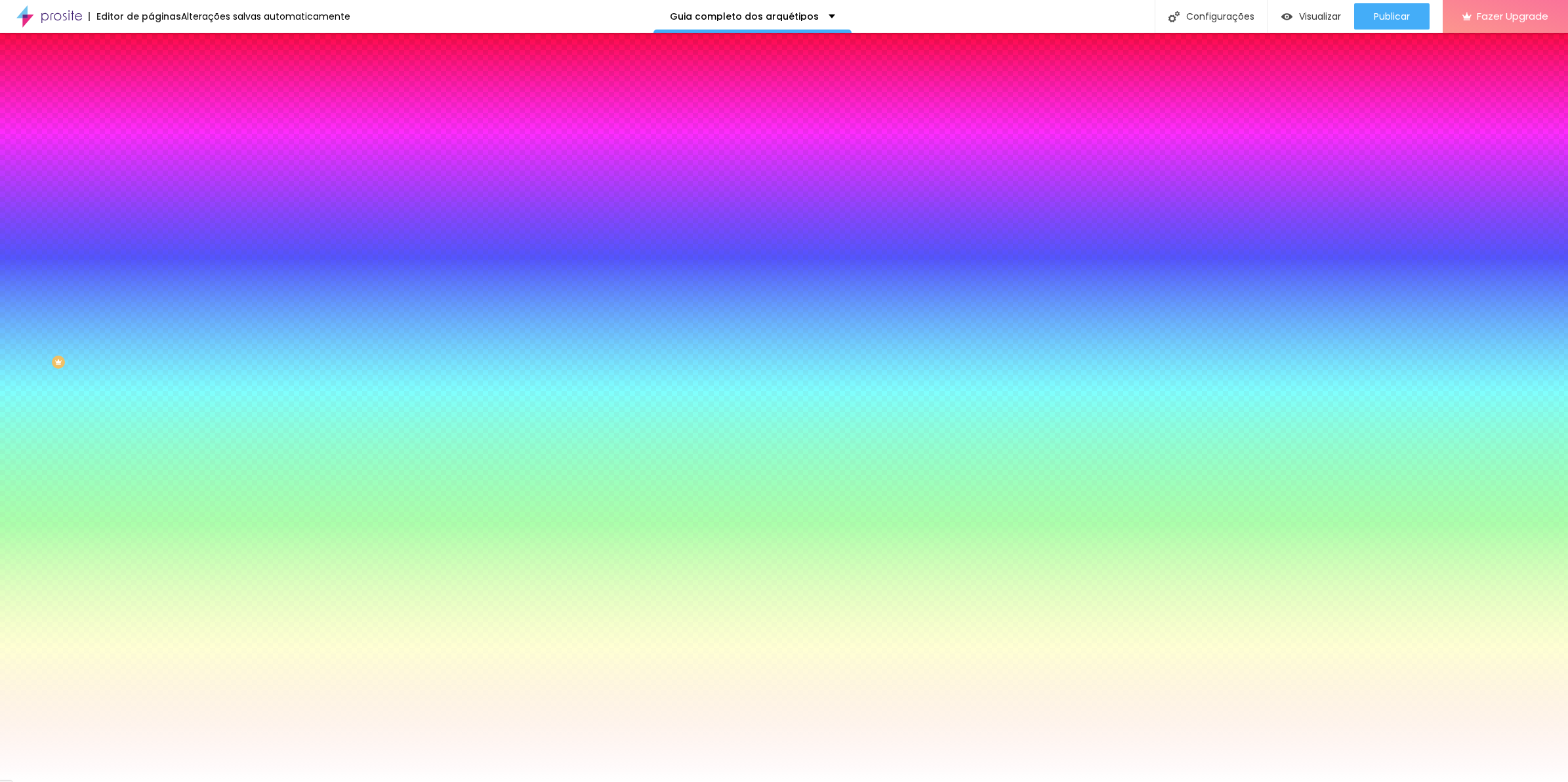
click at [163, 93] on span "Avançado" at bounding box center [184, 99] width 44 height 12
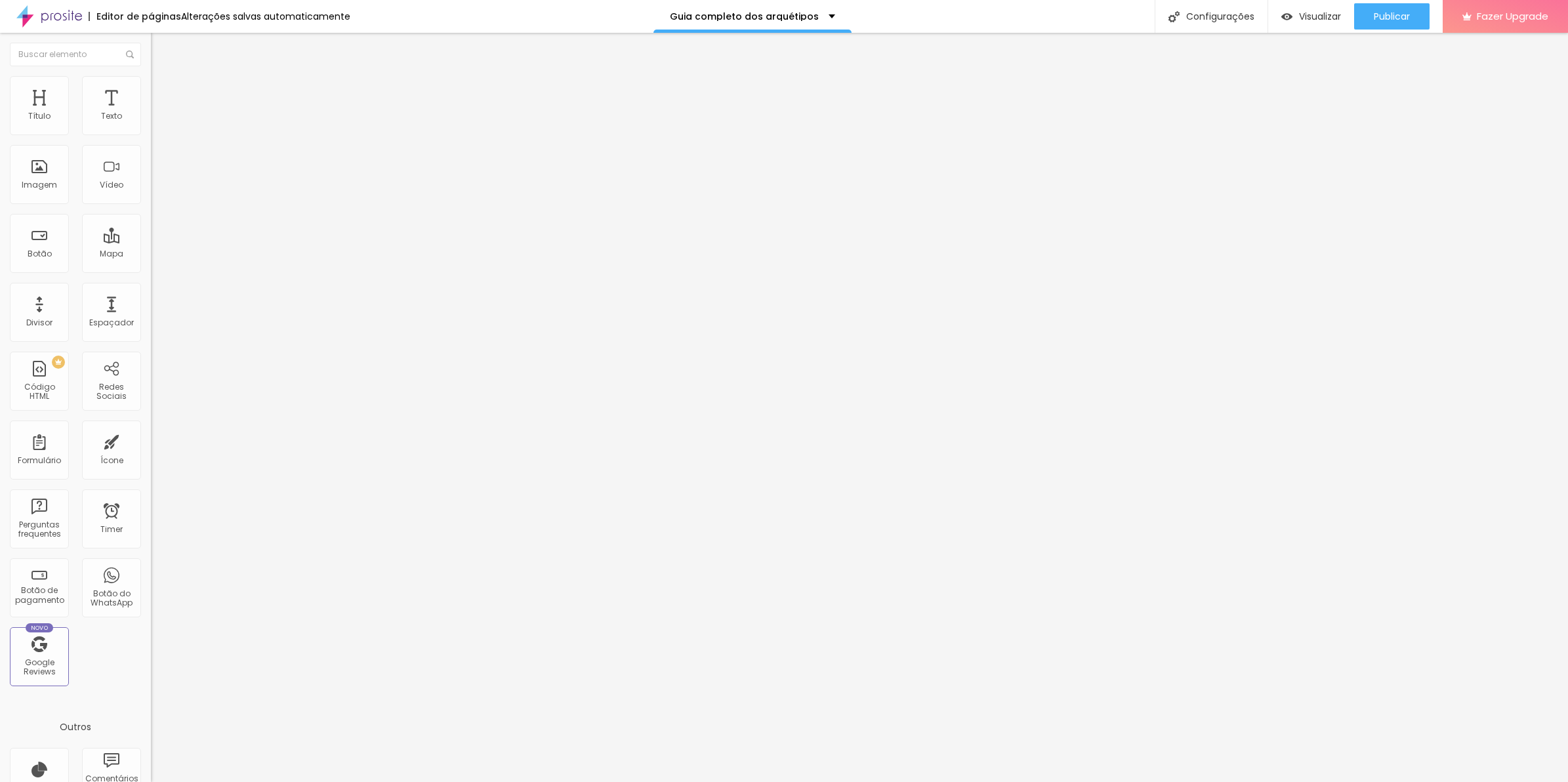
click at [151, 90] on li "Avançado" at bounding box center [227, 96] width 151 height 13
click at [163, 77] on span "Conteúdo" at bounding box center [183, 72] width 41 height 12
drag, startPoint x: 26, startPoint y: 90, endPoint x: 112, endPoint y: 131, distance: 95.3
click at [151, 130] on img at bounding box center [155, 125] width 9 height 9
click at [151, 131] on div at bounding box center [227, 126] width 151 height 11
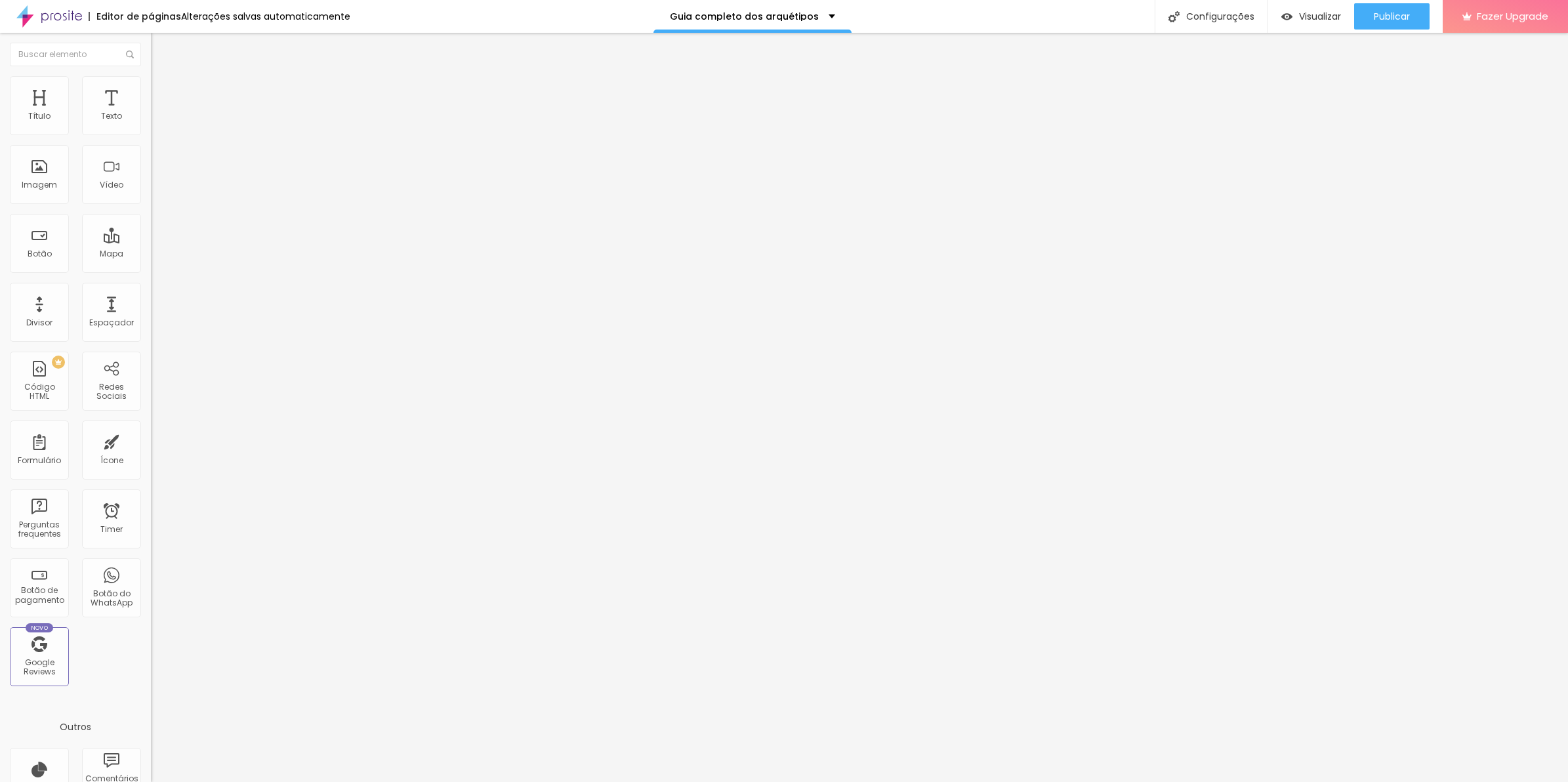
click at [163, 93] on span "Avançado" at bounding box center [184, 99] width 44 height 12
type input "50"
type input "45"
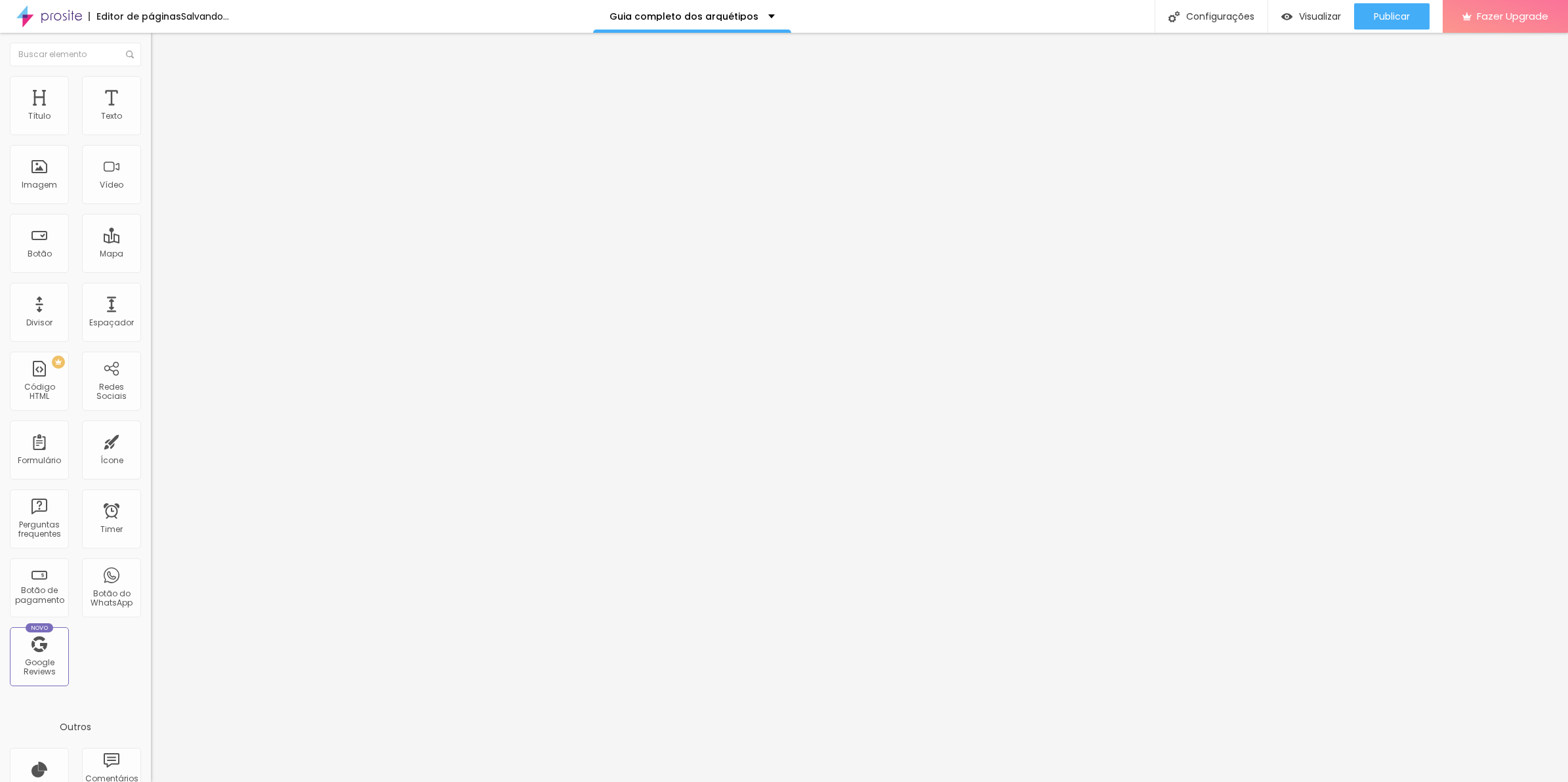
type input "35"
type input "30"
type input "10"
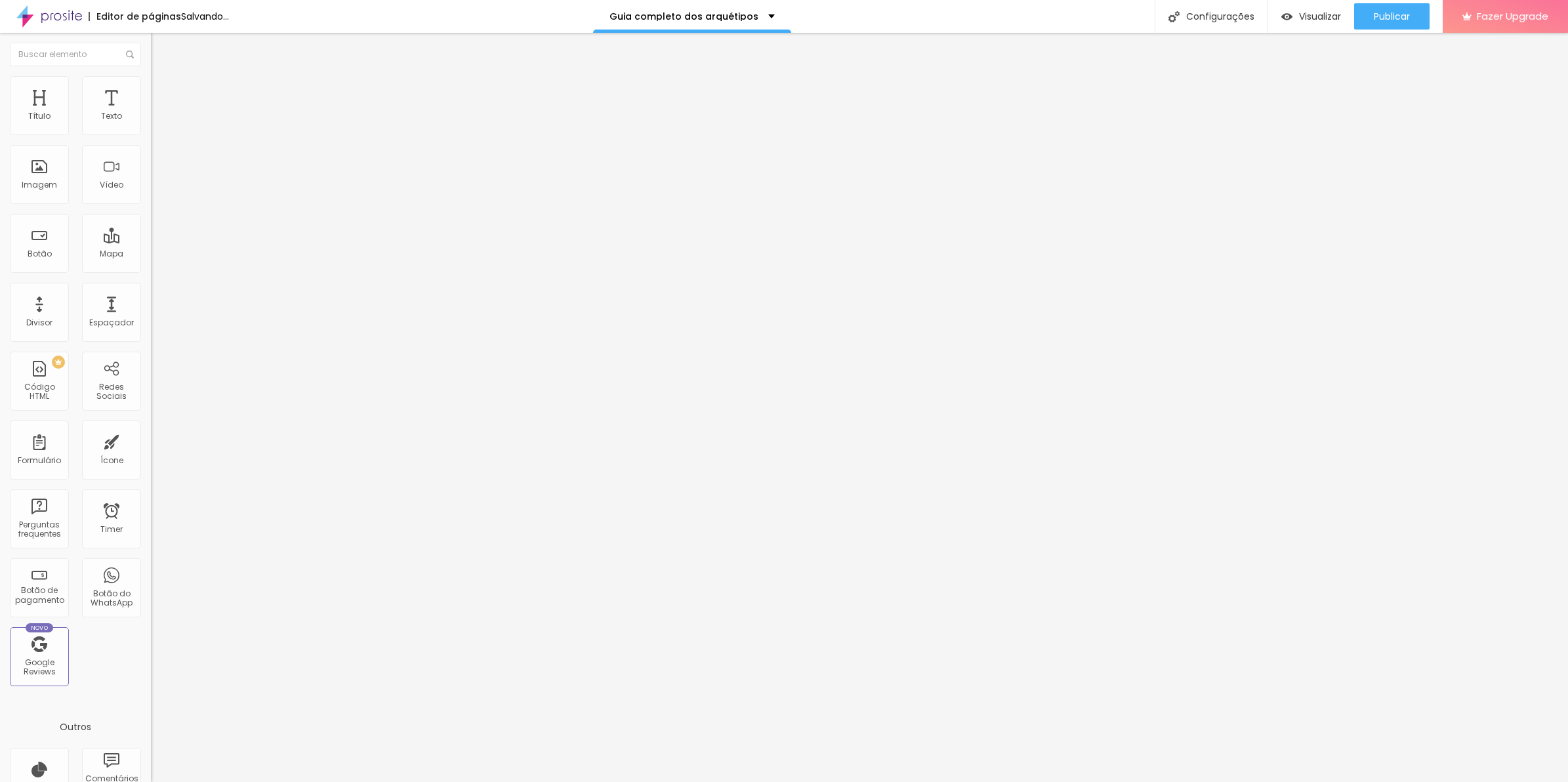
type input "10"
type input "5"
type input "0"
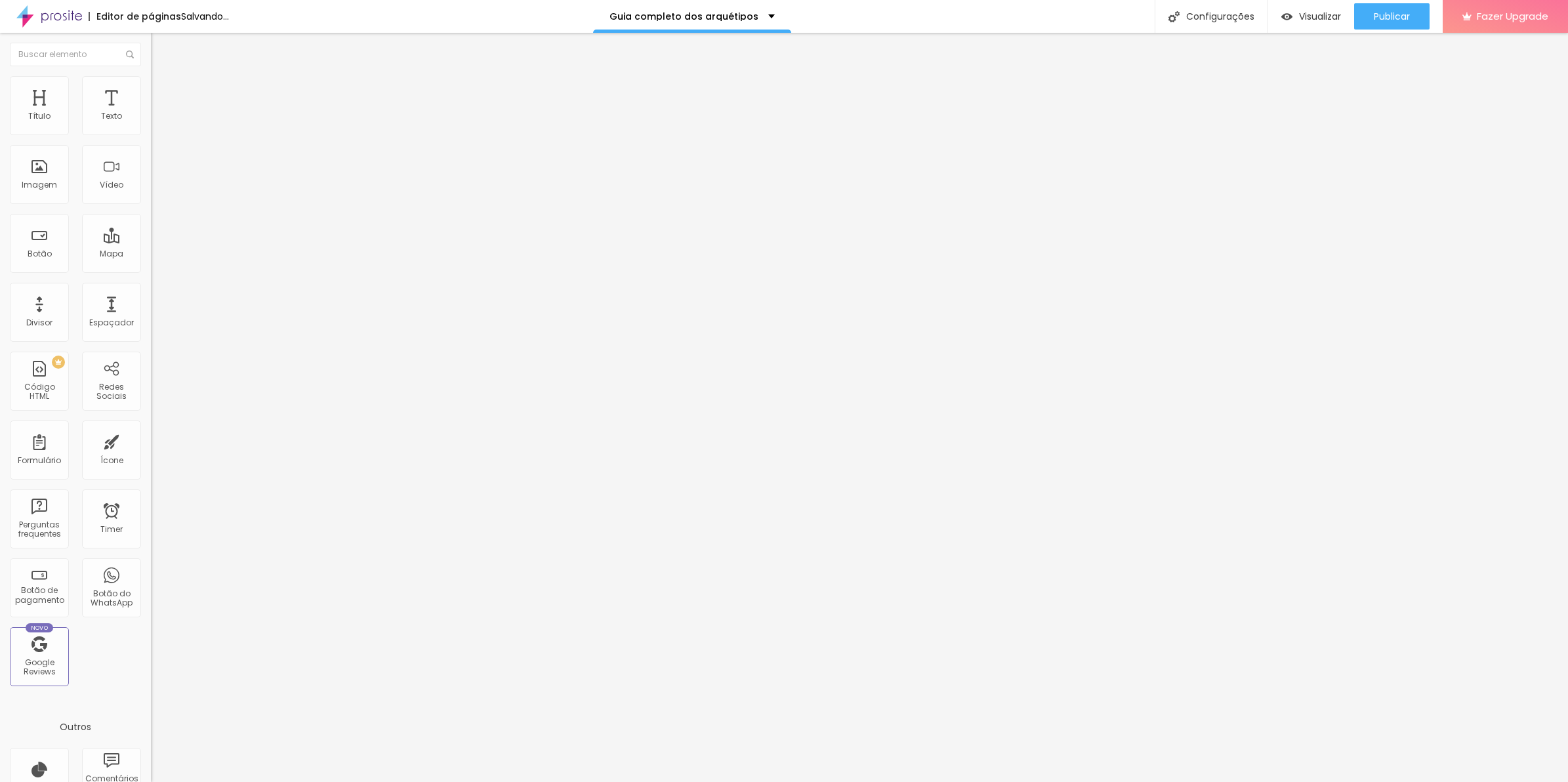
drag, startPoint x: 67, startPoint y: 129, endPoint x: -3, endPoint y: 131, distance: 70.0
type input "0"
click at [151, 255] on input "range" at bounding box center [193, 260] width 85 height 11
click at [151, 240] on div "Proporção Original Cinema 16:9 Padrão 4:3 Quadrado 1:1 Original" at bounding box center [227, 214] width 151 height 52
click at [151, 205] on span "Original" at bounding box center [167, 200] width 31 height 12
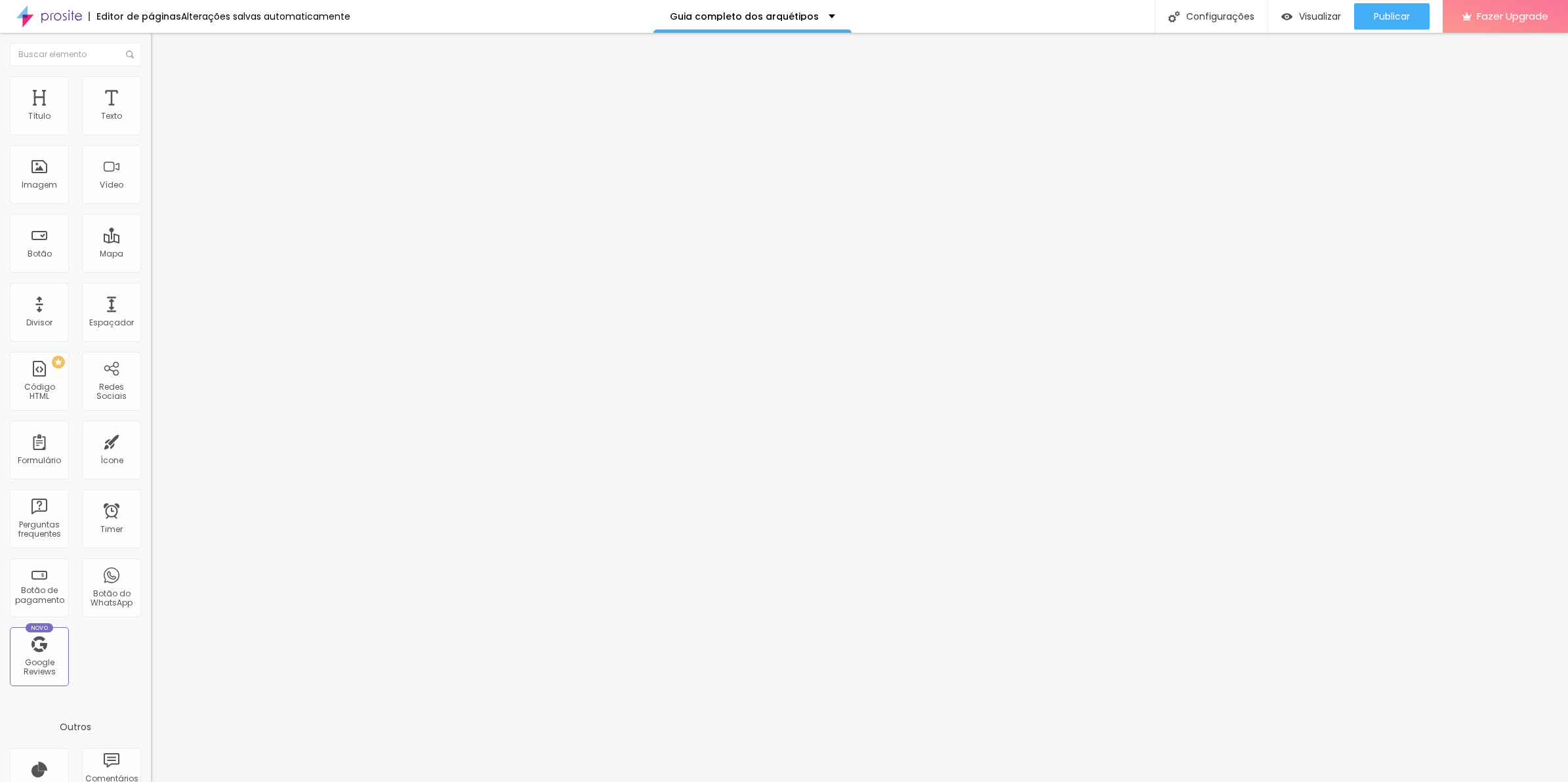
click at [151, 228] on div "Quadrado 1:1" at bounding box center [227, 224] width 151 height 8
click at [151, 240] on div "Proporção 1:1 Quadrado Cinema 16:9 Padrão 4:3 Quadrado 1:1 Original" at bounding box center [227, 214] width 151 height 52
click at [151, 205] on span "1:1 Quadrado" at bounding box center [177, 200] width 52 height 12
click at [151, 242] on span "Original" at bounding box center [167, 236] width 31 height 12
drag, startPoint x: 51, startPoint y: 434, endPoint x: -3, endPoint y: 424, distance: 54.9
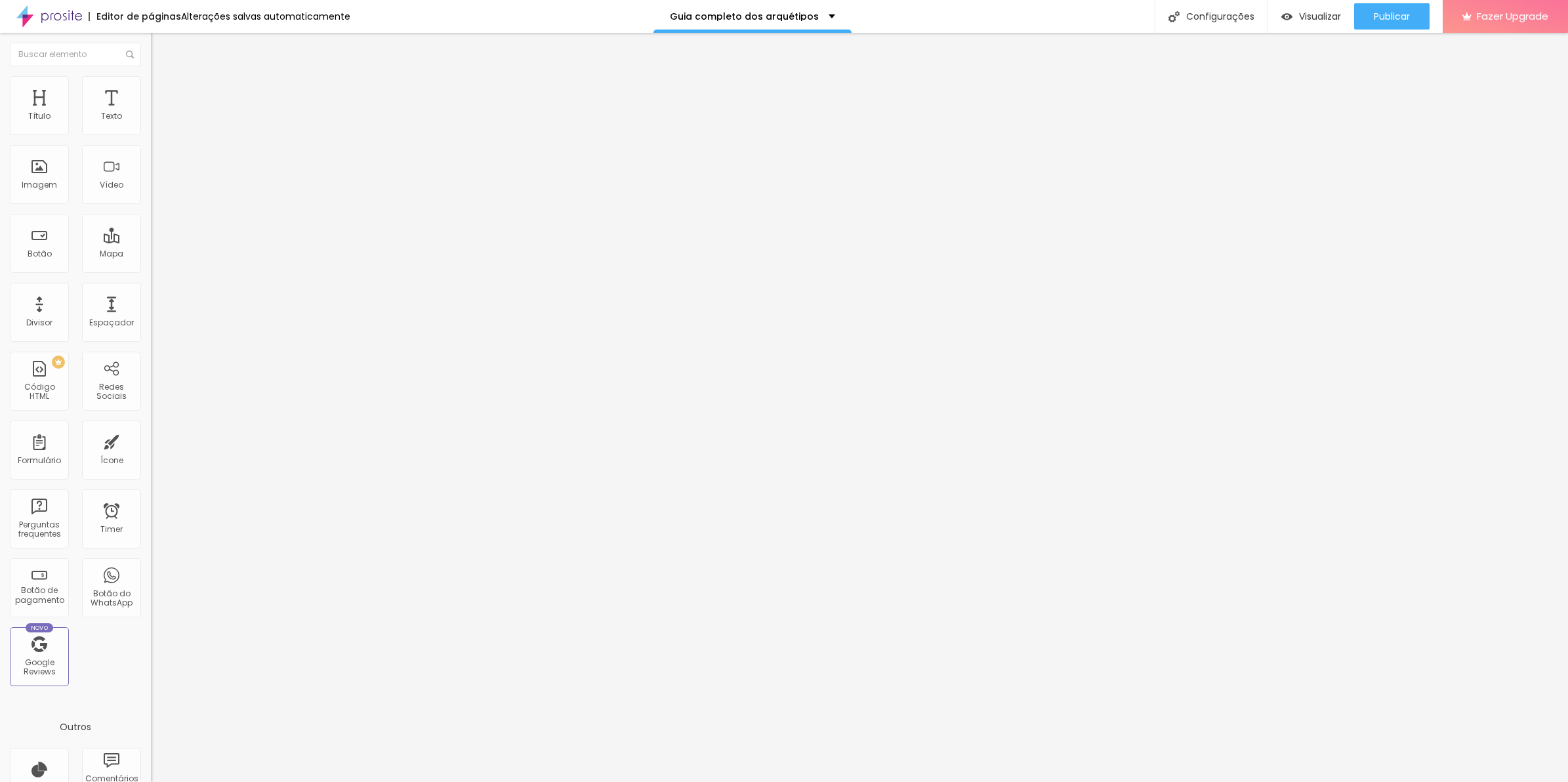
click at [0, 424] on html "Editor de páginas Alterações [PERSON_NAME] automaticamente Guia completo dos ar…" at bounding box center [784, 391] width 1568 height 782
click at [151, 300] on div "Abrir em uma nova aba" at bounding box center [227, 297] width 151 height 7
drag, startPoint x: 103, startPoint y: 358, endPoint x: -3, endPoint y: 355, distance: 106.0
click at [0, 355] on html "Editor de páginas Alterações [PERSON_NAME] automaticamente Guia completo dos ar…" at bounding box center [784, 391] width 1568 height 782
click at [151, 300] on div "Abrir em uma nova aba" at bounding box center [227, 297] width 151 height 7
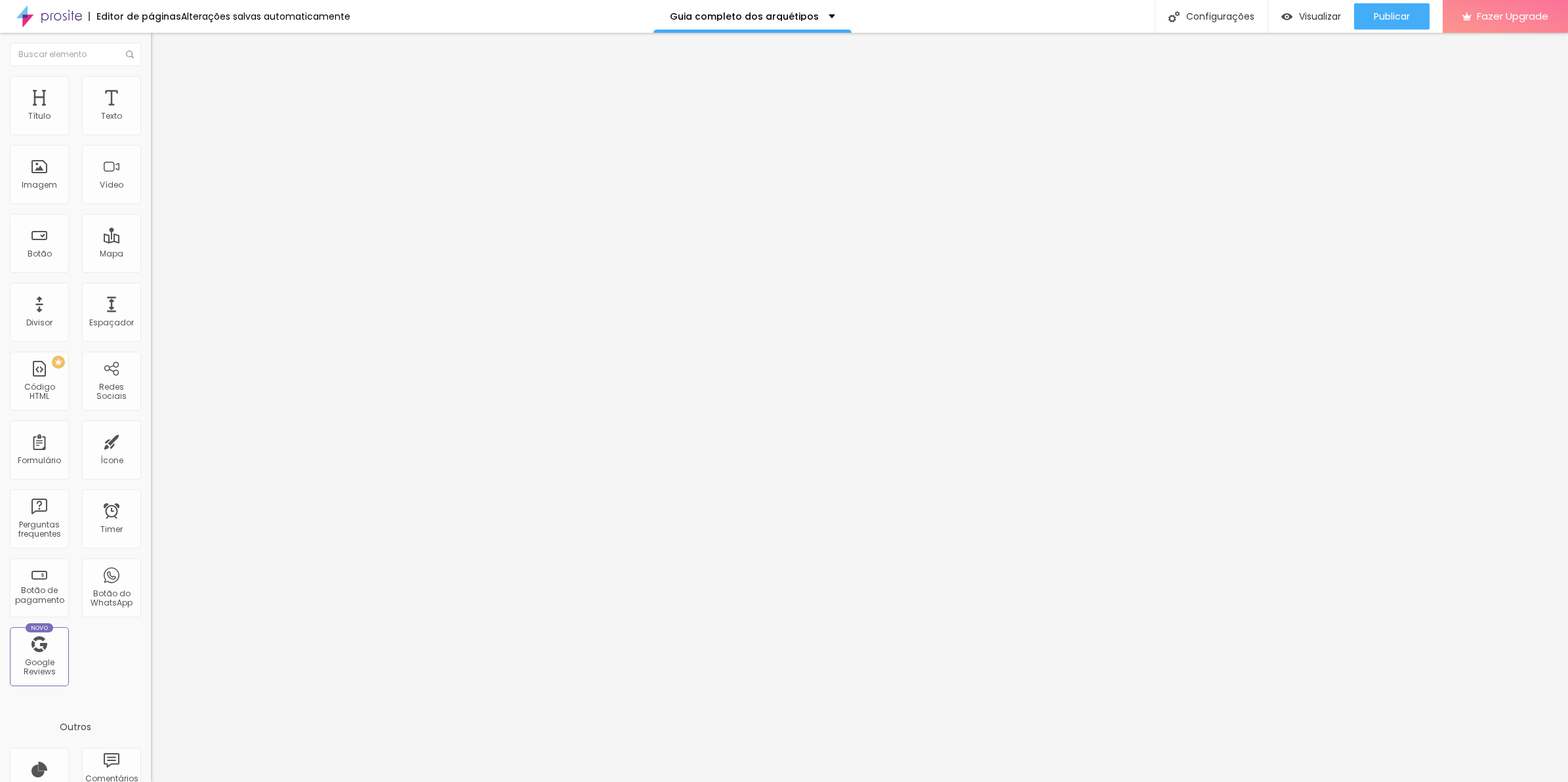
drag, startPoint x: 83, startPoint y: 374, endPoint x: 79, endPoint y: 355, distance: 19.4
click at [151, 300] on div "Abrir em uma nova aba" at bounding box center [227, 297] width 151 height 7
drag, startPoint x: 80, startPoint y: 349, endPoint x: -3, endPoint y: 342, distance: 83.3
click at [0, 342] on html "Editor de páginas Salvando... Guia completo dos arquétipos Configurações Config…" at bounding box center [784, 391] width 1568 height 782
click at [151, 188] on div at bounding box center [227, 183] width 151 height 11
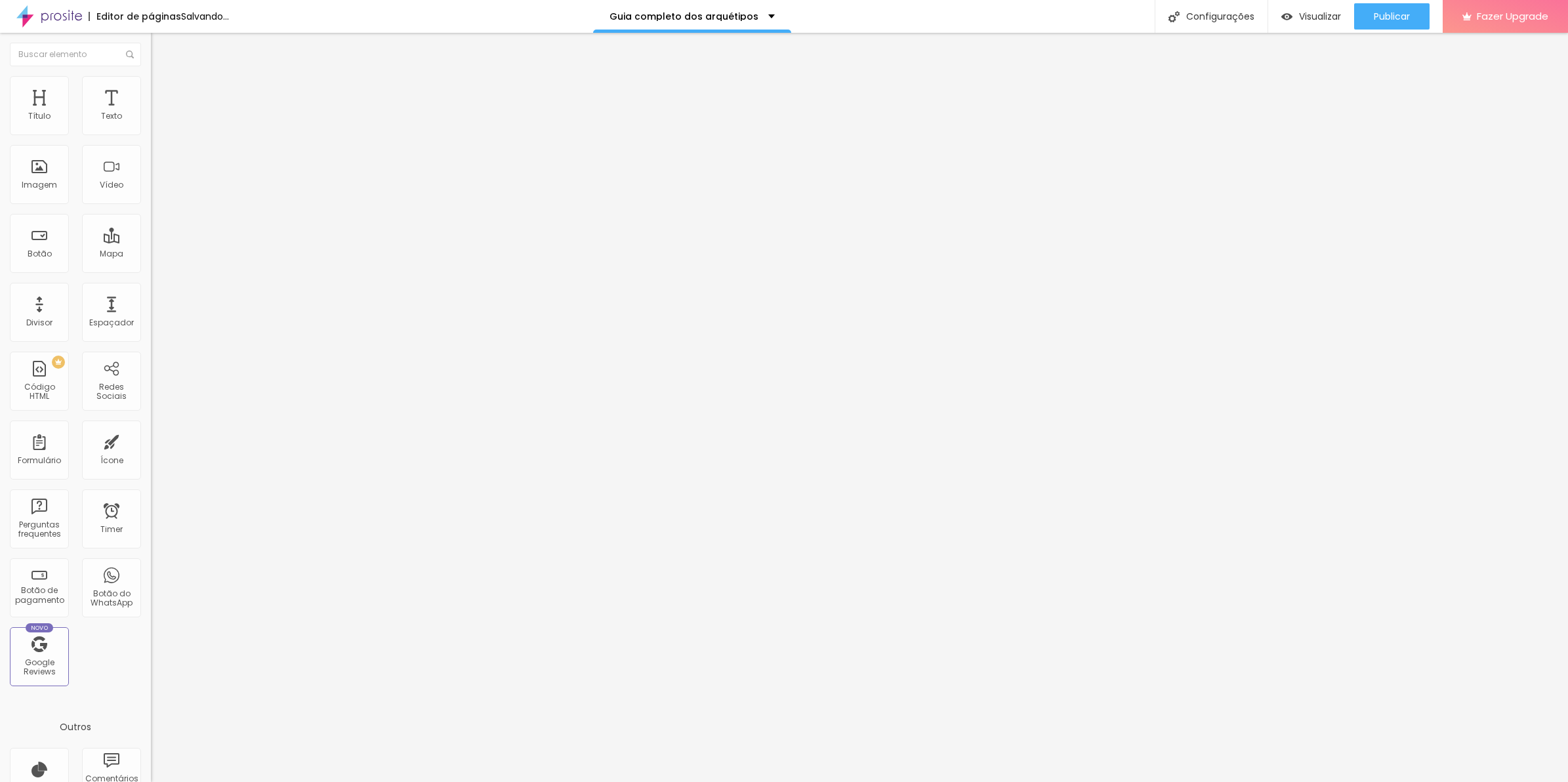
click at [151, 177] on img at bounding box center [155, 172] width 9 height 9
click at [151, 100] on li "Avançado" at bounding box center [227, 96] width 151 height 13
click at [163, 90] on span "Estilo" at bounding box center [172, 85] width 21 height 12
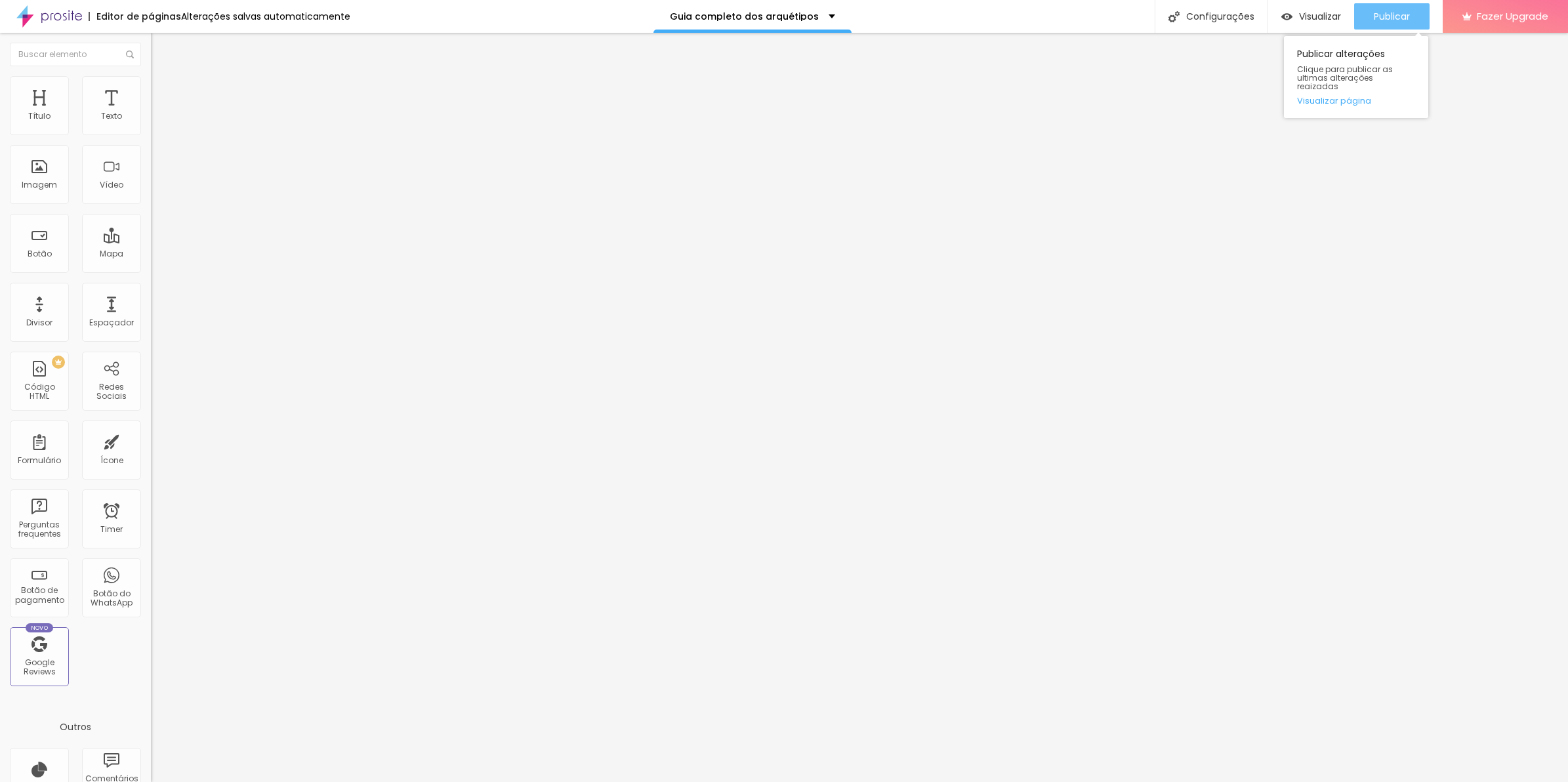
click at [1375, 23] on div "Publicar" at bounding box center [1391, 16] width 36 height 26
click at [151, 103] on li "Avançado" at bounding box center [227, 96] width 151 height 13
click at [151, 85] on li "Estilo" at bounding box center [227, 83] width 151 height 13
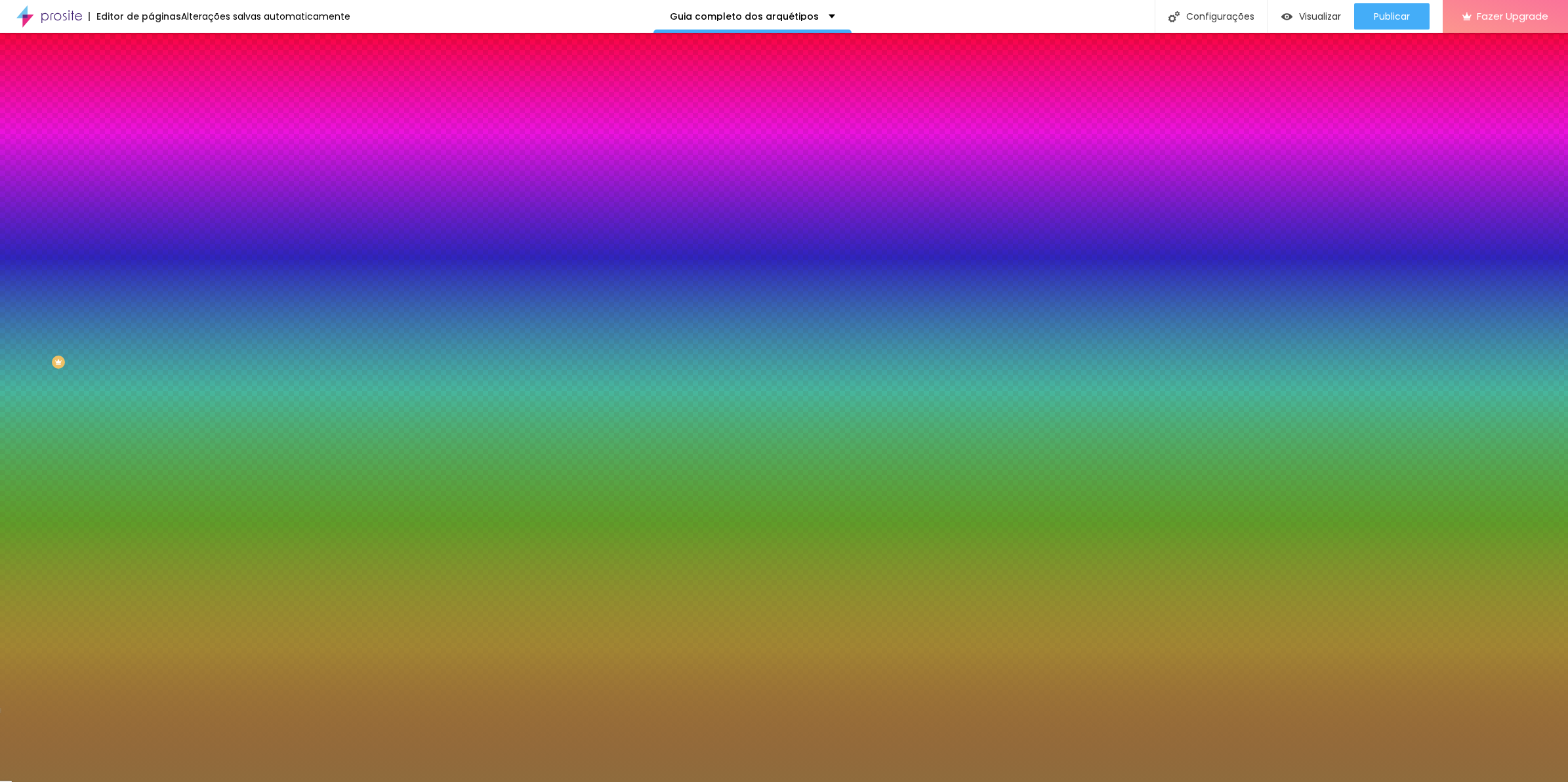
click at [151, 131] on input "#8F6C3D" at bounding box center [230, 132] width 158 height 13
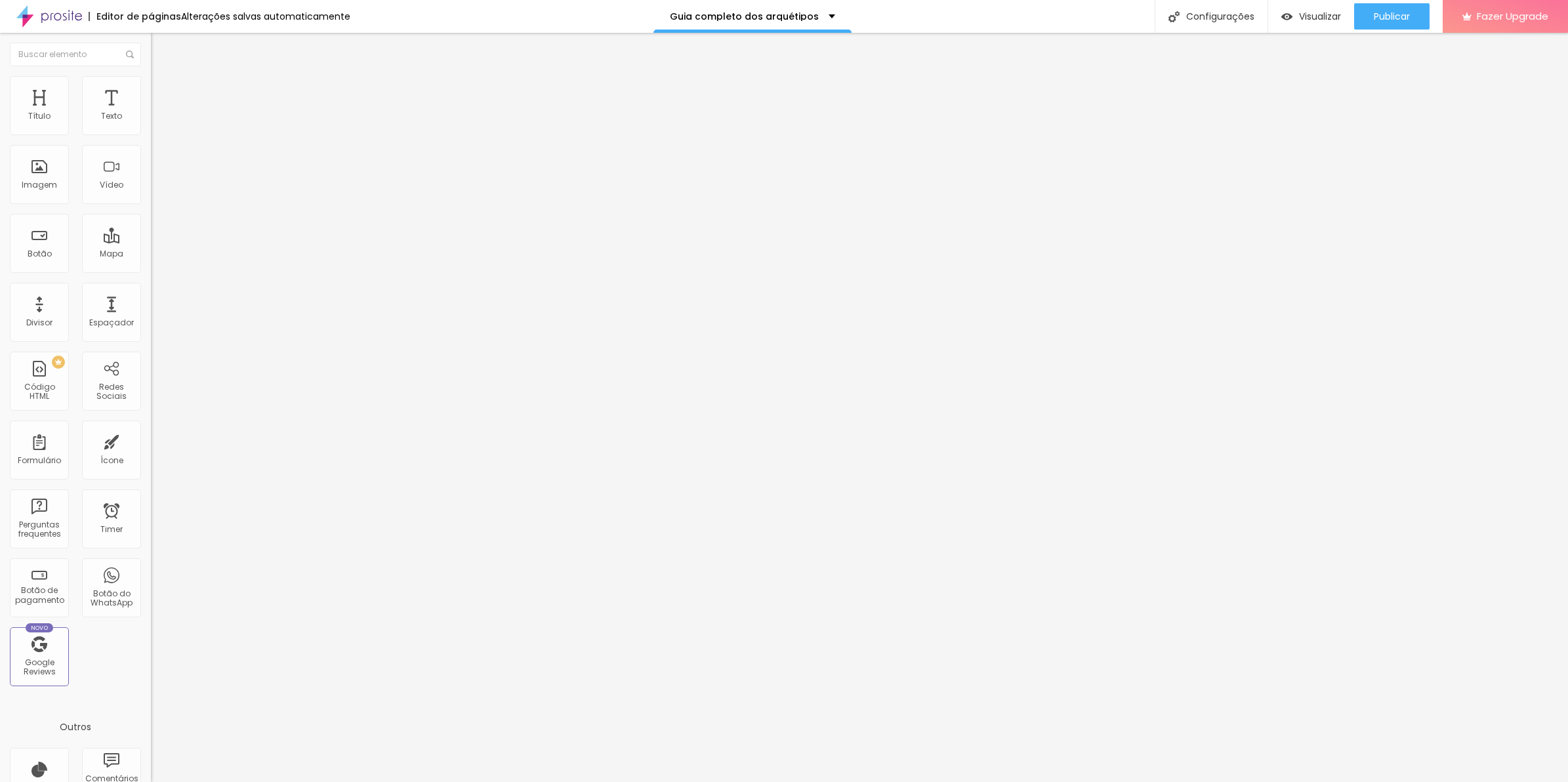
click at [151, 90] on li "Estilo" at bounding box center [227, 83] width 151 height 13
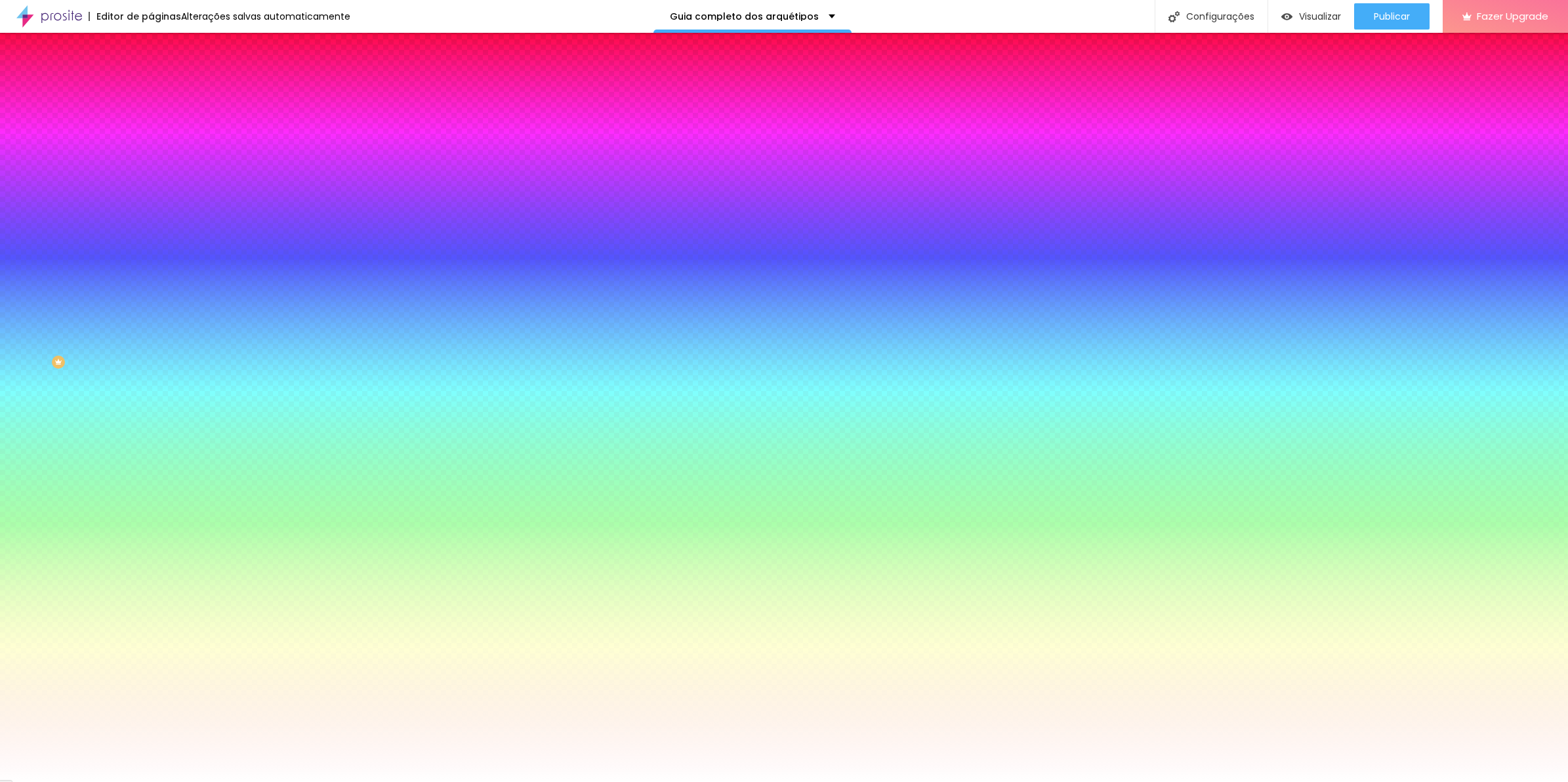
click at [151, 191] on input "#FFFFFF" at bounding box center [230, 185] width 158 height 13
paste input "8F6C3D"
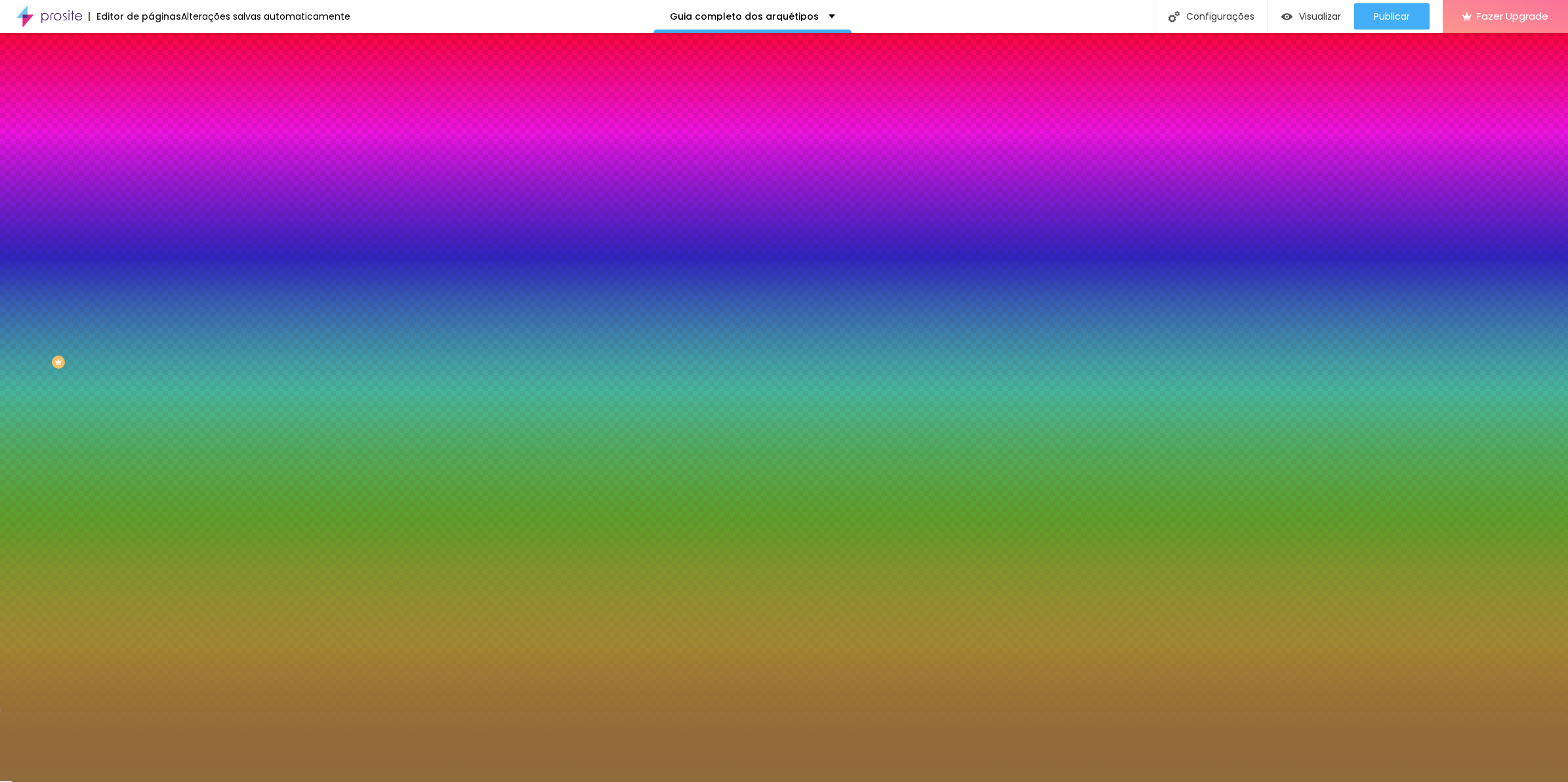
type input "#8F6C3D"
click at [161, 47] on div "Editar Seção" at bounding box center [199, 48] width 77 height 11
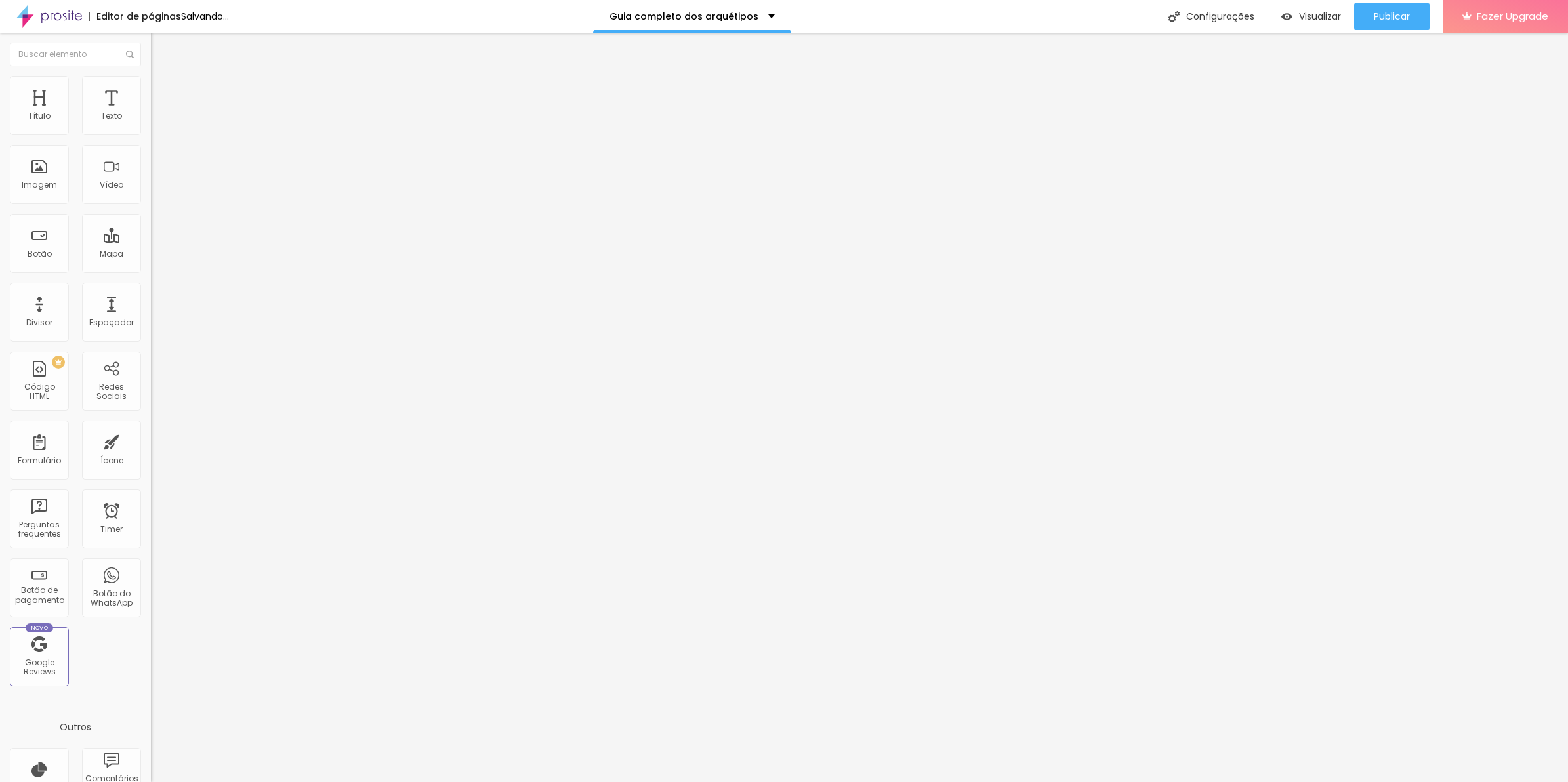
click at [151, 113] on span "Adicionar imagem" at bounding box center [193, 108] width 85 height 12
click at [156, 122] on icon "button" at bounding box center [160, 118] width 8 height 8
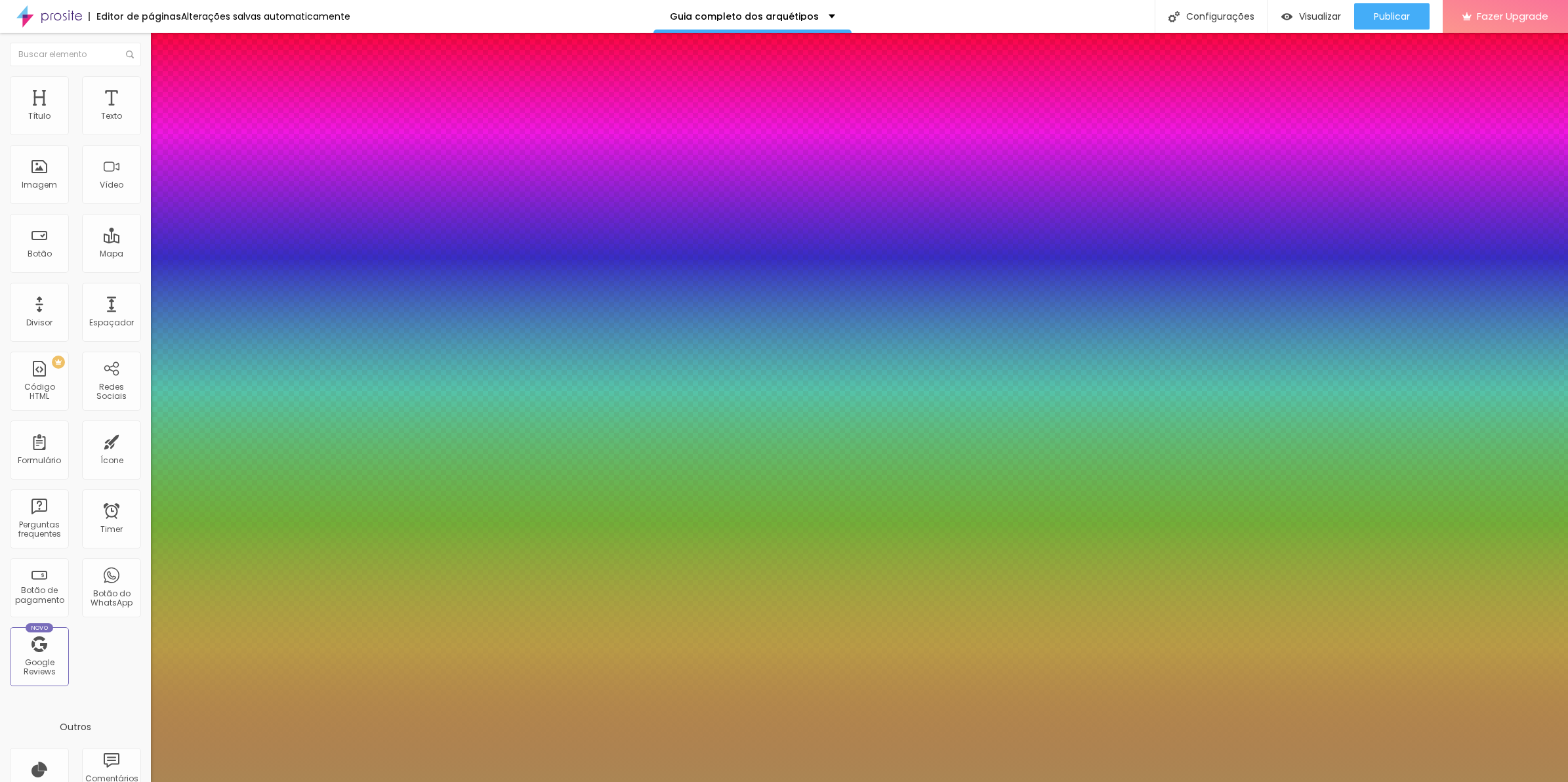
click at [1033, 782] on div at bounding box center [784, 782] width 1568 height 0
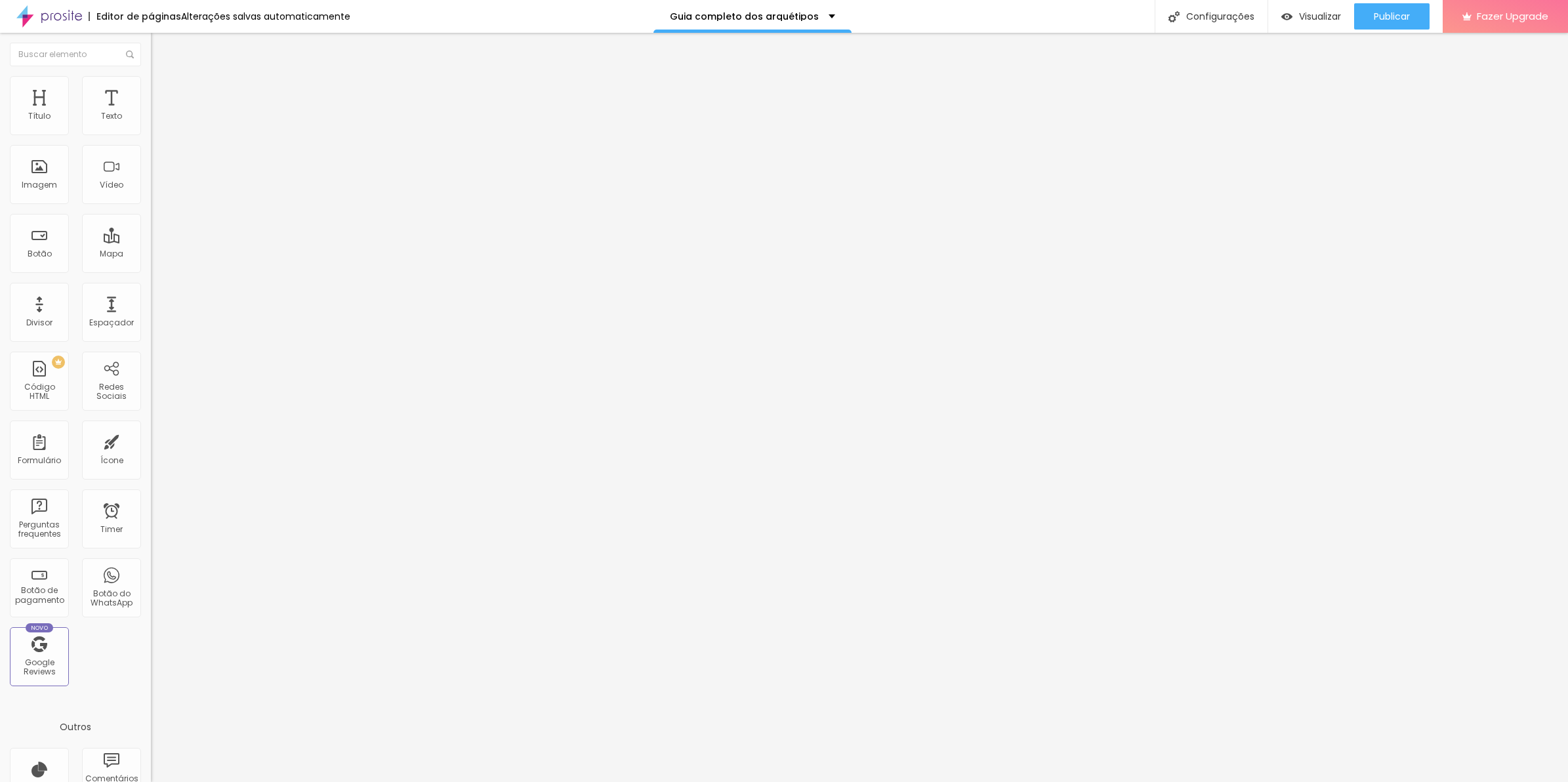
click at [151, 126] on button "button" at bounding box center [160, 119] width 18 height 14
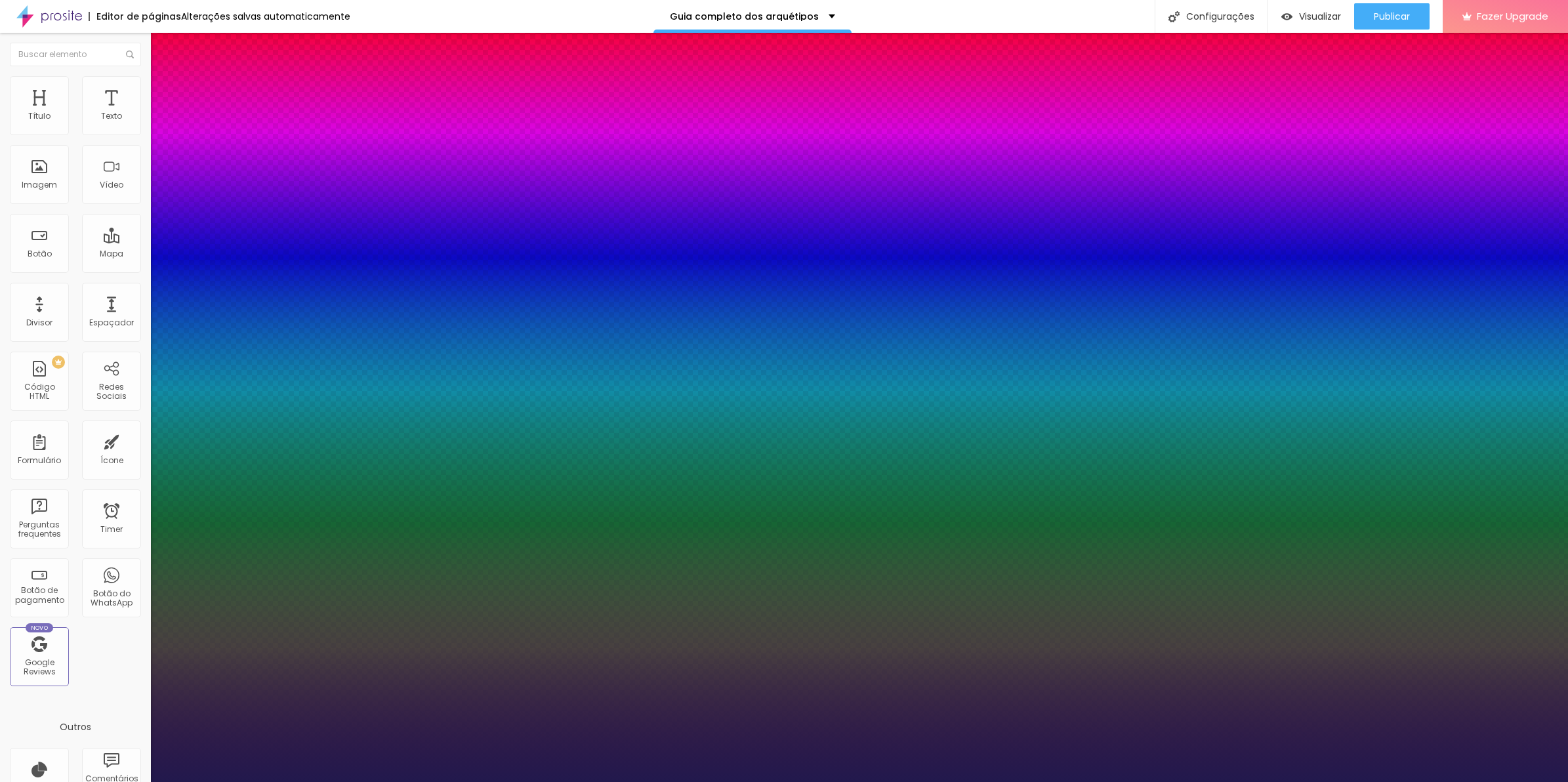
type input "1"
click at [171, 782] on div "AbrilFatface-Regular Actor-Regular Alegreya AlegreyaBlack [PERSON_NAME] [PERSON…" at bounding box center [784, 797] width 1568 height 14
click at [141, 782] on select "AbrilFatface-Regular Actor-Regular Alegreya AlegreyaBlack [PERSON_NAME] [PERSON…" at bounding box center [71, 797] width 141 height 14
select select "Montserrat"
click at [140, 782] on select "AbrilFatface-Regular Actor-Regular Alegreya AlegreyaBlack [PERSON_NAME] [PERSON…" at bounding box center [71, 797] width 141 height 14
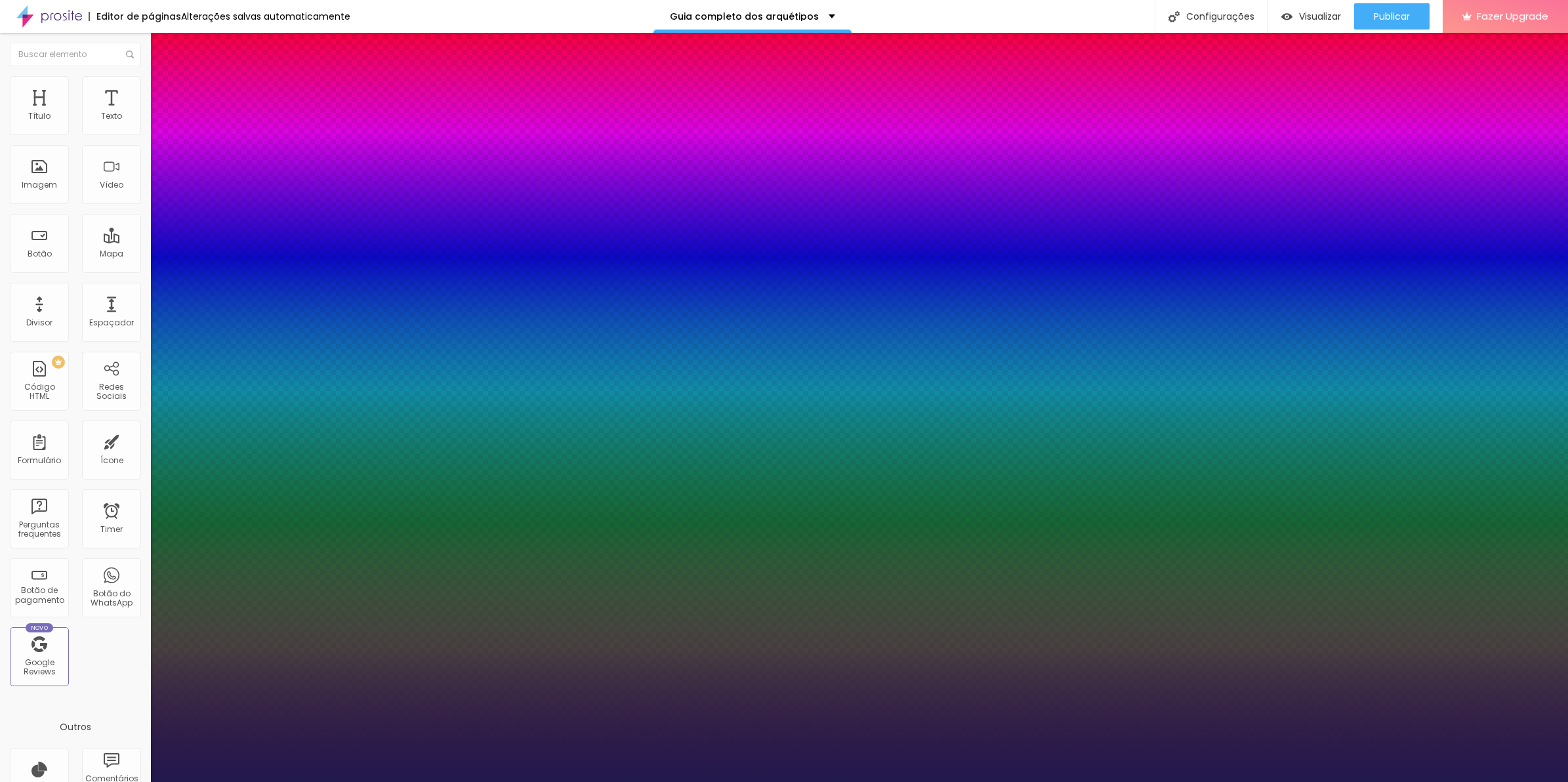
type input "1"
click at [695, 782] on div at bounding box center [784, 782] width 1568 height 0
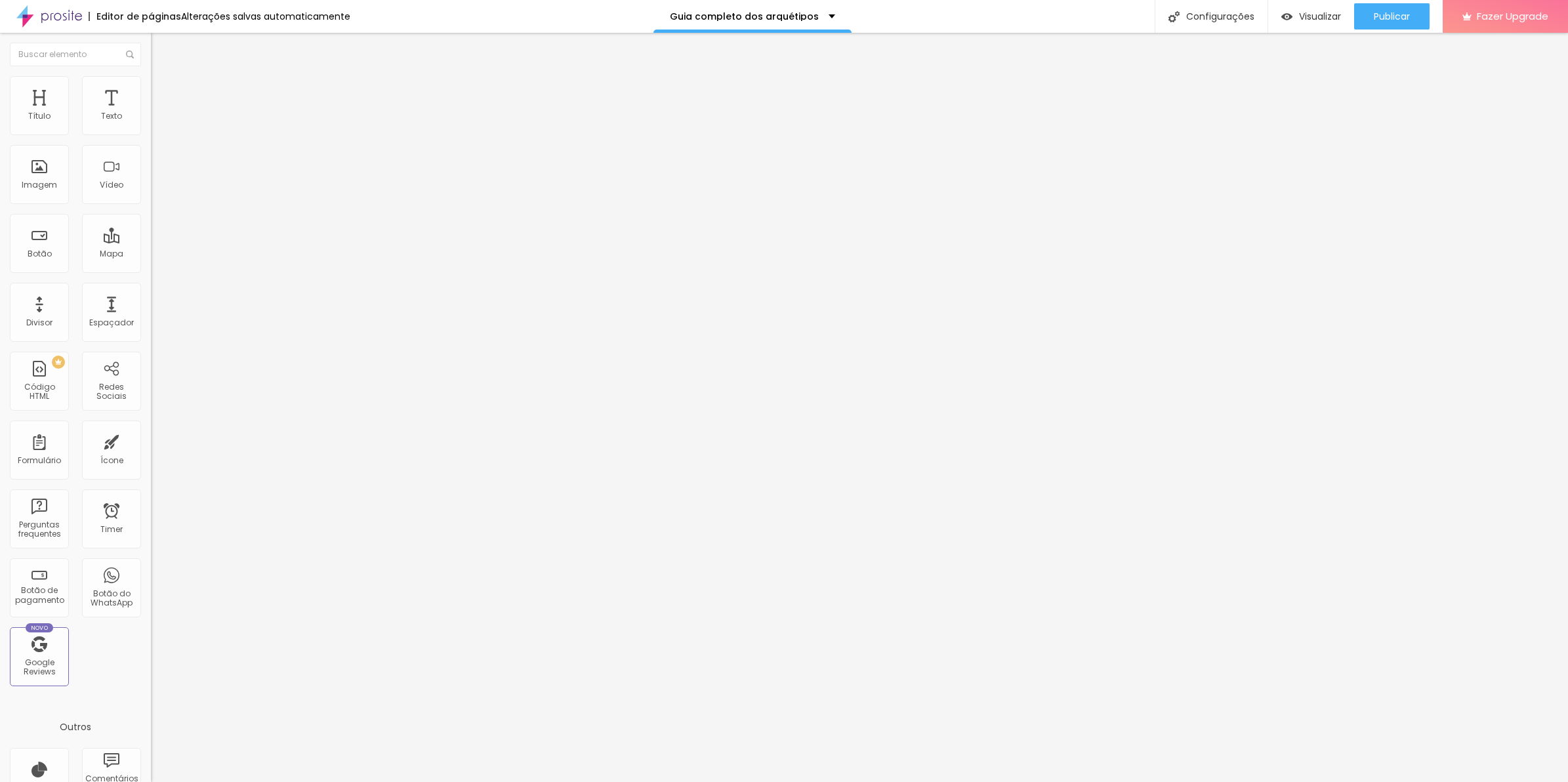
click at [163, 90] on span "Estilo" at bounding box center [172, 85] width 21 height 12
type input "35"
type input "10"
drag, startPoint x: 129, startPoint y: 140, endPoint x: 118, endPoint y: 168, distance: 30.1
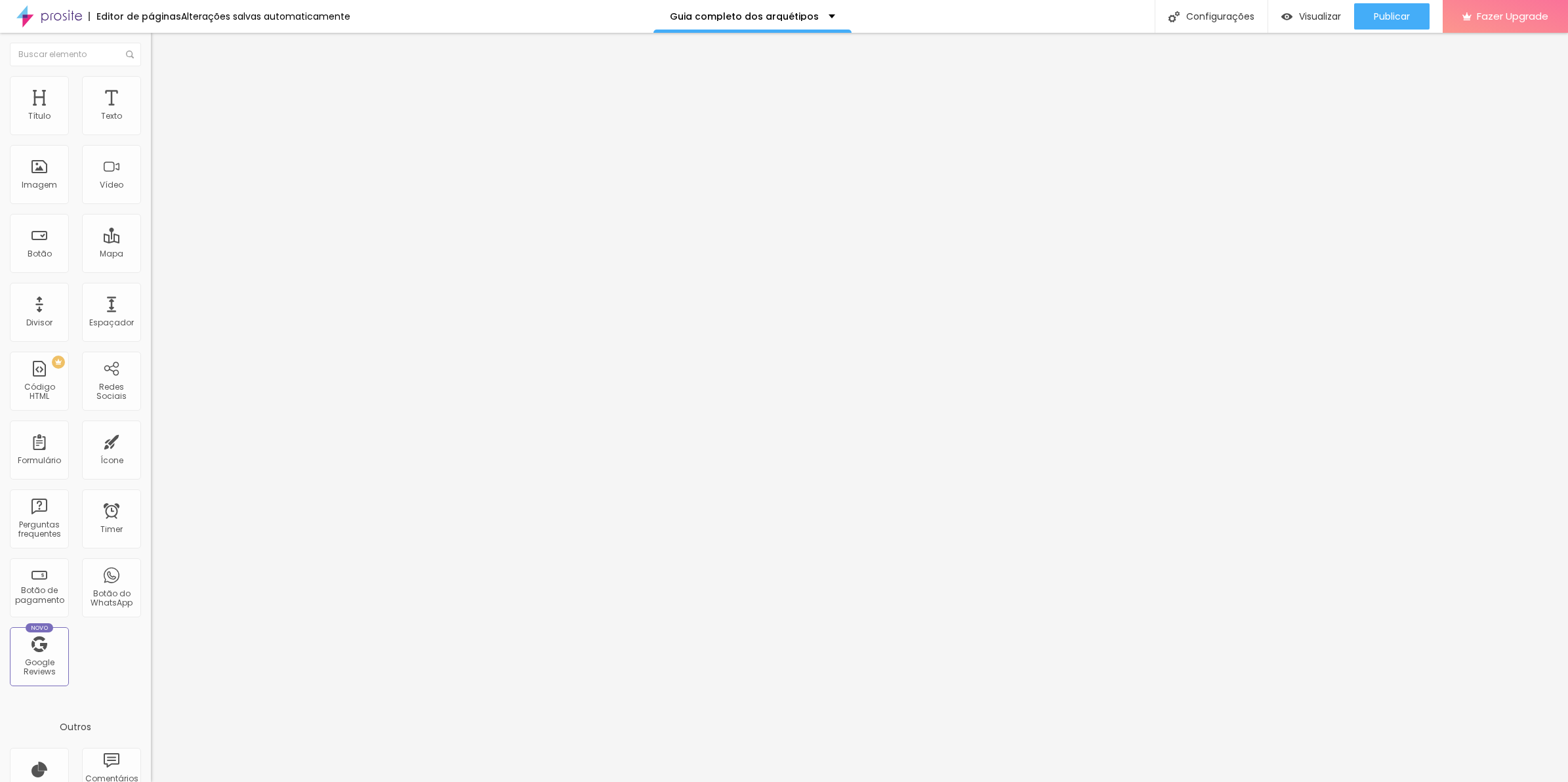
type input "10"
click at [151, 135] on input "range" at bounding box center [193, 129] width 85 height 11
click at [151, 131] on div at bounding box center [227, 126] width 151 height 11
click at [151, 130] on img at bounding box center [155, 125] width 9 height 9
click at [163, 90] on span "Estilo" at bounding box center [172, 85] width 21 height 12
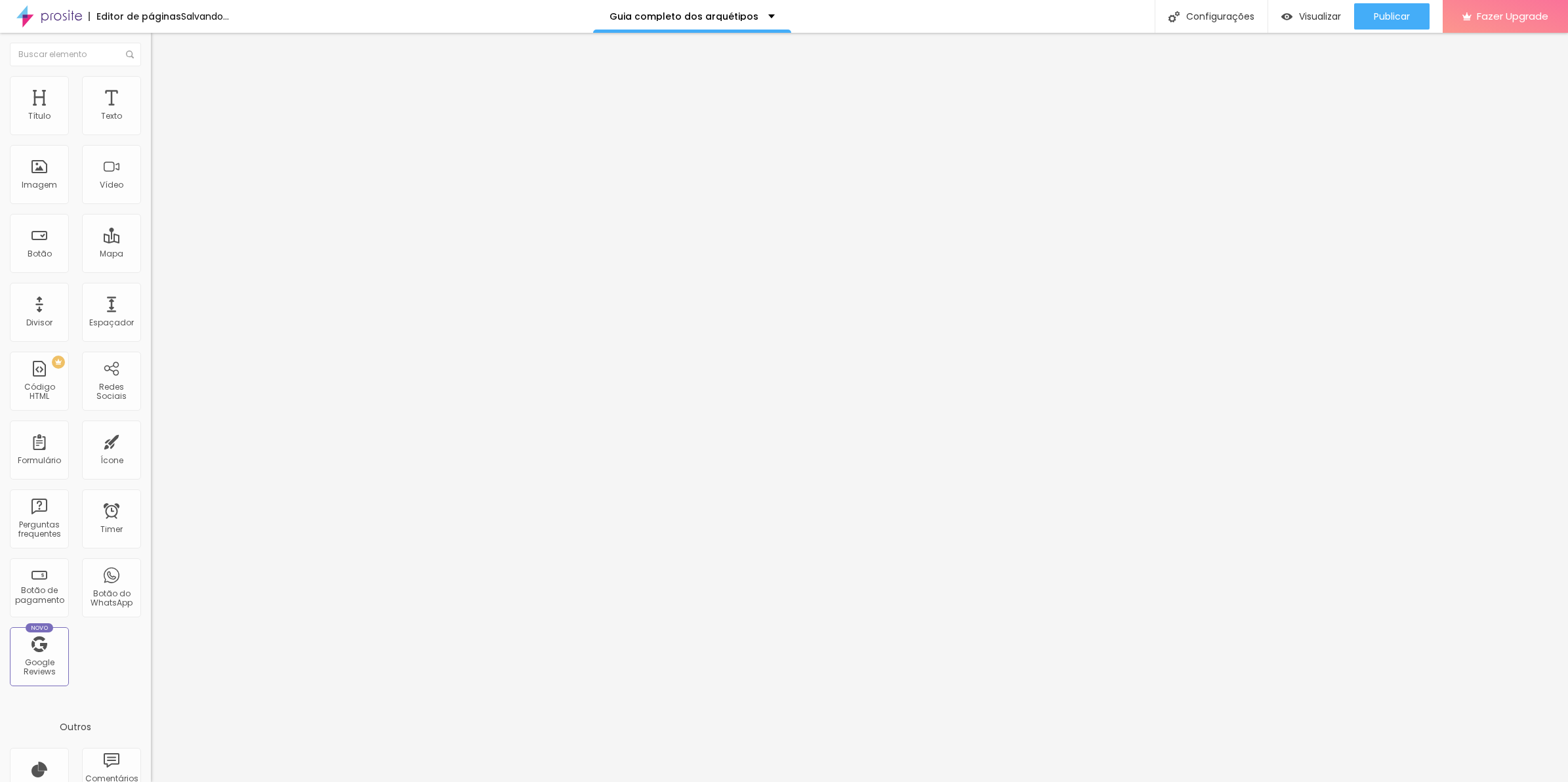
type input "15"
type input "20"
type input "25"
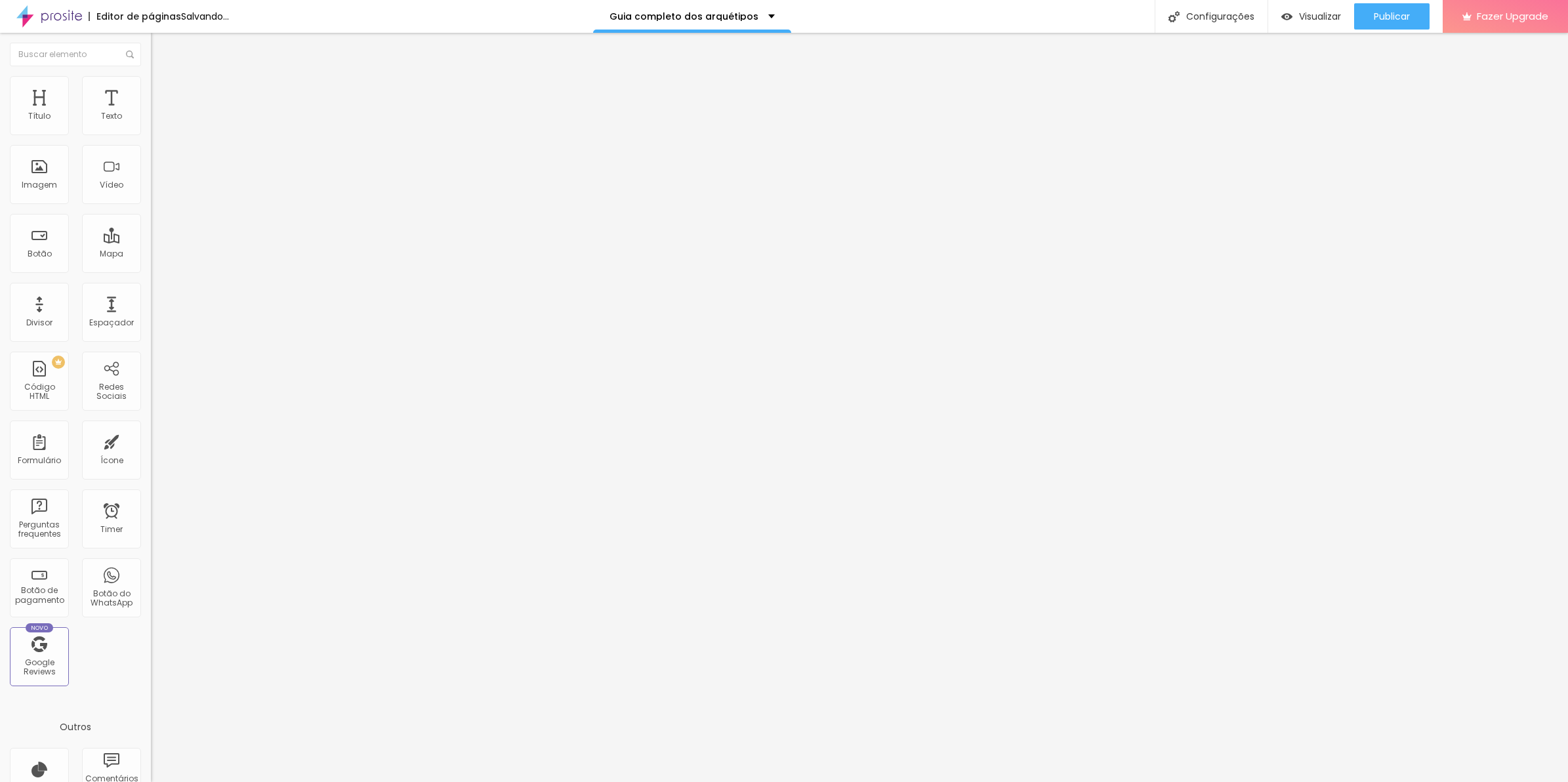
type input "25"
type input "30"
type input "35"
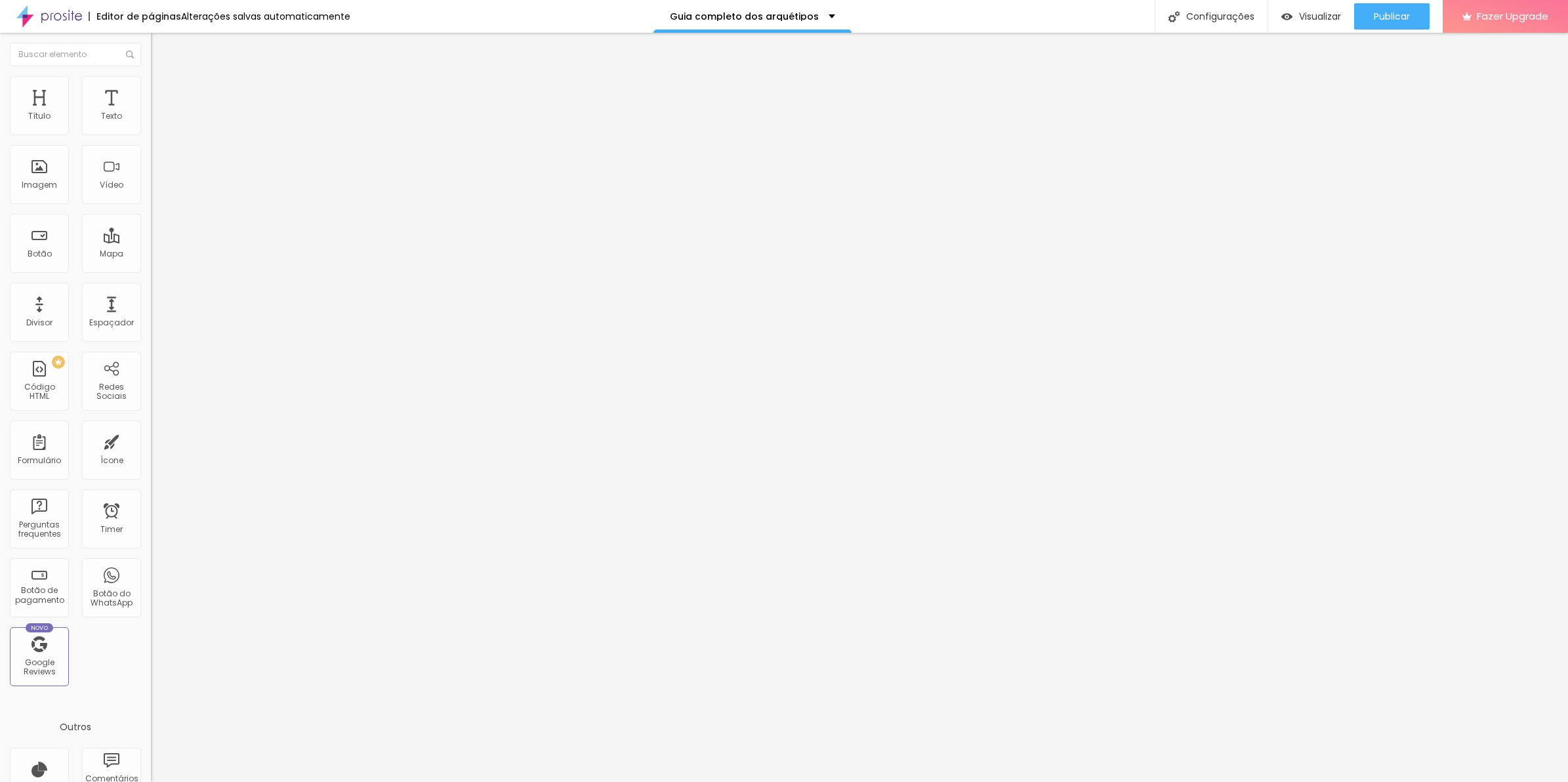
type input "30"
drag, startPoint x: 11, startPoint y: 139, endPoint x: 44, endPoint y: 140, distance: 33.0
type input "30"
click at [151, 135] on input "range" at bounding box center [193, 129] width 85 height 11
click at [151, 100] on ul "Conteúdo Estilo Avançado" at bounding box center [227, 83] width 151 height 39
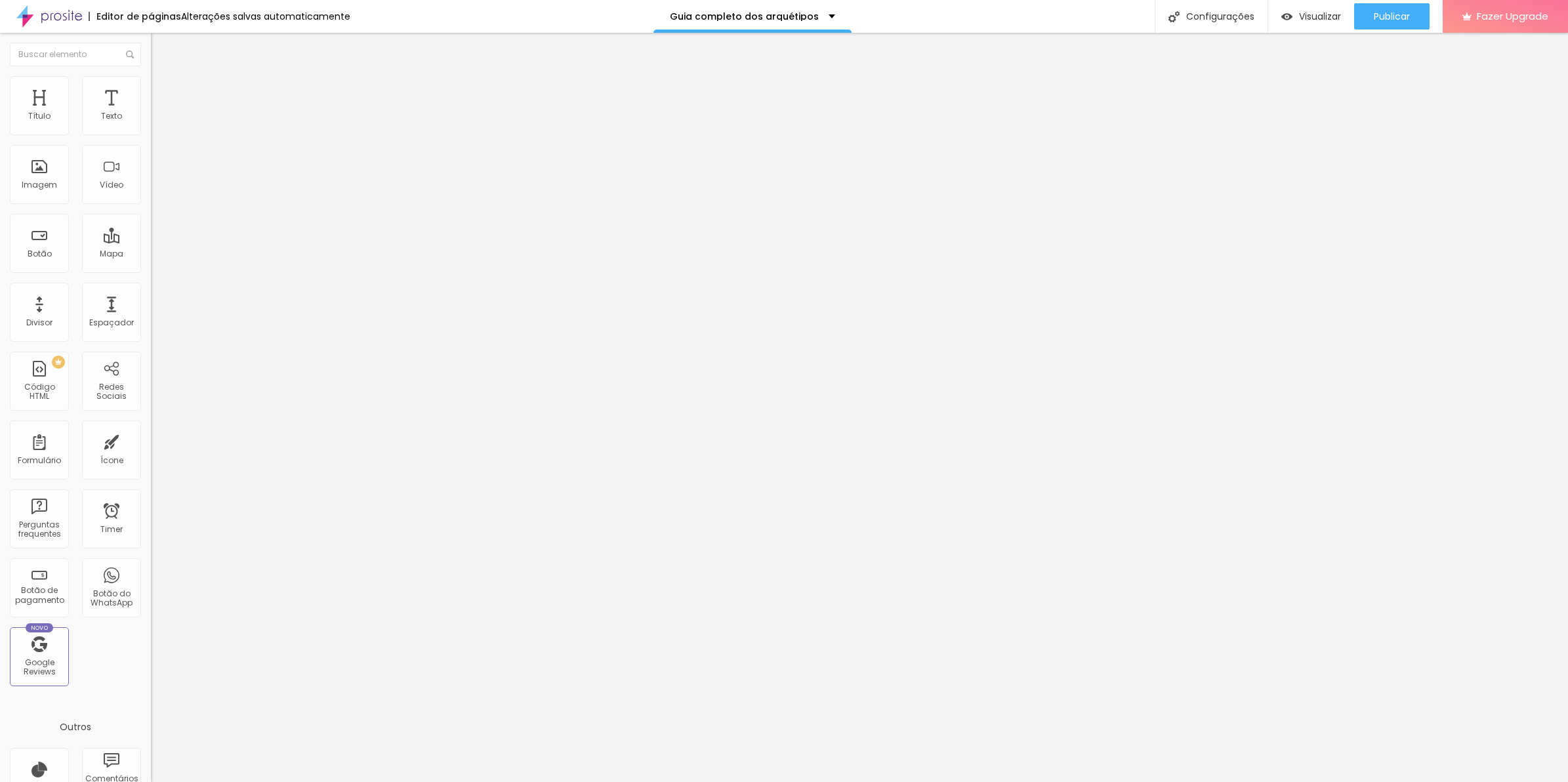
click at [151, 92] on ul "Conteúdo Estilo Avançado" at bounding box center [227, 83] width 151 height 39
click at [163, 90] on span "Estilo" at bounding box center [172, 85] width 21 height 12
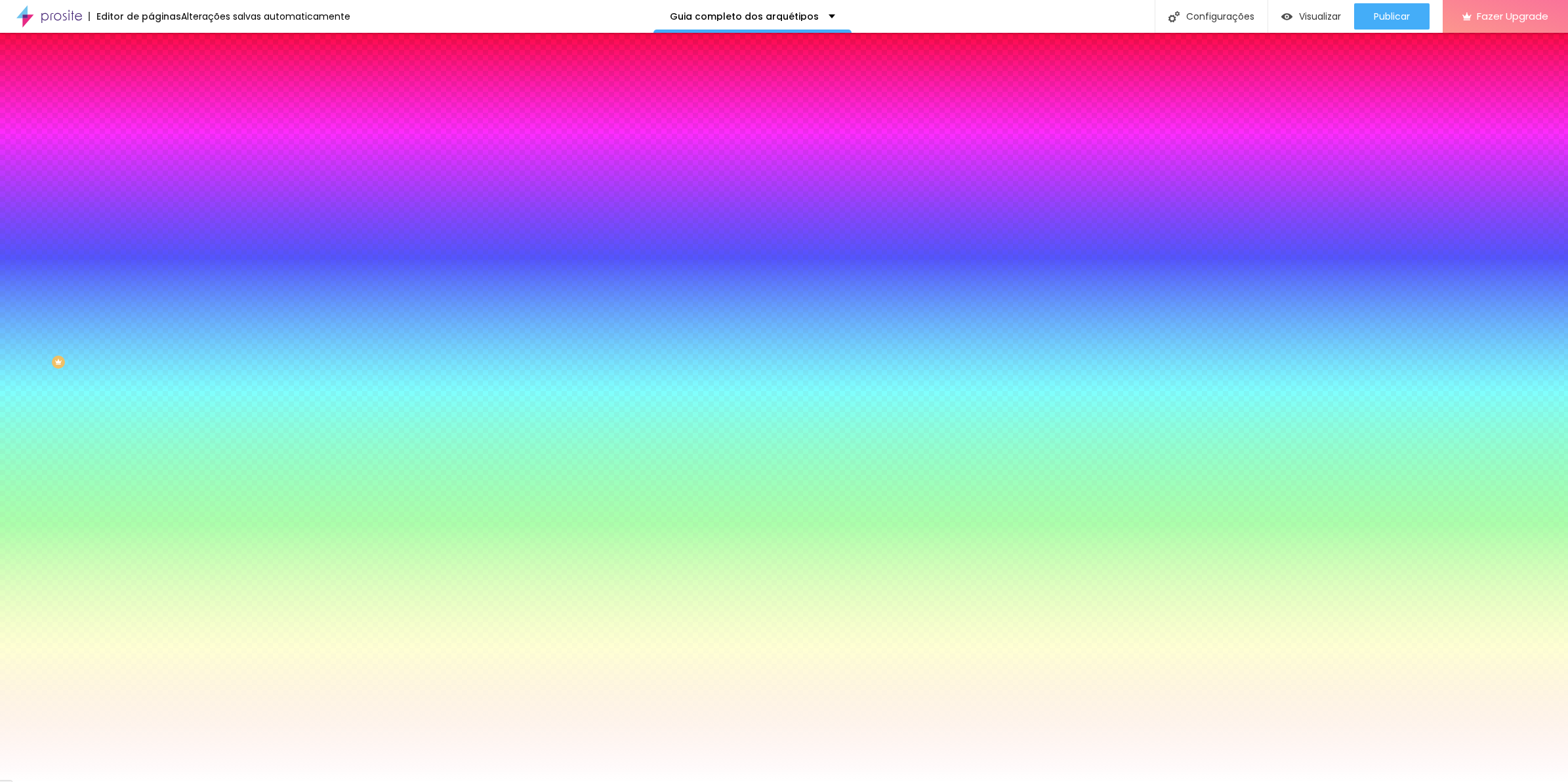
click at [151, 139] on input "#FFFFFF" at bounding box center [230, 132] width 158 height 13
click at [151, 126] on div at bounding box center [227, 126] width 151 height 0
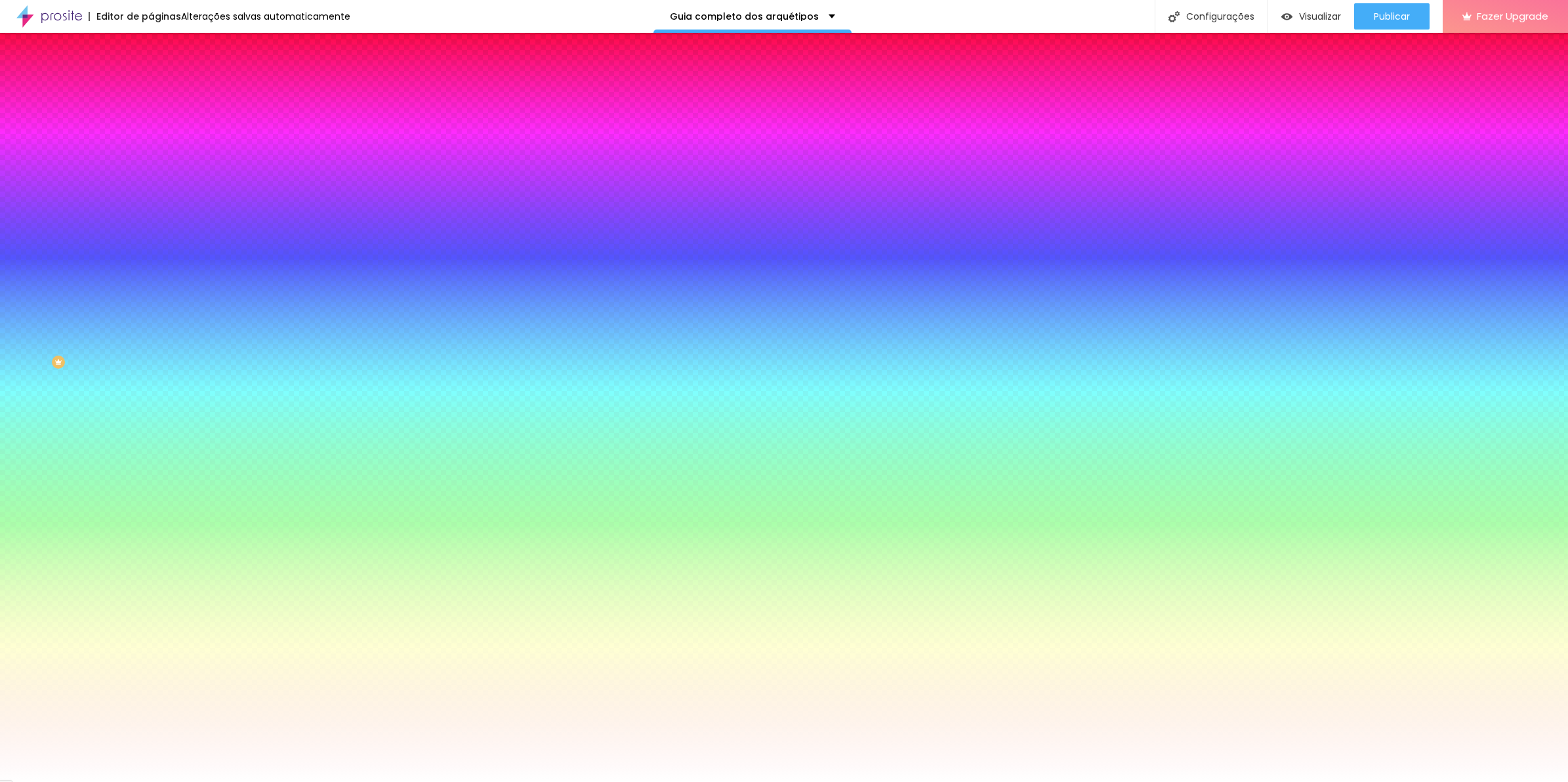
drag, startPoint x: 139, startPoint y: 209, endPoint x: 138, endPoint y: 274, distance: 65.0
click at [151, 274] on div "Editar Coluna Conteúdo Estilo Avançado Cor de fundo Voltar ao padrão #FFFFFF So…" at bounding box center [227, 407] width 151 height 749
drag, startPoint x: 138, startPoint y: 274, endPoint x: 135, endPoint y: 304, distance: 30.1
click at [151, 304] on div "Editar Coluna Conteúdo Estilo Avançado Cor de fundo Voltar ao padrão #FFFFFF So…" at bounding box center [227, 407] width 151 height 749
drag, startPoint x: 135, startPoint y: 304, endPoint x: 93, endPoint y: 131, distance: 178.0
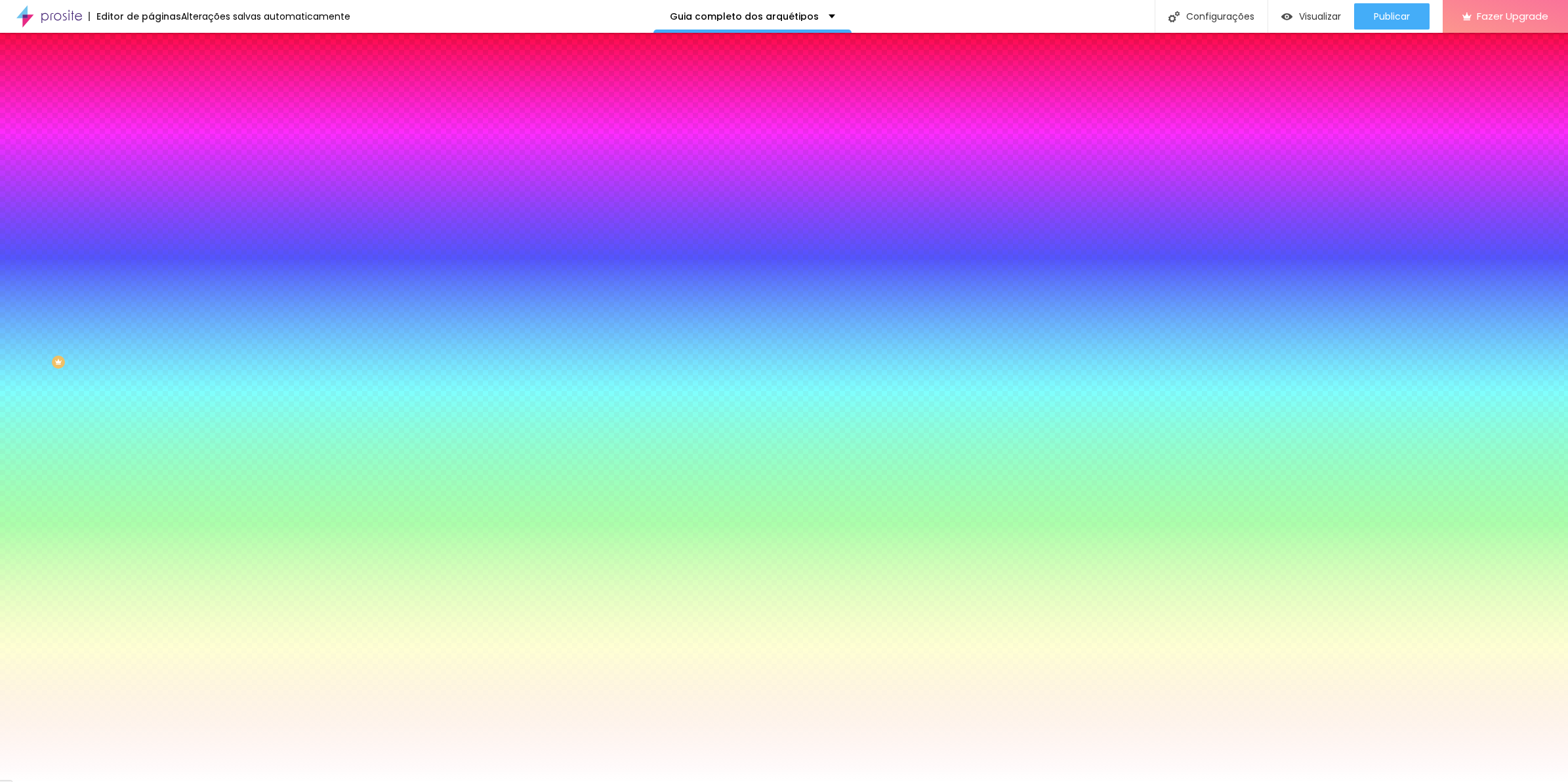
click at [151, 126] on div at bounding box center [227, 126] width 151 height 0
click at [151, 283] on div "Editar Coluna Conteúdo Estilo Avançado Cor de fundo Voltar ao padrão #FFFFFF So…" at bounding box center [227, 407] width 151 height 749
drag, startPoint x: 130, startPoint y: 283, endPoint x: 131, endPoint y: 197, distance: 86.0
click at [156, 207] on icon "button" at bounding box center [160, 211] width 8 height 8
click at [85, 782] on img at bounding box center [80, 789] width 10 height 10
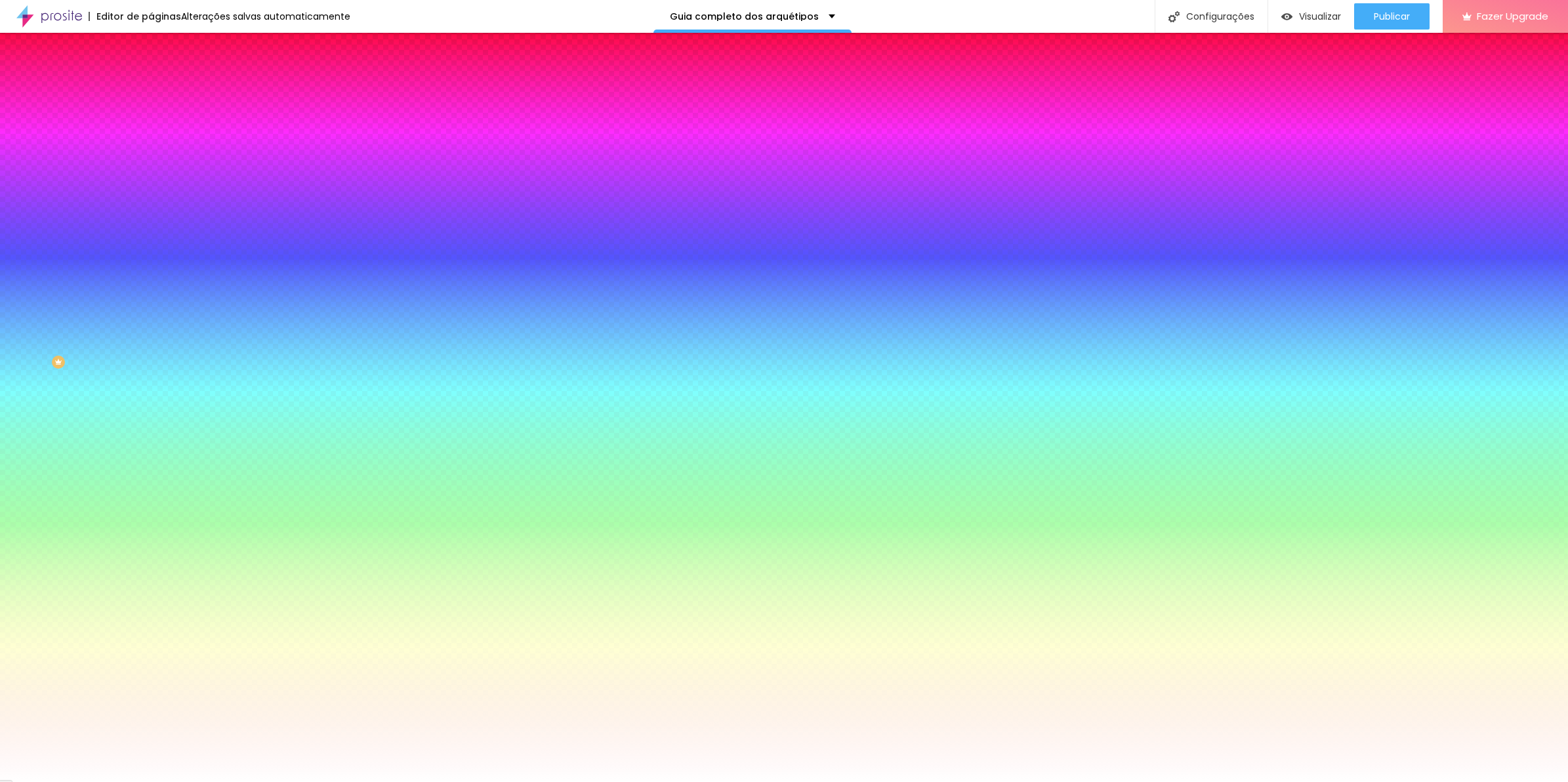
drag, startPoint x: 174, startPoint y: 253, endPoint x: 139, endPoint y: 253, distance: 35.0
type input "20"
type input "0"
type input "20"
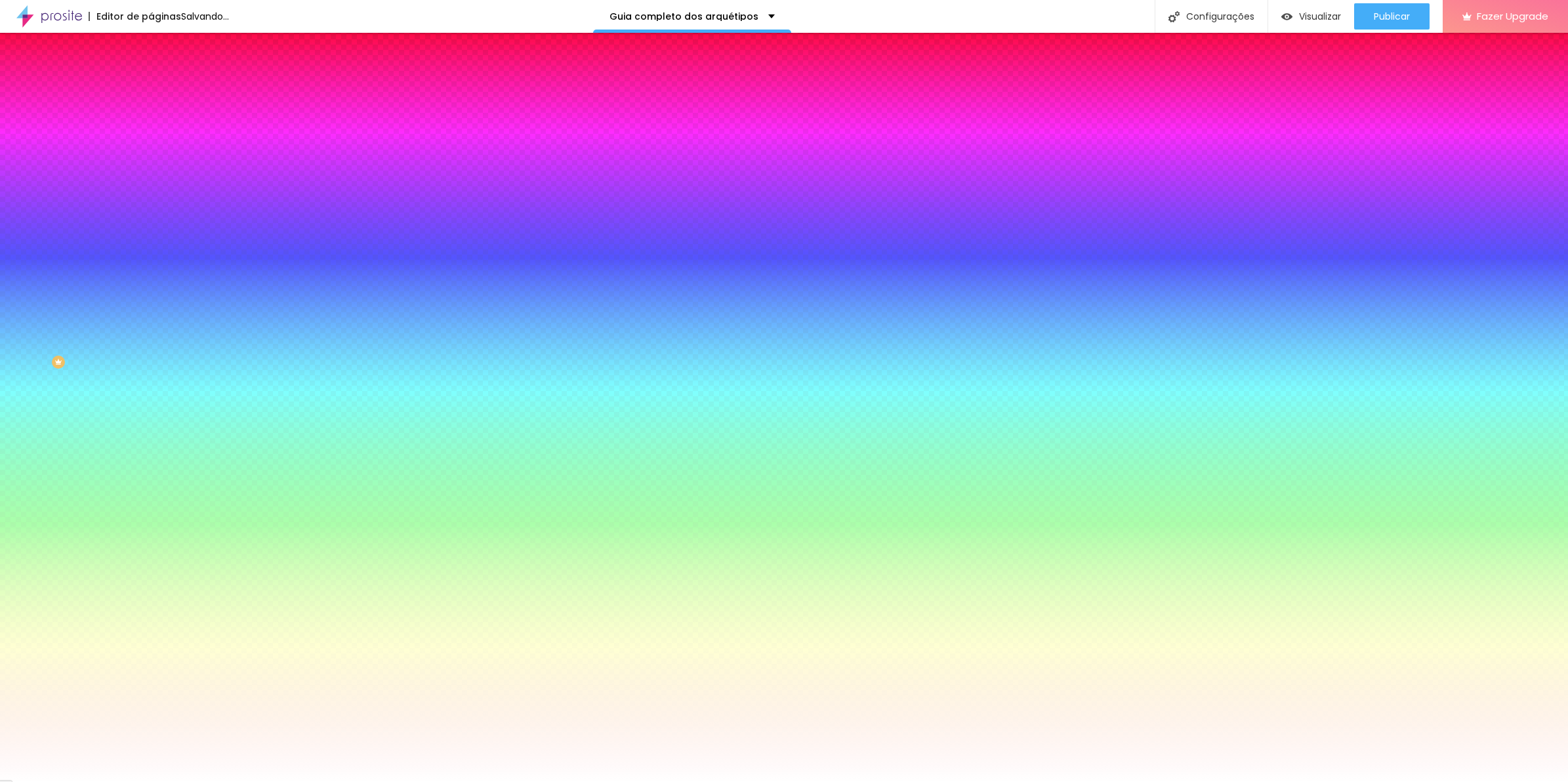
click at [663, 782] on div at bounding box center [784, 782] width 1568 height 0
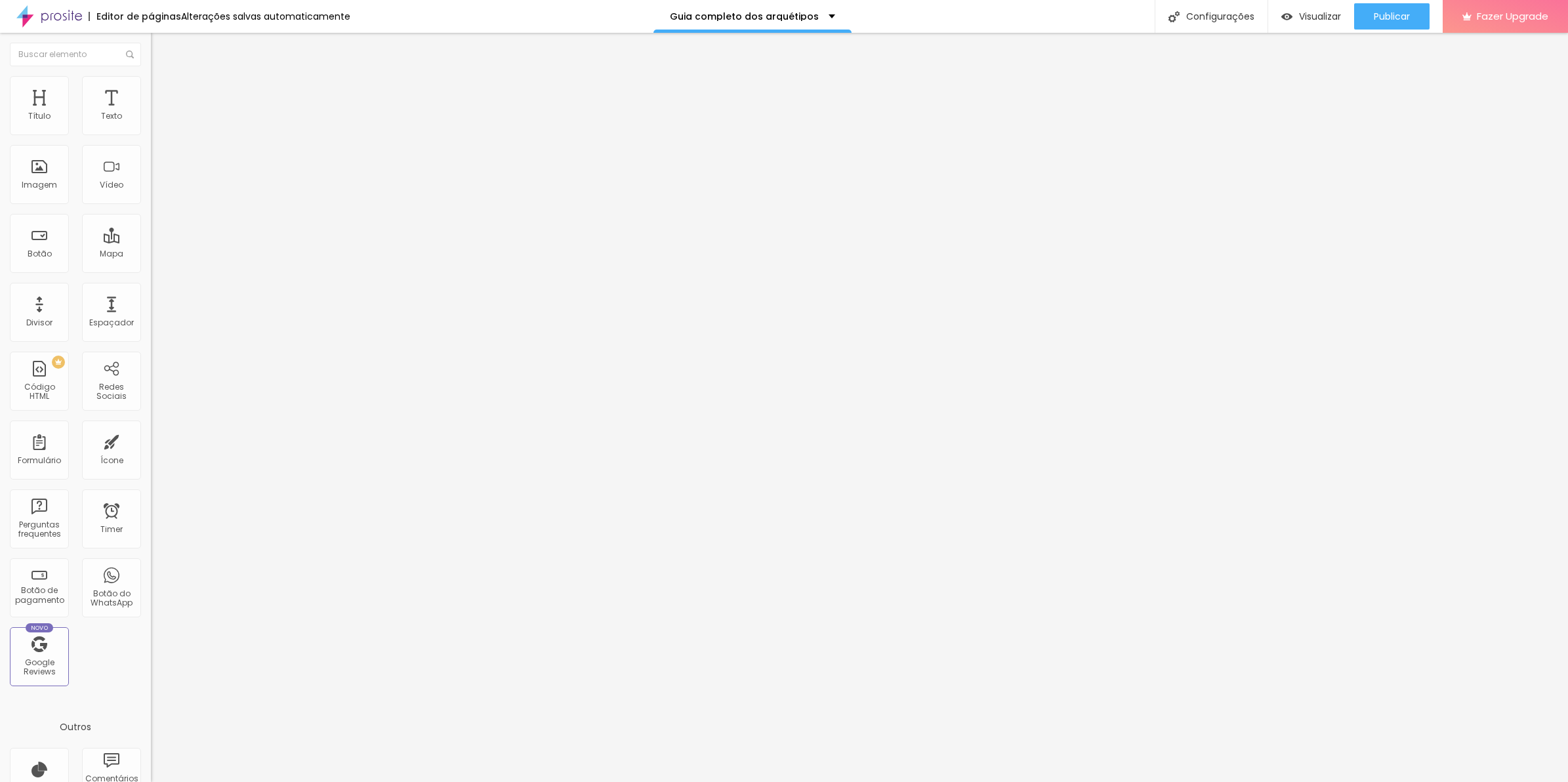
click at [151, 84] on ul "Conteúdo Estilo Avançado" at bounding box center [227, 83] width 151 height 39
click at [151, 83] on img at bounding box center [157, 82] width 11 height 12
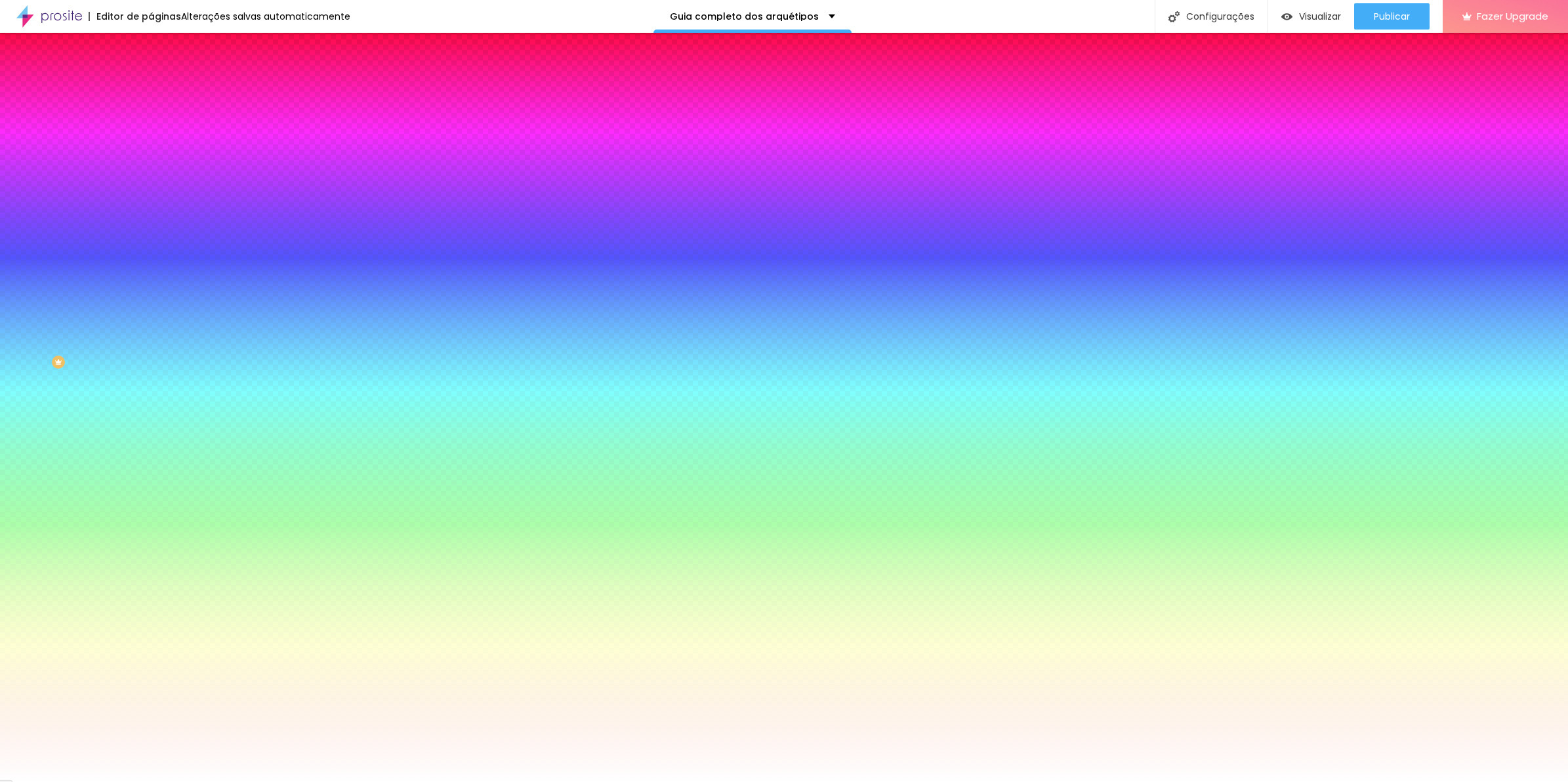
click at [151, 126] on div at bounding box center [227, 126] width 151 height 0
click at [151, 269] on div "Editar Coluna Conteúdo Estilo Avançado Cor de fundo Voltar ao padrão #FFFFFF So…" at bounding box center [227, 407] width 151 height 749
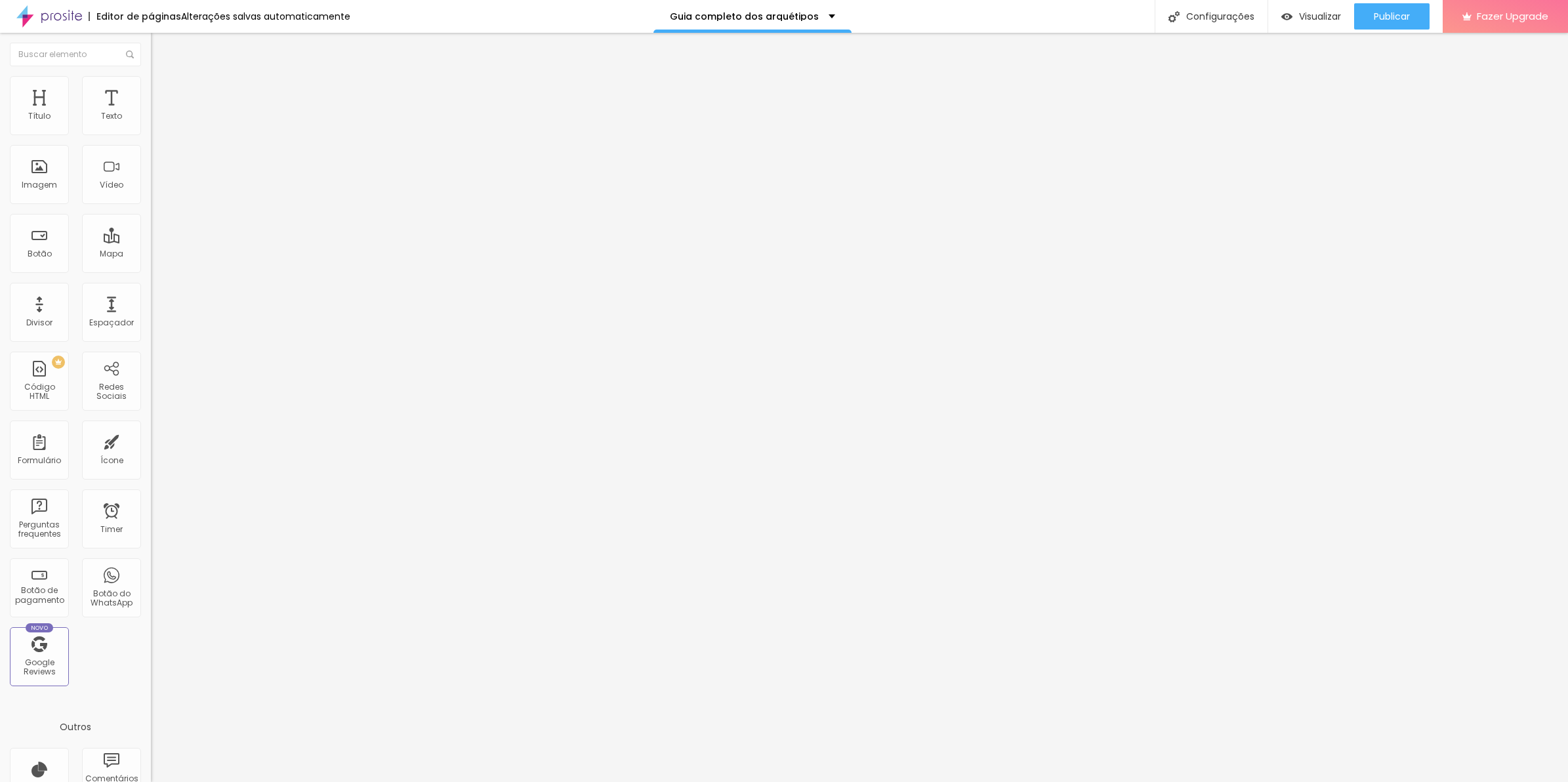
click at [163, 89] on span "Estilo" at bounding box center [172, 85] width 21 height 12
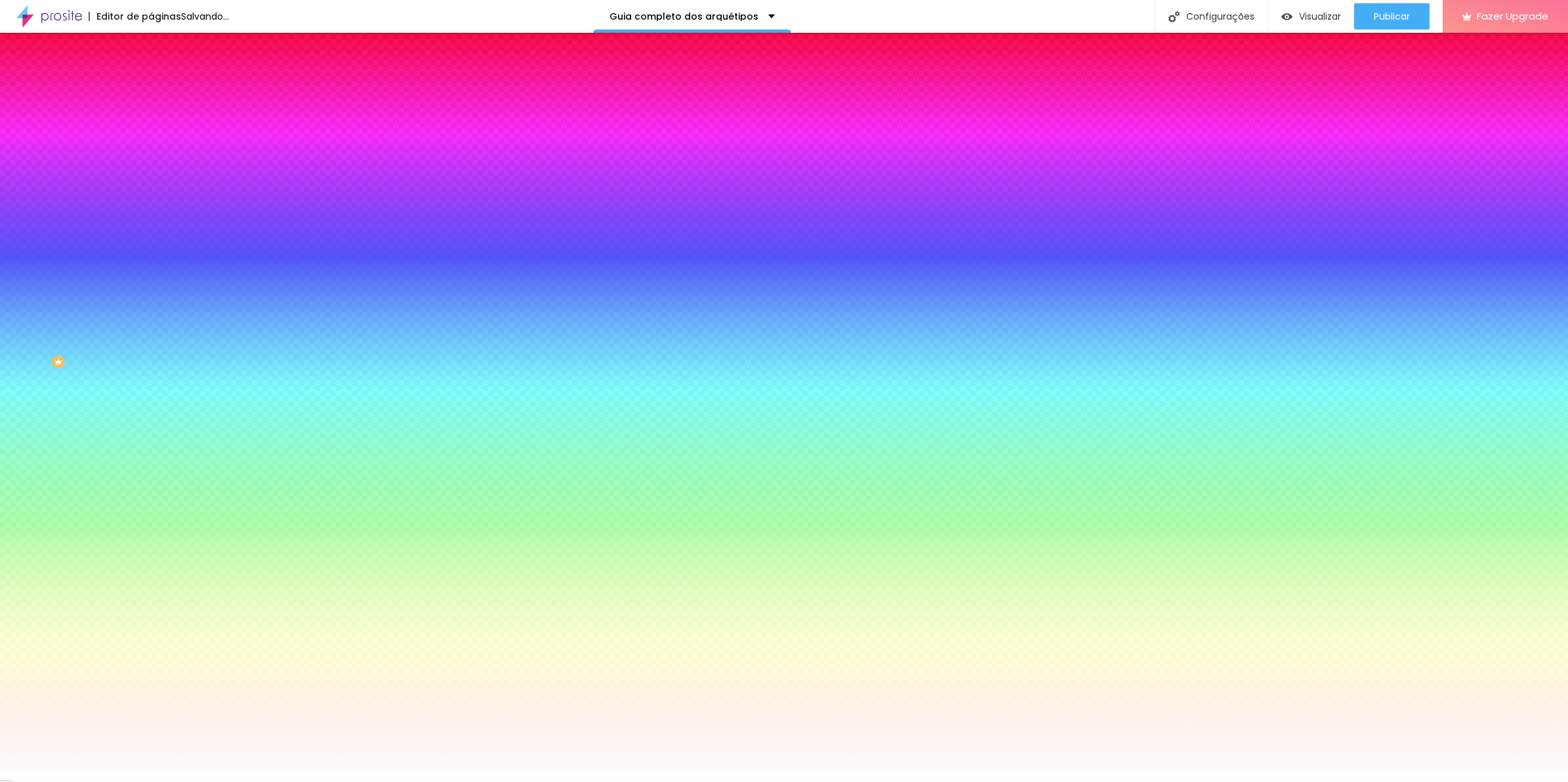
click at [151, 205] on button "button" at bounding box center [160, 212] width 18 height 14
click at [85, 782] on img at bounding box center [80, 789] width 10 height 10
drag, startPoint x: 279, startPoint y: 251, endPoint x: 269, endPoint y: 251, distance: 10.0
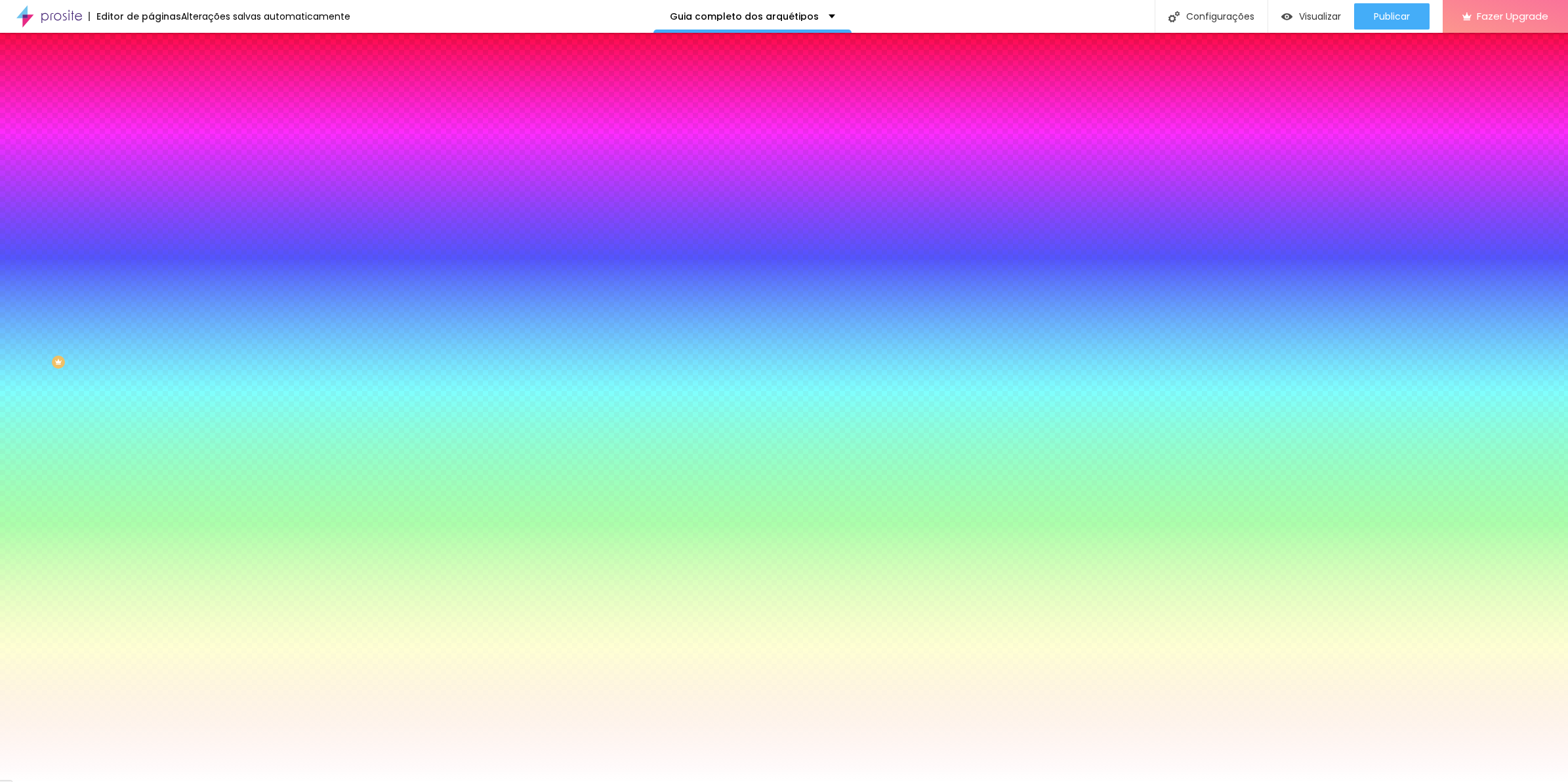
type input "020"
drag, startPoint x: 171, startPoint y: 255, endPoint x: 141, endPoint y: 256, distance: 30.0
type input "20"
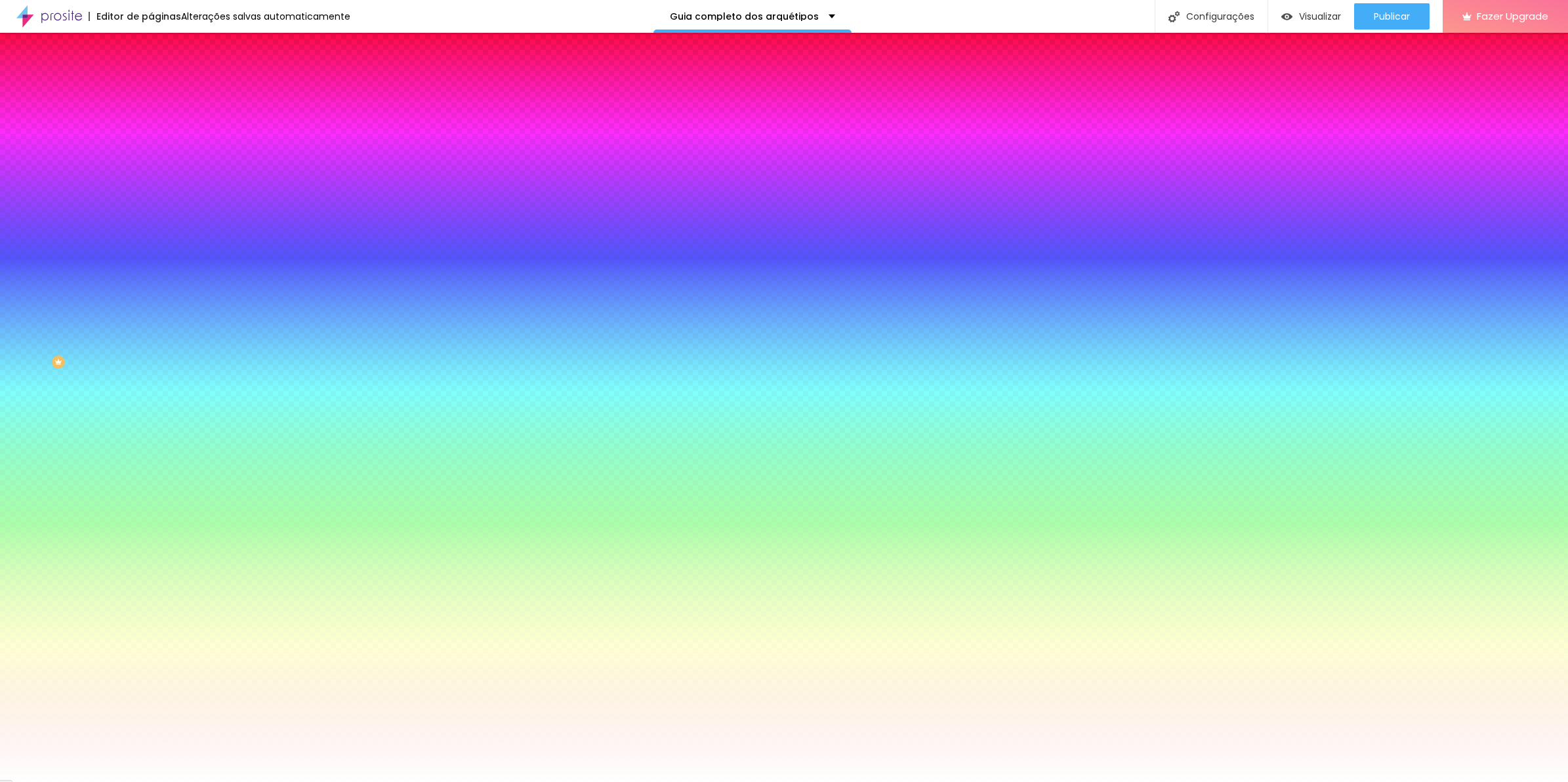
paste input "number"
type input "20"
click at [731, 782] on div at bounding box center [784, 782] width 1568 height 0
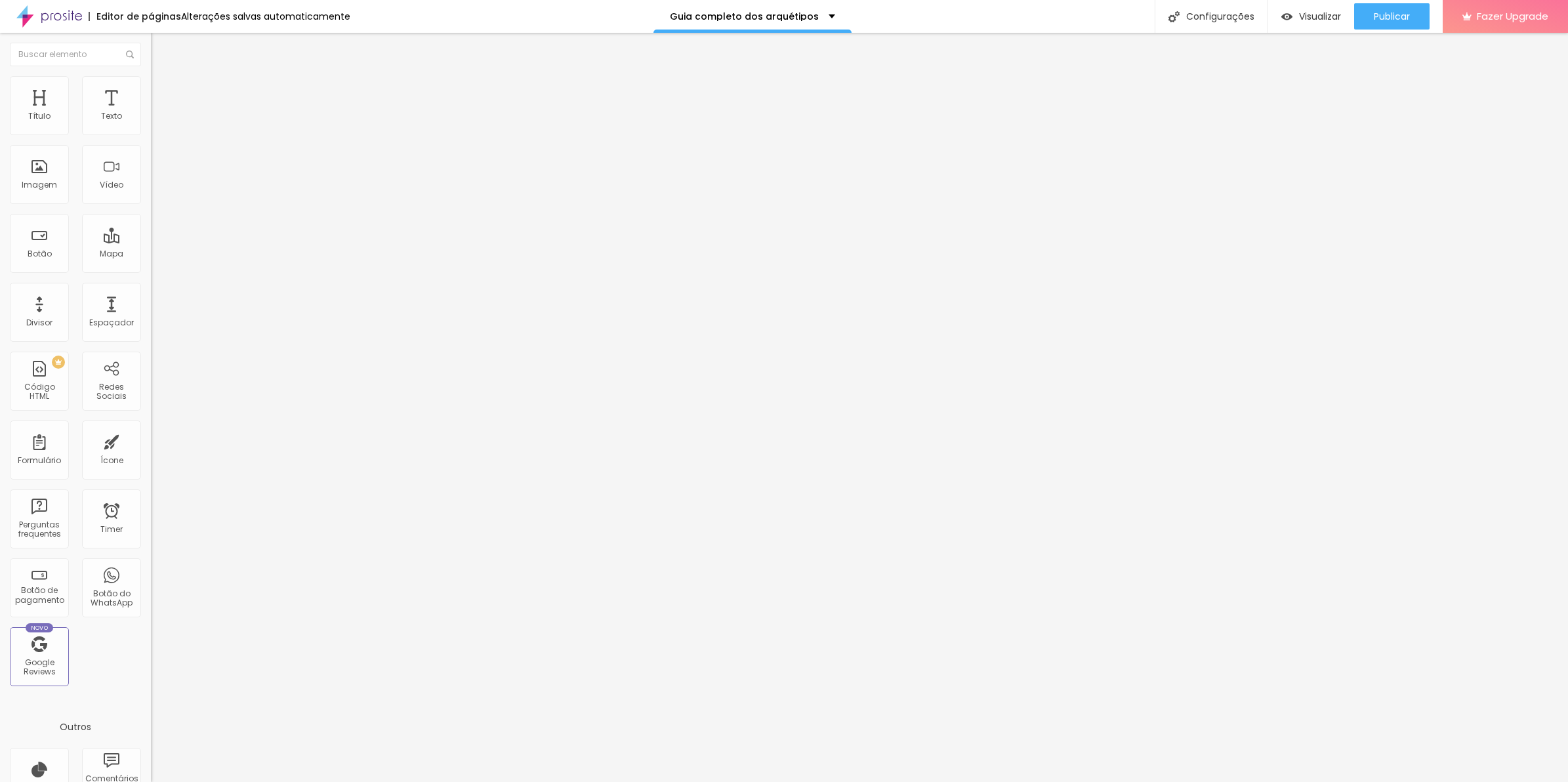
click at [151, 83] on img at bounding box center [157, 82] width 11 height 12
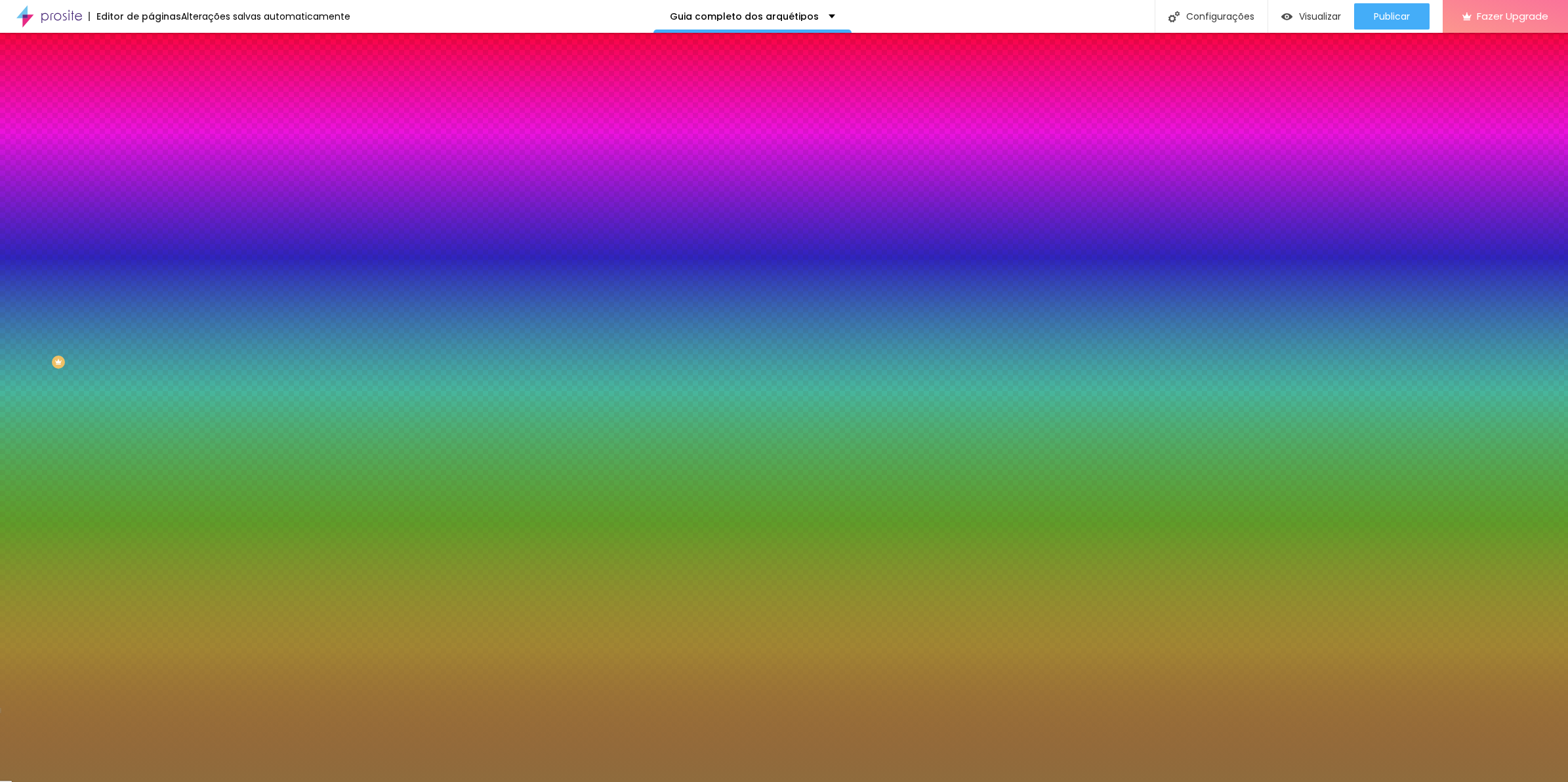
click at [163, 93] on span "Avançado" at bounding box center [184, 99] width 44 height 12
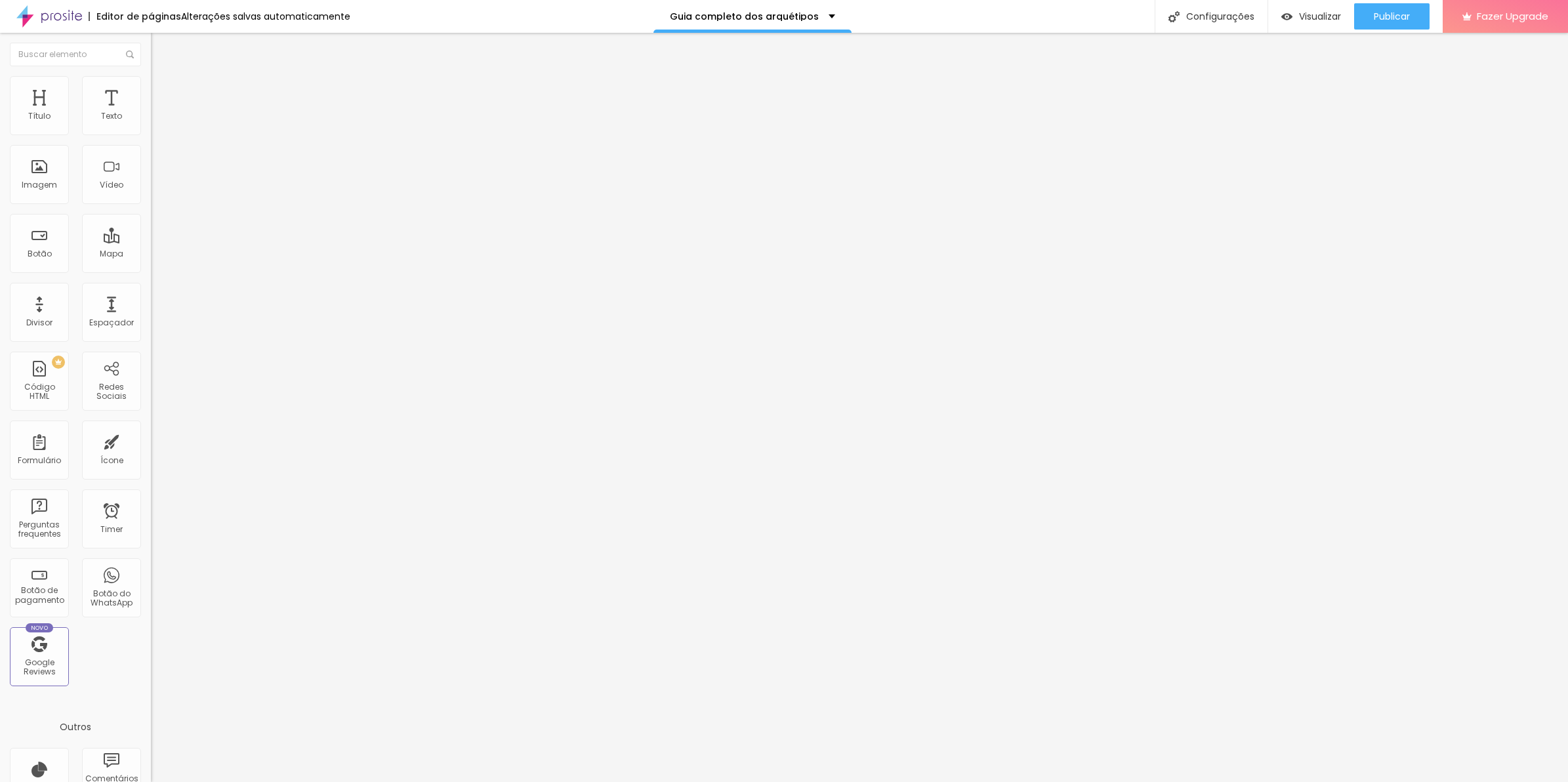
type input "15"
type input "0"
drag, startPoint x: 76, startPoint y: 130, endPoint x: -3, endPoint y: 125, distance: 79.2
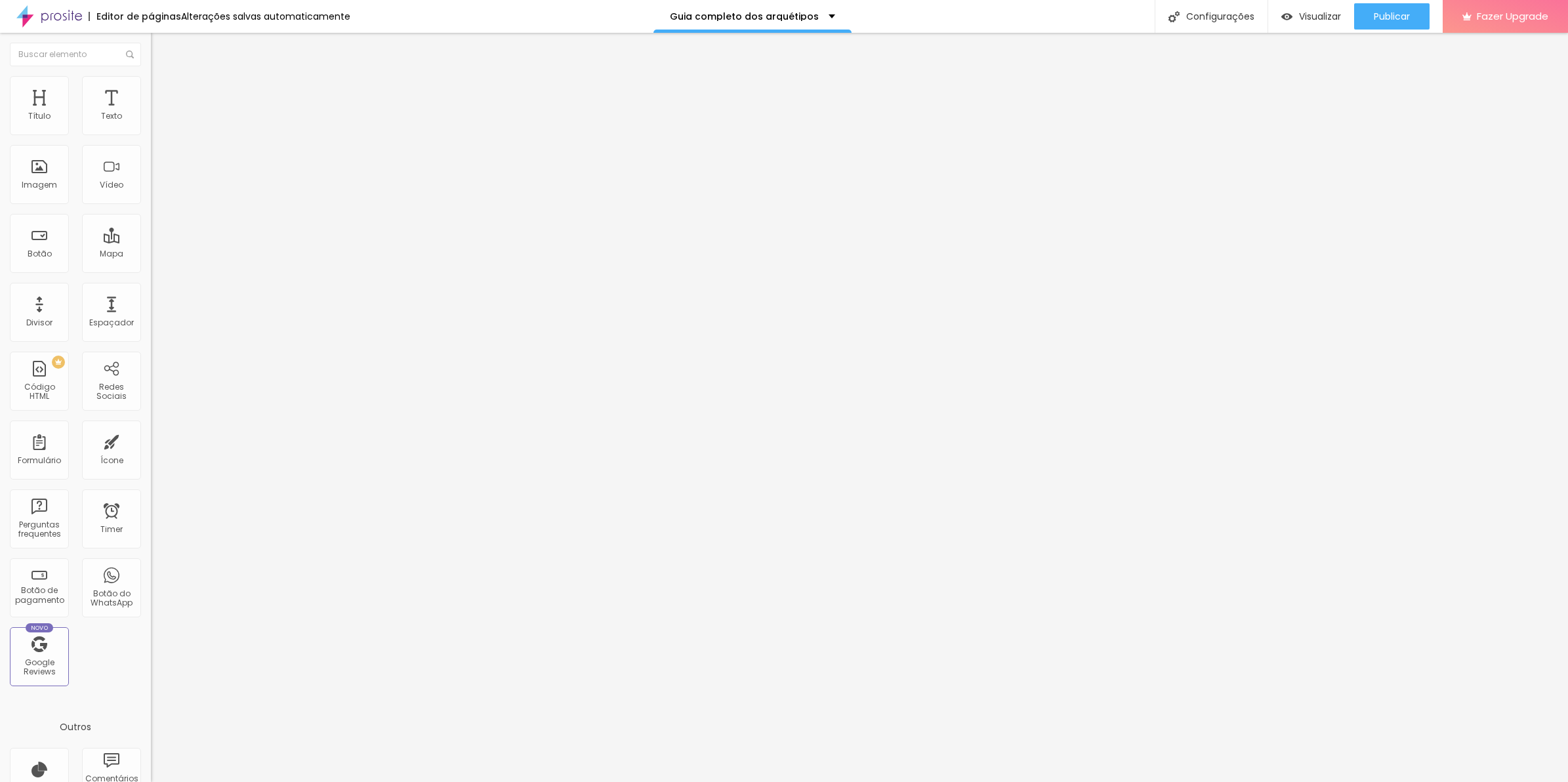
type input "0"
click at [151, 255] on input "range" at bounding box center [193, 260] width 85 height 11
click at [151, 187] on img at bounding box center [155, 182] width 9 height 9
type input "90"
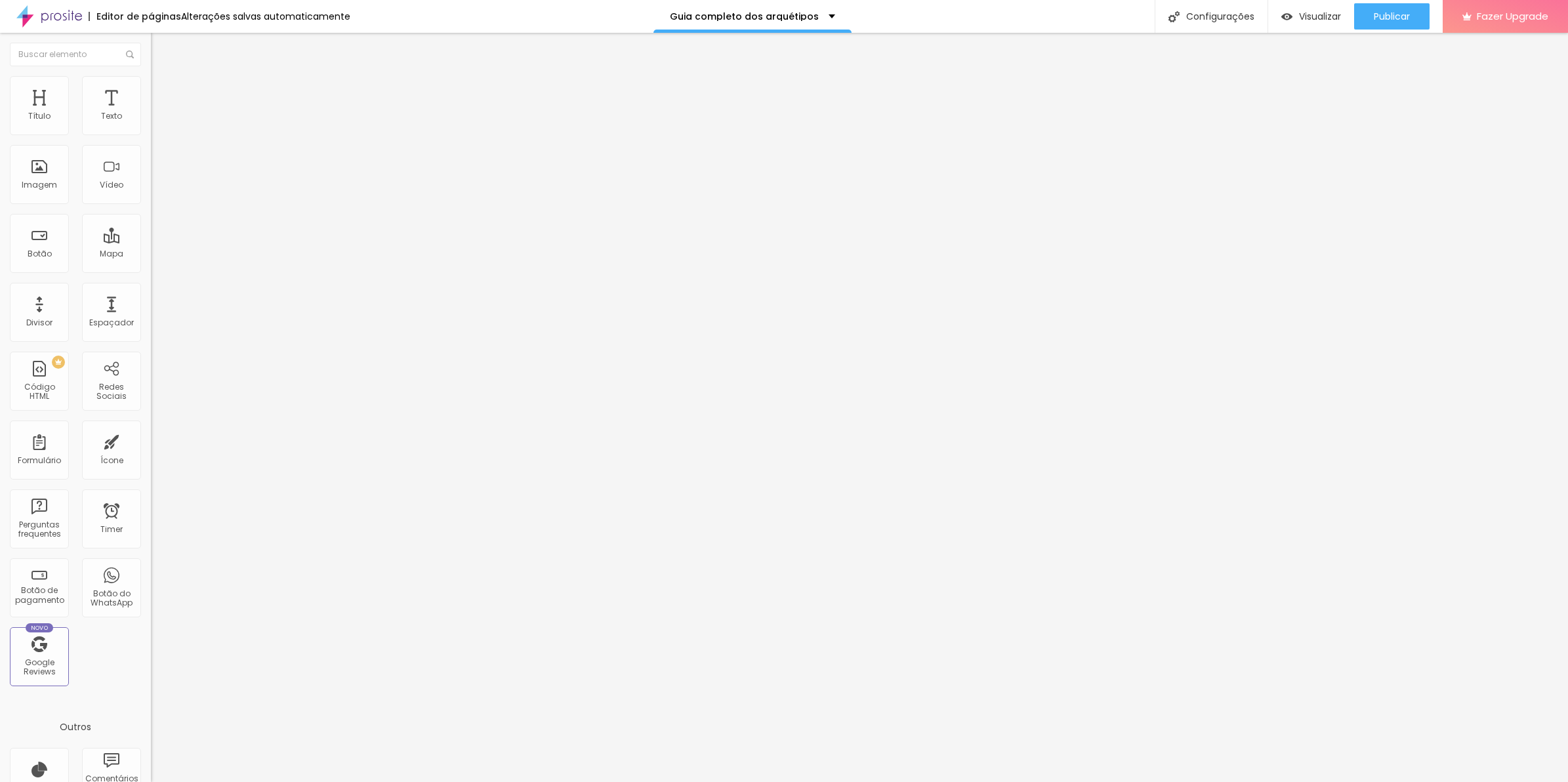
type input "102"
type input "128"
type input "115"
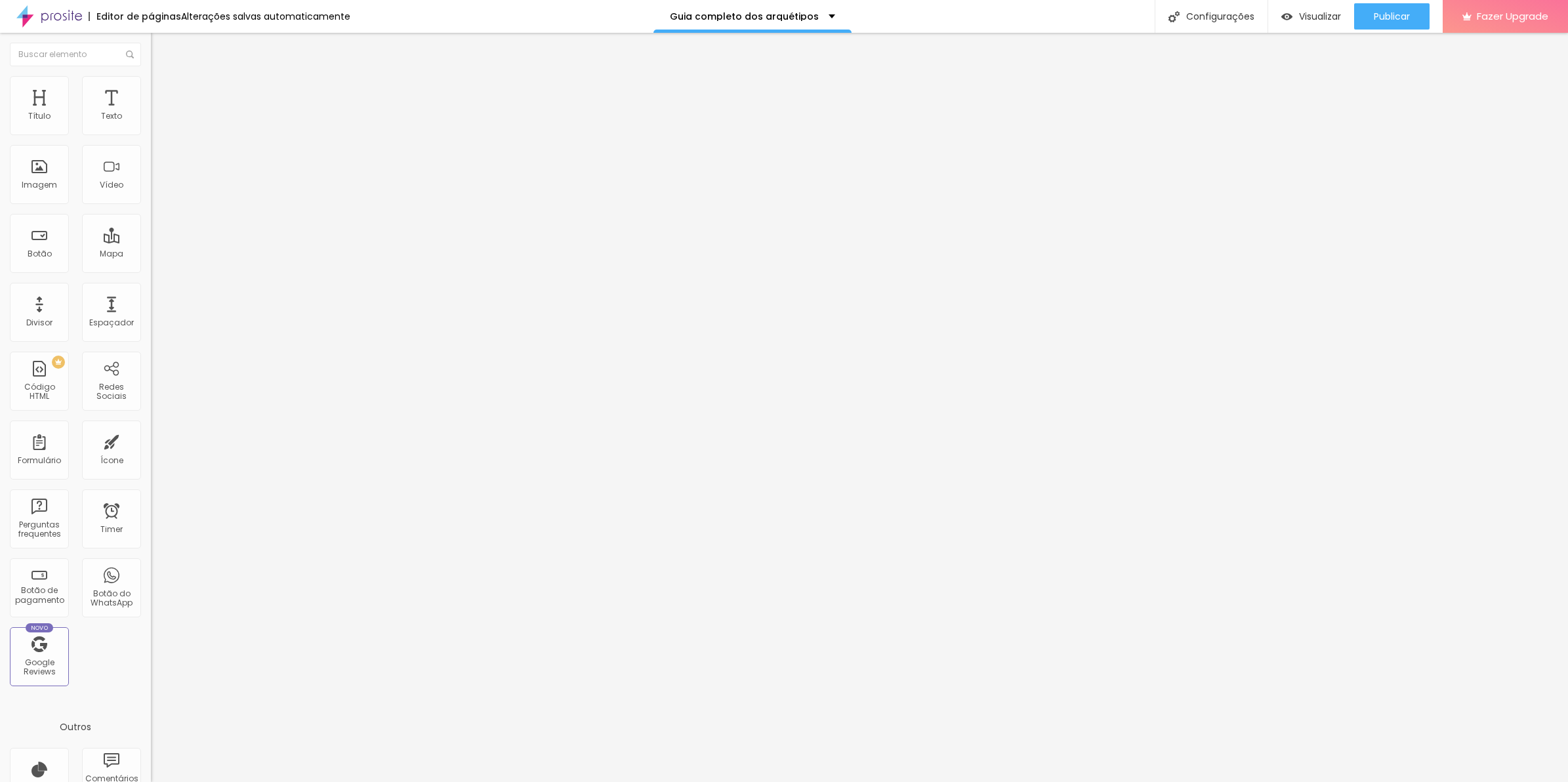
type input "115"
type input "96"
type input "70"
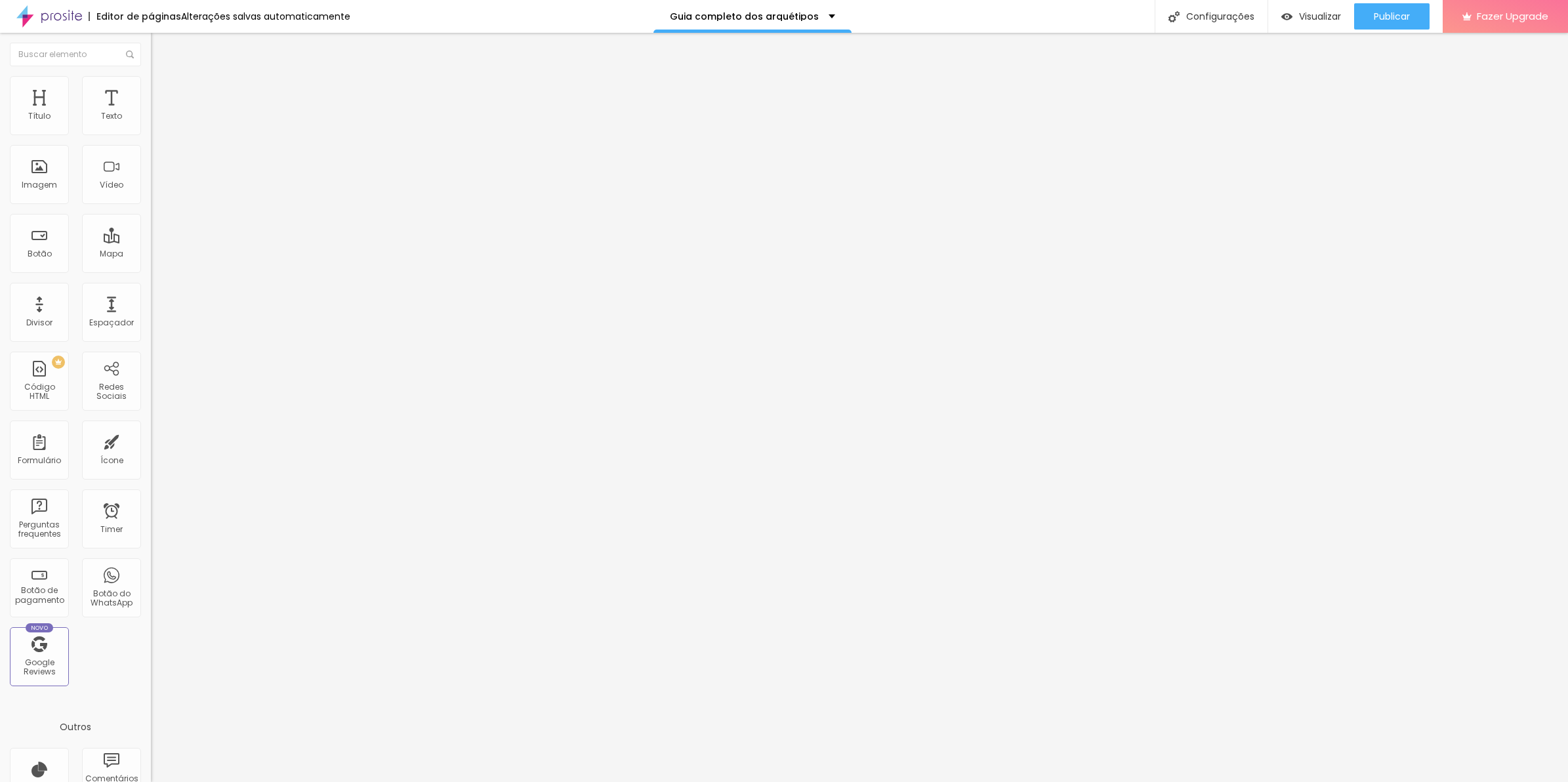
type input "64"
click at [151, 242] on input "range" at bounding box center [193, 246] width 85 height 11
click at [151, 122] on div at bounding box center [227, 126] width 151 height 11
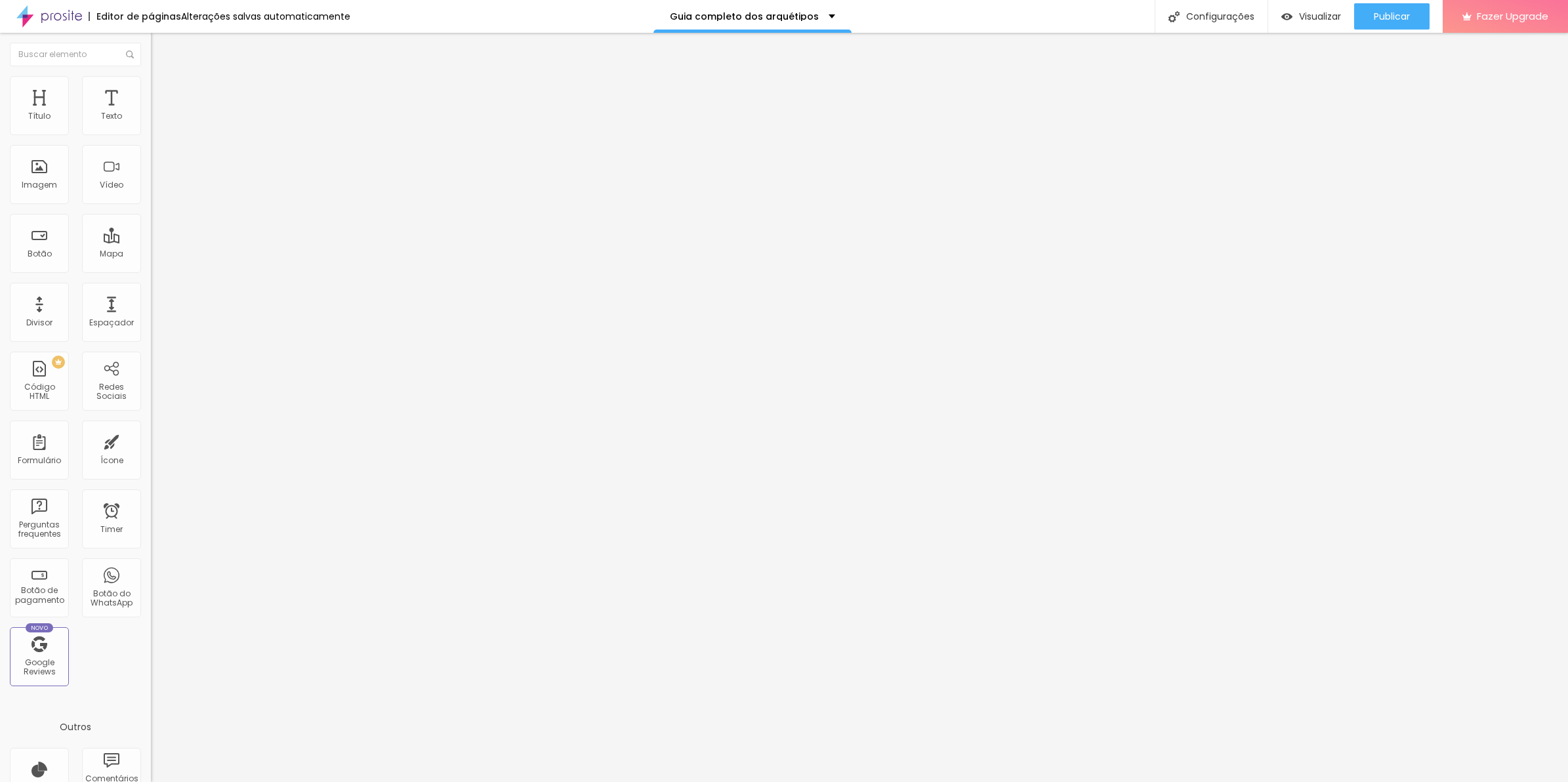
click at [151, 177] on img at bounding box center [155, 172] width 9 height 9
click at [151, 86] on li "Estilo" at bounding box center [227, 83] width 151 height 13
drag, startPoint x: 54, startPoint y: 136, endPoint x: 118, endPoint y: 133, distance: 64.1
click at [151, 133] on div "Tamanho 30 px %" at bounding box center [227, 119] width 151 height 34
drag, startPoint x: 51, startPoint y: 143, endPoint x: 95, endPoint y: 145, distance: 44.0
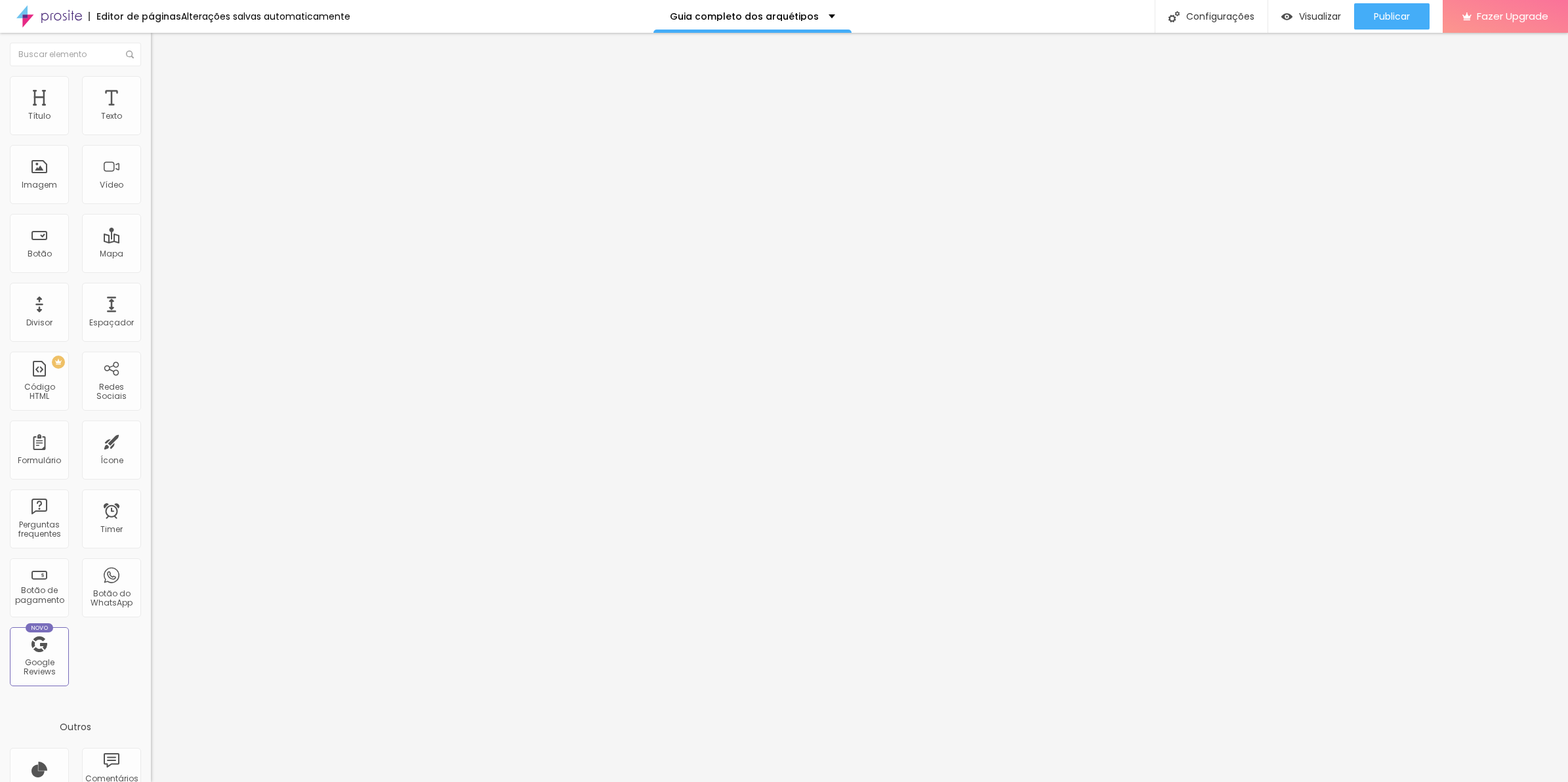
click at [151, 135] on input "range" at bounding box center [193, 129] width 85 height 11
click at [151, 126] on div at bounding box center [227, 126] width 151 height 11
click at [163, 96] on span "Avançado" at bounding box center [184, 99] width 44 height 12
click at [163, 90] on span "Avançado" at bounding box center [184, 85] width 44 height 12
drag, startPoint x: 34, startPoint y: 155, endPoint x: 0, endPoint y: 158, distance: 34.1
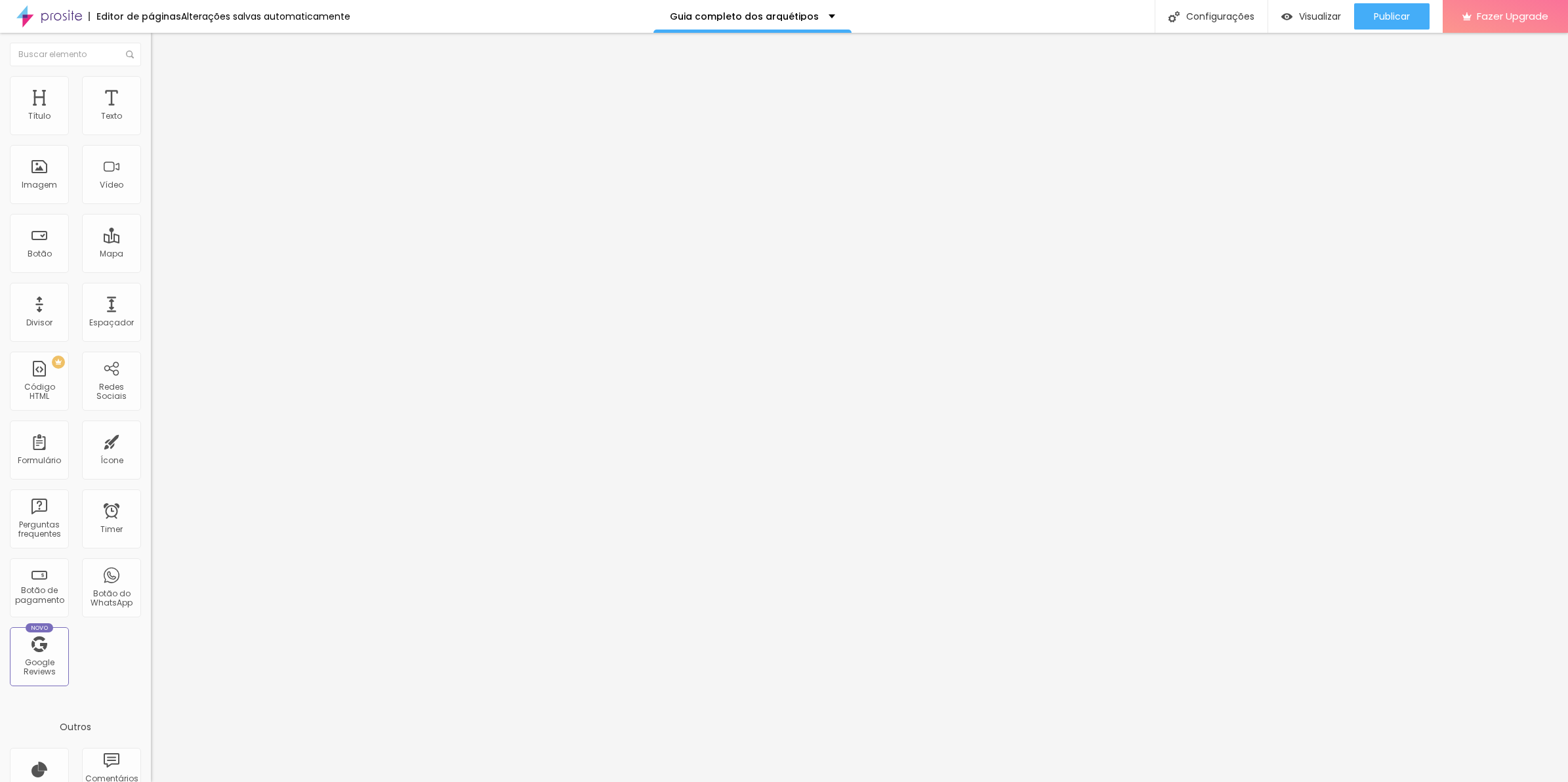
click at [151, 427] on input "range" at bounding box center [193, 432] width 85 height 11
click at [151, 126] on button "button" at bounding box center [160, 119] width 18 height 14
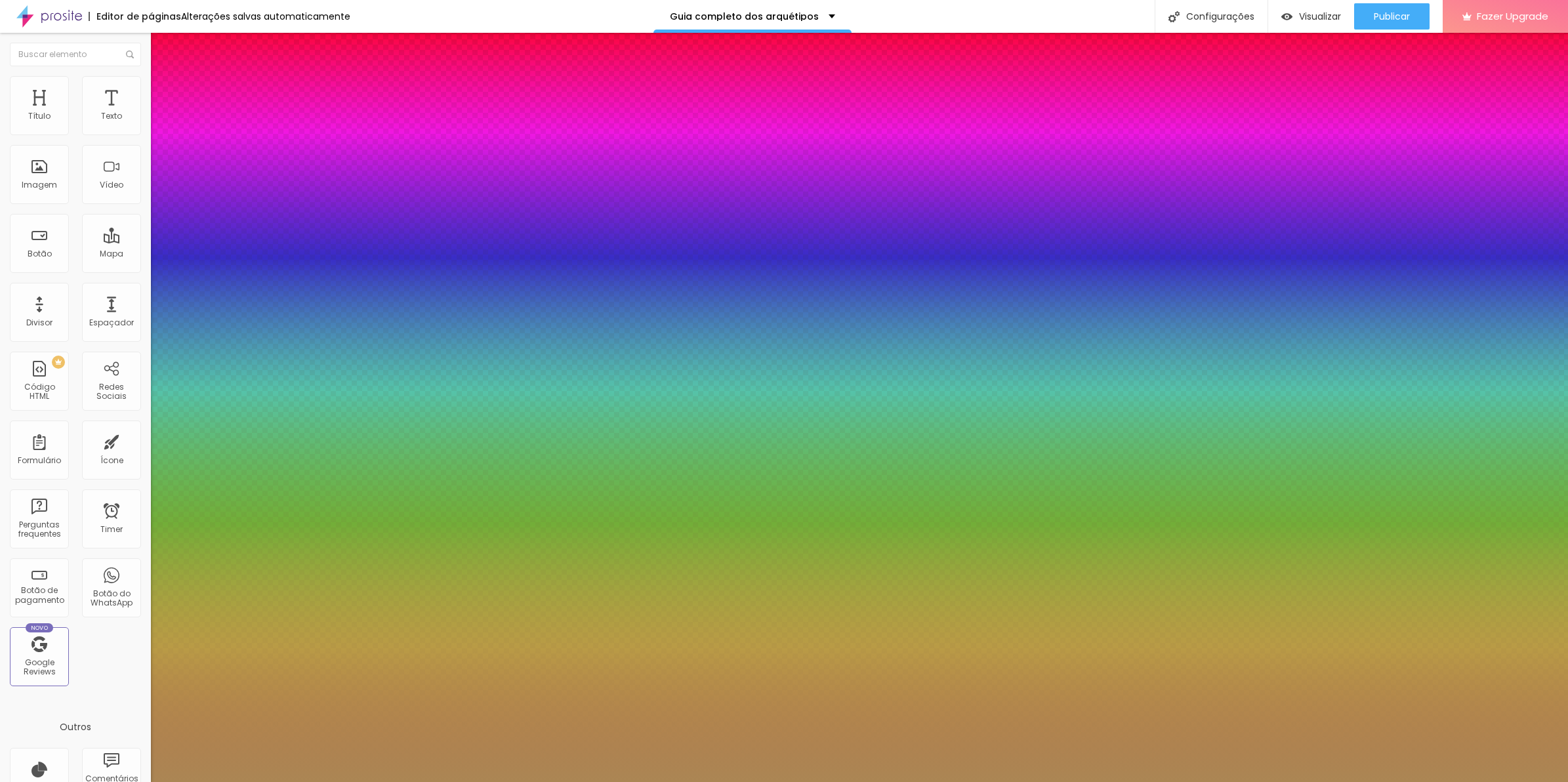
click at [528, 782] on div at bounding box center [784, 782] width 1568 height 0
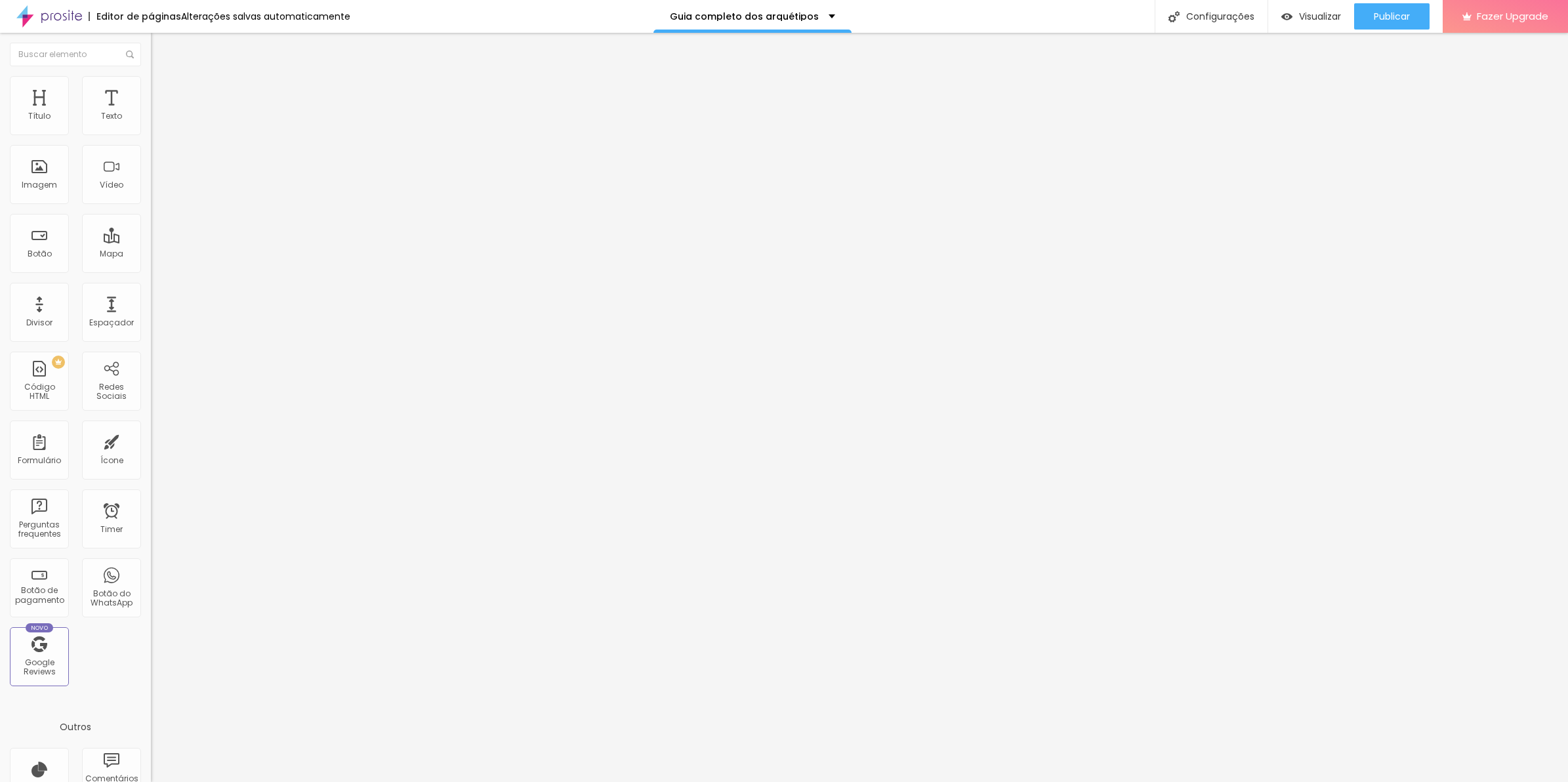
click at [163, 94] on span "Avançado" at bounding box center [184, 99] width 44 height 12
click at [151, 90] on li "Avançado" at bounding box center [227, 83] width 151 height 13
click at [151, 242] on input "range" at bounding box center [193, 246] width 85 height 11
click at [151, 90] on li "Avançado" at bounding box center [227, 83] width 151 height 13
drag, startPoint x: 40, startPoint y: 129, endPoint x: 53, endPoint y: 129, distance: 13.0
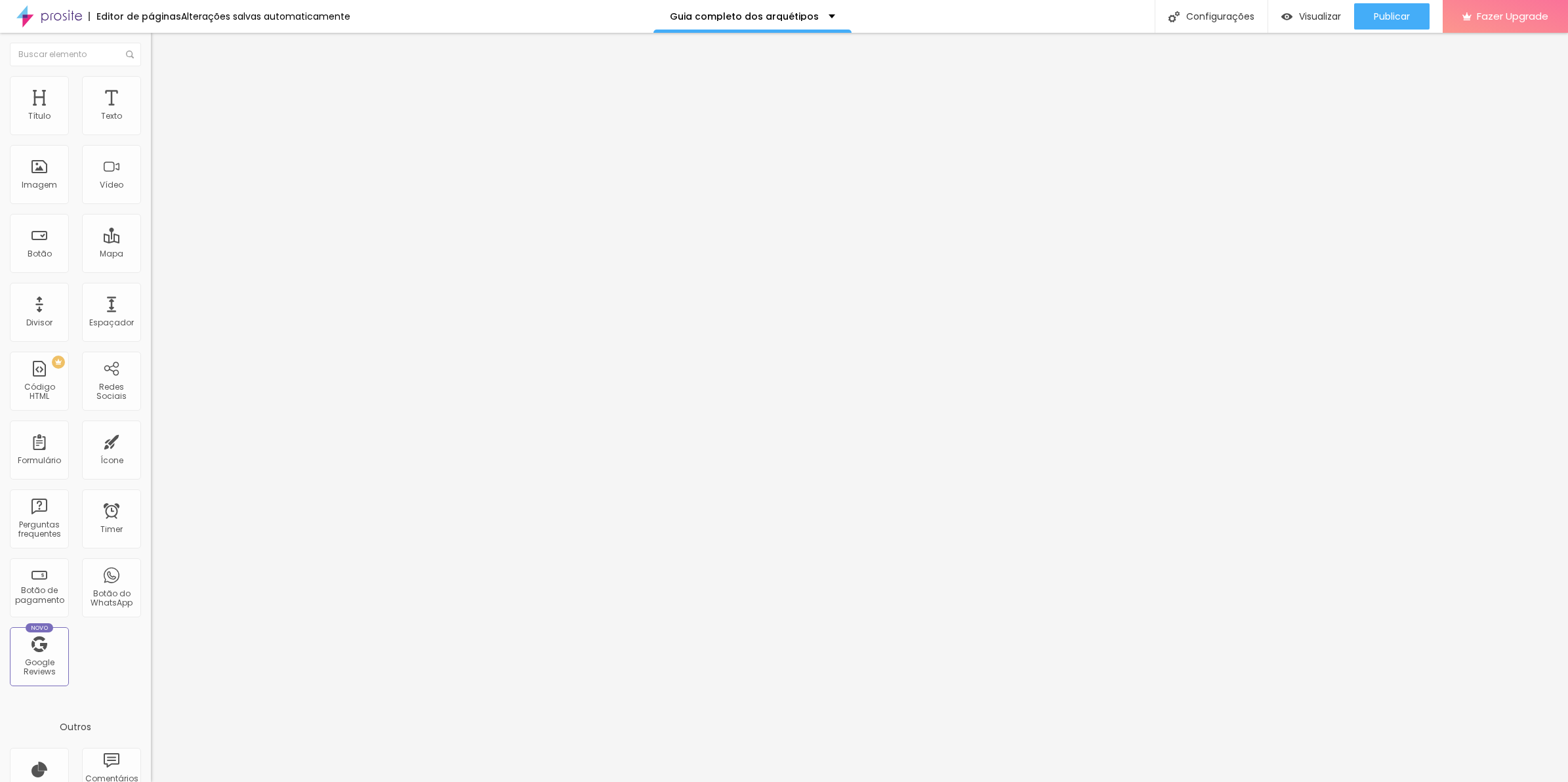
click at [151, 242] on input "range" at bounding box center [193, 246] width 85 height 11
drag, startPoint x: 41, startPoint y: 153, endPoint x: 51, endPoint y: 155, distance: 10.2
click at [151, 427] on input "range" at bounding box center [193, 432] width 85 height 11
click at [151, 242] on input "range" at bounding box center [193, 246] width 85 height 11
click at [151, 90] on li "Avançado" at bounding box center [227, 83] width 151 height 13
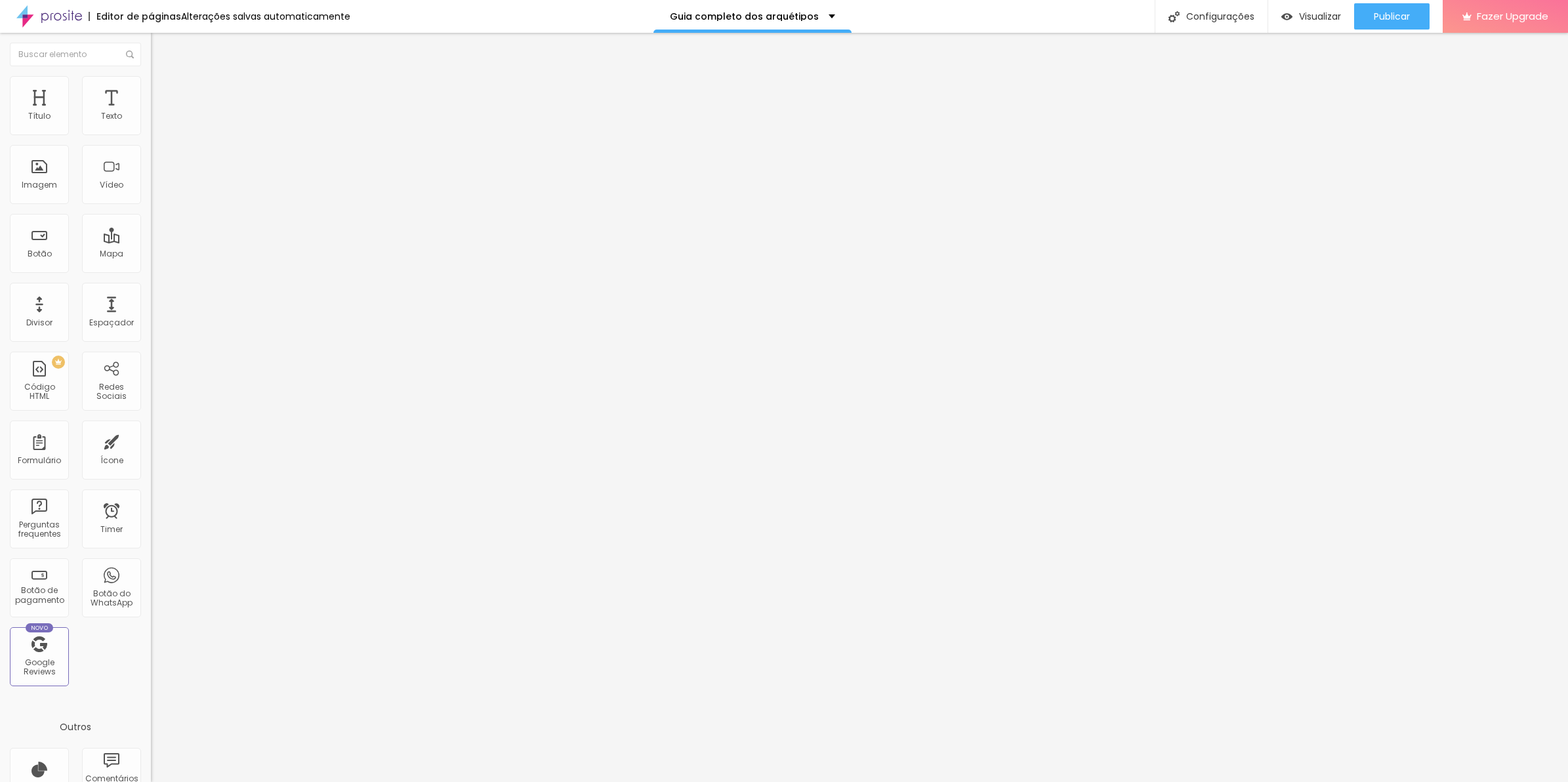
click at [161, 49] on div "Editar Texto" at bounding box center [198, 48] width 75 height 11
click at [151, 113] on span "Adicionar imagem" at bounding box center [193, 108] width 85 height 12
drag, startPoint x: 179, startPoint y: 207, endPoint x: 194, endPoint y: 217, distance: 18.0
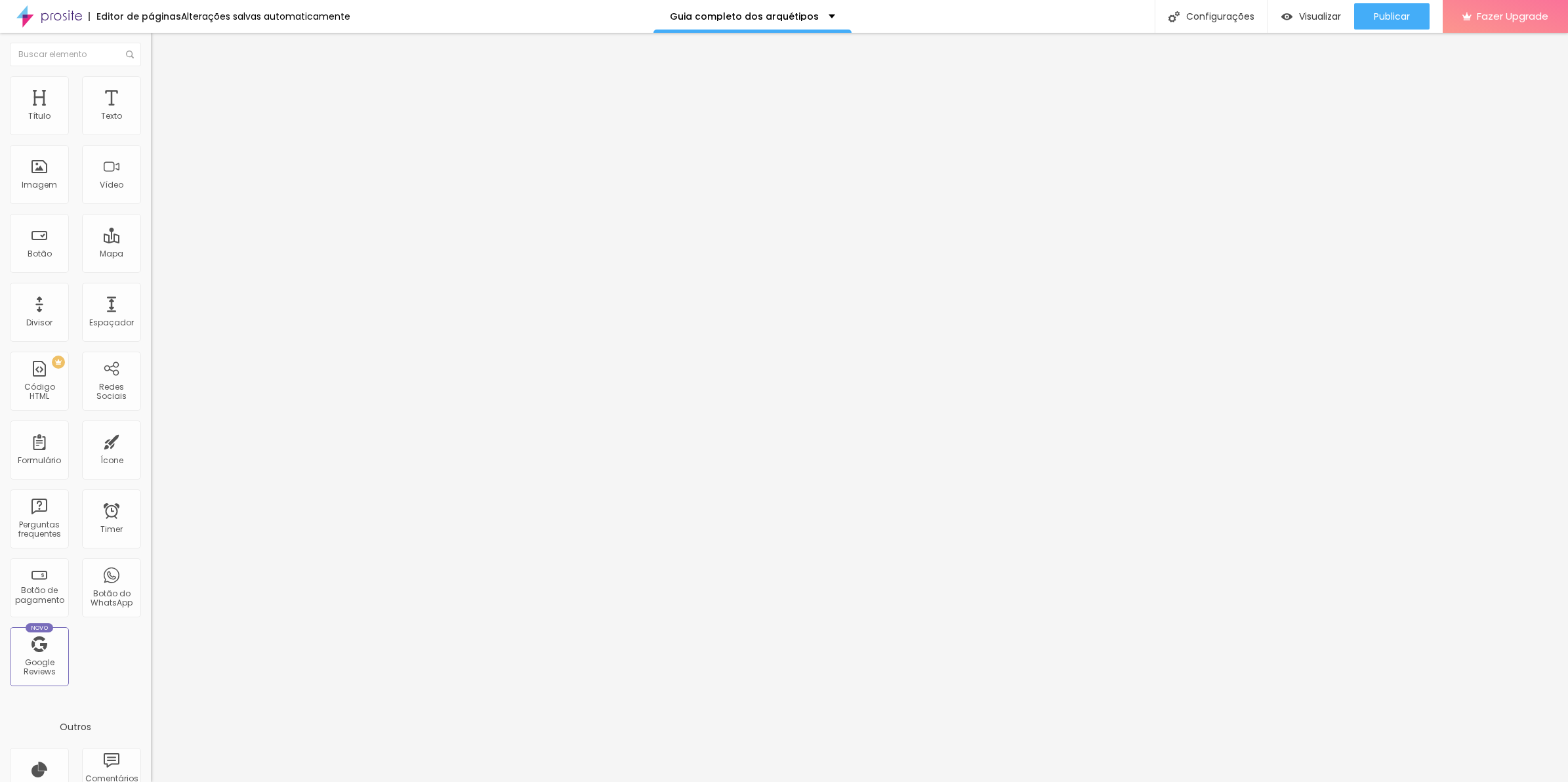
click at [151, 102] on li "Avançado" at bounding box center [227, 96] width 151 height 13
drag, startPoint x: 36, startPoint y: 129, endPoint x: 63, endPoint y: 126, distance: 27.2
click at [151, 255] on input "range" at bounding box center [193, 260] width 85 height 11
click at [151, 90] on li "Estilo" at bounding box center [227, 83] width 151 height 13
drag, startPoint x: 119, startPoint y: 145, endPoint x: 89, endPoint y: 145, distance: 30.0
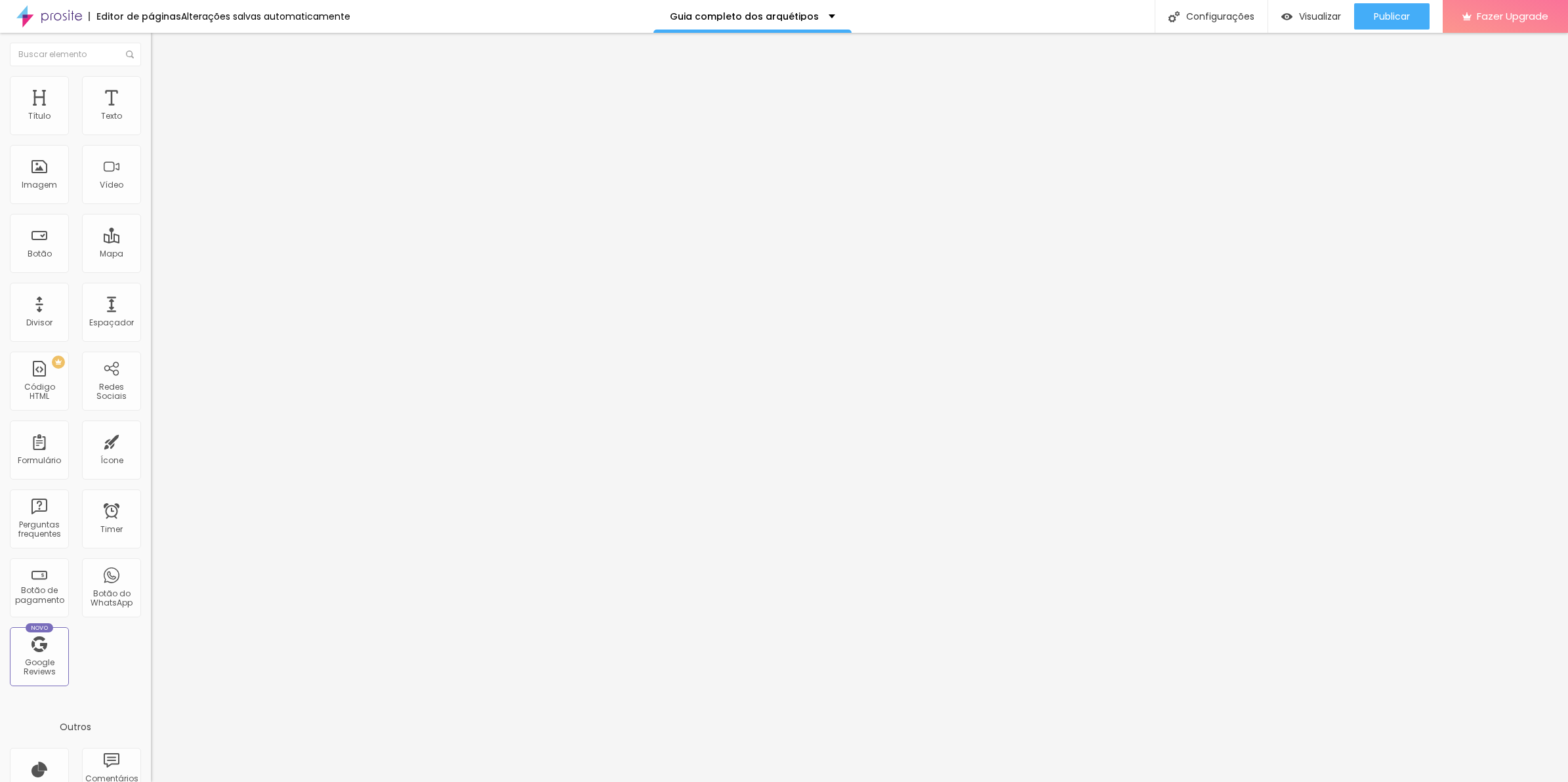
click at [151, 135] on input "range" at bounding box center [193, 129] width 85 height 11
click at [1419, 16] on button "Publicar" at bounding box center [1391, 16] width 76 height 26
click at [151, 82] on li "Estilo" at bounding box center [227, 83] width 151 height 13
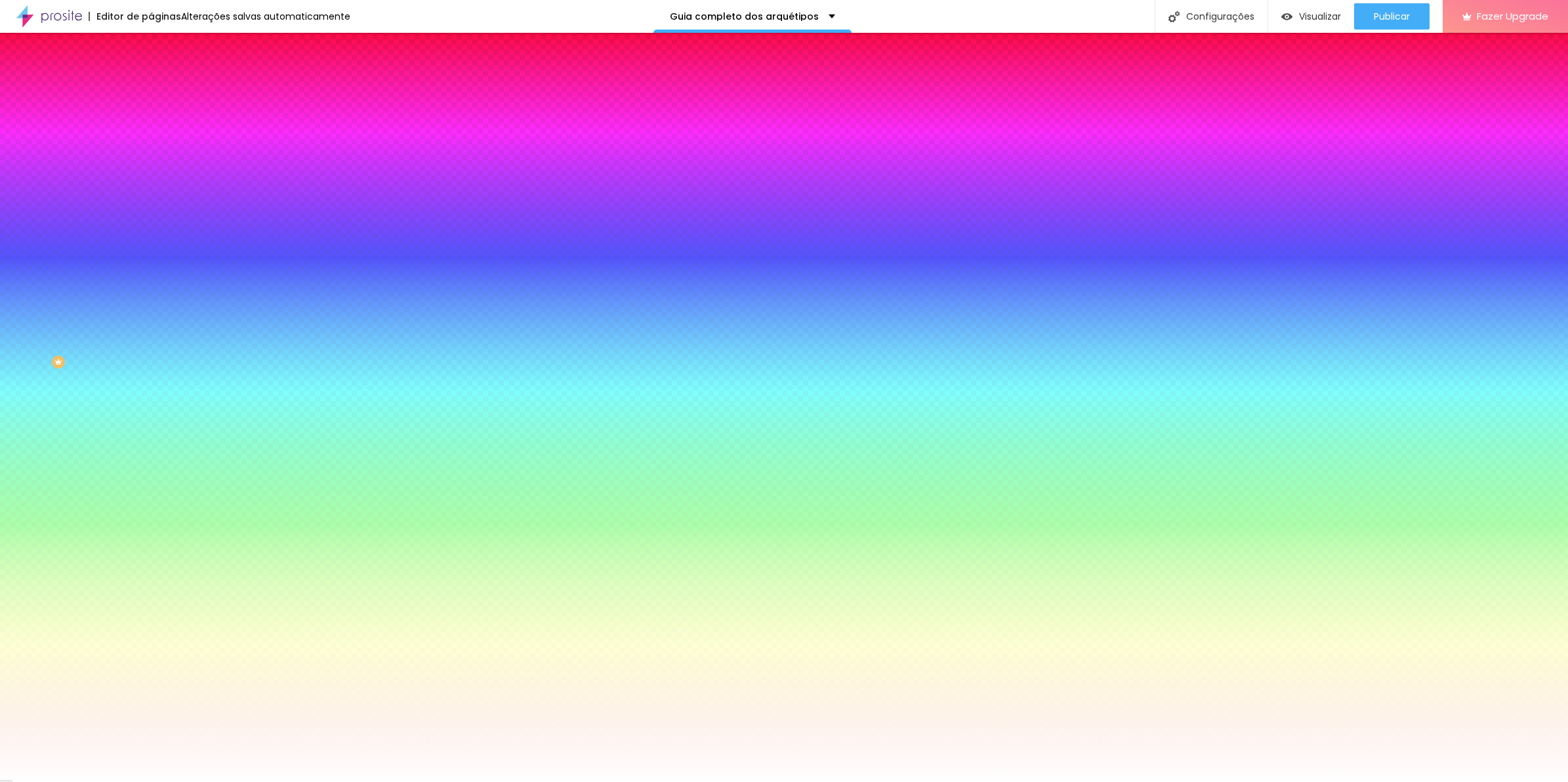
click at [156, 207] on icon "button" at bounding box center [160, 211] width 8 height 8
drag, startPoint x: 171, startPoint y: 250, endPoint x: 140, endPoint y: 246, distance: 31.3
click at [442, 782] on div at bounding box center [784, 782] width 1568 height 0
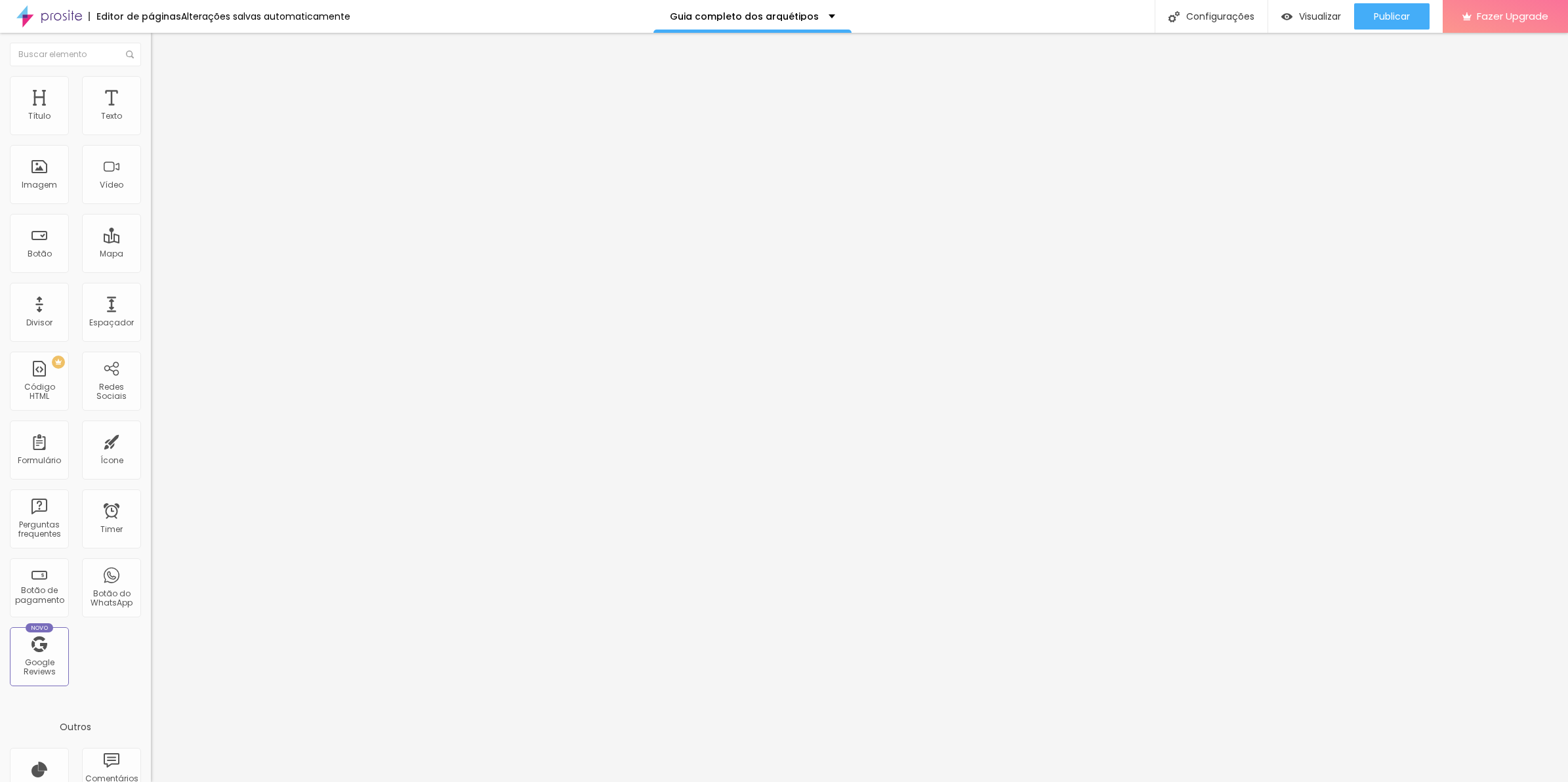
click at [151, 90] on li "Avançado" at bounding box center [227, 96] width 151 height 13
click at [151, 452] on input "20" at bounding box center [179, 458] width 57 height 14
click at [151, 90] on li "Avançado" at bounding box center [227, 96] width 151 height 13
click at [151, 452] on input "20" at bounding box center [179, 458] width 57 height 14
click at [163, 96] on span "Avançado" at bounding box center [184, 99] width 44 height 12
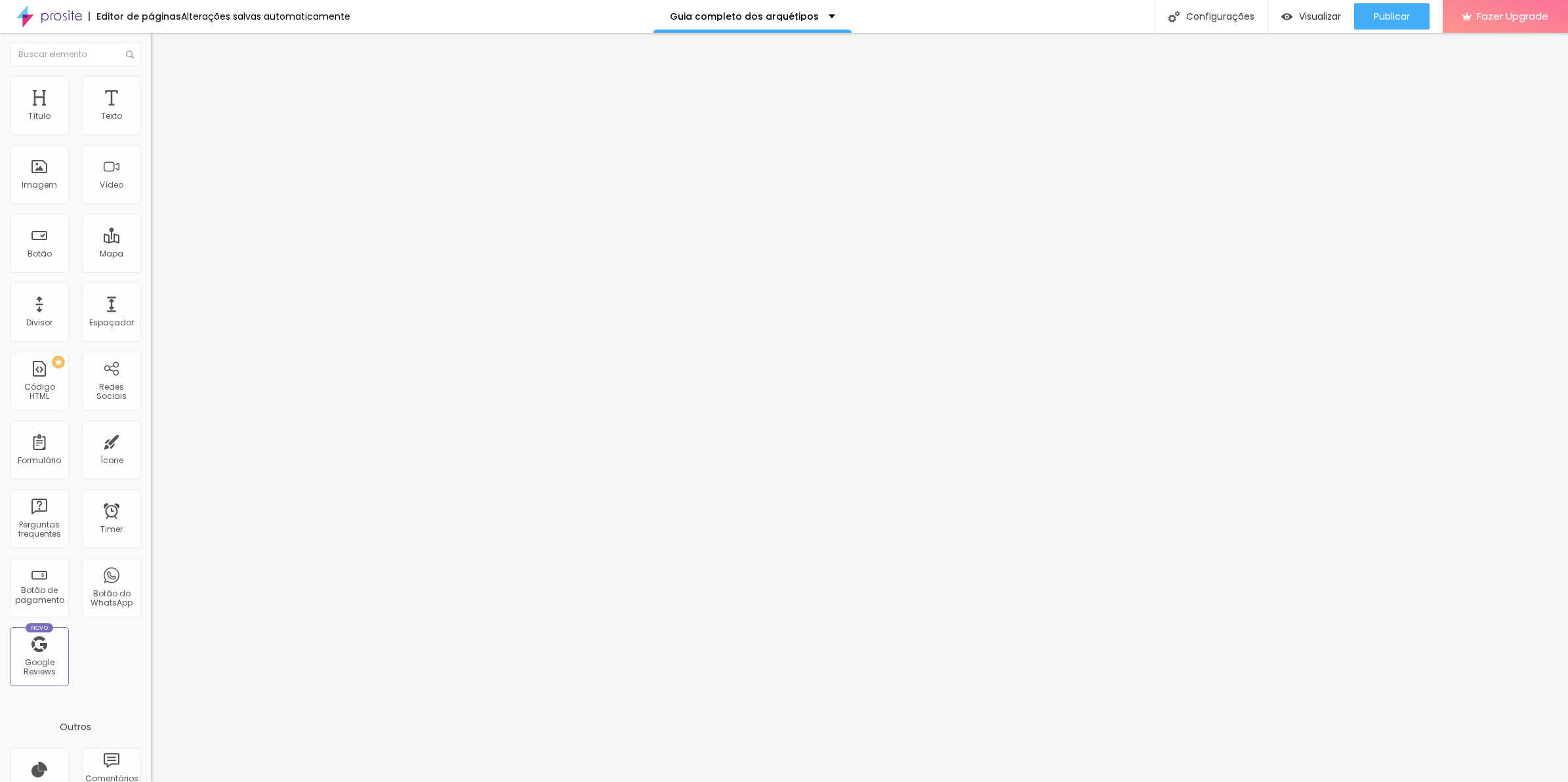
click at [151, 452] on input "20" at bounding box center [179, 458] width 57 height 14
click at [151, 90] on li "Avançado" at bounding box center [227, 96] width 151 height 13
click at [151, 452] on input "20" at bounding box center [179, 458] width 57 height 14
click at [151, 83] on ul "Estilo Avançado" at bounding box center [227, 76] width 151 height 26
click at [151, 86] on li "Avançado" at bounding box center [227, 83] width 151 height 13
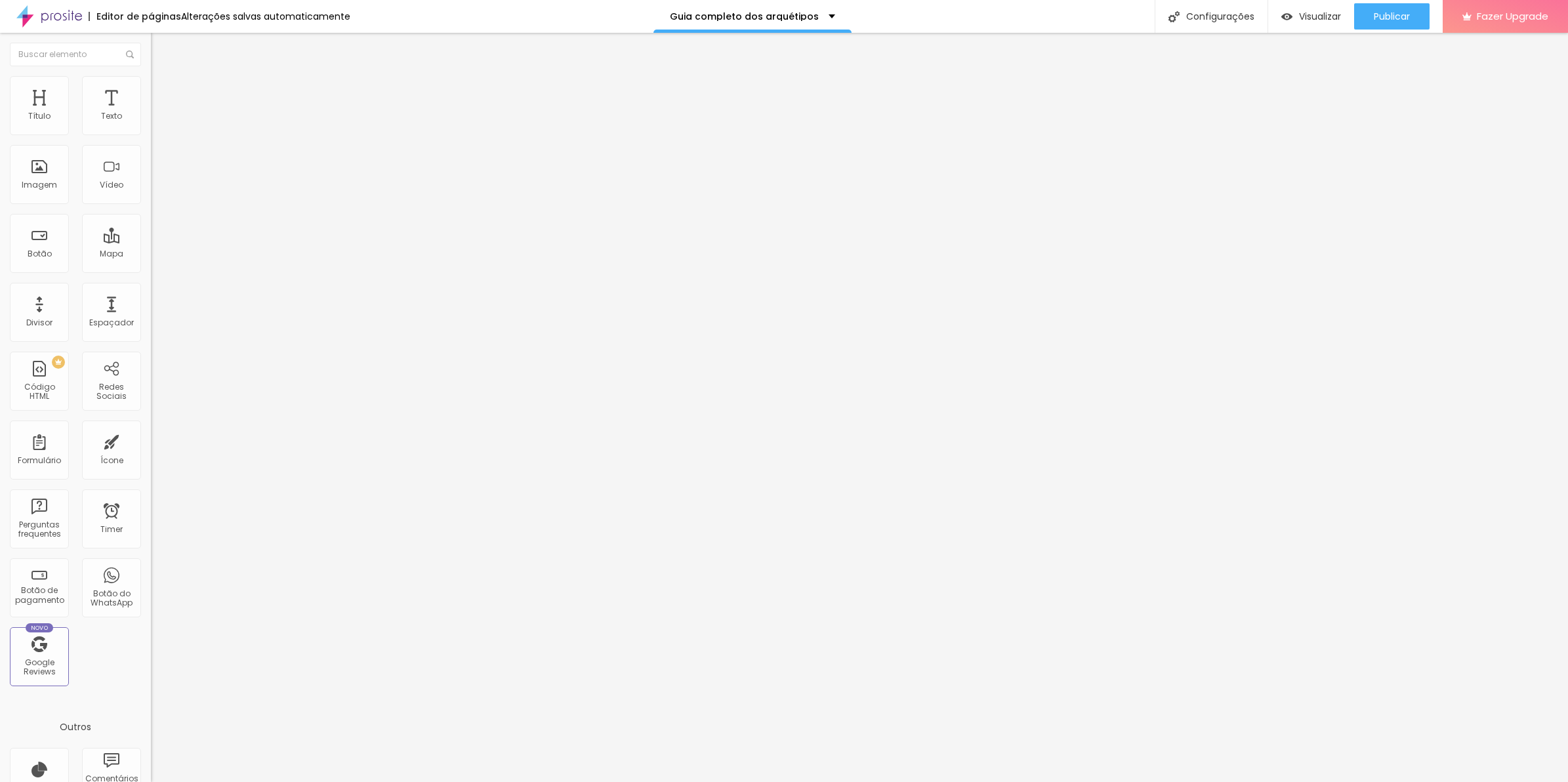
drag, startPoint x: 31, startPoint y: 129, endPoint x: -3, endPoint y: 135, distance: 34.5
click at [151, 242] on input "range" at bounding box center [193, 246] width 85 height 11
click at [1382, 12] on span "Publicar" at bounding box center [1391, 16] width 36 height 11
